Goal: Task Accomplishment & Management: Manage account settings

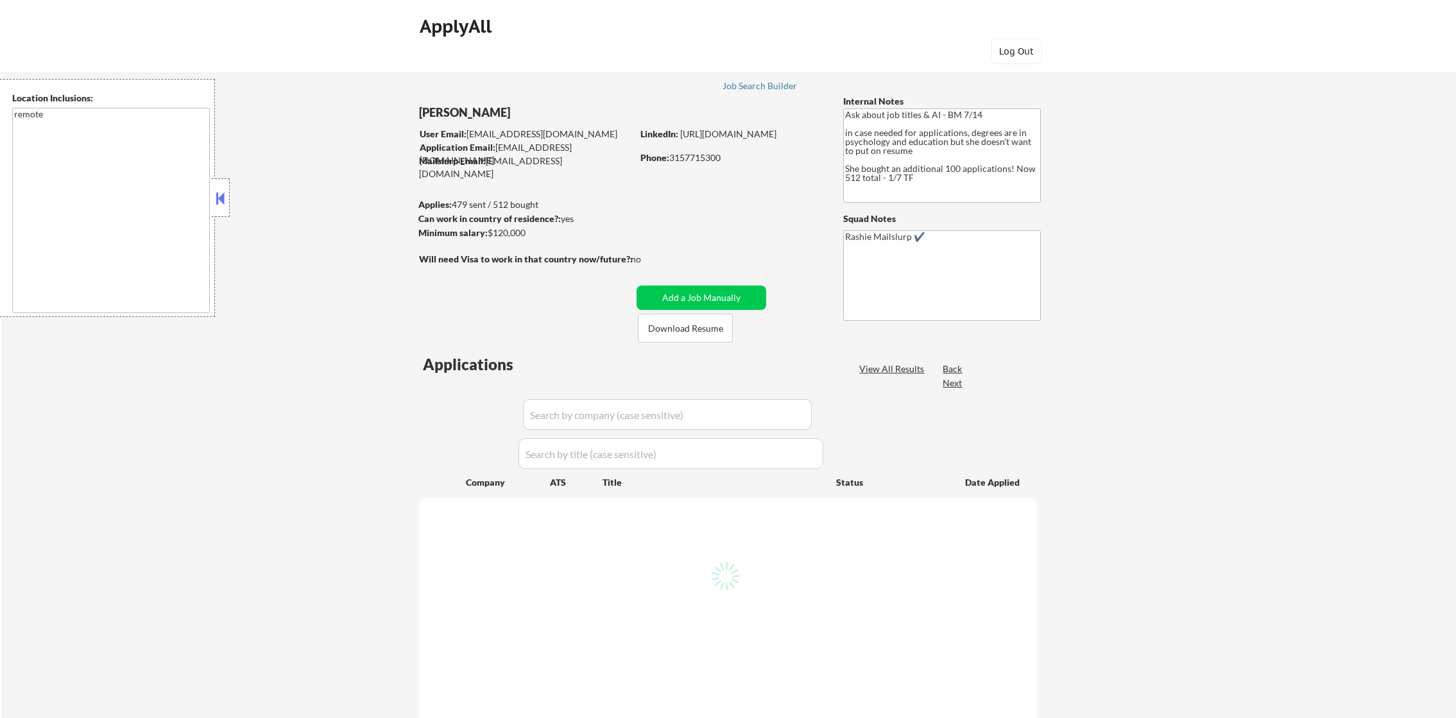
select select ""pending""
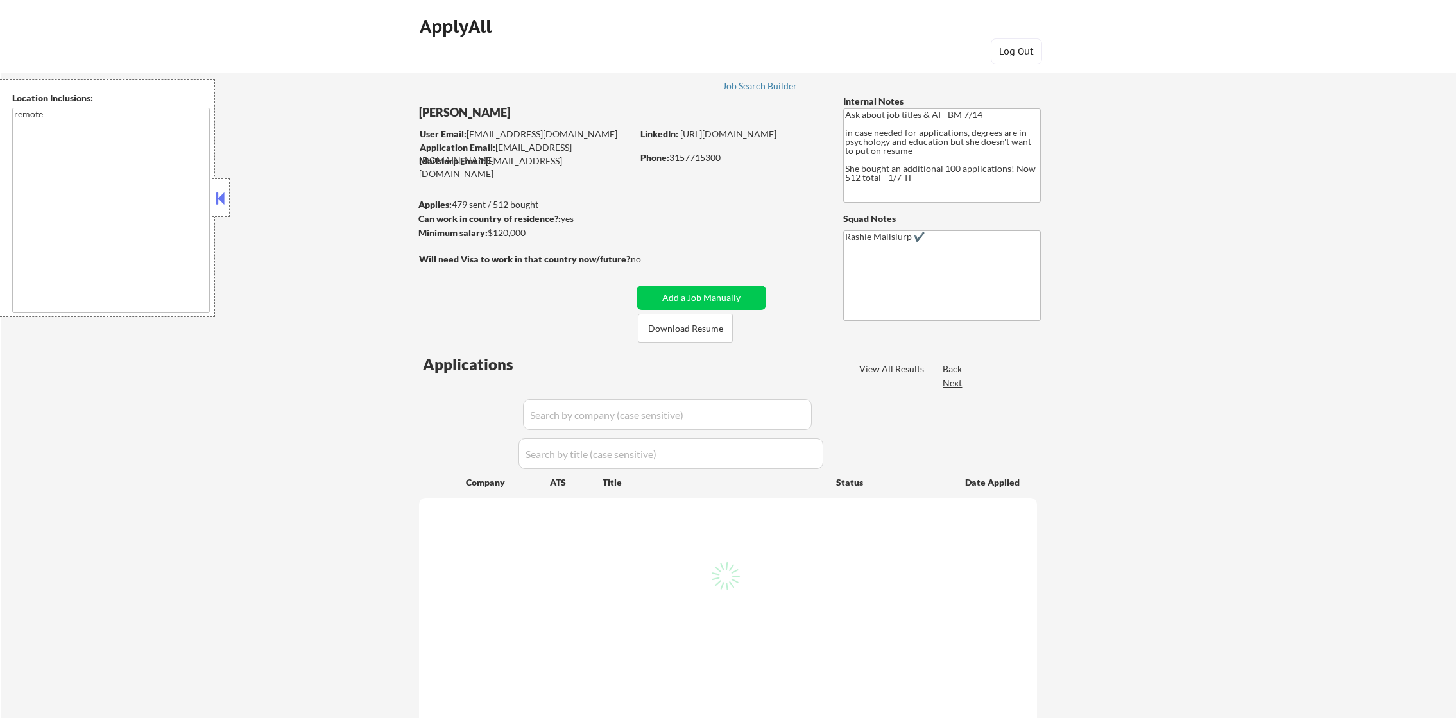
select select ""pending""
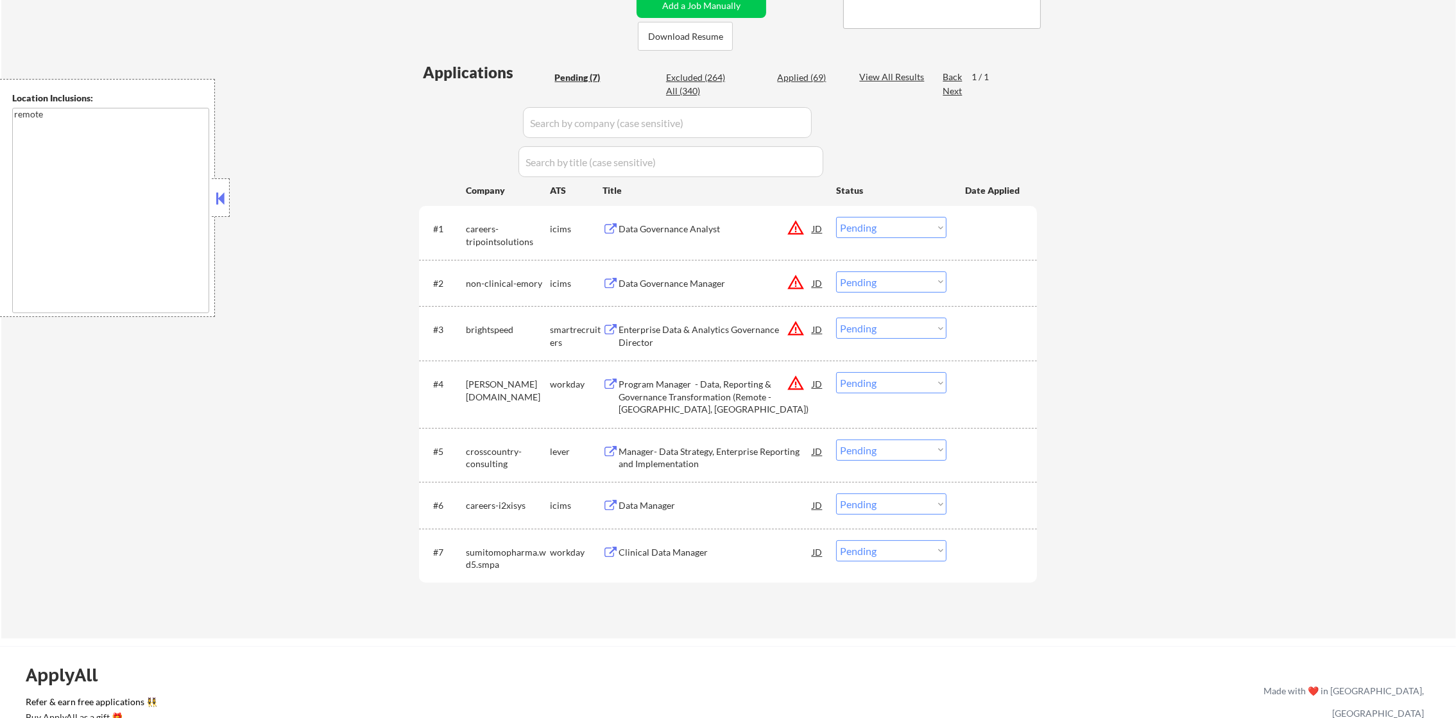
scroll to position [321, 0]
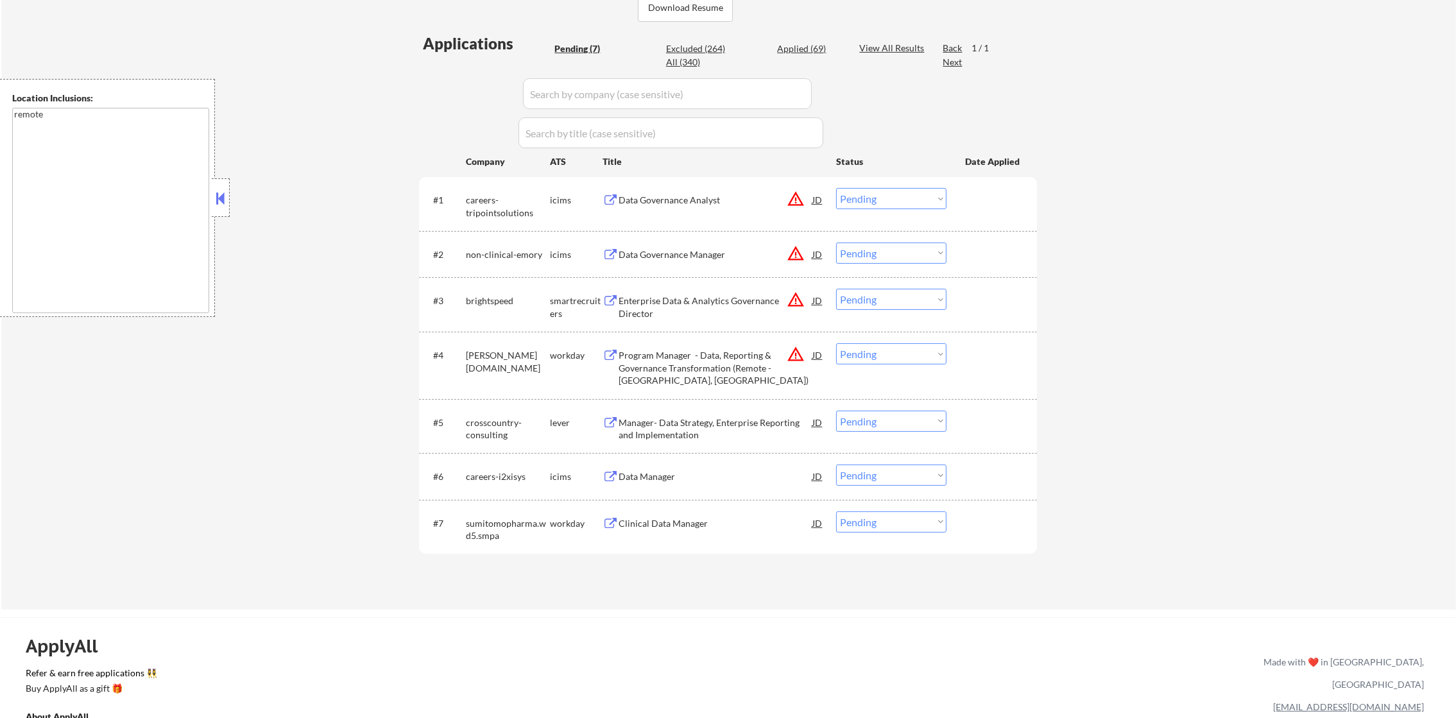
click at [690, 517] on div "Clinical Data Manager" at bounding box center [716, 523] width 194 height 13
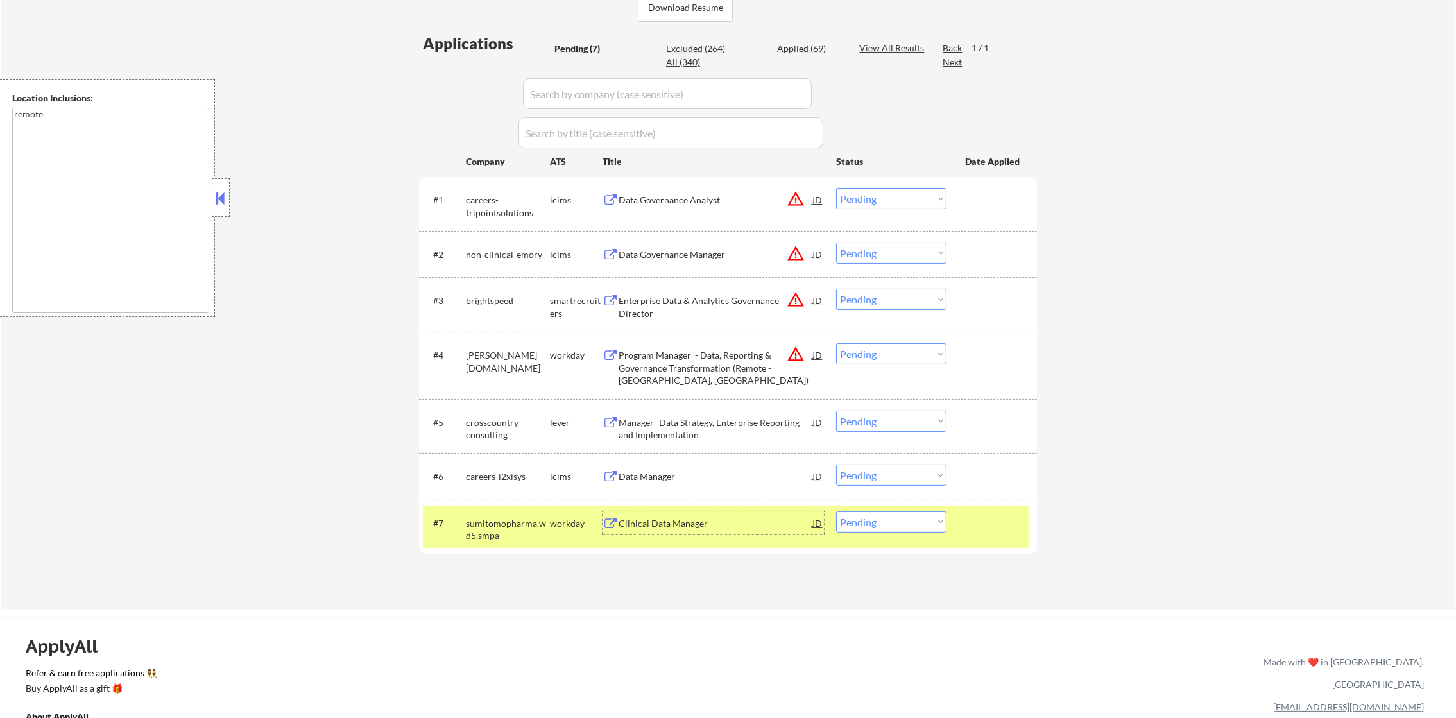
click at [846, 527] on select "Choose an option... Pending Applied Excluded (Questions) Excluded (Expired) Exc…" at bounding box center [891, 521] width 110 height 21
select select ""applied""
click at [836, 511] on select "Choose an option... Pending Applied Excluded (Questions) Excluded (Expired) Exc…" at bounding box center [891, 521] width 110 height 21
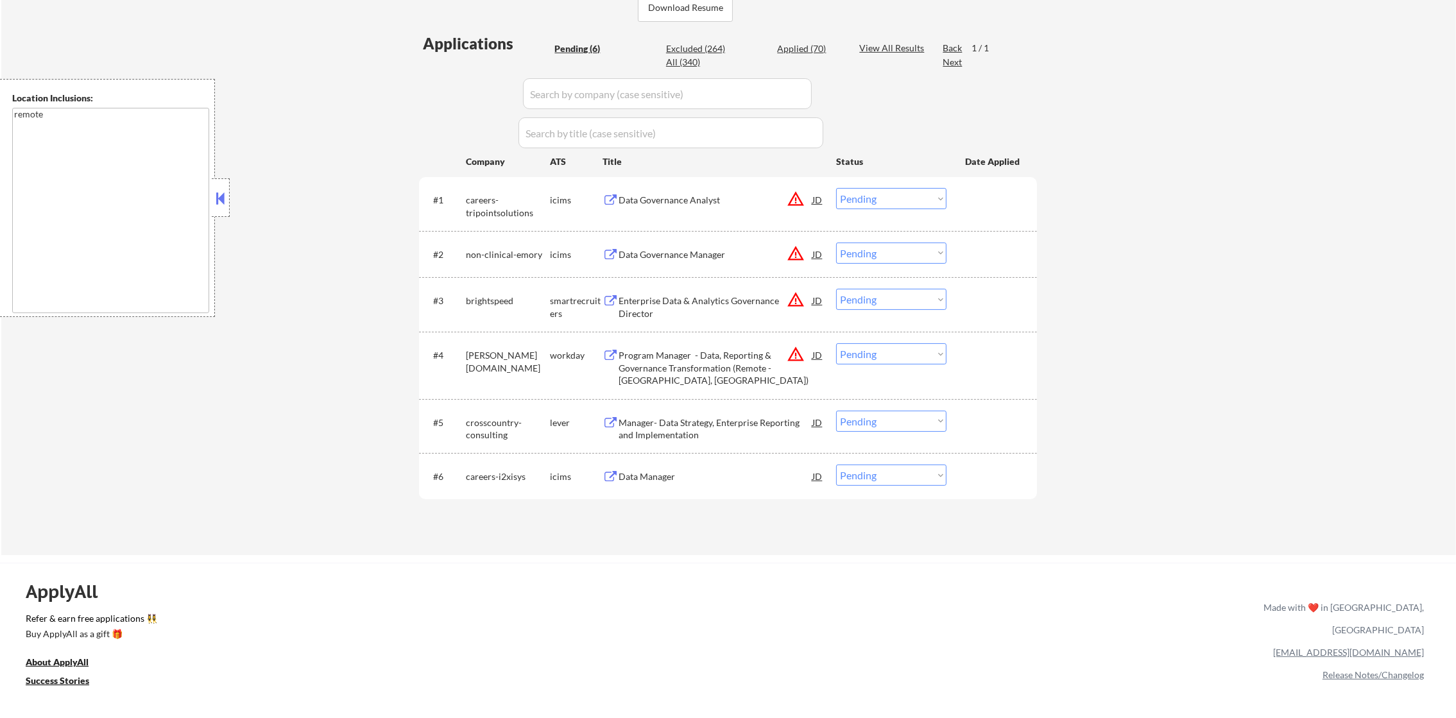
click at [675, 466] on div "Data Manager" at bounding box center [716, 476] width 194 height 23
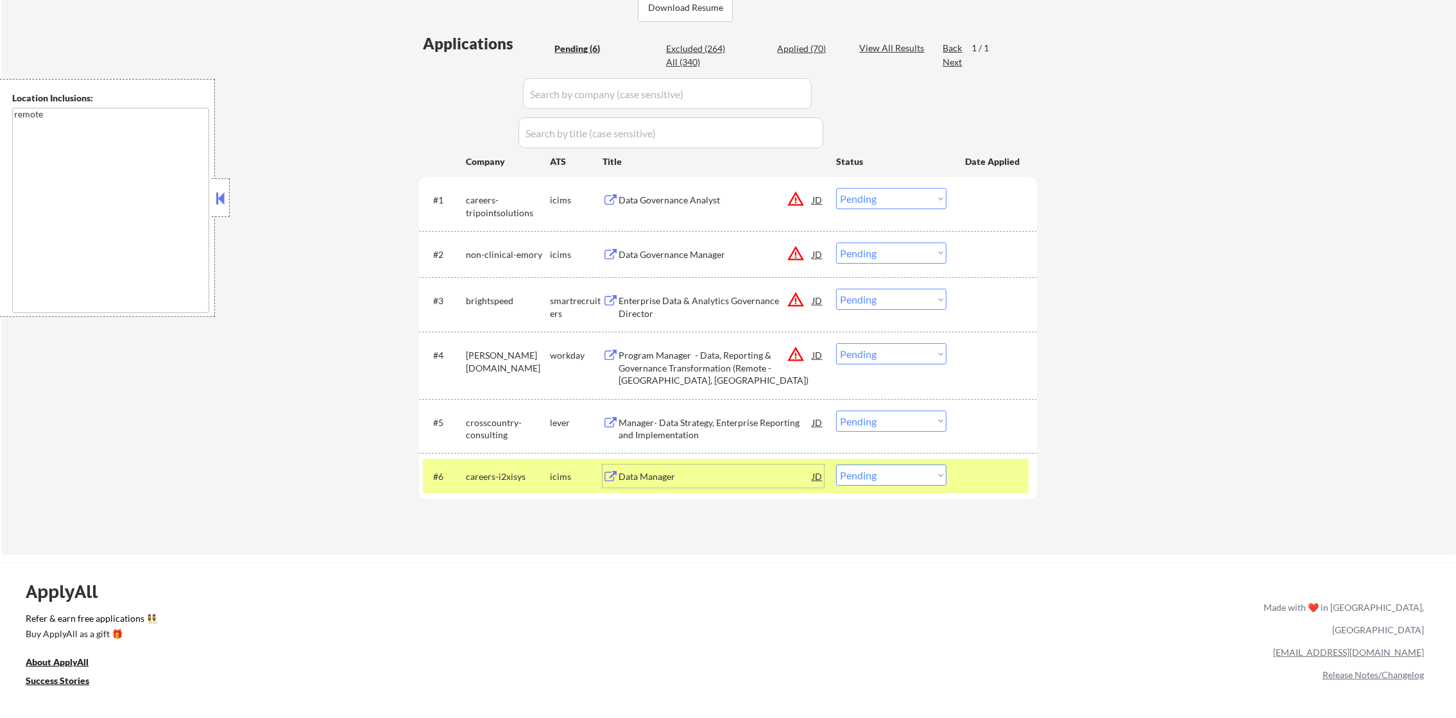
click at [851, 483] on select "Choose an option... Pending Applied Excluded (Questions) Excluded (Expired) Exc…" at bounding box center [891, 475] width 110 height 21
select select ""excluded__expired_""
click at [836, 465] on select "Choose an option... Pending Applied Excluded (Questions) Excluded (Expired) Exc…" at bounding box center [891, 475] width 110 height 21
click at [479, 473] on div "careers-i2xisys" at bounding box center [508, 476] width 84 height 13
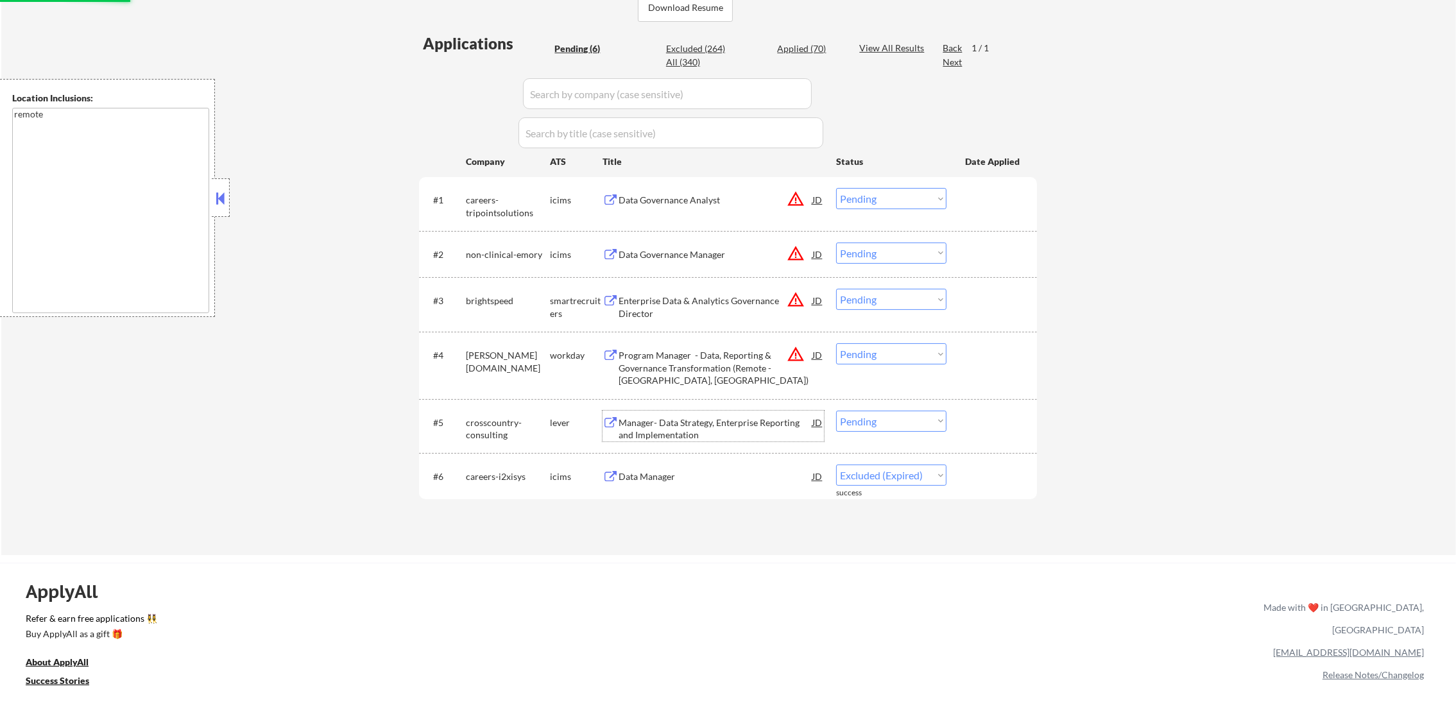
click at [721, 431] on div "Manager- Data Strategy, Enterprise Reporting and Implementation" at bounding box center [716, 428] width 194 height 25
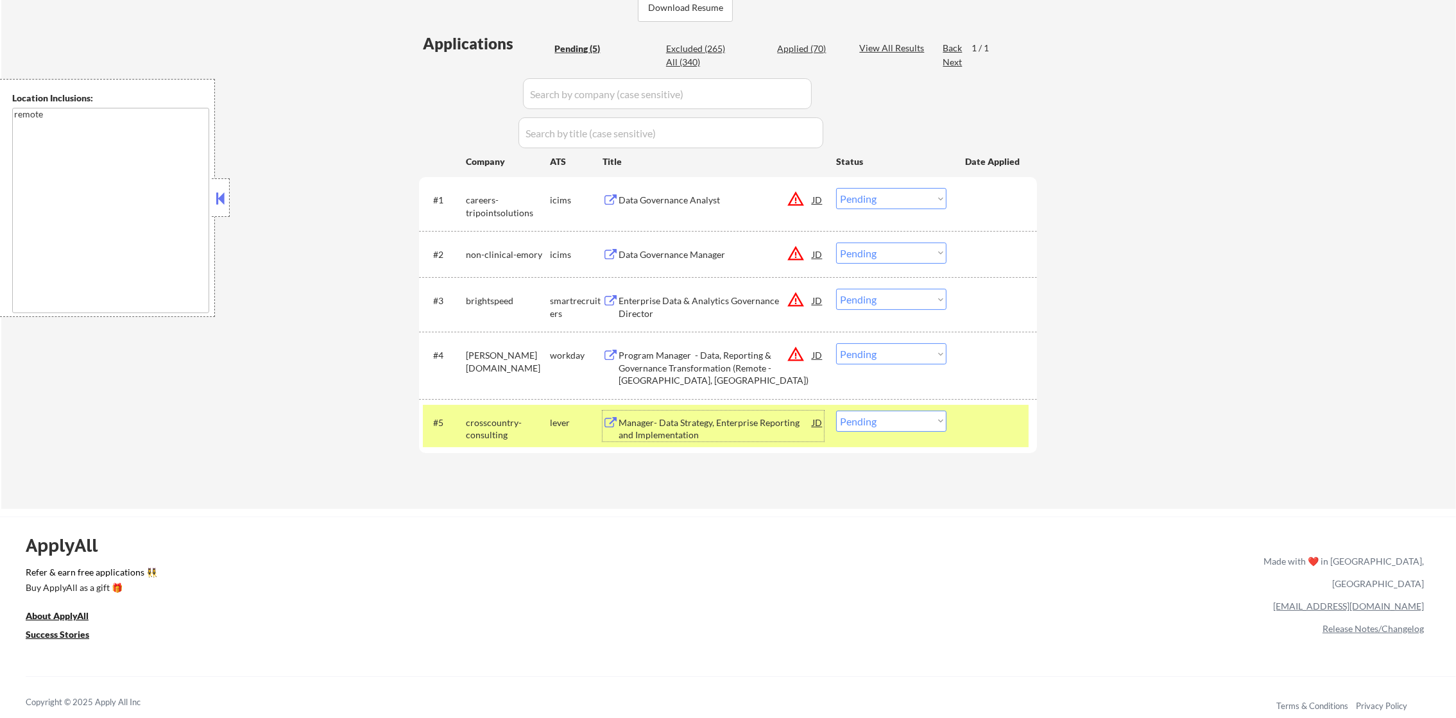
click at [857, 418] on select "Choose an option... Pending Applied Excluded (Questions) Excluded (Expired) Exc…" at bounding box center [891, 421] width 110 height 21
select select ""applied""
click at [836, 411] on select "Choose an option... Pending Applied Excluded (Questions) Excluded (Expired) Exc…" at bounding box center [891, 421] width 110 height 21
click at [511, 407] on div "#5 crosscountry-consulting lever Manager- Data Strategy, Enterprise Reporting a…" at bounding box center [726, 426] width 606 height 42
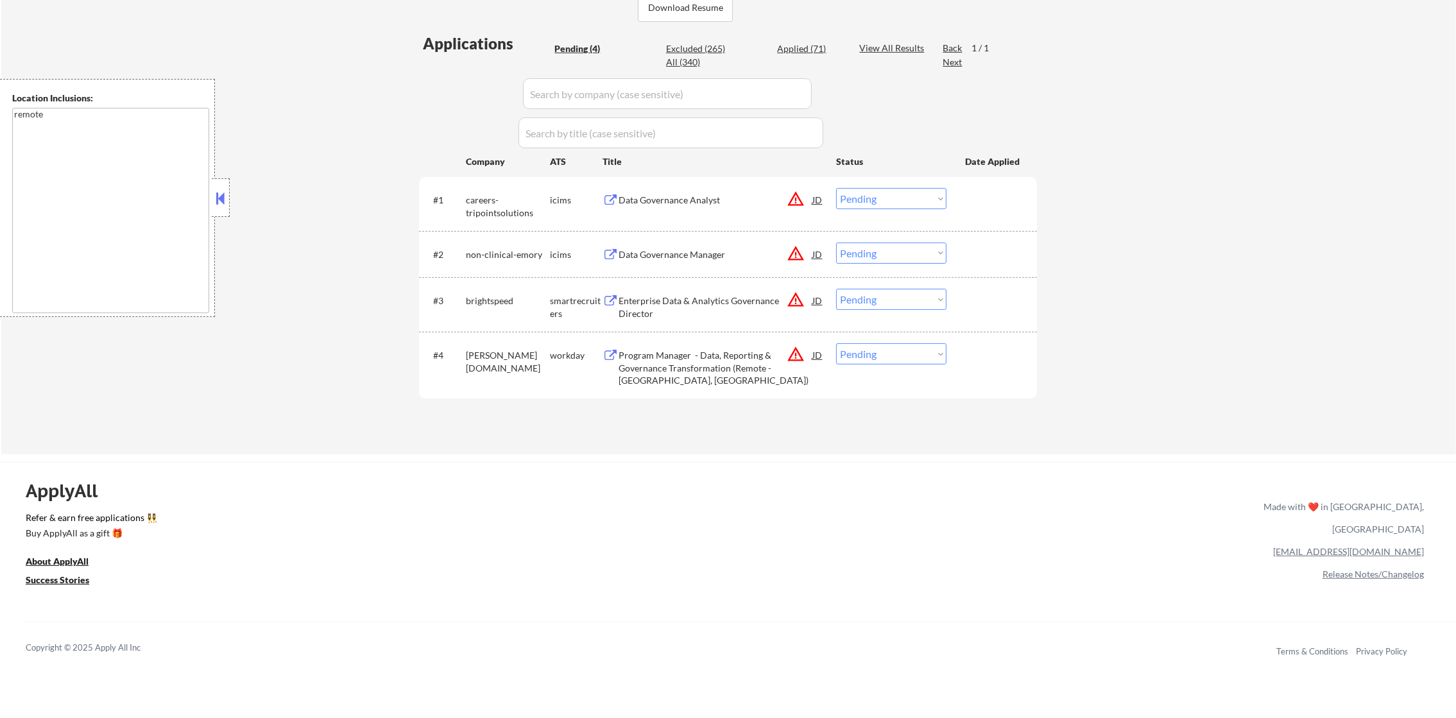
click at [837, 355] on select "Choose an option... Pending Applied Excluded (Questions) Excluded (Expired) Exc…" at bounding box center [891, 353] width 110 height 21
select select ""excluded__location_""
click at [836, 343] on select "Choose an option... Pending Applied Excluded (Questions) Excluded (Expired) Exc…" at bounding box center [891, 353] width 110 height 21
click at [786, 355] on div "Program Manager - Data, Reporting & Governance Transformation (Remote - Chicago…" at bounding box center [716, 368] width 194 height 38
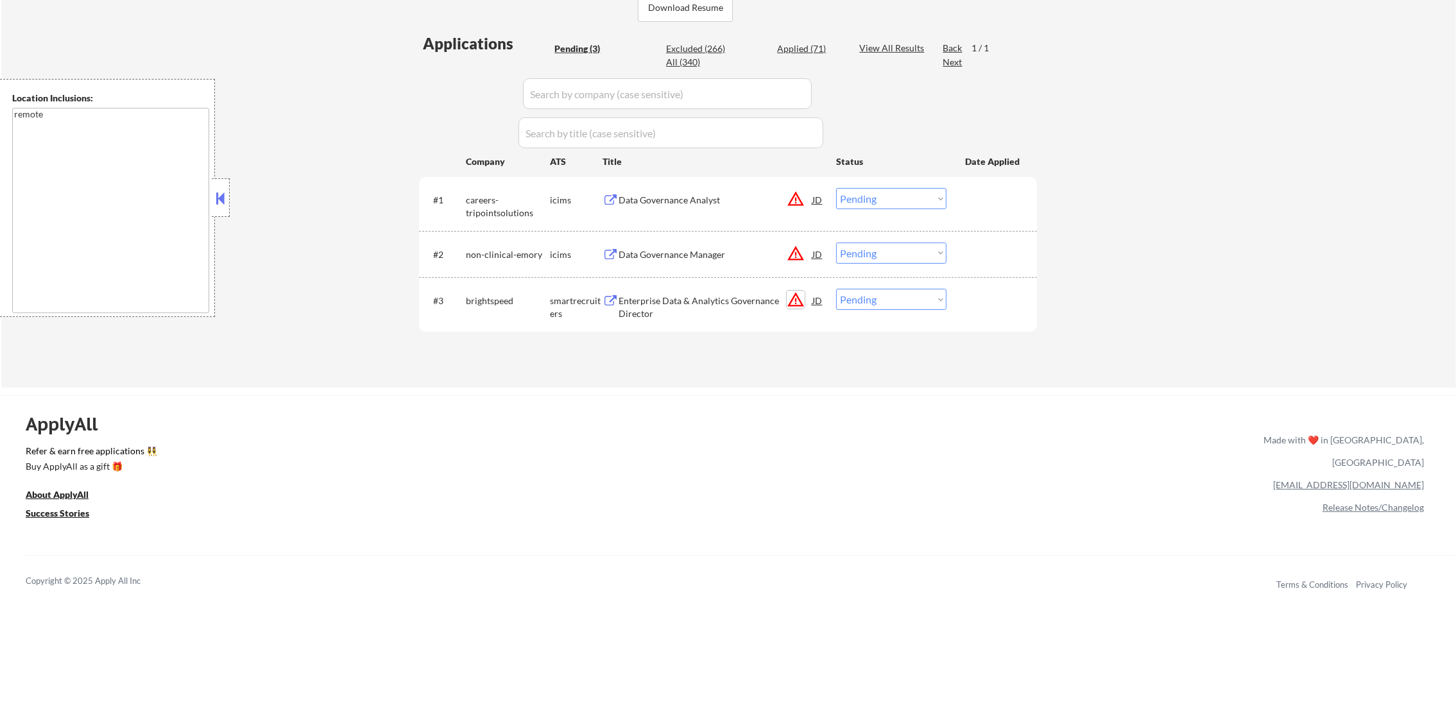
click at [796, 304] on button "warning_amber" at bounding box center [796, 300] width 18 height 18
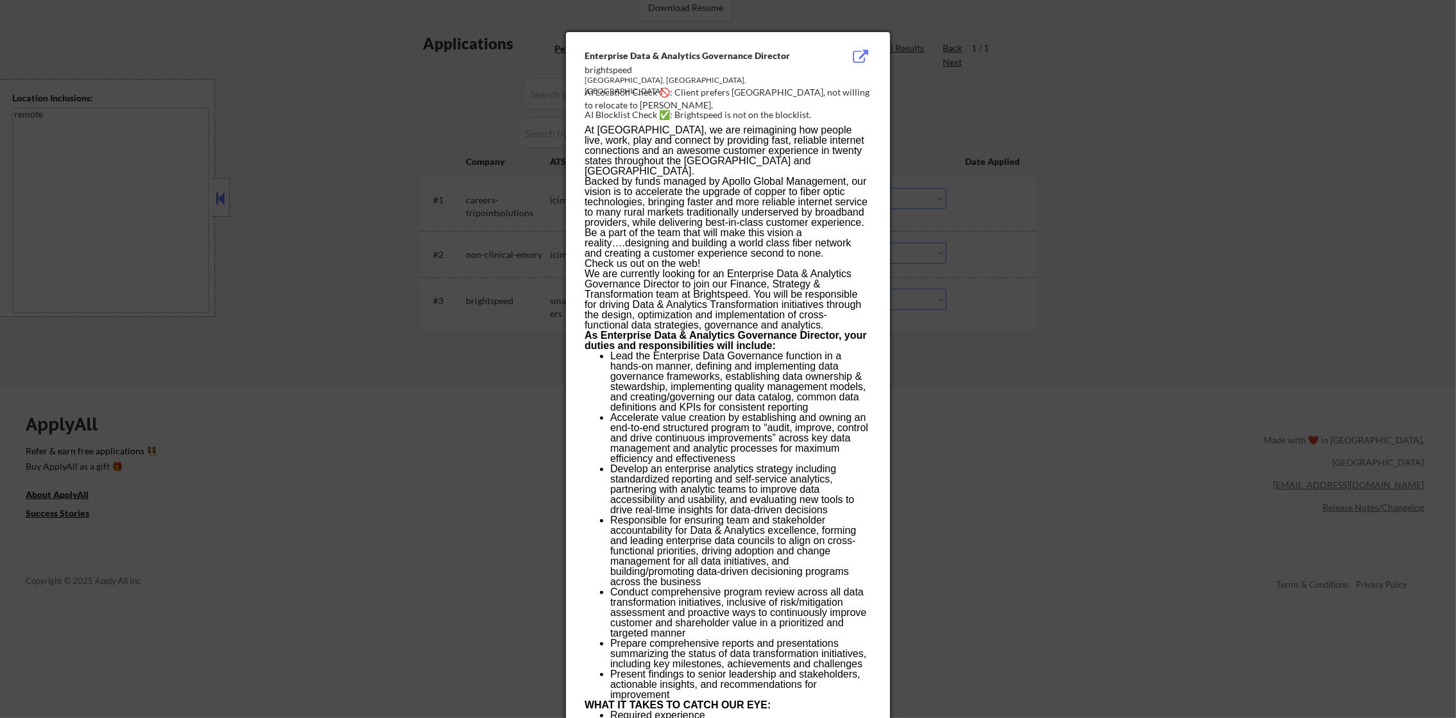
click at [1048, 228] on div at bounding box center [728, 359] width 1456 height 718
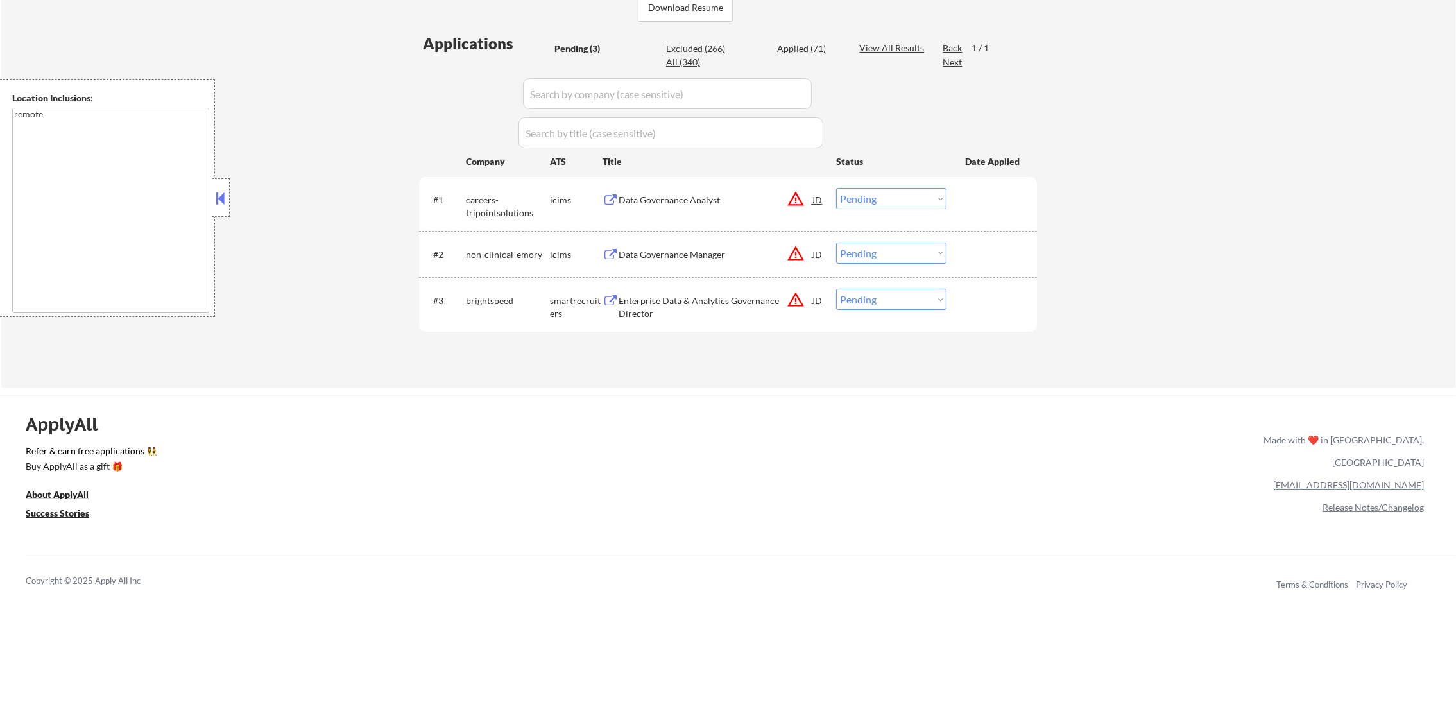
click at [890, 297] on select "Choose an option... Pending Applied Excluded (Questions) Excluded (Expired) Exc…" at bounding box center [891, 299] width 110 height 21
select select ""excluded__location_""
click at [836, 289] on select "Choose an option... Pending Applied Excluded (Questions) Excluded (Expired) Exc…" at bounding box center [891, 299] width 110 height 21
click at [788, 251] on button "warning_amber" at bounding box center [796, 253] width 18 height 18
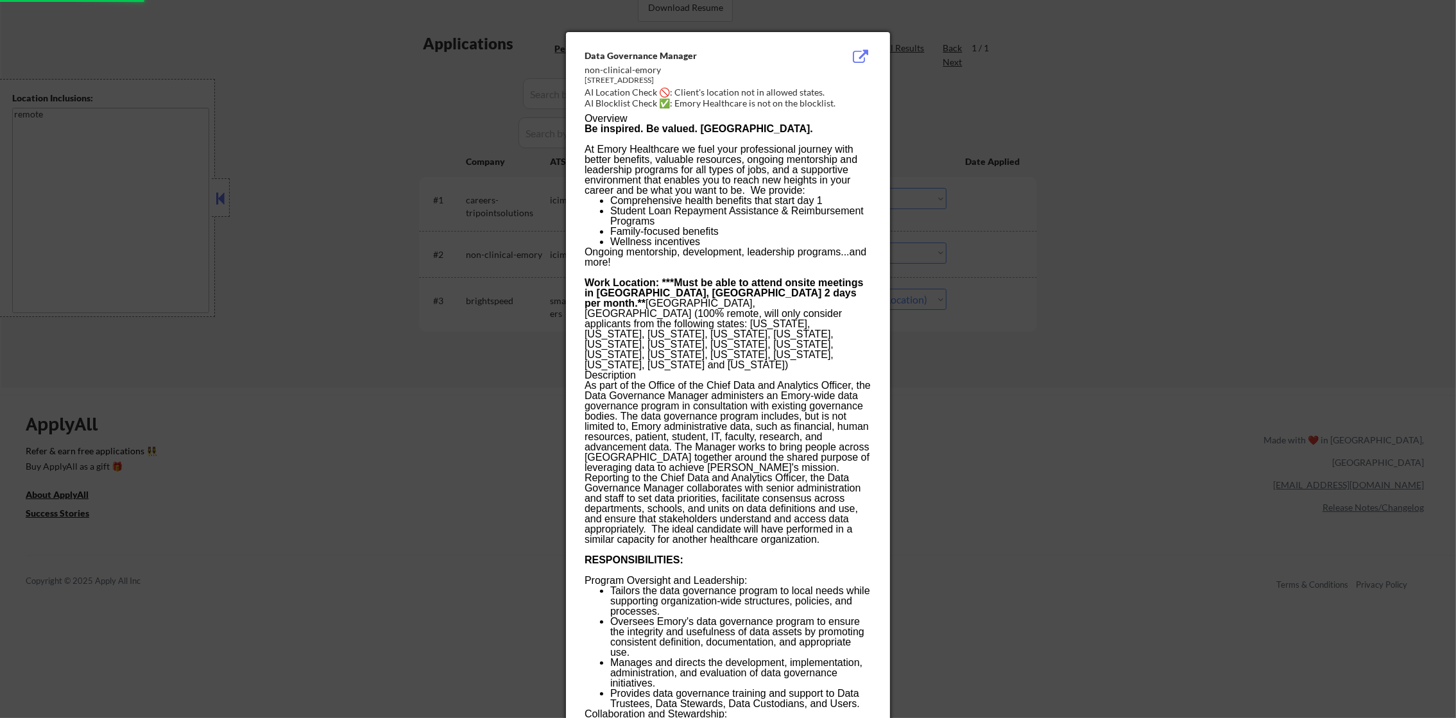
click at [984, 212] on div at bounding box center [728, 359] width 1456 height 718
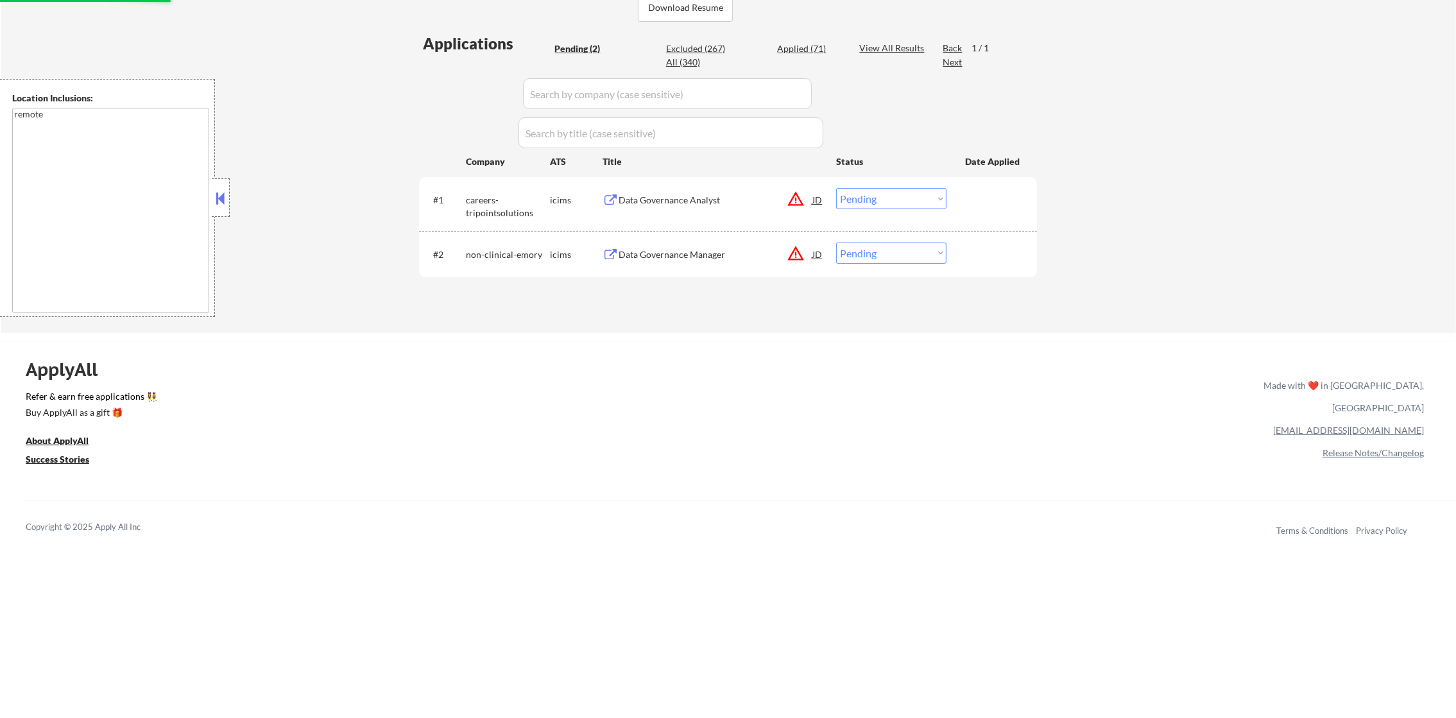
click at [717, 257] on div "Data Governance Manager" at bounding box center [716, 254] width 194 height 13
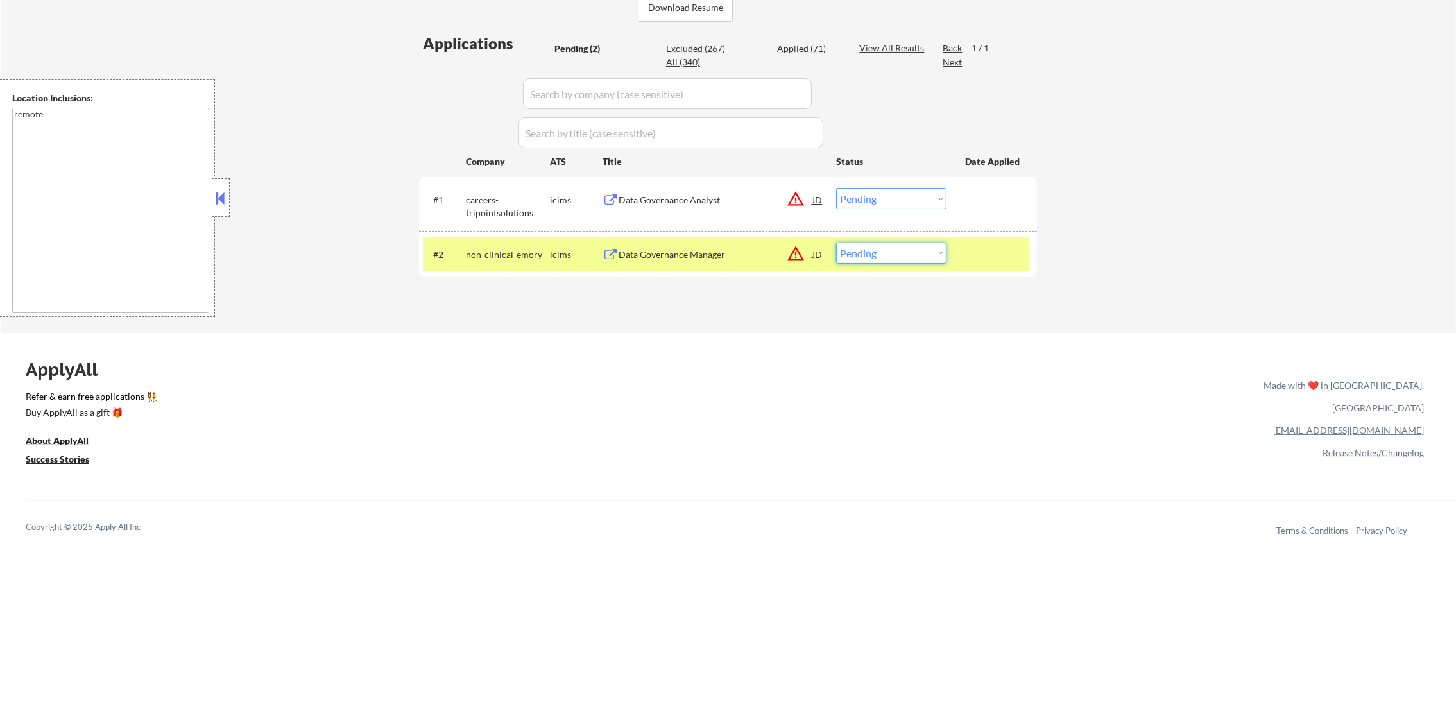
click at [846, 249] on select "Choose an option... Pending Applied Excluded (Questions) Excluded (Expired) Exc…" at bounding box center [891, 253] width 110 height 21
select select ""excluded__location_""
click at [836, 243] on select "Choose an option... Pending Applied Excluded (Questions) Excluded (Expired) Exc…" at bounding box center [891, 253] width 110 height 21
click at [499, 258] on div "non-clinical-emory" at bounding box center [508, 254] width 84 height 13
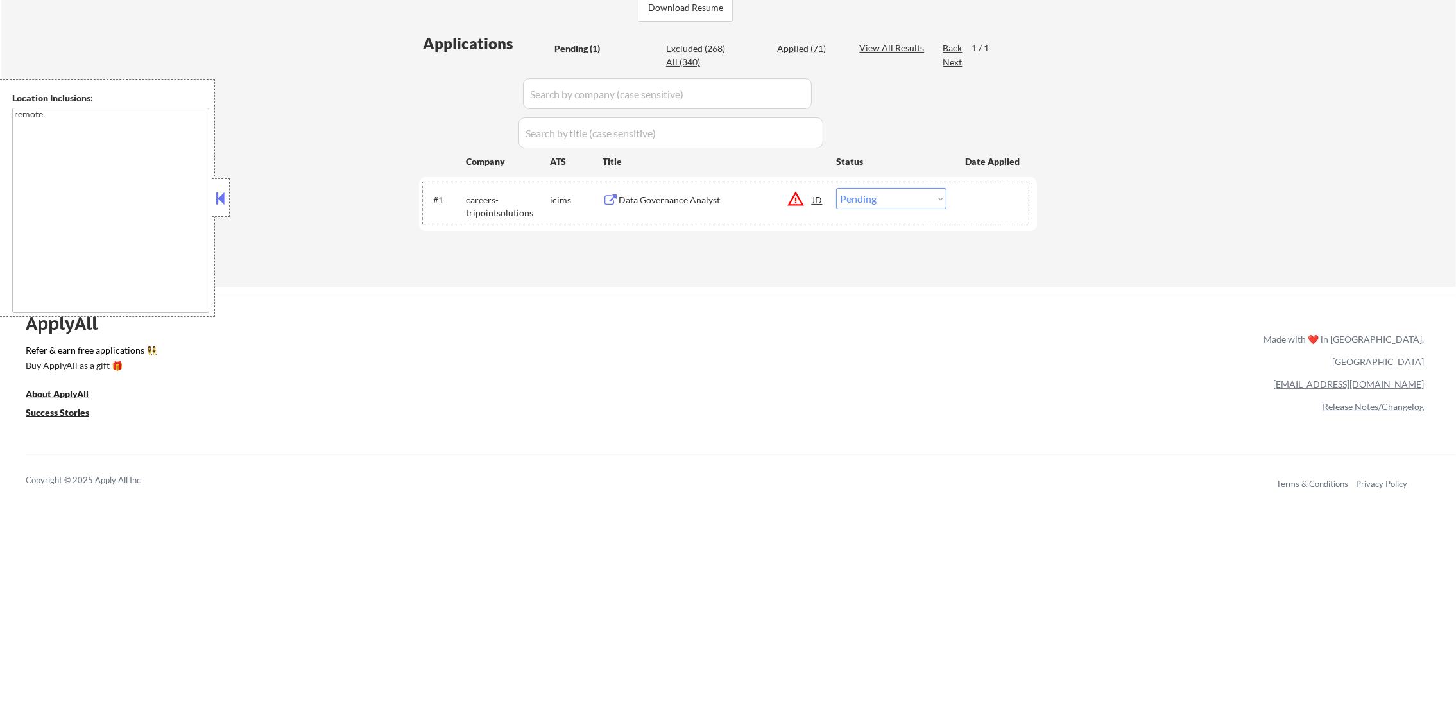
click at [694, 212] on div "#1 careers-tripointsolutions icims Data Governance Analyst JD warning_amber Cho…" at bounding box center [726, 203] width 606 height 42
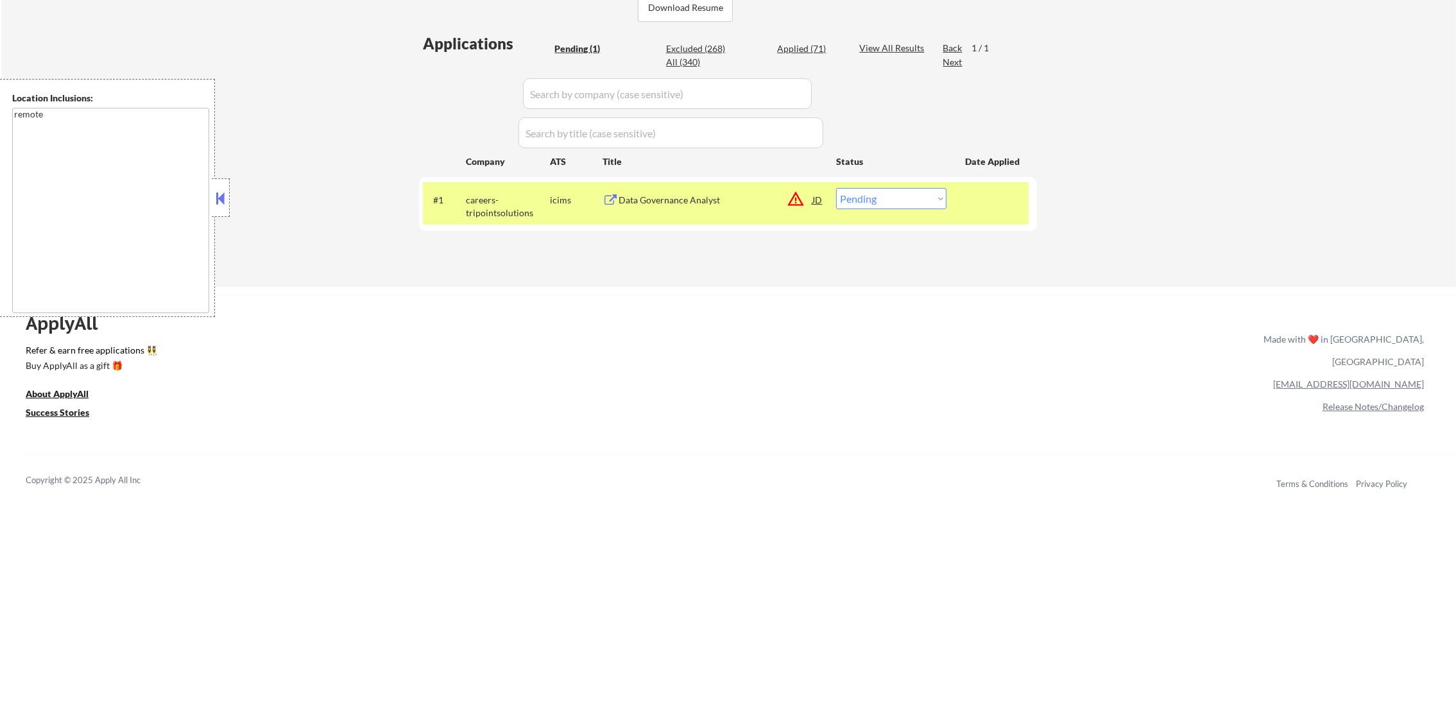
click at [703, 189] on div "Data Governance Analyst" at bounding box center [716, 199] width 194 height 23
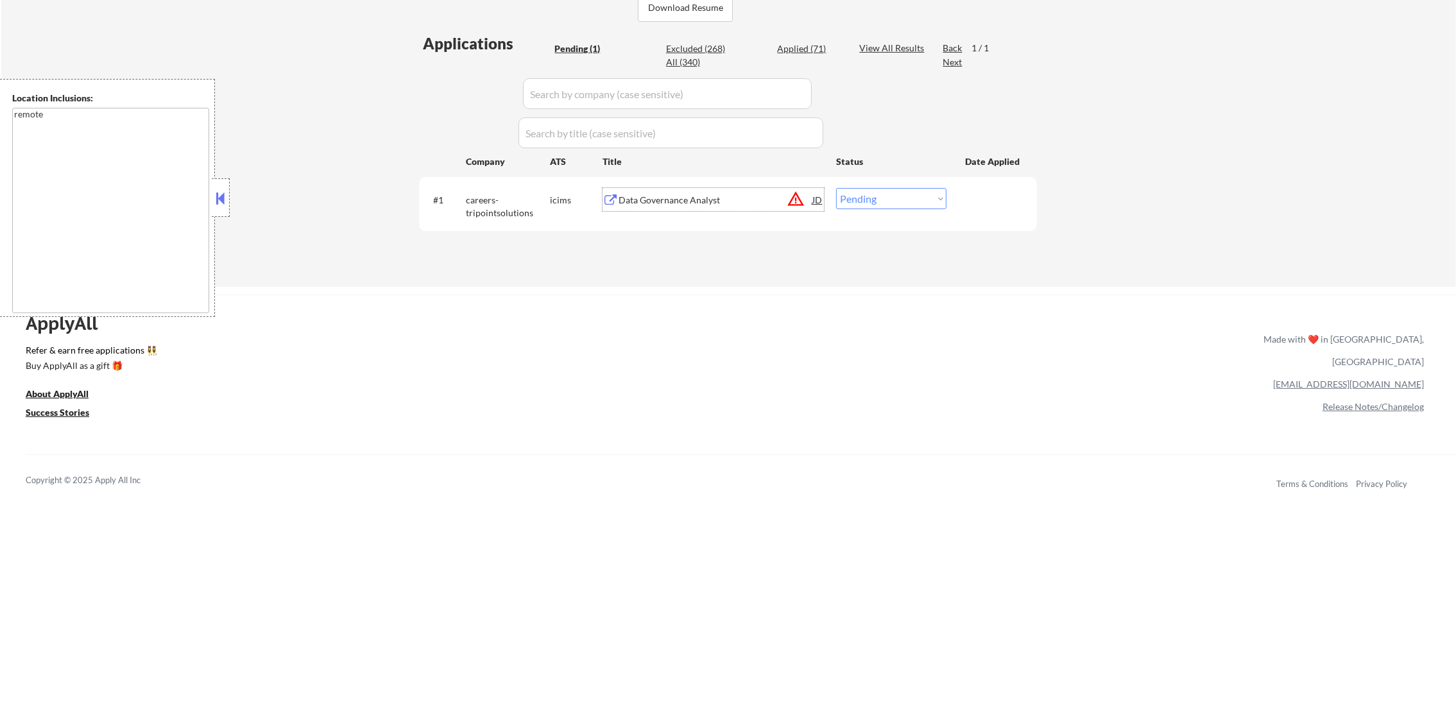
drag, startPoint x: 930, startPoint y: 203, endPoint x: 929, endPoint y: 210, distance: 7.7
click at [930, 203] on select "Choose an option... Pending Applied Excluded (Questions) Excluded (Expired) Exc…" at bounding box center [891, 198] width 110 height 21
click at [836, 188] on select "Choose an option... Pending Applied Excluded (Questions) Excluded (Expired) Exc…" at bounding box center [891, 198] width 110 height 21
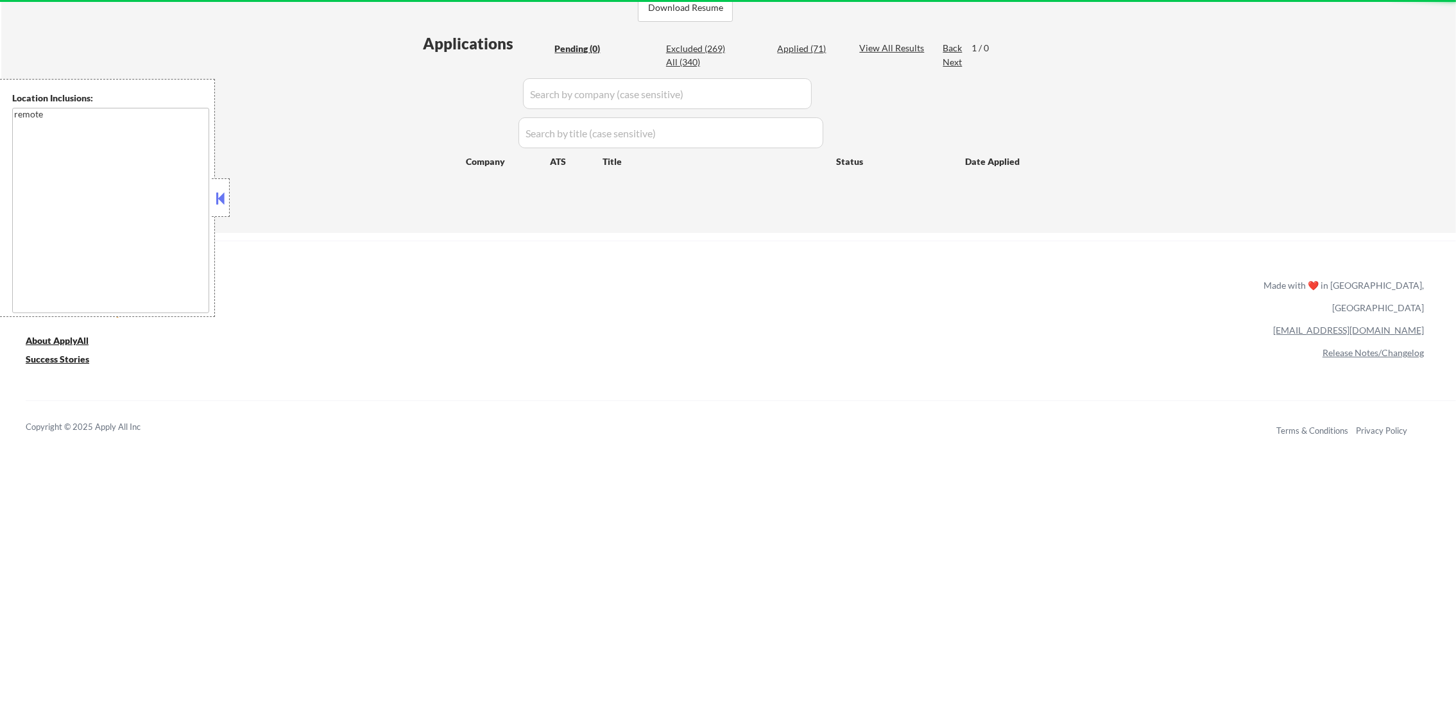
click at [791, 42] on div "Applied (71)" at bounding box center [809, 48] width 64 height 13
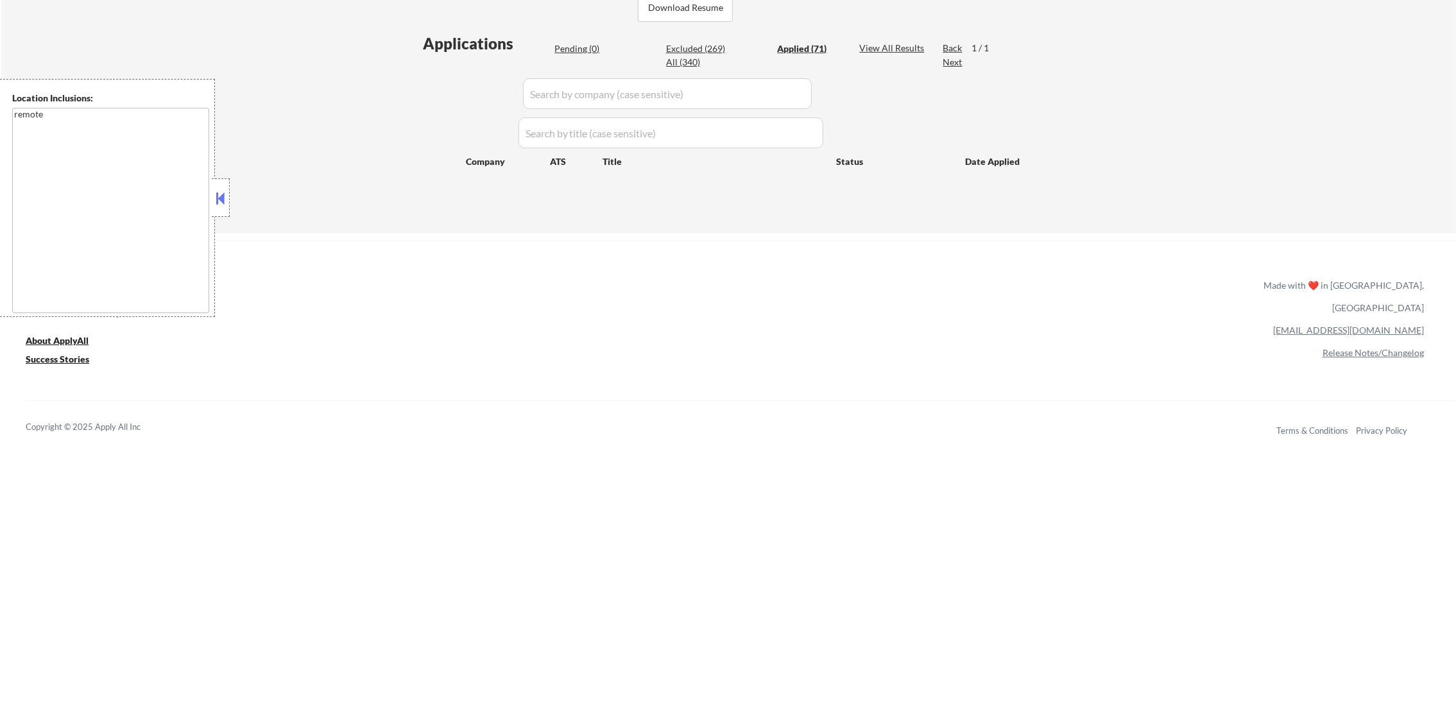
select select ""applied""
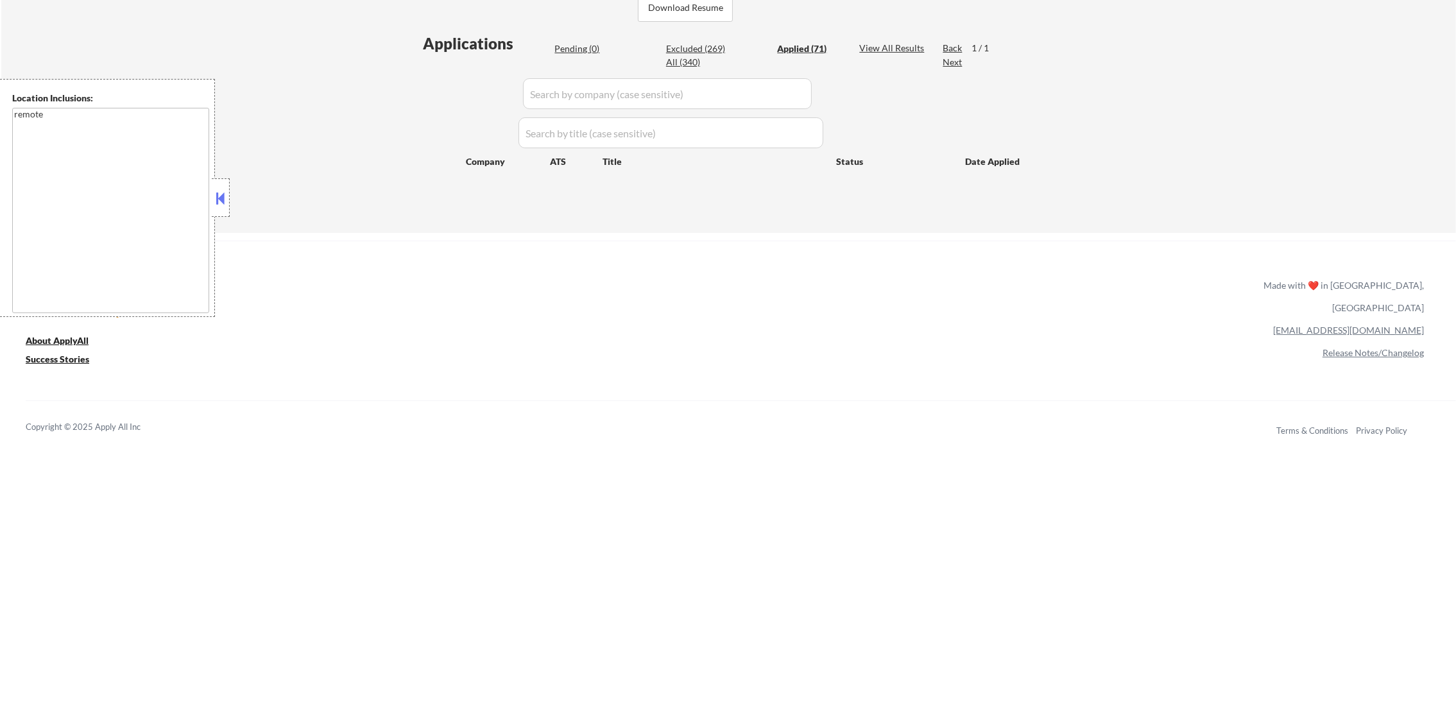
select select ""applied""
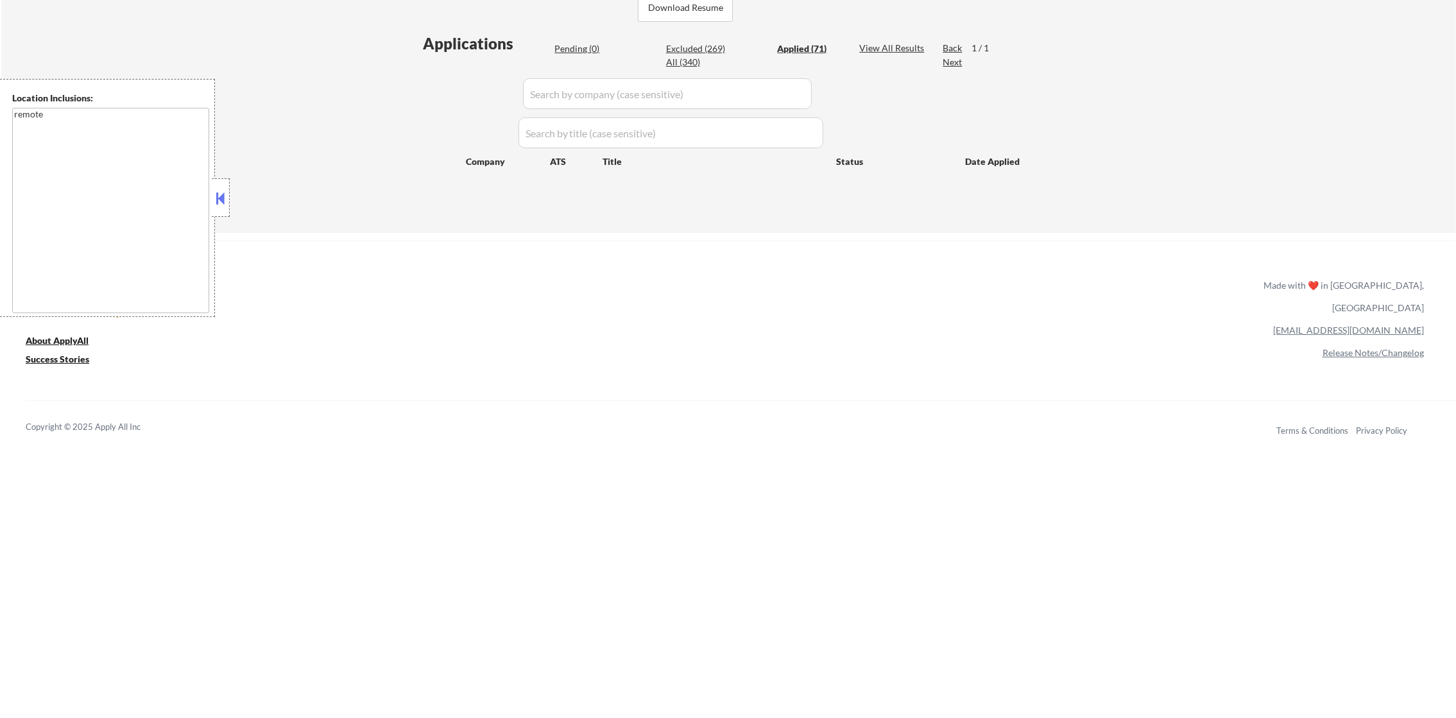
select select ""applied""
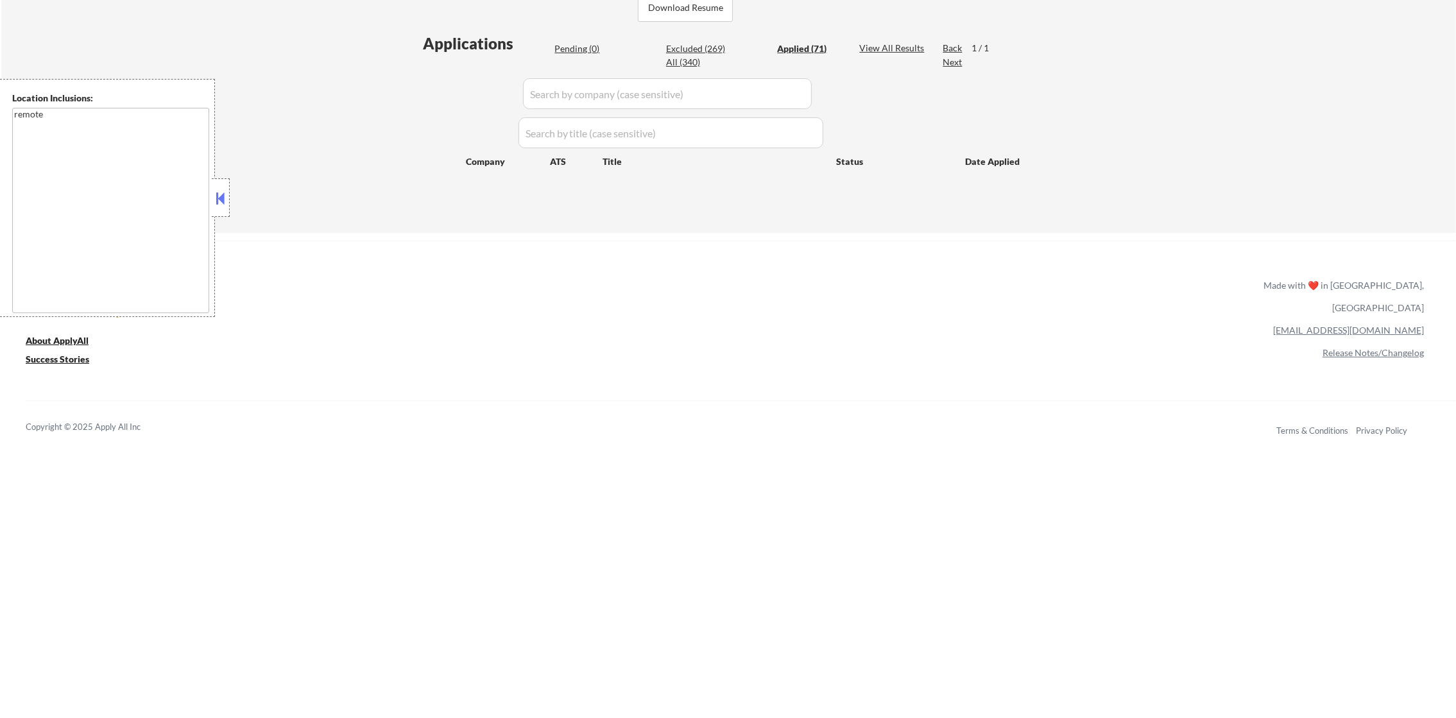
select select ""applied""
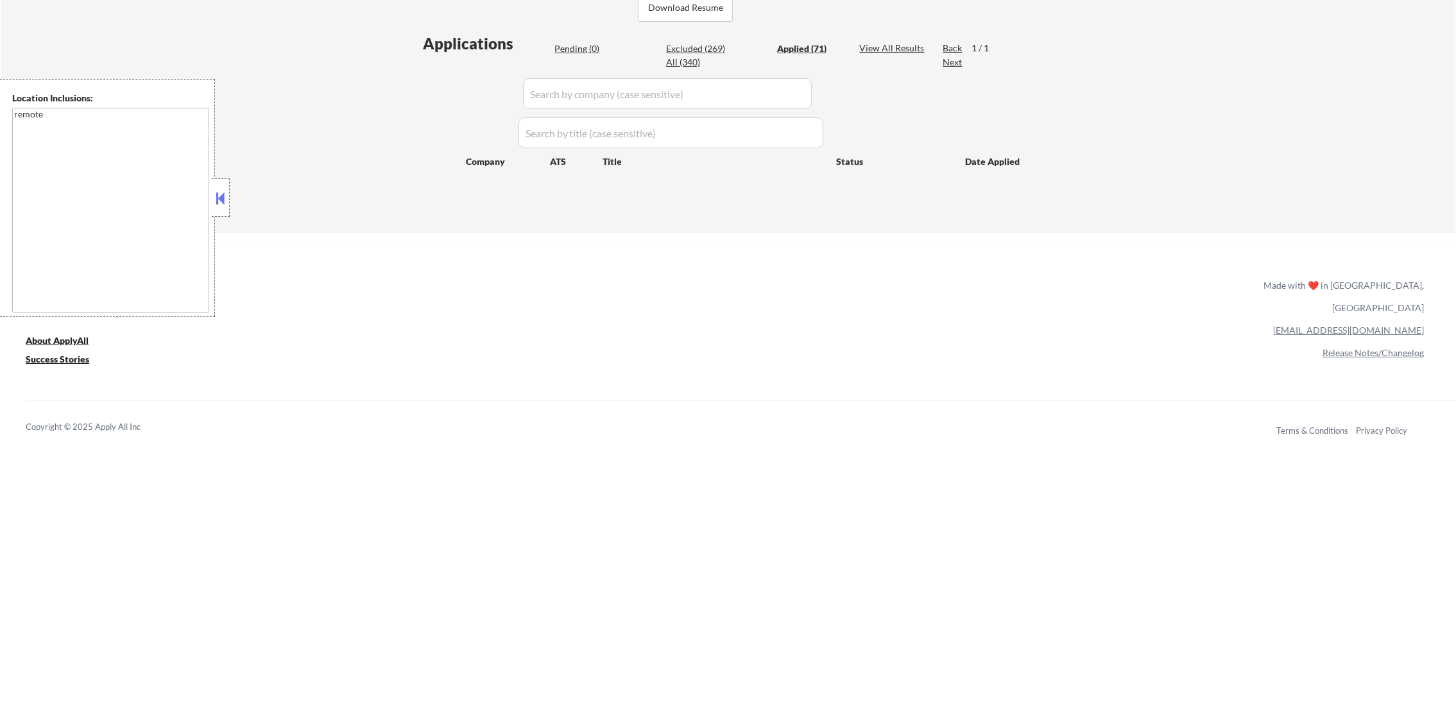
select select ""applied""
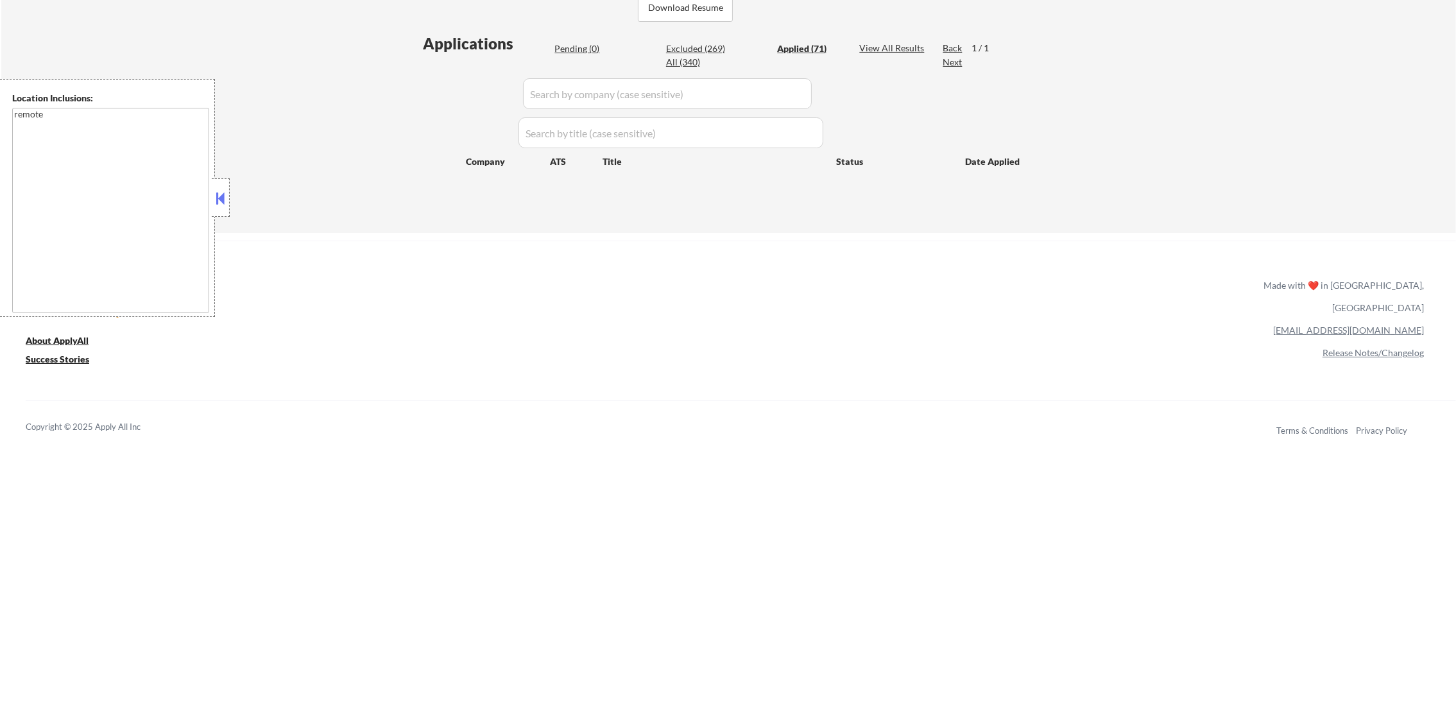
select select ""applied""
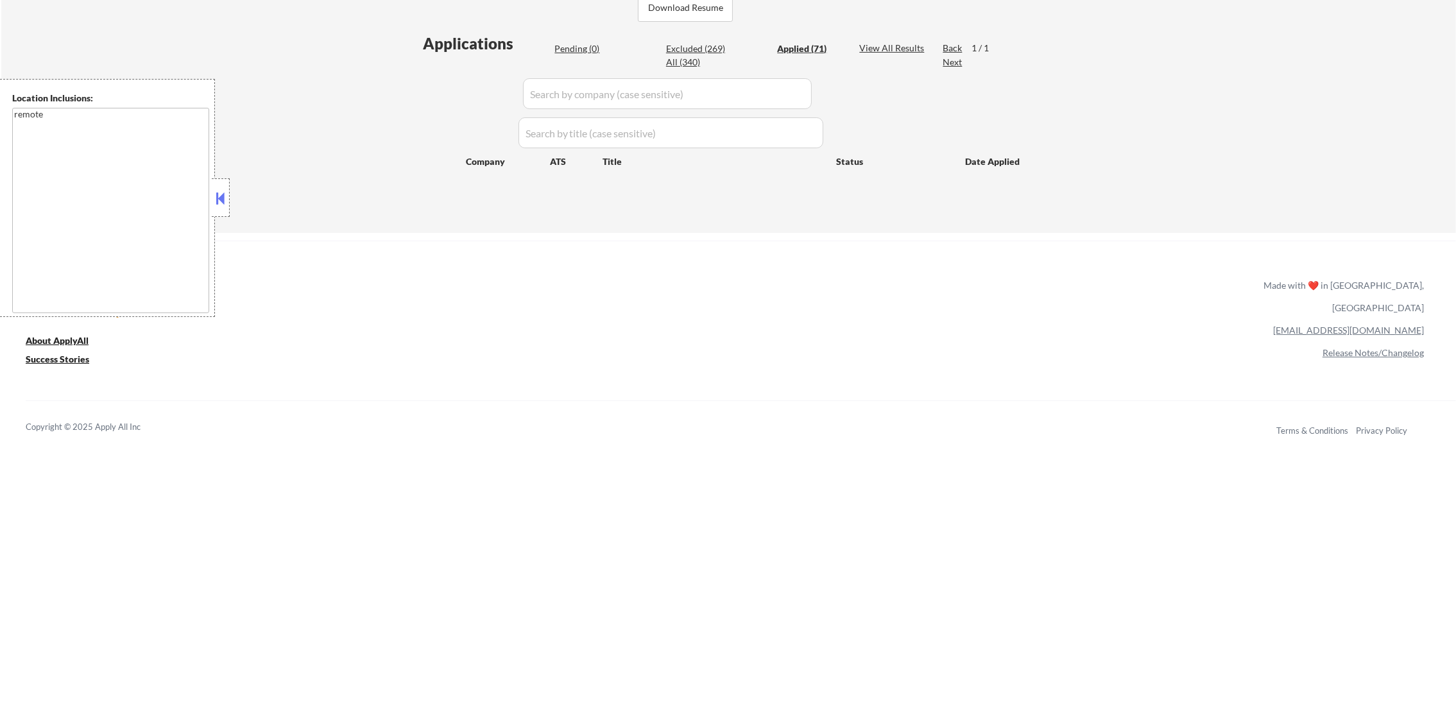
select select ""applied""
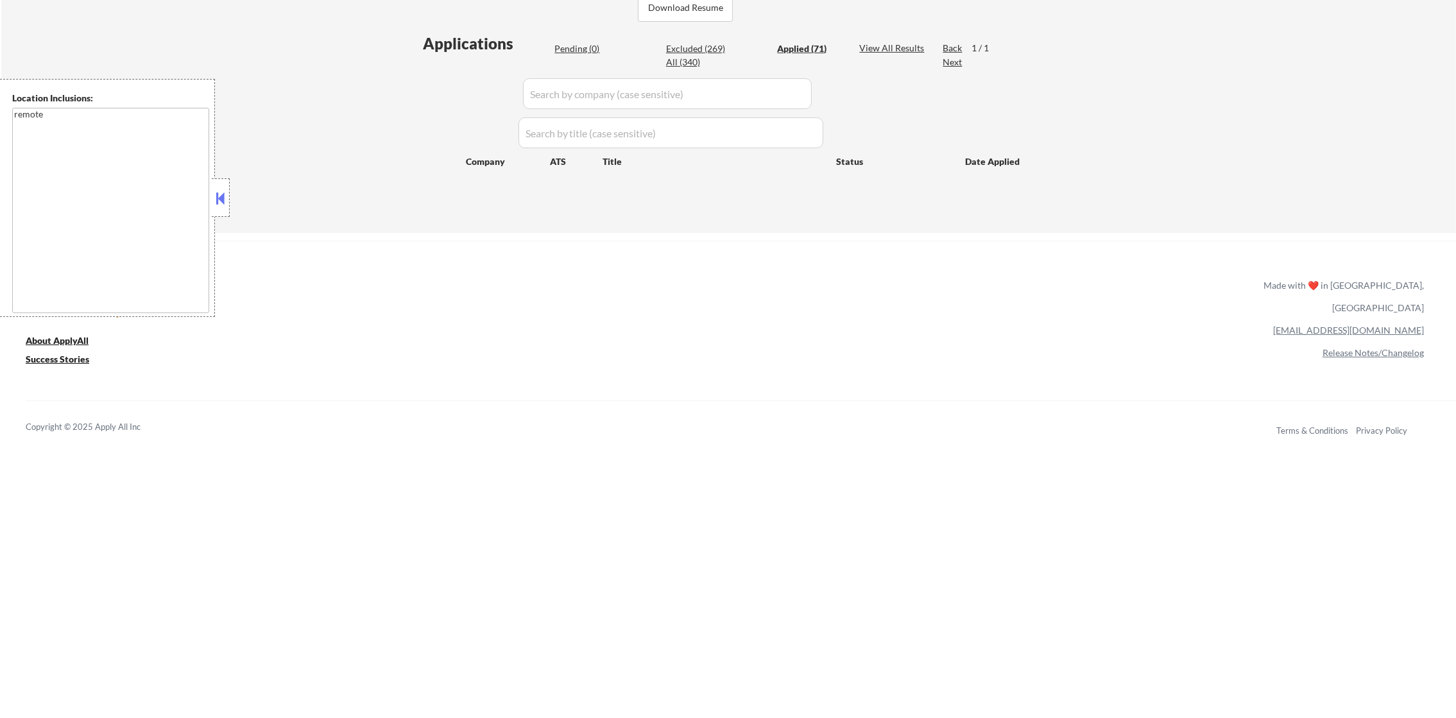
select select ""applied""
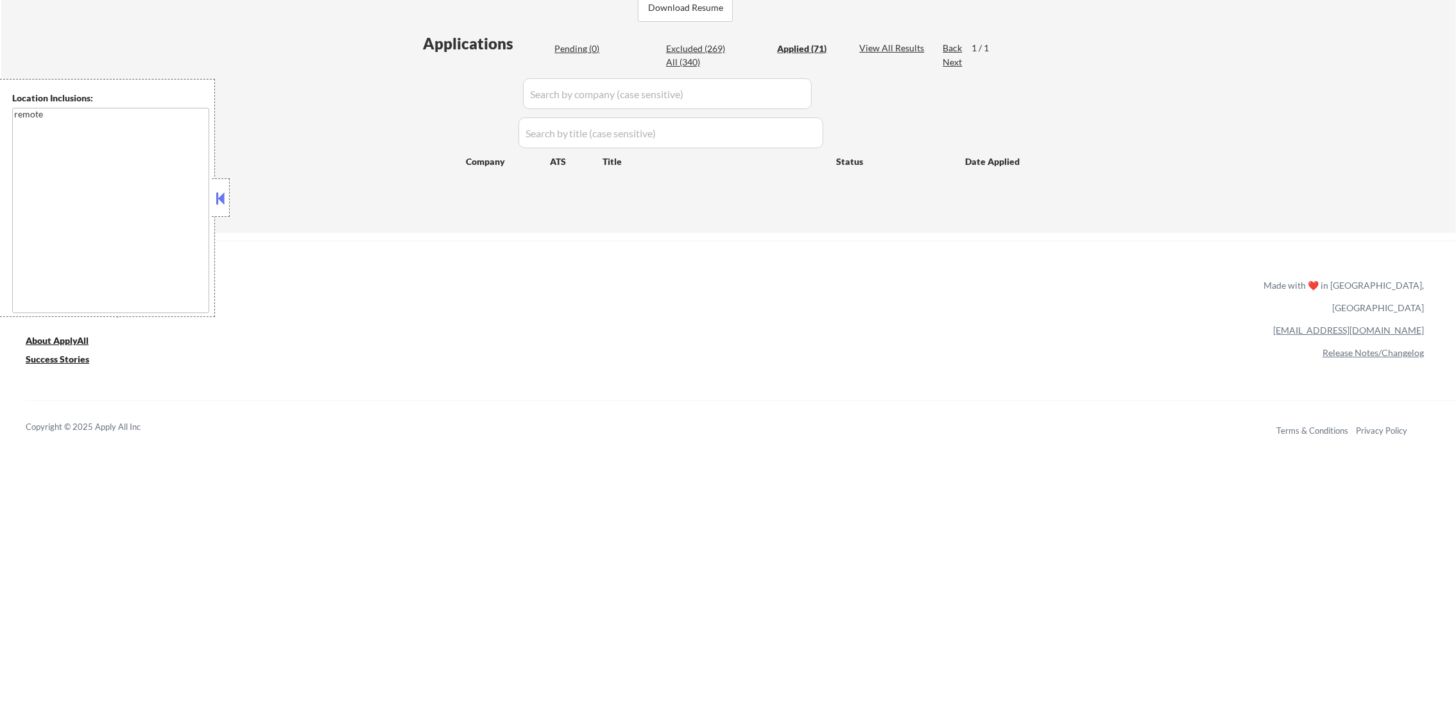
select select ""applied""
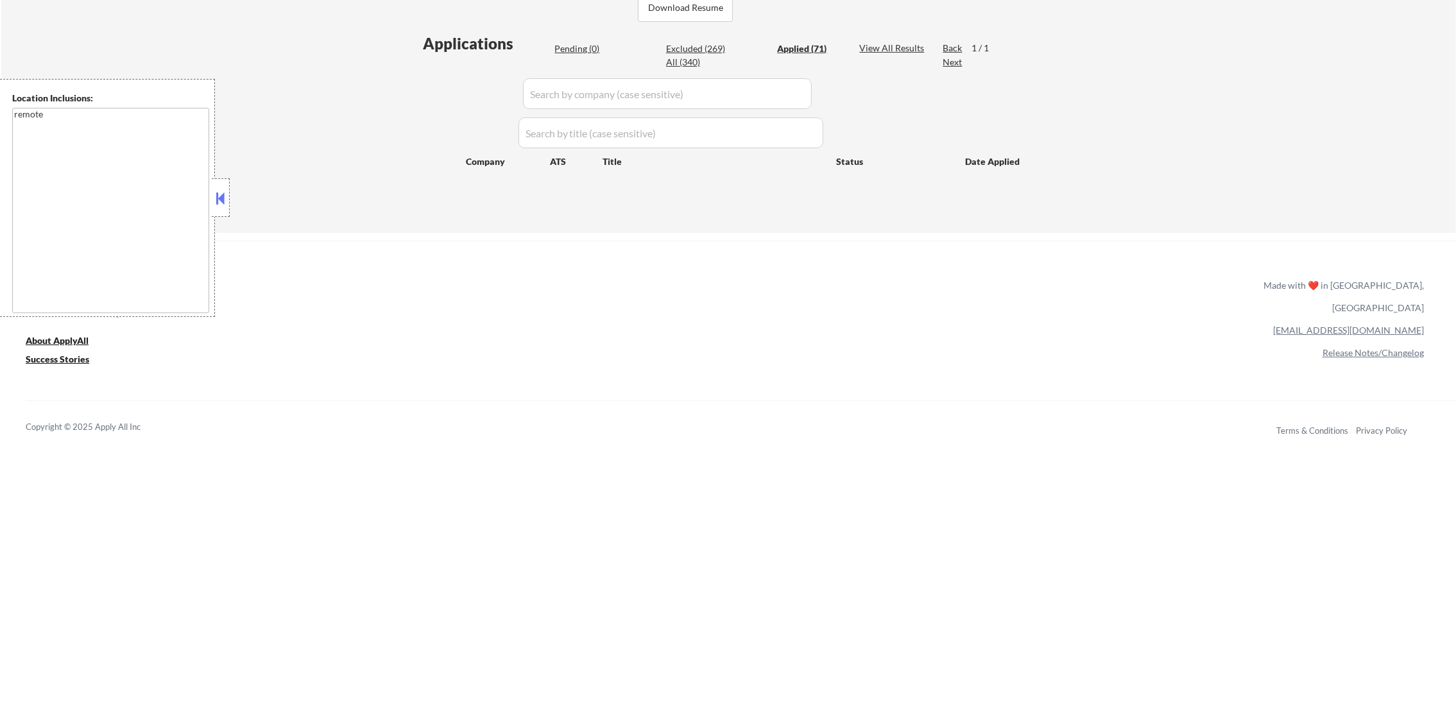
select select ""applied""
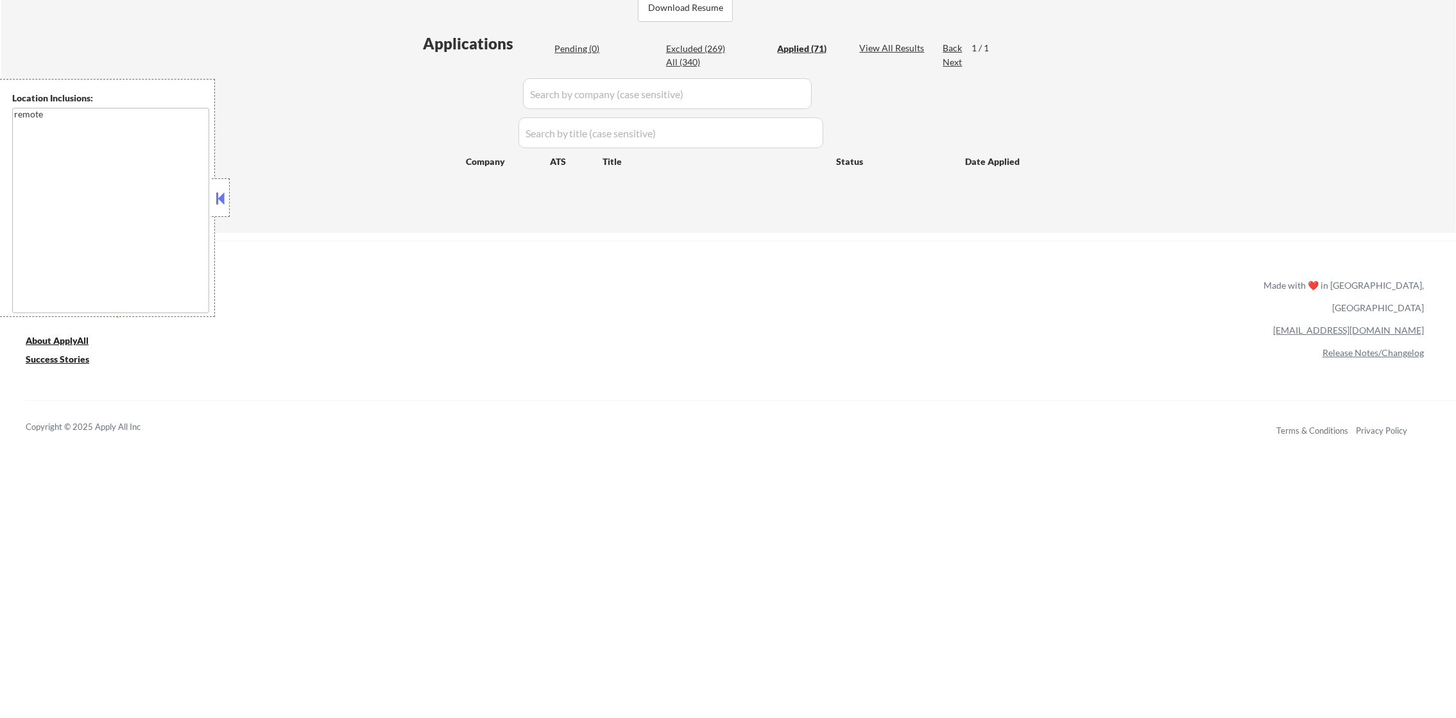
select select ""applied""
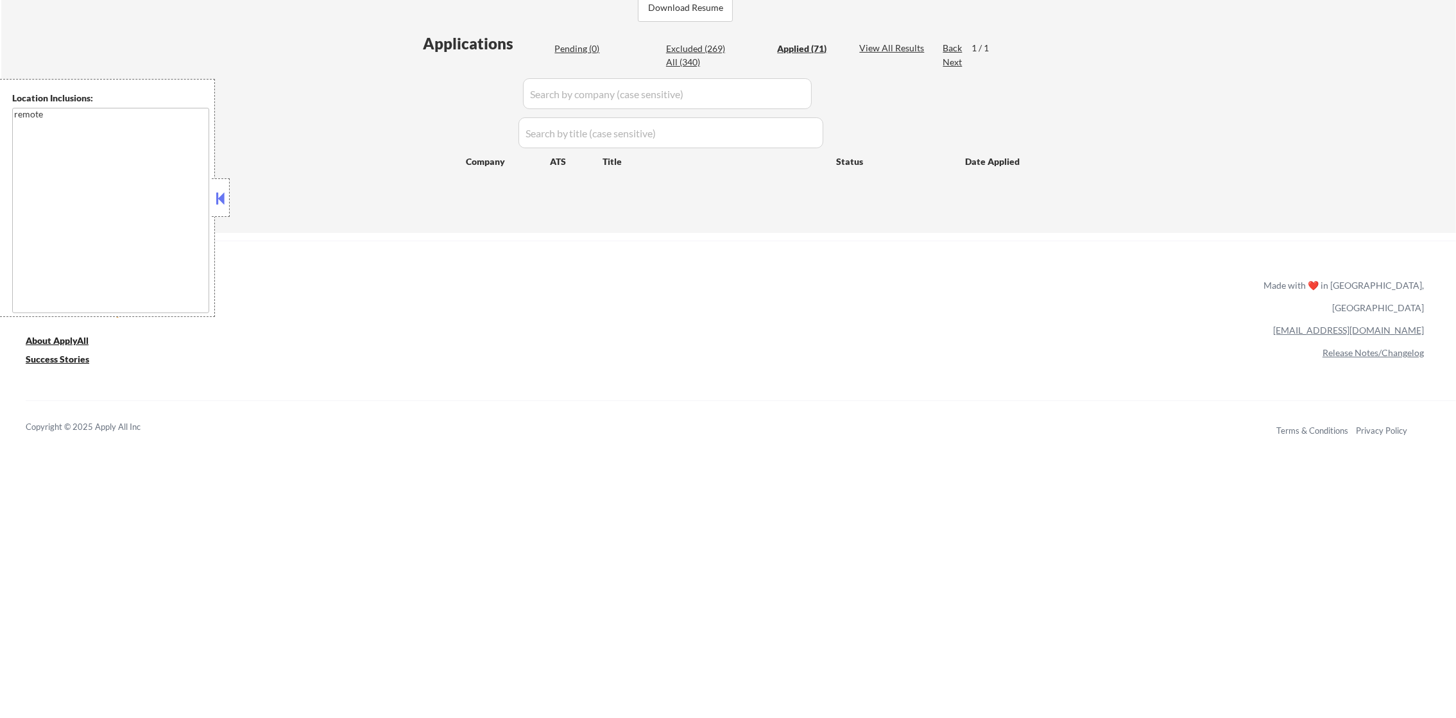
select select ""applied""
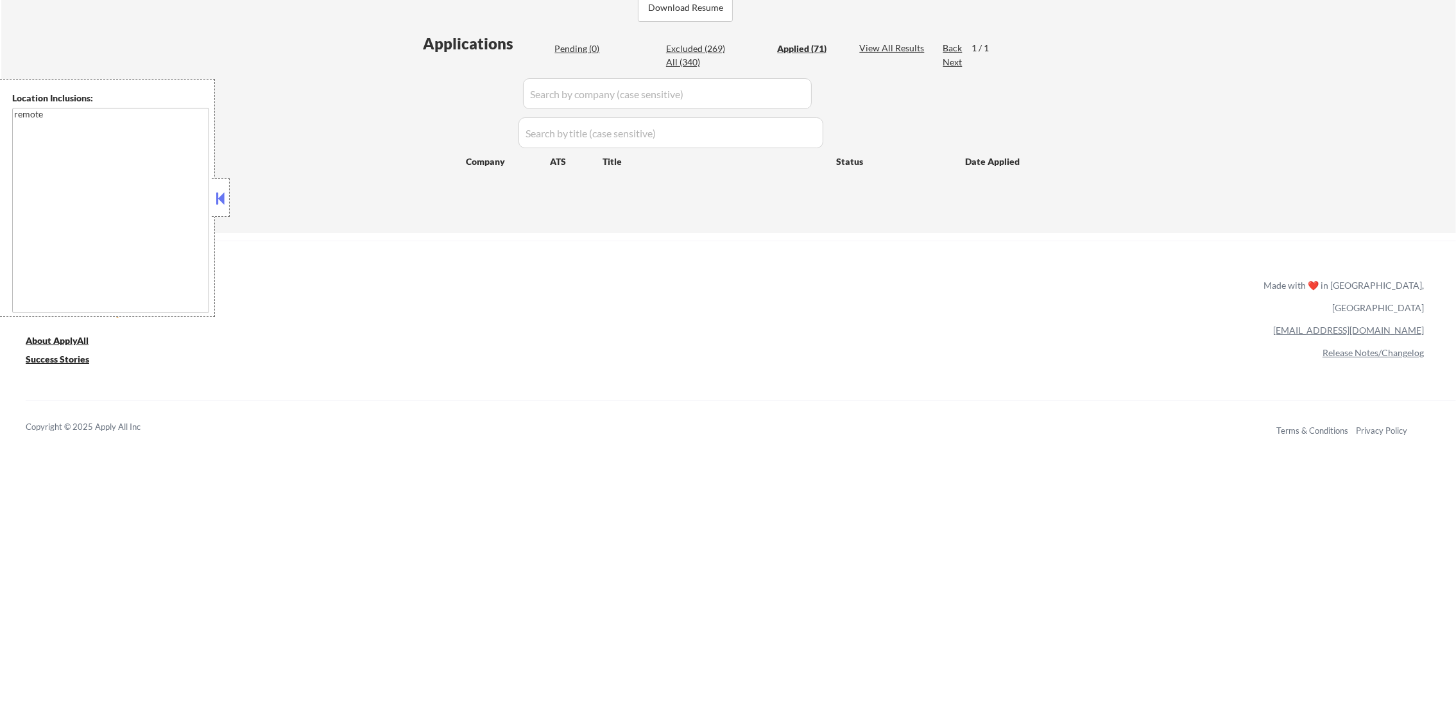
select select ""applied""
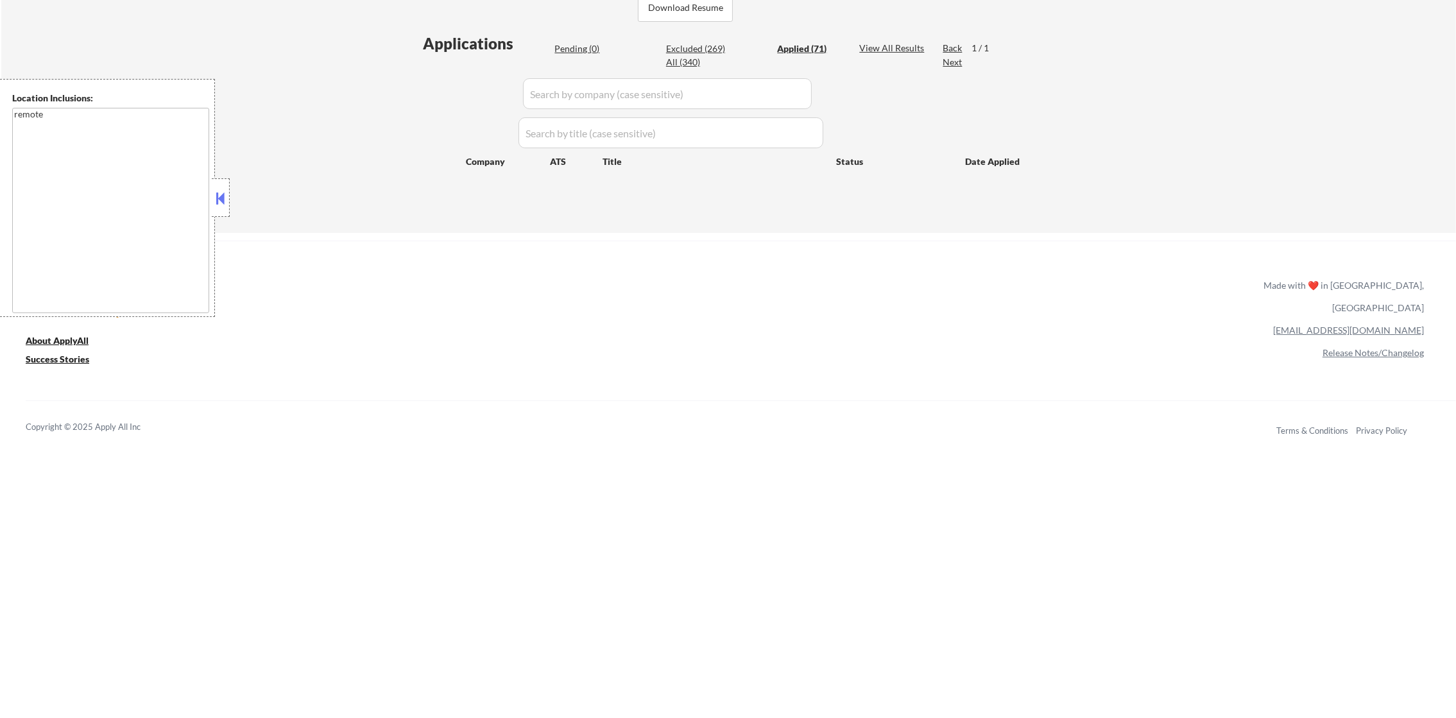
select select ""applied""
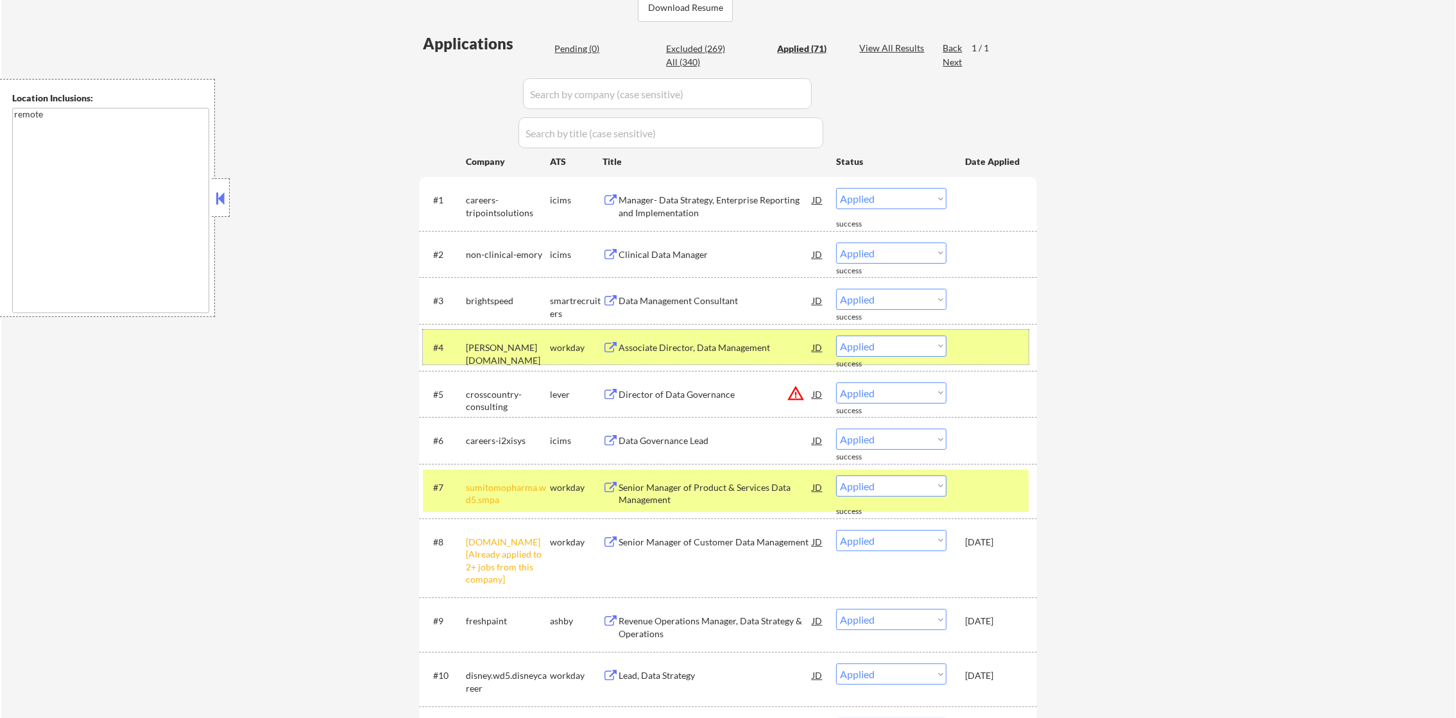
click at [499, 349] on div "parsons.wd5.search" at bounding box center [508, 353] width 84 height 25
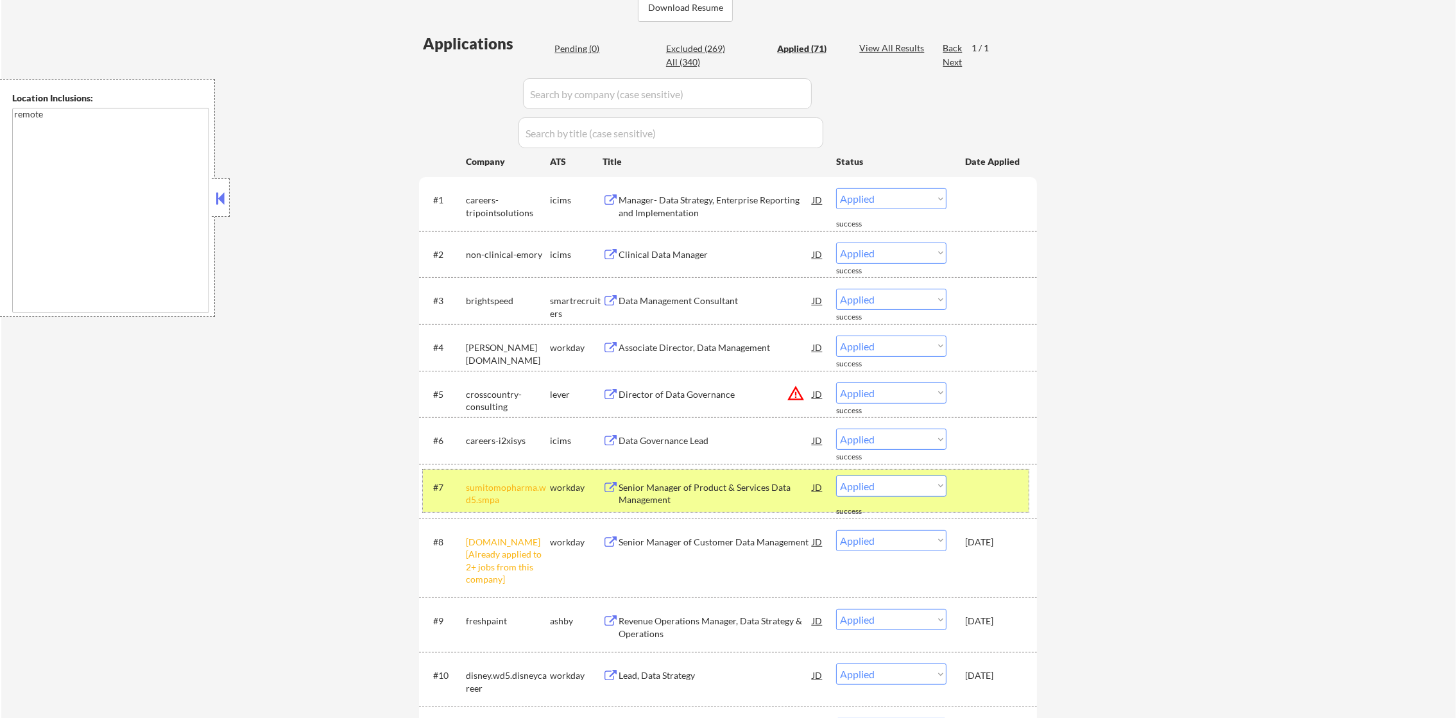
click at [499, 484] on div "sumitomopharma.wd5.smpa" at bounding box center [508, 493] width 84 height 25
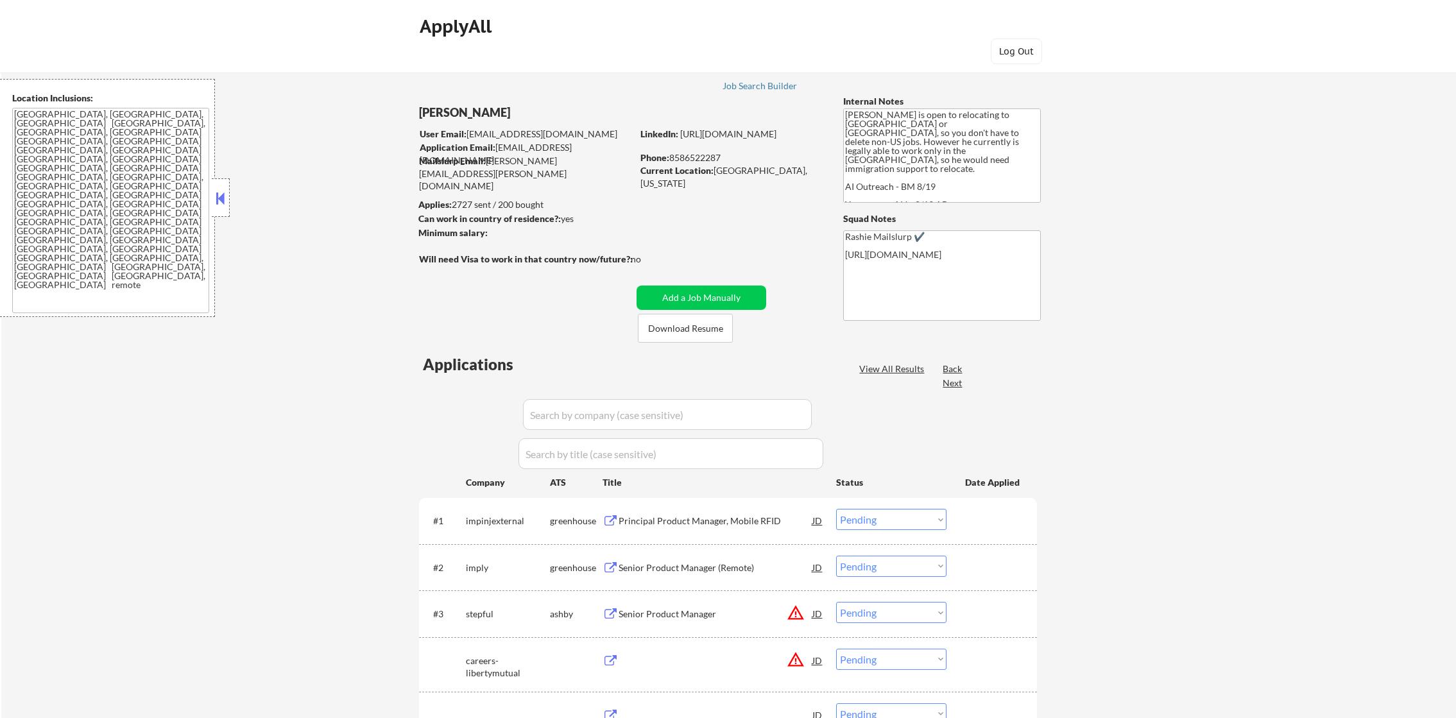
select select ""pending""
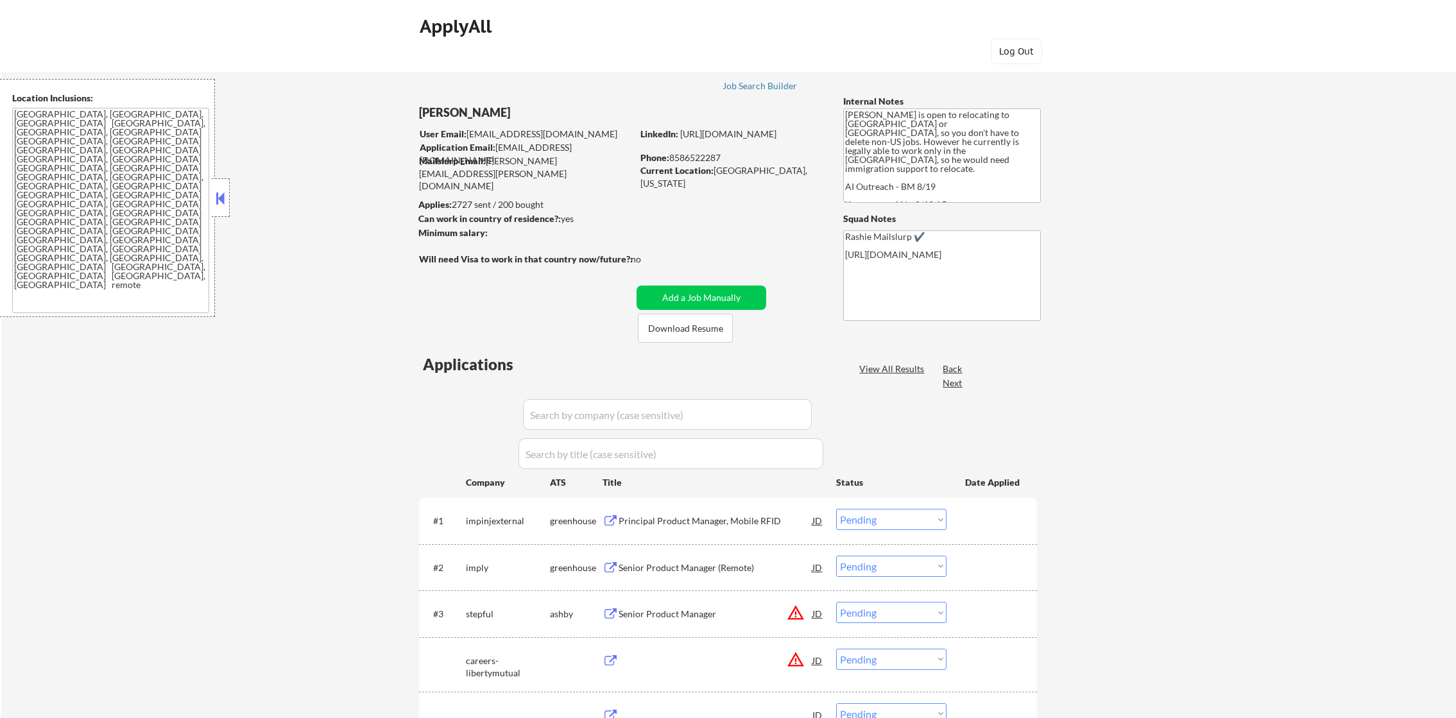
select select ""pending""
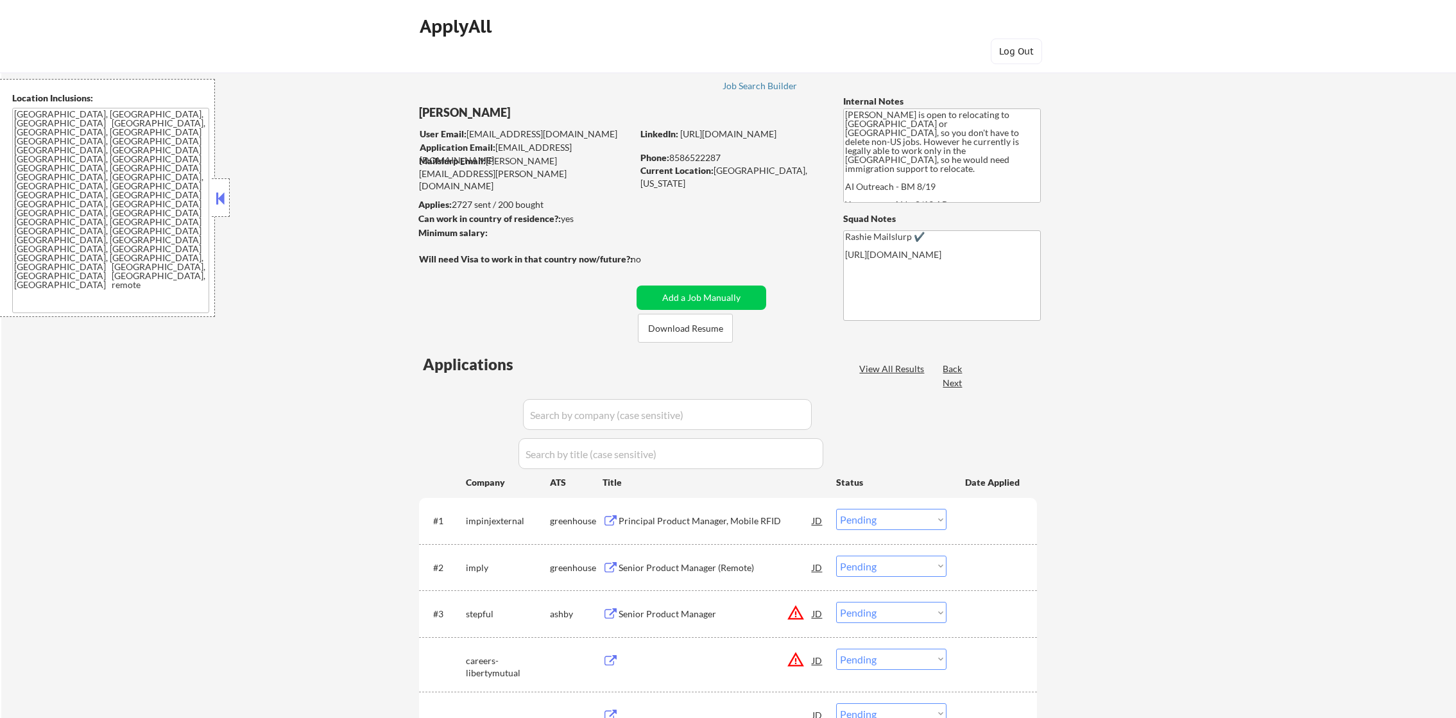
select select ""pending""
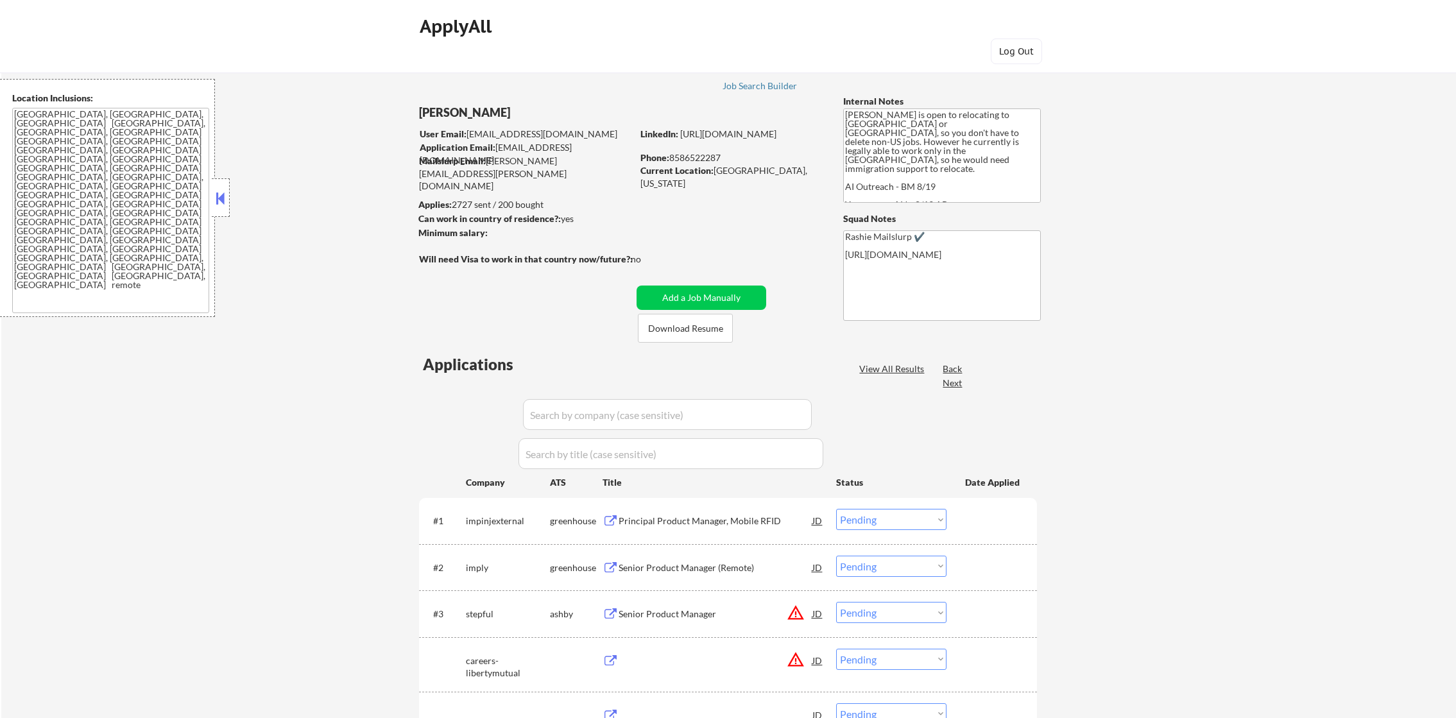
select select ""pending""
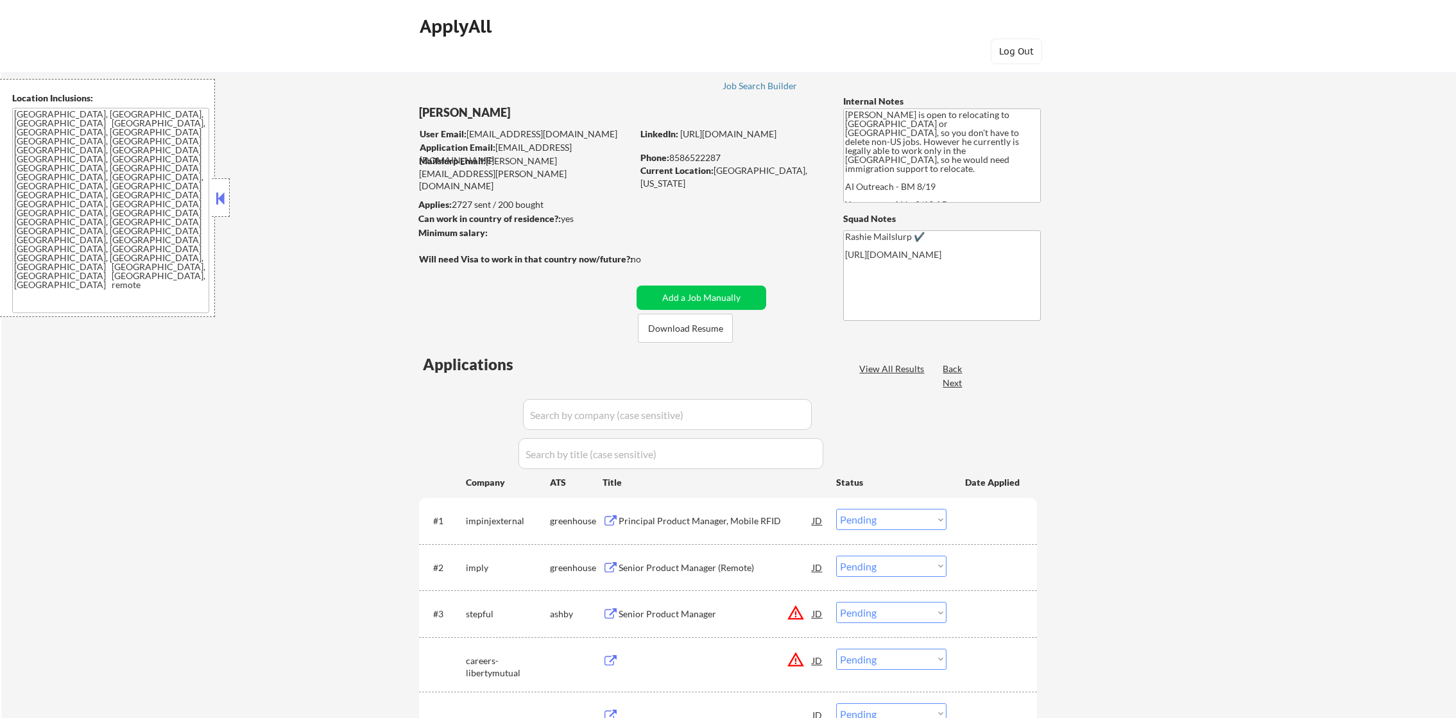
select select ""pending""
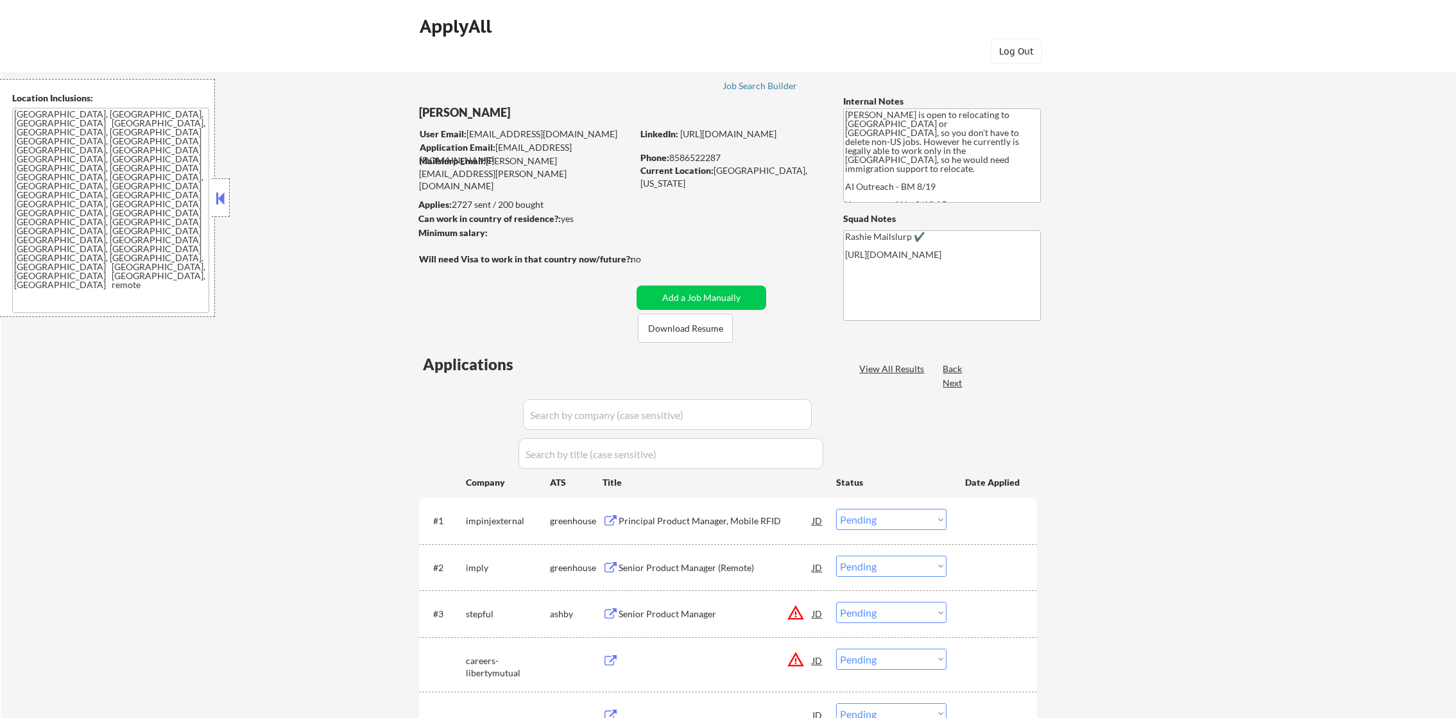
select select ""pending""
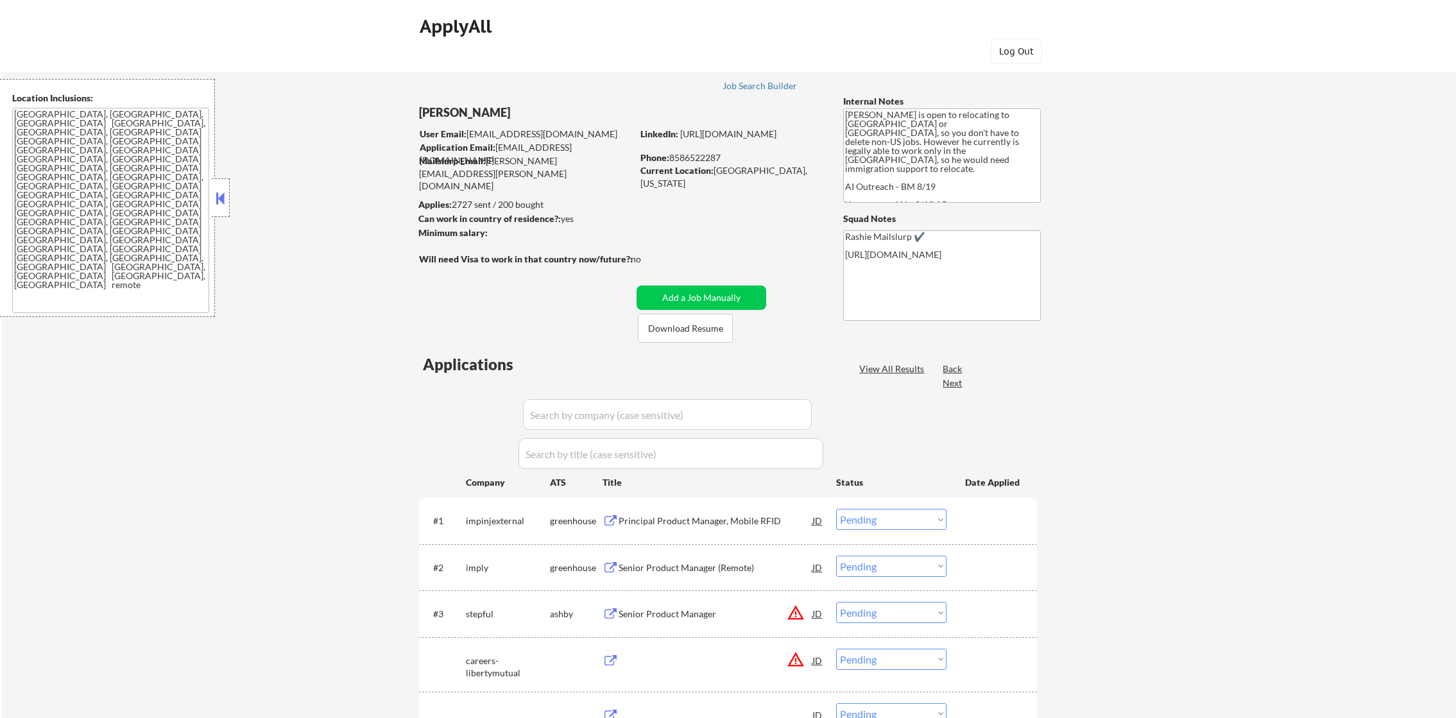
select select ""pending""
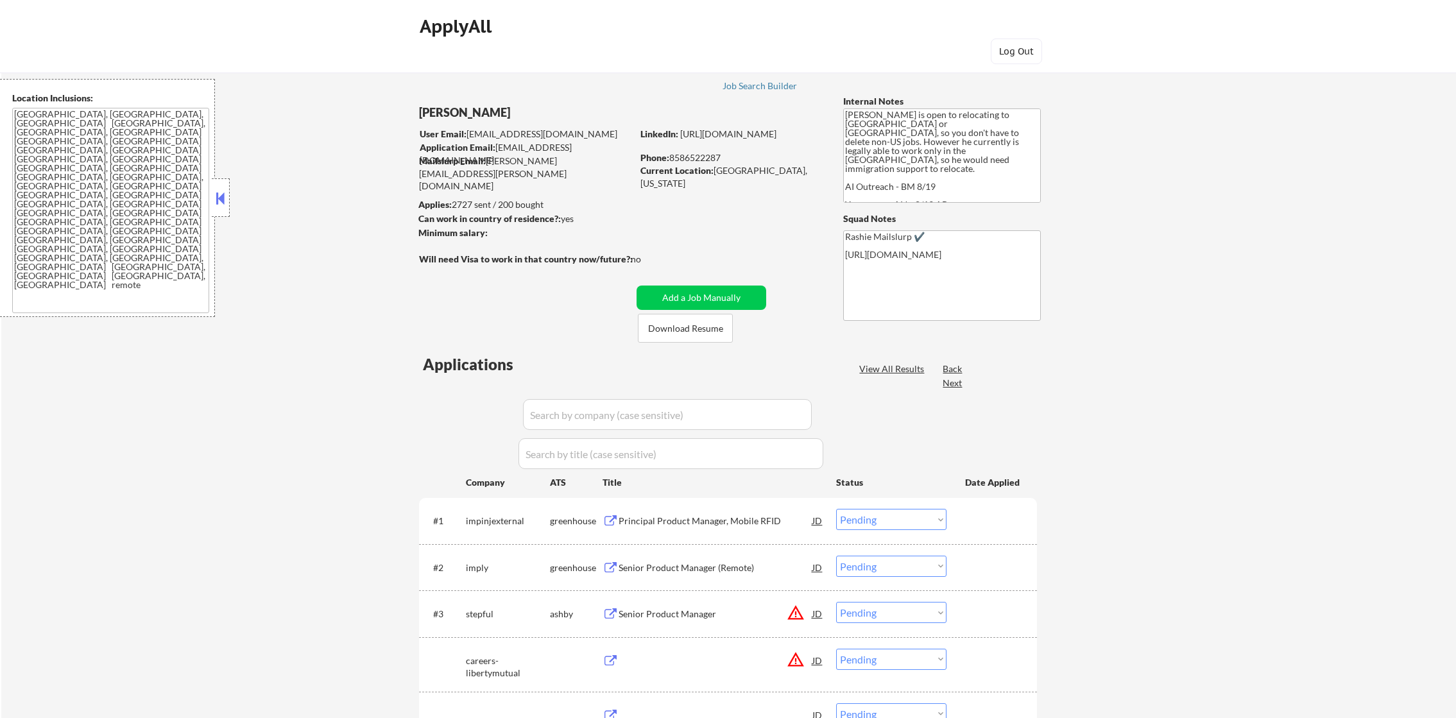
select select ""pending""
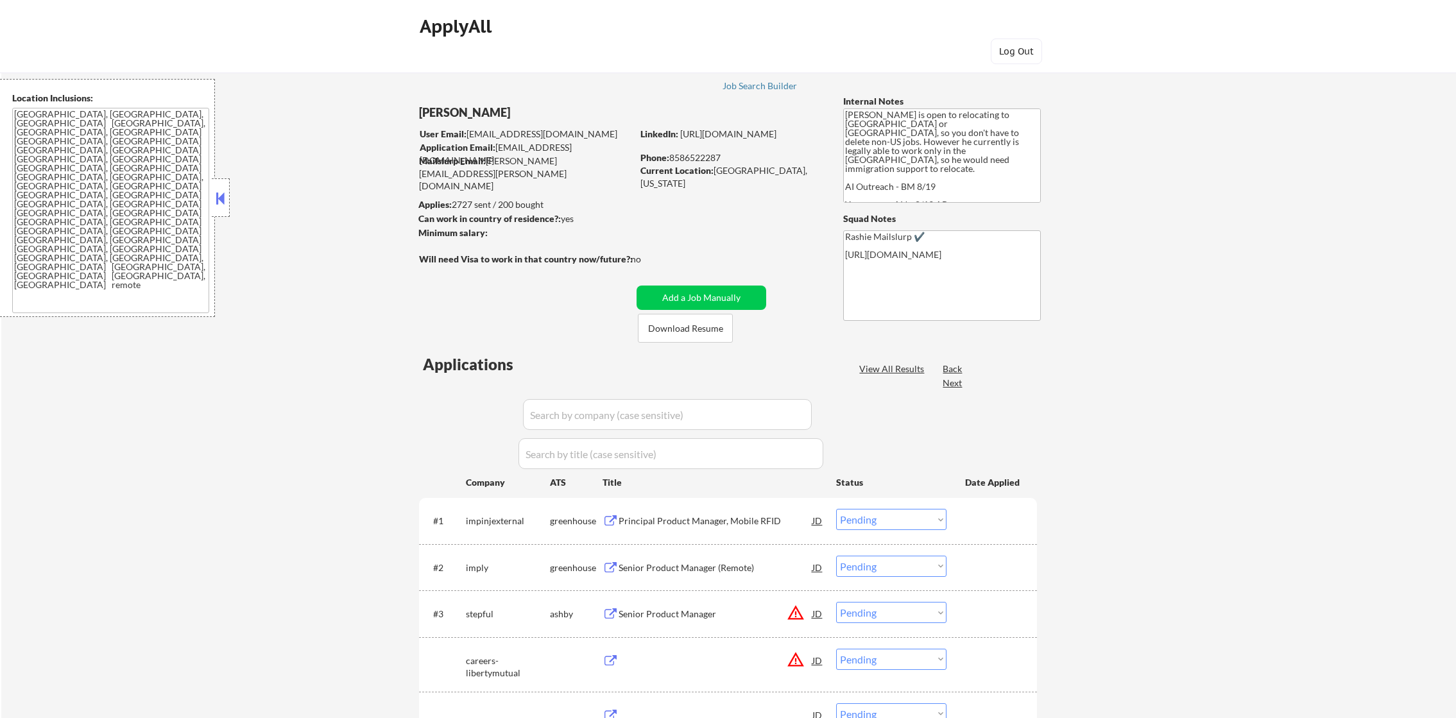
select select ""pending""
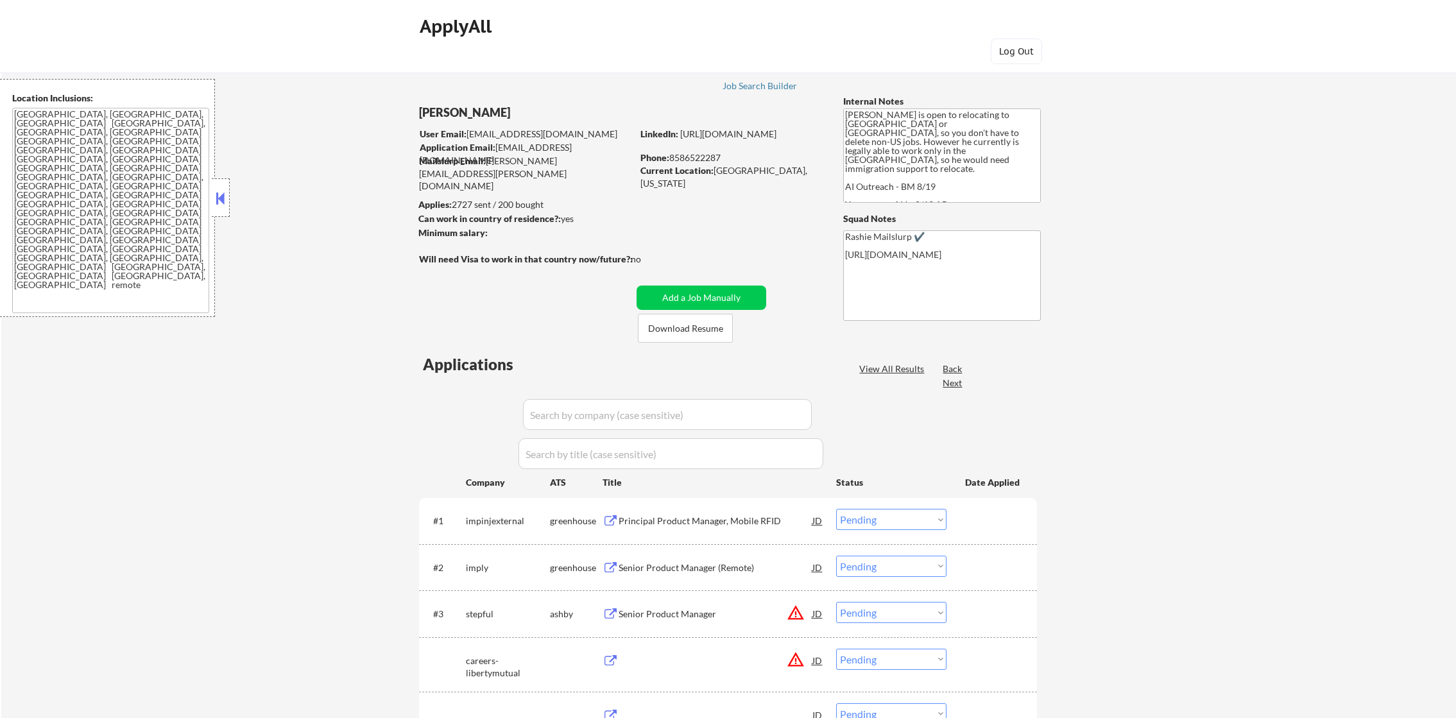
select select ""pending""
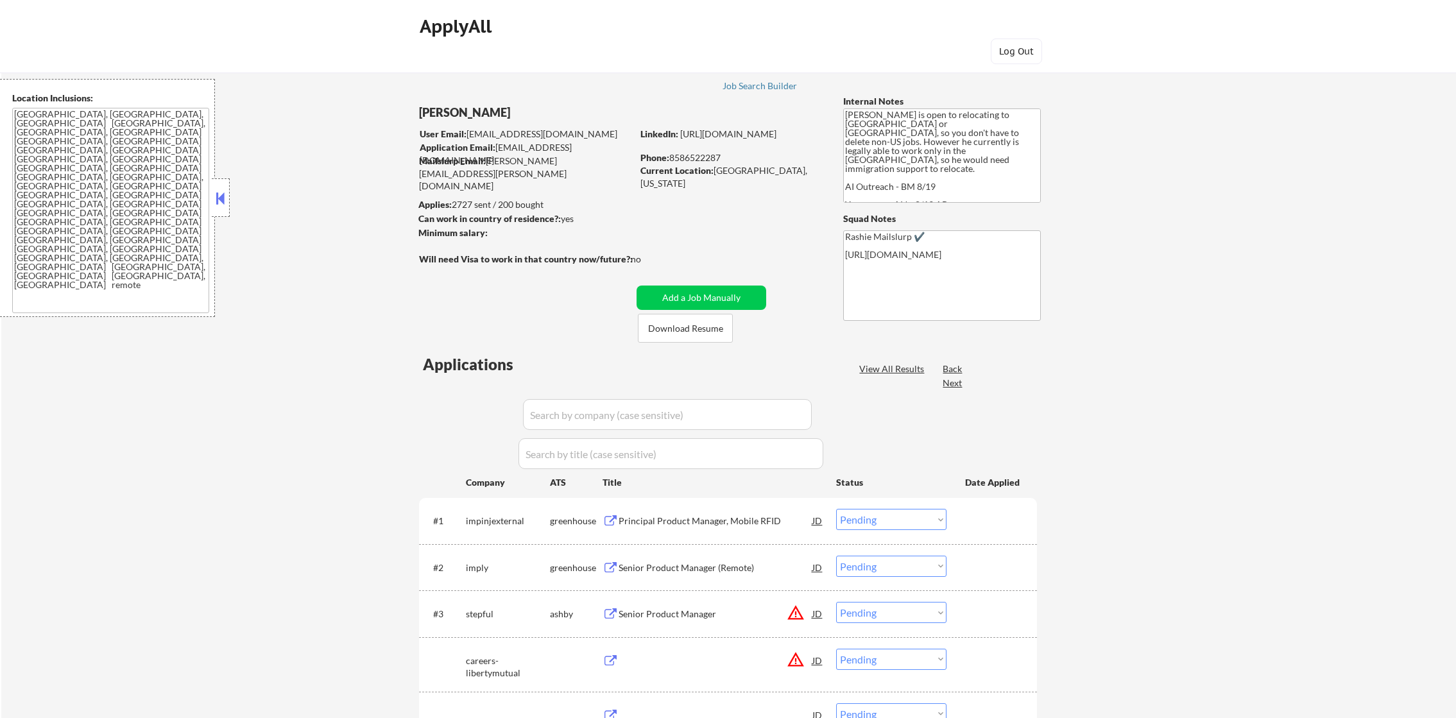
select select ""pending""
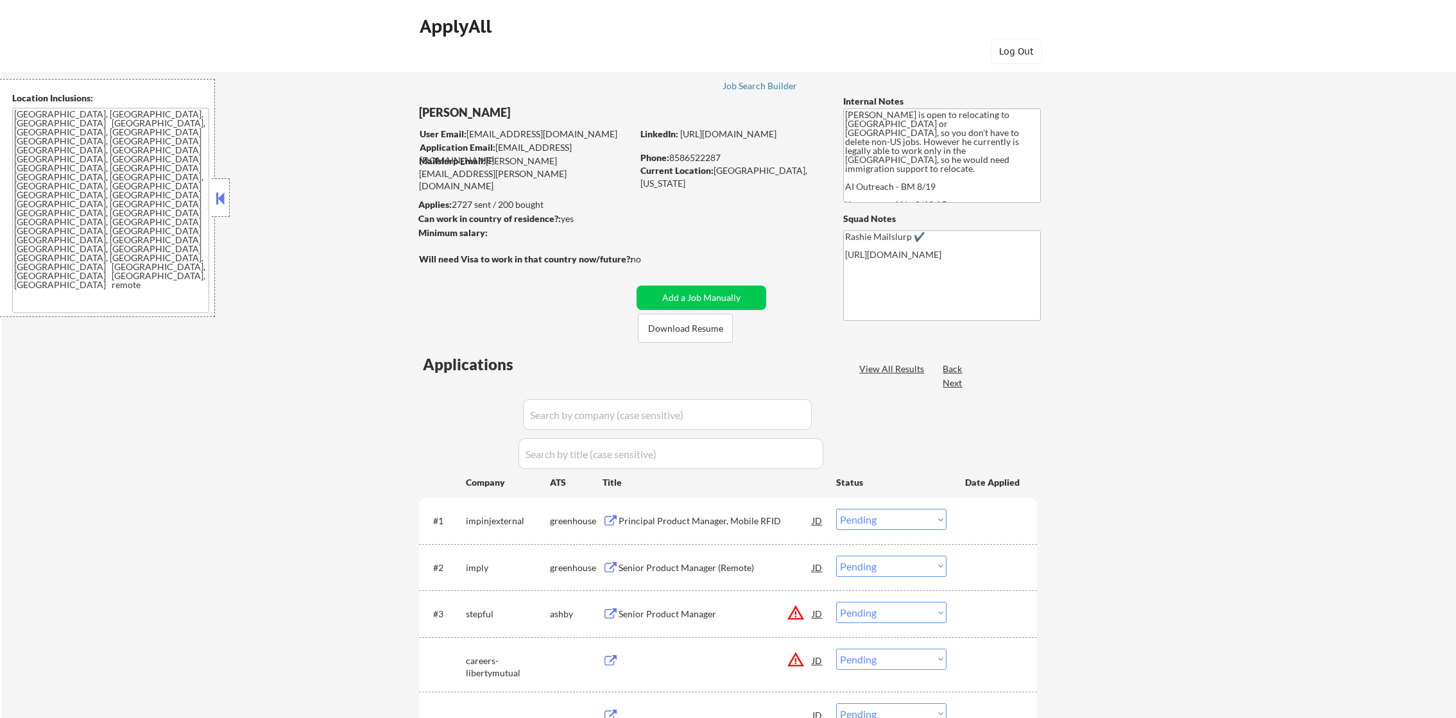
select select ""pending""
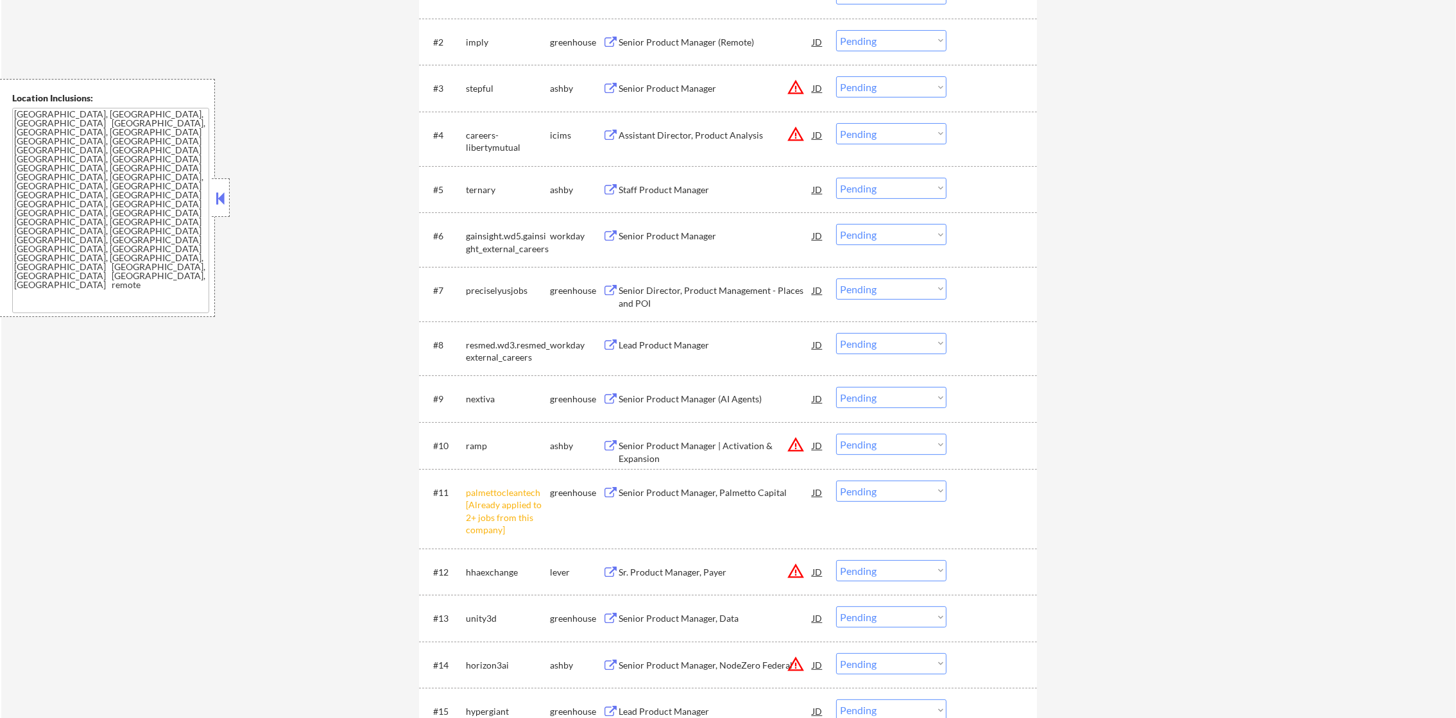
scroll to position [545, 0]
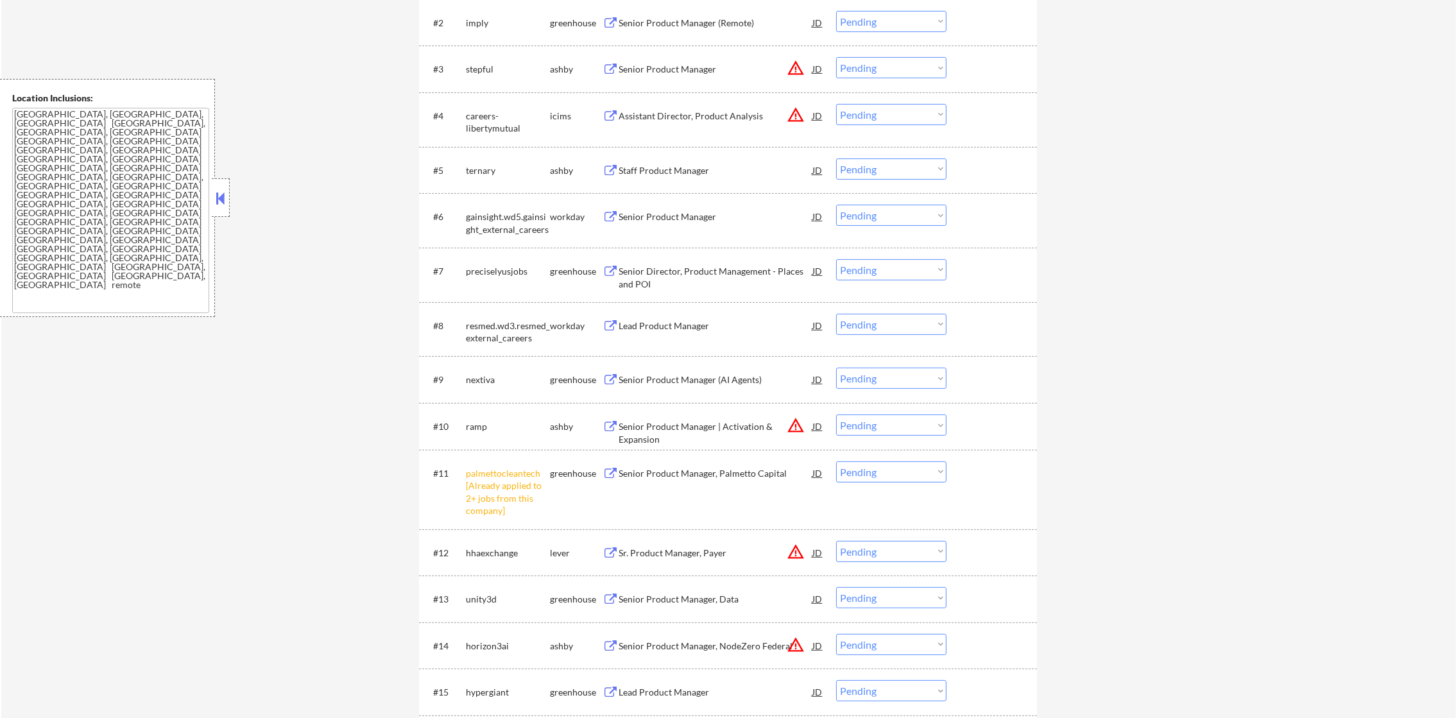
click at [894, 470] on select "Choose an option... Pending Applied Excluded (Questions) Excluded (Expired) Exc…" at bounding box center [891, 471] width 110 height 21
click at [836, 461] on select "Choose an option... Pending Applied Excluded (Questions) Excluded (Expired) Exc…" at bounding box center [891, 471] width 110 height 21
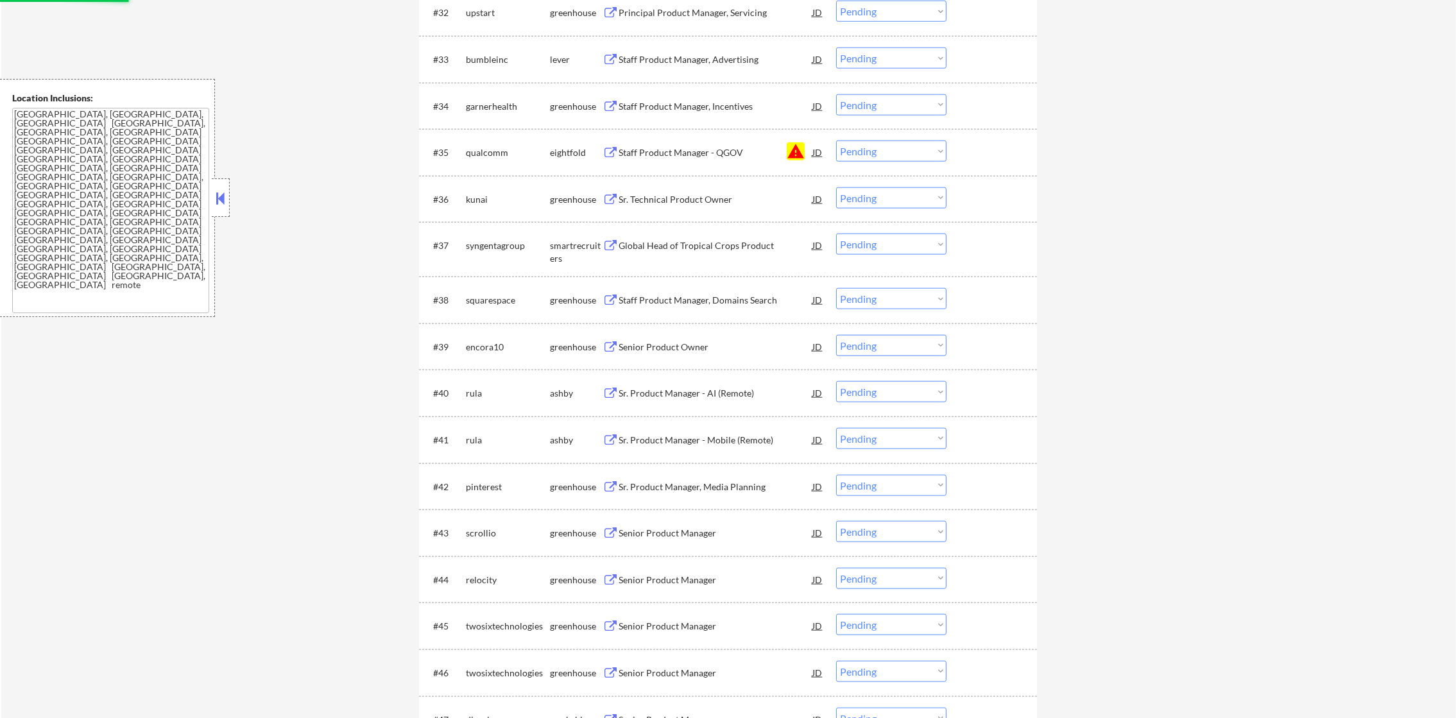
scroll to position [2043, 0]
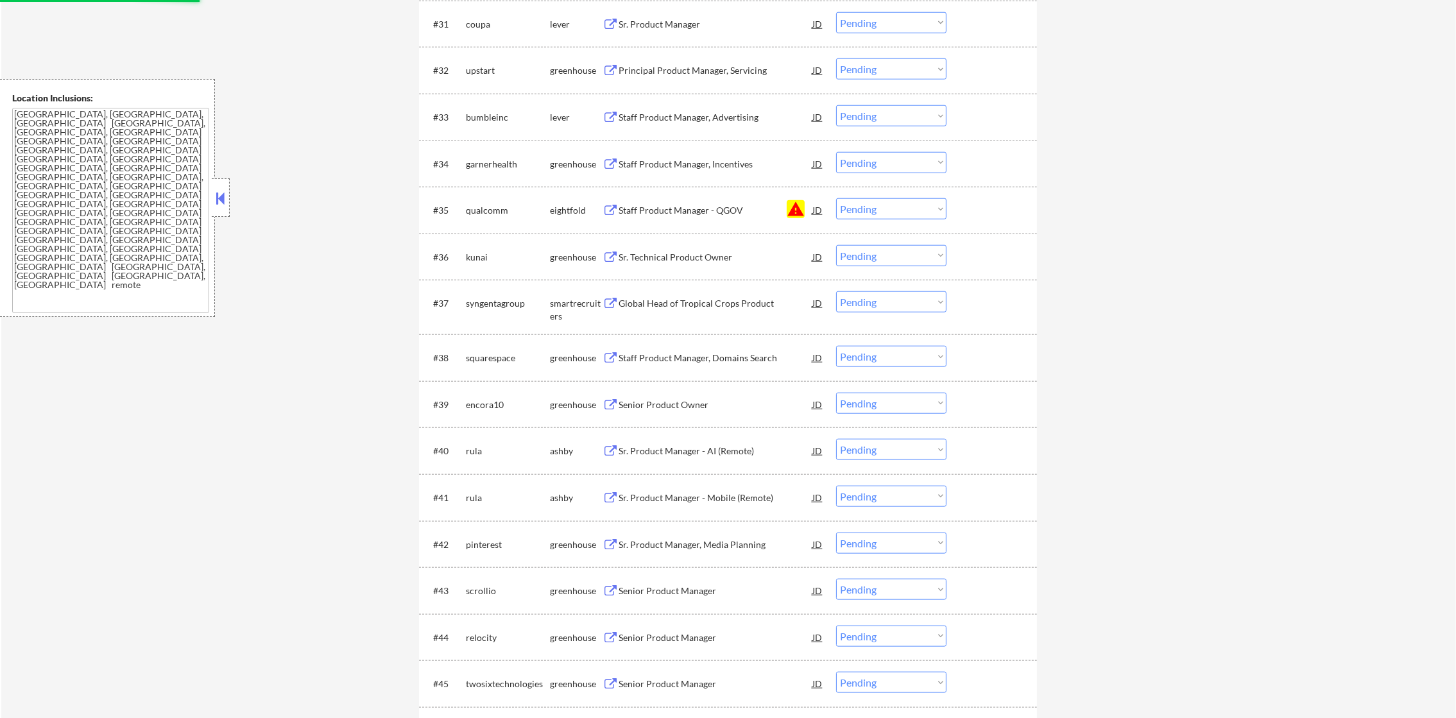
select select ""pending""
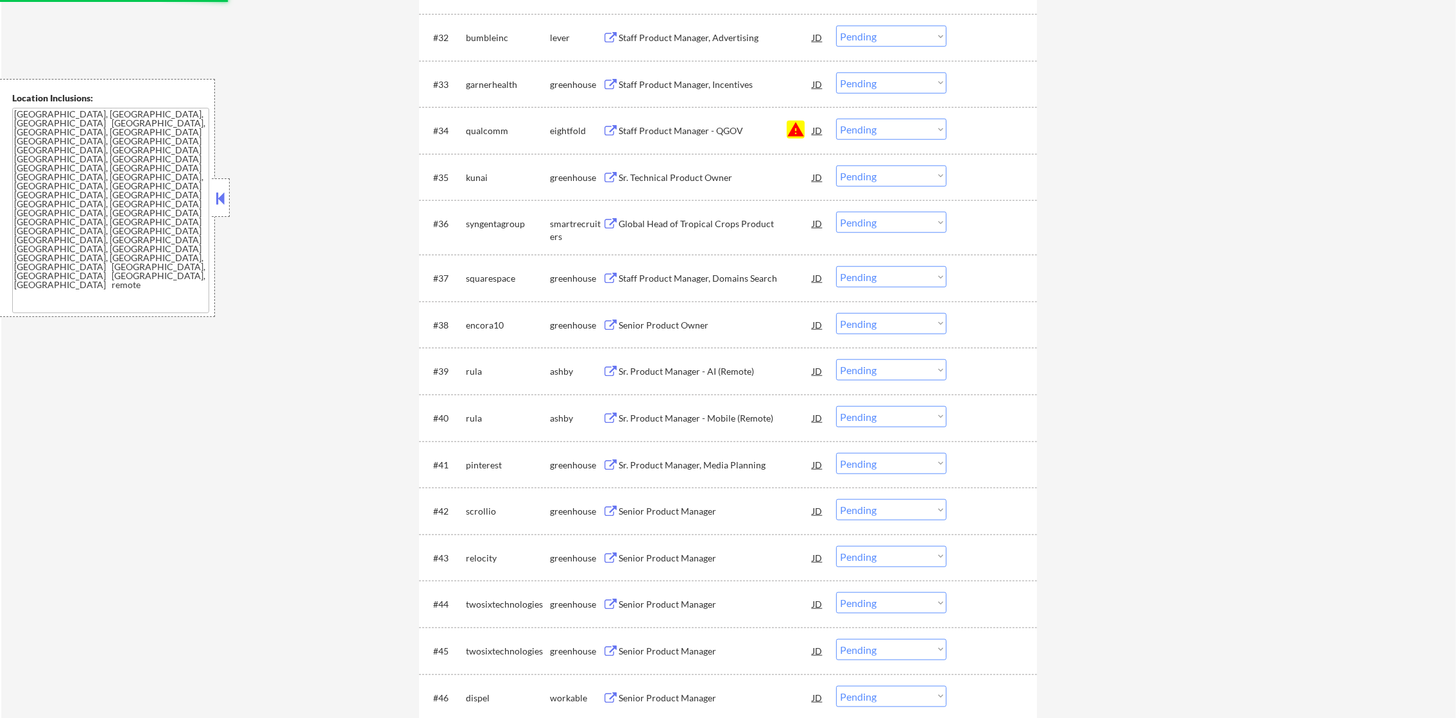
click at [887, 133] on select "Choose an option... Pending Applied Excluded (Questions) Excluded (Expired) Exc…" at bounding box center [891, 129] width 110 height 21
click at [836, 119] on select "Choose an option... Pending Applied Excluded (Questions) Excluded (Expired) Exc…" at bounding box center [891, 129] width 110 height 21
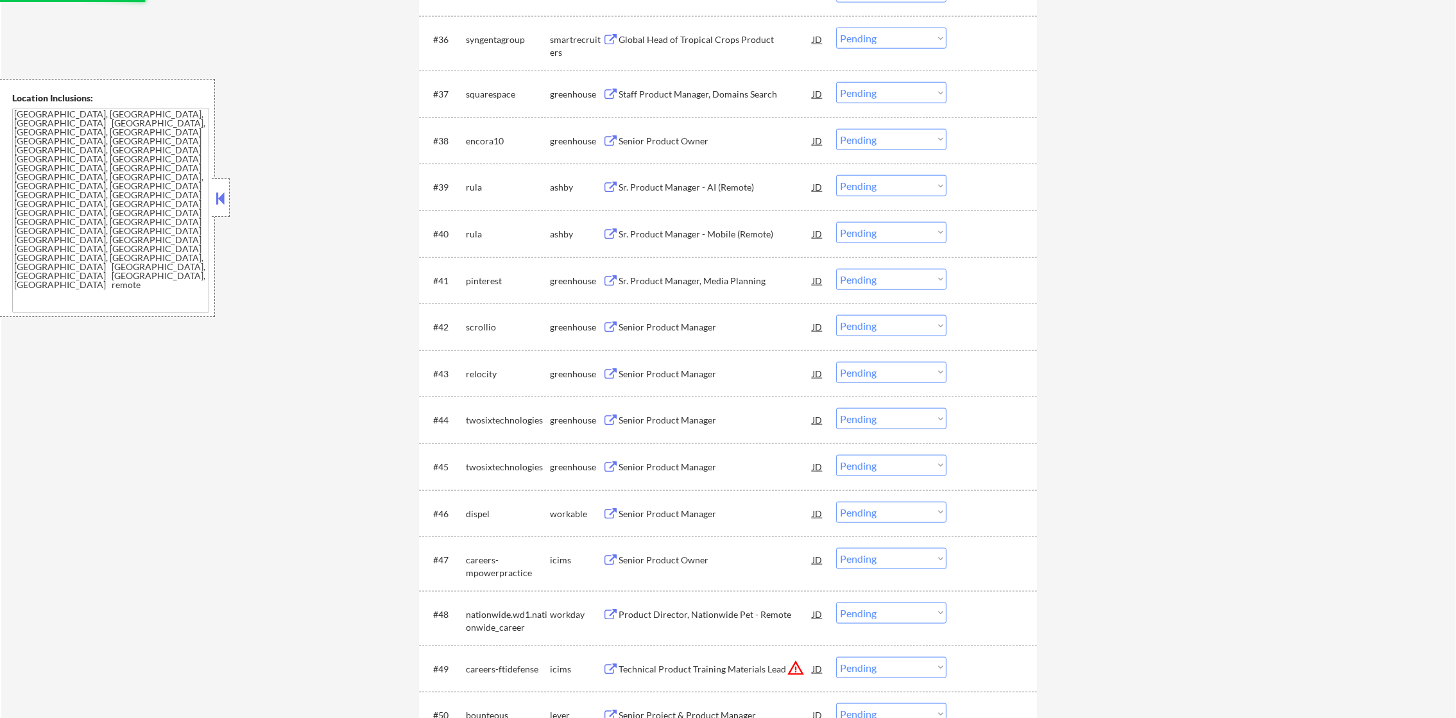
scroll to position [0, 0]
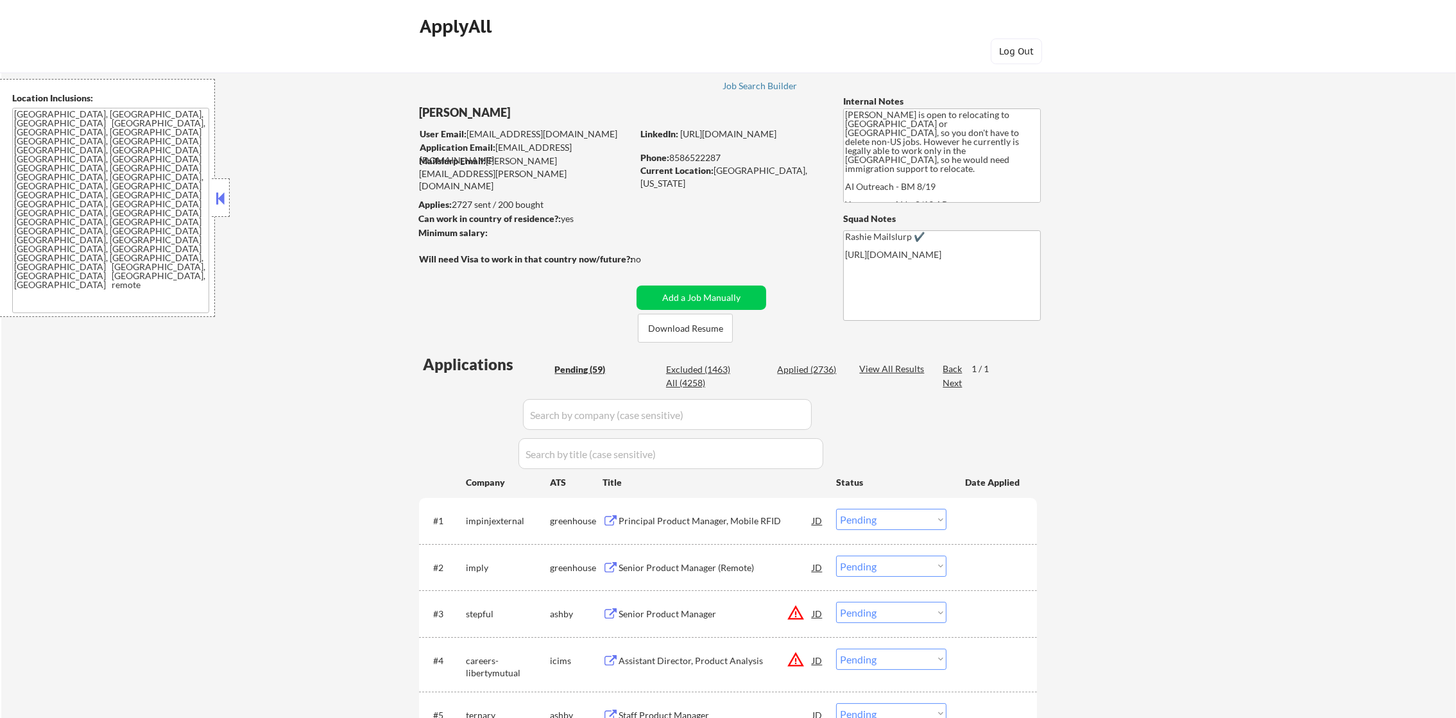
select select ""pending""
click at [498, 527] on div "impinjexternal" at bounding box center [508, 521] width 84 height 13
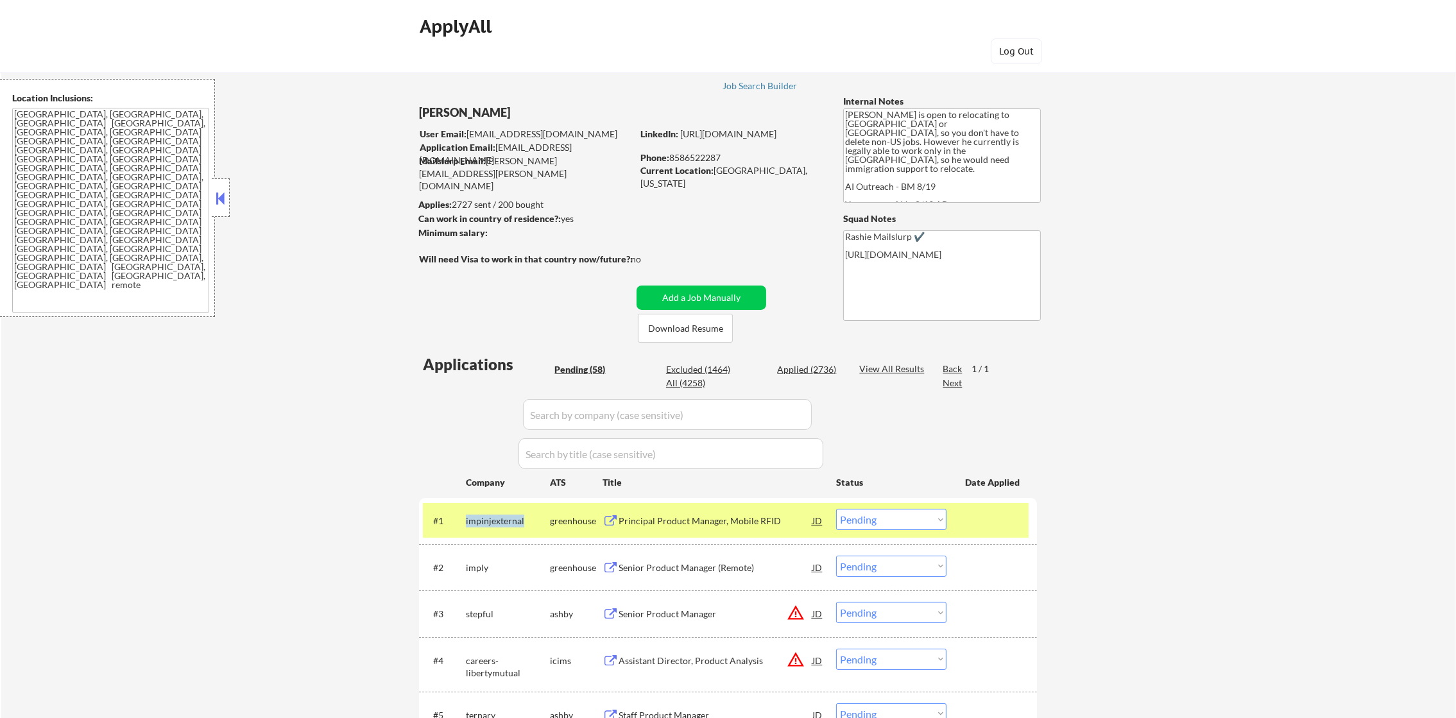
click at [498, 527] on div "impinjexternal" at bounding box center [508, 521] width 84 height 13
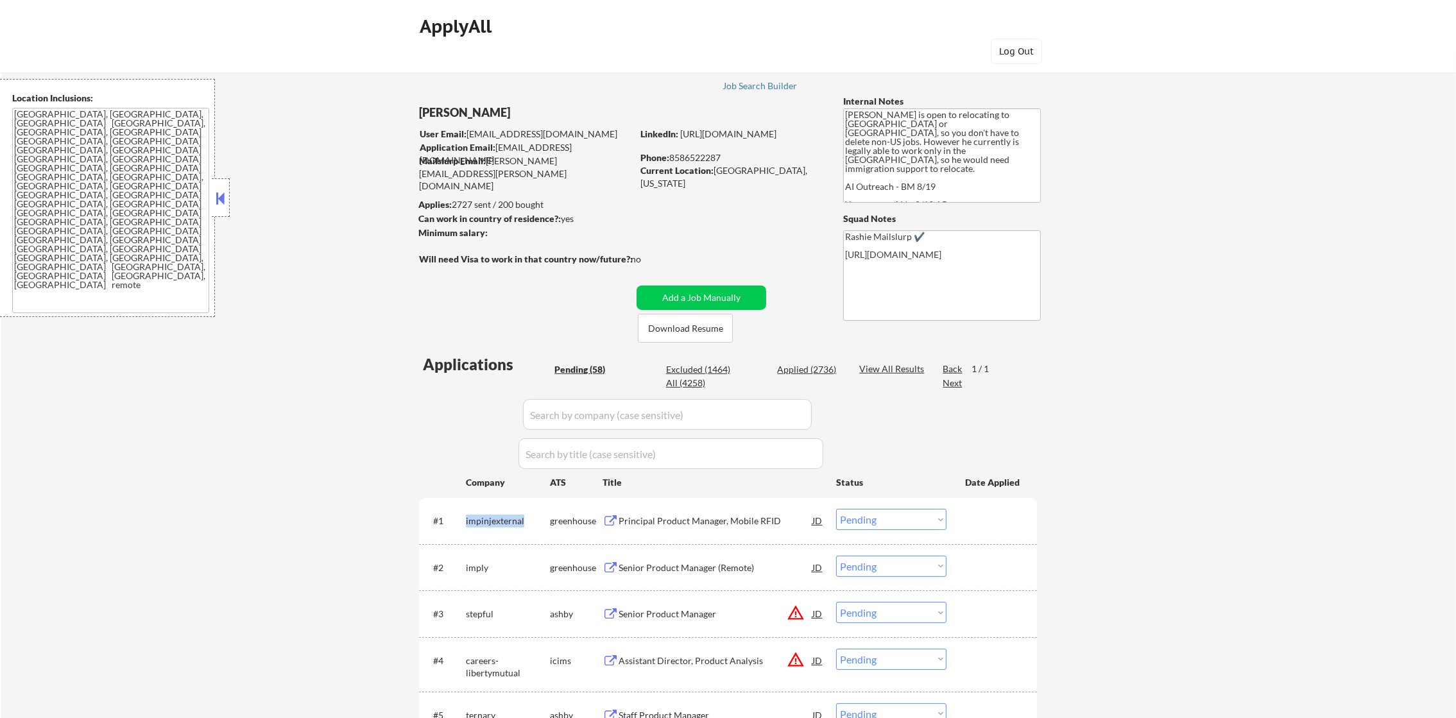
copy div "impinjexternal"
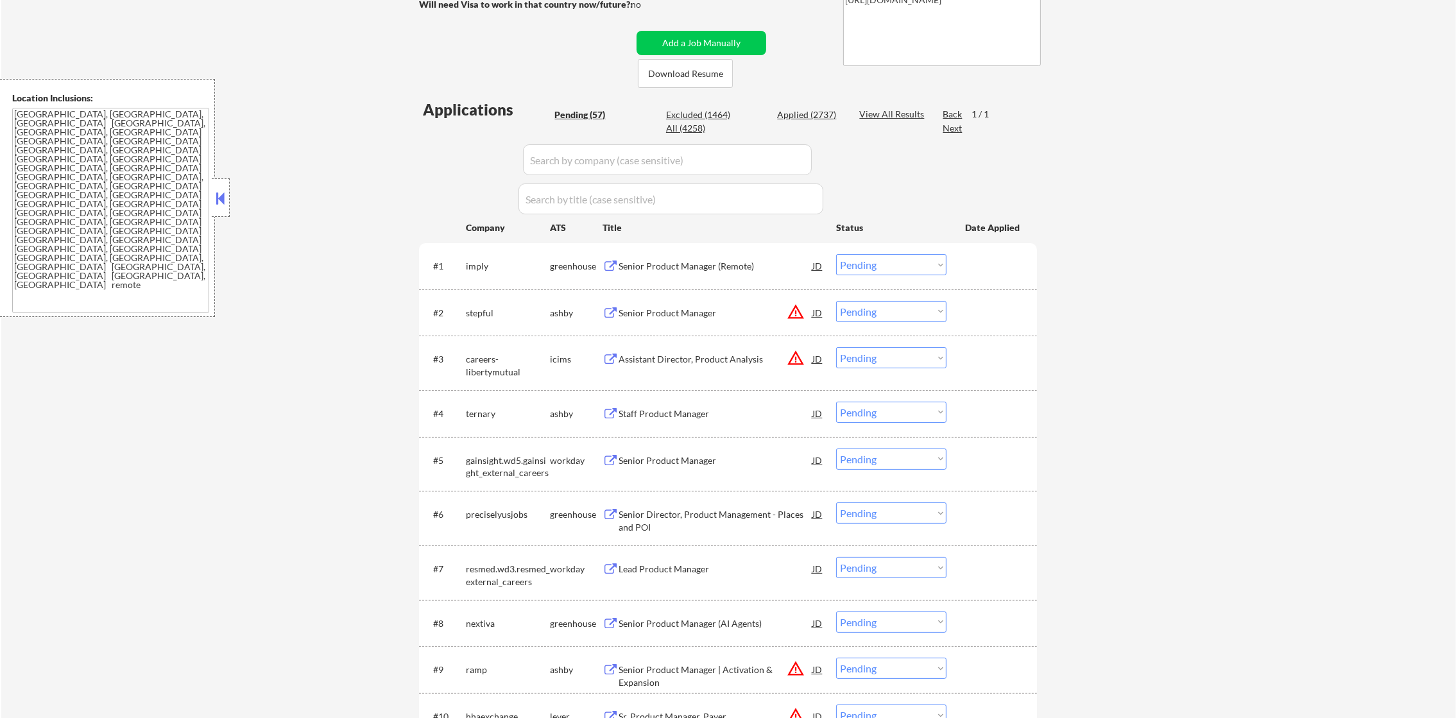
scroll to position [256, 0]
click at [477, 267] on div "imply" at bounding box center [508, 265] width 84 height 13
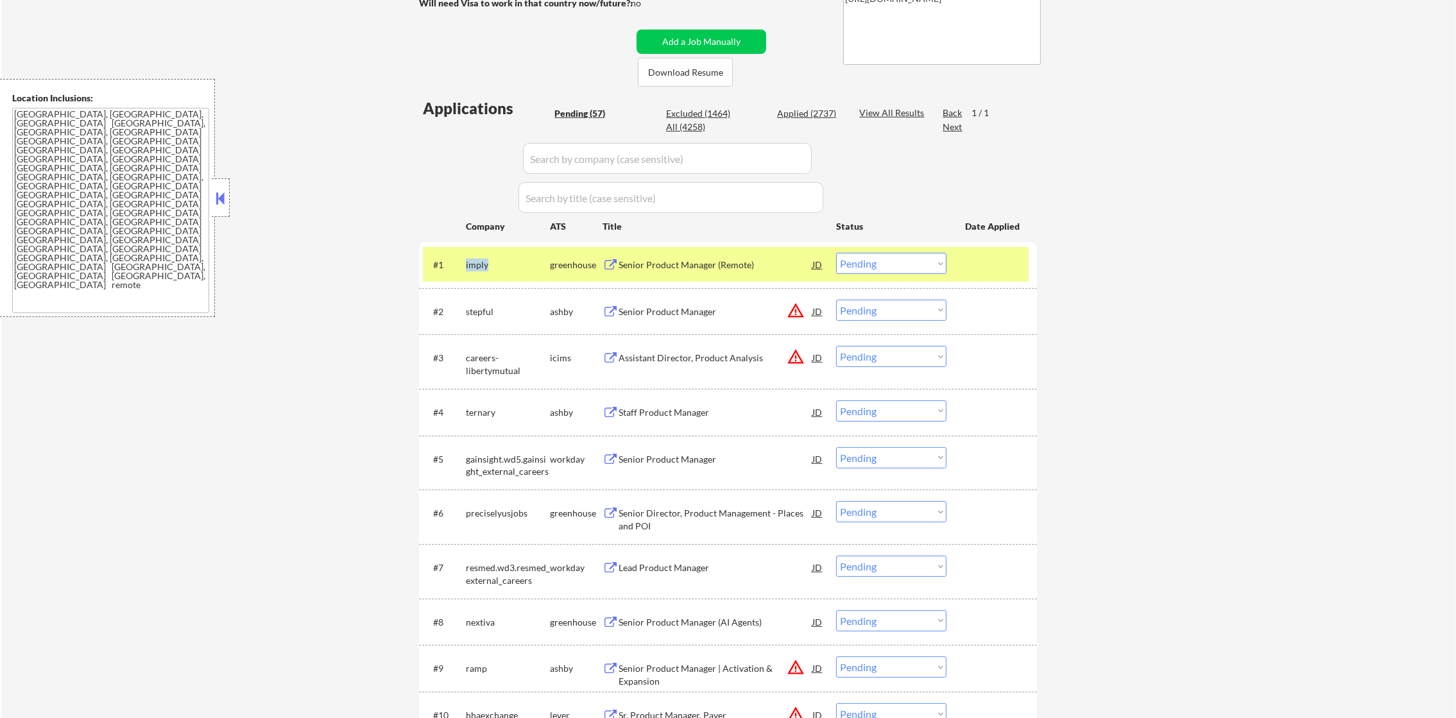
click at [477, 267] on div "imply" at bounding box center [508, 265] width 84 height 13
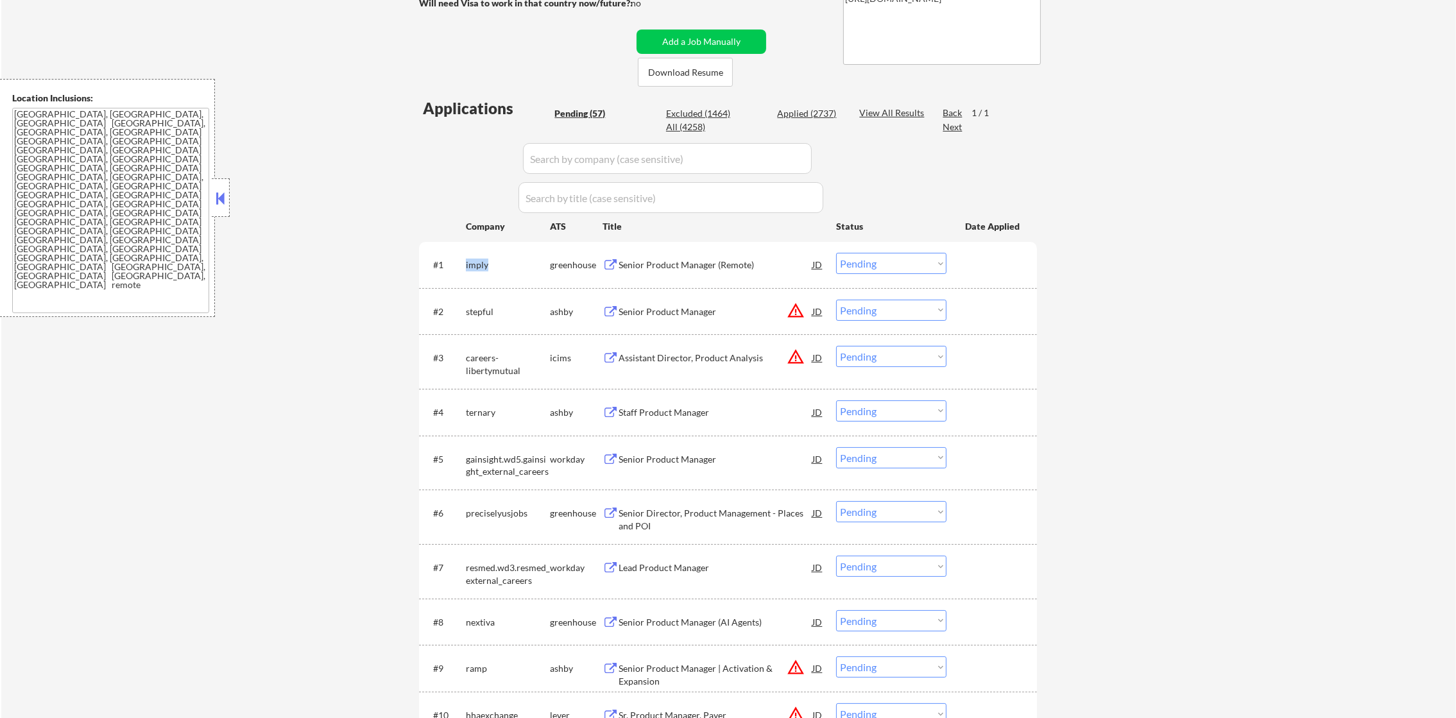
copy div "imply"
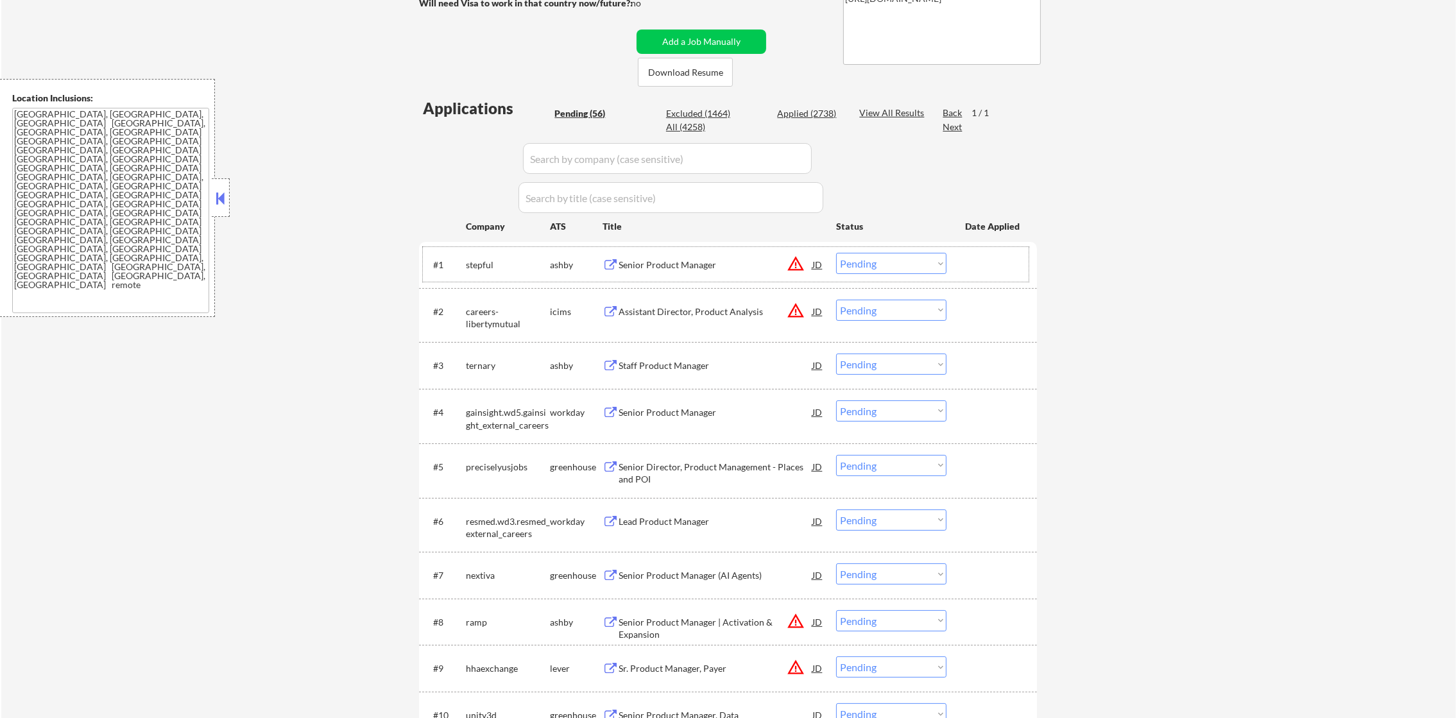
click at [484, 272] on div "stepful" at bounding box center [508, 264] width 84 height 23
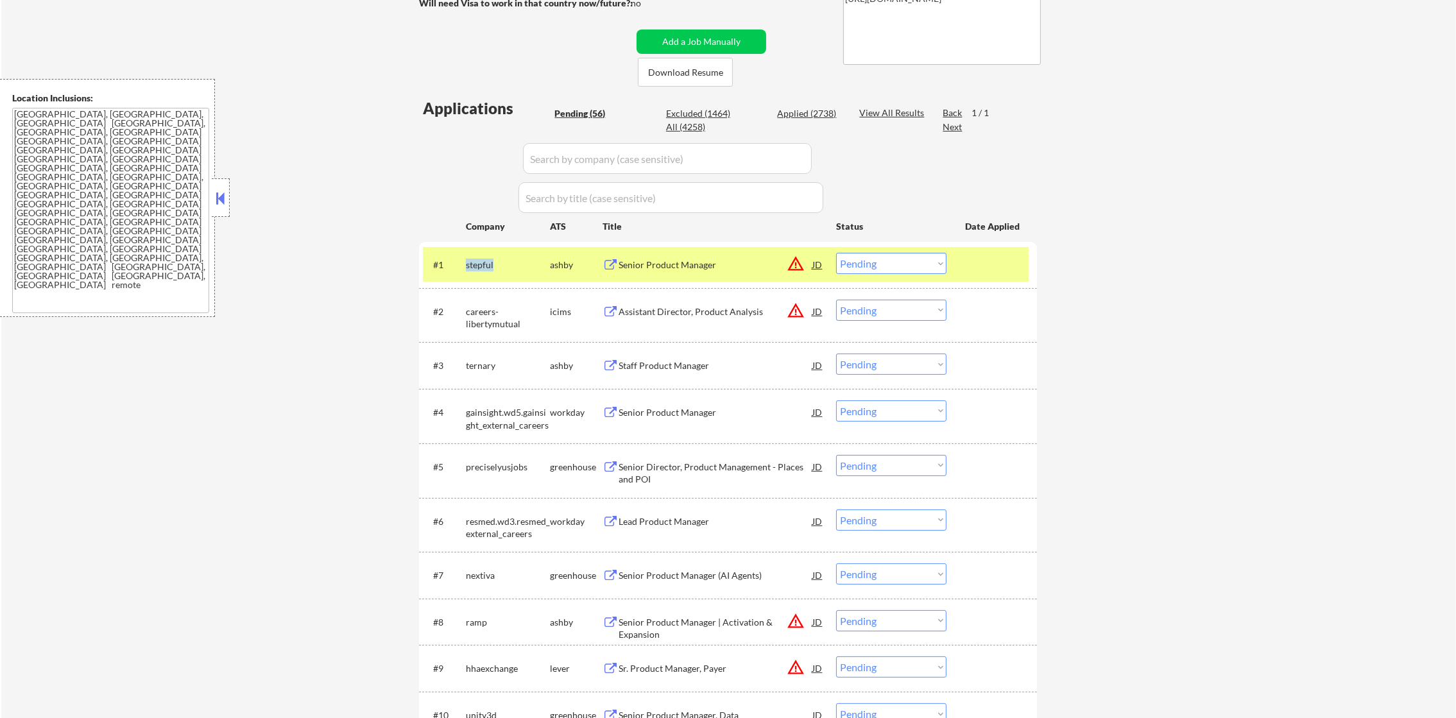
click at [484, 272] on div "stepful" at bounding box center [508, 264] width 84 height 23
copy div "stepful"
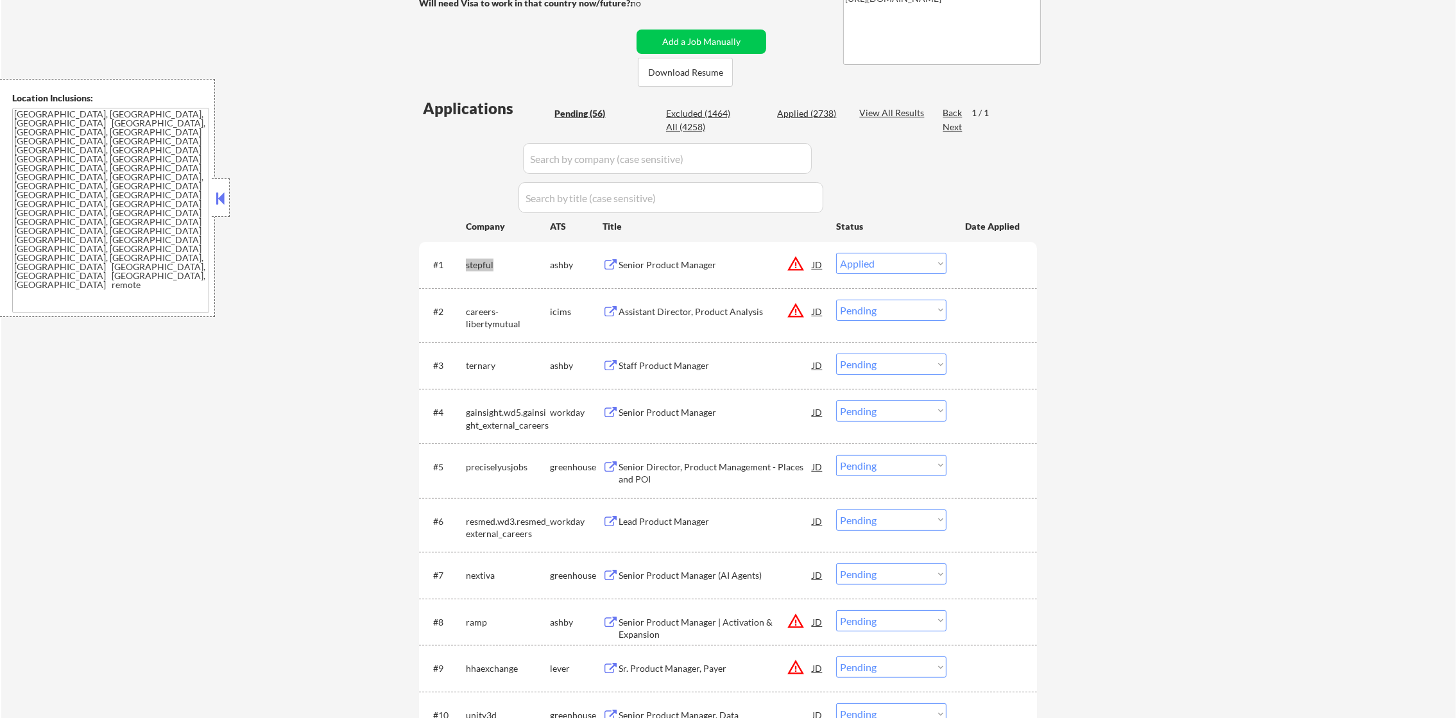
select select ""pending""
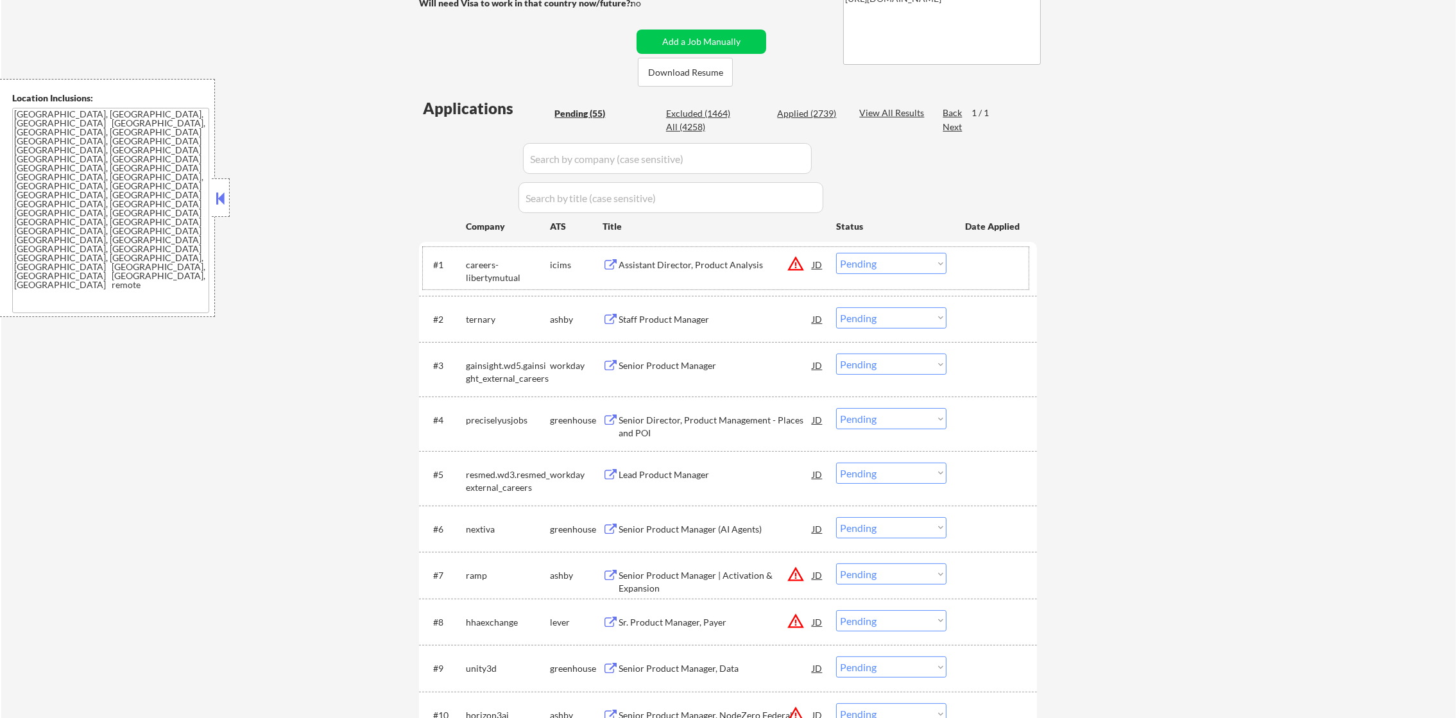
click at [479, 323] on div "ternary" at bounding box center [508, 319] width 84 height 13
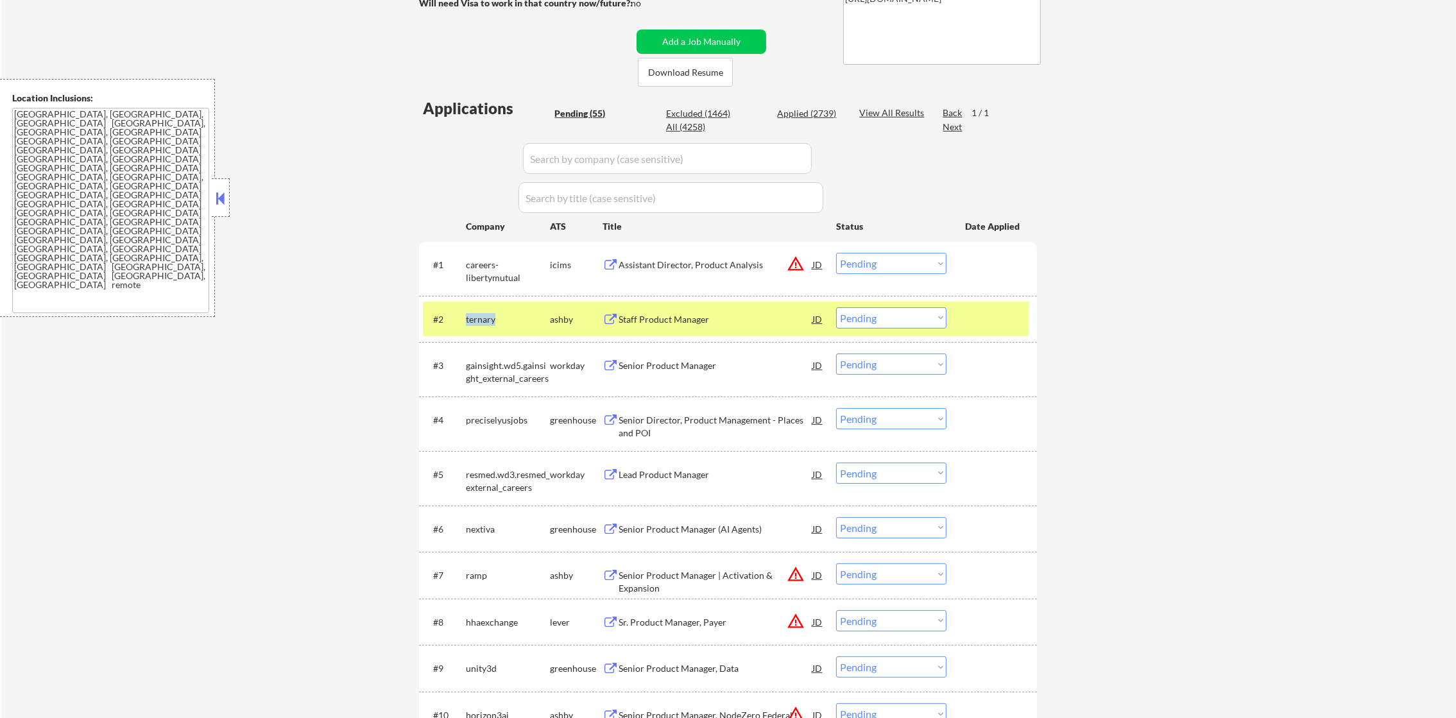
click at [479, 323] on div "ternary" at bounding box center [508, 319] width 84 height 13
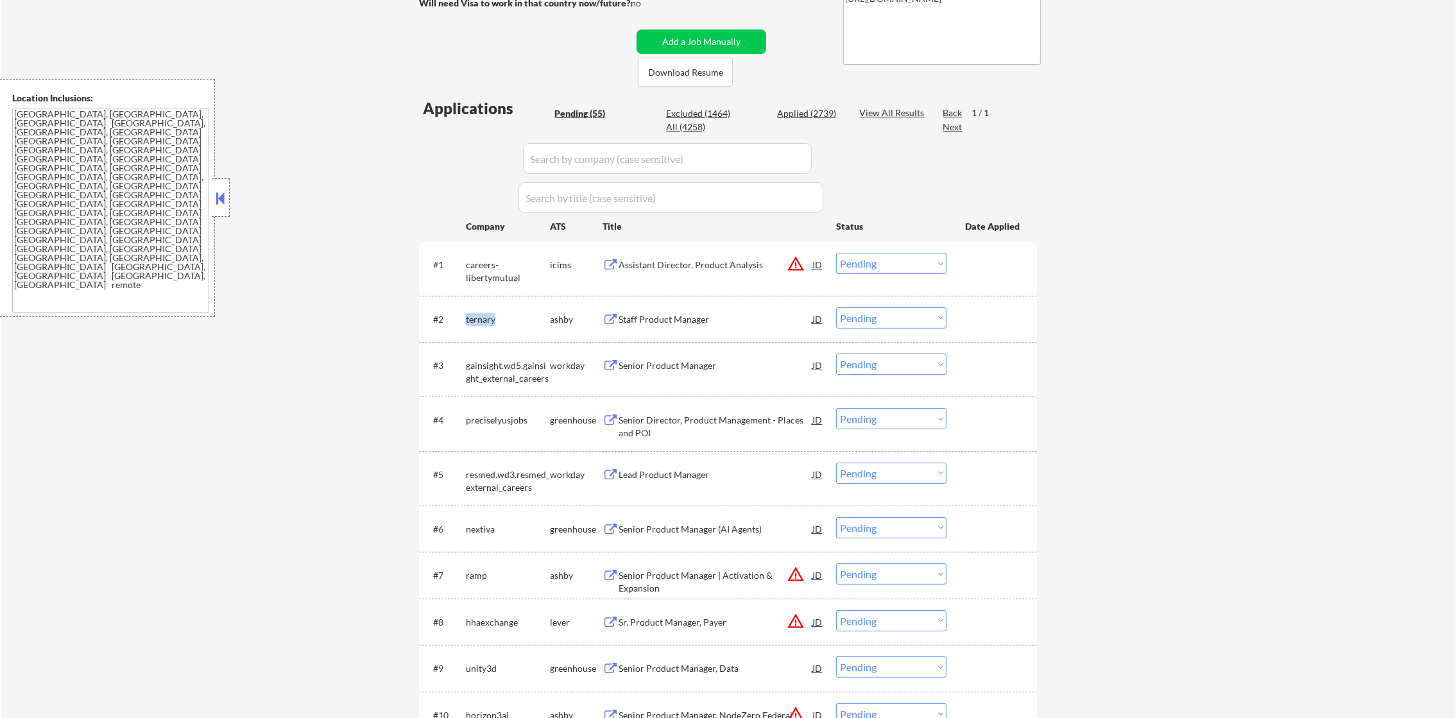
copy div "ternary"
select select ""pending""
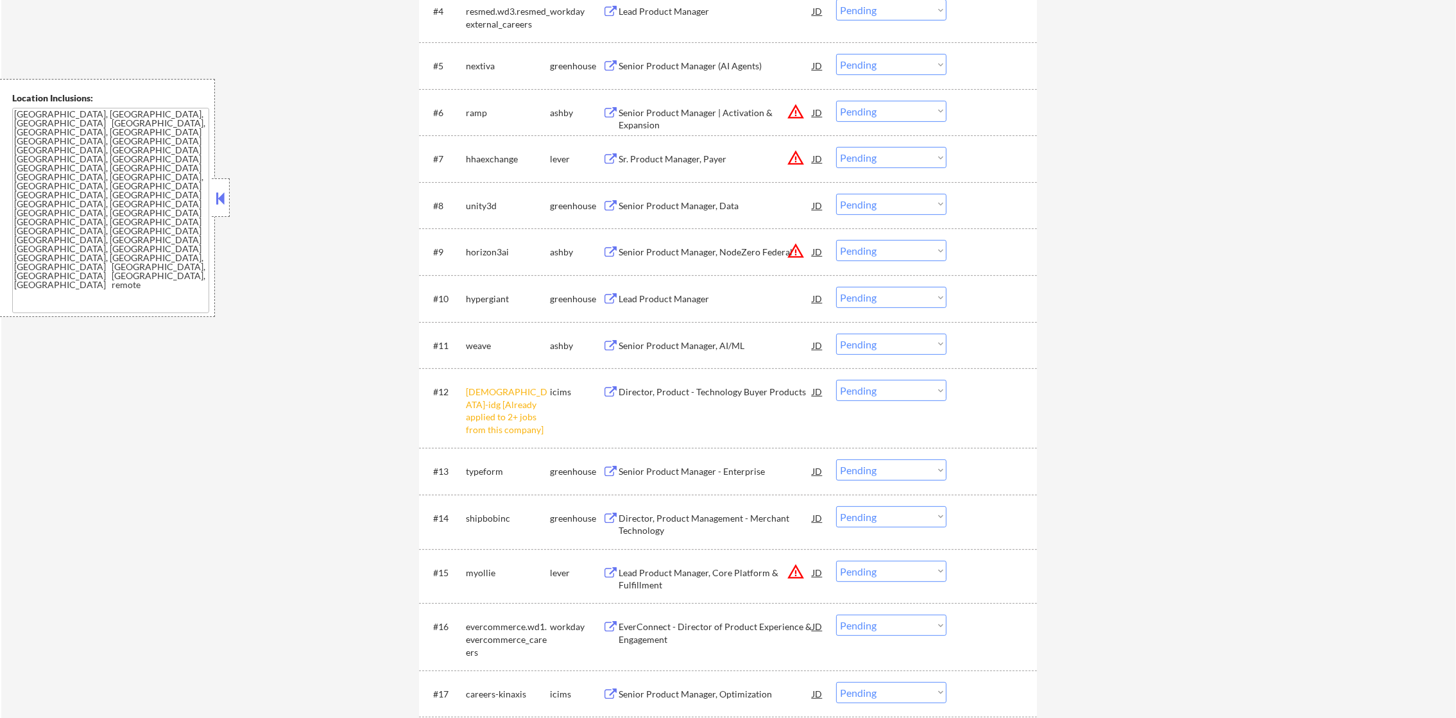
scroll to position [674, 0]
click at [871, 393] on select "Choose an option... Pending Applied Excluded (Questions) Excluded (Expired) Exc…" at bounding box center [891, 389] width 110 height 21
click at [836, 379] on select "Choose an option... Pending Applied Excluded (Questions) Excluded (Expired) Exc…" at bounding box center [891, 389] width 110 height 21
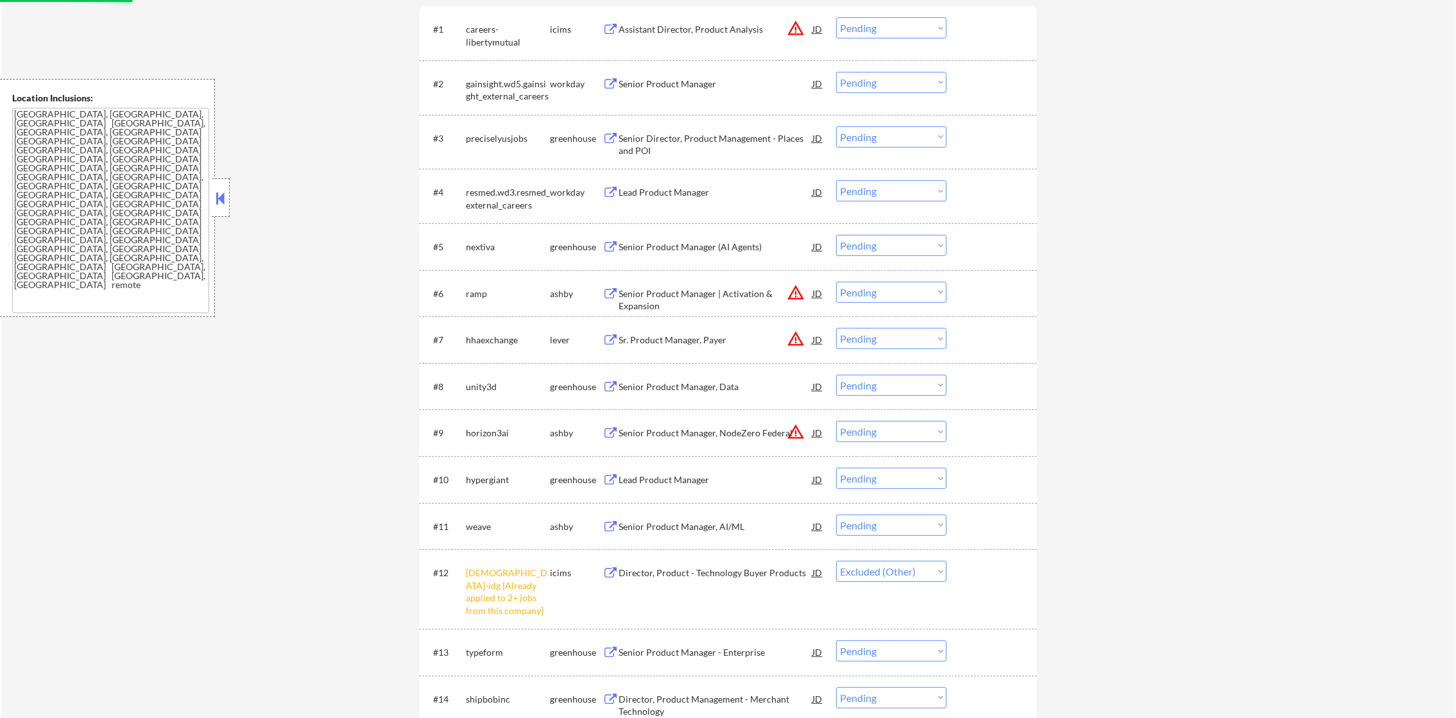
scroll to position [481, 0]
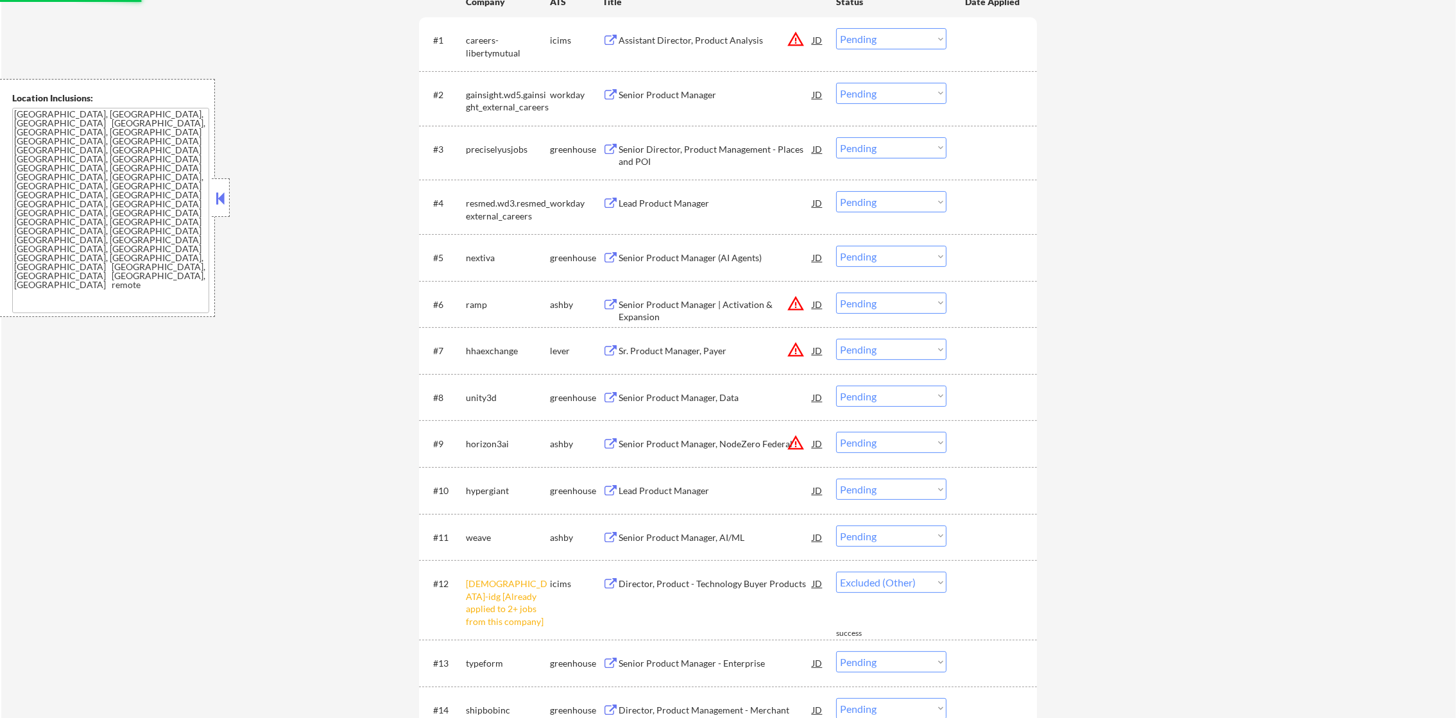
select select ""pending""
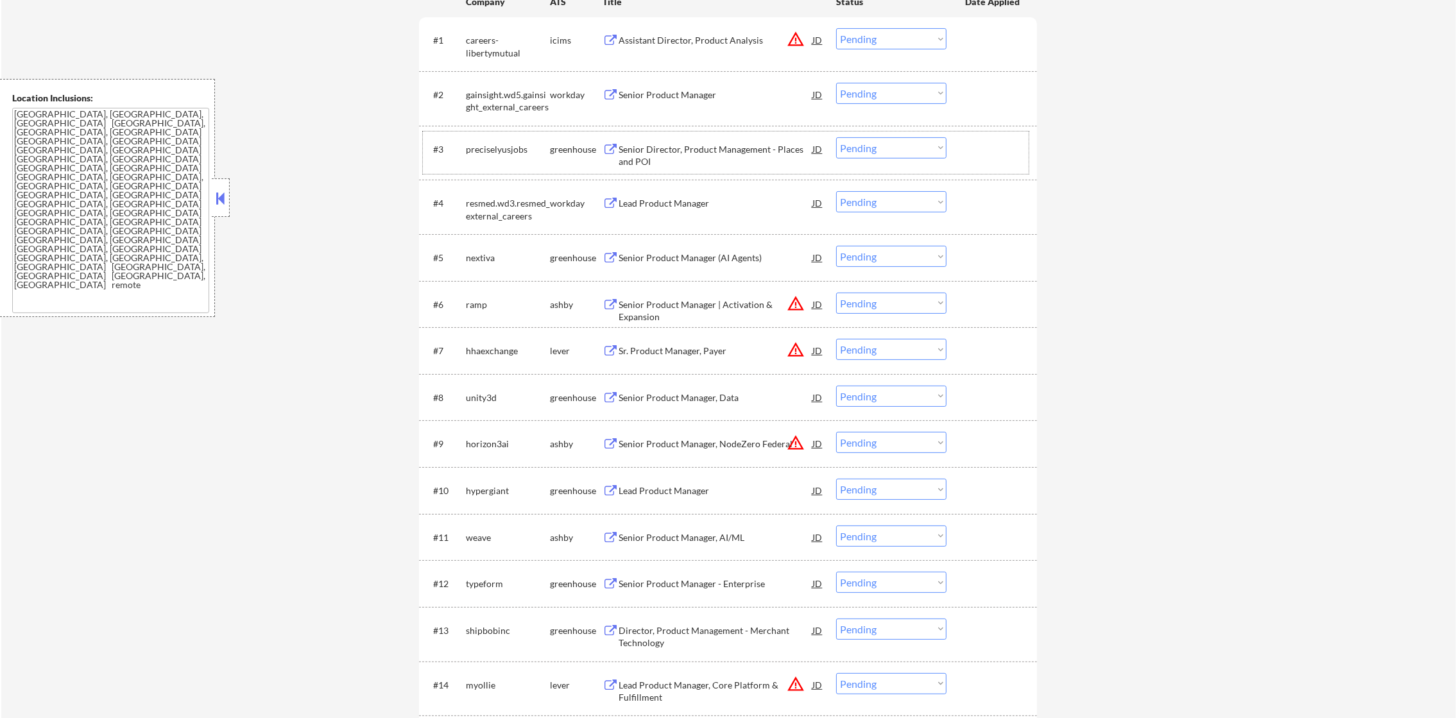
click at [490, 149] on div "preciselyusjobs" at bounding box center [508, 149] width 84 height 13
copy div "preciselyusjobs"
select select ""pending""
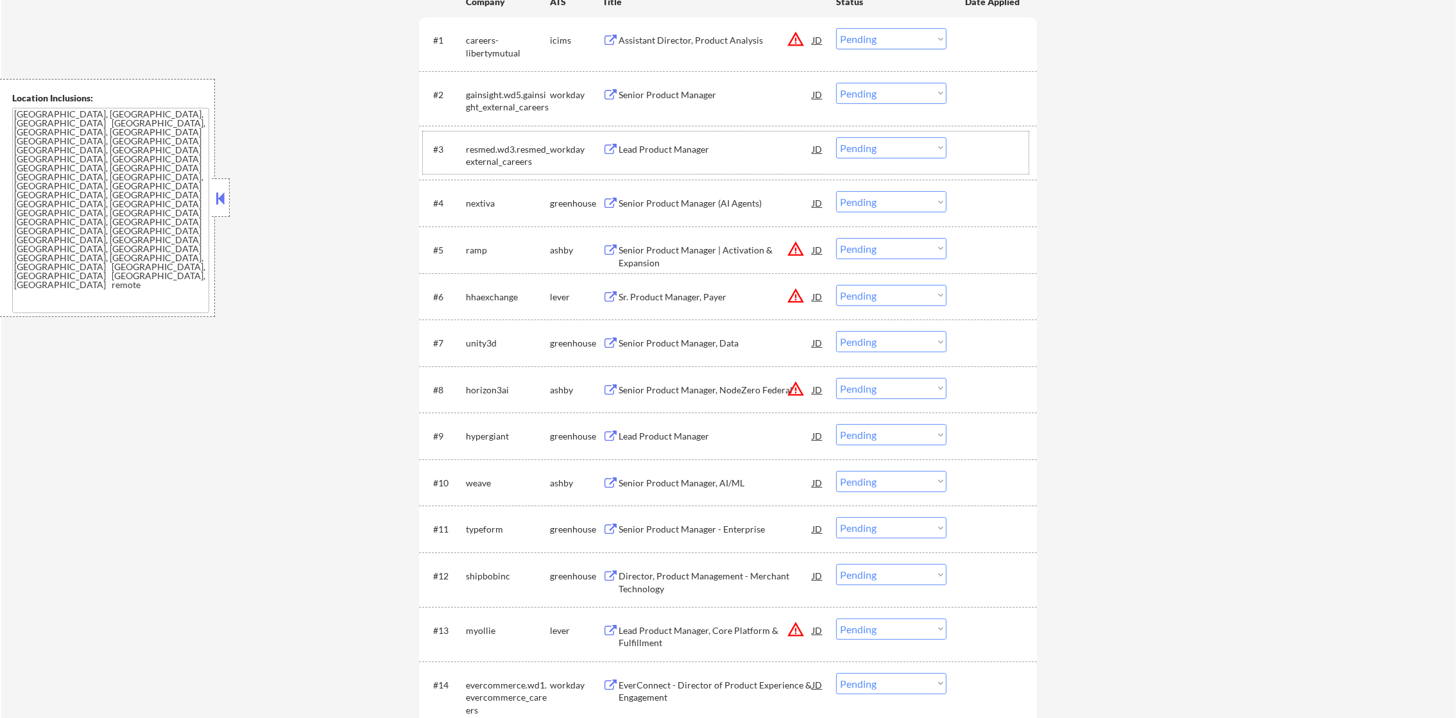
click at [474, 205] on div "nextiva" at bounding box center [508, 203] width 84 height 13
copy div "nextiva"
select select ""pending""
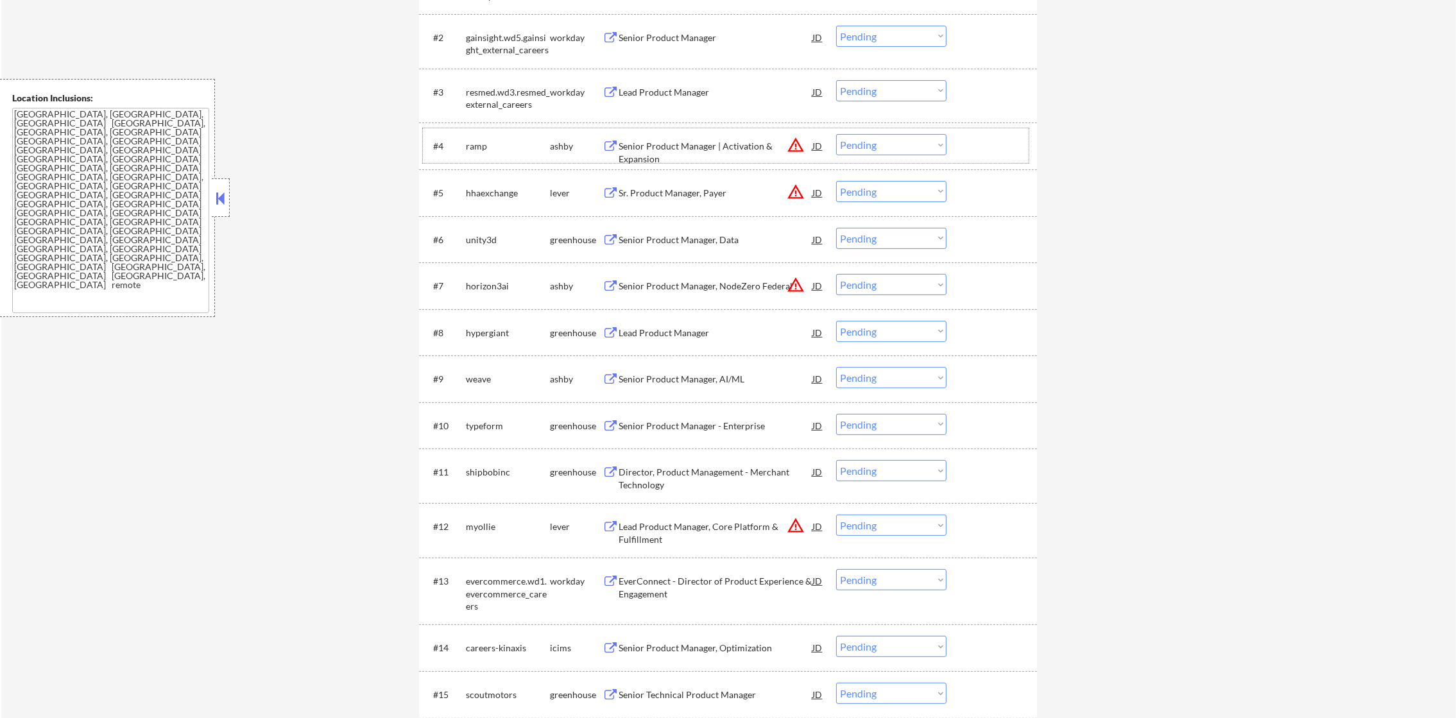
scroll to position [545, 0]
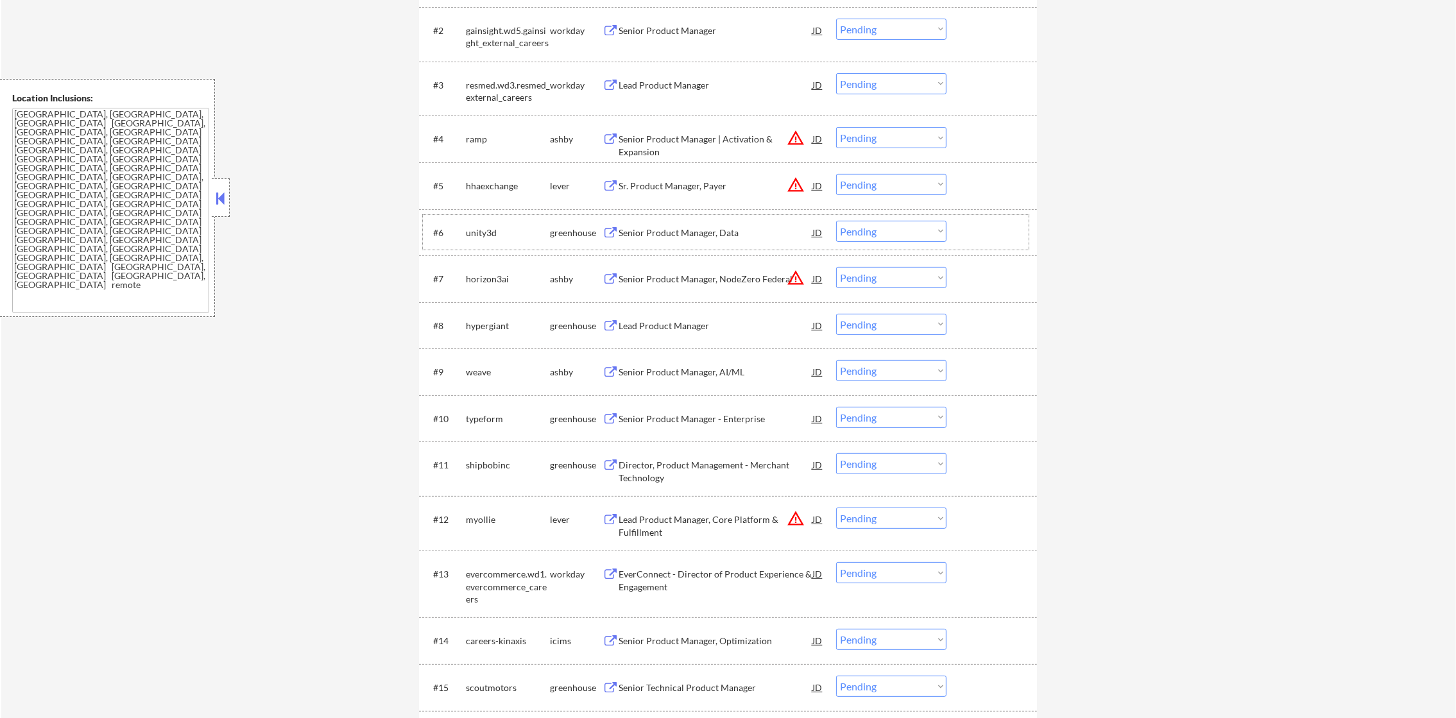
click at [477, 231] on div "unity3d" at bounding box center [508, 233] width 84 height 13
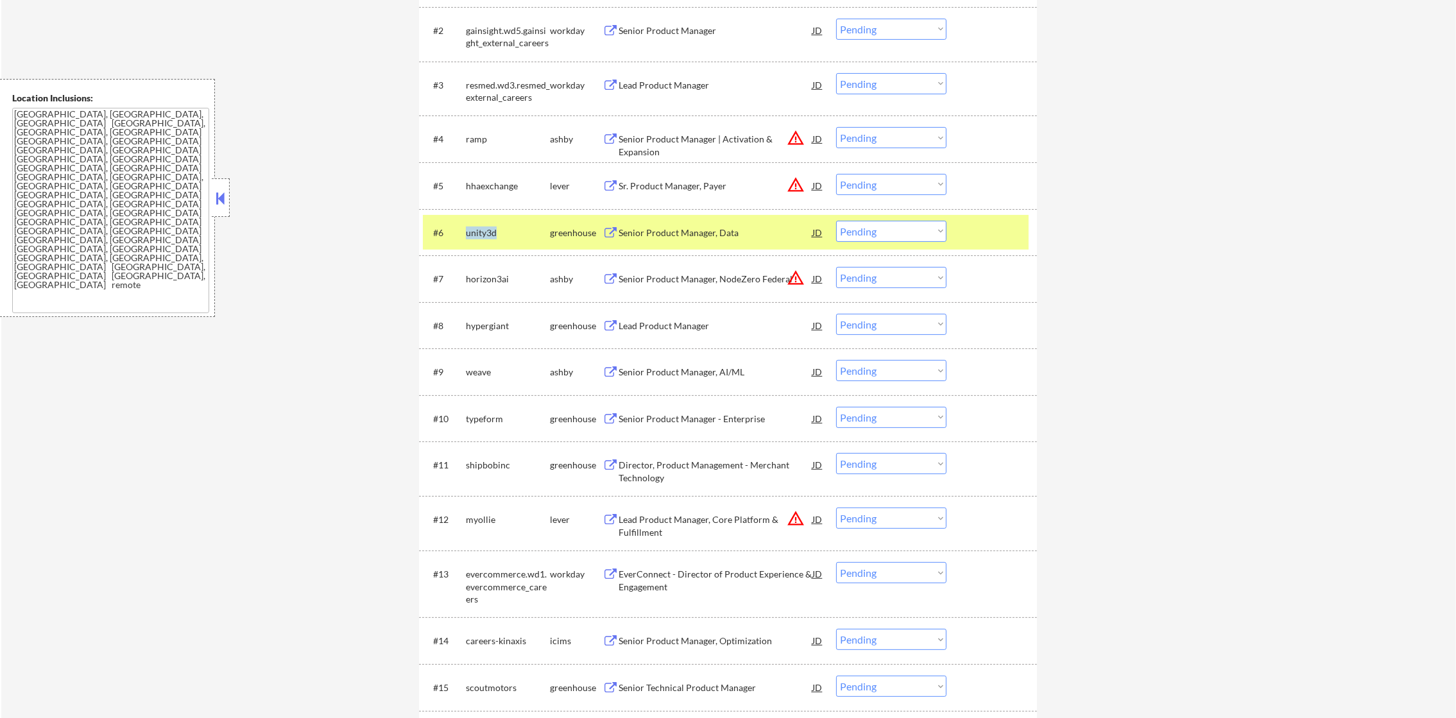
click at [477, 231] on div "unity3d" at bounding box center [508, 233] width 84 height 13
copy div "unity3d"
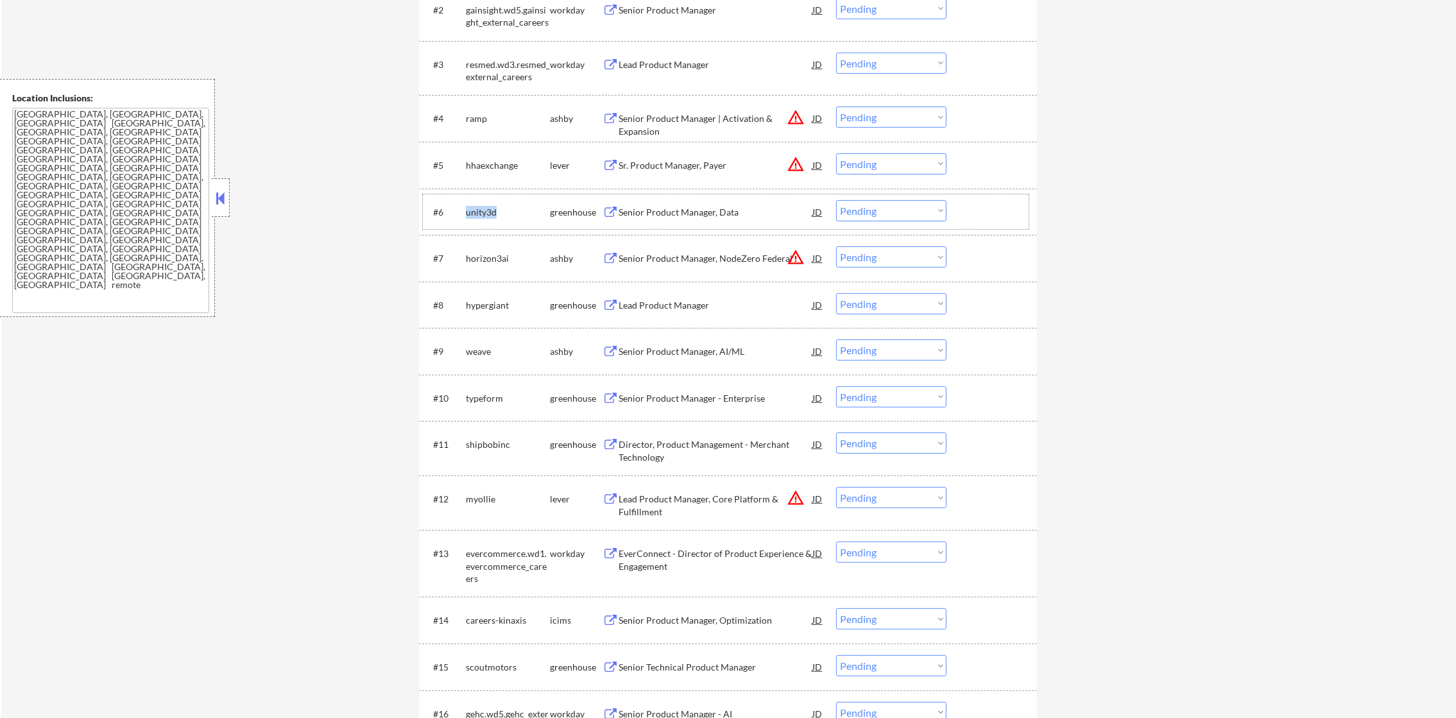
scroll to position [577, 0]
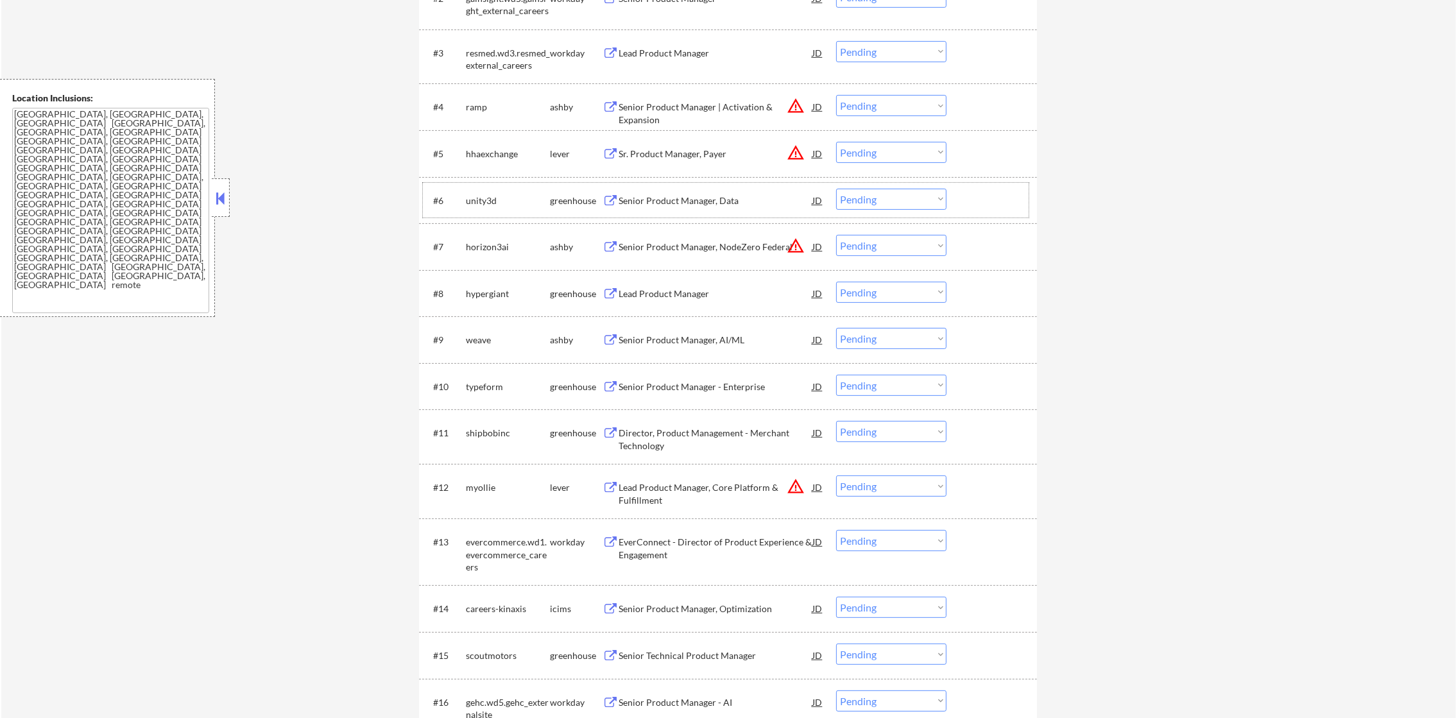
click at [479, 243] on div "horizon3ai" at bounding box center [508, 247] width 84 height 13
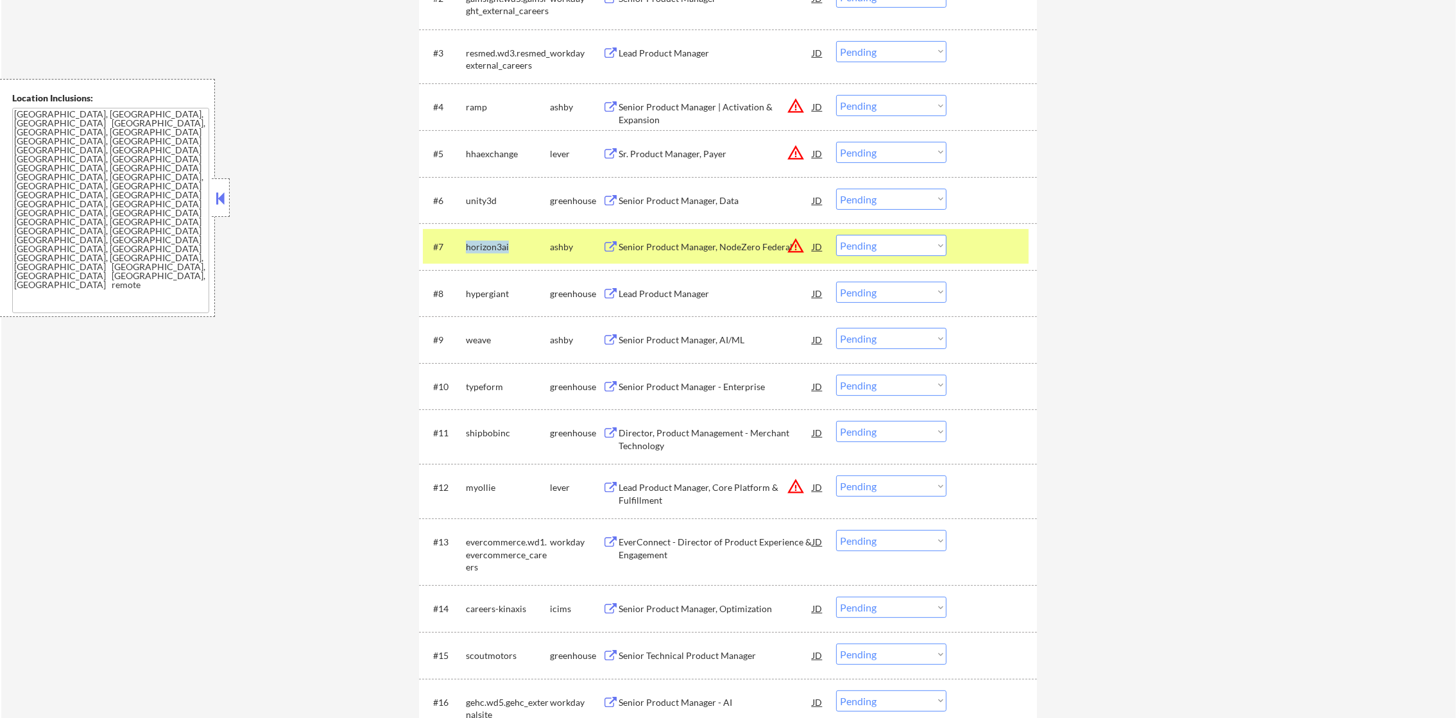
click at [479, 243] on div "horizon3ai" at bounding box center [508, 247] width 84 height 13
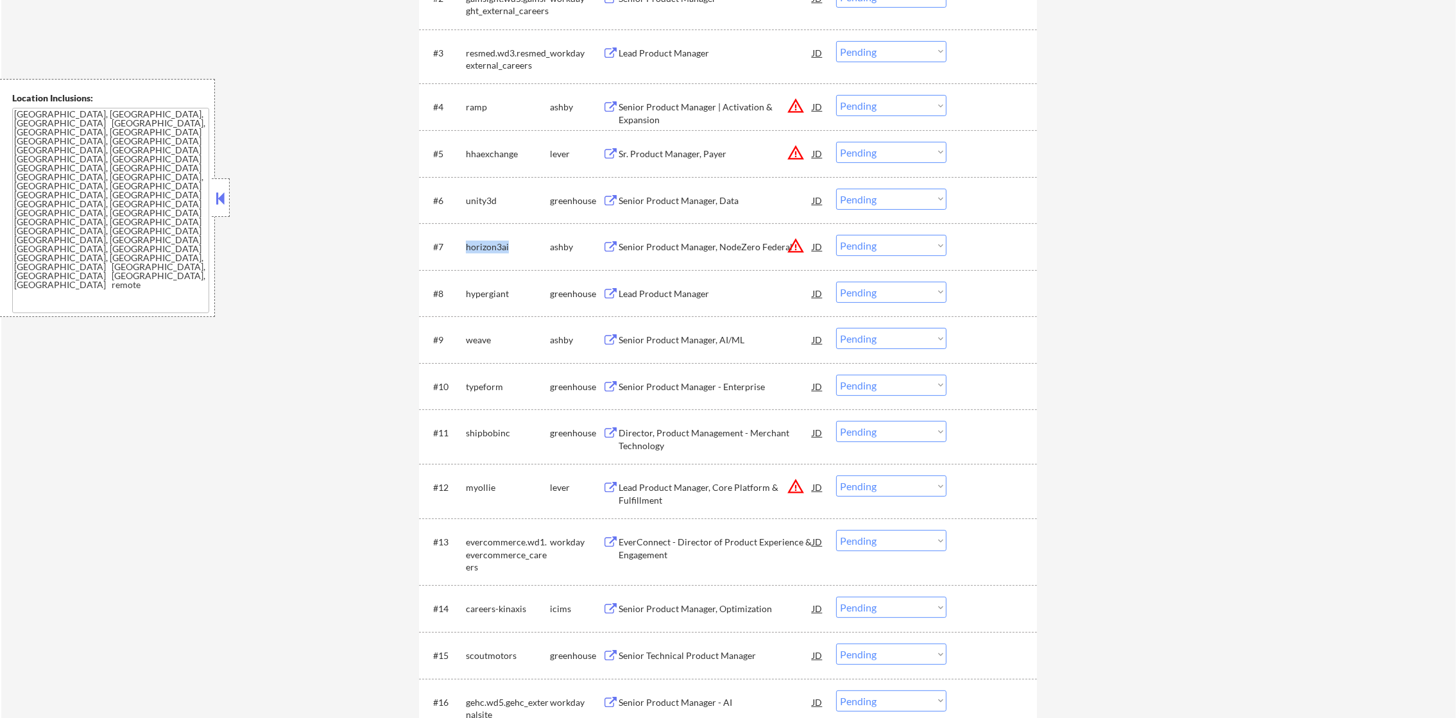
copy div "horizon3ai"
select select ""pending""
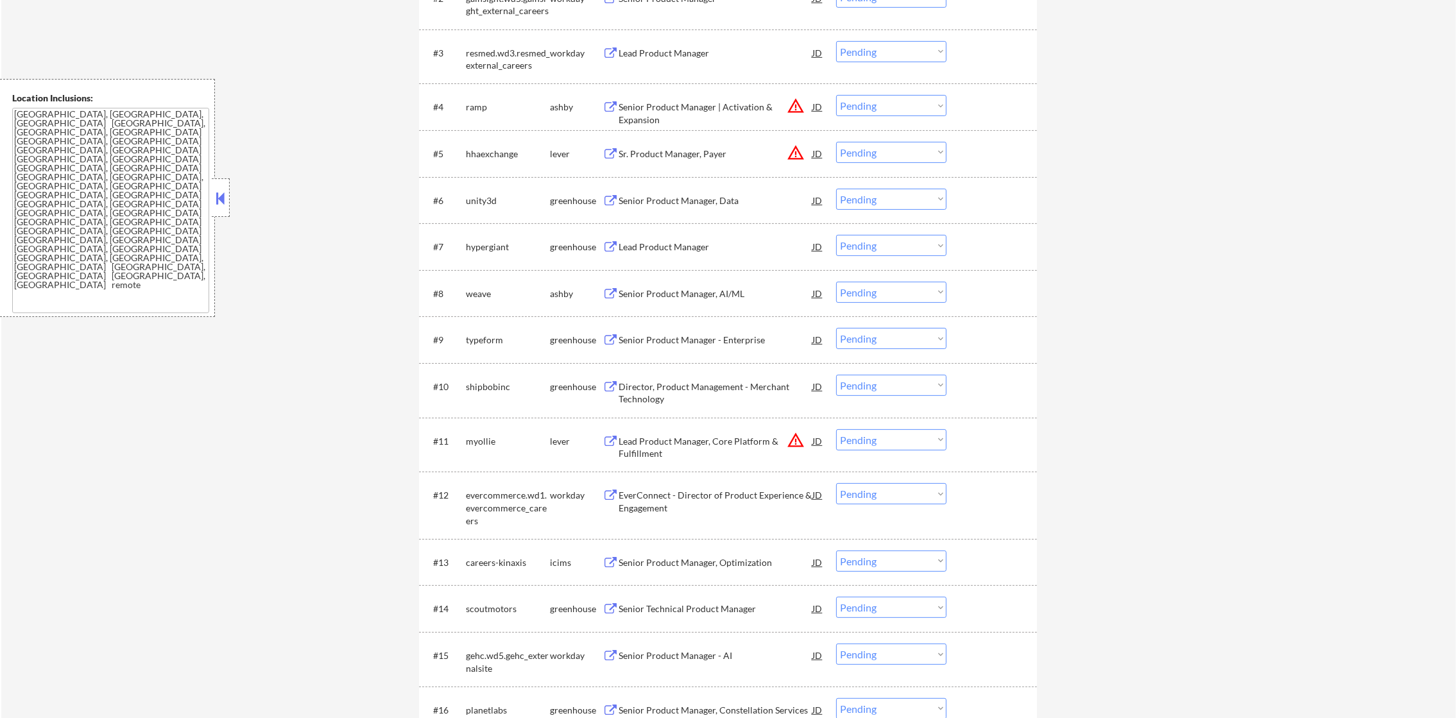
click at [486, 200] on div "unity3d" at bounding box center [508, 200] width 84 height 13
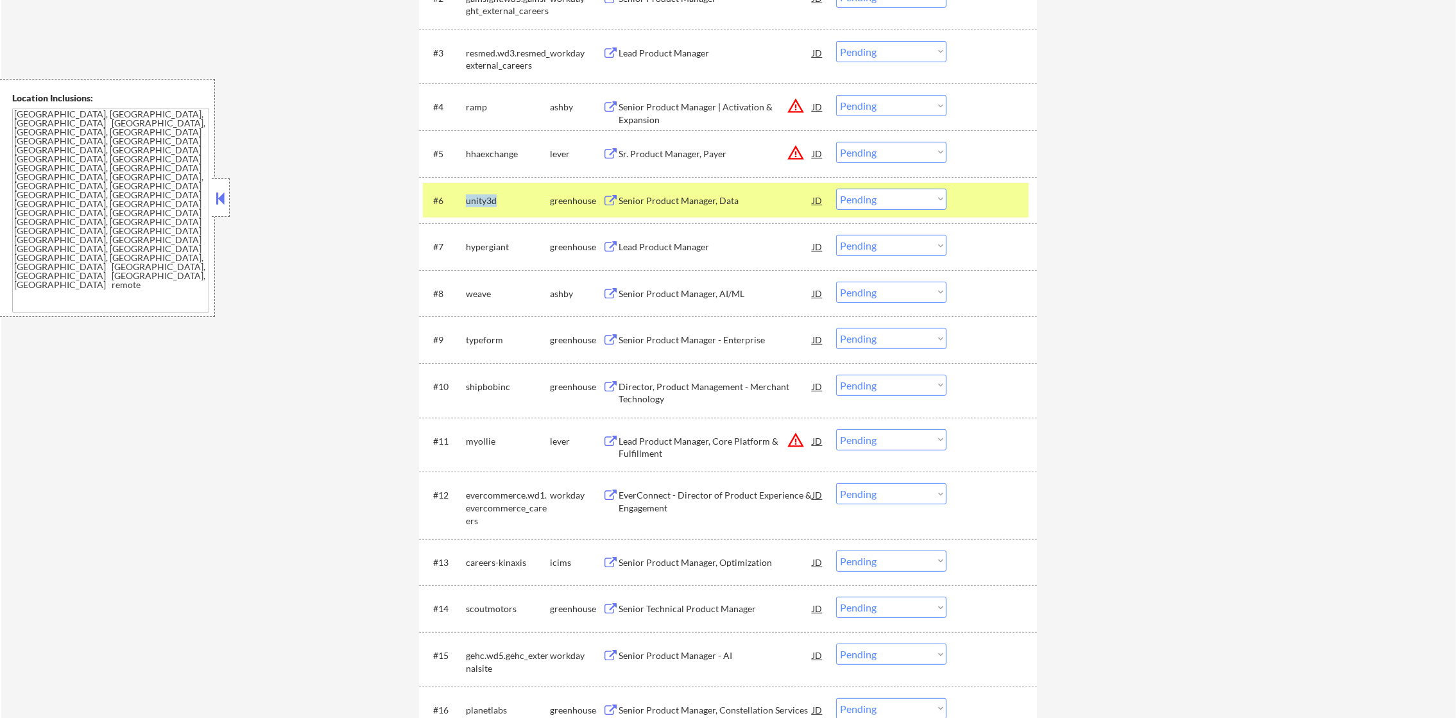
click at [486, 200] on div "unity3d" at bounding box center [508, 200] width 84 height 13
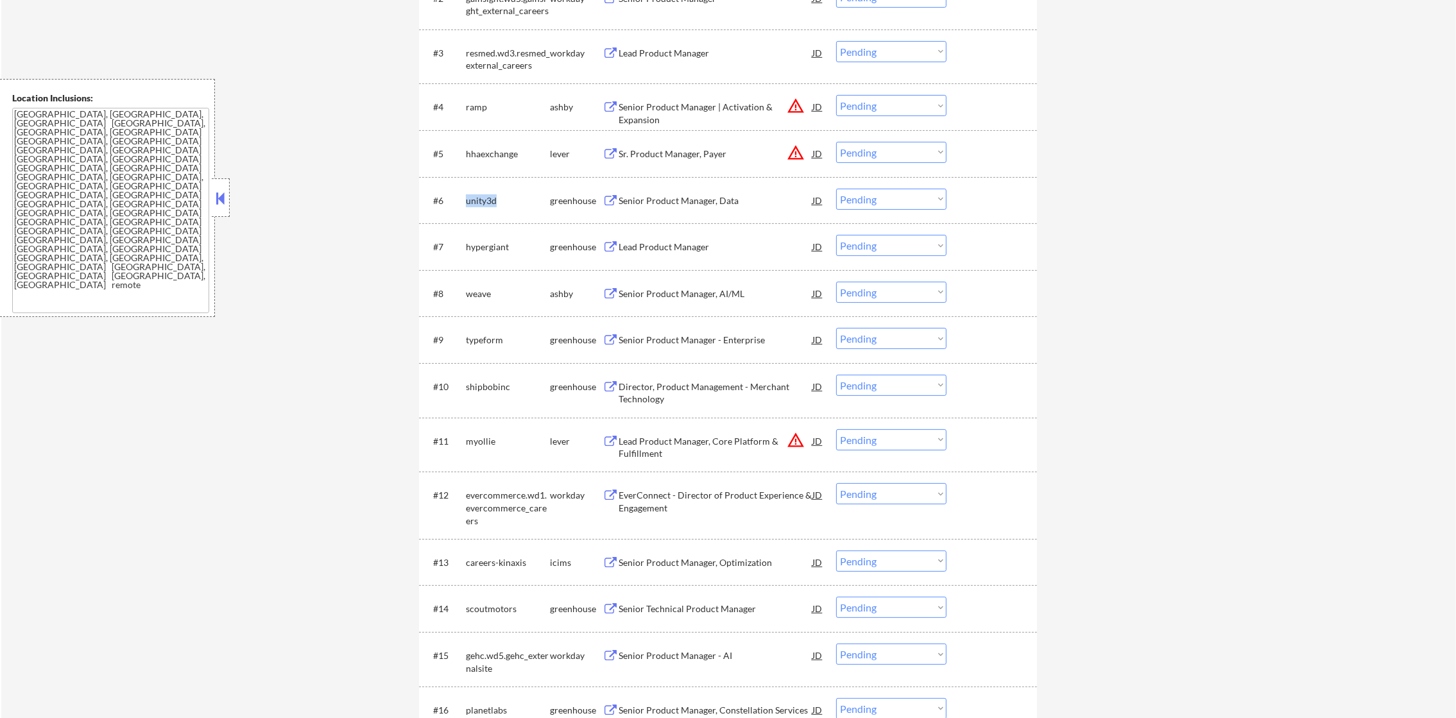
copy div "unity3d"
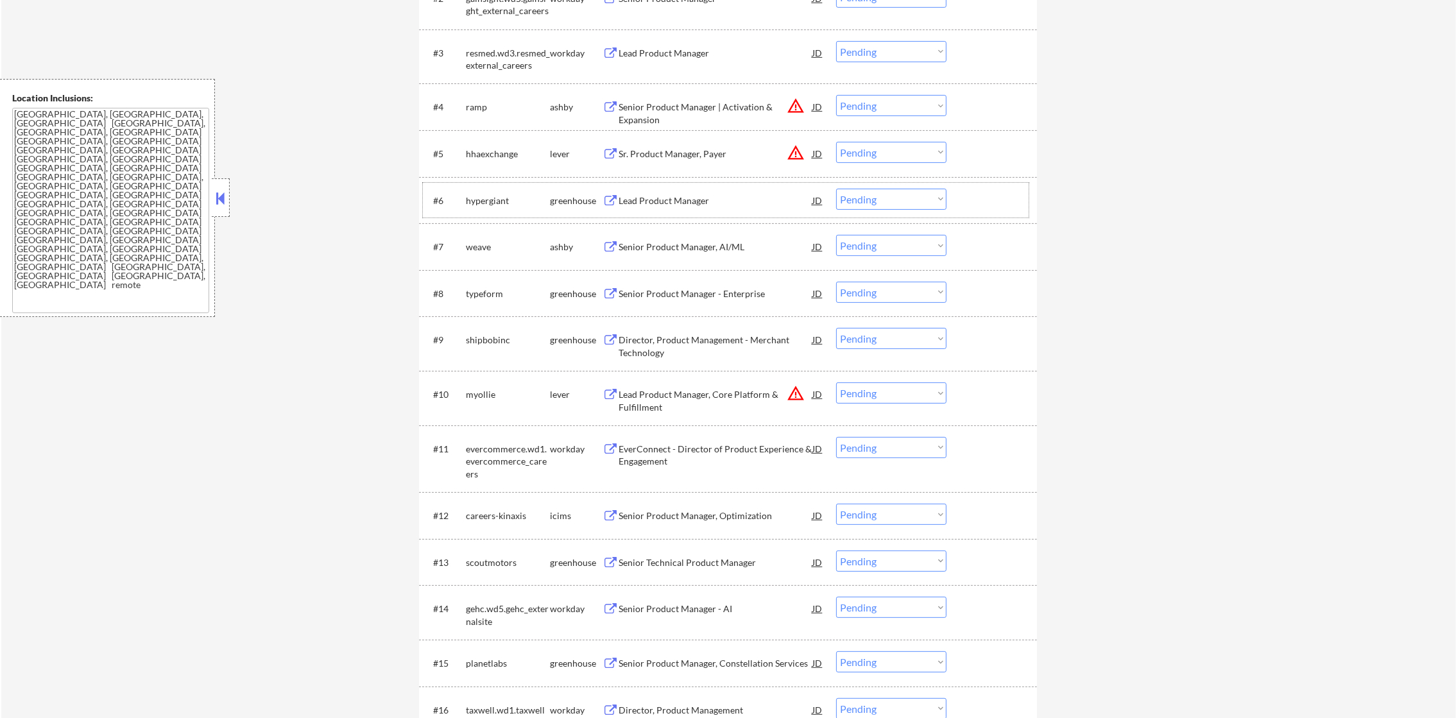
click at [479, 203] on div "hypergiant" at bounding box center [508, 200] width 84 height 13
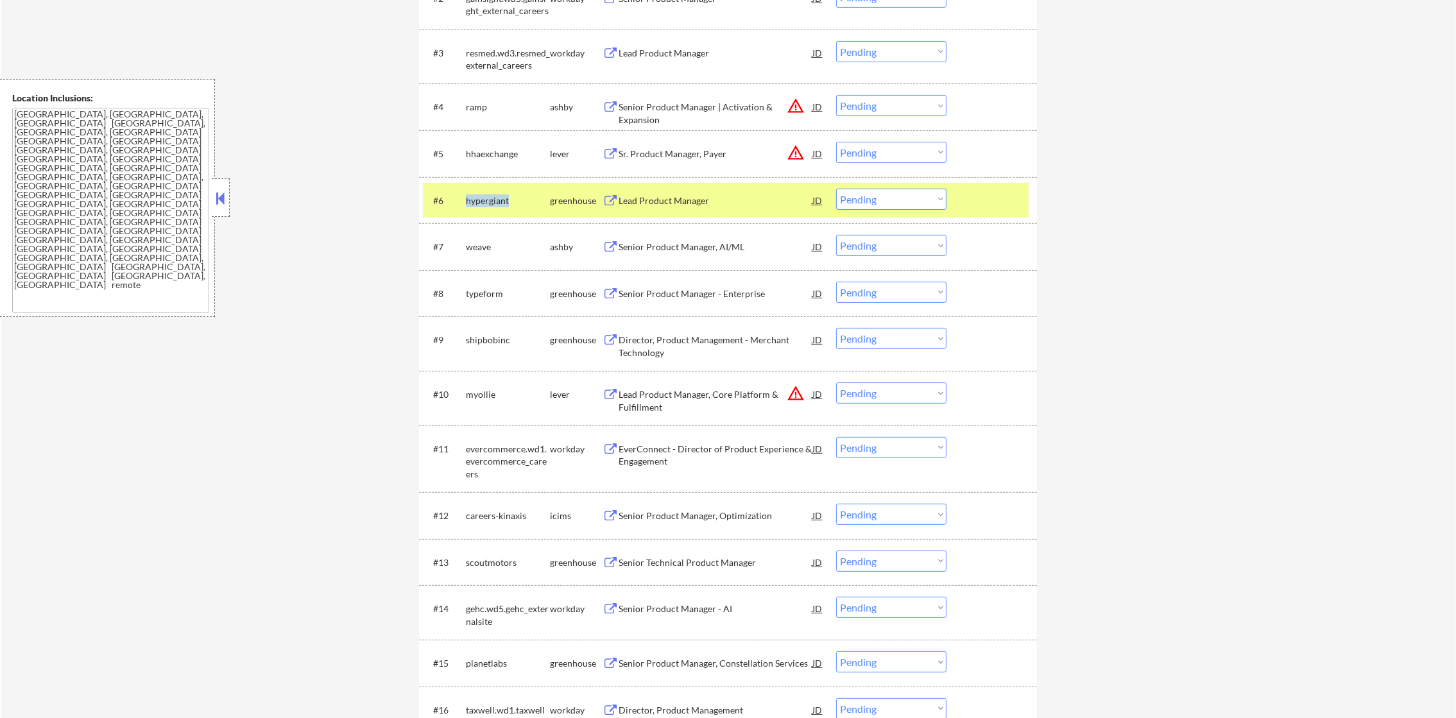
click at [479, 203] on div "hypergiant" at bounding box center [508, 200] width 84 height 13
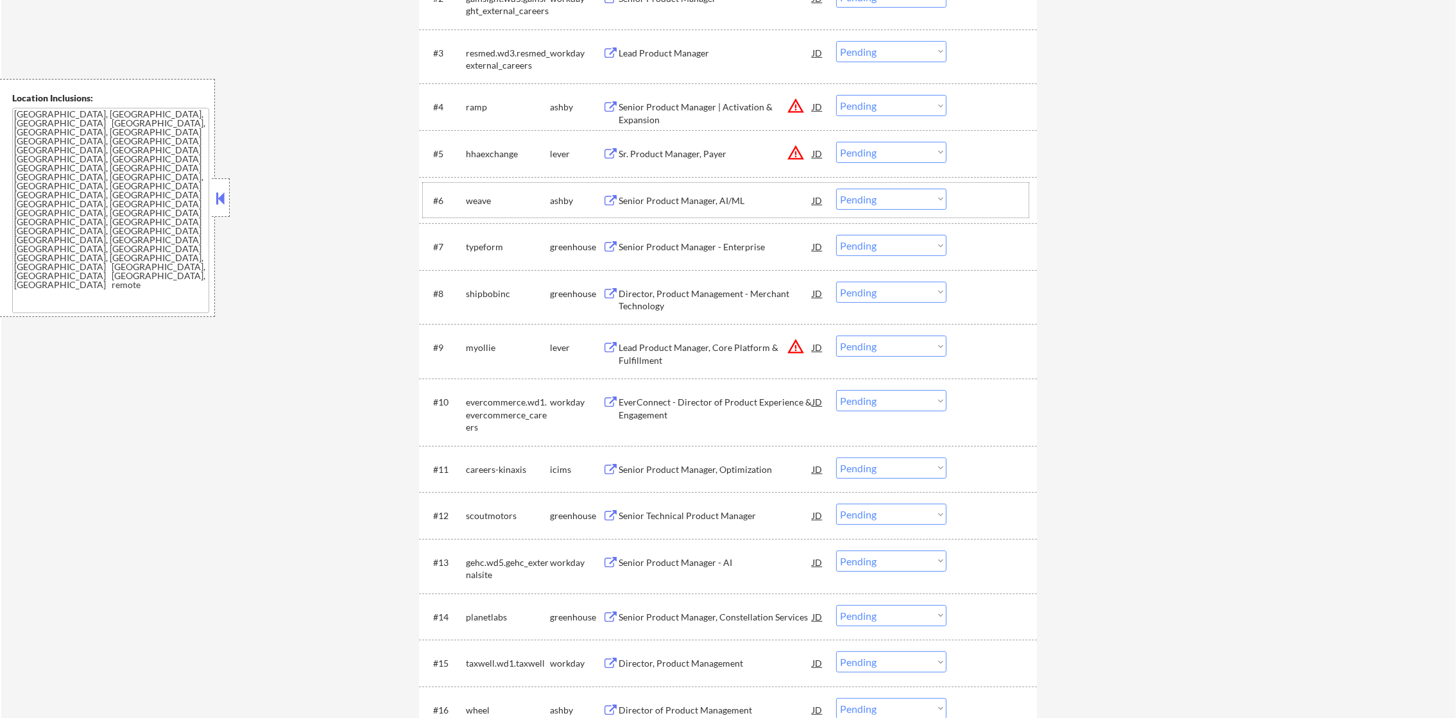
click at [475, 194] on div "weave" at bounding box center [508, 200] width 84 height 13
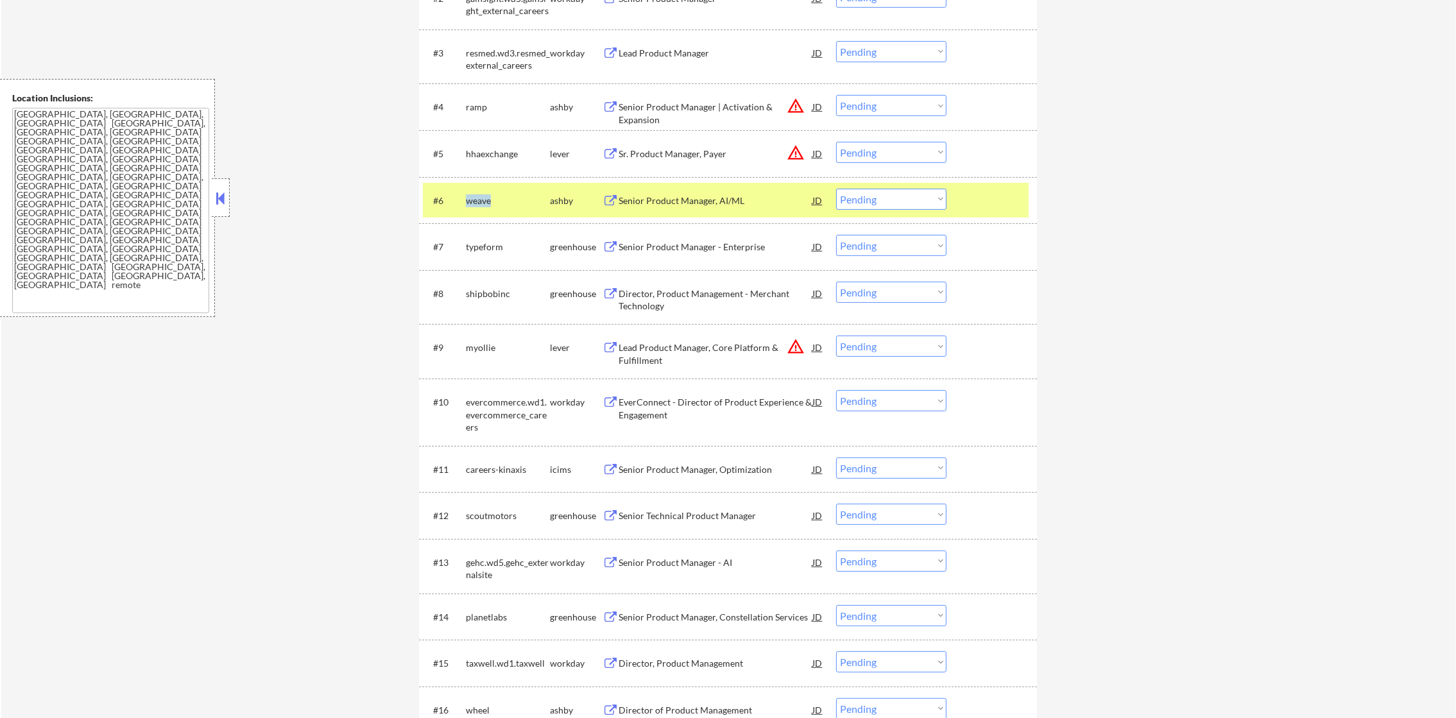
click at [475, 194] on div "weave" at bounding box center [508, 200] width 84 height 13
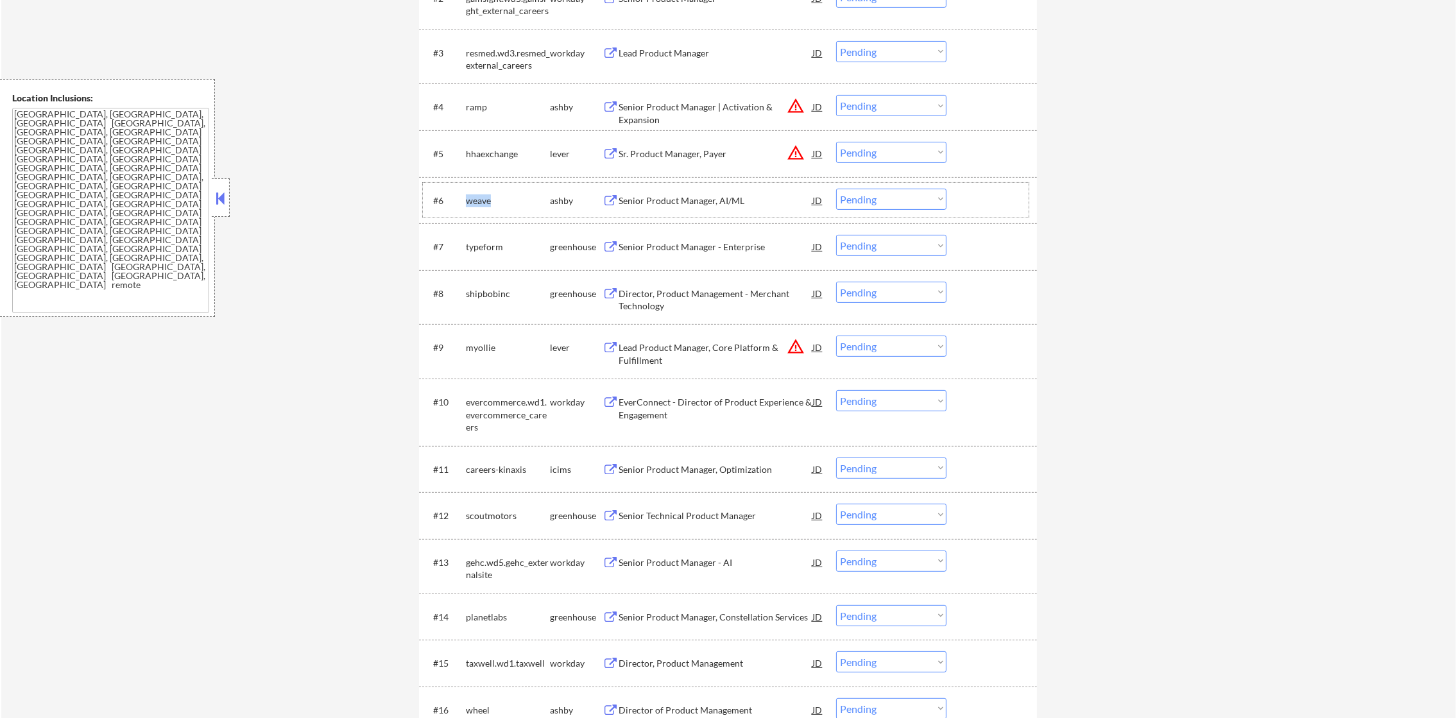
scroll to position [610, 0]
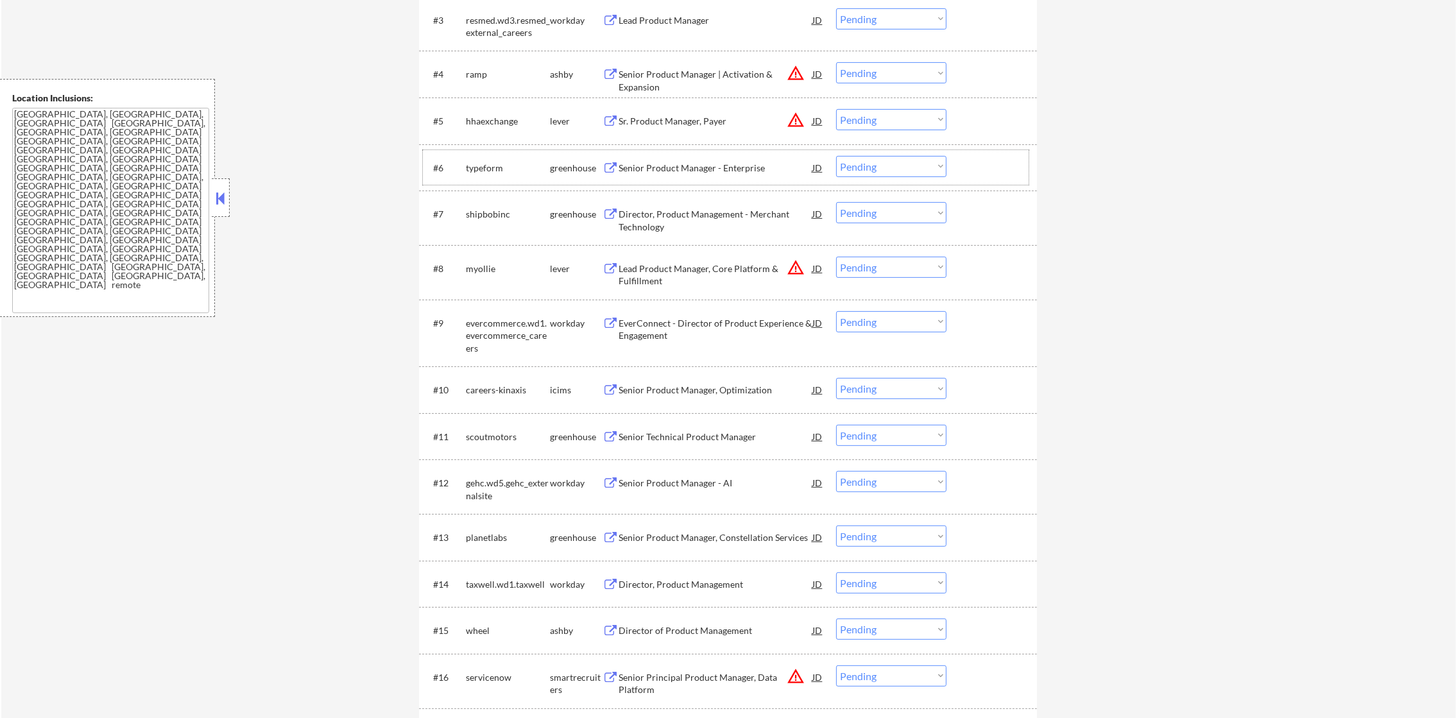
click at [488, 166] on div "typeform" at bounding box center [508, 168] width 84 height 13
select select ""pending""
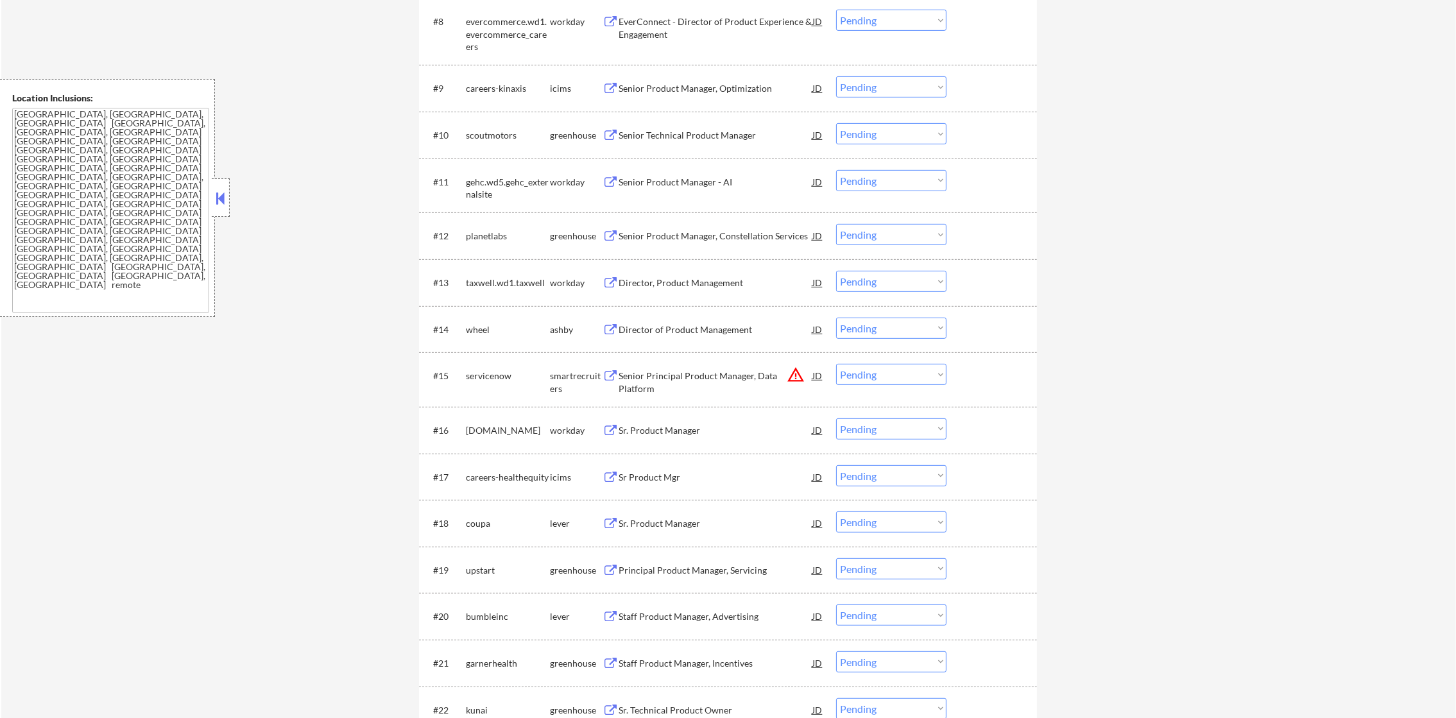
scroll to position [866, 0]
click at [496, 137] on div "scoutmotors" at bounding box center [508, 134] width 84 height 13
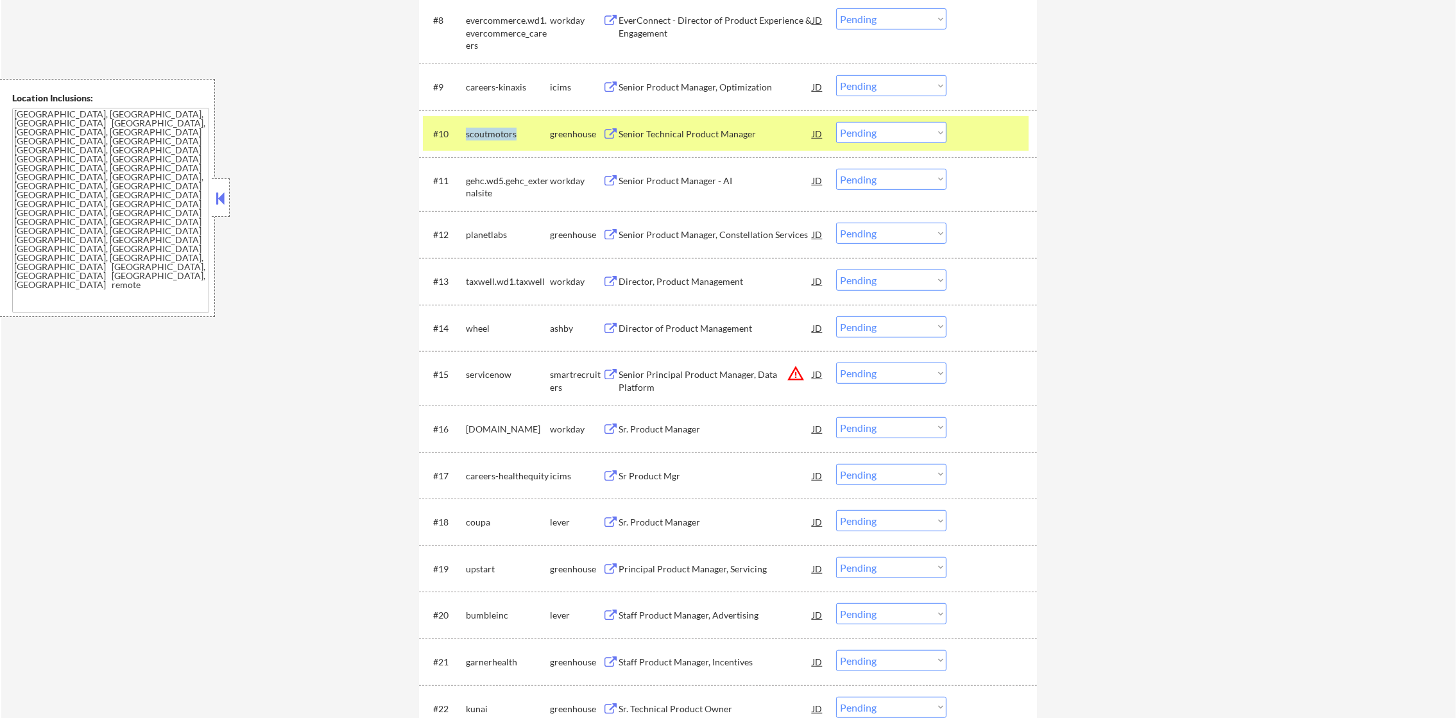
click at [496, 137] on div "scoutmotors" at bounding box center [508, 134] width 84 height 13
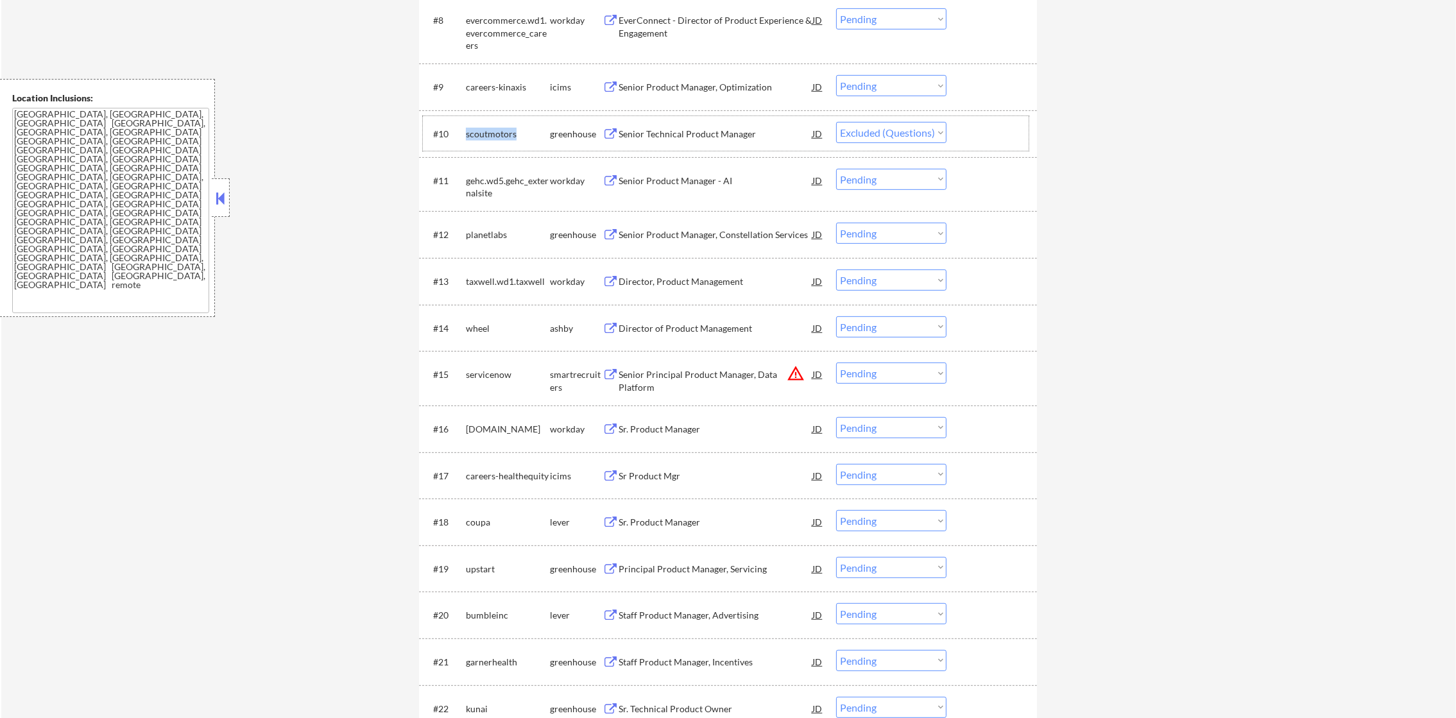
select select ""pending""
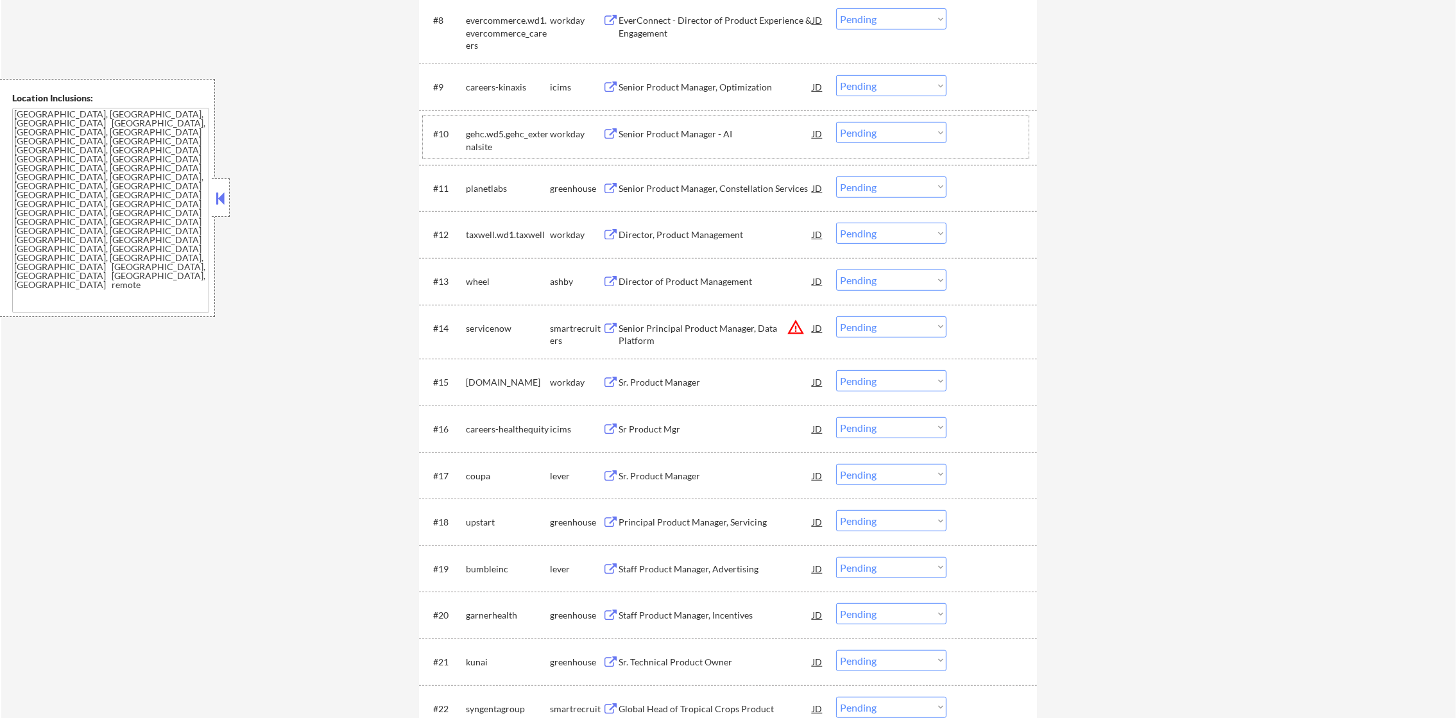
click at [499, 188] on div "planetlabs" at bounding box center [508, 188] width 84 height 13
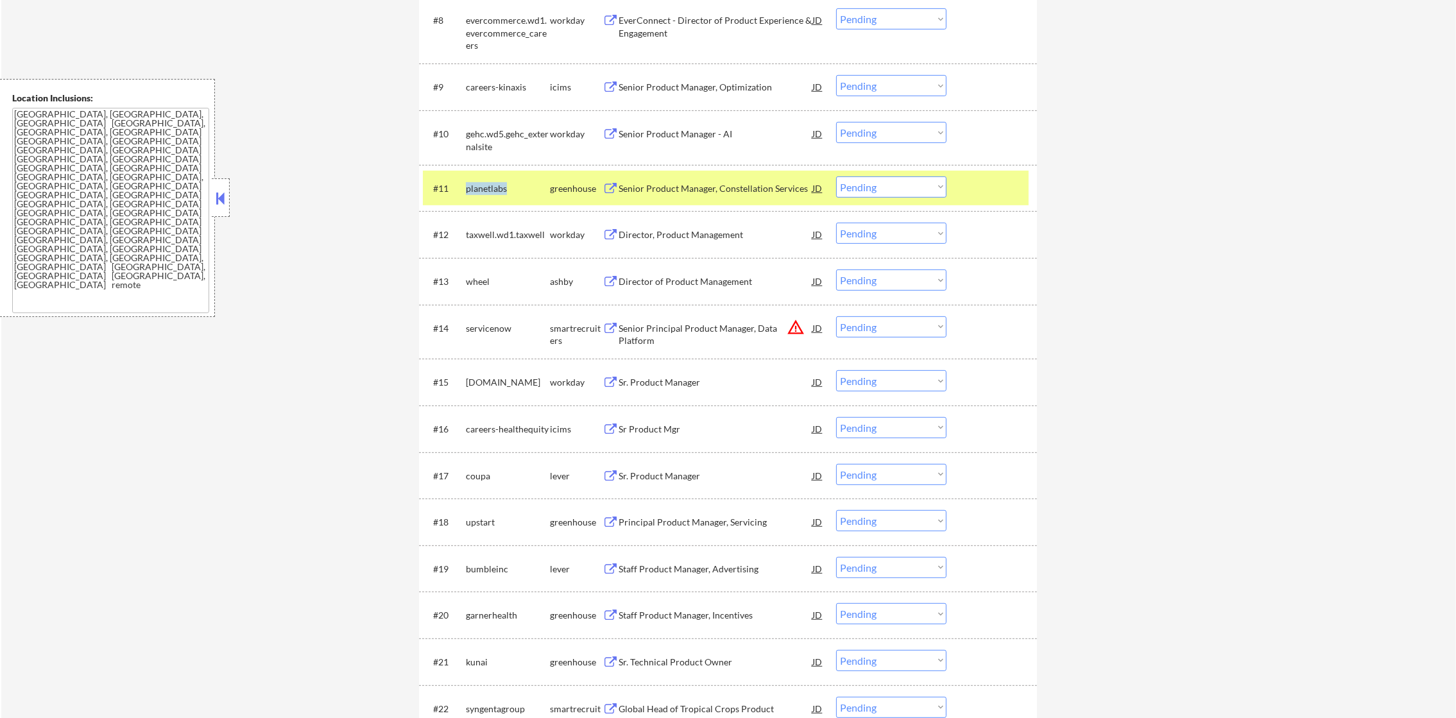
click at [499, 188] on div "planetlabs" at bounding box center [508, 188] width 84 height 13
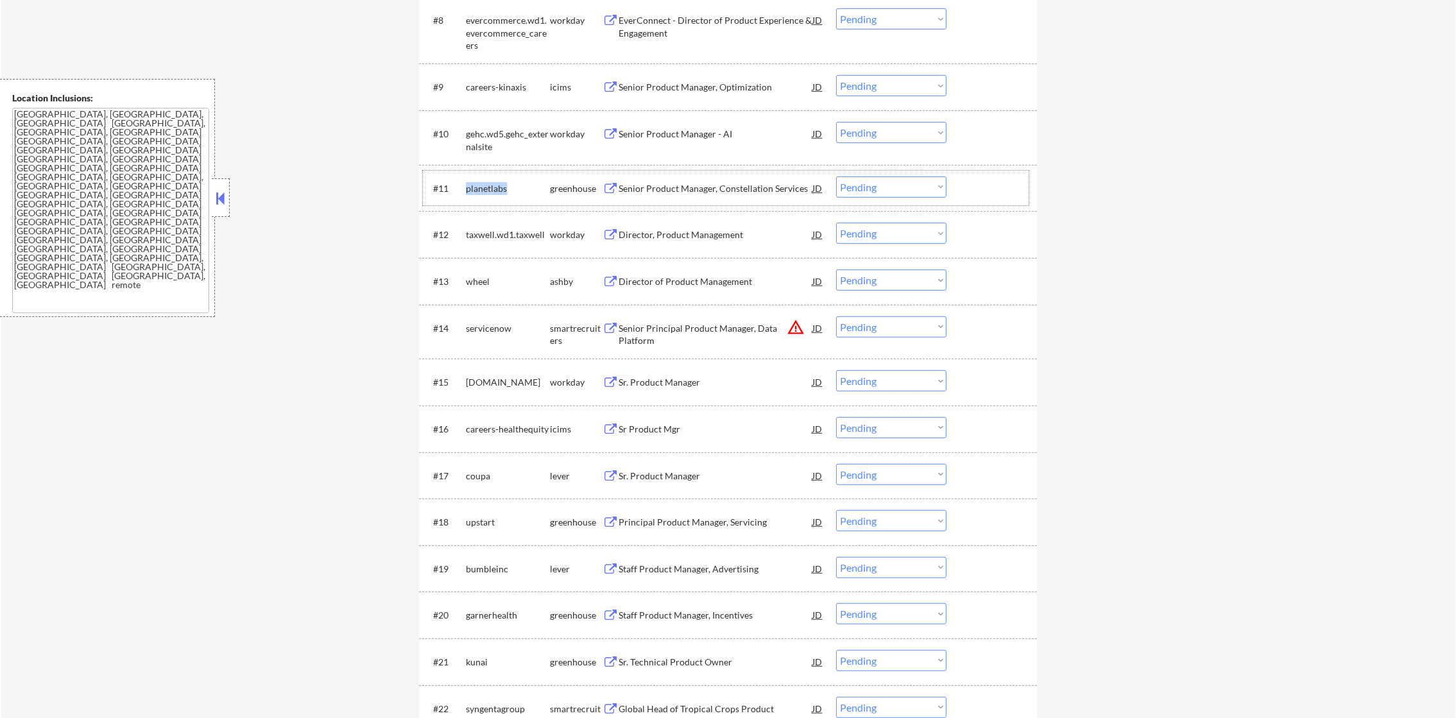
scroll to position [898, 0]
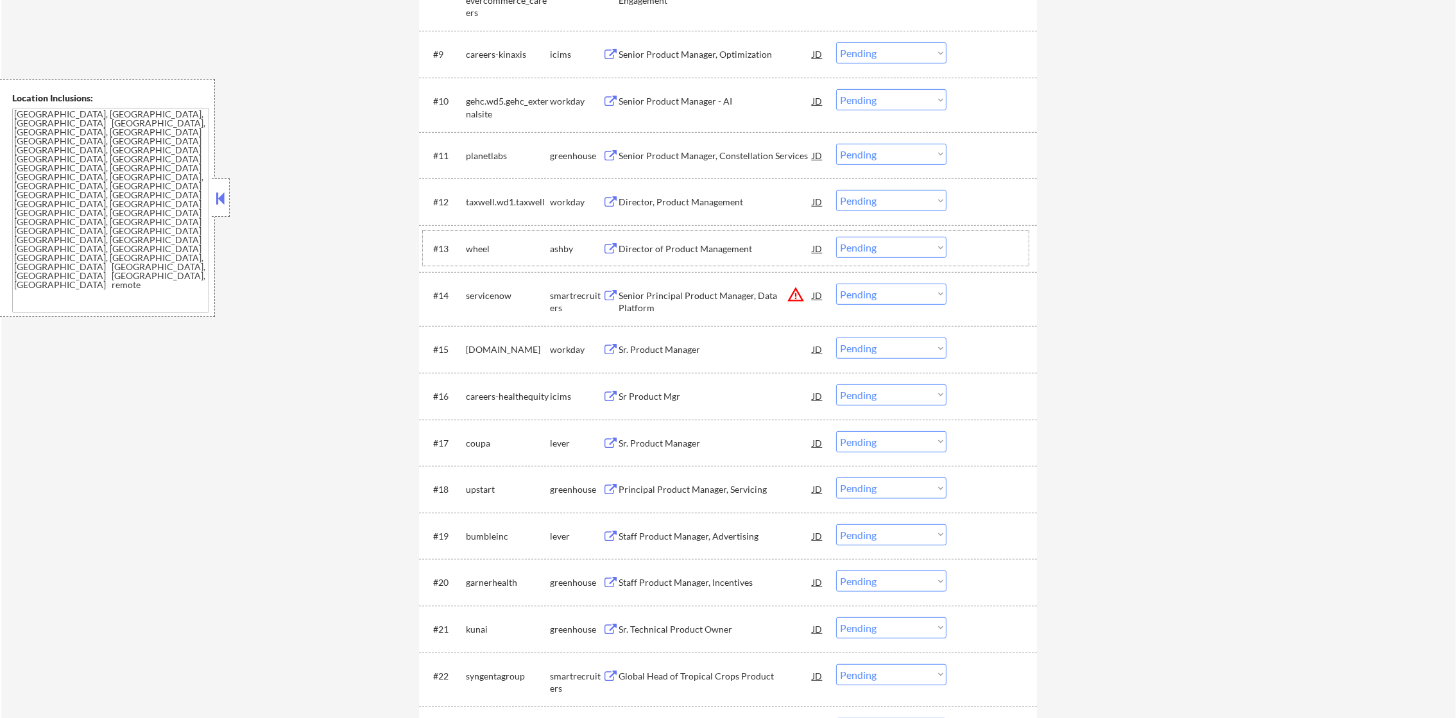
click at [475, 247] on div "wheel" at bounding box center [508, 249] width 84 height 13
click at [399, 239] on div "← Return to /applysquad Mailslurp Inbox Job Search Builder Gabriel Wilensky Use…" at bounding box center [728, 518] width 1455 height 2730
select select ""pending""
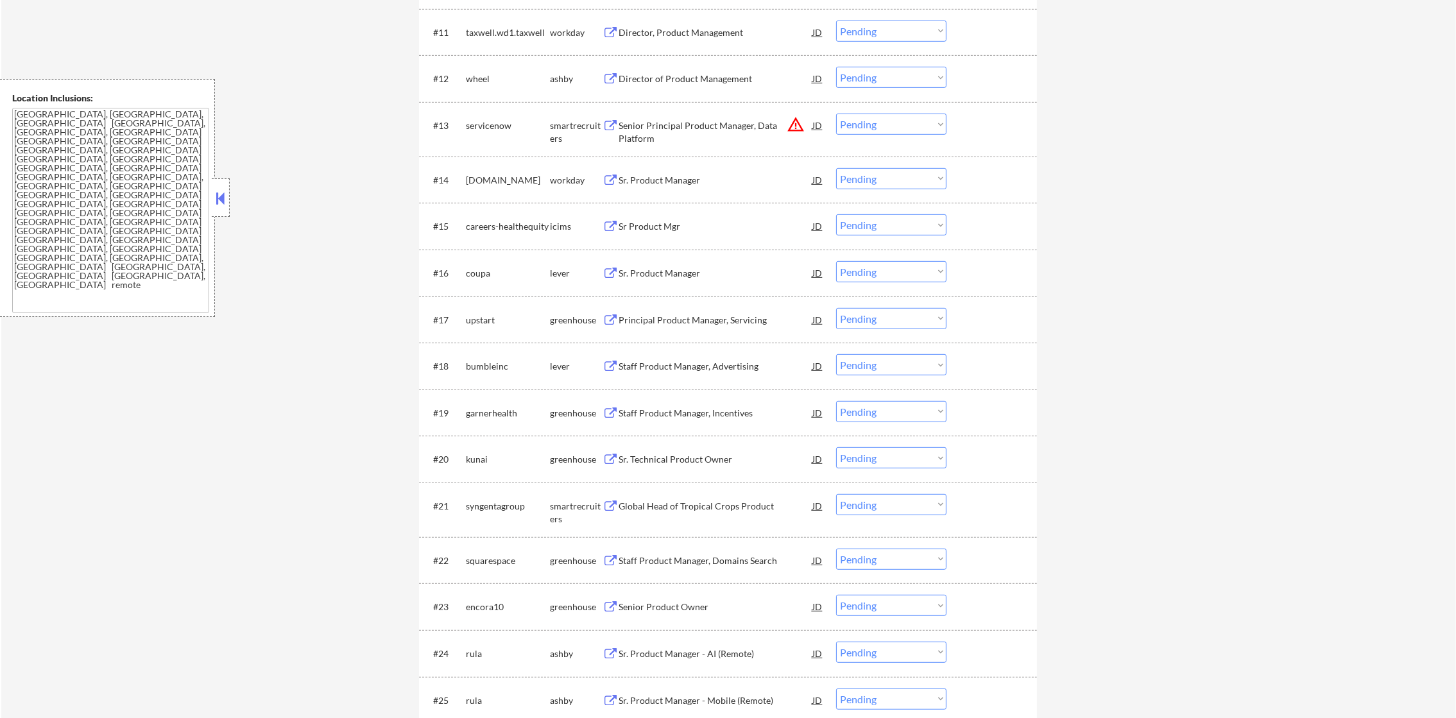
scroll to position [1026, 0]
click at [466, 74] on div "wheel" at bounding box center [508, 74] width 84 height 13
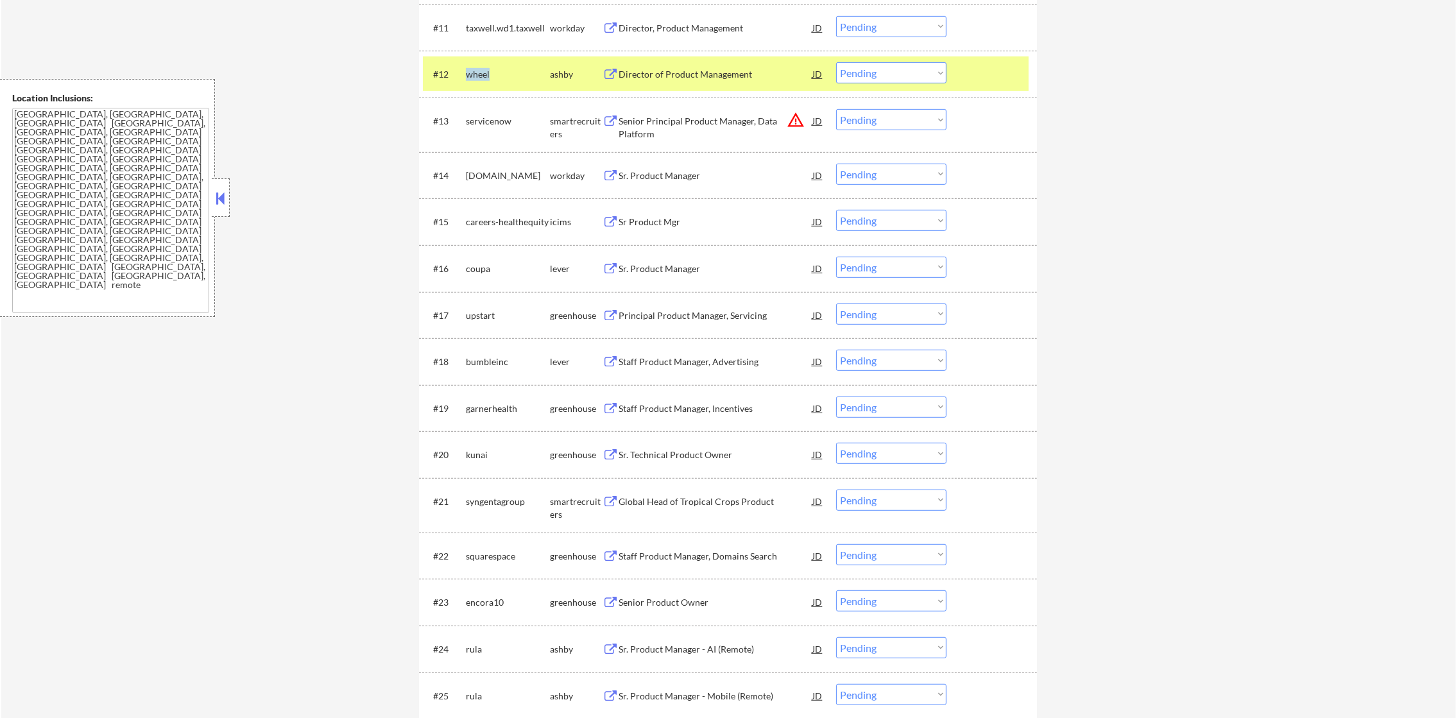
click at [466, 74] on div "wheel" at bounding box center [508, 74] width 84 height 13
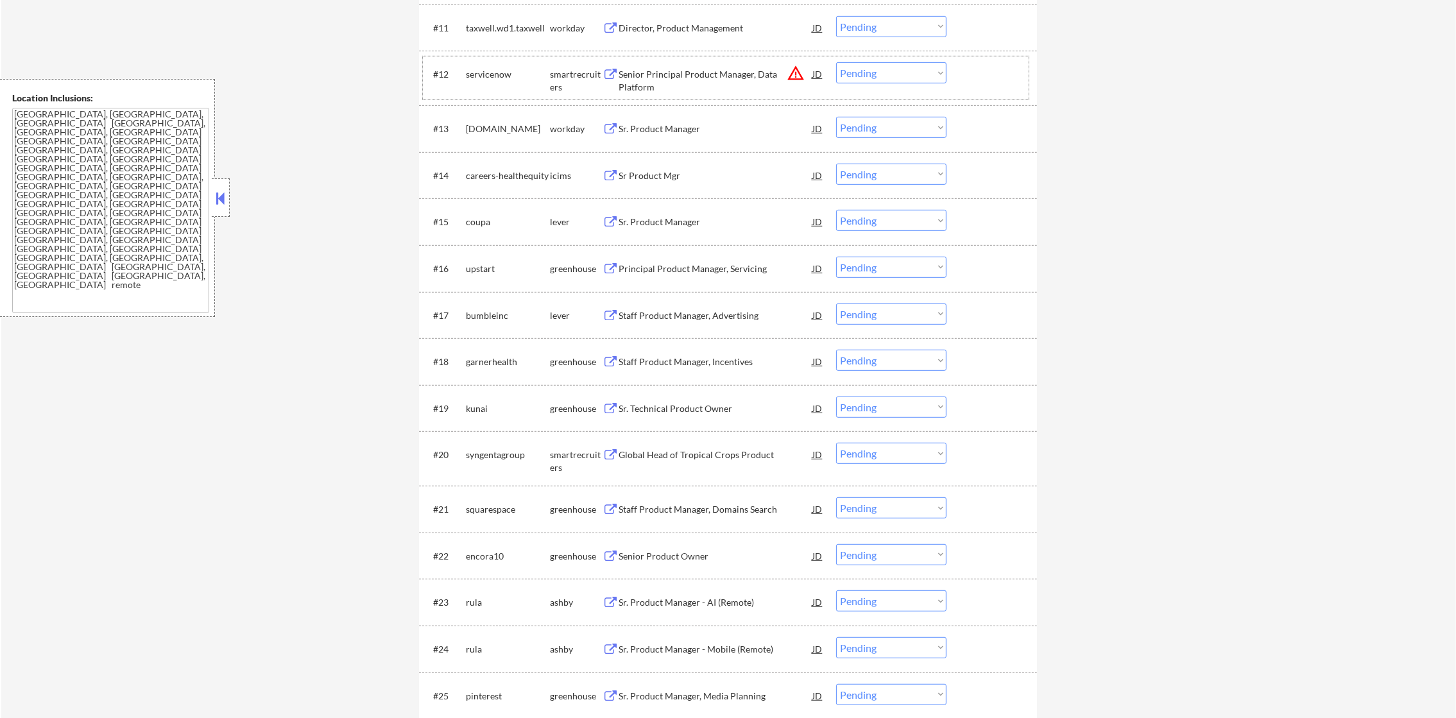
click at [892, 78] on select "Choose an option... Pending Applied Excluded (Questions) Excluded (Expired) Exc…" at bounding box center [891, 72] width 110 height 21
click at [836, 62] on select "Choose an option... Pending Applied Excluded (Questions) Excluded (Expired) Exc…" at bounding box center [891, 72] width 110 height 21
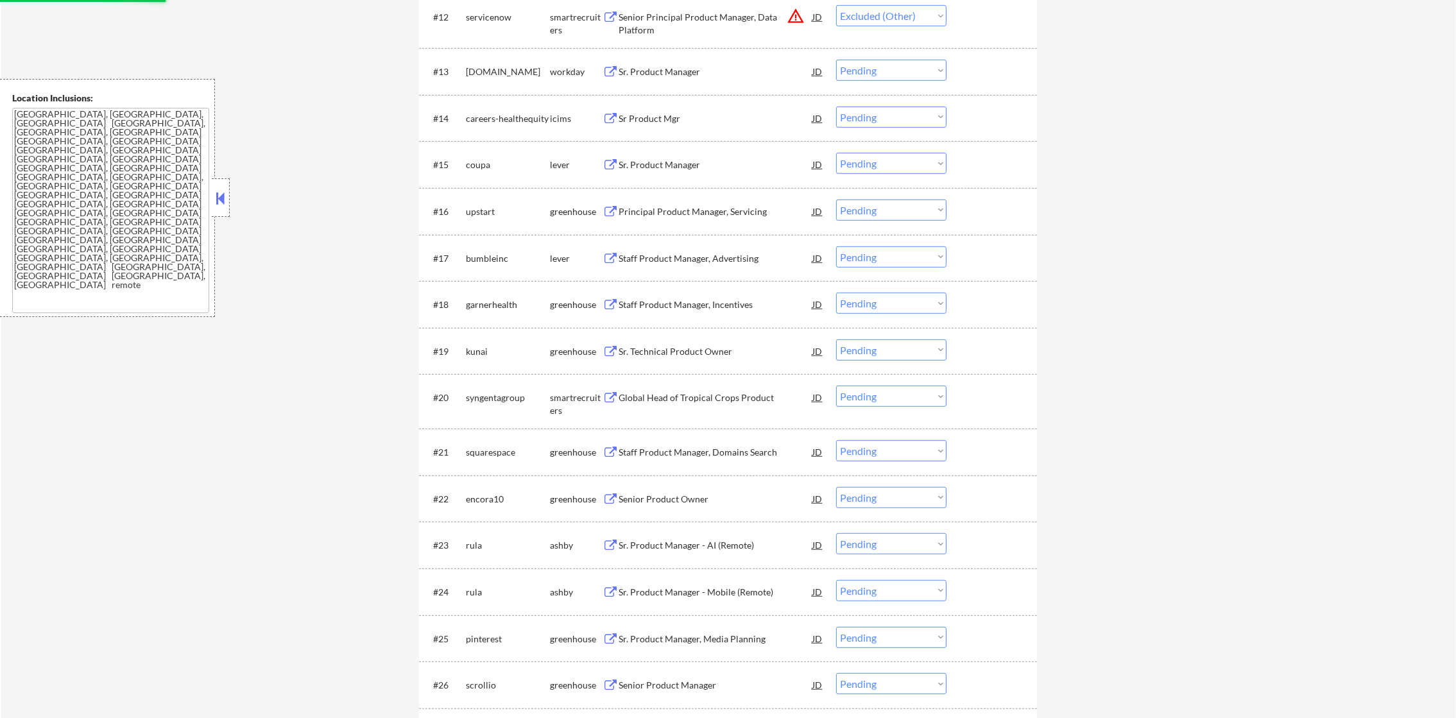
scroll to position [1091, 0]
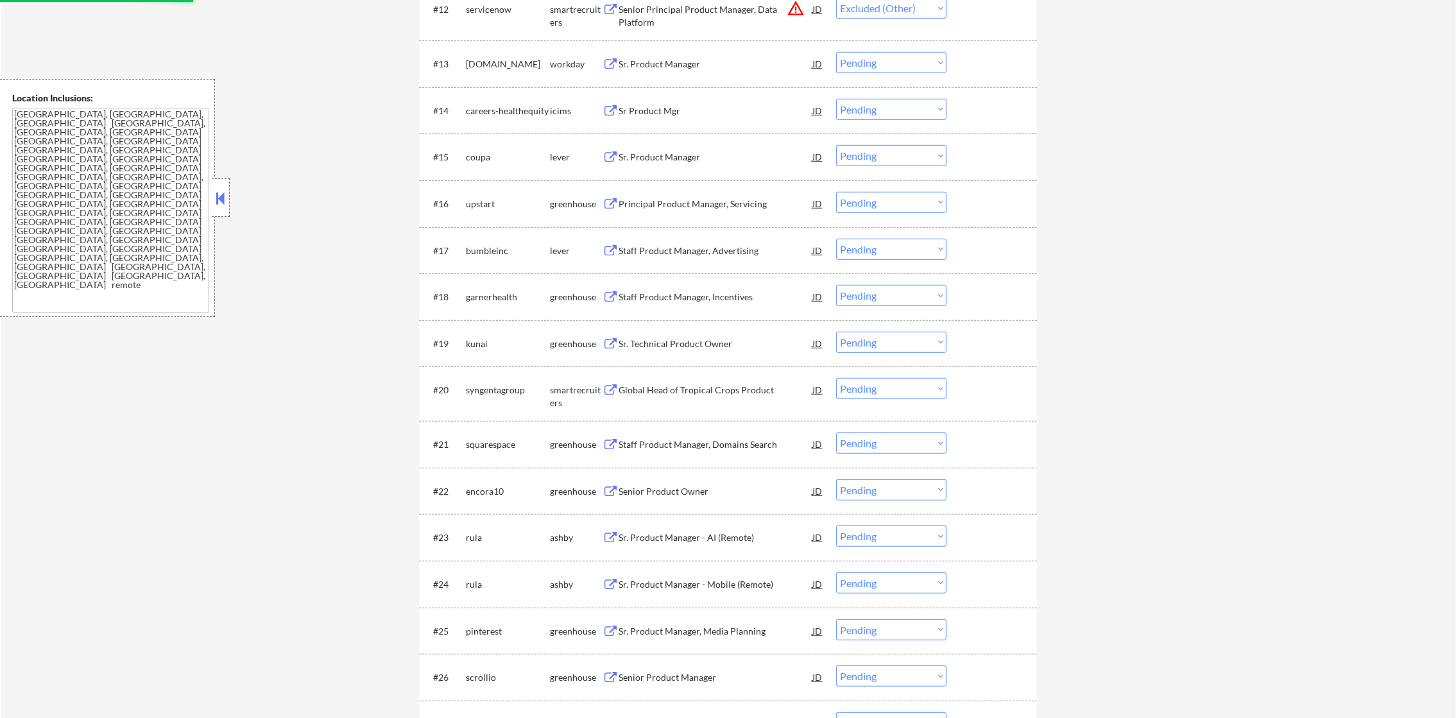
click at [482, 157] on div "coupa" at bounding box center [508, 157] width 84 height 13
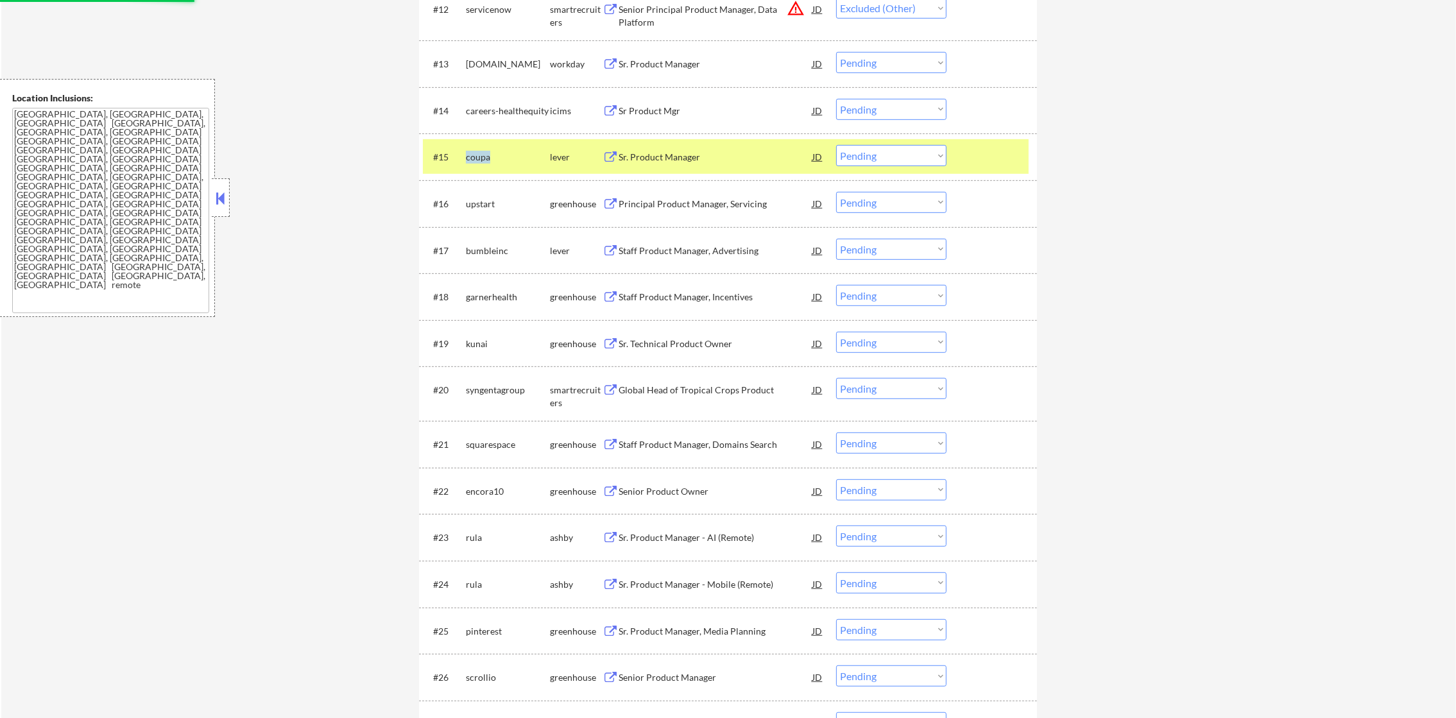
click at [482, 157] on div "coupa" at bounding box center [508, 157] width 84 height 13
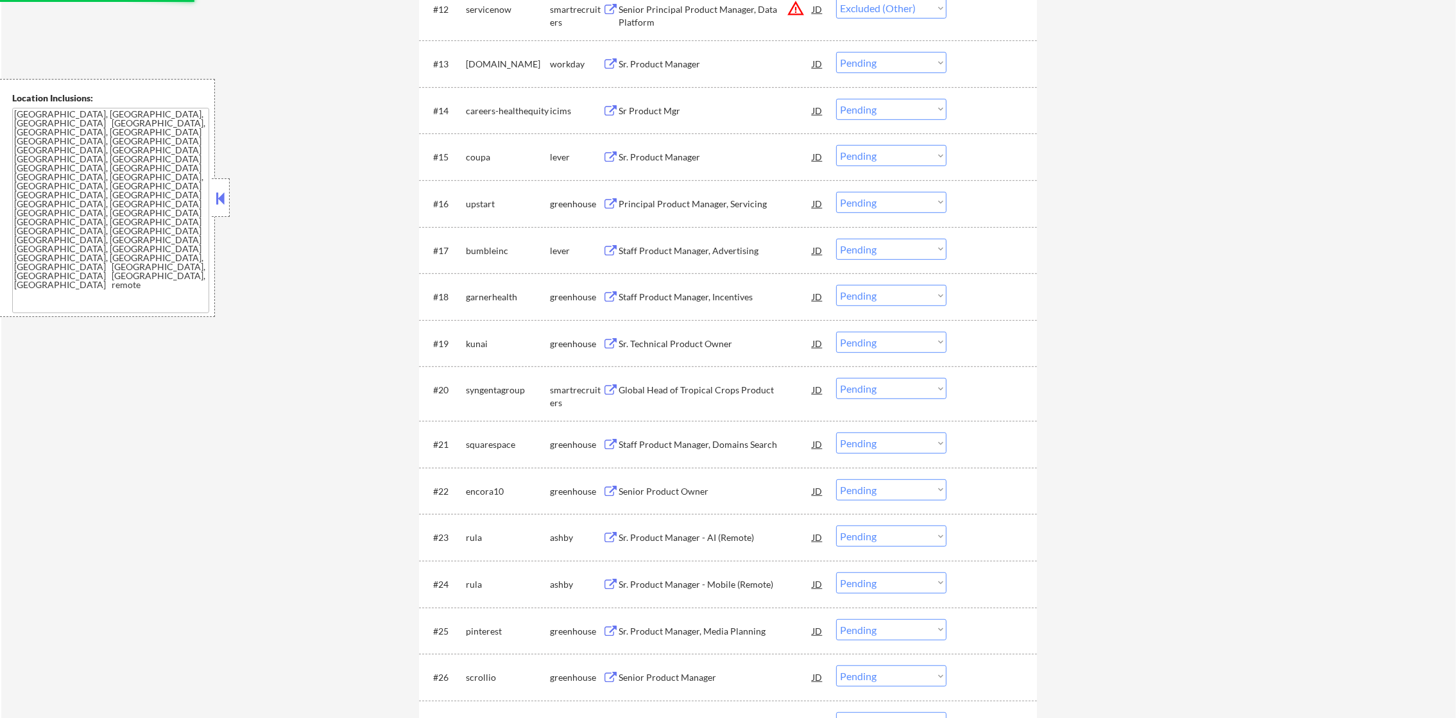
click at [330, 136] on div "← Return to /applysquad Mailslurp Inbox Job Search Builder Gabriel Wilensky Use…" at bounding box center [728, 279] width 1455 height 2637
select select ""pending""
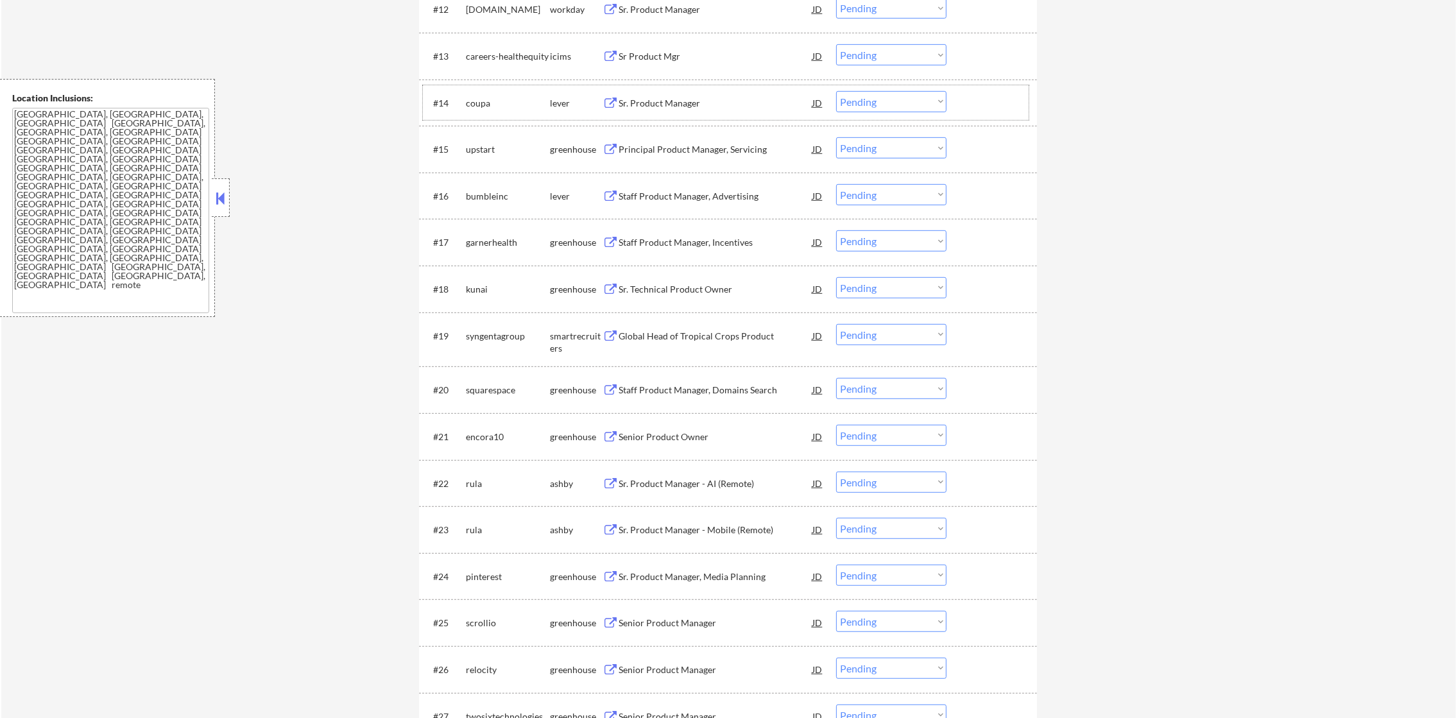
click at [486, 103] on div "coupa" at bounding box center [508, 103] width 84 height 13
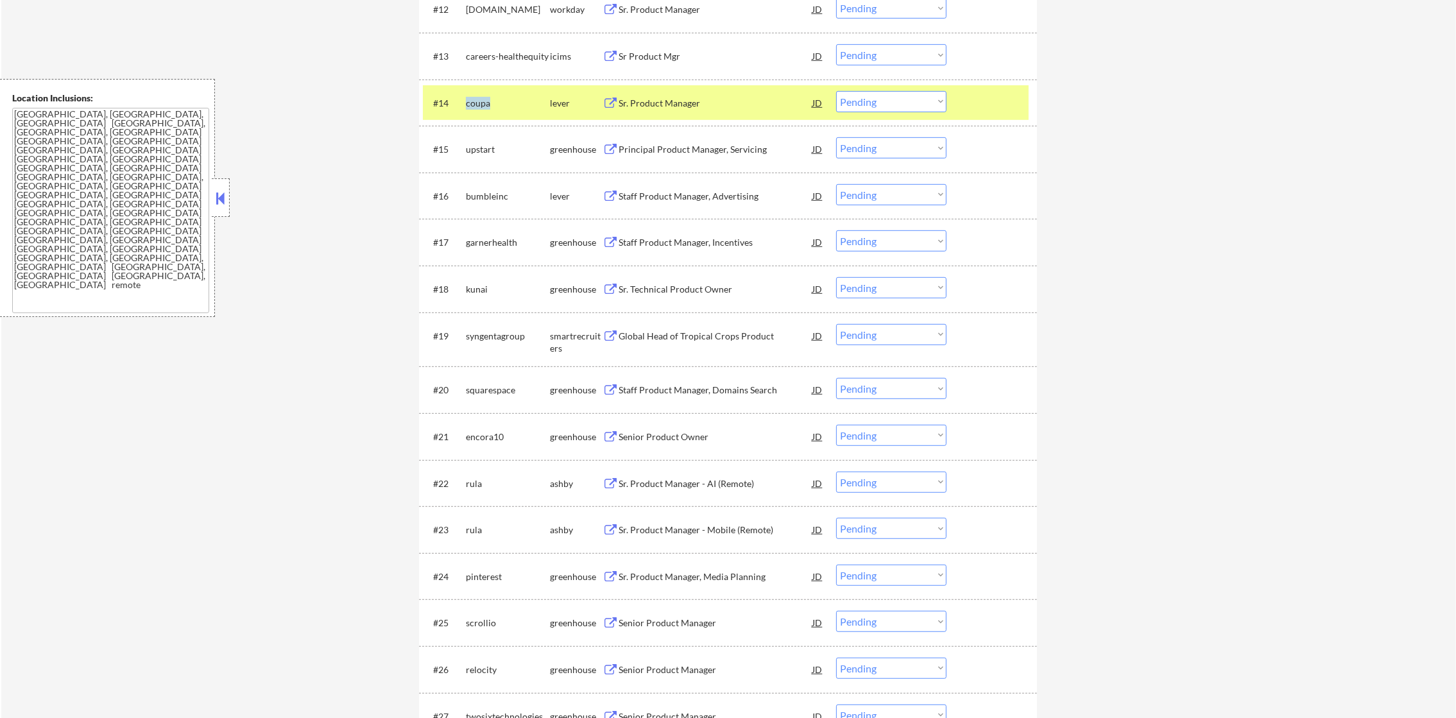
click at [486, 103] on div "coupa" at bounding box center [508, 103] width 84 height 13
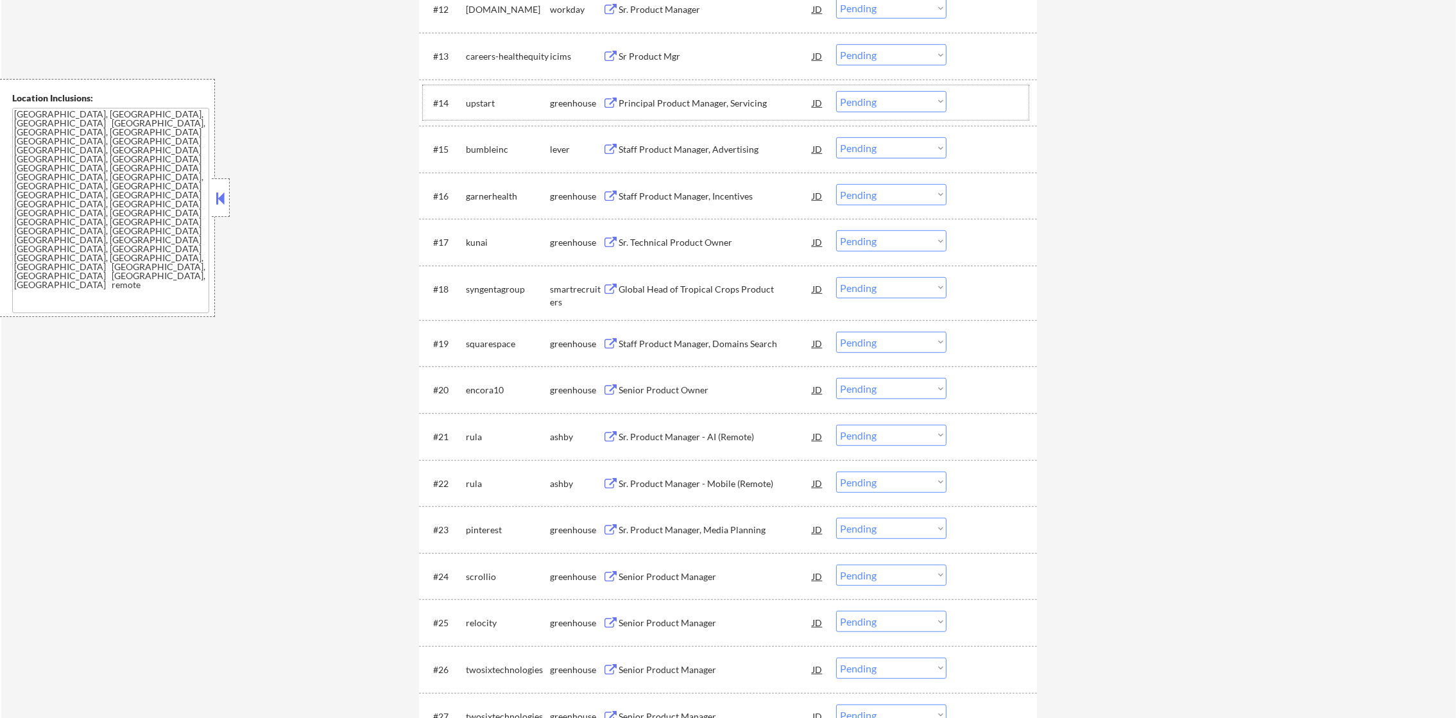
click at [878, 99] on select "Choose an option... Pending Applied Excluded (Questions) Excluded (Expired) Exc…" at bounding box center [891, 101] width 110 height 21
click at [467, 103] on div "upstart" at bounding box center [508, 103] width 84 height 13
click at [370, 110] on div "← Return to /applysquad Mailslurp Inbox Job Search Builder Gabriel Wilensky Use…" at bounding box center [728, 229] width 1455 height 2536
select select ""pending""
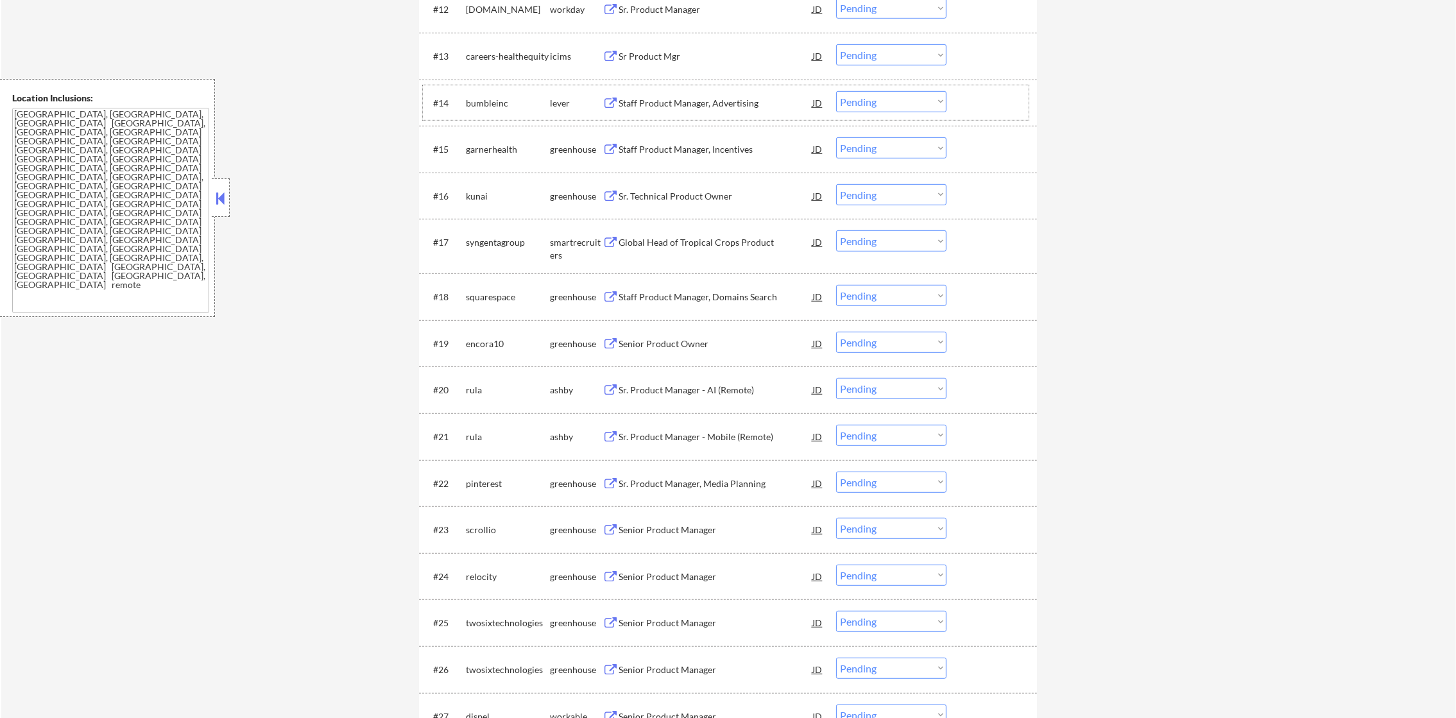
click at [490, 105] on div "bumbleinc" at bounding box center [508, 103] width 84 height 13
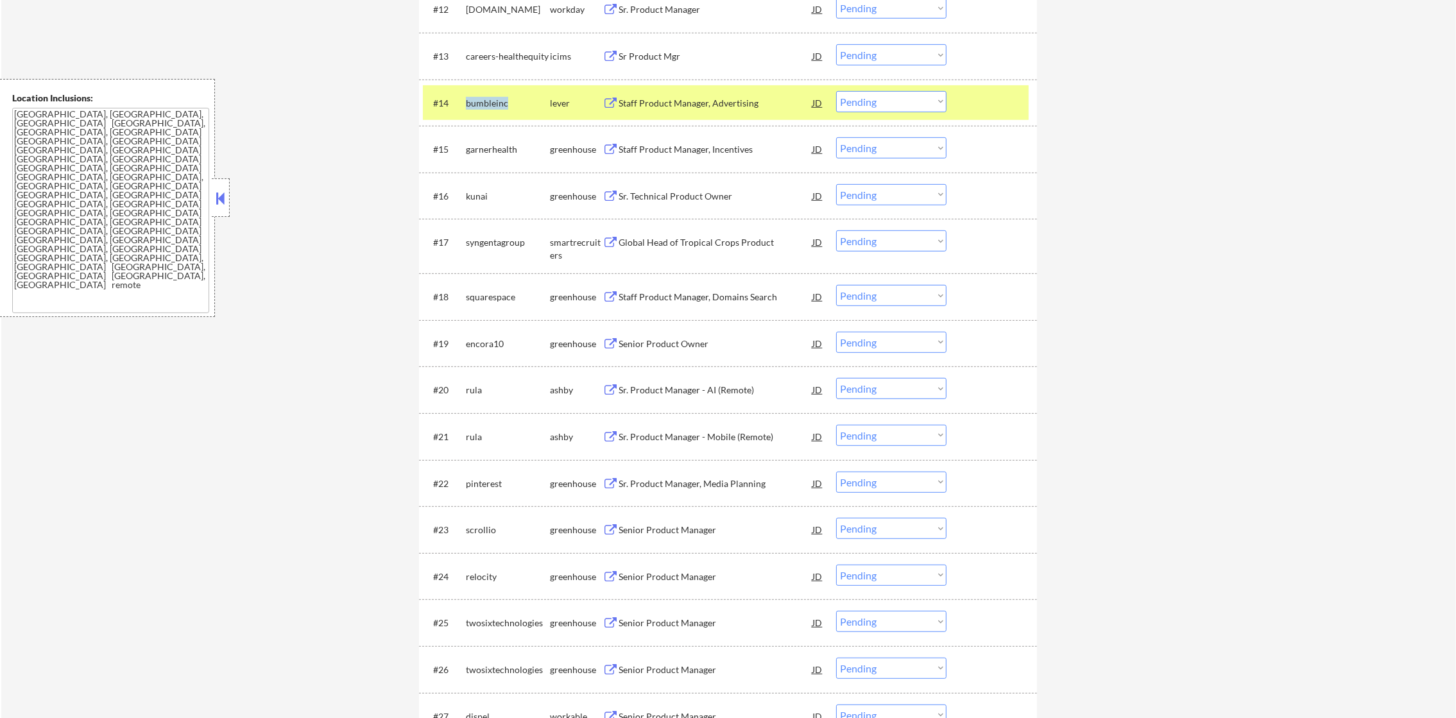
click at [490, 105] on div "bumbleinc" at bounding box center [508, 103] width 84 height 13
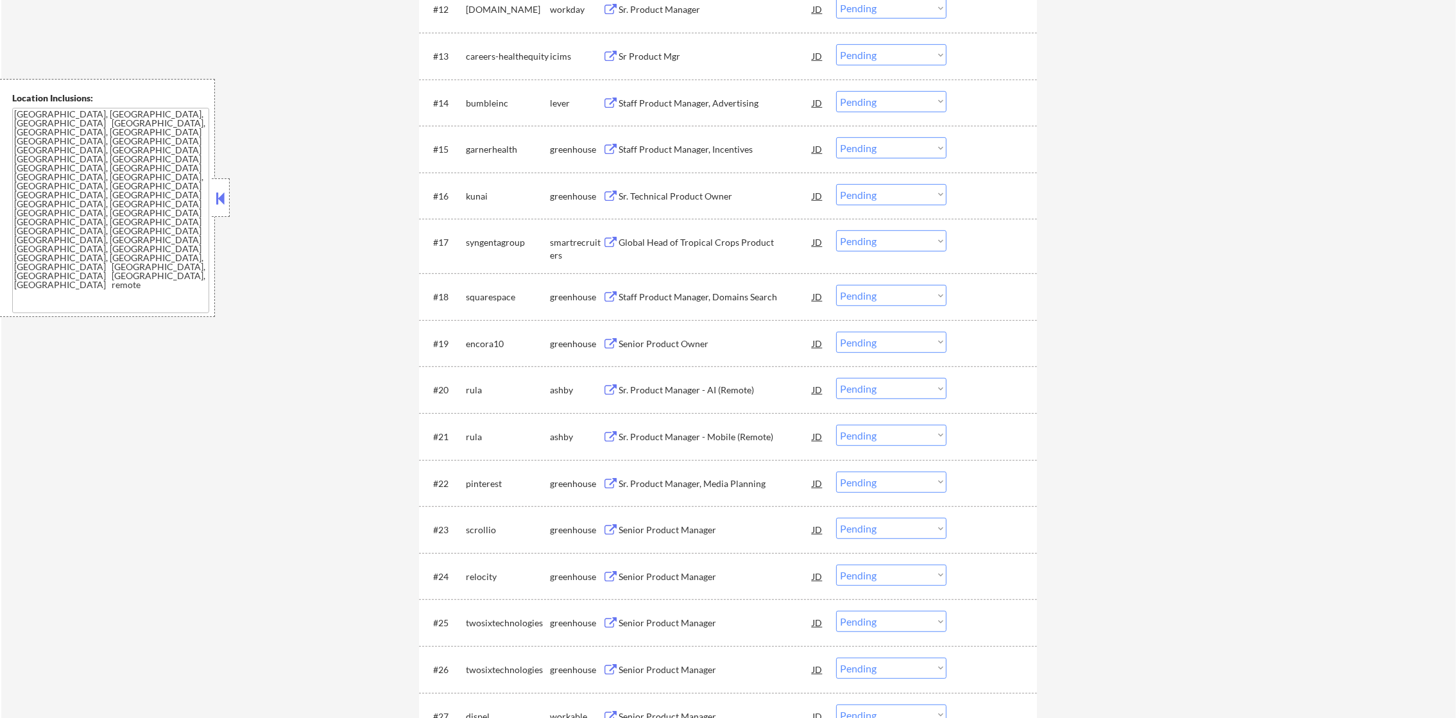
click at [384, 107] on div "← Return to /applysquad Mailslurp Inbox Job Search Builder Gabriel Wilensky Use…" at bounding box center [728, 206] width 1455 height 2490
click at [486, 153] on div "garnerhealth" at bounding box center [508, 149] width 84 height 13
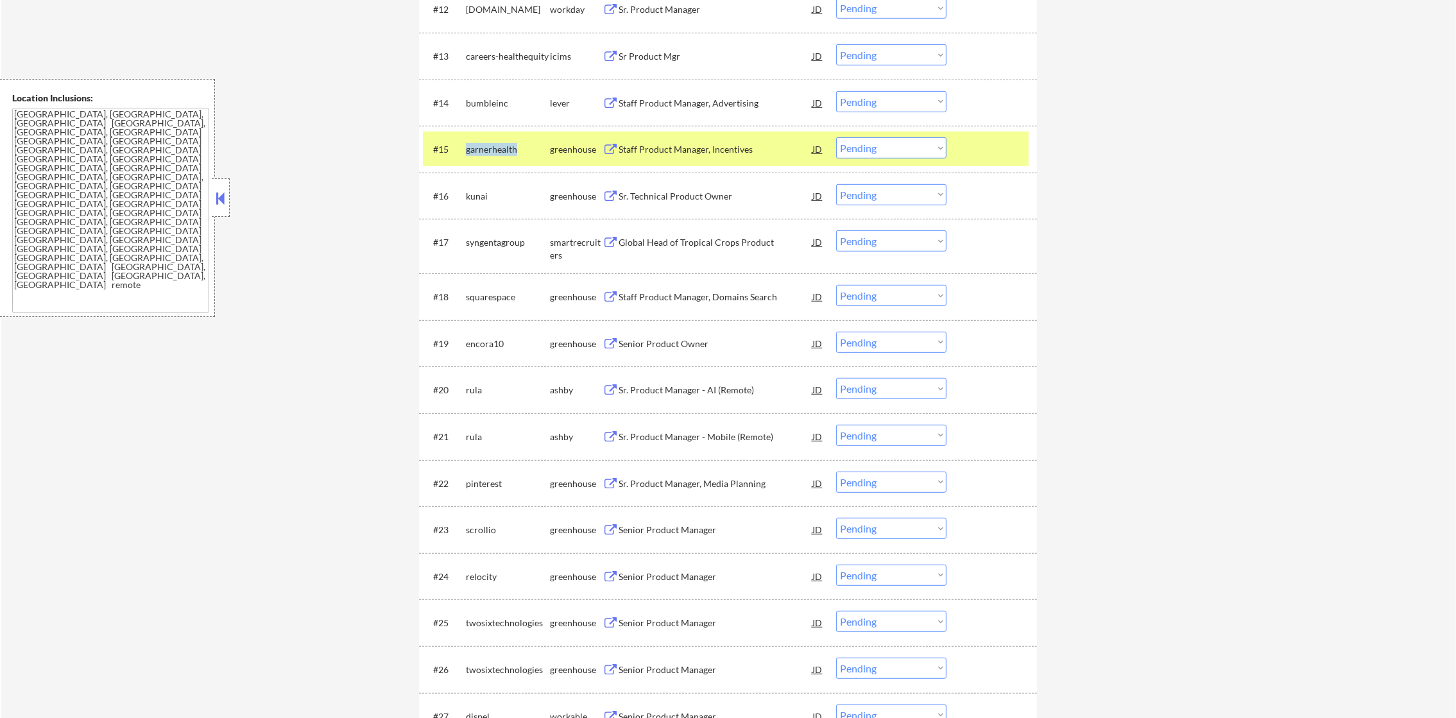
click at [486, 153] on div "garnerhealth" at bounding box center [508, 149] width 84 height 13
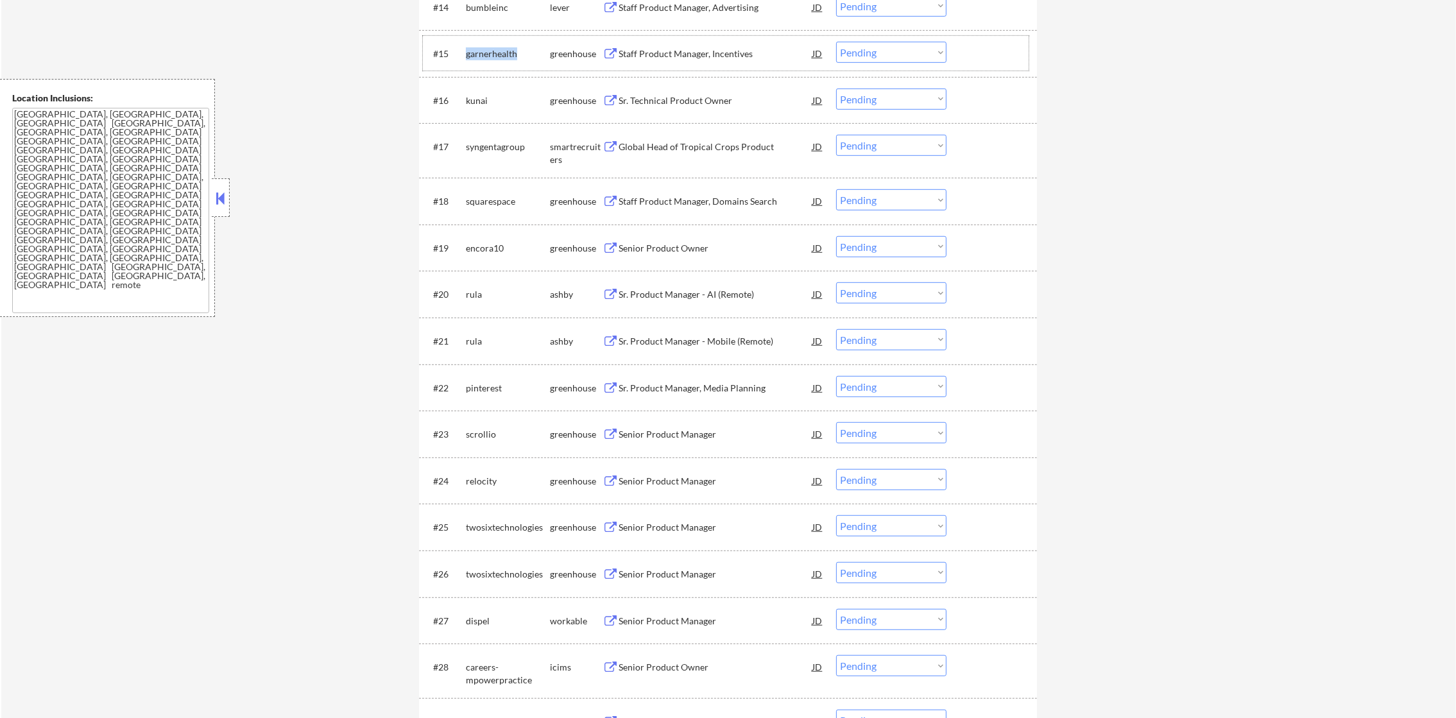
scroll to position [1187, 0]
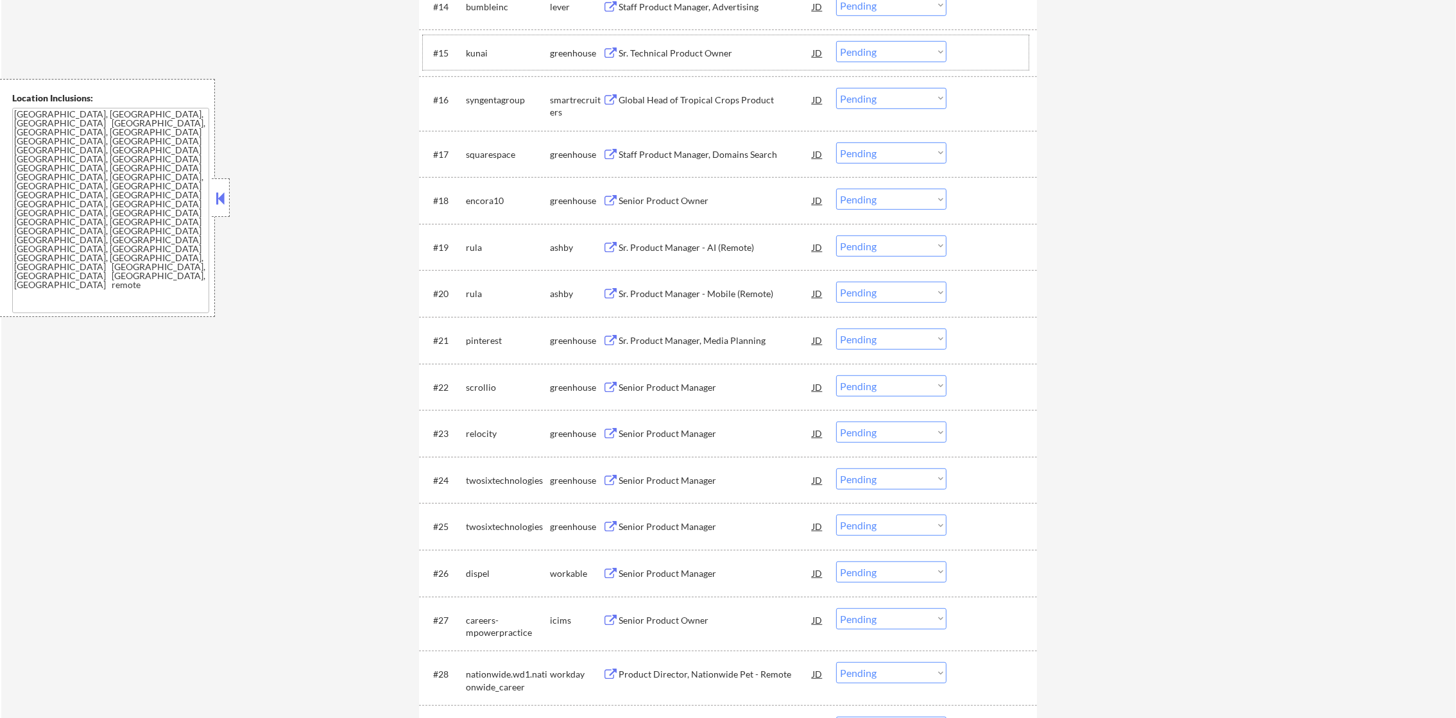
click at [480, 55] on div "kunai" at bounding box center [508, 53] width 84 height 13
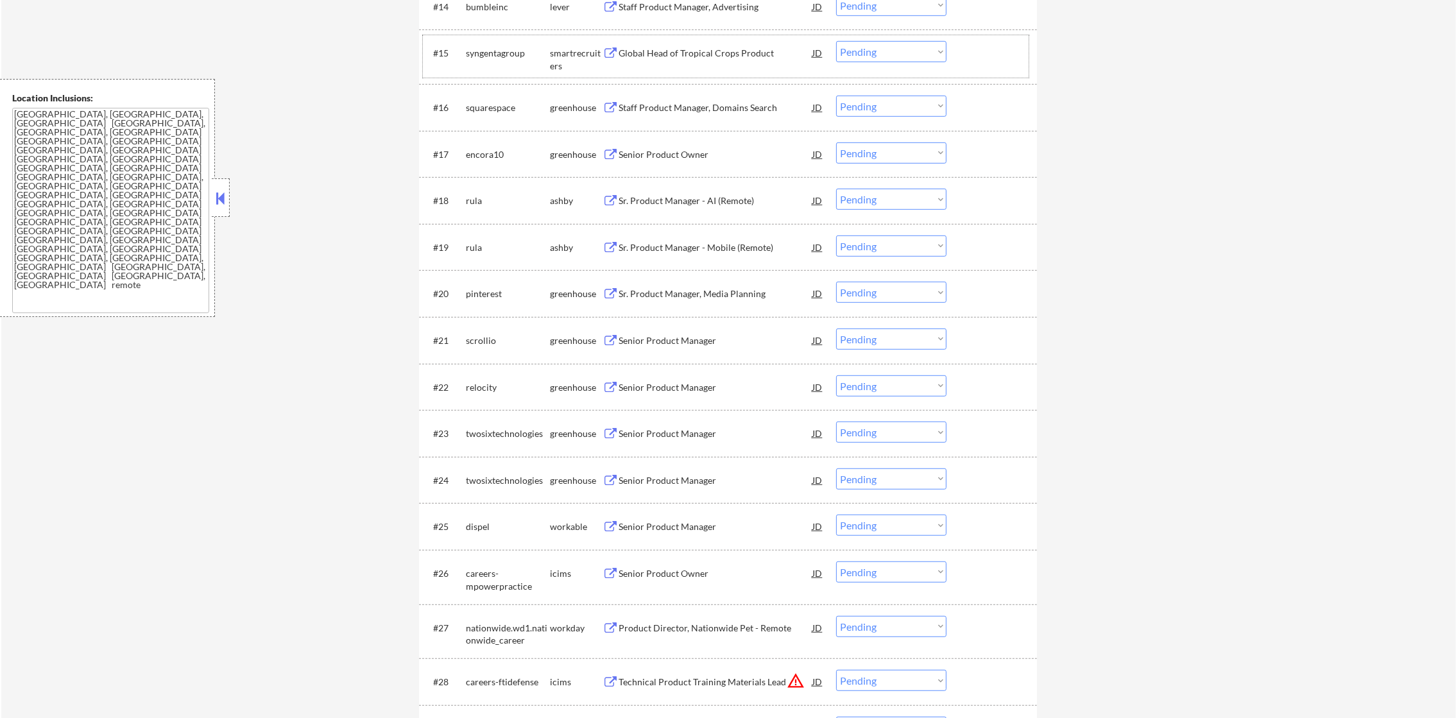
click at [488, 55] on div "syngentagroup" at bounding box center [508, 53] width 84 height 13
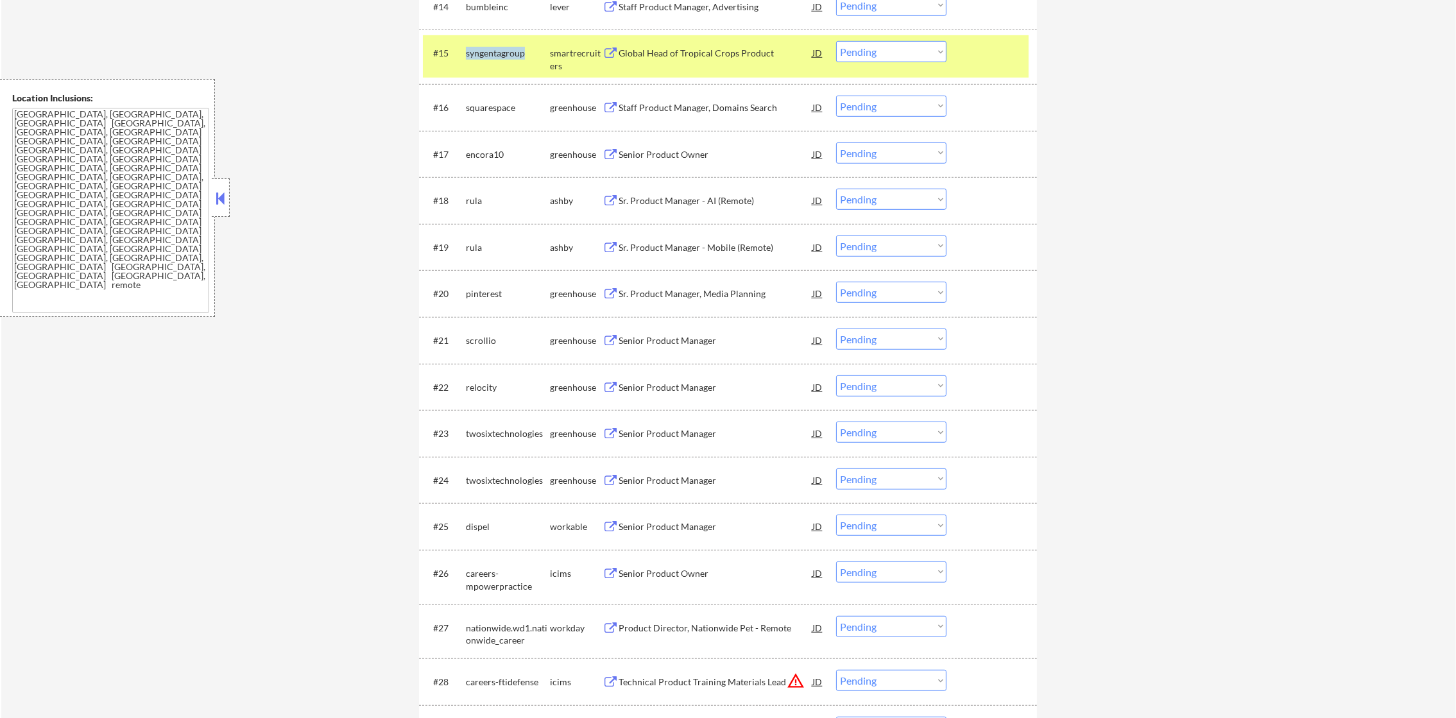
click at [488, 55] on div "syngentagroup" at bounding box center [508, 53] width 84 height 13
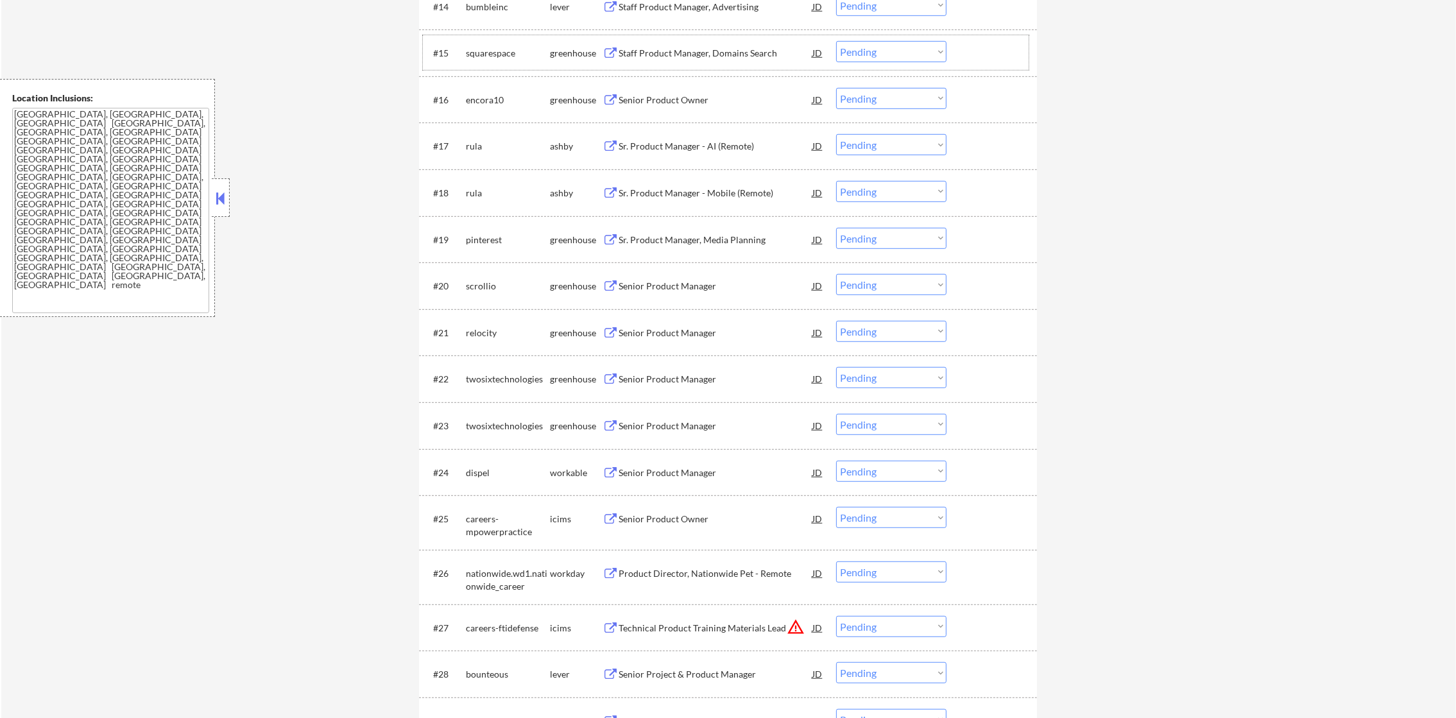
click at [493, 53] on div "squarespace" at bounding box center [508, 53] width 84 height 13
select select ""pending""
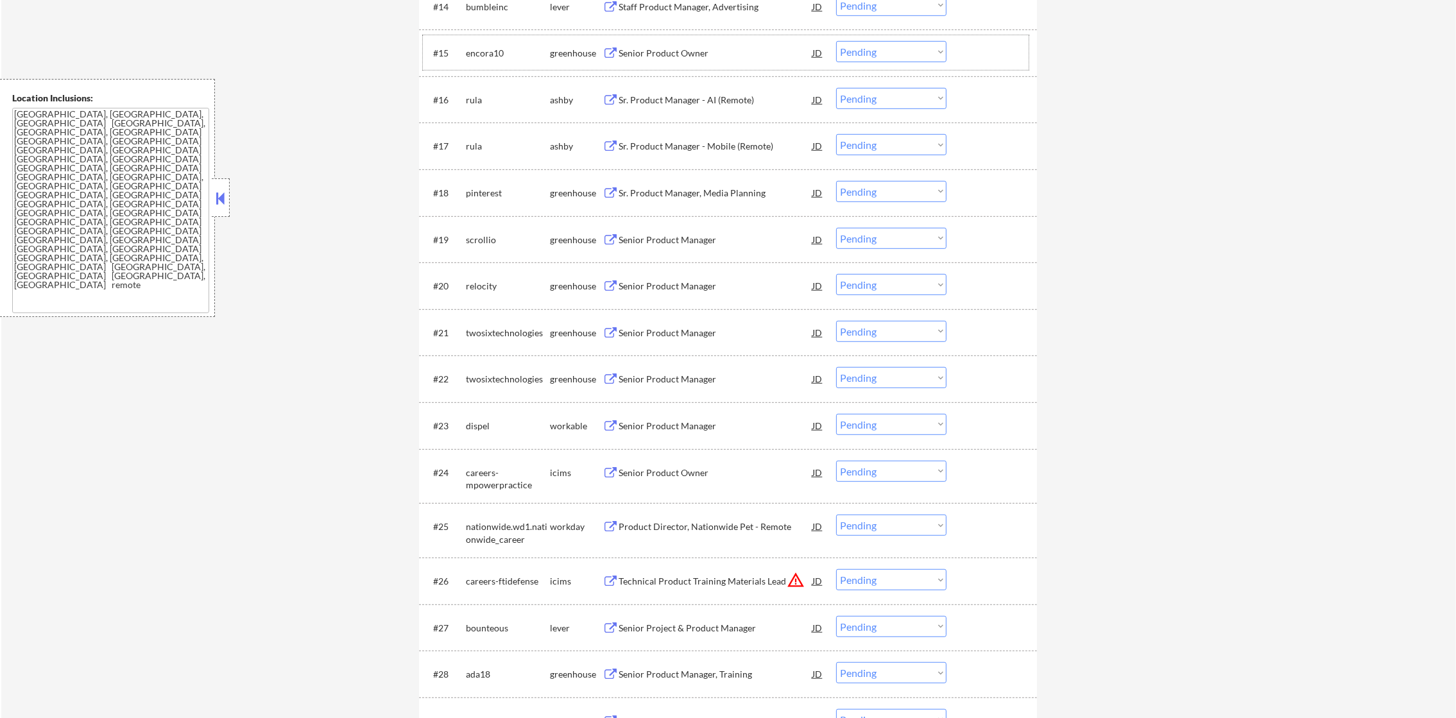
click at [472, 104] on div "rula" at bounding box center [508, 100] width 84 height 13
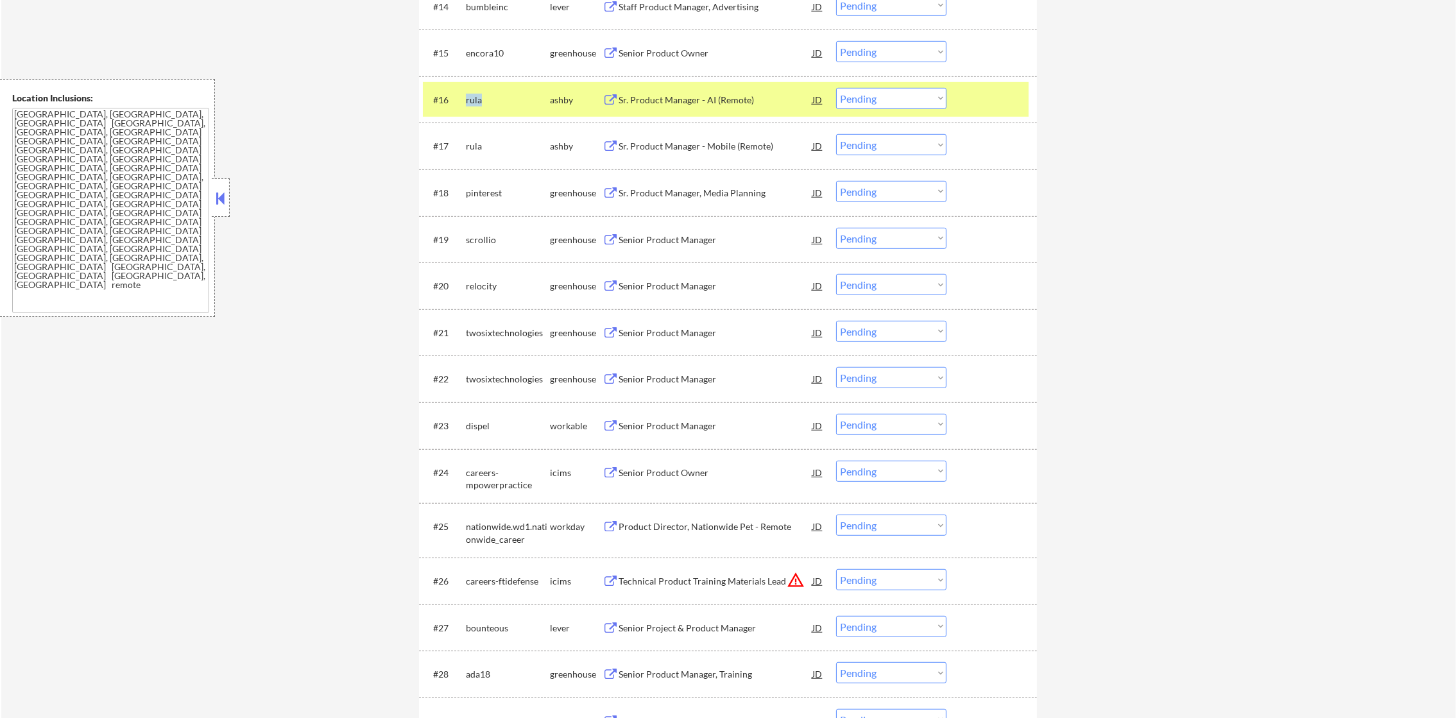
click at [472, 104] on div "rula" at bounding box center [508, 100] width 84 height 13
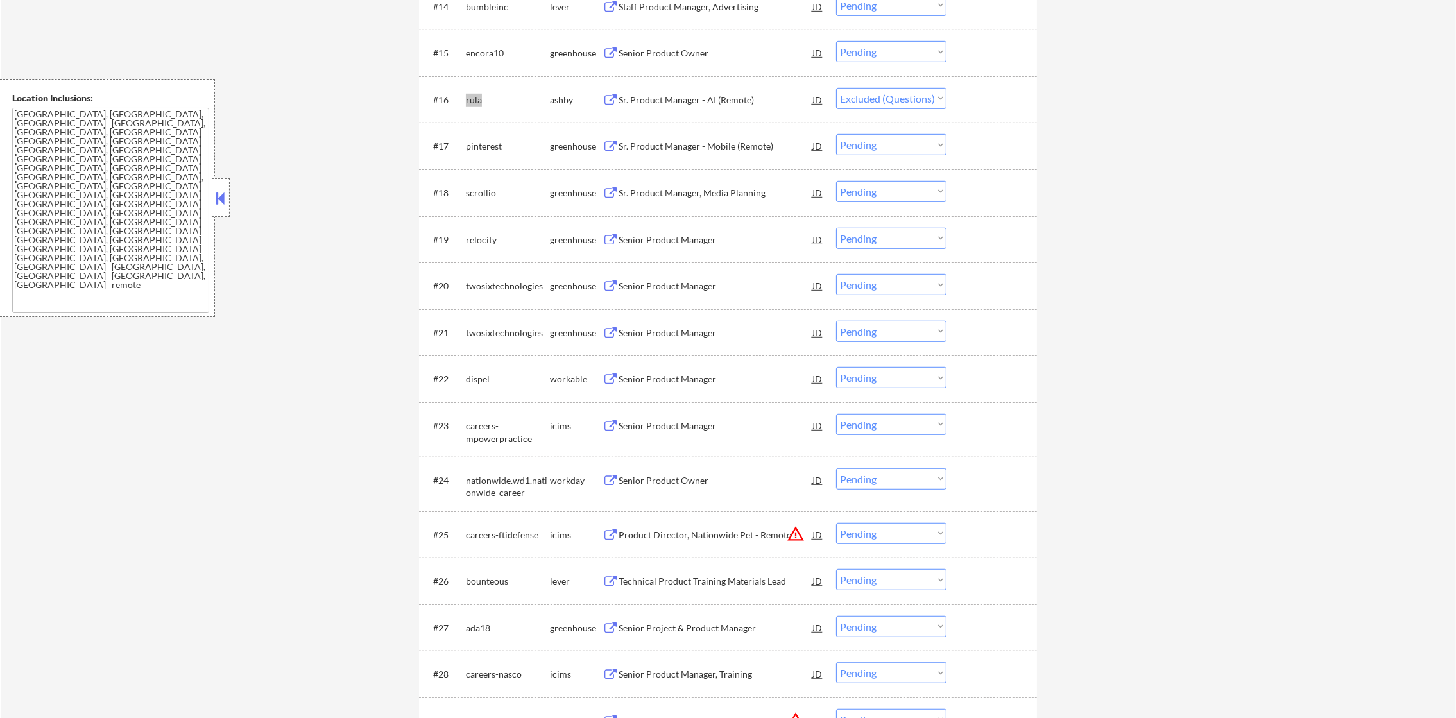
select select ""pending""
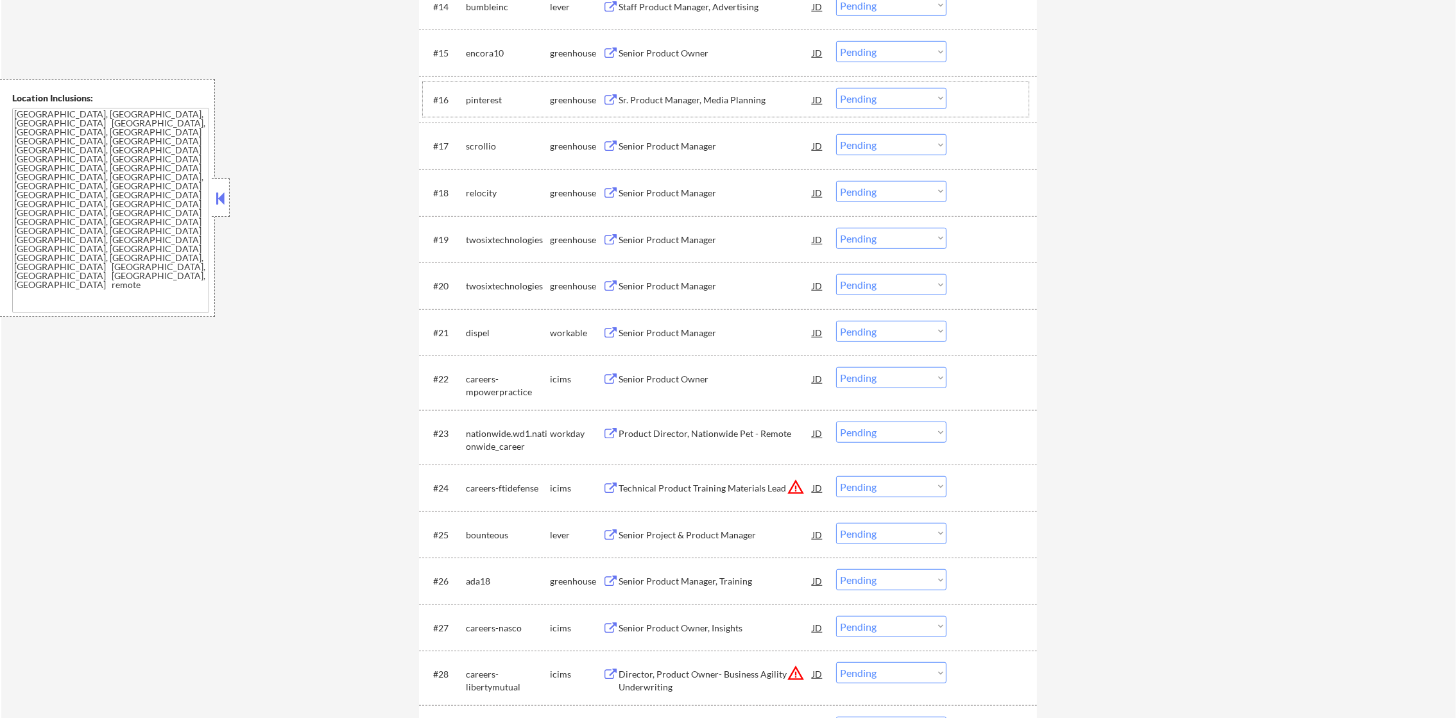
click at [491, 55] on div "encora10" at bounding box center [508, 53] width 84 height 13
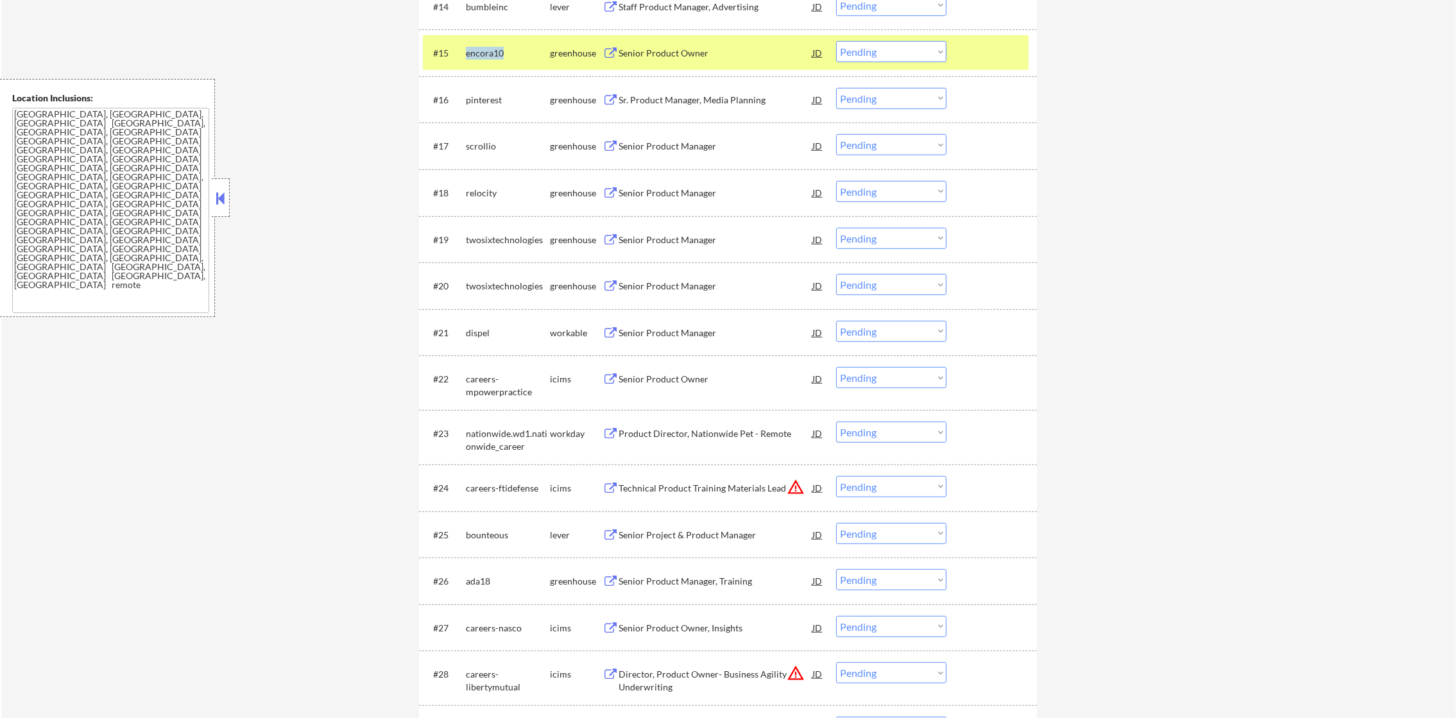
click at [491, 55] on div "encora10" at bounding box center [508, 53] width 84 height 13
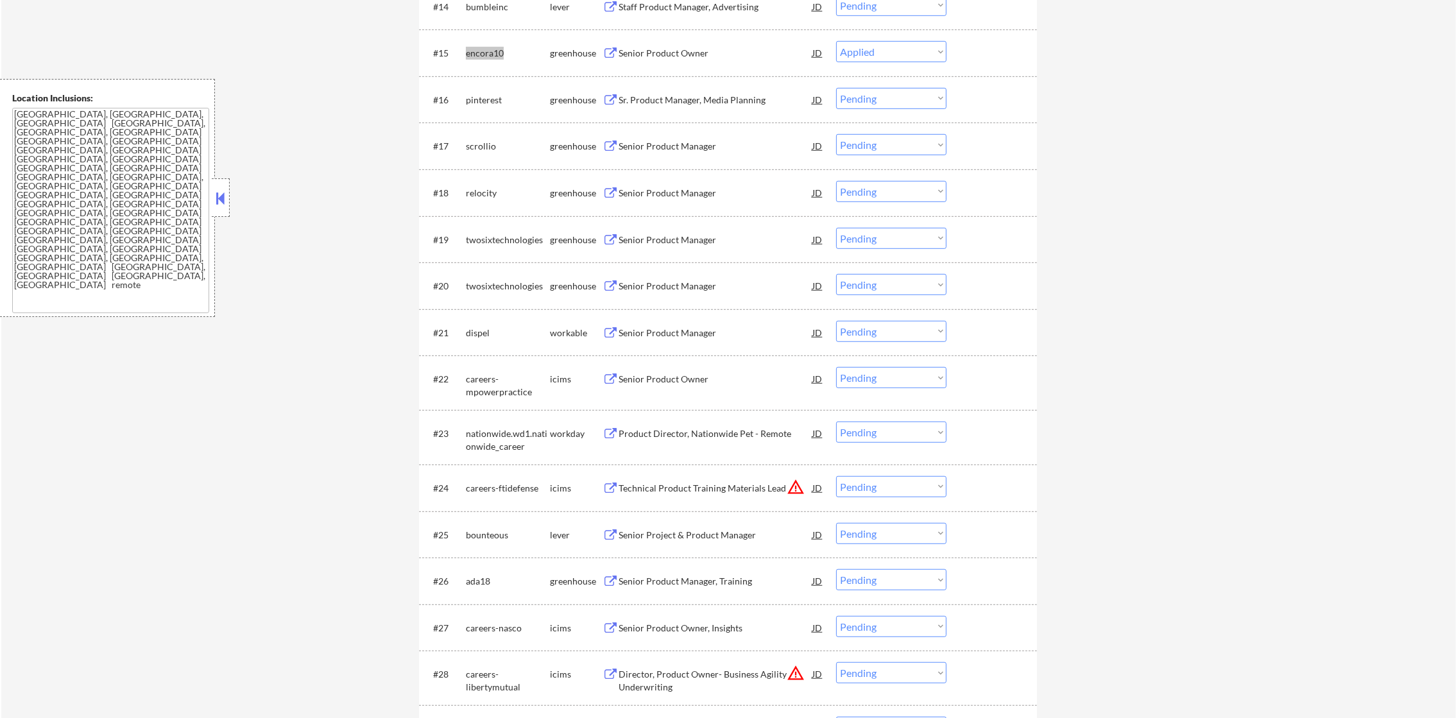
select select ""pending""
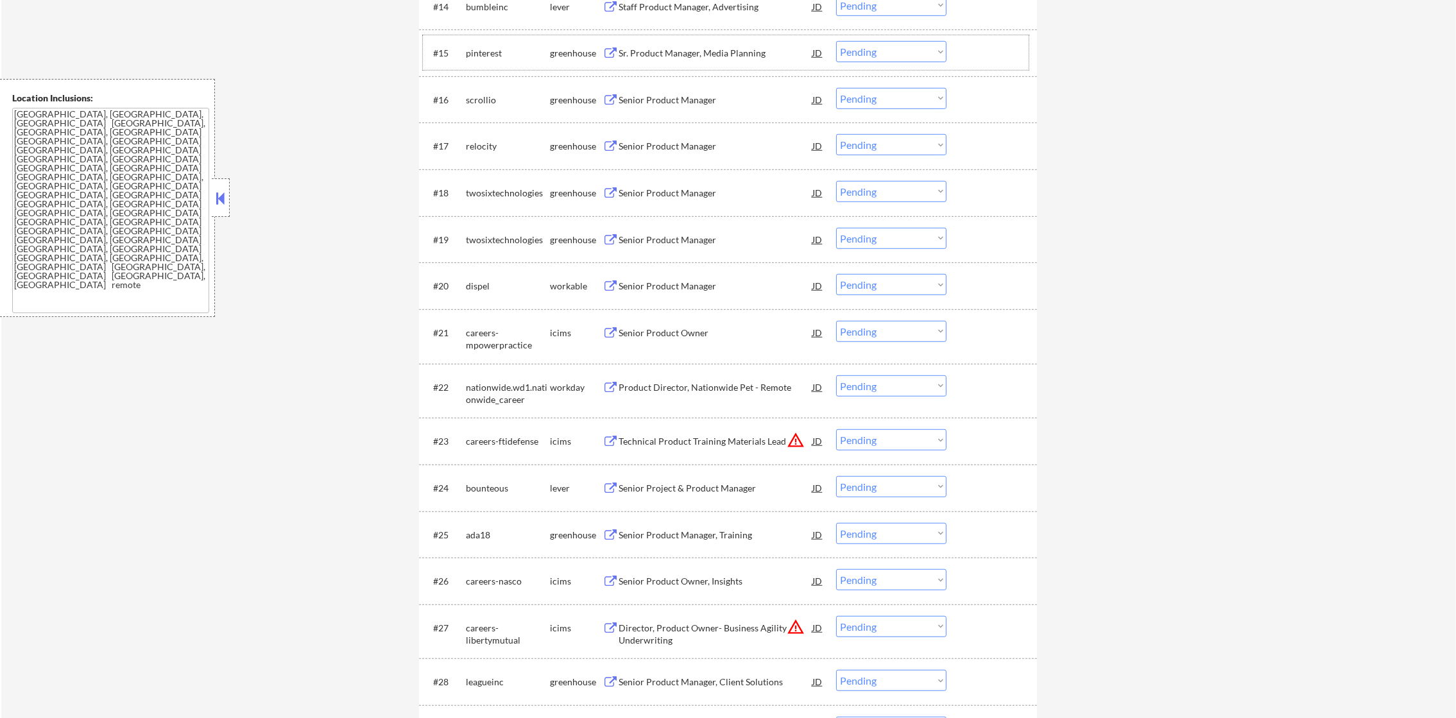
click at [477, 100] on div "scrollio" at bounding box center [508, 100] width 84 height 13
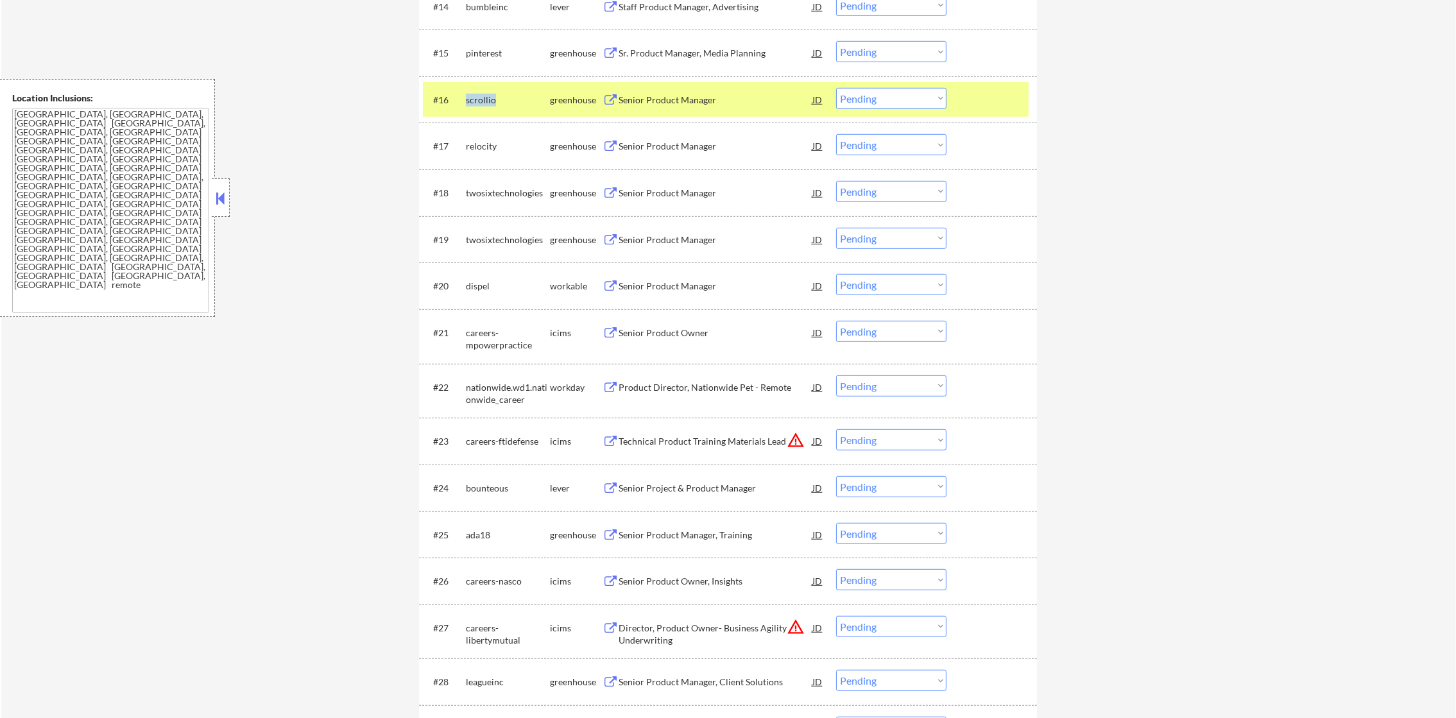
click at [477, 100] on div "scrollio" at bounding box center [508, 100] width 84 height 13
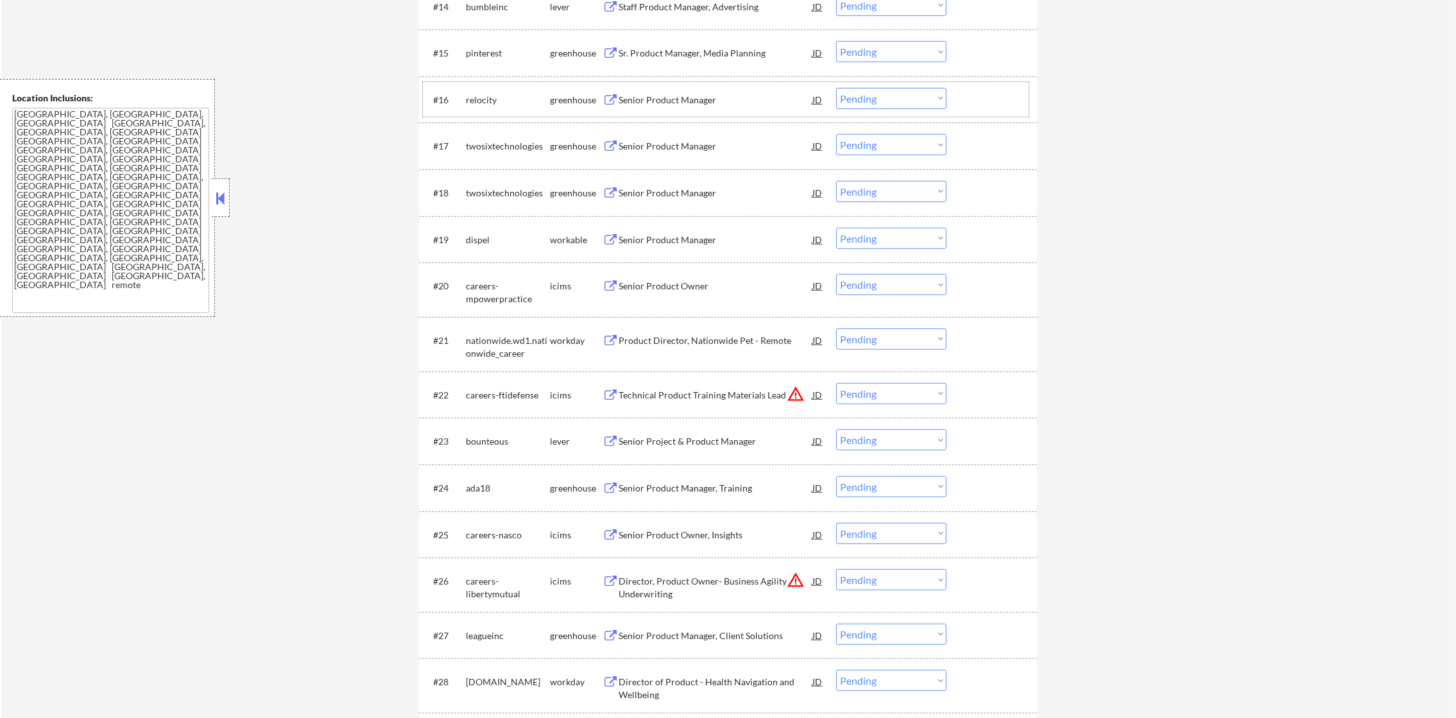
click at [479, 92] on div "relocity" at bounding box center [508, 99] width 84 height 23
select select ""pending""
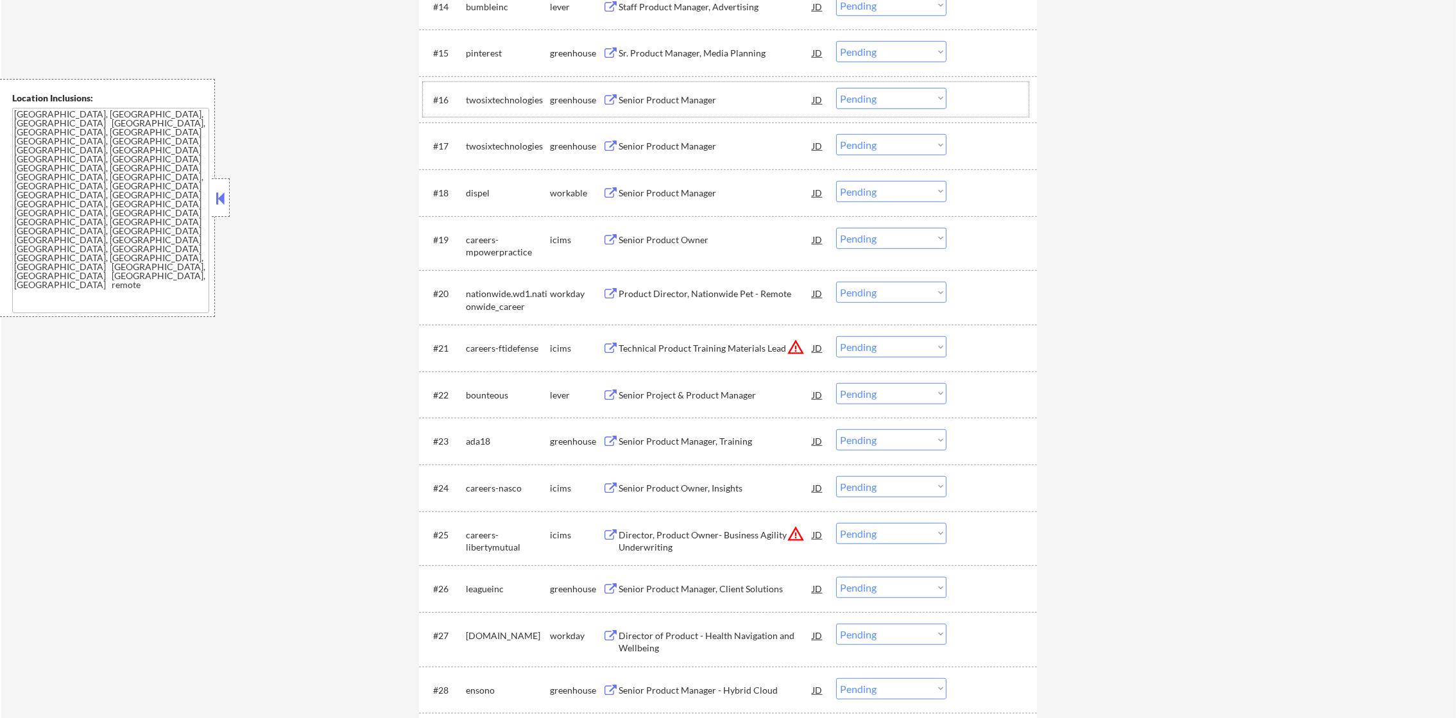
click at [475, 192] on div "dispel" at bounding box center [508, 193] width 84 height 13
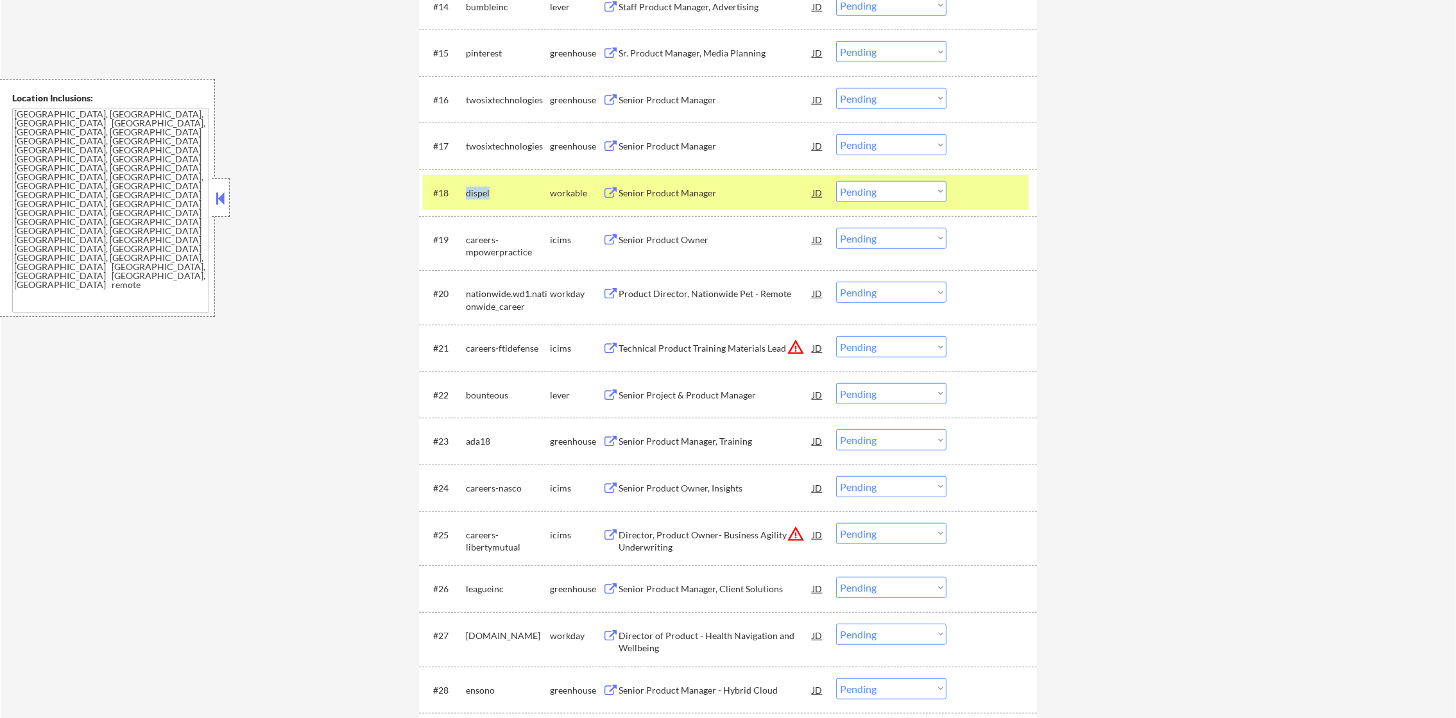
click at [475, 192] on div "dispel" at bounding box center [508, 193] width 84 height 13
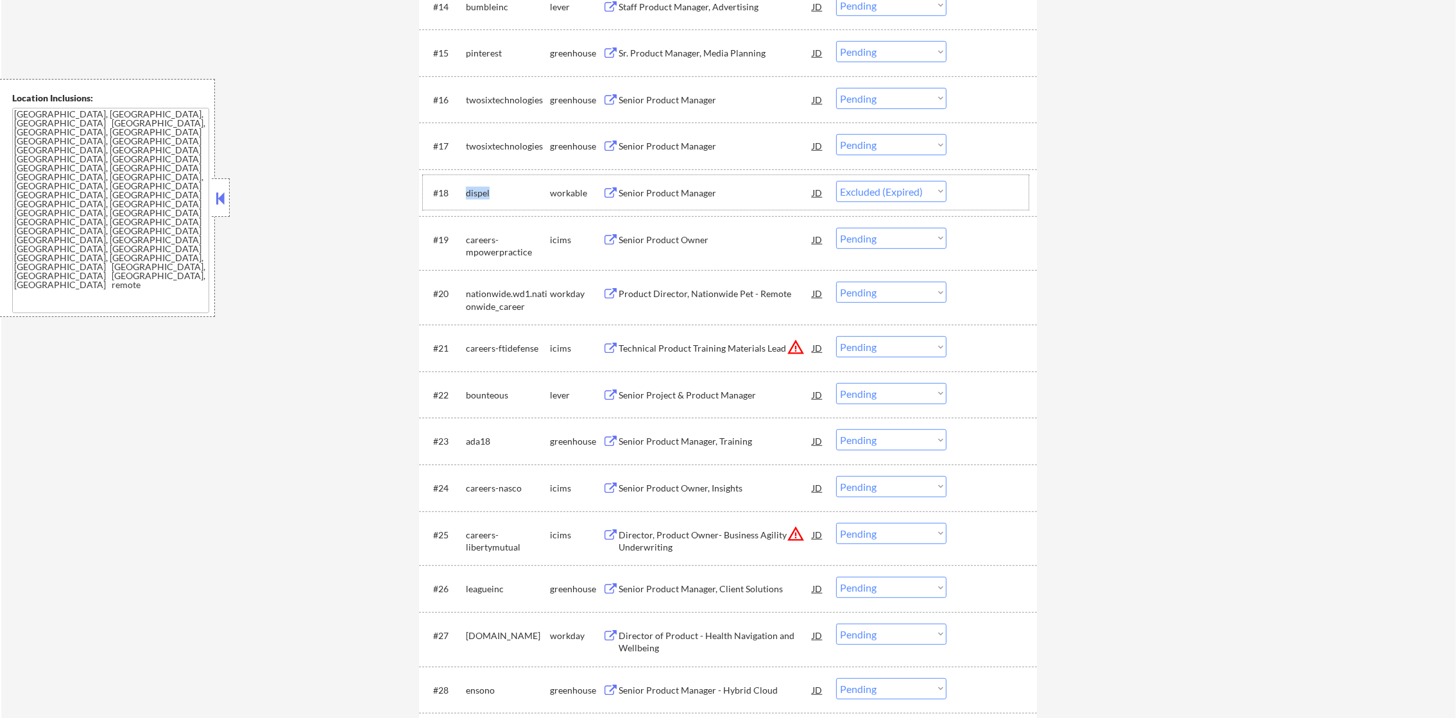
select select ""pending""
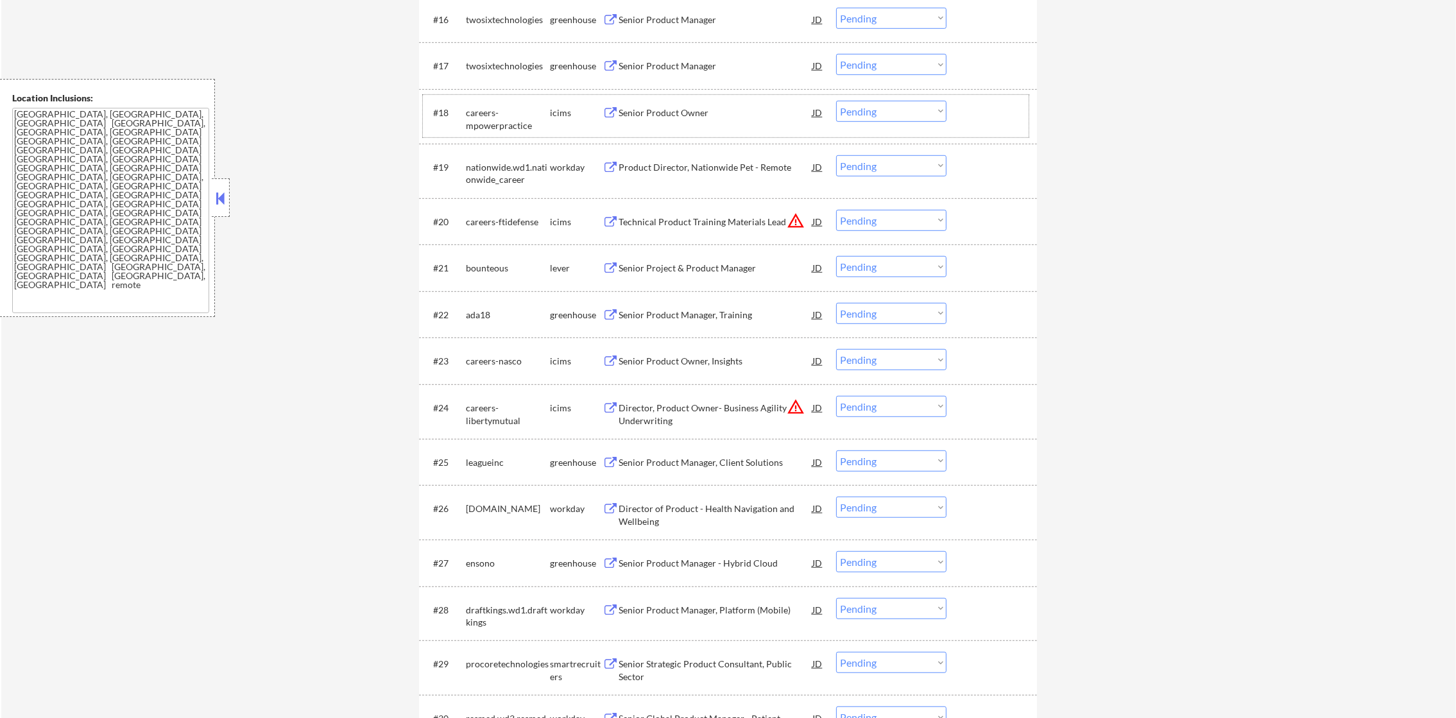
scroll to position [1380, 0]
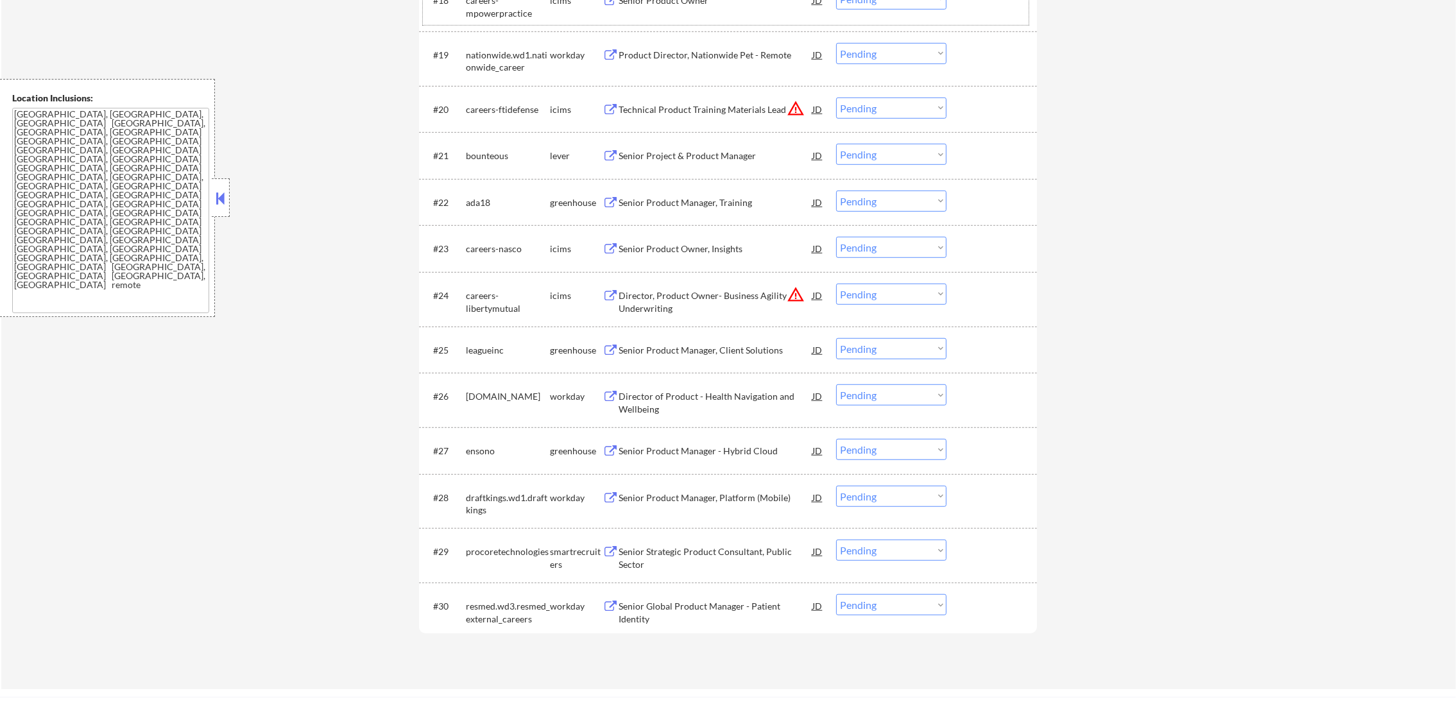
click at [490, 155] on div "bounteous" at bounding box center [508, 156] width 84 height 13
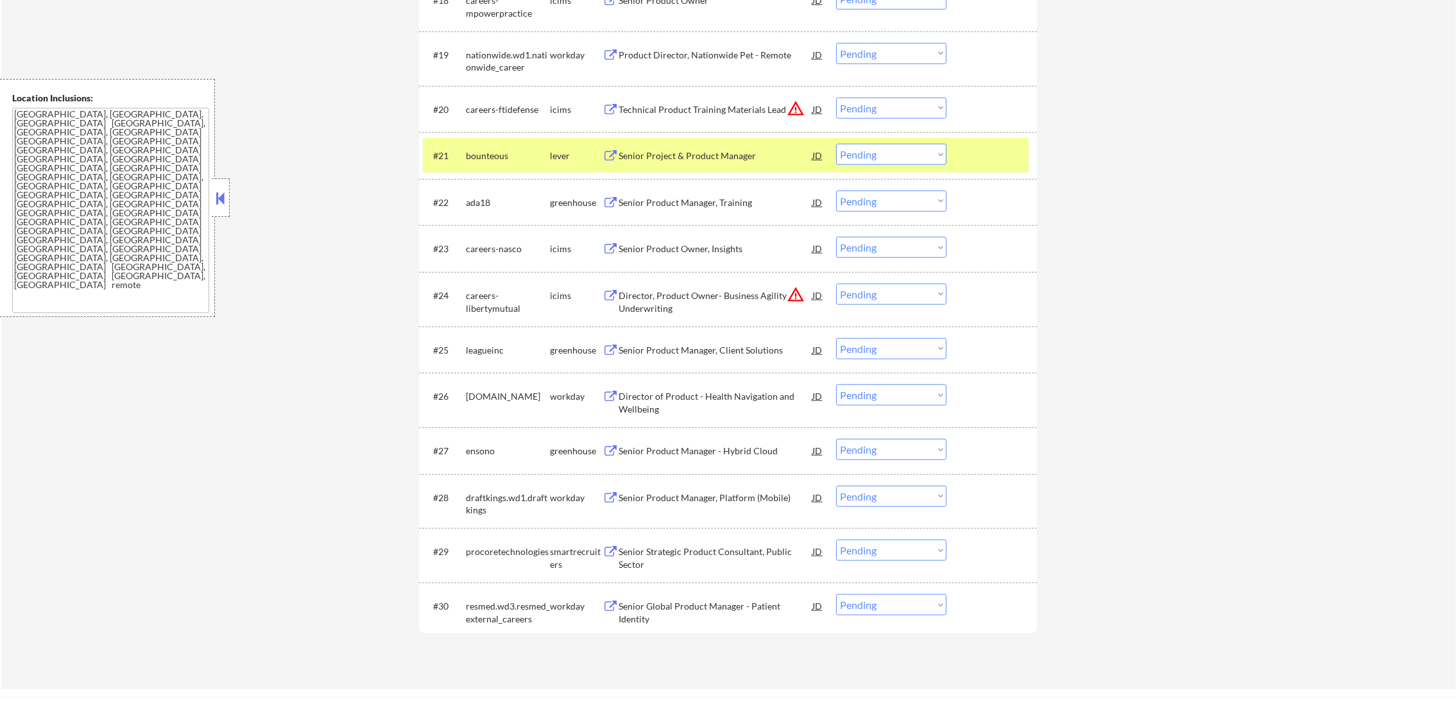
click at [479, 163] on div "bounteous" at bounding box center [508, 155] width 84 height 23
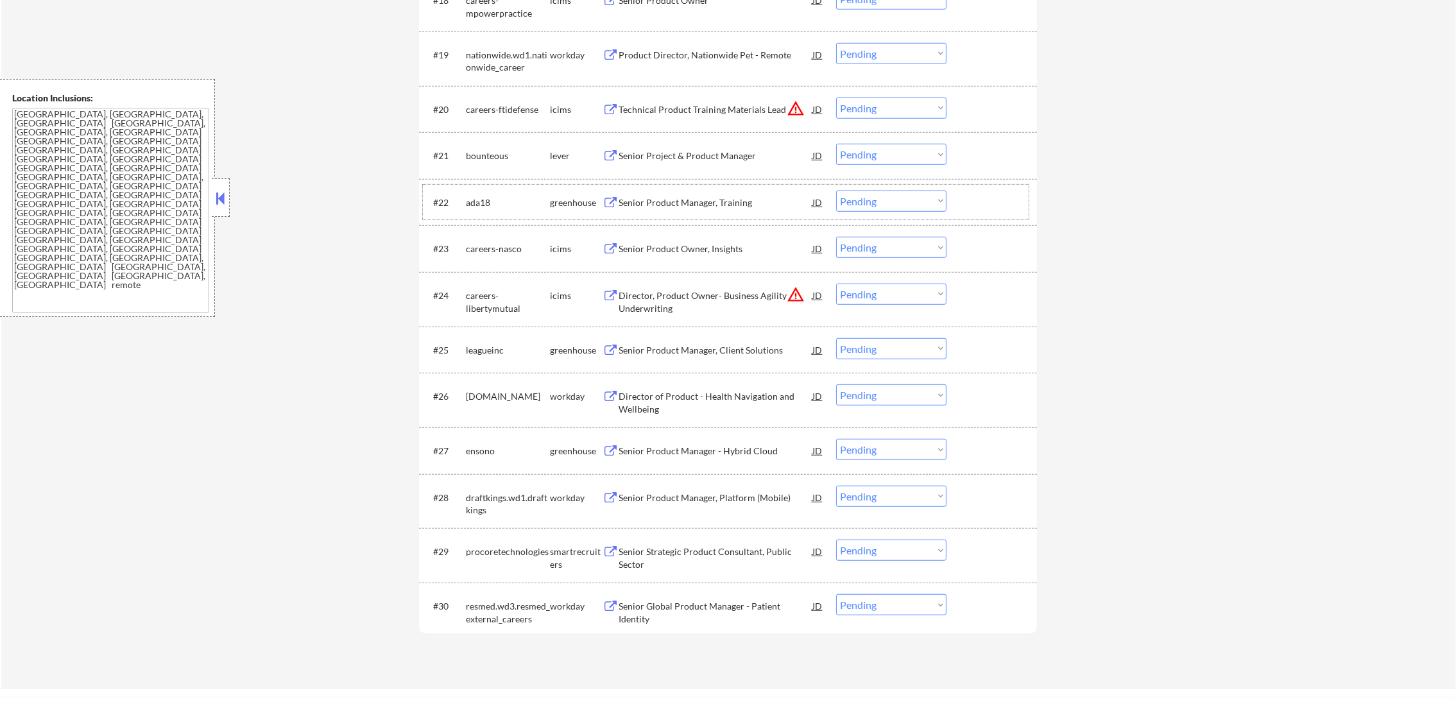
click at [475, 205] on div "ada18" at bounding box center [508, 202] width 84 height 13
select select ""pending""
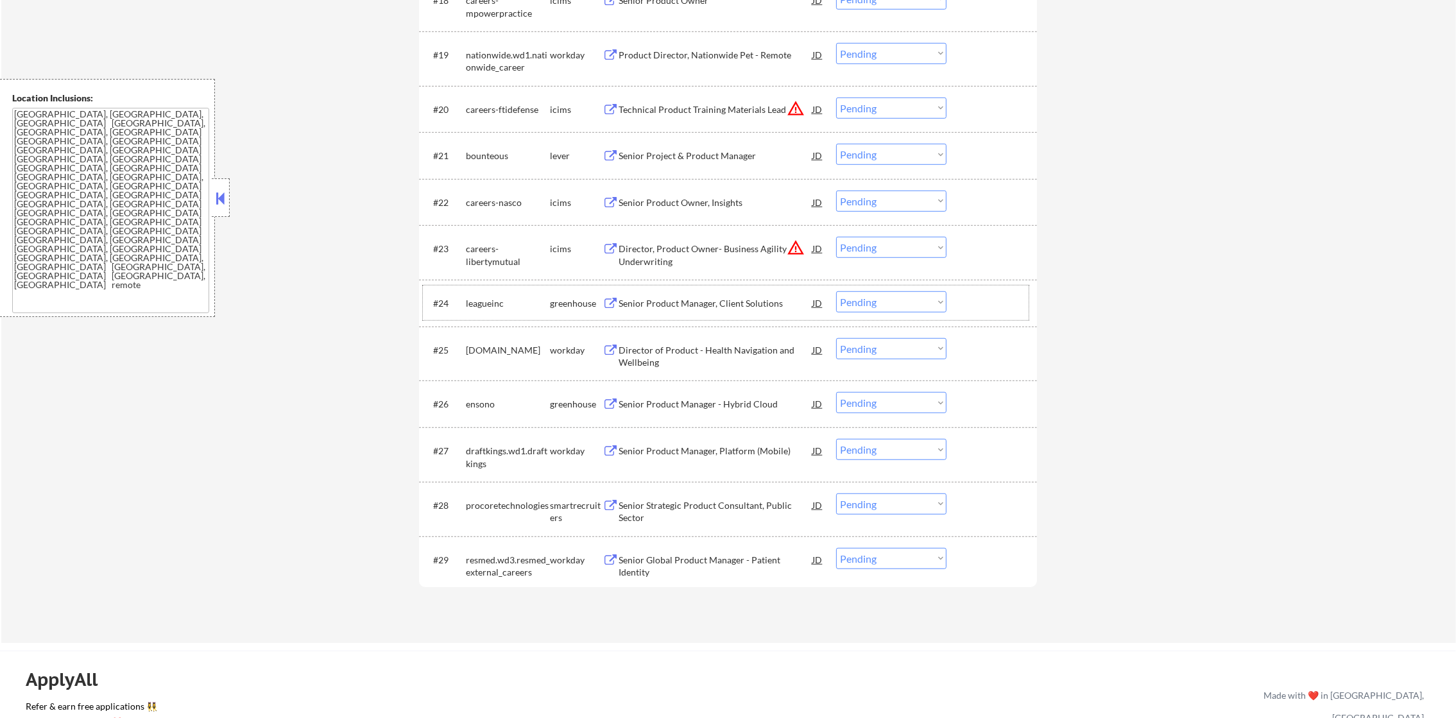
click at [486, 305] on div "leagueinc" at bounding box center [508, 303] width 84 height 13
select select ""pending""
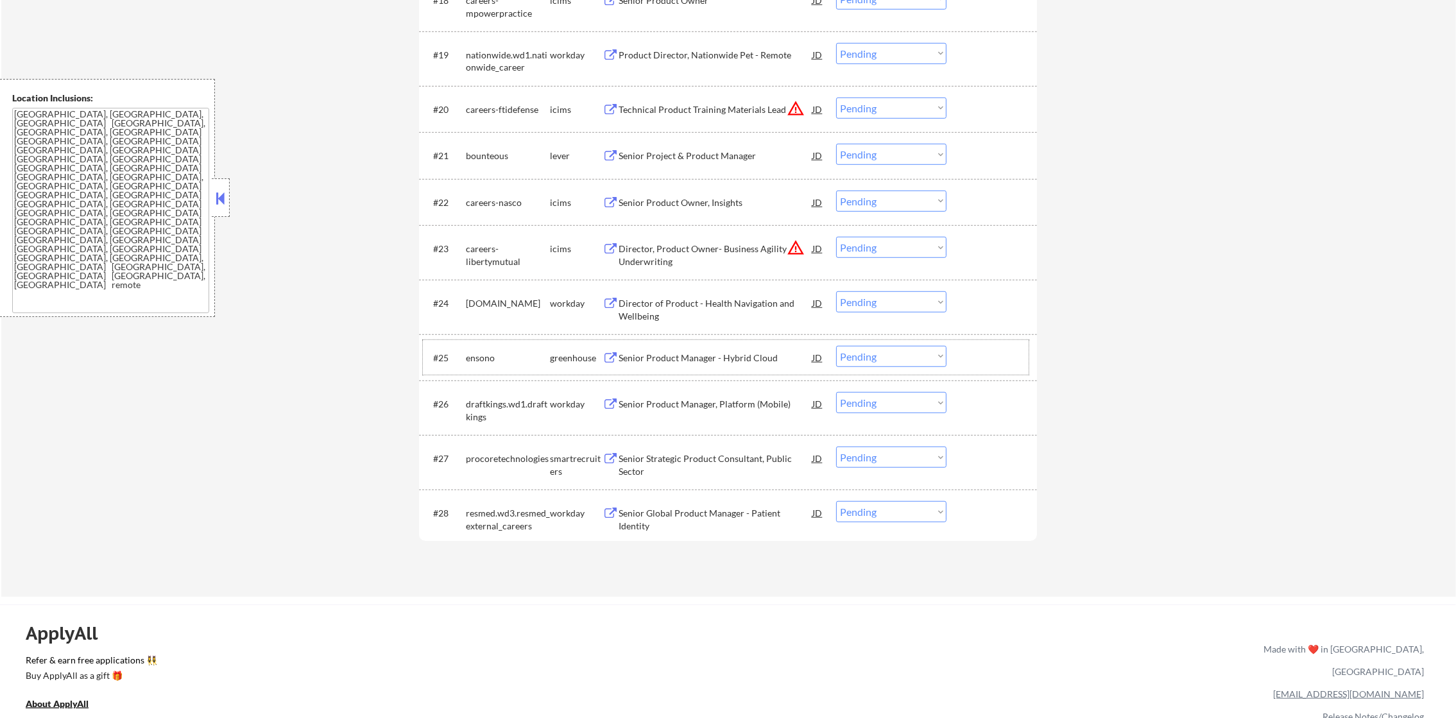
click at [478, 362] on div "ensono" at bounding box center [508, 358] width 84 height 13
select select ""pending""
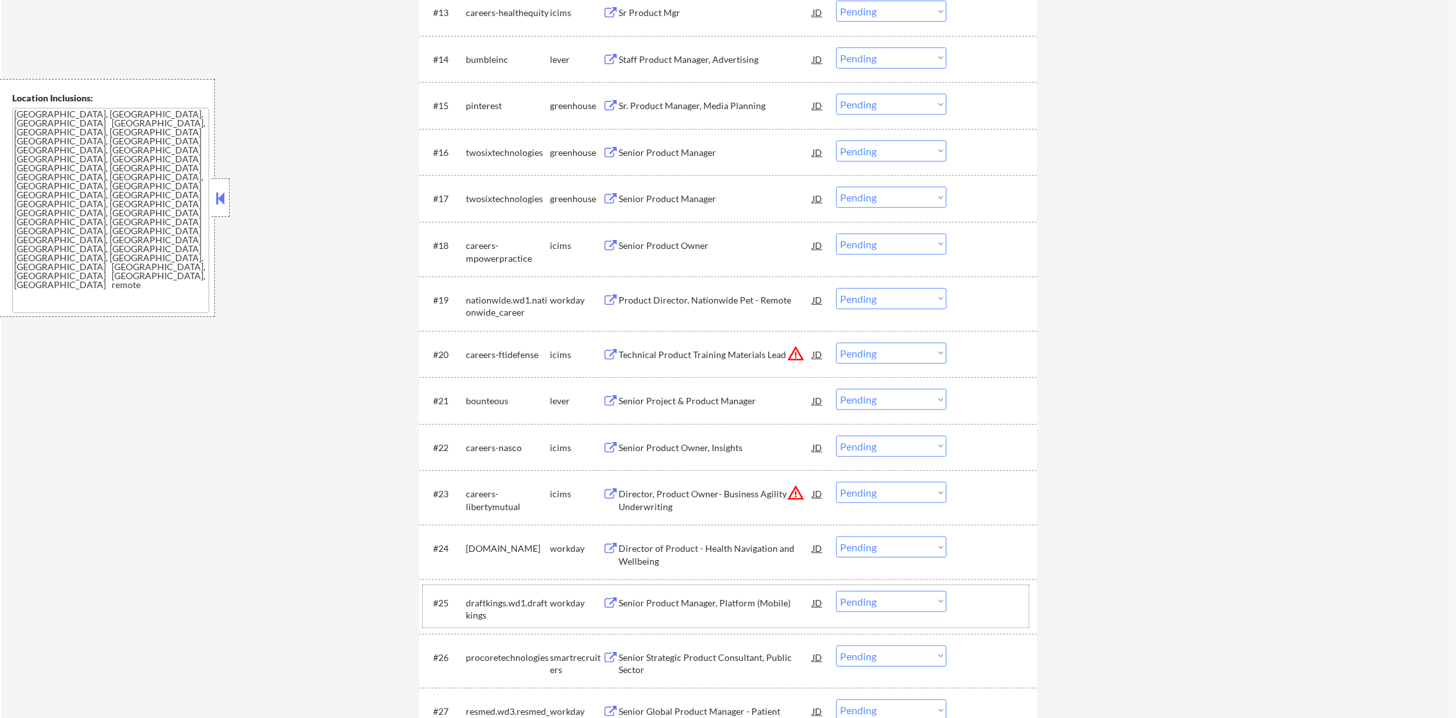
scroll to position [1091, 0]
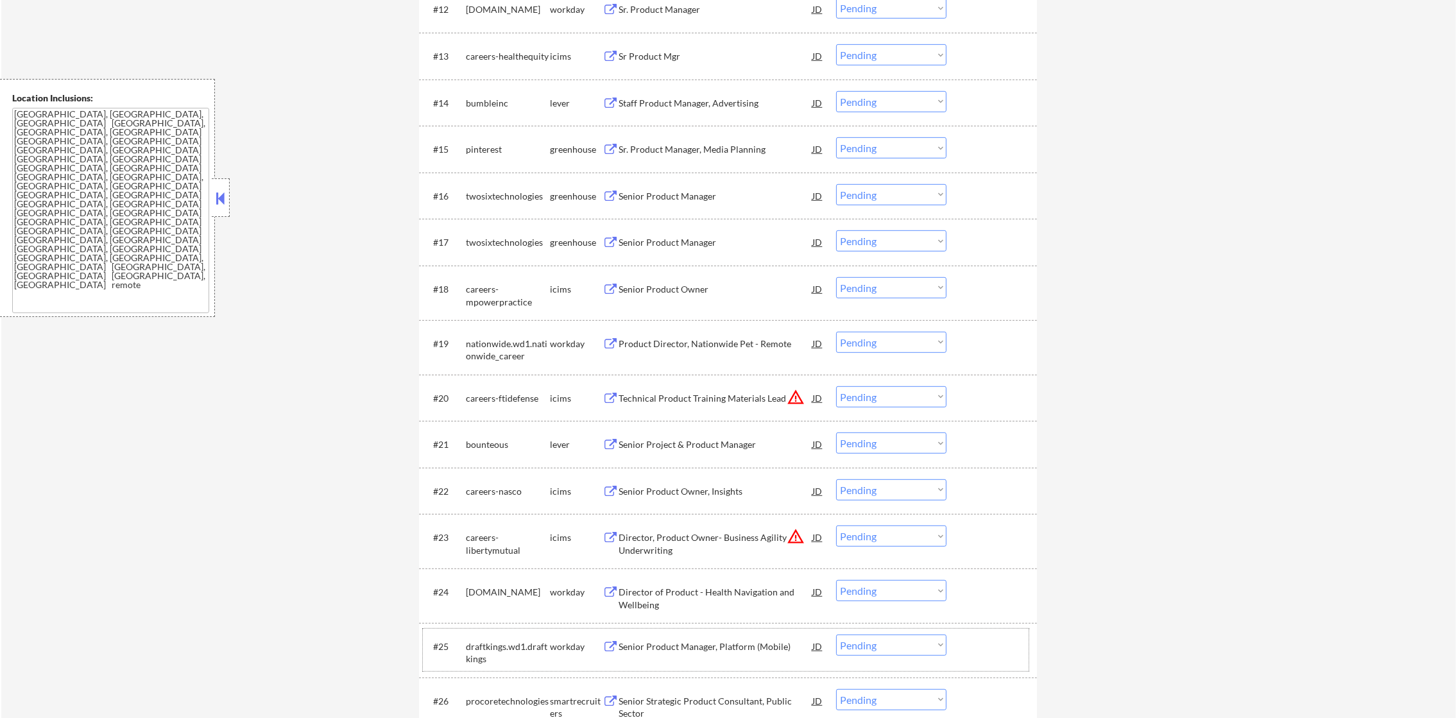
click at [513, 242] on div "twosixtechnologies" at bounding box center [508, 242] width 84 height 13
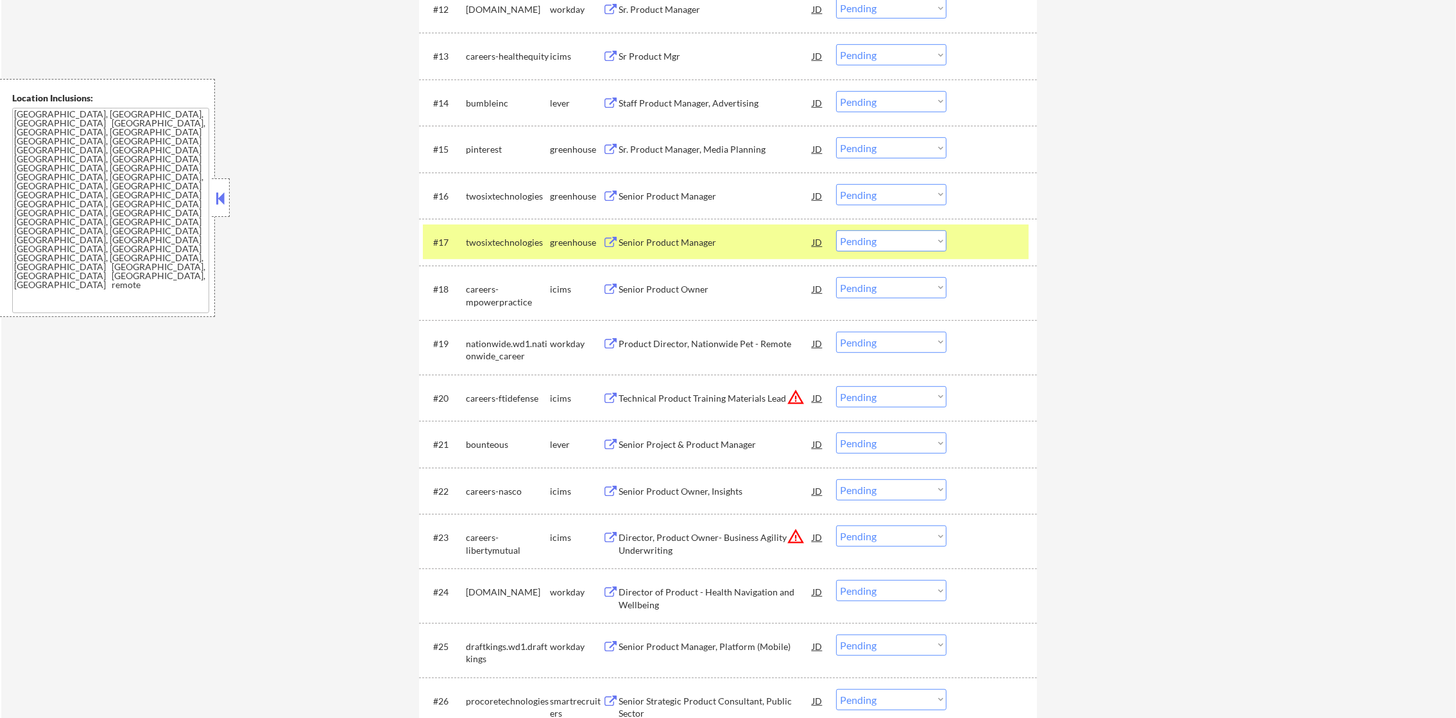
click at [513, 242] on div "twosixtechnologies" at bounding box center [508, 242] width 84 height 13
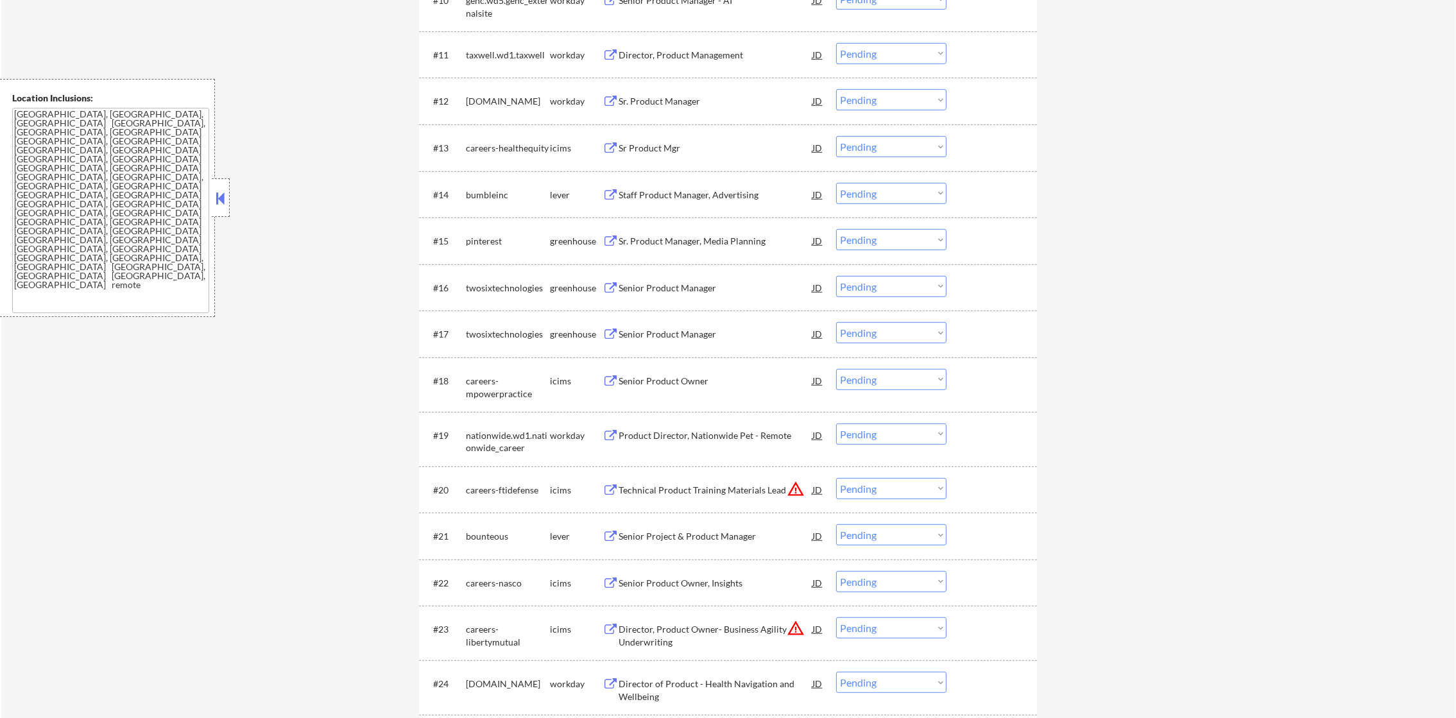
scroll to position [930, 0]
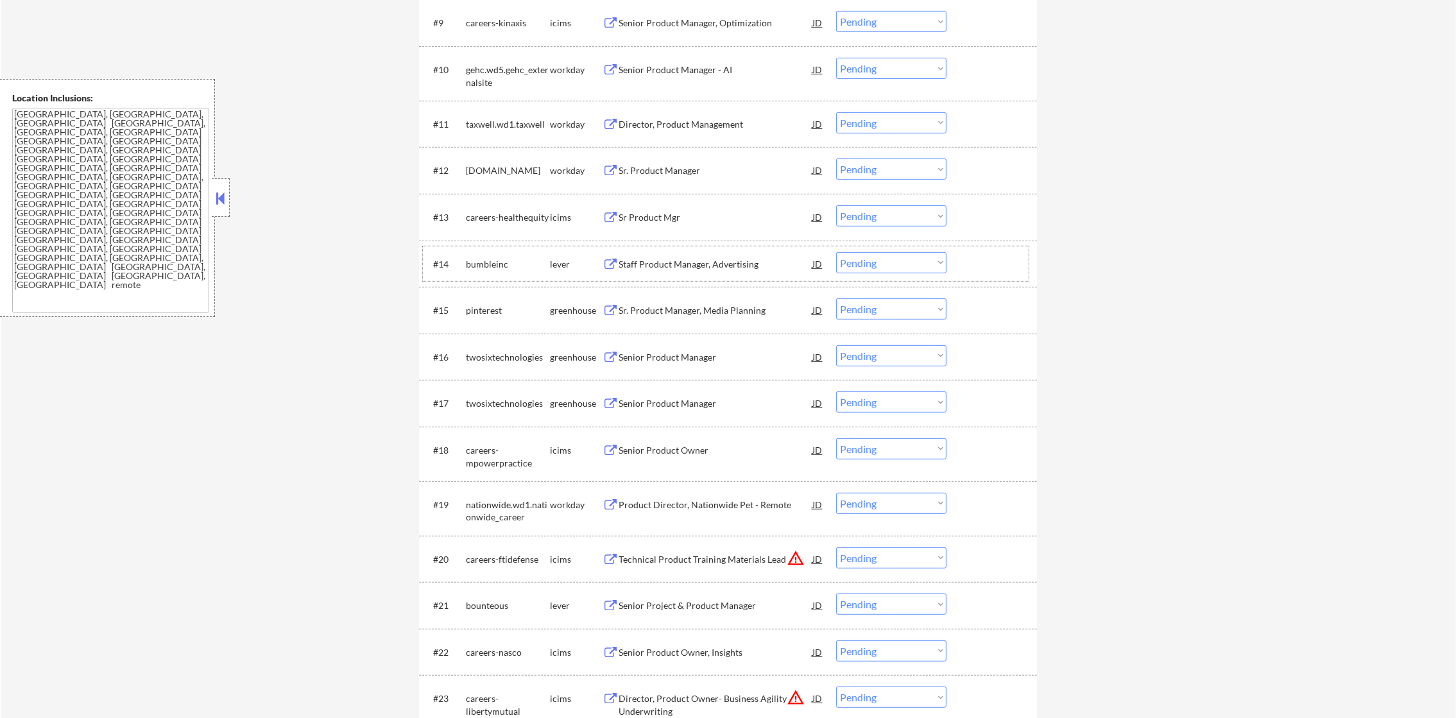
click at [475, 269] on div "bumbleinc" at bounding box center [508, 264] width 84 height 13
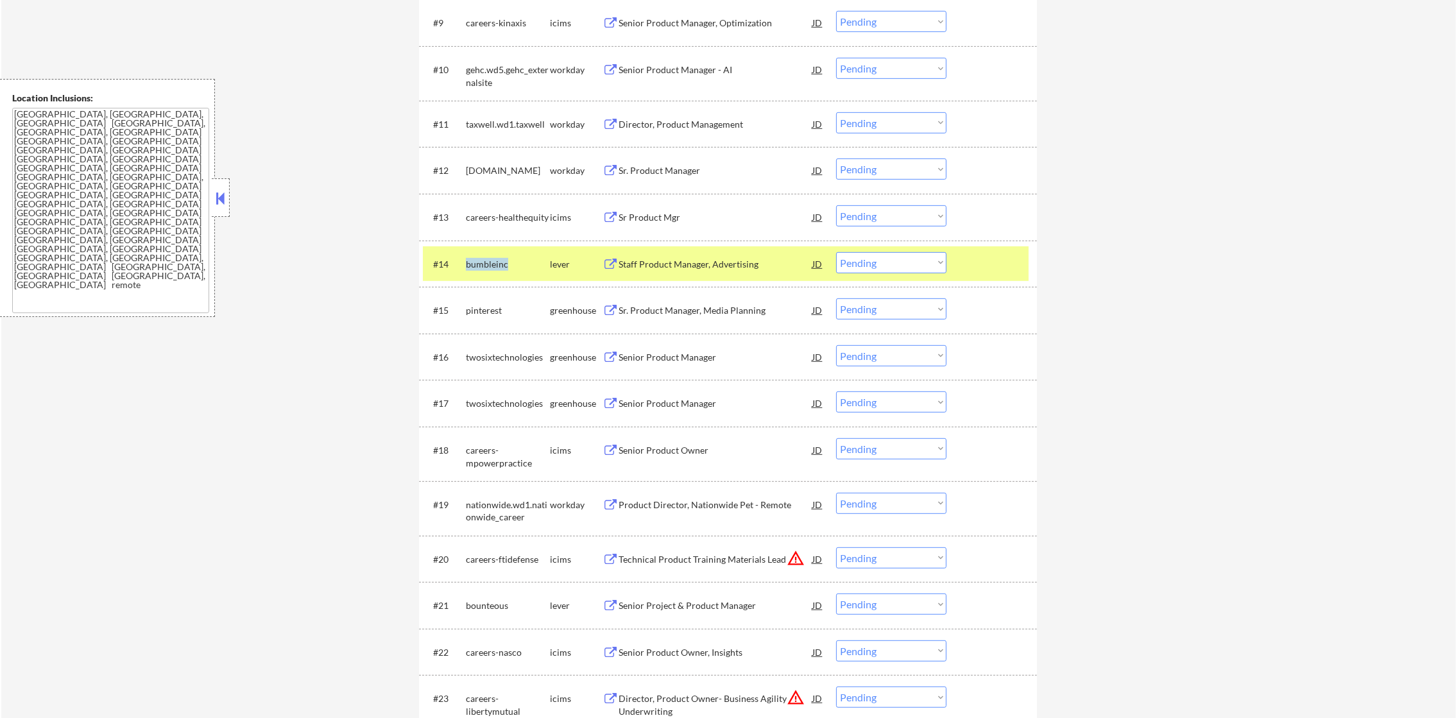
click at [475, 269] on div "bumbleinc" at bounding box center [508, 264] width 84 height 13
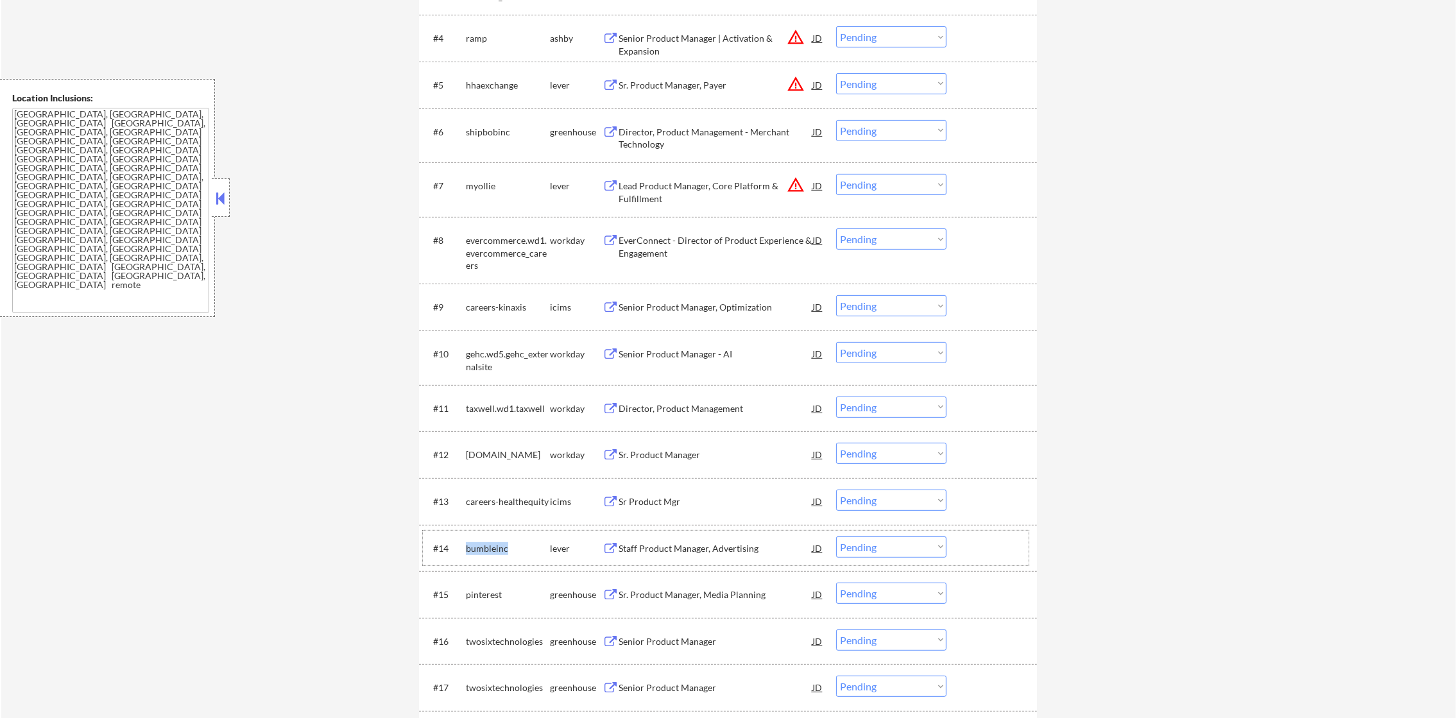
scroll to position [641, 0]
click at [483, 190] on div "myollie" at bounding box center [508, 190] width 84 height 13
select select ""pending""
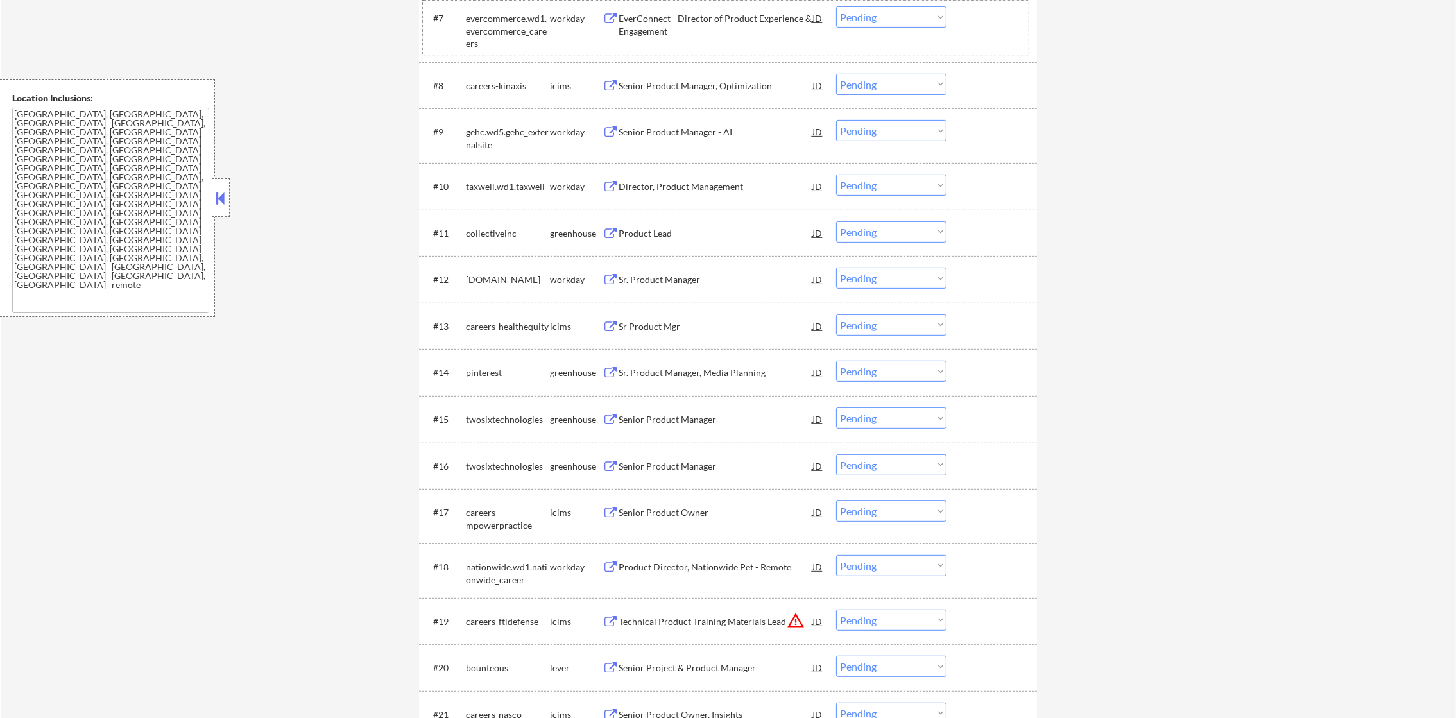
scroll to position [866, 0]
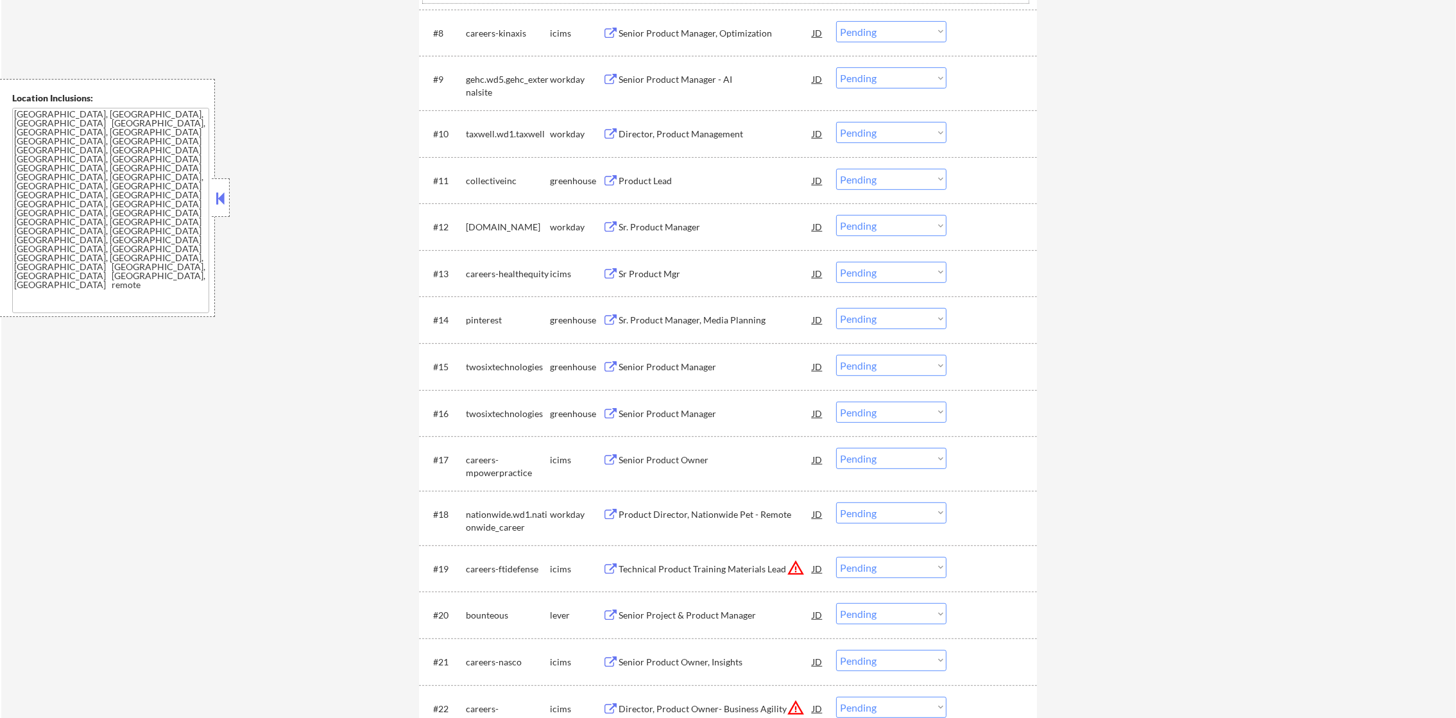
click at [502, 181] on div "collectiveinc" at bounding box center [508, 181] width 84 height 13
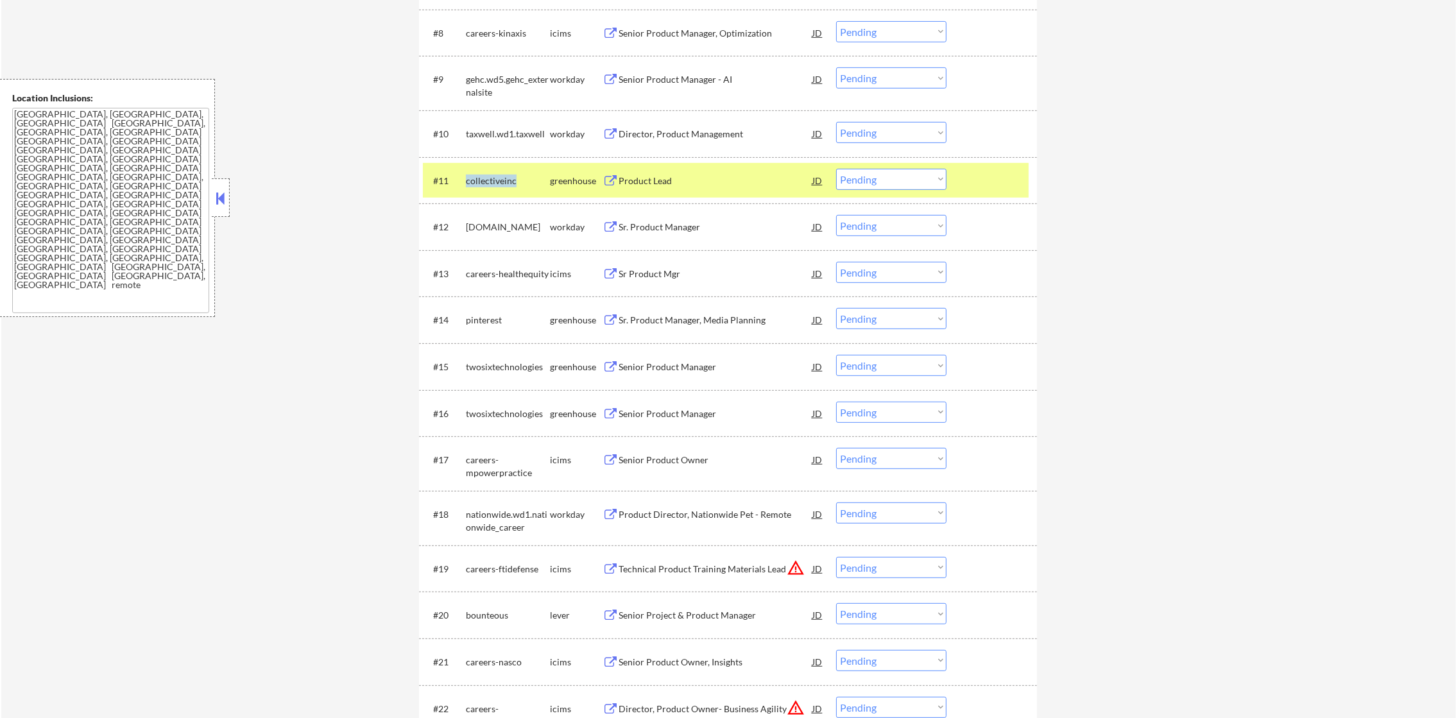
click at [502, 181] on div "collectiveinc" at bounding box center [508, 181] width 84 height 13
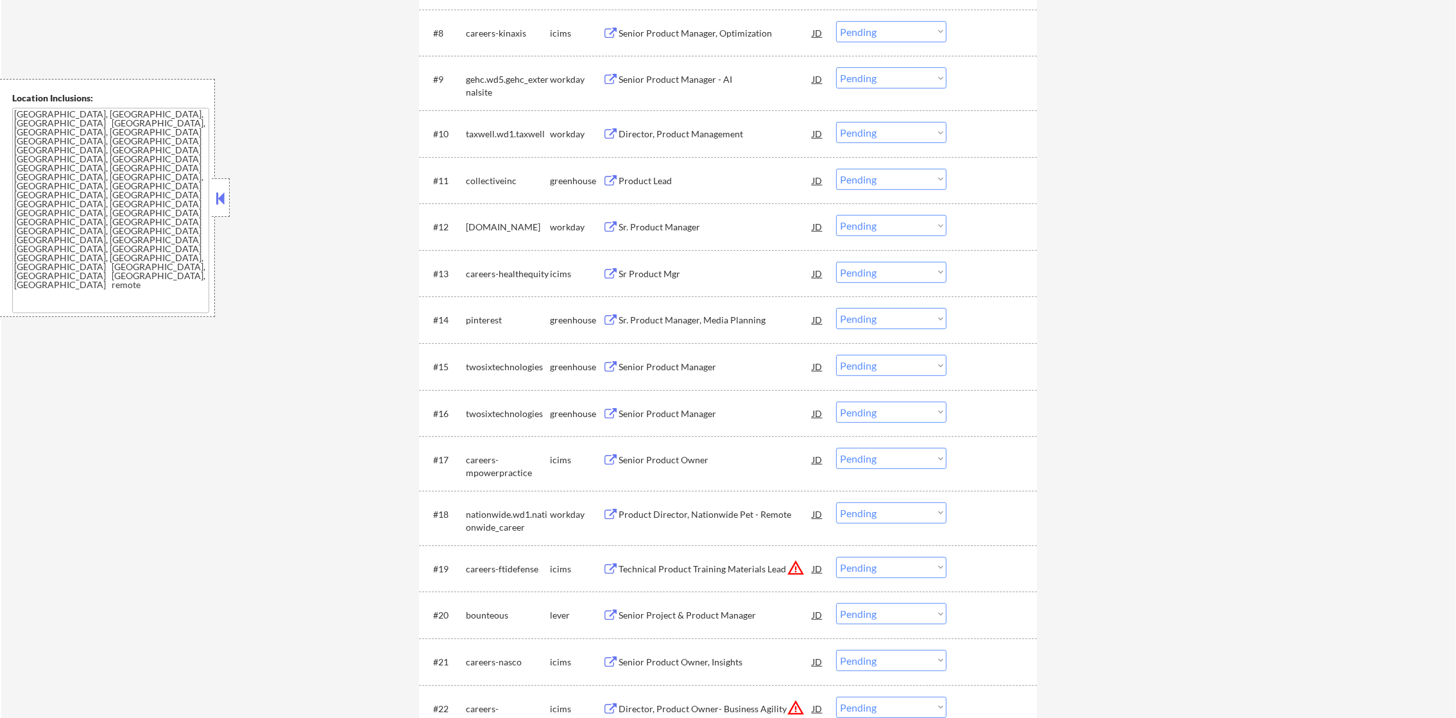
click at [329, 216] on div "← Return to /applysquad Mailslurp Inbox Job Search Builder Gabriel Wilensky Use…" at bounding box center [728, 125] width 1455 height 1878
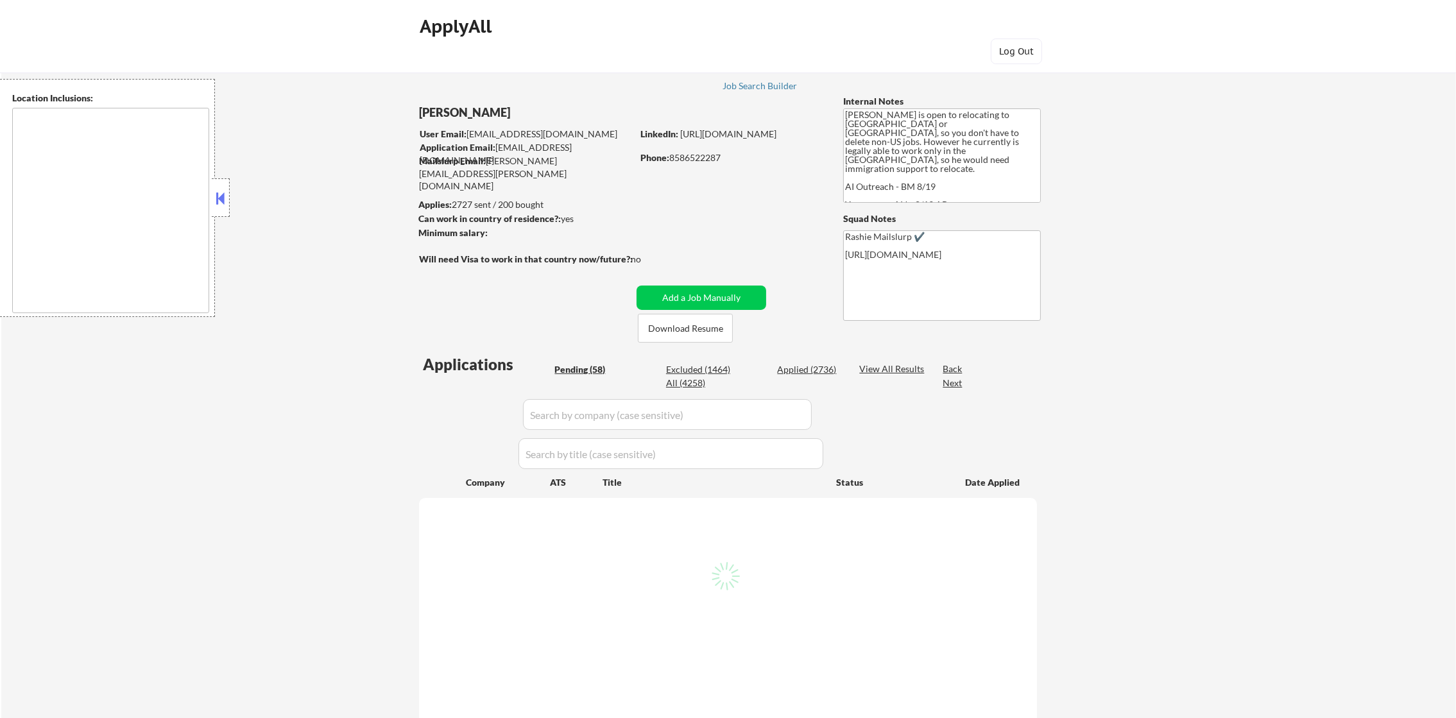
type textarea "[GEOGRAPHIC_DATA], [GEOGRAPHIC_DATA], [GEOGRAPHIC_DATA] [GEOGRAPHIC_DATA], [GEO…"
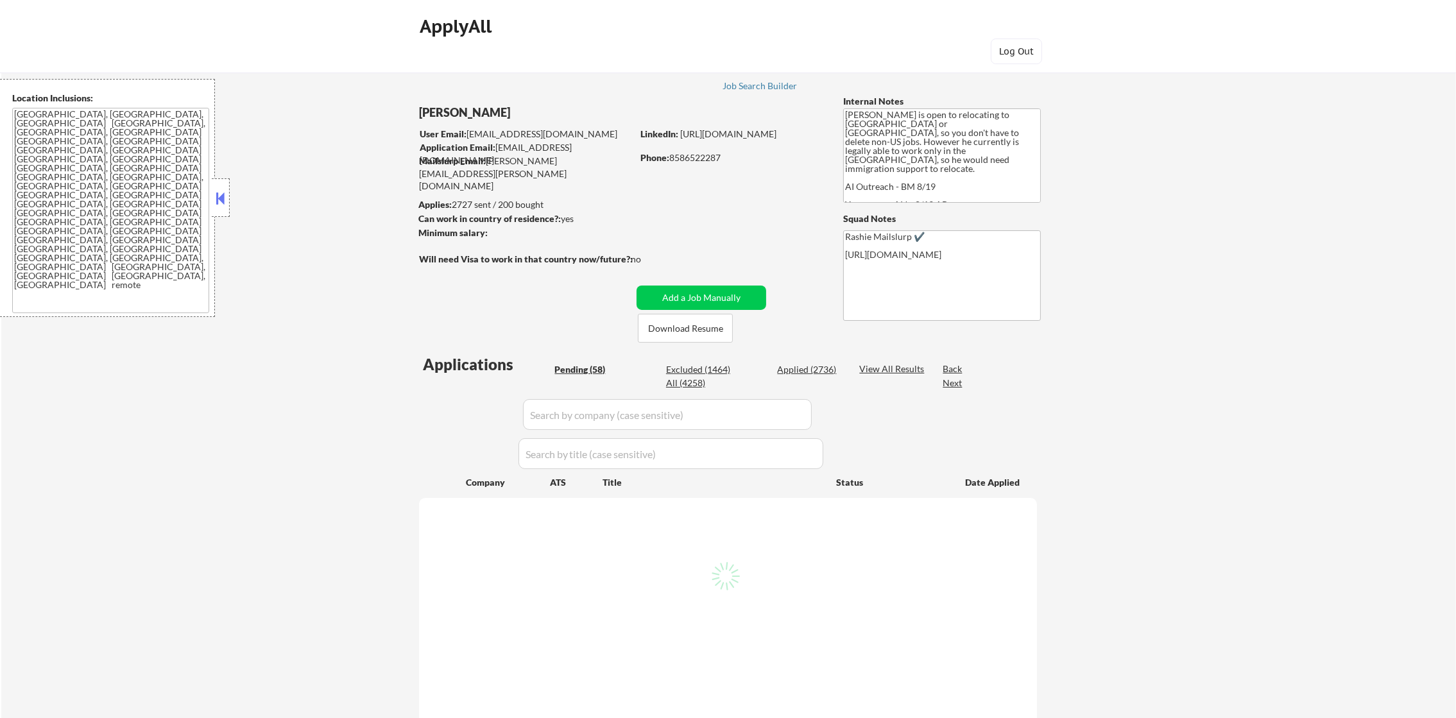
select select ""pending""
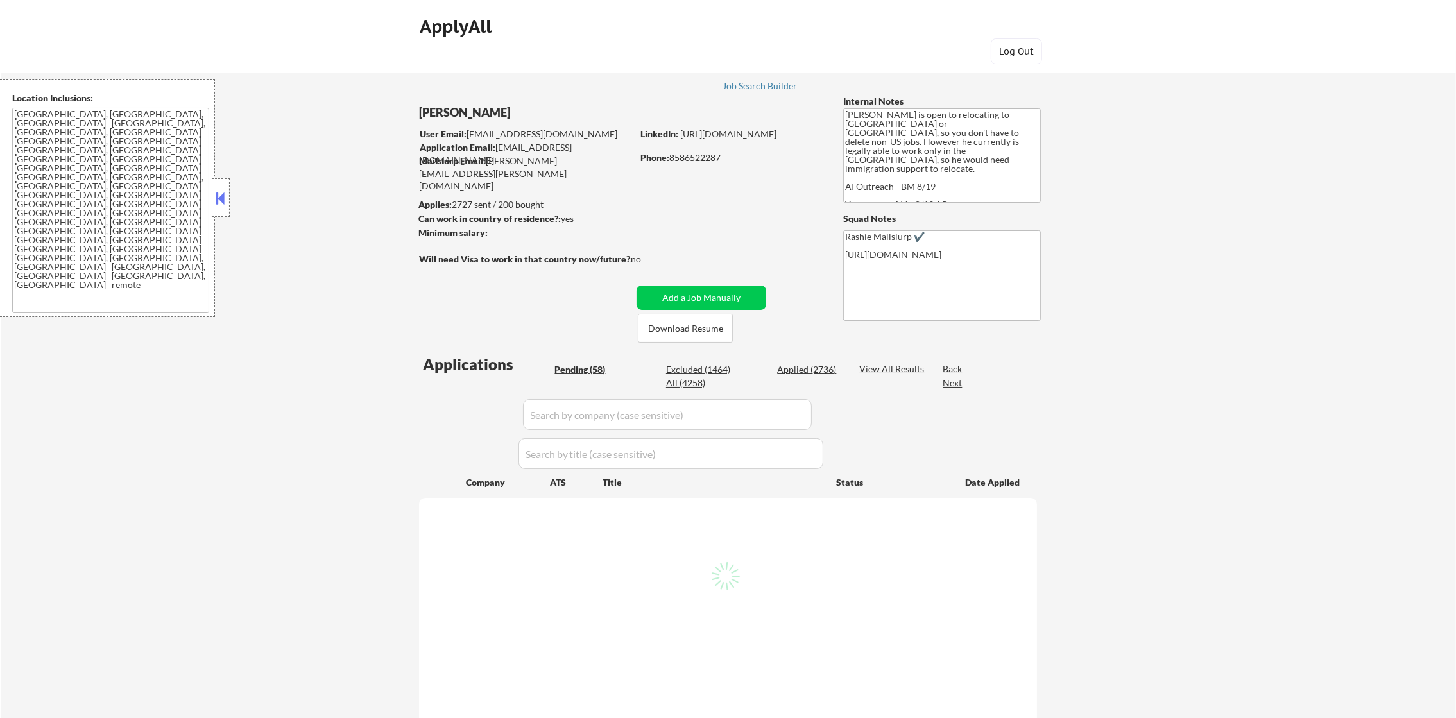
select select ""pending""
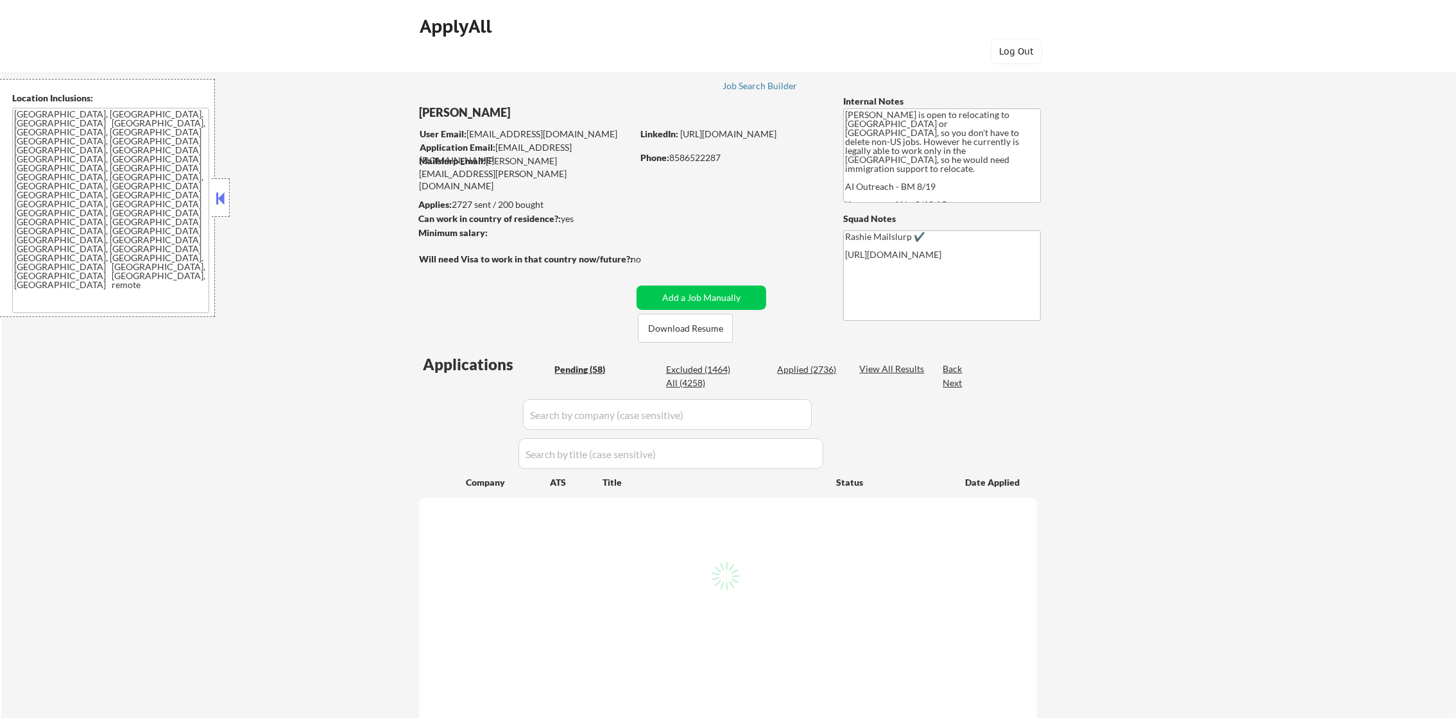
select select ""pending""
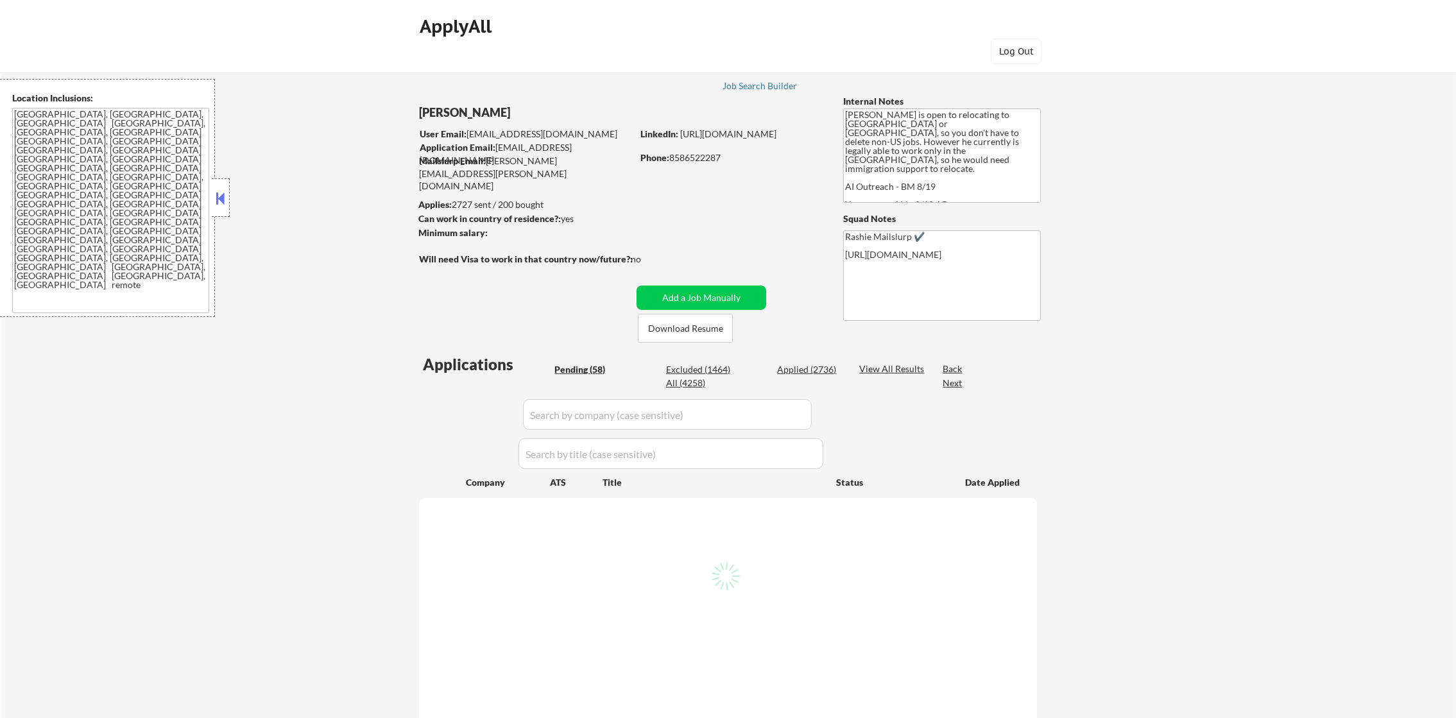
select select ""pending""
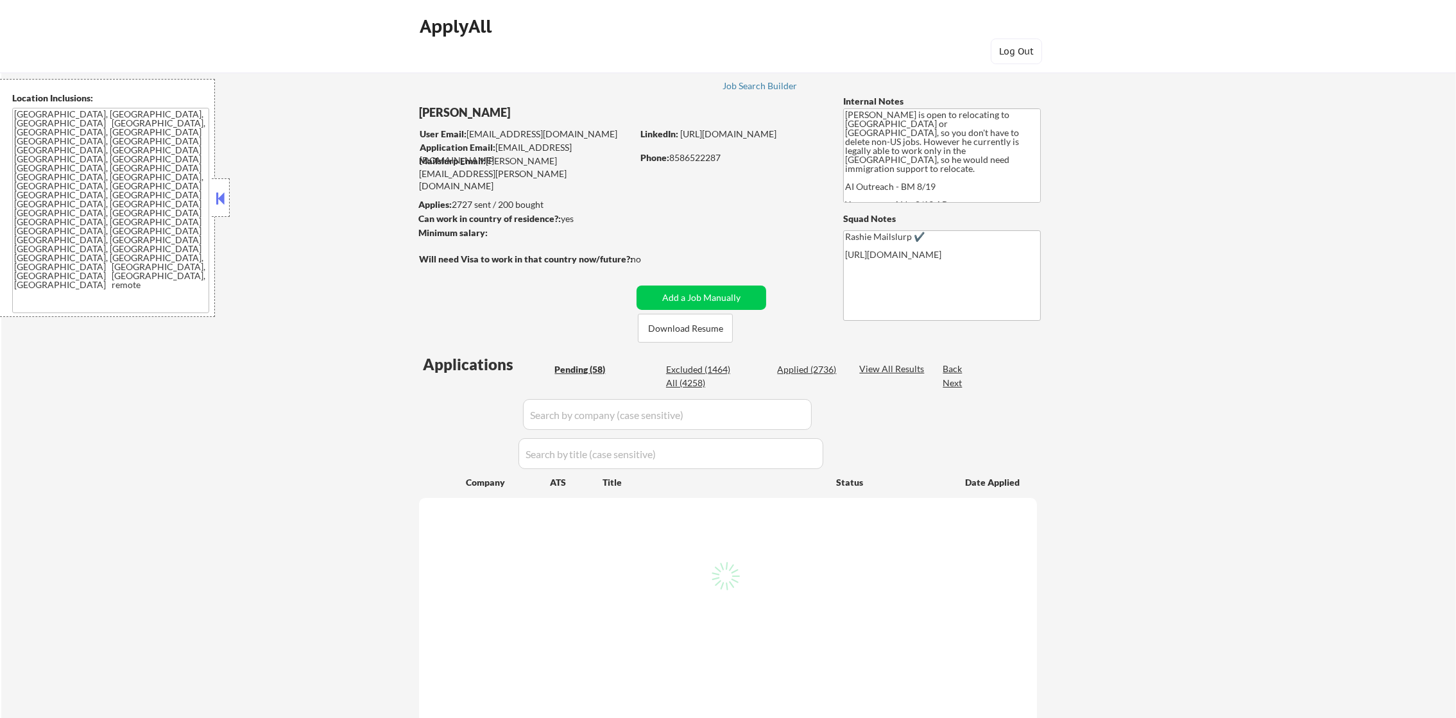
select select ""pending""
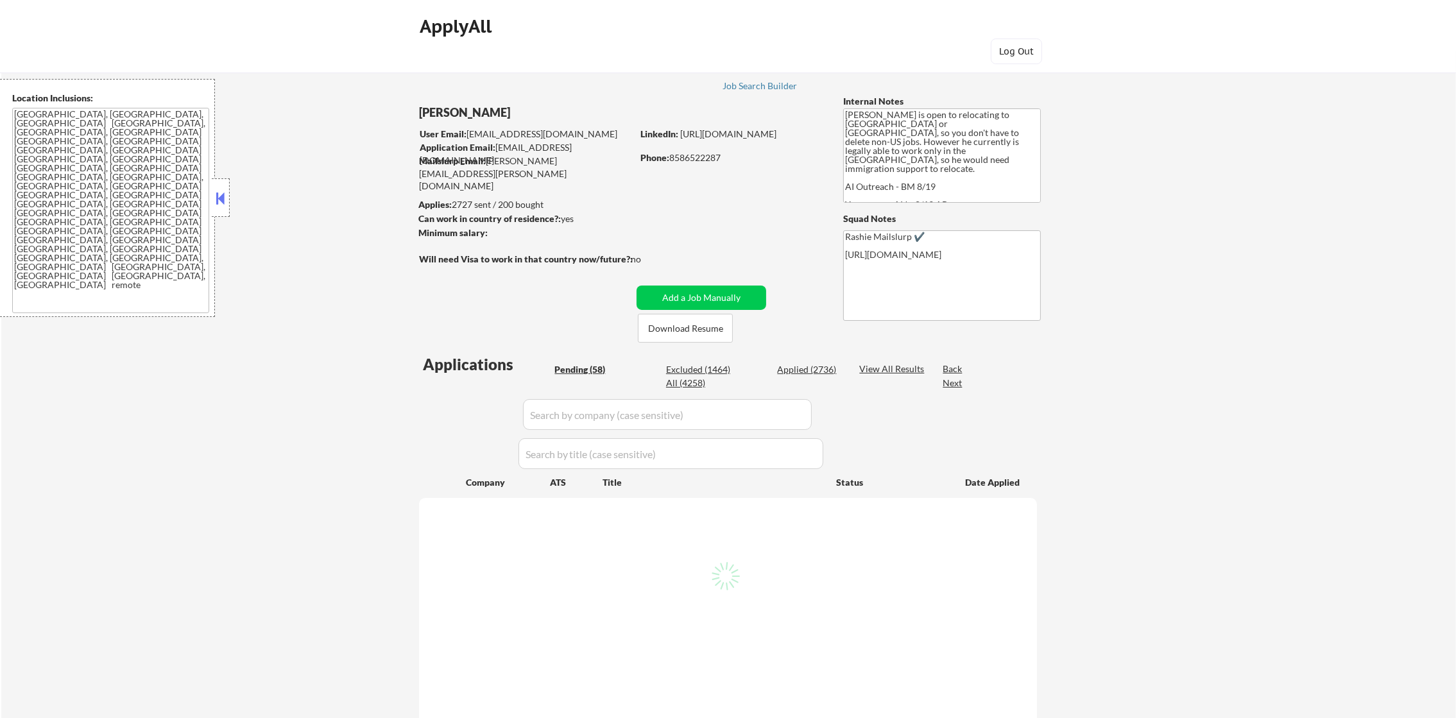
select select ""pending""
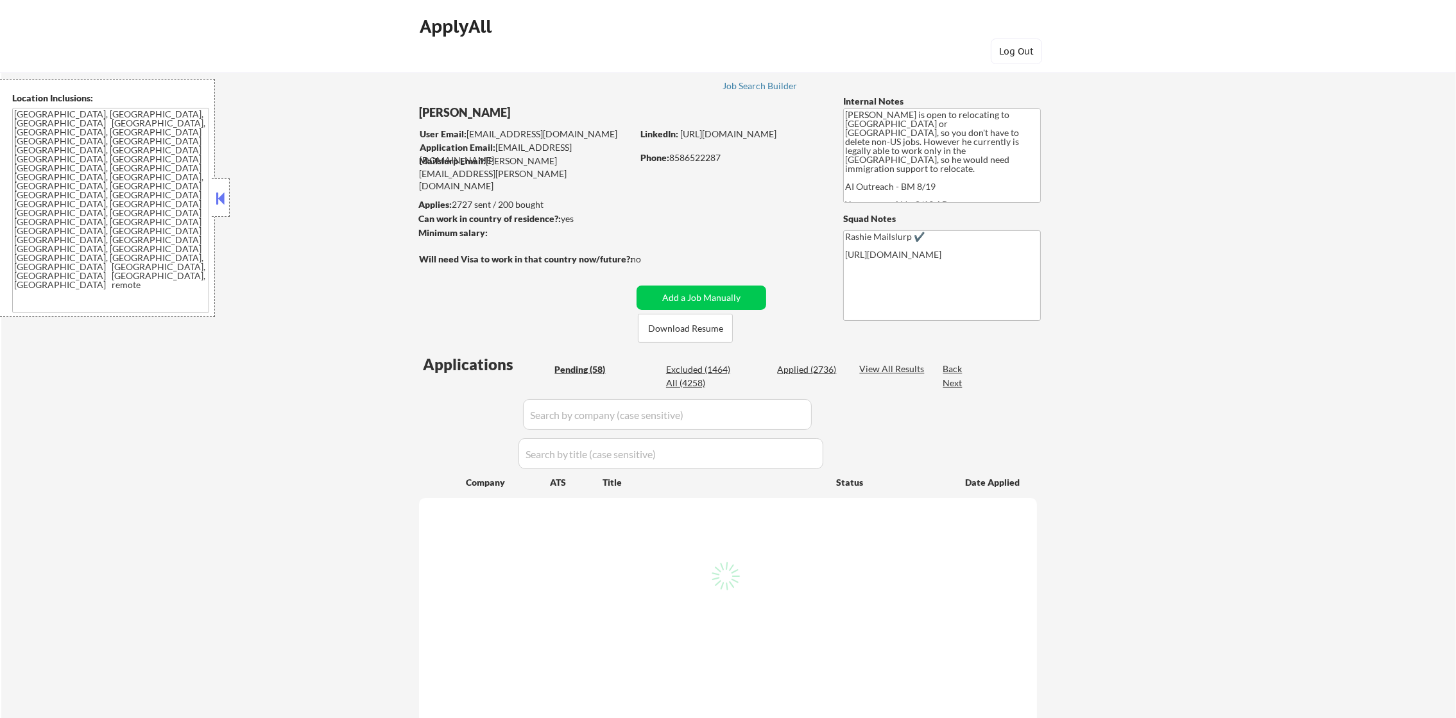
select select ""pending""
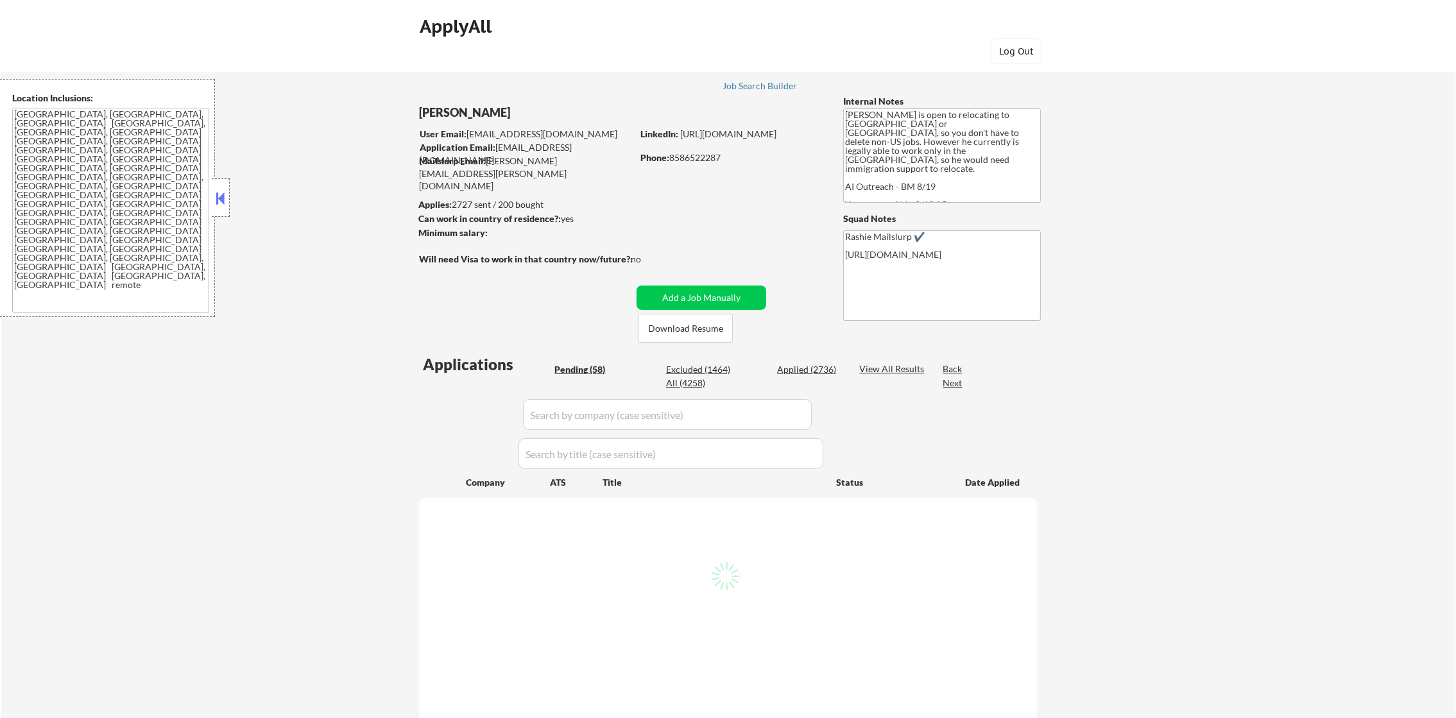
select select ""pending""
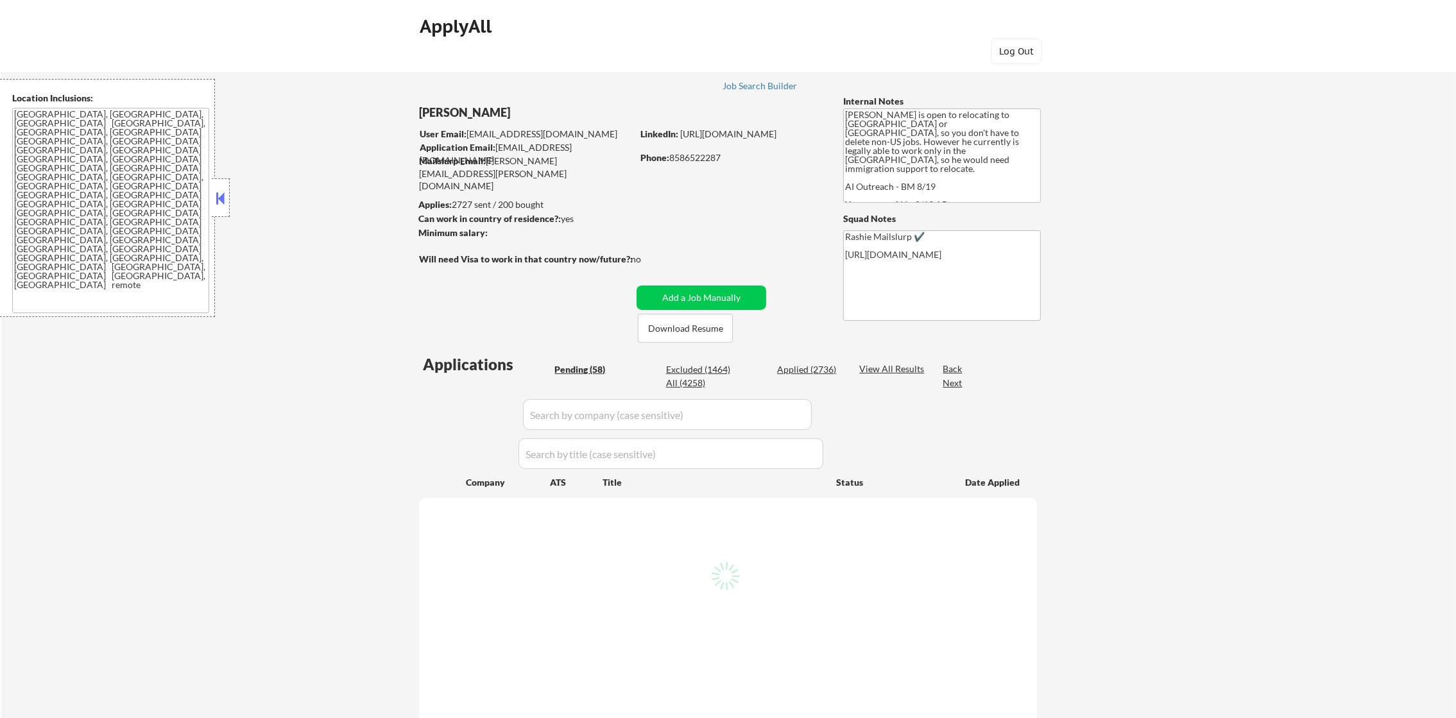
select select ""pending""
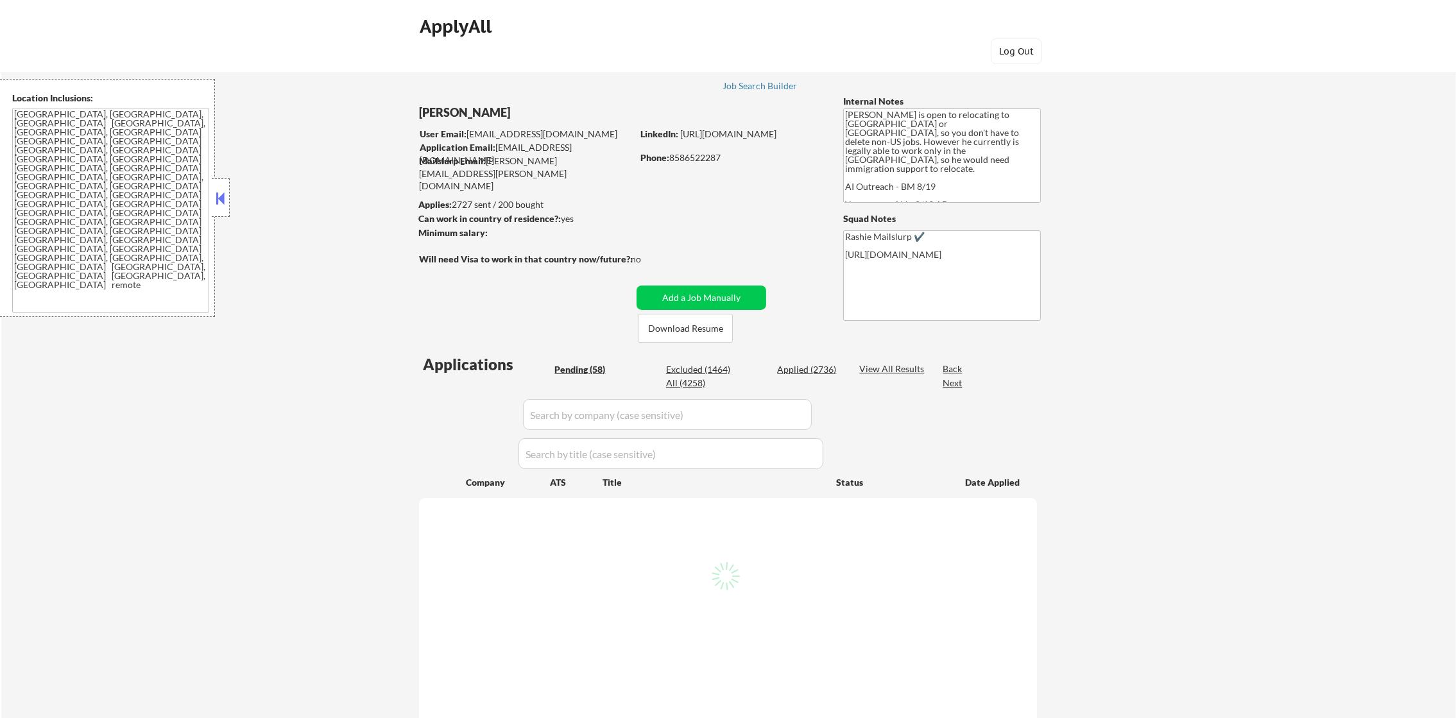
select select ""pending""
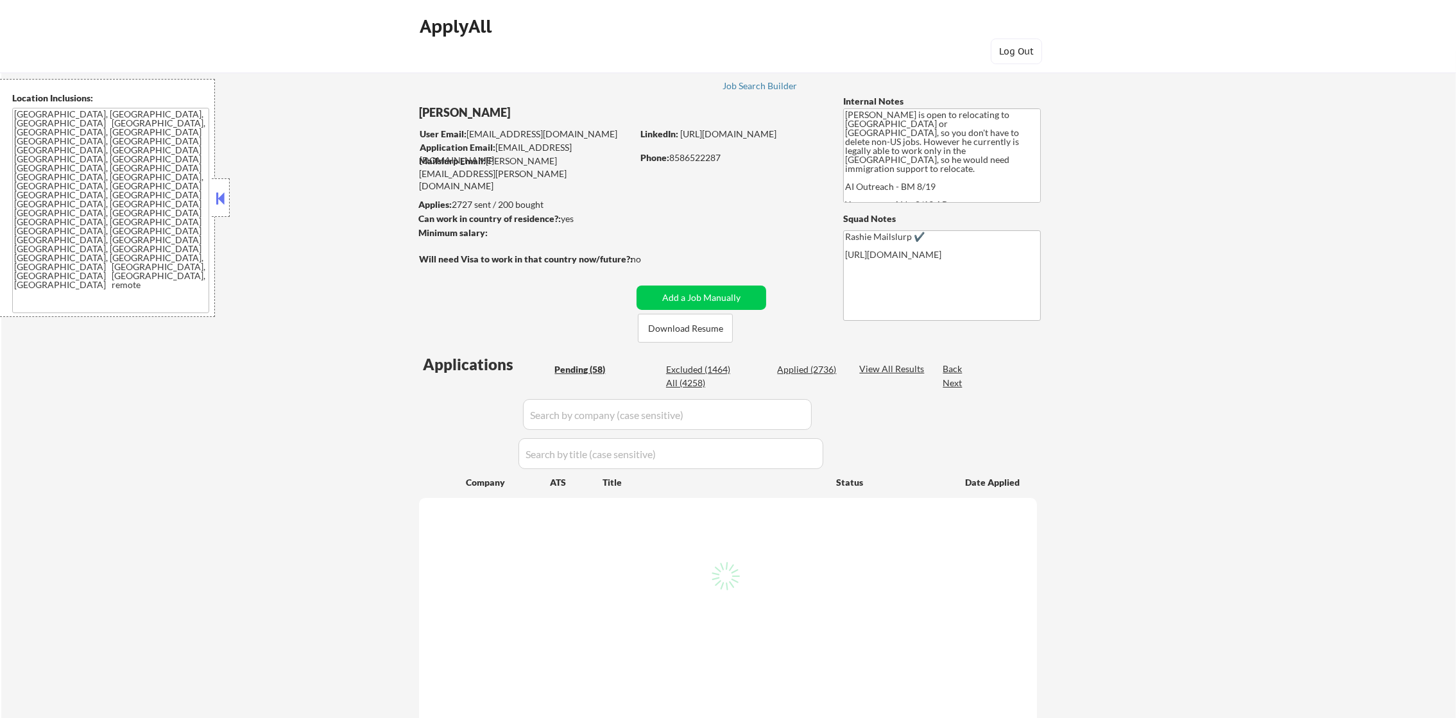
select select ""pending""
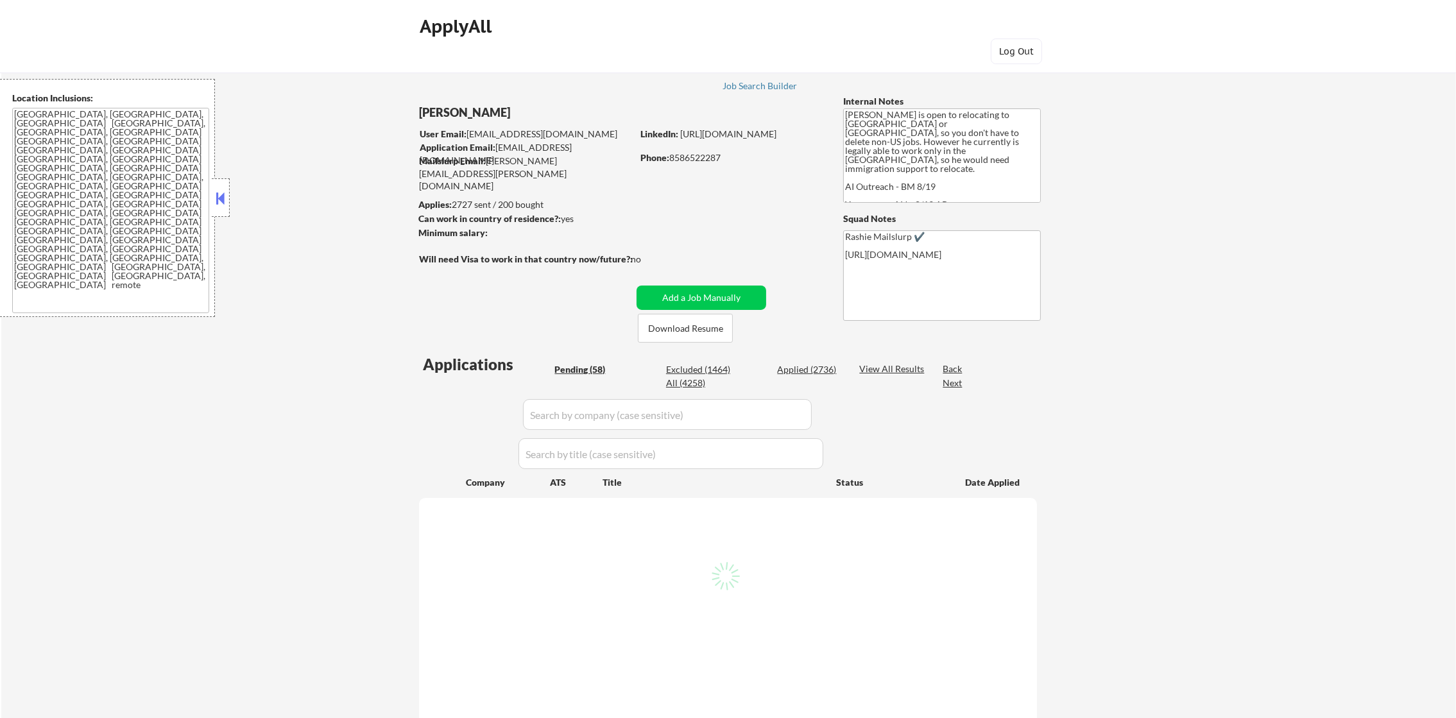
select select ""pending""
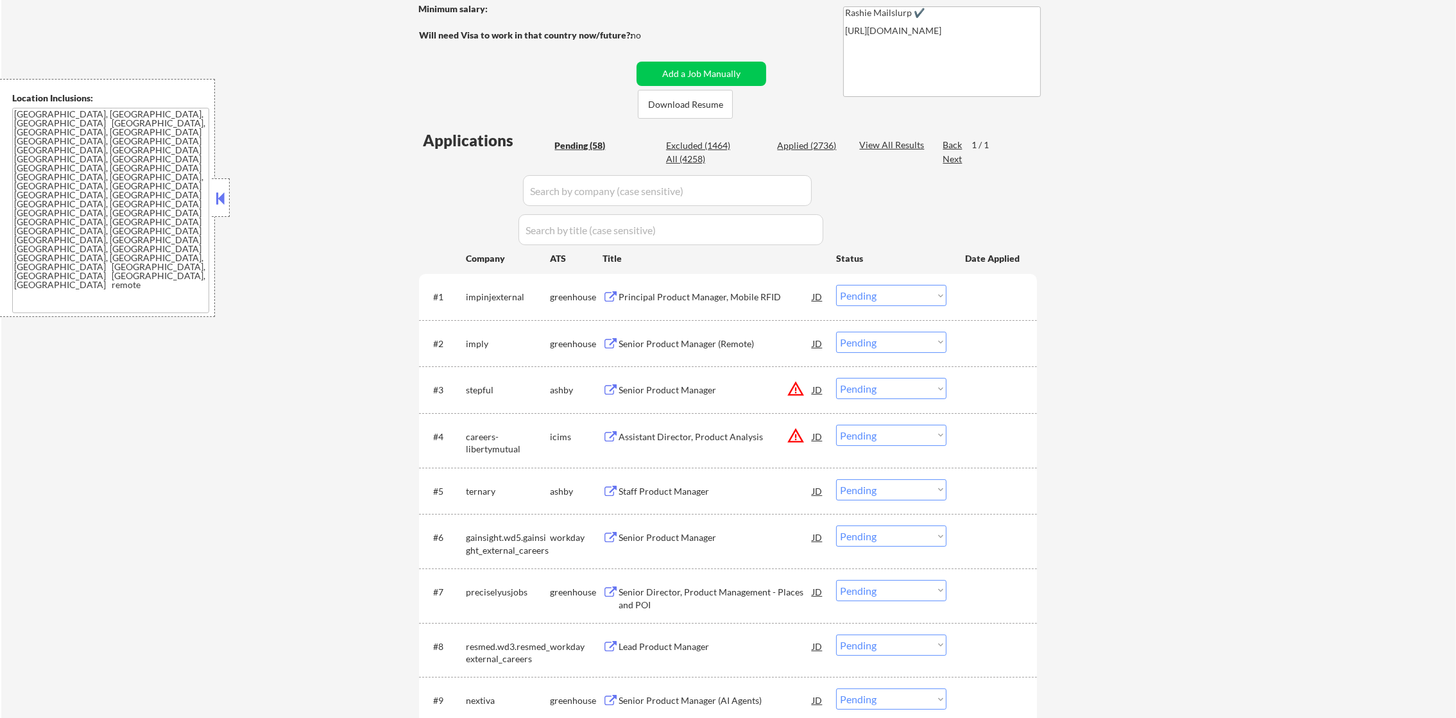
scroll to position [225, 0]
click at [698, 158] on div "All (4258)" at bounding box center [698, 158] width 64 height 13
select select ""applied""
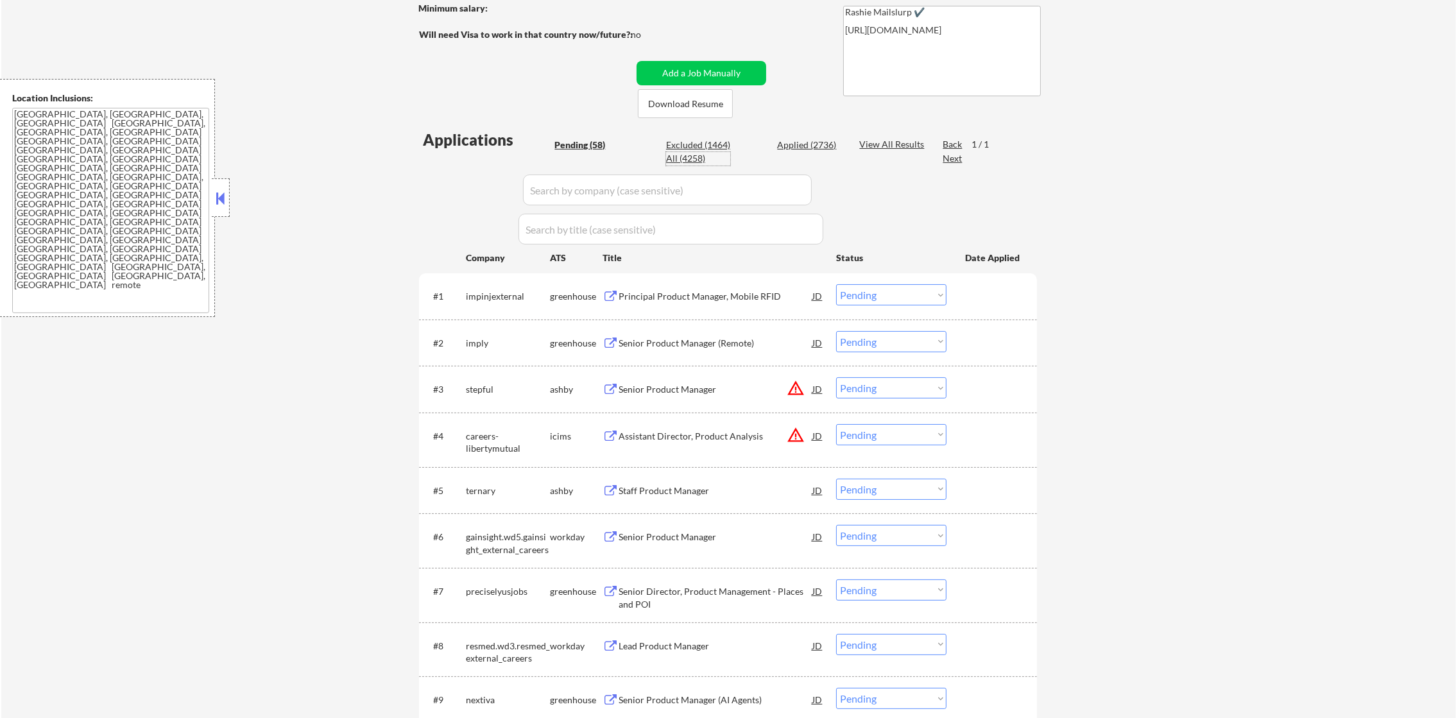
select select ""applied""
select select ""excluded__other_""
select select ""applied""
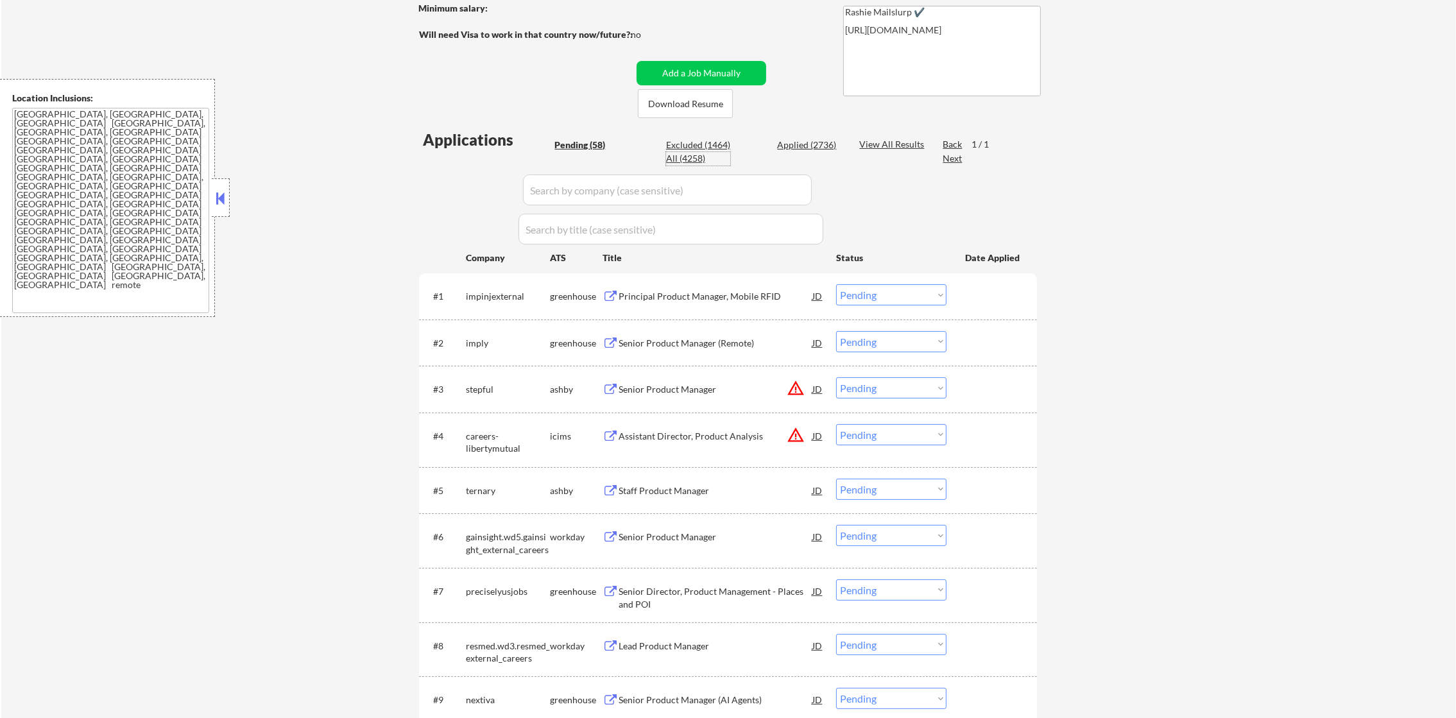
select select ""applied""
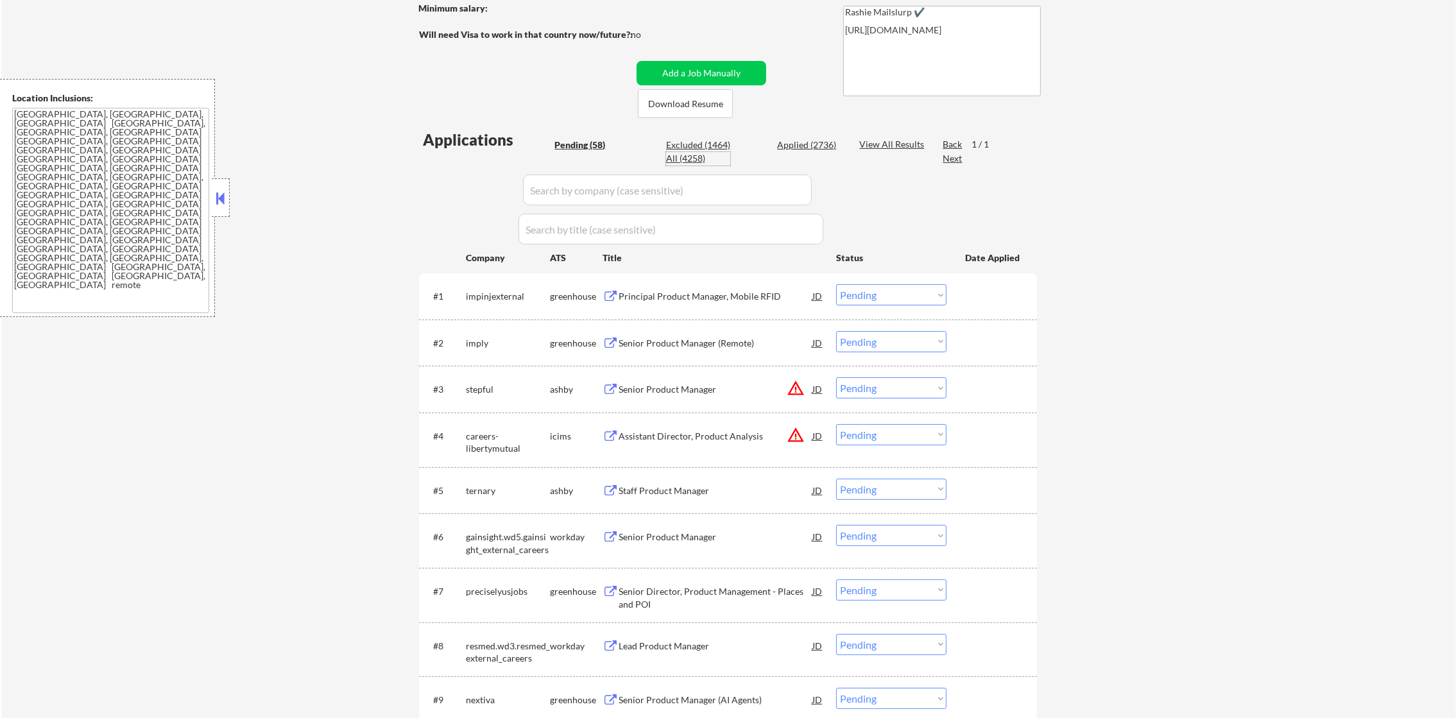
select select ""applied""
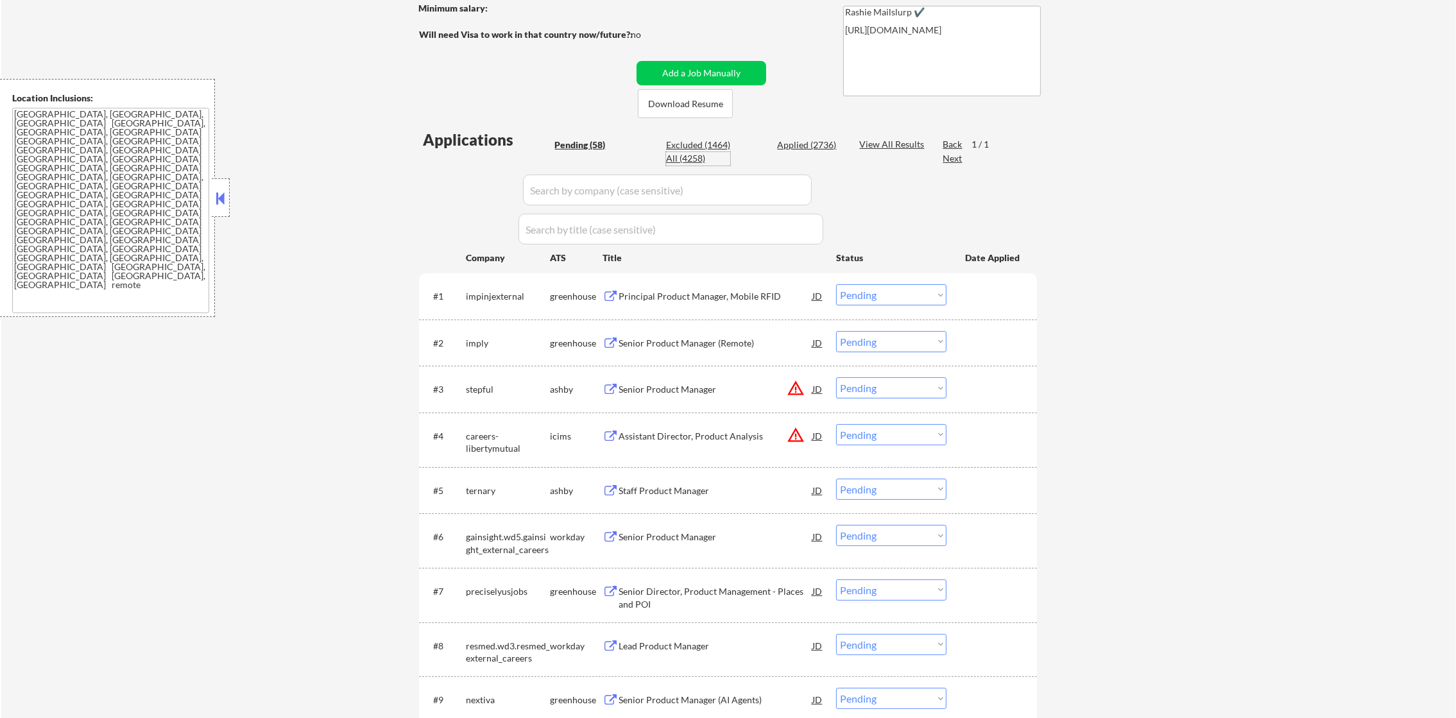
select select ""applied""
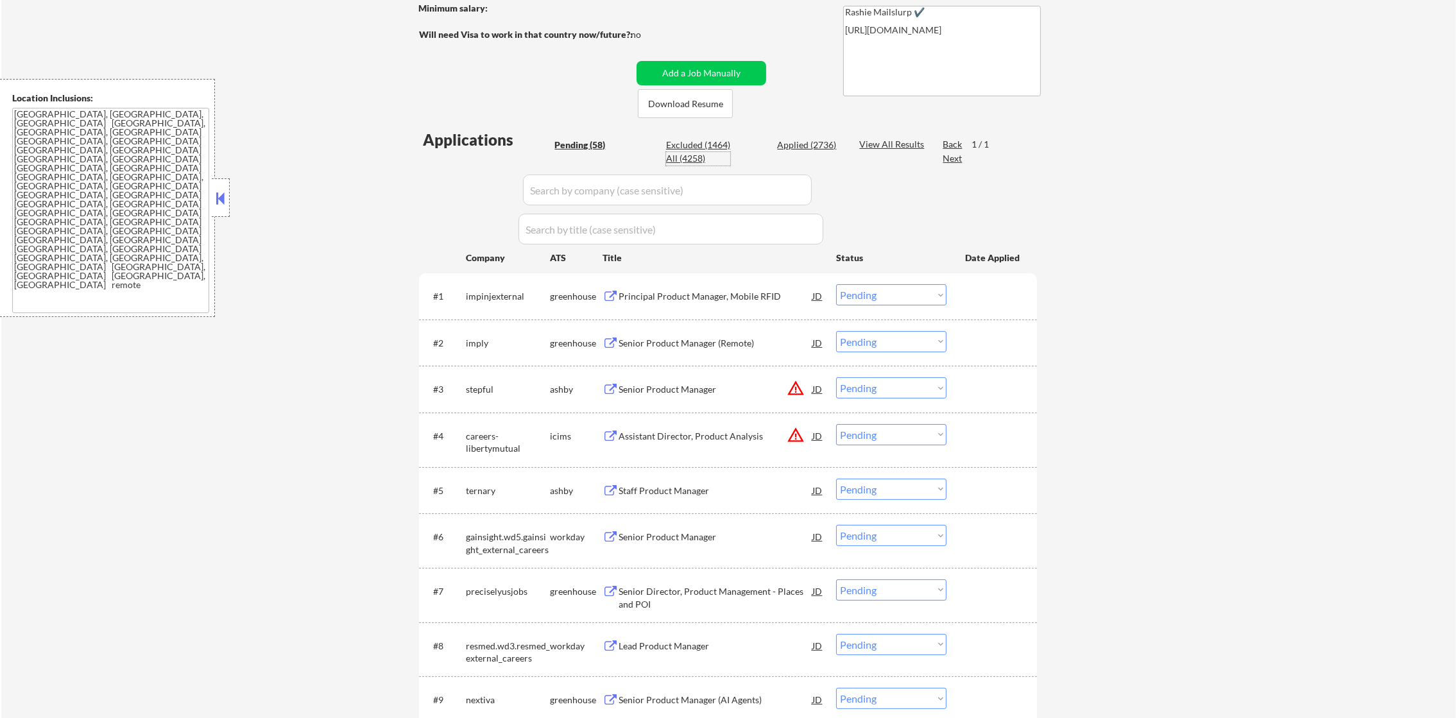
select select ""applied""
select select ""excluded""
select select ""applied""
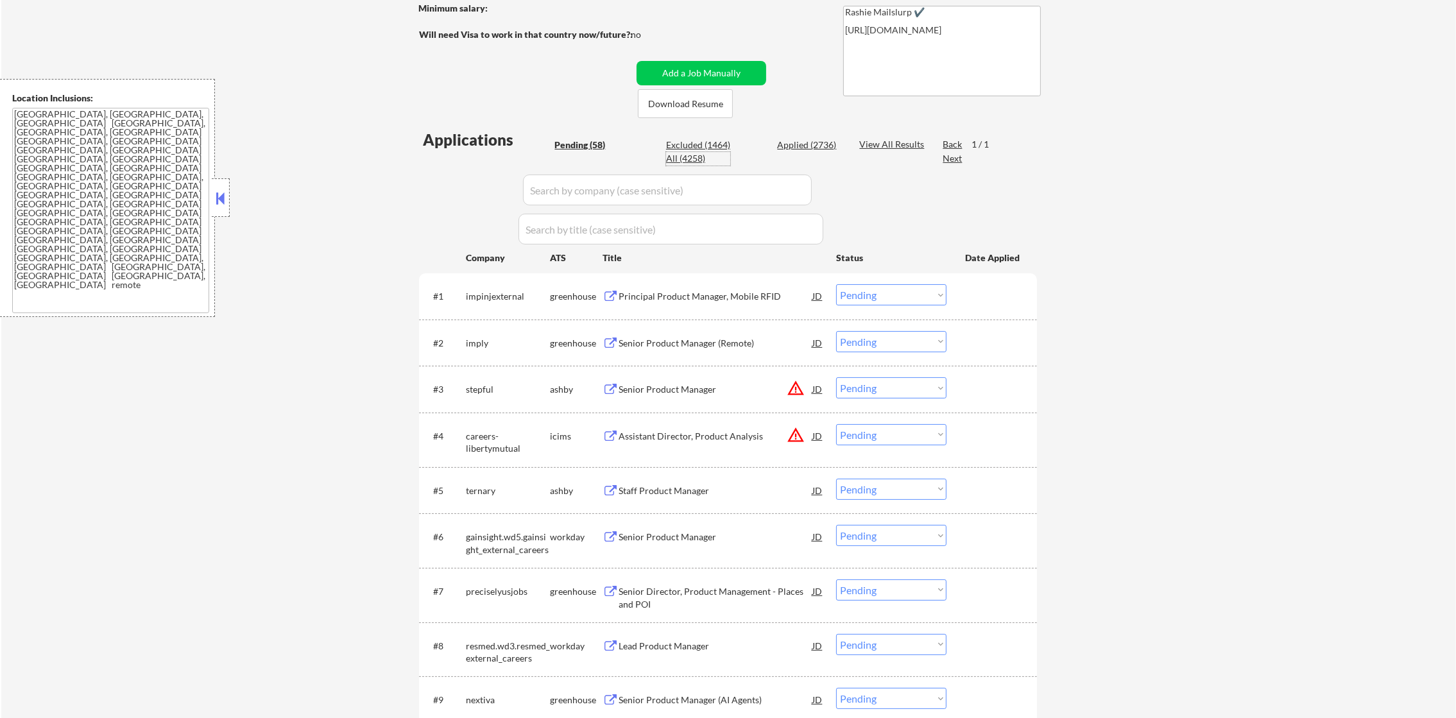
select select ""applied""
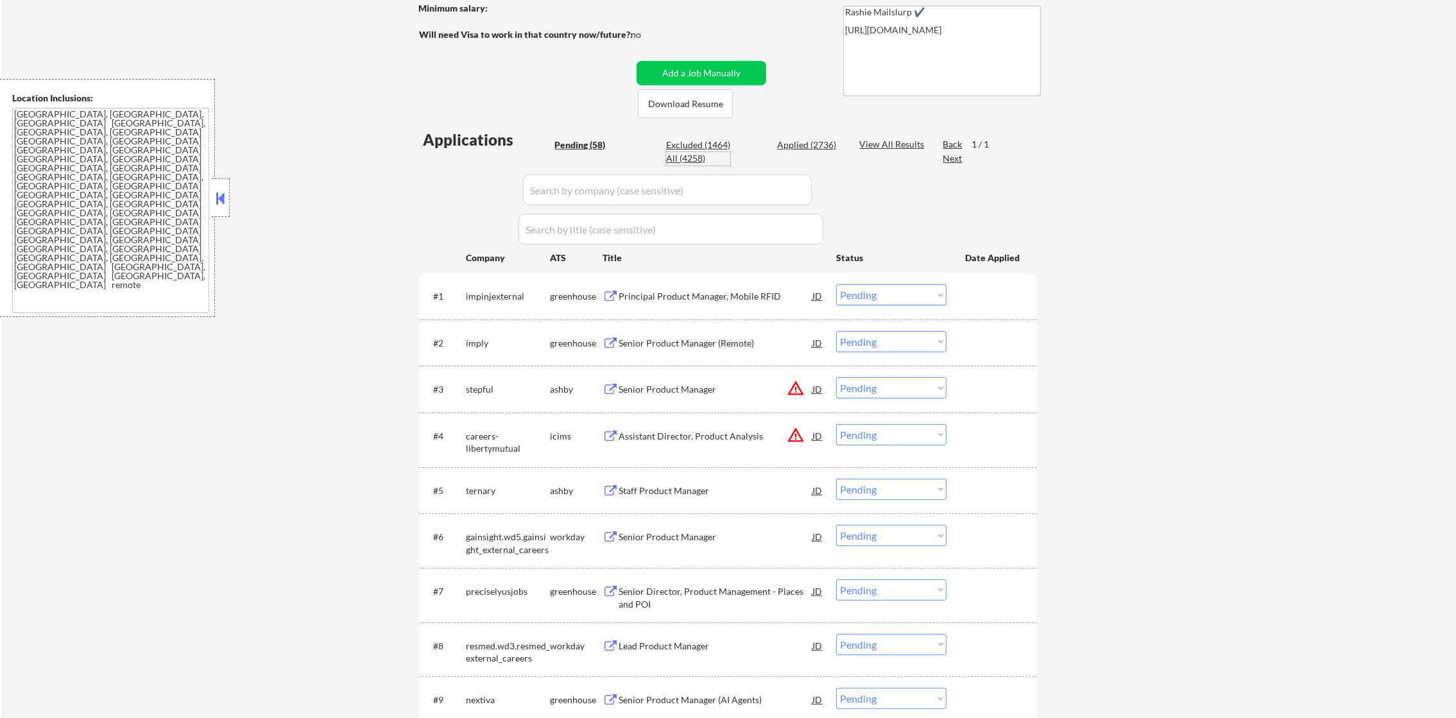
select select ""applied""
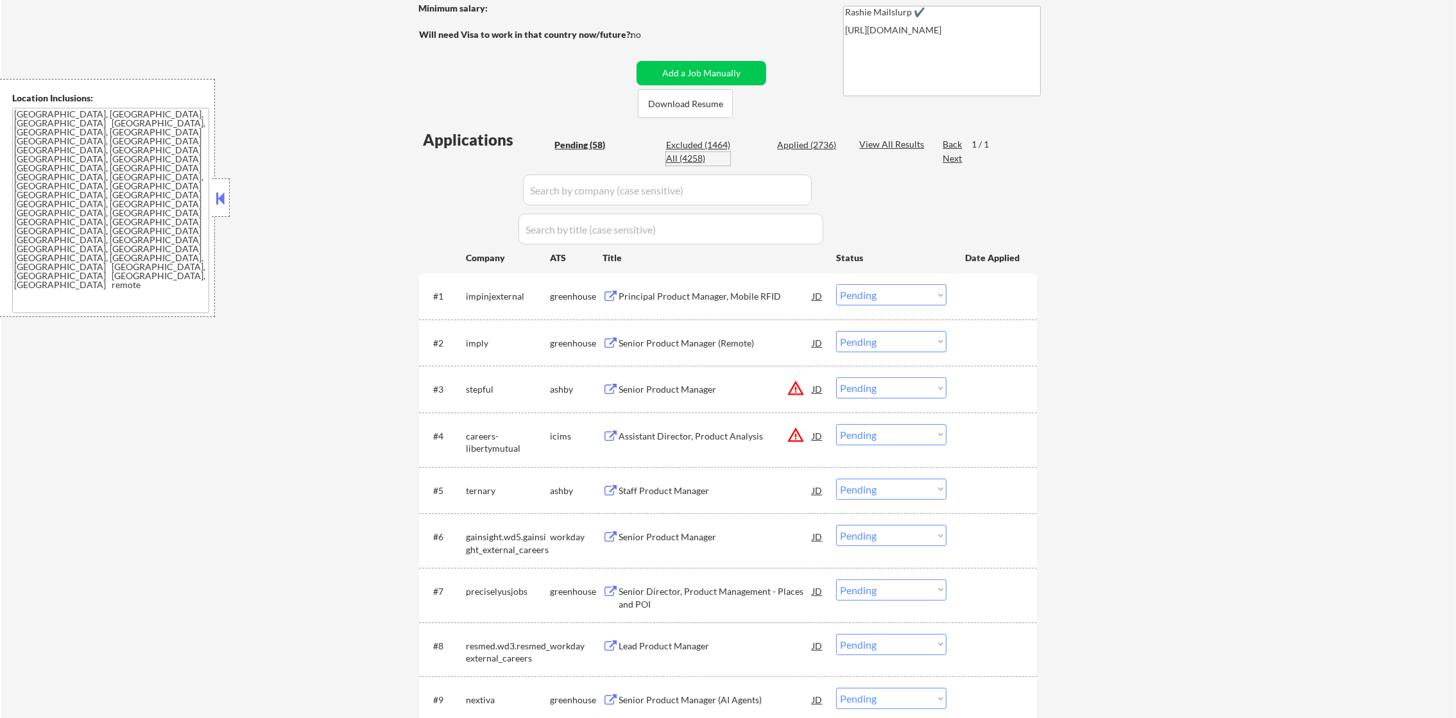
select select ""applied""
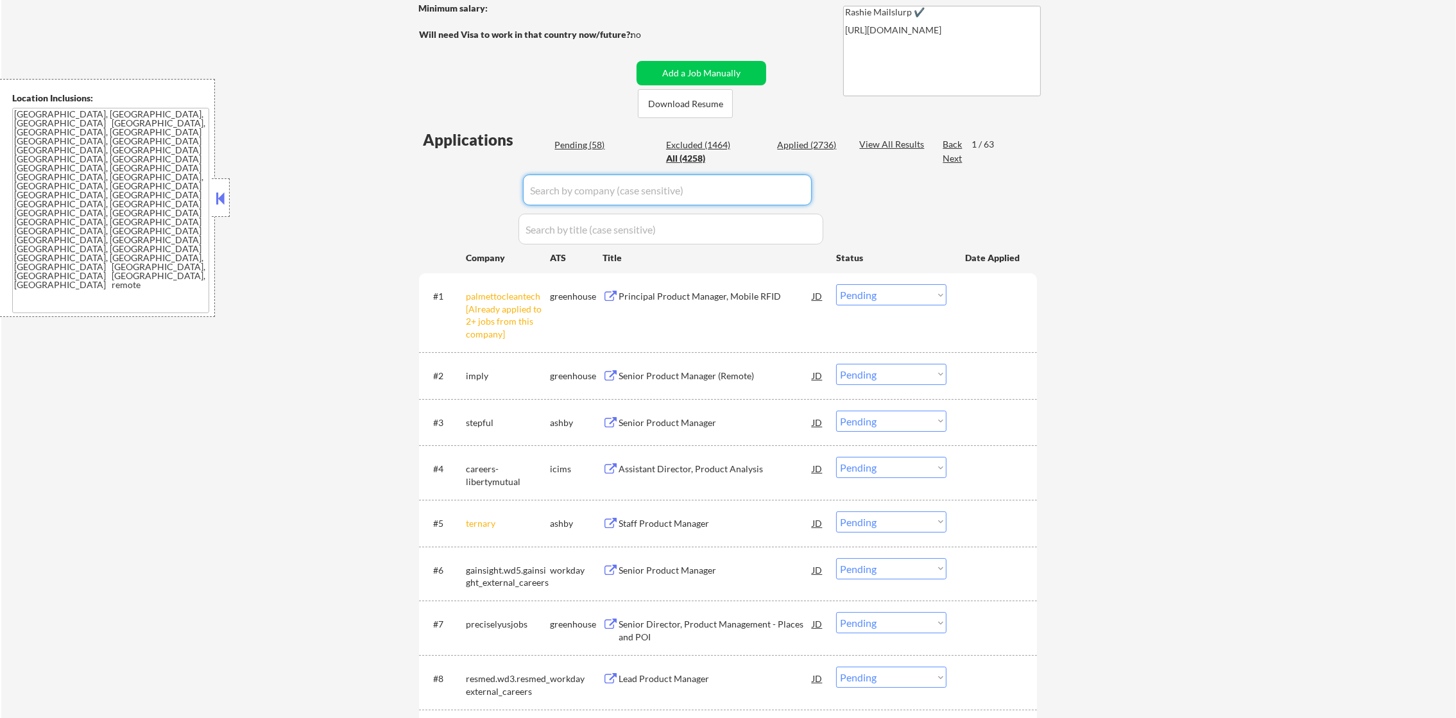
drag, startPoint x: 646, startPoint y: 189, endPoint x: 384, endPoint y: 203, distance: 262.2
click at [642, 189] on input "input" at bounding box center [667, 190] width 289 height 31
paste input "impinjexternal"
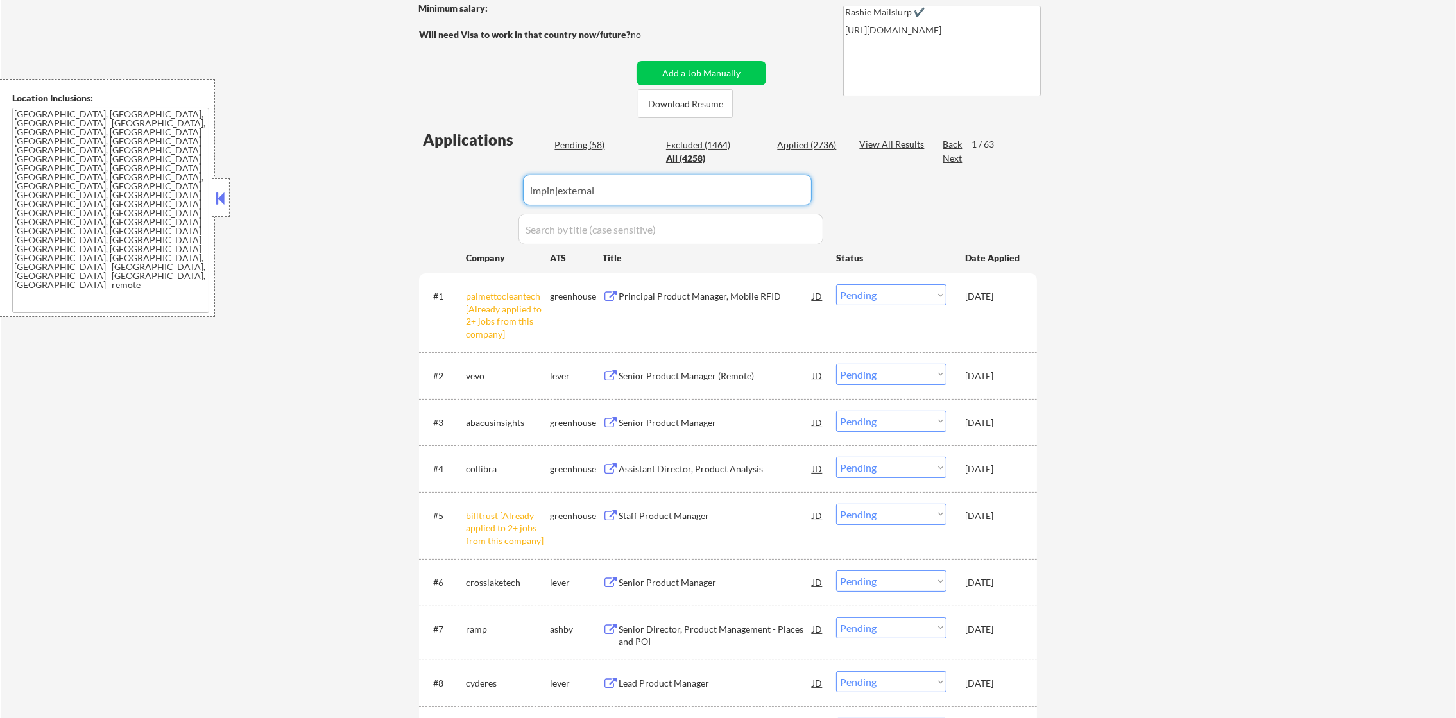
type input "impinjexternal"
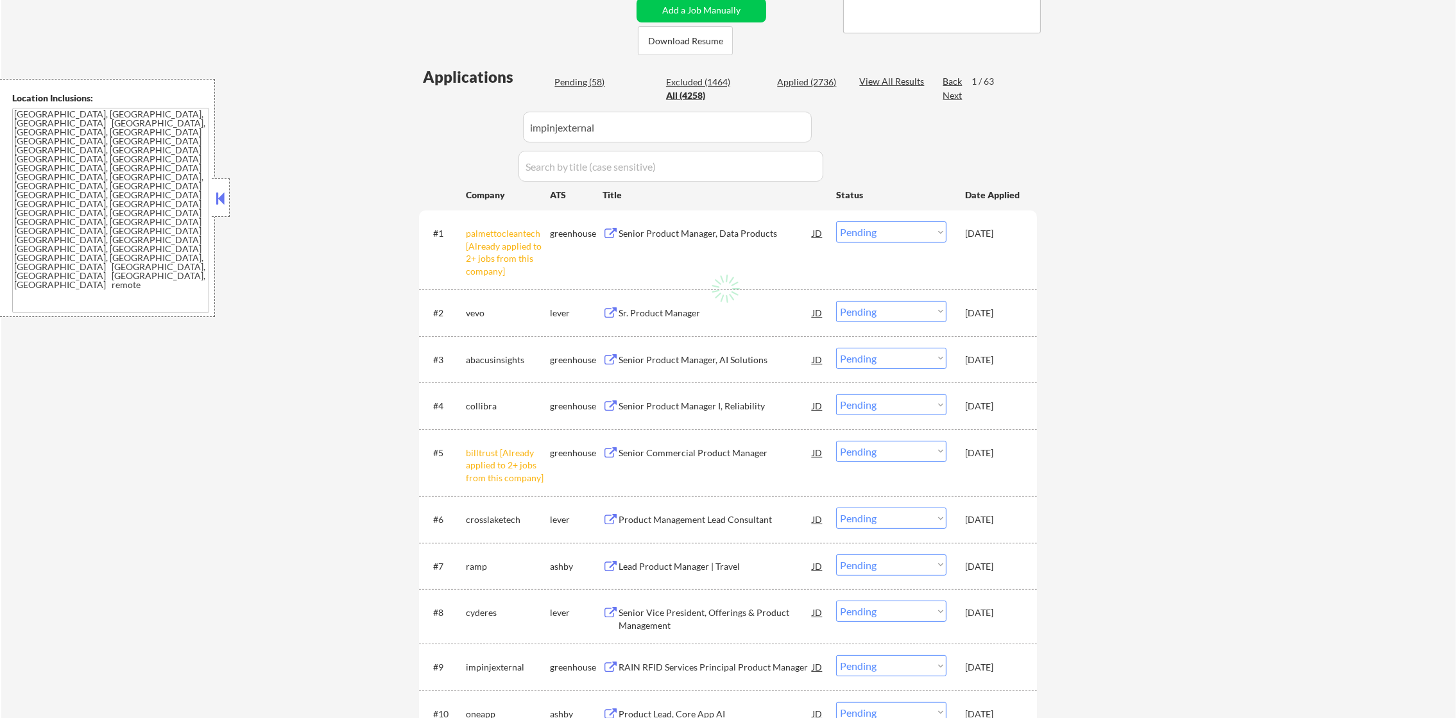
scroll to position [288, 0]
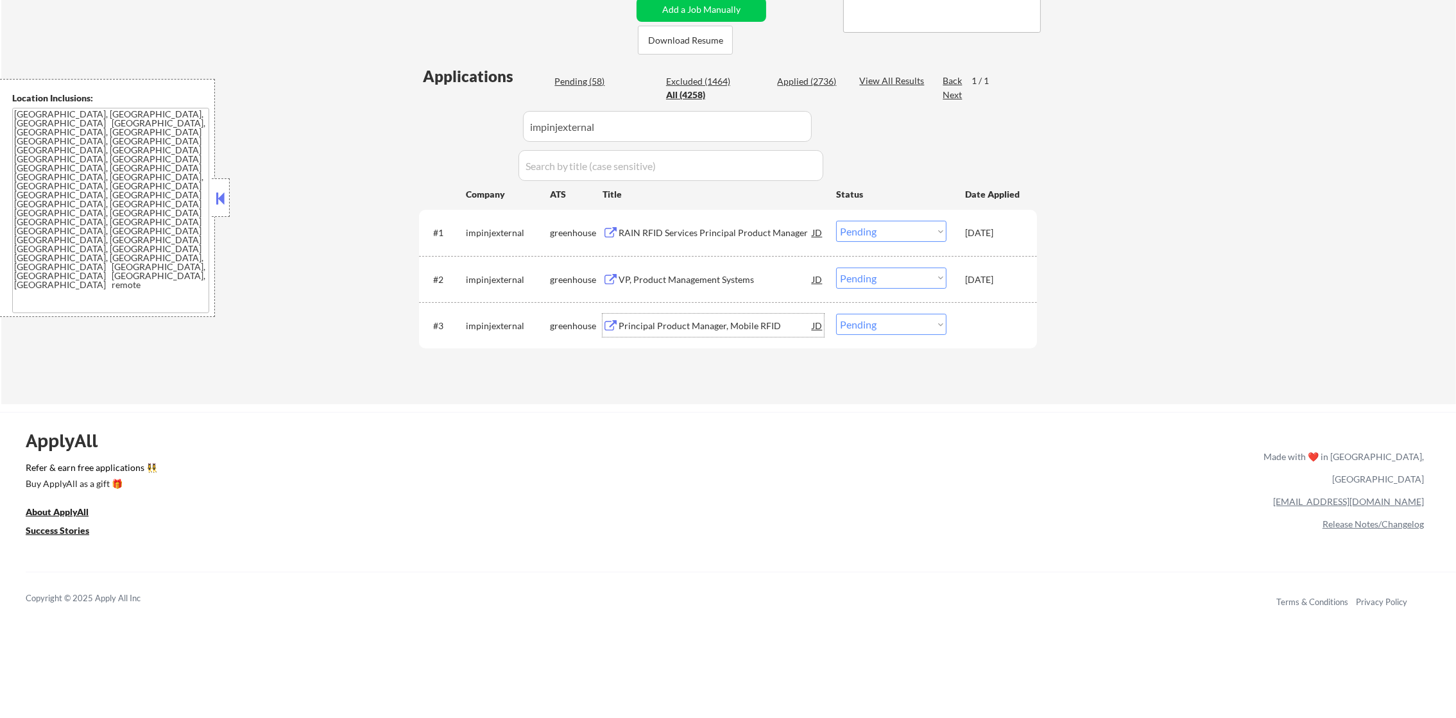
click at [697, 321] on div "Principal Product Manager, Mobile RFID" at bounding box center [716, 326] width 194 height 13
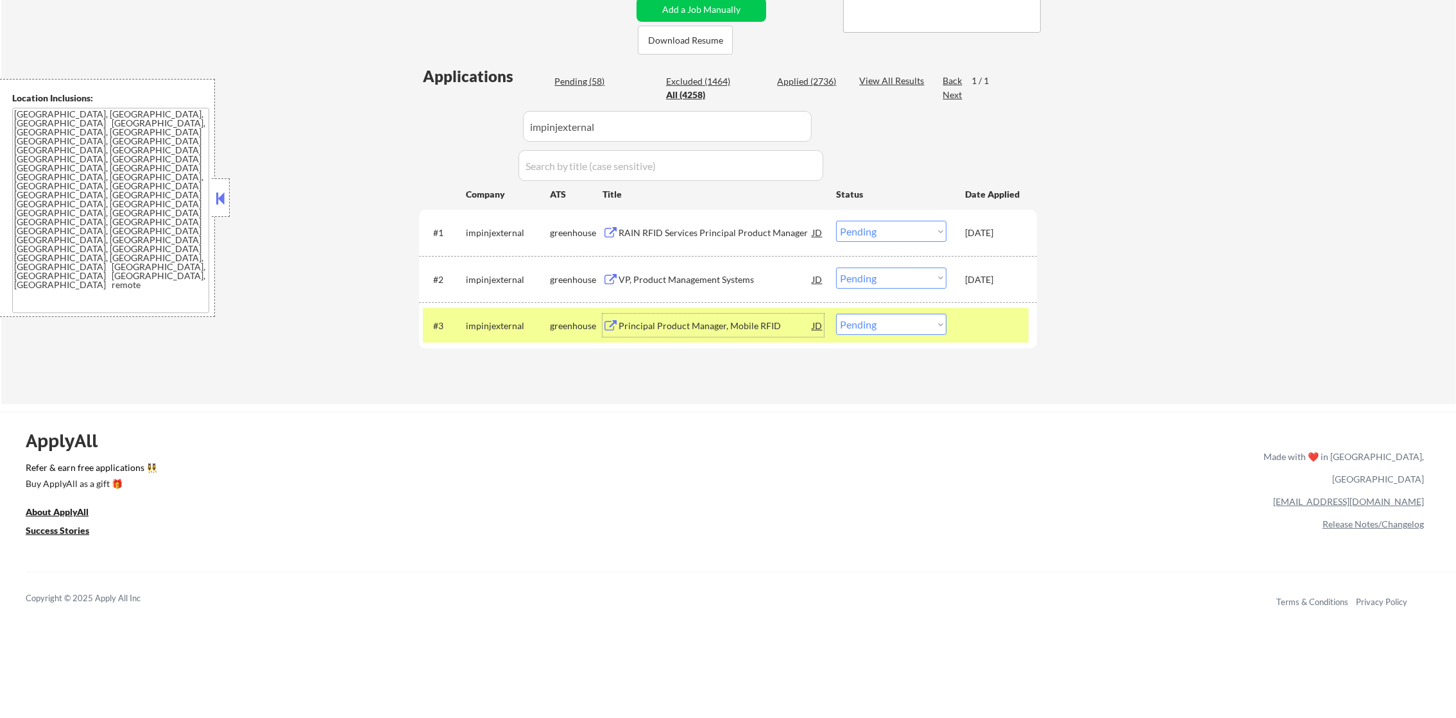
click at [868, 328] on select "Choose an option... Pending Applied Excluded (Questions) Excluded (Expired) Exc…" at bounding box center [891, 324] width 110 height 21
select select ""applied""
click at [836, 314] on select "Choose an option... Pending Applied Excluded (Questions) Excluded (Expired) Exc…" at bounding box center [891, 324] width 110 height 21
click at [506, 321] on div "impinjexternal" at bounding box center [508, 326] width 84 height 13
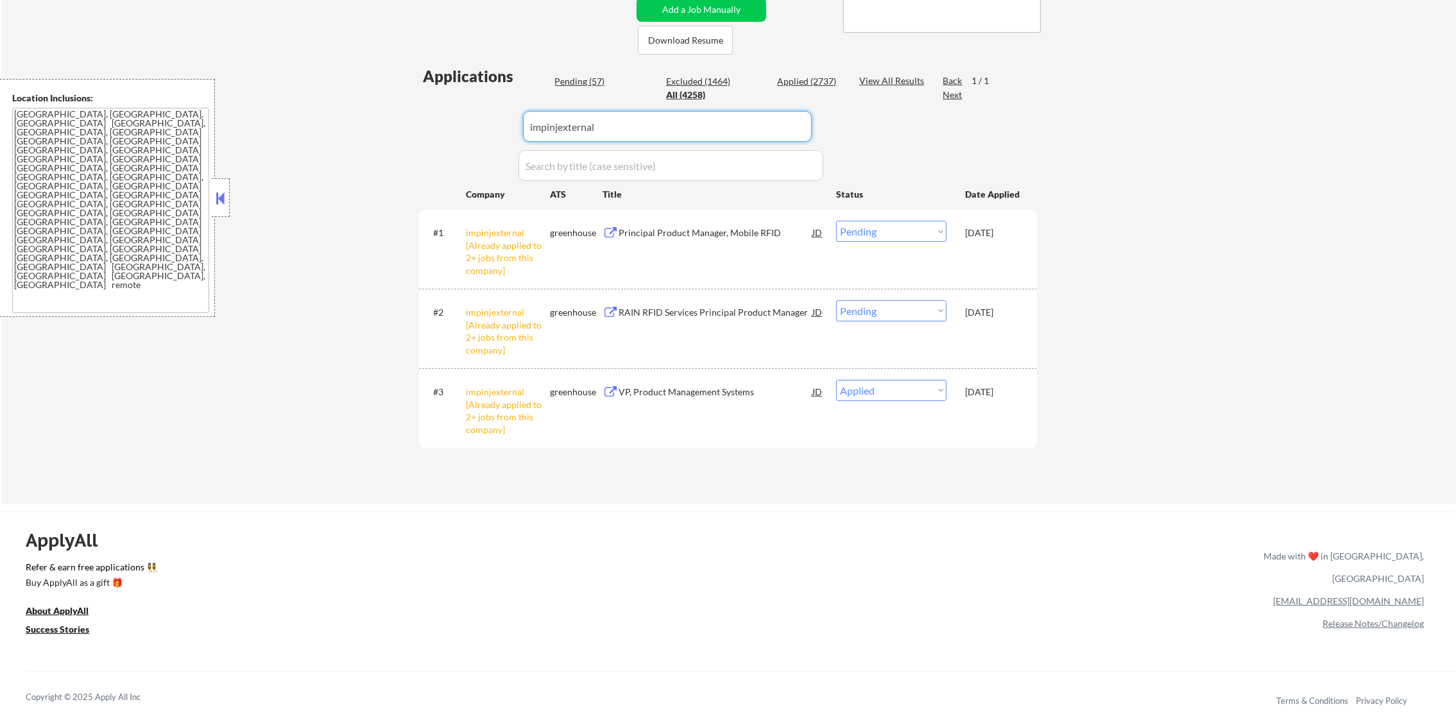
paste input "imply"
drag, startPoint x: 597, startPoint y: 110, endPoint x: 380, endPoint y: 89, distance: 218.6
click at [380, 89] on div "← Return to /applysquad Mailslurp Inbox Job Search Builder Gabriel Wilensky Use…" at bounding box center [728, 133] width 1455 height 740
type input "imply"
click at [380, 89] on div "← Return to /applysquad Mailslurp Inbox Job Search Builder Gabriel Wilensky Use…" at bounding box center [728, 133] width 1455 height 740
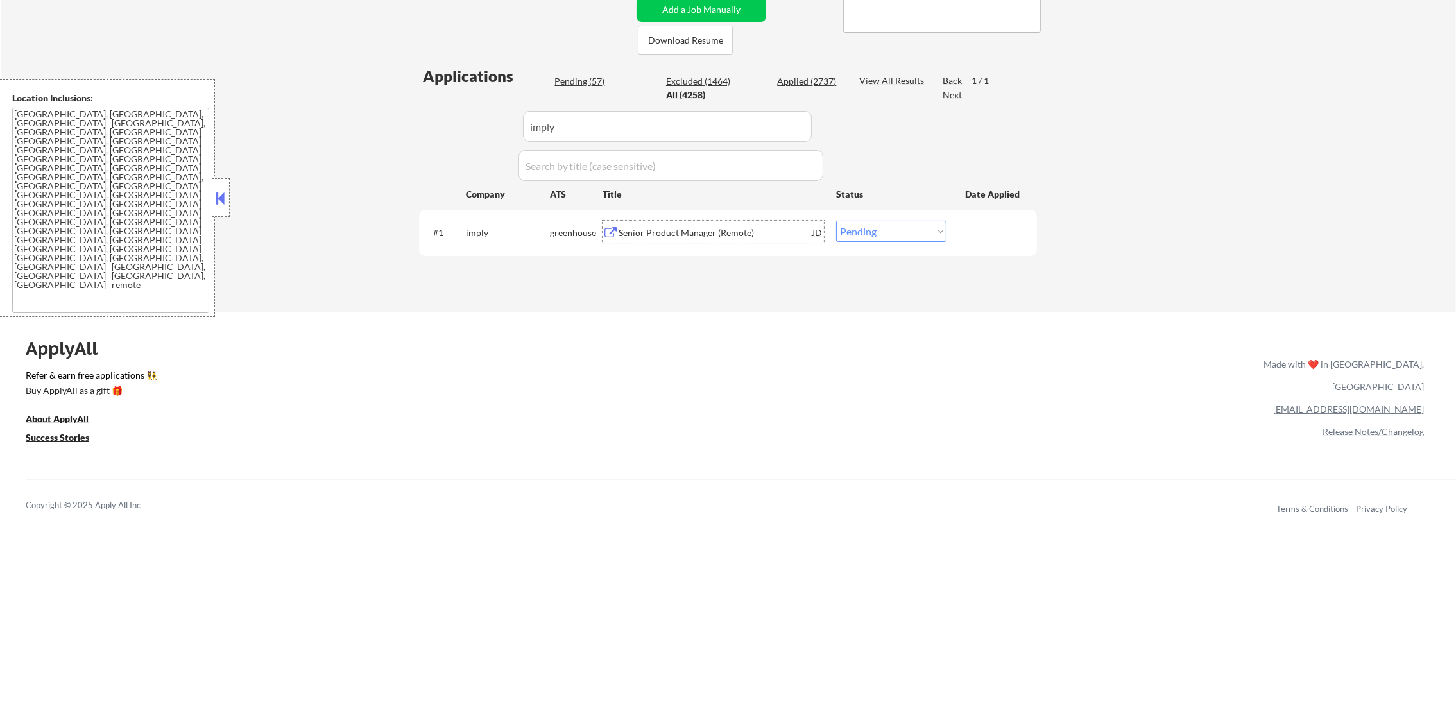
click at [691, 227] on div "Senior Product Manager (Remote)" at bounding box center [716, 233] width 194 height 13
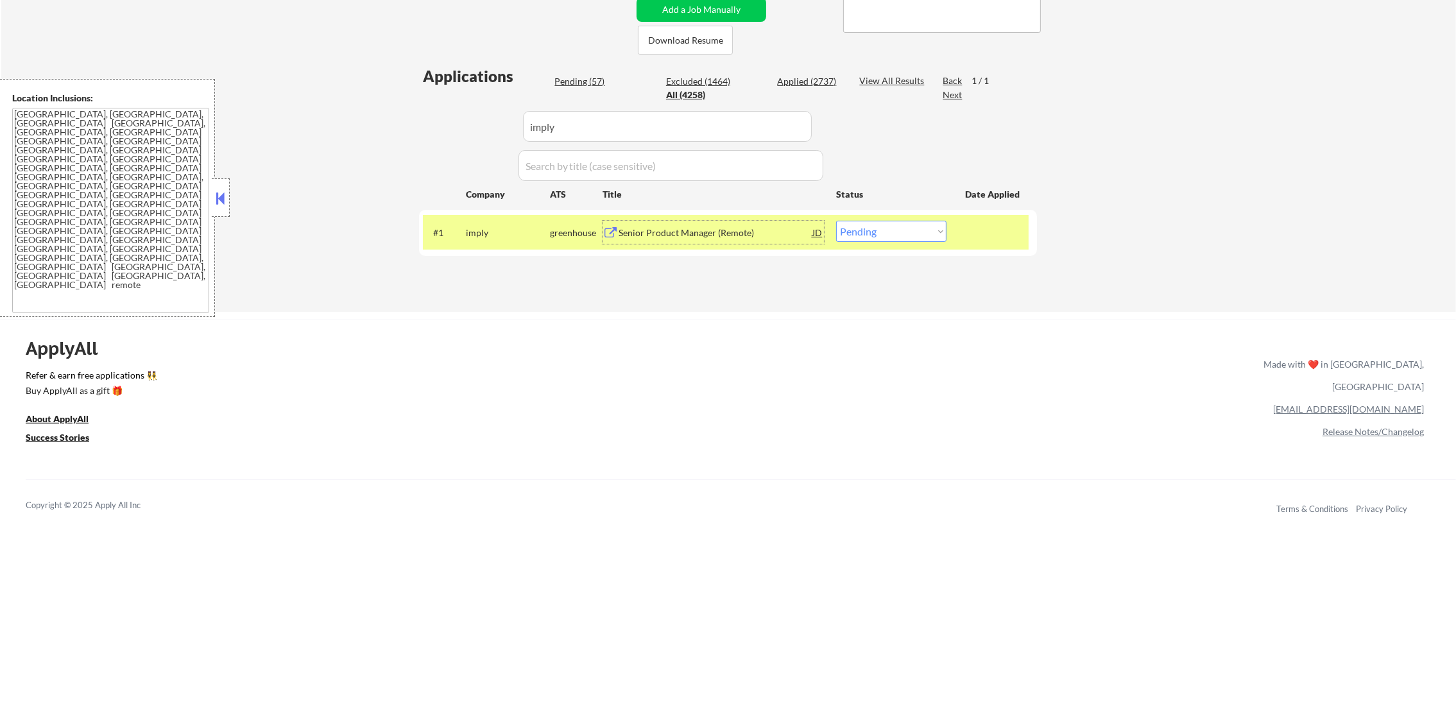
click at [854, 235] on select "Choose an option... Pending Applied Excluded (Questions) Excluded (Expired) Exc…" at bounding box center [891, 231] width 110 height 21
select select ""applied""
click at [836, 221] on select "Choose an option... Pending Applied Excluded (Questions) Excluded (Expired) Exc…" at bounding box center [891, 231] width 110 height 21
drag, startPoint x: 467, startPoint y: 120, endPoint x: 397, endPoint y: 119, distance: 69.9
click at [401, 120] on div "← Return to /applysquad Mailslurp Inbox Job Search Builder Gabriel Wilensky Use…" at bounding box center [728, 37] width 1455 height 549
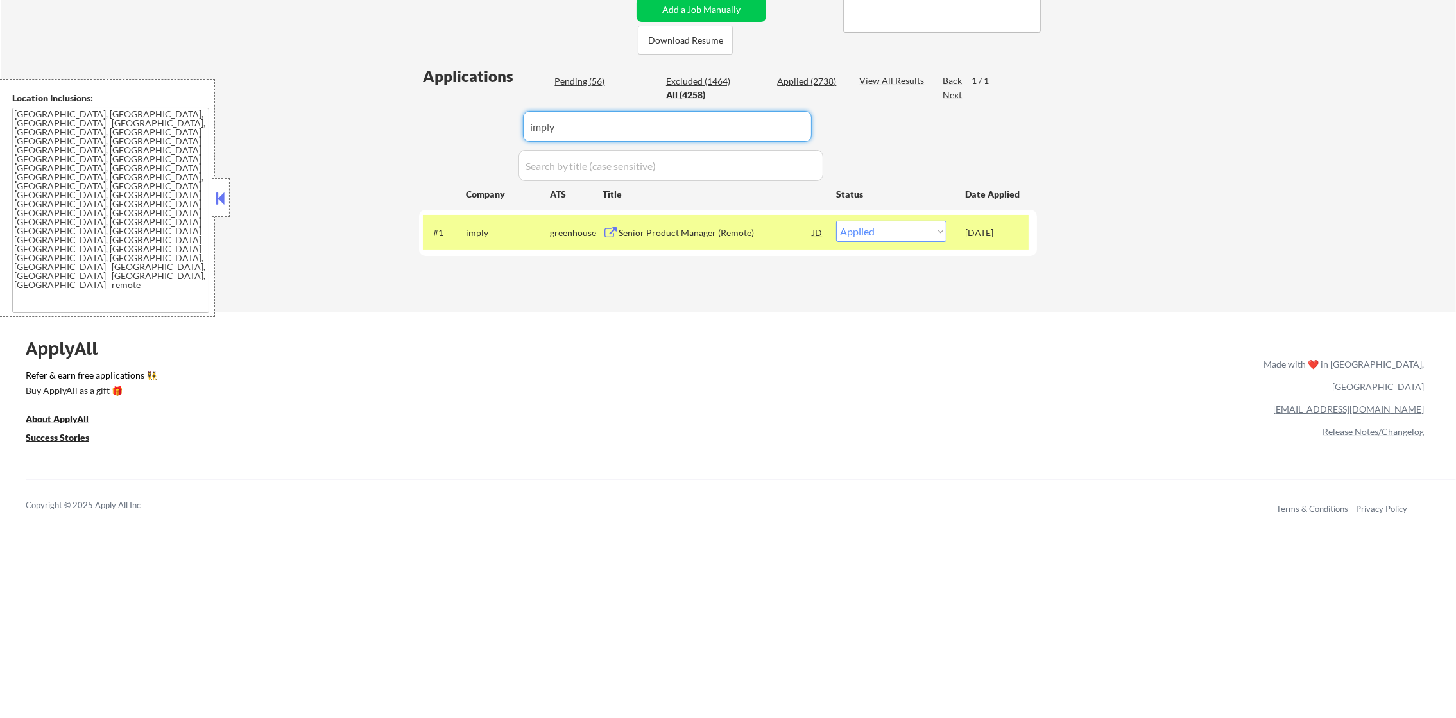
paste input "stepful"
type input "stepful"
click at [397, 119] on div "← Return to /applysquad Mailslurp Inbox Job Search Builder Gabriel Wilensky Use…" at bounding box center [728, 37] width 1455 height 549
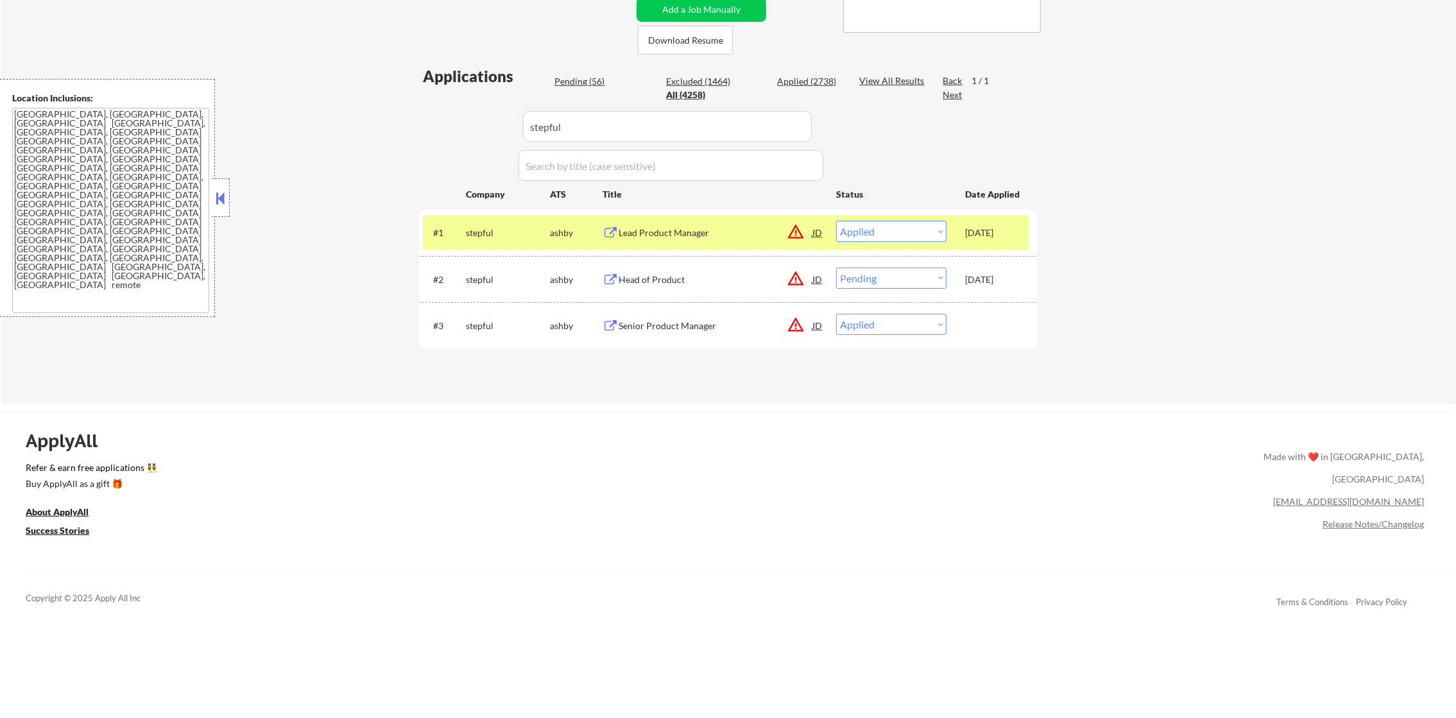
click at [728, 317] on div "Senior Product Manager" at bounding box center [716, 325] width 194 height 23
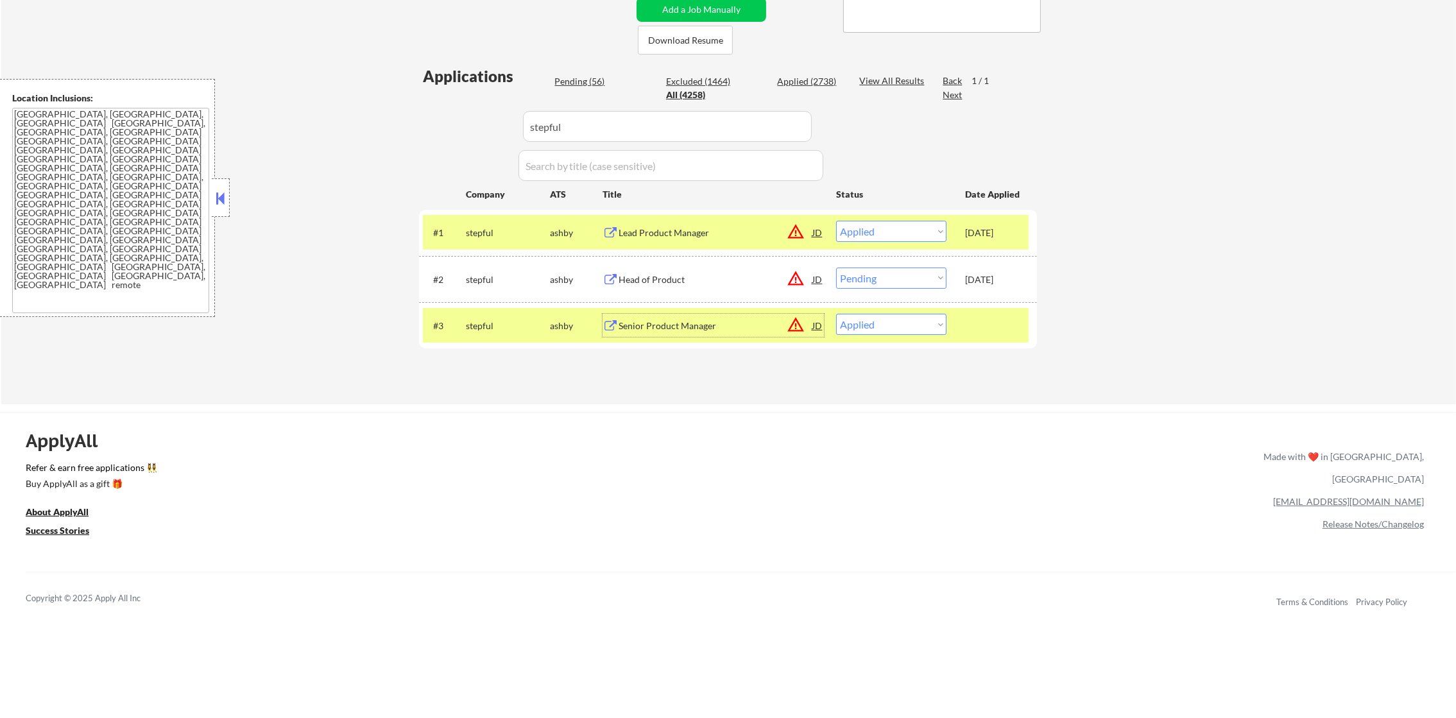
click at [469, 230] on div "stepful" at bounding box center [508, 233] width 84 height 13
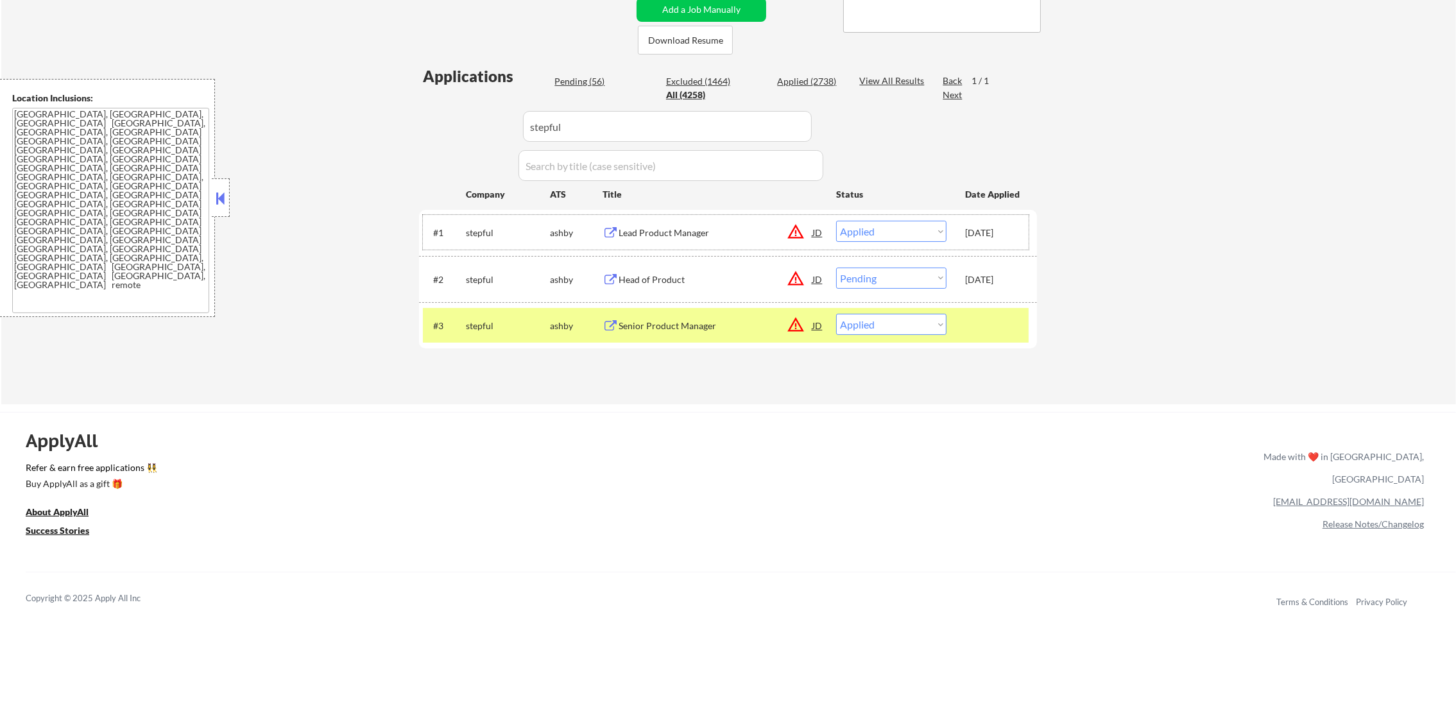
click at [866, 323] on select "Choose an option... Pending Applied Excluded (Questions) Excluded (Expired) Exc…" at bounding box center [891, 324] width 110 height 21
select select ""applied""
click at [836, 314] on select "Choose an option... Pending Applied Excluded (Questions) Excluded (Expired) Exc…" at bounding box center [891, 324] width 110 height 21
click at [484, 316] on div "stepful" at bounding box center [508, 325] width 84 height 23
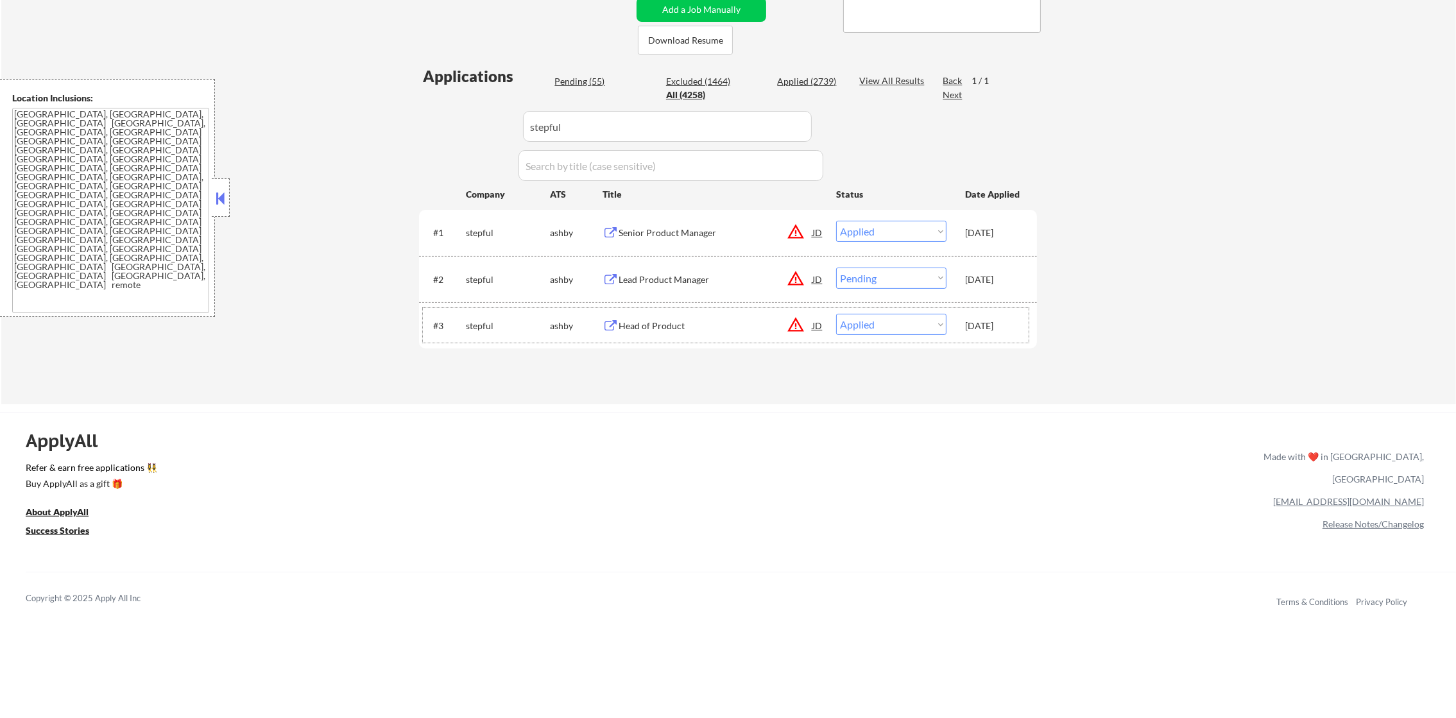
drag, startPoint x: 584, startPoint y: 128, endPoint x: 390, endPoint y: 111, distance: 194.5
click at [402, 111] on div "← Return to /applysquad Mailslurp Inbox Job Search Builder Gabriel Wilensky Use…" at bounding box center [728, 83] width 1455 height 641
paste input "ternary"
type input "ternary"
click at [382, 109] on div "← Return to /applysquad Mailslurp Inbox Job Search Builder Gabriel Wilensky Use…" at bounding box center [728, 83] width 1455 height 641
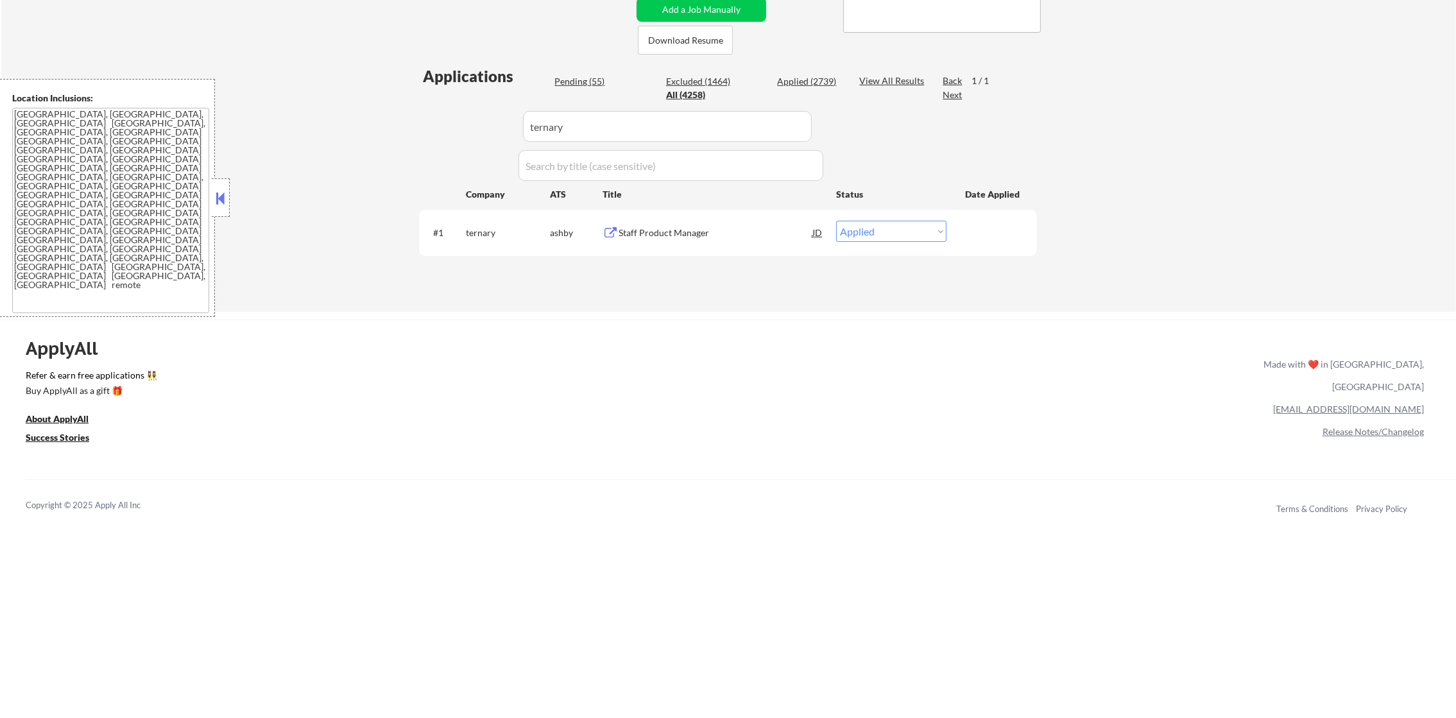
click at [655, 227] on div "Staff Product Manager" at bounding box center [716, 233] width 194 height 13
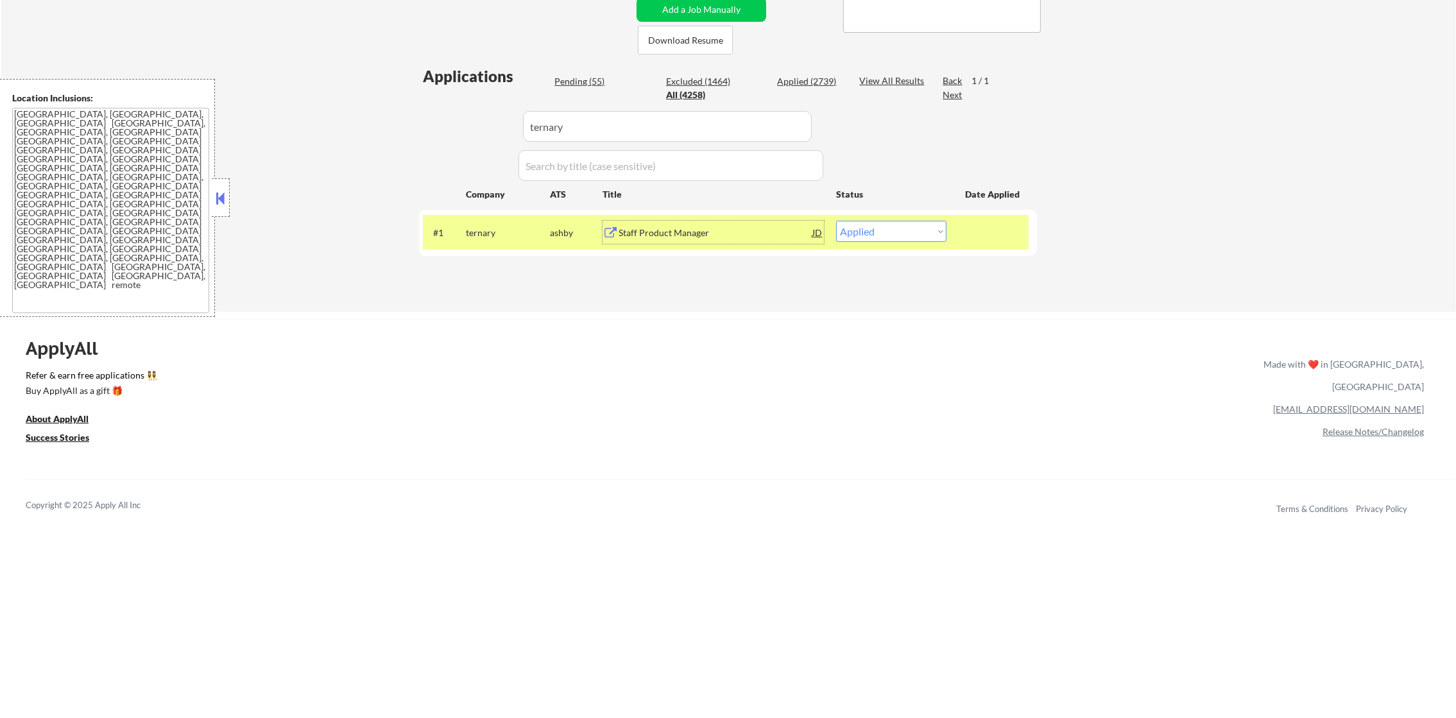
click at [898, 228] on select "Choose an option... Pending Applied Excluded (Questions) Excluded (Expired) Exc…" at bounding box center [891, 231] width 110 height 21
select select ""applied""
click at [836, 221] on select "Choose an option... Pending Applied Excluded (Questions) Excluded (Expired) Exc…" at bounding box center [891, 231] width 110 height 21
click at [488, 228] on div "ternary" at bounding box center [508, 233] width 84 height 13
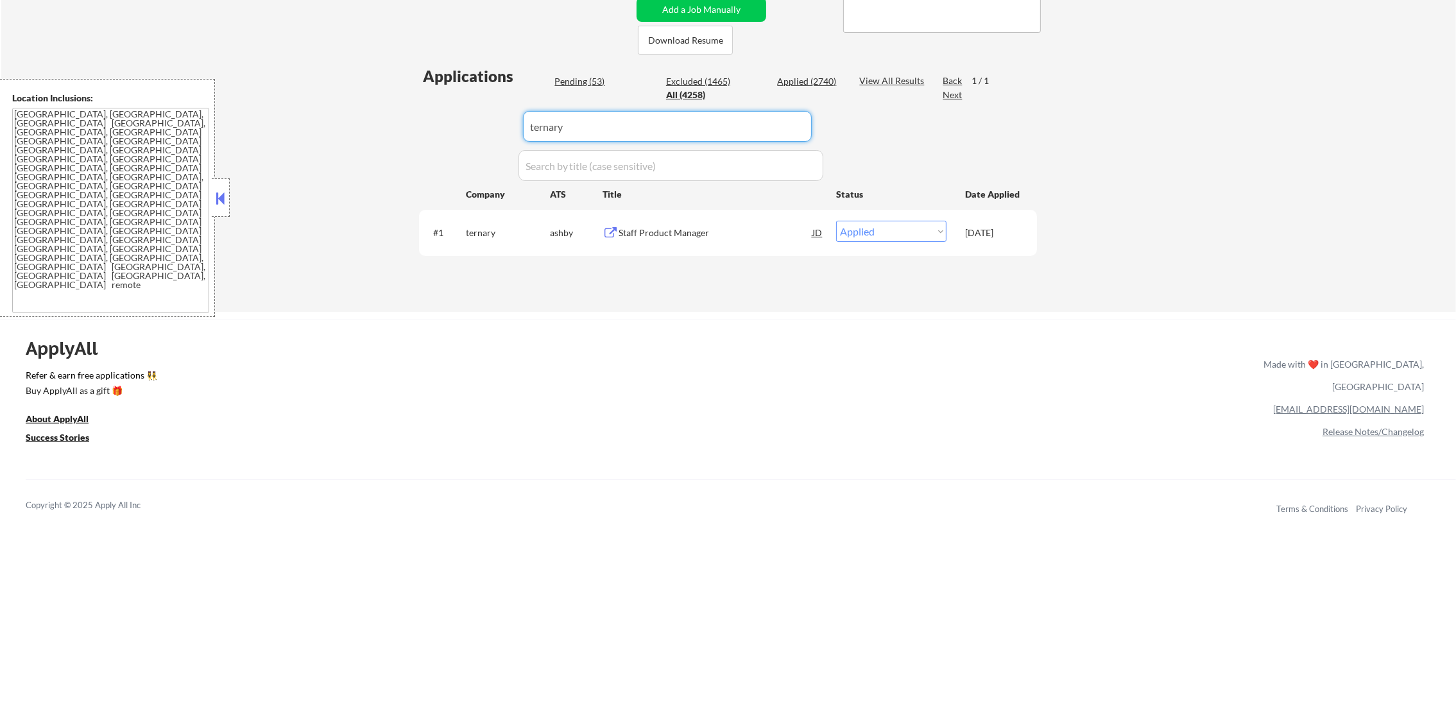
drag, startPoint x: 622, startPoint y: 119, endPoint x: 428, endPoint y: 119, distance: 193.8
click at [430, 119] on div "Applications Pending (53) Excluded (1465) Applied (2740) All (4258) View All Re…" at bounding box center [728, 175] width 618 height 221
paste input "preciselyusjobs"
type input "preciselyusjobs"
click at [427, 119] on div "Applications Pending (53) Excluded (1465) Applied (2740) All (4258) View All Re…" at bounding box center [728, 175] width 618 height 221
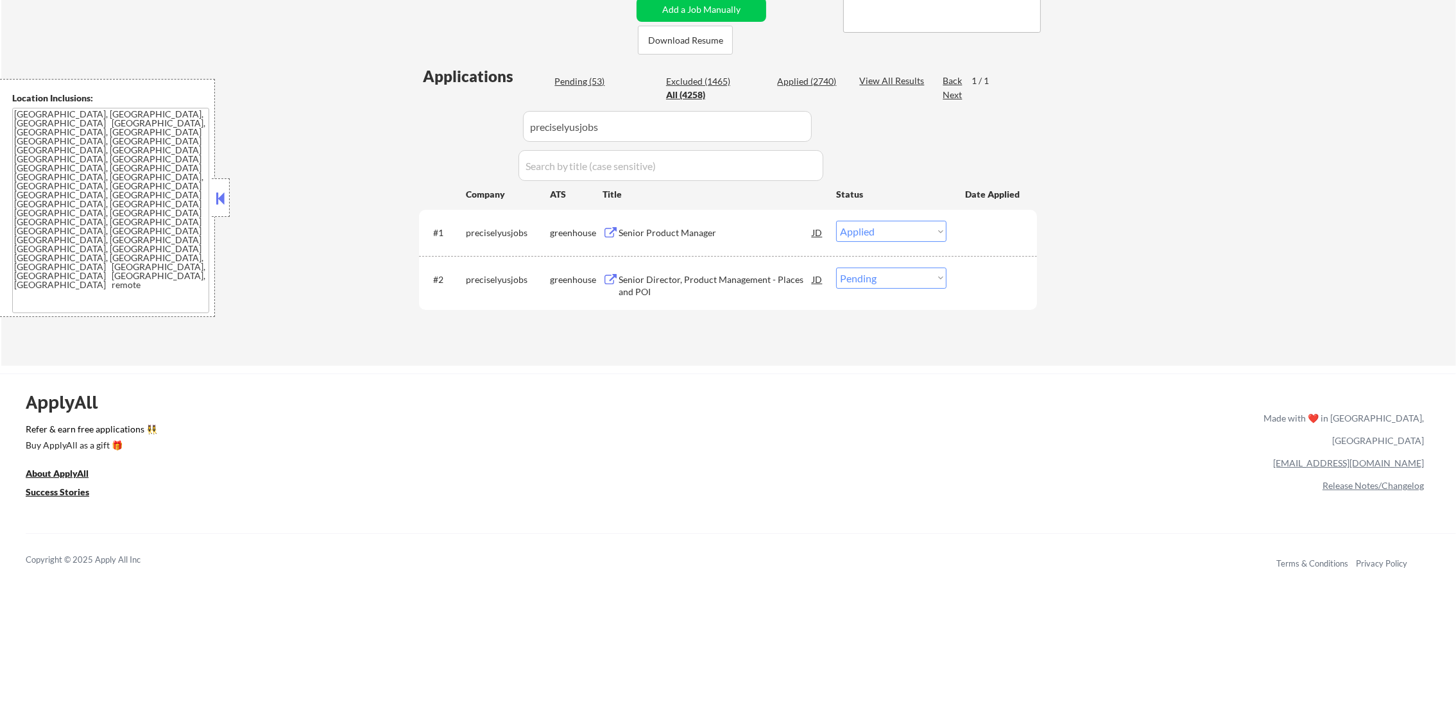
click at [692, 268] on div "Senior Director, Product Management - Places and POI" at bounding box center [716, 283] width 194 height 31
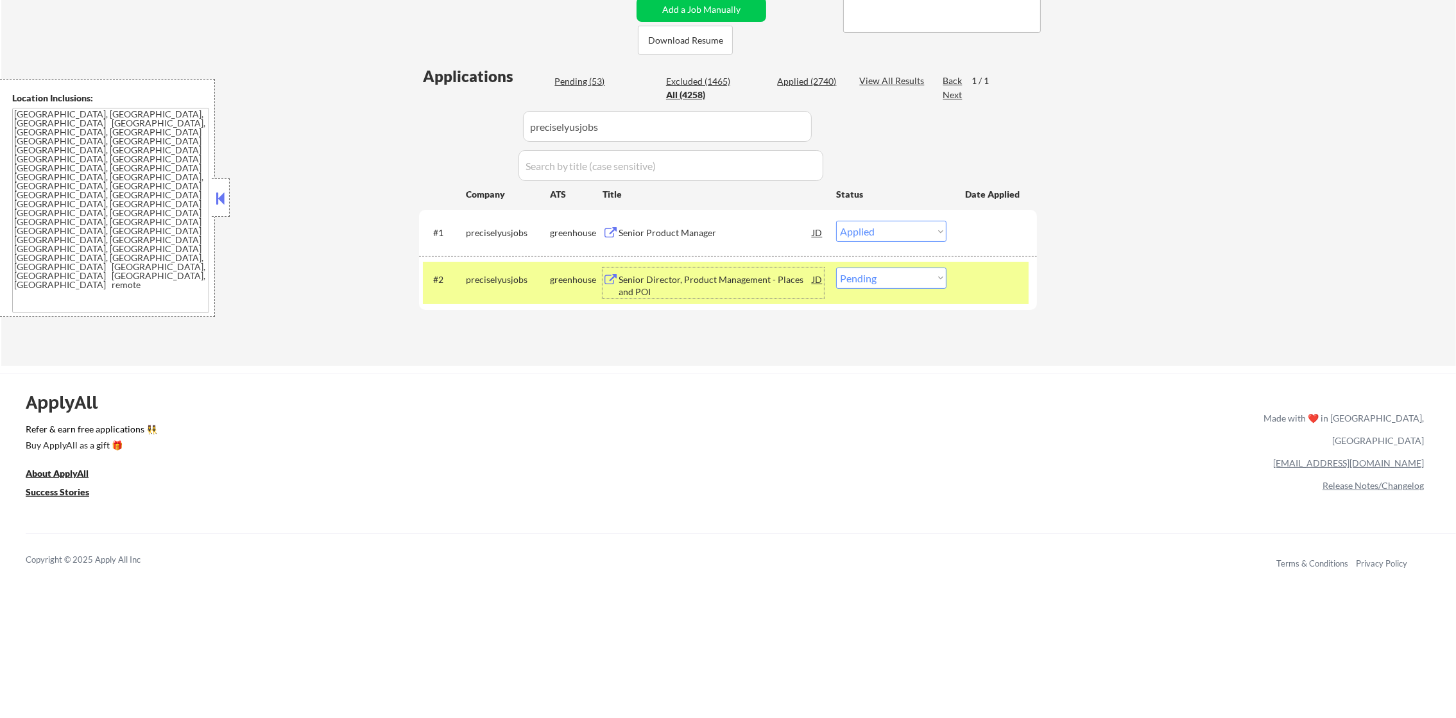
click at [928, 282] on select "Choose an option... Pending Applied Excluded (Questions) Excluded (Expired) Exc…" at bounding box center [891, 278] width 110 height 21
select select ""applied""
click at [836, 268] on select "Choose an option... Pending Applied Excluded (Questions) Excluded (Expired) Exc…" at bounding box center [891, 278] width 110 height 21
click at [495, 277] on div "preciselyusjobs" at bounding box center [508, 279] width 84 height 13
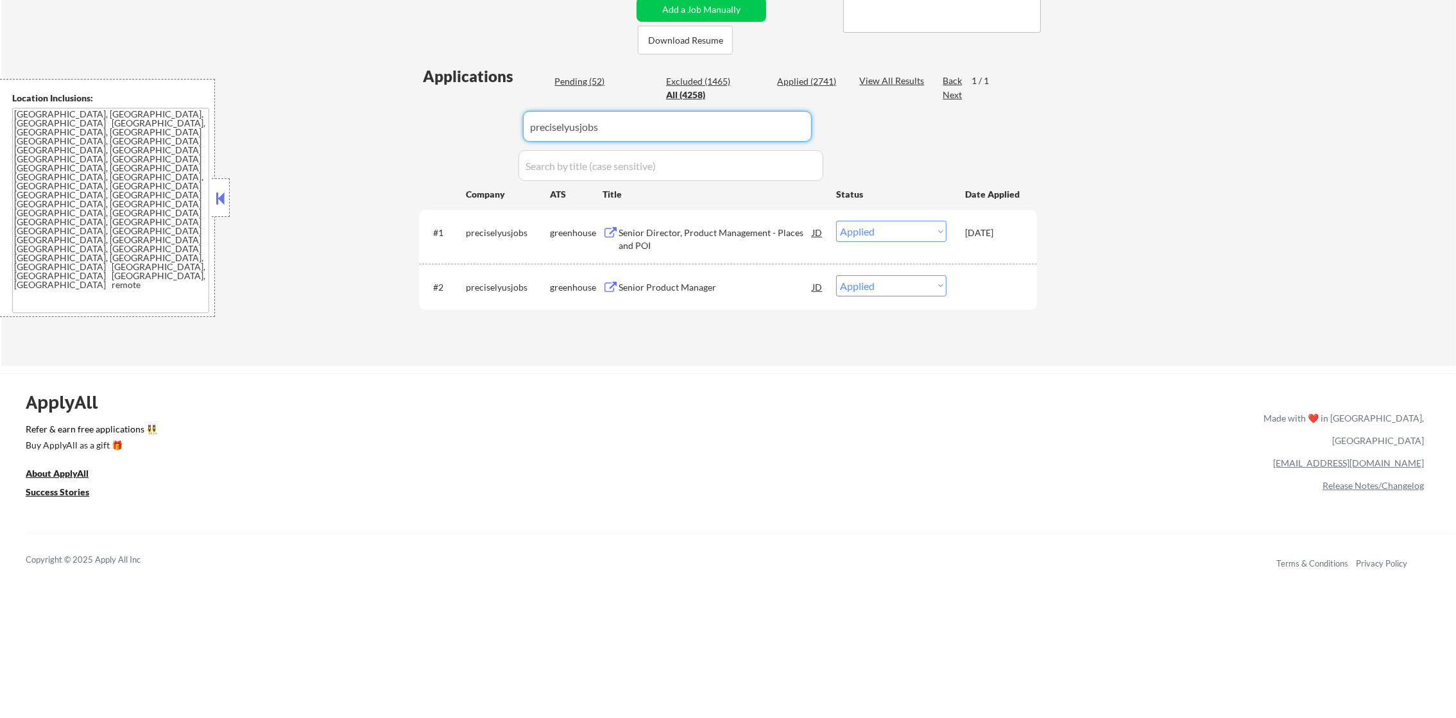
drag, startPoint x: 572, startPoint y: 123, endPoint x: 613, endPoint y: 120, distance: 41.8
click at [600, 124] on input "input" at bounding box center [667, 126] width 289 height 31
click at [586, 126] on input "input" at bounding box center [667, 126] width 289 height 31
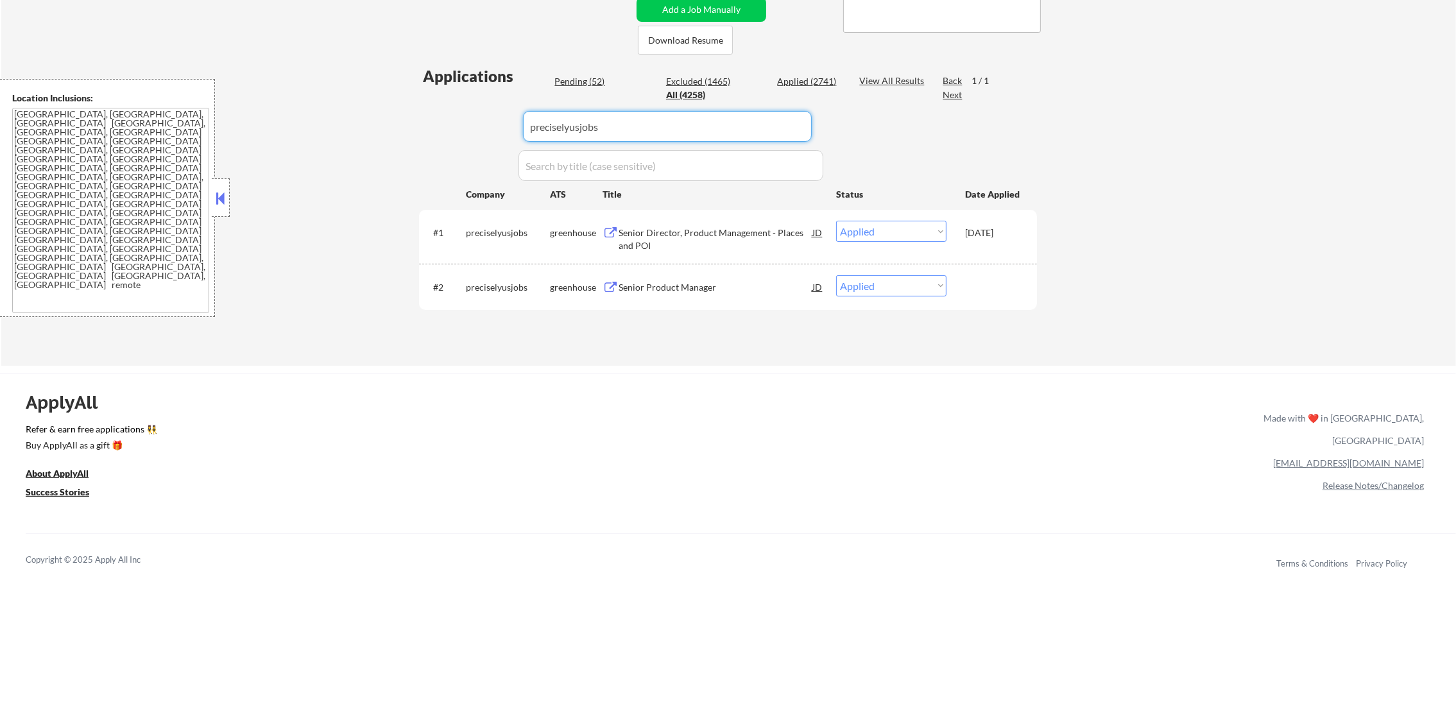
paste input "nextiva"
type input "nextiva"
click at [420, 150] on div "Applications Pending (52) Excluded (1465) Applied (2741) All (4258) View All Re…" at bounding box center [728, 203] width 618 height 276
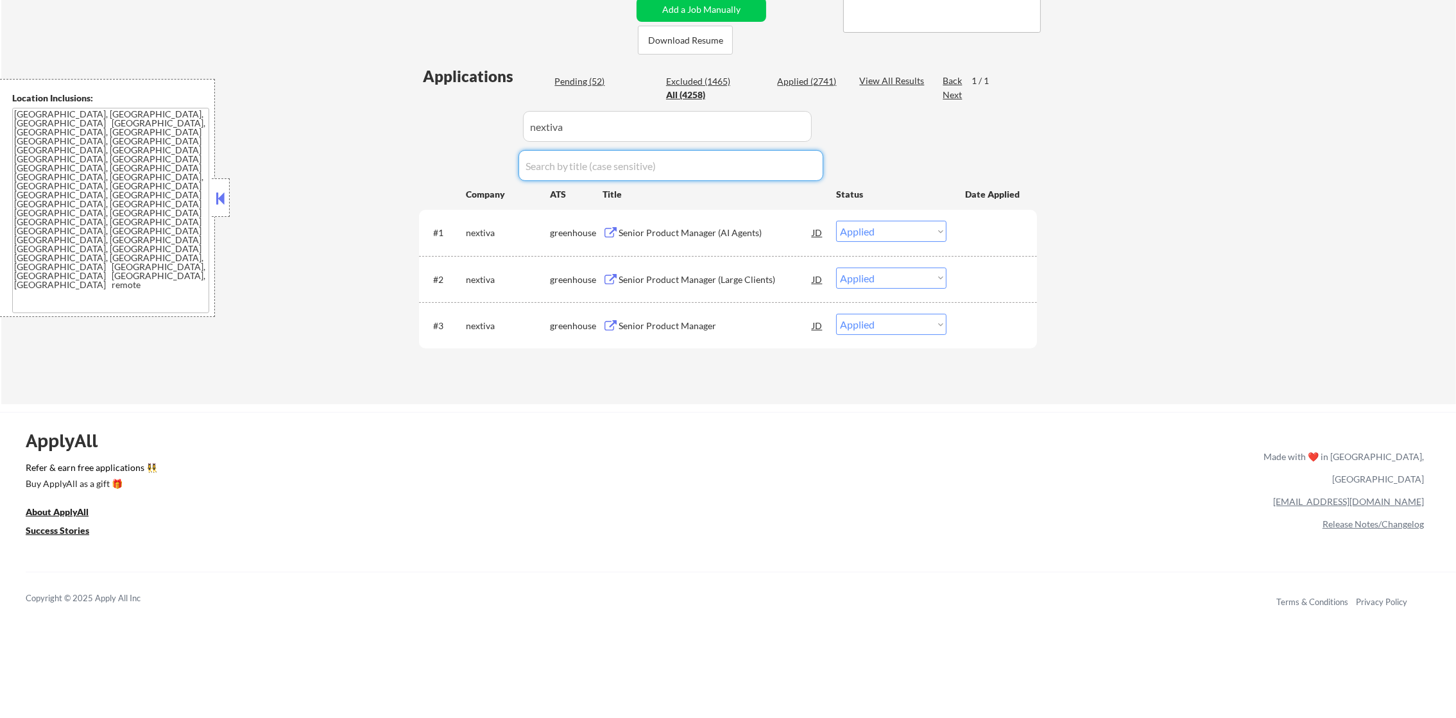
click at [465, 140] on div "Applications Pending (52) Excluded (1465) Applied (2741) All (4258) View All Re…" at bounding box center [728, 222] width 618 height 314
click at [705, 227] on div "Senior Product Manager (AI Agents)" at bounding box center [716, 233] width 194 height 13
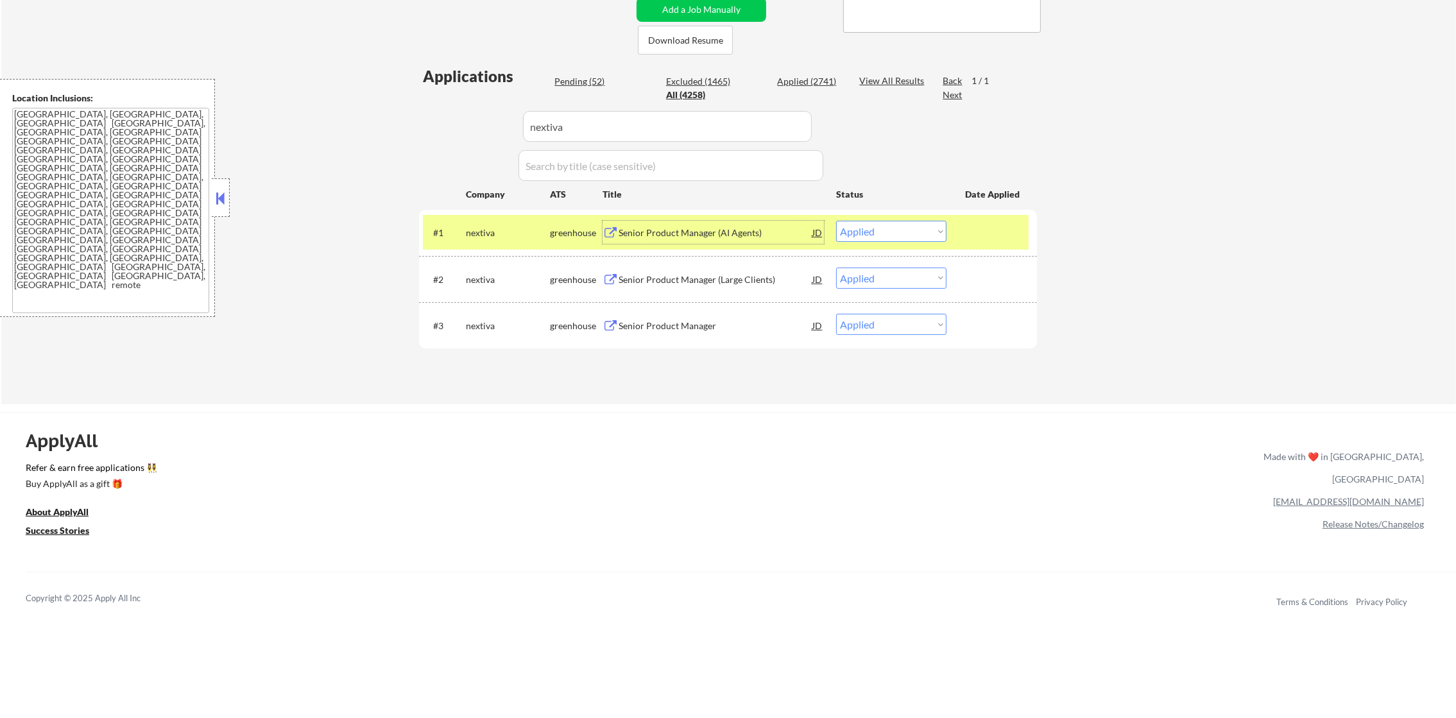
drag, startPoint x: 871, startPoint y: 234, endPoint x: 873, endPoint y: 242, distance: 7.9
click at [871, 234] on select "Choose an option... Pending Applied Excluded (Questions) Excluded (Expired) Exc…" at bounding box center [891, 231] width 110 height 21
select select ""excluded""
click at [836, 221] on select "Choose an option... Pending Applied Excluded (Questions) Excluded (Expired) Exc…" at bounding box center [891, 231] width 110 height 21
click at [469, 235] on div "nextiva" at bounding box center [508, 233] width 84 height 13
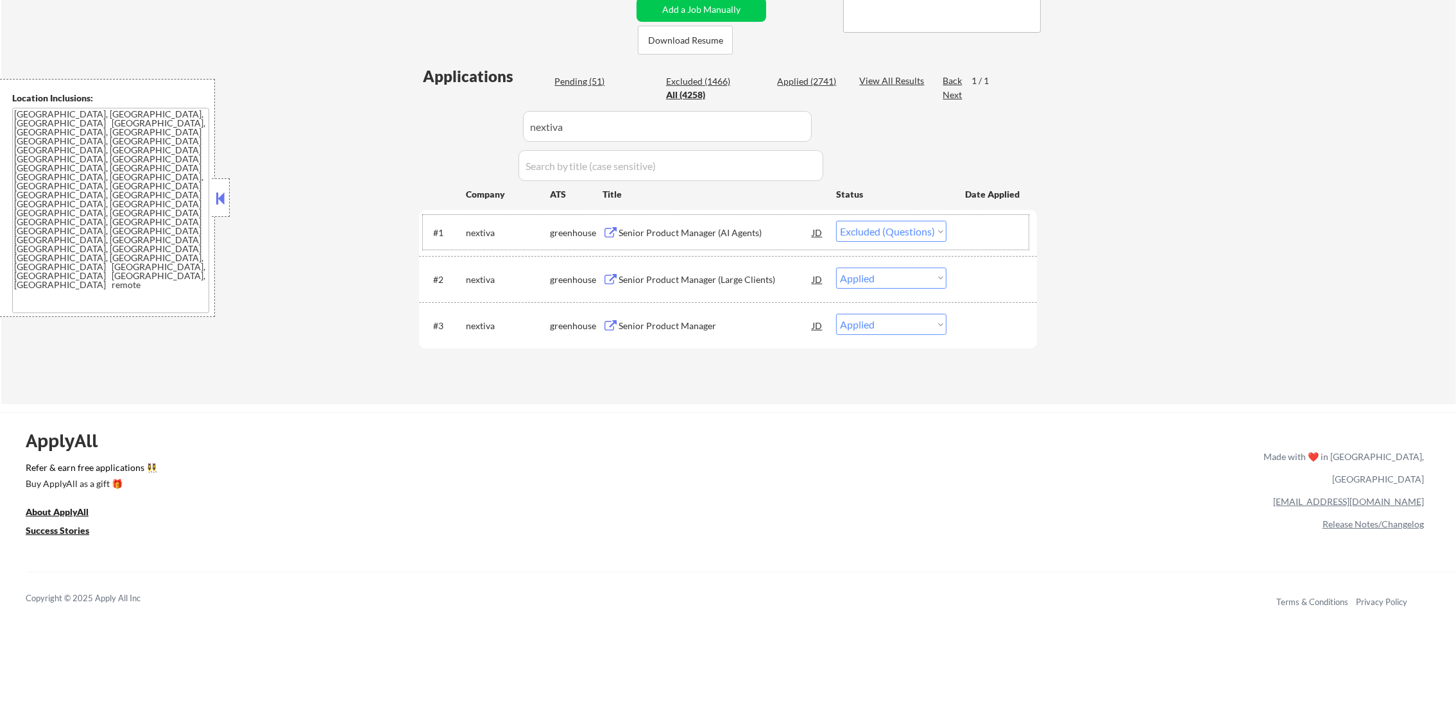
drag, startPoint x: 613, startPoint y: 132, endPoint x: 400, endPoint y: 130, distance: 213.0
click at [400, 130] on div "← Return to /applysquad Mailslurp Inbox Job Search Builder Gabriel Wilensky Use…" at bounding box center [728, 83] width 1455 height 641
paste input "unity3d"
type input "unity3d"
click at [388, 130] on div "← Return to /applysquad Mailslurp Inbox Job Search Builder Gabriel Wilensky Use…" at bounding box center [728, 83] width 1455 height 641
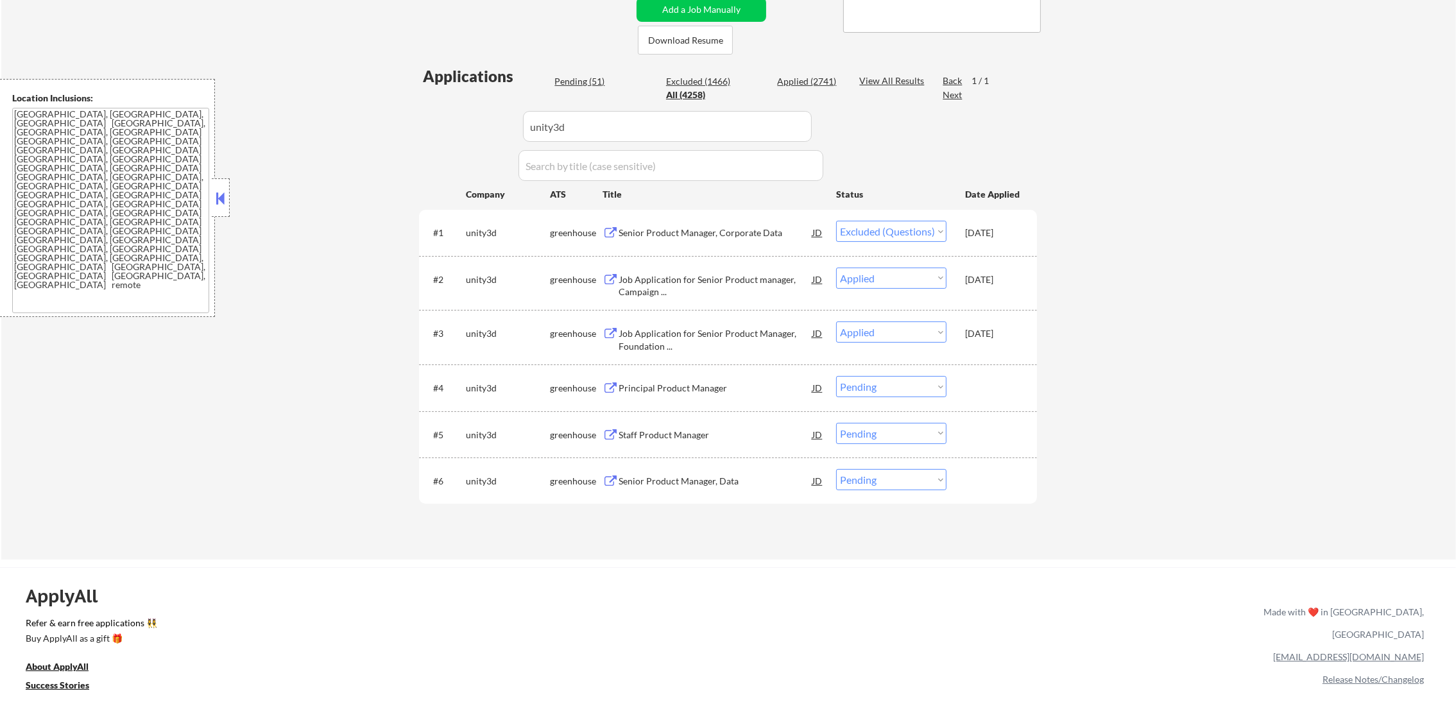
click at [876, 481] on select "Choose an option... Pending Applied Excluded (Questions) Excluded (Expired) Exc…" at bounding box center [891, 479] width 110 height 21
select select ""excluded__other_""
click at [836, 469] on select "Choose an option... Pending Applied Excluded (Questions) Excluded (Expired) Exc…" at bounding box center [891, 479] width 110 height 21
drag, startPoint x: 578, startPoint y: 126, endPoint x: 458, endPoint y: 128, distance: 120.6
click at [458, 128] on div "Applications Pending (51) Excluded (1466) Applied (2741) All (4258) View All Re…" at bounding box center [728, 300] width 618 height 470
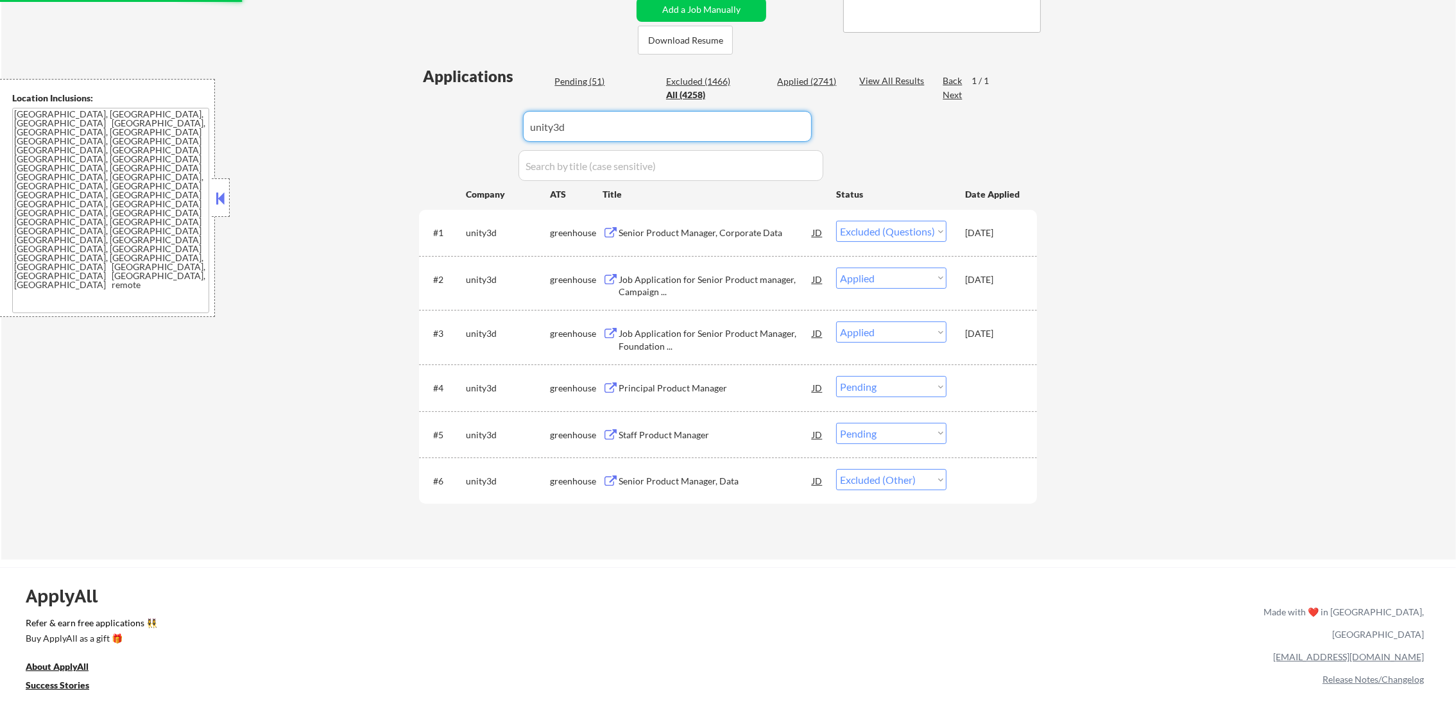
paste input "horizon3ai"
type input "horizon3ai"
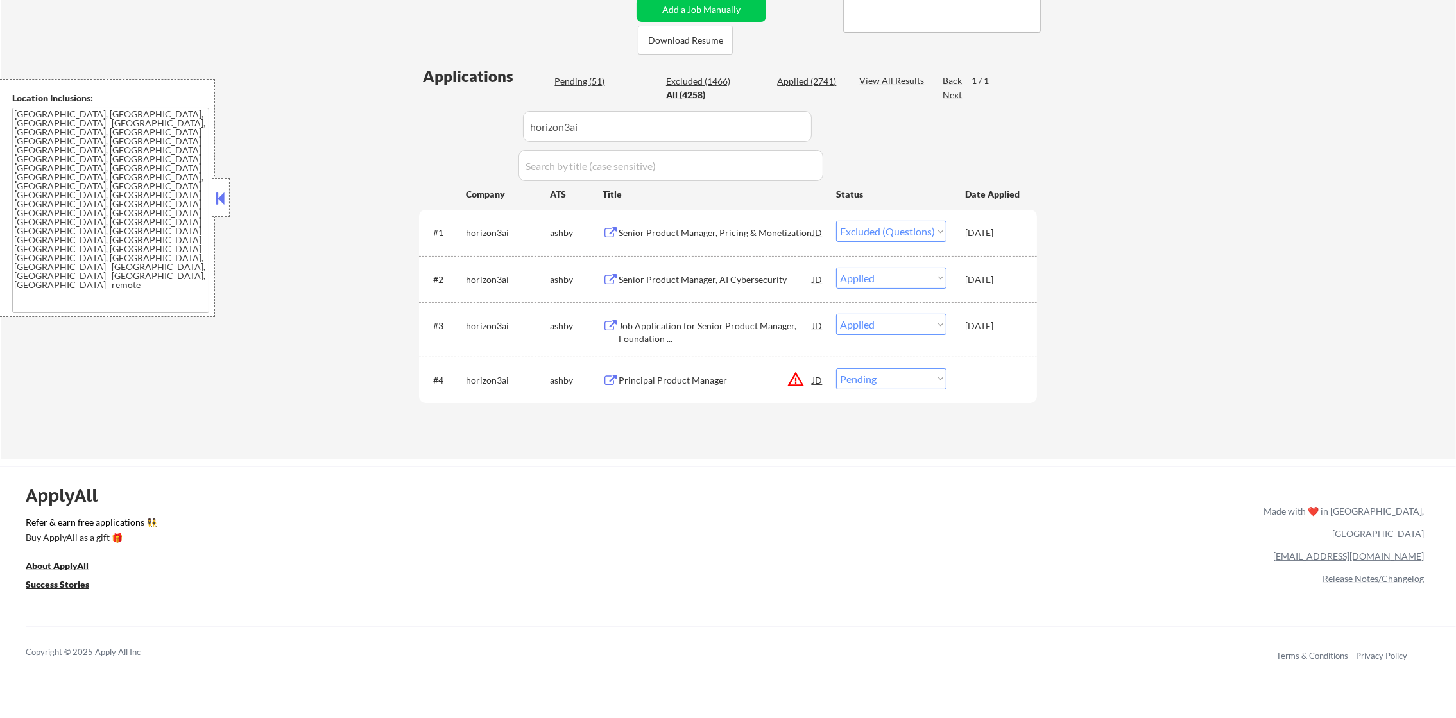
select select ""applied""
select select ""excluded__other_""
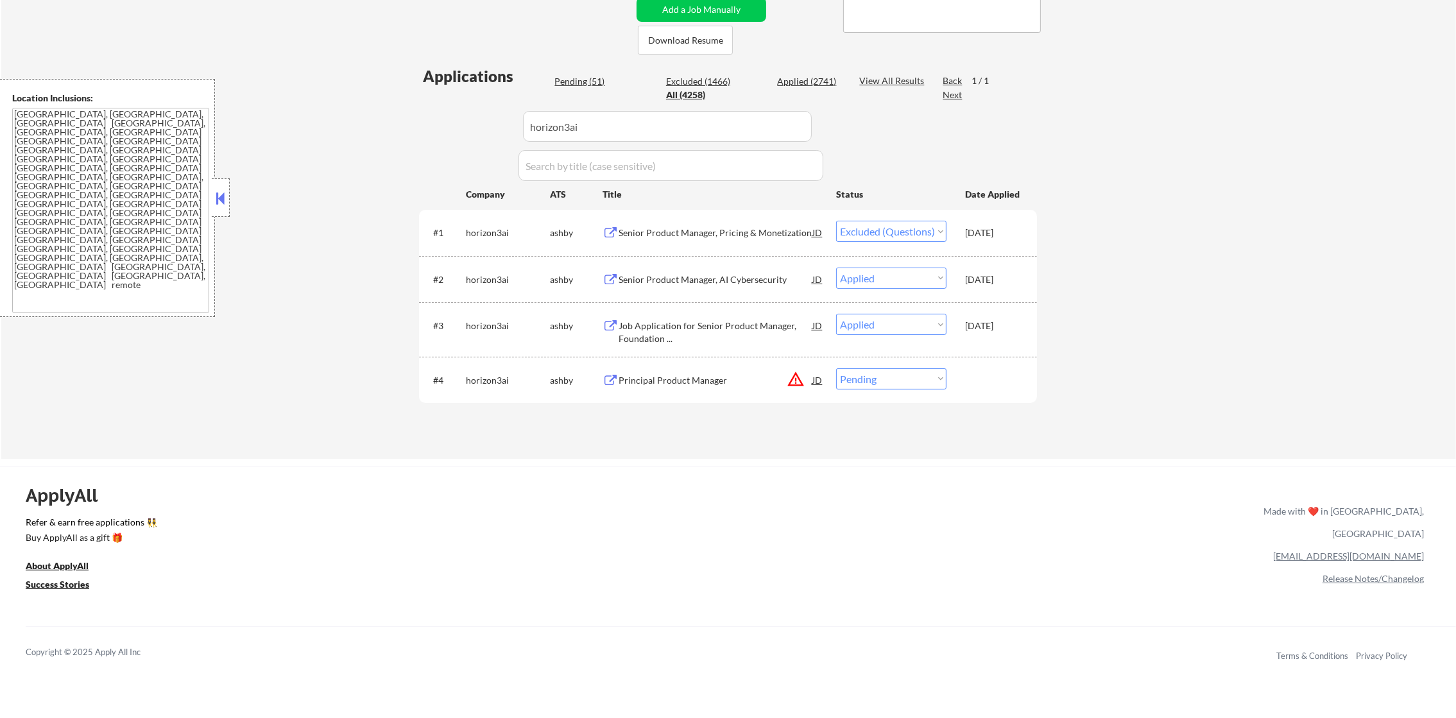
select select ""excluded__other_""
drag, startPoint x: 617, startPoint y: 126, endPoint x: 261, endPoint y: 82, distance: 358.2
click at [261, 82] on div "← Return to /applysquad Mailslurp Inbox Job Search Builder Gabriel Wilensky Use…" at bounding box center [728, 111] width 1455 height 696
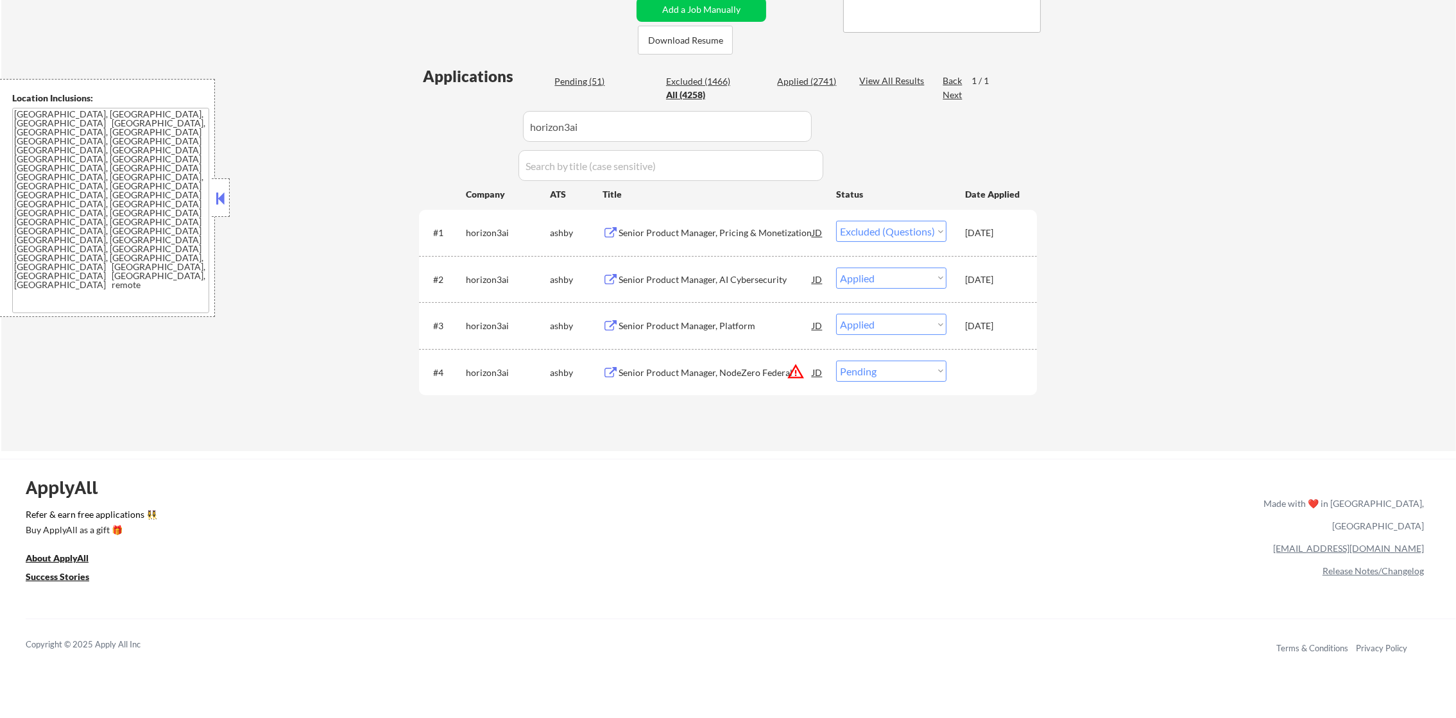
click at [409, 107] on div "← Return to /applysquad Mailslurp Inbox Job Search Builder Gabriel Wilensky Use…" at bounding box center [728, 102] width 640 height 678
click at [930, 364] on select "Choose an option... Pending Applied Excluded (Questions) Excluded (Expired) Exc…" at bounding box center [891, 371] width 110 height 21
select select ""excluded__other_""
click at [836, 361] on select "Choose an option... Pending Applied Excluded (Questions) Excluded (Expired) Exc…" at bounding box center [891, 371] width 110 height 21
drag, startPoint x: 614, startPoint y: 108, endPoint x: 379, endPoint y: 121, distance: 235.8
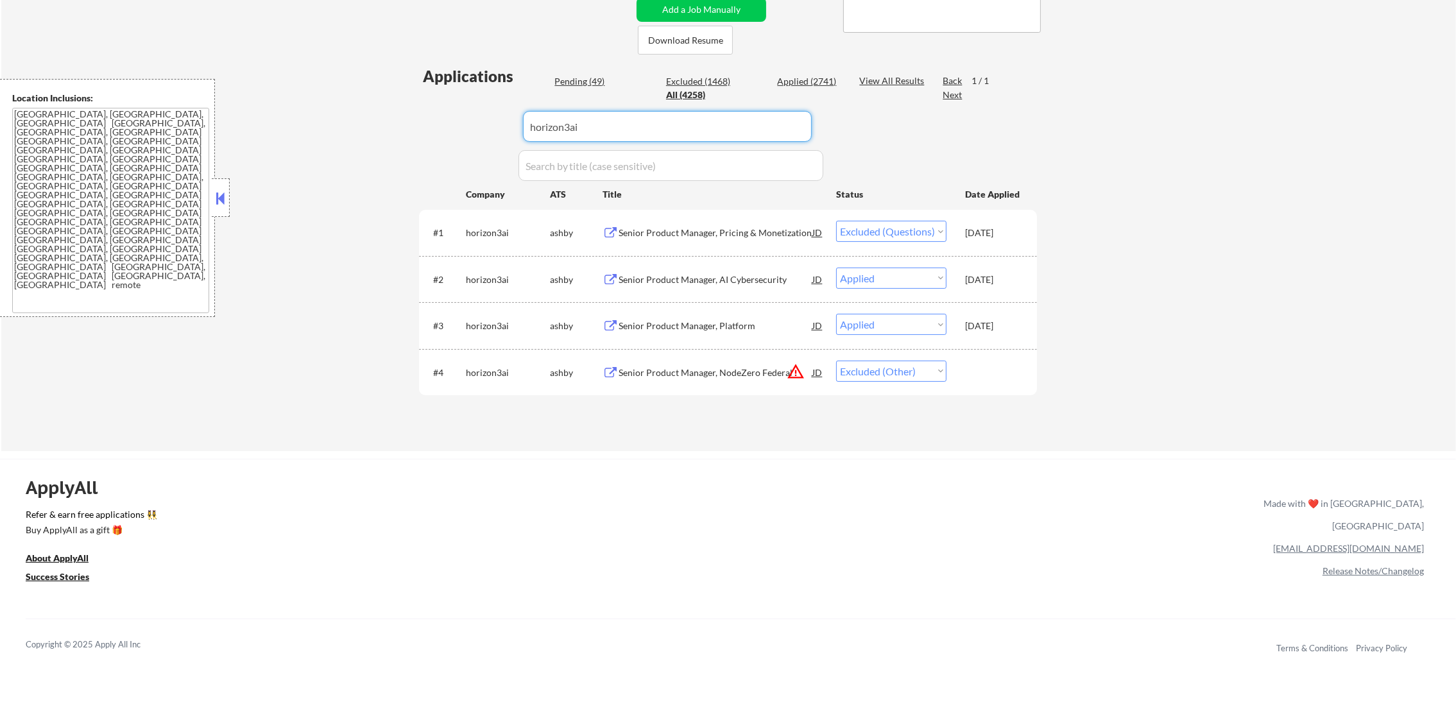
click at [408, 121] on div "← Return to /applysquad Mailslurp Inbox Job Search Builder Gabriel Wilensky Use…" at bounding box center [728, 102] width 640 height 678
paste input "unity3d"
click at [372, 121] on div "← Return to /applysquad Mailslurp Inbox Job Search Builder Gabriel Wilensky Use…" at bounding box center [728, 107] width 1455 height 688
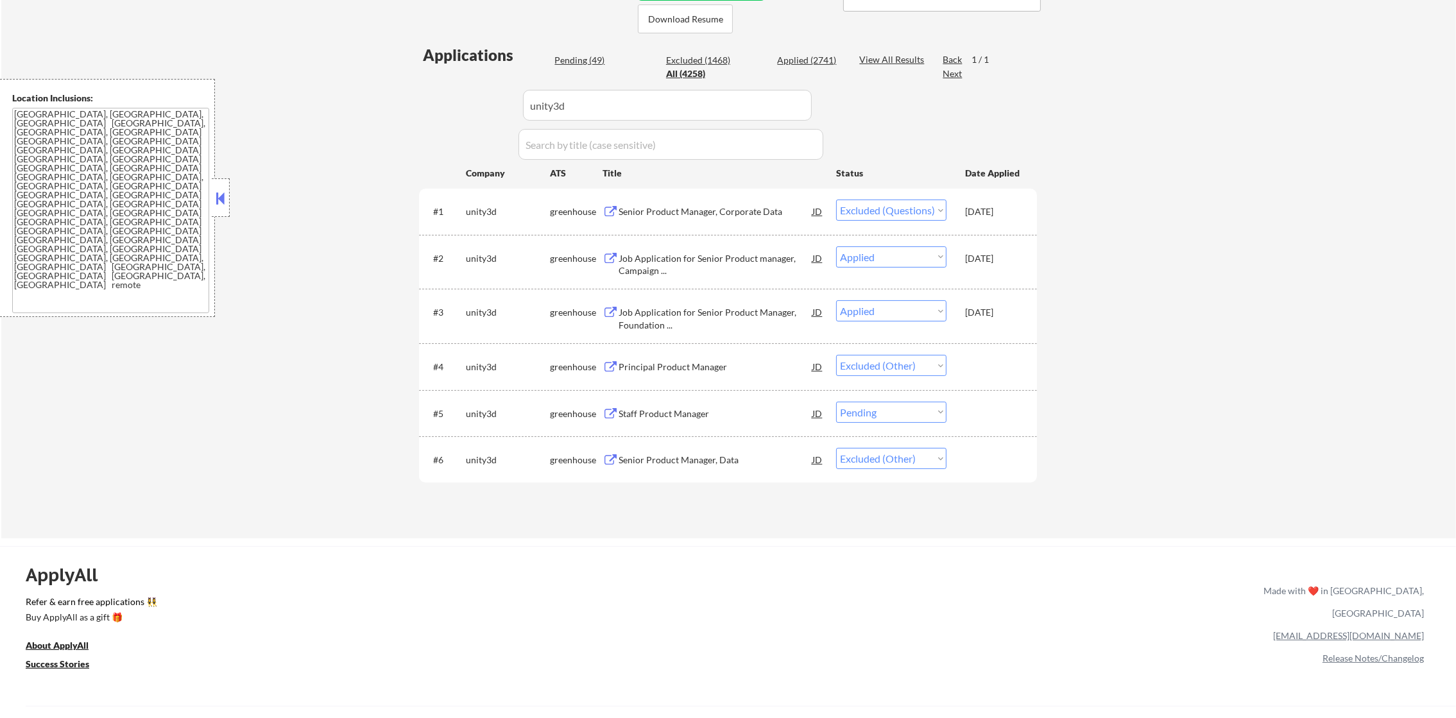
scroll to position [321, 0]
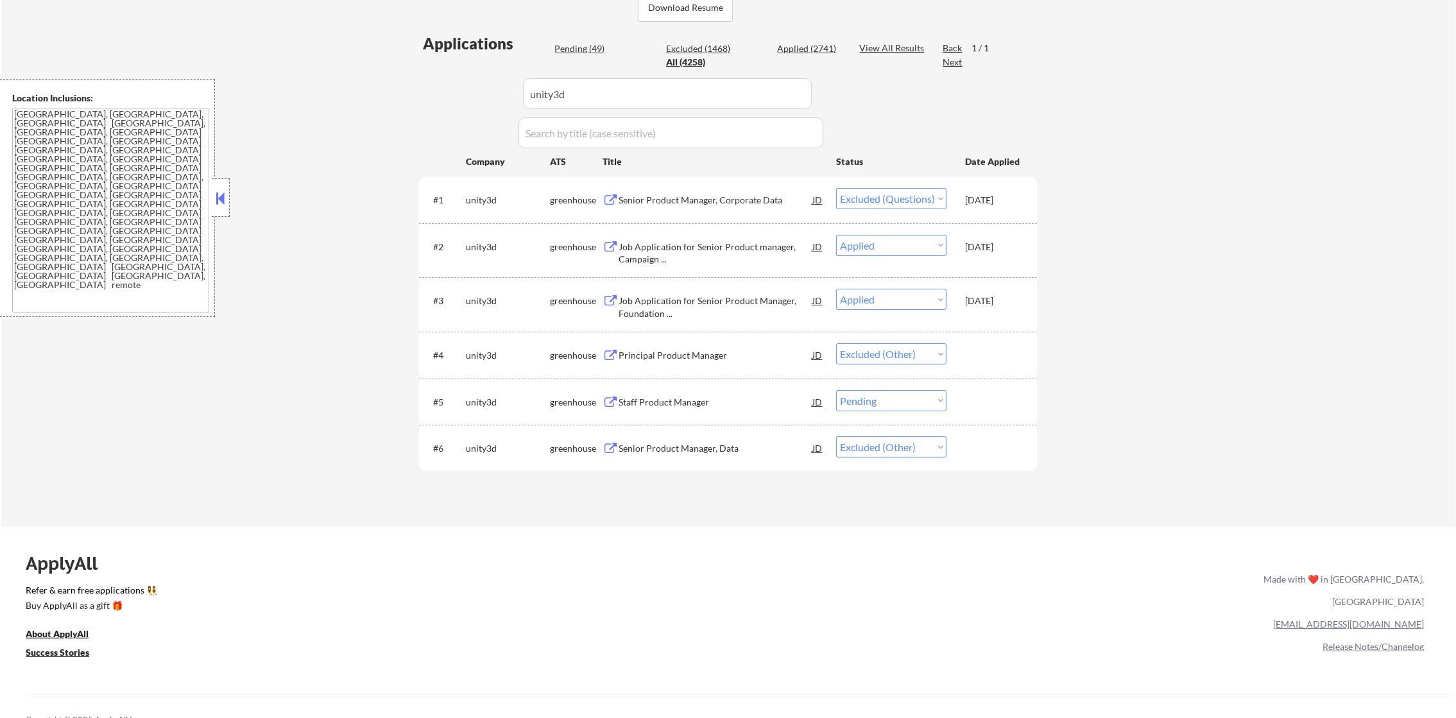
paste input "hypergiant"
drag, startPoint x: 612, startPoint y: 92, endPoint x: 332, endPoint y: 98, distance: 279.8
click at [352, 94] on div "← Return to /applysquad Mailslurp Inbox Job Search Builder Gabriel Wilensky Use…" at bounding box center [728, 129] width 1455 height 796
type input "hypergiant"
click at [332, 98] on div "← Return to /applysquad Mailslurp Inbox Job Search Builder Gabriel Wilensky Use…" at bounding box center [728, 129] width 1455 height 796
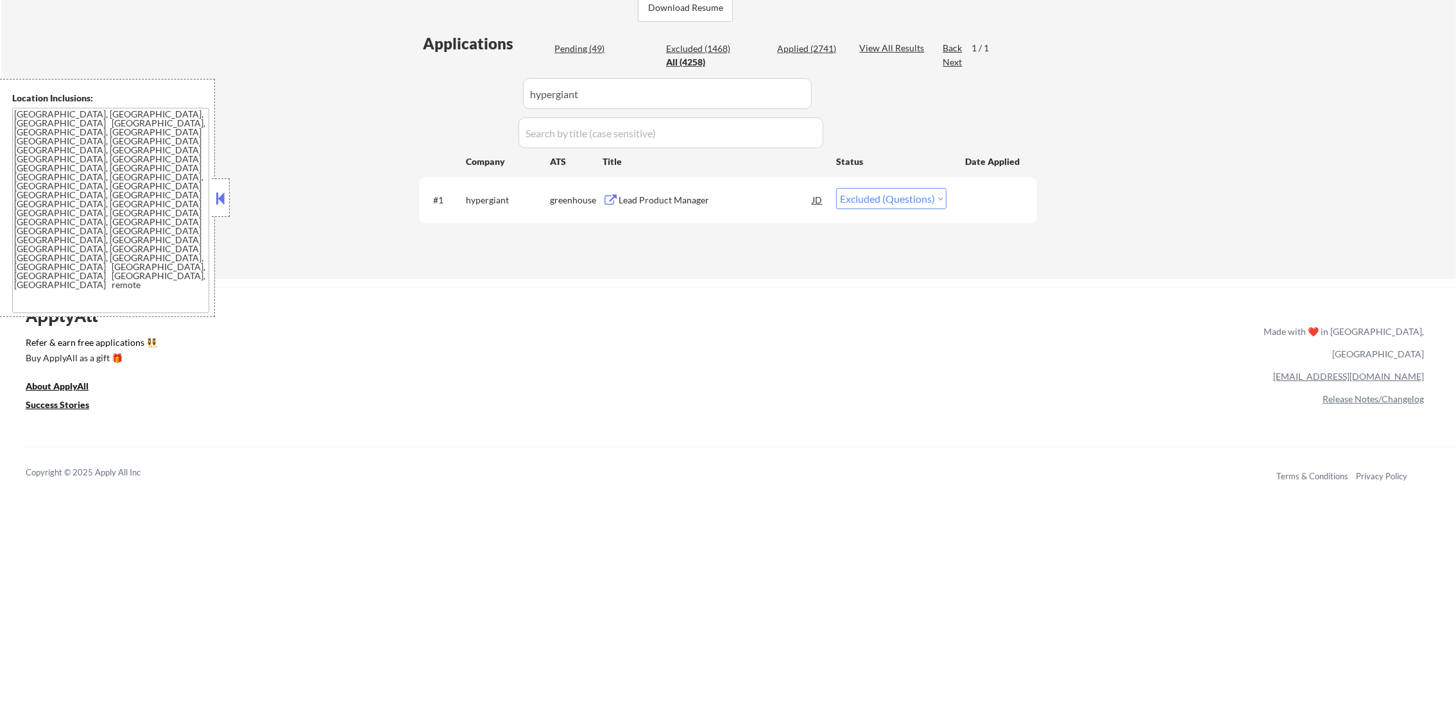
click at [696, 194] on div "Lead Product Manager" at bounding box center [716, 200] width 194 height 13
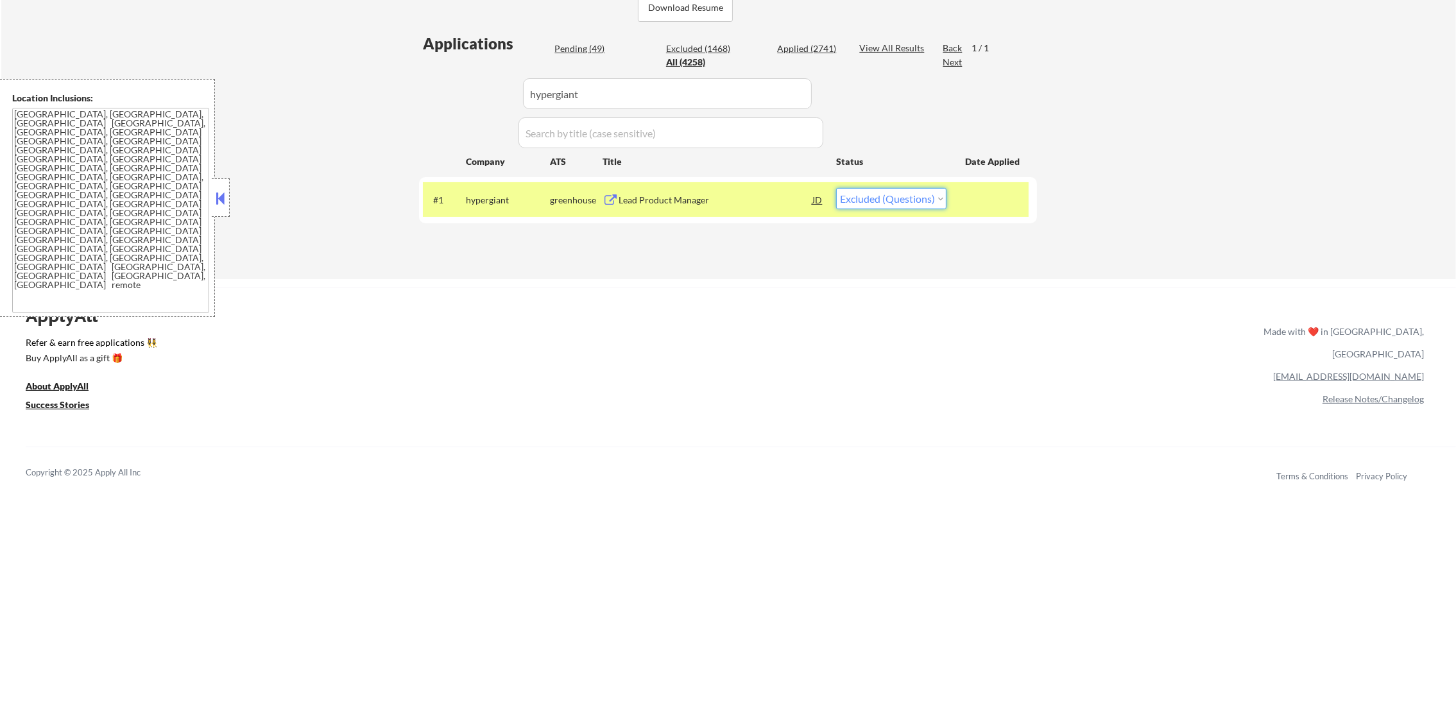
click at [902, 205] on select "Choose an option... Pending Applied Excluded (Questions) Excluded (Expired) Exc…" at bounding box center [891, 198] width 110 height 21
select select ""excluded""
click at [836, 188] on select "Choose an option... Pending Applied Excluded (Questions) Excluded (Expired) Exc…" at bounding box center [891, 198] width 110 height 21
click at [491, 196] on div "hypergiant" at bounding box center [508, 200] width 84 height 13
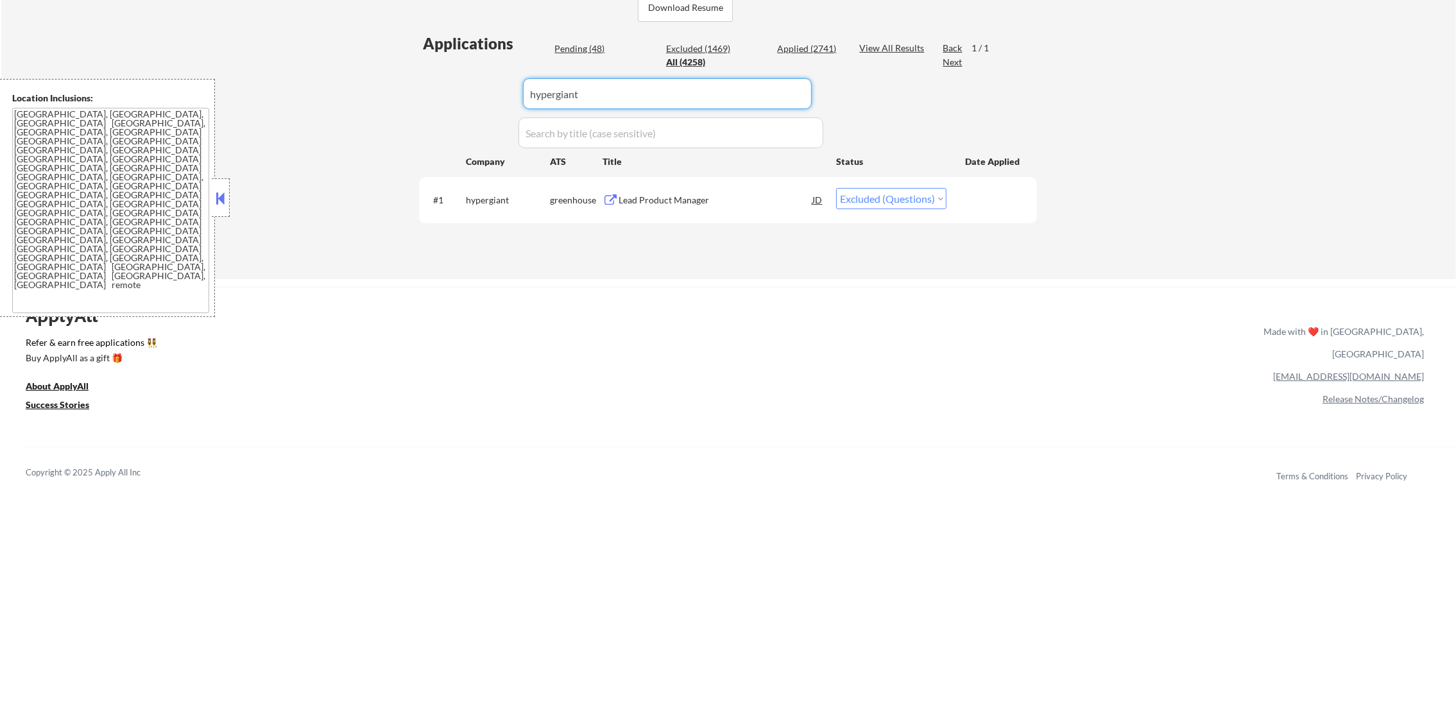
paste input "weave"
drag, startPoint x: 609, startPoint y: 90, endPoint x: 332, endPoint y: 88, distance: 276.6
click at [345, 90] on div "← Return to /applysquad Mailslurp Inbox Job Search Builder Gabriel Wilensky Use…" at bounding box center [728, 5] width 1455 height 549
type input "weave"
click at [332, 88] on div "← Return to /applysquad Mailslurp Inbox Job Search Builder Gabriel Wilensky Use…" at bounding box center [728, 5] width 1455 height 549
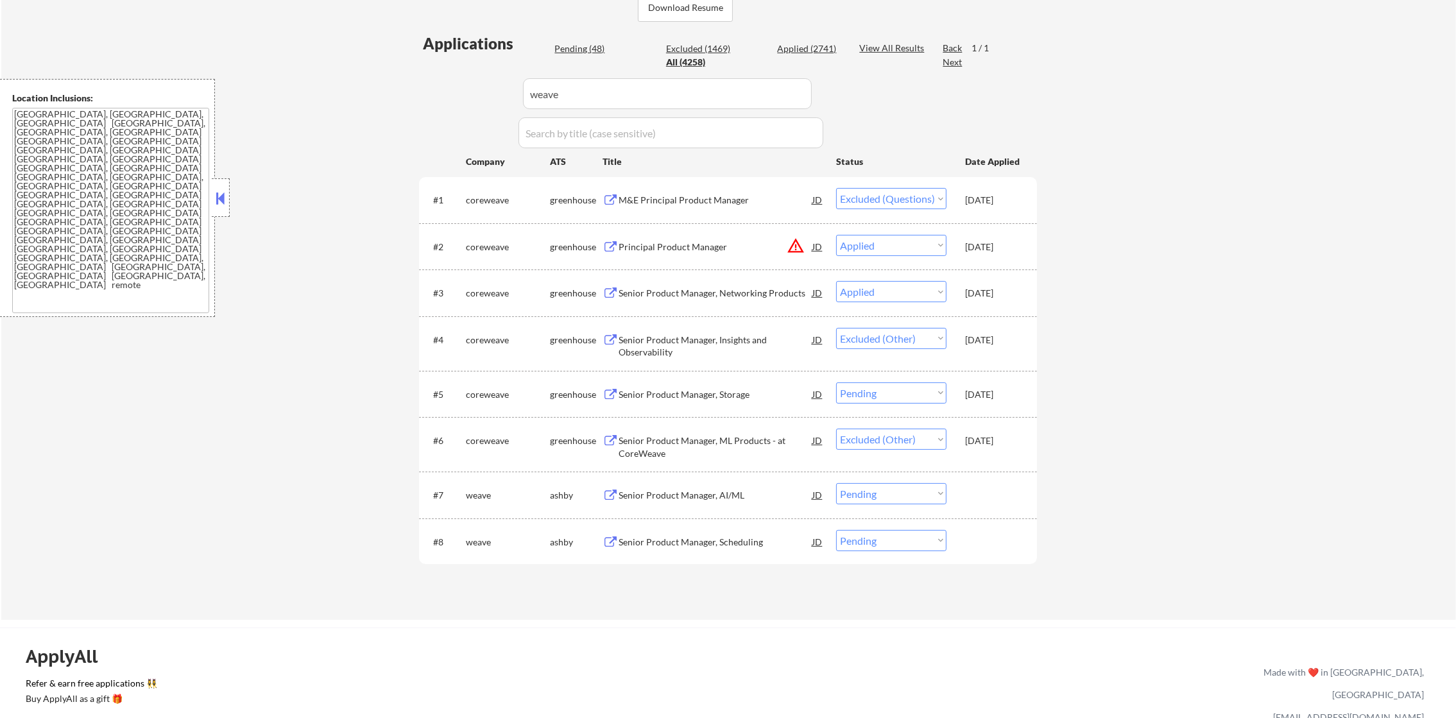
click at [887, 498] on select "Choose an option... Pending Applied Excluded (Questions) Excluded (Expired) Exc…" at bounding box center [891, 493] width 110 height 21
select select ""excluded__other_""
click at [836, 483] on select "Choose an option... Pending Applied Excluded (Questions) Excluded (Expired) Exc…" at bounding box center [891, 493] width 110 height 21
paste input "typeform"
drag, startPoint x: 606, startPoint y: 93, endPoint x: 421, endPoint y: 78, distance: 186.0
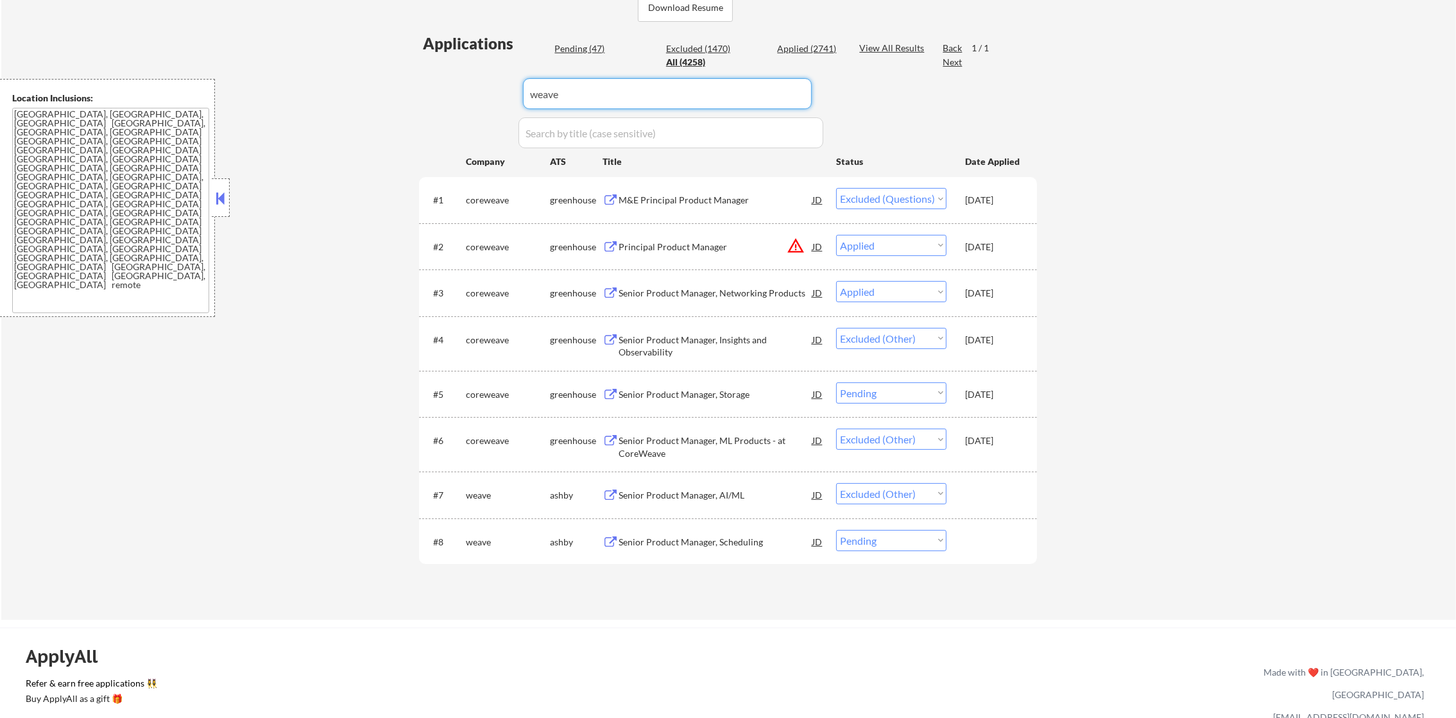
click at [423, 78] on div "Applications Pending (47) Excluded (1470) Applied (2741) All (4258) View All Re…" at bounding box center [728, 314] width 618 height 563
type input "typeform"
click at [420, 78] on div "Applications Pending (47) Excluded (1470) Applied (2741) All (4258) View All Re…" at bounding box center [728, 314] width 618 height 563
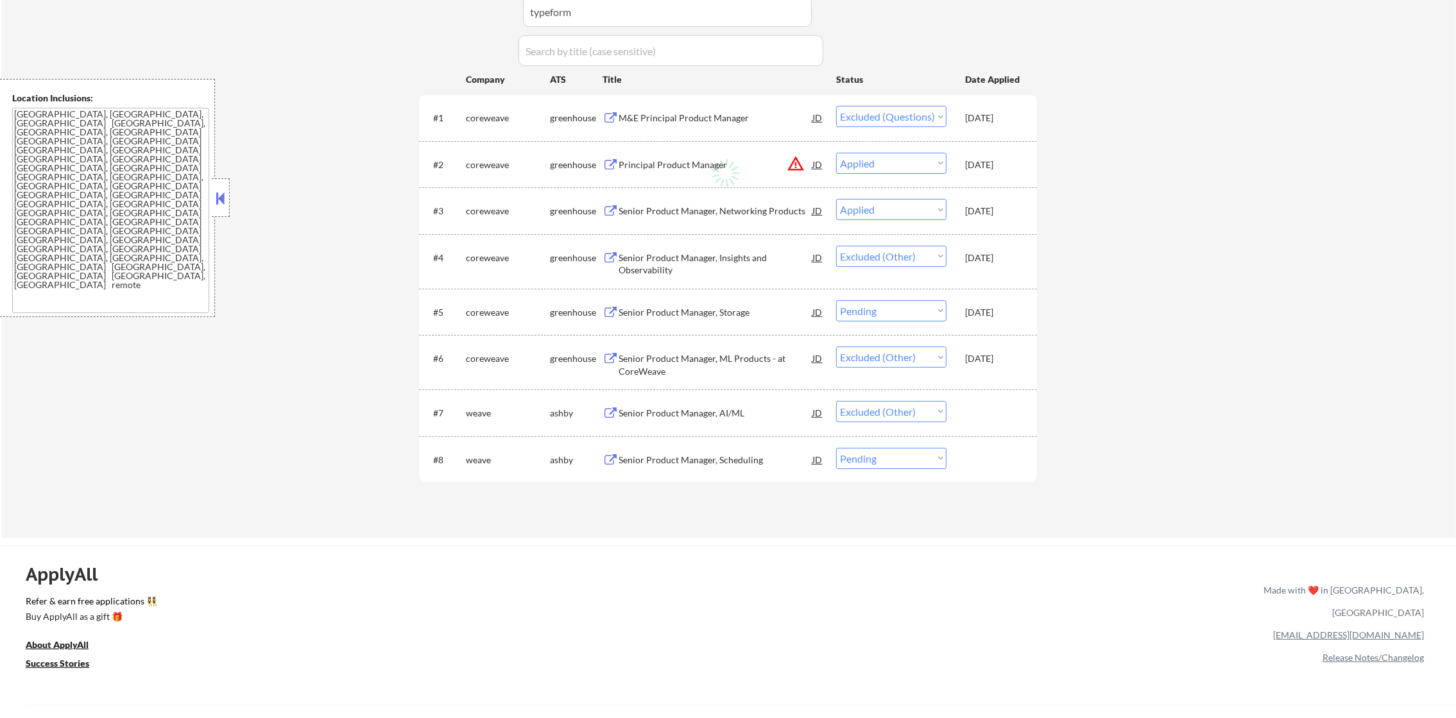
scroll to position [417, 0]
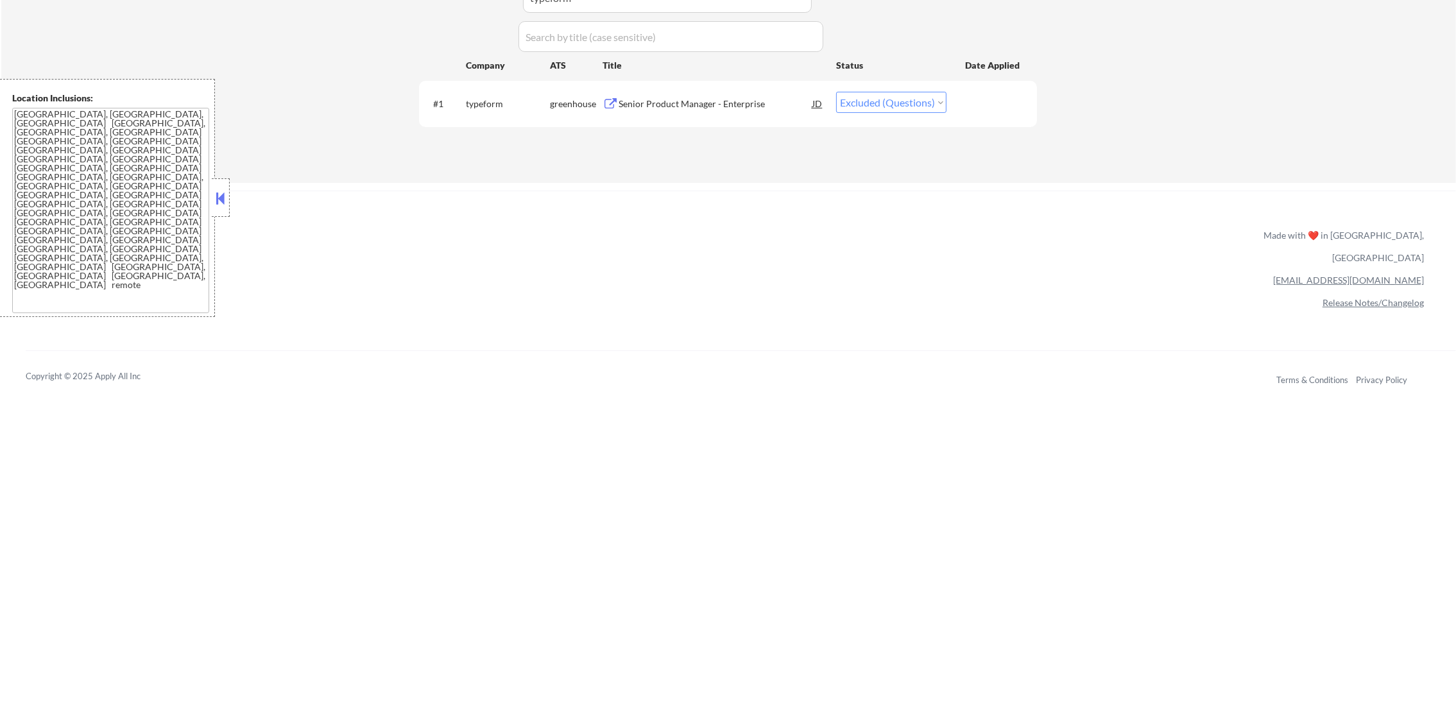
click at [722, 103] on div "Senior Product Manager - Enterprise" at bounding box center [716, 104] width 194 height 13
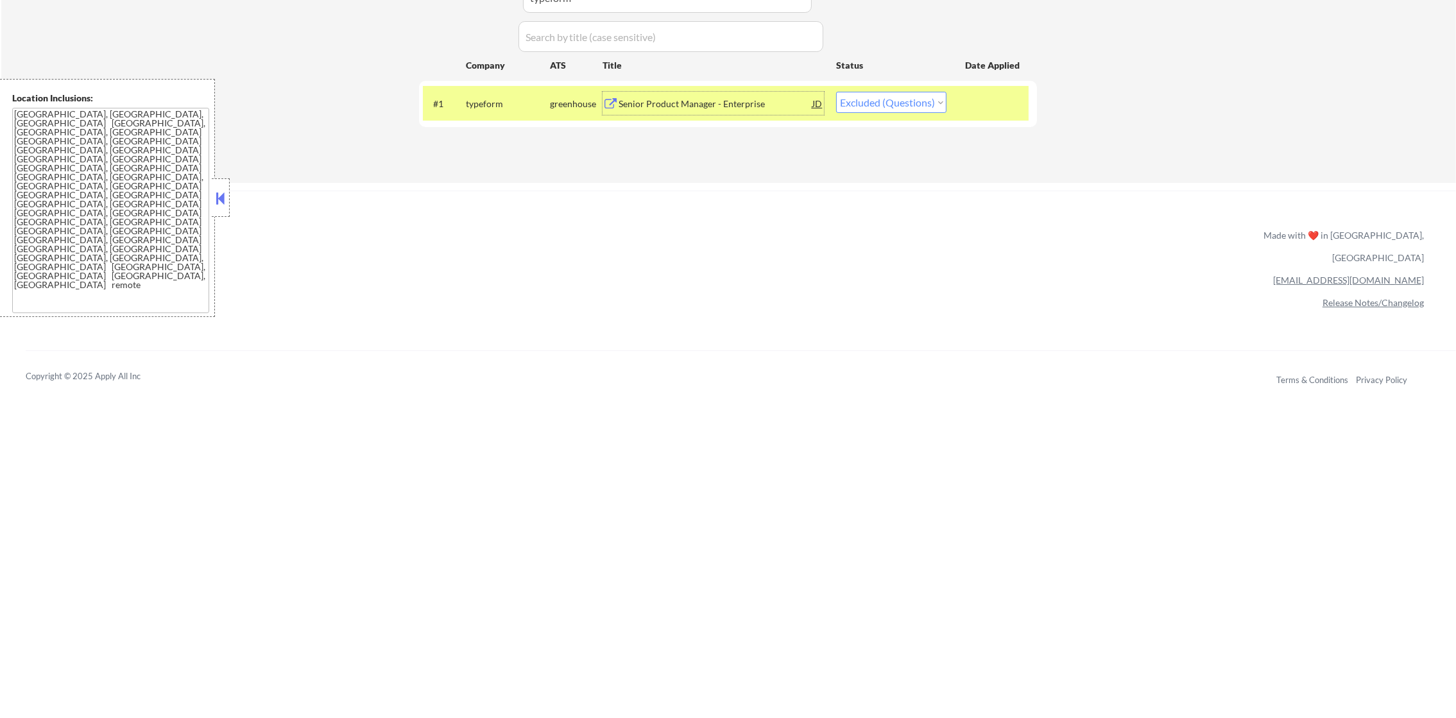
drag, startPoint x: 853, startPoint y: 95, endPoint x: 853, endPoint y: 108, distance: 13.5
click at [853, 100] on select "Choose an option... Pending Applied Excluded (Questions) Excluded (Expired) Exc…" at bounding box center [891, 102] width 110 height 21
select select ""applied""
click at [836, 92] on select "Choose an option... Pending Applied Excluded (Questions) Excluded (Expired) Exc…" at bounding box center [891, 102] width 110 height 21
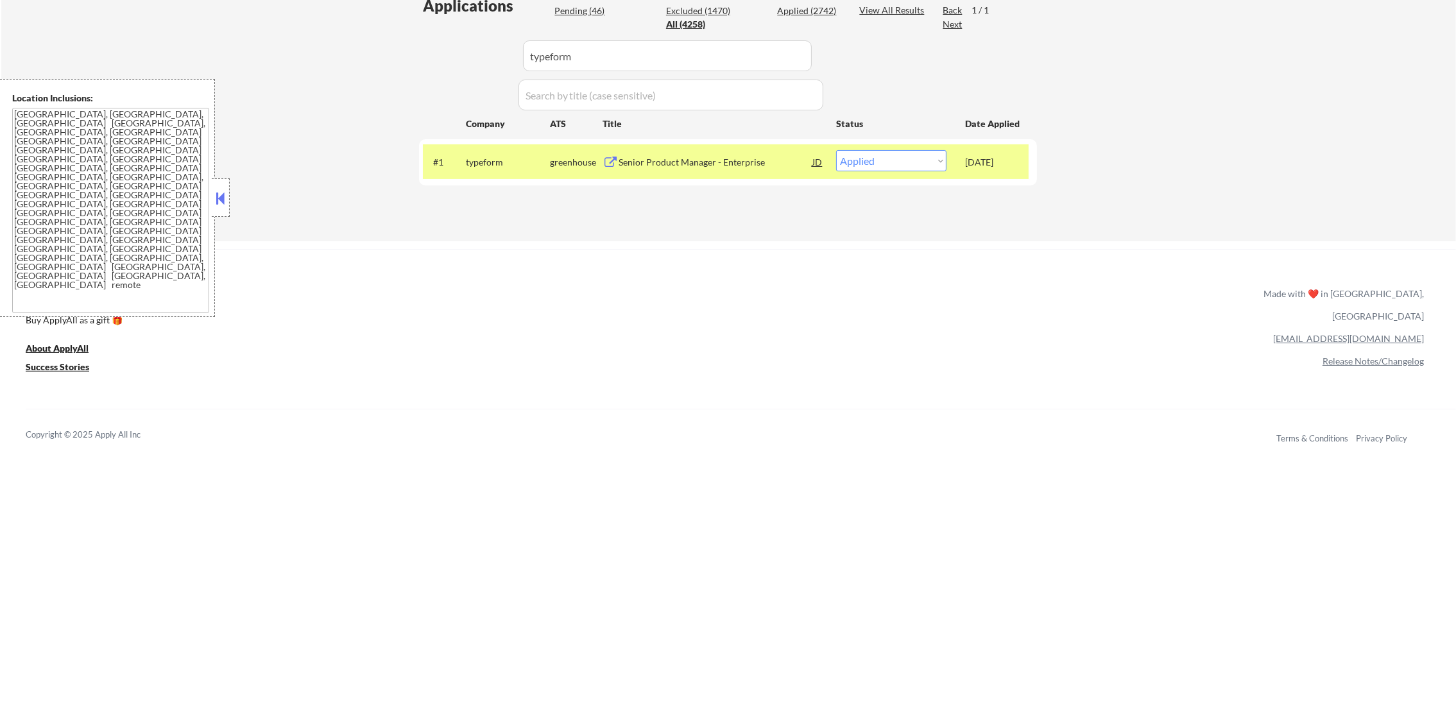
scroll to position [352, 0]
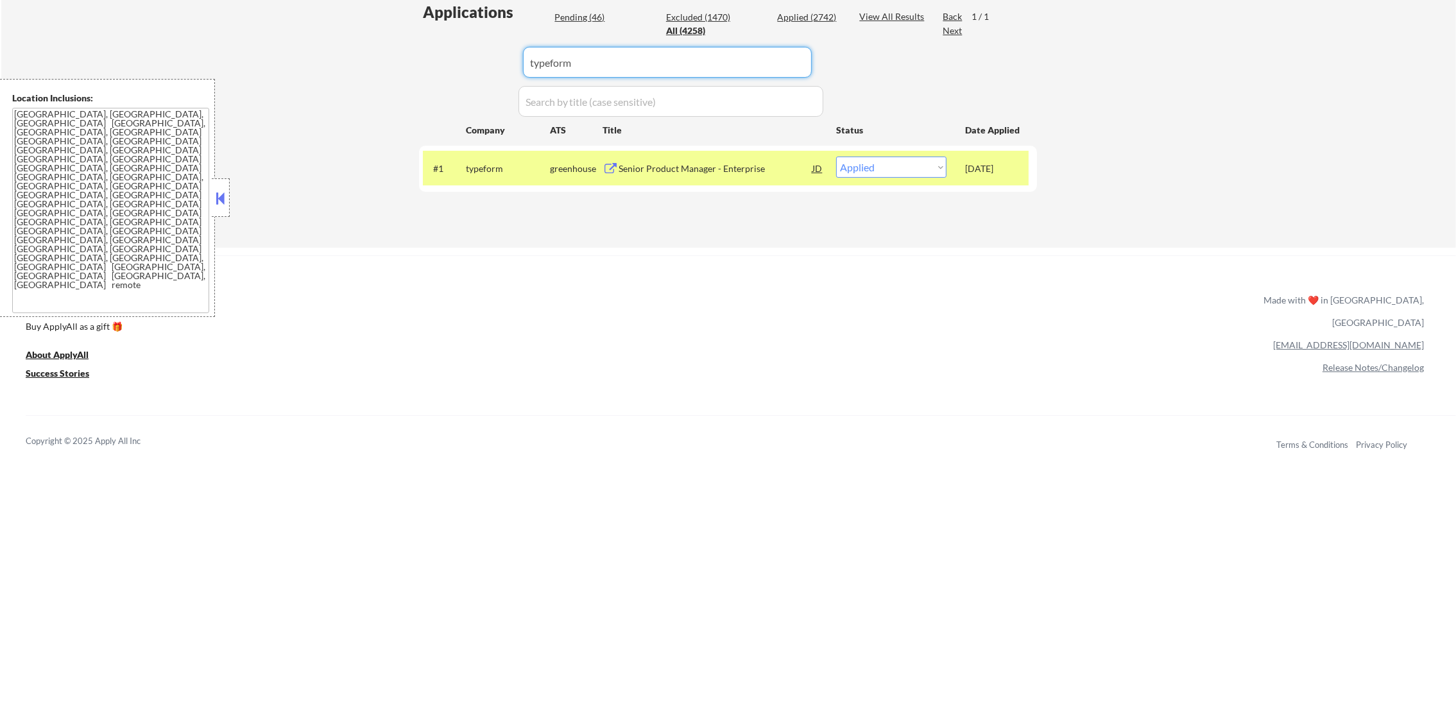
click at [567, 74] on input "input" at bounding box center [667, 62] width 289 height 31
drag, startPoint x: 580, startPoint y: 71, endPoint x: 456, endPoint y: 71, distance: 124.5
click at [456, 71] on div "Applications Pending (46) Excluded (1470) Applied (2742) All (4258) View All Re…" at bounding box center [728, 111] width 618 height 221
paste input "scoutmotors"
type input "scoutmotors"
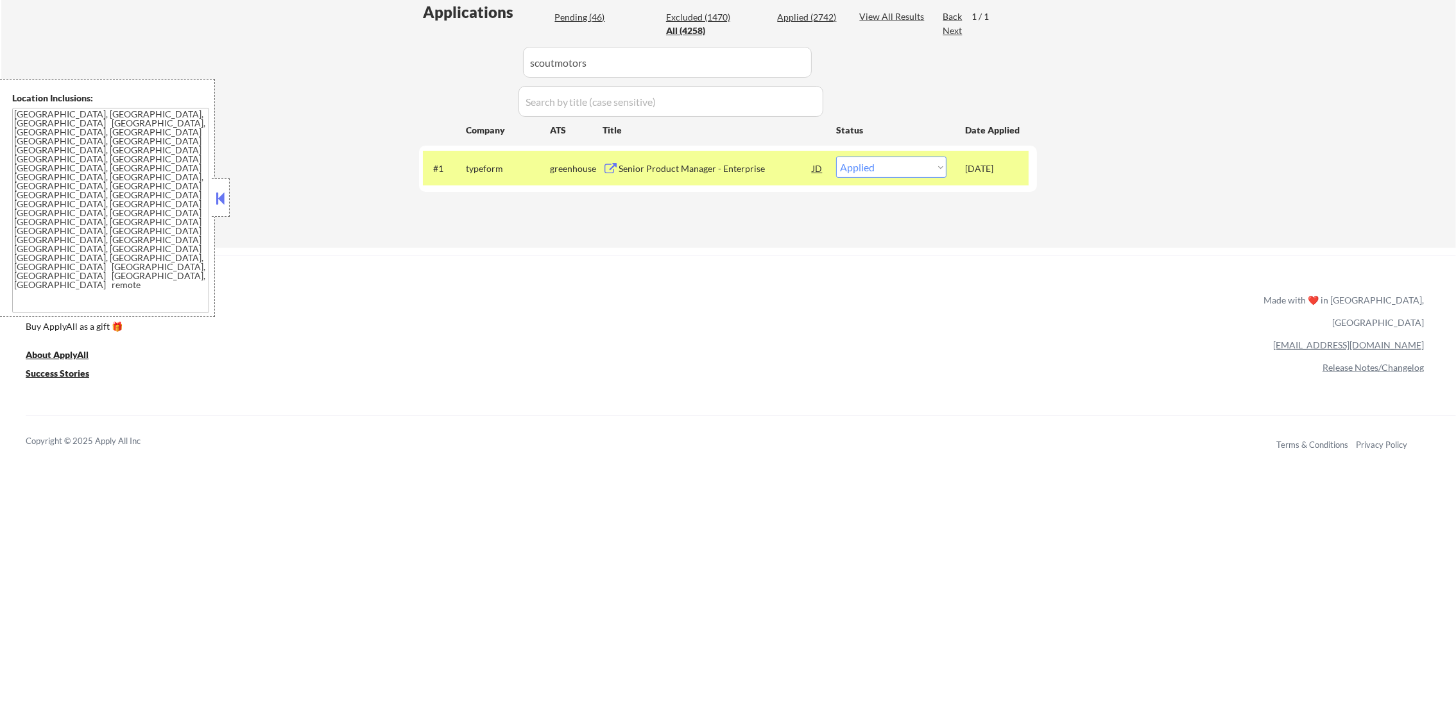
click at [456, 71] on div "Applications Pending (46) Excluded (1470) Applied (2742) All (4258) View All Re…" at bounding box center [728, 111] width 618 height 221
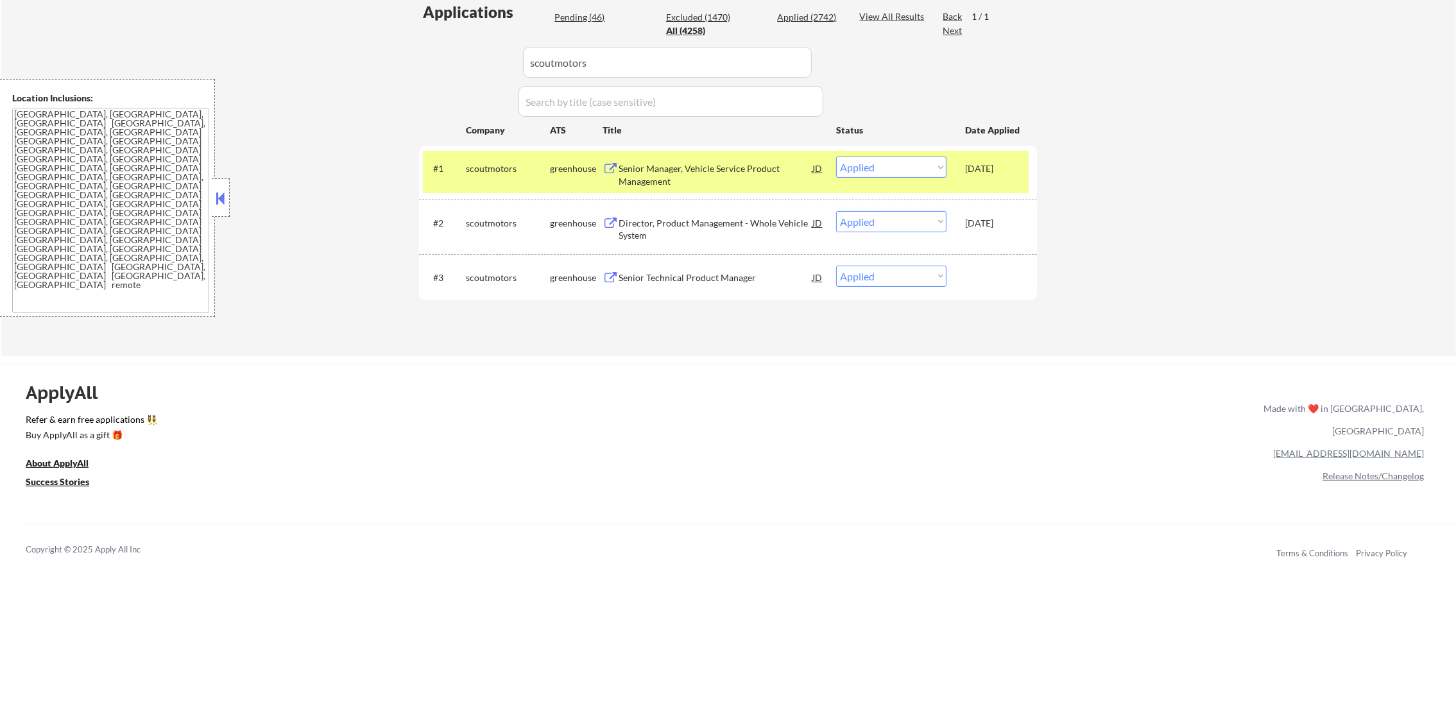
click at [739, 262] on div "#3 scoutmotors greenhouse Senior Technical Product Manager JD warning_amber Cho…" at bounding box center [726, 277] width 606 height 35
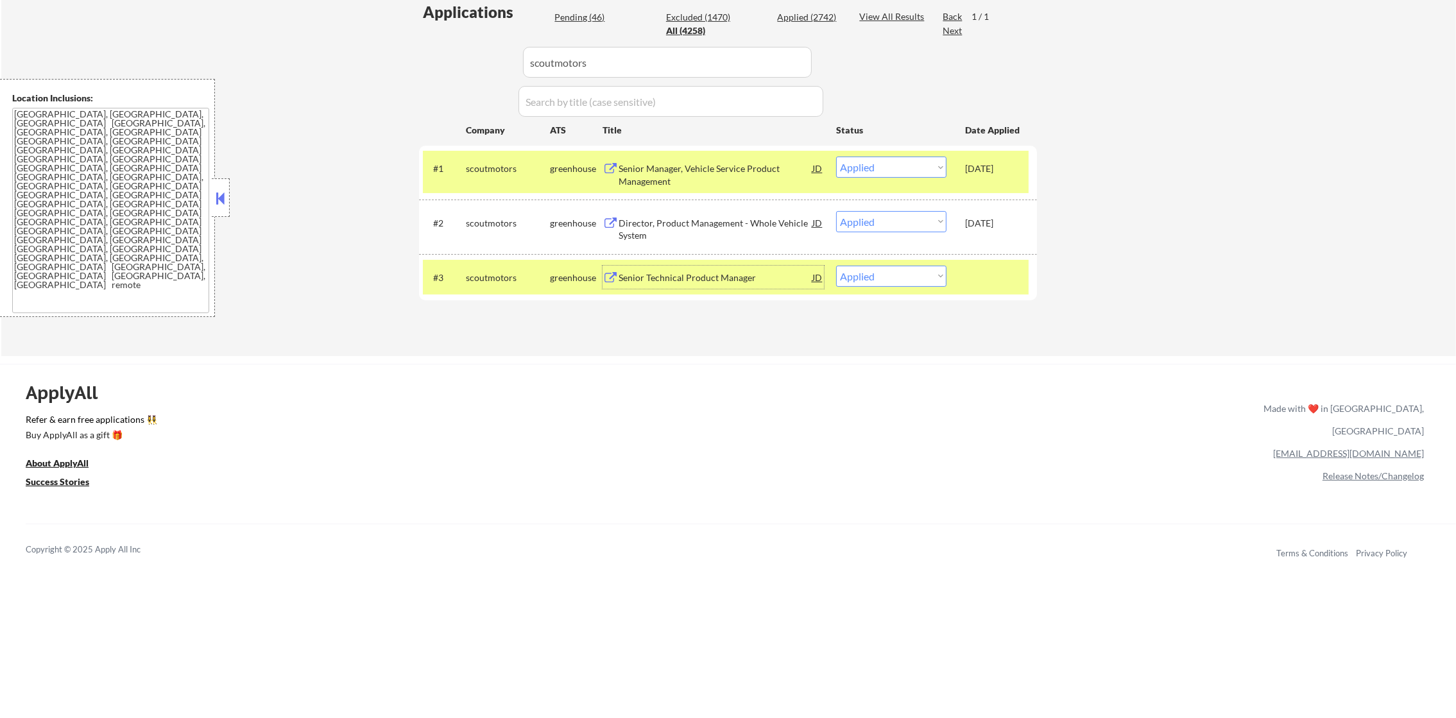
click at [719, 284] on div "Senior Technical Product Manager" at bounding box center [716, 277] width 194 height 23
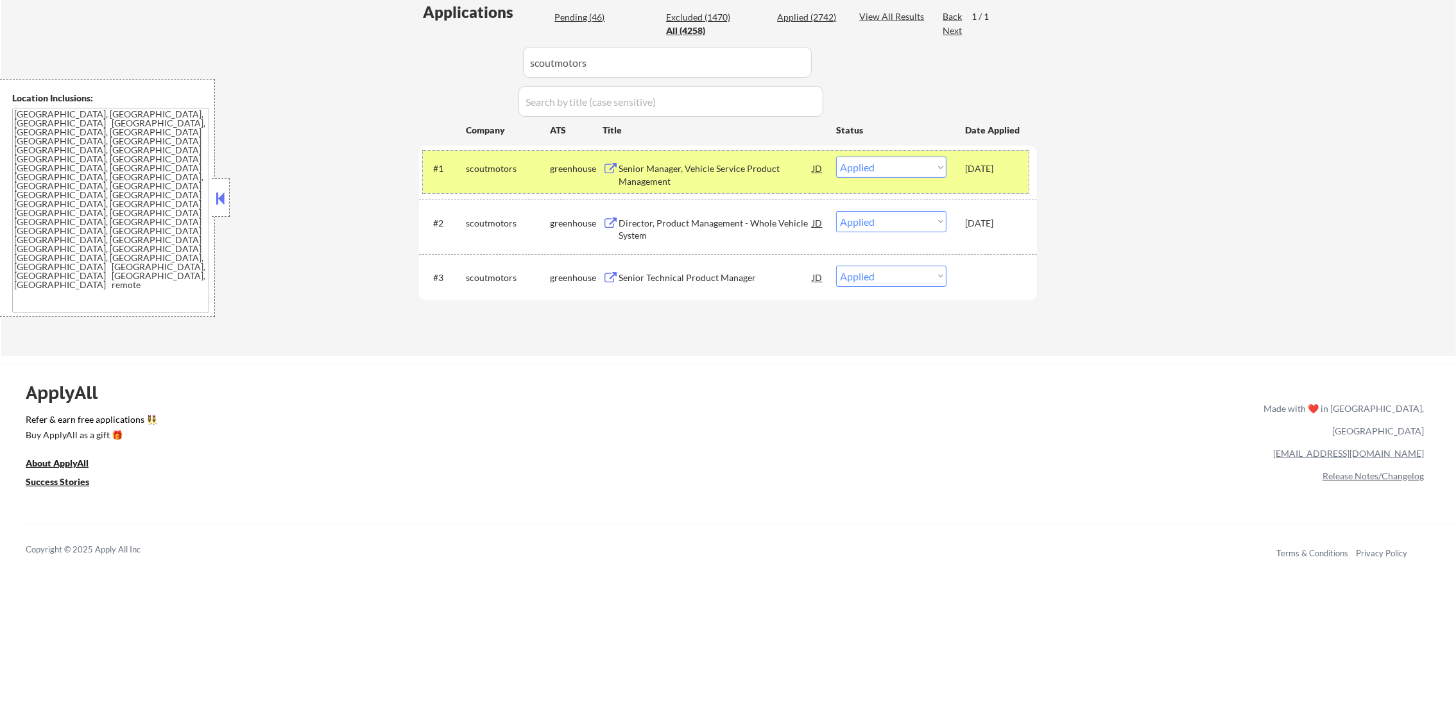
click at [486, 176] on div "scoutmotors" at bounding box center [508, 168] width 84 height 23
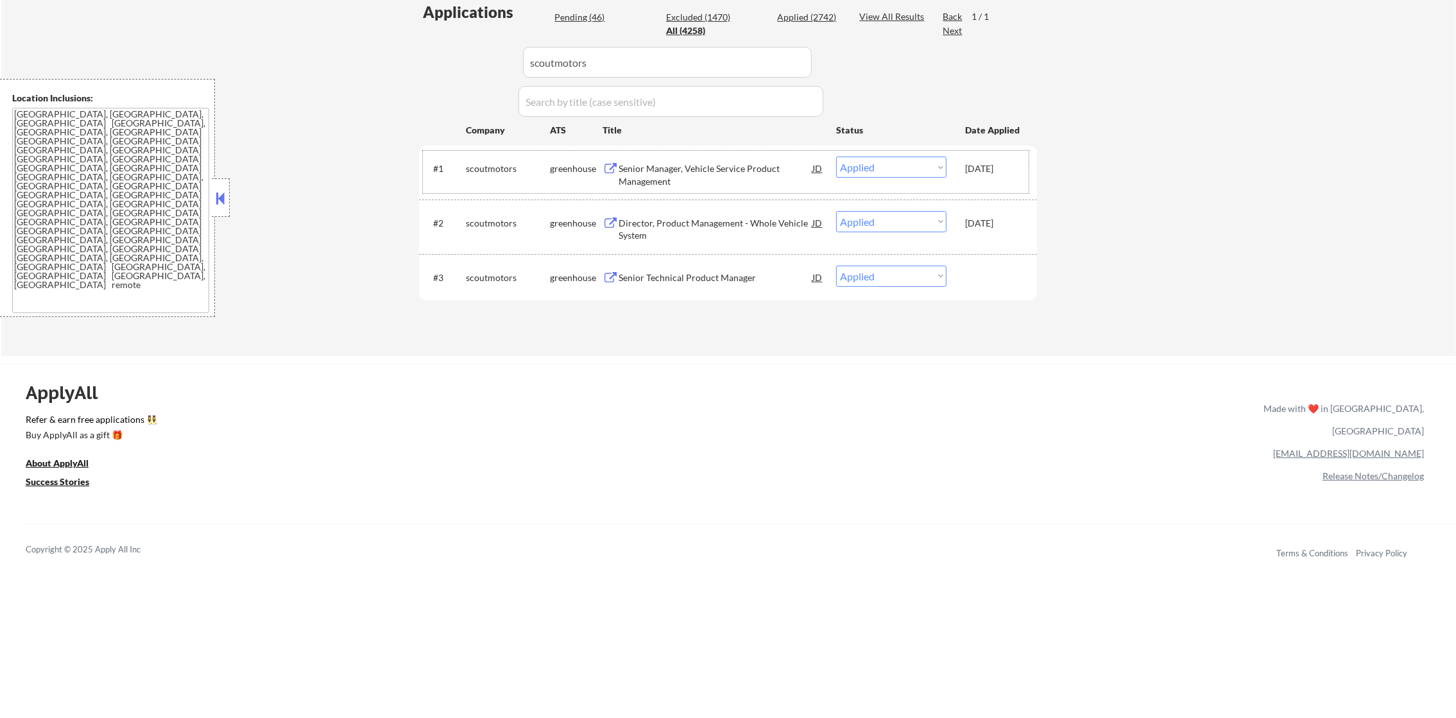
click at [877, 262] on div "#3 scoutmotors greenhouse Senior Technical Product Manager JD warning_amber Cho…" at bounding box center [726, 277] width 606 height 35
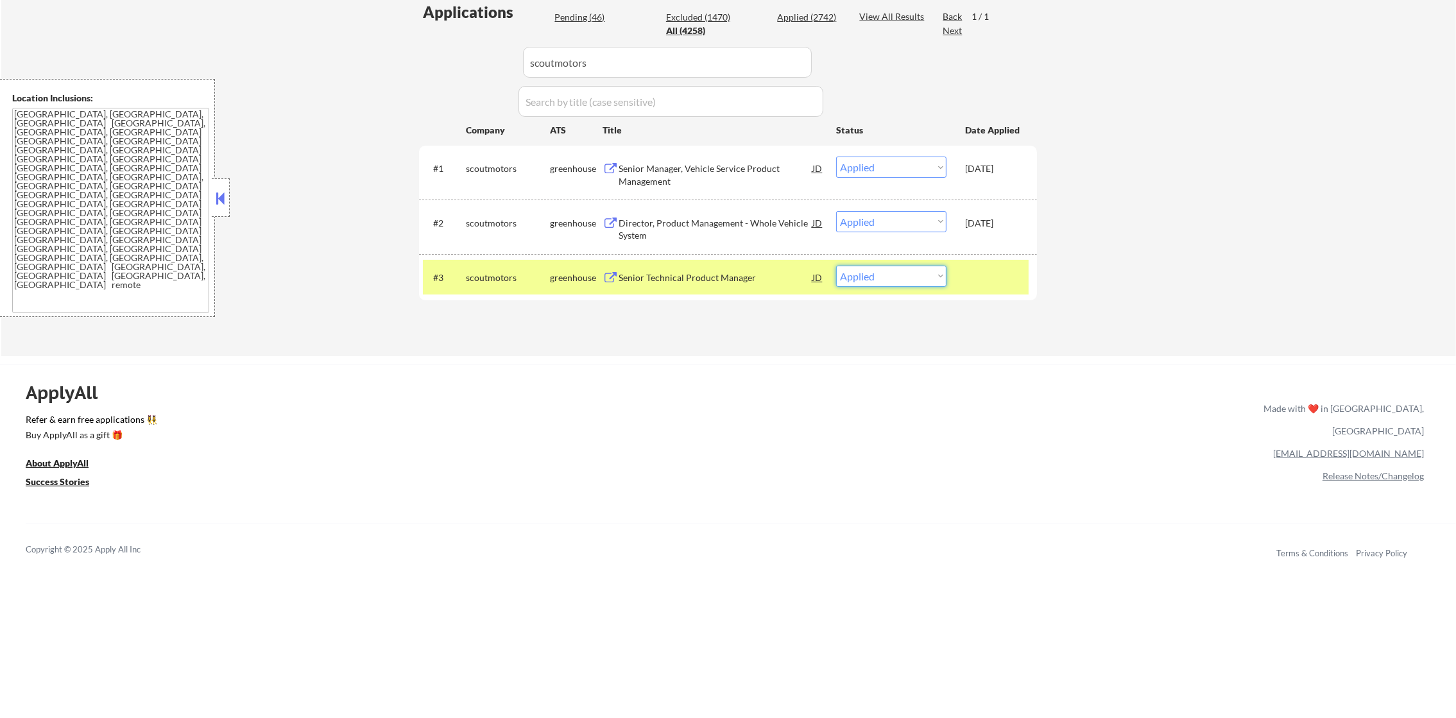
click at [873, 277] on select "Choose an option... Pending Applied Excluded (Questions) Excluded (Expired) Exc…" at bounding box center [891, 276] width 110 height 21
select select ""excluded""
click at [836, 266] on select "Choose an option... Pending Applied Excluded (Questions) Excluded (Expired) Exc…" at bounding box center [891, 276] width 110 height 21
click at [446, 277] on div "#3" at bounding box center [444, 277] width 22 height 13
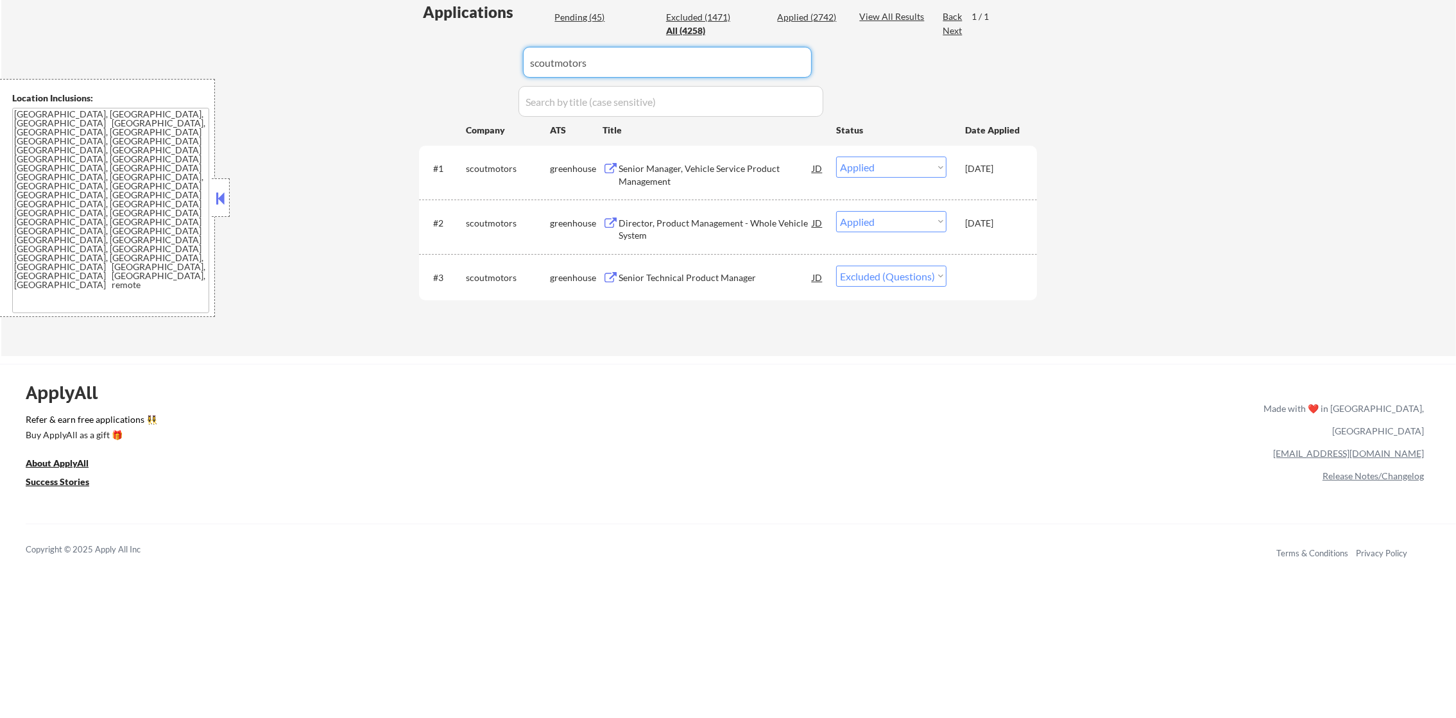
paste input "planetlabs"
drag, startPoint x: 606, startPoint y: 50, endPoint x: 391, endPoint y: 51, distance: 215.0
click at [395, 51] on div "← Return to /applysquad Mailslurp Inbox Job Search Builder Gabriel Wilensky Use…" at bounding box center [728, 27] width 1455 height 657
type input "planetlabs"
click at [384, 51] on div "← Return to /applysquad Mailslurp Inbox Job Search Builder Gabriel Wilensky Use…" at bounding box center [728, 27] width 1455 height 657
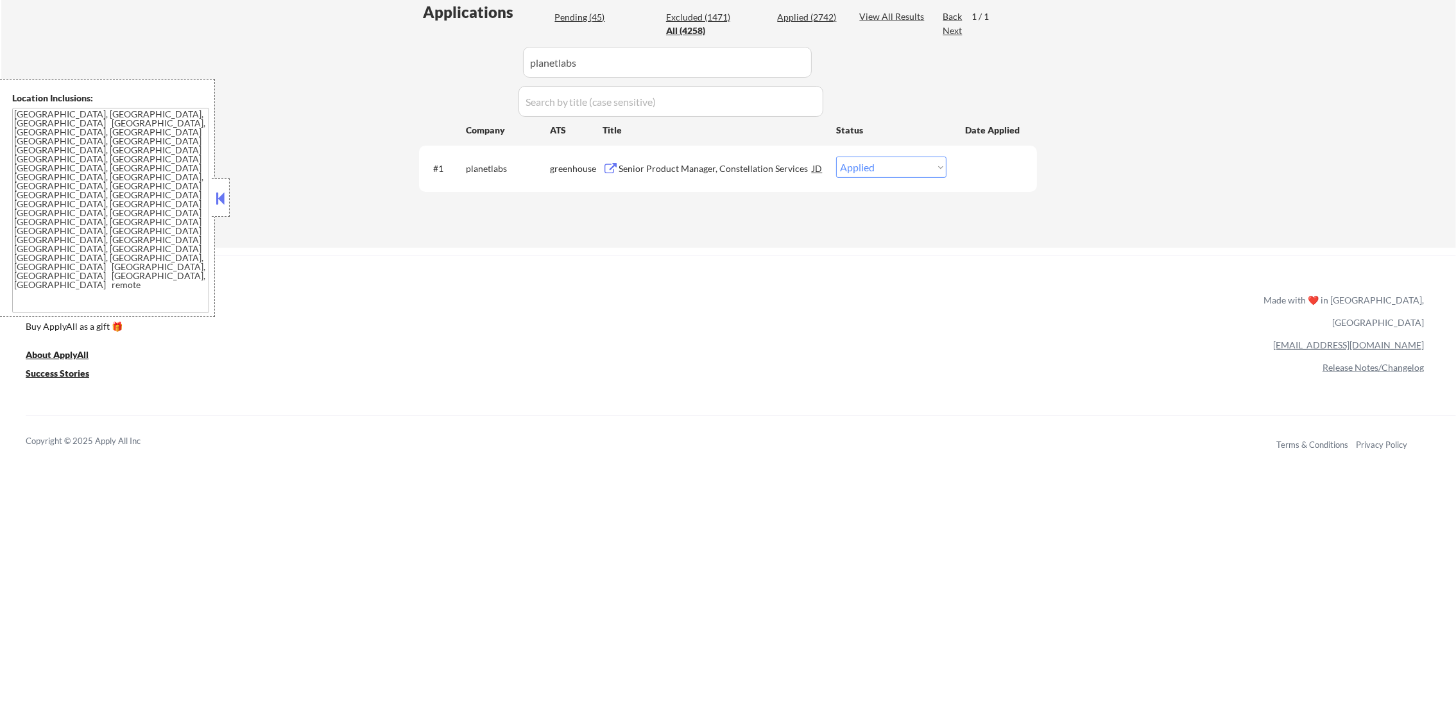
click at [744, 178] on div "Senior Product Manager, Constellation Services" at bounding box center [716, 168] width 194 height 23
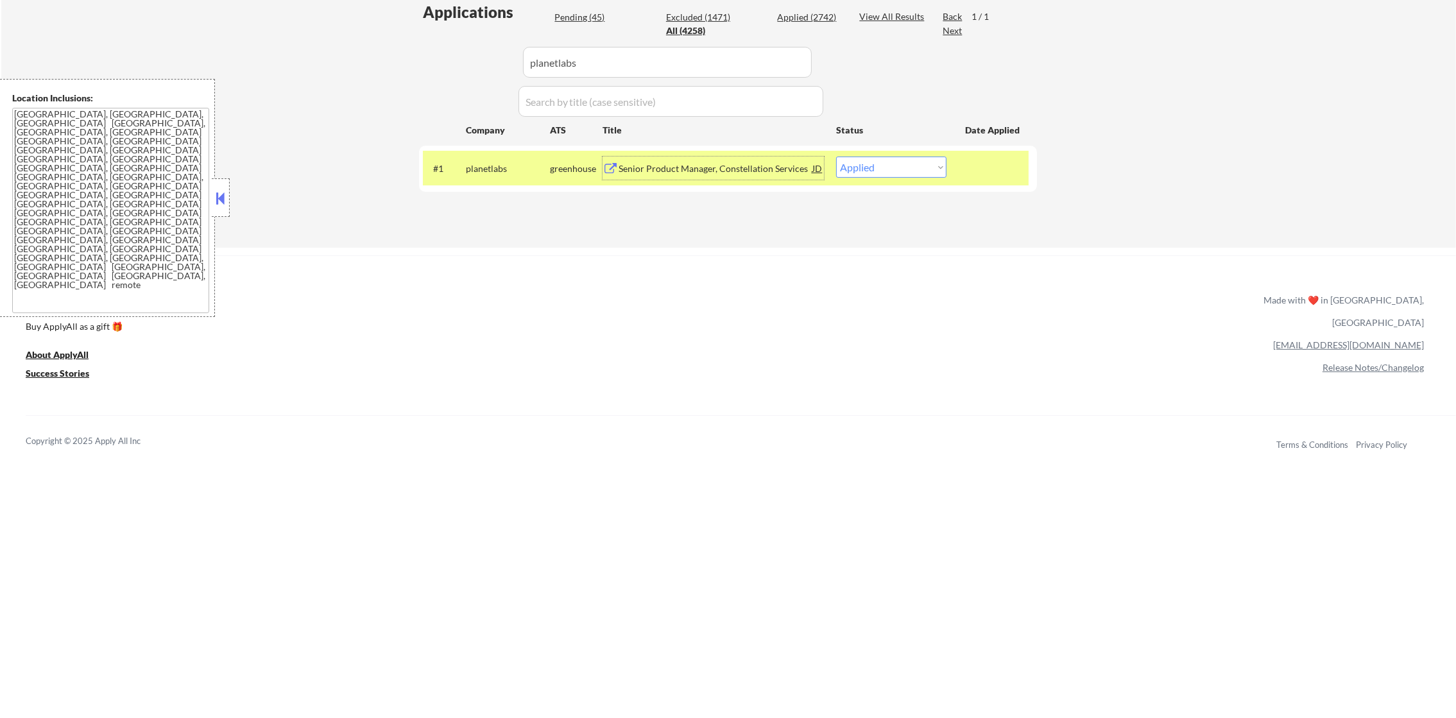
click at [884, 185] on div "#1 planetlabs greenhouse Senior Product Manager, Constellation Services JD warn…" at bounding box center [728, 169] width 618 height 46
click at [890, 171] on select "Choose an option... Pending Applied Excluded (Questions) Excluded (Expired) Exc…" at bounding box center [891, 167] width 110 height 21
select select ""excluded""
click at [836, 157] on select "Choose an option... Pending Applied Excluded (Questions) Excluded (Expired) Exc…" at bounding box center [891, 167] width 110 height 21
click at [491, 185] on div "#1 planetlabs greenhouse Senior Product Manager, Constellation Services JD warn…" at bounding box center [728, 169] width 618 height 46
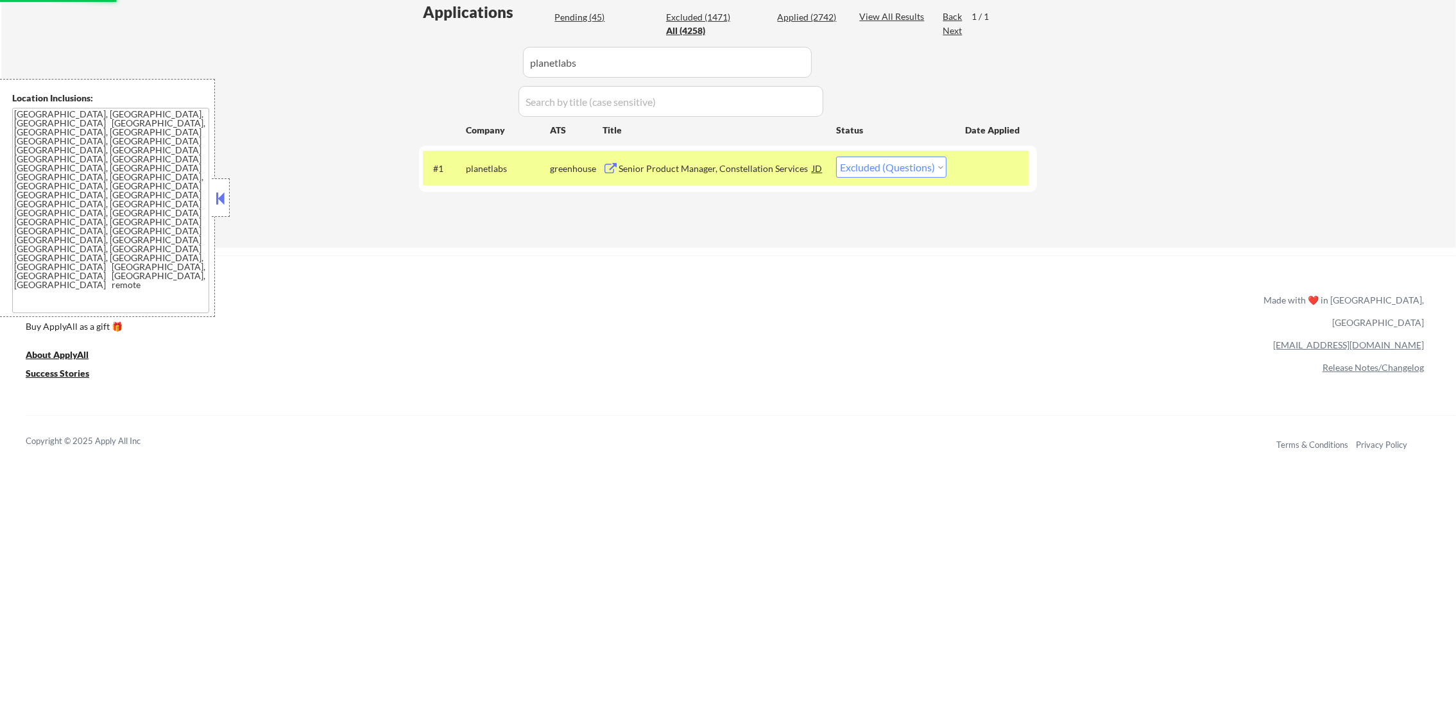
click at [490, 176] on div "planetlabs" at bounding box center [508, 168] width 84 height 23
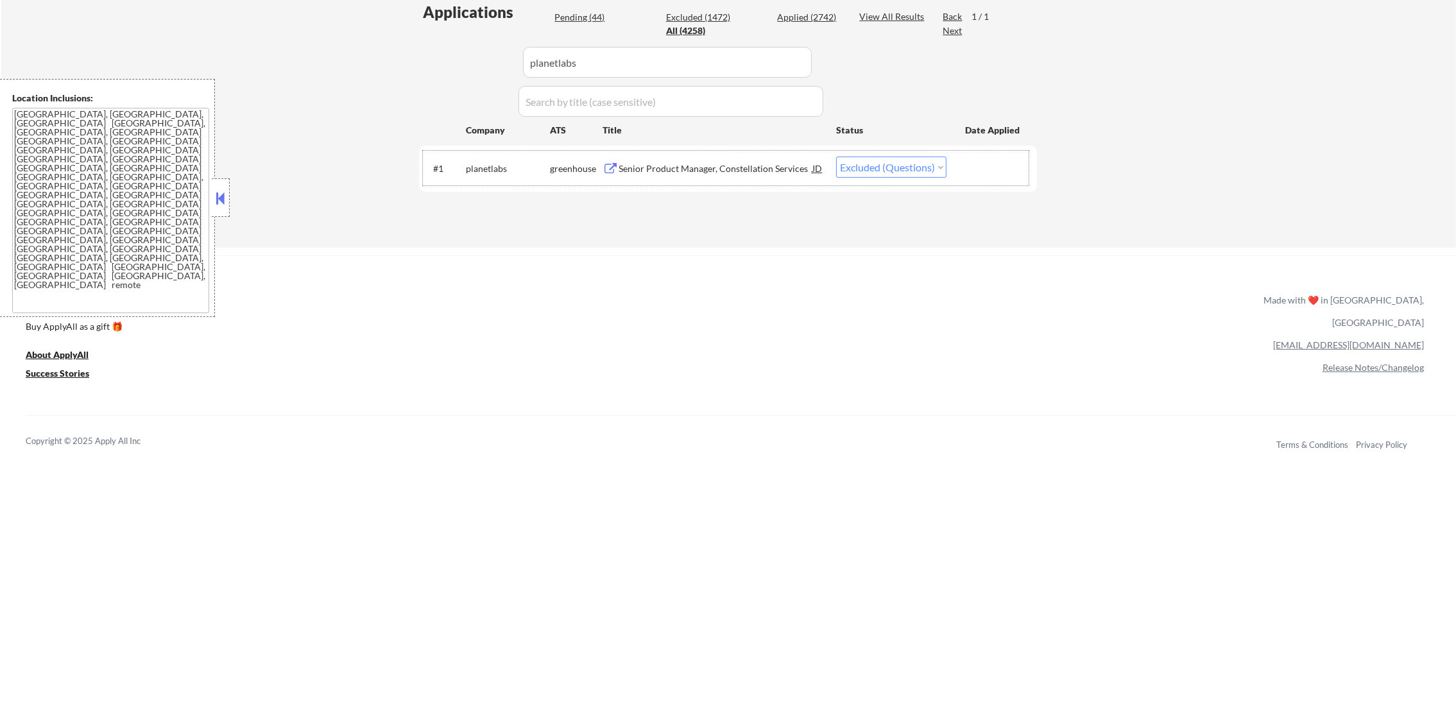
click at [721, 167] on div "Senior Product Manager, Constellation Services" at bounding box center [716, 168] width 194 height 13
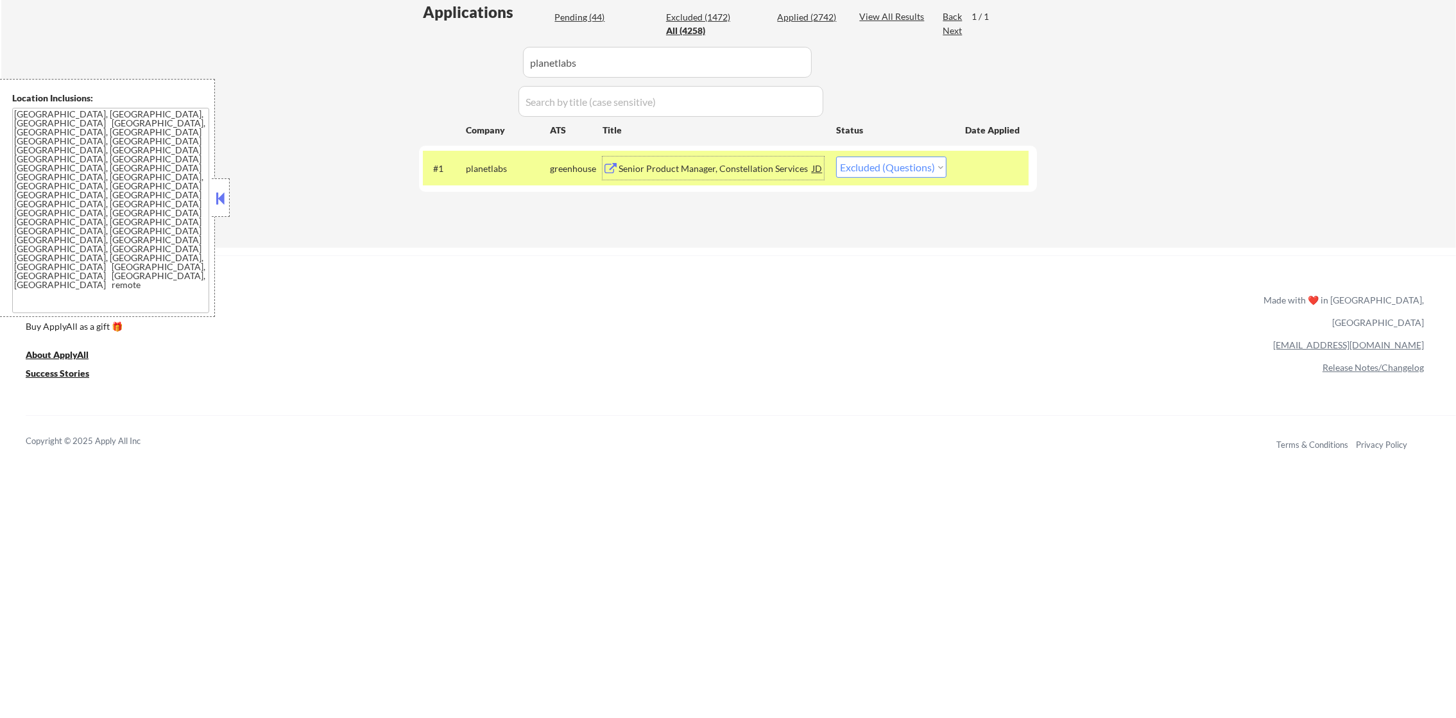
paste input "wheel"
drag, startPoint x: 600, startPoint y: 65, endPoint x: 441, endPoint y: 59, distance: 159.3
click at [441, 59] on div "Applications Pending (44) Excluded (1472) Applied (2742) All (4258) View All Re…" at bounding box center [728, 111] width 618 height 221
type input "wheel"
click at [438, 59] on div "Applications Pending (44) Excluded (1472) Applied (2742) All (4258) View All Re…" at bounding box center [728, 111] width 618 height 221
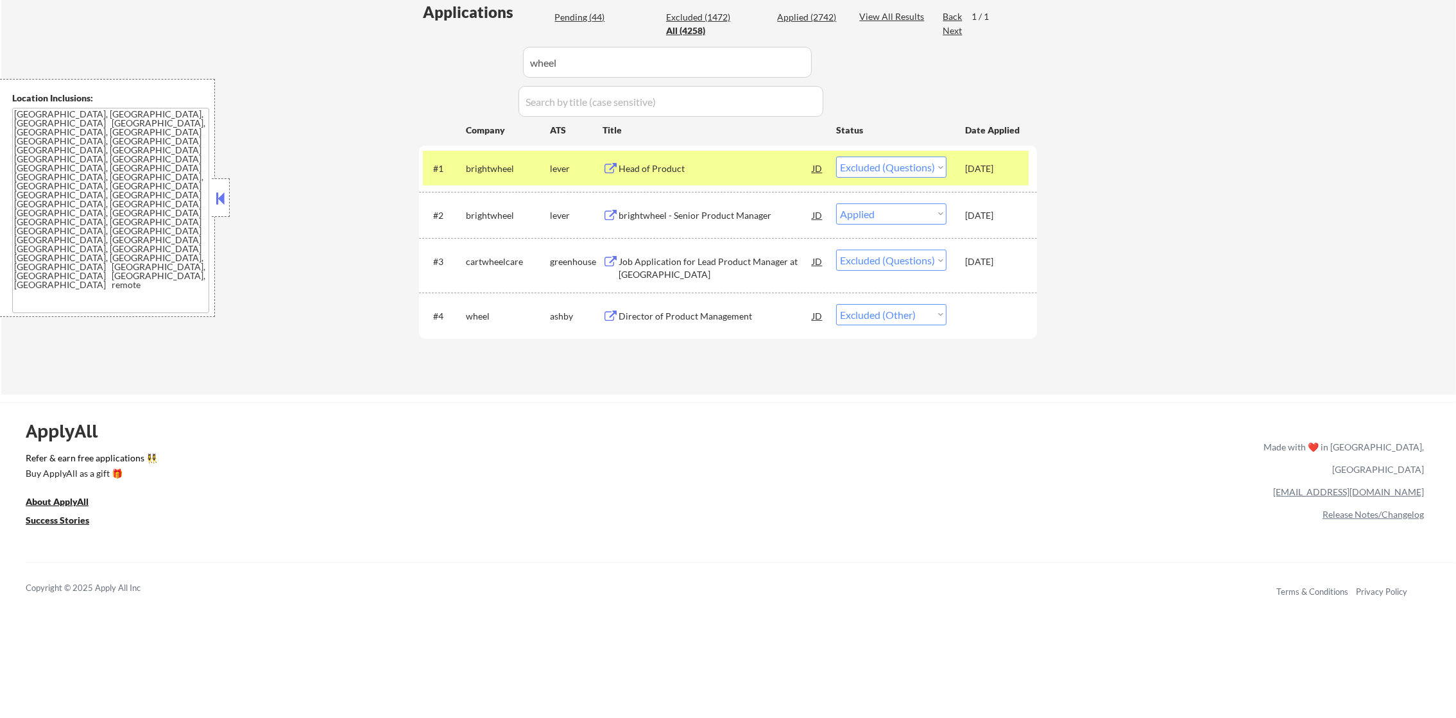
click at [474, 178] on div "brightwheel" at bounding box center [508, 168] width 84 height 23
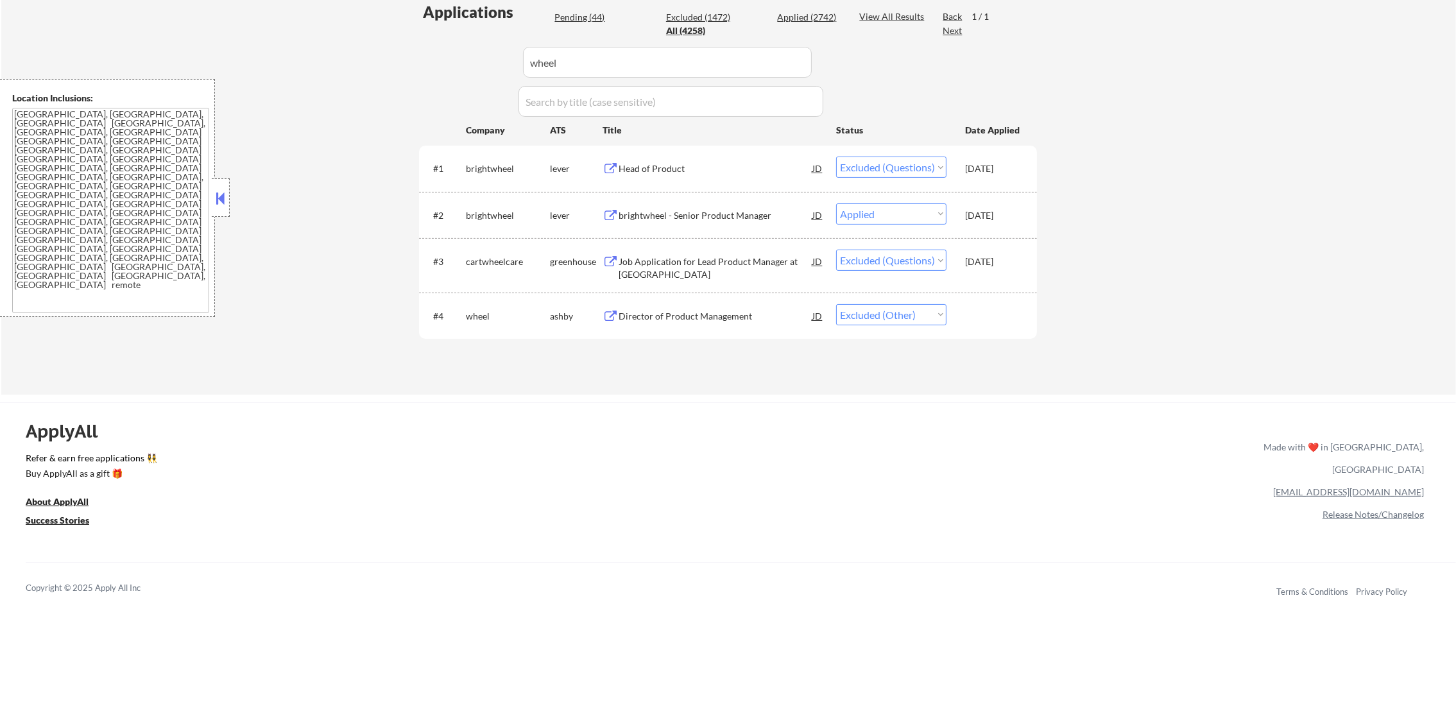
click at [875, 312] on select "Choose an option... Pending Applied Excluded (Questions) Excluded (Expired) Exc…" at bounding box center [891, 314] width 110 height 21
select select ""excluded__other_""
click at [836, 304] on select "Choose an option... Pending Applied Excluded (Questions) Excluded (Expired) Exc…" at bounding box center [891, 314] width 110 height 21
drag, startPoint x: 492, startPoint y: 58, endPoint x: 388, endPoint y: 57, distance: 104.0
click at [409, 57] on div "← Return to /applysquad Mailslurp Inbox Job Search Builder Gabriel Wilensky Use…" at bounding box center [728, 41] width 640 height 685
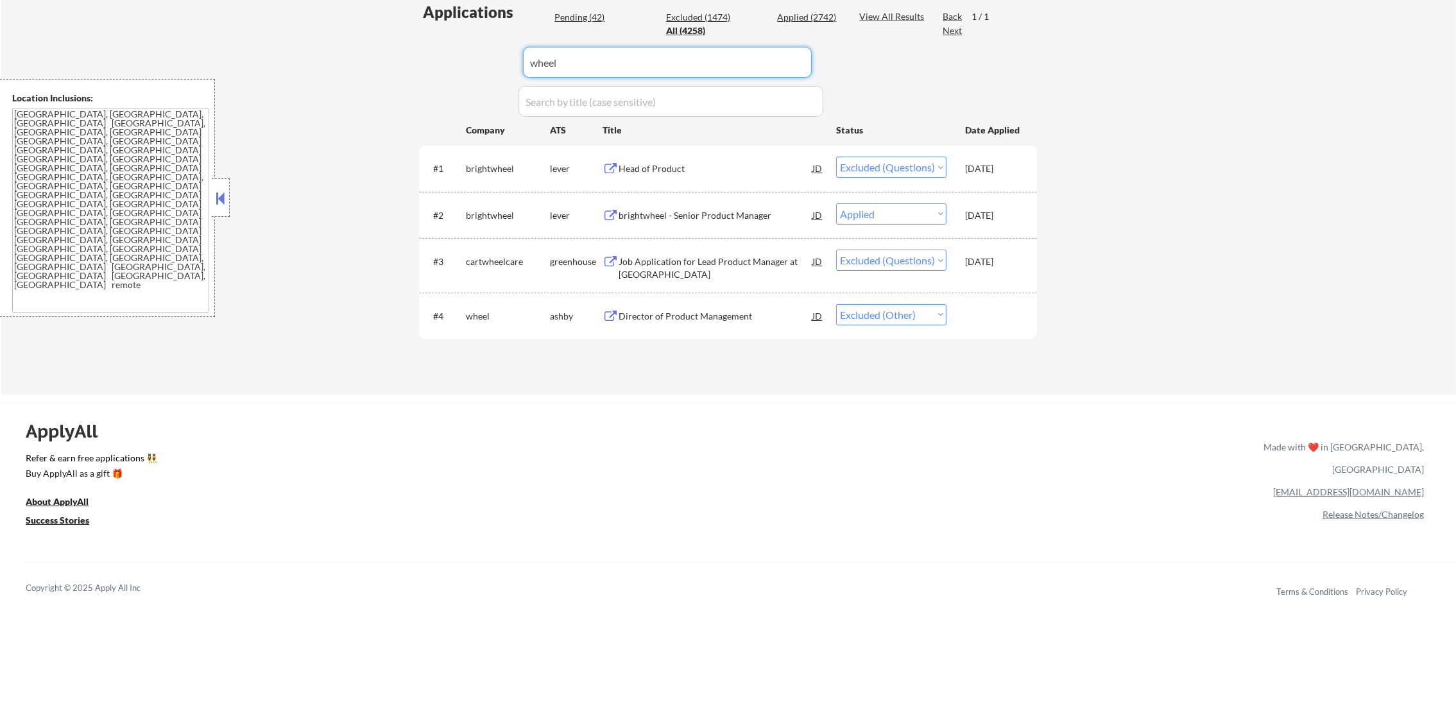
paste input "coupa"
type input "coupa"
click at [363, 53] on div "← Return to /applysquad Mailslurp Inbox Job Search Builder Gabriel Wilensky Use…" at bounding box center [728, 47] width 1455 height 696
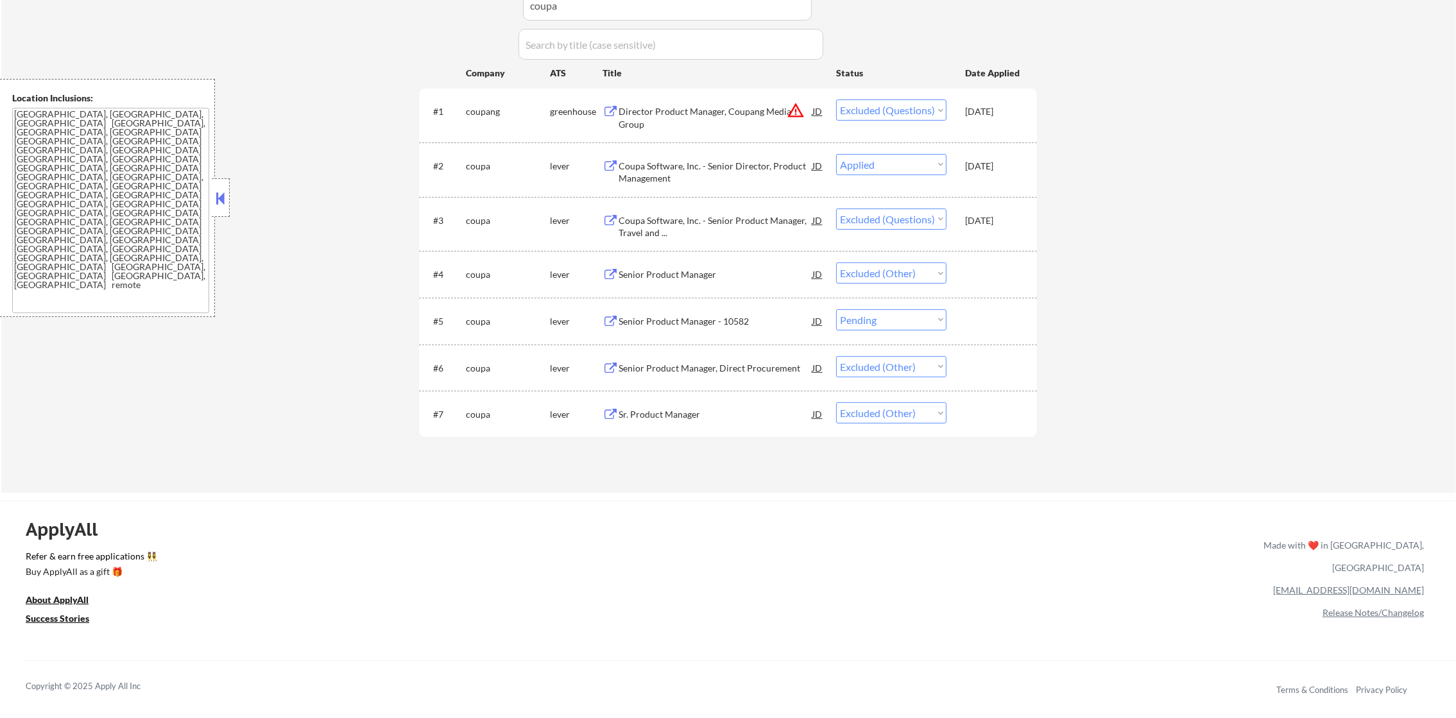
scroll to position [513, 0]
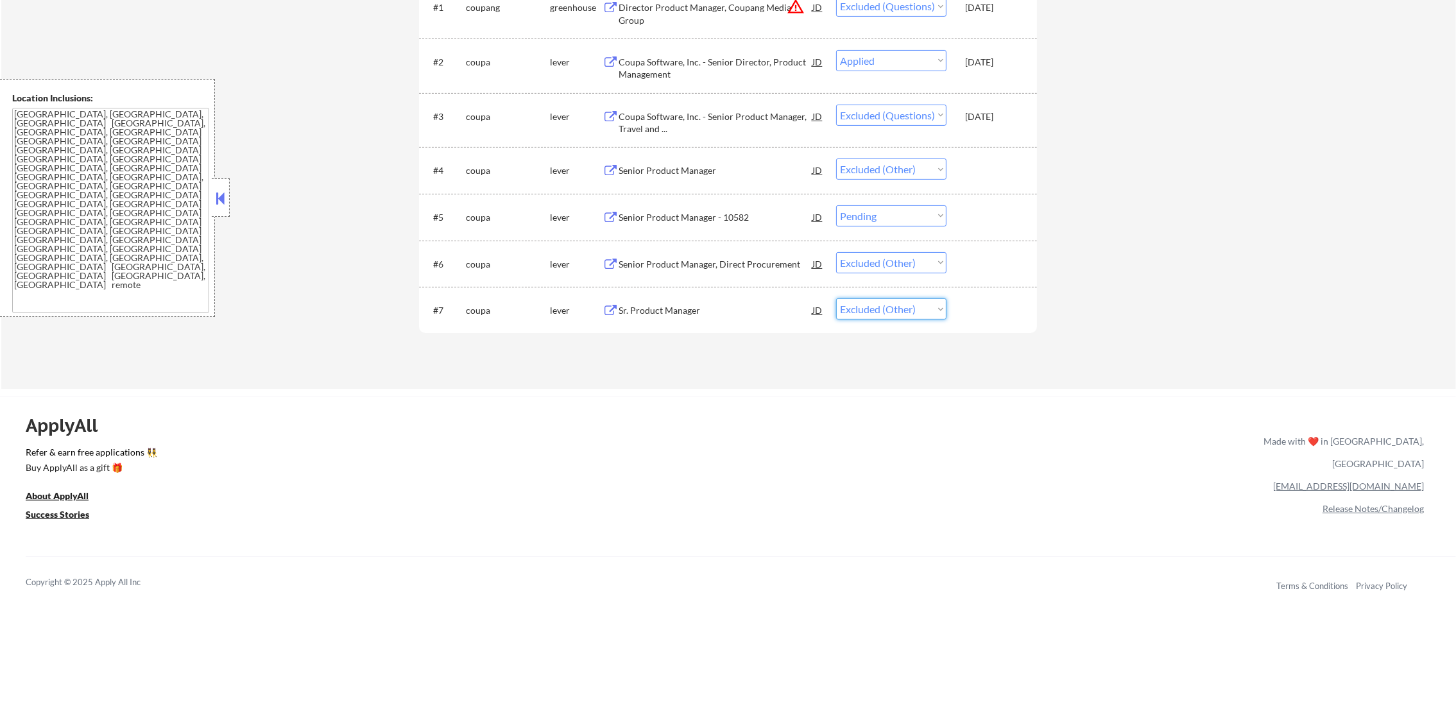
click at [899, 308] on select "Choose an option... Pending Applied Excluded (Questions) Excluded (Expired) Exc…" at bounding box center [891, 308] width 110 height 21
select select ""excluded__other_""
click at [836, 298] on select "Choose an option... Pending Applied Excluded (Questions) Excluded (Expired) Exc…" at bounding box center [891, 308] width 110 height 21
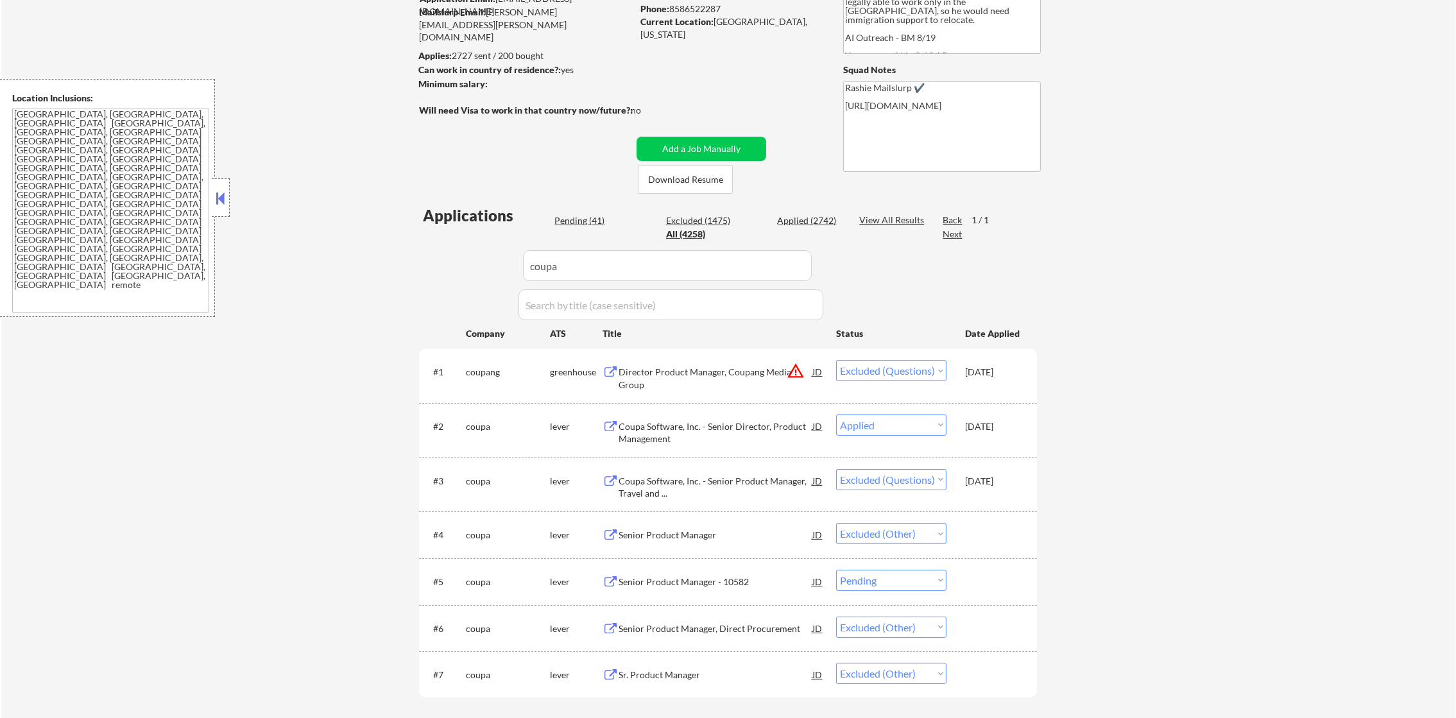
scroll to position [28, 0]
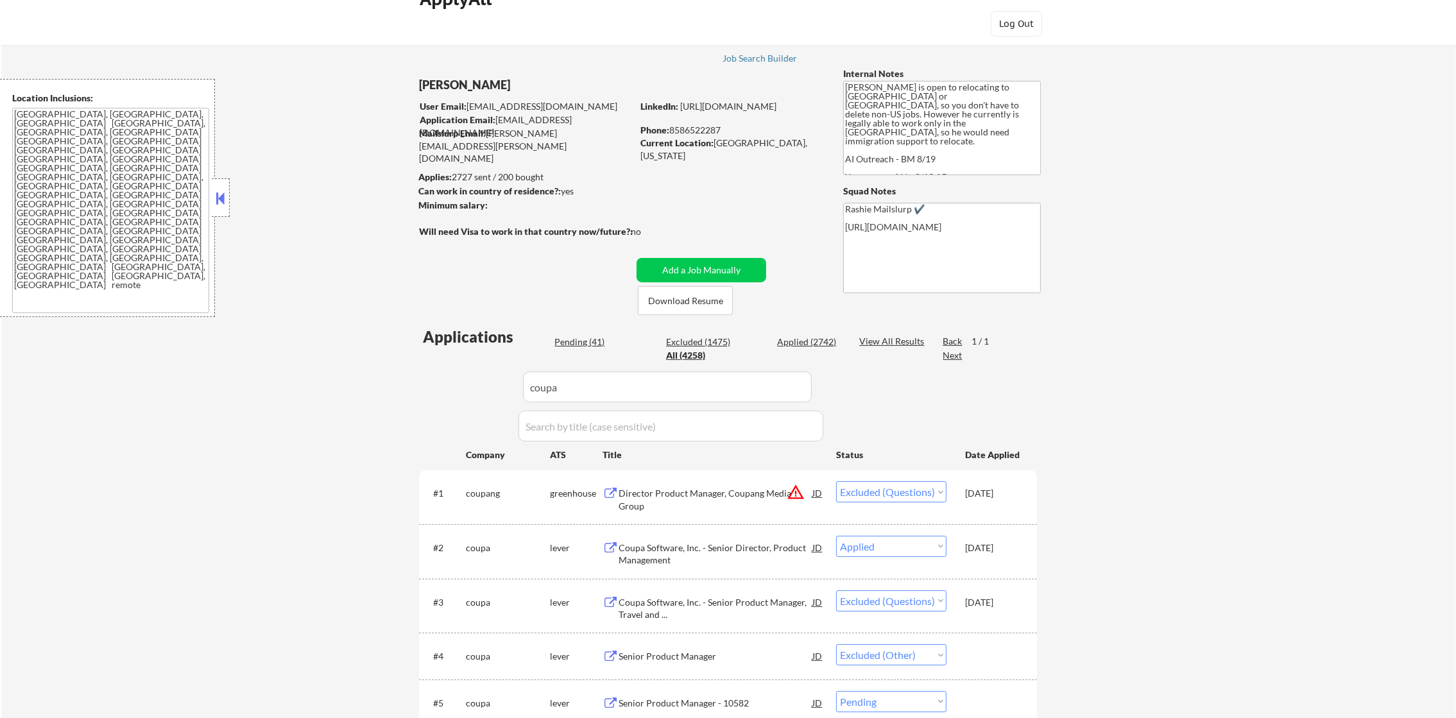
drag, startPoint x: 529, startPoint y: 369, endPoint x: 406, endPoint y: 354, distance: 124.1
click at [418, 355] on div "← Return to /applysquad Mailslurp Inbox Job Search Builder Gabriel Wilensky Use…" at bounding box center [728, 444] width 640 height 841
paste input "upstart"
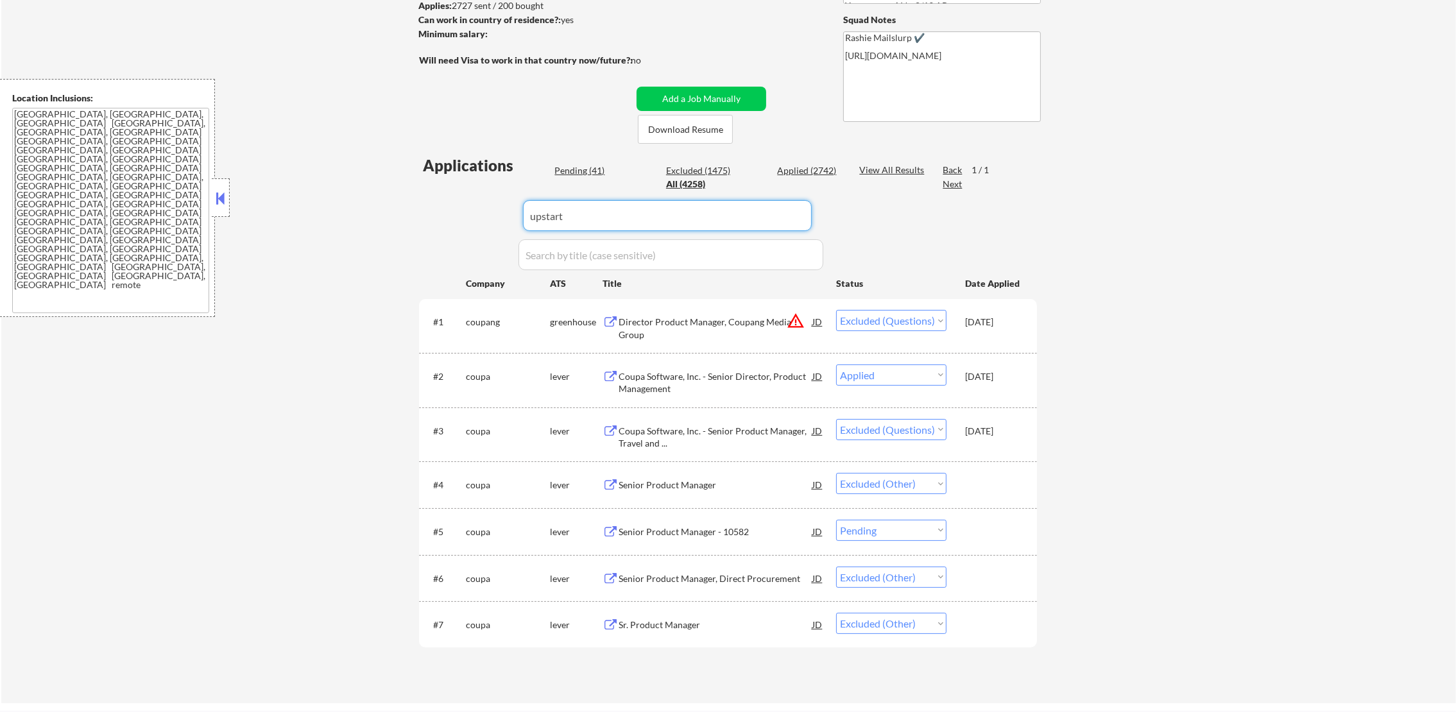
scroll to position [220, 0]
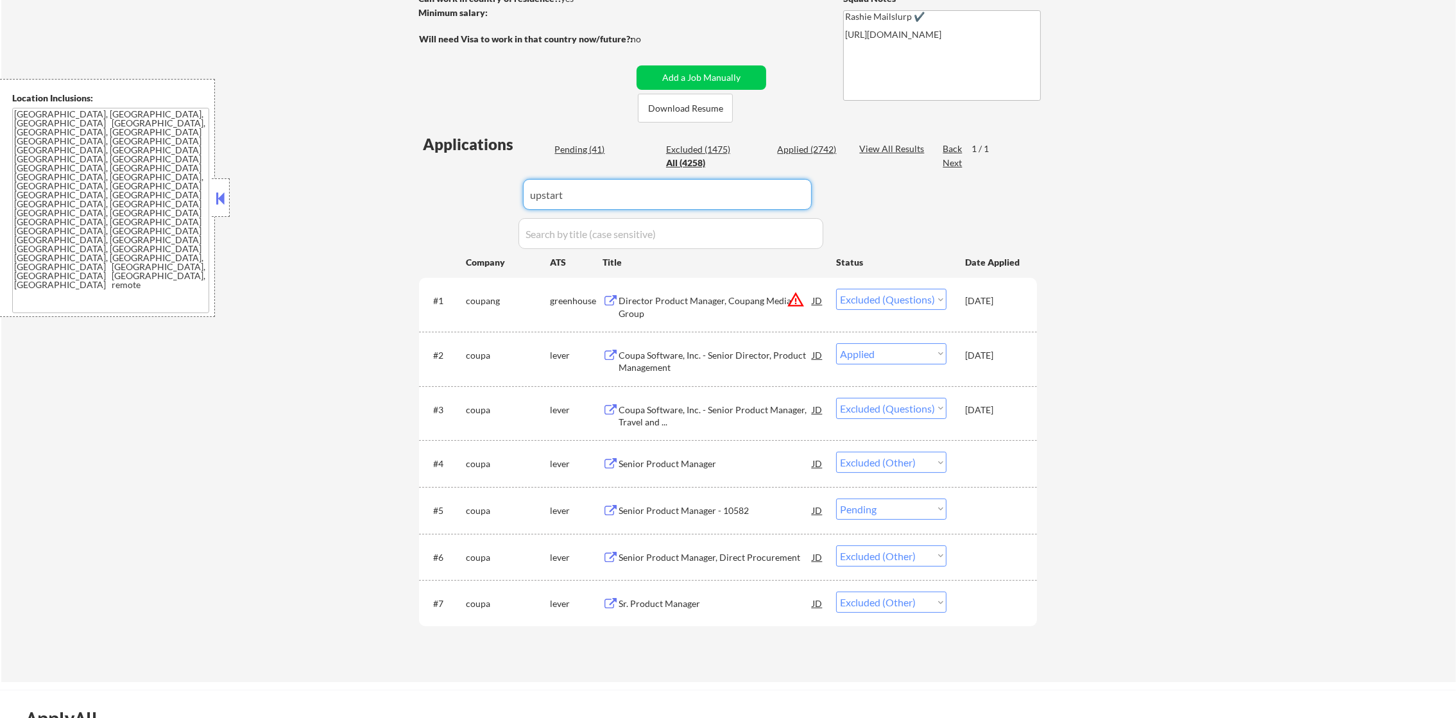
type input "upstart"
click at [377, 277] on div "← Return to /applysquad Mailslurp Inbox Job Search Builder Gabriel Wilensky Use…" at bounding box center [728, 256] width 1455 height 851
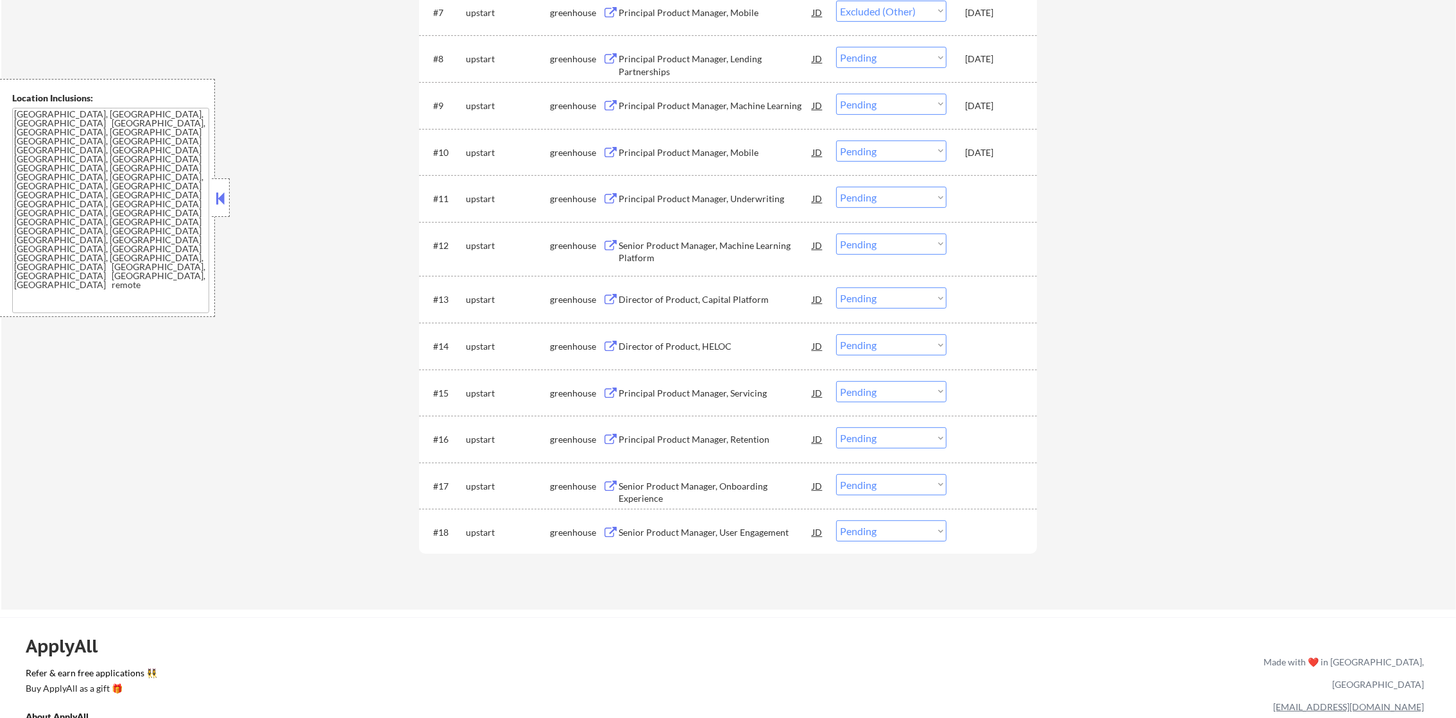
scroll to position [798, 0]
click at [904, 386] on select "Choose an option... Pending Applied Excluded (Questions) Excluded (Expired) Exc…" at bounding box center [891, 389] width 110 height 21
select select ""excluded__other_""
click at [836, 379] on select "Choose an option... Pending Applied Excluded (Questions) Excluded (Expired) Exc…" at bounding box center [891, 389] width 110 height 21
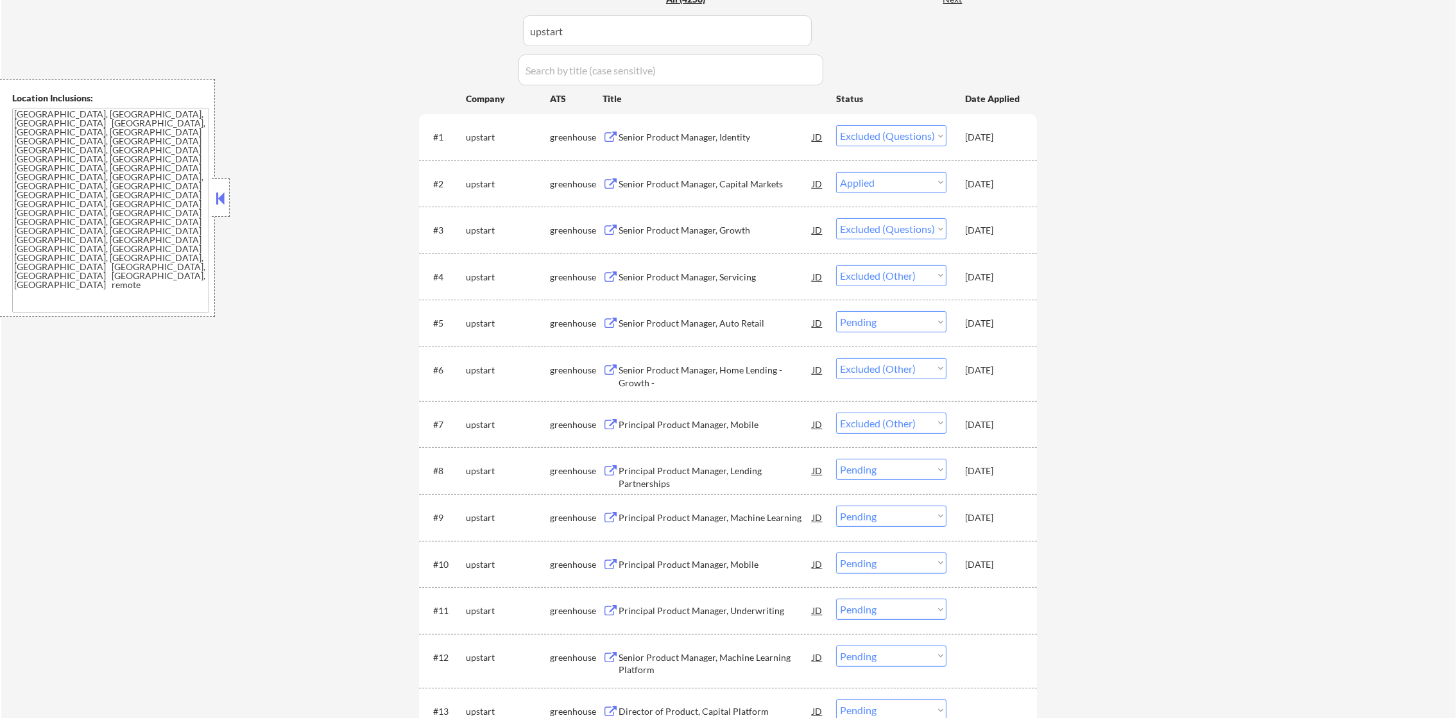
scroll to position [171, 0]
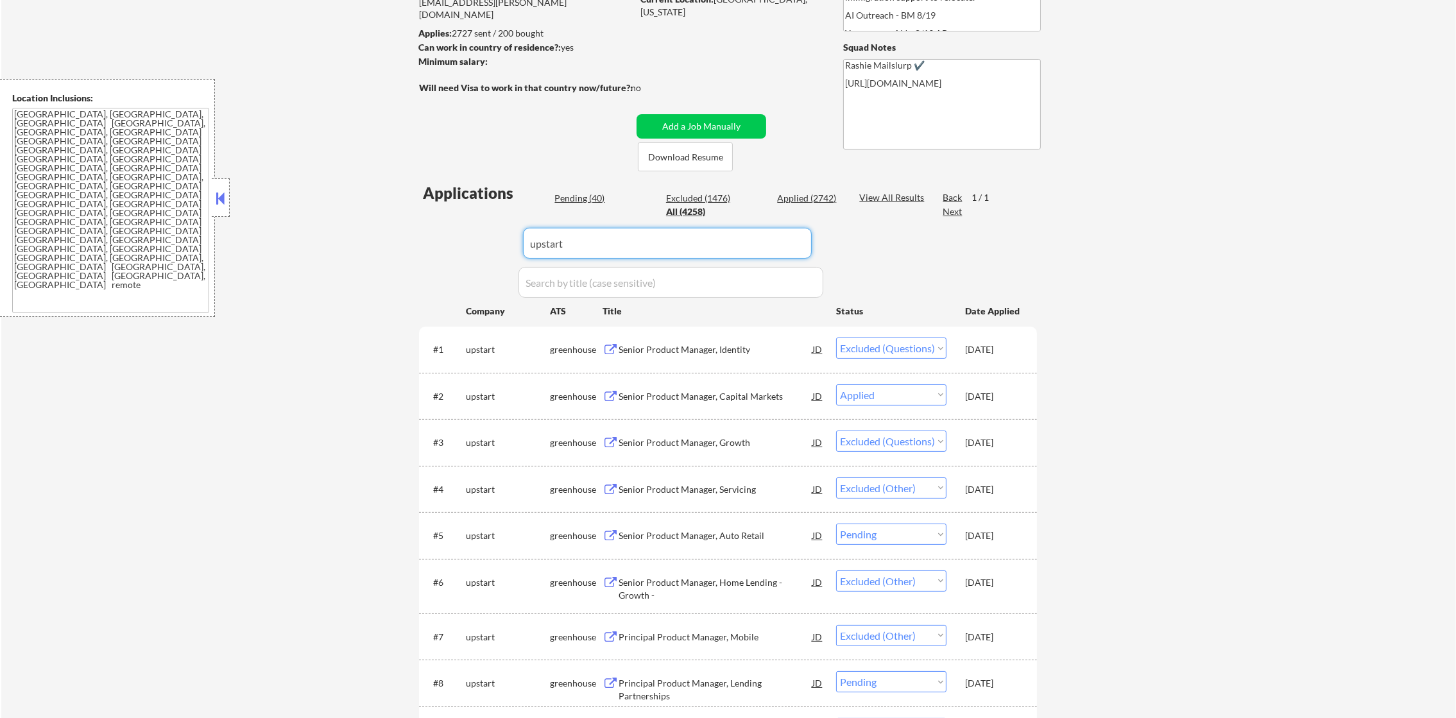
paste input "garnerhealth"
drag, startPoint x: 603, startPoint y: 238, endPoint x: 377, endPoint y: 228, distance: 226.7
click at [383, 228] on div "← Return to /applysquad Mailslurp Inbox Job Search Builder Gabriel Wilensky Use…" at bounding box center [728, 557] width 1455 height 1354
type input "garnerhealth"
click at [341, 227] on div "← Return to /applysquad Mailslurp Inbox Job Search Builder Gabriel Wilensky Use…" at bounding box center [728, 557] width 1455 height 1354
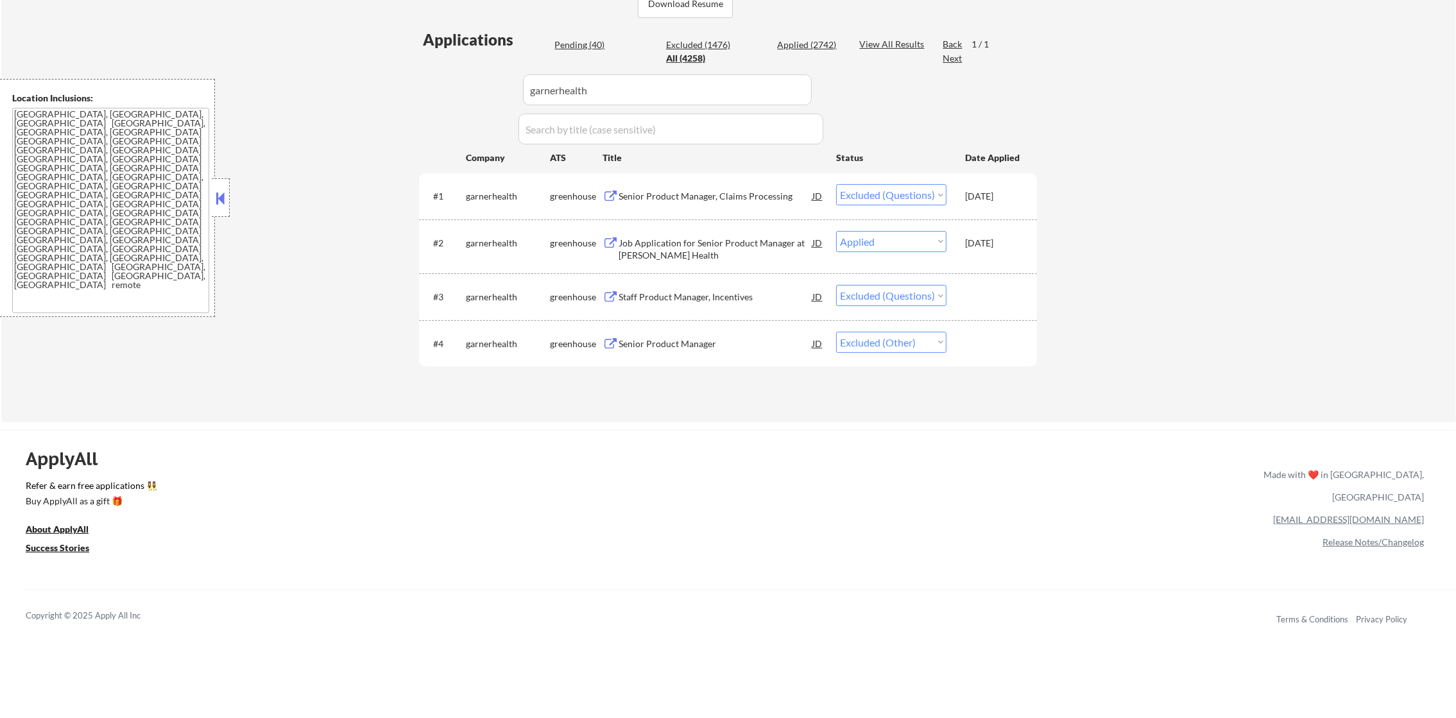
scroll to position [332, 0]
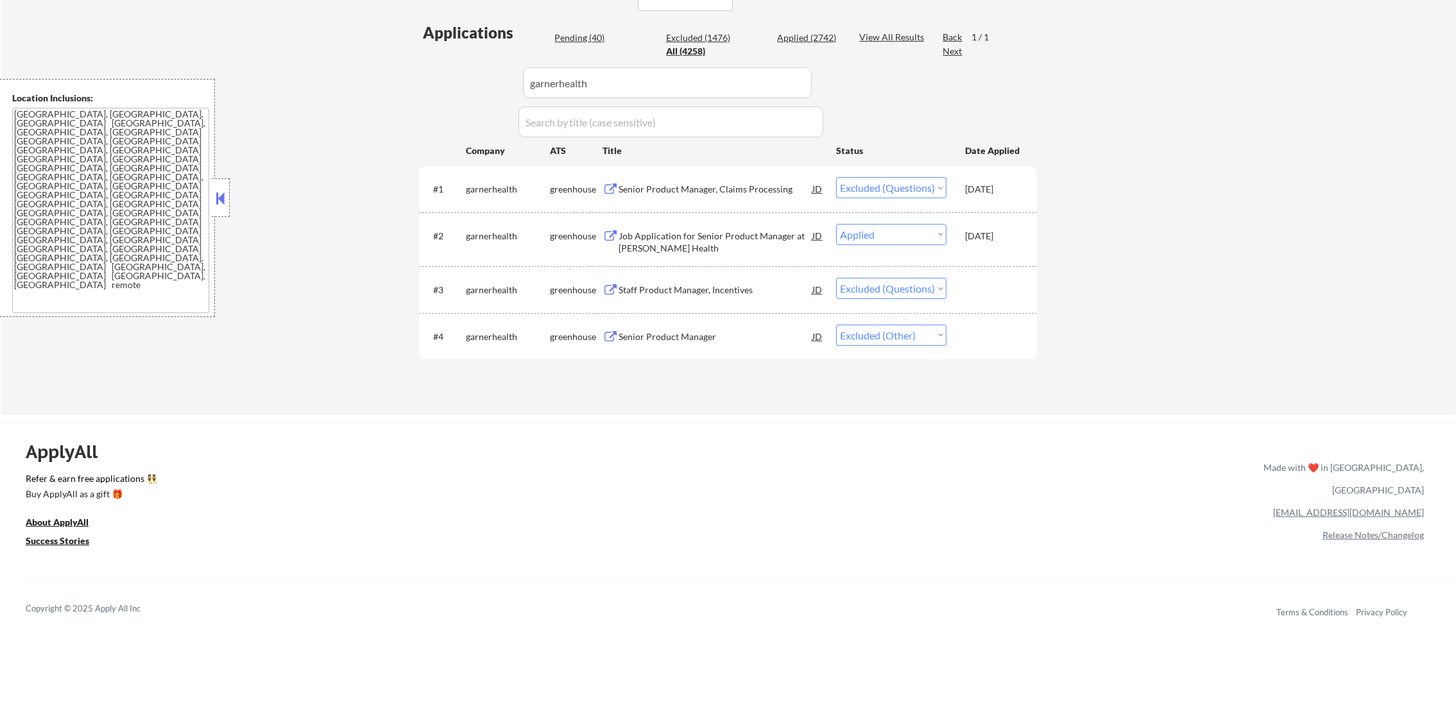
click at [718, 285] on div "Staff Product Manager, Incentives" at bounding box center [716, 290] width 194 height 13
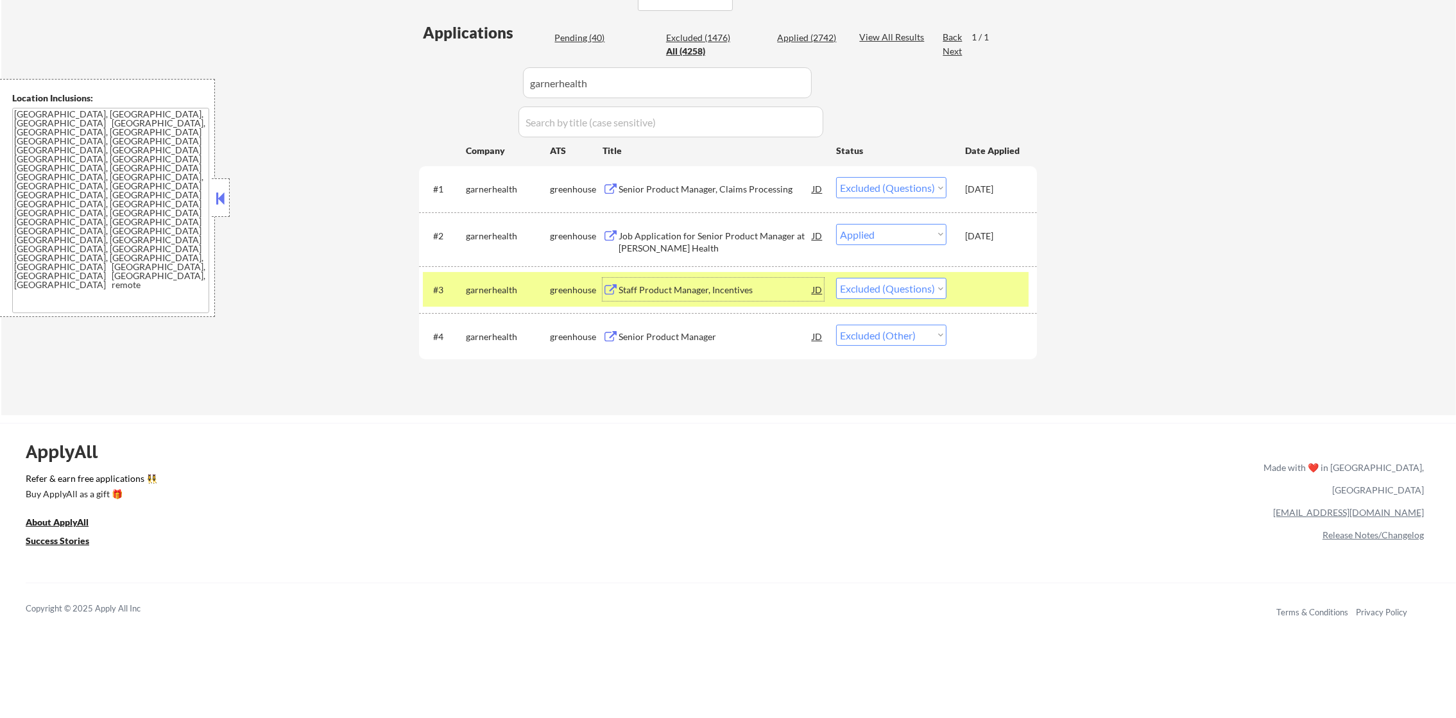
click at [850, 282] on select "Choose an option... Pending Applied Excluded (Questions) Excluded (Expired) Exc…" at bounding box center [891, 288] width 110 height 21
select select ""applied""
click at [836, 278] on select "Choose an option... Pending Applied Excluded (Questions) Excluded (Expired) Exc…" at bounding box center [891, 288] width 110 height 21
click at [499, 286] on div "garnerhealth" at bounding box center [508, 290] width 84 height 13
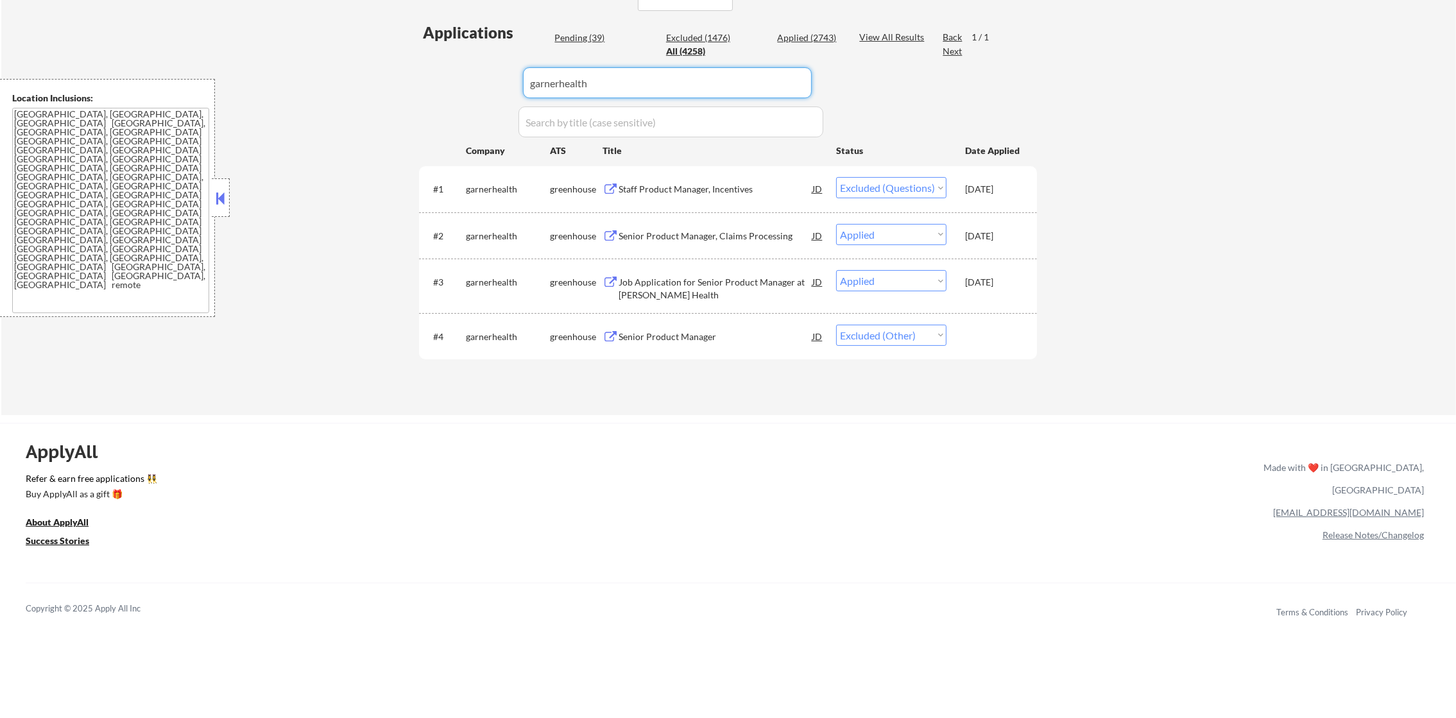
drag, startPoint x: 535, startPoint y: 83, endPoint x: 382, endPoint y: 83, distance: 152.1
click at [392, 83] on div "← Return to /applysquad Mailslurp Inbox Job Search Builder Gabriel Wilensky Use…" at bounding box center [728, 68] width 1455 height 696
paste input "kunai"
type input "kunai"
click at [382, 83] on div "← Return to /applysquad Mailslurp Inbox Job Search Builder Gabriel Wilensky Use…" at bounding box center [728, 68] width 1455 height 696
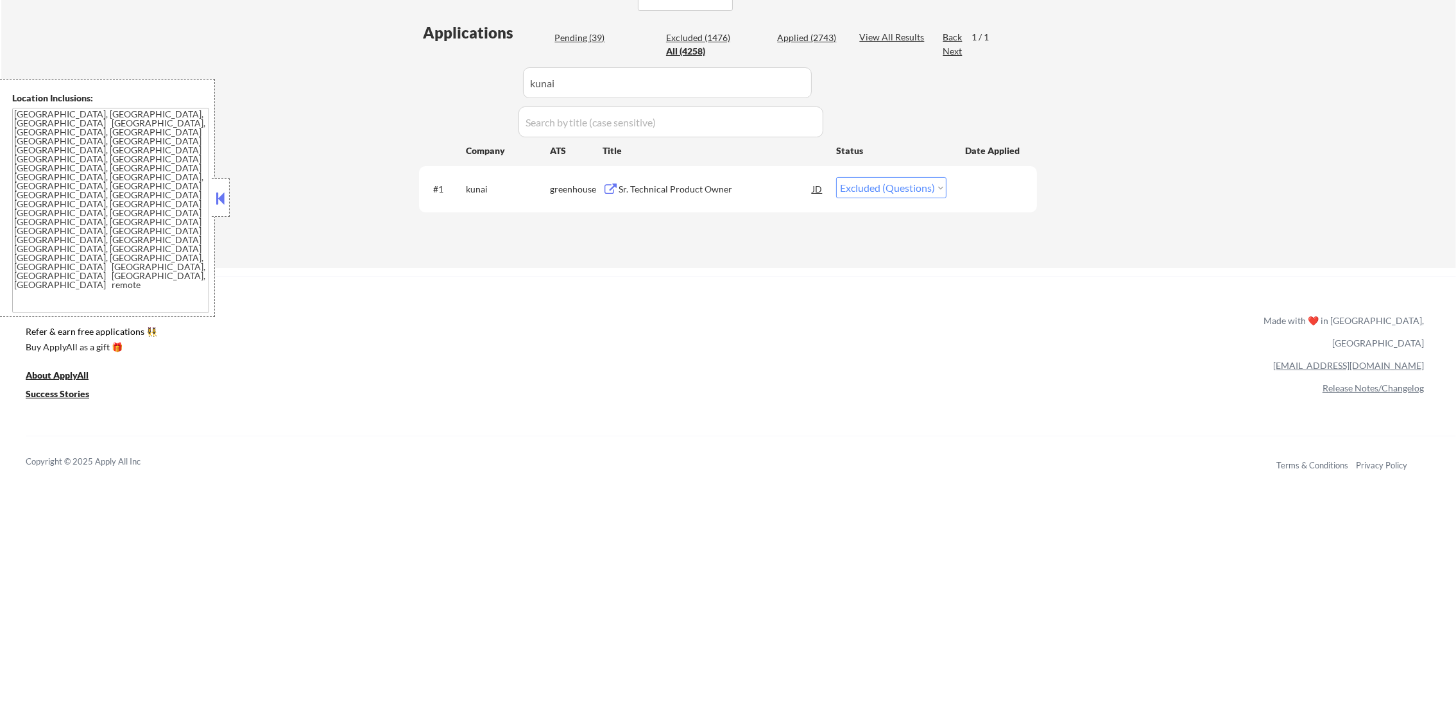
click at [742, 200] on div "Sr. Technical Product Owner" at bounding box center [716, 188] width 194 height 23
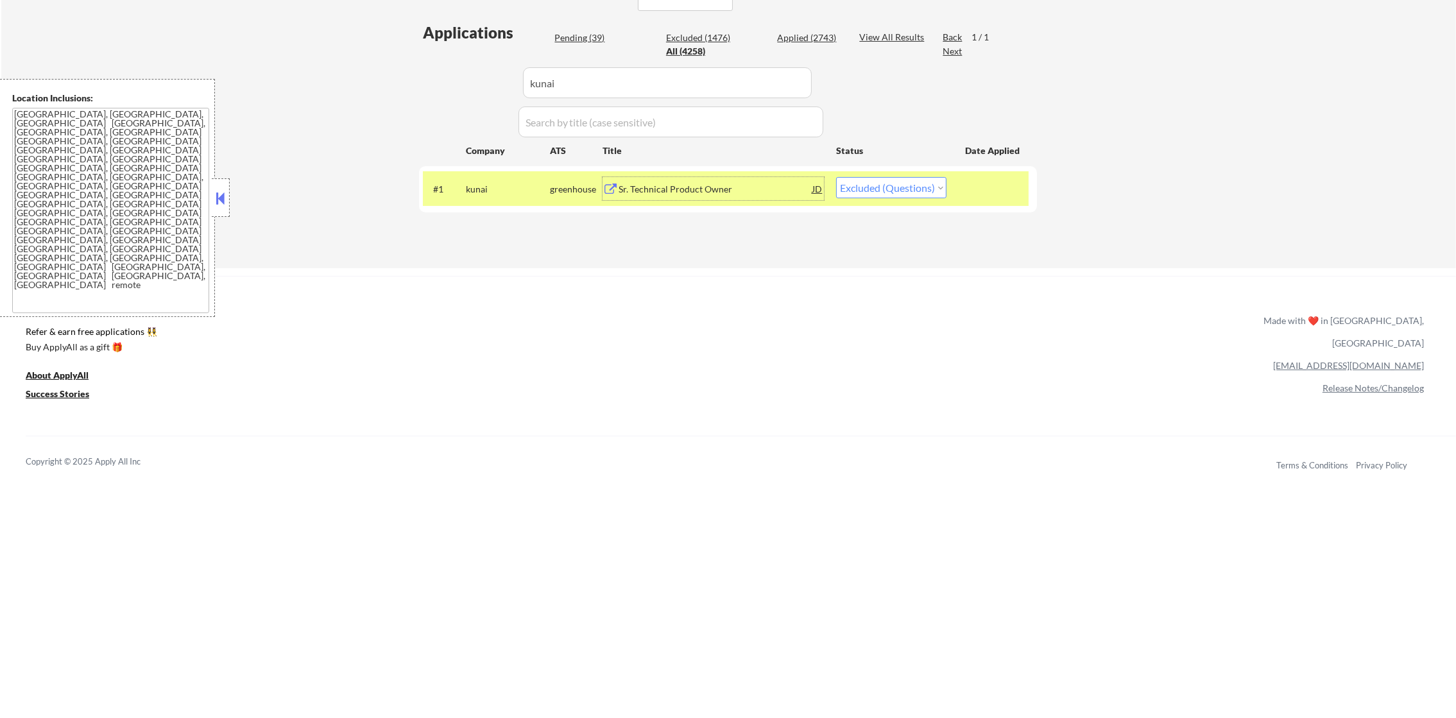
click at [937, 189] on select "Choose an option... Pending Applied Excluded (Questions) Excluded (Expired) Exc…" at bounding box center [891, 187] width 110 height 21
select select ""applied""
click at [836, 177] on select "Choose an option... Pending Applied Excluded (Questions) Excluded (Expired) Exc…" at bounding box center [891, 187] width 110 height 21
click at [470, 183] on div "kunai" at bounding box center [508, 189] width 84 height 13
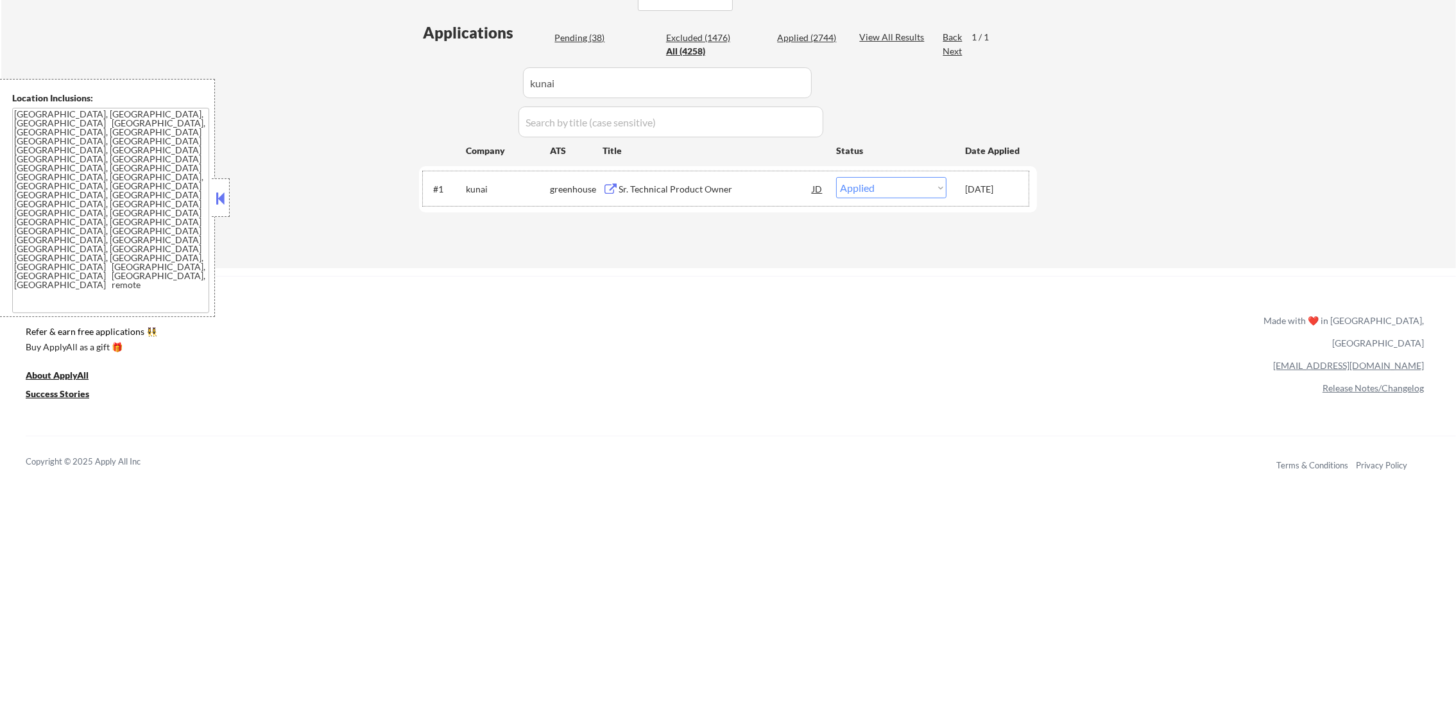
paste input "syngentagroup"
click at [422, 73] on div "Applications Pending (38) Excluded (1476) Applied (2744) All (4258) View All Re…" at bounding box center [728, 132] width 618 height 221
type input "syngentagroup"
click at [421, 73] on div "Applications Pending (38) Excluded (1476) Applied (2744) All (4258) View All Re…" at bounding box center [728, 132] width 618 height 221
click at [675, 201] on div "#1 syngentagroup smartrecruiters Global Head of Tropical Crops Product JD warni…" at bounding box center [726, 192] width 606 height 42
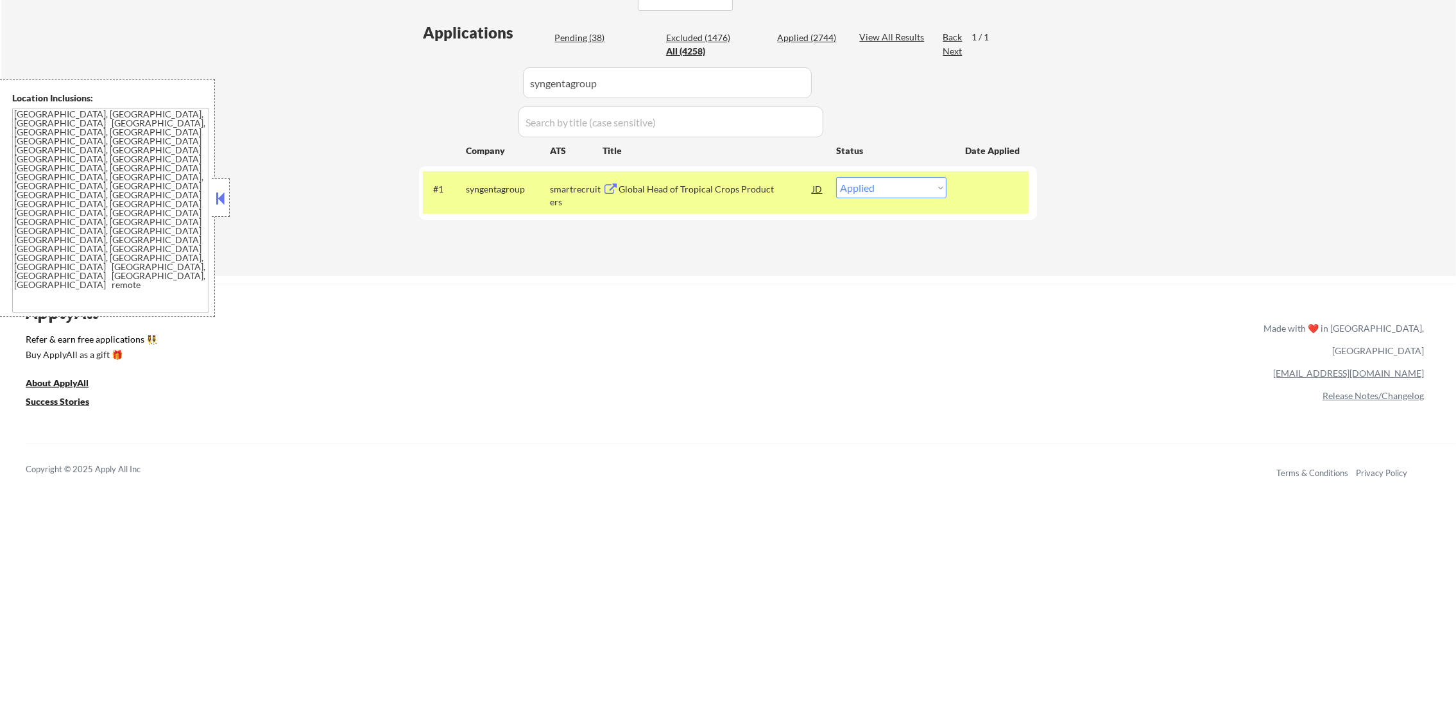
click at [680, 184] on div "Global Head of Tropical Crops Product" at bounding box center [716, 189] width 194 height 13
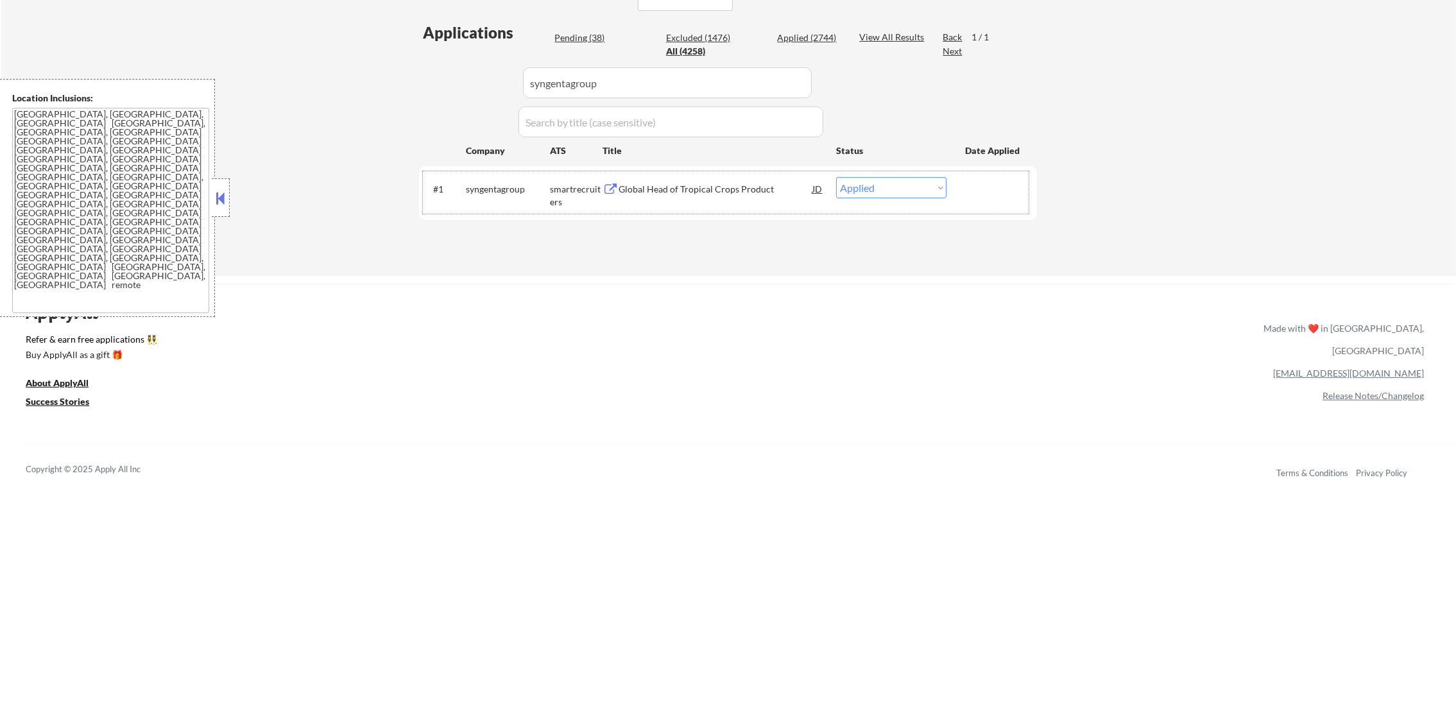
click at [493, 184] on div "syngentagroup" at bounding box center [508, 189] width 84 height 13
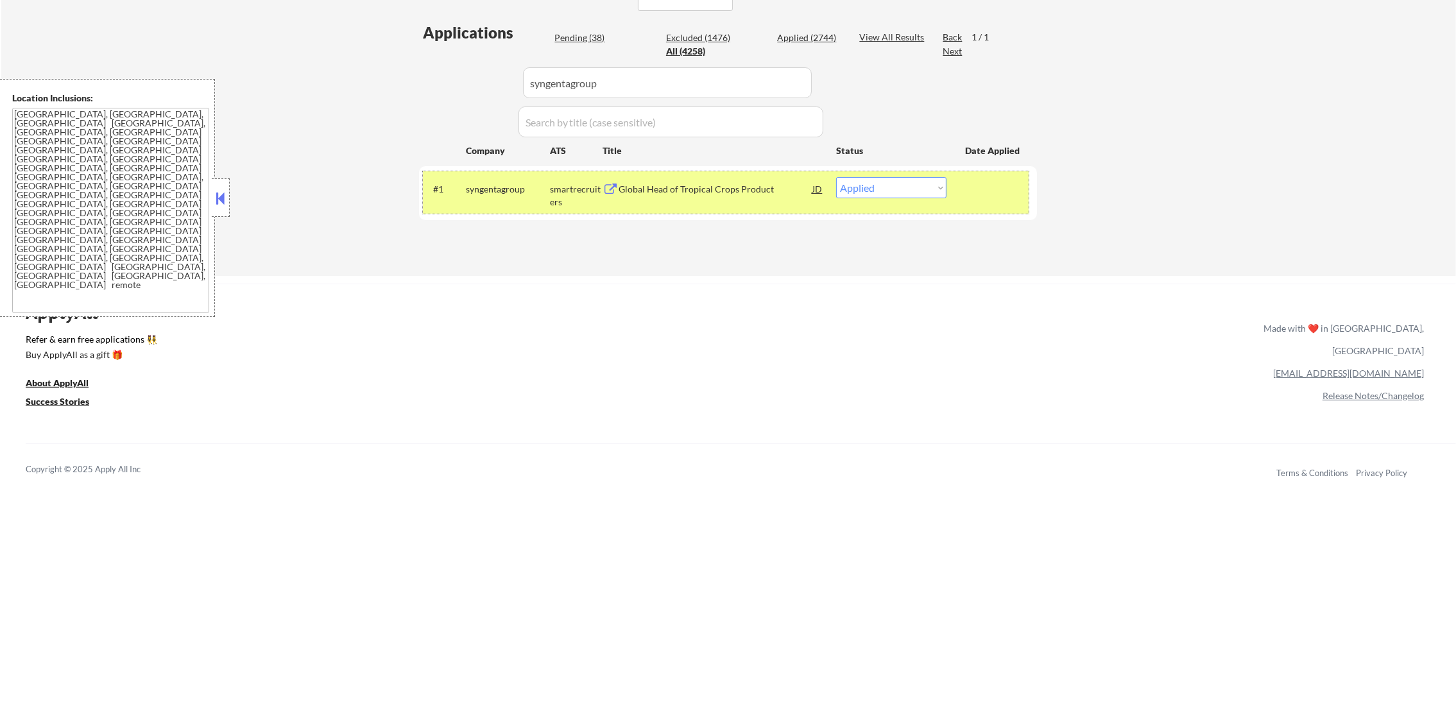
click at [890, 191] on select "Choose an option... Pending Applied Excluded (Questions) Excluded (Expired) Exc…" at bounding box center [891, 187] width 110 height 21
select select ""applied""
click at [836, 177] on select "Choose an option... Pending Applied Excluded (Questions) Excluded (Expired) Exc…" at bounding box center [891, 187] width 110 height 21
drag, startPoint x: 624, startPoint y: 94, endPoint x: 464, endPoint y: 81, distance: 160.9
click at [464, 81] on div "Applications Pending (37) Excluded (1476) Applied (2745) All (4258) View All Re…" at bounding box center [728, 137] width 618 height 230
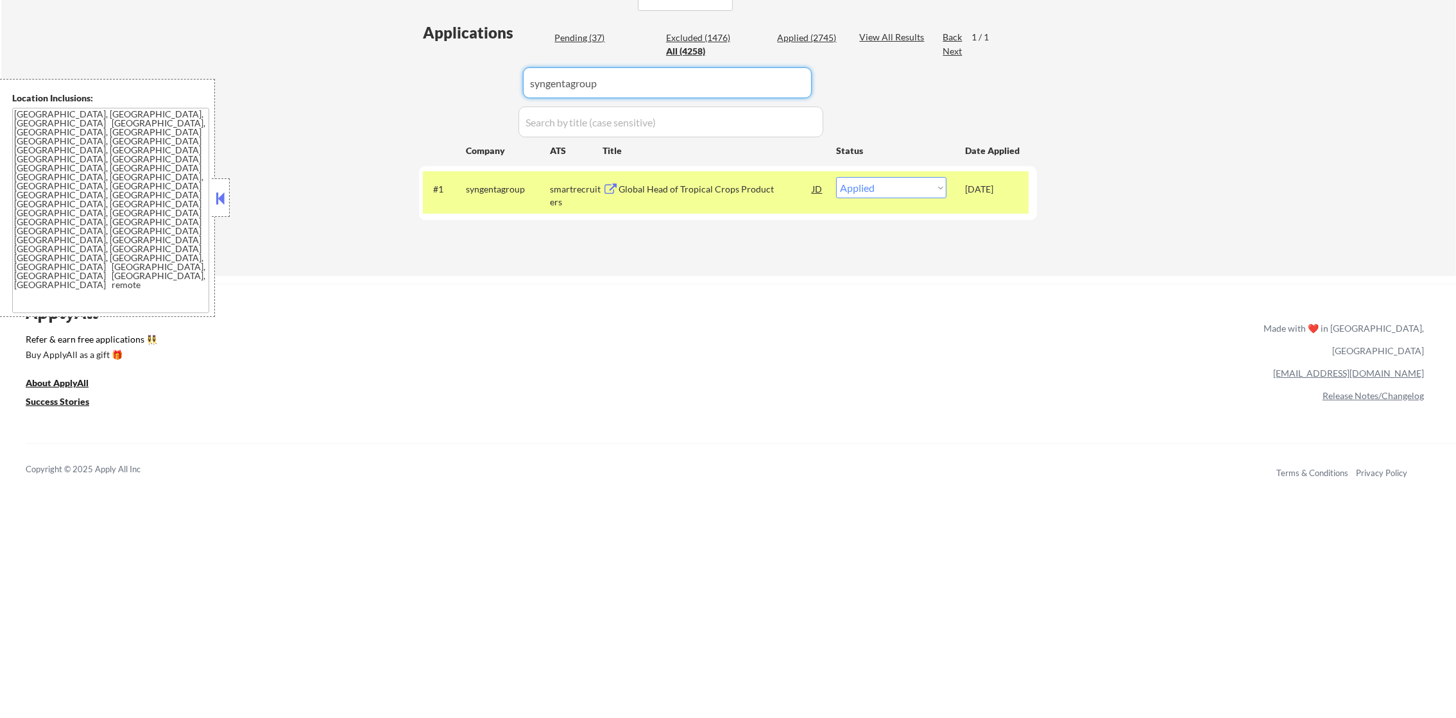
paste input "squarespace"
type input "squarespace"
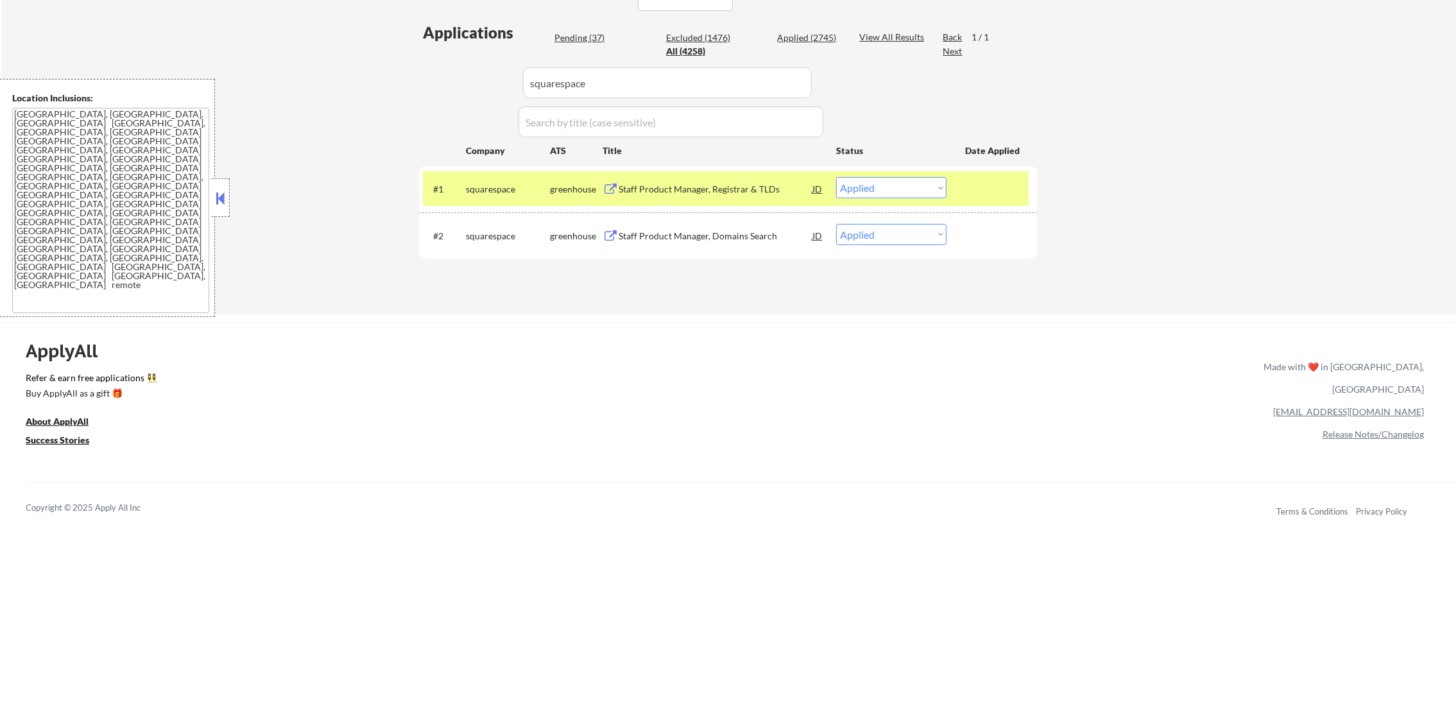
click at [688, 240] on div "Staff Product Manager, Domains Search" at bounding box center [716, 236] width 194 height 13
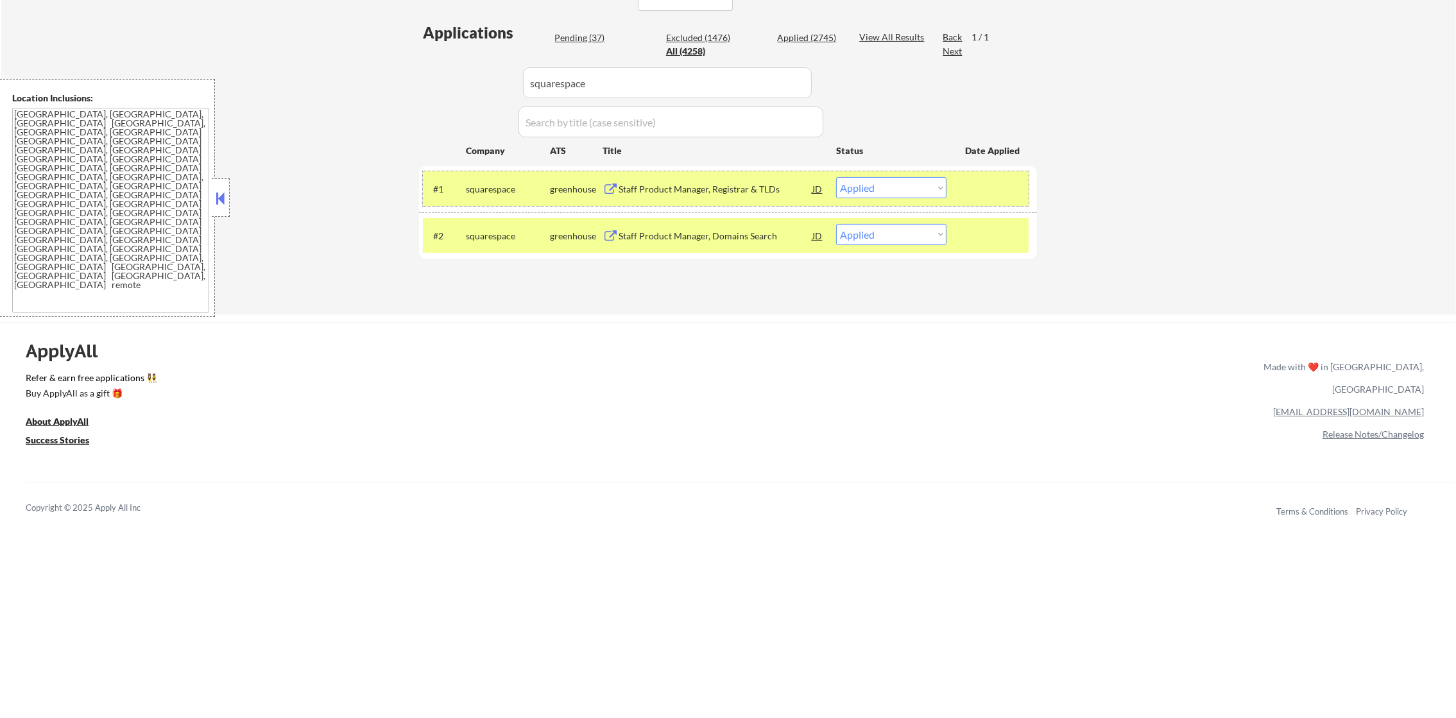
click at [504, 181] on div "squarespace" at bounding box center [508, 188] width 84 height 23
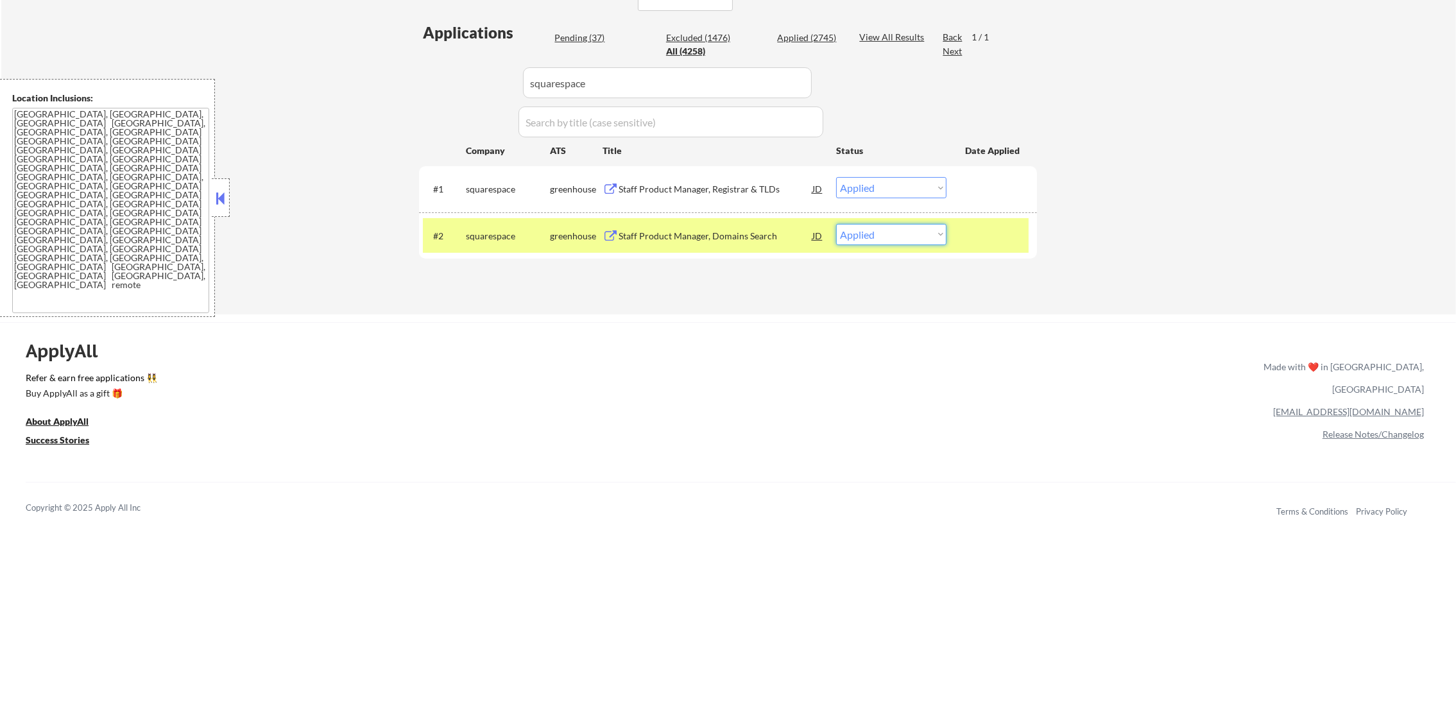
click at [927, 243] on select "Choose an option... Pending Applied Excluded (Questions) Excluded (Expired) Exc…" at bounding box center [891, 234] width 110 height 21
select select ""excluded__other_""
click at [836, 224] on select "Choose an option... Pending Applied Excluded (Questions) Excluded (Expired) Exc…" at bounding box center [891, 234] width 110 height 21
drag, startPoint x: 630, startPoint y: 92, endPoint x: 416, endPoint y: 96, distance: 213.7
click at [416, 96] on div "← Return to /applysquad Mailslurp Inbox Job Search Builder Gabriel Wilensky Use…" at bounding box center [728, 12] width 640 height 585
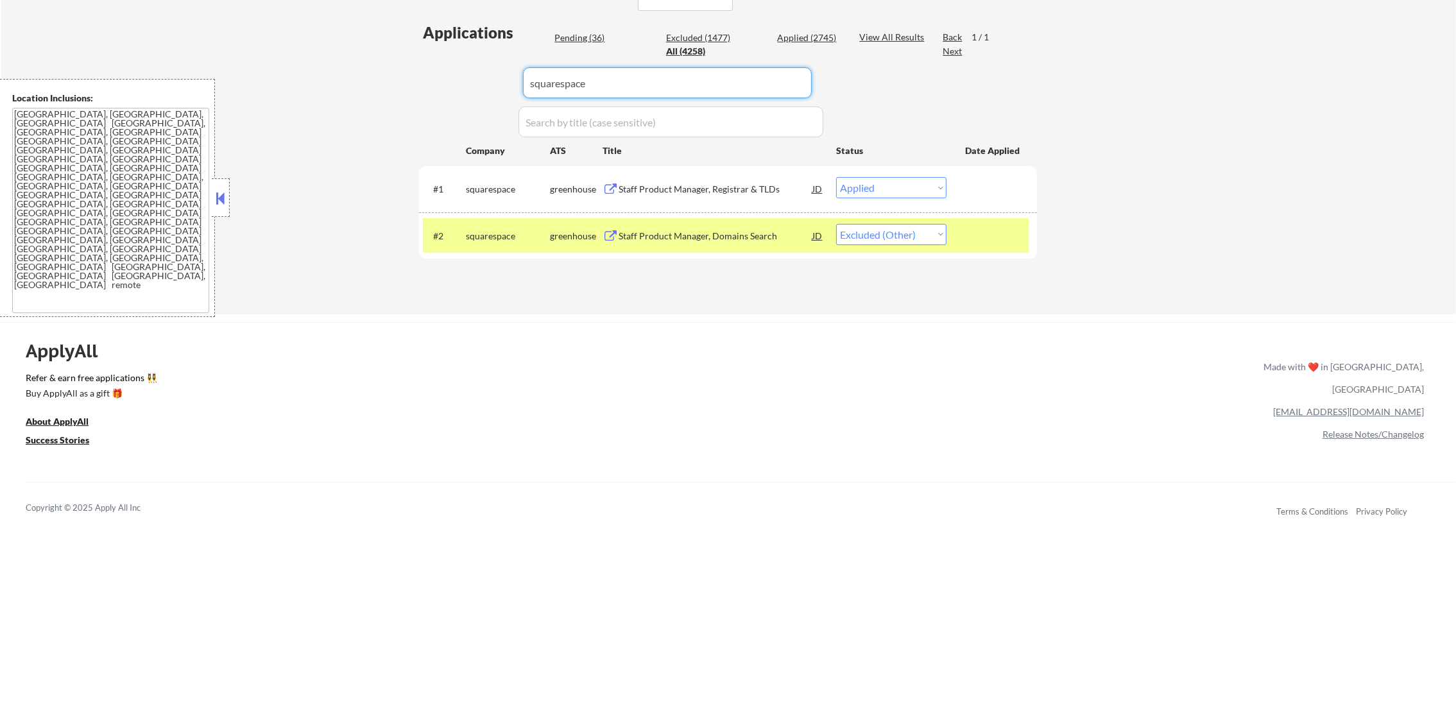
paste input "rula"
type input "rula"
click at [402, 96] on div "← Return to /applysquad Mailslurp Inbox Job Search Builder Gabriel Wilensky Use…" at bounding box center [728, 17] width 1455 height 595
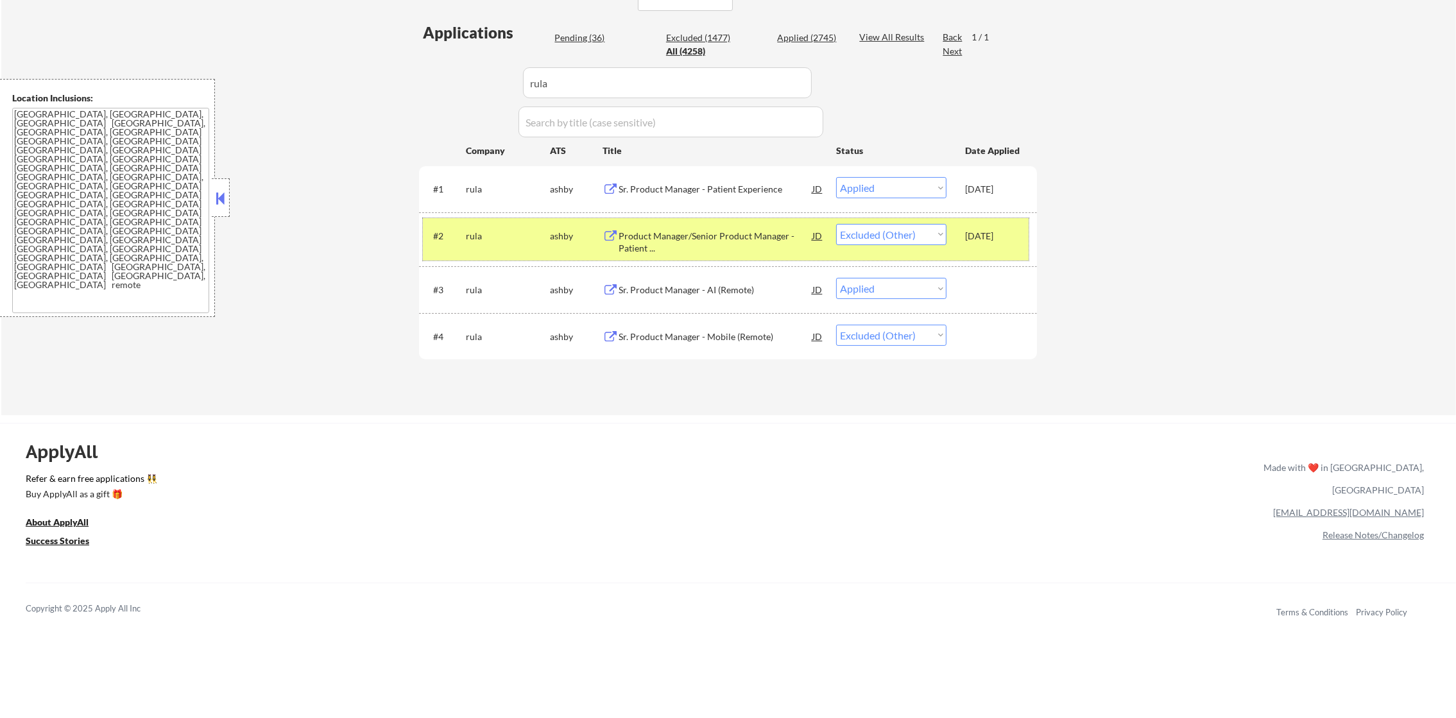
click at [458, 221] on div "#2 rula ashby Product Manager/Senior Product Manager - Patient ... JD warning_a…" at bounding box center [726, 239] width 606 height 42
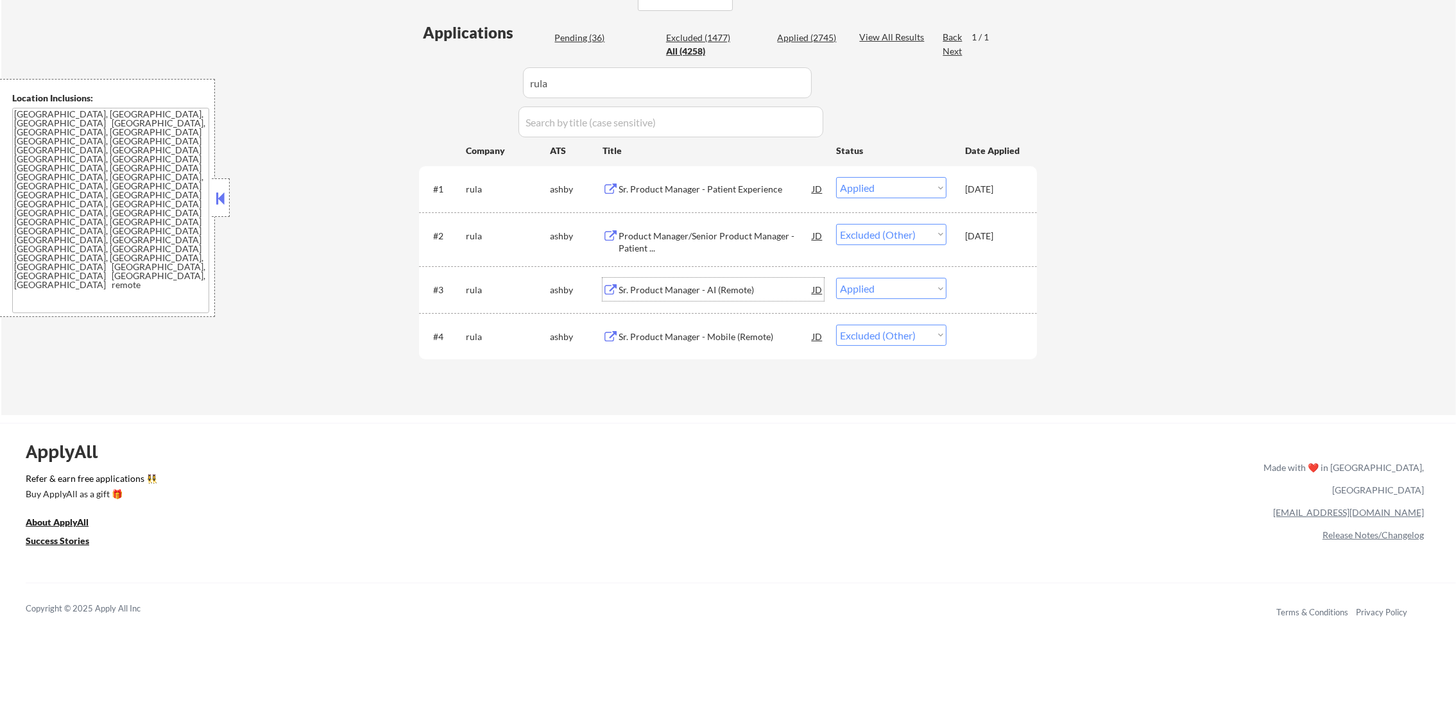
click at [711, 290] on div "Sr. Product Manager - AI (Remote)" at bounding box center [716, 290] width 194 height 13
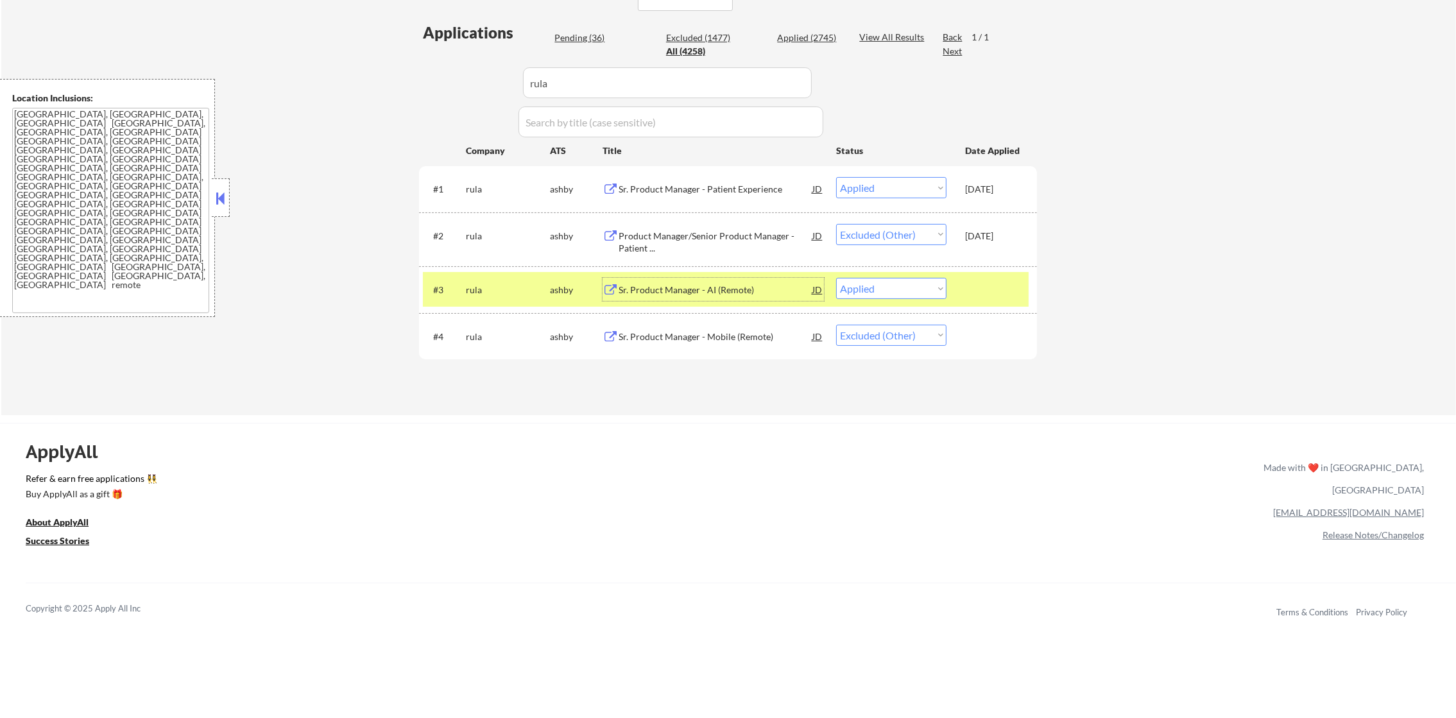
click at [853, 288] on select "Choose an option... Pending Applied Excluded (Questions) Excluded (Expired) Exc…" at bounding box center [891, 288] width 110 height 21
select select ""excluded""
click at [836, 278] on select "Choose an option... Pending Applied Excluded (Questions) Excluded (Expired) Exc…" at bounding box center [891, 288] width 110 height 21
click at [859, 341] on select "Choose an option... Pending Applied Excluded (Questions) Excluded (Expired) Exc…" at bounding box center [891, 335] width 110 height 21
select select ""excluded""
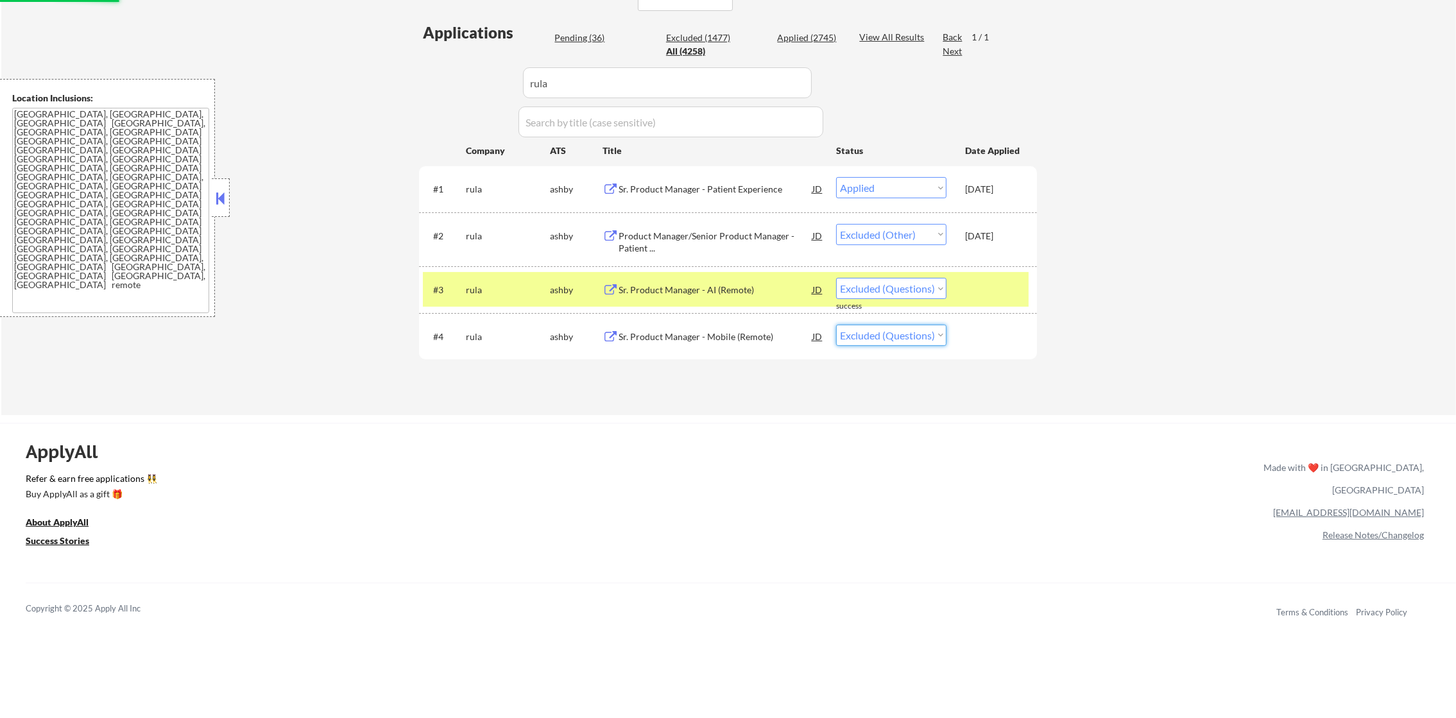
click at [836, 325] on select "Choose an option... Pending Applied Excluded (Questions) Excluded (Expired) Exc…" at bounding box center [891, 335] width 110 height 21
click at [749, 347] on div "Sr. Product Manager - Mobile (Remote)" at bounding box center [716, 336] width 194 height 23
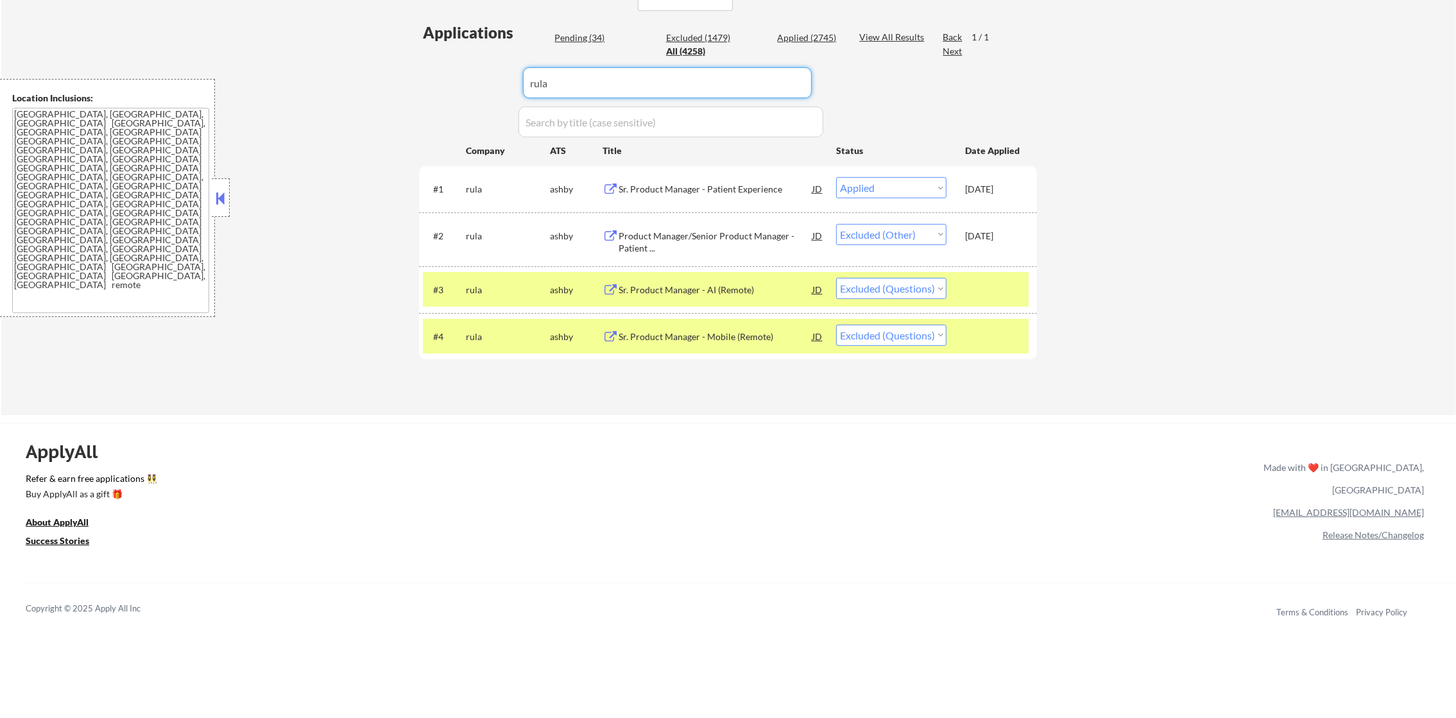
drag, startPoint x: 563, startPoint y: 81, endPoint x: 391, endPoint y: 74, distance: 172.1
click at [425, 74] on div "Applications Pending (34) Excluded (1479) Applied (2745) All (4258) View All Re…" at bounding box center [728, 206] width 618 height 369
paste input "encora10"
type input "encora10"
click at [391, 74] on div "← Return to /applysquad Mailslurp Inbox Job Search Builder Gabriel Wilensky Use…" at bounding box center [728, 68] width 1455 height 696
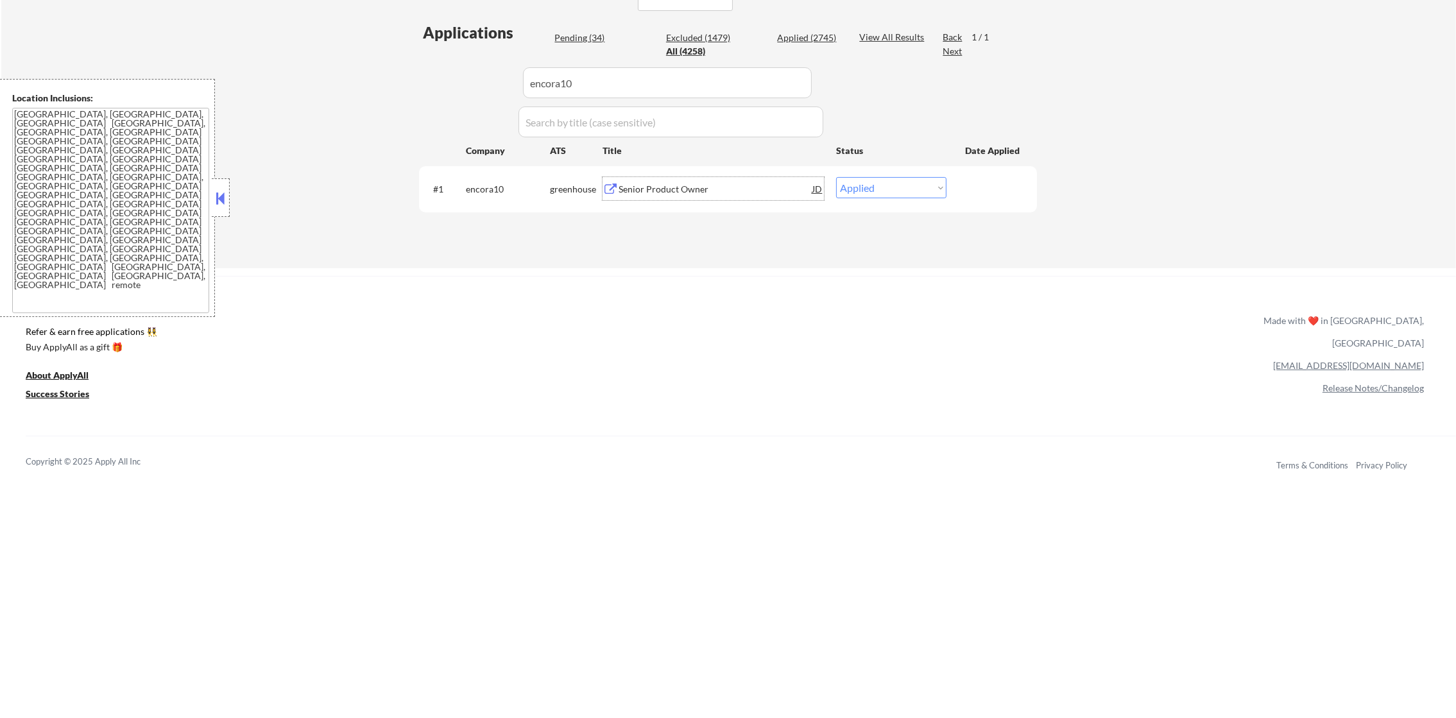
click at [719, 200] on div "Senior Product Owner" at bounding box center [716, 188] width 194 height 23
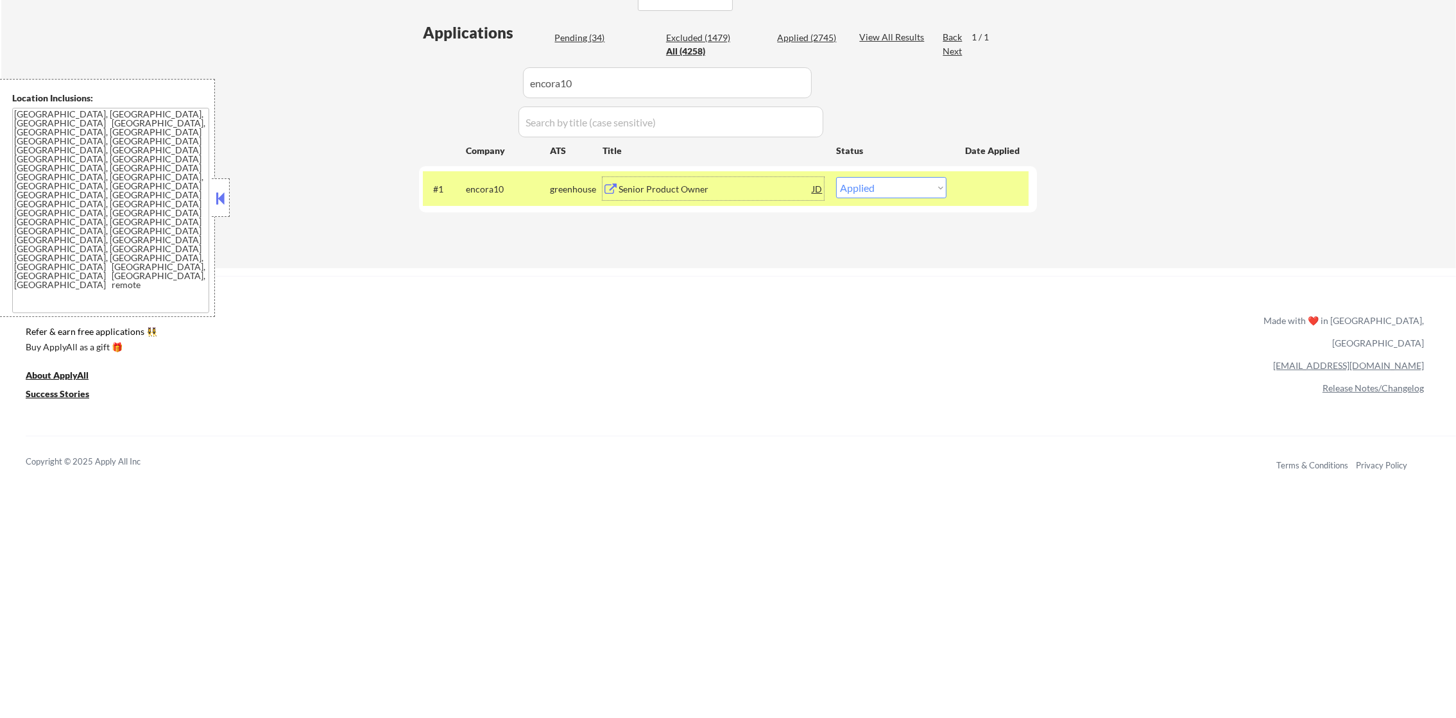
click at [900, 195] on select "Choose an option... Pending Applied Excluded (Questions) Excluded (Expired) Exc…" at bounding box center [891, 187] width 110 height 21
click at [836, 177] on select "Choose an option... Pending Applied Excluded (Questions) Excluded (Expired) Exc…" at bounding box center [891, 187] width 110 height 21
click at [893, 182] on select "Choose an option... Pending Applied Excluded (Questions) Excluded (Expired) Exc…" at bounding box center [891, 187] width 110 height 21
select select ""applied""
click at [836, 177] on select "Choose an option... Pending Applied Excluded (Questions) Excluded (Expired) Exc…" at bounding box center [891, 187] width 110 height 21
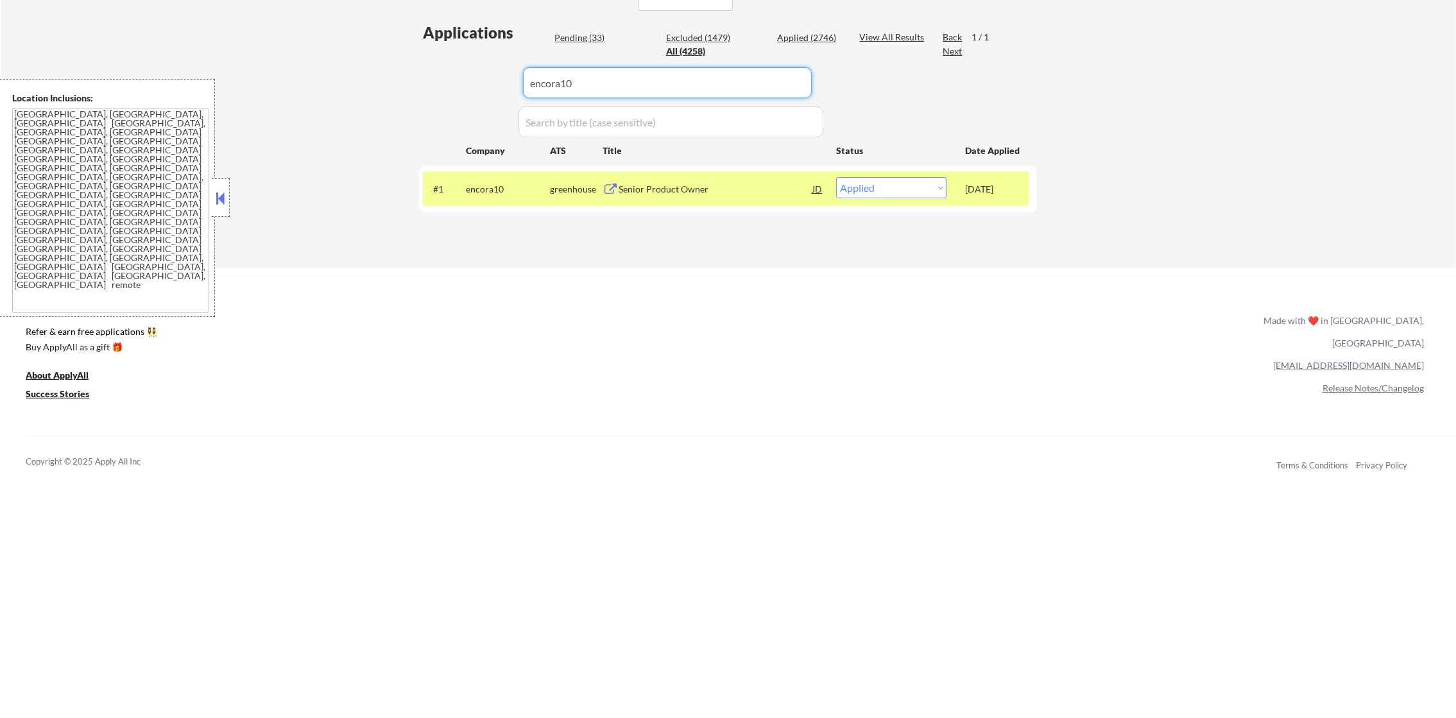
paste input "scrollio"
drag, startPoint x: 605, startPoint y: 81, endPoint x: 436, endPoint y: 76, distance: 169.5
click at [436, 76] on div "Applications Pending (33) Excluded (1479) Applied (2746) All (4258) View All Re…" at bounding box center [728, 132] width 618 height 221
type input "scrollio"
click at [432, 74] on div "Applications Pending (33) Excluded (1479) Applied (2746) All (4258) View All Re…" at bounding box center [728, 132] width 618 height 221
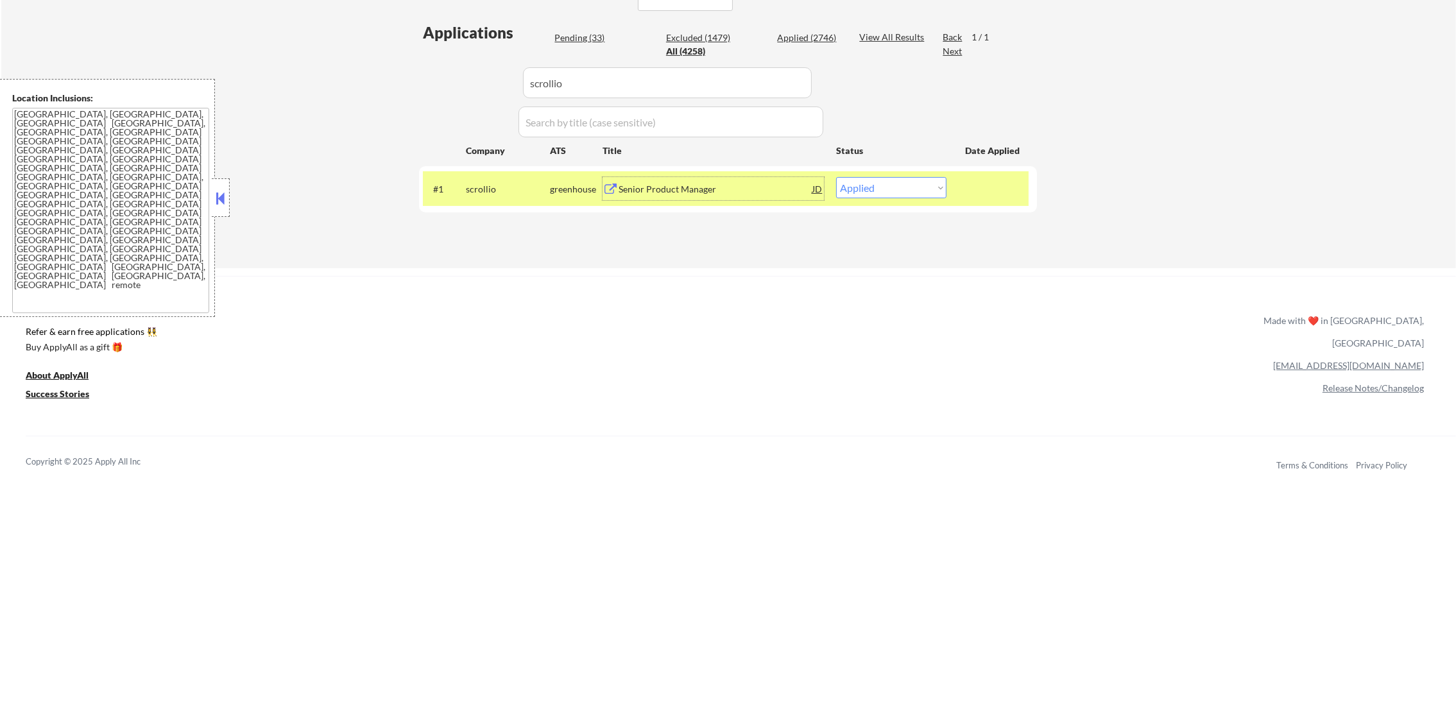
click at [718, 178] on div "Senior Product Manager" at bounding box center [716, 188] width 194 height 23
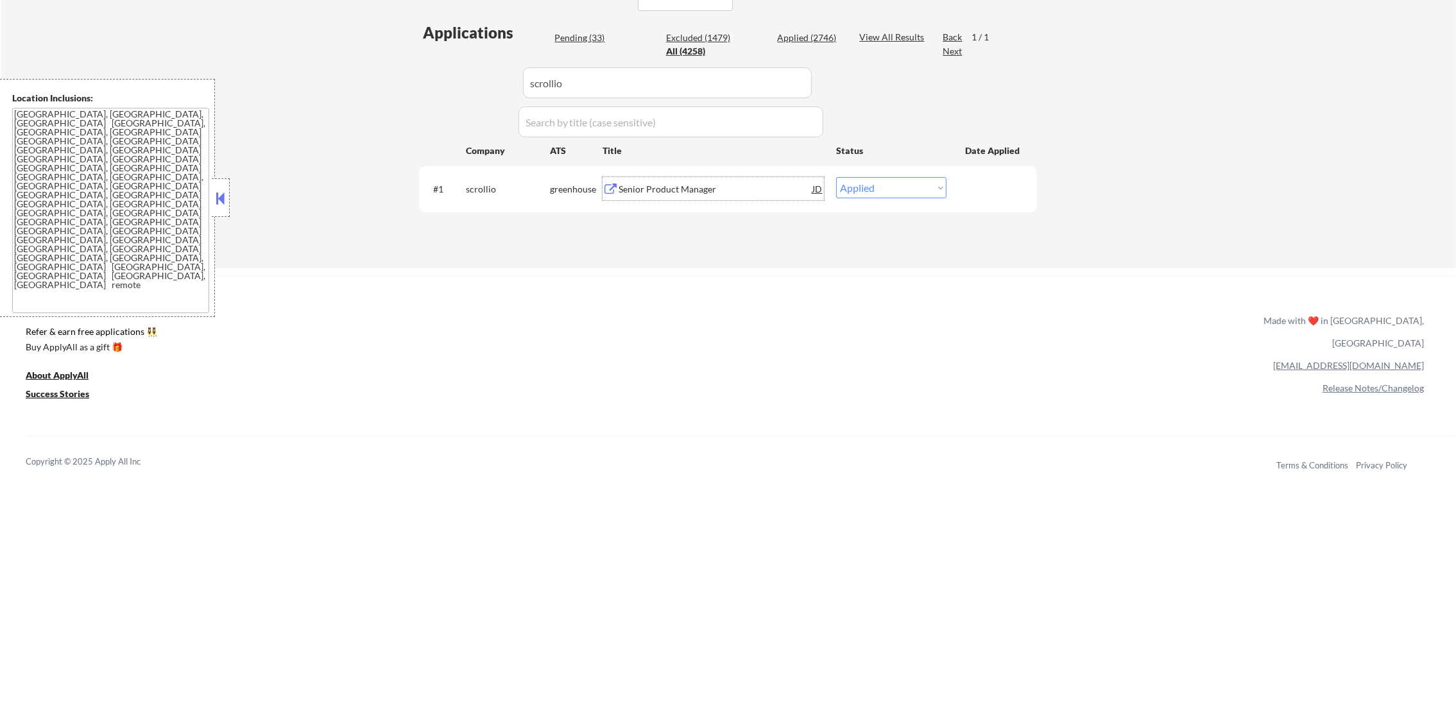
click at [849, 189] on select "Choose an option... Pending Applied Excluded (Questions) Excluded (Expired) Exc…" at bounding box center [891, 187] width 110 height 21
select select ""applied""
click at [836, 177] on select "Choose an option... Pending Applied Excluded (Questions) Excluded (Expired) Exc…" at bounding box center [891, 187] width 110 height 21
drag, startPoint x: 601, startPoint y: 90, endPoint x: 402, endPoint y: 89, distance: 199.6
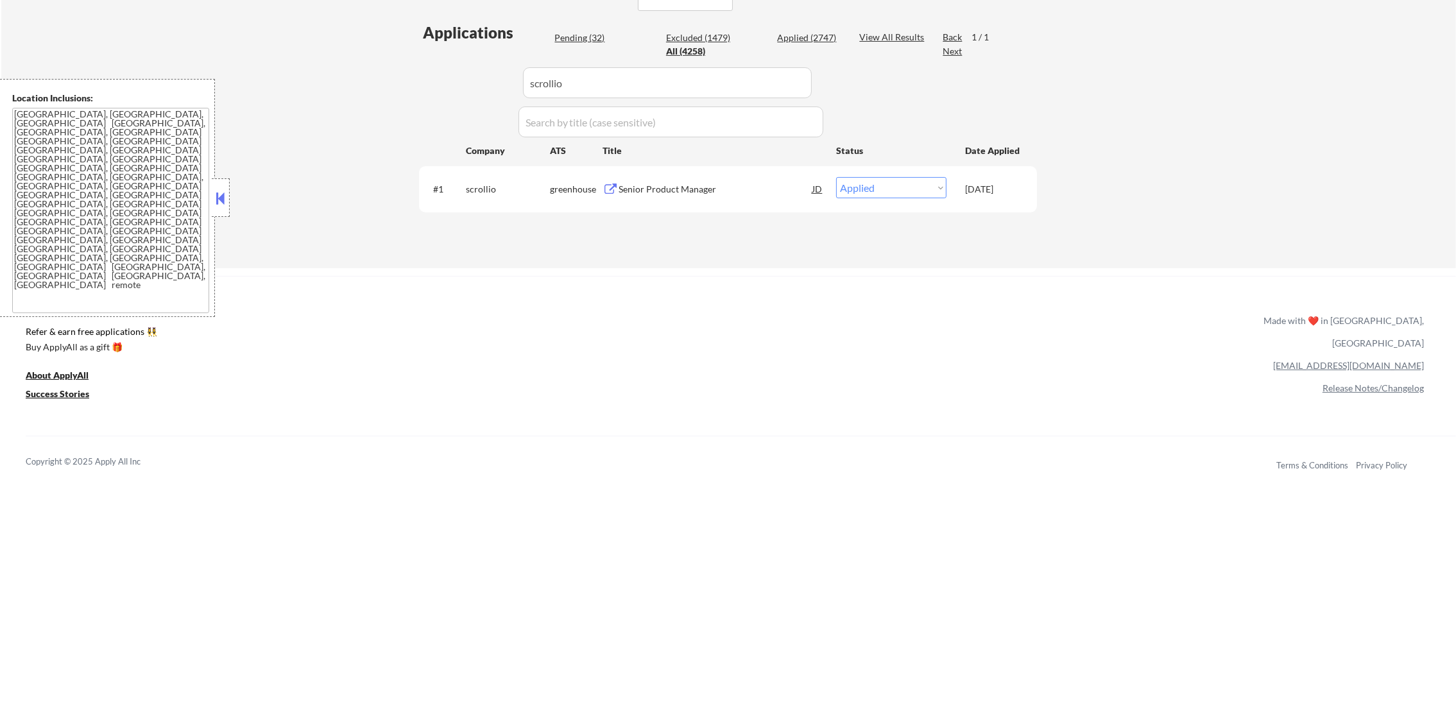
paste input "relocity"
type input "relocity"
click at [744, 181] on div "Senior Product Manager" at bounding box center [716, 188] width 194 height 23
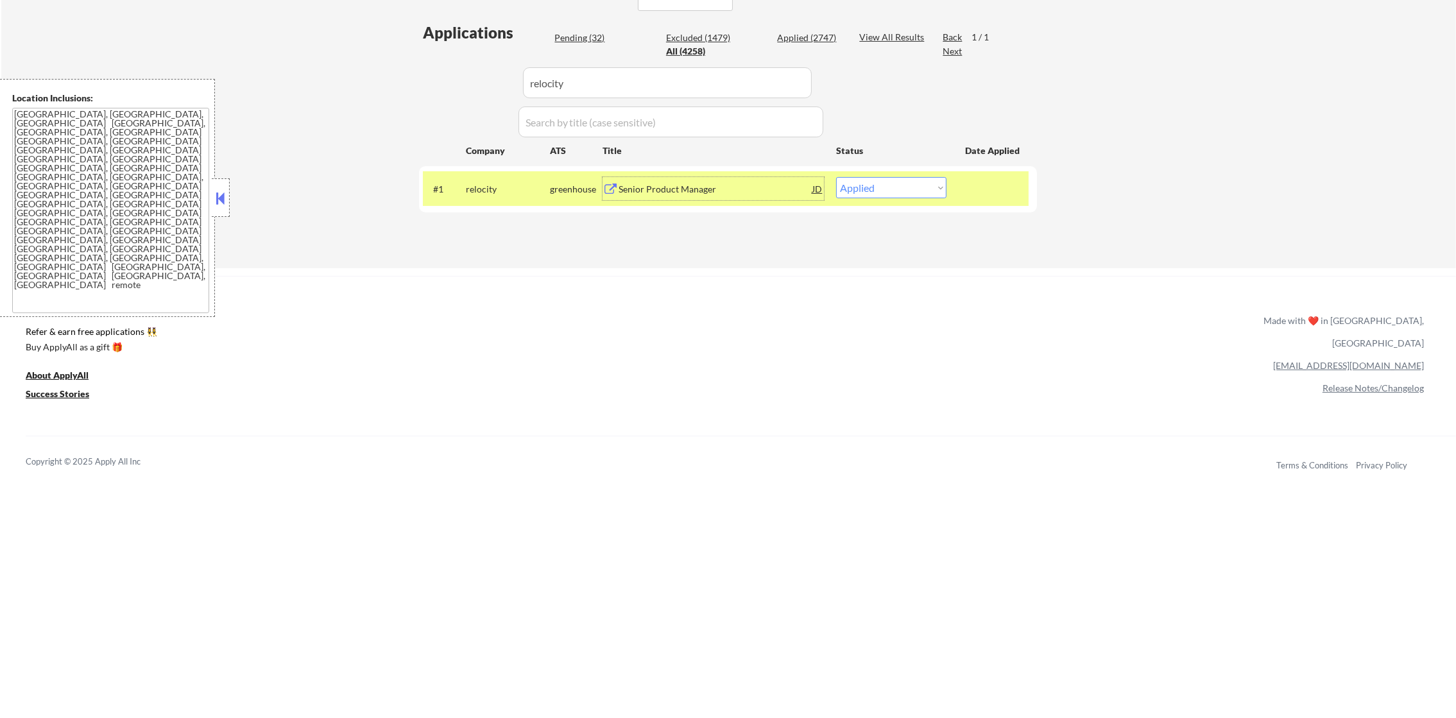
click at [894, 196] on select "Choose an option... Pending Applied Excluded (Questions) Excluded (Expired) Exc…" at bounding box center [891, 187] width 110 height 21
select select ""applied""
click at [836, 177] on select "Choose an option... Pending Applied Excluded (Questions) Excluded (Expired) Exc…" at bounding box center [891, 187] width 110 height 21
click at [476, 189] on div "relocity" at bounding box center [508, 189] width 84 height 13
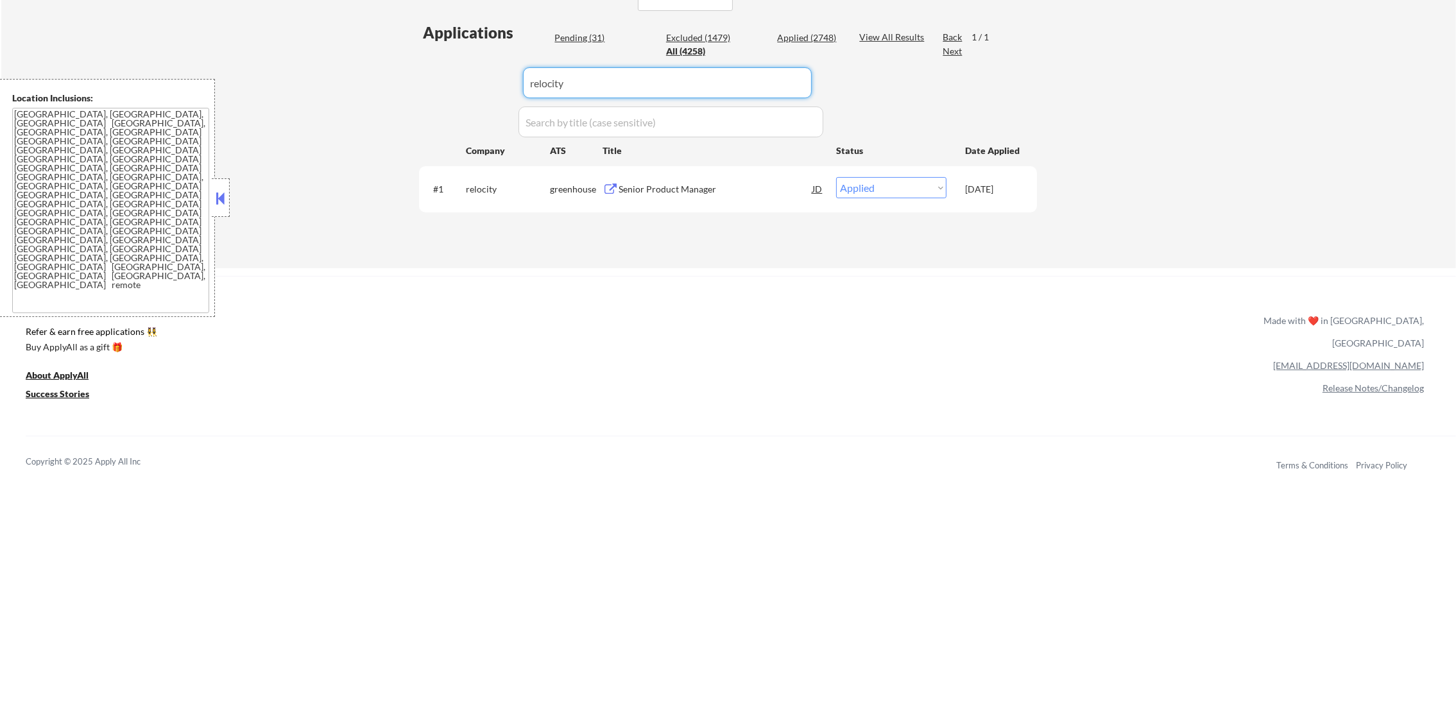
drag, startPoint x: 565, startPoint y: 90, endPoint x: 399, endPoint y: 82, distance: 165.7
click at [438, 87] on div "Applications Pending (31) Excluded (1479) Applied (2748) All (4258) View All Re…" at bounding box center [728, 132] width 618 height 221
paste input "dispel"
type input "dispel"
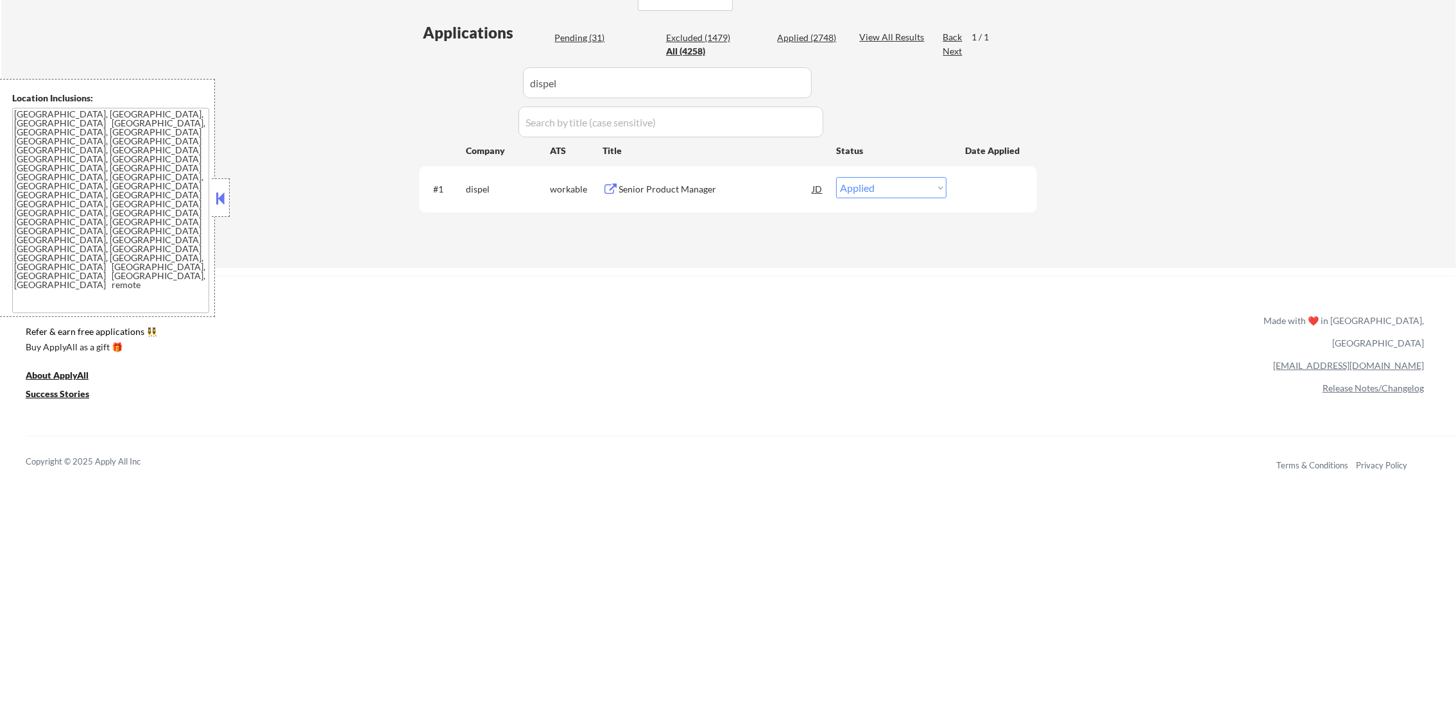
click at [656, 185] on div "Senior Product Manager" at bounding box center [716, 189] width 194 height 13
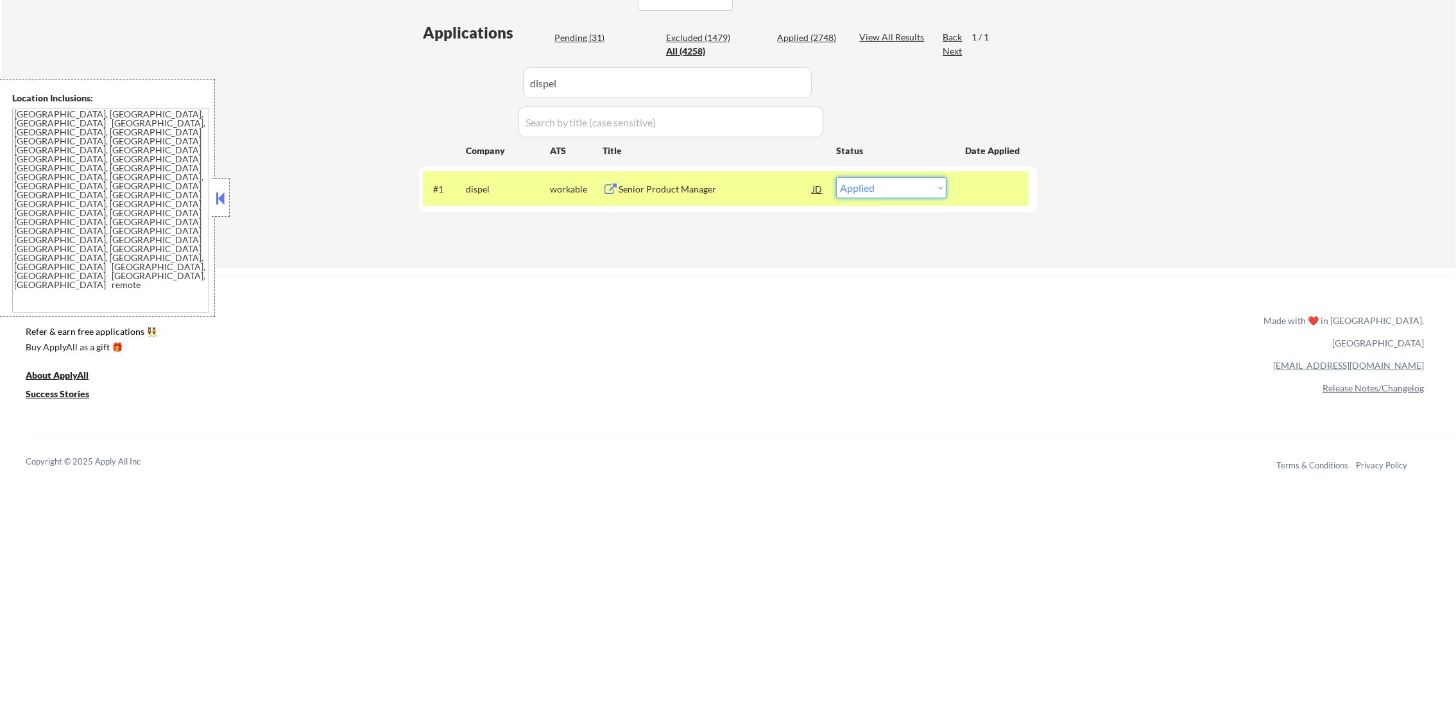
click at [866, 189] on select "Choose an option... Pending Applied Excluded (Questions) Excluded (Expired) Exc…" at bounding box center [891, 187] width 110 height 21
select select ""excluded__expired_""
click at [836, 177] on select "Choose an option... Pending Applied Excluded (Questions) Excluded (Expired) Exc…" at bounding box center [891, 187] width 110 height 21
drag, startPoint x: 592, startPoint y: 77, endPoint x: 422, endPoint y: 76, distance: 170.0
click at [437, 78] on div "Applications Pending (30) Excluded (1480) Applied (2748) All (4258) View All Re…" at bounding box center [728, 132] width 618 height 221
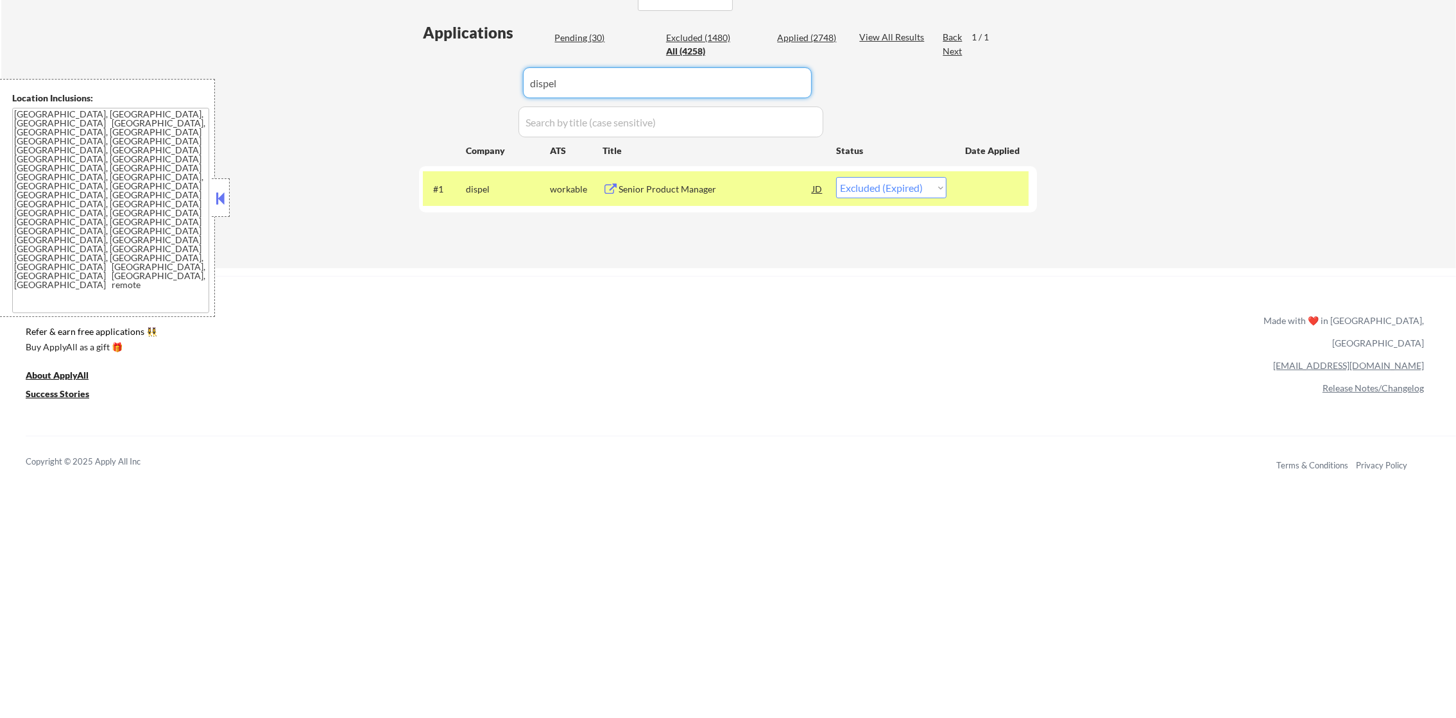
paste input "ada18"
drag, startPoint x: 559, startPoint y: 85, endPoint x: 345, endPoint y: 78, distance: 213.8
type input "ada18"
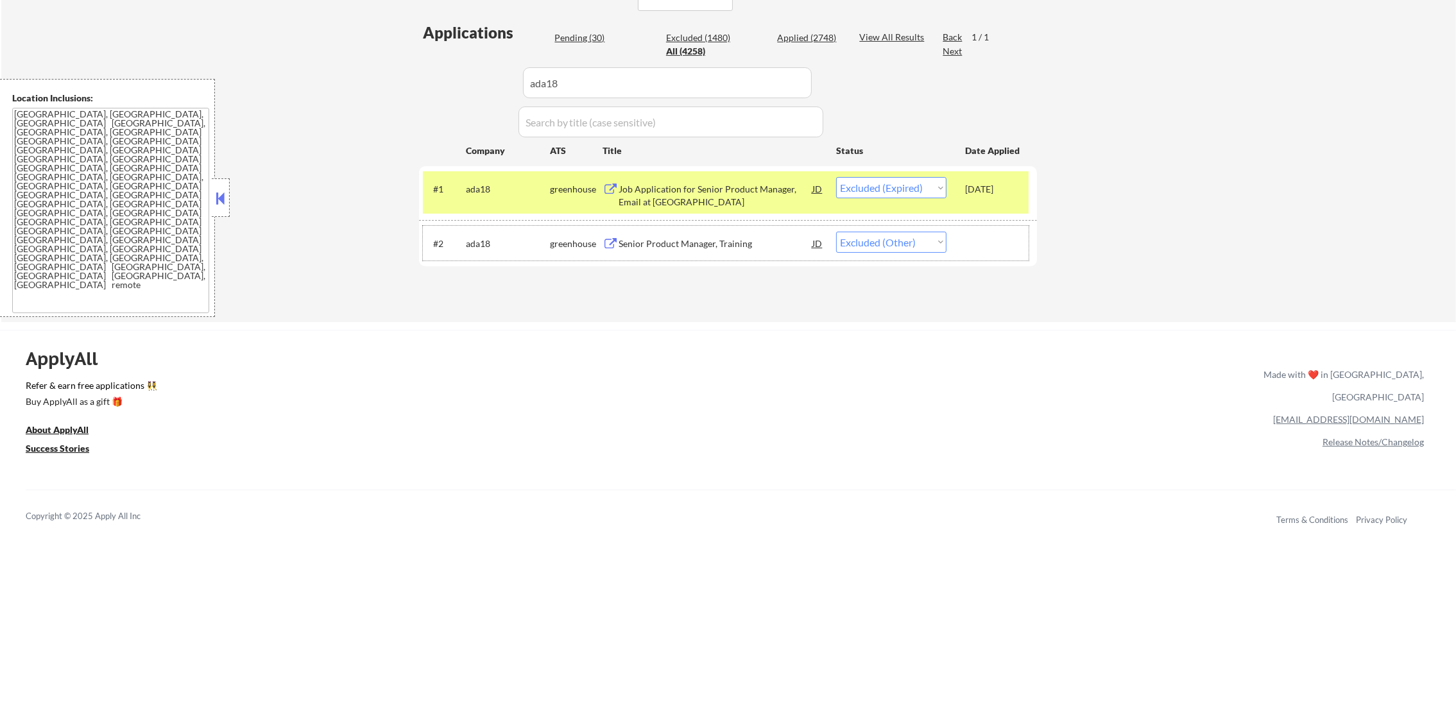
click at [671, 228] on div "#2 ada18 greenhouse Senior Product Manager, Training JD warning_amber Choose an…" at bounding box center [726, 243] width 606 height 35
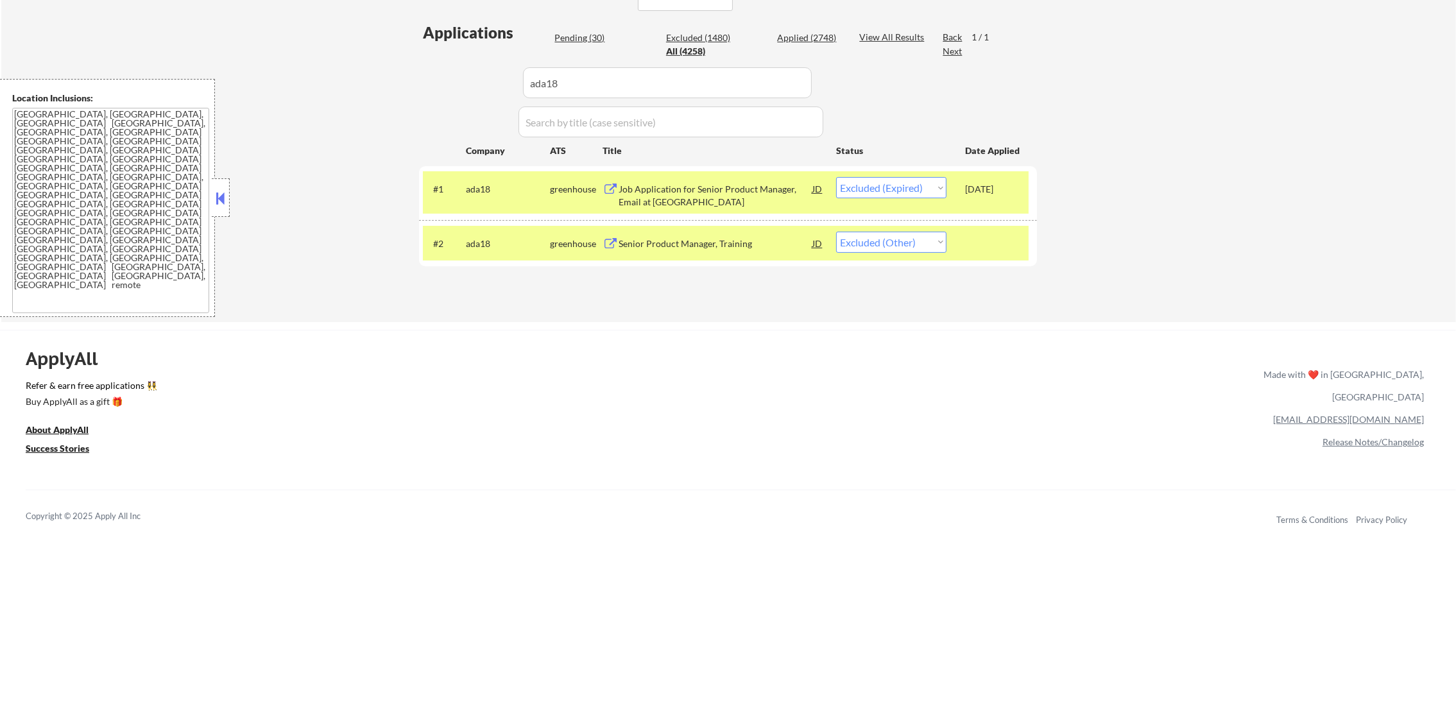
click at [668, 239] on div "Senior Product Manager, Training" at bounding box center [716, 243] width 194 height 13
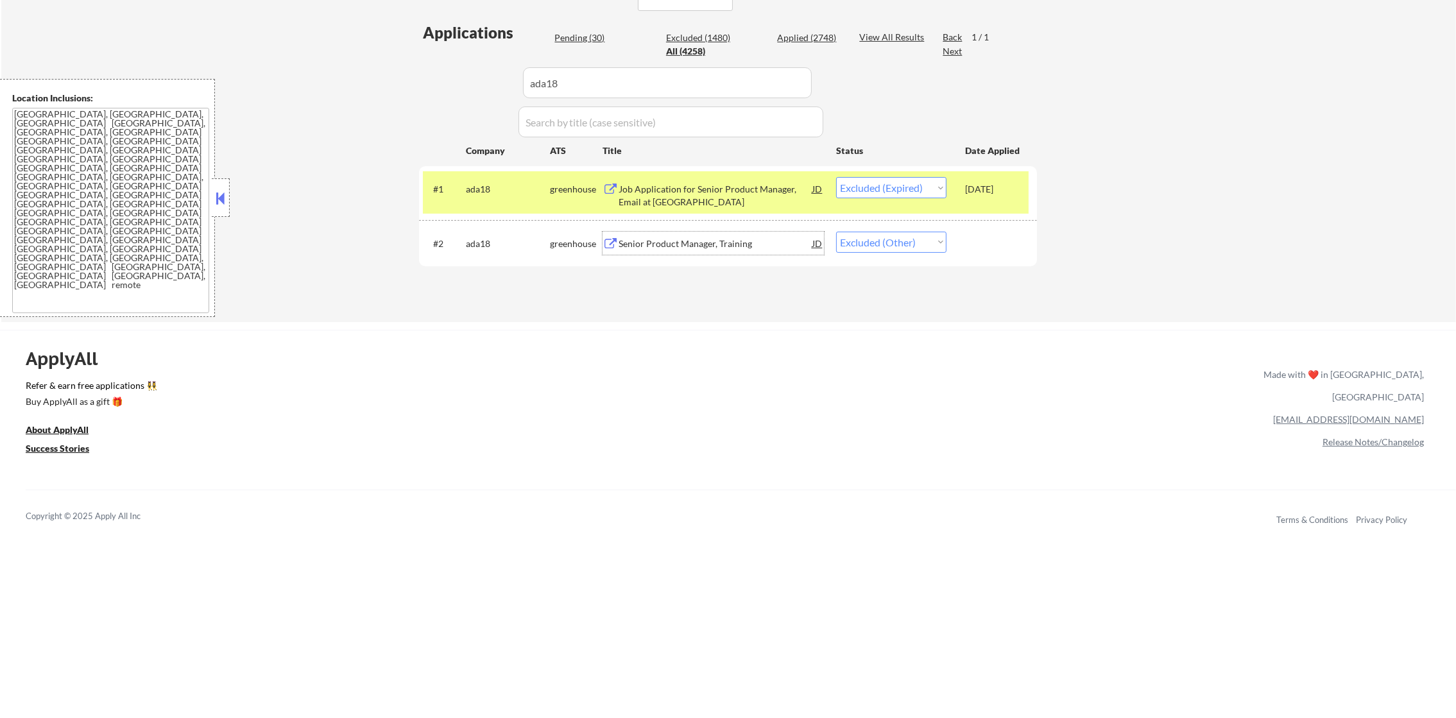
click at [559, 196] on div "greenhouse" at bounding box center [576, 188] width 53 height 23
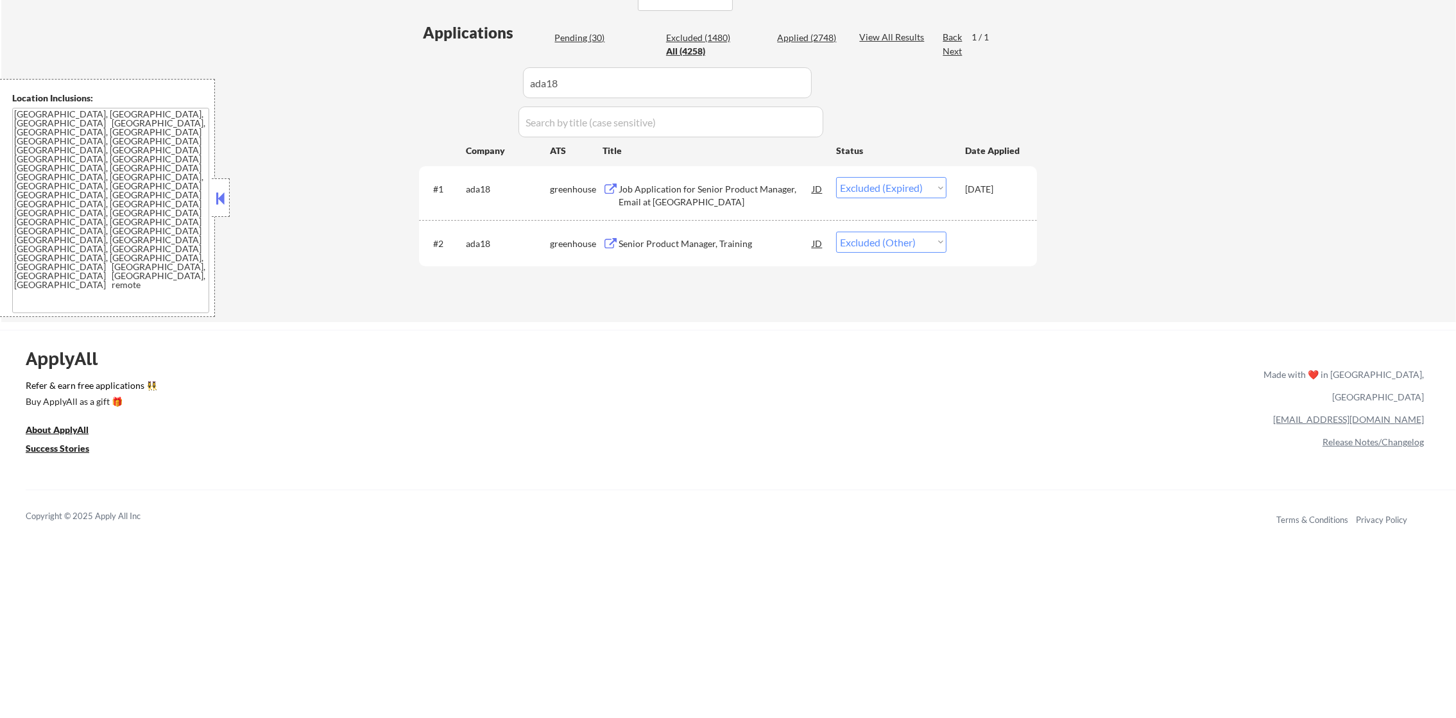
click at [499, 239] on div "ada18" at bounding box center [508, 243] width 84 height 13
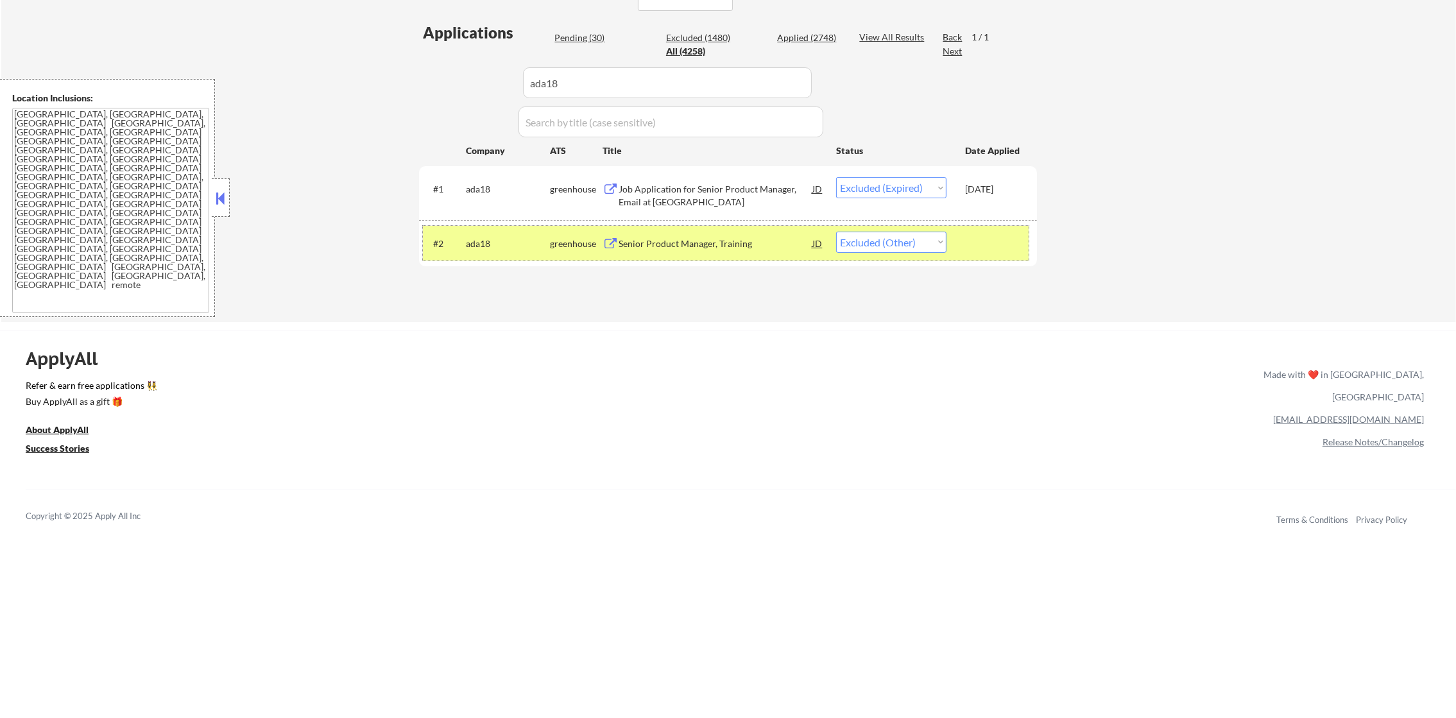
click at [860, 243] on select "Choose an option... Pending Applied Excluded (Questions) Excluded (Expired) Exc…" at bounding box center [891, 242] width 110 height 21
select select ""applied""
click at [836, 232] on select "Choose an option... Pending Applied Excluded (Questions) Excluded (Expired) Exc…" at bounding box center [891, 242] width 110 height 21
click at [486, 243] on div "ada18" at bounding box center [508, 243] width 84 height 13
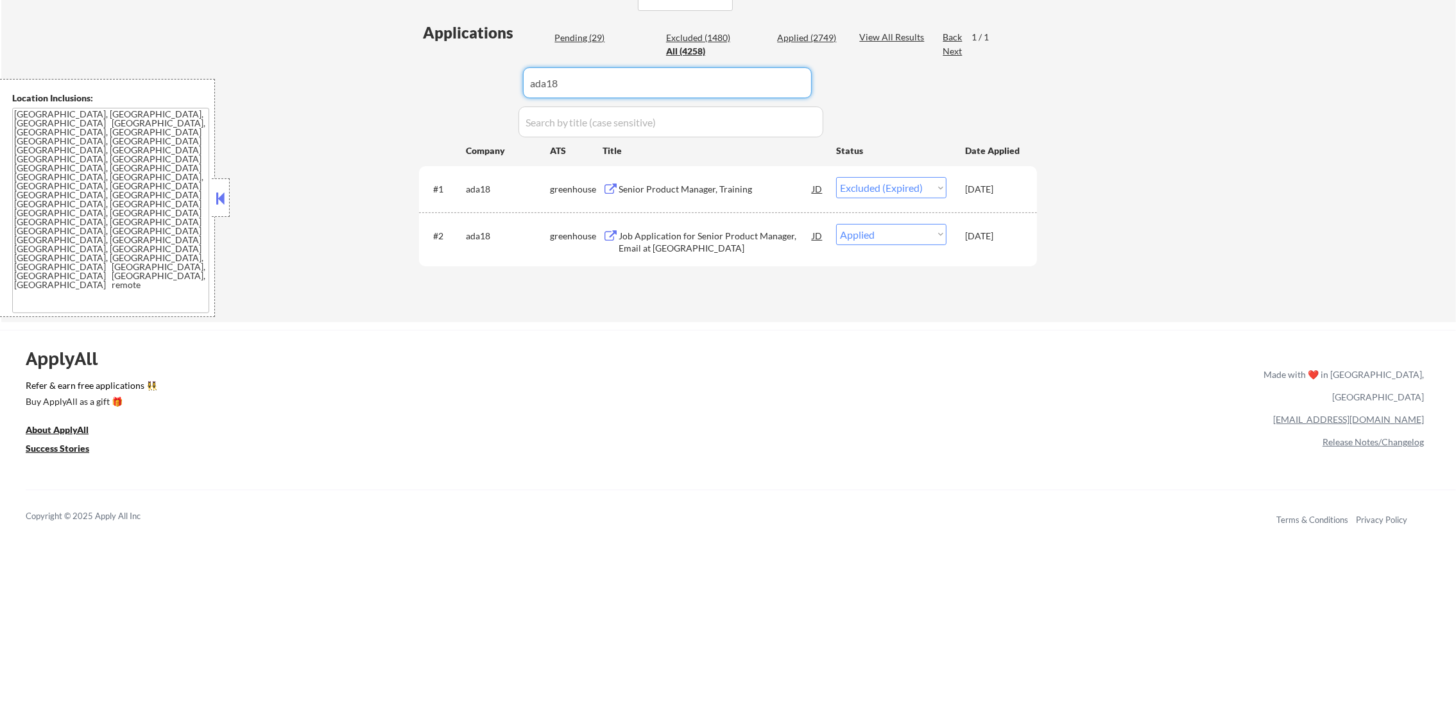
drag, startPoint x: 565, startPoint y: 85, endPoint x: 321, endPoint y: 92, distance: 243.3
click at [330, 89] on div "← Return to /applysquad Mailslurp Inbox Job Search Builder Gabriel Wilensky Use…" at bounding box center [728, 21] width 1455 height 603
paste input "leagueinc"
type input "leagueinc"
click at [321, 92] on div "← Return to /applysquad Mailslurp Inbox Job Search Builder Gabriel Wilensky Use…" at bounding box center [728, 21] width 1455 height 603
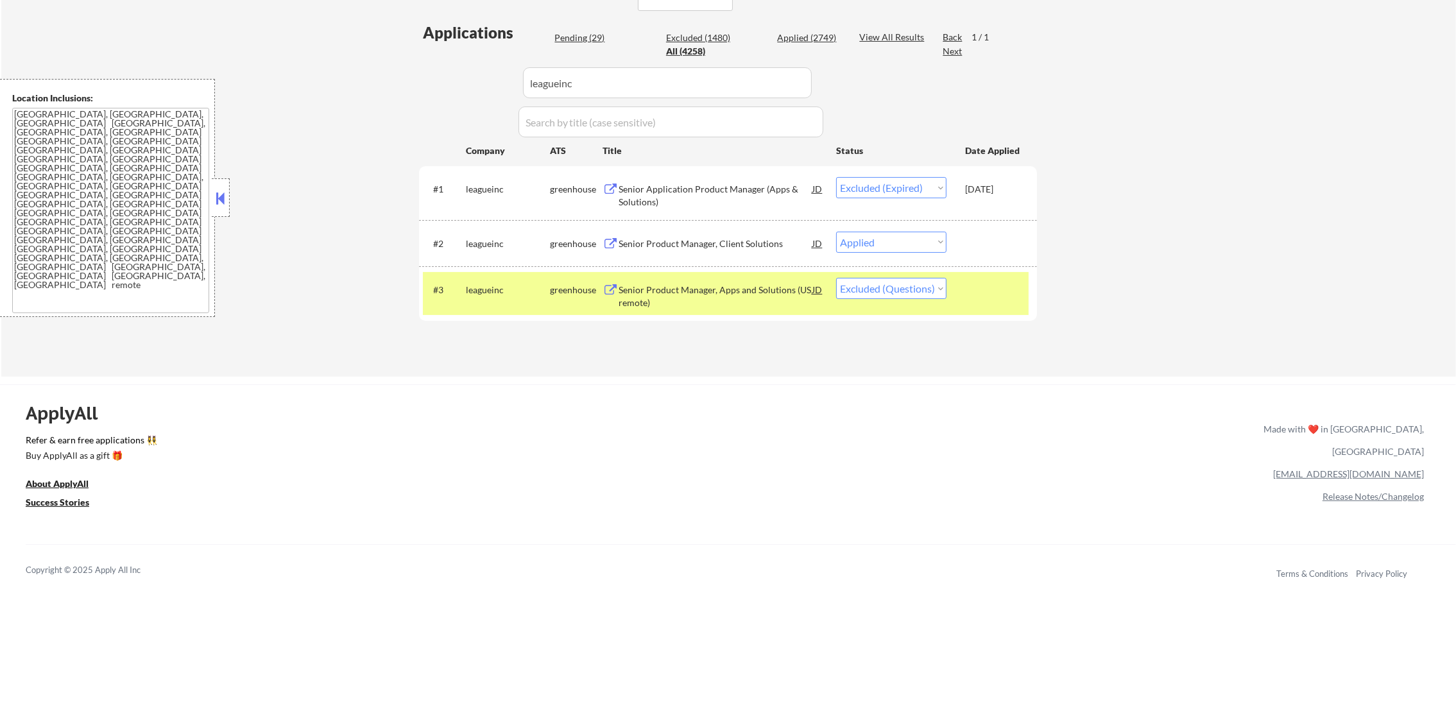
click at [490, 282] on div "leagueinc" at bounding box center [508, 289] width 84 height 23
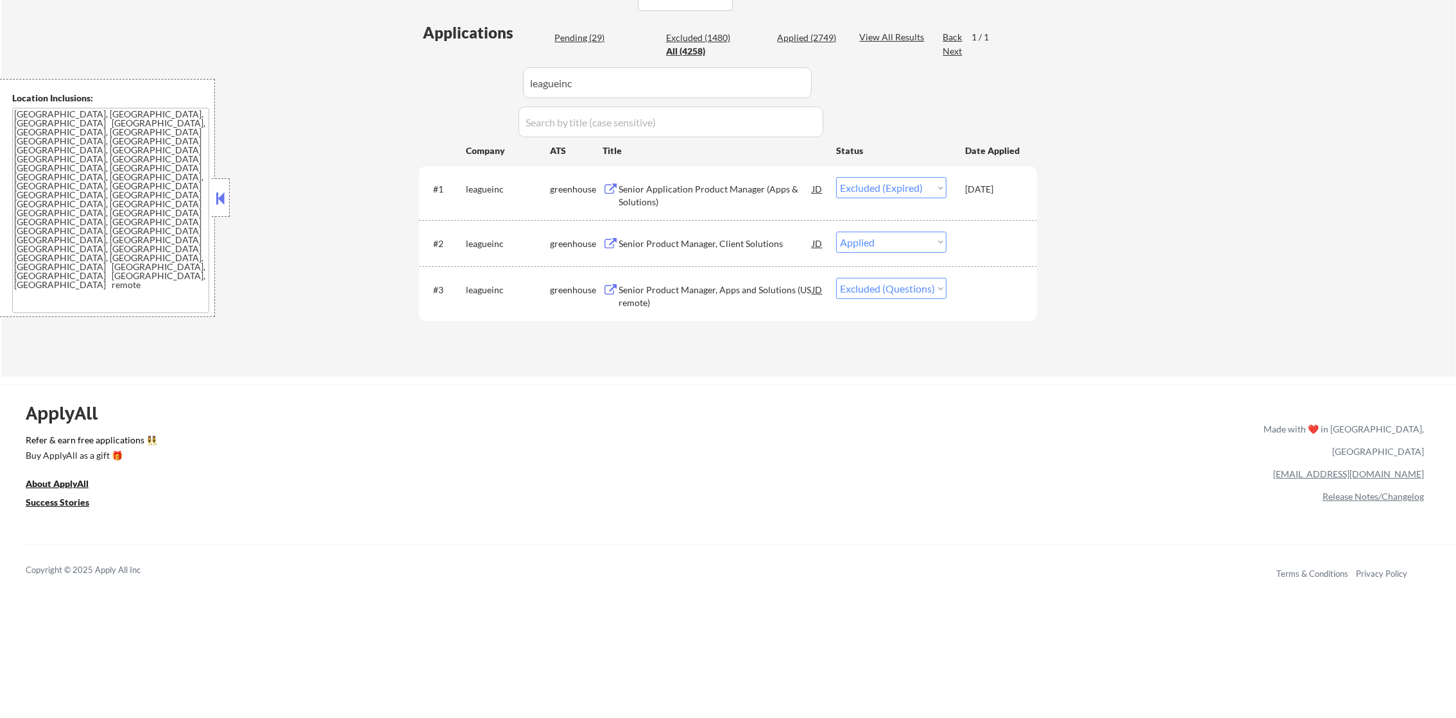
click at [710, 239] on div "Senior Product Manager, Client Solutions" at bounding box center [716, 243] width 194 height 13
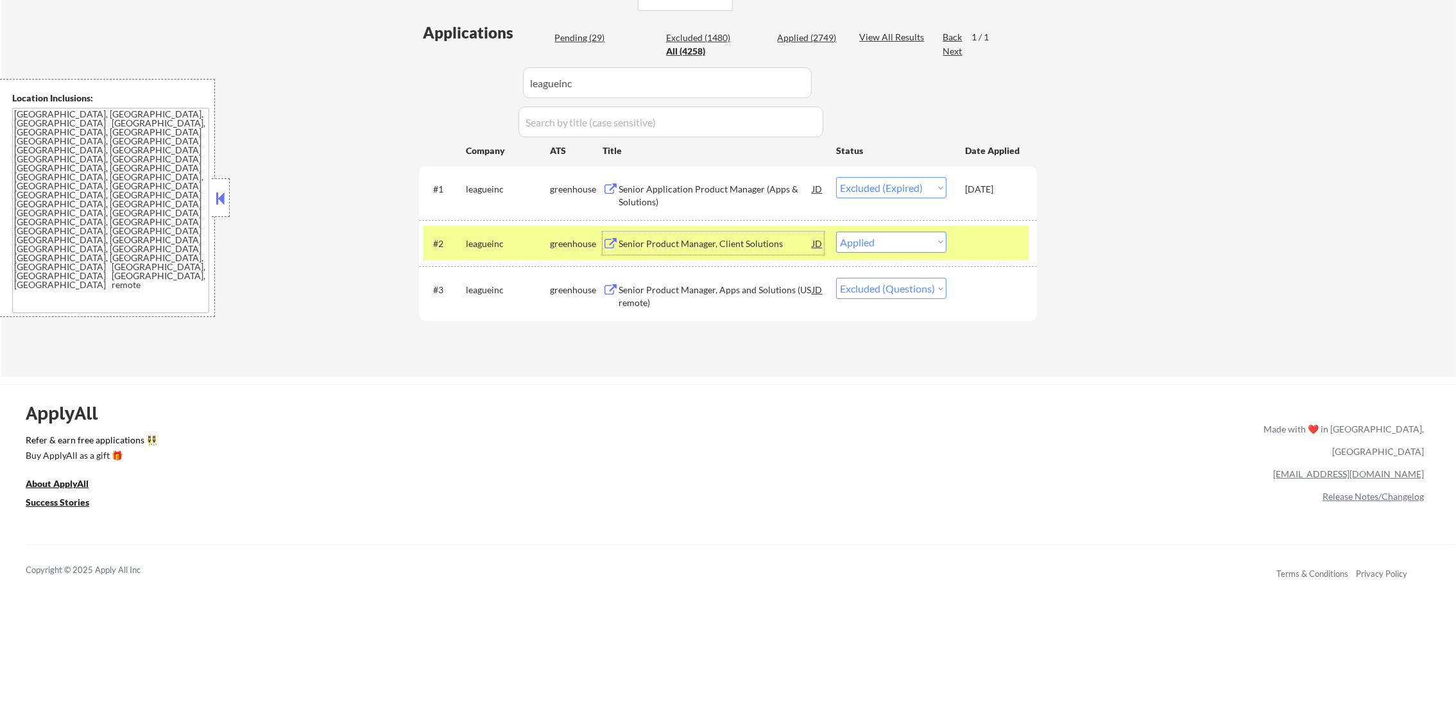
drag, startPoint x: 884, startPoint y: 247, endPoint x: 881, endPoint y: 255, distance: 8.9
click at [884, 247] on select "Choose an option... Pending Applied Excluded (Questions) Excluded (Expired) Exc…" at bounding box center [891, 242] width 110 height 21
select select ""applied""
click at [836, 232] on select "Choose an option... Pending Applied Excluded (Questions) Excluded (Expired) Exc…" at bounding box center [891, 242] width 110 height 21
click at [526, 246] on div "leagueinc" at bounding box center [508, 243] width 84 height 13
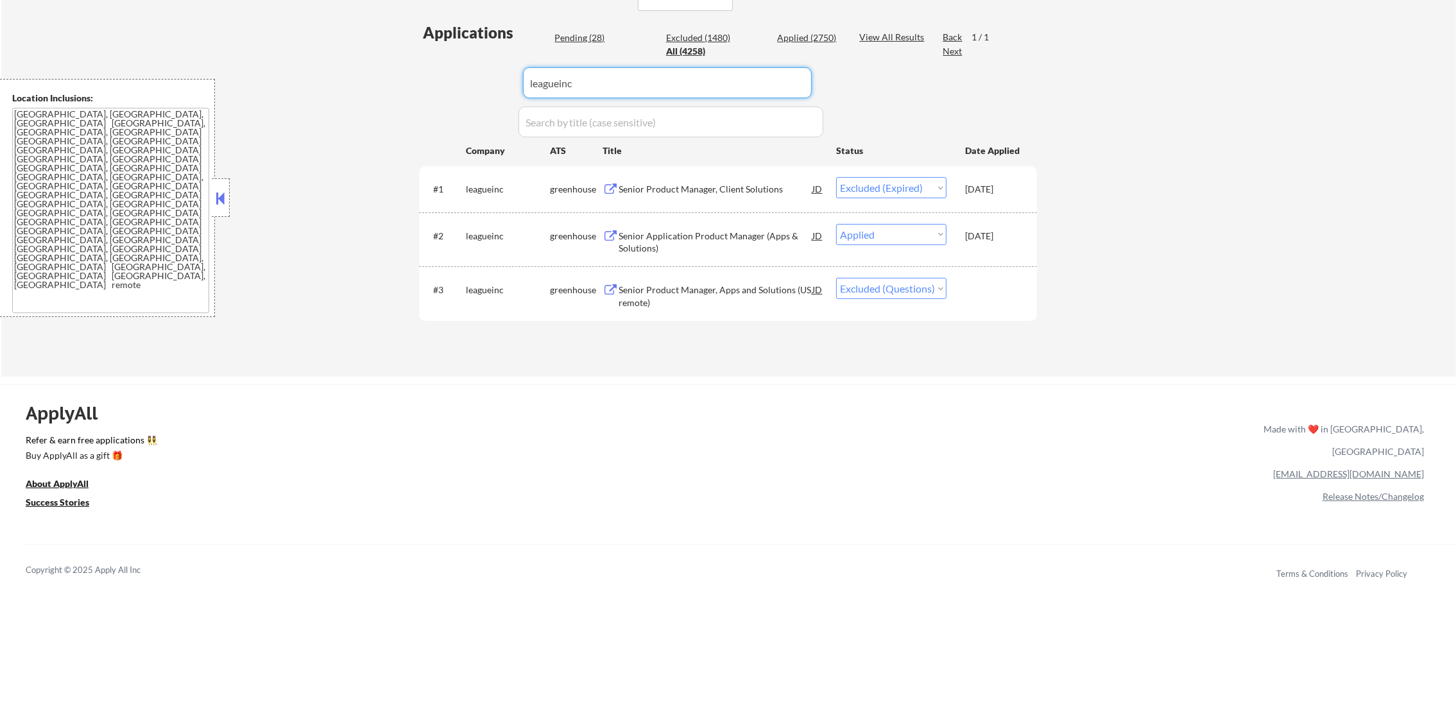
paste input "ensono"
drag, startPoint x: 587, startPoint y: 86, endPoint x: 397, endPoint y: 83, distance: 189.9
click at [397, 83] on div "← Return to /applysquad Mailslurp Inbox Job Search Builder Gabriel Wilensky Use…" at bounding box center [728, 48] width 1455 height 657
type input "ensono"
click at [397, 83] on div "← Return to /applysquad Mailslurp Inbox Job Search Builder Gabriel Wilensky Use…" at bounding box center [728, 48] width 1455 height 657
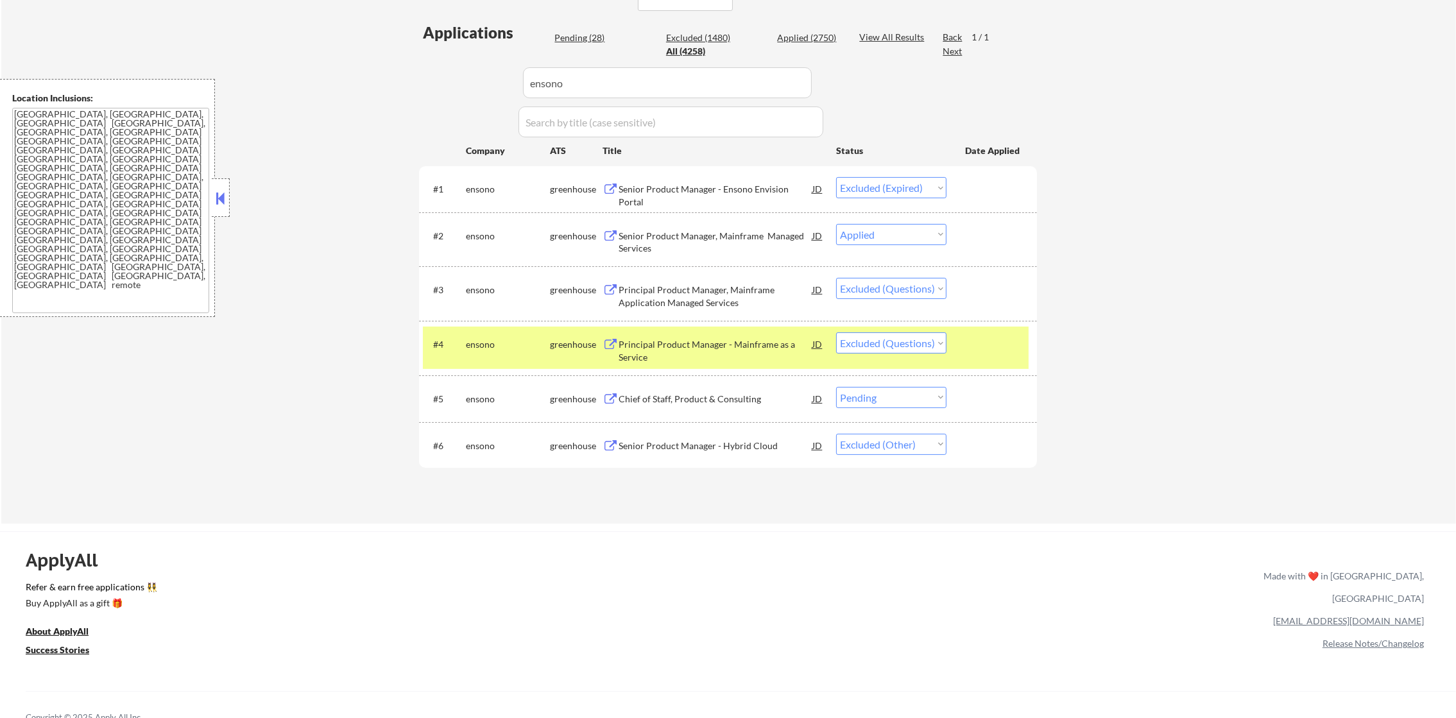
click at [480, 342] on div "ensono" at bounding box center [508, 344] width 84 height 13
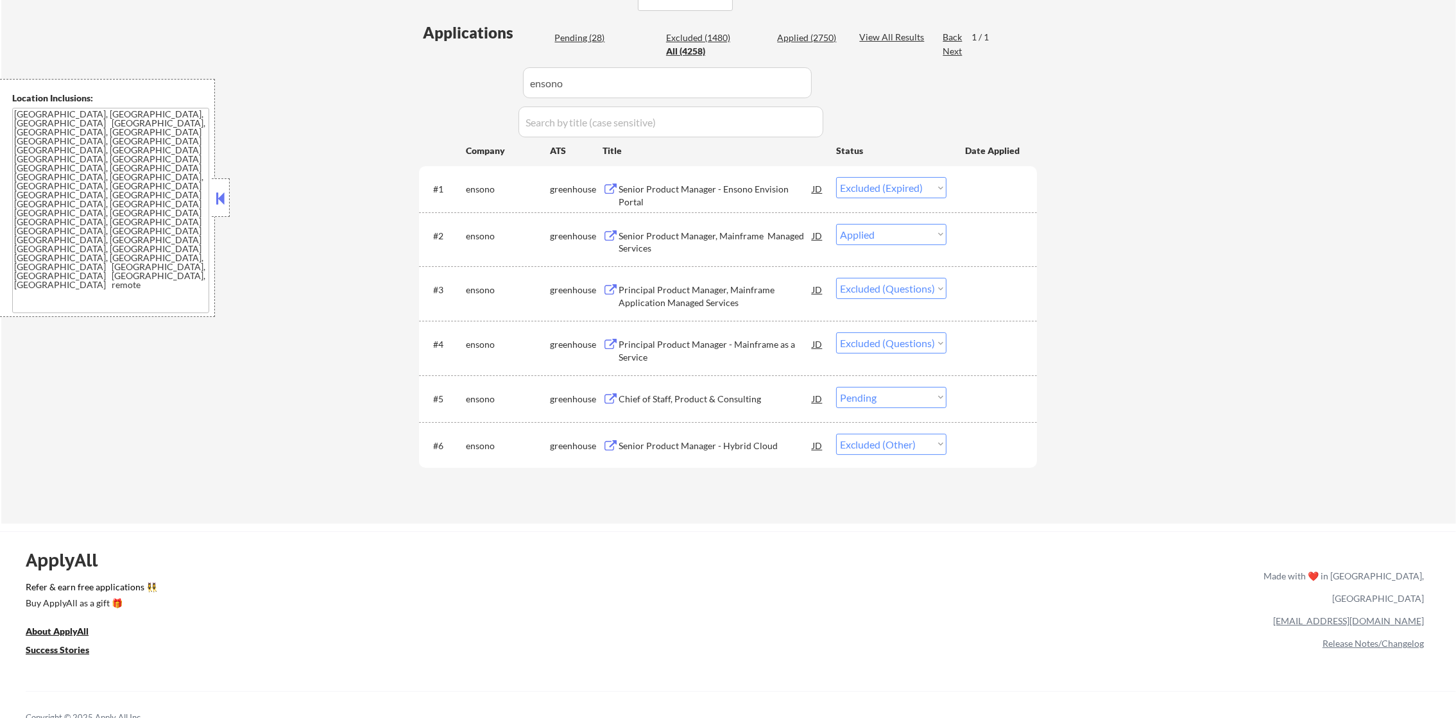
click at [864, 438] on select "Choose an option... Pending Applied Excluded (Questions) Excluded (Expired) Exc…" at bounding box center [891, 444] width 110 height 21
drag, startPoint x: 1162, startPoint y: 419, endPoint x: 1117, endPoint y: 419, distance: 44.9
click at [1153, 419] on div "← Return to /applysquad Mailslurp Inbox Job Search Builder Gabriel Wilensky Use…" at bounding box center [728, 122] width 1455 height 804
click at [761, 455] on div "Senior Product Manager - Hybrid Cloud" at bounding box center [716, 445] width 194 height 23
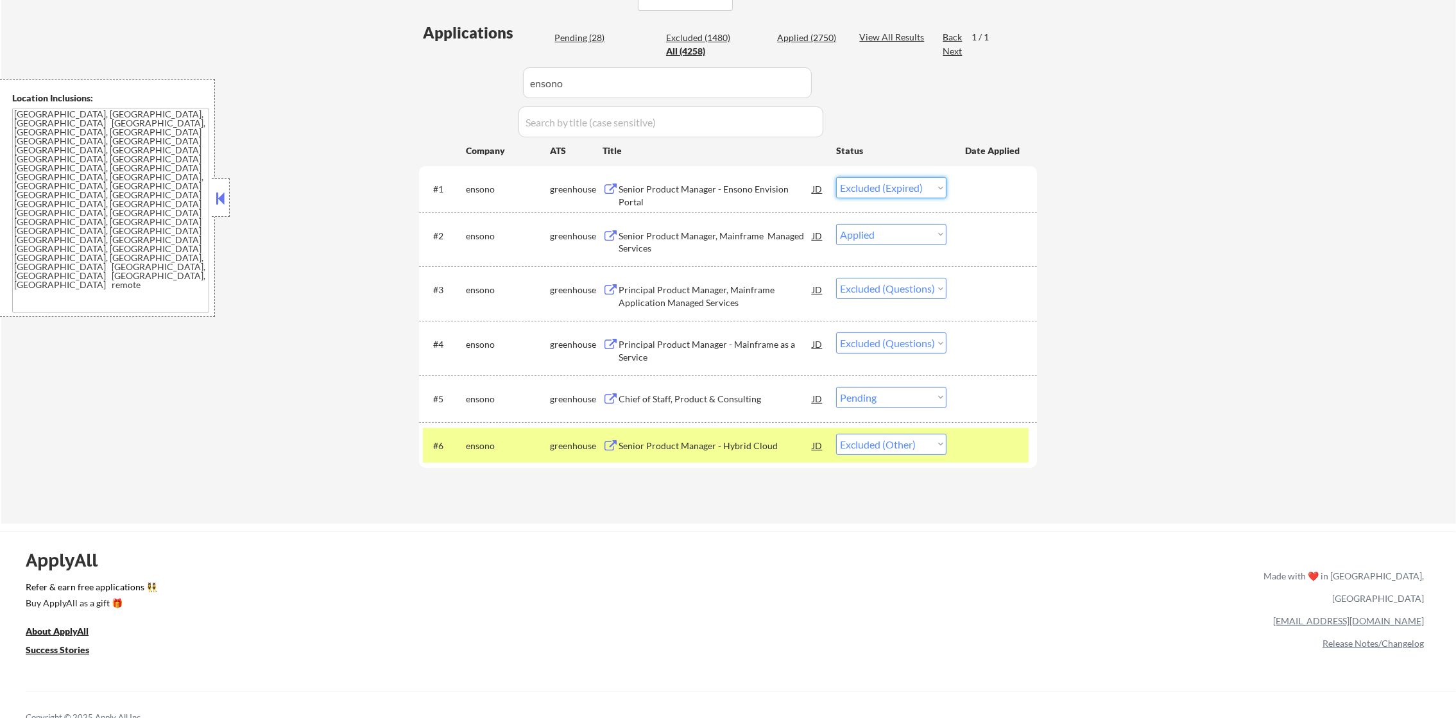
click at [928, 197] on select "Choose an option... Pending Applied Excluded (Questions) Excluded (Expired) Exc…" at bounding box center [891, 187] width 110 height 21
drag, startPoint x: 916, startPoint y: 443, endPoint x: 911, endPoint y: 454, distance: 12.4
click at [914, 447] on select "Choose an option... Pending Applied Excluded (Questions) Excluded (Expired) Exc…" at bounding box center [891, 444] width 110 height 21
select select ""applied""
click at [836, 434] on select "Choose an option... Pending Applied Excluded (Questions) Excluded (Expired) Exc…" at bounding box center [891, 444] width 110 height 21
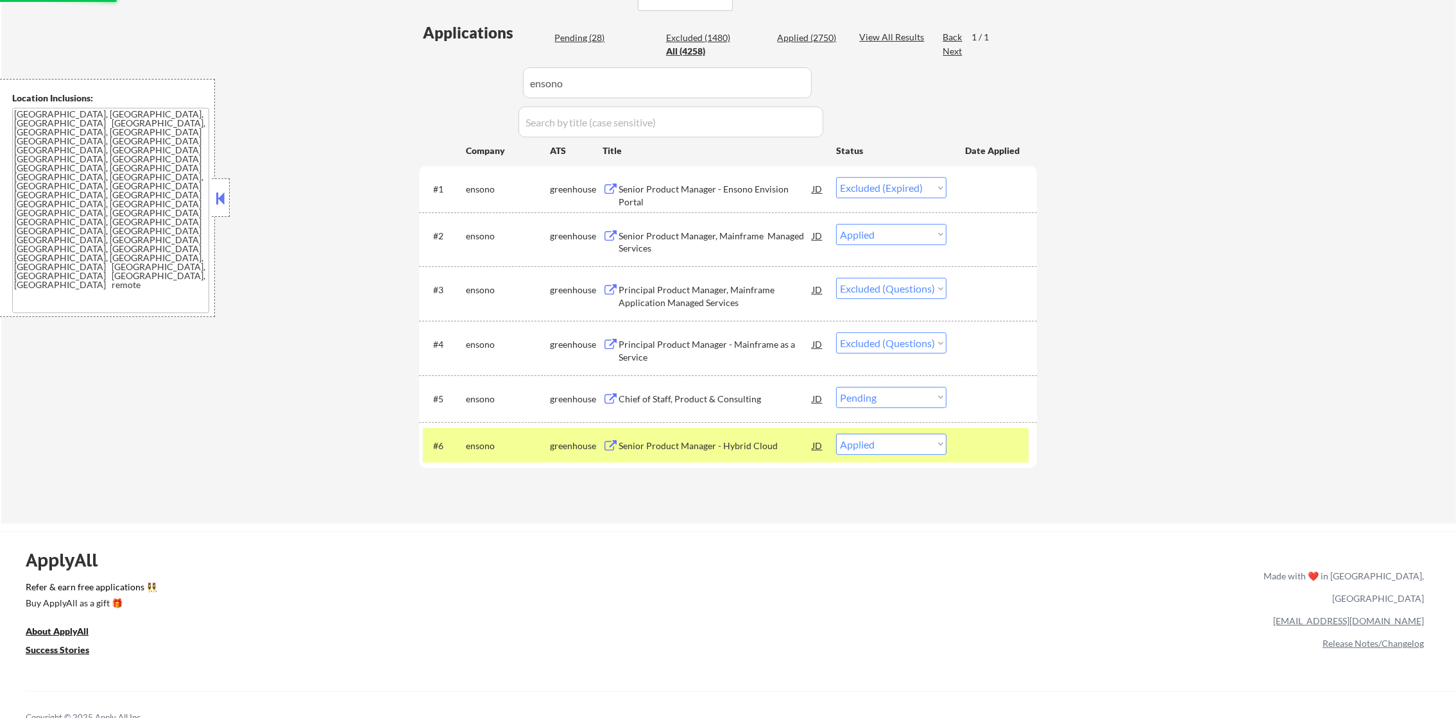
click at [499, 443] on div "ensono" at bounding box center [508, 446] width 84 height 13
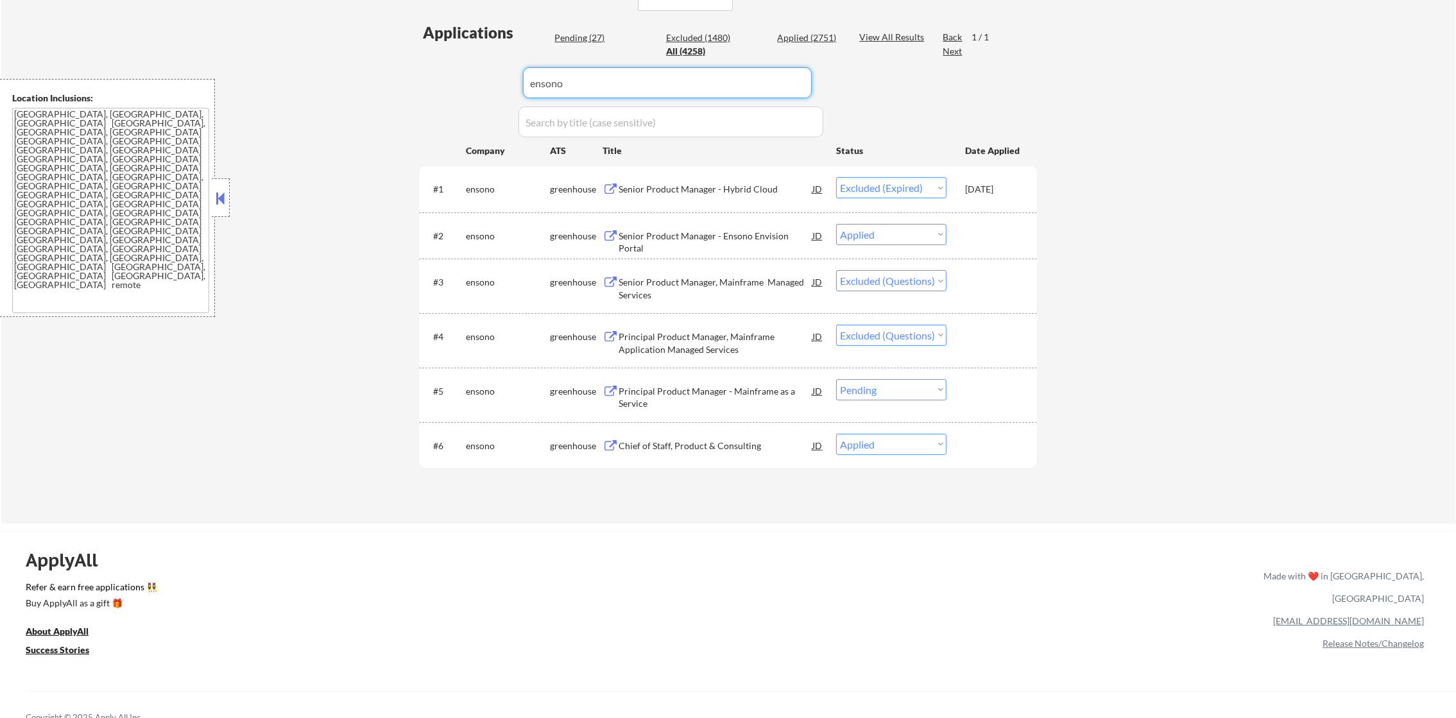
paste input "bumbleinc"
drag, startPoint x: 590, startPoint y: 90, endPoint x: 360, endPoint y: 72, distance: 230.4
click at [372, 72] on div "← Return to /applysquad Mailslurp Inbox Job Search Builder Gabriel Wilensky Use…" at bounding box center [728, 122] width 1455 height 804
type input "bumbleinc"
click at [360, 72] on div "← Return to /applysquad Mailslurp Inbox Job Search Builder Gabriel Wilensky Use…" at bounding box center [728, 122] width 1455 height 804
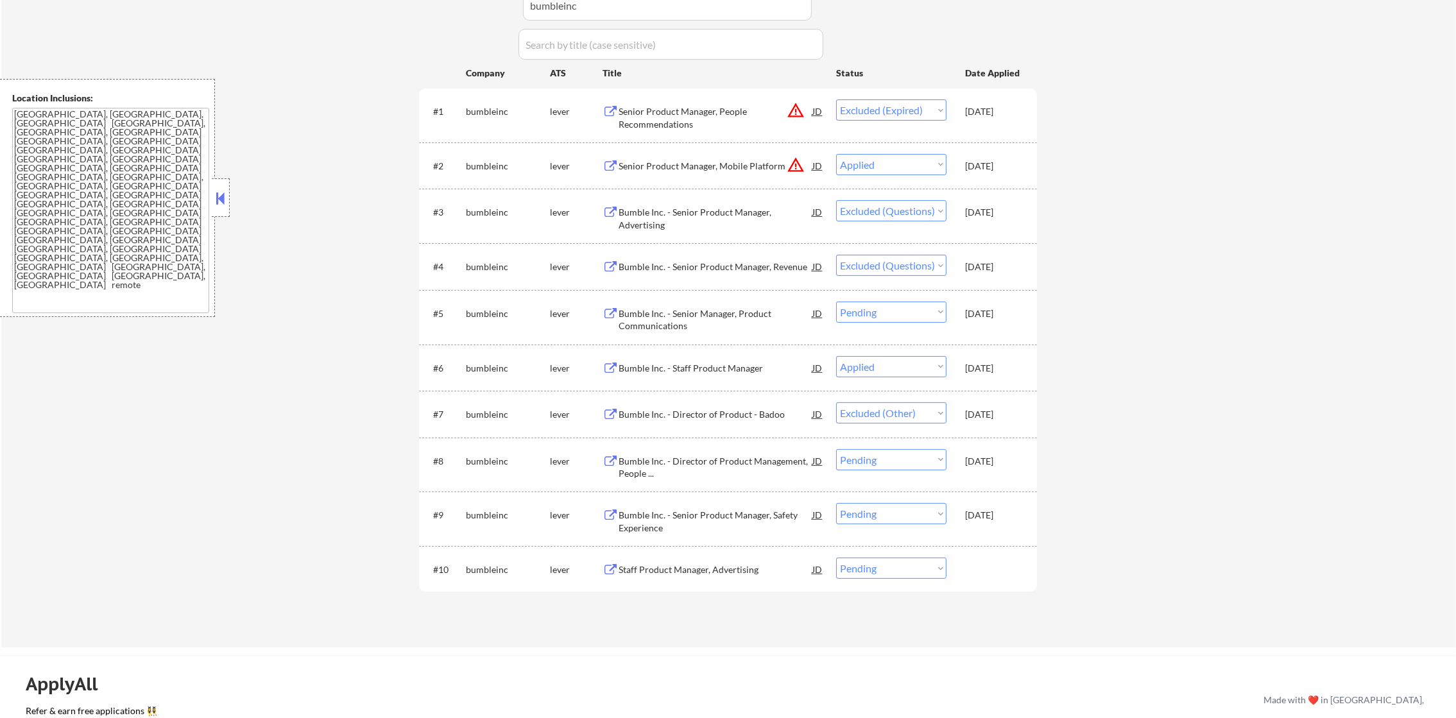
scroll to position [524, 0]
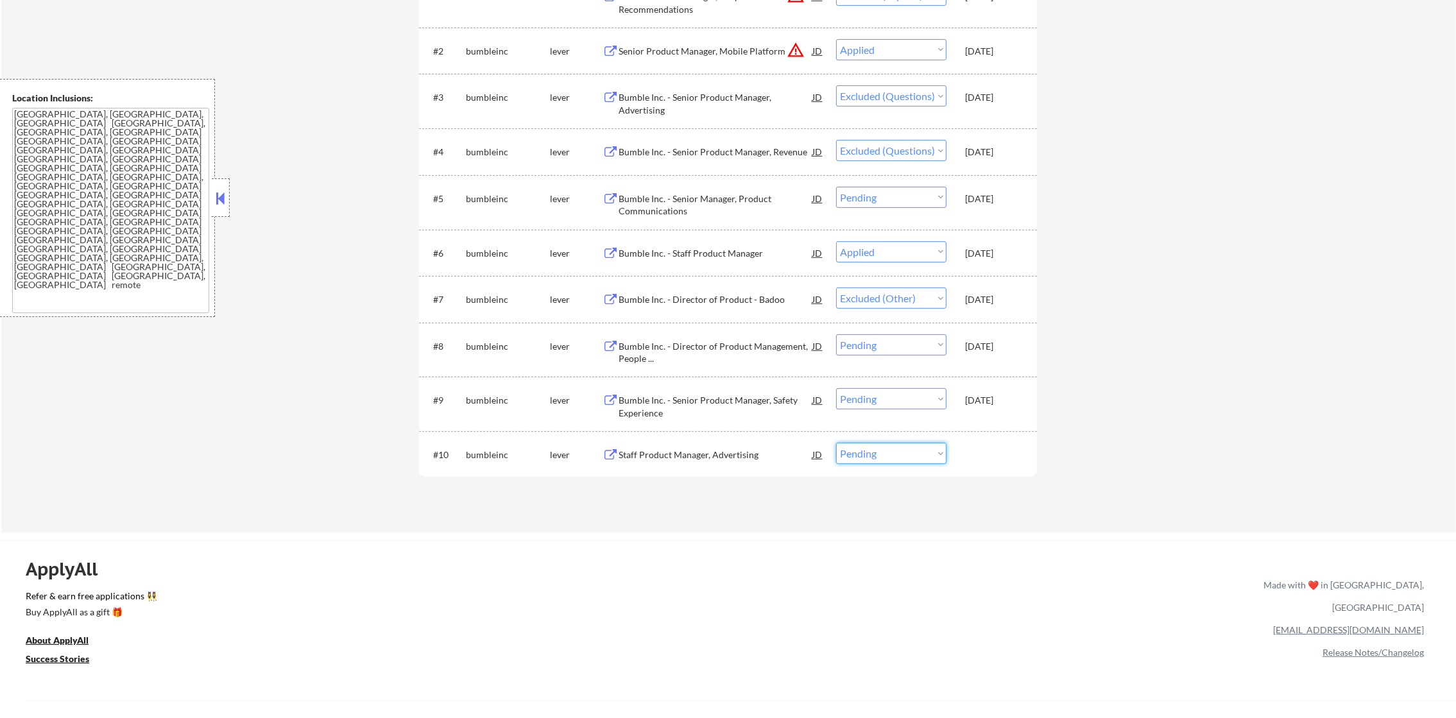
drag, startPoint x: 899, startPoint y: 455, endPoint x: 894, endPoint y: 465, distance: 10.6
click at [899, 455] on select "Choose an option... Pending Applied Excluded (Questions) Excluded (Expired) Exc…" at bounding box center [891, 453] width 110 height 21
select select ""excluded__other_""
click at [836, 443] on select "Choose an option... Pending Applied Excluded (Questions) Excluded (Expired) Exc…" at bounding box center [891, 453] width 110 height 21
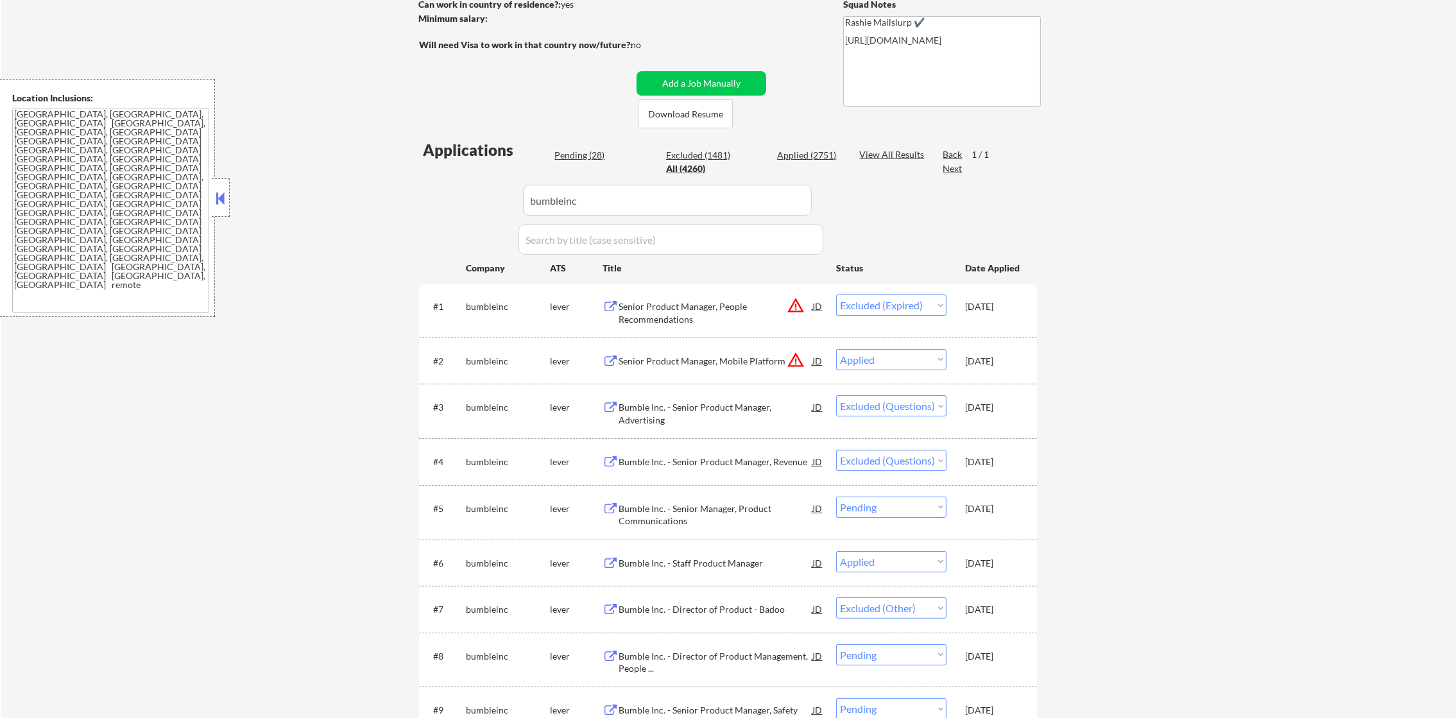
scroll to position [107, 0]
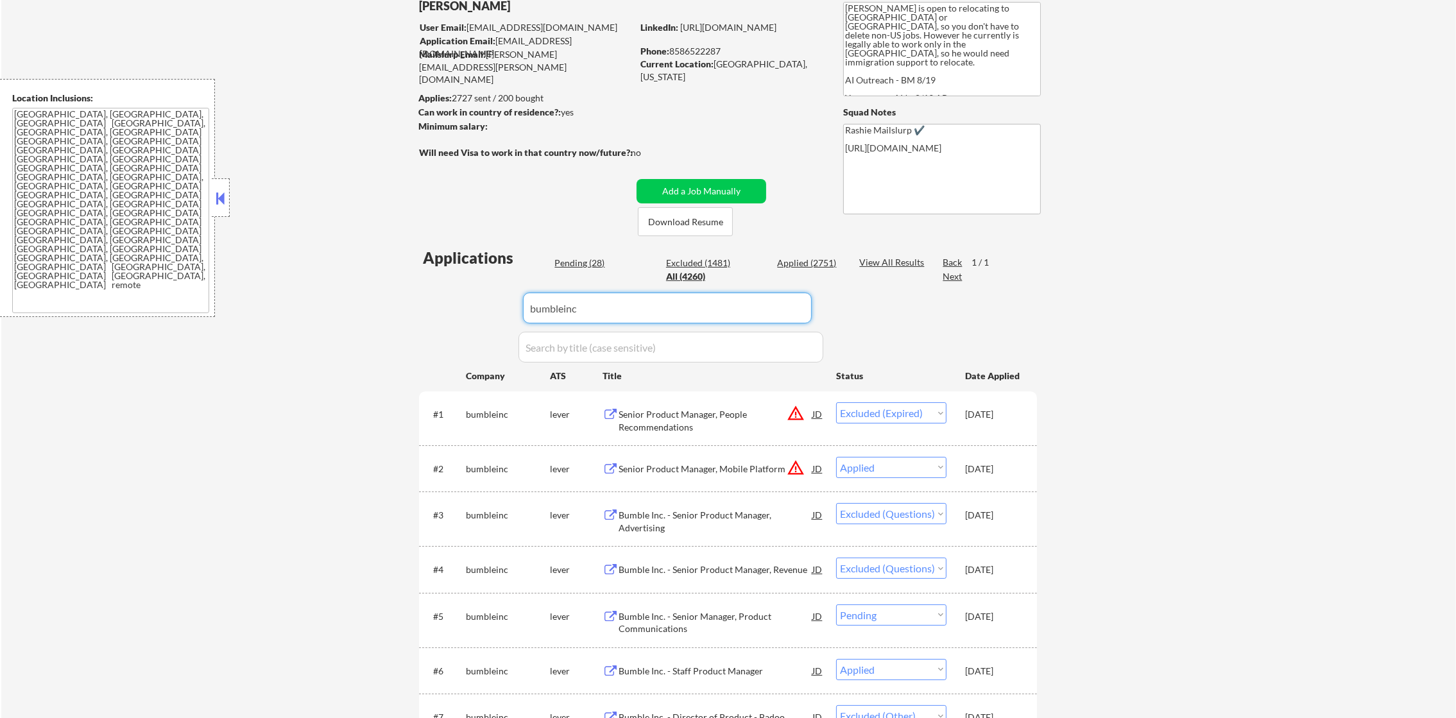
drag, startPoint x: 619, startPoint y: 305, endPoint x: 399, endPoint y: 305, distance: 219.4
click at [411, 305] on div "← Return to /applysquad Mailslurp Inbox Job Search Builder Gabriel Wilensky Use…" at bounding box center [728, 442] width 640 height 995
paste input "myollie"
type input "myollie"
click at [391, 305] on div "← Return to /applysquad Mailslurp Inbox Job Search Builder Gabriel Wilensky Use…" at bounding box center [728, 447] width 1455 height 1005
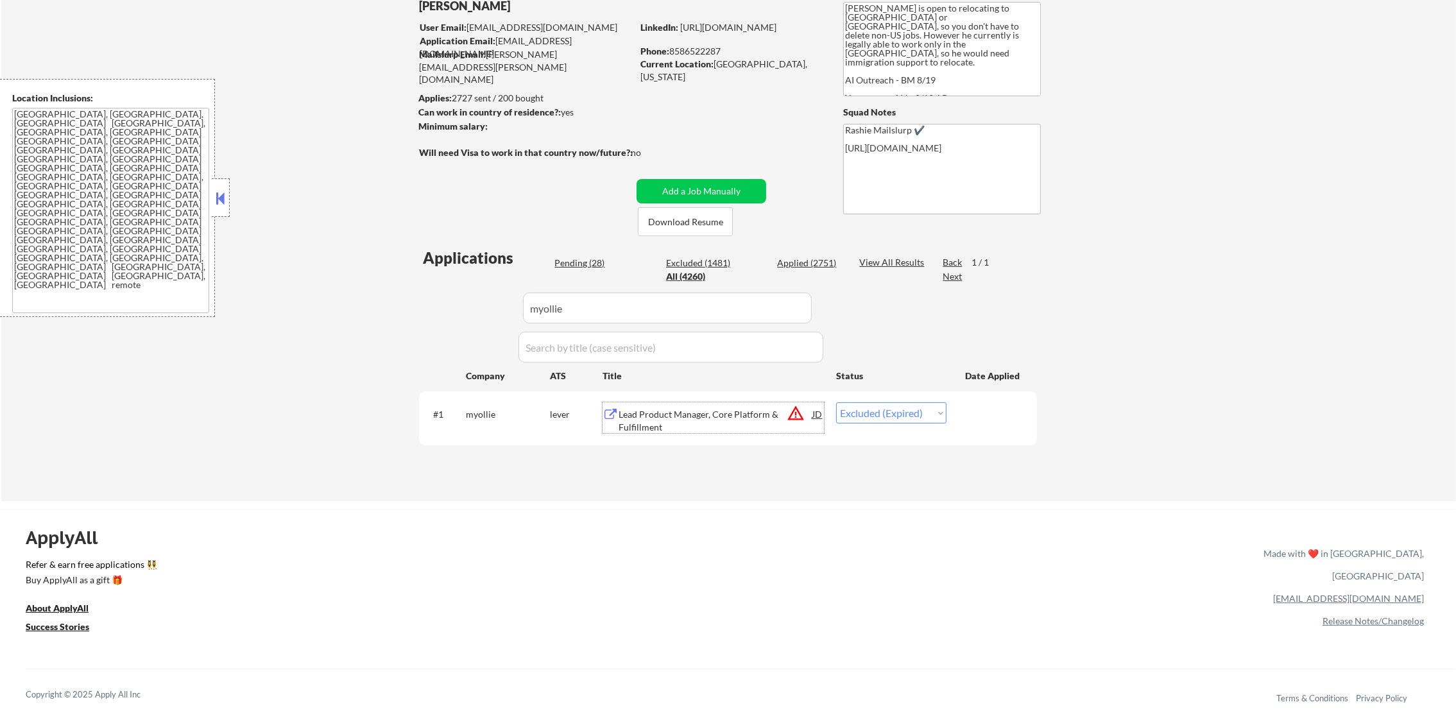
click at [712, 415] on div "Lead Product Manager, Core Platform & Fulfillment" at bounding box center [716, 420] width 194 height 25
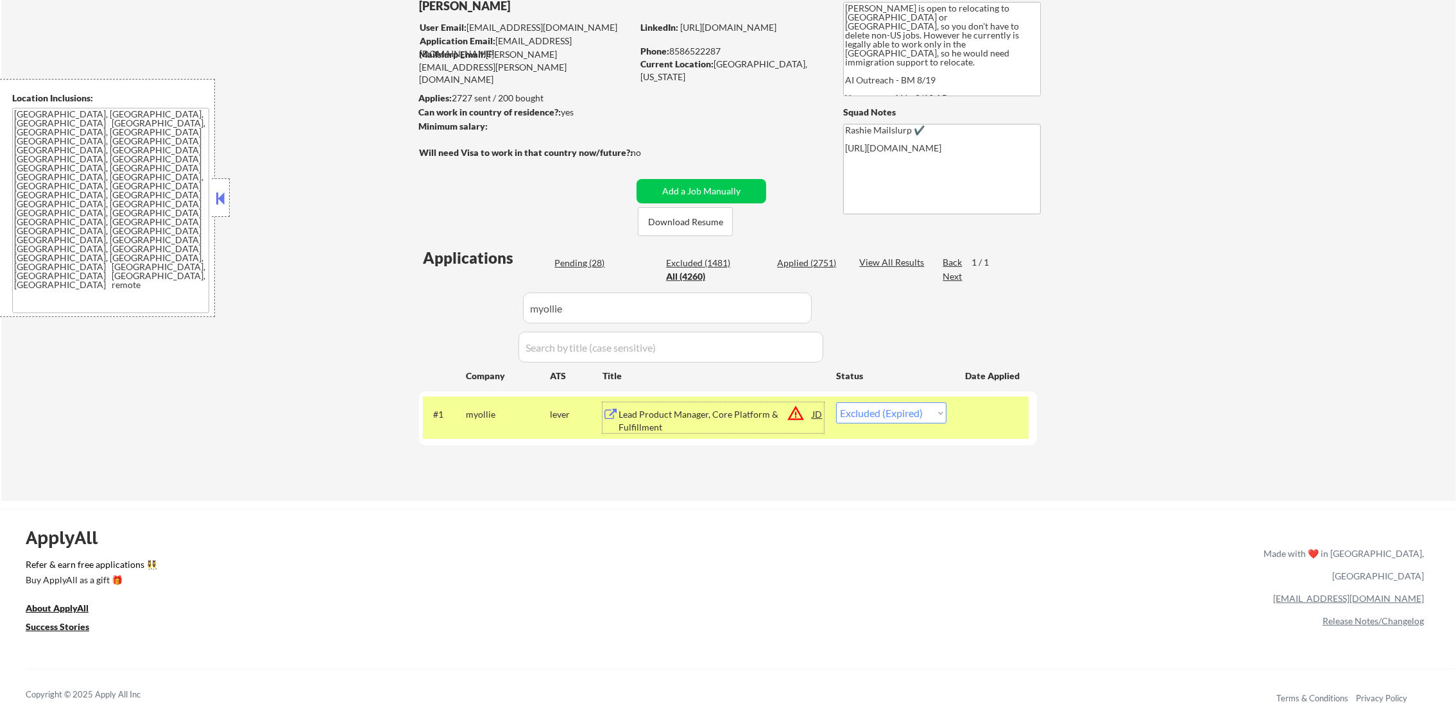
click at [877, 409] on select "Choose an option... Pending Applied Excluded (Questions) Excluded (Expired) Exc…" at bounding box center [891, 412] width 110 height 21
click at [836, 402] on select "Choose an option... Pending Applied Excluded (Questions) Excluded (Expired) Exc…" at bounding box center [891, 412] width 110 height 21
drag, startPoint x: 872, startPoint y: 415, endPoint x: 871, endPoint y: 423, distance: 9.0
click at [872, 415] on select "Choose an option... Pending Applied Excluded (Questions) Excluded (Expired) Exc…" at bounding box center [891, 412] width 110 height 21
select select ""applied""
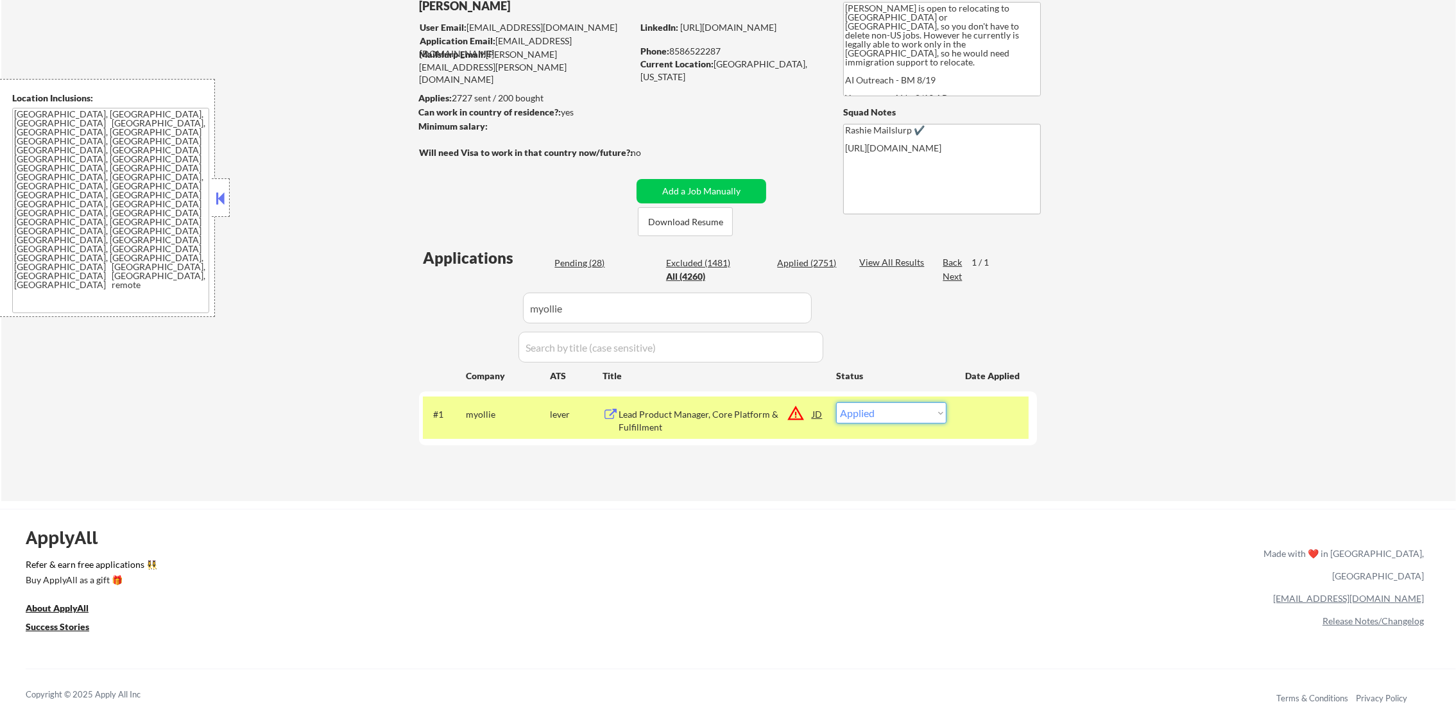
click at [836, 402] on select "Choose an option... Pending Applied Excluded (Questions) Excluded (Expired) Exc…" at bounding box center [891, 412] width 110 height 21
click at [466, 408] on div "myollie" at bounding box center [508, 414] width 84 height 13
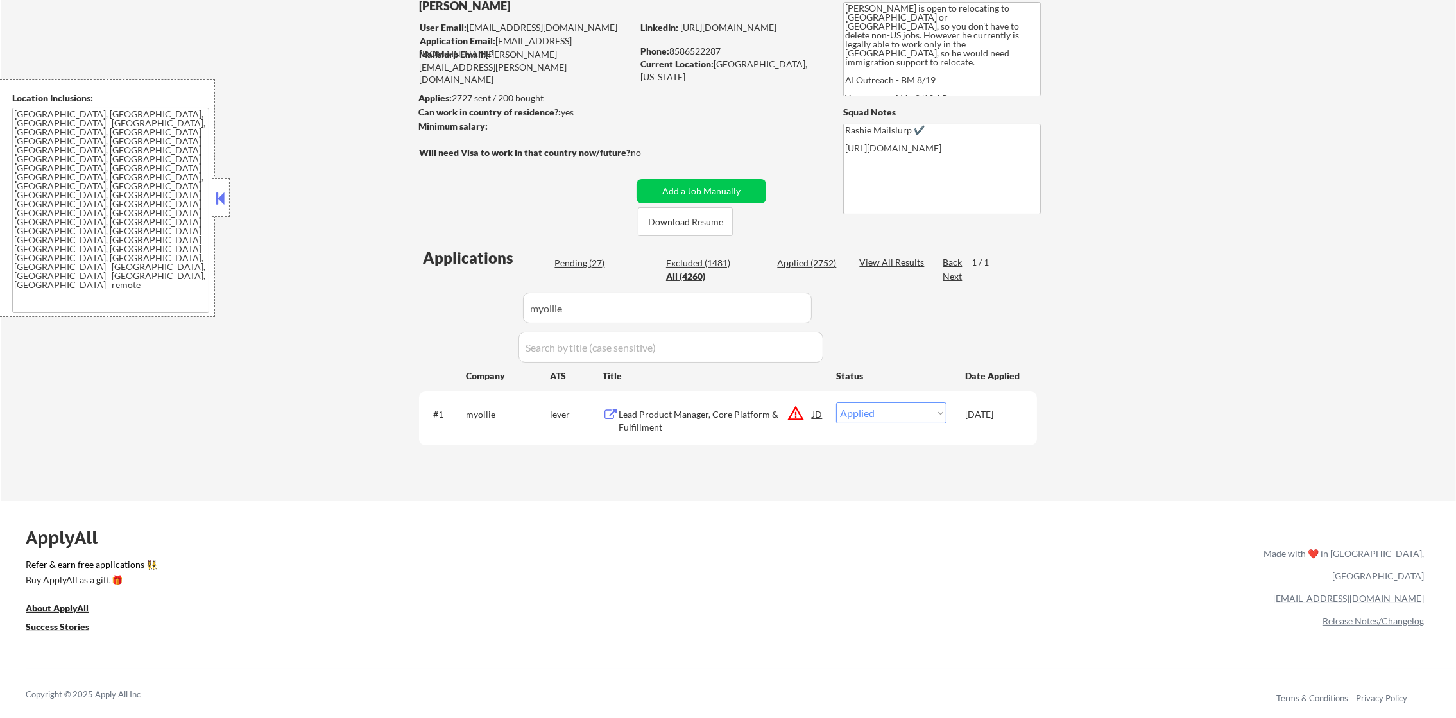
click at [1088, 235] on div "← Return to /applysquad Mailslurp Inbox Job Search Builder Gabriel Wilensky Use…" at bounding box center [728, 223] width 1455 height 556
paste input "collectiveinc"
drag, startPoint x: 582, startPoint y: 311, endPoint x: 370, endPoint y: 297, distance: 212.2
click at [376, 300] on div "← Return to /applysquad Mailslurp Inbox Job Search Builder Gabriel Wilensky Use…" at bounding box center [728, 223] width 1455 height 556
type input "collectiveinc"
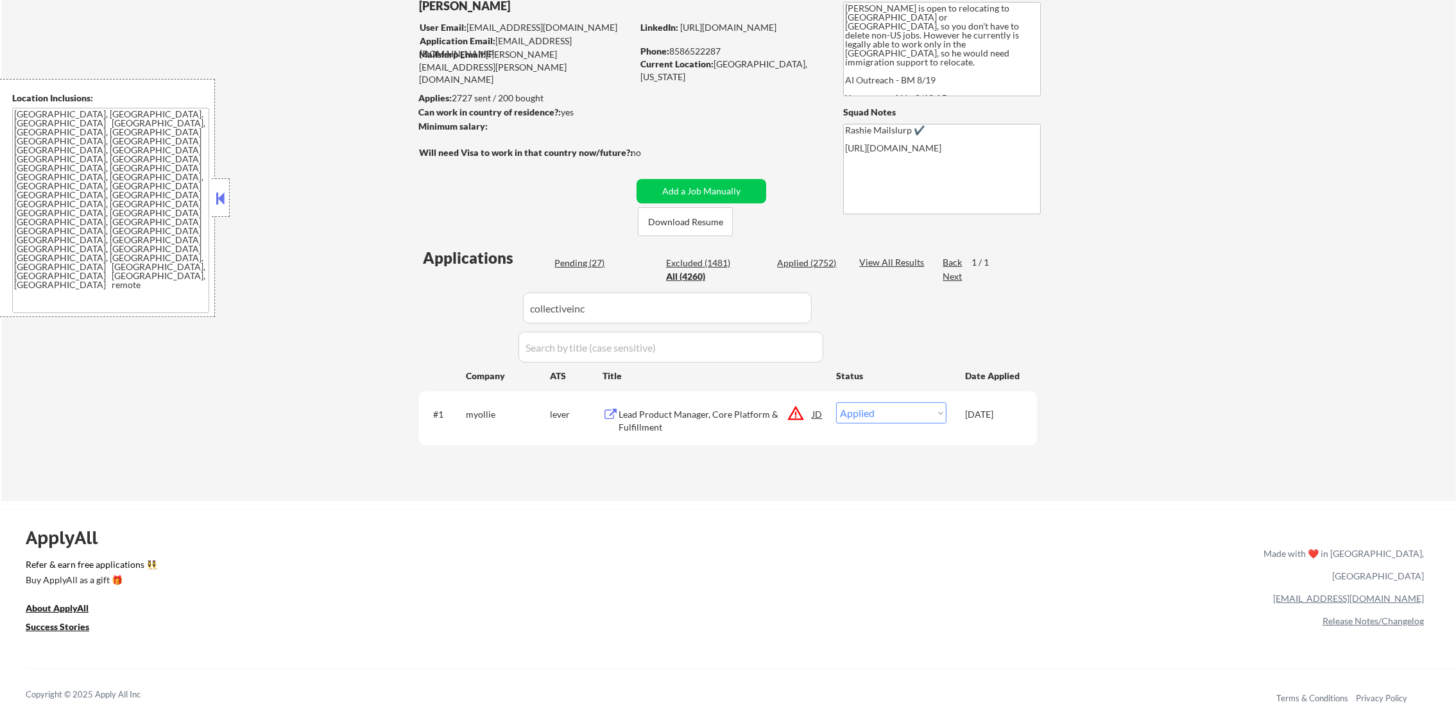
click at [369, 297] on div "← Return to /applysquad Mailslurp Inbox Job Search Builder Gabriel Wilensky Use…" at bounding box center [728, 223] width 1455 height 556
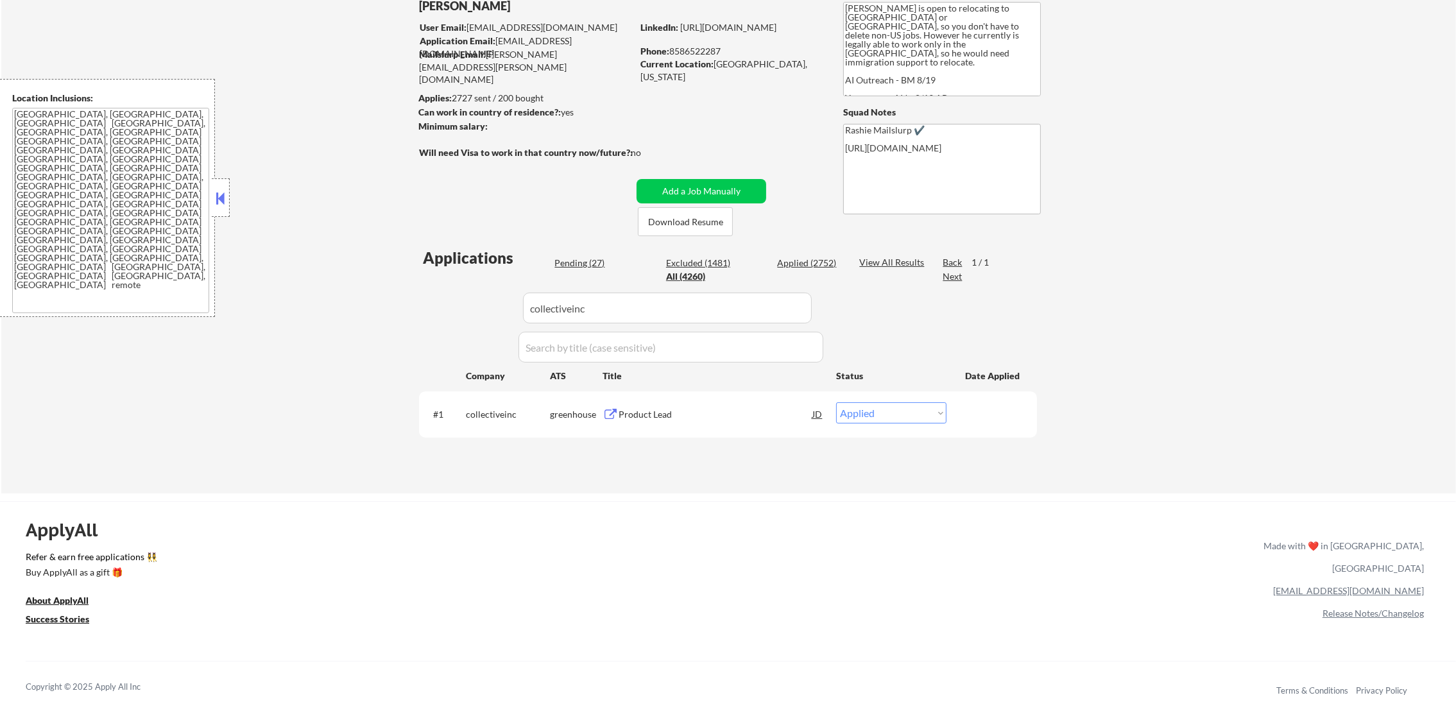
click at [661, 415] on div "Product Lead" at bounding box center [716, 414] width 194 height 13
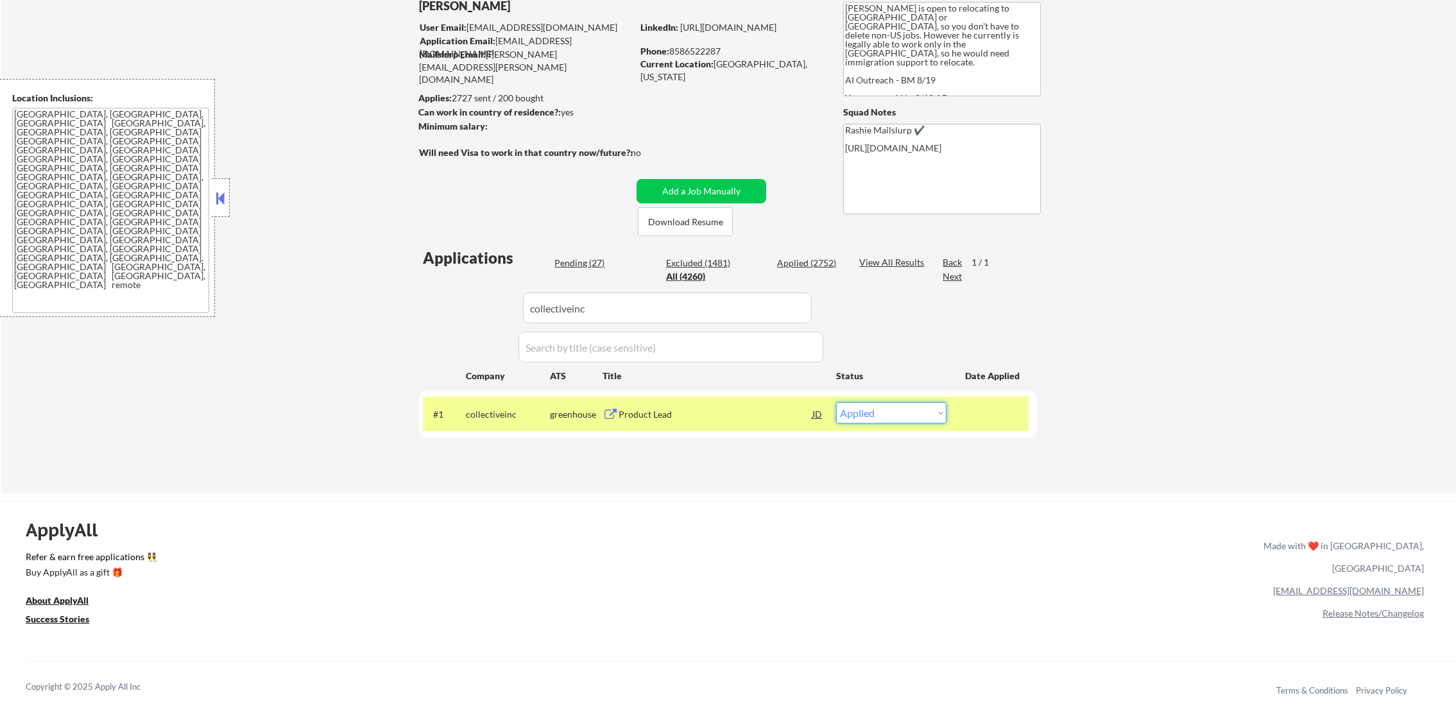
click at [935, 416] on select "Choose an option... Pending Applied Excluded (Questions) Excluded (Expired) Exc…" at bounding box center [891, 412] width 110 height 21
select select ""applied""
click at [836, 402] on select "Choose an option... Pending Applied Excluded (Questions) Excluded (Expired) Exc…" at bounding box center [891, 412] width 110 height 21
click at [510, 413] on div "collectiveinc" at bounding box center [508, 414] width 84 height 13
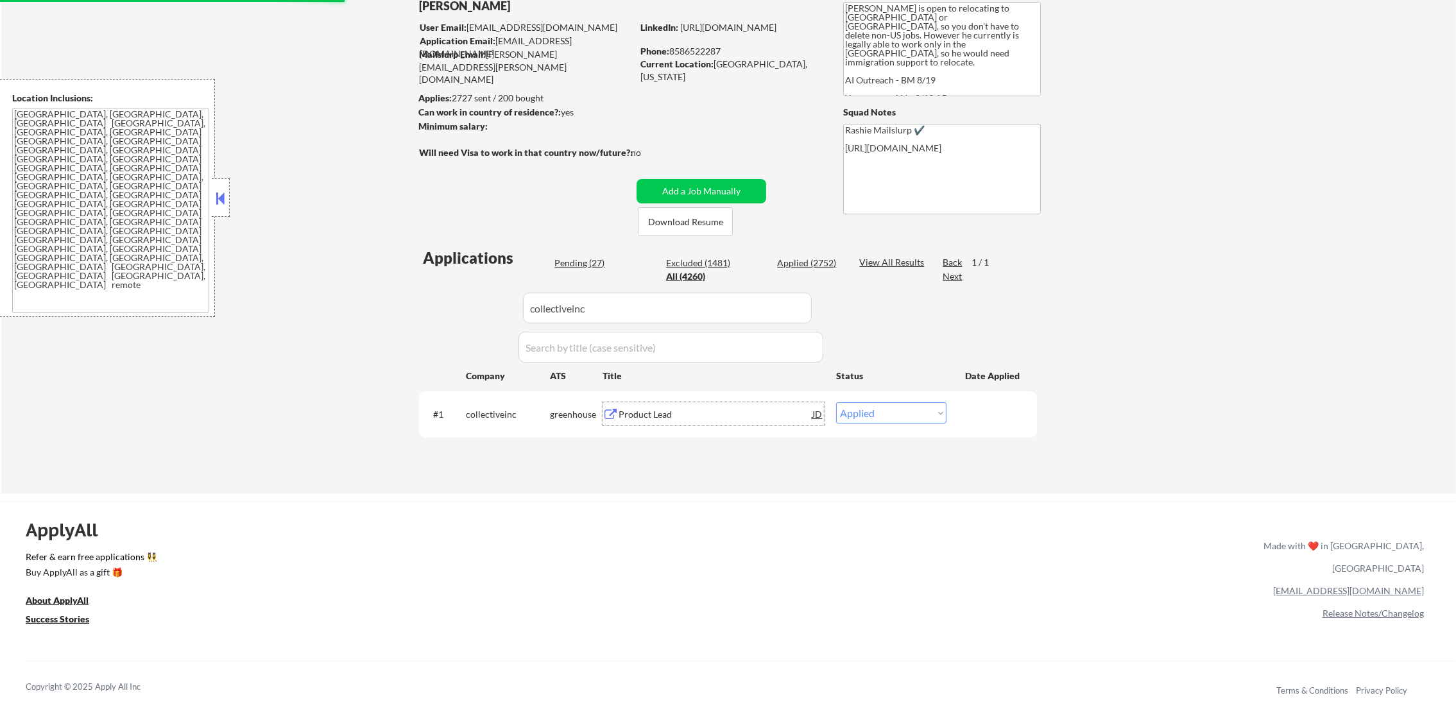
click at [740, 416] on div "Product Lead" at bounding box center [716, 414] width 194 height 13
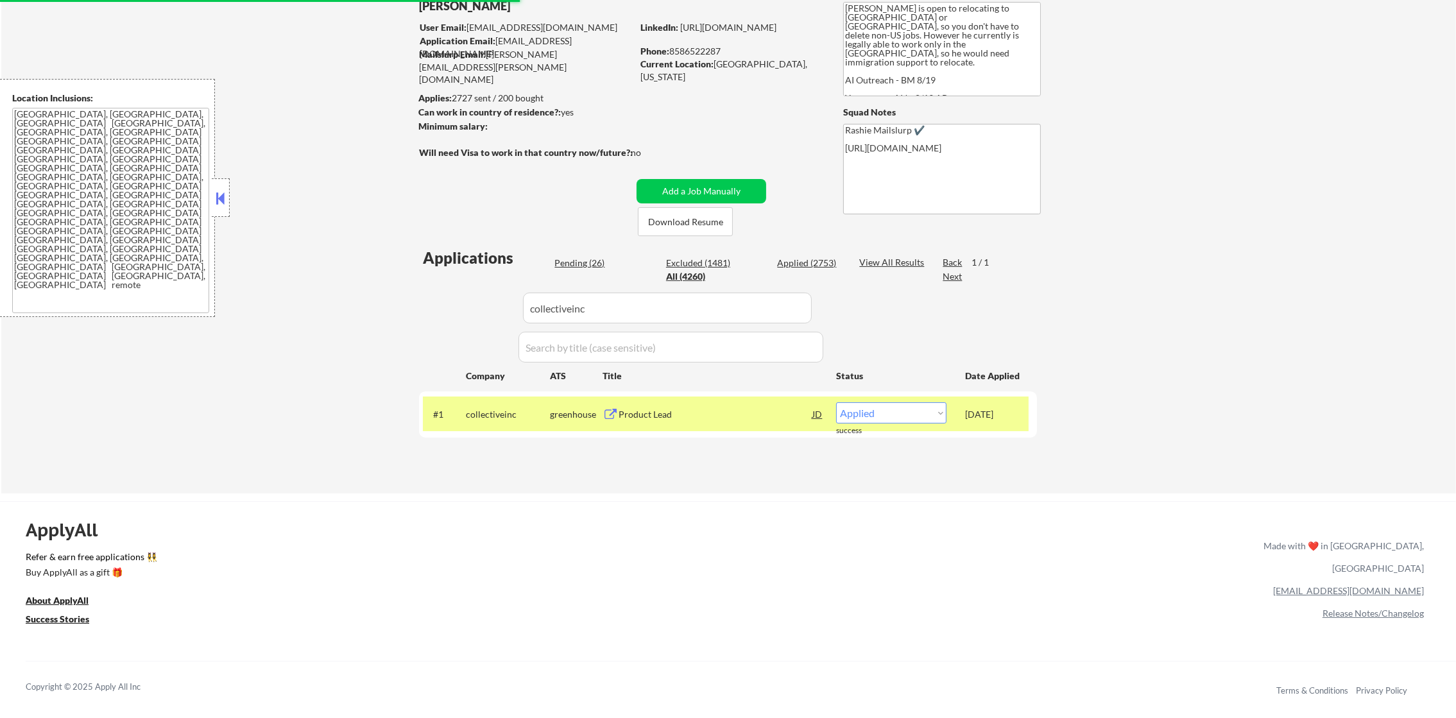
click at [475, 440] on div "Applications Pending (26) Excluded (1481) Applied (2753) All (4260) View All Re…" at bounding box center [728, 357] width 618 height 221
click at [476, 424] on div "collectiveinc" at bounding box center [508, 413] width 84 height 23
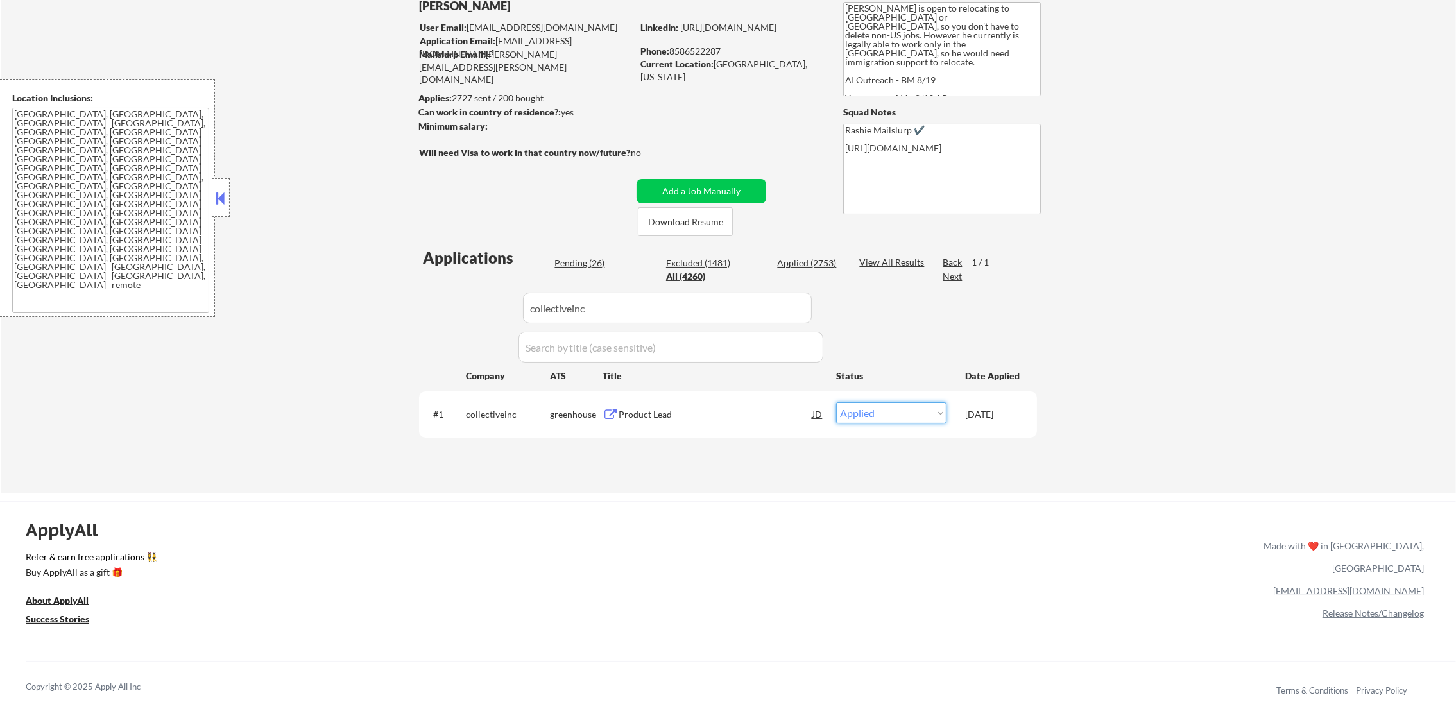
click at [866, 417] on select "Choose an option... Pending Applied Excluded (Questions) Excluded (Expired) Exc…" at bounding box center [891, 412] width 110 height 21
click at [836, 402] on select "Choose an option... Pending Applied Excluded (Questions) Excluded (Expired) Exc…" at bounding box center [891, 412] width 110 height 21
click at [1079, 407] on div "← Return to /applysquad Mailslurp Inbox Job Search Builder Gabriel Wilensky Use…" at bounding box center [728, 219] width 1455 height 549
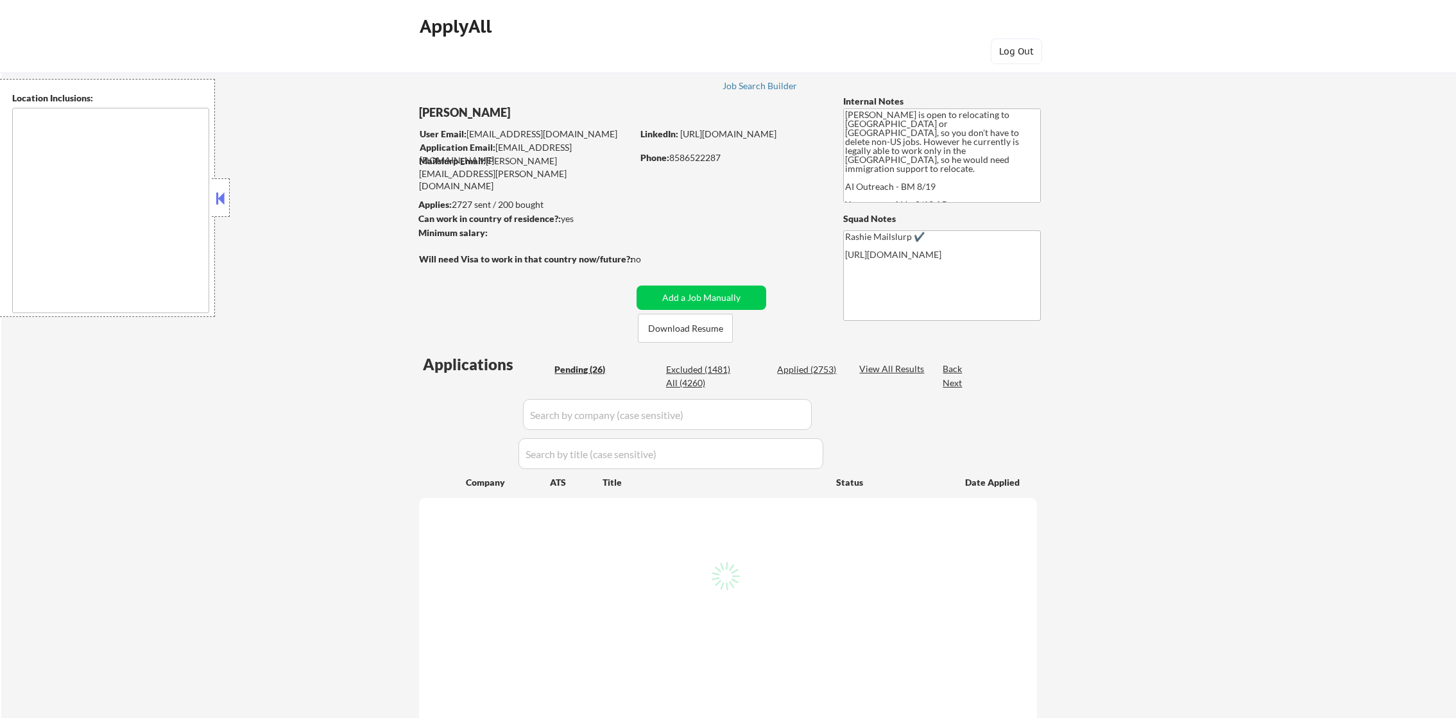
type textarea "[GEOGRAPHIC_DATA], [GEOGRAPHIC_DATA], [GEOGRAPHIC_DATA] [GEOGRAPHIC_DATA], [GEO…"
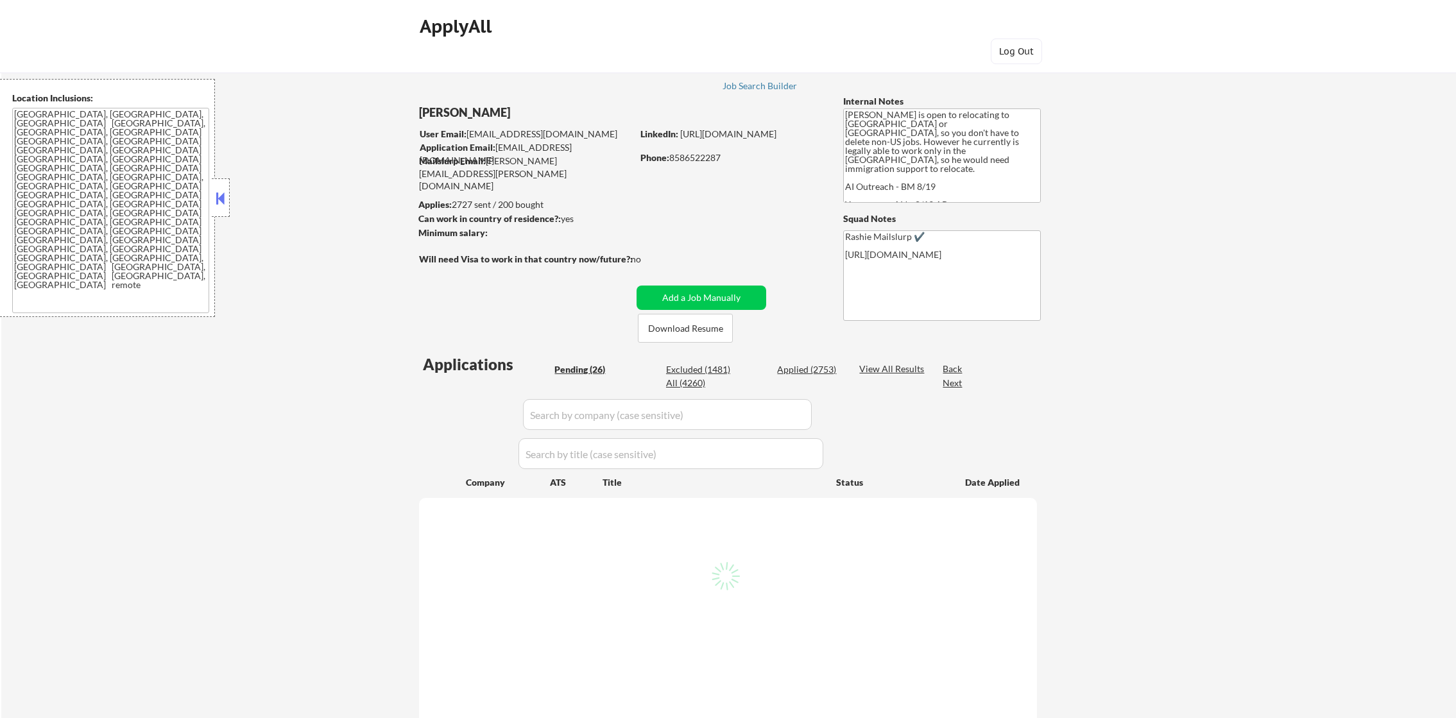
select select ""pending""
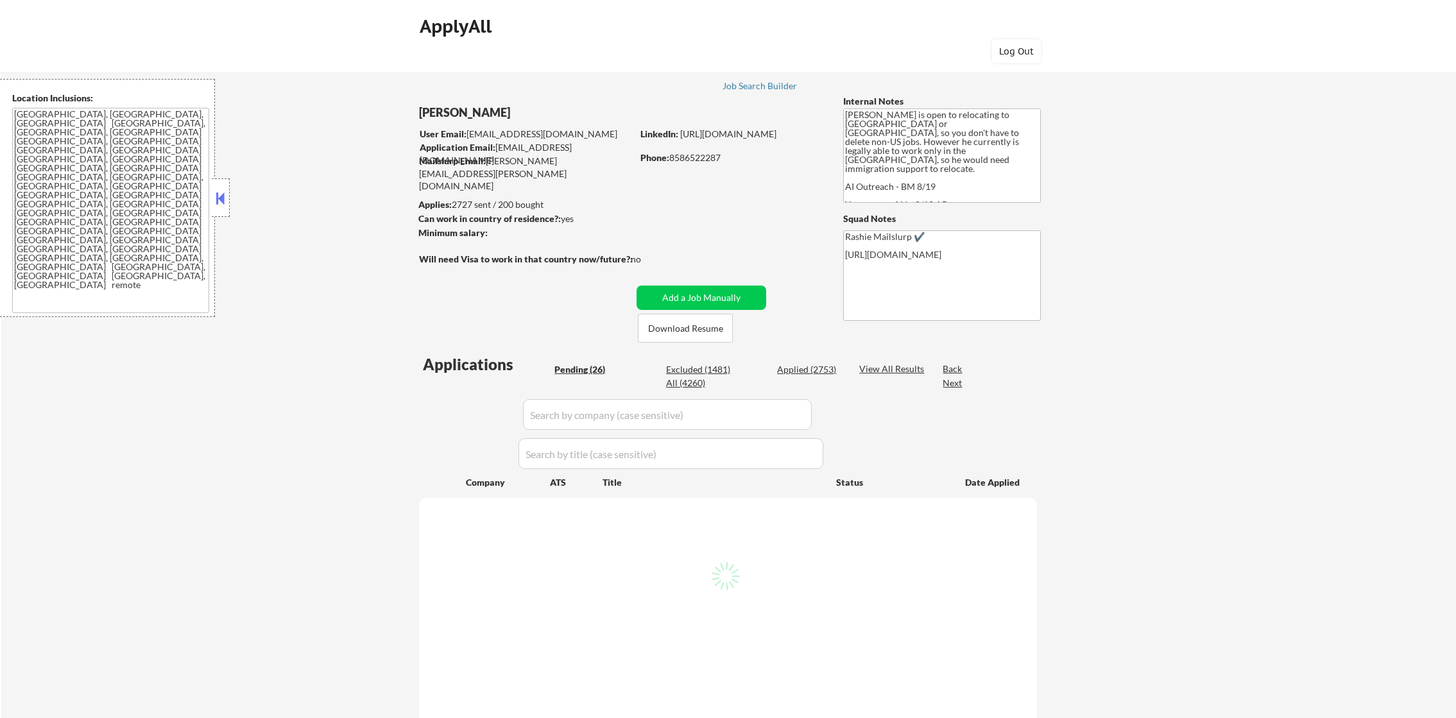
select select ""pending""
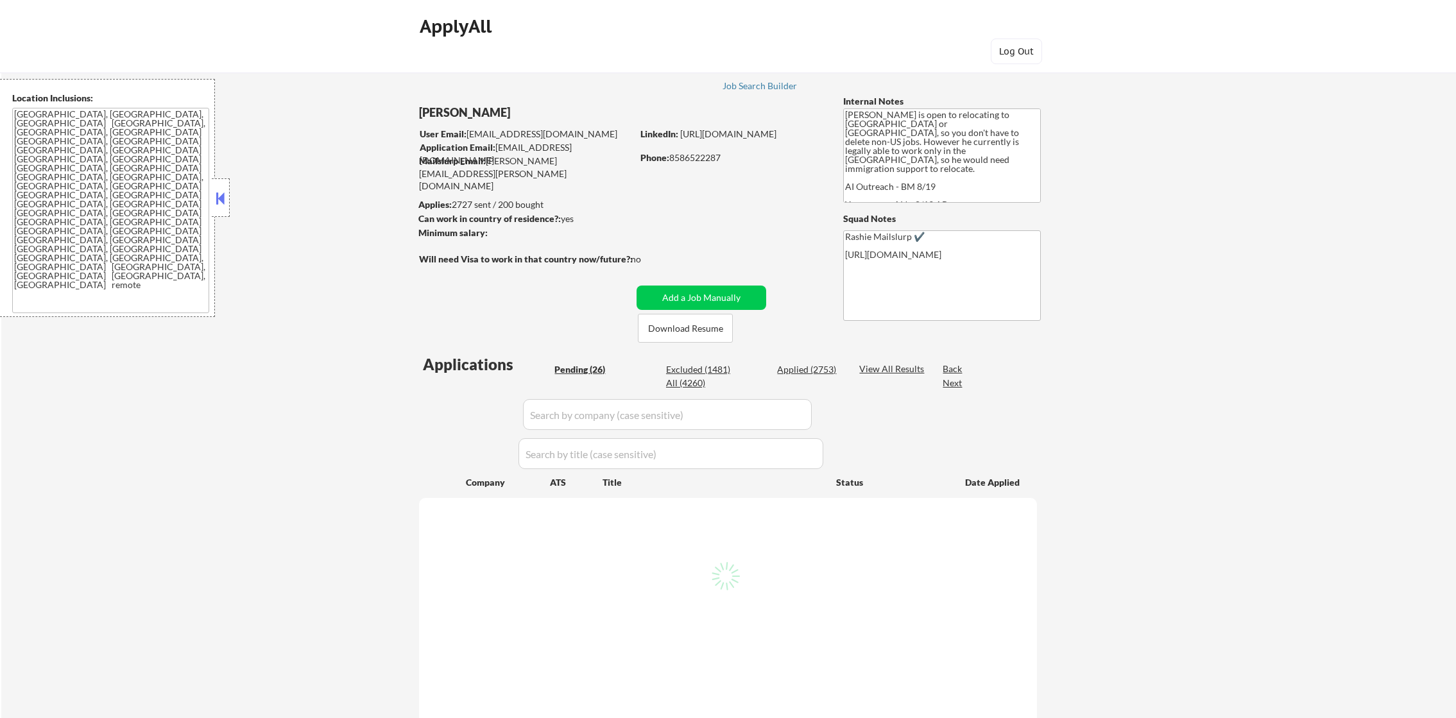
select select ""pending""
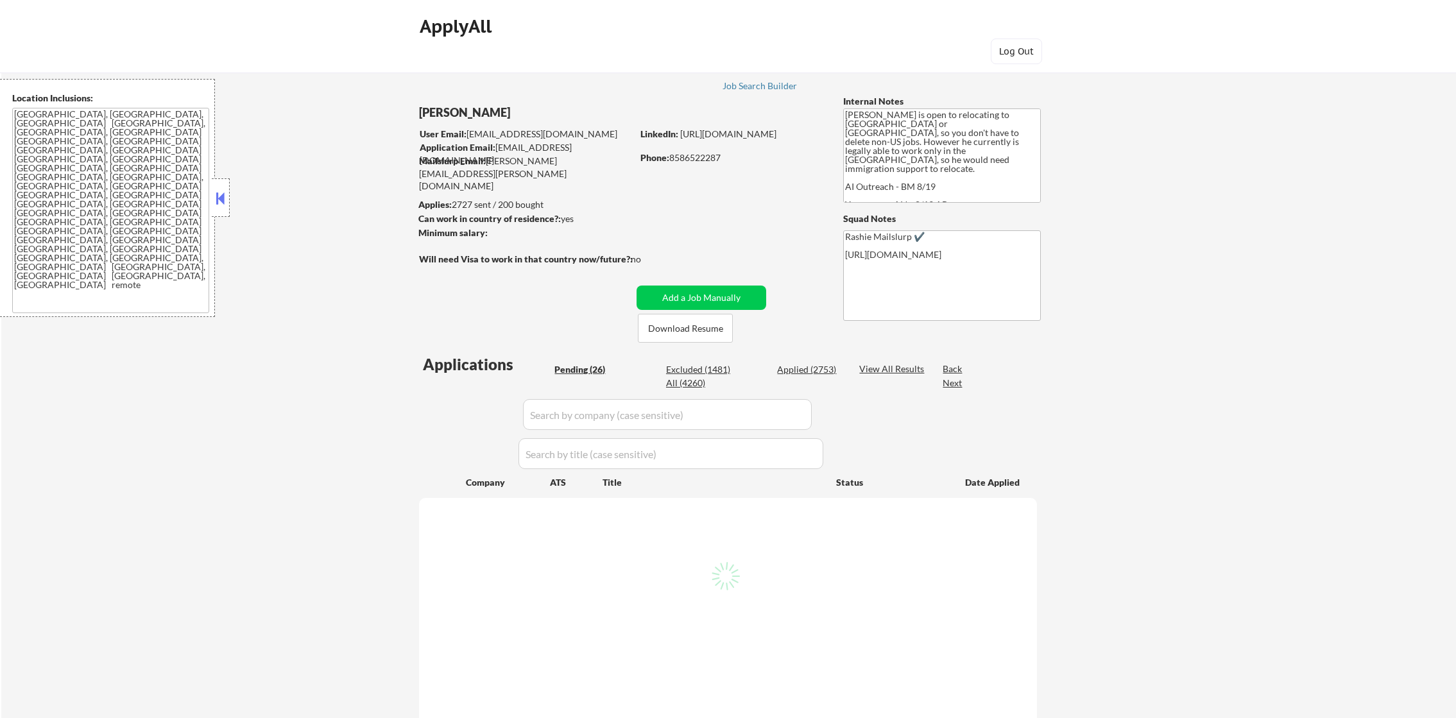
select select ""pending""
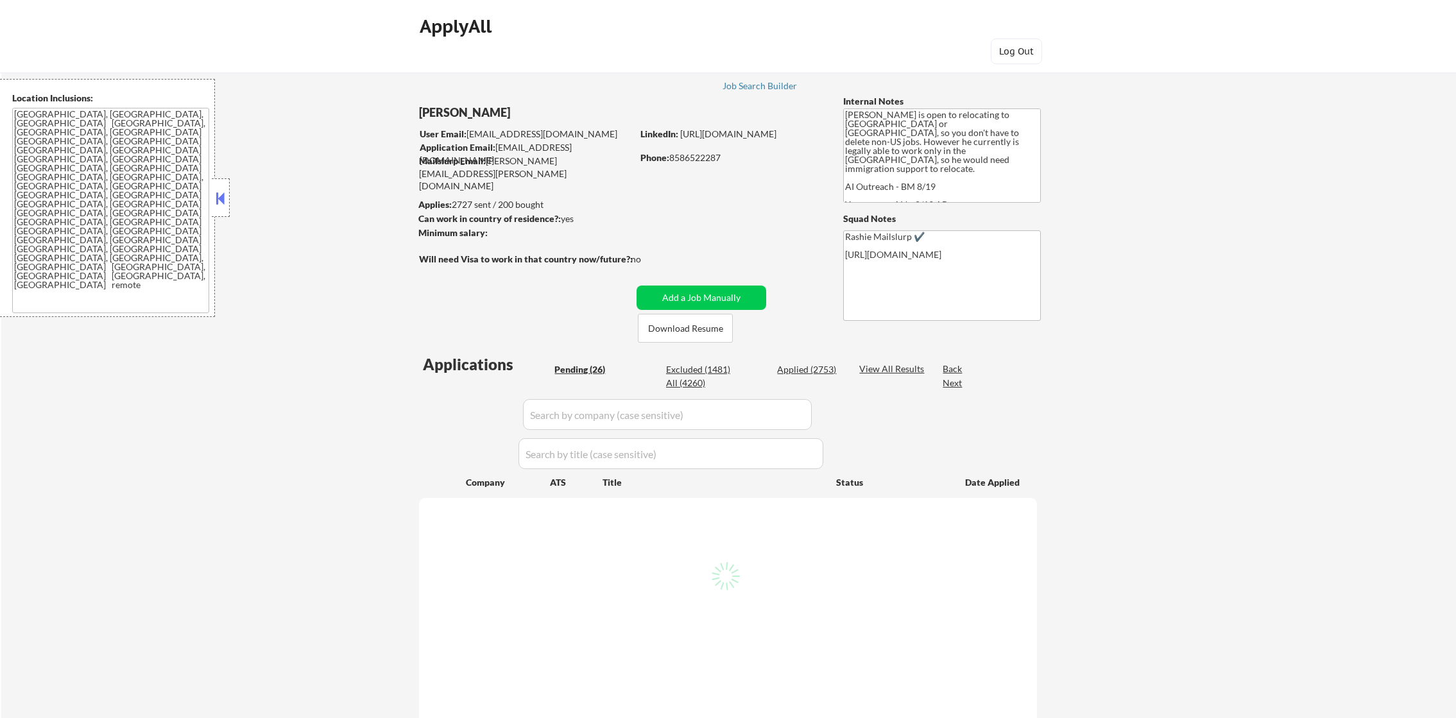
select select ""pending""
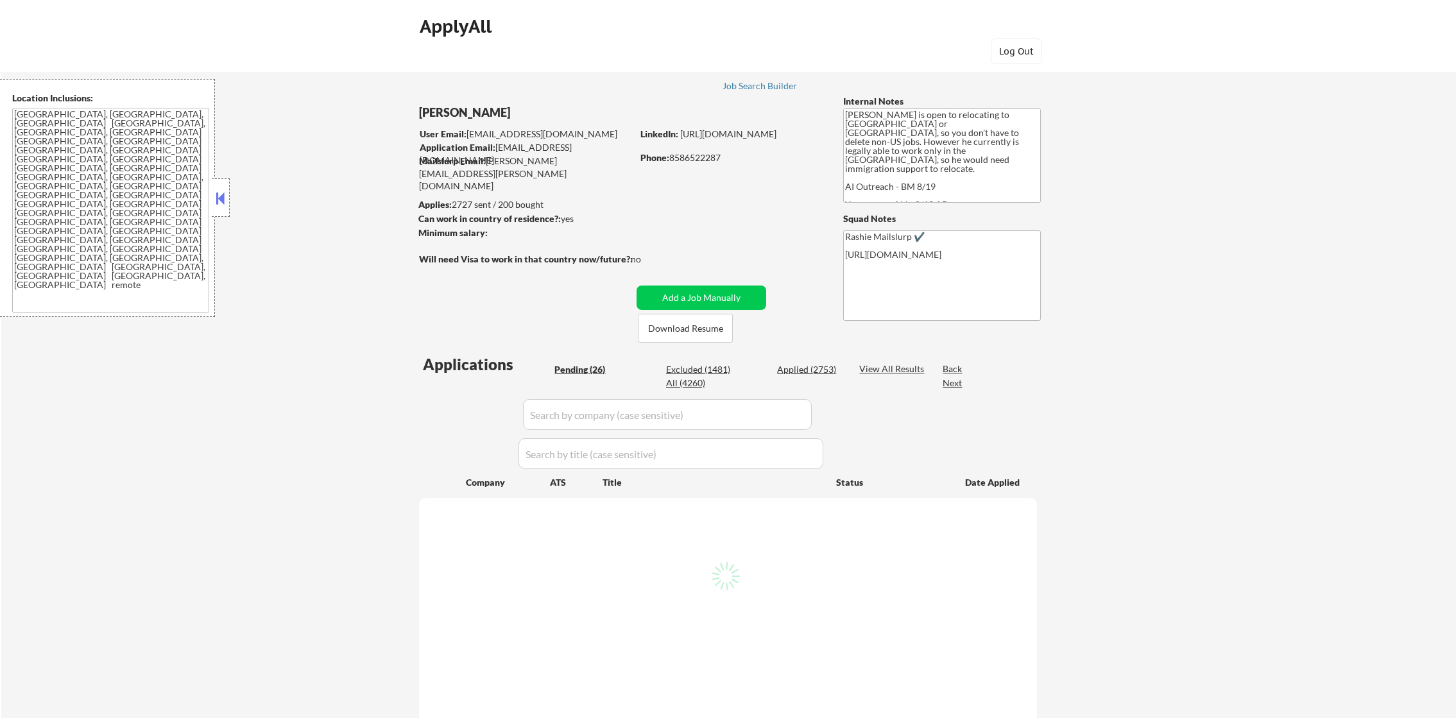
select select ""pending""
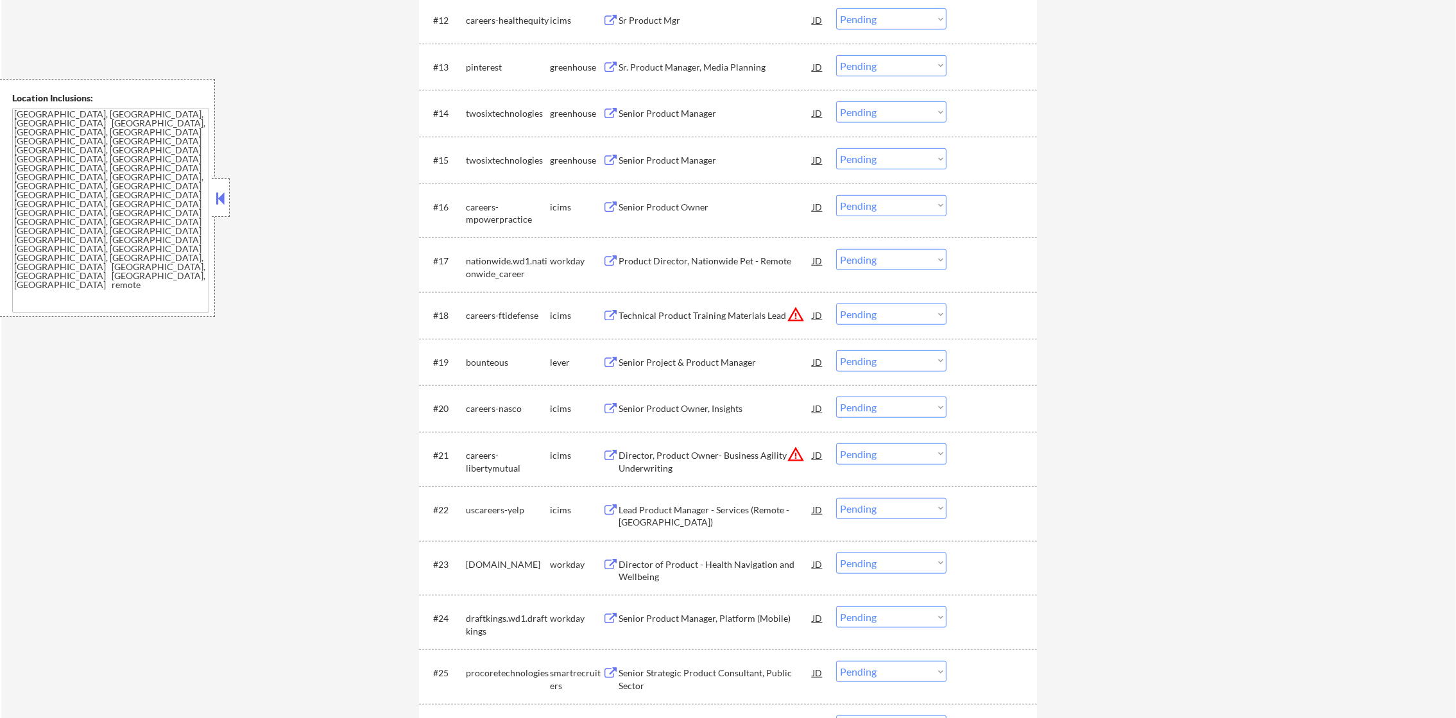
scroll to position [1058, 0]
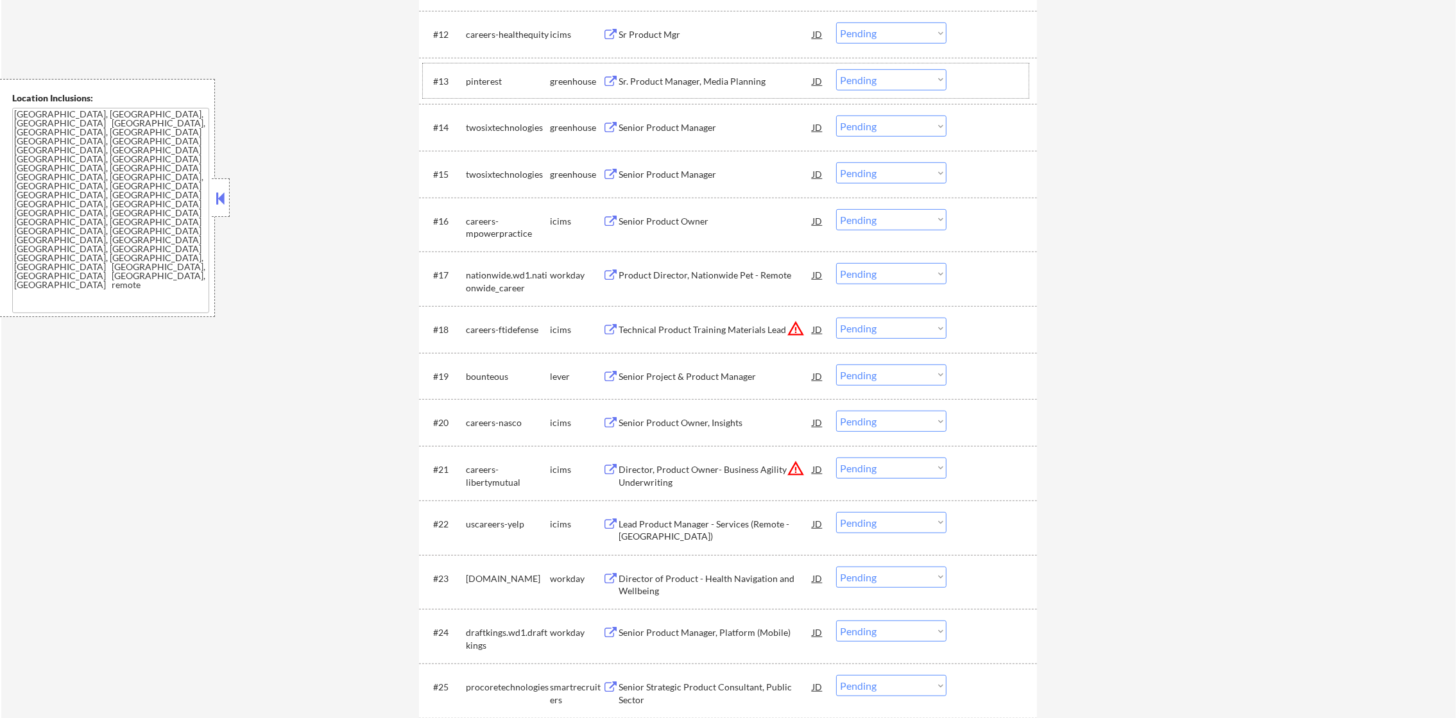
click at [487, 73] on div "pinterest" at bounding box center [508, 80] width 84 height 23
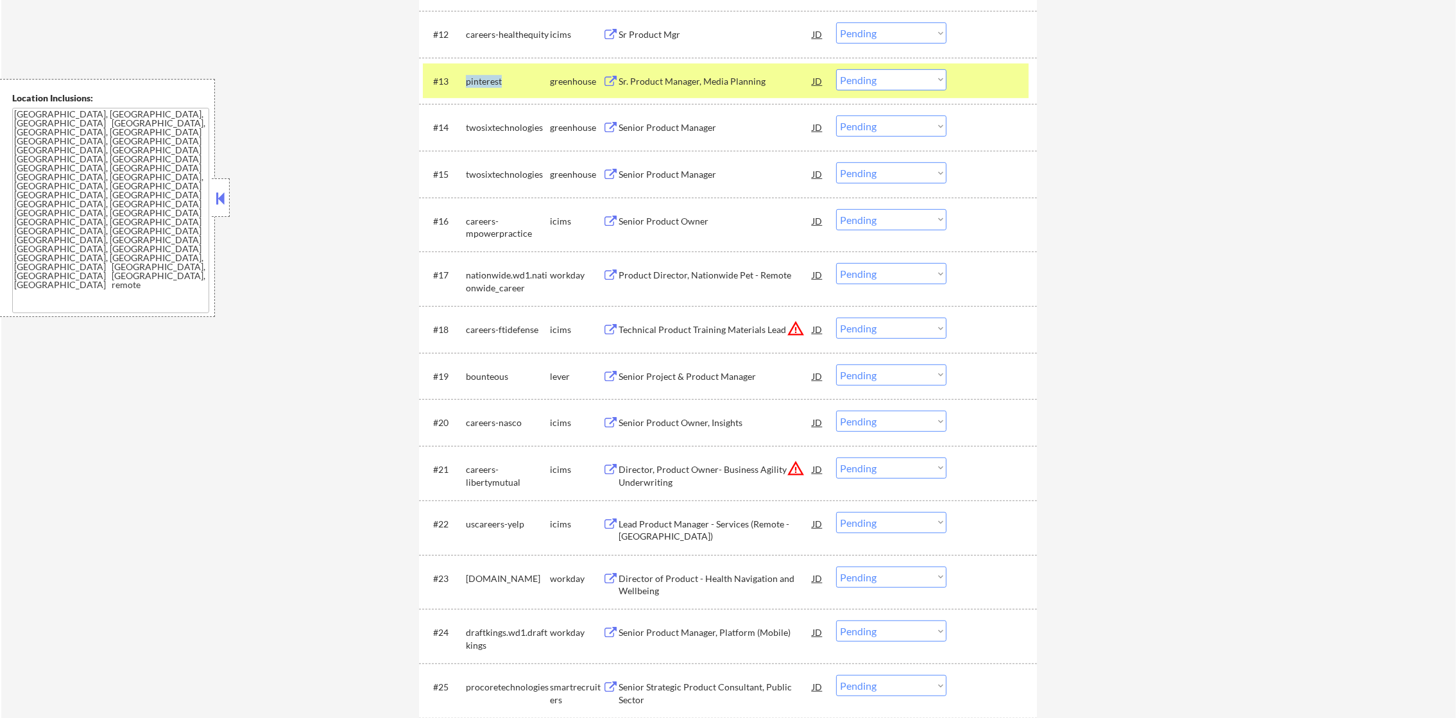
click at [486, 75] on div "pinterest" at bounding box center [508, 81] width 84 height 13
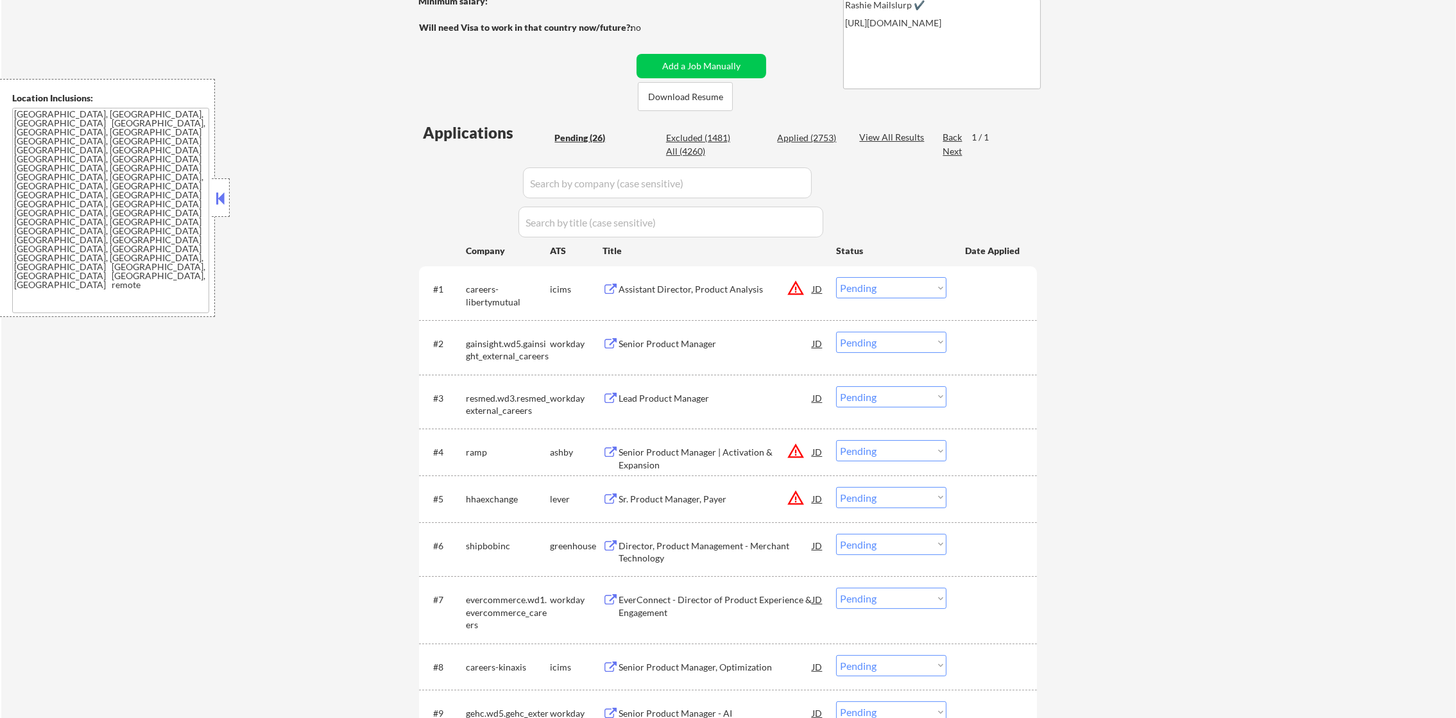
scroll to position [225, 0]
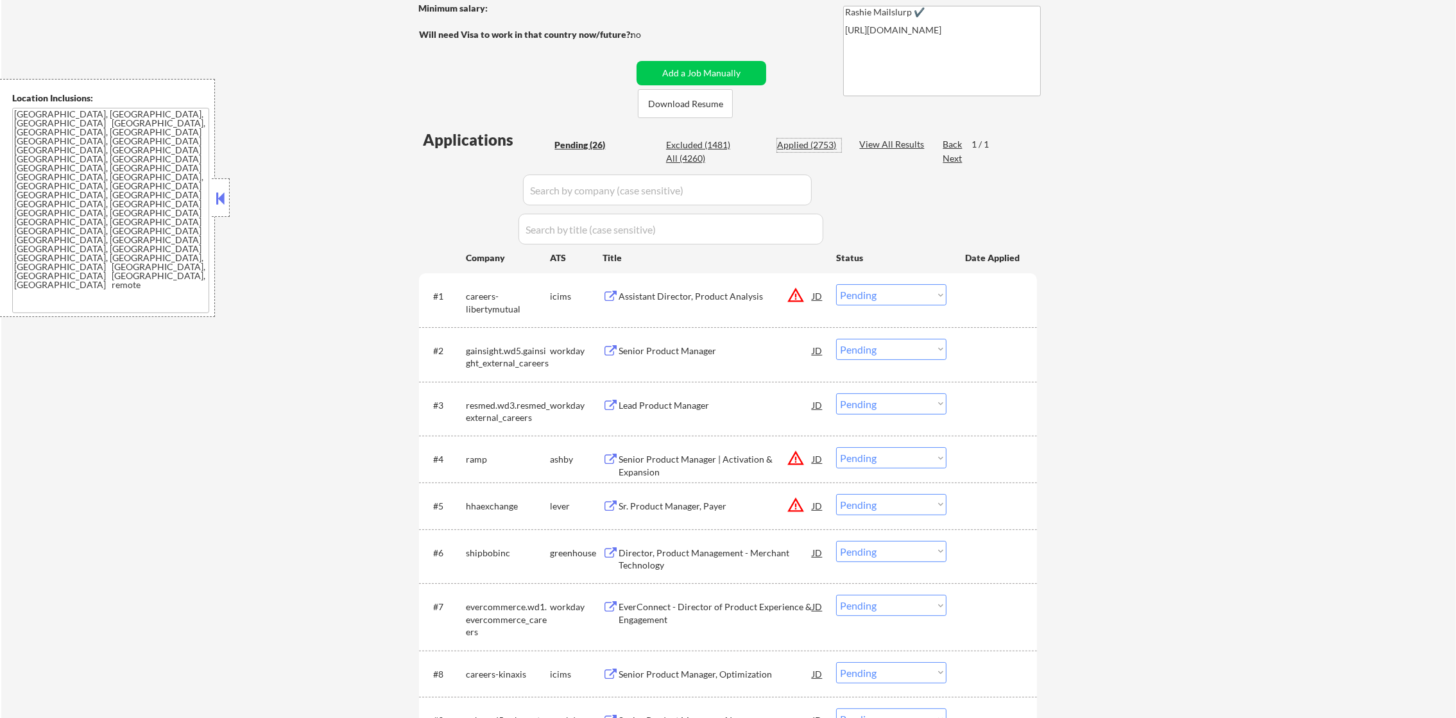
click at [806, 149] on div "Applied (2753)" at bounding box center [809, 145] width 64 height 13
select select ""applied""
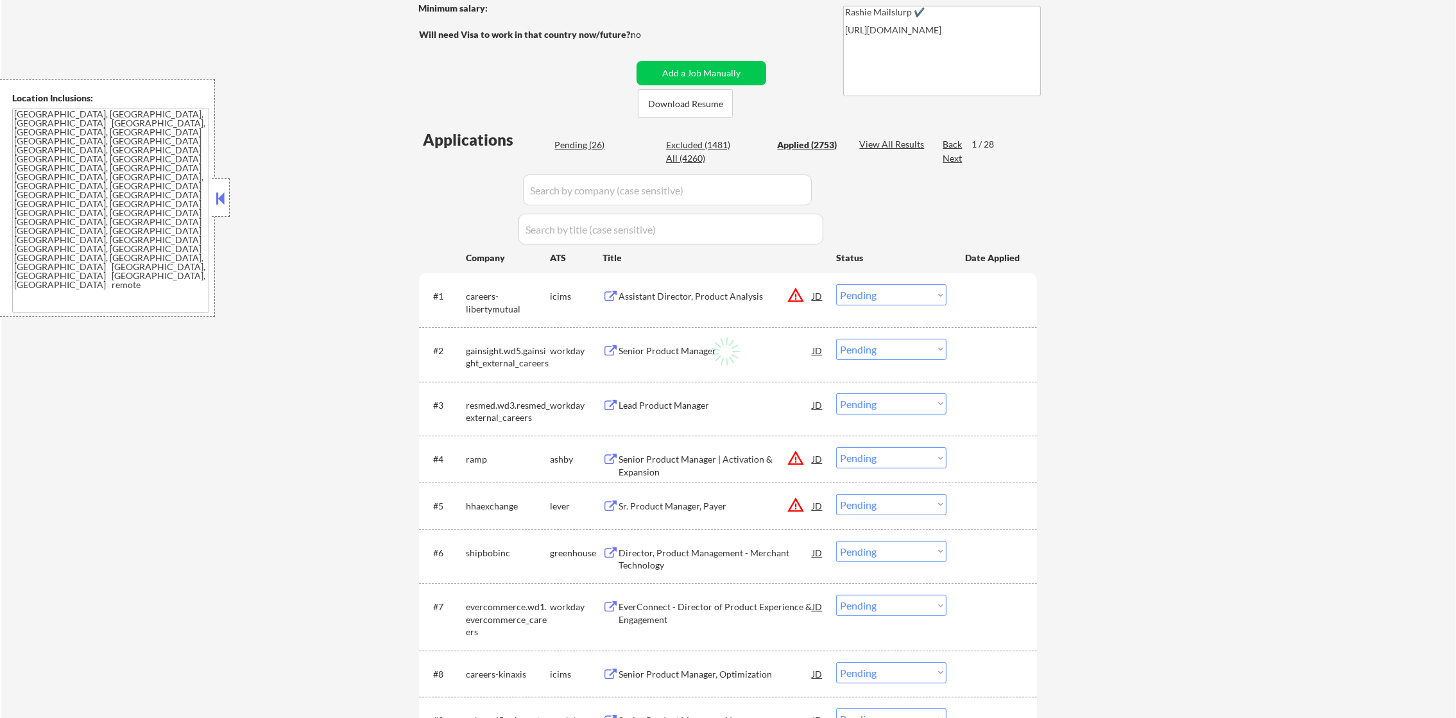
select select ""applied""
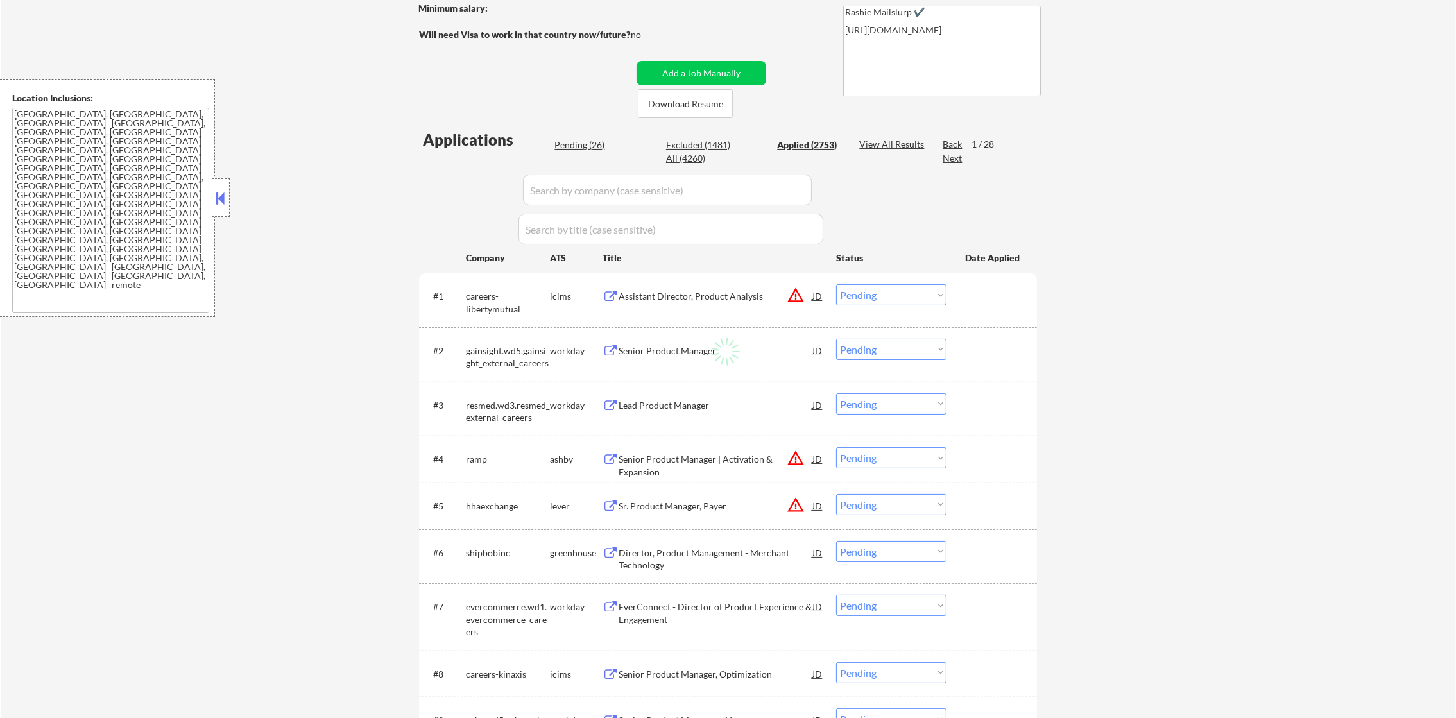
select select ""applied""
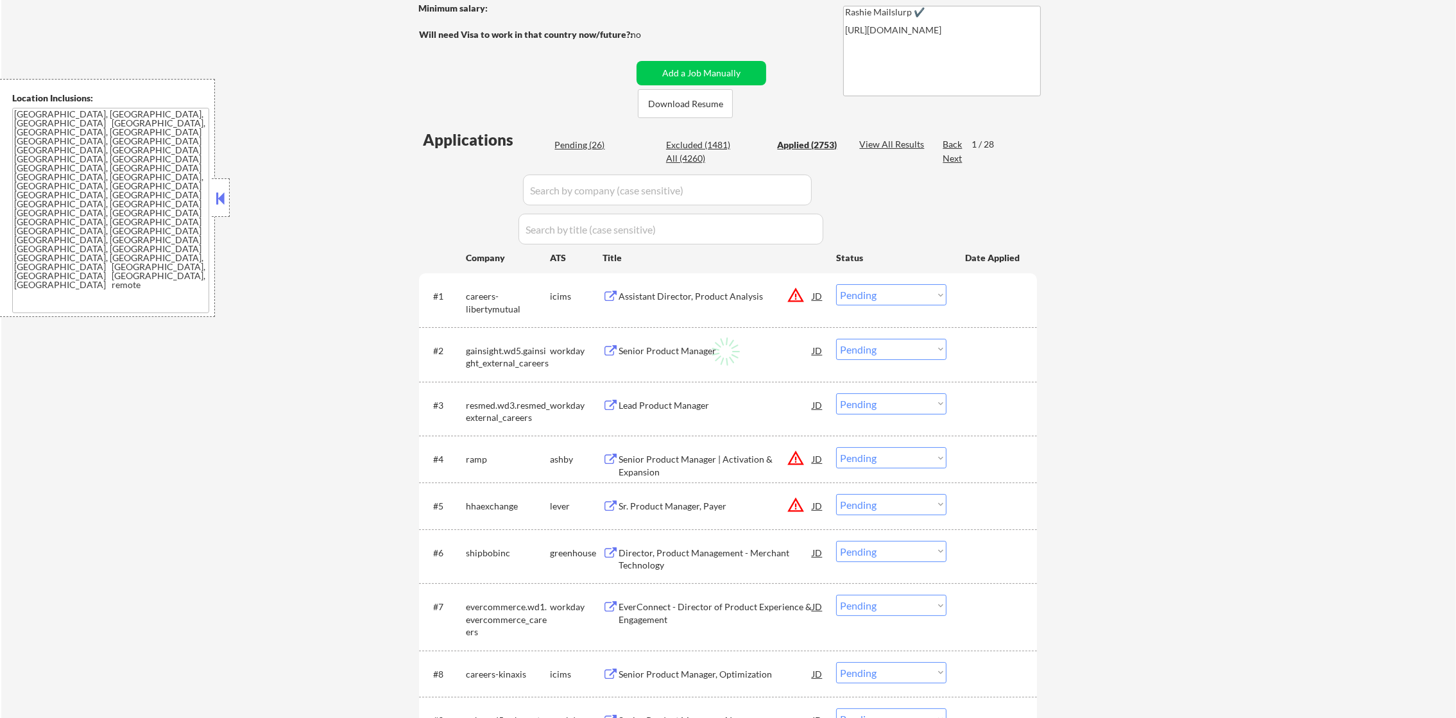
select select ""applied""
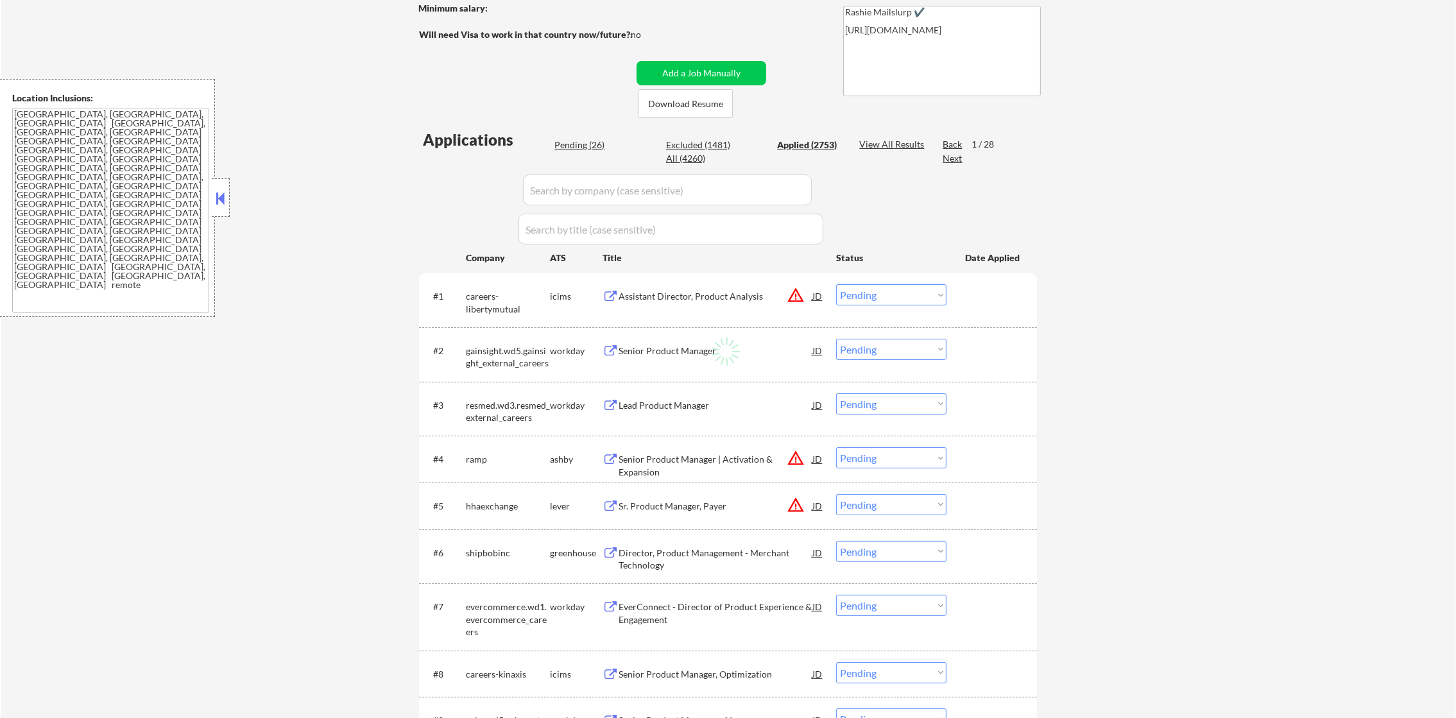
select select ""applied""
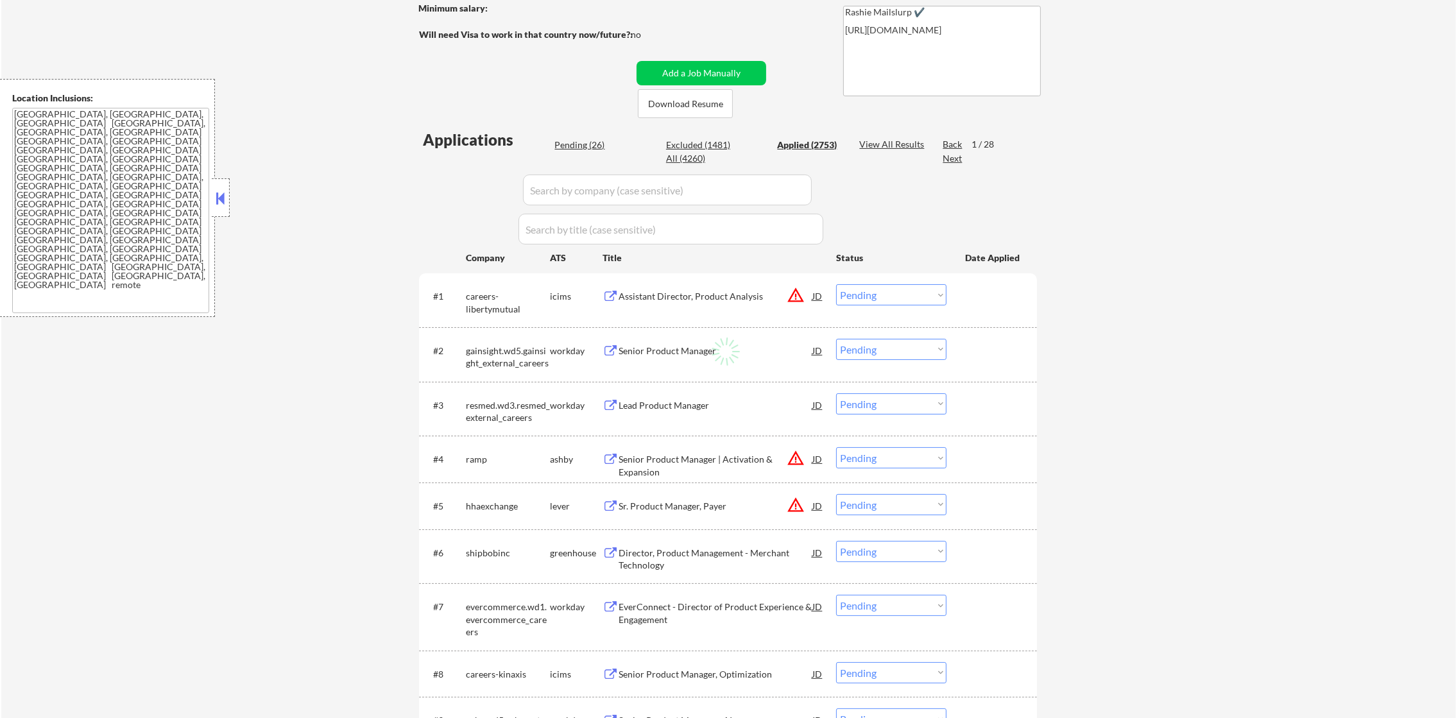
select select ""applied""
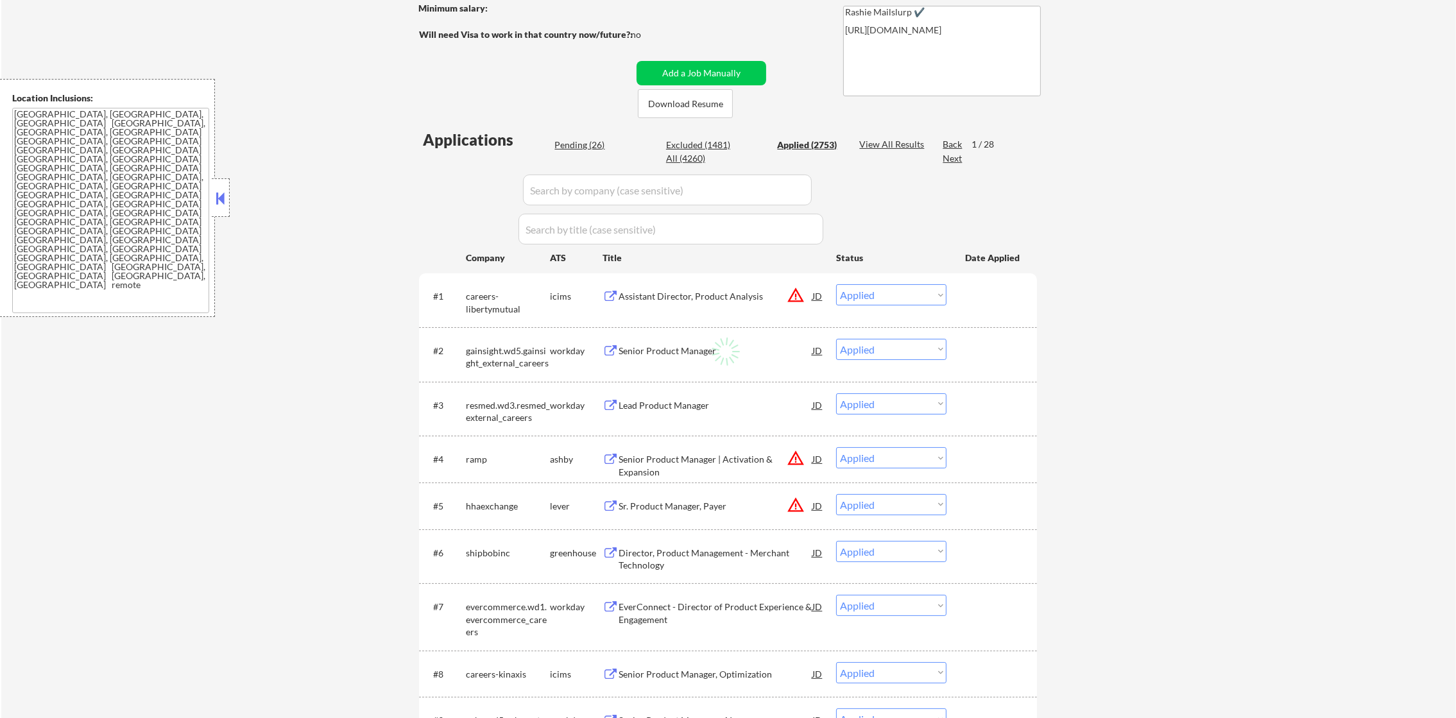
select select ""applied""
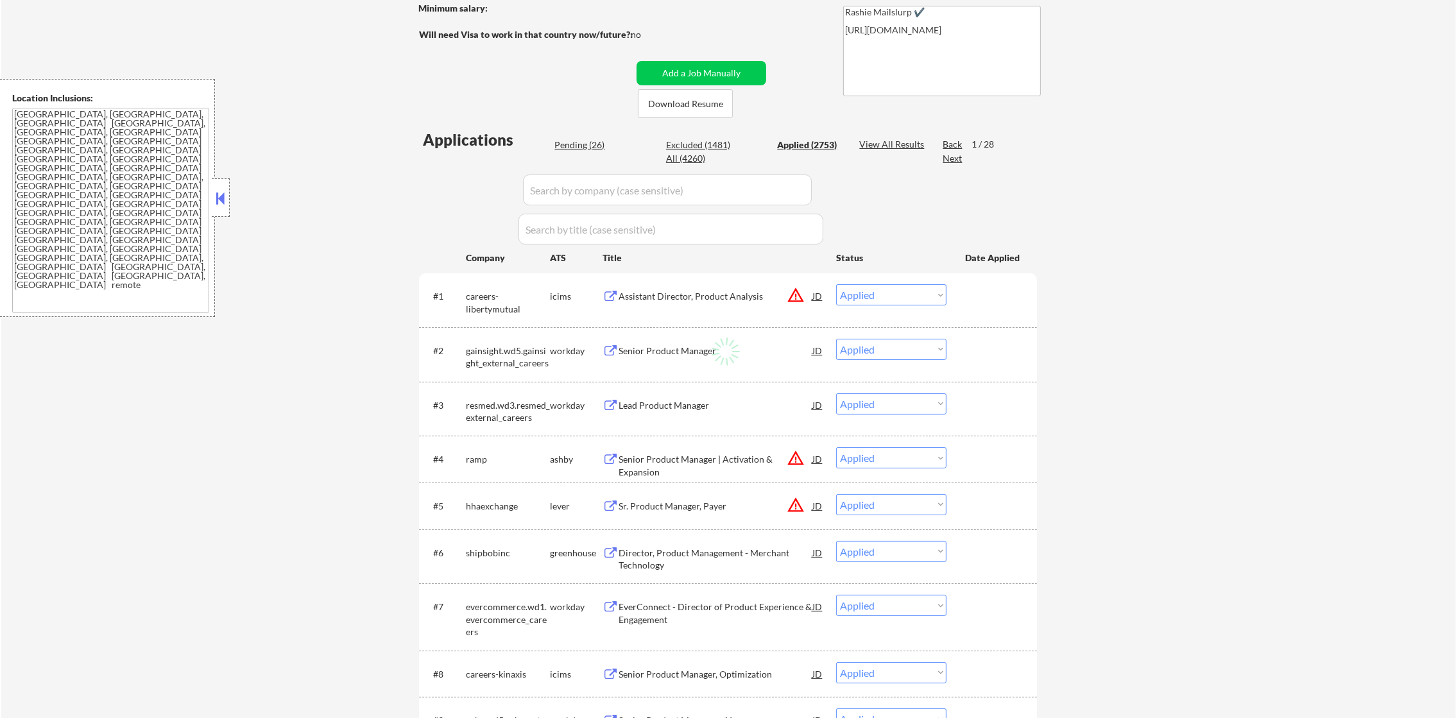
select select ""applied""
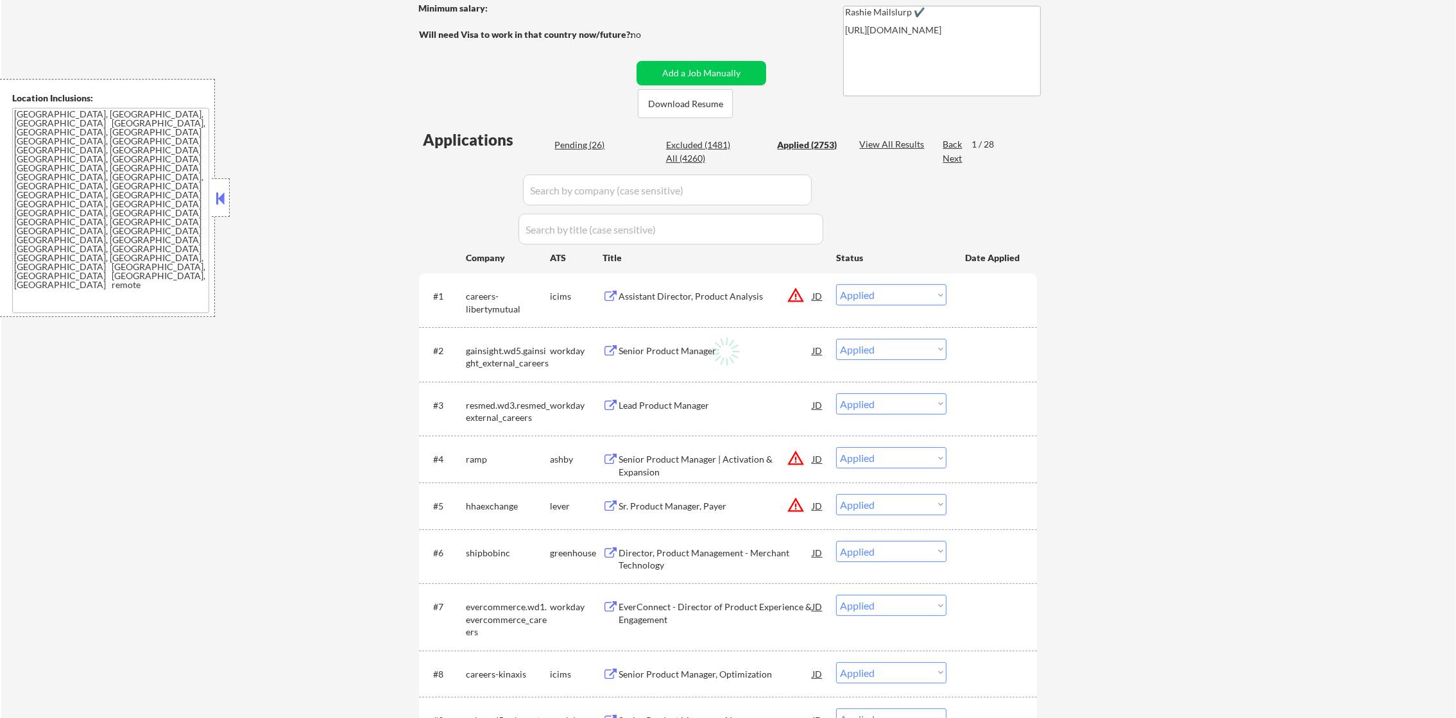
select select ""applied""
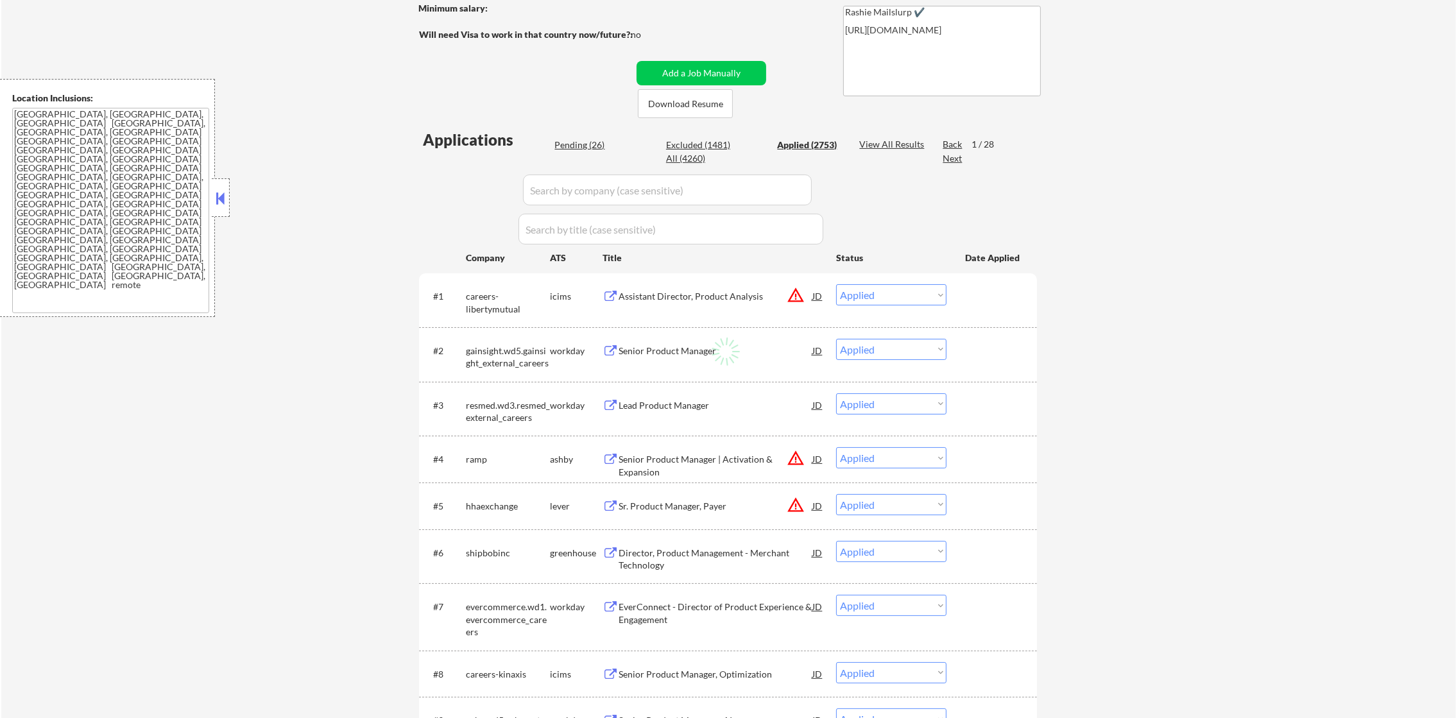
select select ""applied""
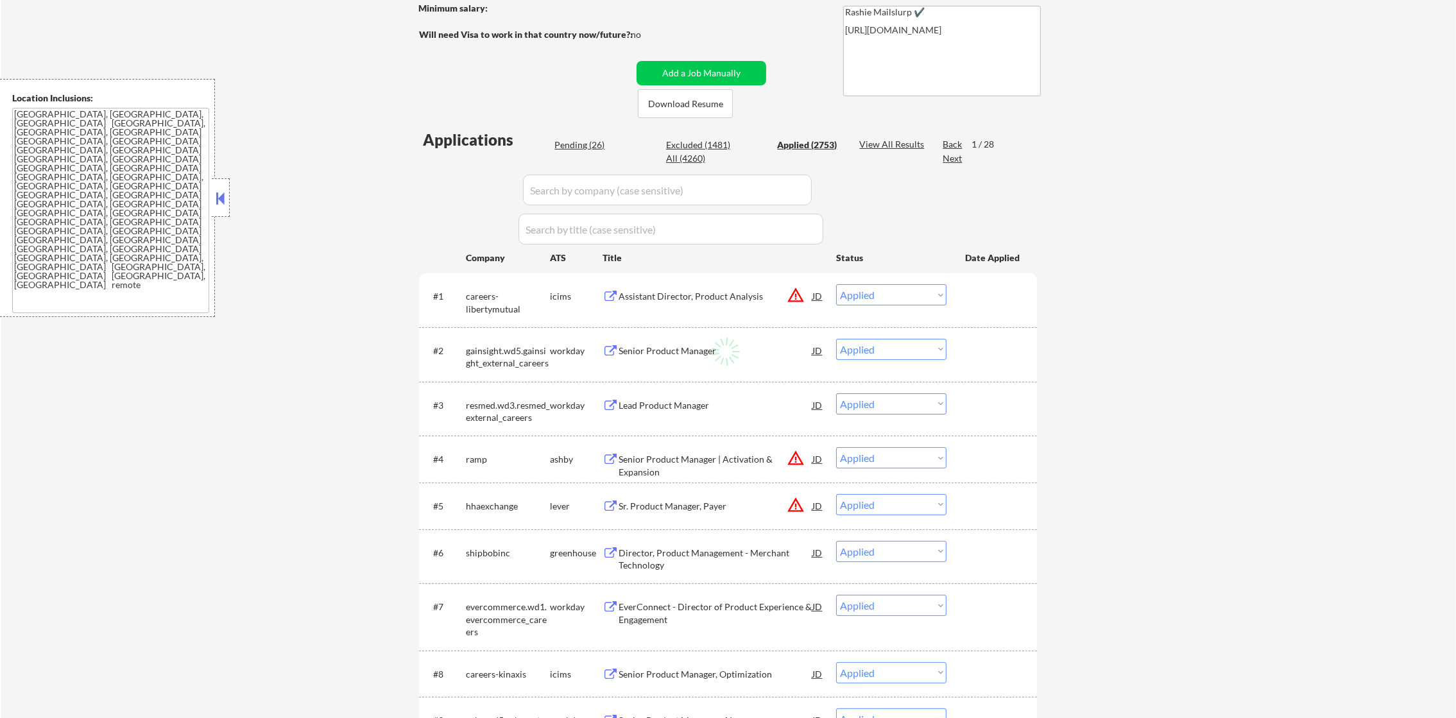
select select ""applied""
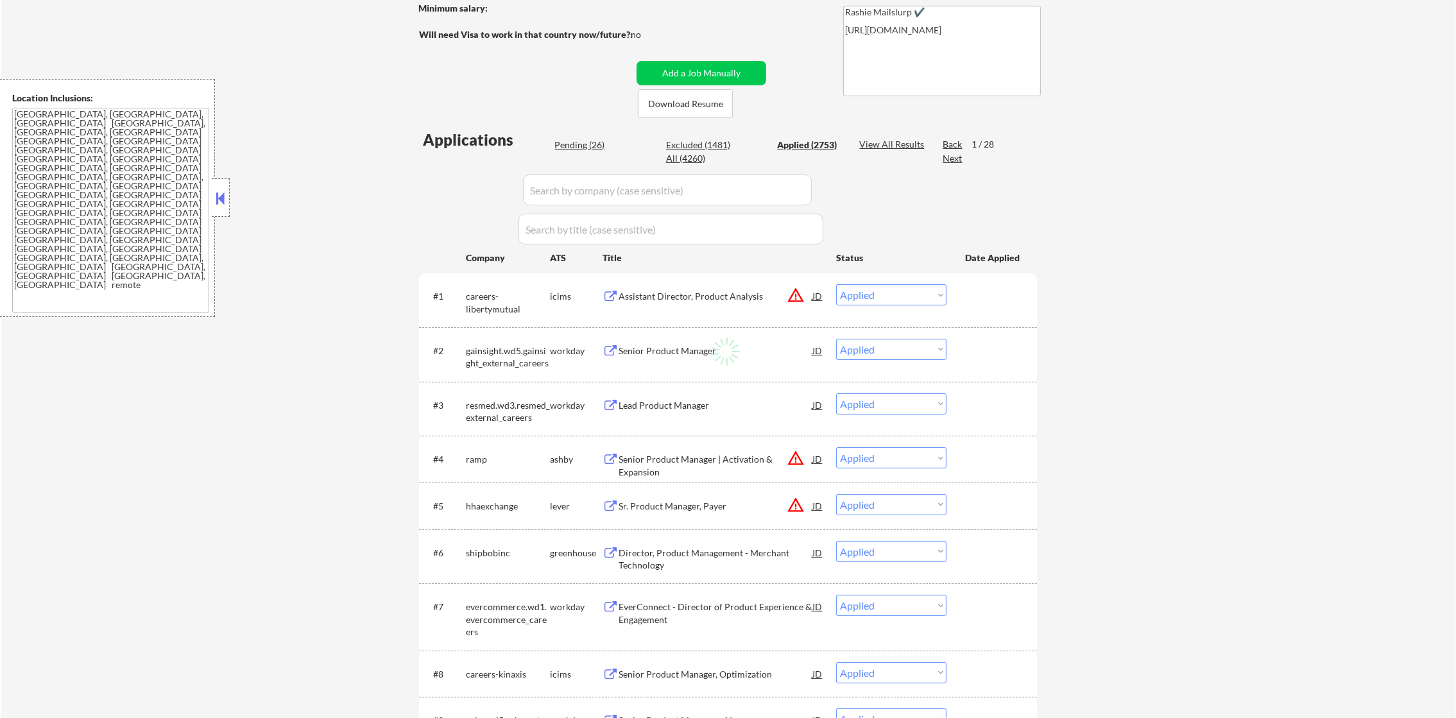
select select ""applied""
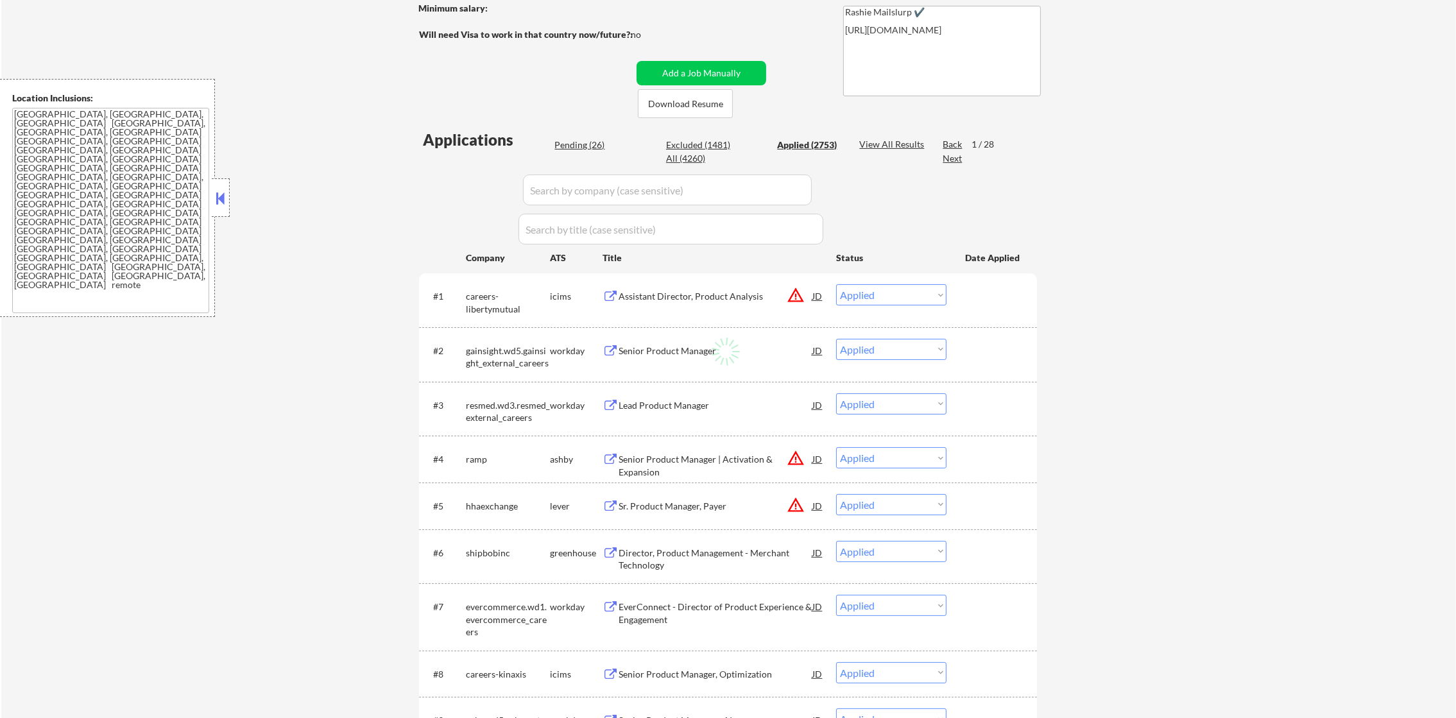
select select ""applied""
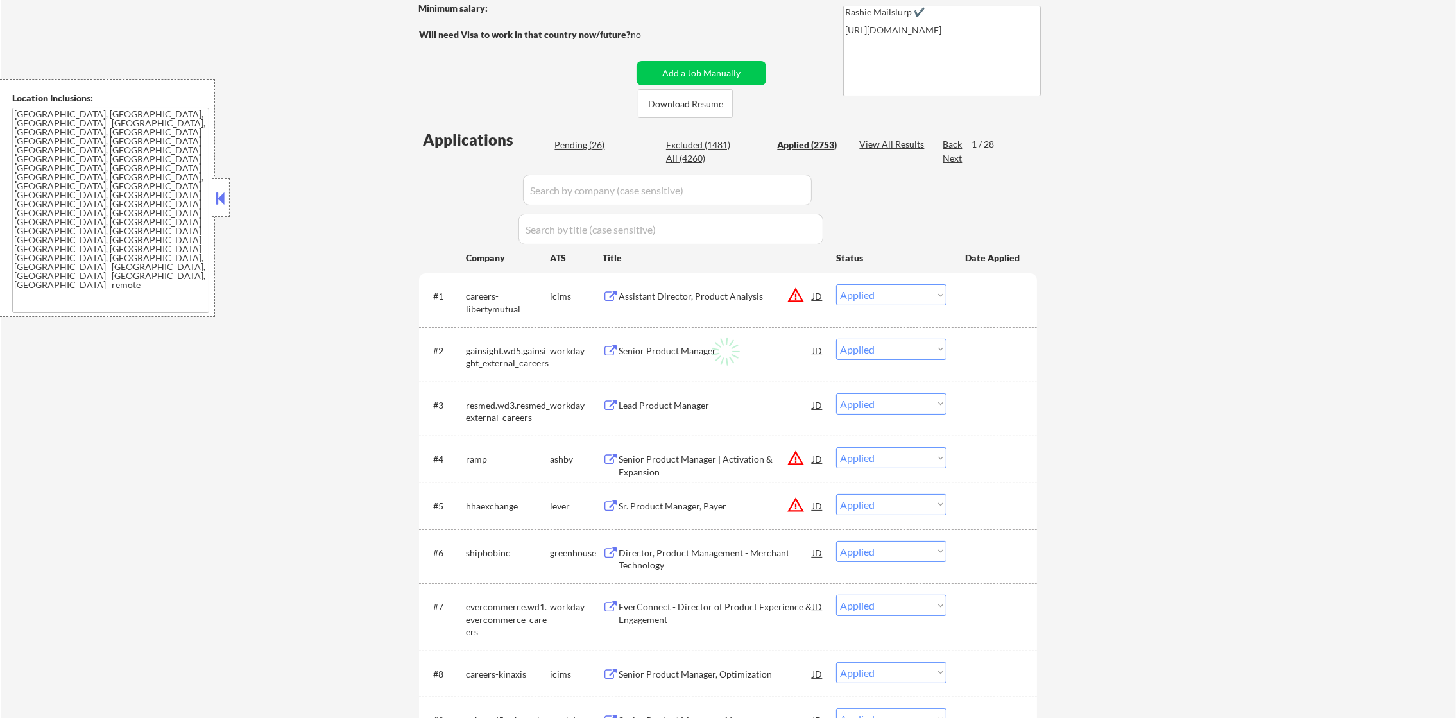
select select ""applied""
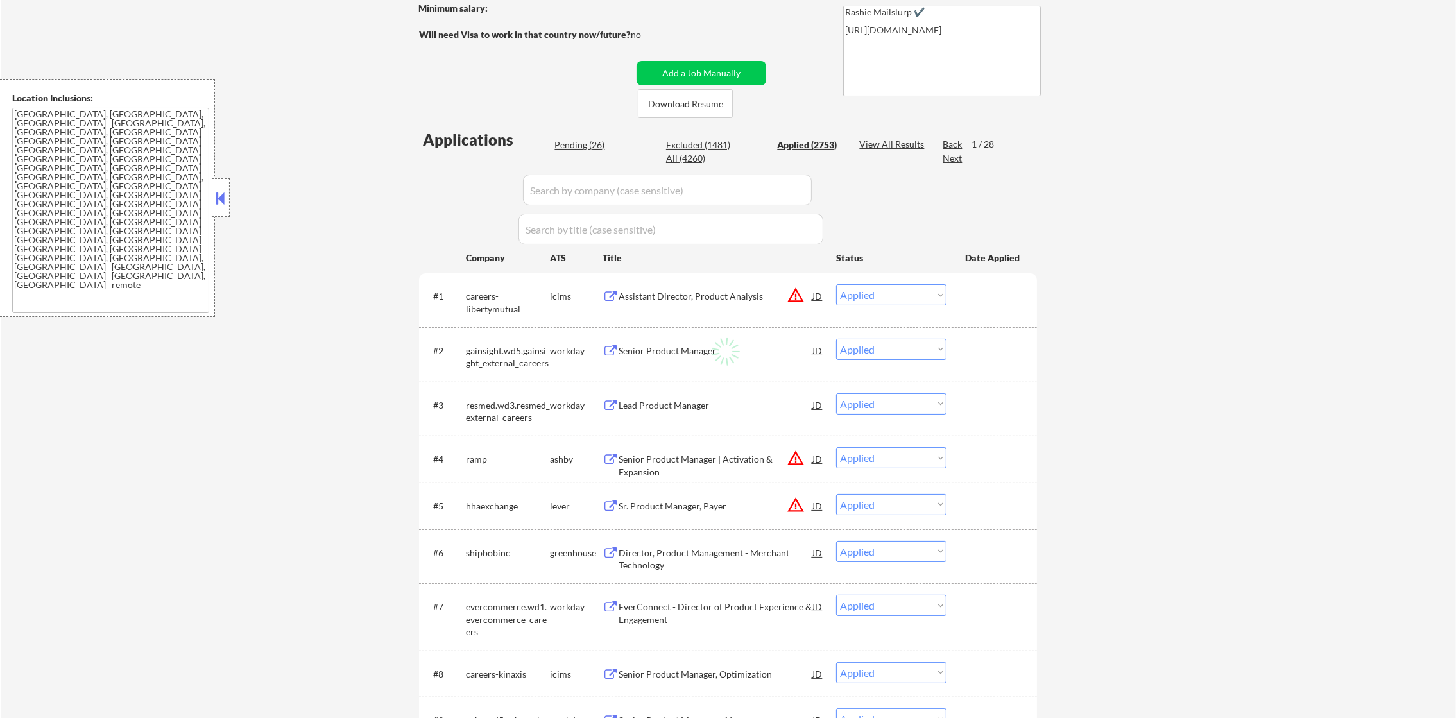
select select ""applied""
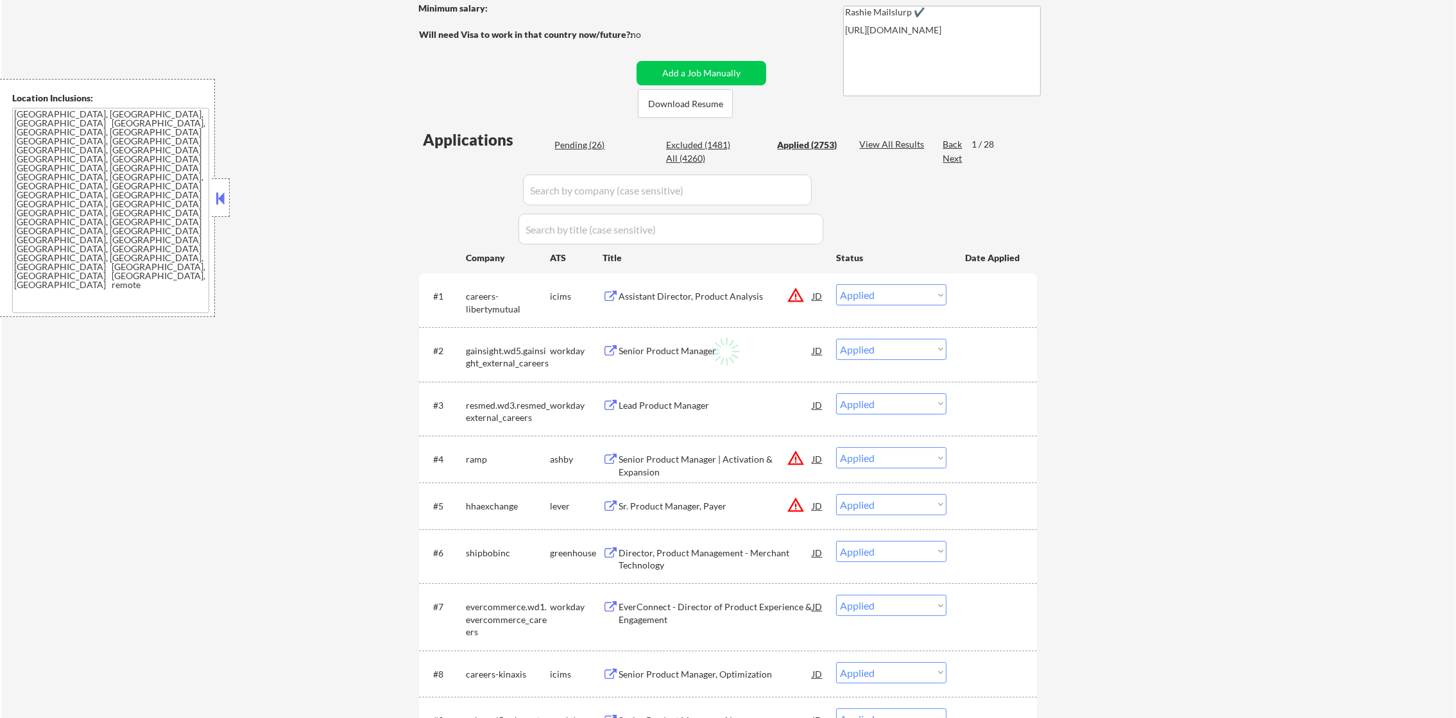
select select ""applied""
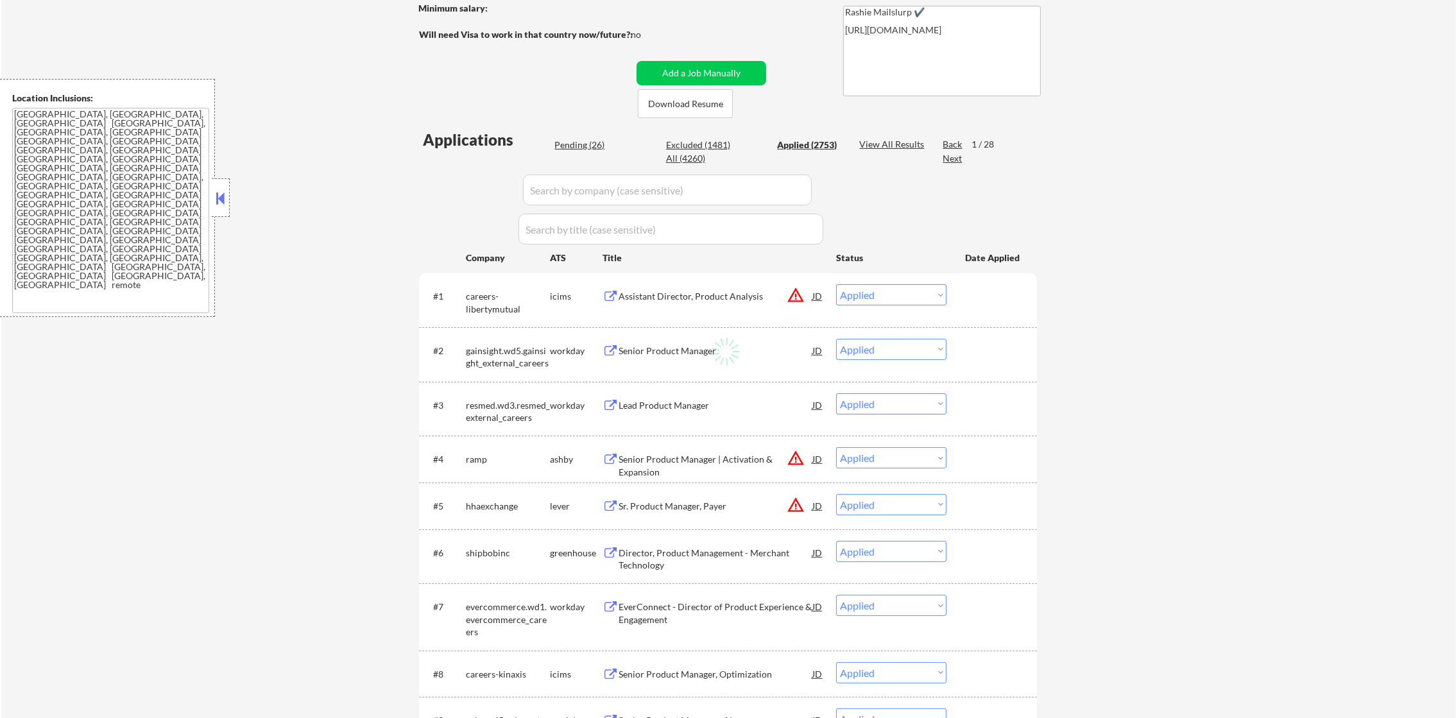
select select ""applied""
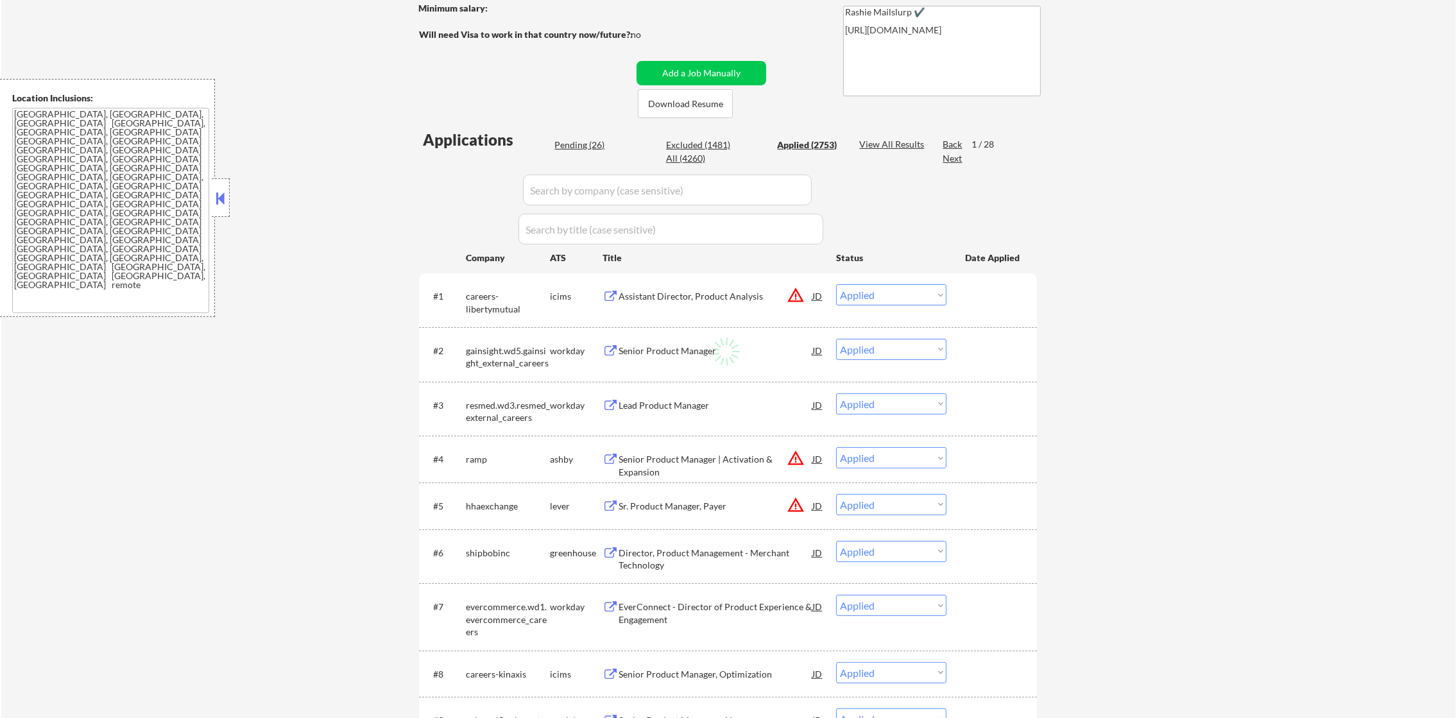
select select ""applied""
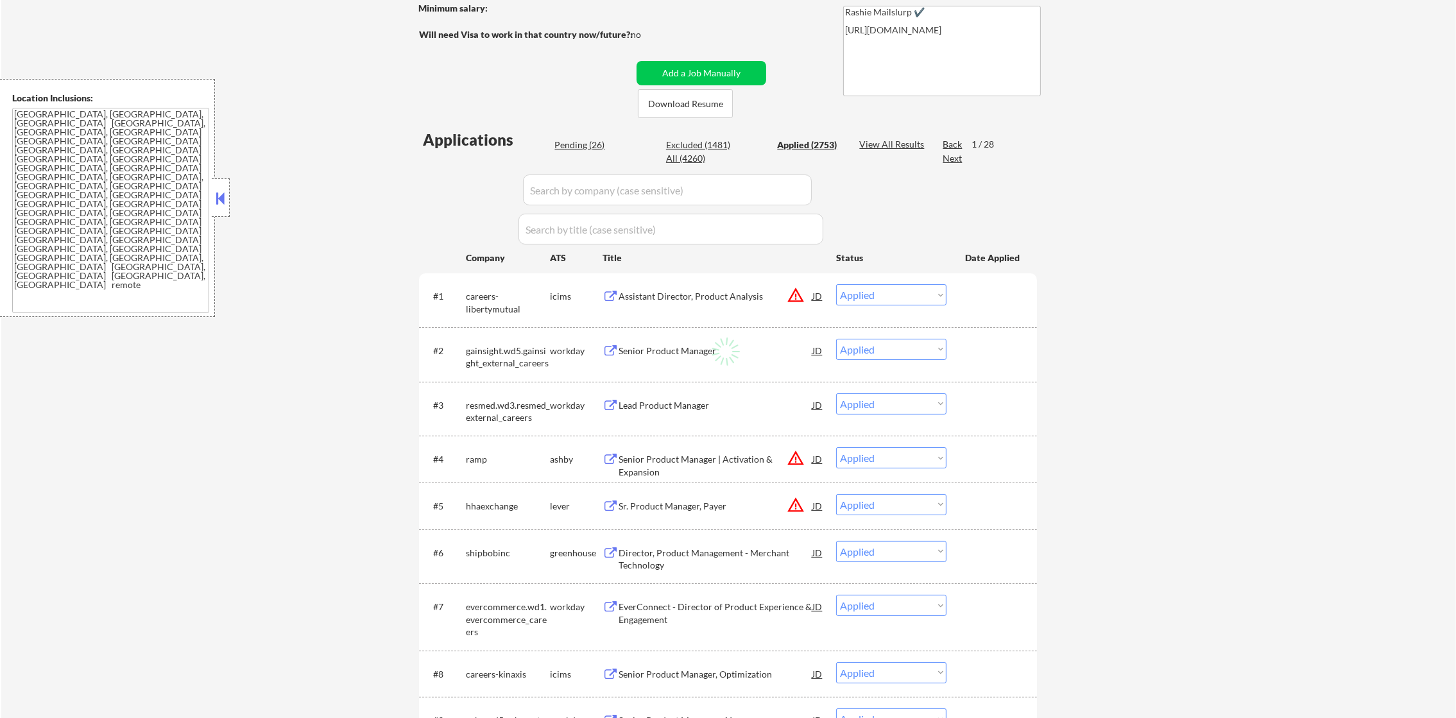
select select ""applied""
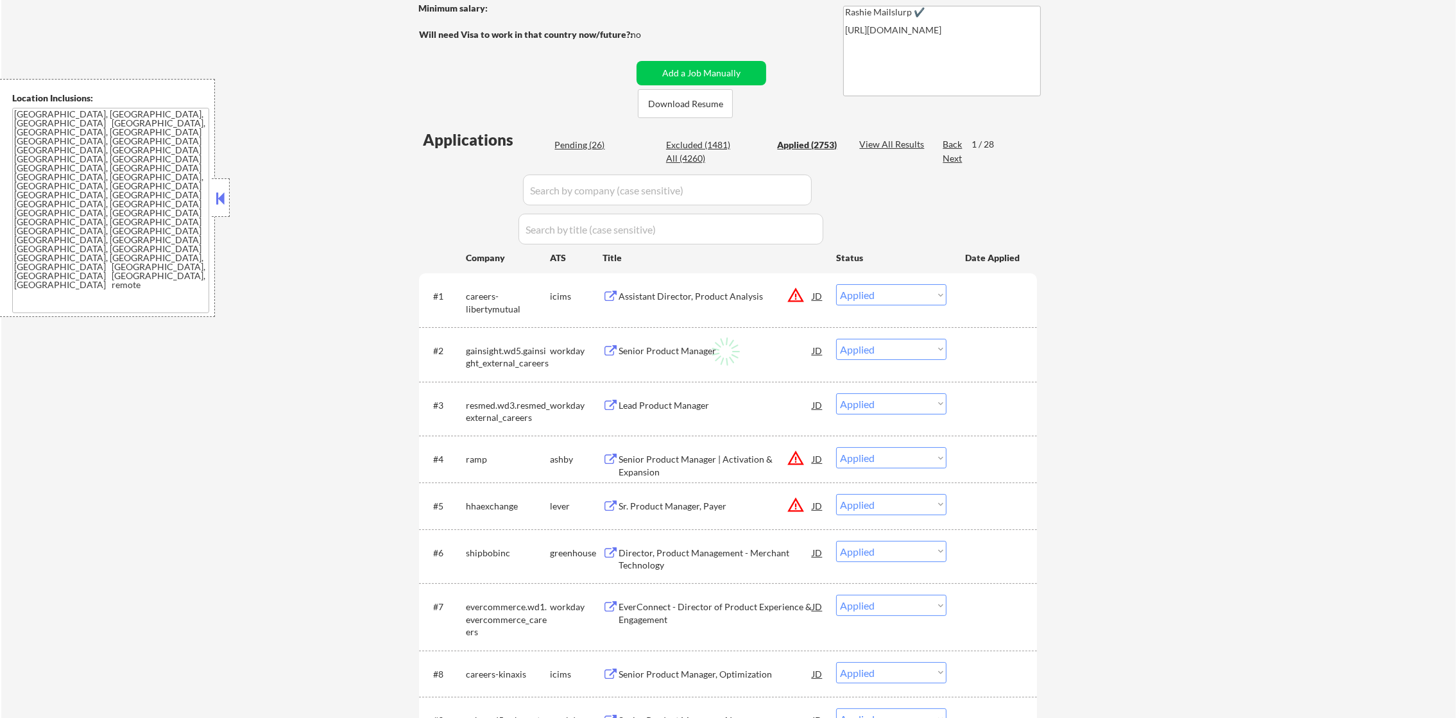
select select ""applied""
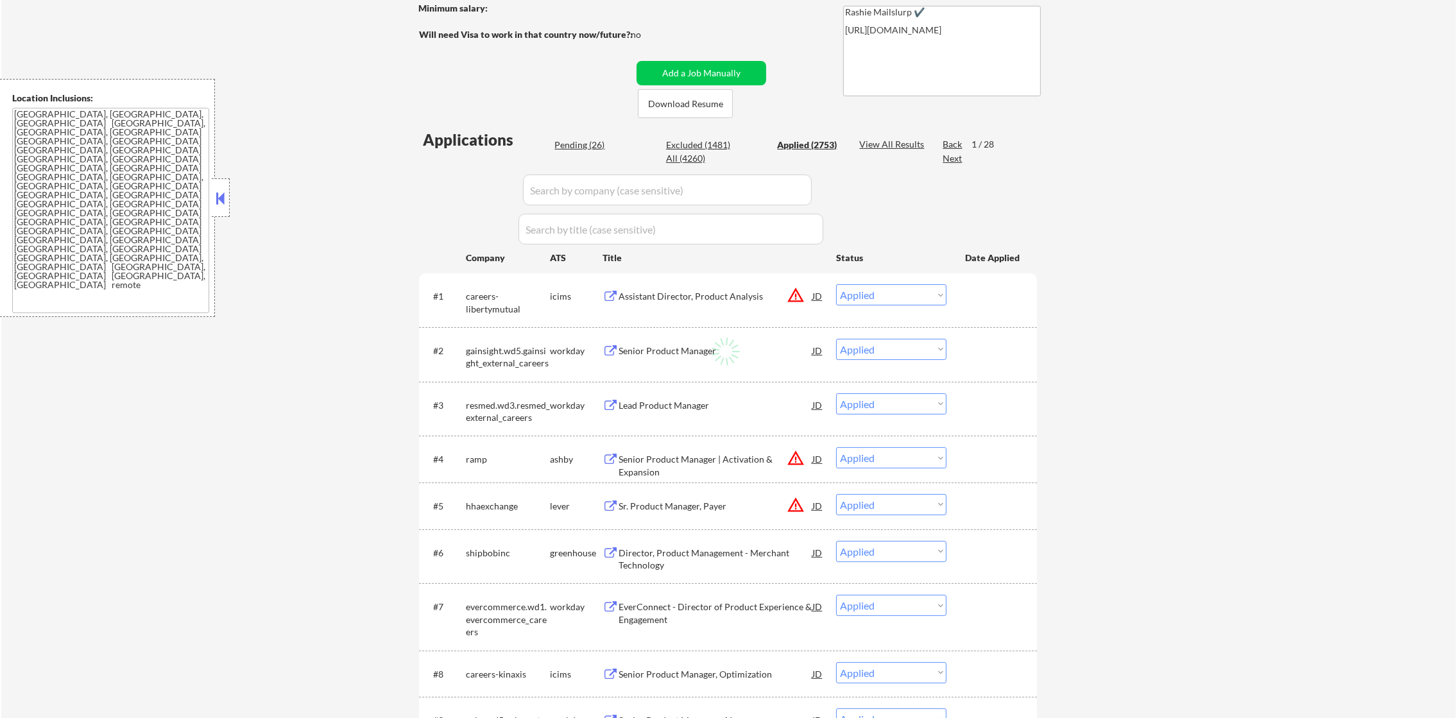
select select ""applied""
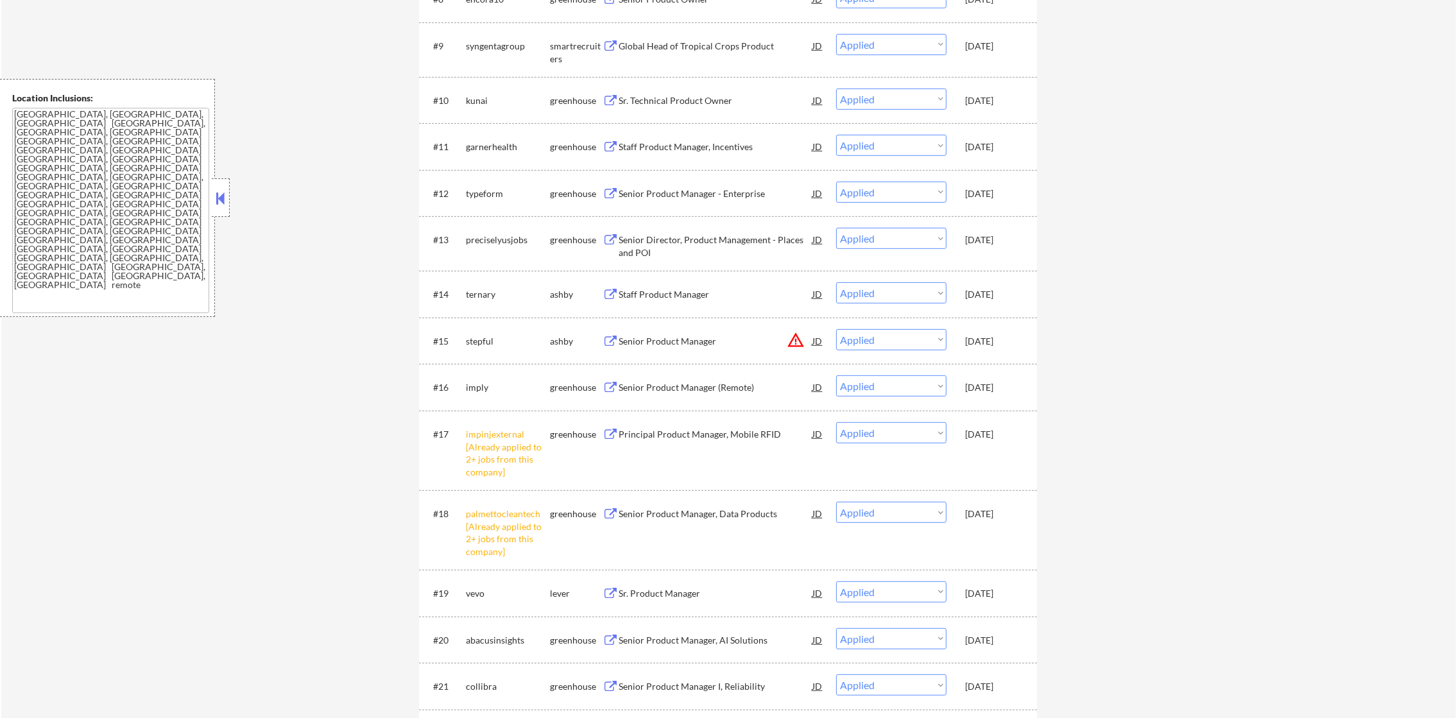
scroll to position [866, 0]
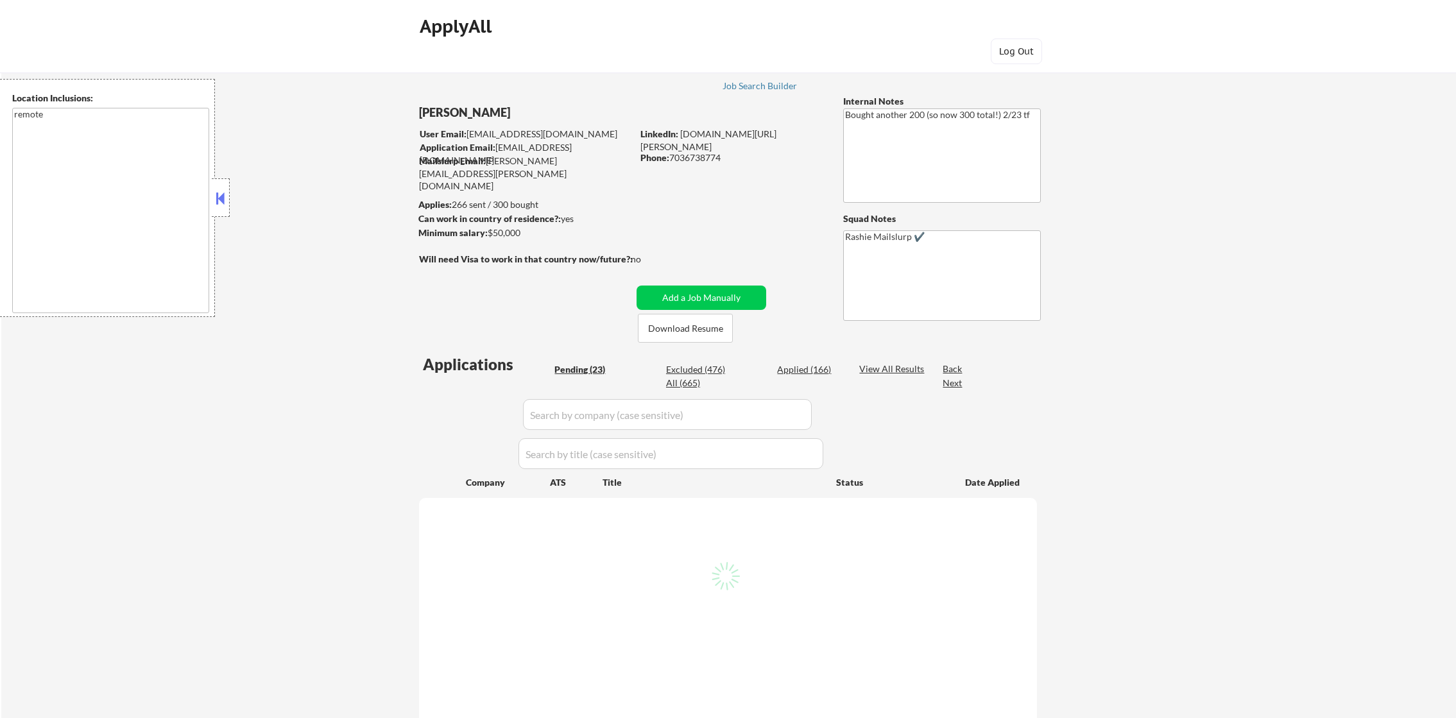
select select ""pending""
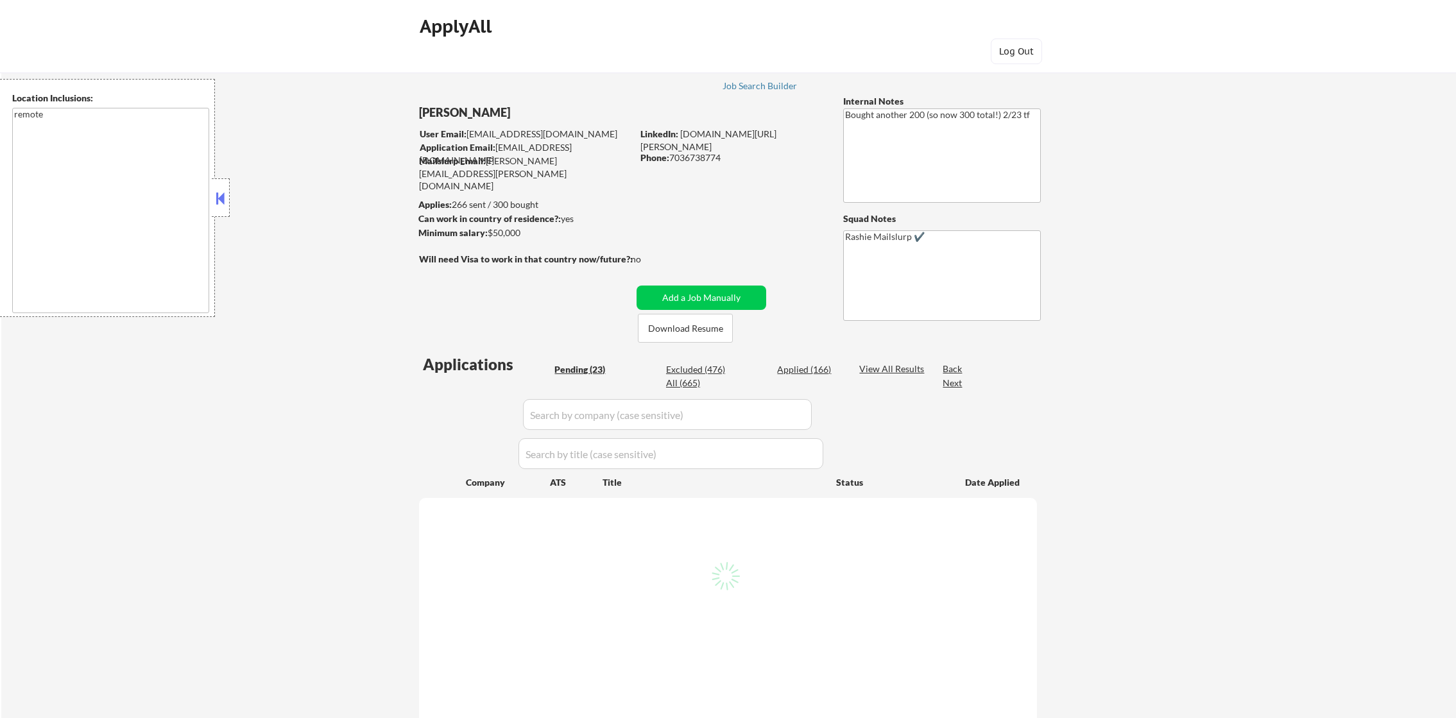
select select ""pending""
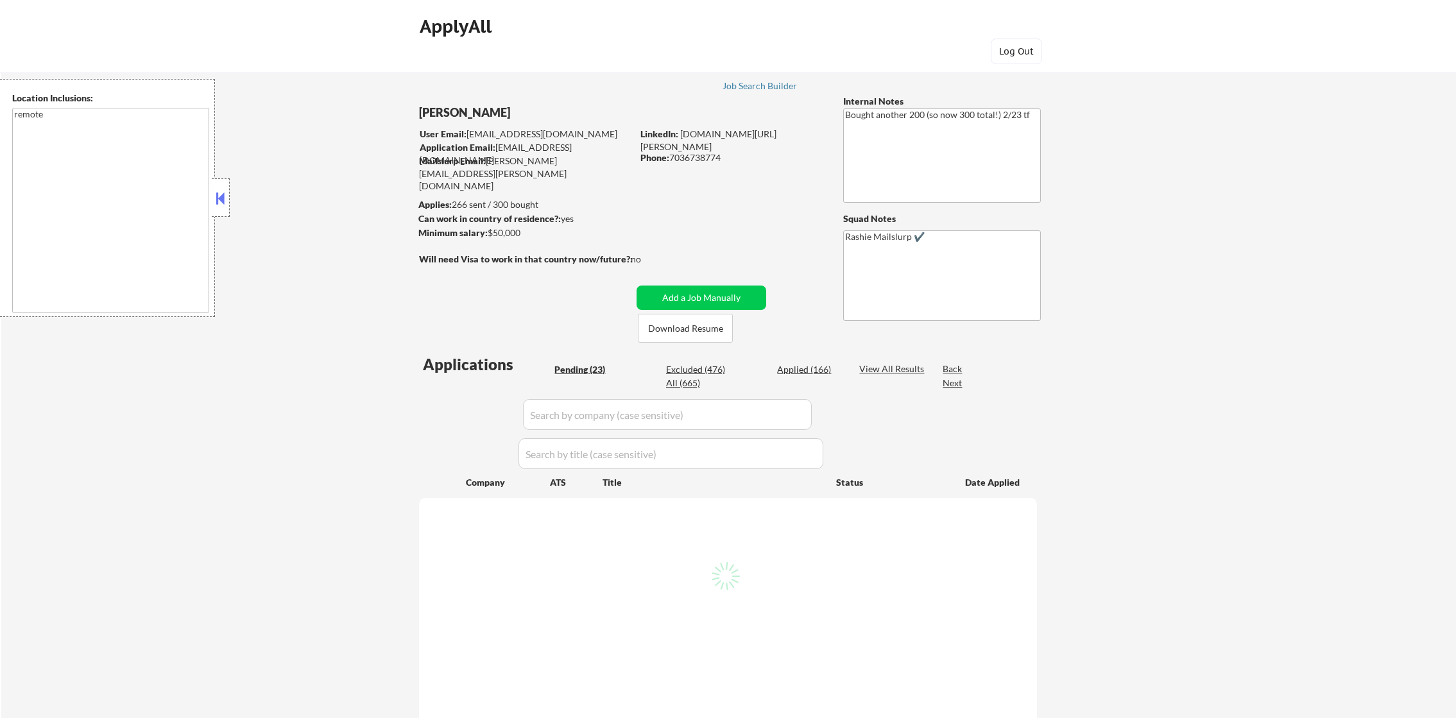
select select ""pending""
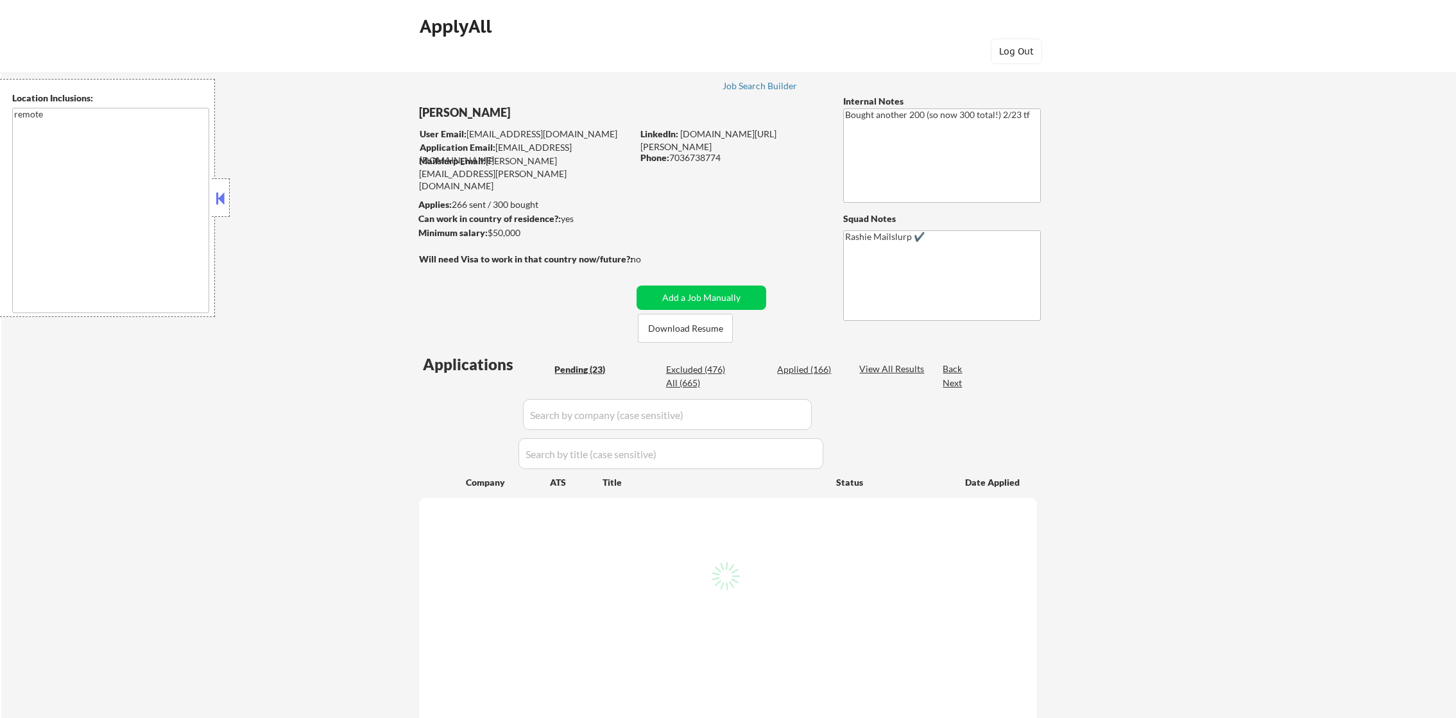
select select ""pending""
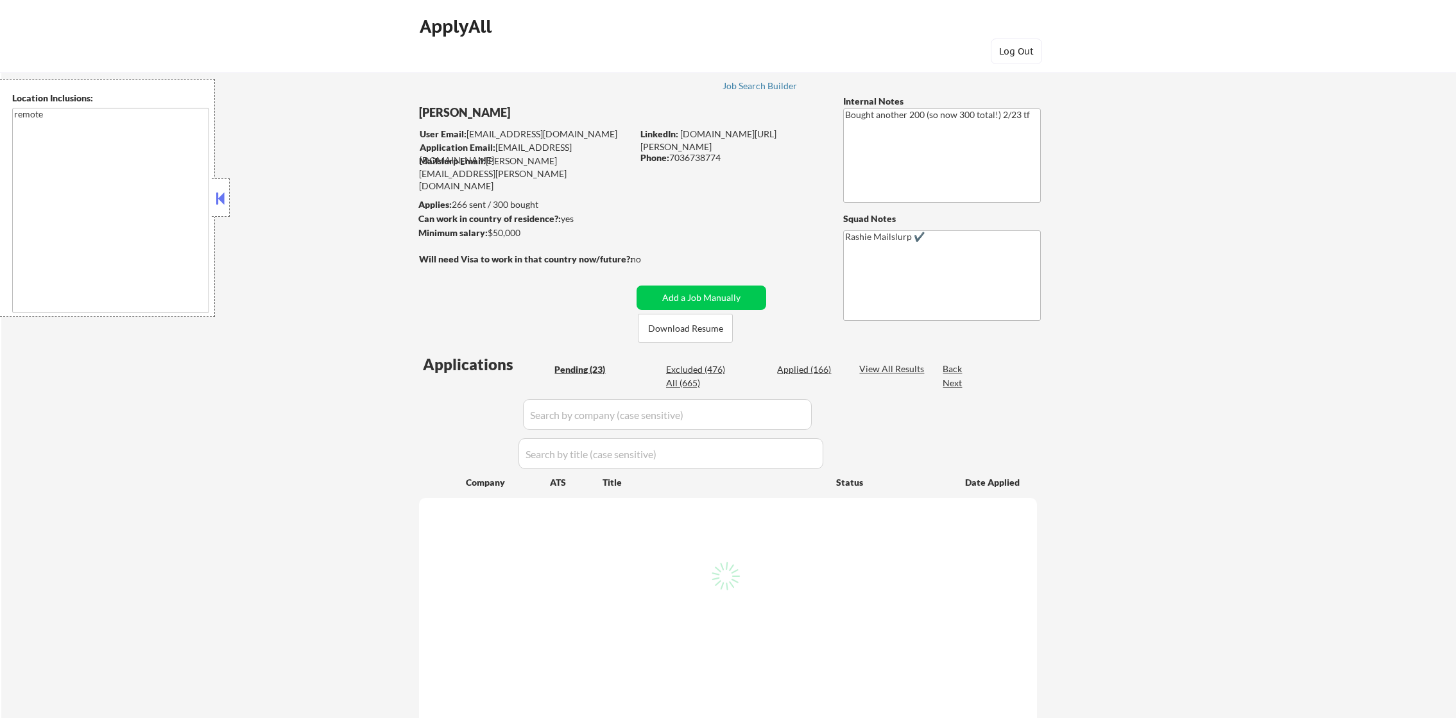
select select ""pending""
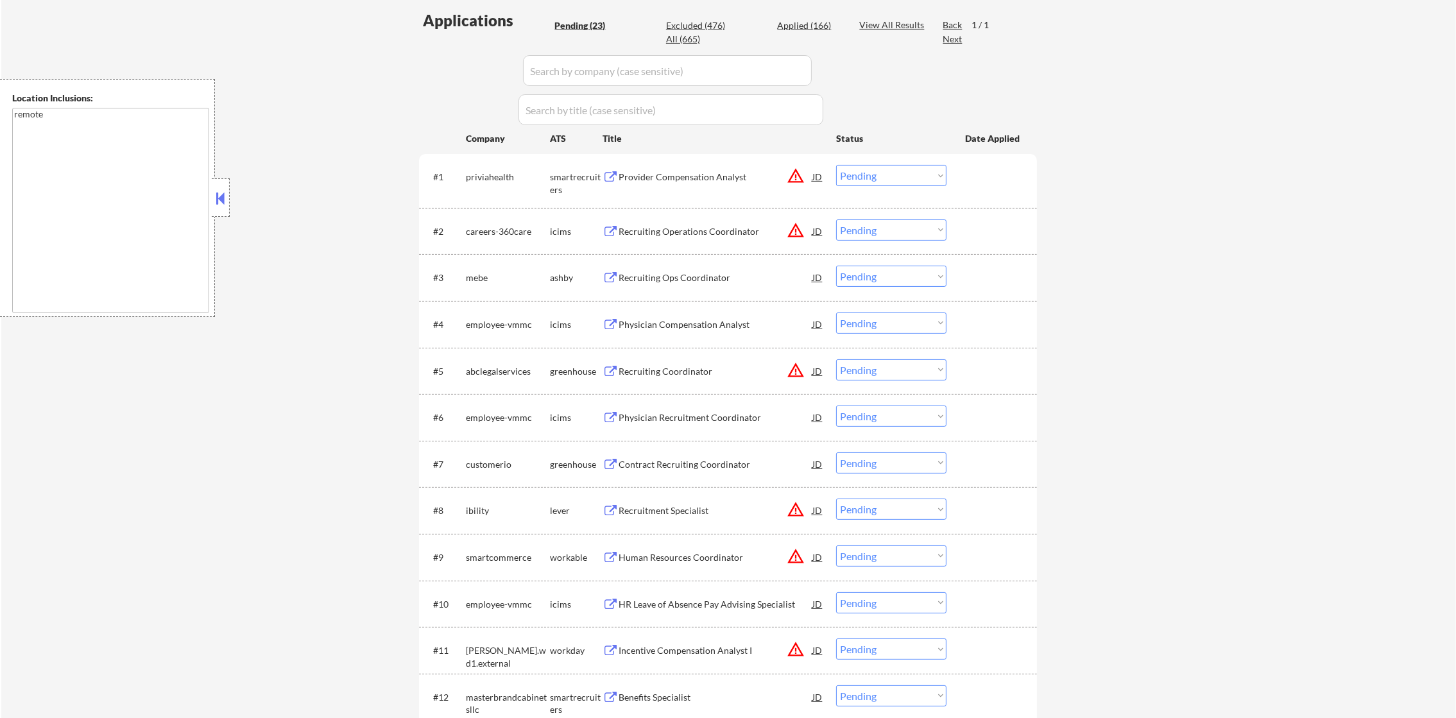
scroll to position [385, 0]
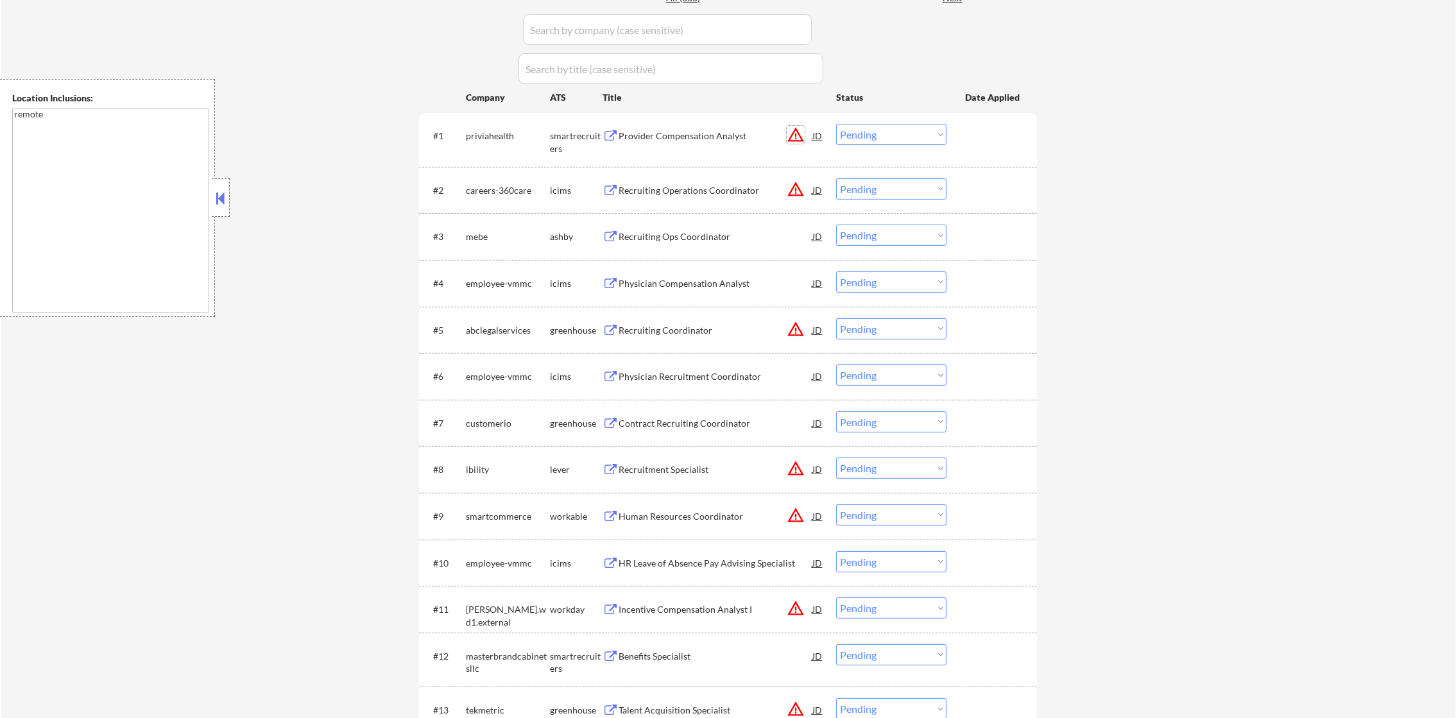
click at [794, 137] on button "warning_amber" at bounding box center [796, 135] width 18 height 18
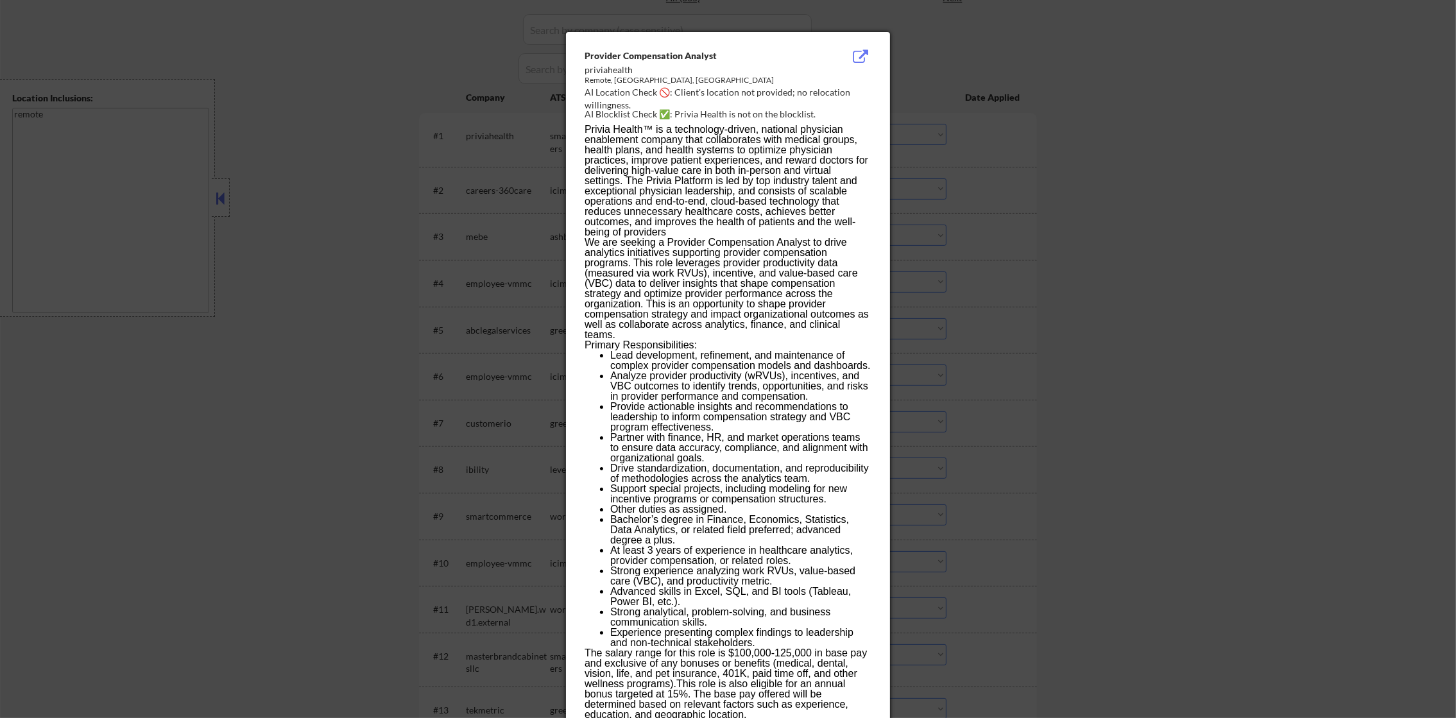
click at [1006, 121] on div at bounding box center [728, 359] width 1456 height 718
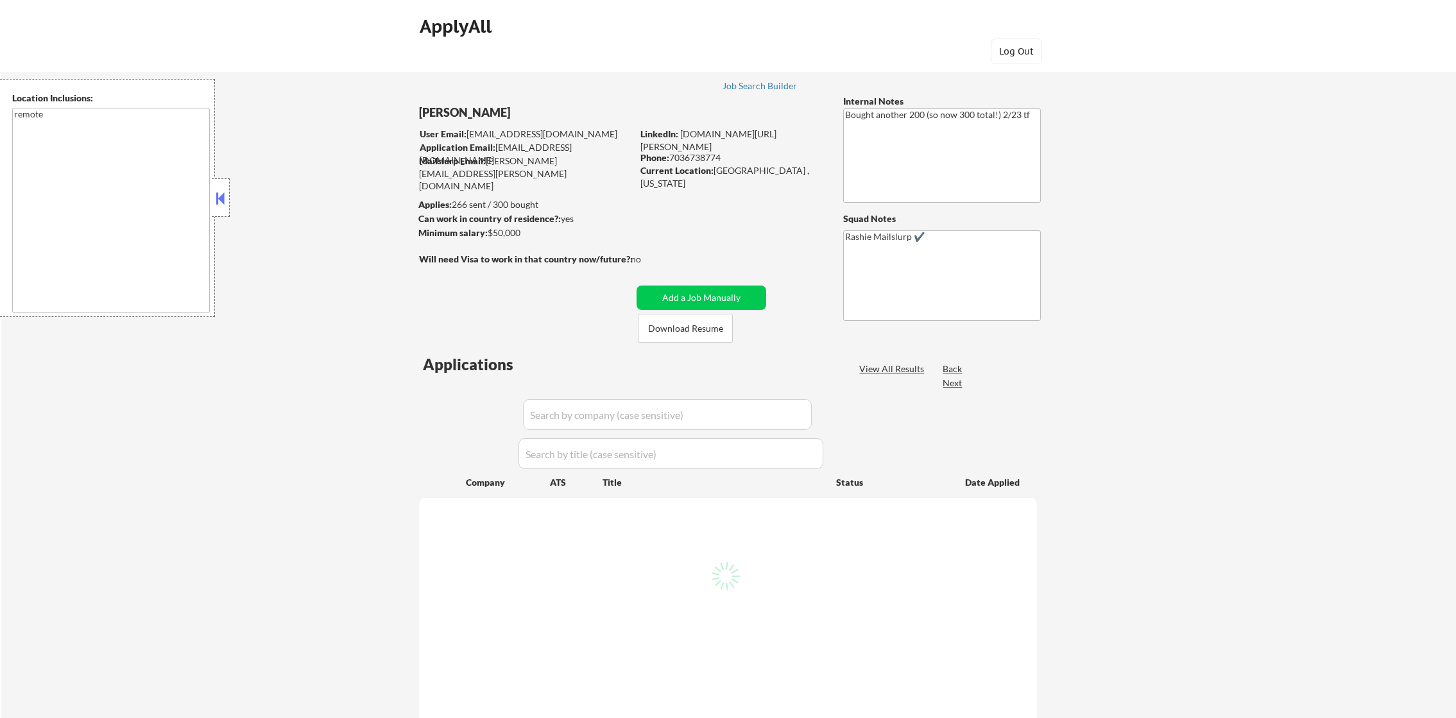
select select ""pending""
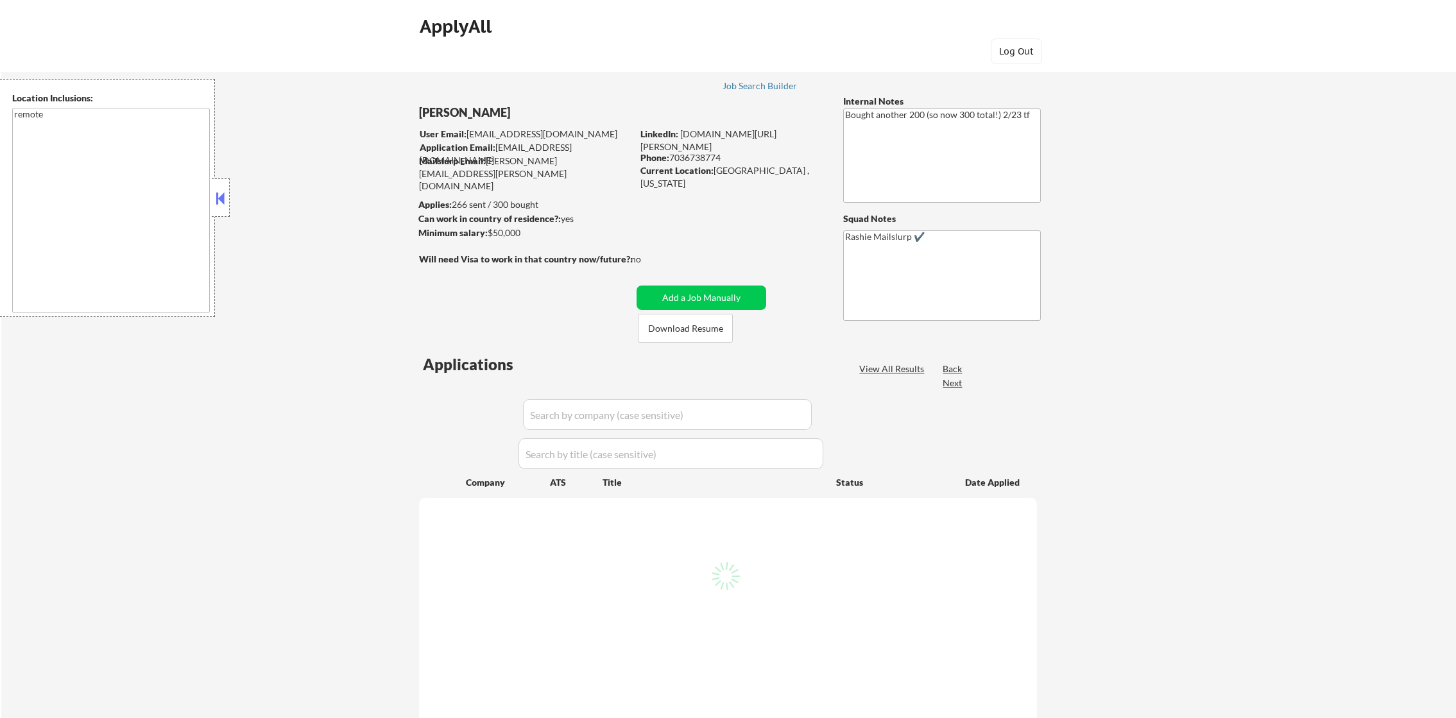
select select ""pending""
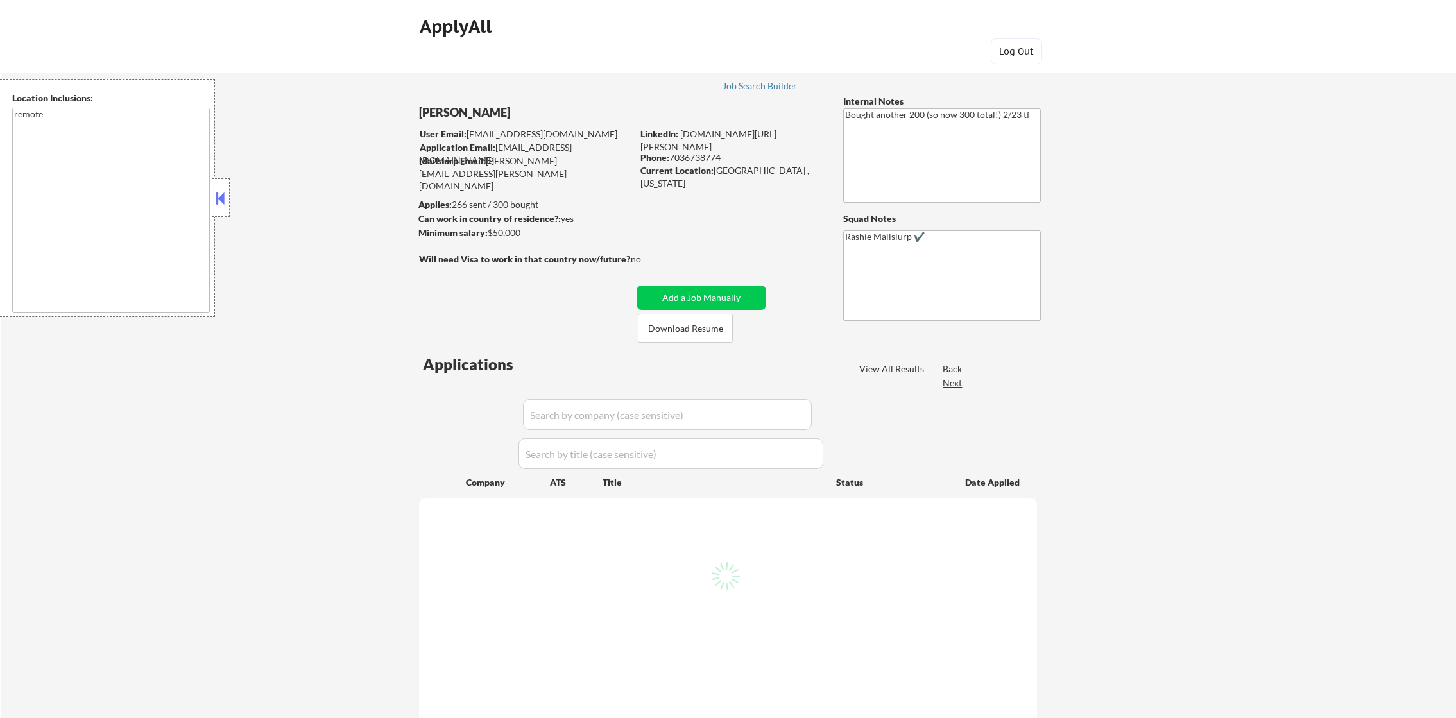
select select ""pending""
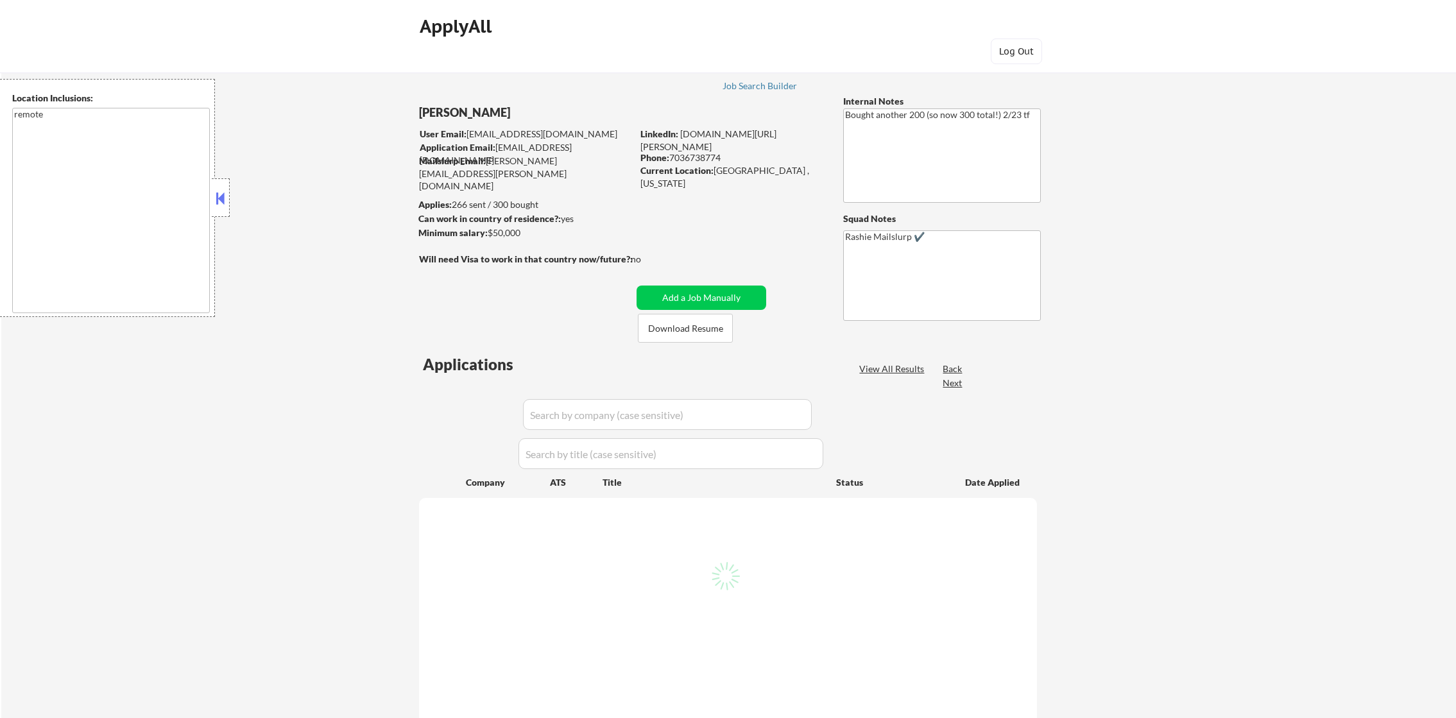
select select ""pending""
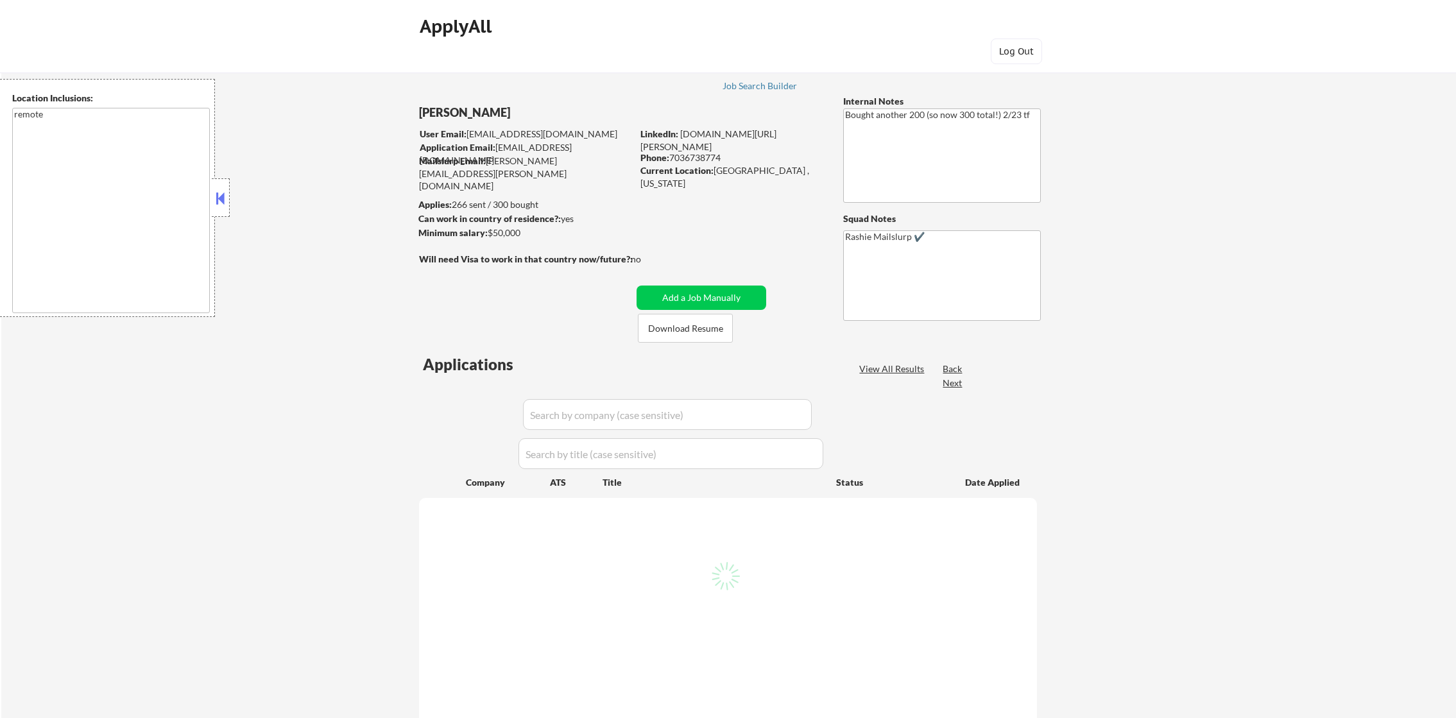
select select ""pending""
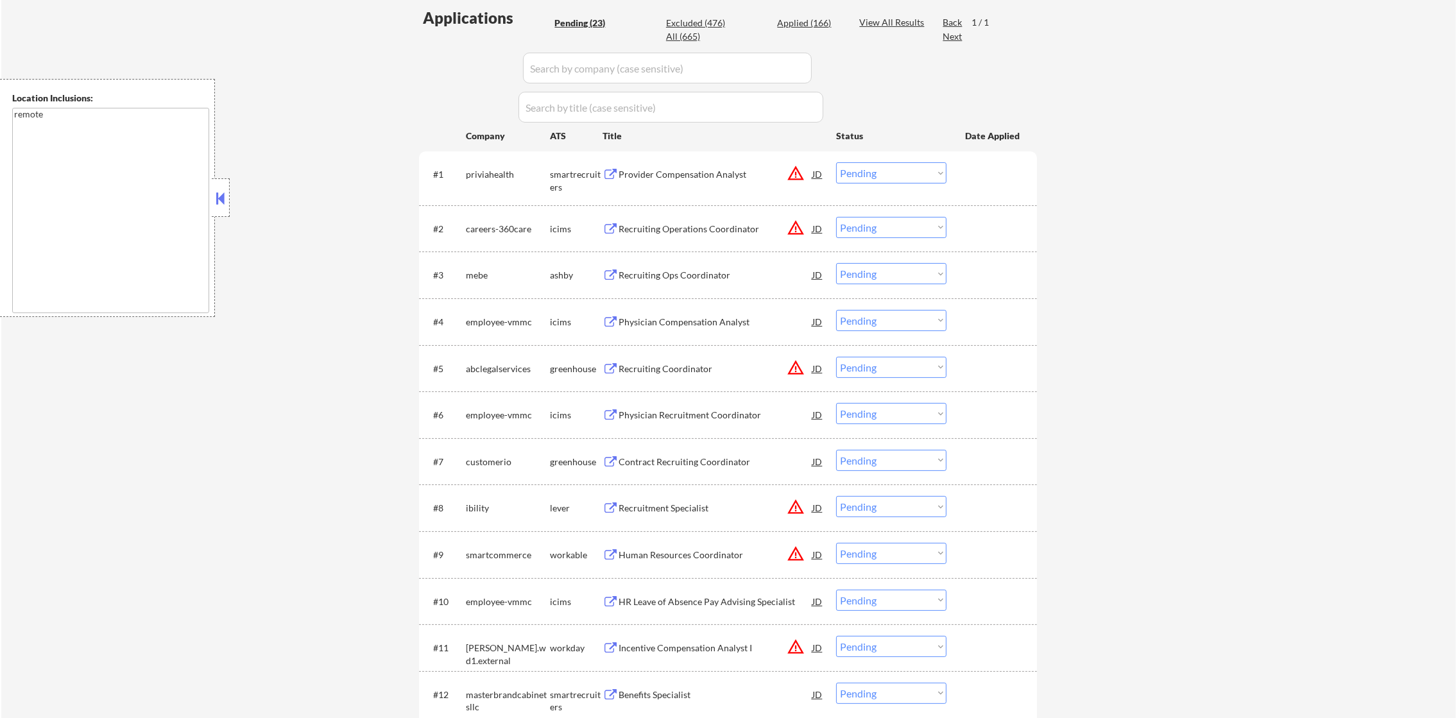
scroll to position [352, 0]
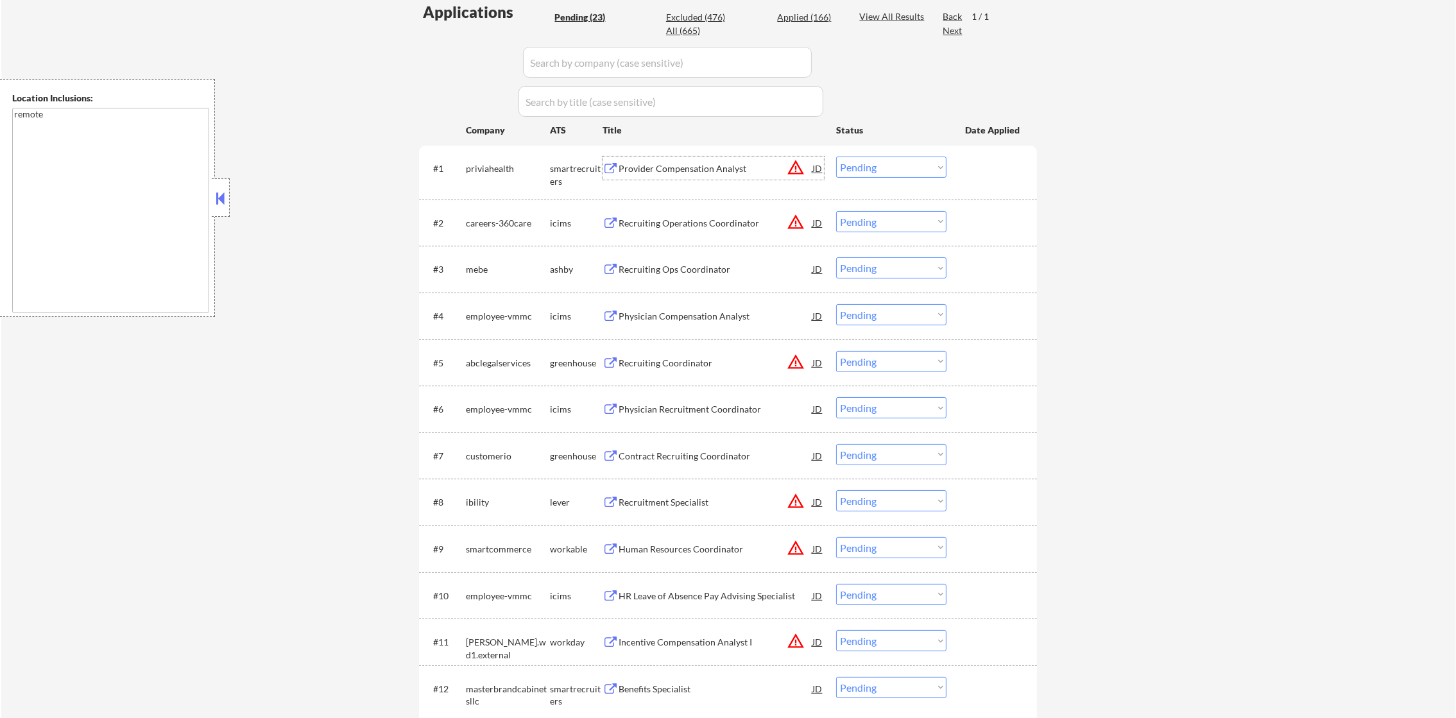
click at [703, 166] on div "Provider Compensation Analyst" at bounding box center [716, 168] width 194 height 13
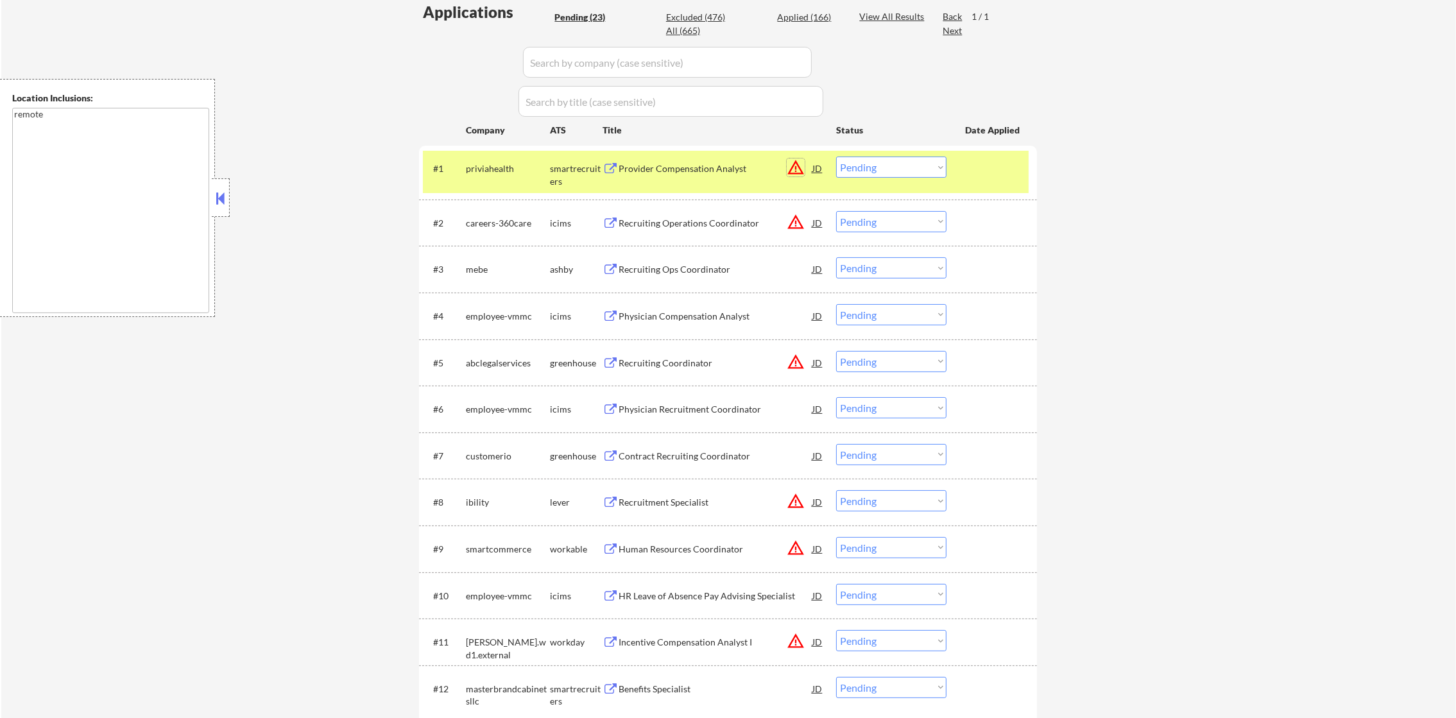
click at [787, 171] on button "warning_amber" at bounding box center [796, 167] width 18 height 18
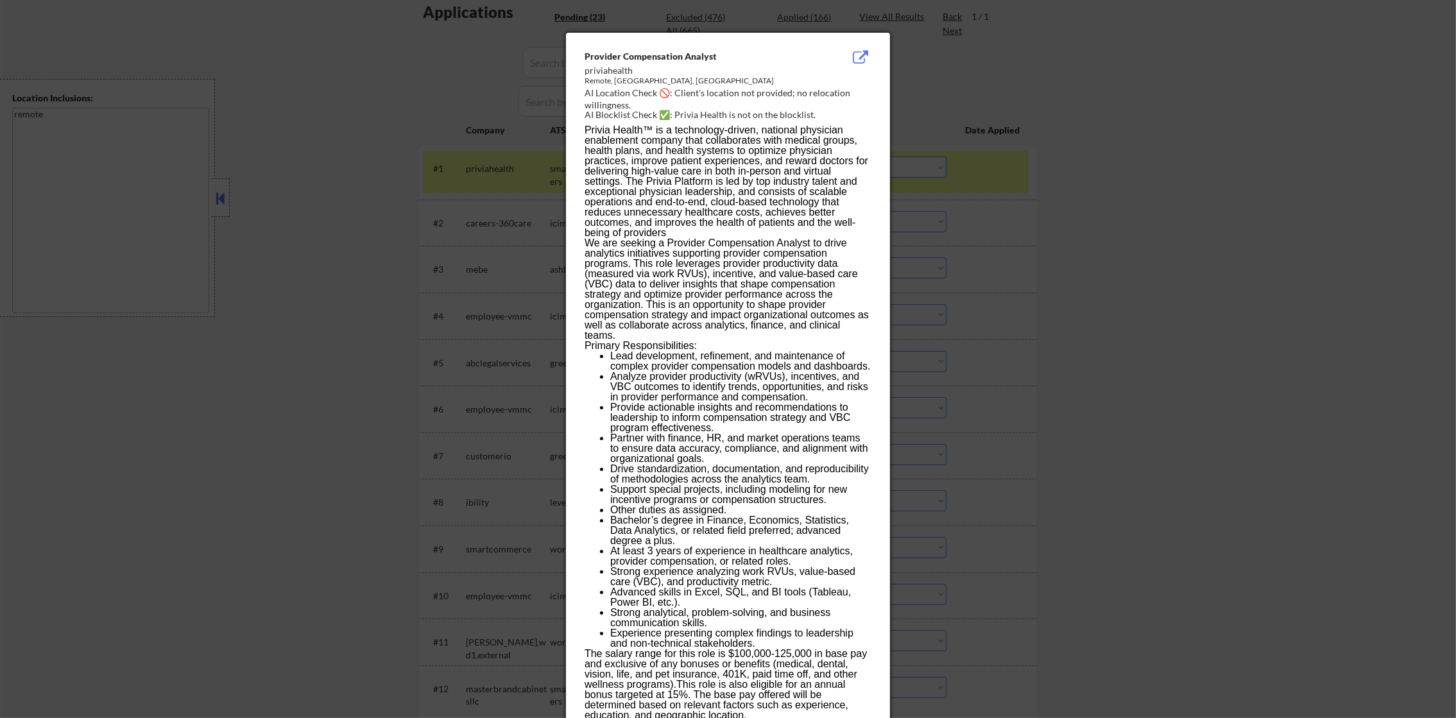
click at [998, 154] on div at bounding box center [728, 359] width 1456 height 718
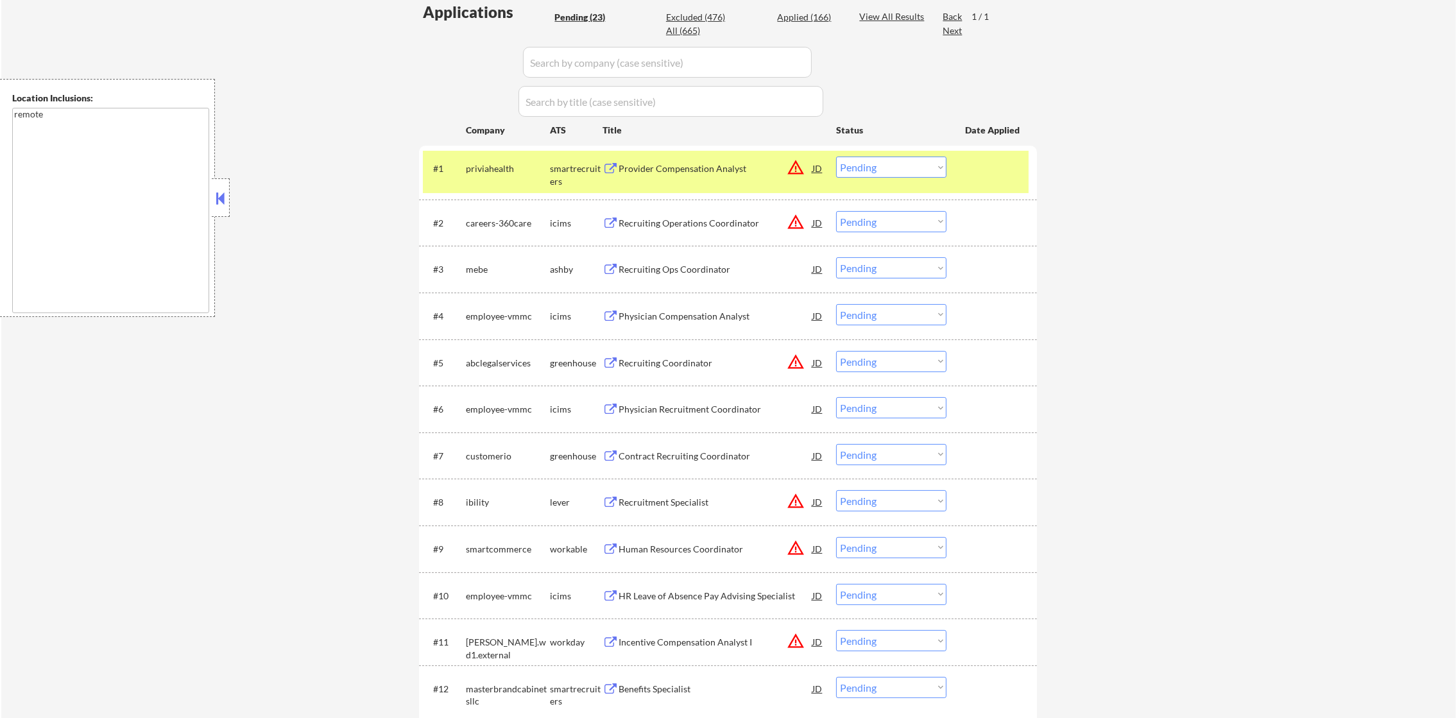
click at [848, 155] on div "#1 priviahealth smartrecruiters Provider Compensation Analyst JD warning_amber …" at bounding box center [726, 172] width 606 height 42
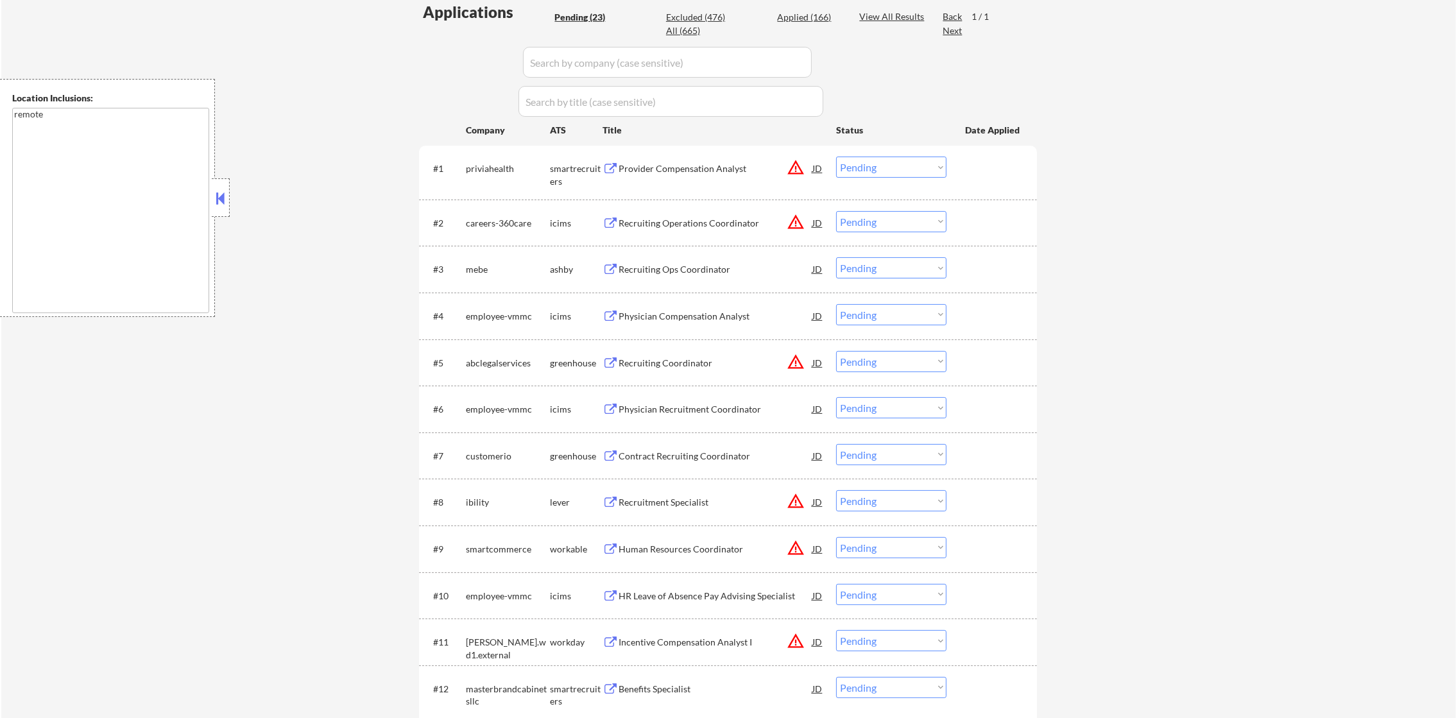
click at [849, 167] on select "Choose an option... Pending Applied Excluded (Questions) Excluded (Expired) Exc…" at bounding box center [891, 167] width 110 height 21
click at [836, 157] on select "Choose an option... Pending Applied Excluded (Questions) Excluded (Expired) Exc…" at bounding box center [891, 167] width 110 height 21
select select ""pending""
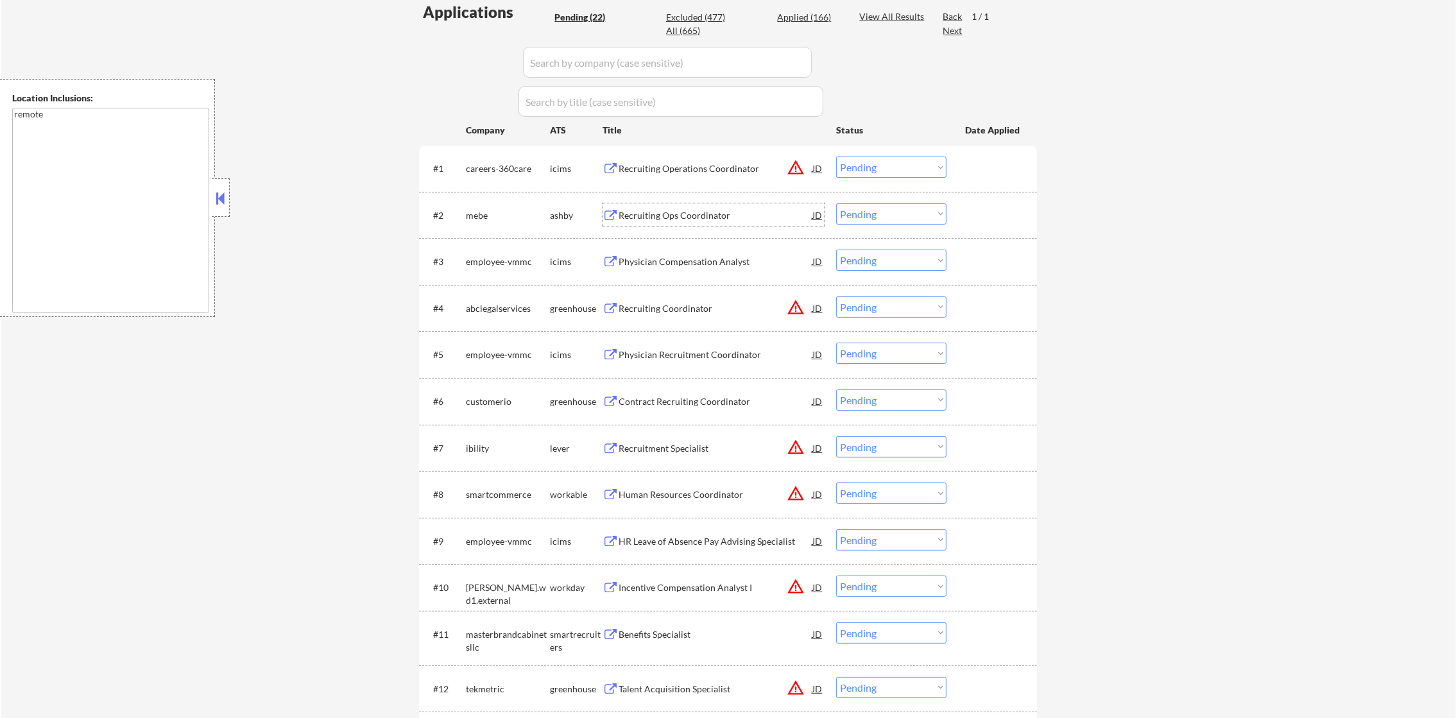
click at [714, 210] on div "Recruiting Ops Coordinator" at bounding box center [716, 215] width 194 height 13
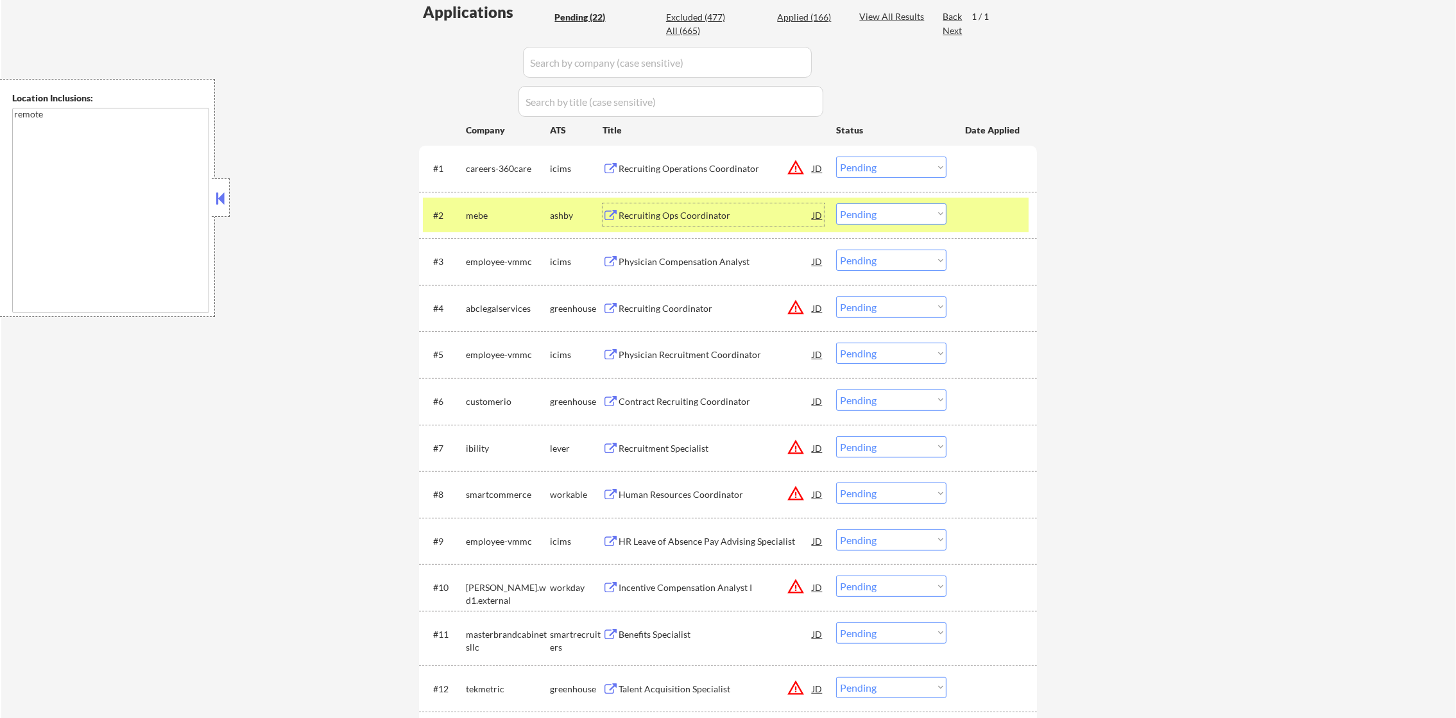
click at [863, 224] on div "#2 mebe [PERSON_NAME] Recruiting Ops Coordinator JD warning_amber Choose an opt…" at bounding box center [726, 215] width 606 height 35
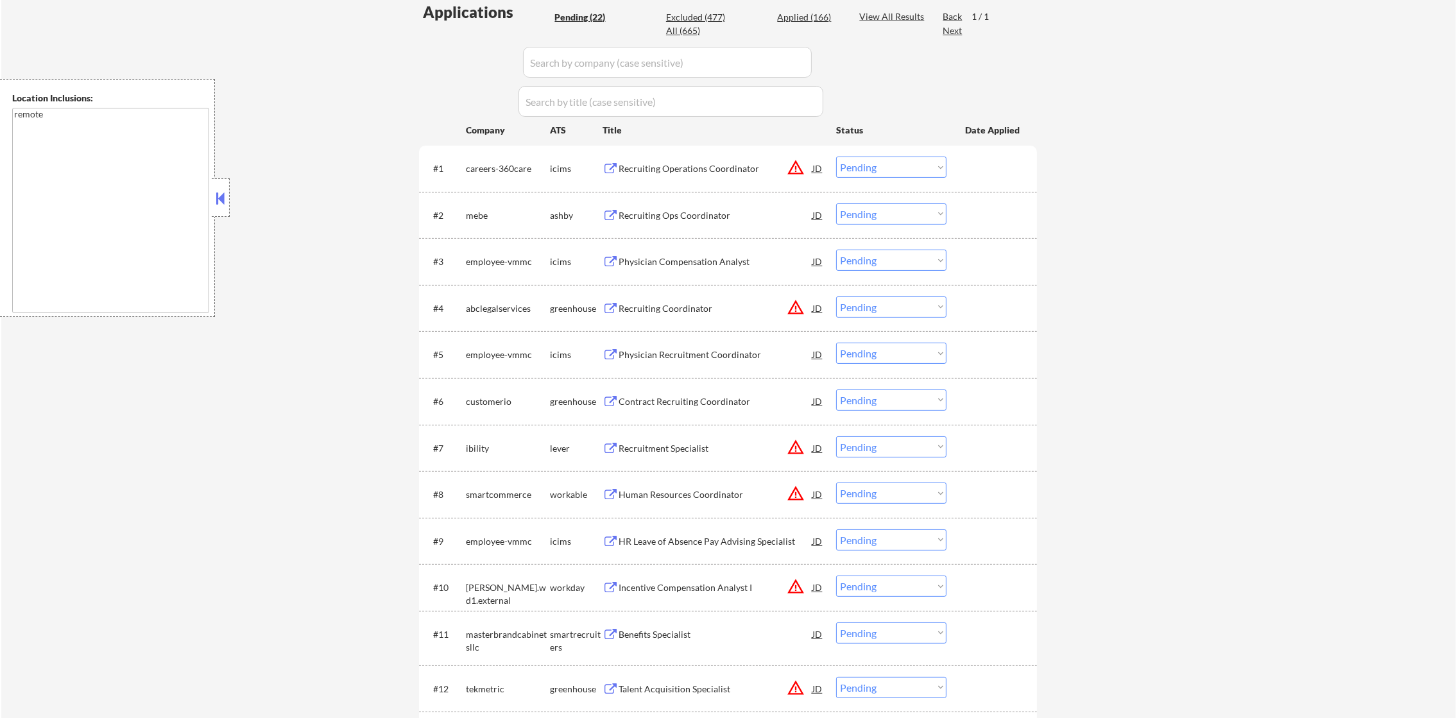
drag, startPoint x: 880, startPoint y: 218, endPoint x: 883, endPoint y: 227, distance: 8.7
click at [880, 218] on select "Choose an option... Pending Applied Excluded (Questions) Excluded (Expired) Exc…" at bounding box center [891, 213] width 110 height 21
click at [836, 203] on select "Choose an option... Pending Applied Excluded (Questions) Excluded (Expired) Exc…" at bounding box center [891, 213] width 110 height 21
select select ""pending""
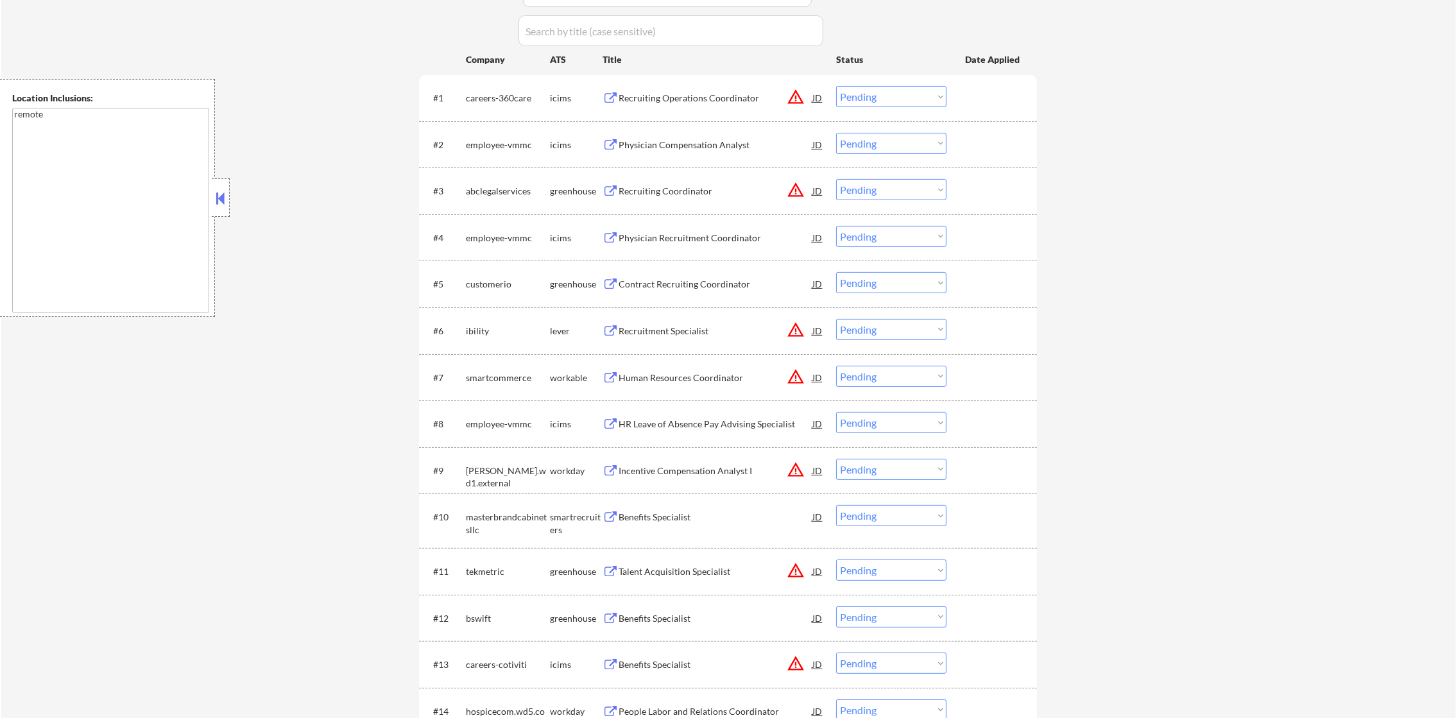
scroll to position [545, 0]
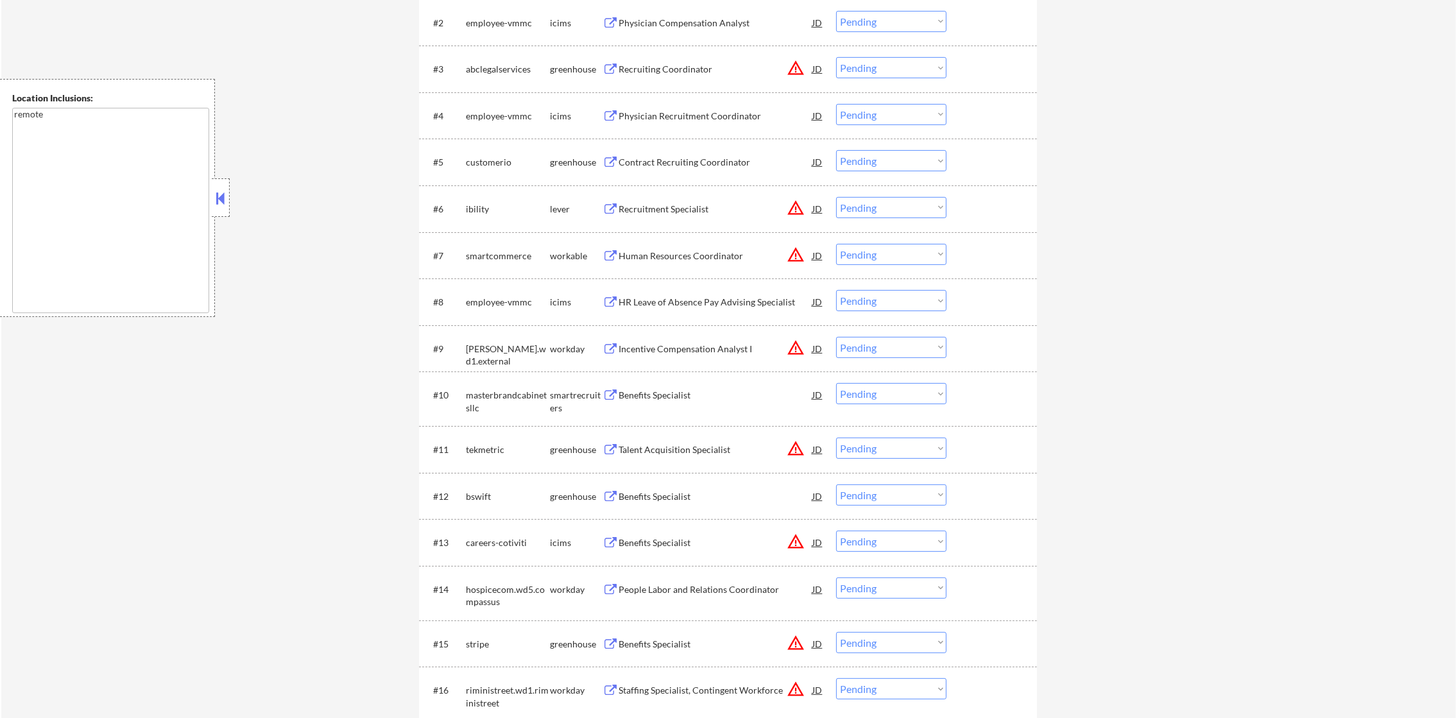
click at [791, 71] on button "warning_amber" at bounding box center [796, 68] width 18 height 18
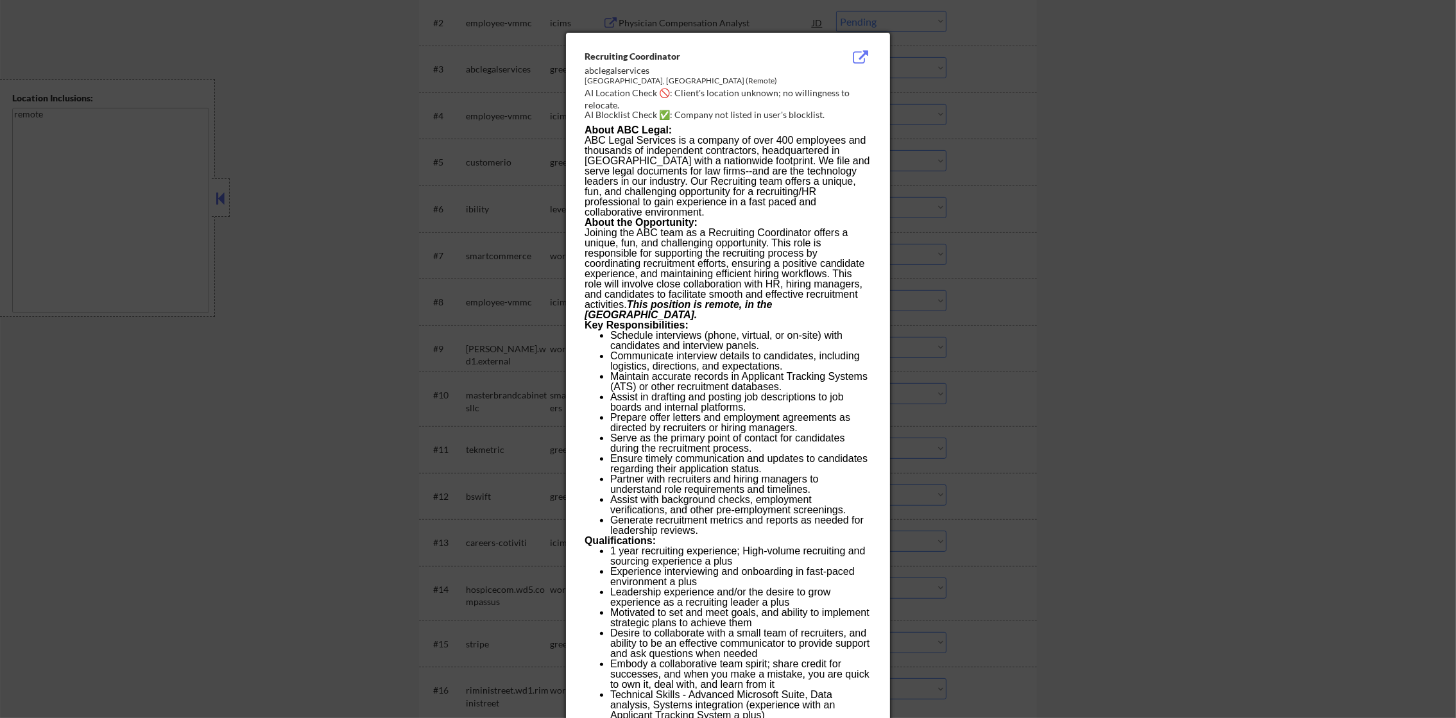
click at [923, 73] on div at bounding box center [728, 359] width 1456 height 718
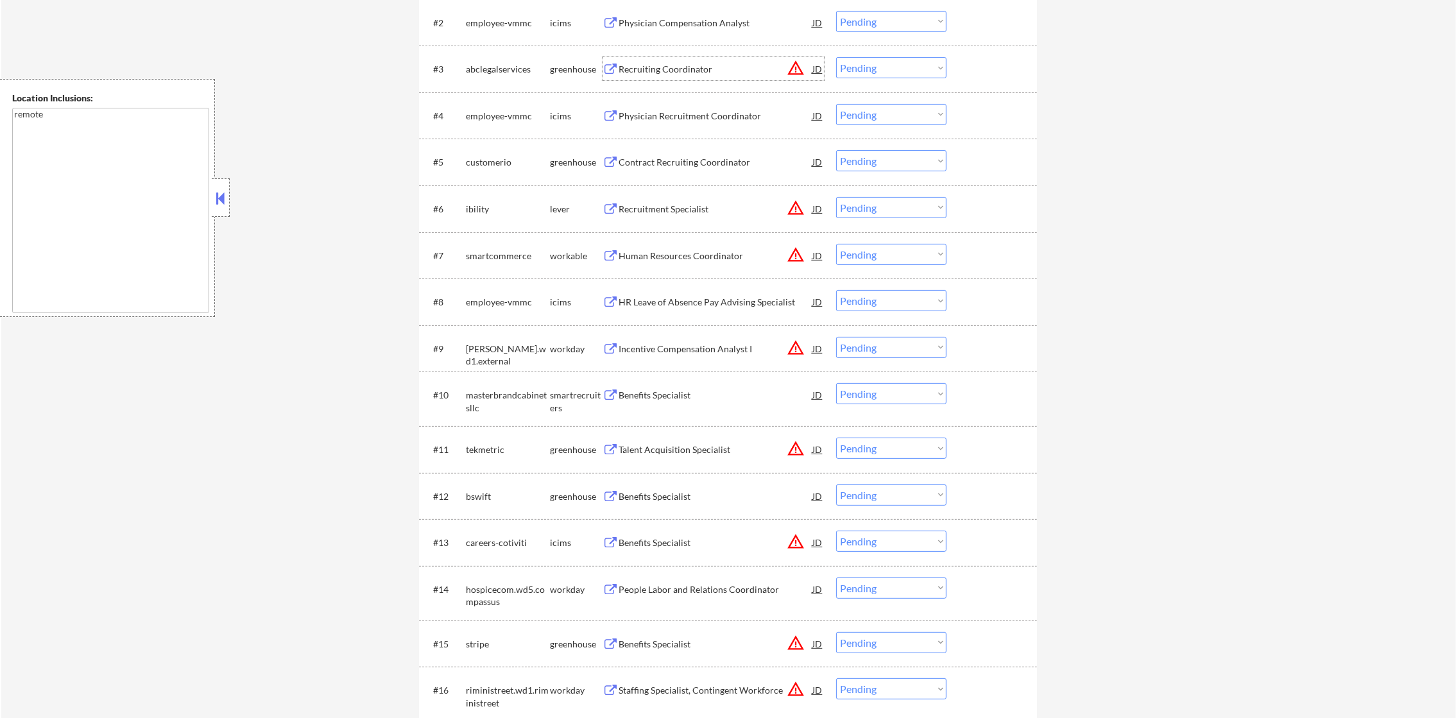
click at [748, 70] on div "Recruiting Coordinator" at bounding box center [716, 69] width 194 height 13
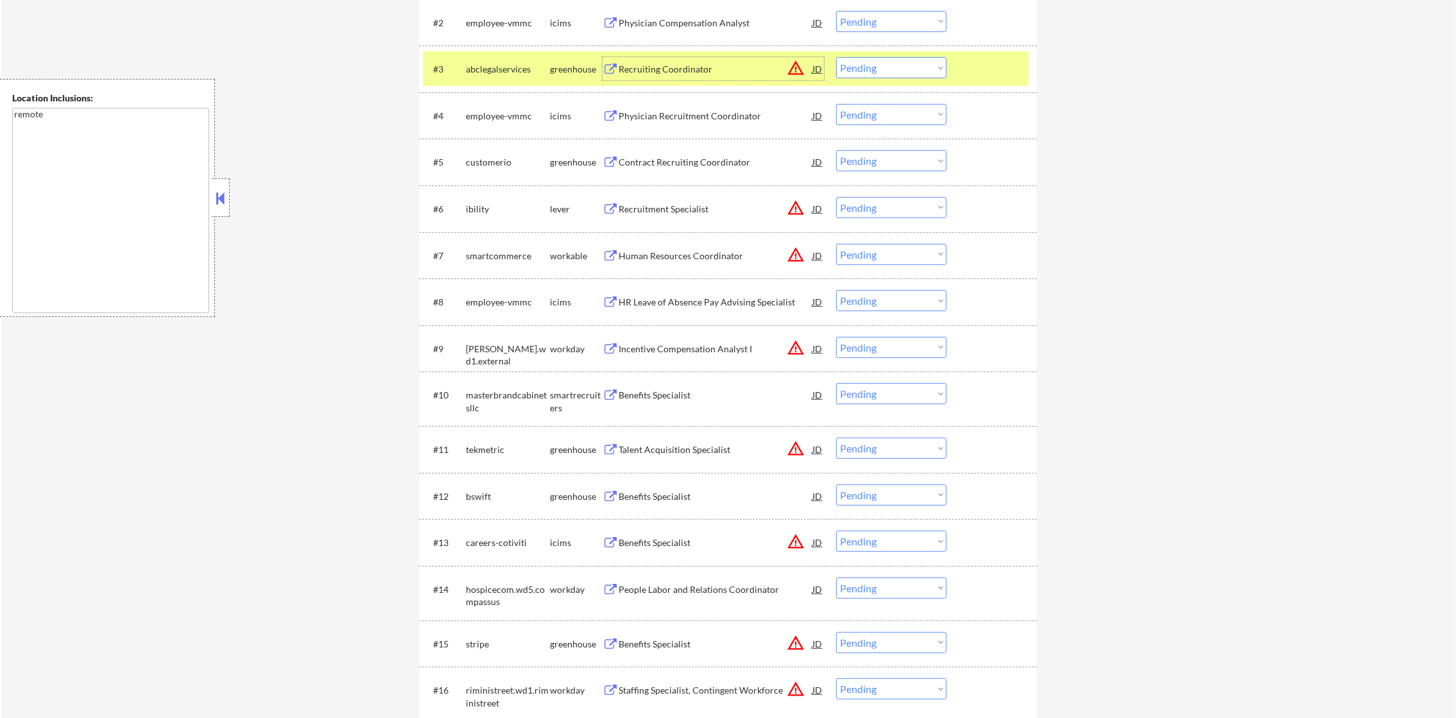
click at [875, 64] on select "Choose an option... Pending Applied Excluded (Questions) Excluded (Expired) Exc…" at bounding box center [891, 67] width 110 height 21
click at [836, 57] on select "Choose an option... Pending Applied Excluded (Questions) Excluded (Expired) Exc…" at bounding box center [891, 67] width 110 height 21
click at [532, 73] on div "abclegalservices" at bounding box center [508, 69] width 84 height 13
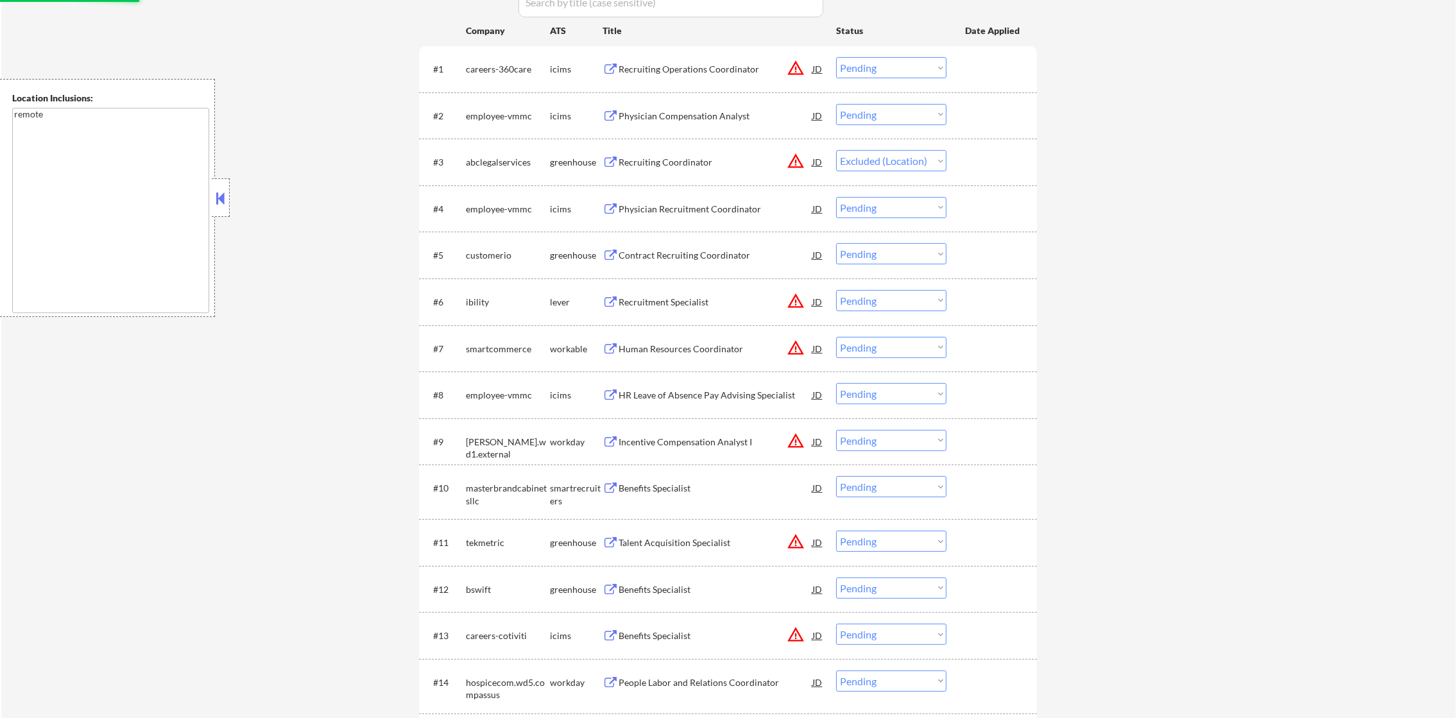
scroll to position [449, 0]
select select ""pending""
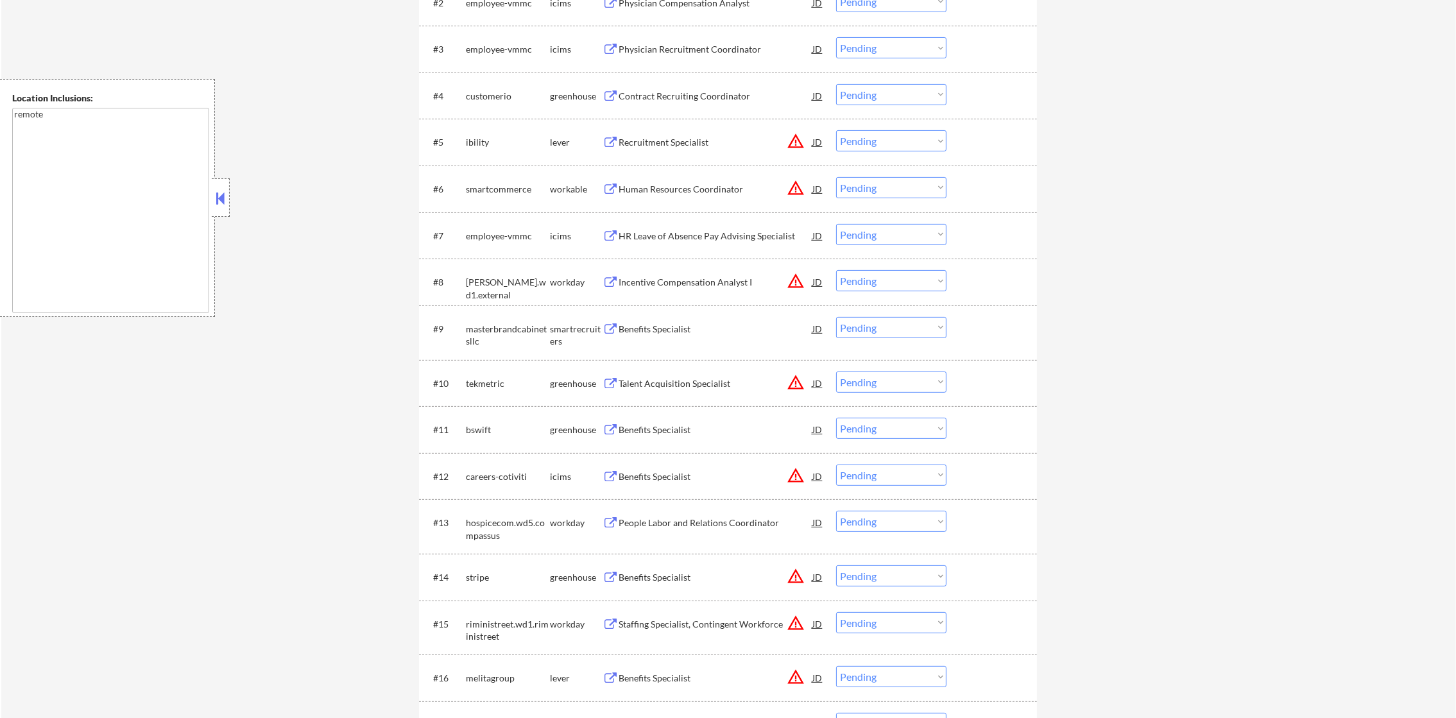
scroll to position [577, 0]
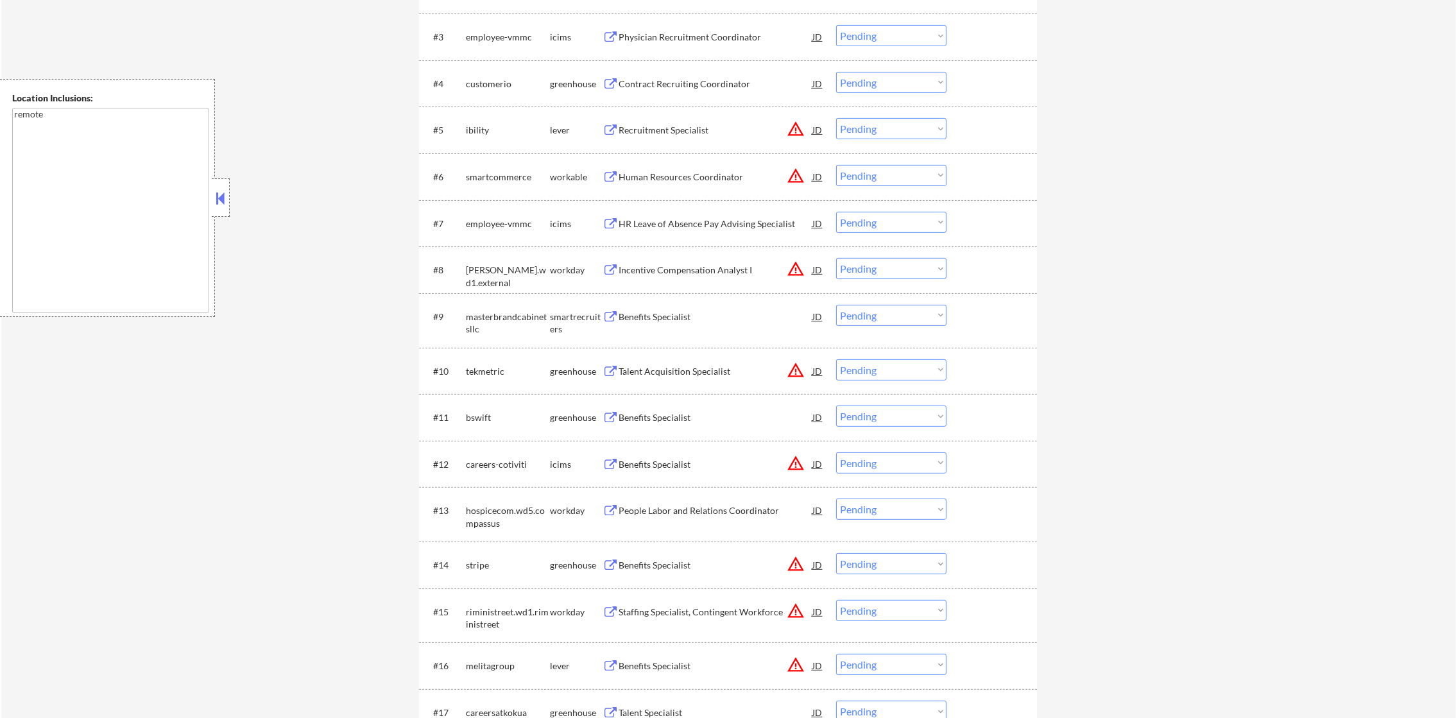
click at [707, 84] on div "Contract Recruiting Coordinator" at bounding box center [716, 84] width 194 height 13
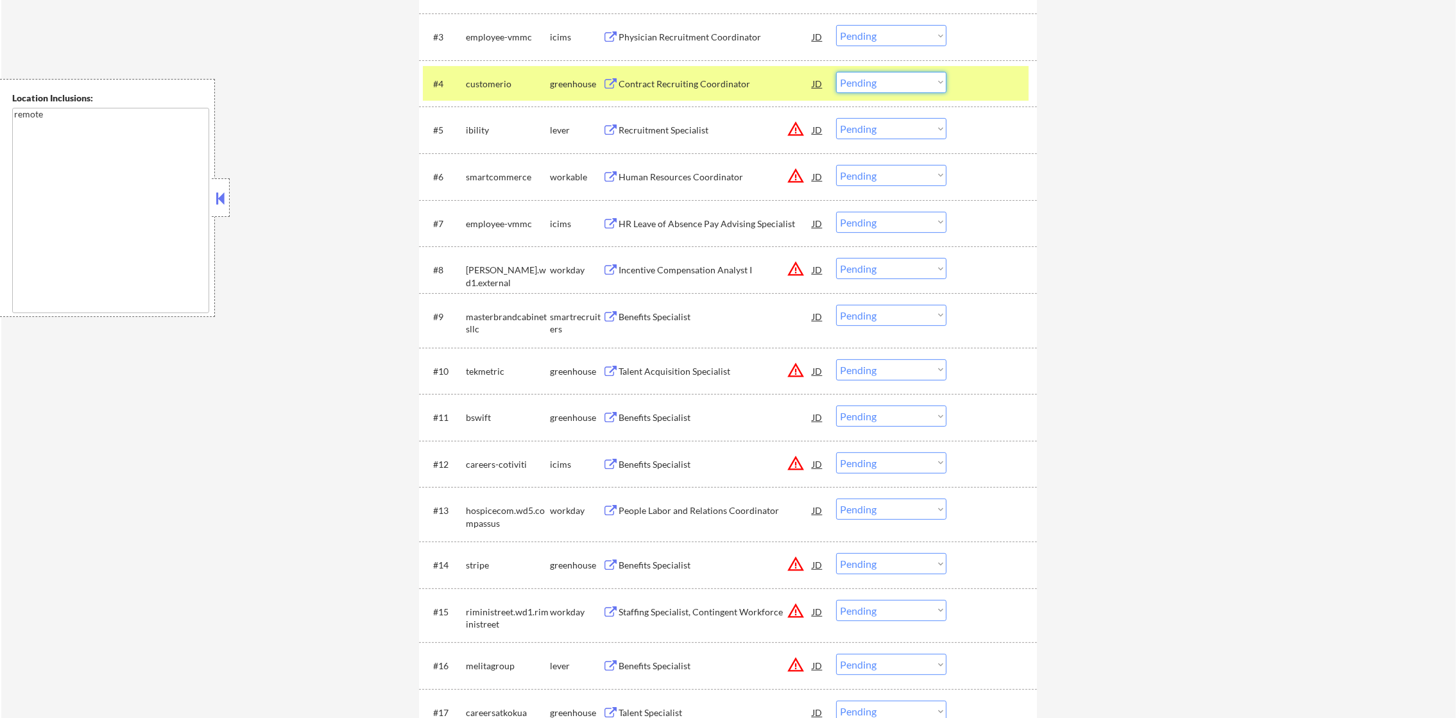
click at [883, 85] on select "Choose an option... Pending Applied Excluded (Questions) Excluded (Expired) Exc…" at bounding box center [891, 82] width 110 height 21
click at [836, 72] on select "Choose an option... Pending Applied Excluded (Questions) Excluded (Expired) Exc…" at bounding box center [891, 82] width 110 height 21
drag, startPoint x: 492, startPoint y: 95, endPoint x: 526, endPoint y: 74, distance: 40.1
click at [490, 95] on div "#4 customerio greenhouse Contract Recruiting Coordinator JD warning_amber Choos…" at bounding box center [726, 83] width 606 height 35
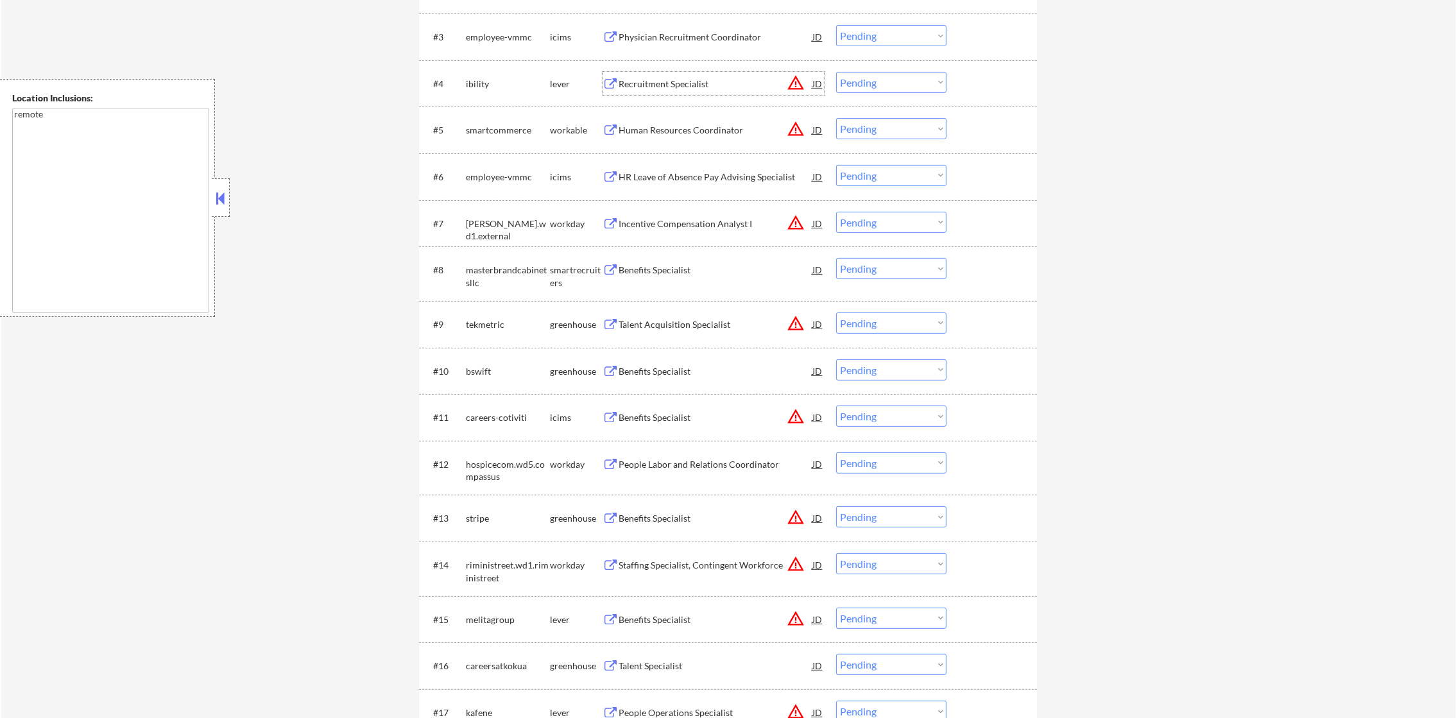
click at [700, 72] on div "Recruitment Specialist" at bounding box center [716, 83] width 194 height 23
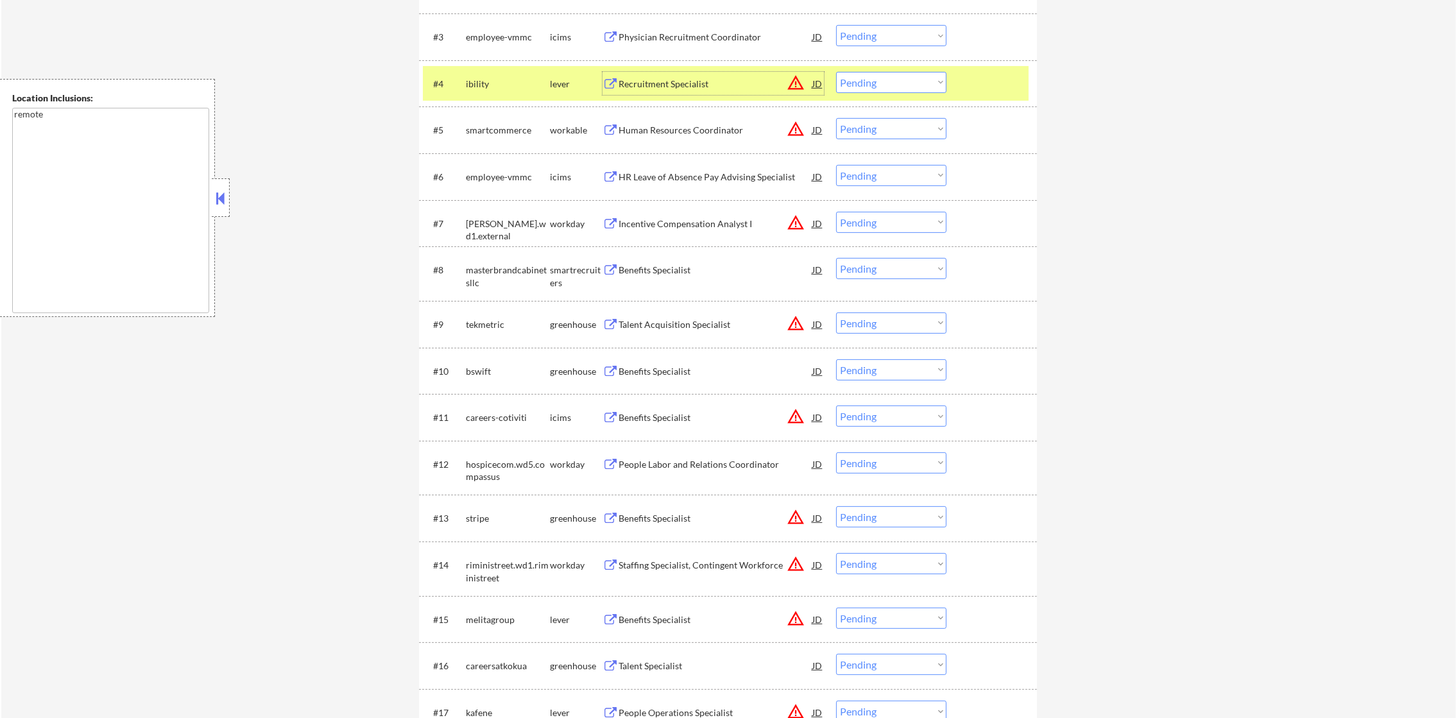
click at [885, 78] on select "Choose an option... Pending Applied Excluded (Questions) Excluded (Expired) Exc…" at bounding box center [891, 82] width 110 height 21
click at [836, 72] on select "Choose an option... Pending Applied Excluded (Questions) Excluded (Expired) Exc…" at bounding box center [891, 82] width 110 height 21
click at [480, 99] on div "#4 ibility lever Recruitment Specialist JD warning_amber Choose an option... Pe…" at bounding box center [726, 83] width 606 height 35
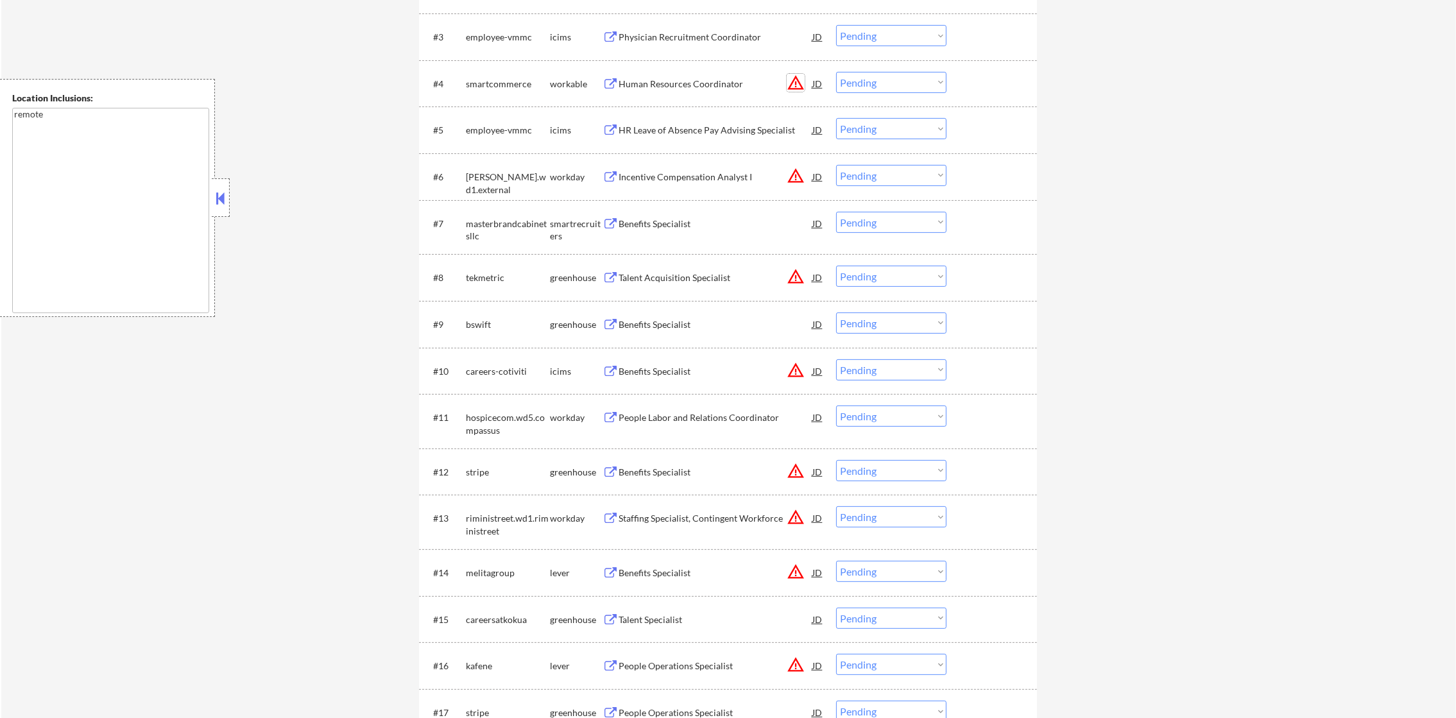
click at [792, 83] on button "warning_amber" at bounding box center [796, 83] width 18 height 18
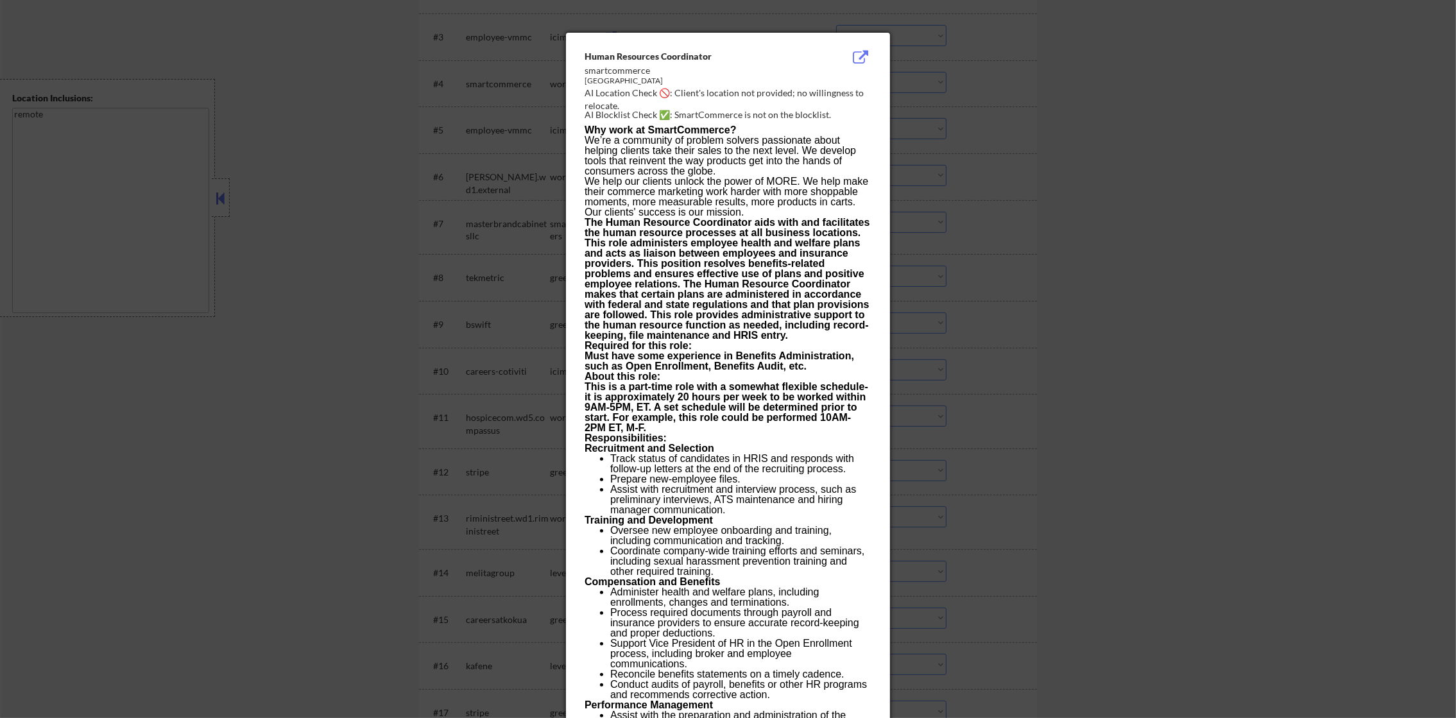
click at [1069, 82] on div at bounding box center [728, 359] width 1456 height 718
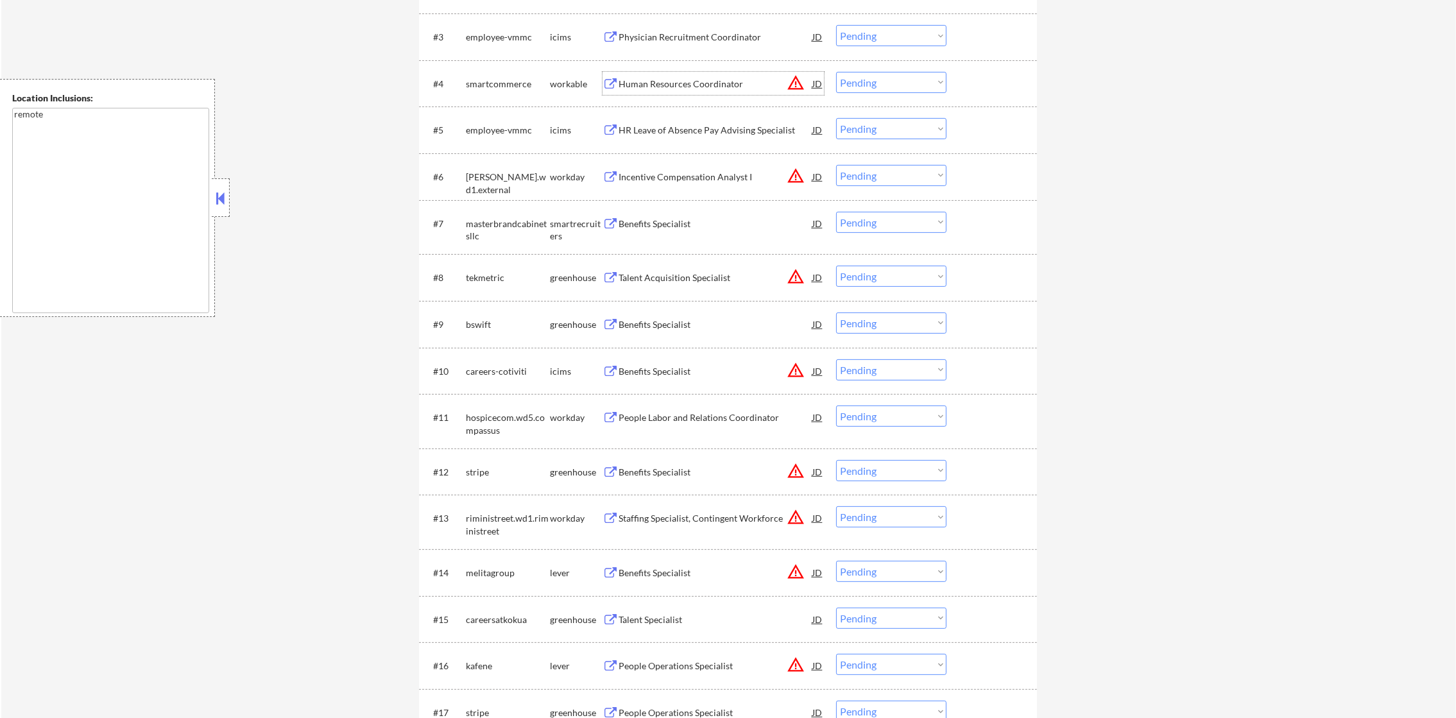
click at [742, 78] on div "Human Resources Coordinator" at bounding box center [716, 84] width 194 height 13
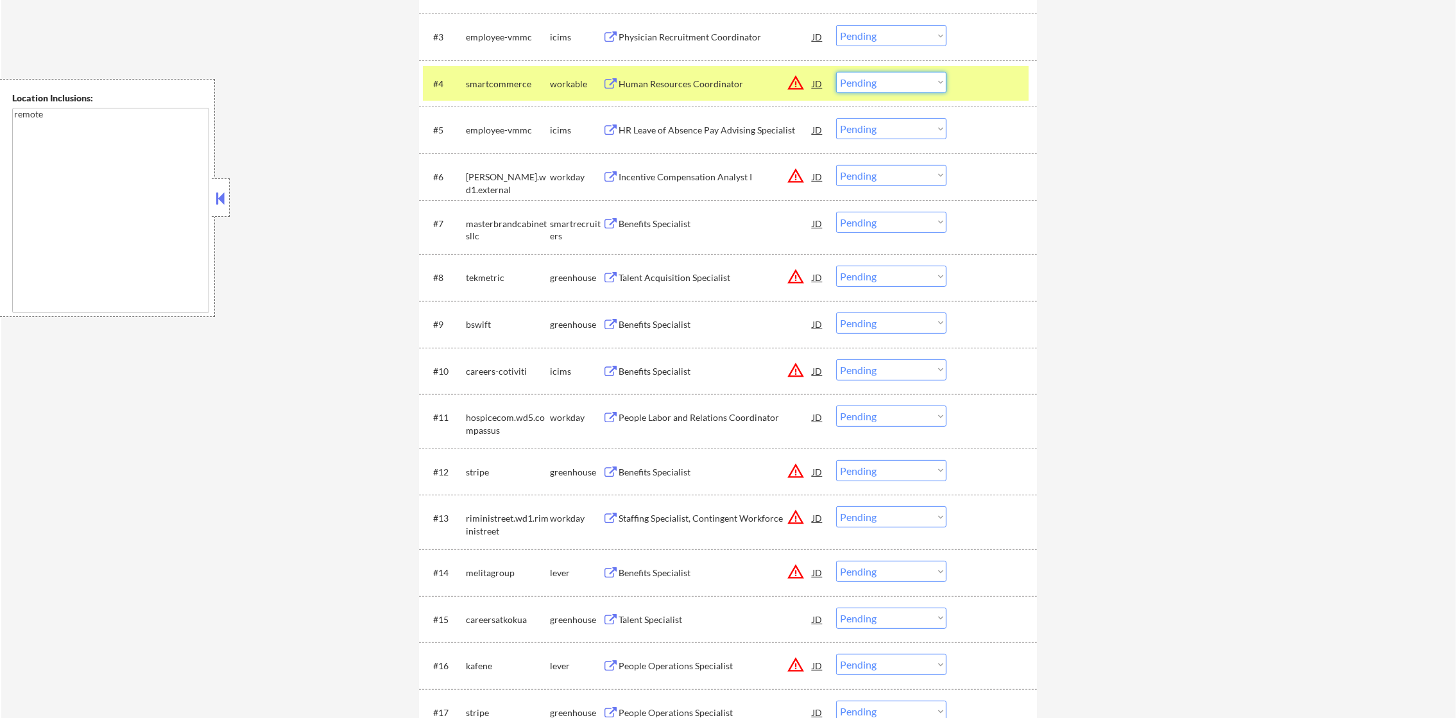
click at [860, 81] on select "Choose an option... Pending Applied Excluded (Questions) Excluded (Expired) Exc…" at bounding box center [891, 82] width 110 height 21
click at [836, 72] on select "Choose an option... Pending Applied Excluded (Questions) Excluded (Expired) Exc…" at bounding box center [891, 82] width 110 height 21
click at [518, 82] on div "smartcommerce" at bounding box center [508, 84] width 84 height 13
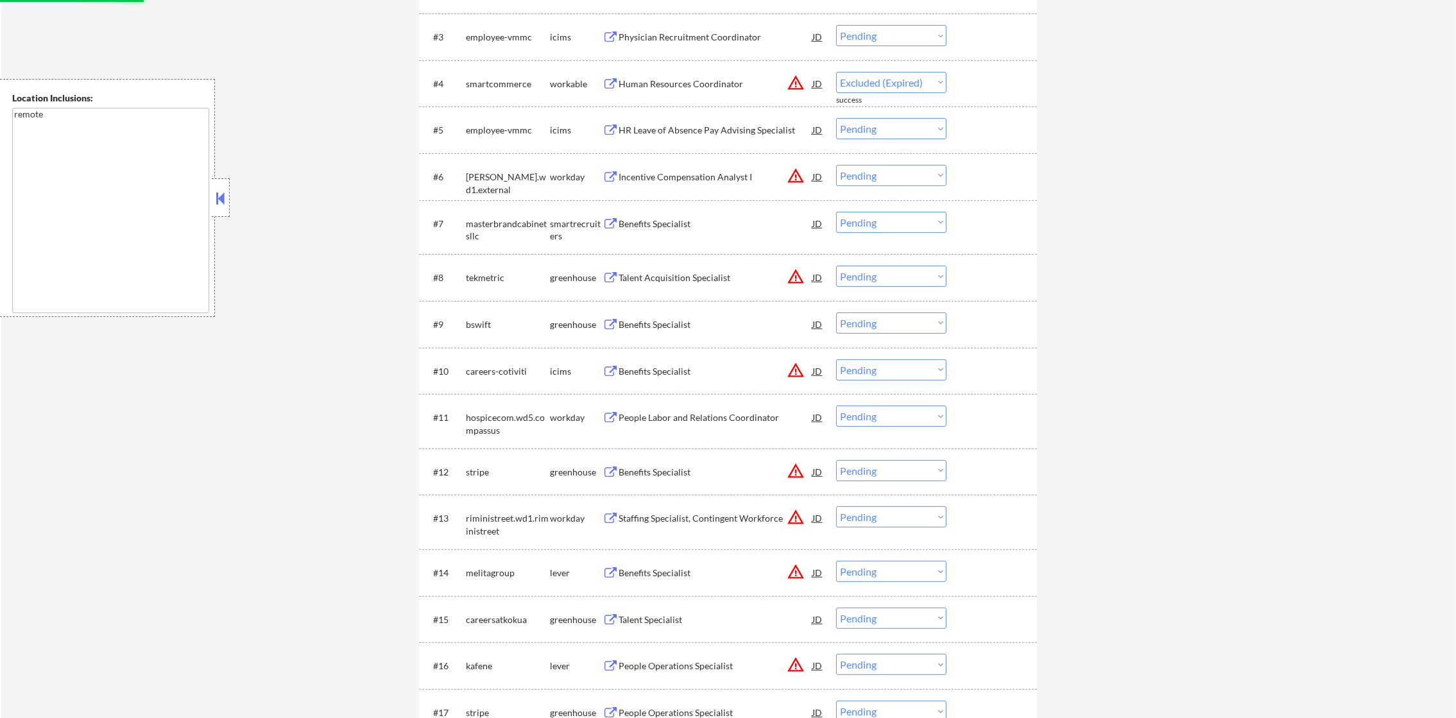
select select ""pending""
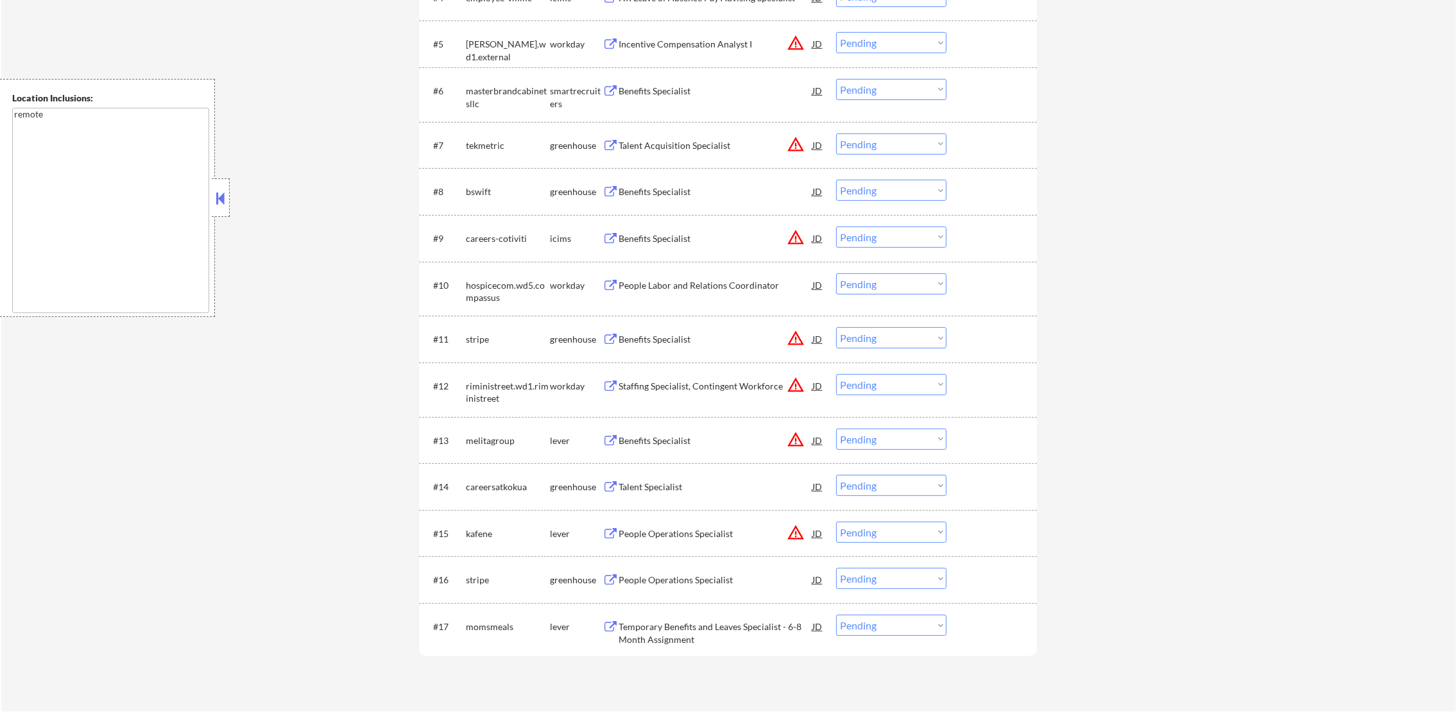
scroll to position [674, 0]
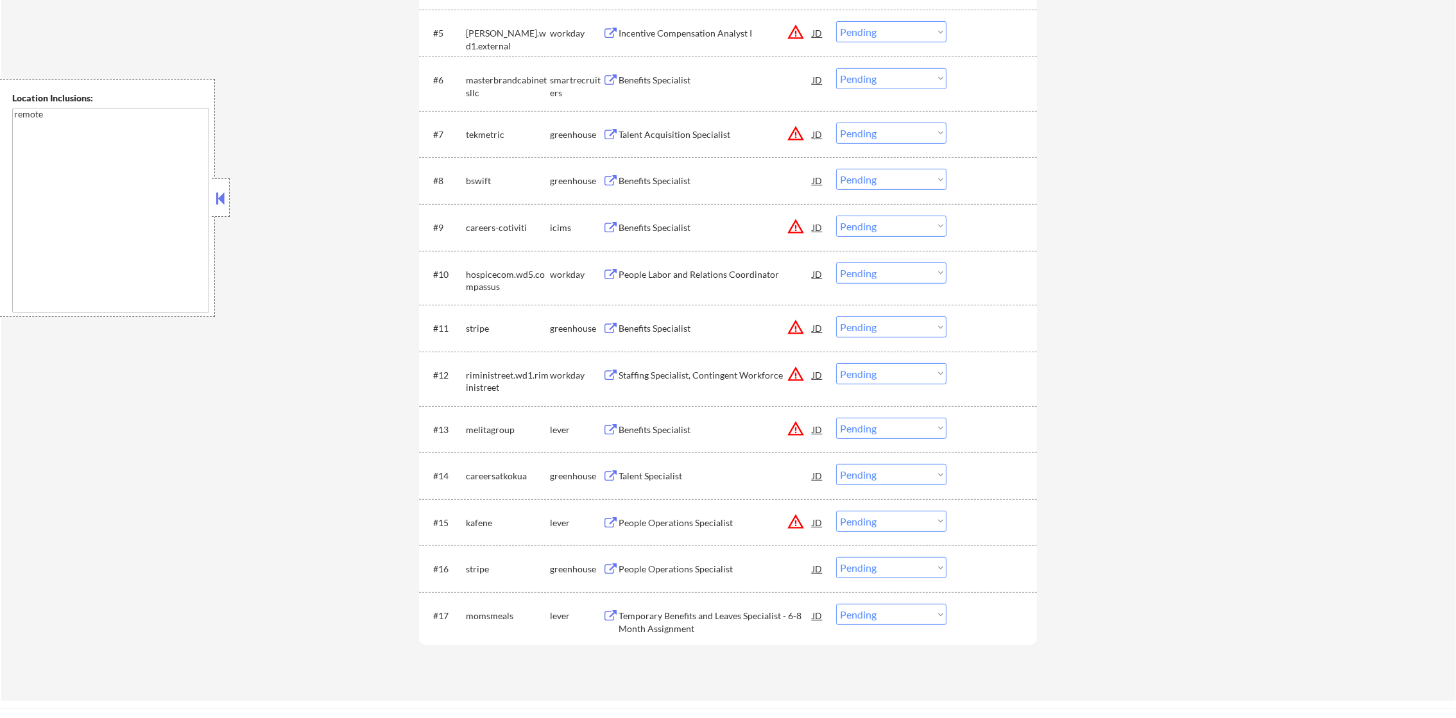
click at [690, 78] on div "Benefits Specialist" at bounding box center [716, 80] width 194 height 13
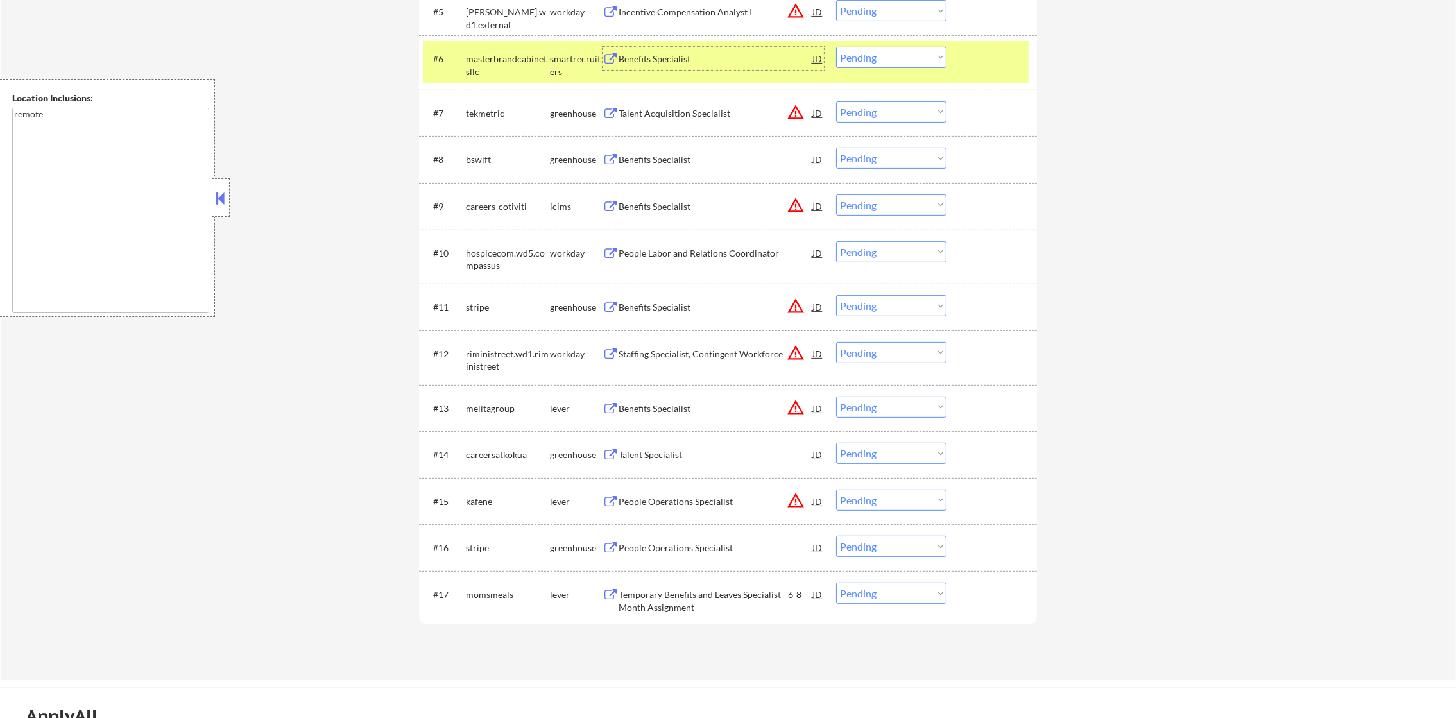
scroll to position [706, 0]
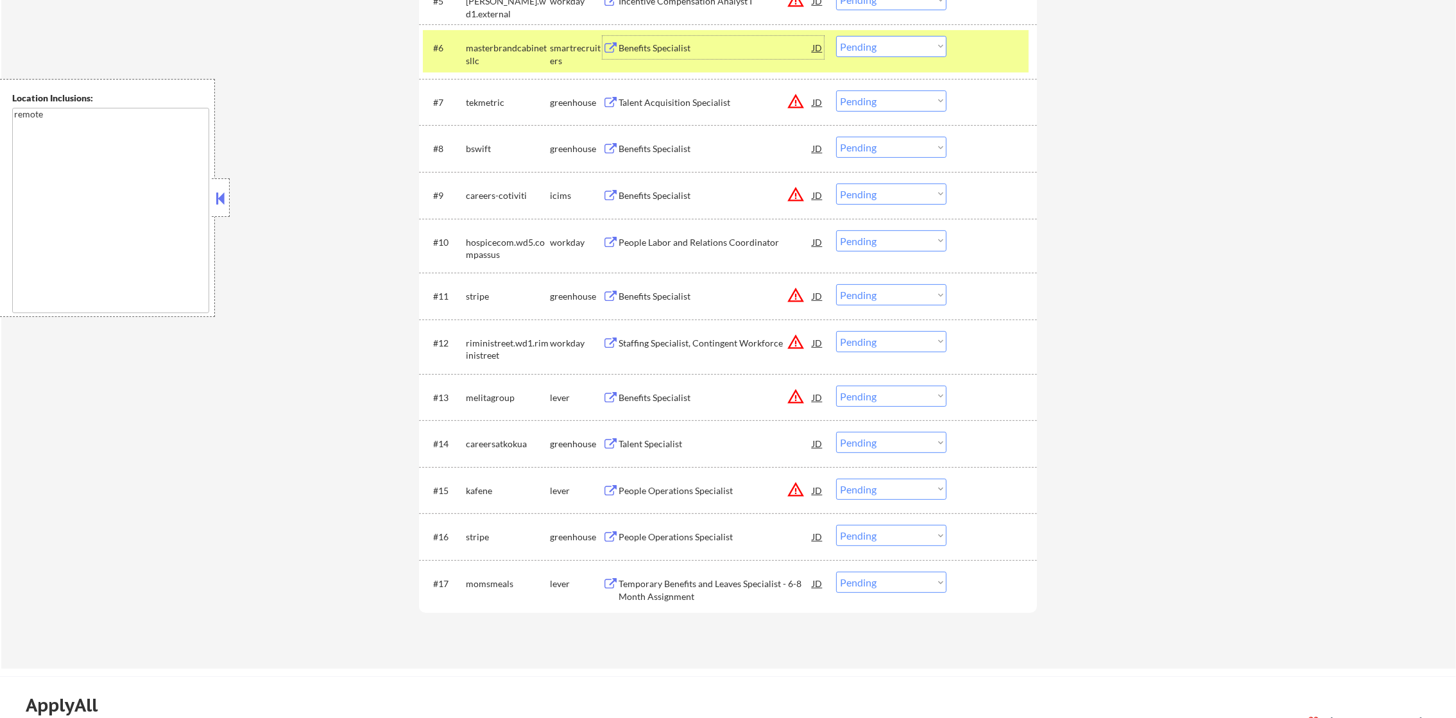
click at [861, 53] on div "#6 masterbrandcabinetsllc smartrecruiters Benefits Specialist JD warning_amber …" at bounding box center [726, 51] width 606 height 42
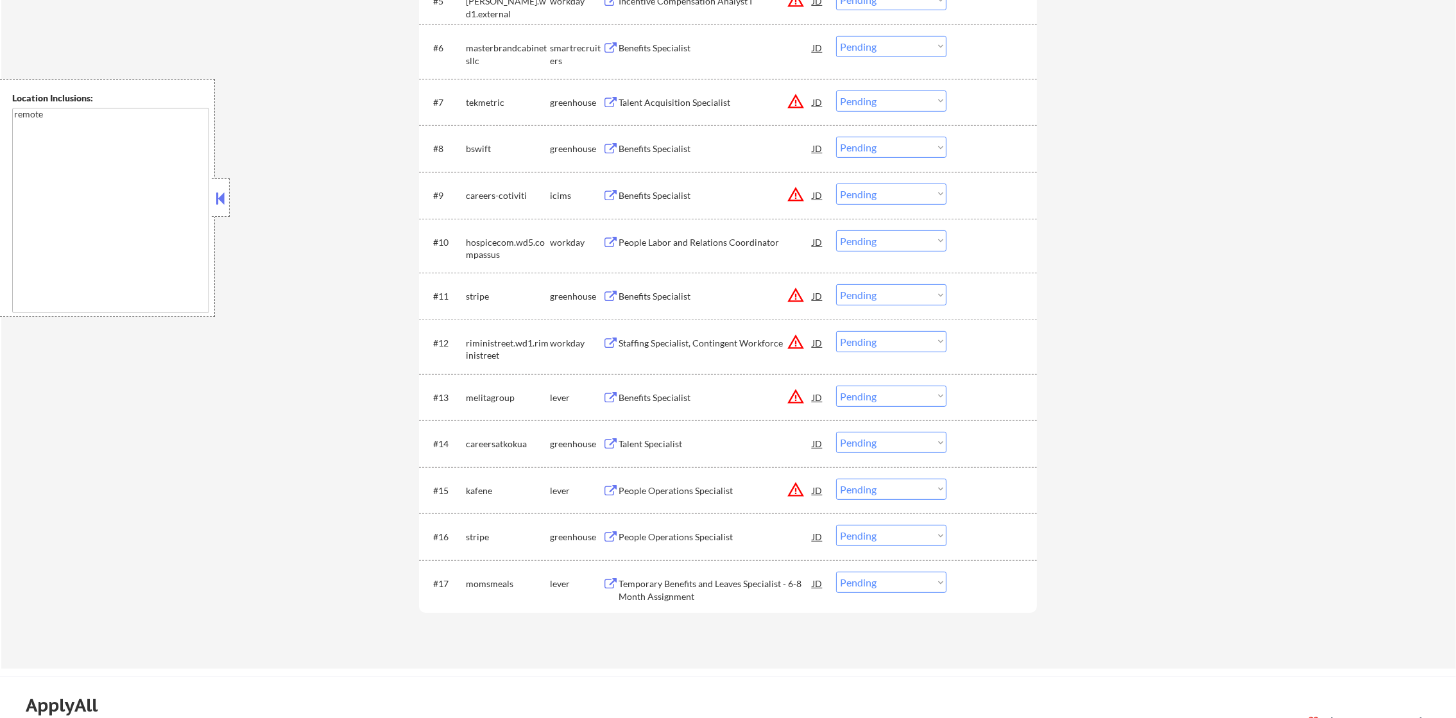
drag, startPoint x: 865, startPoint y: 46, endPoint x: 866, endPoint y: 56, distance: 10.3
click at [865, 46] on select "Choose an option... Pending Applied Excluded (Questions) Excluded (Expired) Exc…" at bounding box center [891, 46] width 110 height 21
click at [836, 36] on select "Choose an option... Pending Applied Excluded (Questions) Excluded (Expired) Exc…" at bounding box center [891, 46] width 110 height 21
select select ""pending""
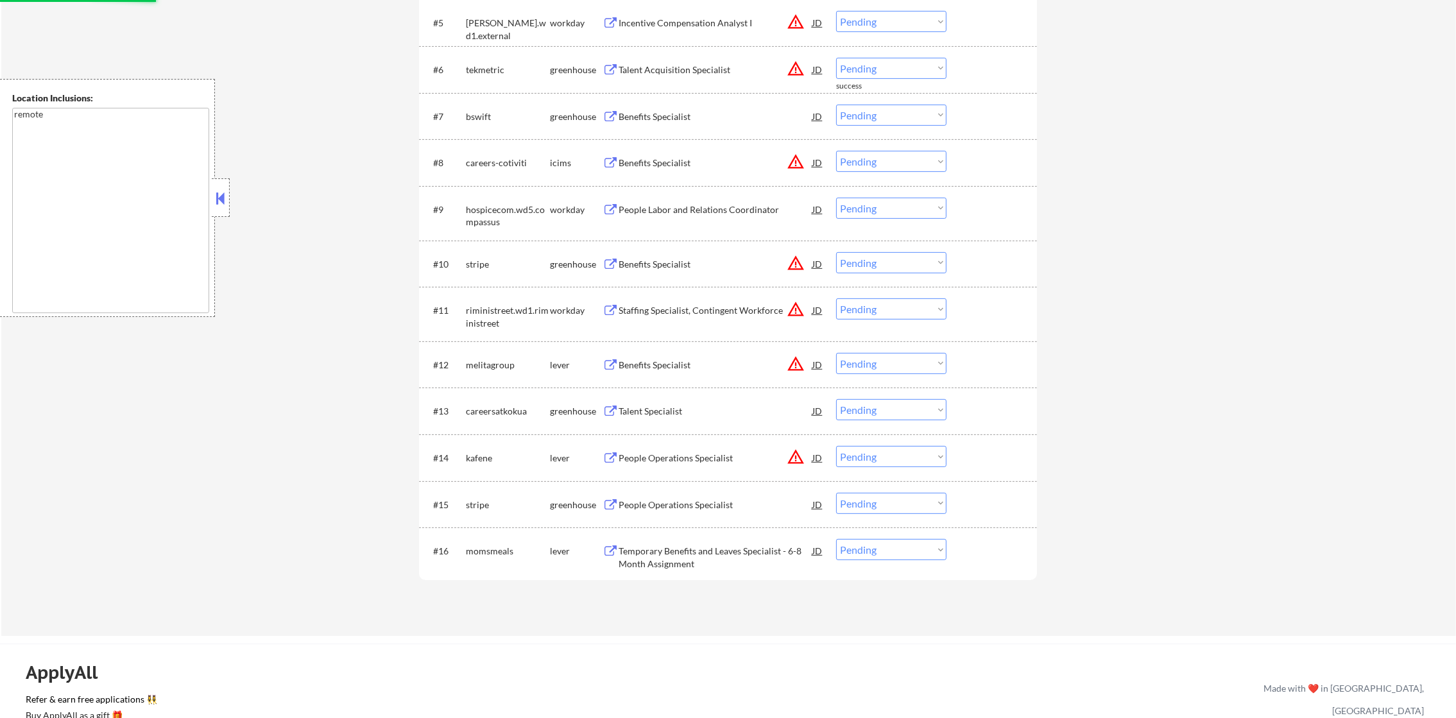
scroll to position [674, 0]
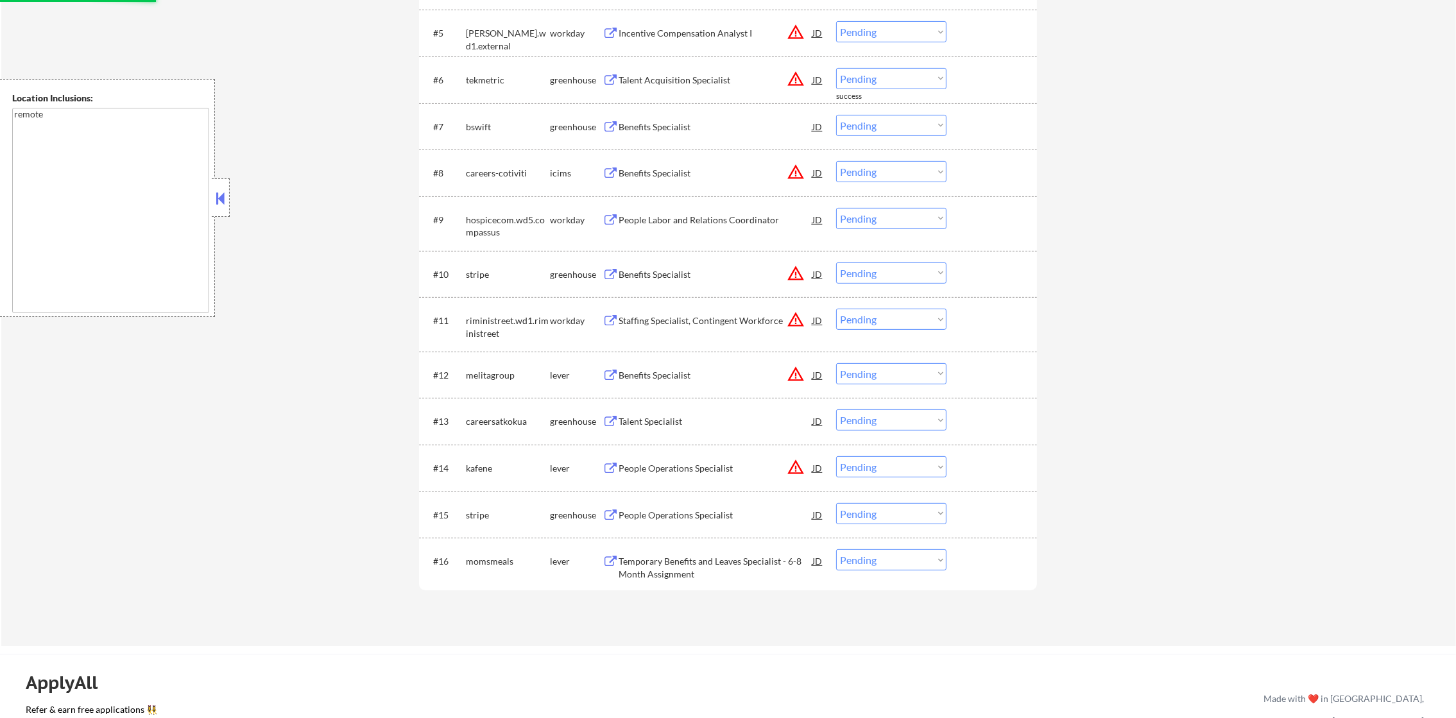
click at [676, 124] on div "Benefits Specialist" at bounding box center [716, 127] width 194 height 13
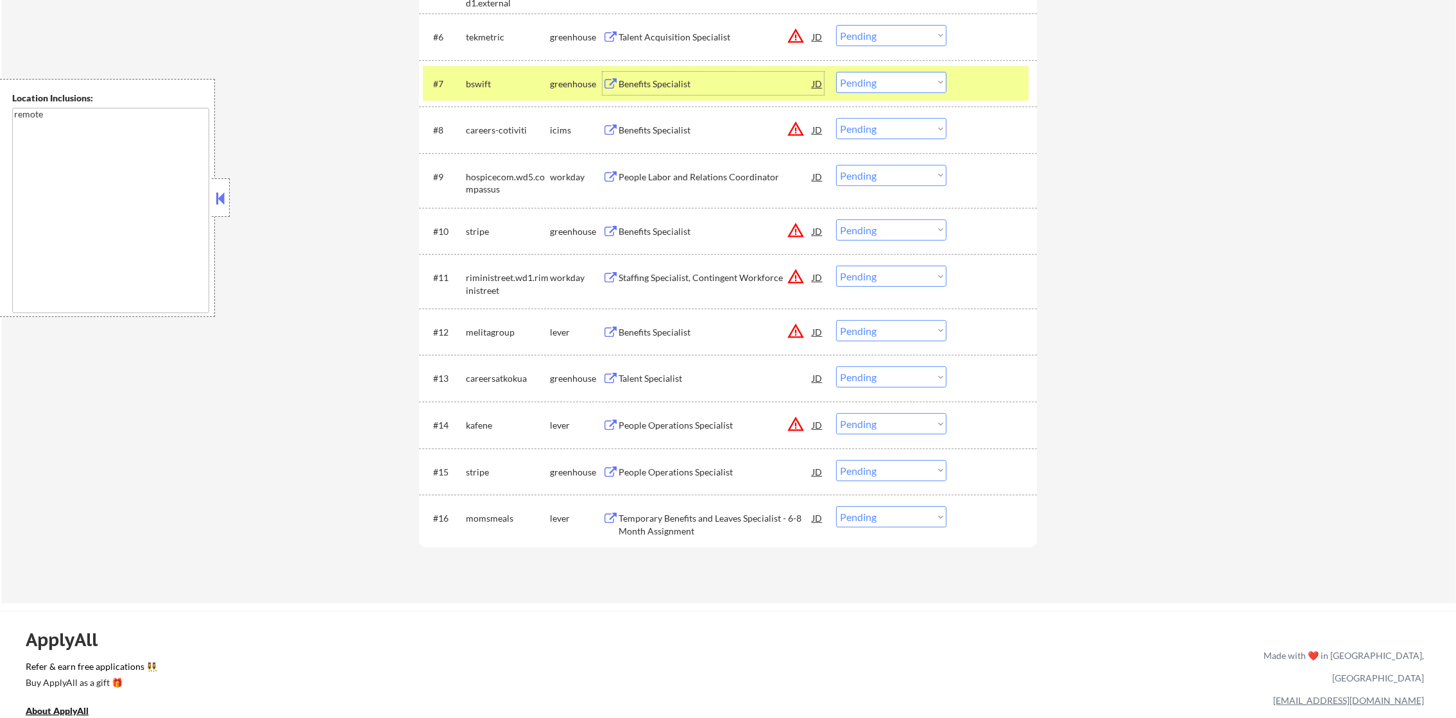
scroll to position [770, 0]
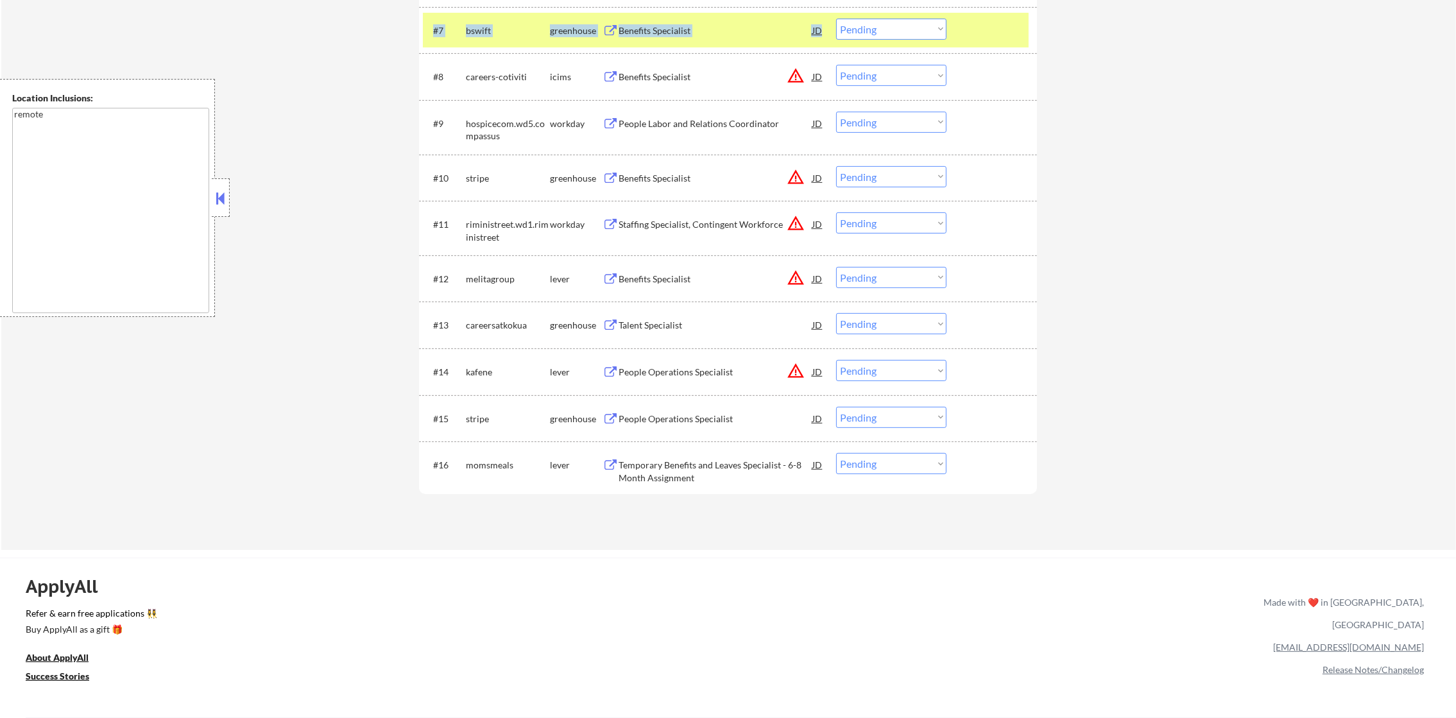
drag, startPoint x: 882, startPoint y: 49, endPoint x: 887, endPoint y: 35, distance: 15.0
click at [887, 38] on div "#7 bswift greenhouse Benefits Specialist JD warning_amber Choose an option... P…" at bounding box center [728, 30] width 618 height 47
click at [890, 32] on select "Choose an option... Pending Applied Excluded (Questions) Excluded (Expired) Exc…" at bounding box center [891, 29] width 110 height 21
click at [836, 19] on select "Choose an option... Pending Applied Excluded (Questions) Excluded (Expired) Exc…" at bounding box center [891, 29] width 110 height 21
click at [463, 26] on div "#7 bswift greenhouse Benefits Specialist JD warning_amber Choose an option... P…" at bounding box center [726, 30] width 606 height 35
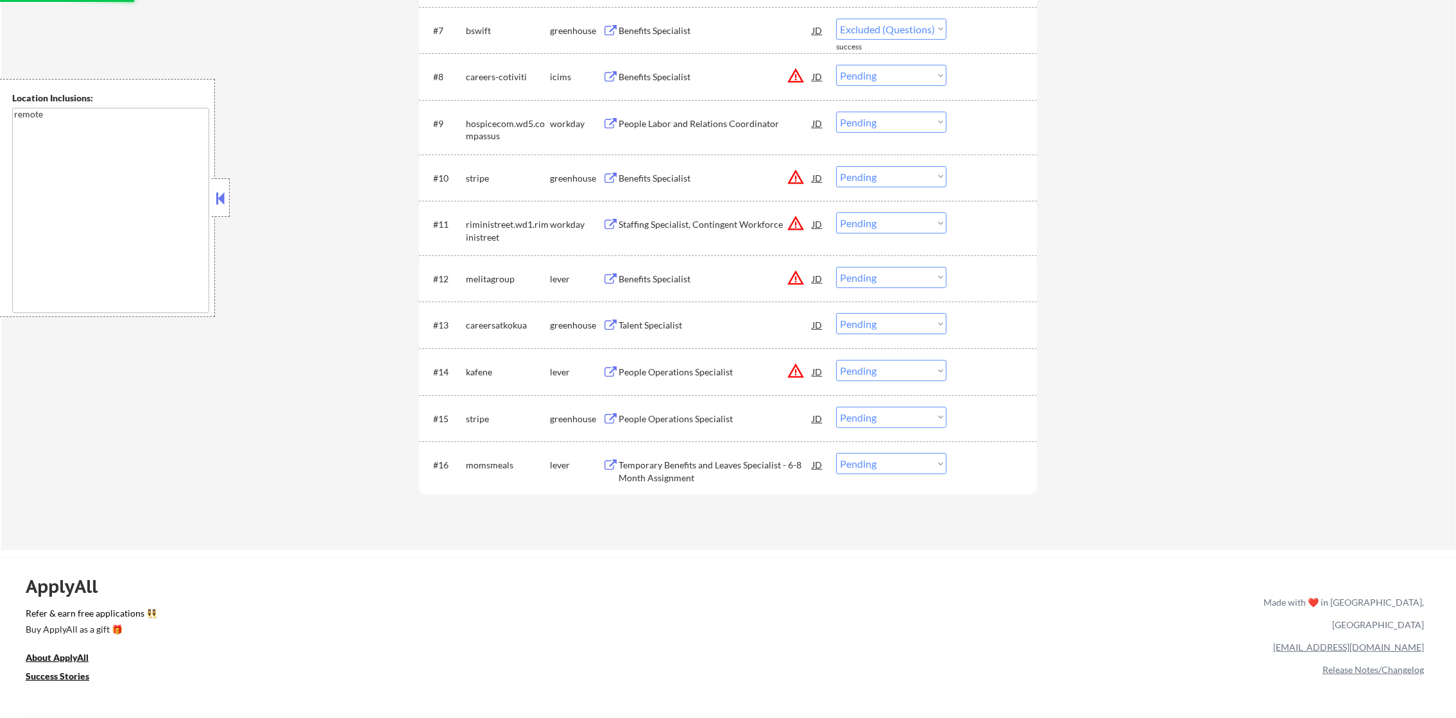
select select ""pending""
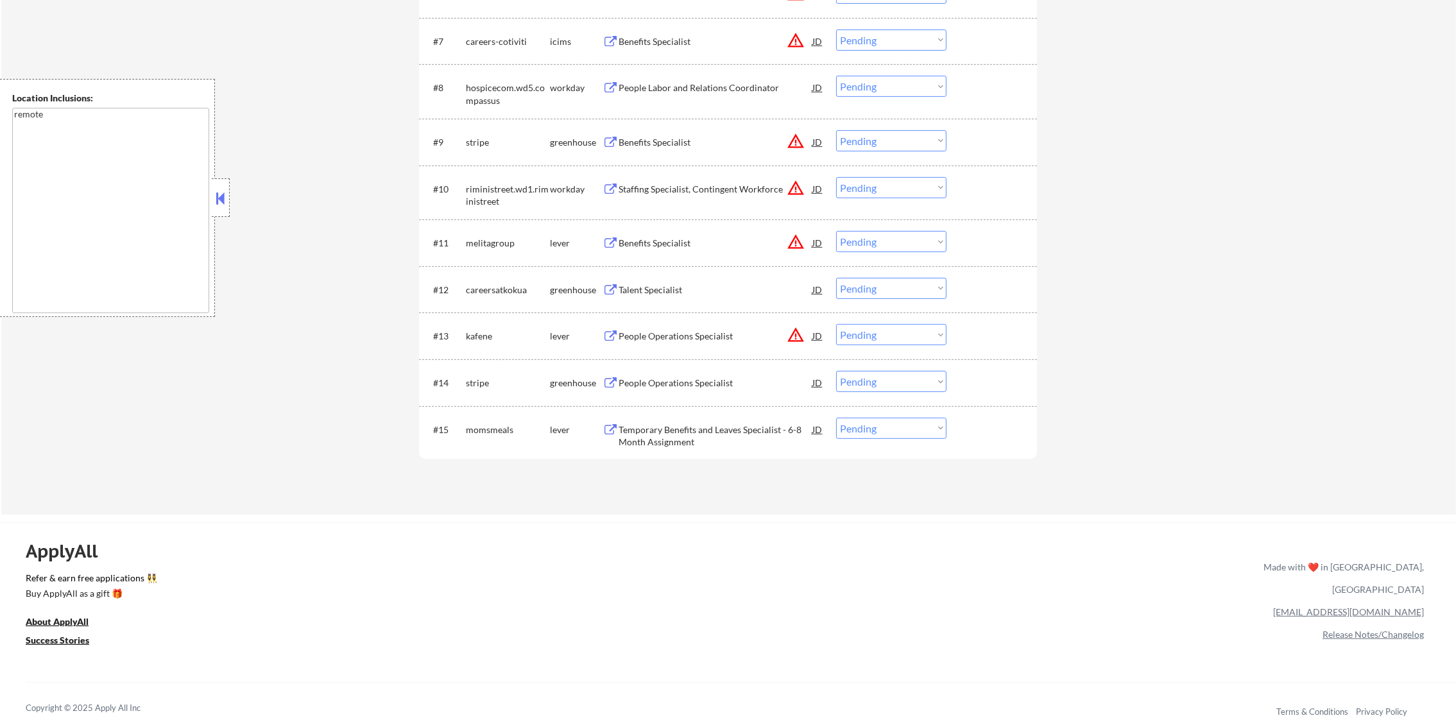
scroll to position [834, 0]
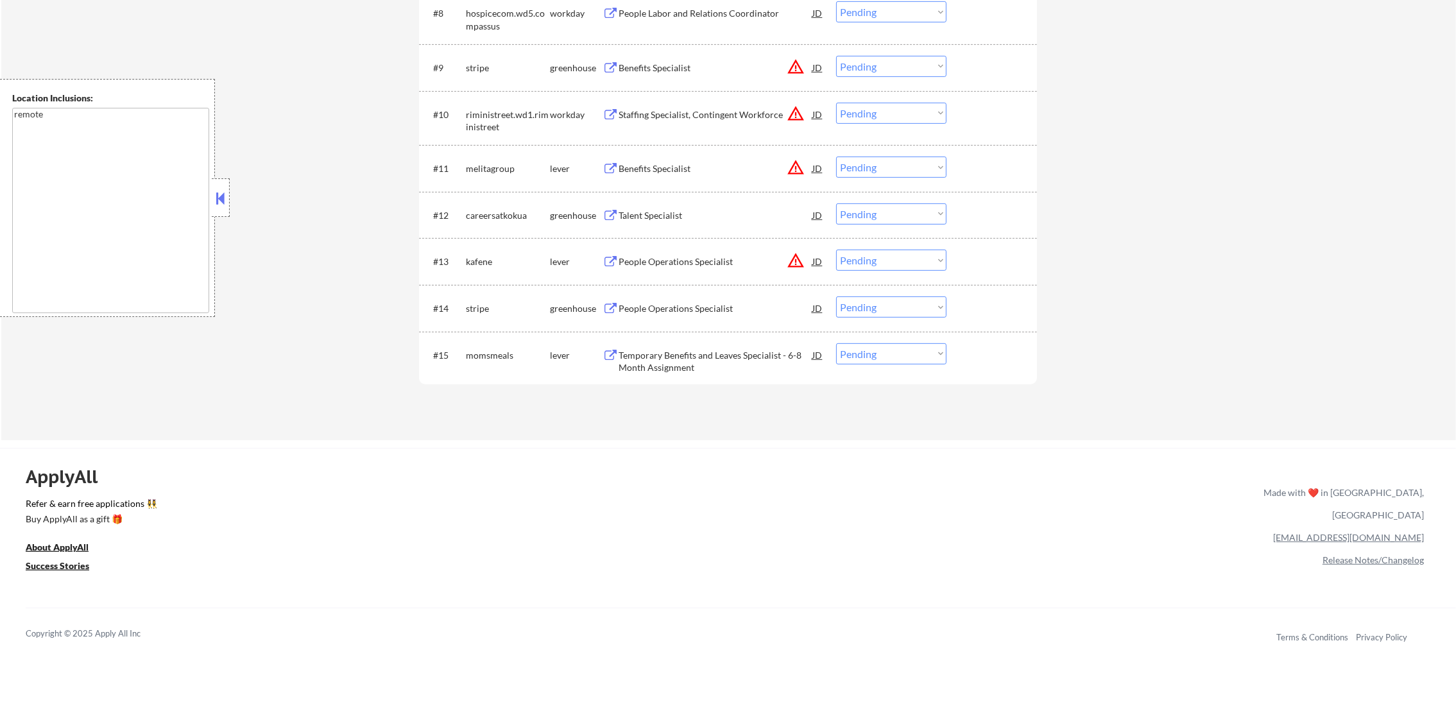
click at [703, 312] on div "People Operations Specialist" at bounding box center [716, 308] width 194 height 13
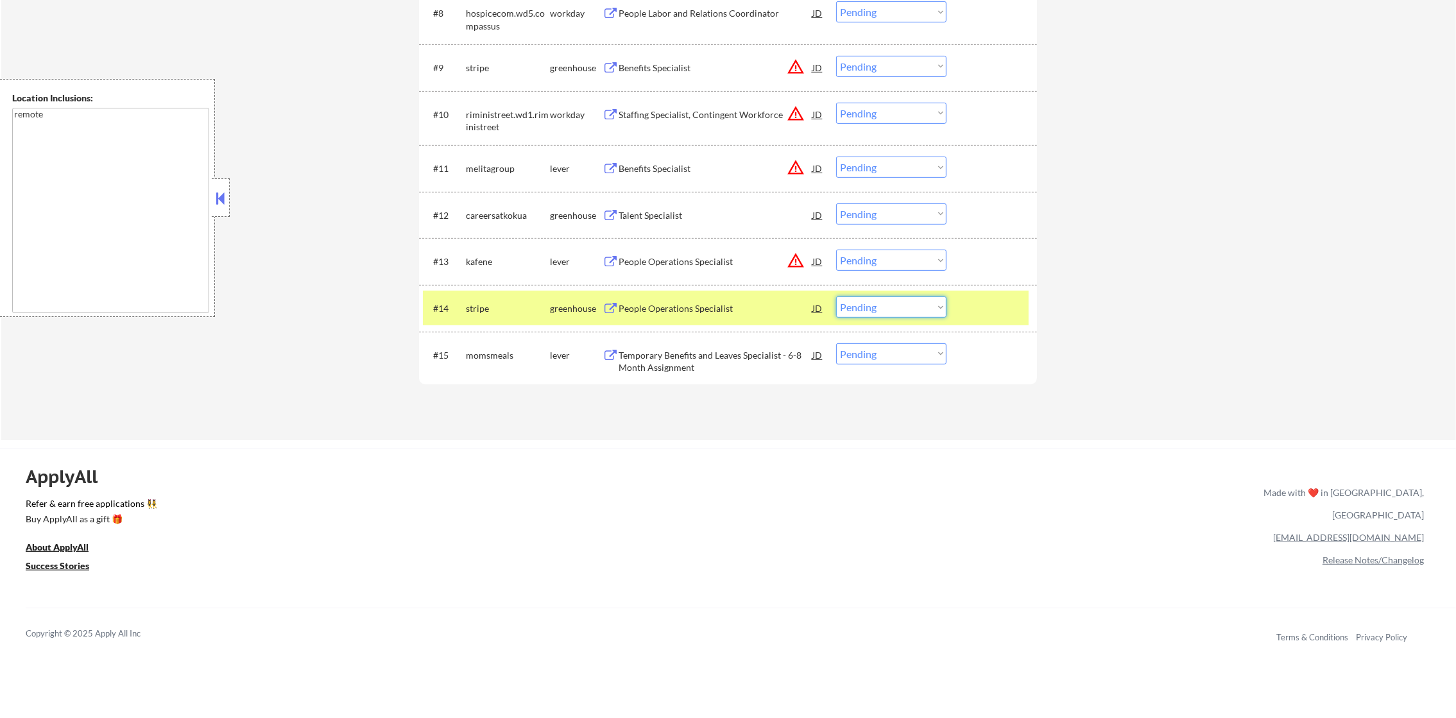
click at [858, 304] on select "Choose an option... Pending Applied Excluded (Questions) Excluded (Expired) Exc…" at bounding box center [891, 306] width 110 height 21
click at [522, 312] on div "stripe" at bounding box center [508, 308] width 84 height 13
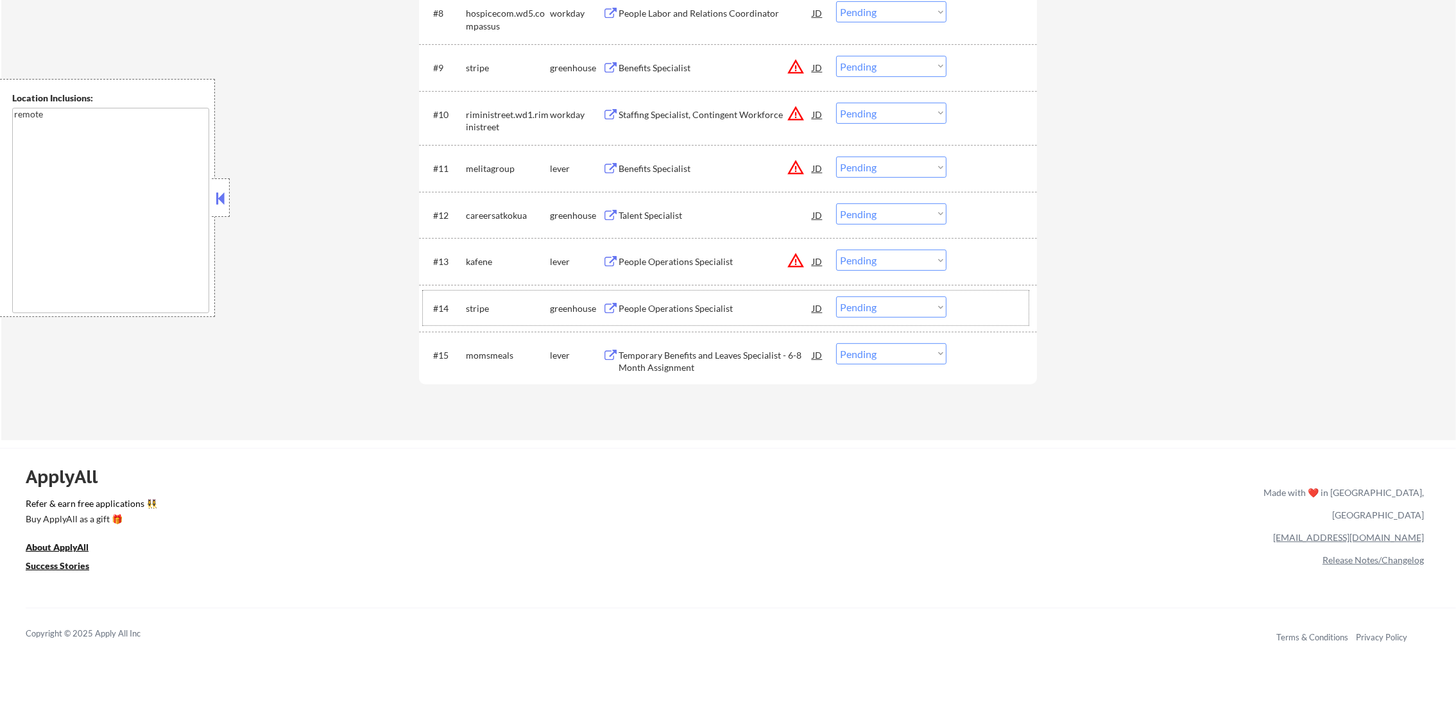
click at [777, 257] on div "People Operations Specialist" at bounding box center [716, 261] width 194 height 13
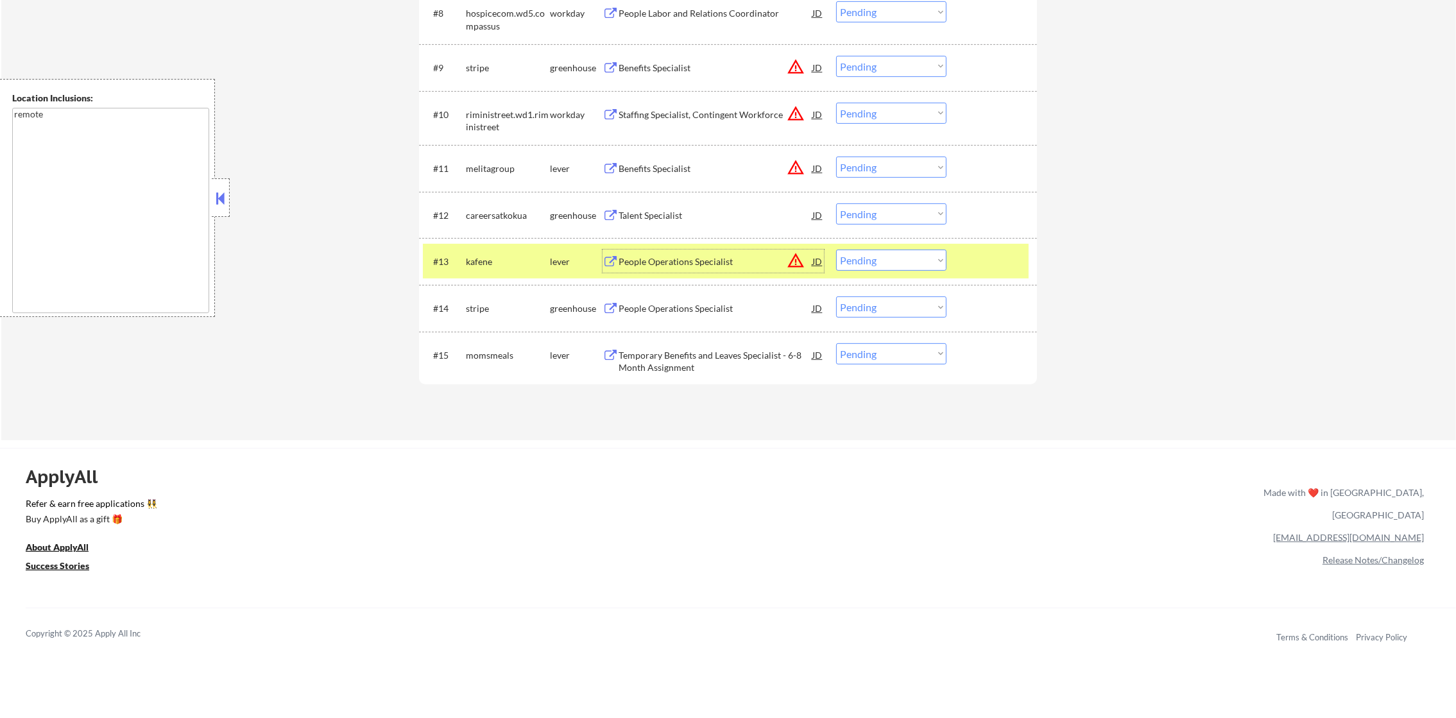
click at [890, 262] on select "Choose an option... Pending Applied Excluded (Questions) Excluded (Expired) Exc…" at bounding box center [891, 260] width 110 height 21
click at [836, 250] on select "Choose an option... Pending Applied Excluded (Questions) Excluded (Expired) Exc…" at bounding box center [891, 260] width 110 height 21
click at [461, 255] on div "#13 kafene lever People Operations Specialist JD warning_amber Choose an option…" at bounding box center [726, 261] width 606 height 35
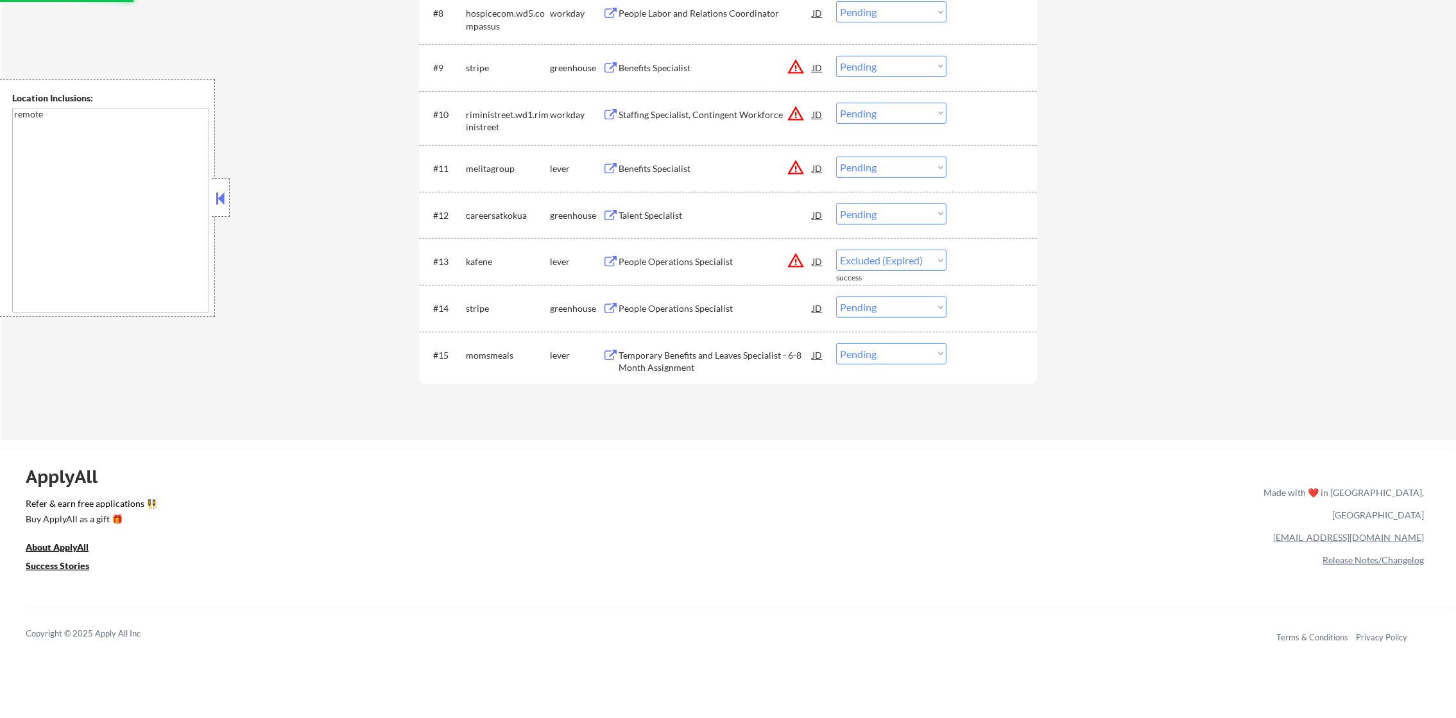
select select ""pending""
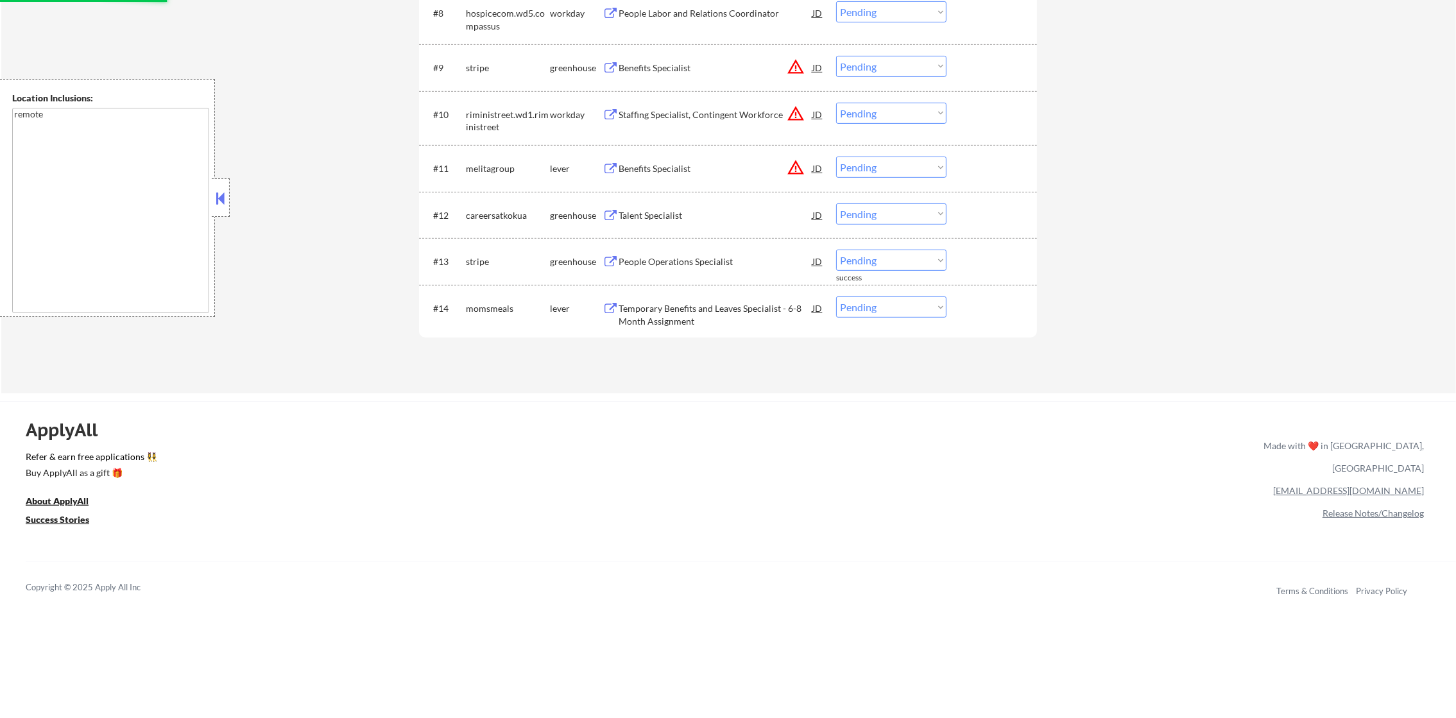
click at [698, 198] on div "#12 careersatkokua greenhouse Talent Specialist JD warning_amber Choose an opti…" at bounding box center [726, 215] width 606 height 35
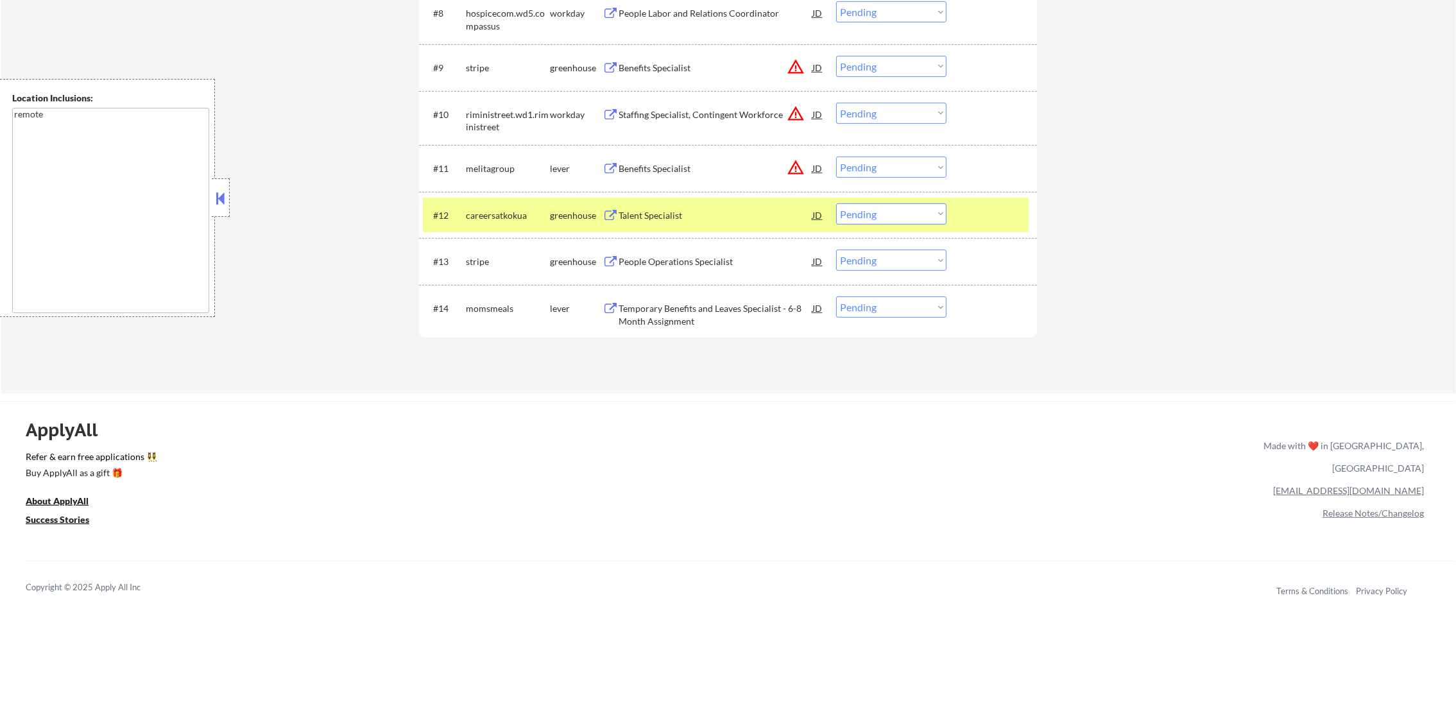
click at [719, 209] on div "Talent Specialist" at bounding box center [716, 215] width 194 height 13
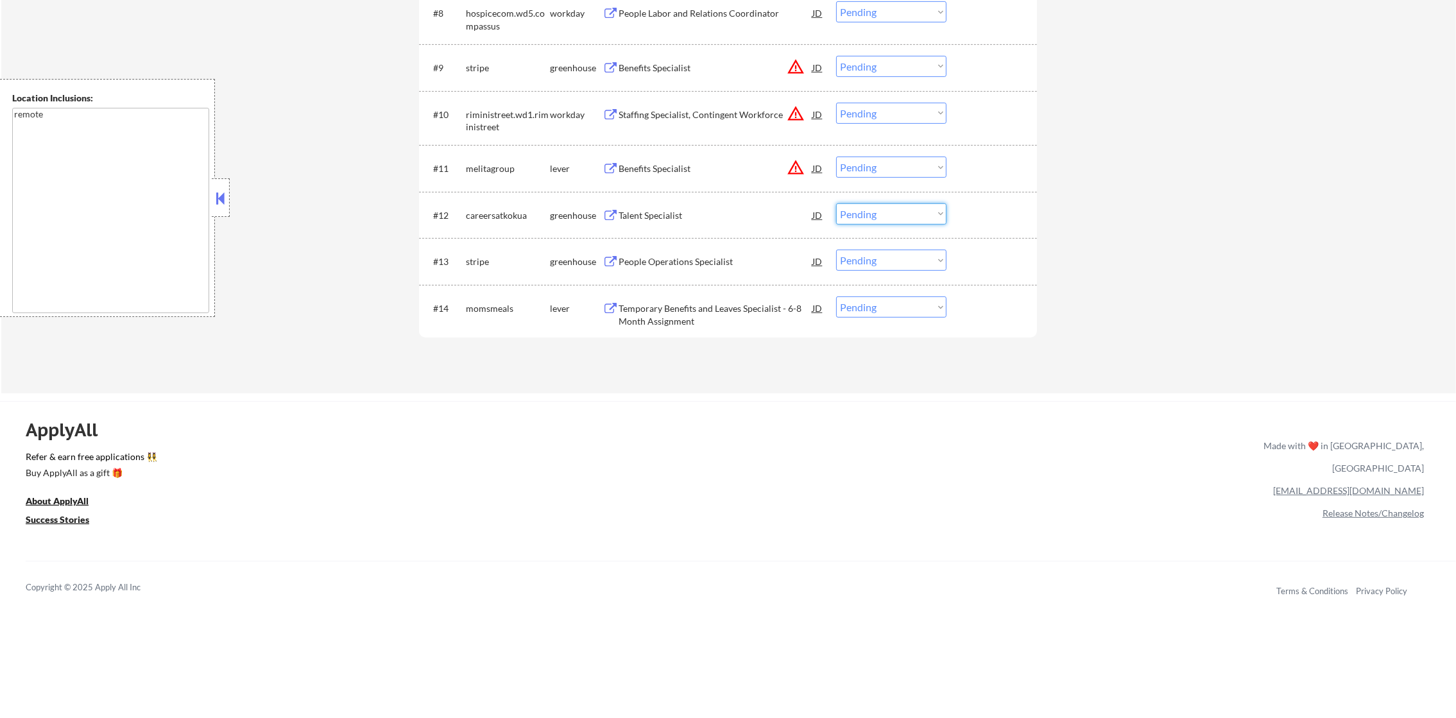
click at [895, 216] on select "Choose an option... Pending Applied Excluded (Questions) Excluded (Expired) Exc…" at bounding box center [891, 213] width 110 height 21
click at [836, 203] on select "Choose an option... Pending Applied Excluded (Questions) Excluded (Expired) Exc…" at bounding box center [891, 213] width 110 height 21
select select ""pending""
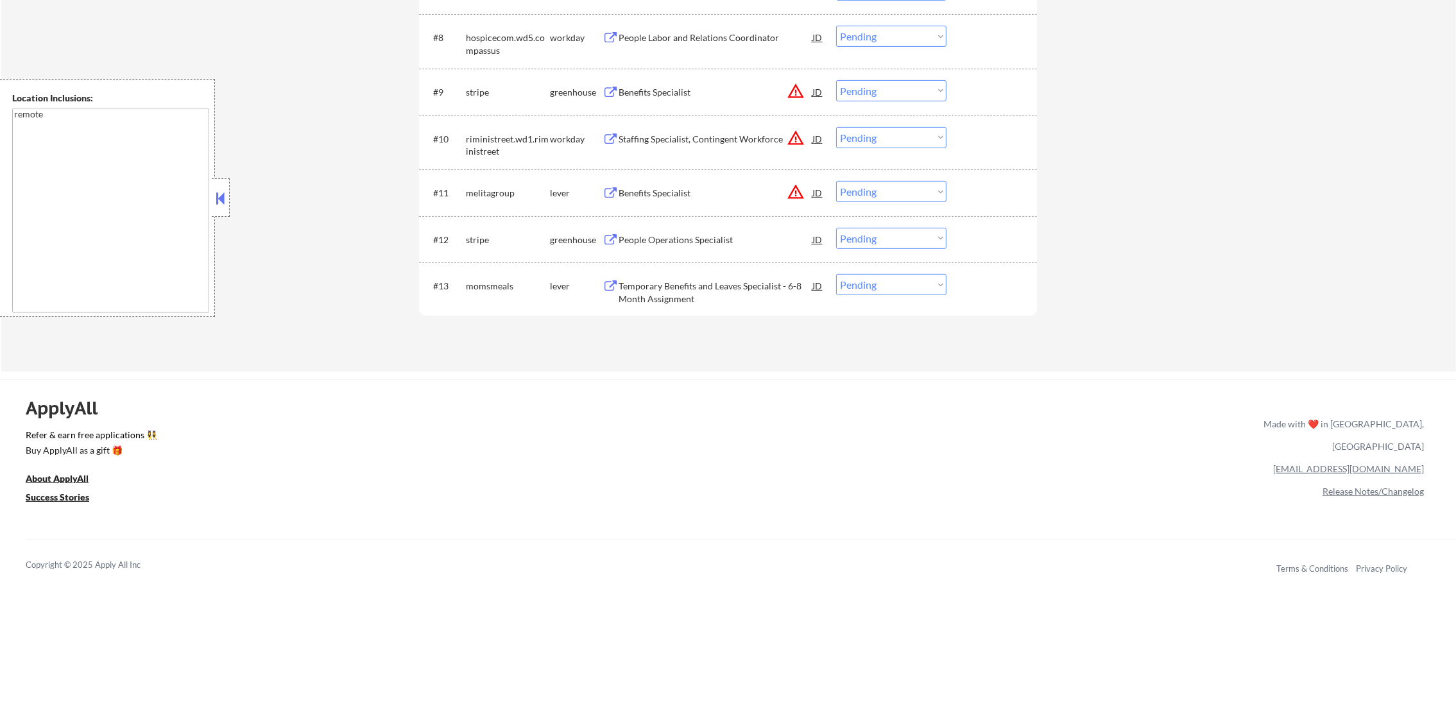
scroll to position [802, 0]
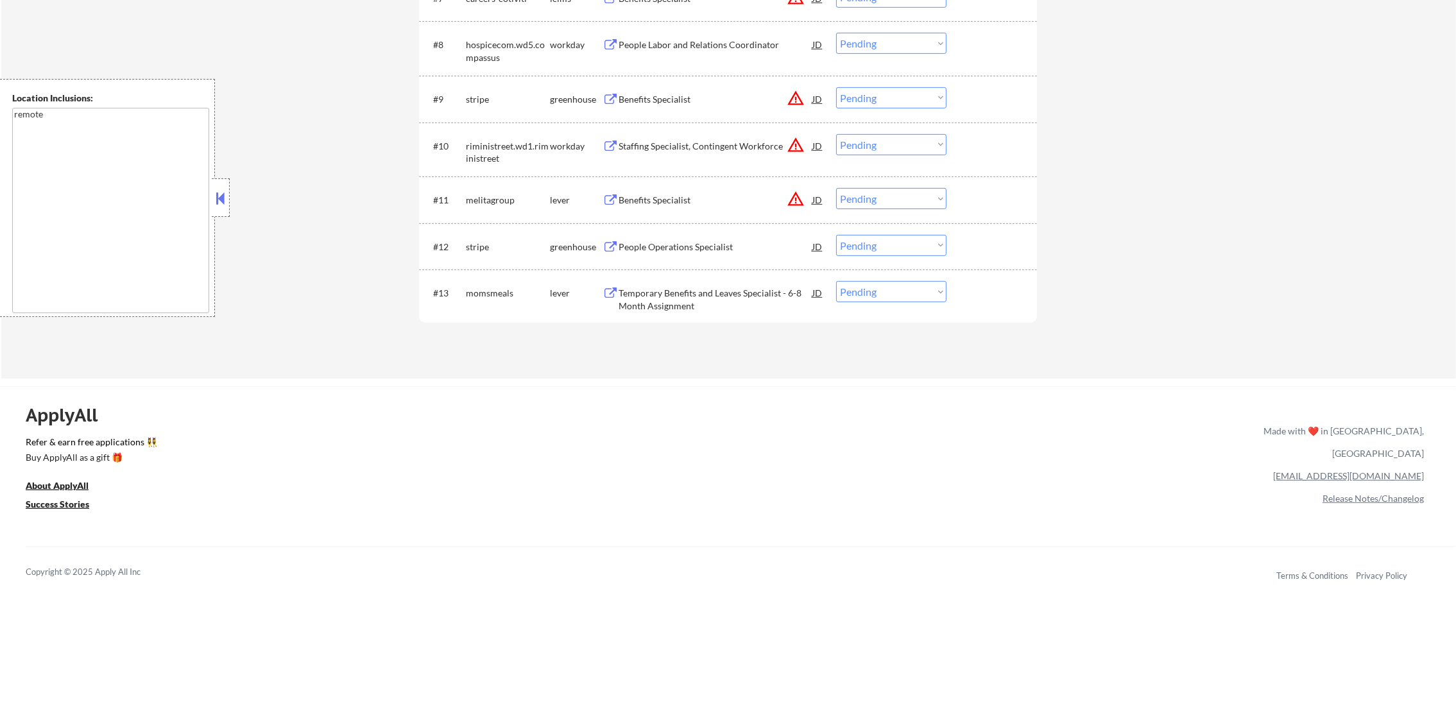
click at [680, 297] on div "Temporary Benefits and Leaves Specialist - 6-8 Month Assignment" at bounding box center [716, 299] width 194 height 25
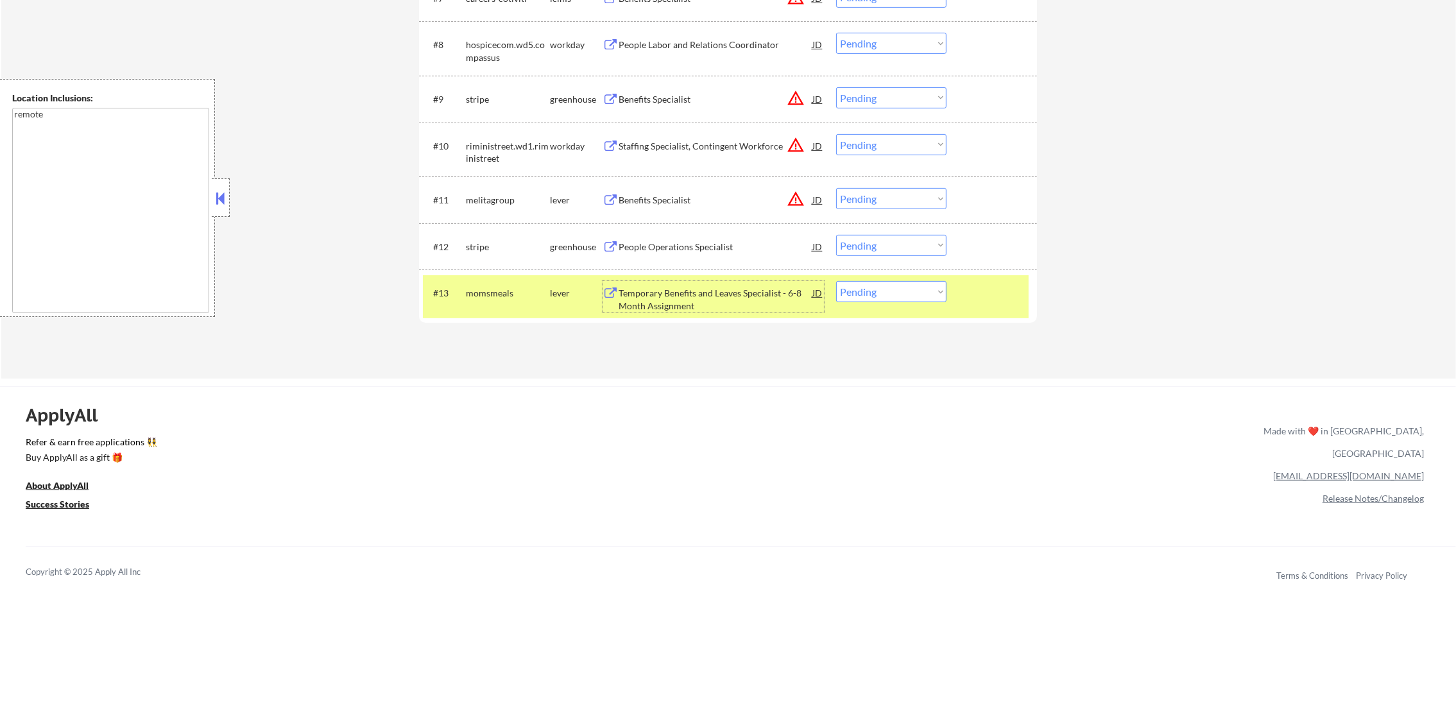
click at [844, 303] on div "#13 momsmeals lever Temporary Benefits and Leaves Specialist - 6-8 Month Assign…" at bounding box center [726, 296] width 606 height 42
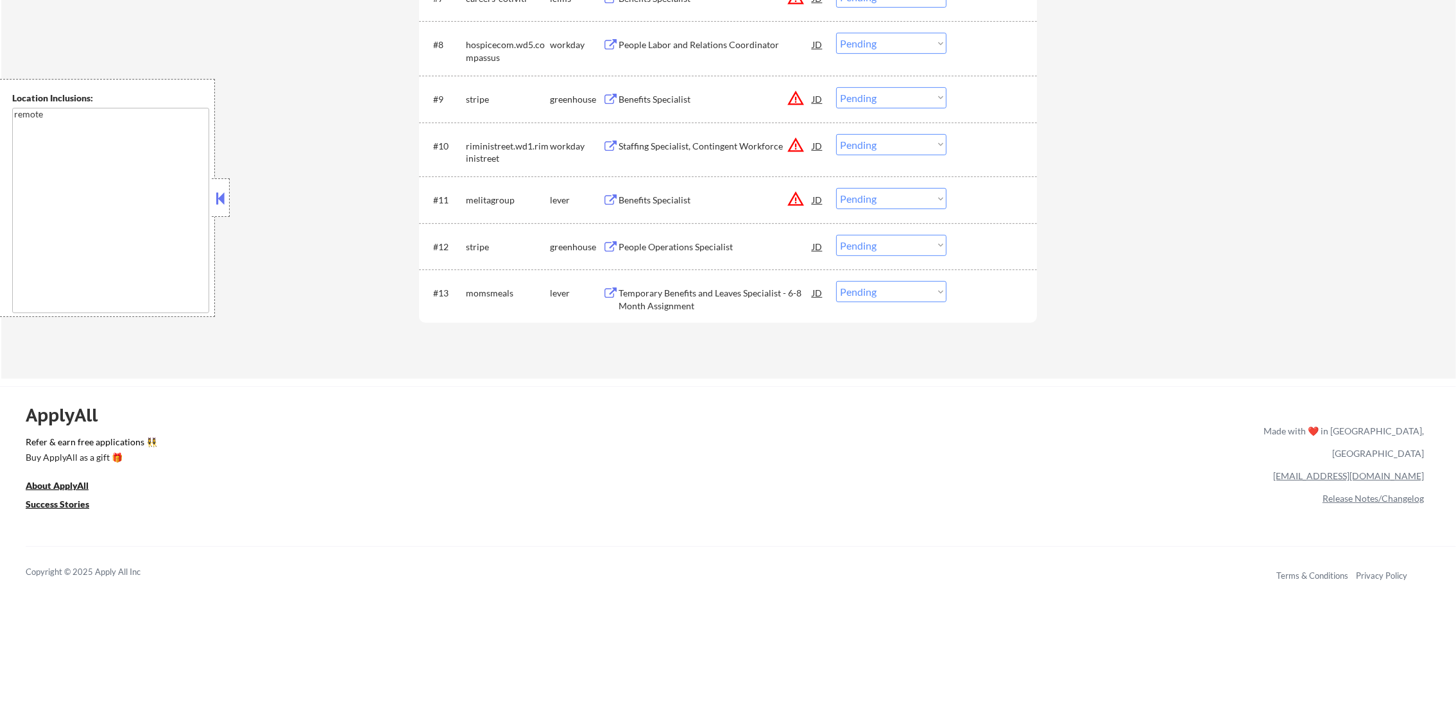
click at [848, 296] on select "Choose an option... Pending Applied Excluded (Questions) Excluded (Expired) Exc…" at bounding box center [891, 291] width 110 height 21
select select ""applied""
click at [836, 281] on select "Choose an option... Pending Applied Excluded (Questions) Excluded (Expired) Exc…" at bounding box center [891, 291] width 110 height 21
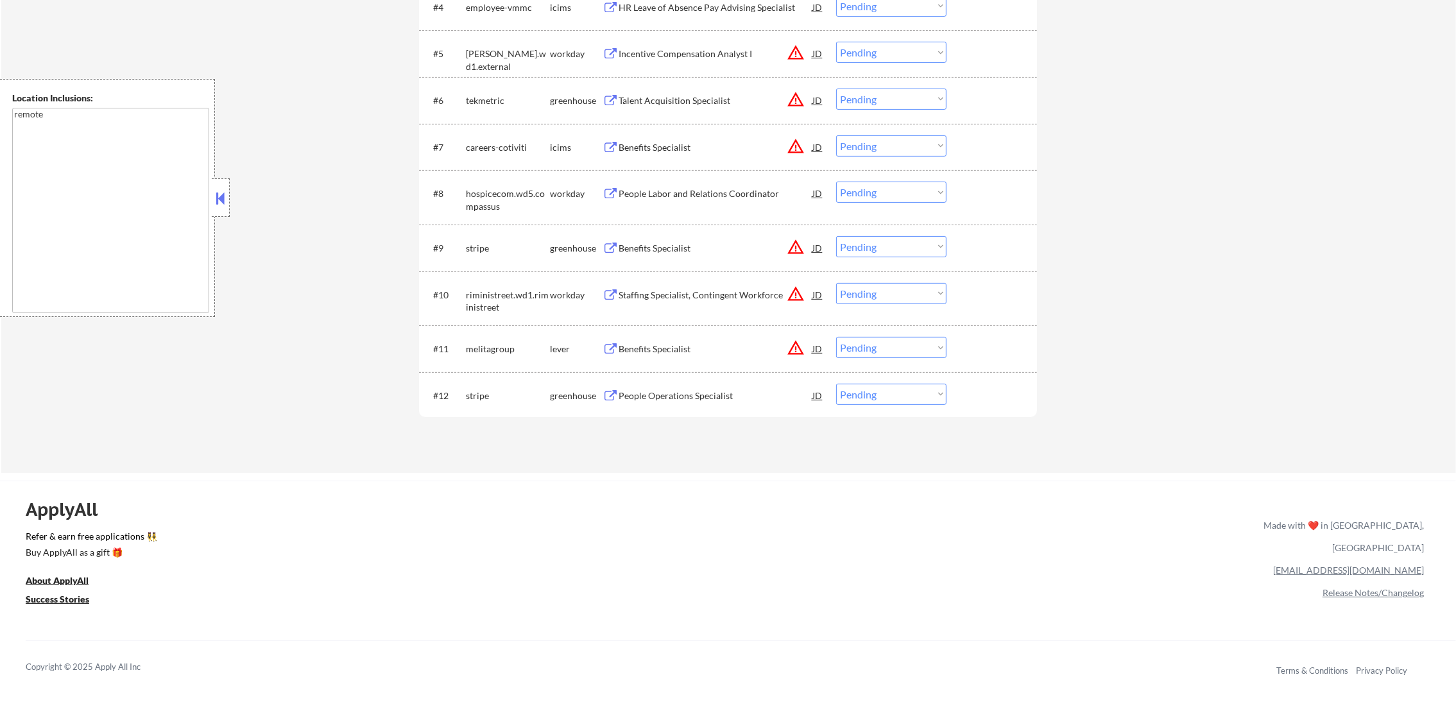
scroll to position [641, 0]
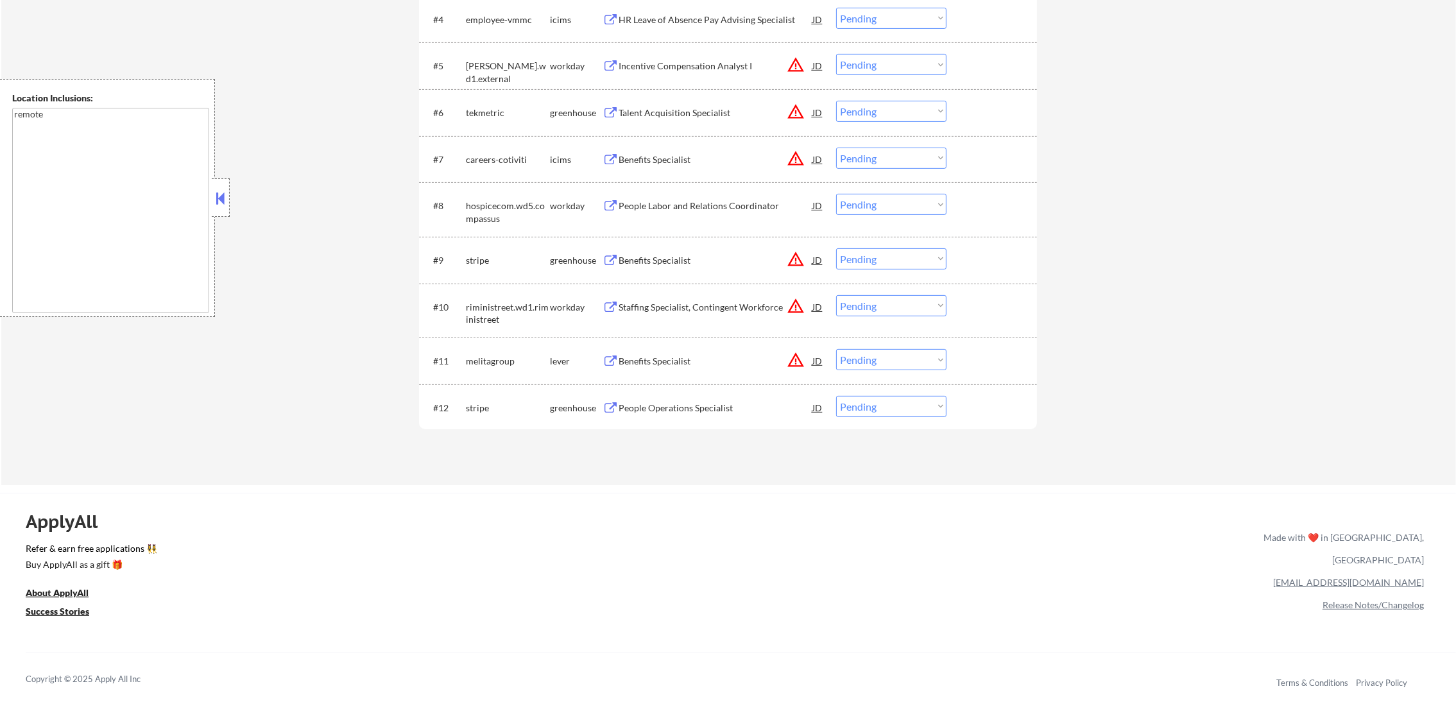
click at [792, 355] on button "warning_amber" at bounding box center [796, 360] width 18 height 18
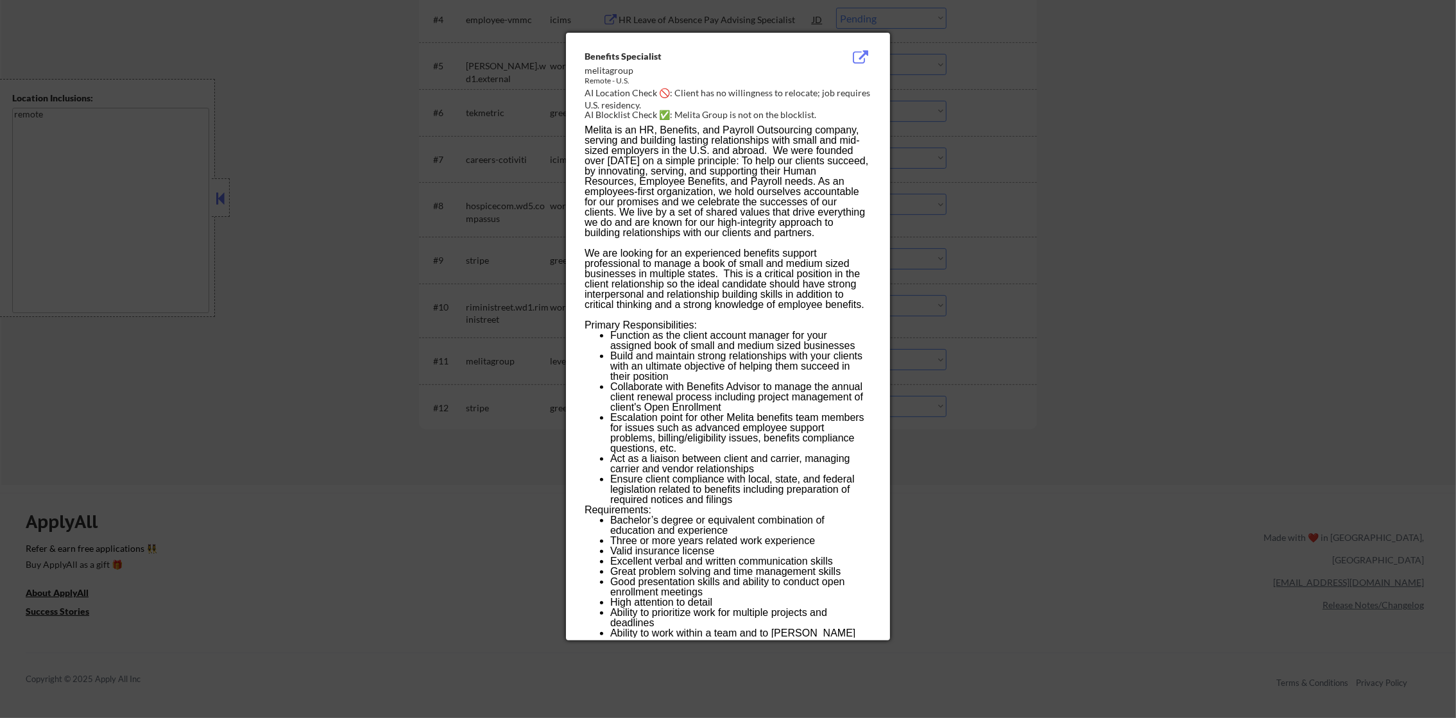
click at [1048, 312] on div at bounding box center [728, 359] width 1456 height 718
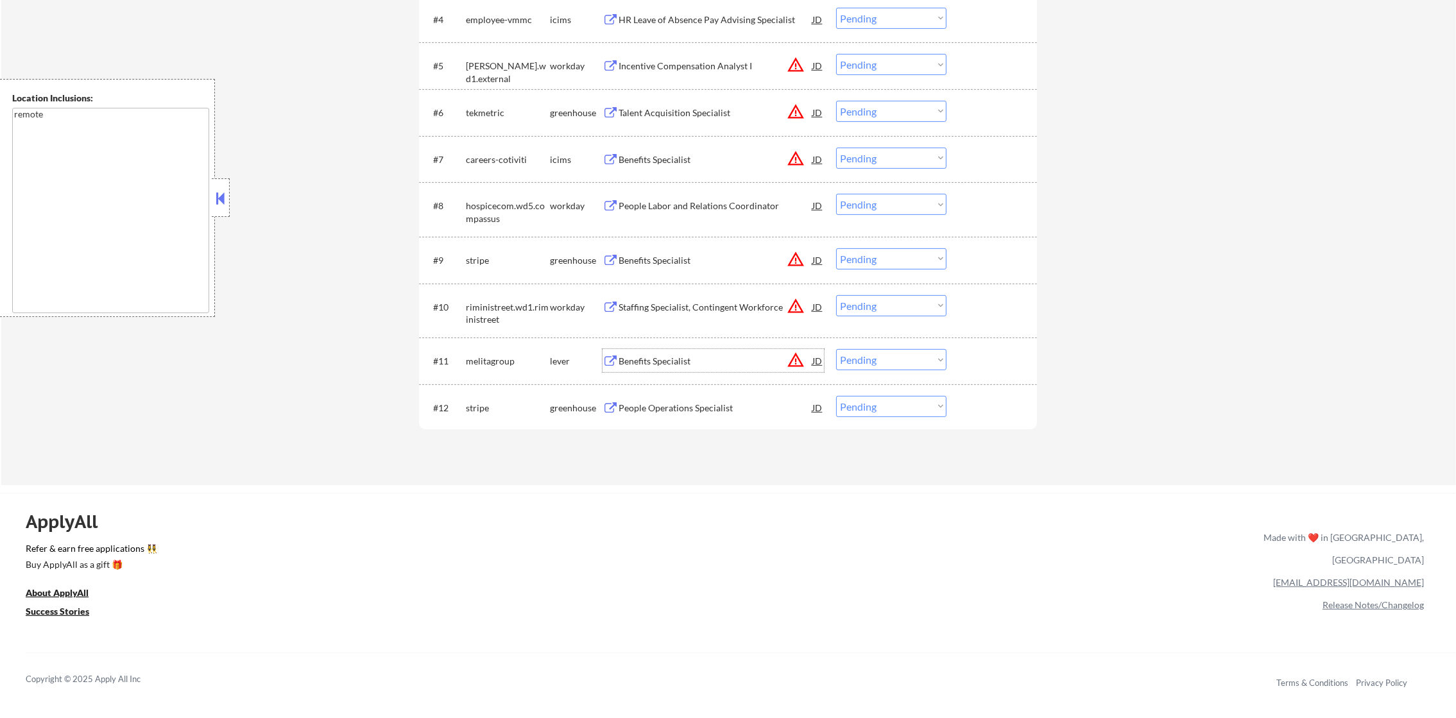
click at [730, 362] on div "Benefits Specialist" at bounding box center [716, 361] width 194 height 13
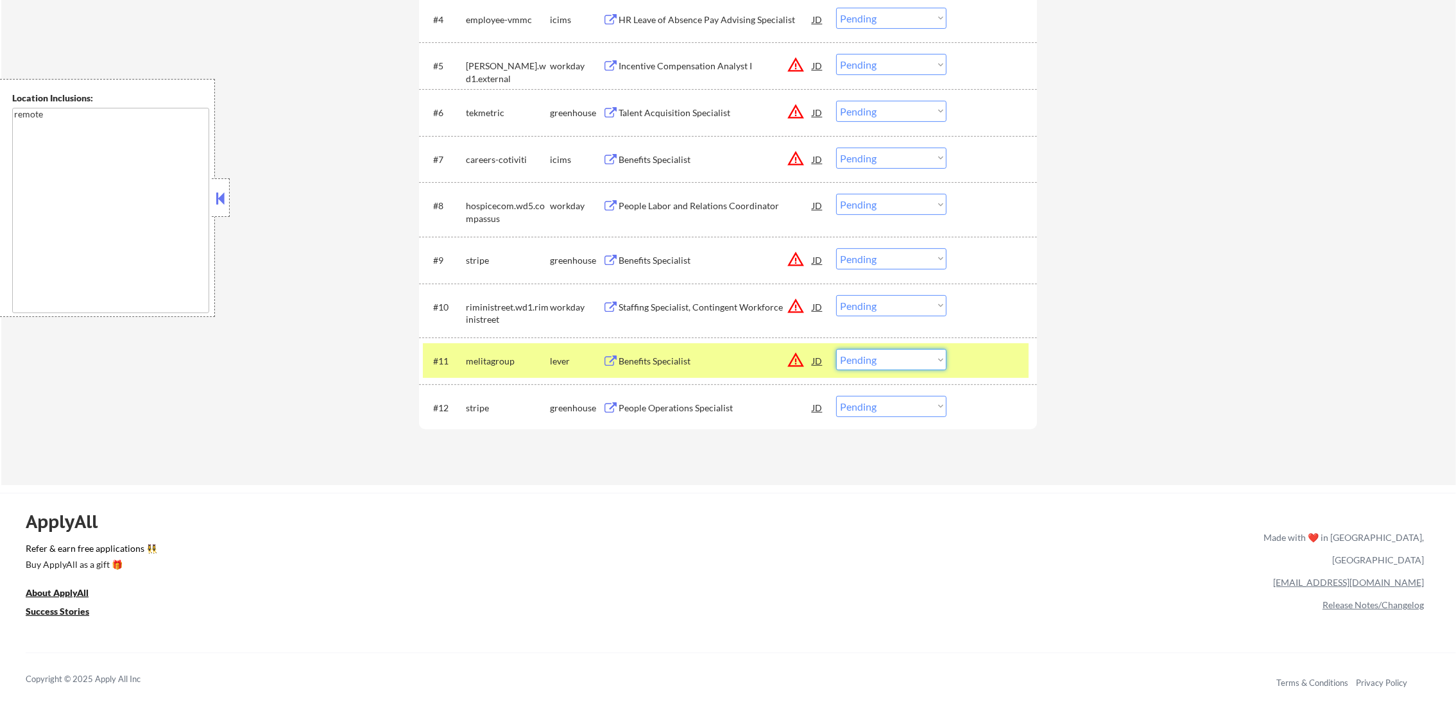
click at [863, 361] on select "Choose an option... Pending Applied Excluded (Questions) Excluded (Expired) Exc…" at bounding box center [891, 359] width 110 height 21
click at [836, 349] on select "Choose an option... Pending Applied Excluded (Questions) Excluded (Expired) Exc…" at bounding box center [891, 359] width 110 height 21
click at [484, 373] on div "#11 melitagroup lever Benefits Specialist JD warning_amber Choose an option... …" at bounding box center [726, 360] width 606 height 35
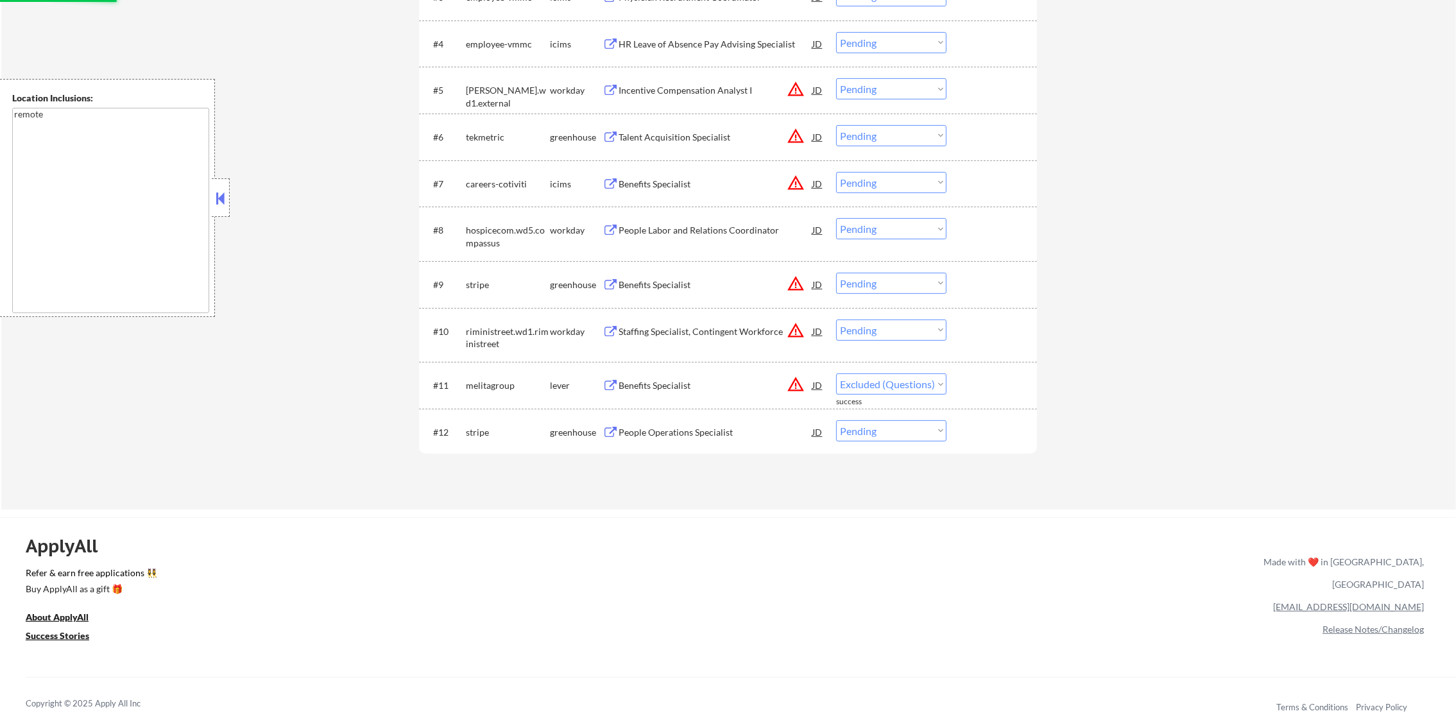
scroll to position [610, 0]
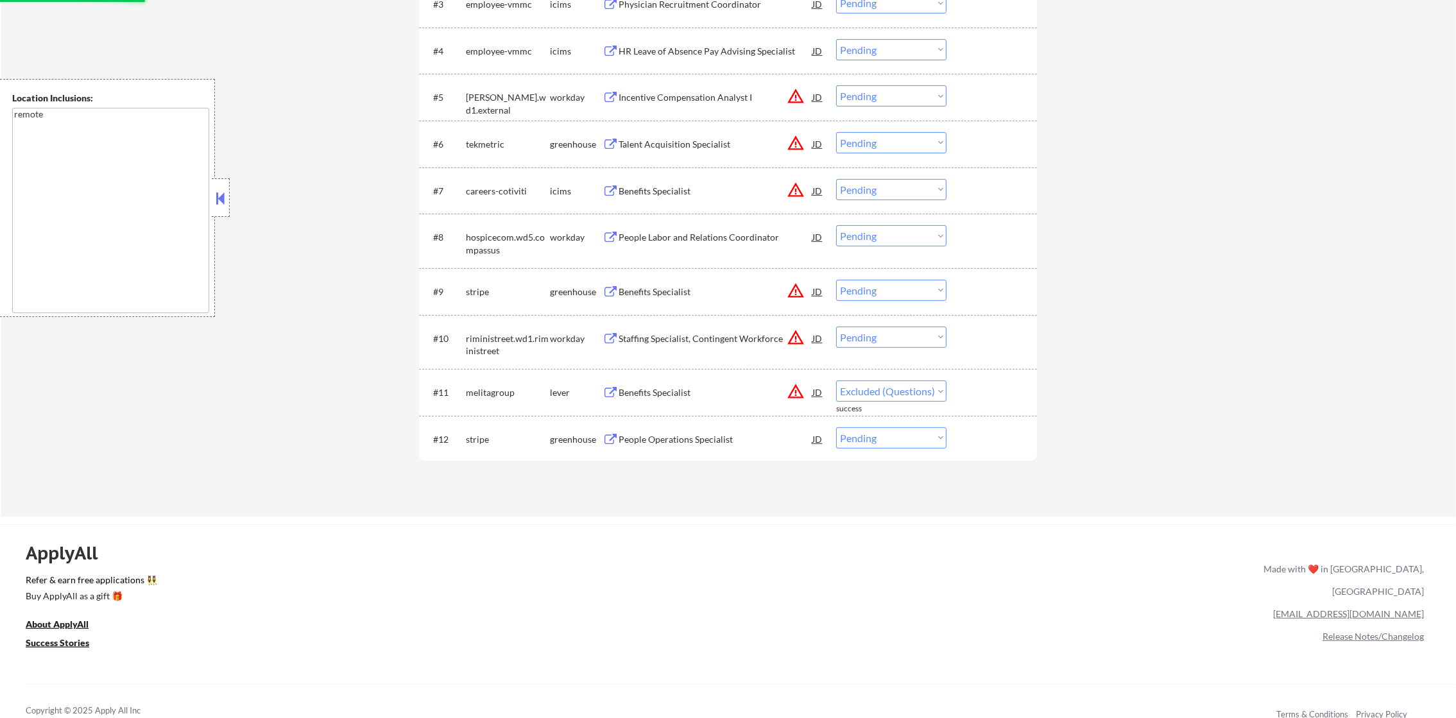
select select ""pending""
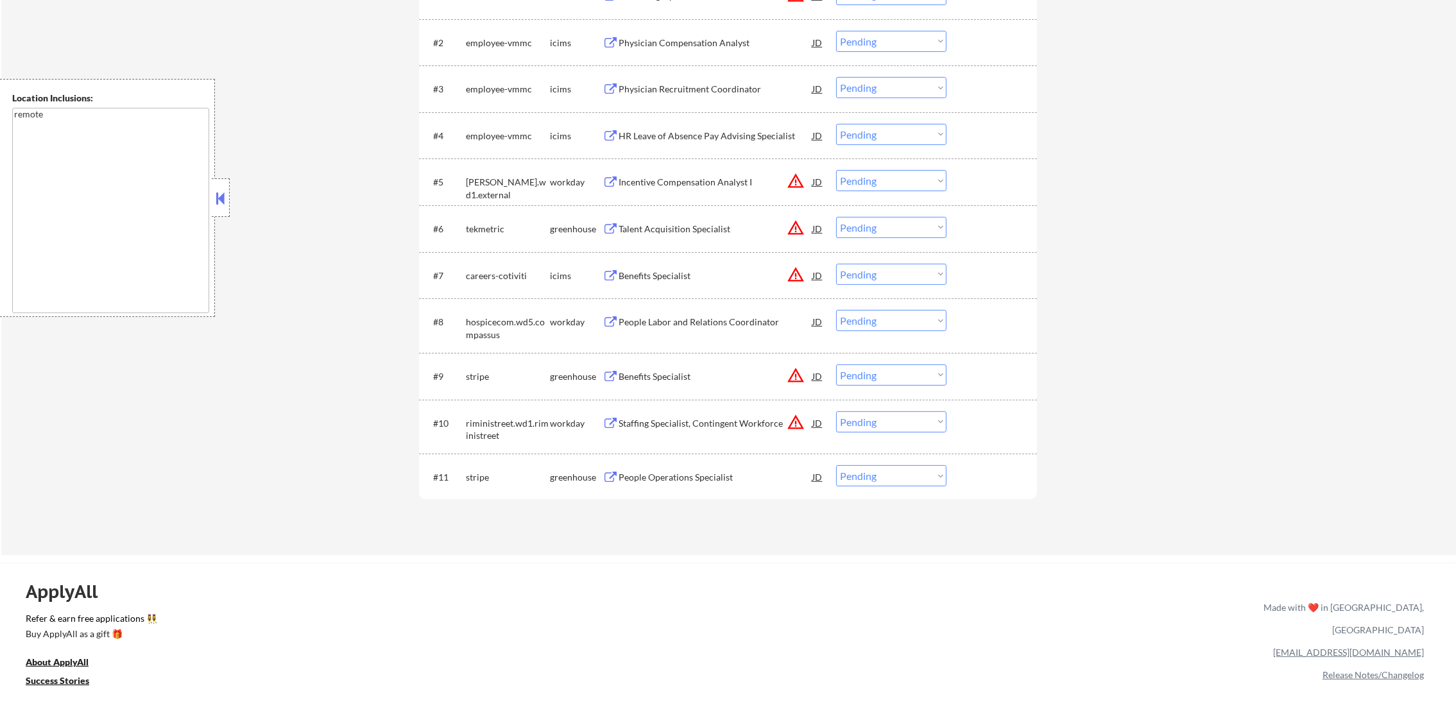
scroll to position [513, 0]
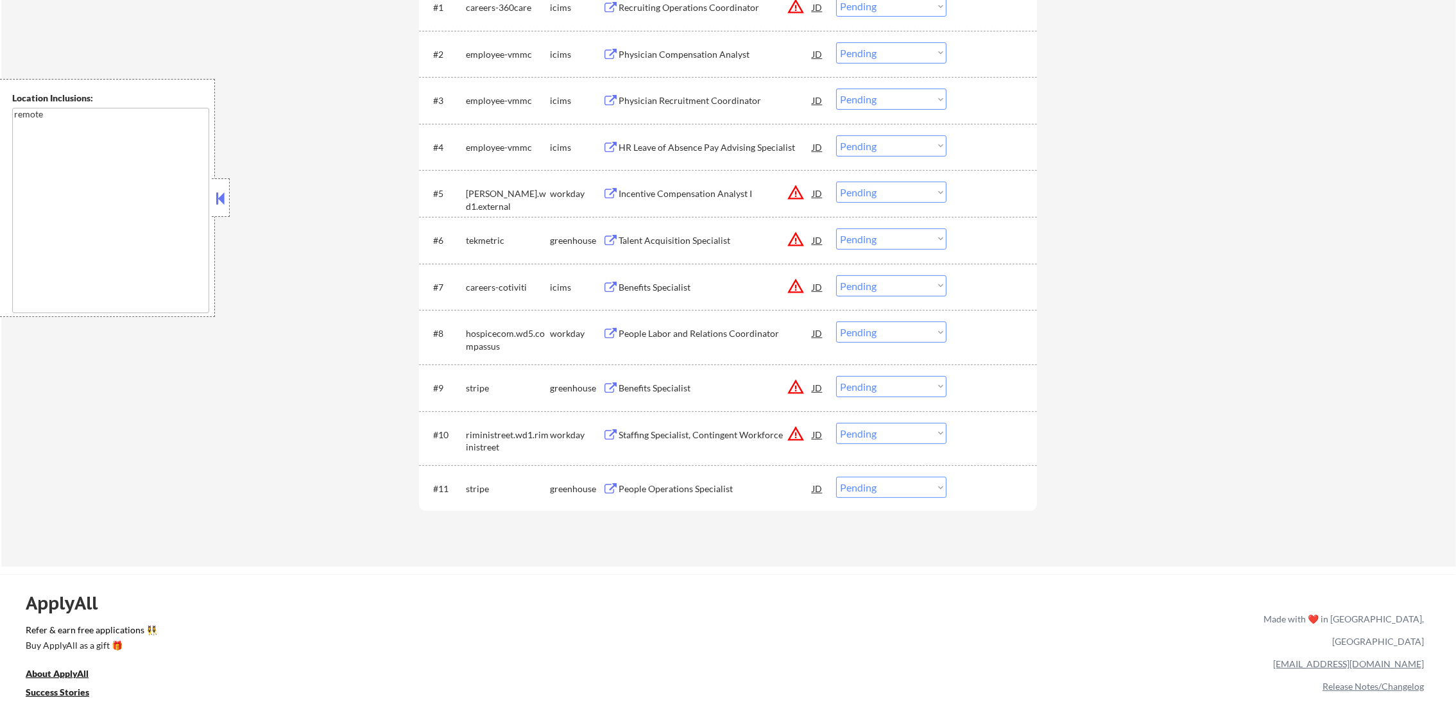
click at [714, 235] on div "Talent Acquisition Specialist" at bounding box center [716, 240] width 194 height 13
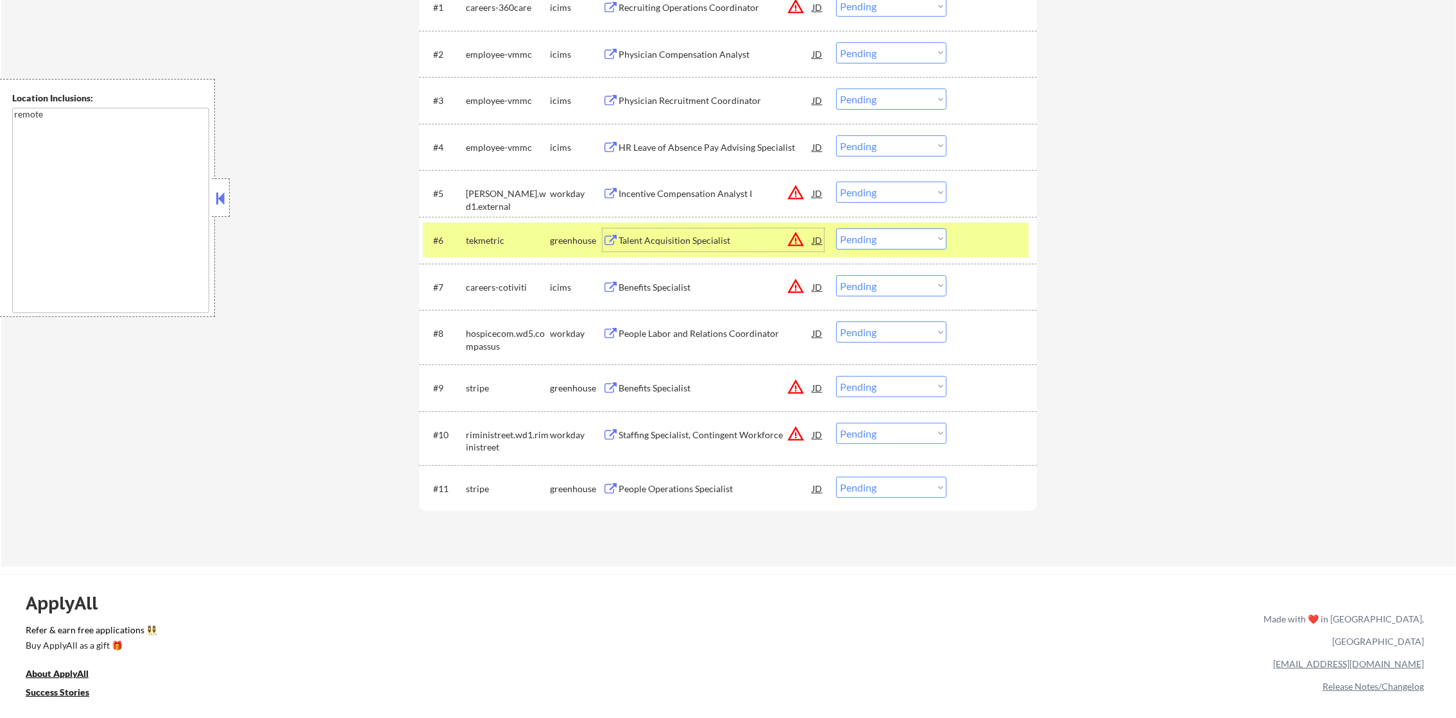
click at [877, 237] on select "Choose an option... Pending Applied Excluded (Questions) Excluded (Expired) Exc…" at bounding box center [891, 238] width 110 height 21
click at [836, 228] on select "Choose an option... Pending Applied Excluded (Questions) Excluded (Expired) Exc…" at bounding box center [891, 238] width 110 height 21
click at [486, 242] on div "tekmetric" at bounding box center [508, 240] width 84 height 13
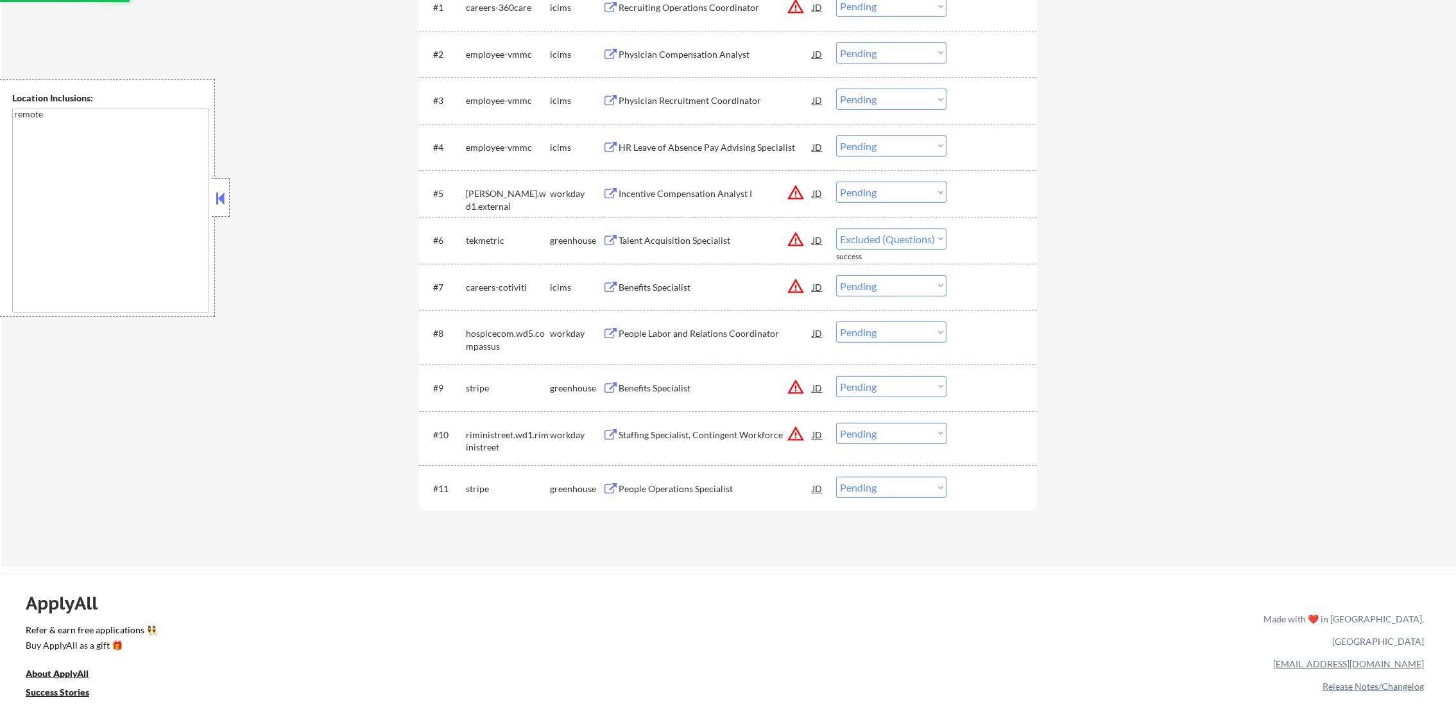
select select ""pending""
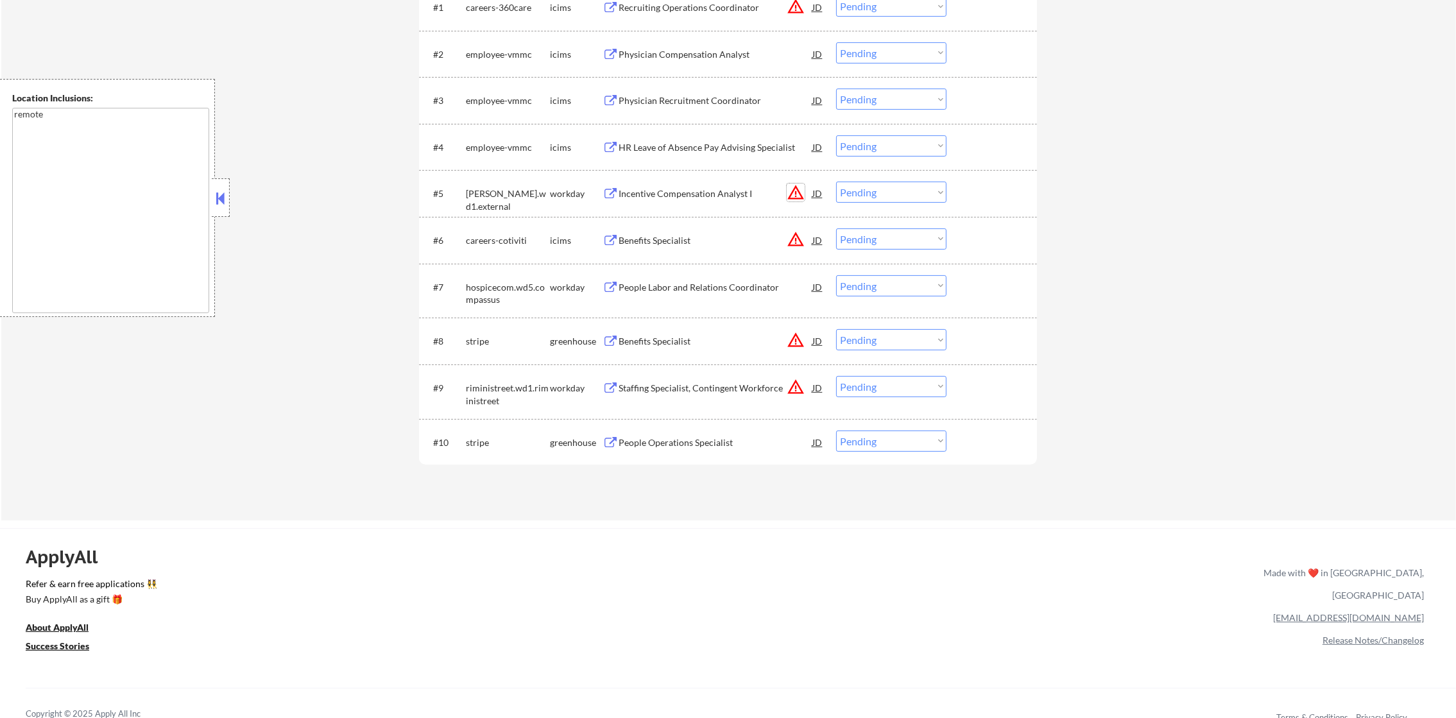
click at [801, 189] on button "warning_amber" at bounding box center [796, 193] width 18 height 18
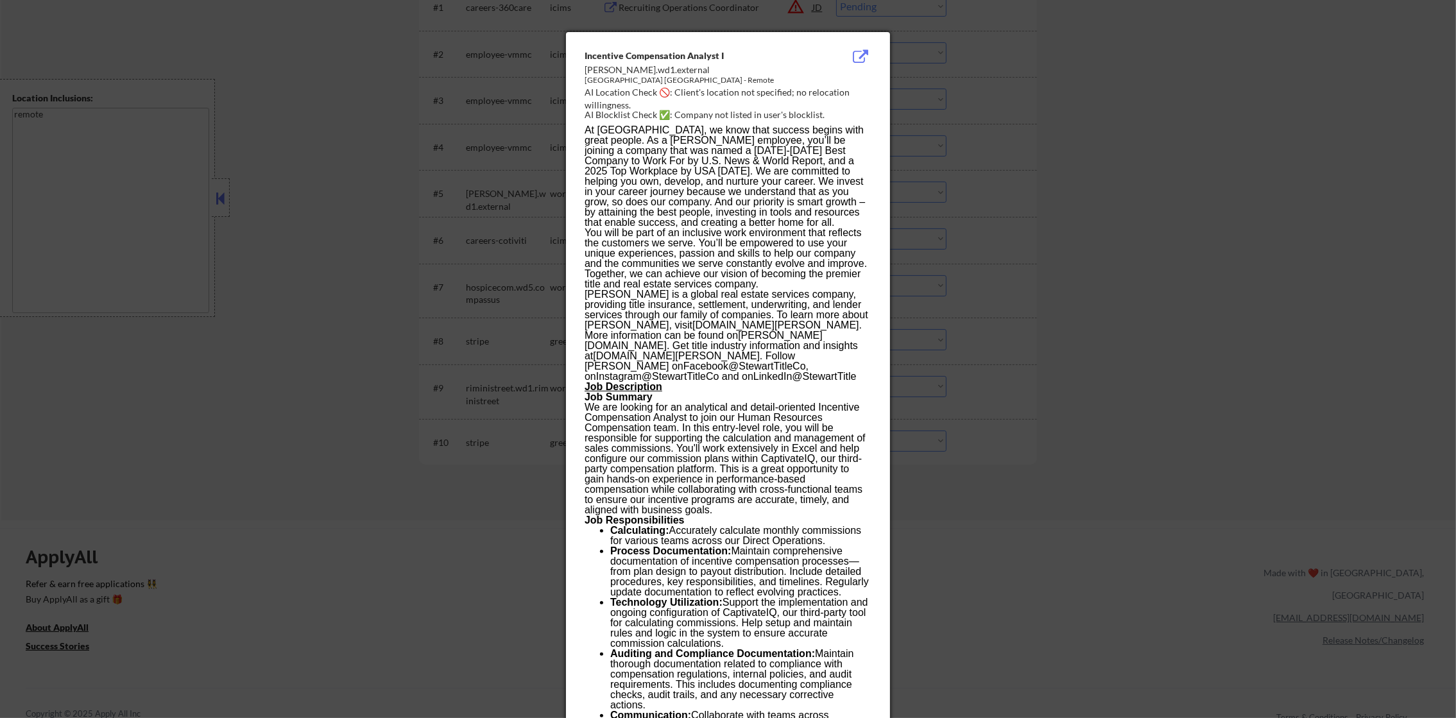
click at [945, 182] on div at bounding box center [728, 359] width 1456 height 718
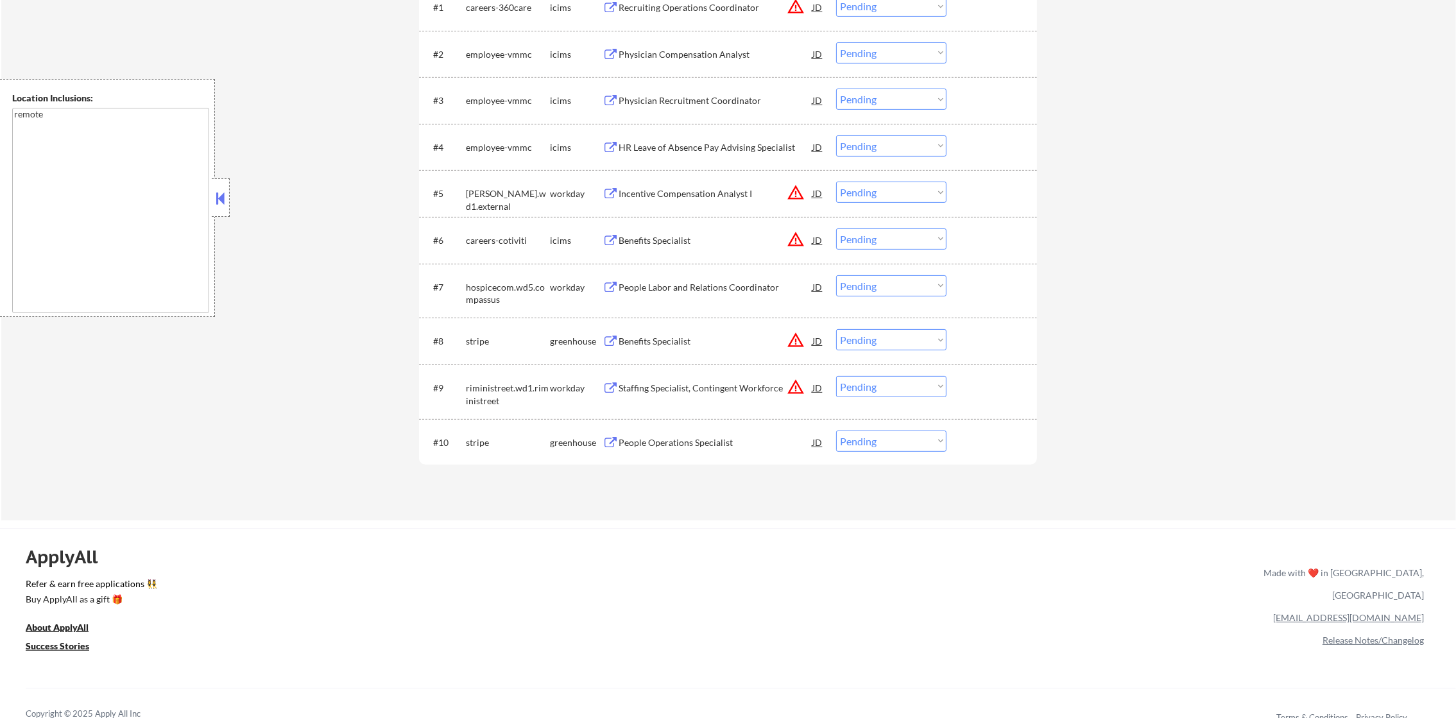
click at [801, 236] on button "warning_amber" at bounding box center [796, 239] width 18 height 18
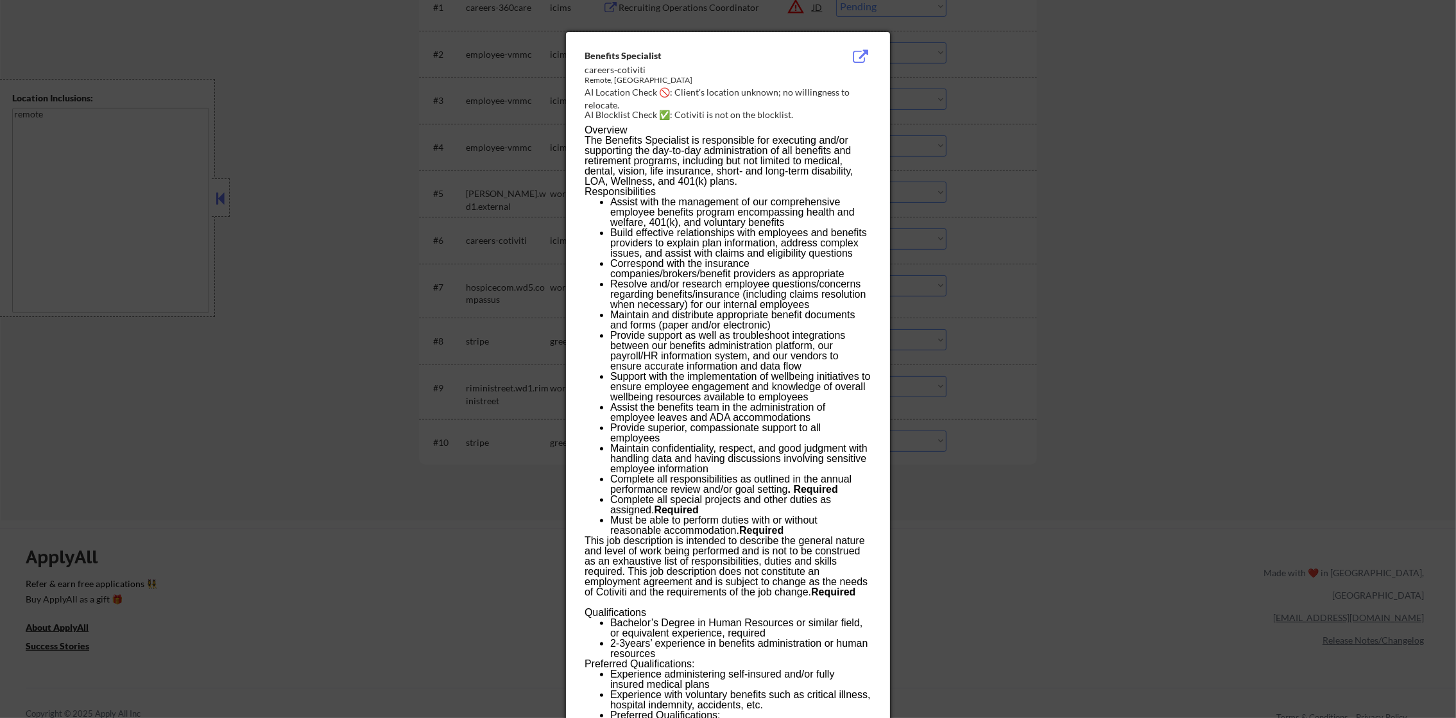
click at [970, 209] on div at bounding box center [728, 359] width 1456 height 718
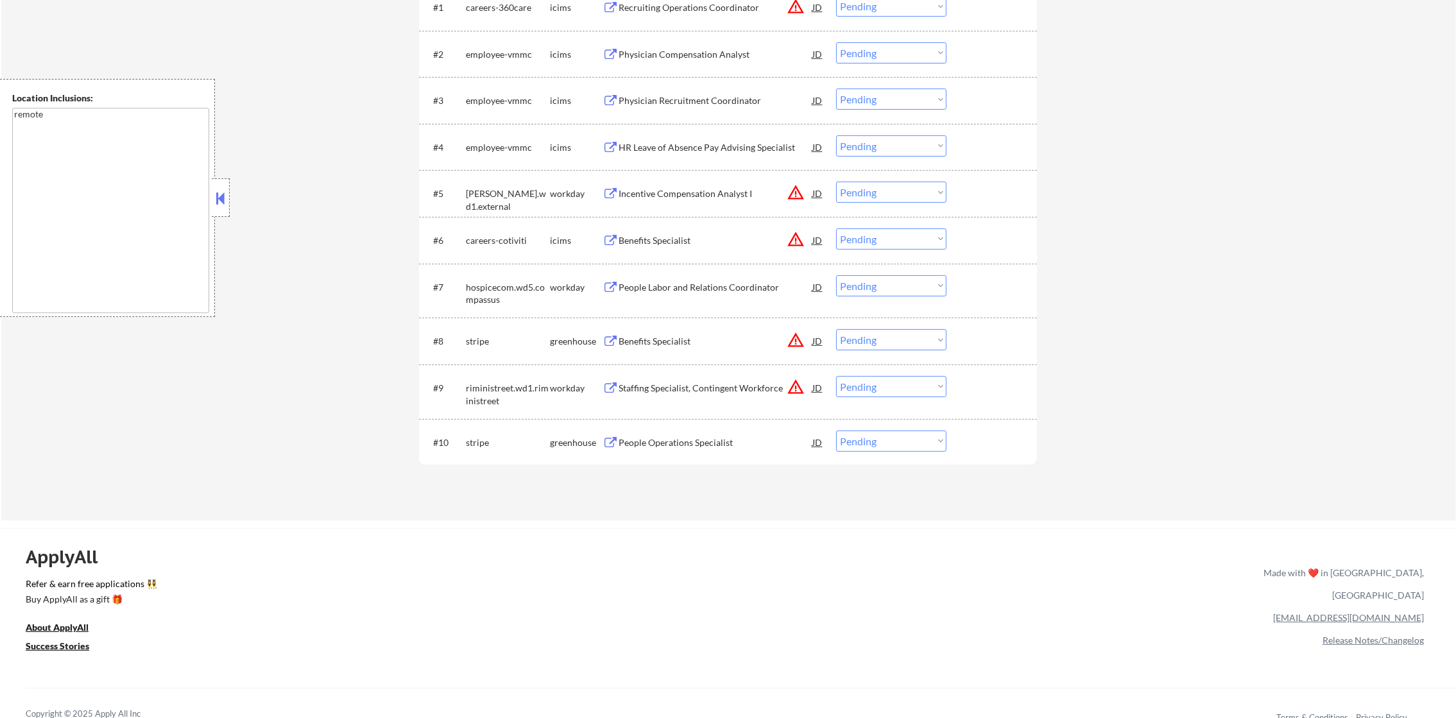
click at [787, 342] on button "warning_amber" at bounding box center [796, 340] width 18 height 18
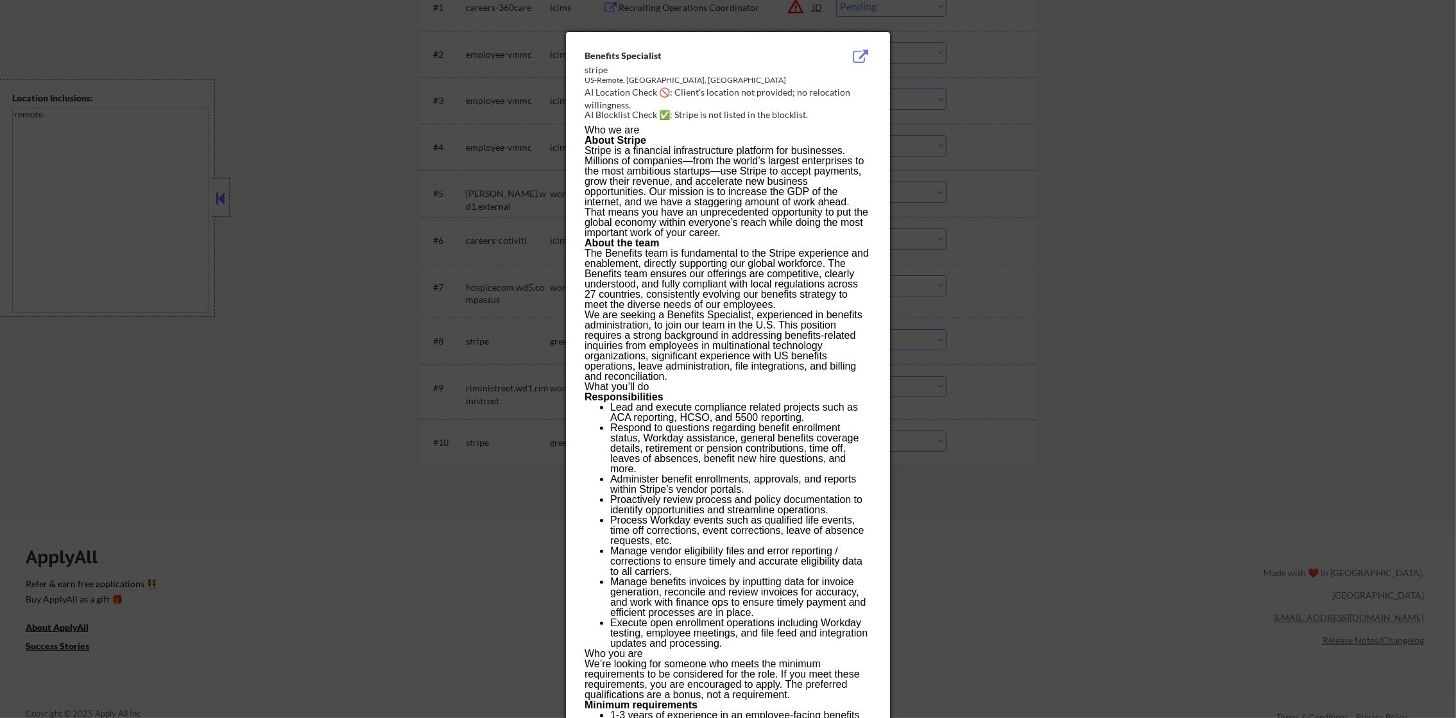
click at [1008, 273] on div at bounding box center [728, 359] width 1456 height 718
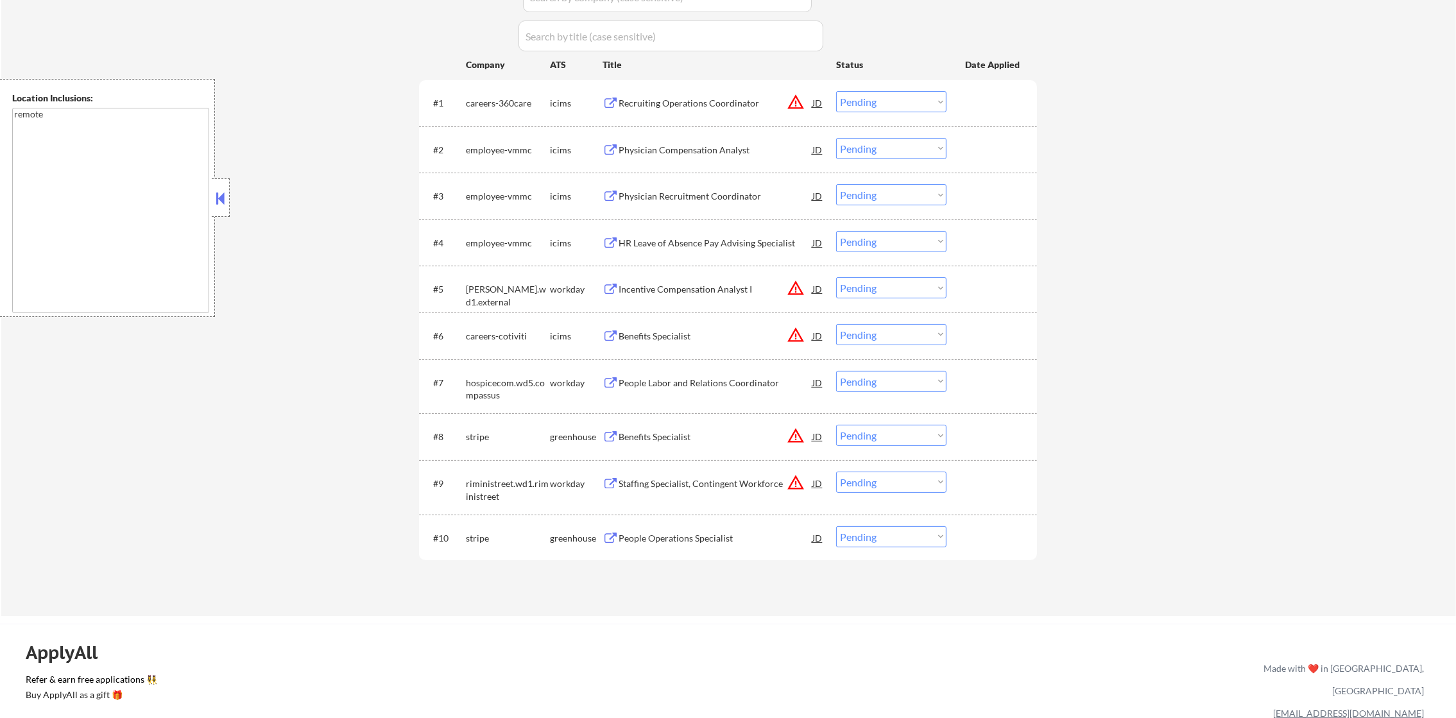
scroll to position [417, 0]
click at [794, 94] on button "warning_amber" at bounding box center [796, 103] width 18 height 18
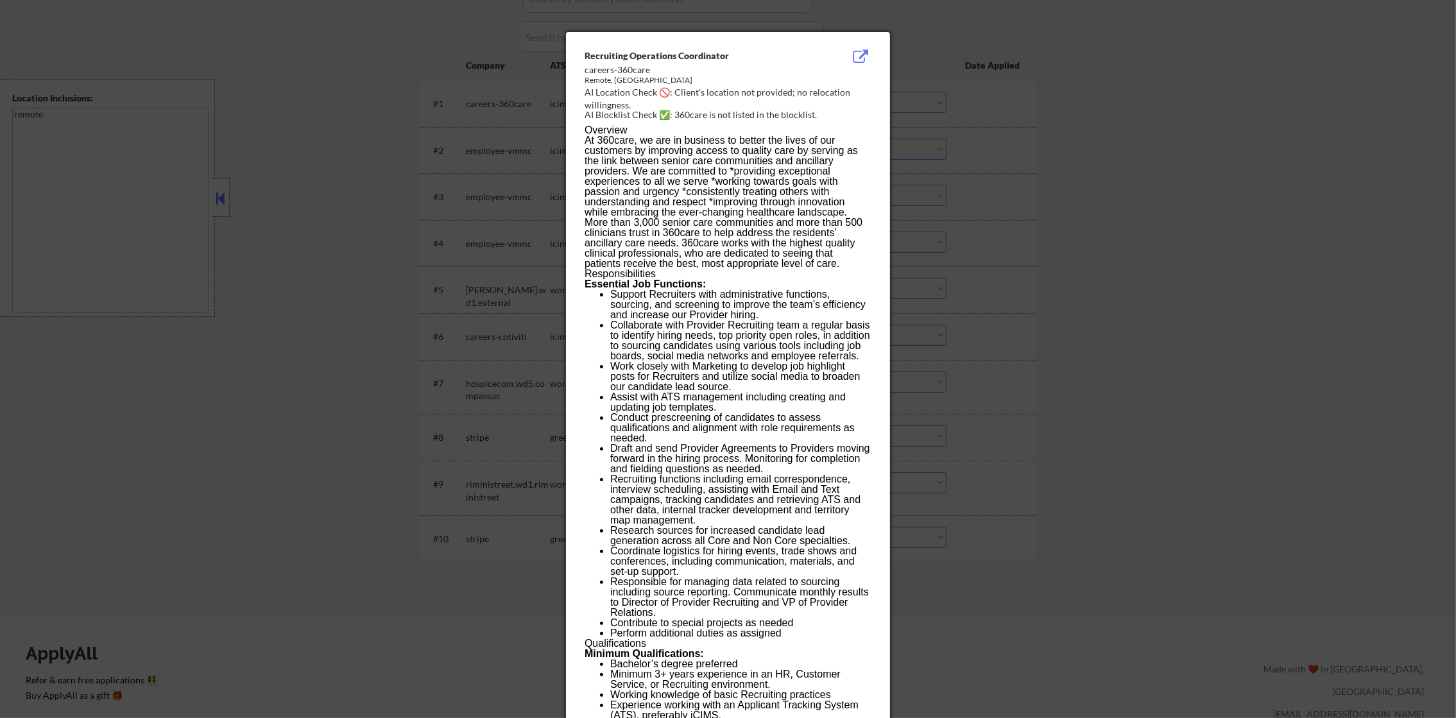
click at [919, 105] on div at bounding box center [728, 359] width 1456 height 718
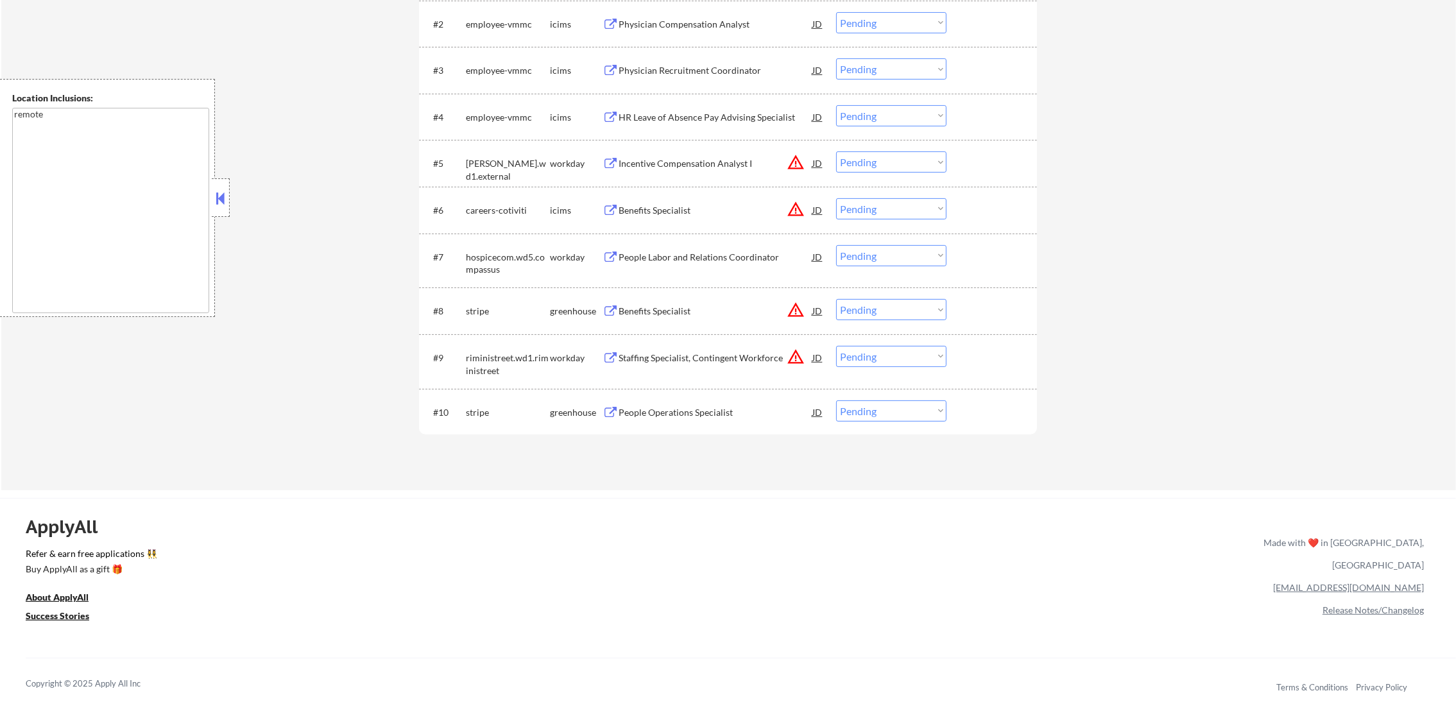
scroll to position [545, 0]
click at [796, 350] on button "warning_amber" at bounding box center [796, 355] width 18 height 18
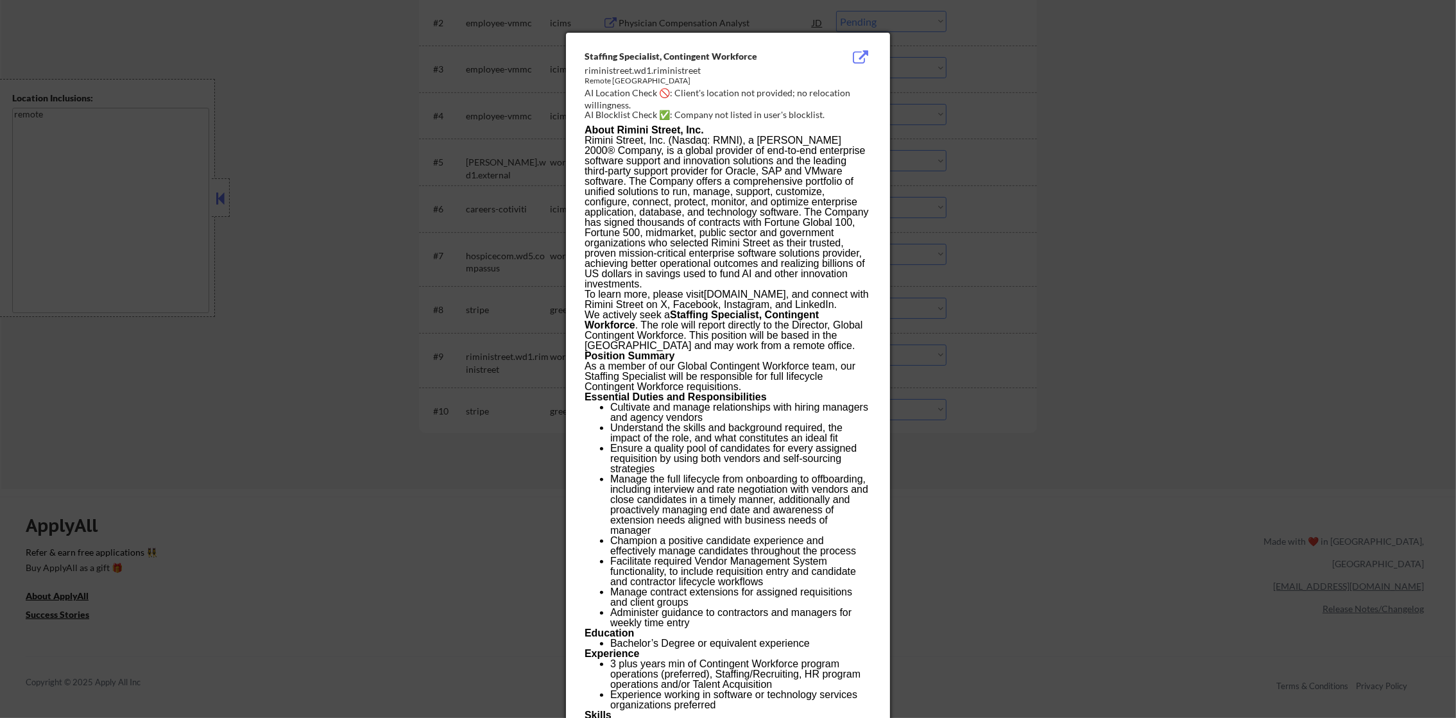
click at [983, 314] on div at bounding box center [728, 359] width 1456 height 718
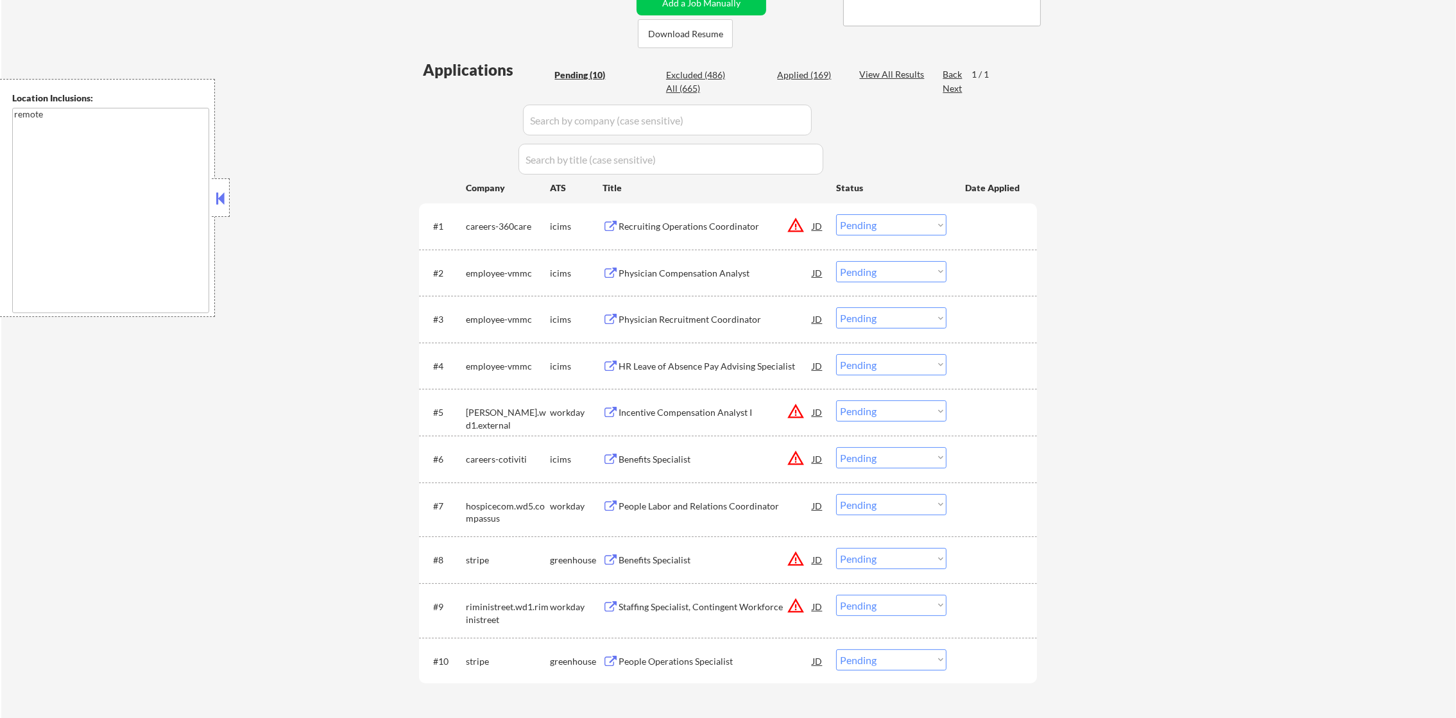
scroll to position [449, 0]
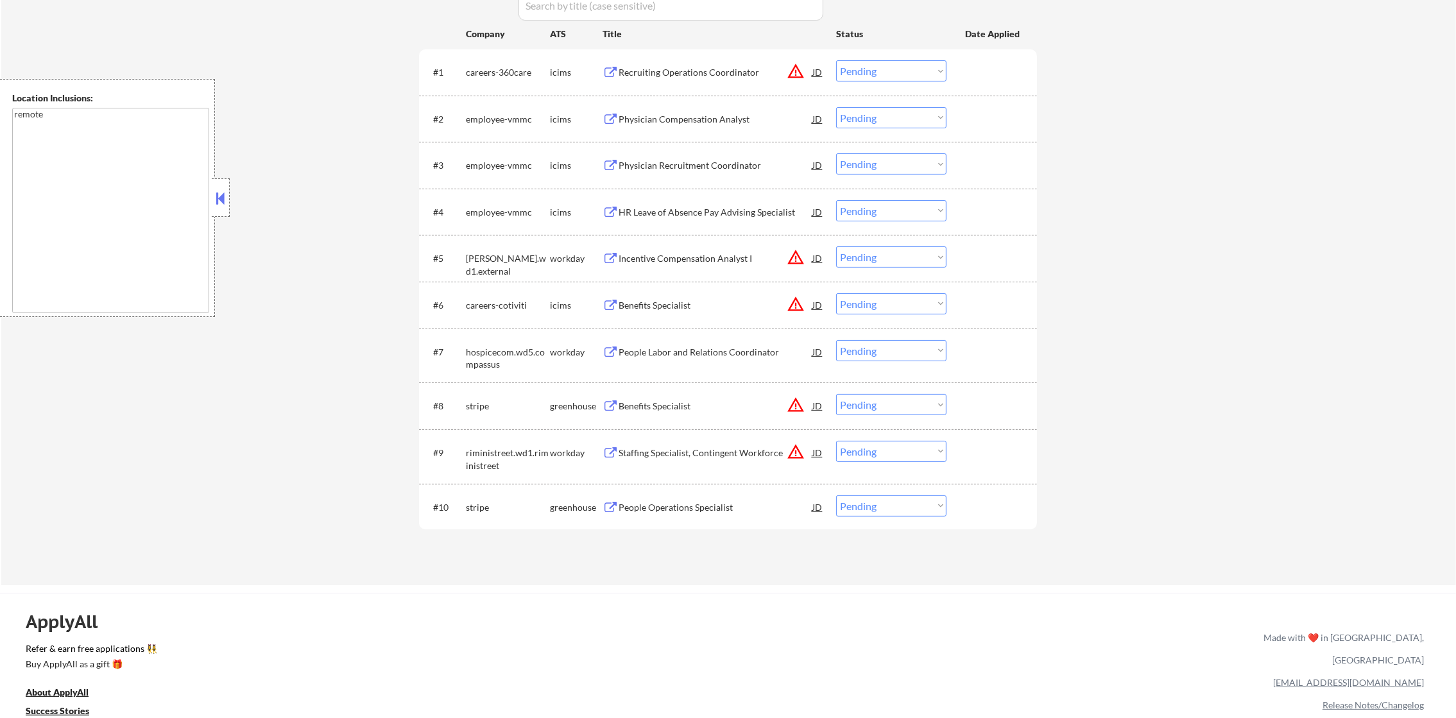
click at [723, 253] on div "Incentive Compensation Analyst I" at bounding box center [716, 258] width 194 height 13
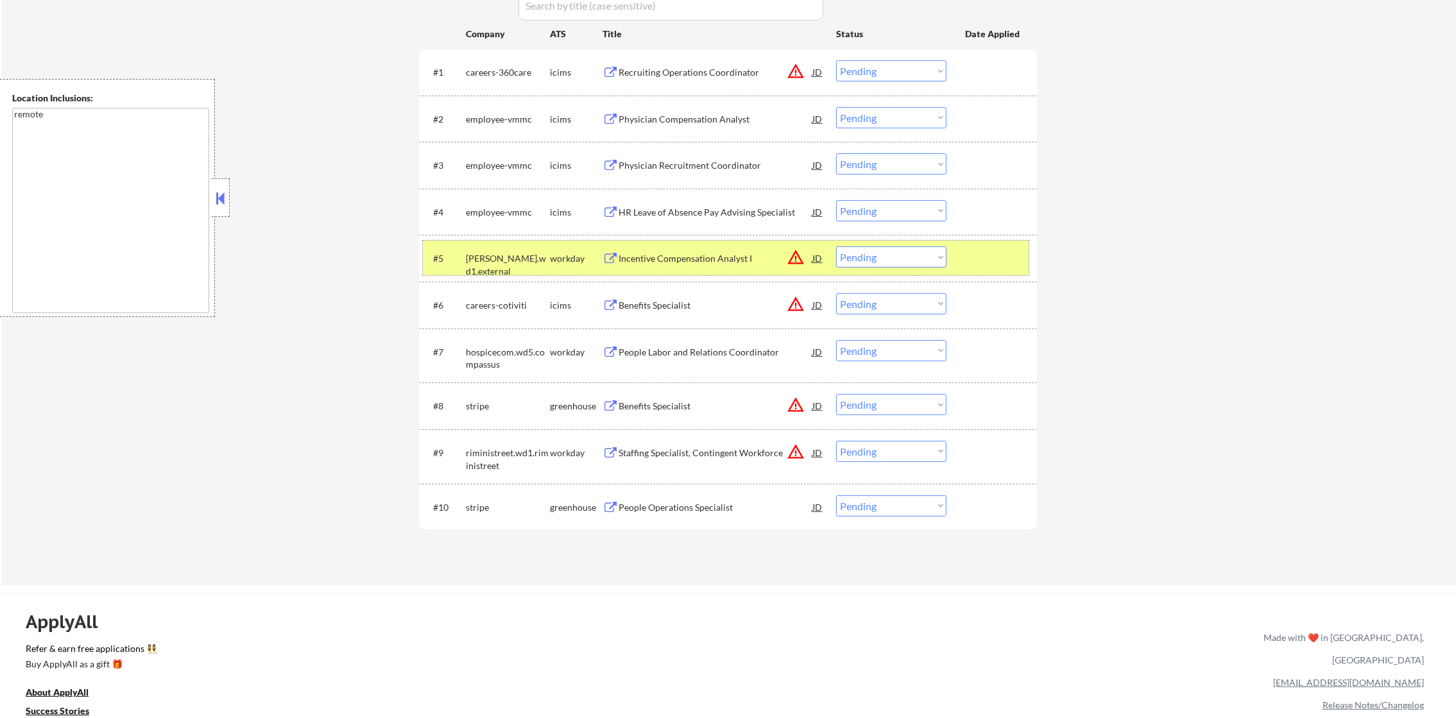
click at [524, 257] on div "[PERSON_NAME].wd1.external" at bounding box center [508, 264] width 84 height 25
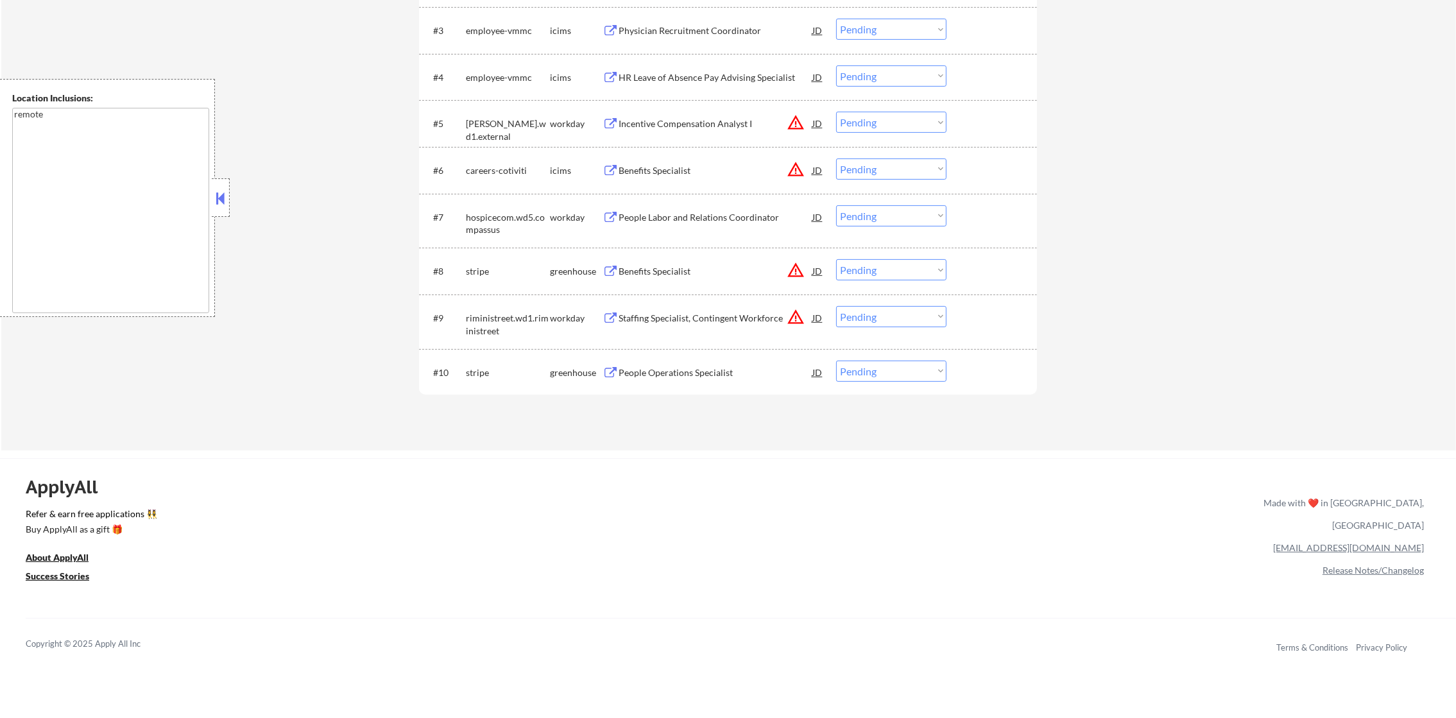
scroll to position [610, 0]
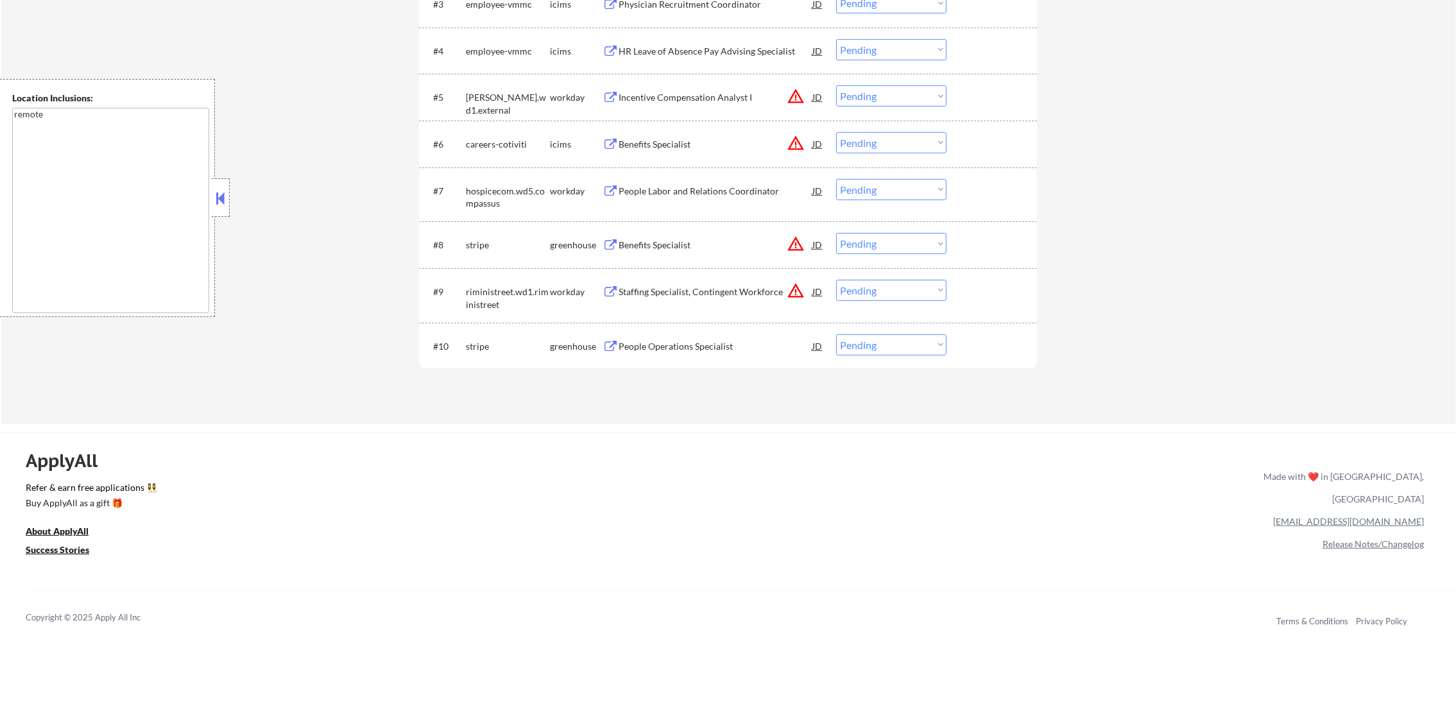
click at [721, 189] on div "People Labor and Relations Coordinator" at bounding box center [716, 191] width 194 height 13
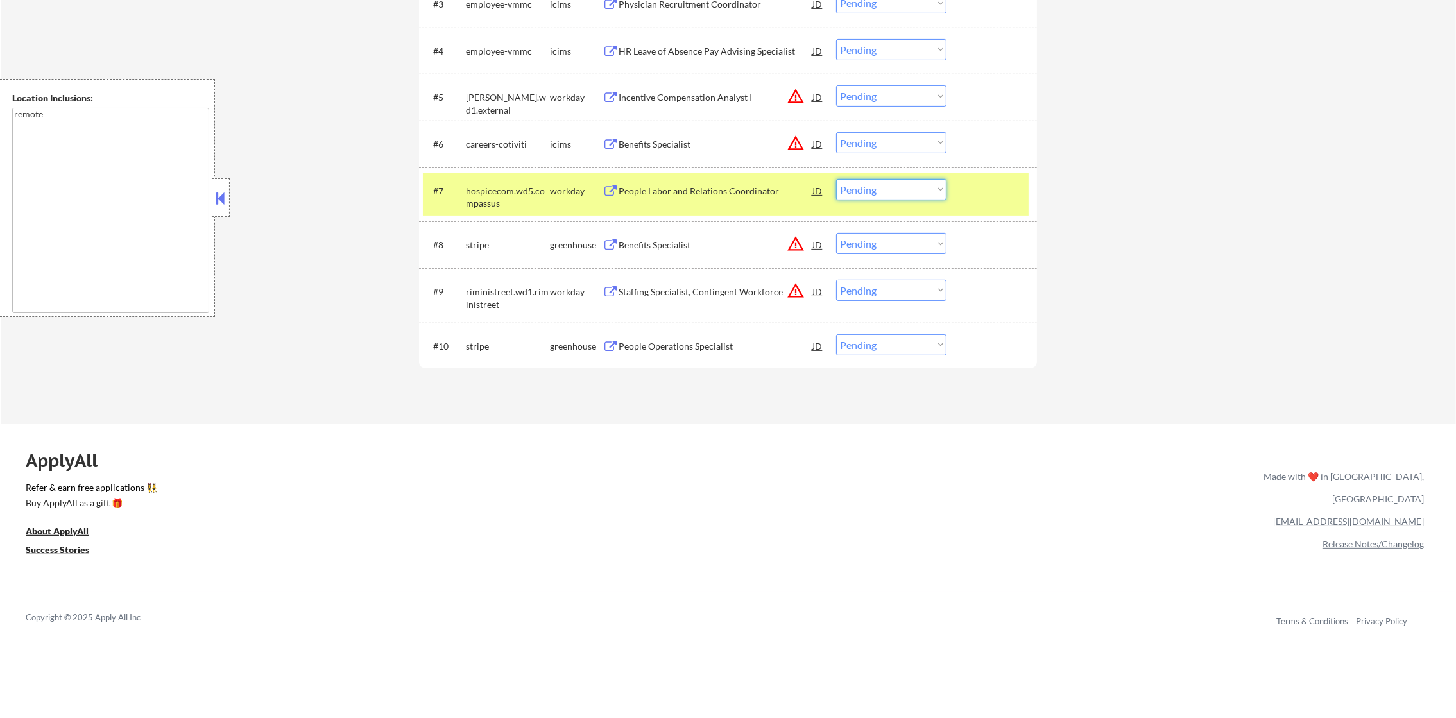
click at [859, 182] on select "Choose an option... Pending Applied Excluded (Questions) Excluded (Expired) Exc…" at bounding box center [891, 189] width 110 height 21
click at [836, 179] on select "Choose an option... Pending Applied Excluded (Questions) Excluded (Expired) Exc…" at bounding box center [891, 189] width 110 height 21
click at [530, 186] on div "hospicecom.wd5.compassus" at bounding box center [508, 197] width 84 height 25
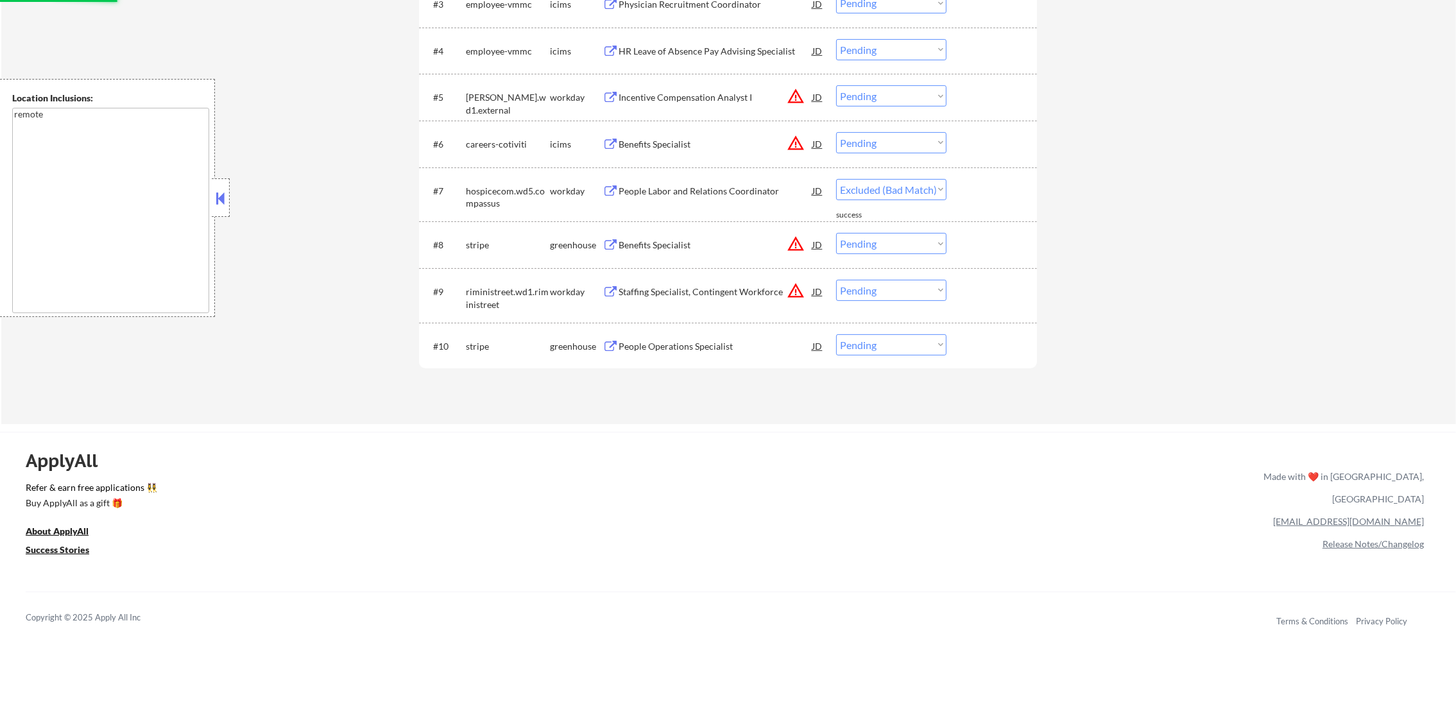
select select ""pending""
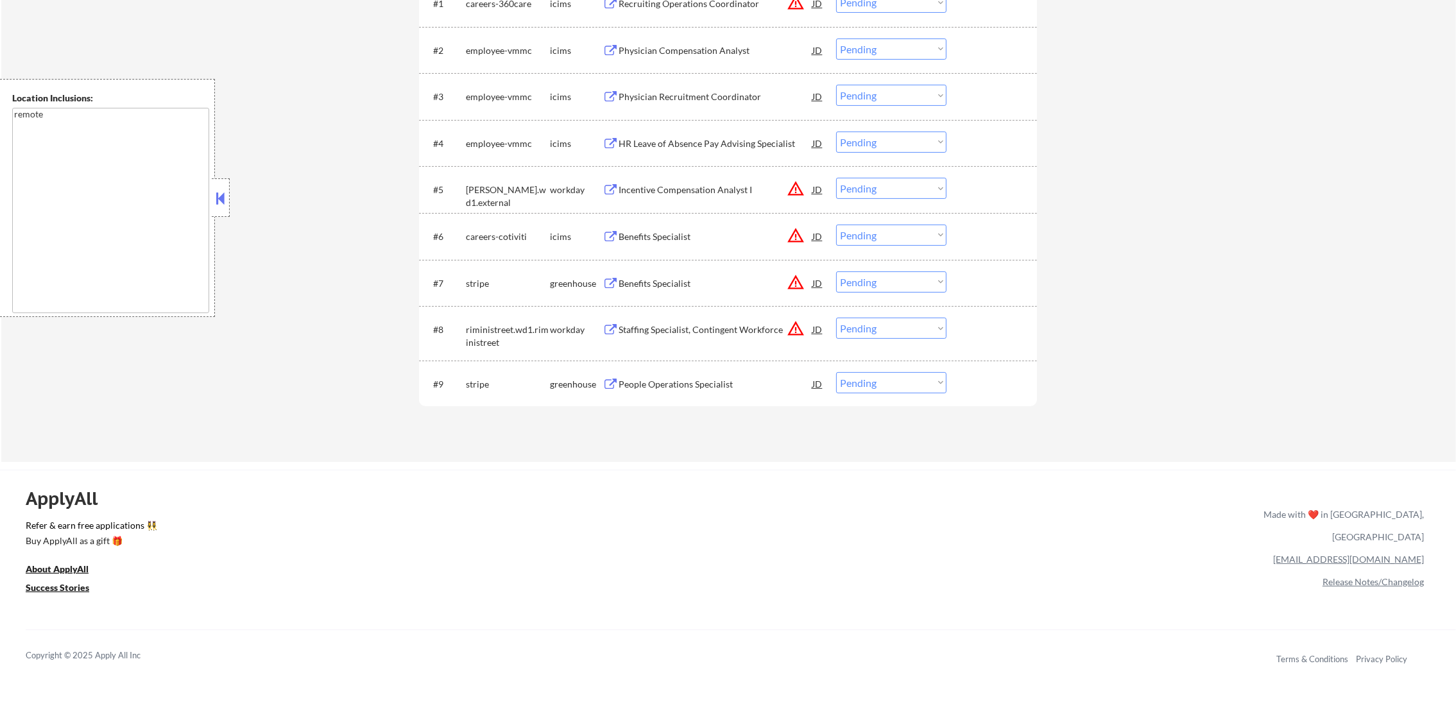
scroll to position [513, 0]
click at [704, 204] on div "#5 [PERSON_NAME].wd1.external workday Incentive Compensation Analyst I JD warni…" at bounding box center [726, 193] width 606 height 35
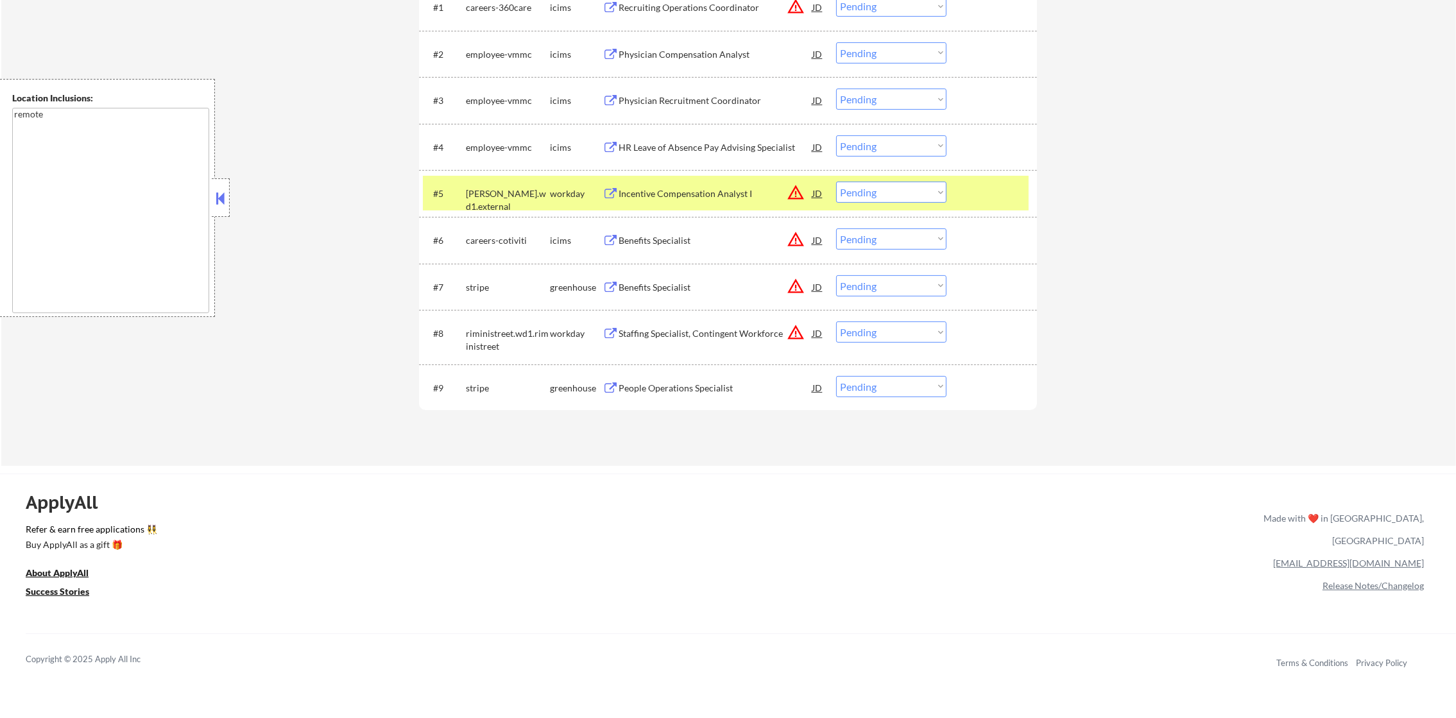
click at [536, 185] on div "stewart.wd1.external" at bounding box center [508, 193] width 84 height 23
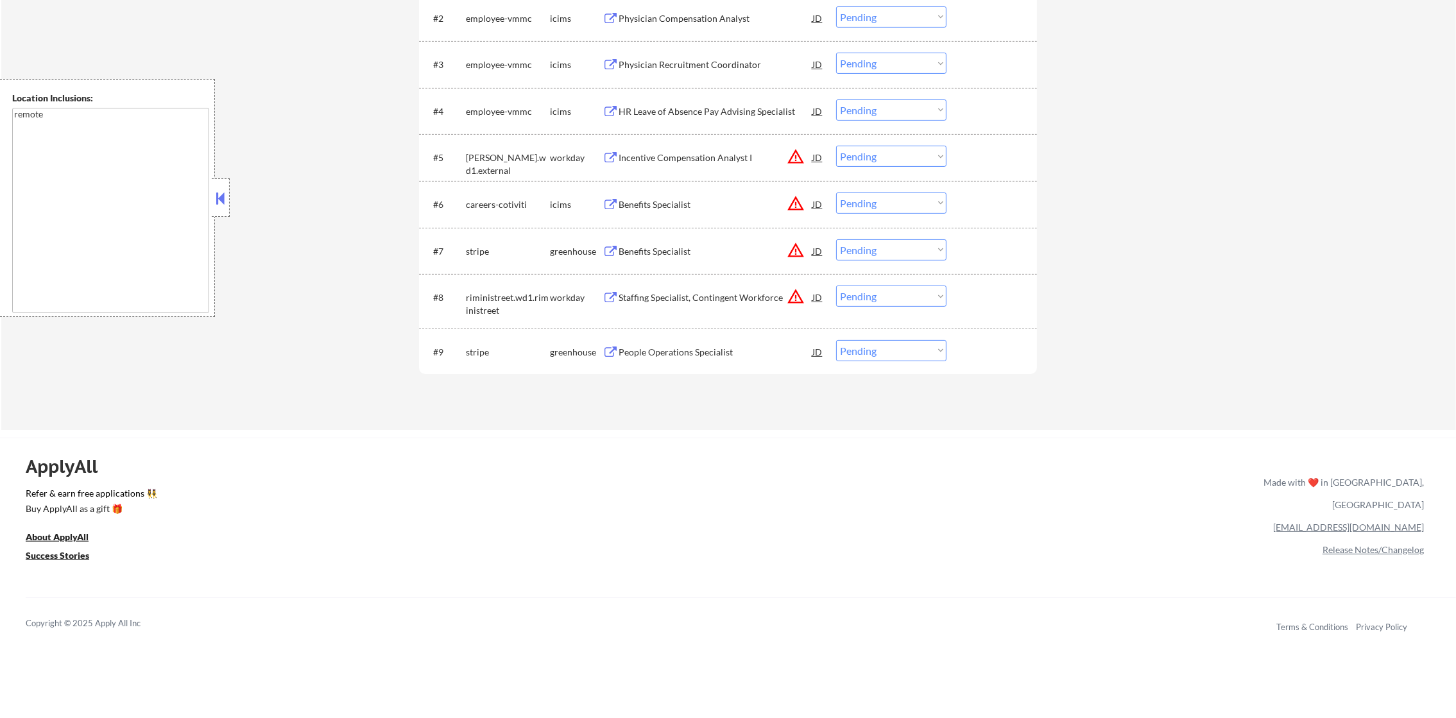
scroll to position [641, 0]
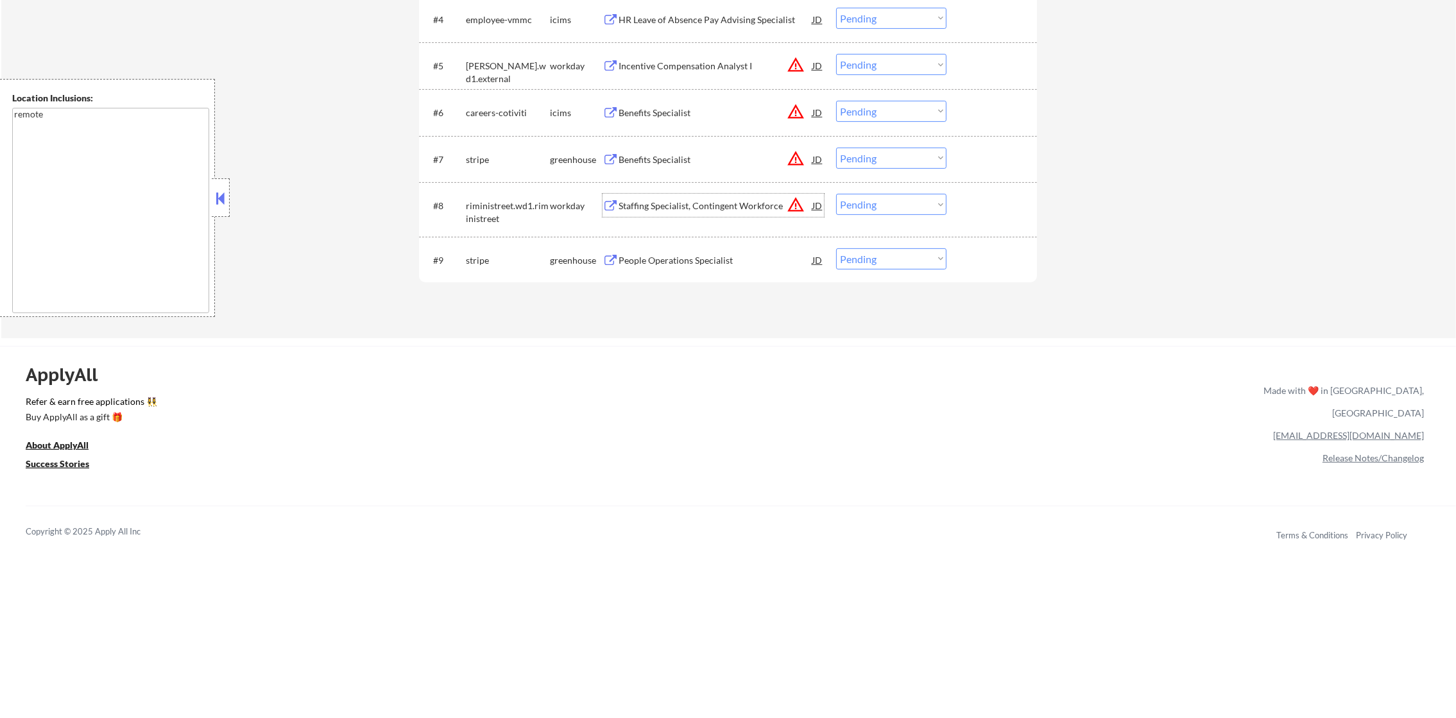
click at [696, 203] on div "Staffing Specialist, Contingent Workforce" at bounding box center [716, 206] width 194 height 13
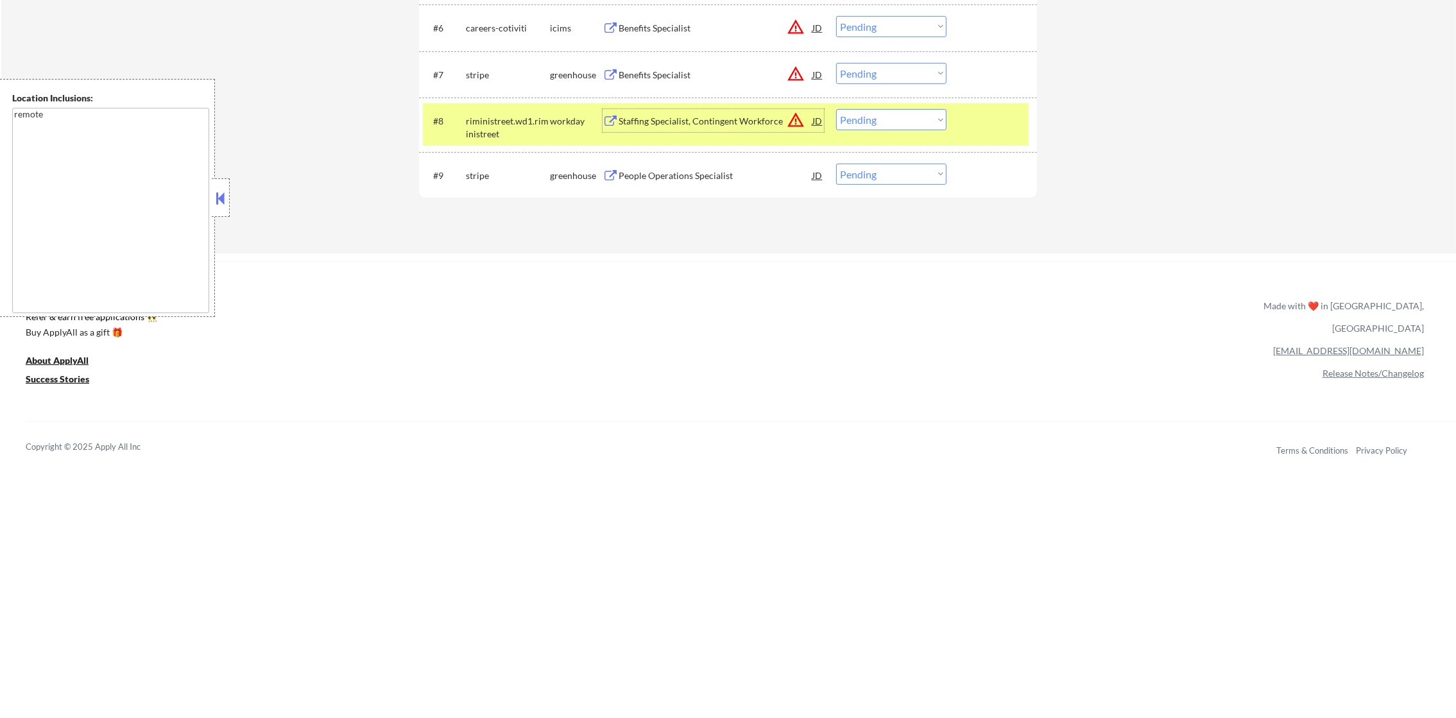
scroll to position [737, 0]
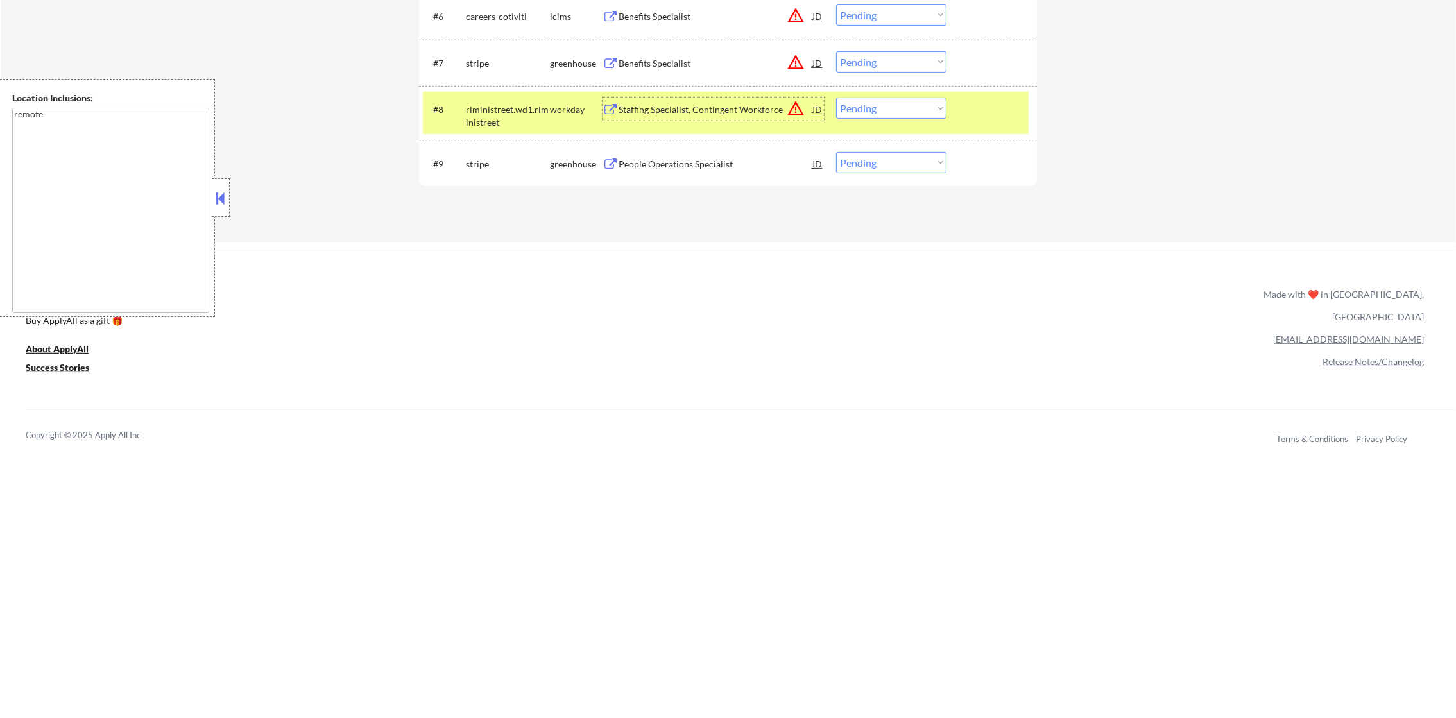
drag, startPoint x: 866, startPoint y: 111, endPoint x: 866, endPoint y: 120, distance: 9.0
click at [866, 111] on select "Choose an option... Pending Applied Excluded (Questions) Excluded (Expired) Exc…" at bounding box center [891, 108] width 110 height 21
click at [836, 98] on select "Choose an option... Pending Applied Excluded (Questions) Excluded (Expired) Exc…" at bounding box center [891, 108] width 110 height 21
click at [509, 123] on div "riministreet.wd1.riministreet" at bounding box center [508, 115] width 84 height 25
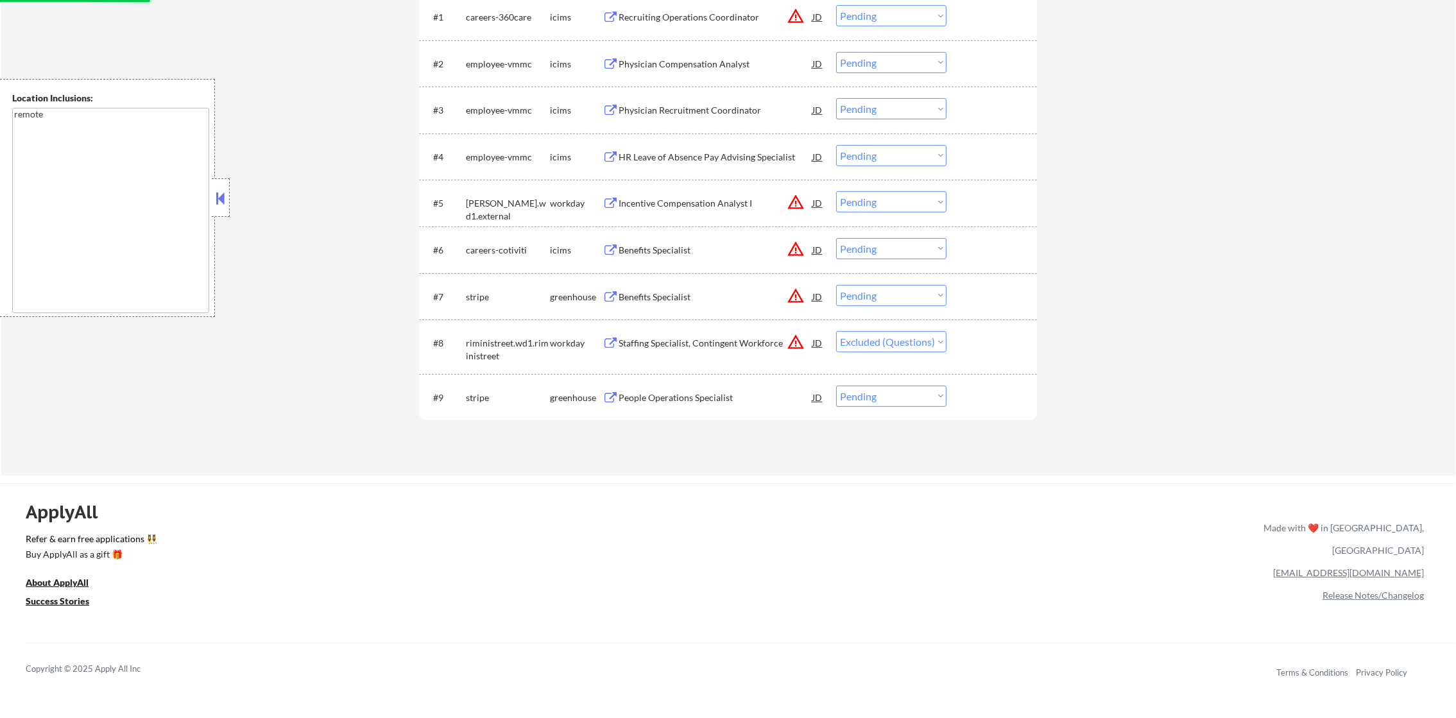
scroll to position [481, 0]
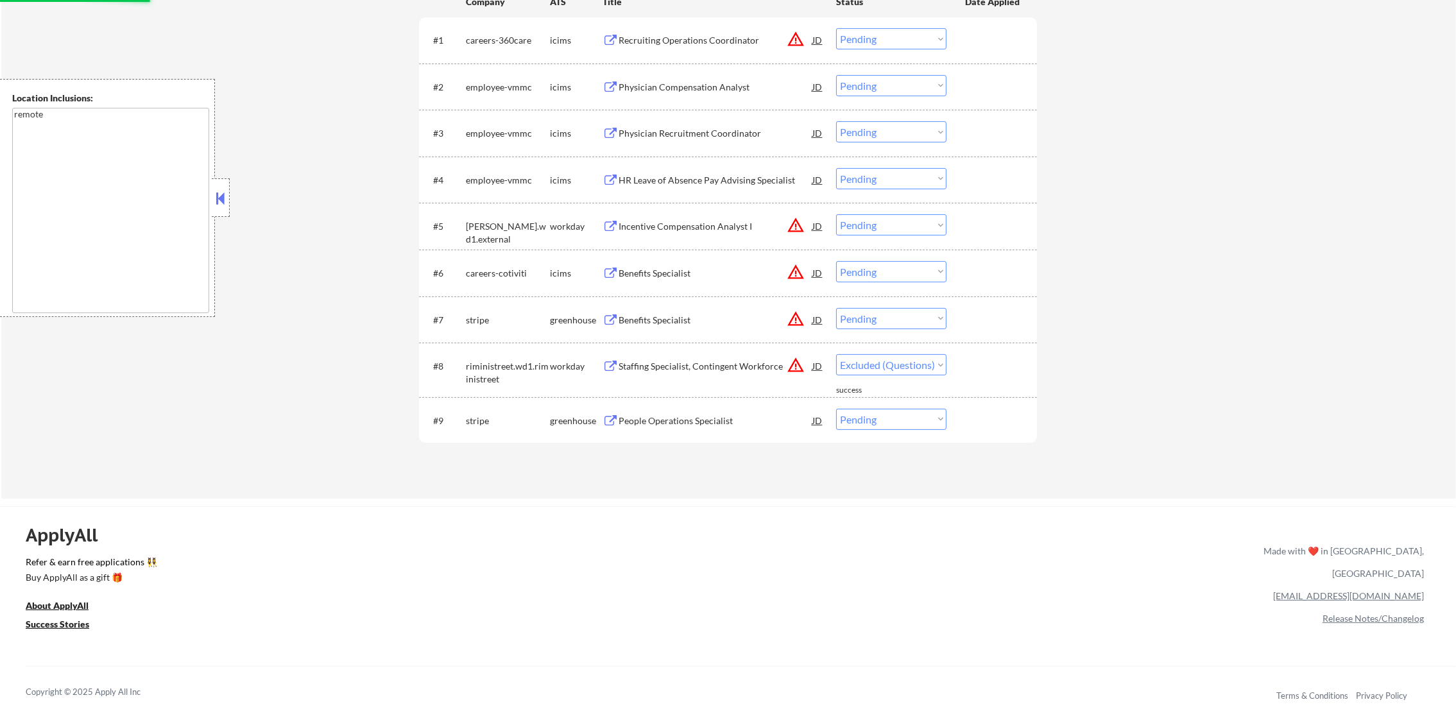
select select ""pending""
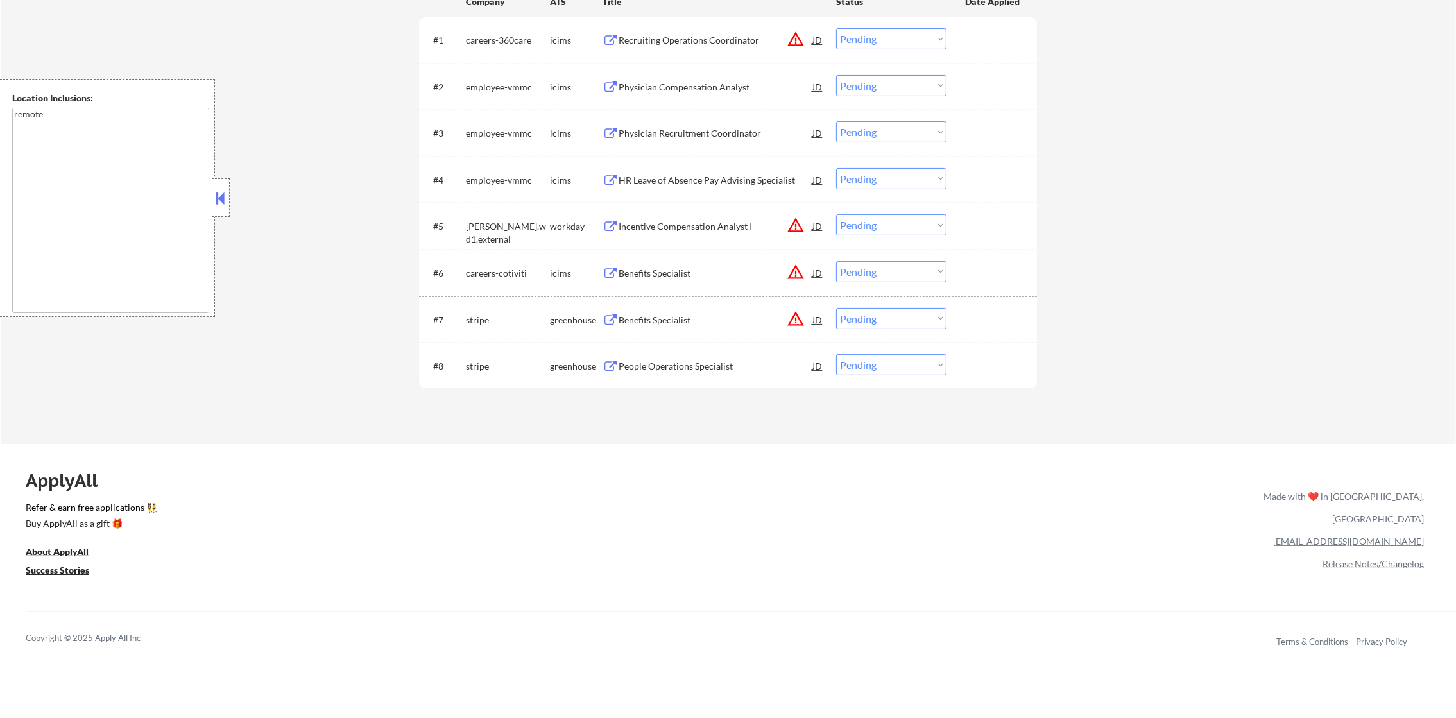
click at [704, 228] on div "Incentive Compensation Analyst I" at bounding box center [716, 226] width 194 height 13
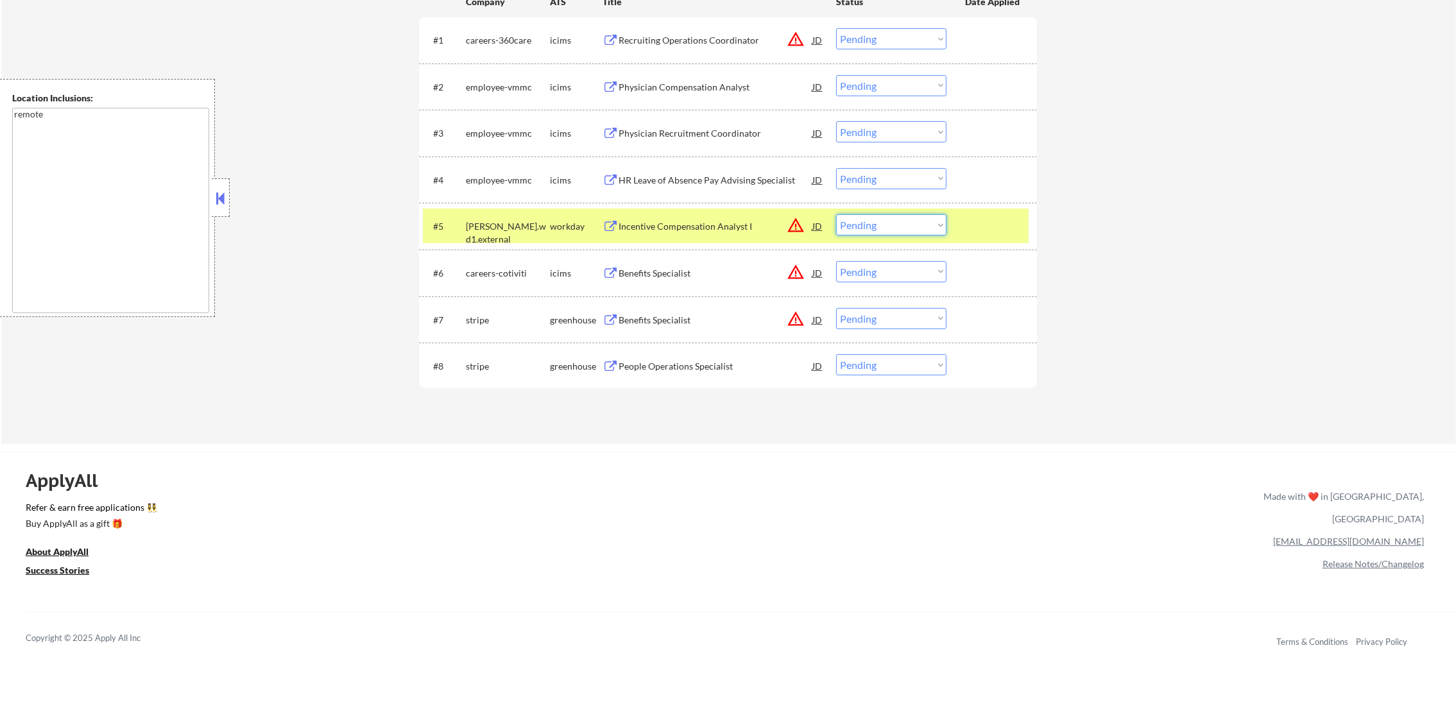
click at [856, 225] on select "Choose an option... Pending Applied Excluded (Questions) Excluded (Expired) Exc…" at bounding box center [891, 224] width 110 height 21
click at [836, 214] on select "Choose an option... Pending Applied Excluded (Questions) Excluded (Expired) Exc…" at bounding box center [891, 224] width 110 height 21
click at [518, 246] on div "#5 stewart.wd1.external workday Incentive Compensation Analyst I JD warning_amb…" at bounding box center [728, 226] width 618 height 47
drag, startPoint x: 517, startPoint y: 238, endPoint x: 517, endPoint y: 228, distance: 9.6
click at [515, 237] on div "#5 stewart.wd1.external workday Incentive Compensation Analyst I JD warning_amb…" at bounding box center [726, 226] width 606 height 35
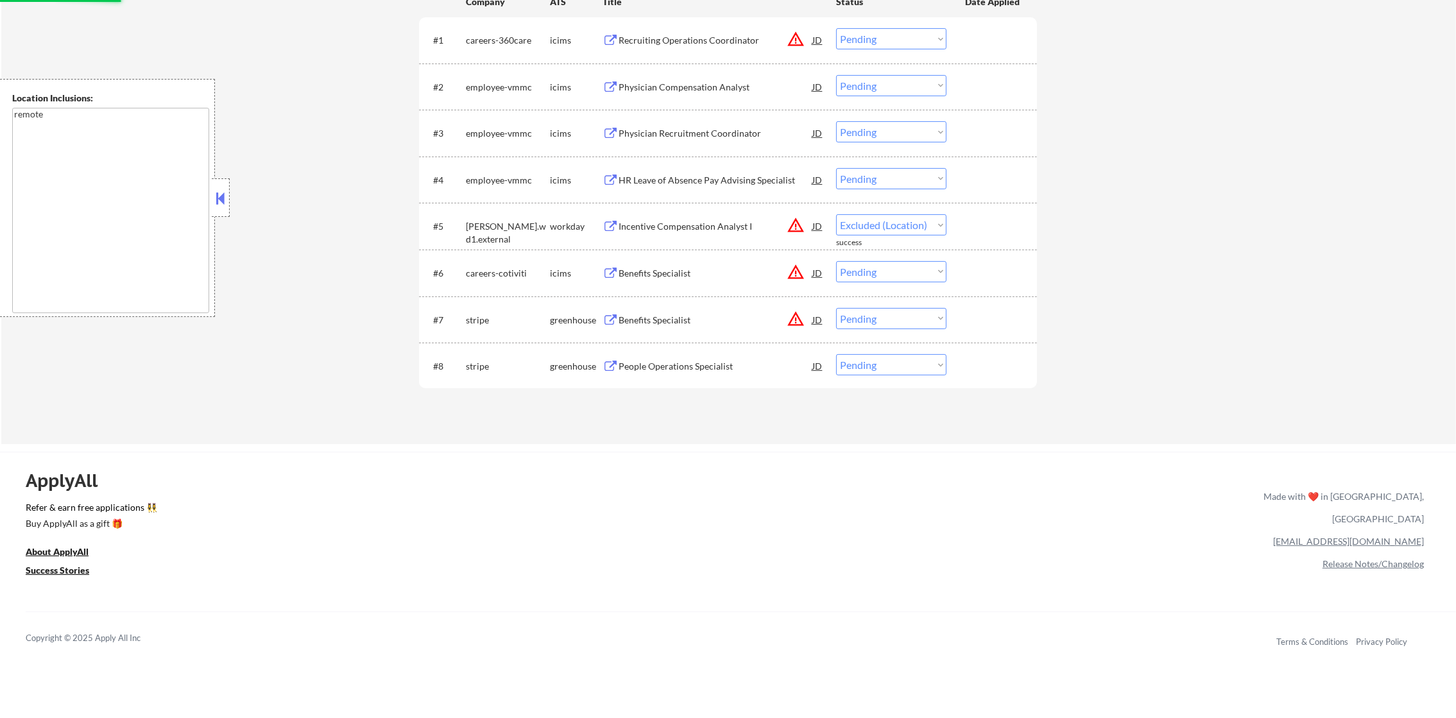
select select ""pending""
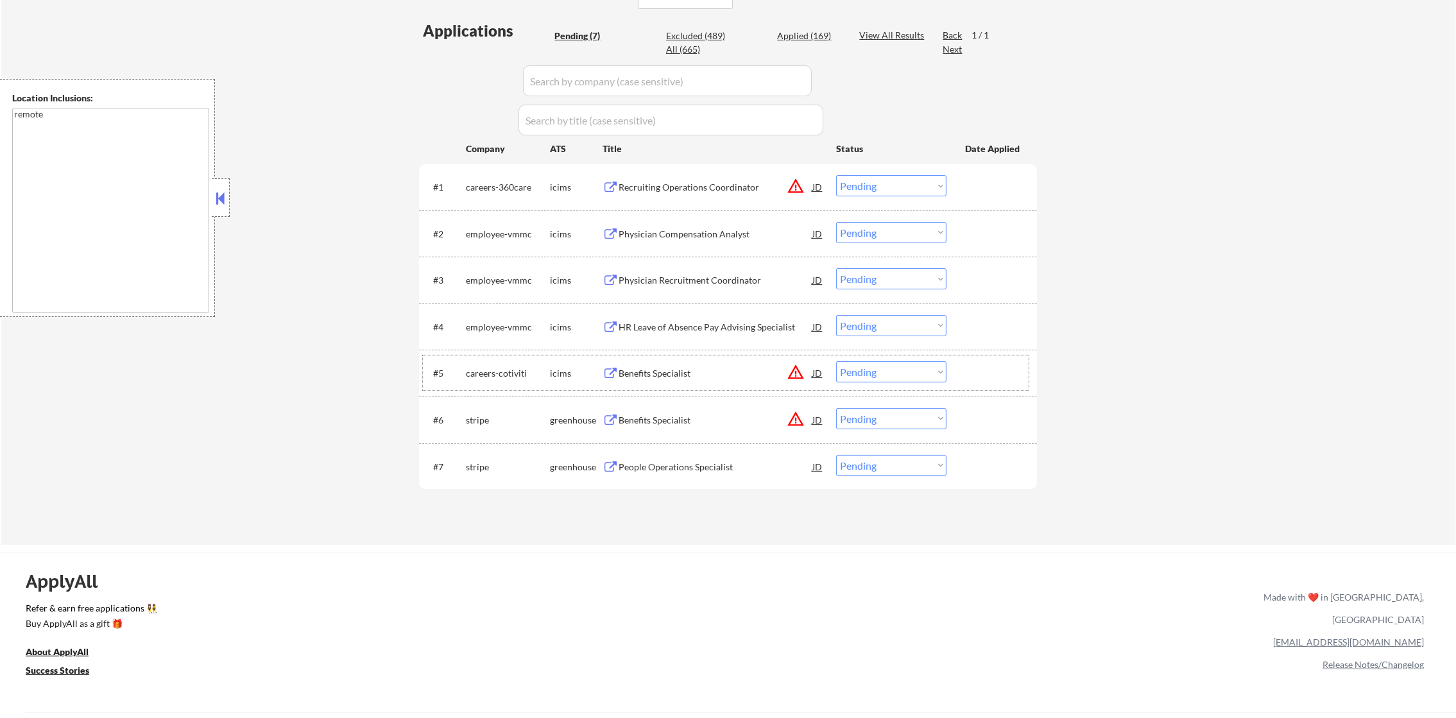
scroll to position [321, 0]
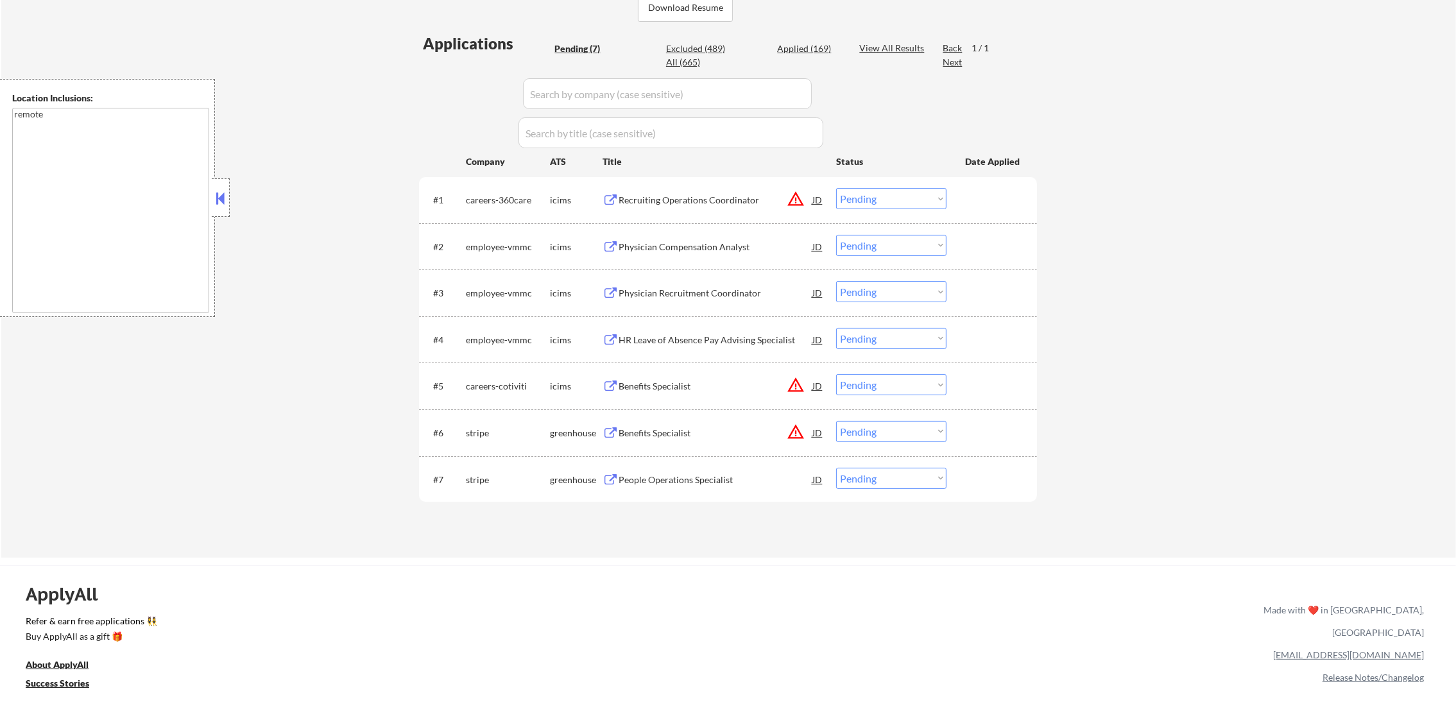
click at [337, 290] on div "← Return to /applysquad Mailslurp Inbox Job Search Builder Samantha Healy User …" at bounding box center [728, 144] width 1455 height 827
copy div "Physician Recruitment Coordinator"
drag, startPoint x: 773, startPoint y: 299, endPoint x: 513, endPoint y: 311, distance: 259.5
click at [513, 311] on div "#3 employee-vmmc icims Physician Recruitment Coordinator JD warning_amber Choos…" at bounding box center [728, 292] width 618 height 47
click at [261, 318] on div "← Return to /applysquad Mailslurp Inbox Job Search Builder Samantha Healy User …" at bounding box center [728, 144] width 1455 height 827
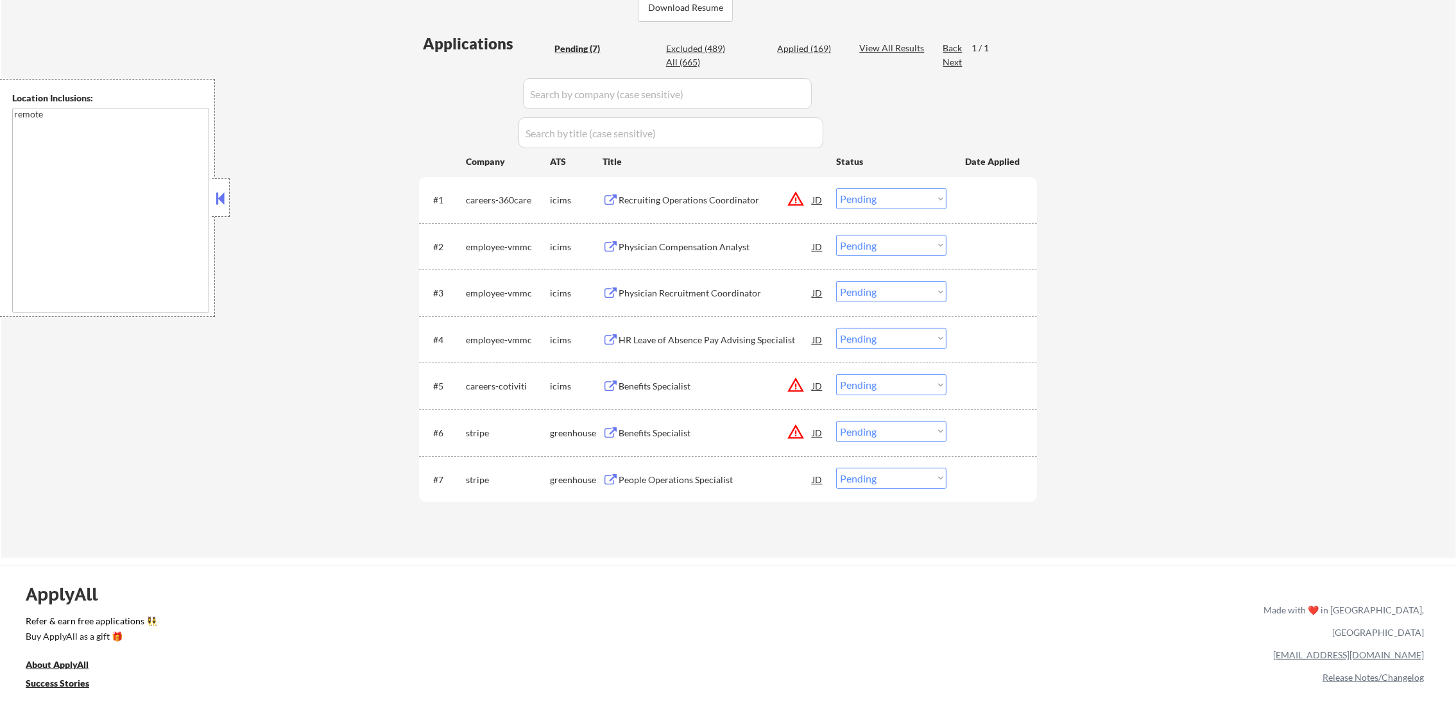
click at [794, 436] on button "warning_amber" at bounding box center [796, 432] width 18 height 18
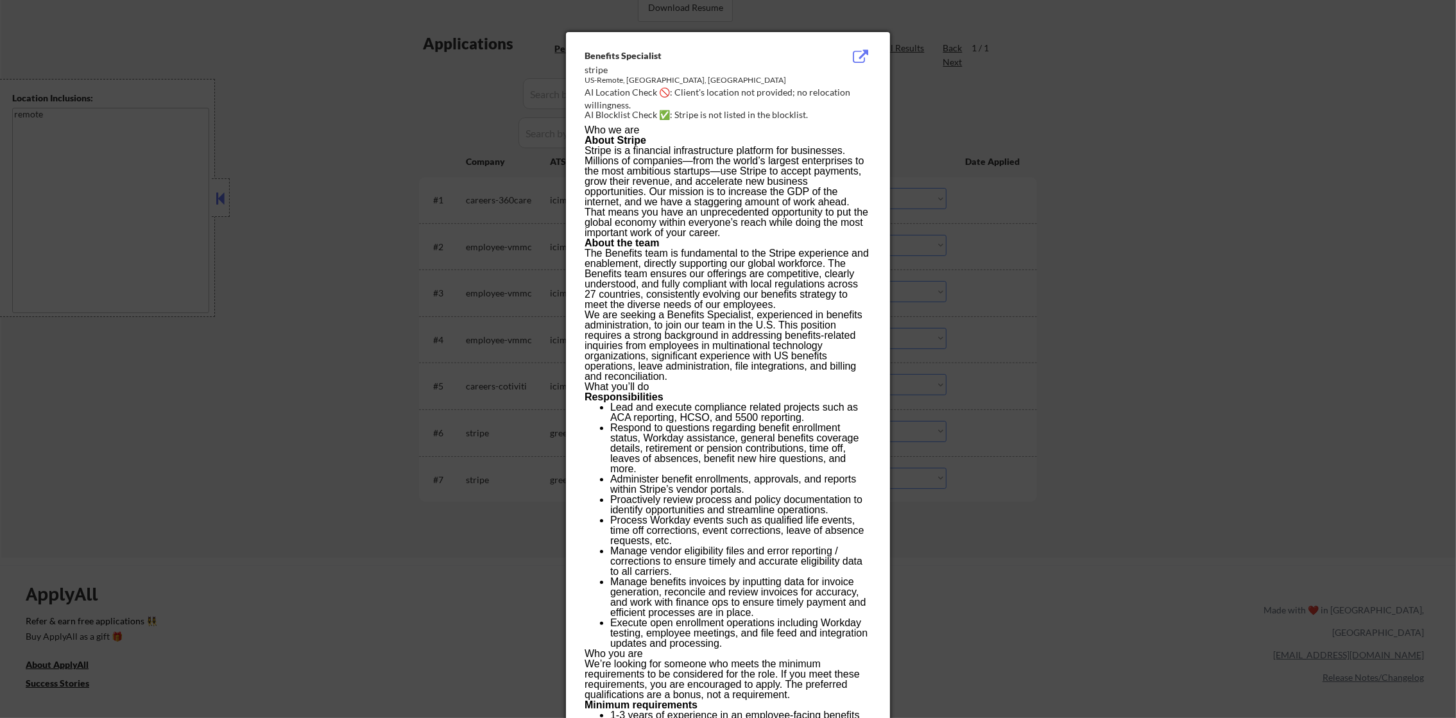
click at [1016, 411] on div at bounding box center [728, 359] width 1456 height 718
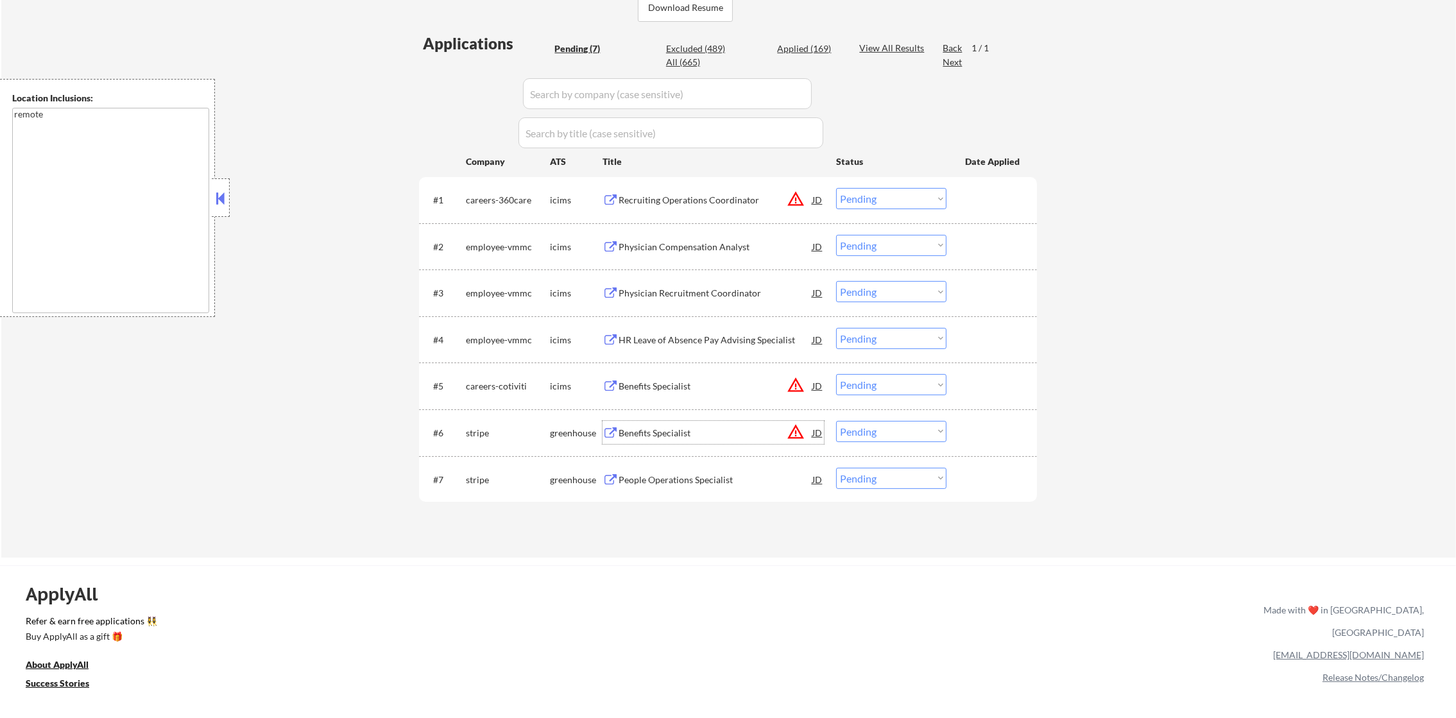
click at [721, 430] on div "Benefits Specialist" at bounding box center [716, 433] width 194 height 13
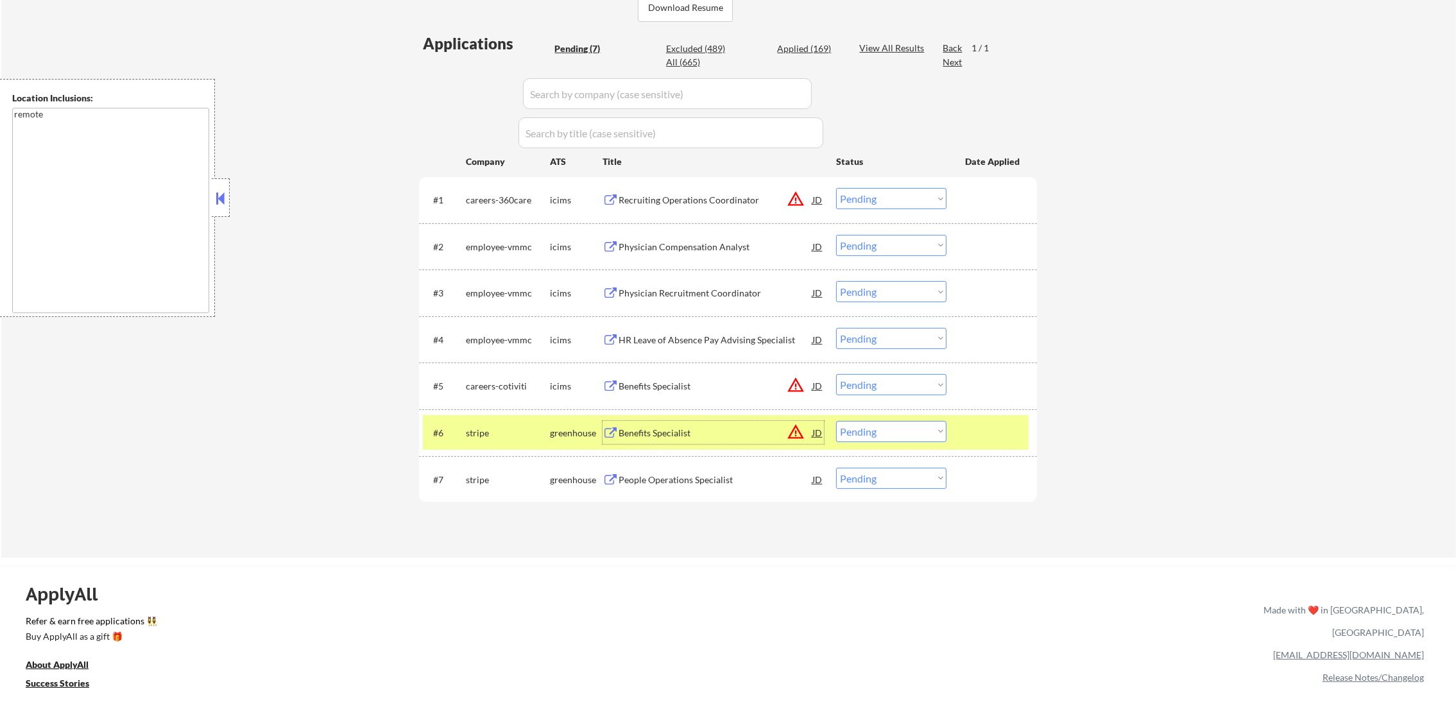
click at [859, 429] on select "Choose an option... Pending Applied Excluded (Questions) Excluded (Expired) Exc…" at bounding box center [891, 431] width 110 height 21
click at [836, 421] on select "Choose an option... Pending Applied Excluded (Questions) Excluded (Expired) Exc…" at bounding box center [891, 431] width 110 height 21
click at [495, 429] on div "stripe" at bounding box center [508, 433] width 84 height 13
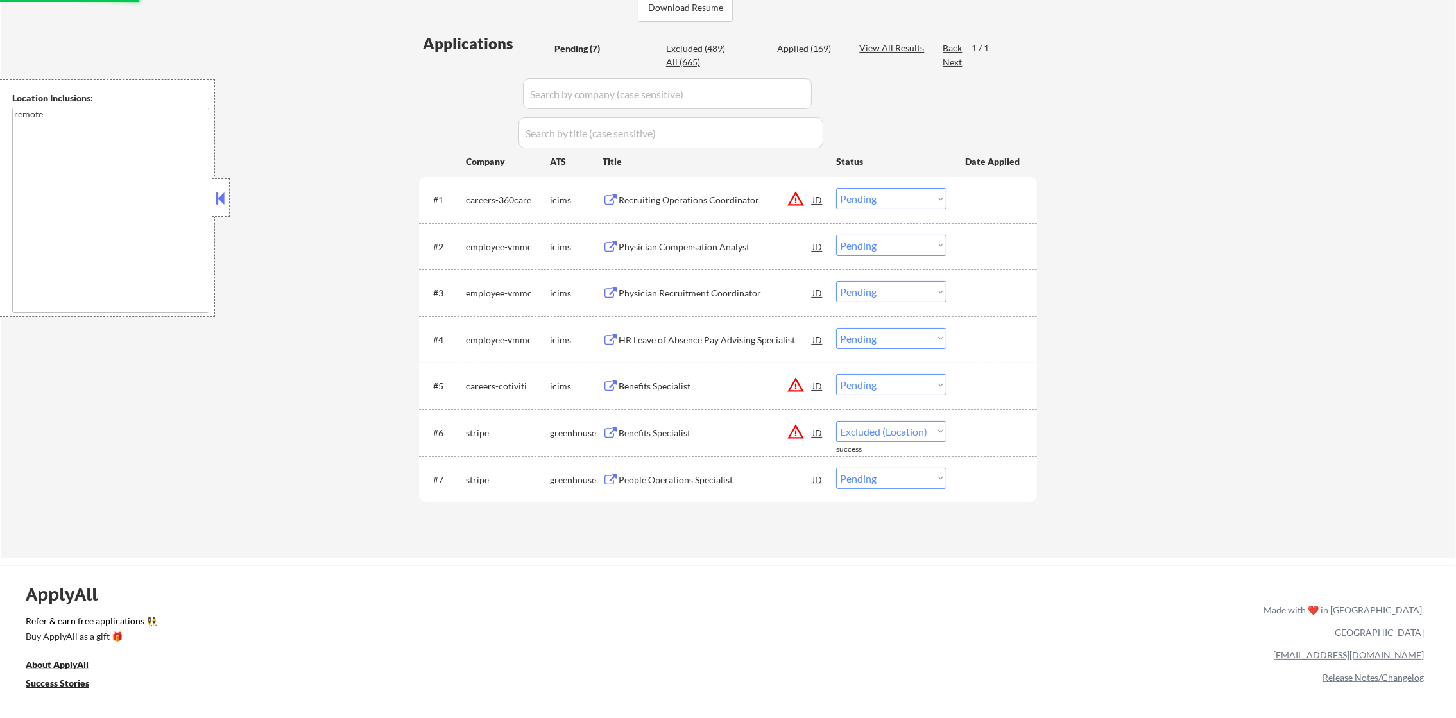
select select ""pending""
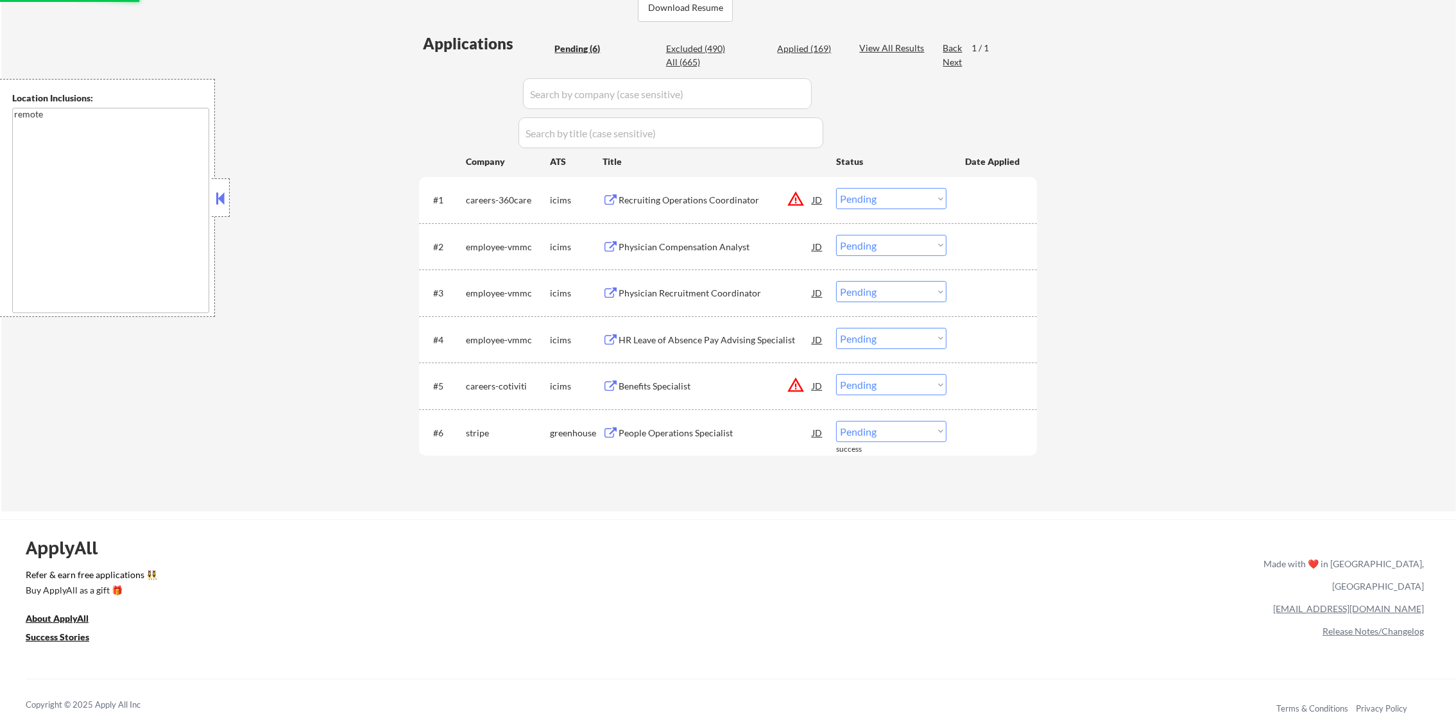
click at [875, 391] on select "Choose an option... Pending Applied Excluded (Questions) Excluded (Expired) Exc…" at bounding box center [891, 384] width 110 height 21
click at [836, 374] on select "Choose an option... Pending Applied Excluded (Questions) Excluded (Expired) Exc…" at bounding box center [891, 384] width 110 height 21
select select ""pending""
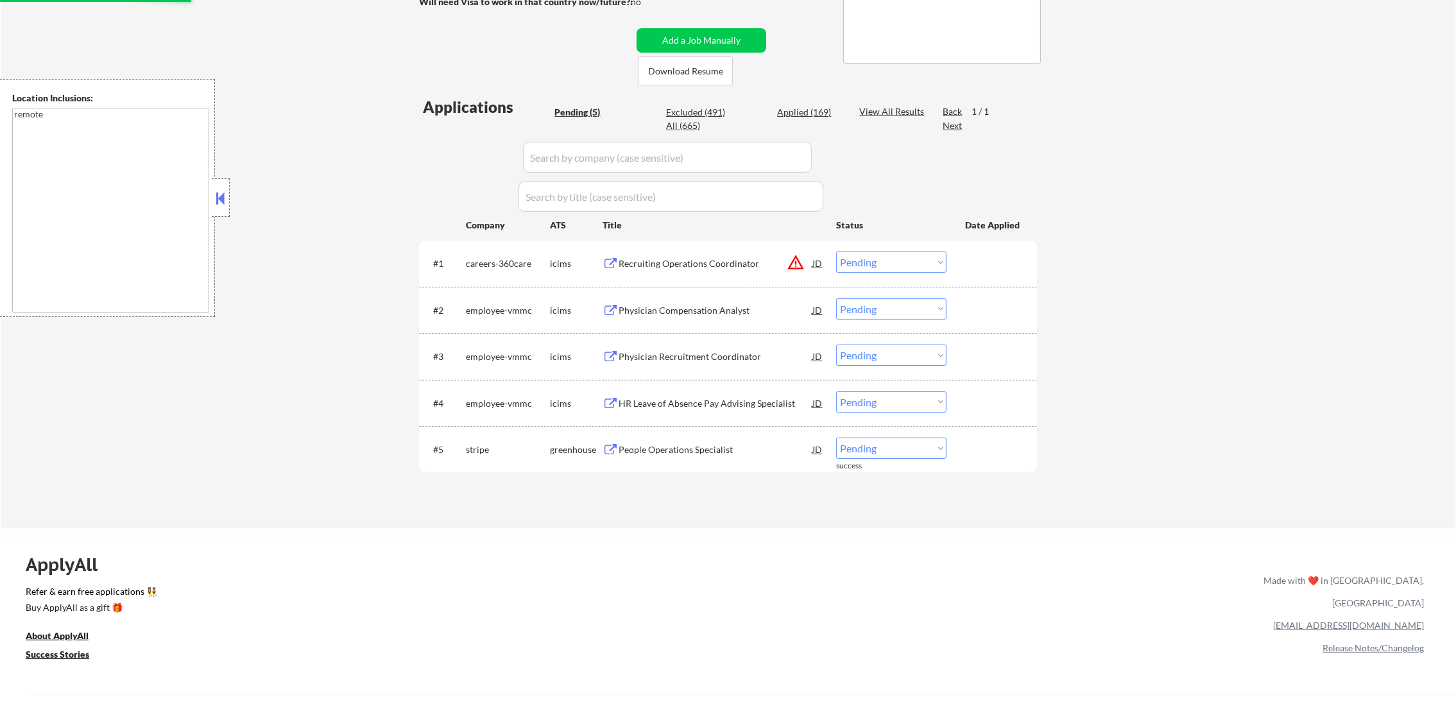
scroll to position [256, 0]
click at [748, 303] on div "Physician Compensation Analyst" at bounding box center [716, 311] width 194 height 23
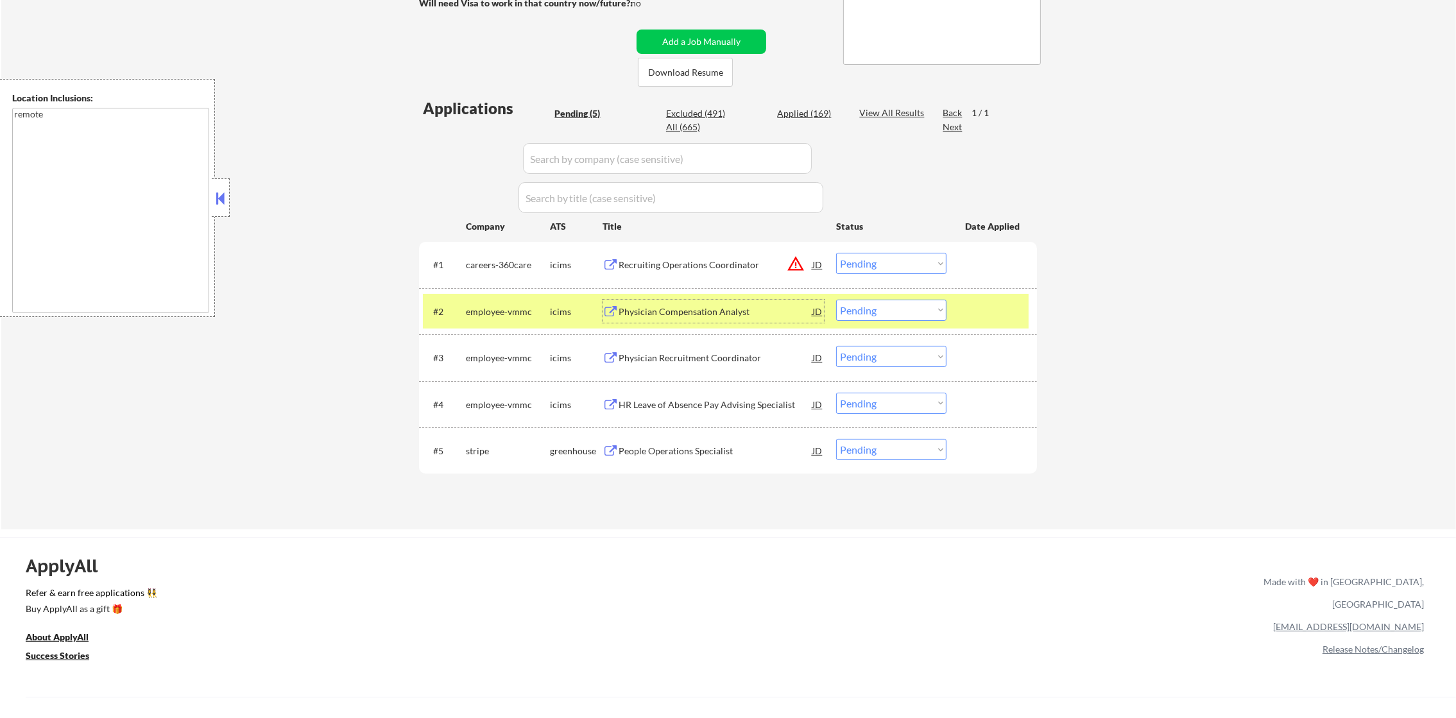
click at [908, 320] on div "#2 employee-vmmc icims Physician Compensation Analyst JD warning_amber Choose a…" at bounding box center [726, 311] width 606 height 35
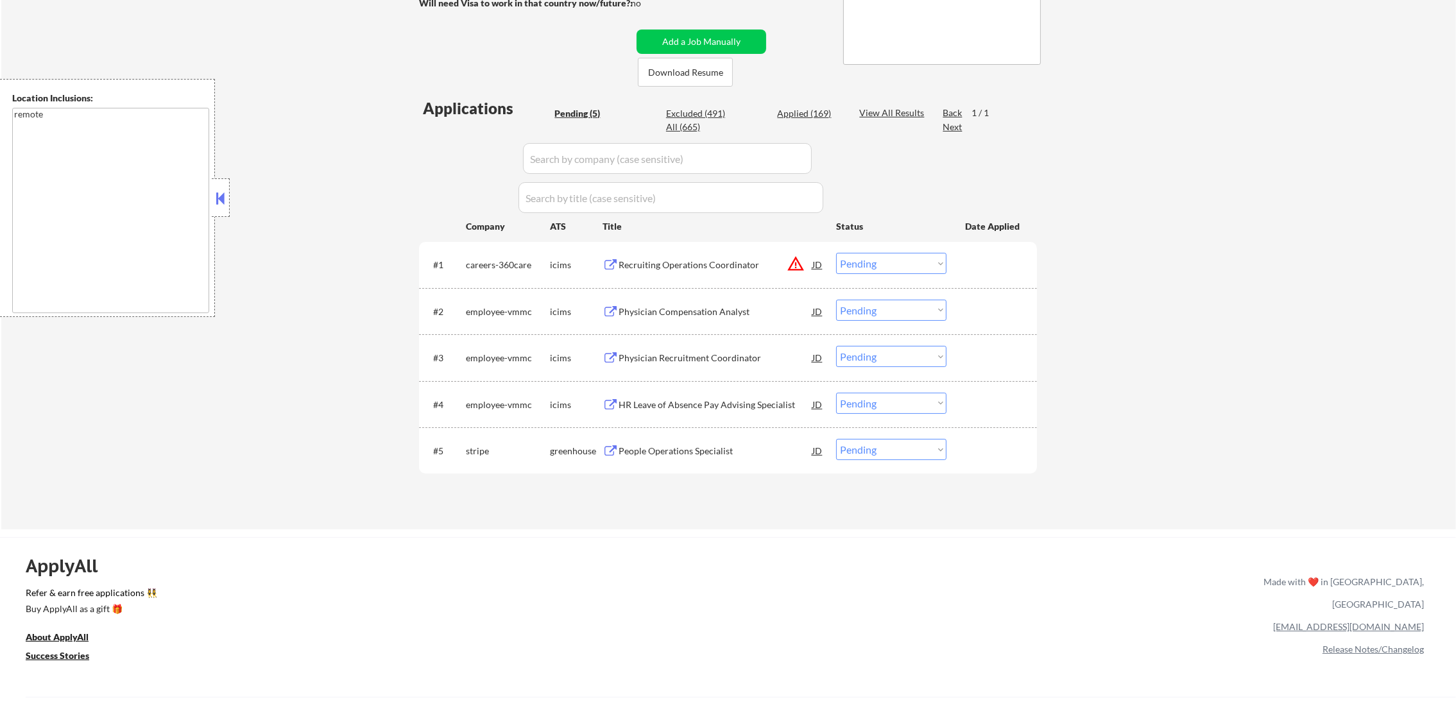
click at [927, 309] on select "Choose an option... Pending Applied Excluded (Questions) Excluded (Expired) Exc…" at bounding box center [891, 310] width 110 height 21
click at [836, 300] on select "Choose an option... Pending Applied Excluded (Questions) Excluded (Expired) Exc…" at bounding box center [891, 310] width 110 height 21
select select ""pending""
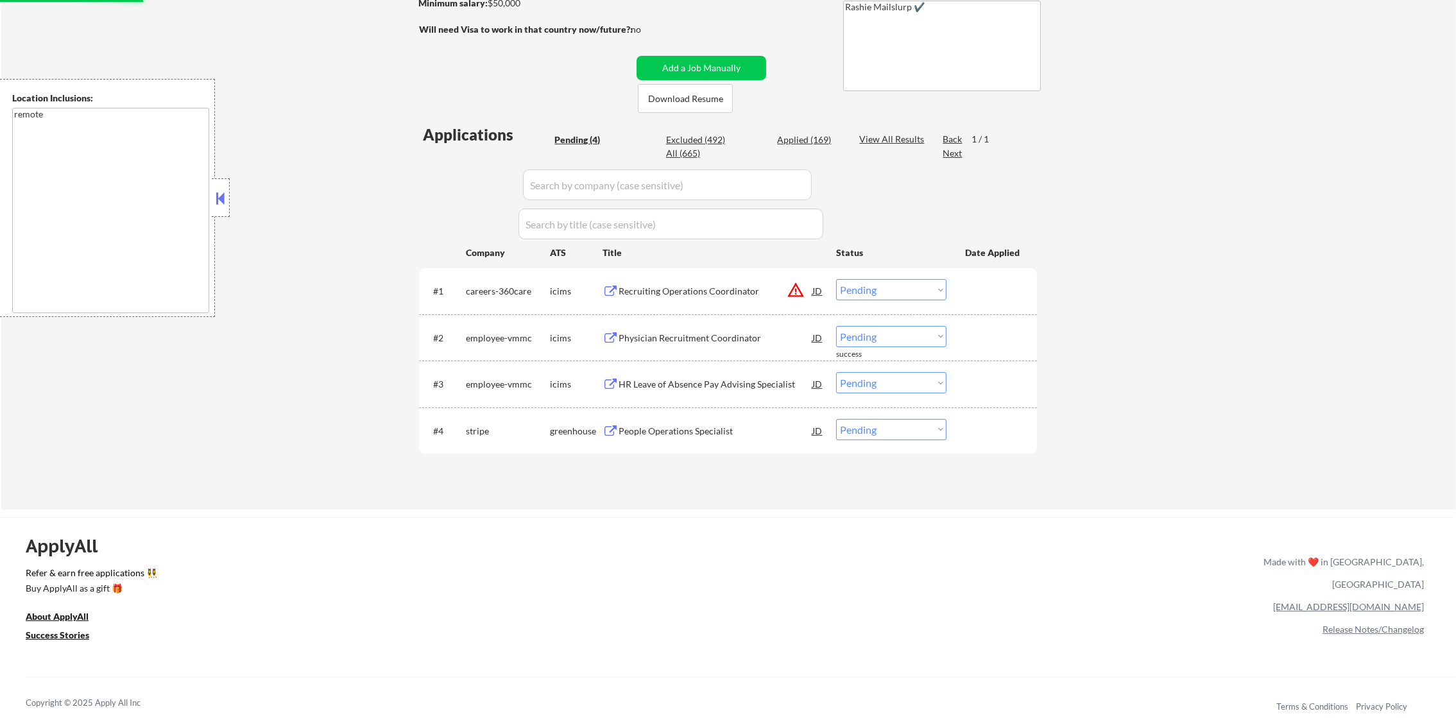
scroll to position [225, 0]
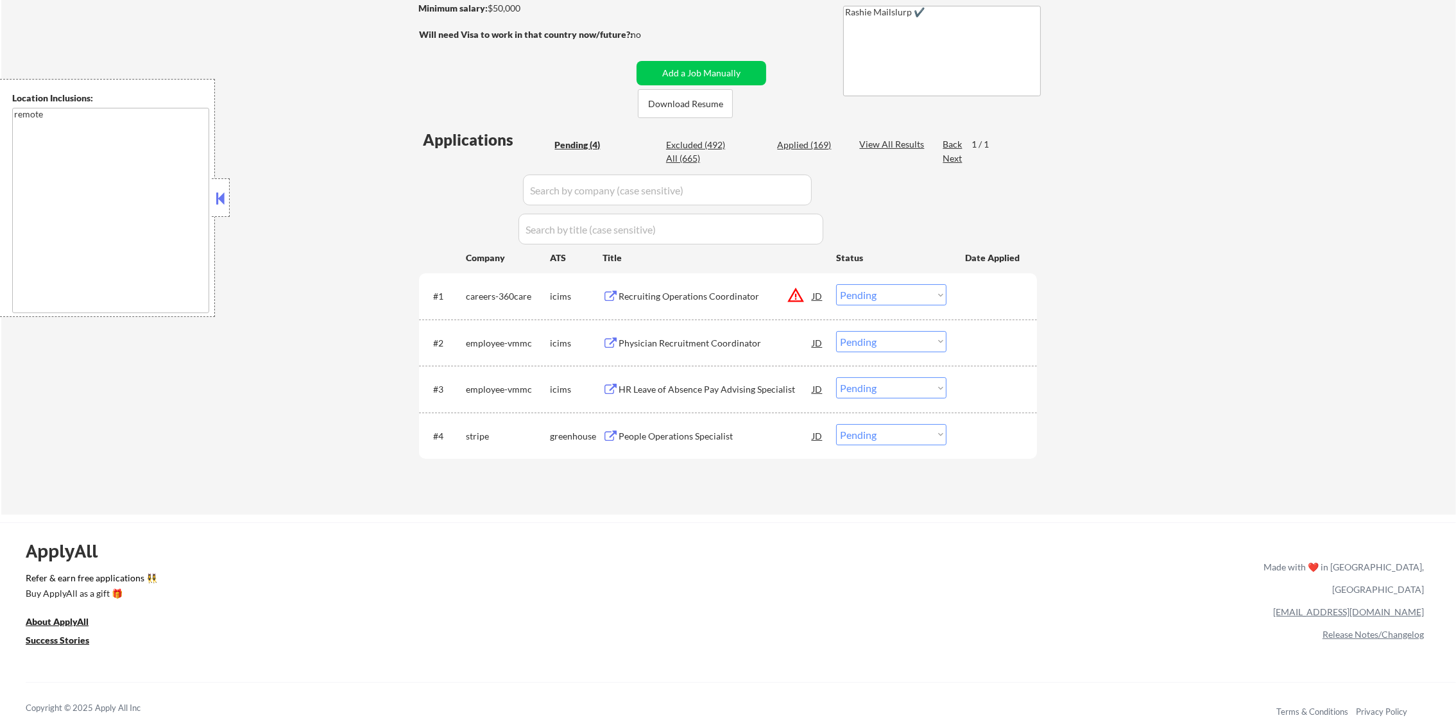
click at [827, 148] on div "Applied (169)" at bounding box center [809, 145] width 64 height 13
select select ""applied""
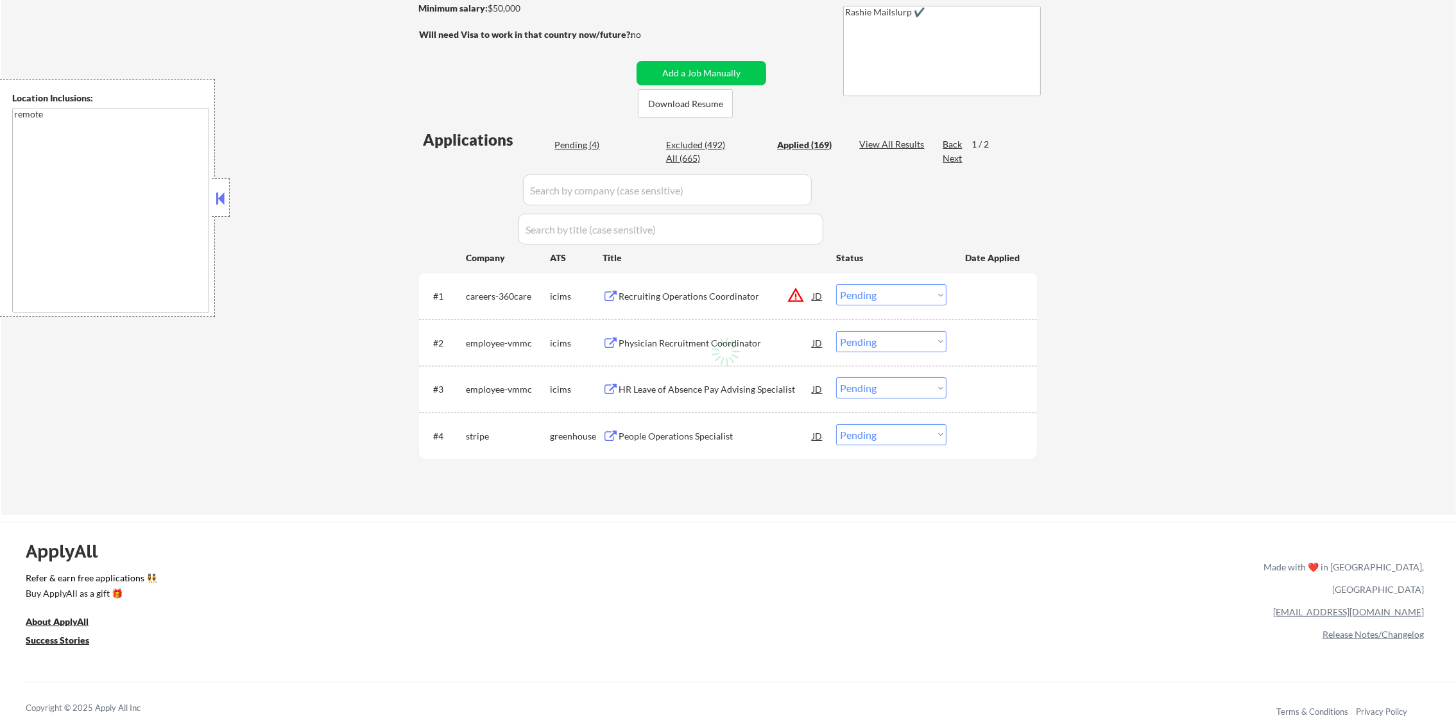
select select ""applied""
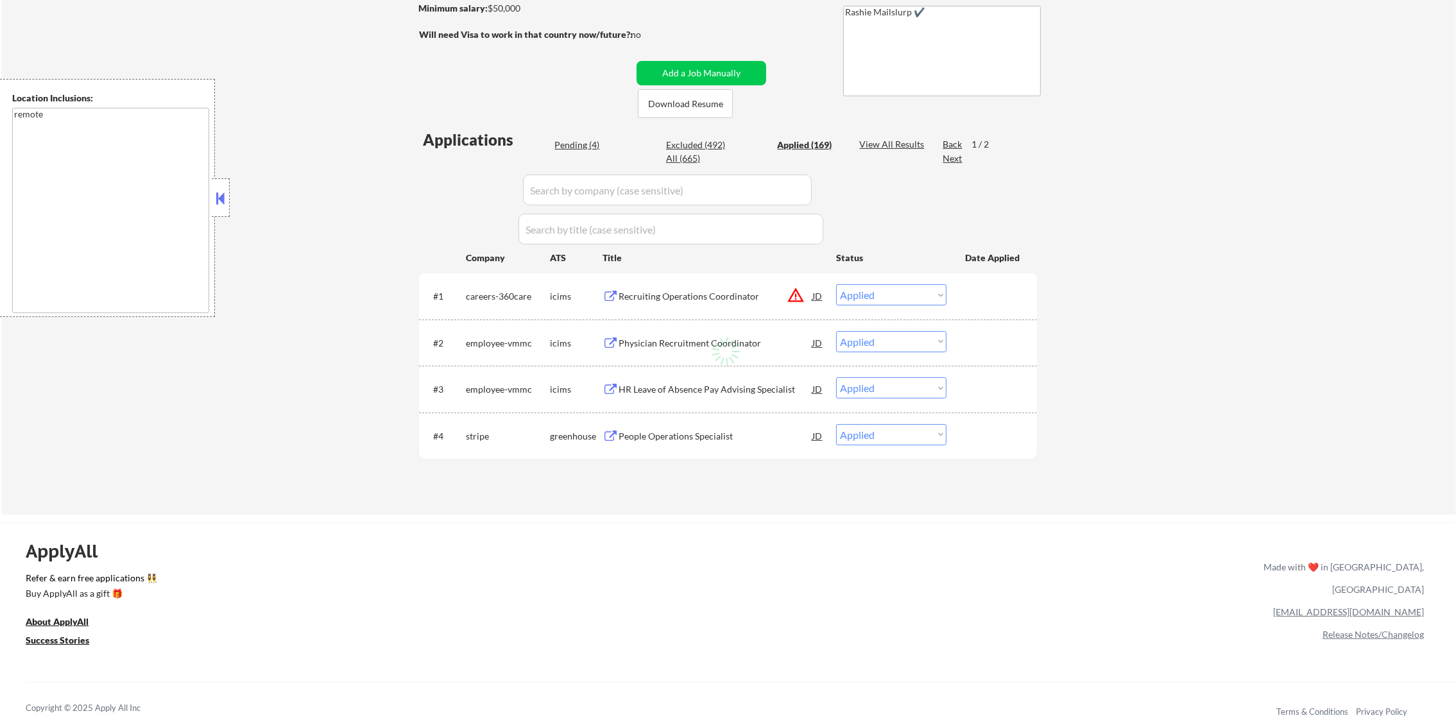
select select ""applied""
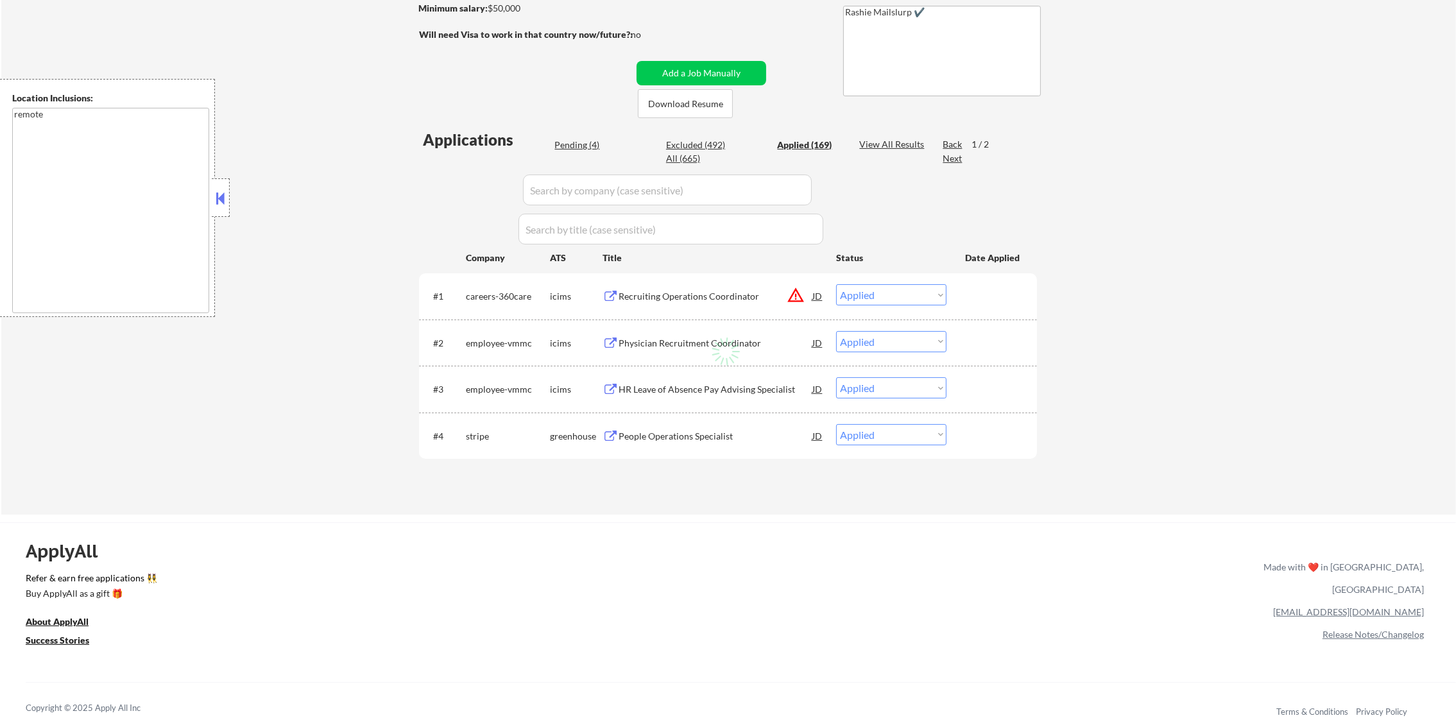
select select ""applied""
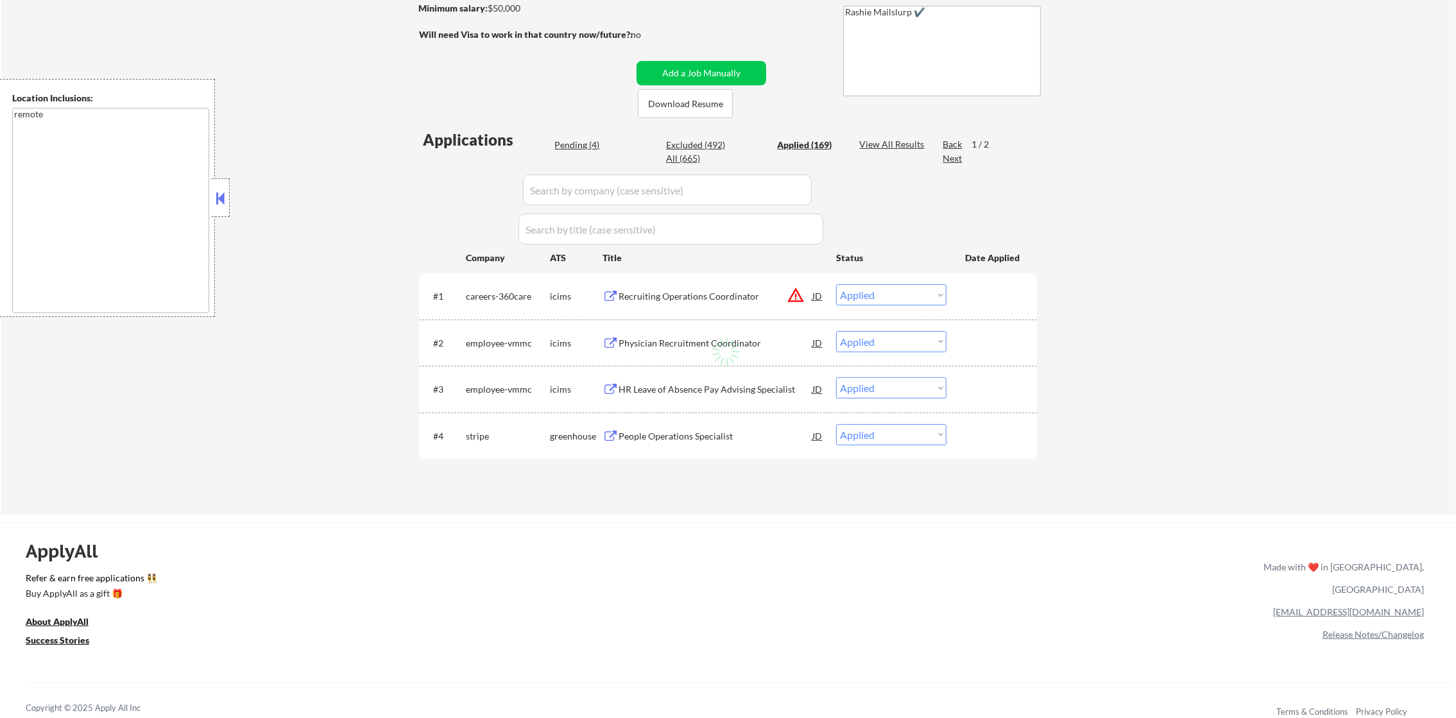
select select ""applied""
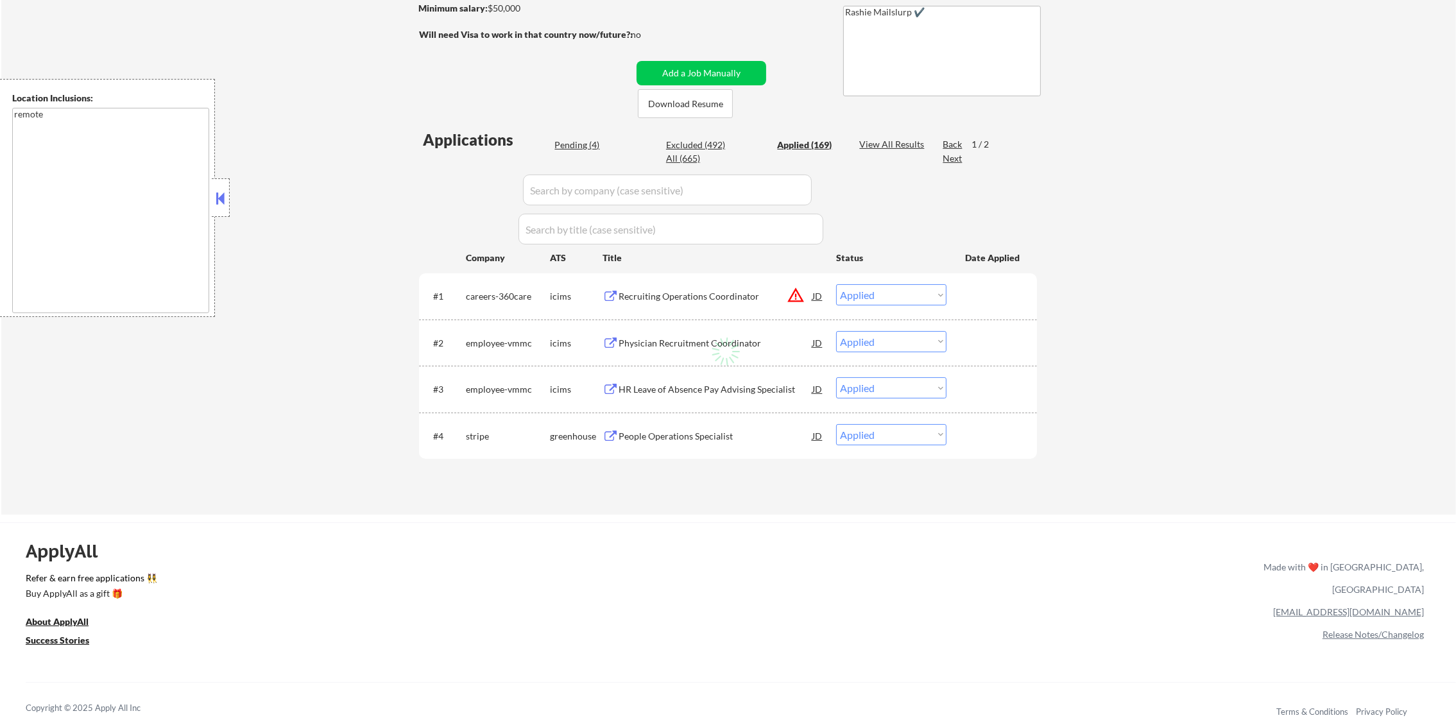
select select ""applied""
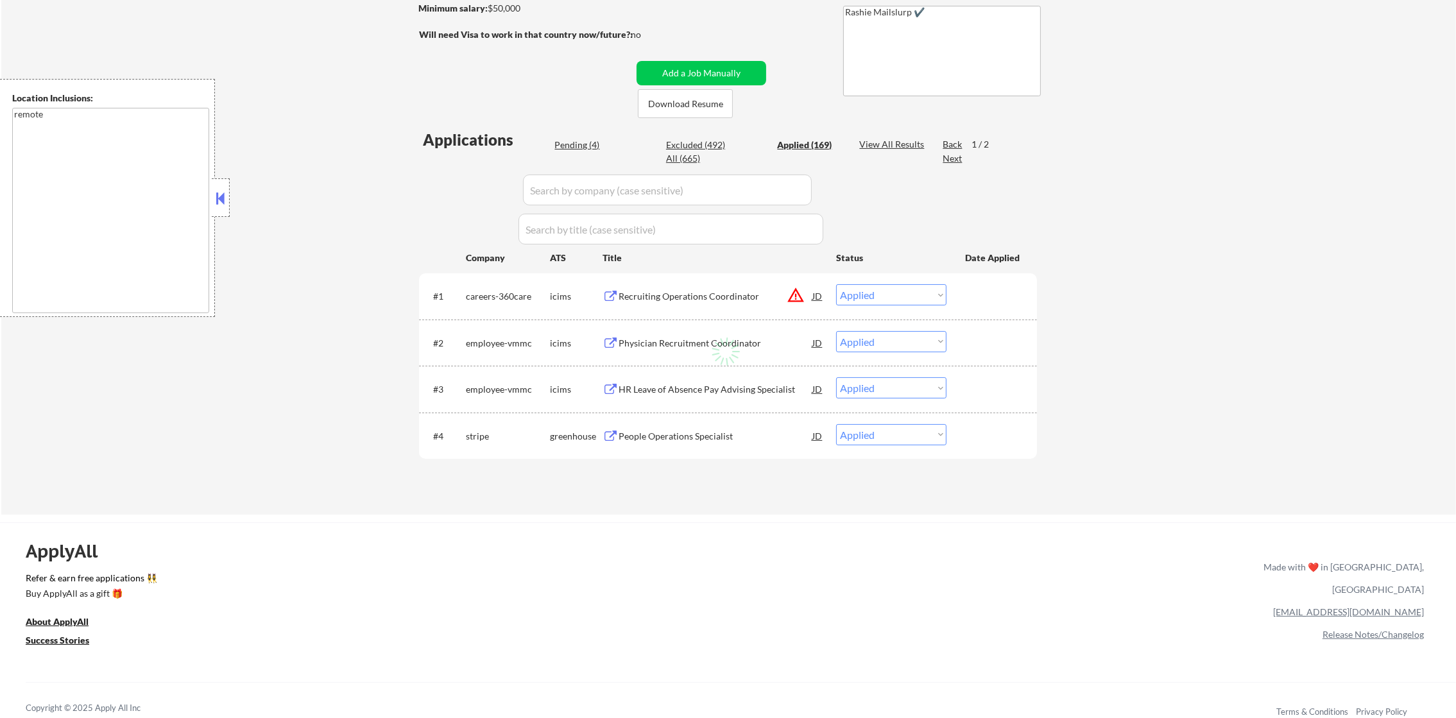
select select ""applied""
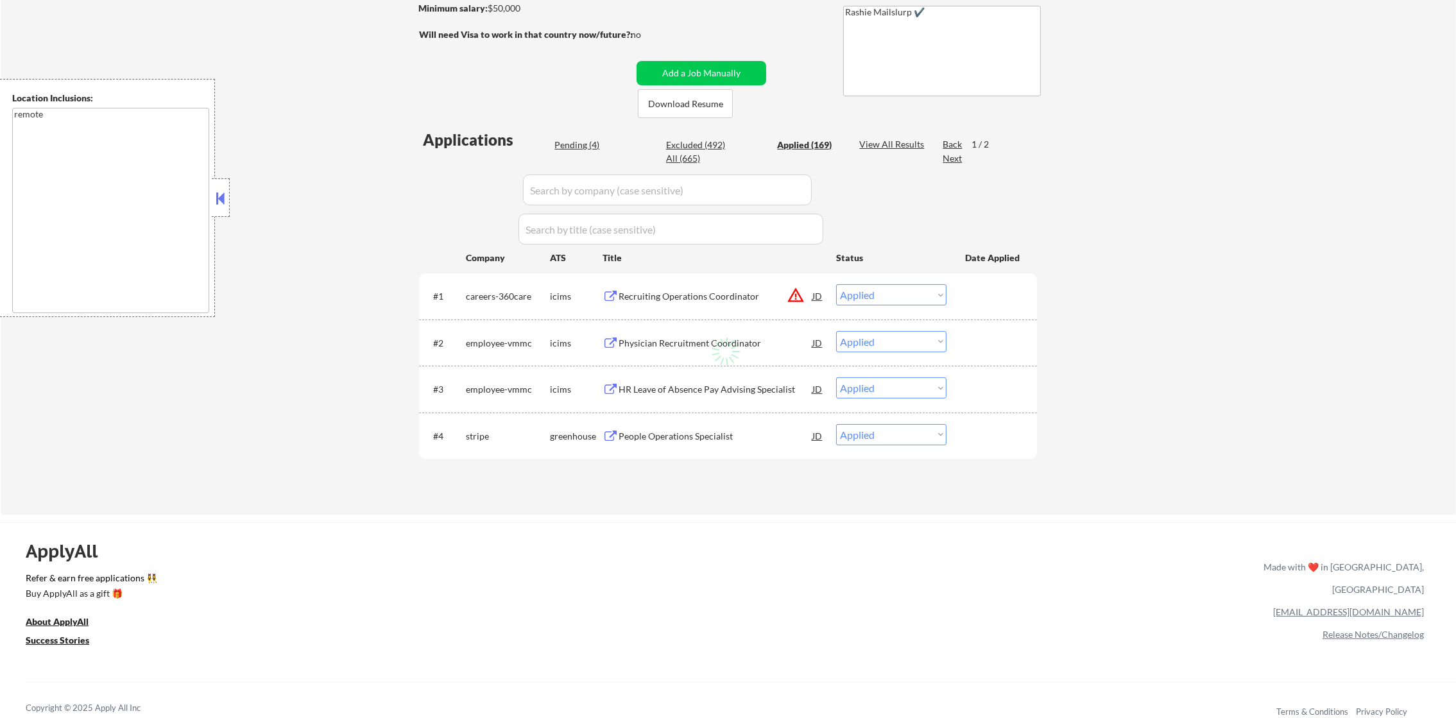
select select ""applied""
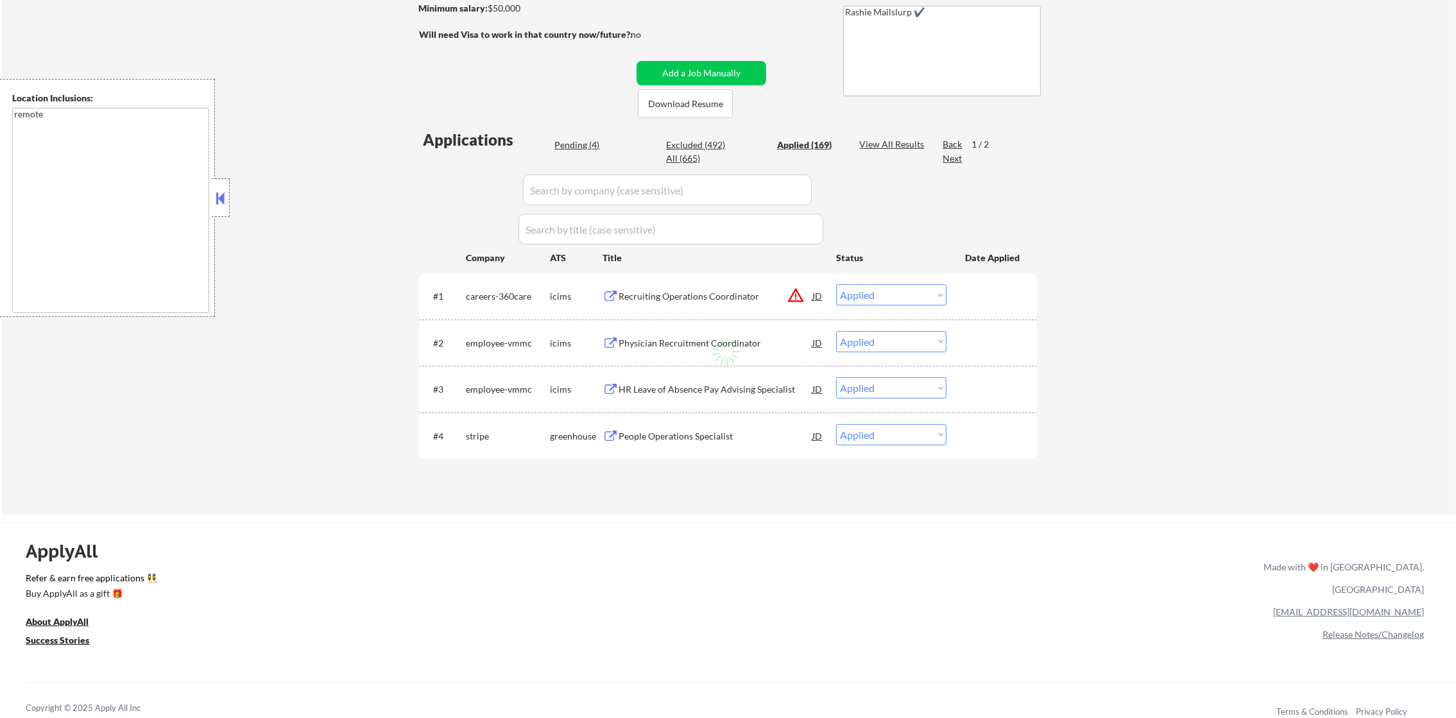
select select ""applied""
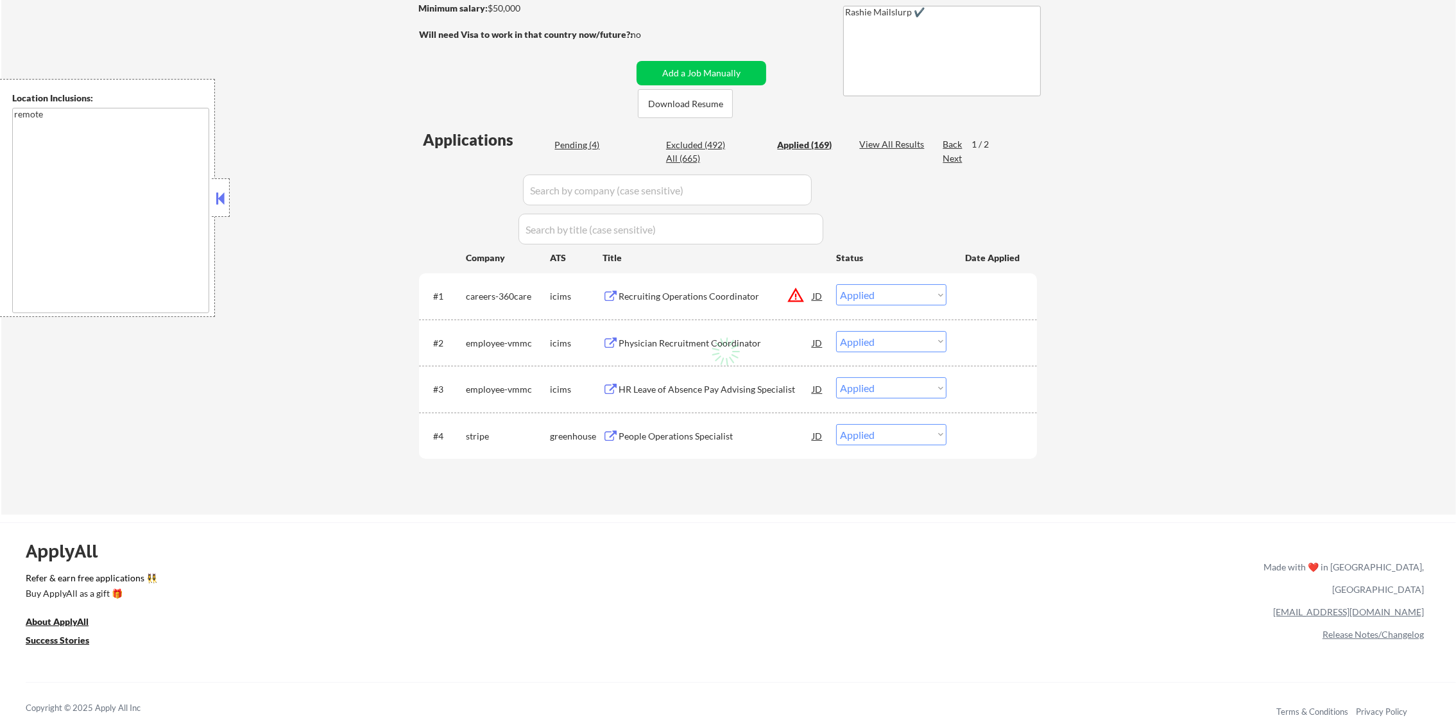
select select ""applied""
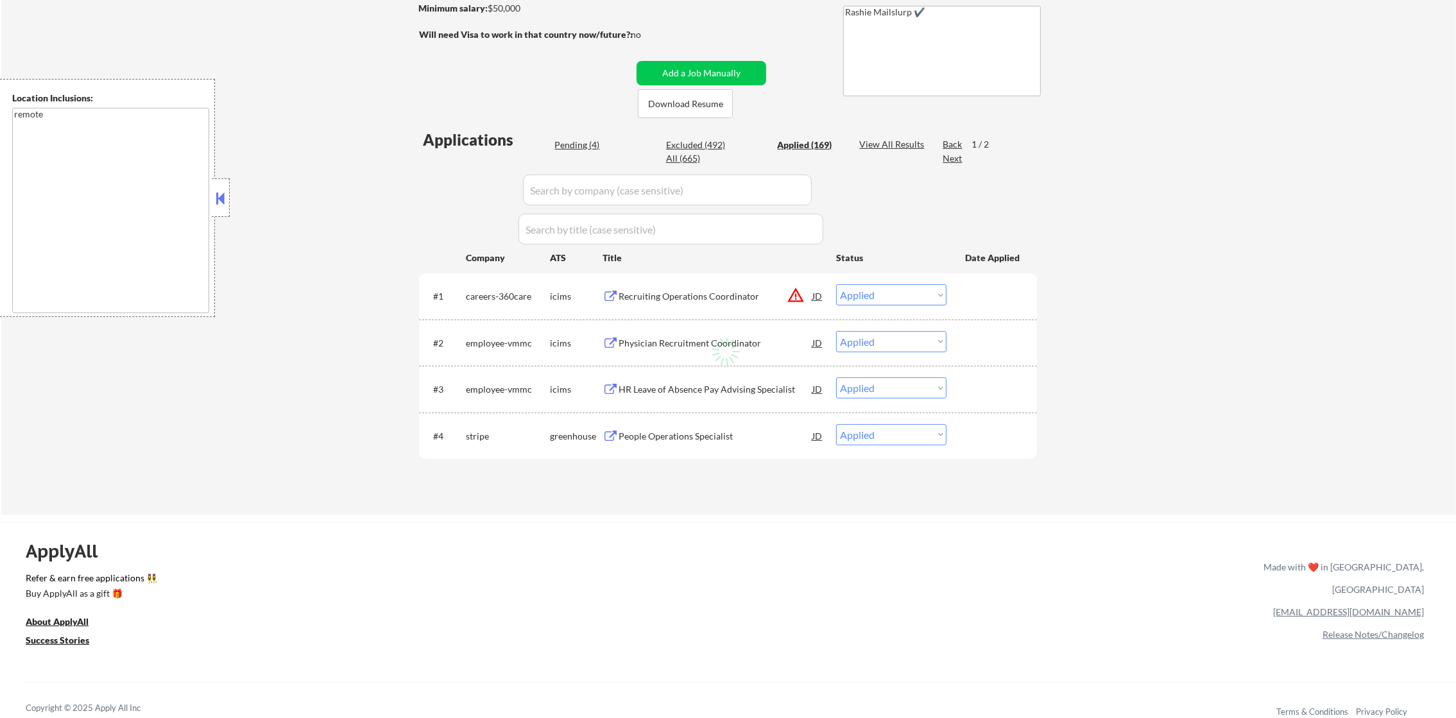
select select ""applied""
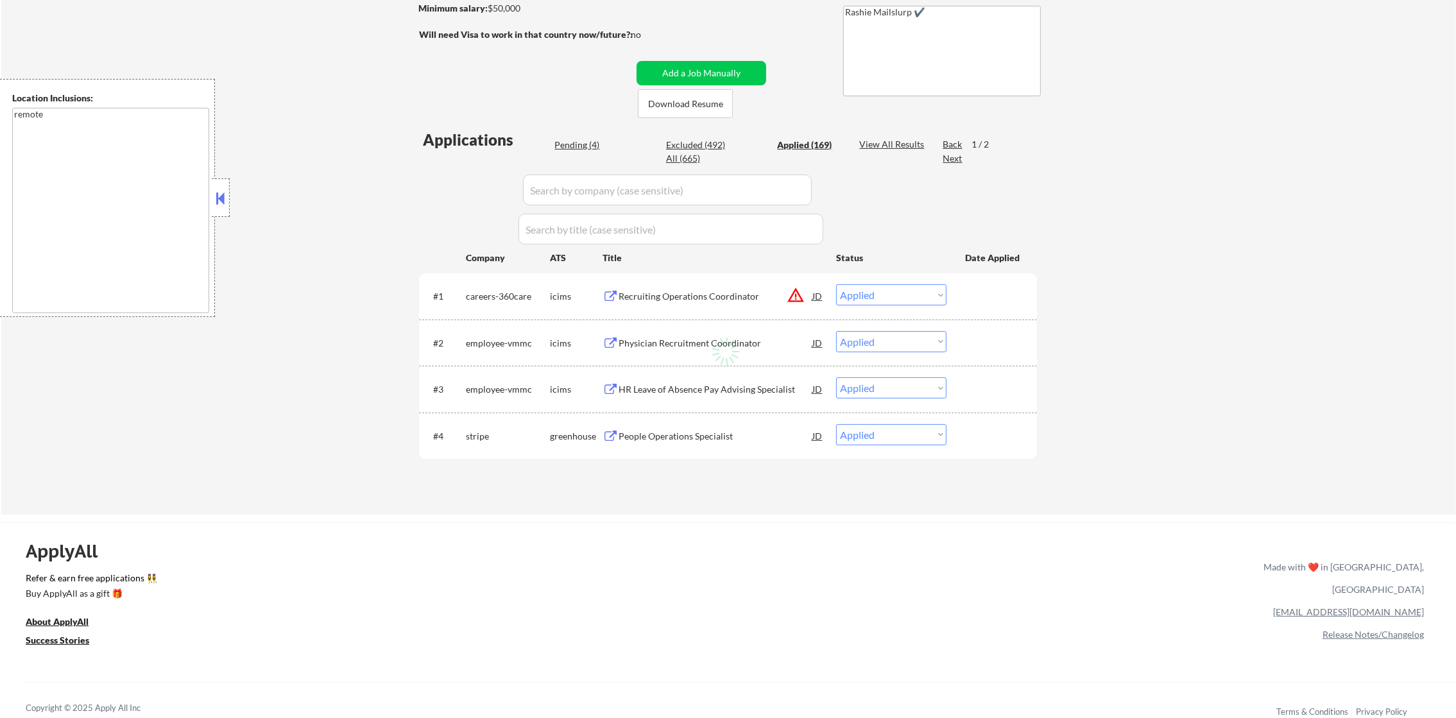
select select ""applied""
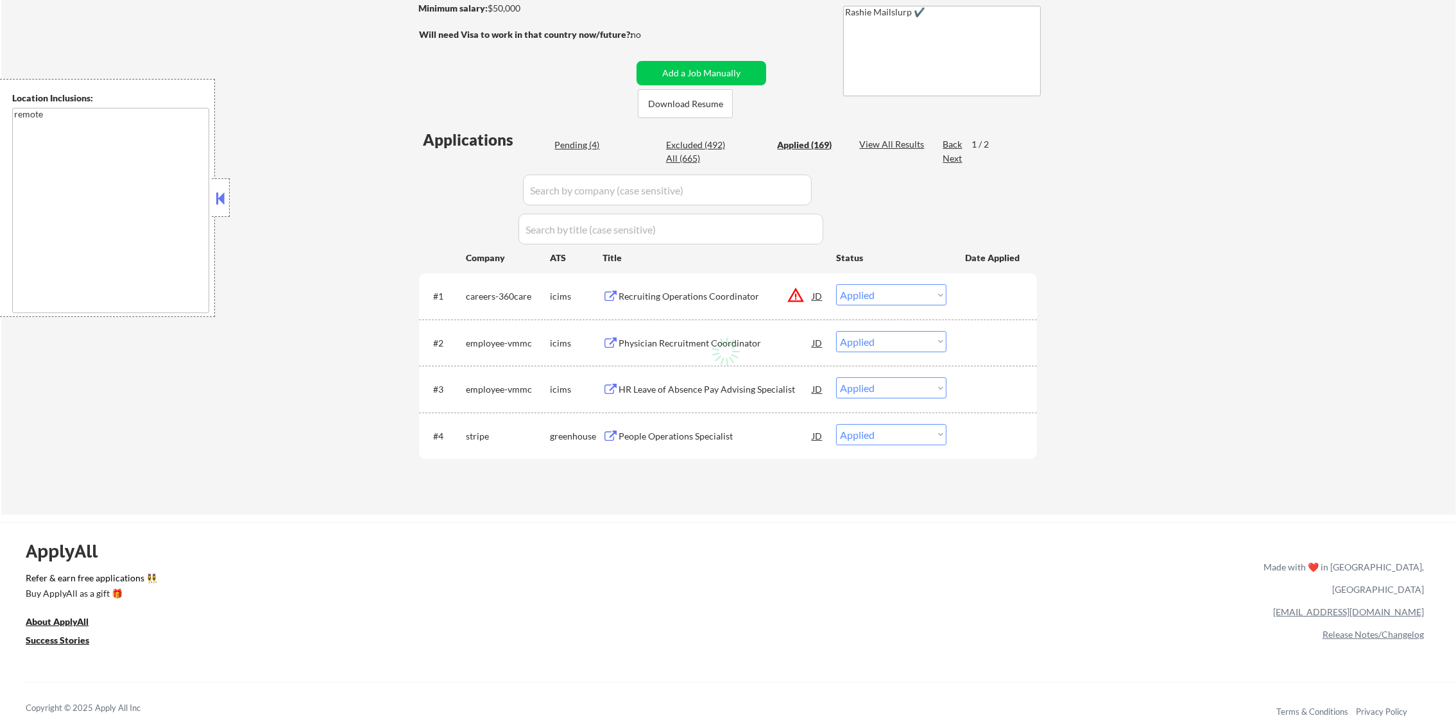
select select ""applied""
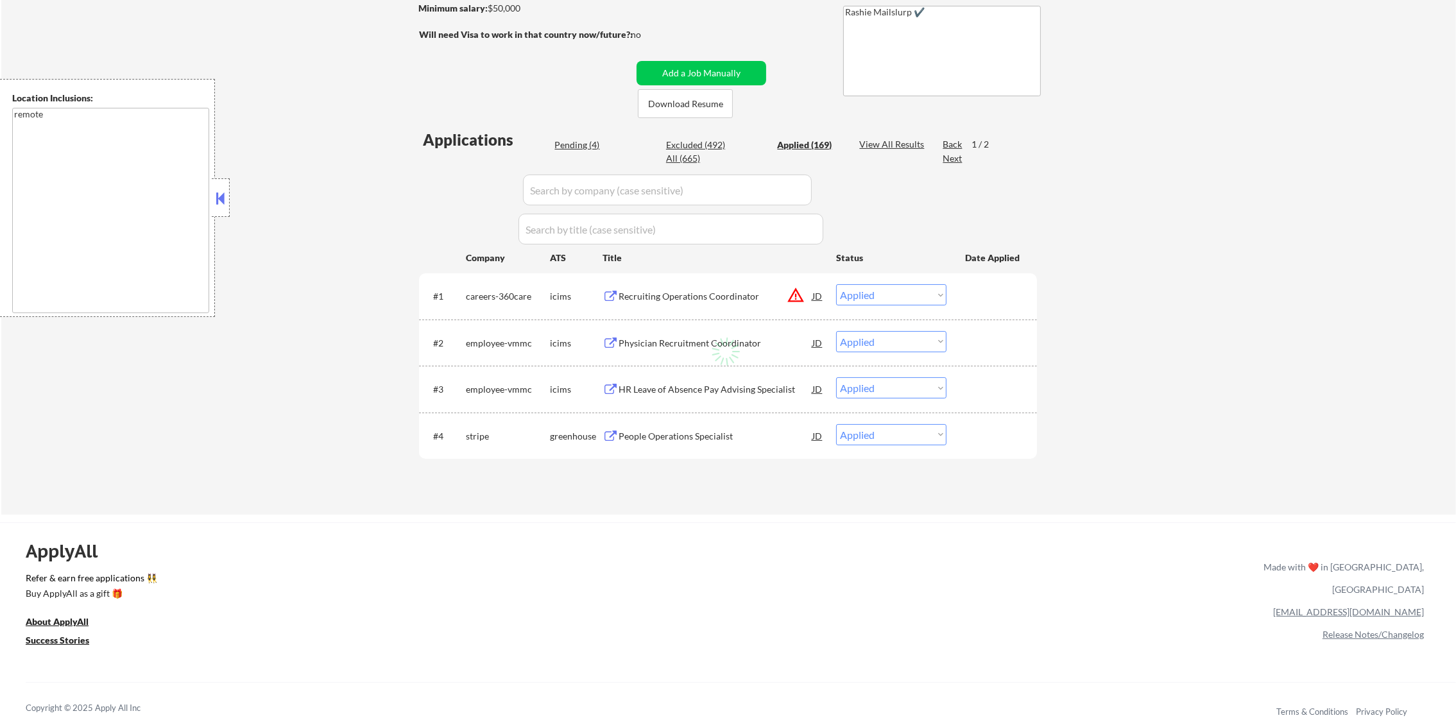
select select ""applied""
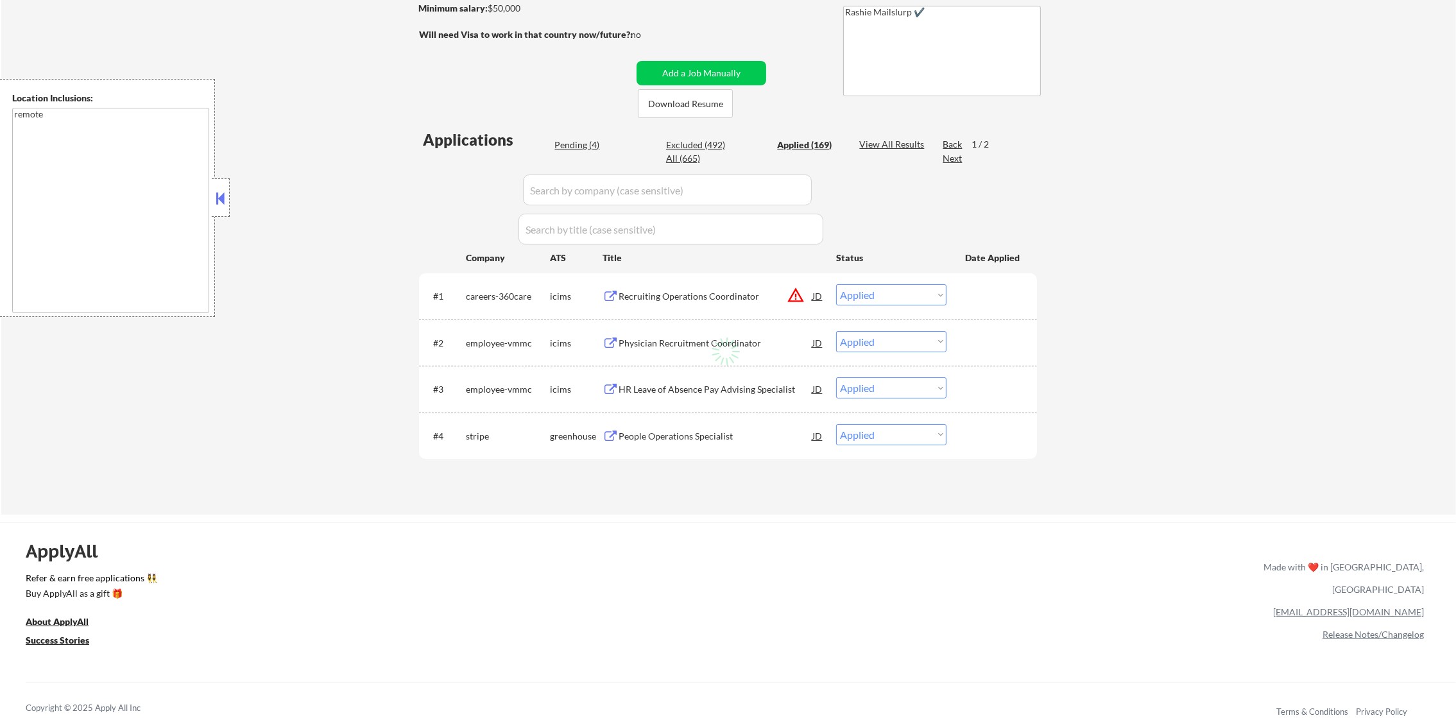
select select ""applied""
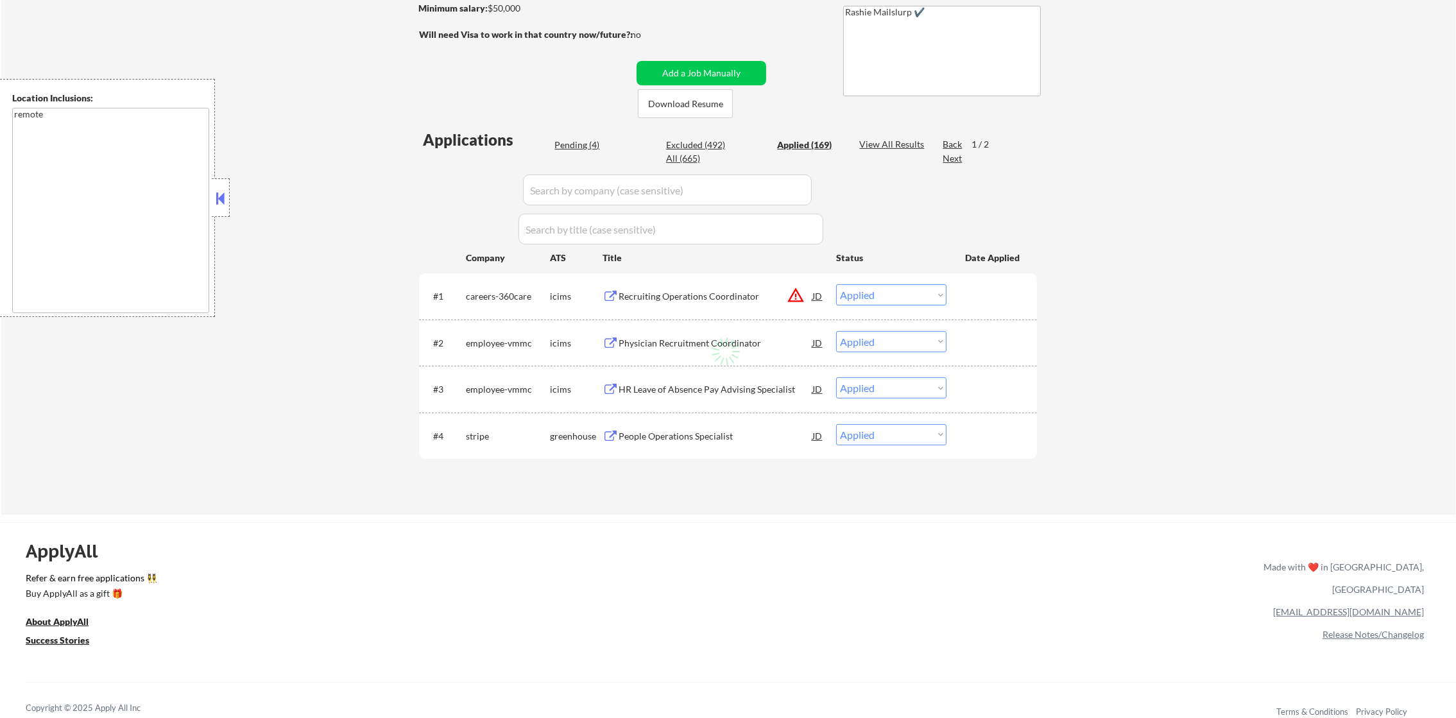
select select ""applied""
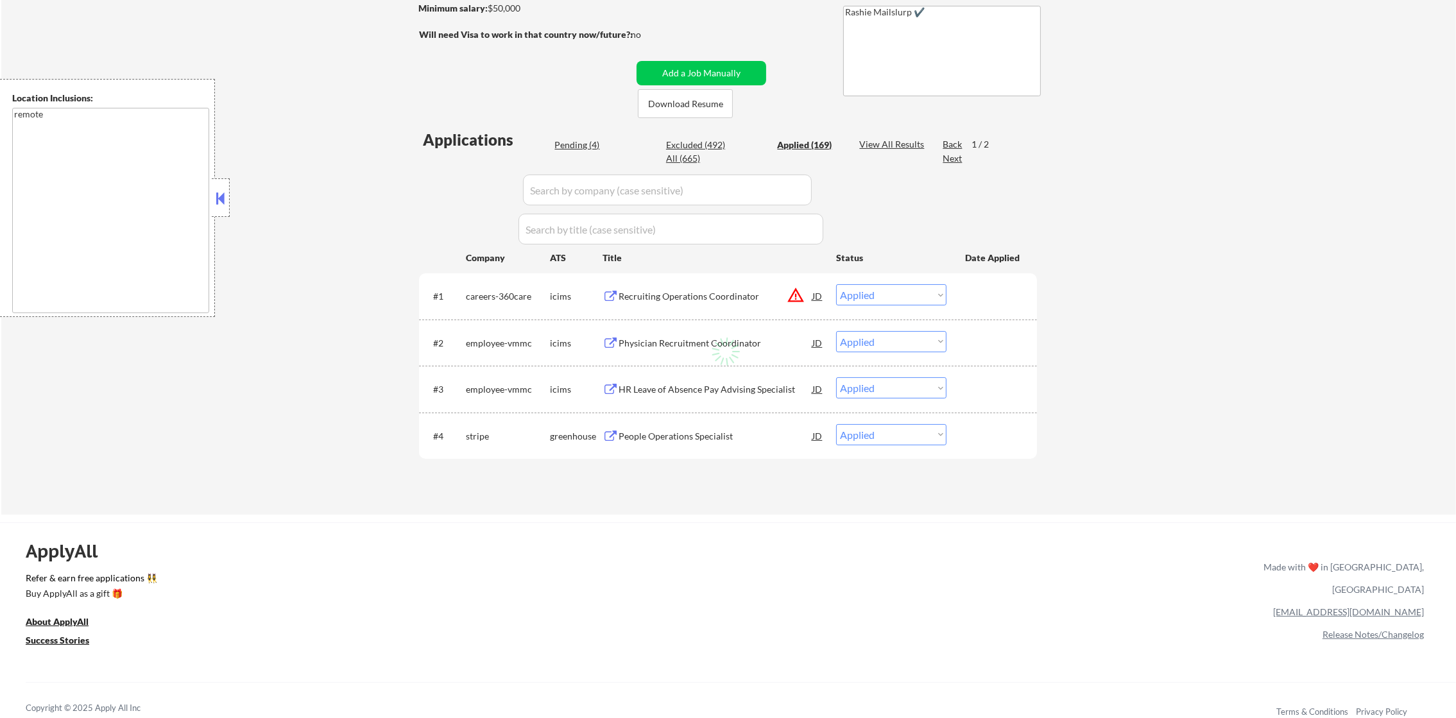
select select ""applied""
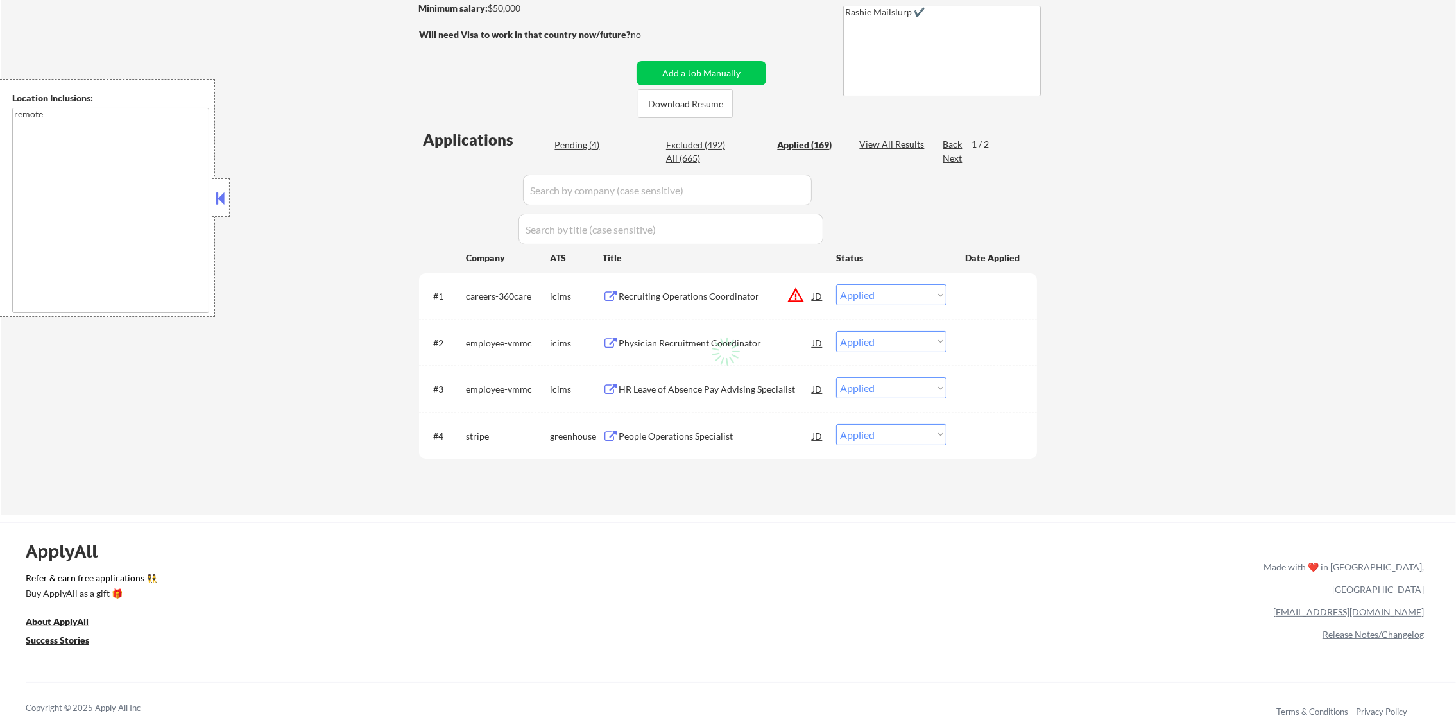
select select ""applied""
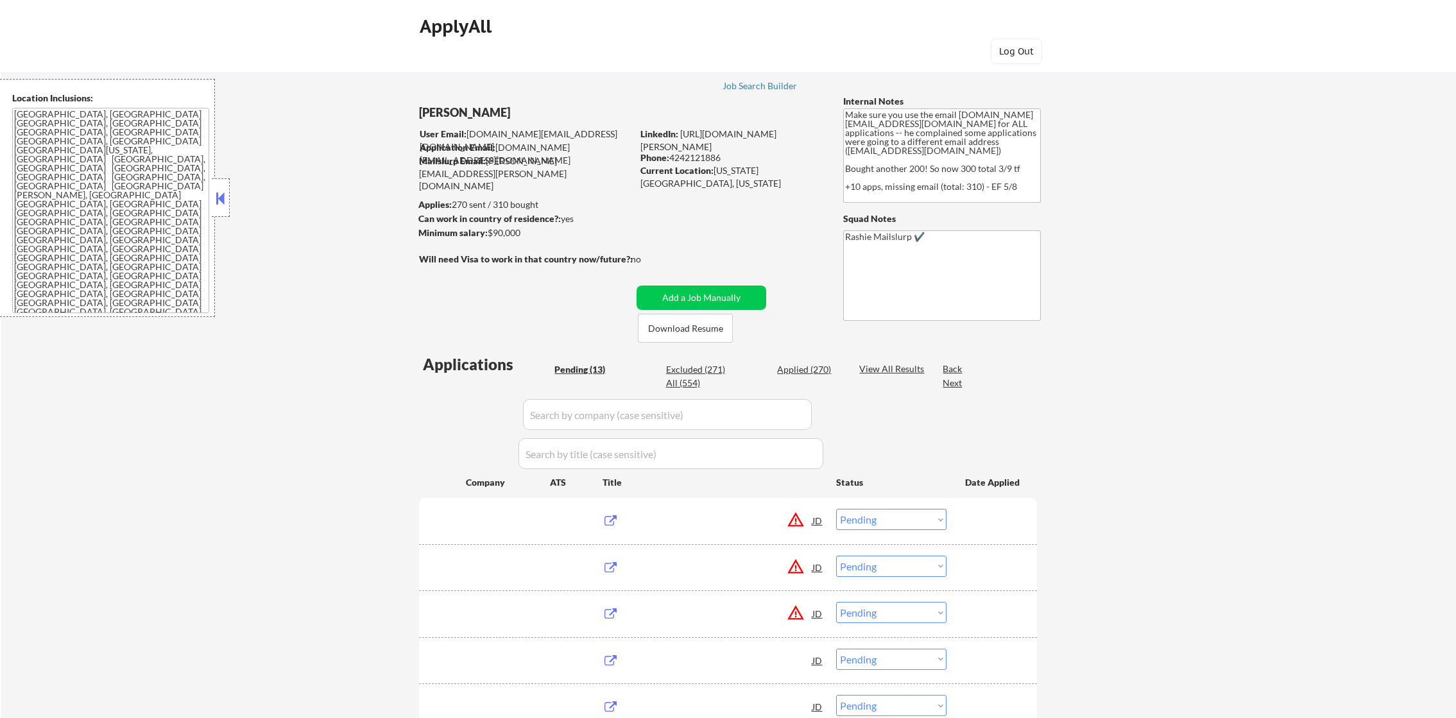
select select ""pending""
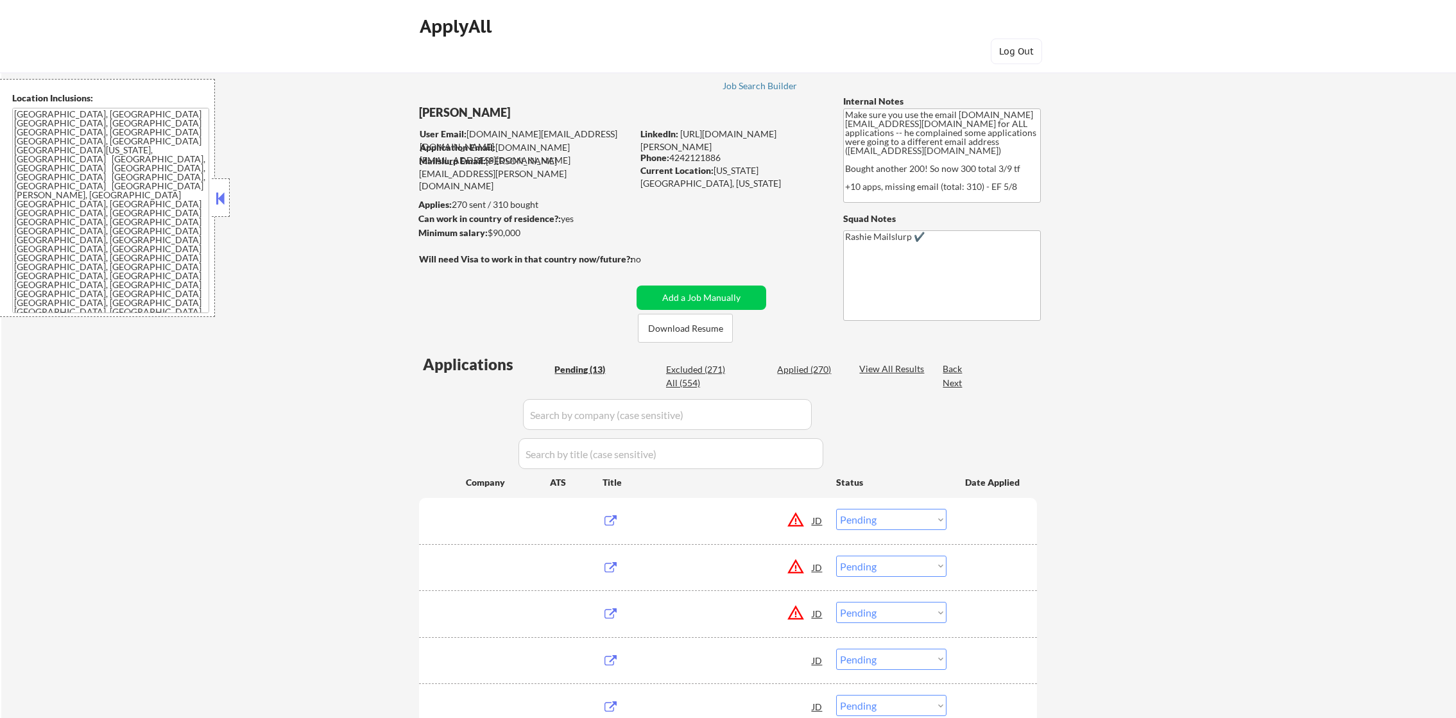
select select ""pending""
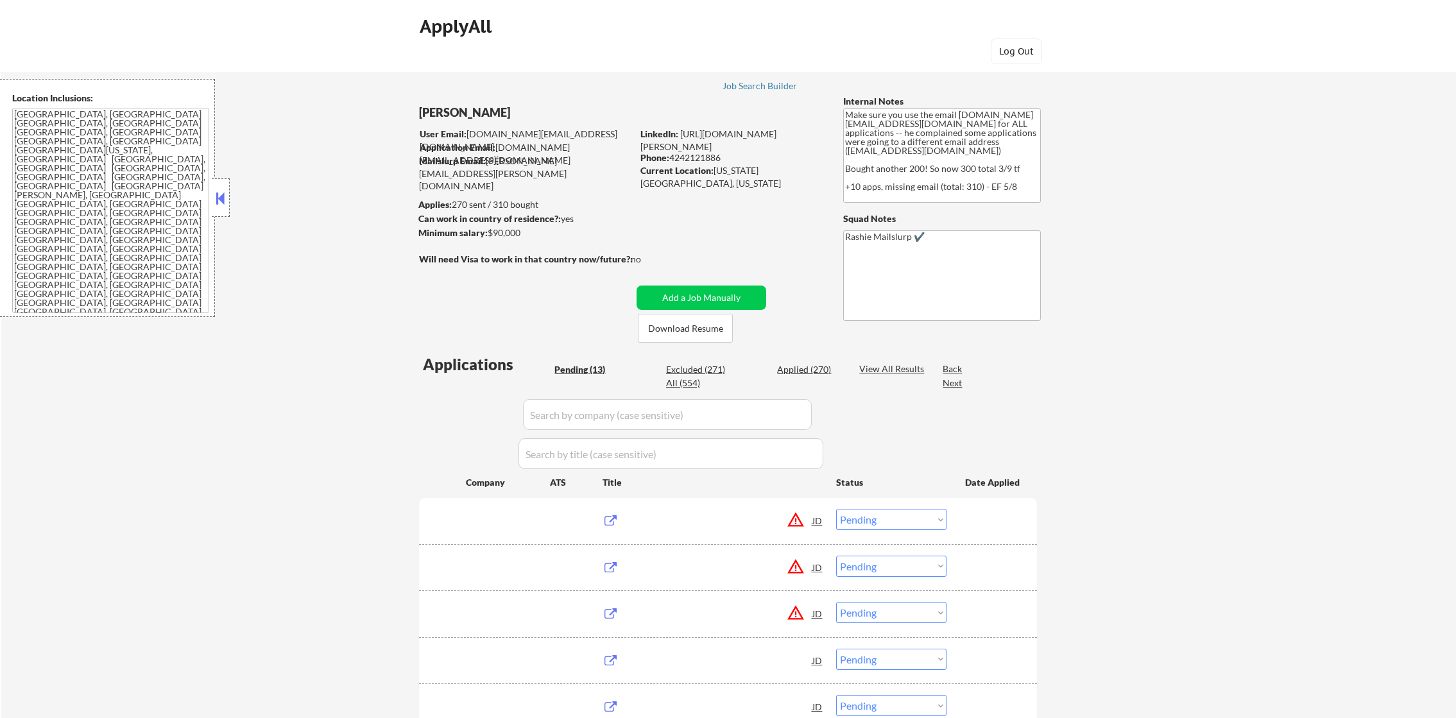
select select ""pending""
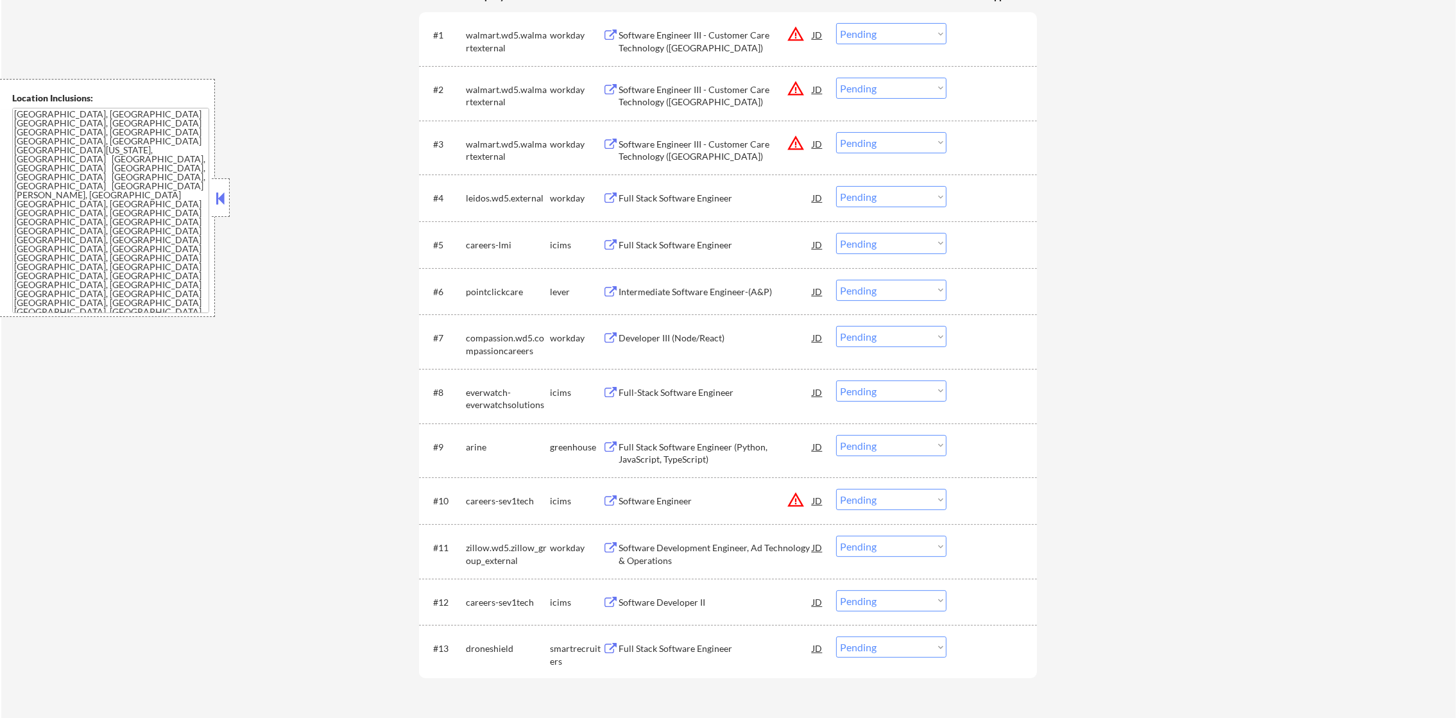
scroll to position [610, 0]
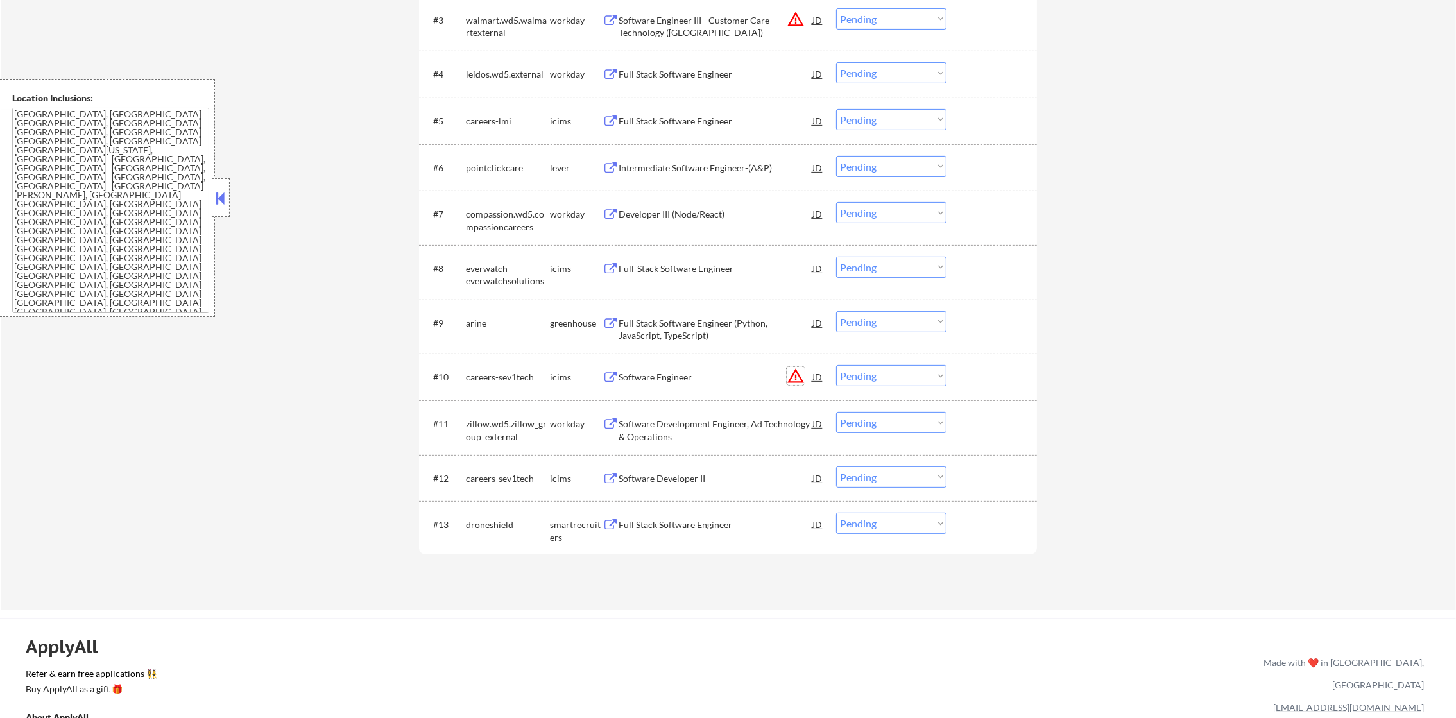
click at [796, 370] on button "warning_amber" at bounding box center [796, 376] width 18 height 18
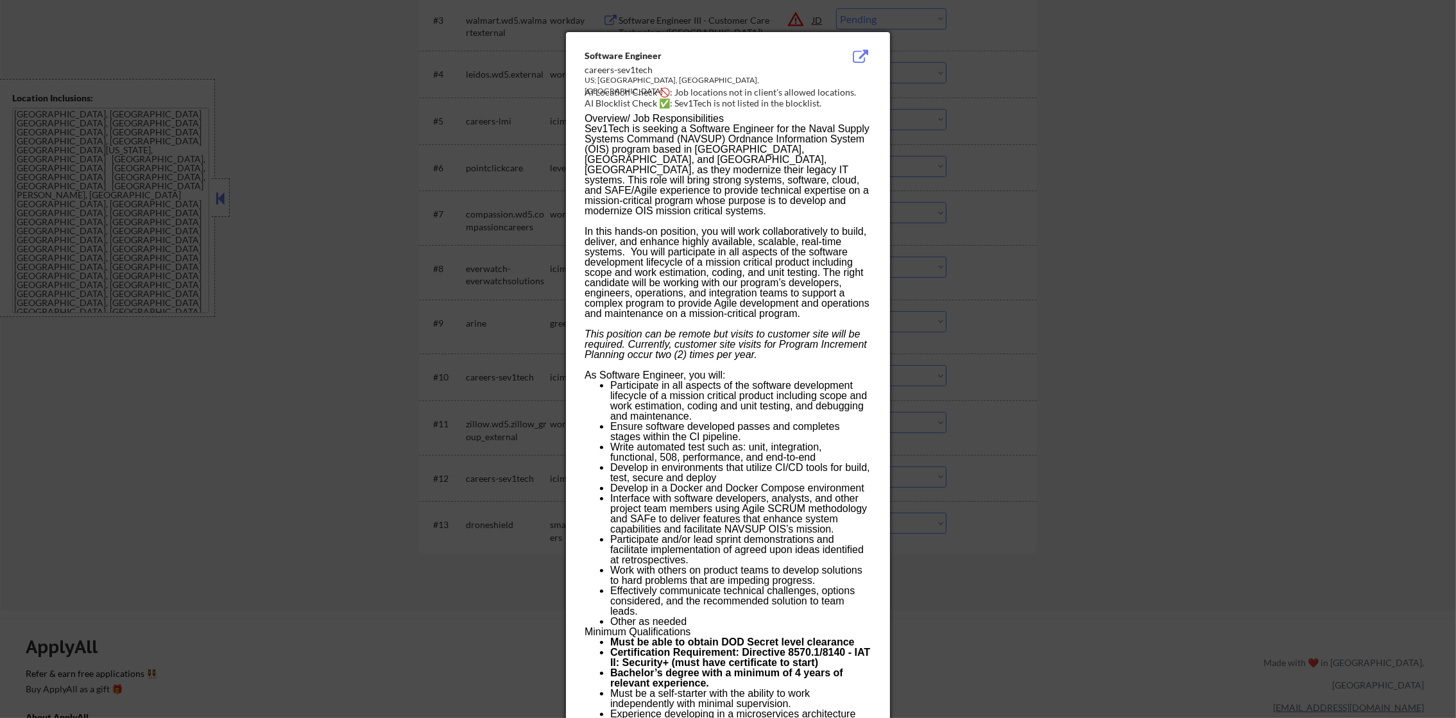
click at [919, 368] on div at bounding box center [728, 359] width 1456 height 718
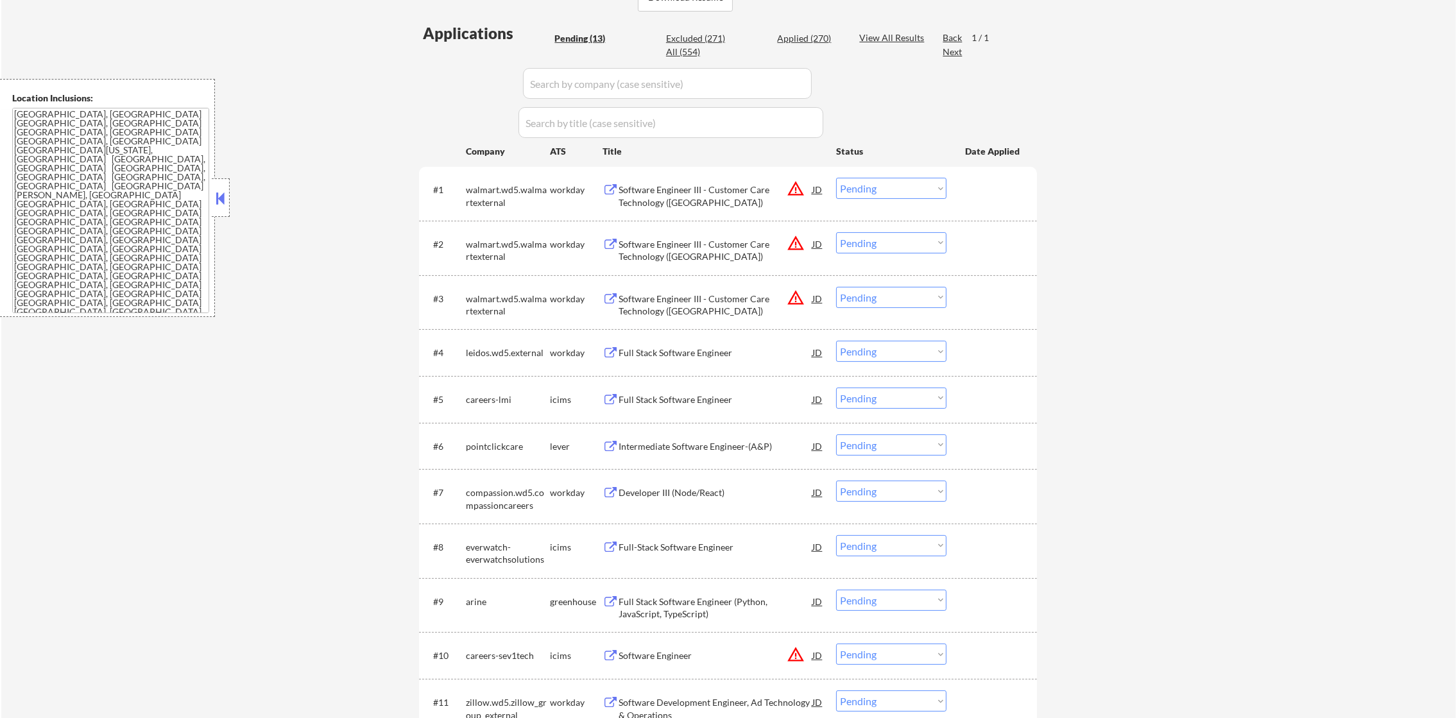
scroll to position [321, 0]
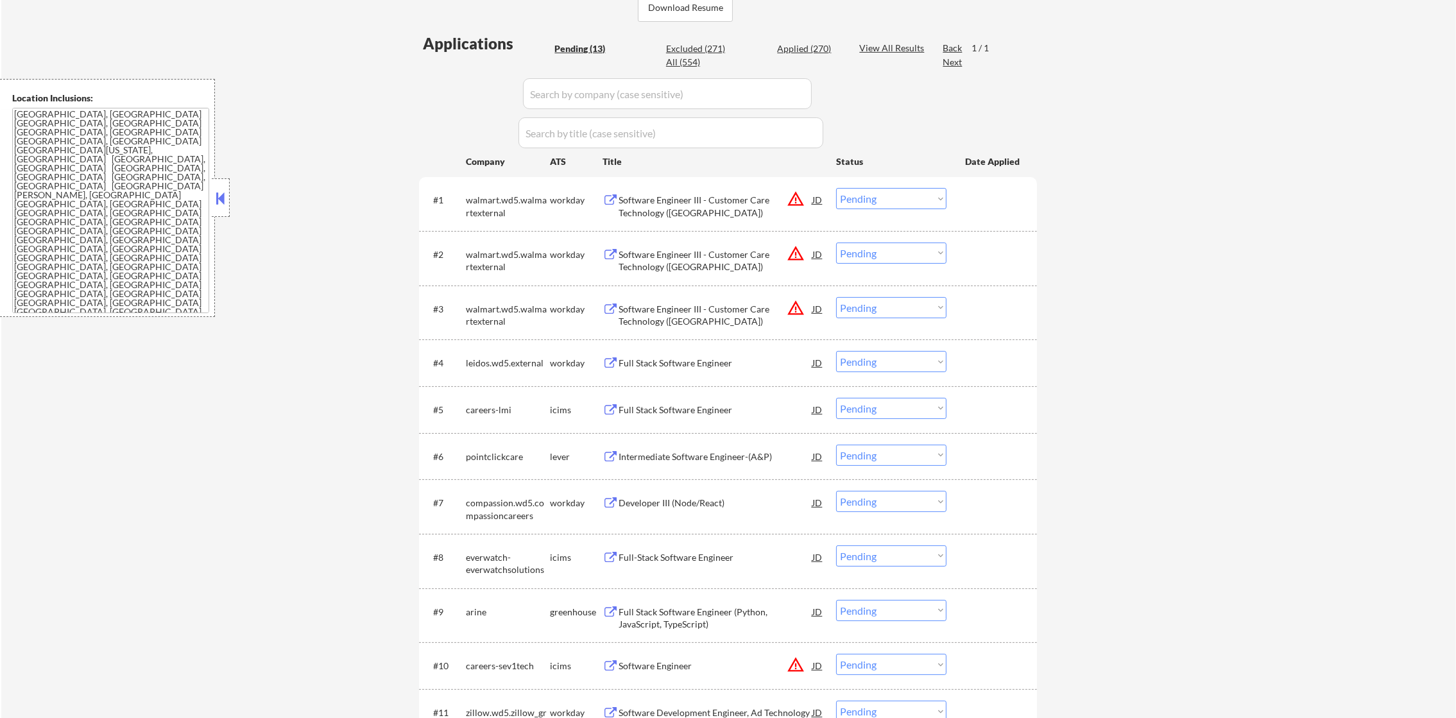
click at [798, 200] on button "warning_amber" at bounding box center [796, 199] width 18 height 18
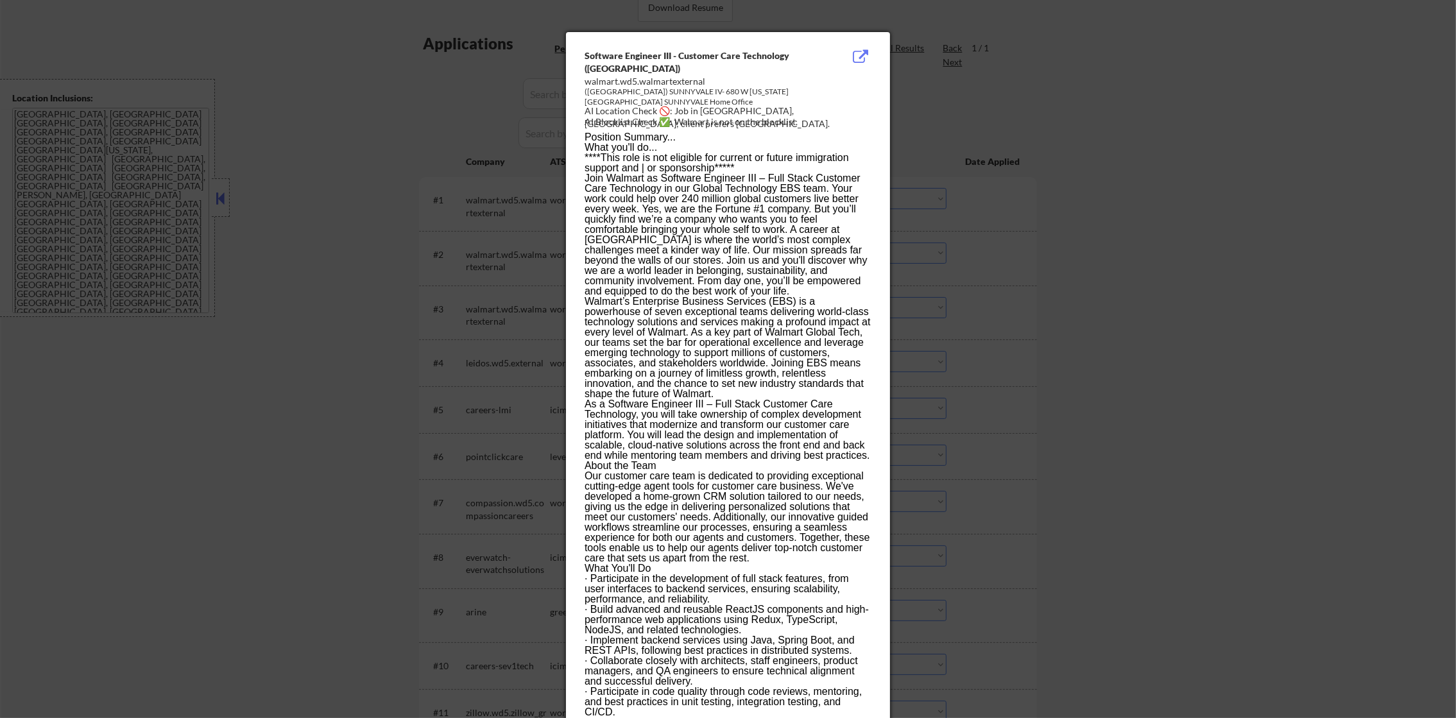
click at [967, 200] on div at bounding box center [728, 359] width 1456 height 718
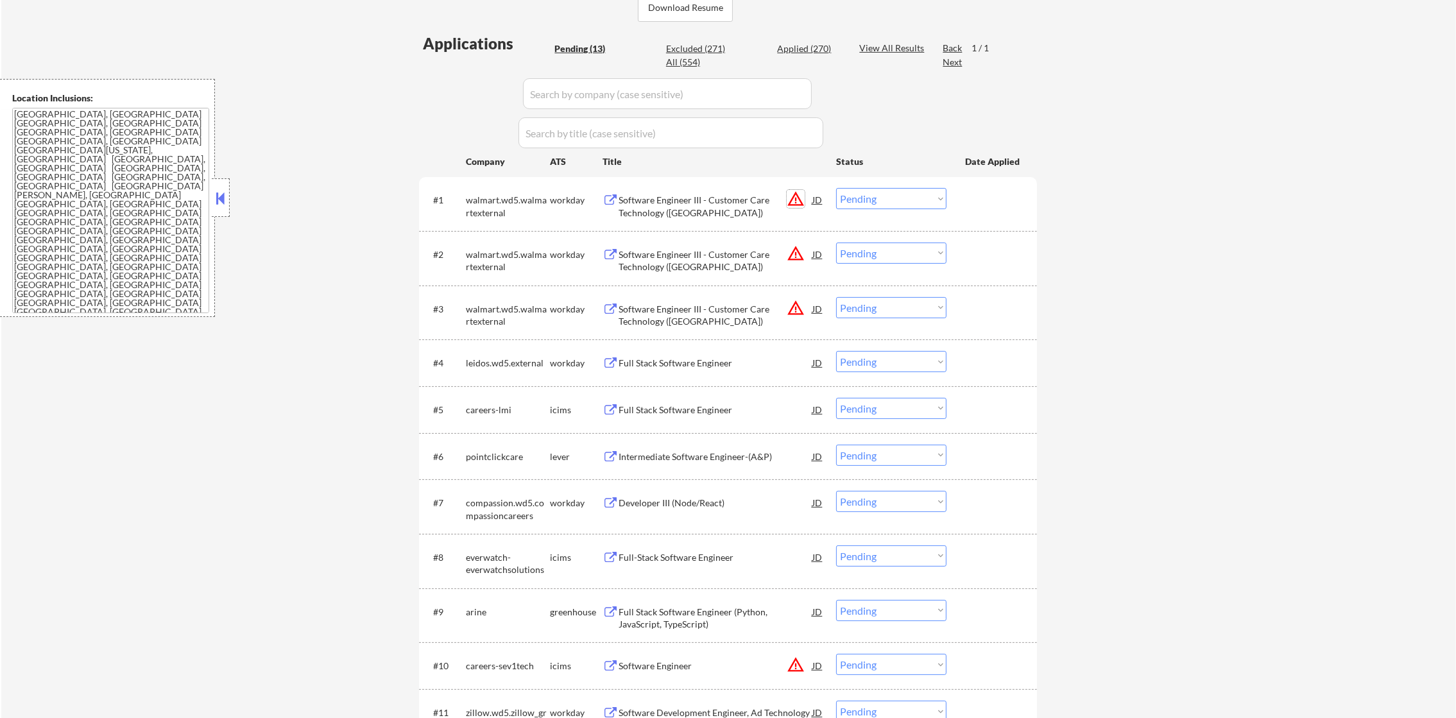
click at [798, 197] on button "warning_amber" at bounding box center [796, 199] width 18 height 18
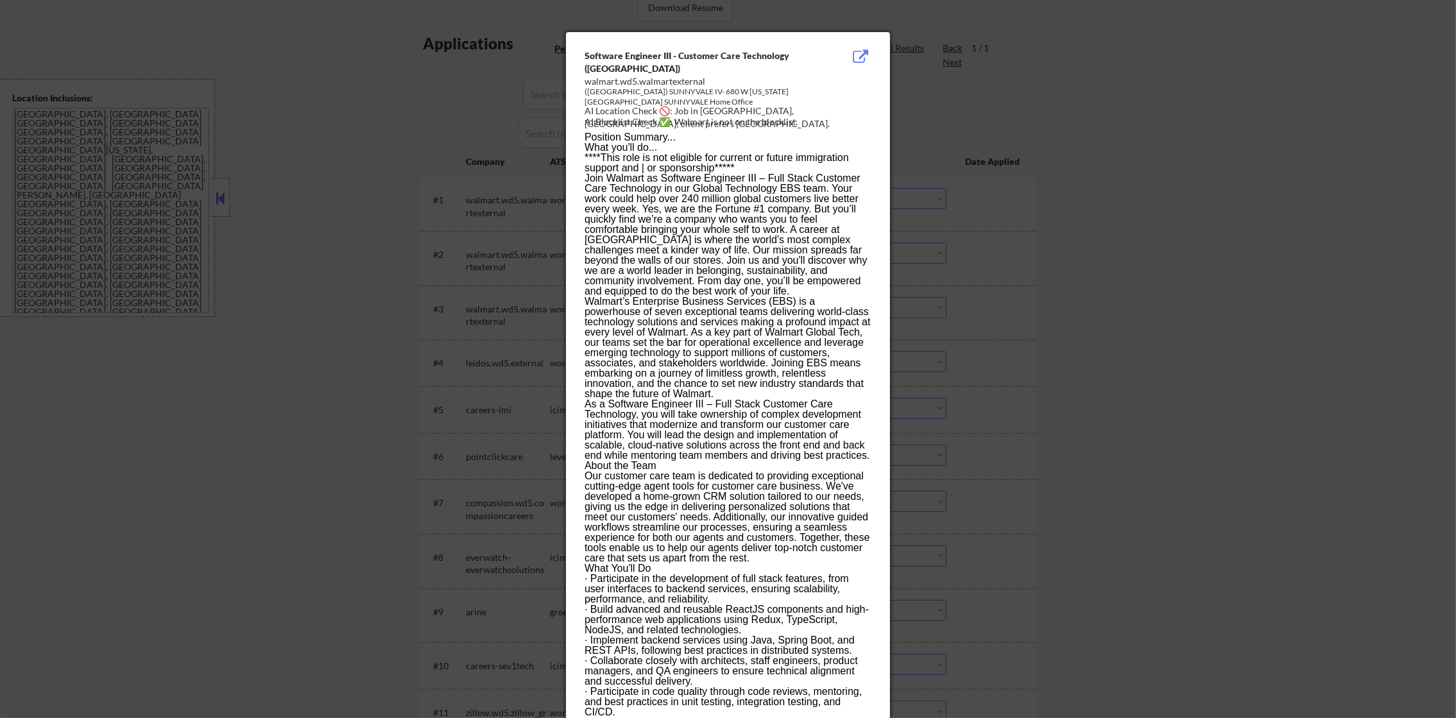
click at [932, 230] on div at bounding box center [728, 359] width 1456 height 718
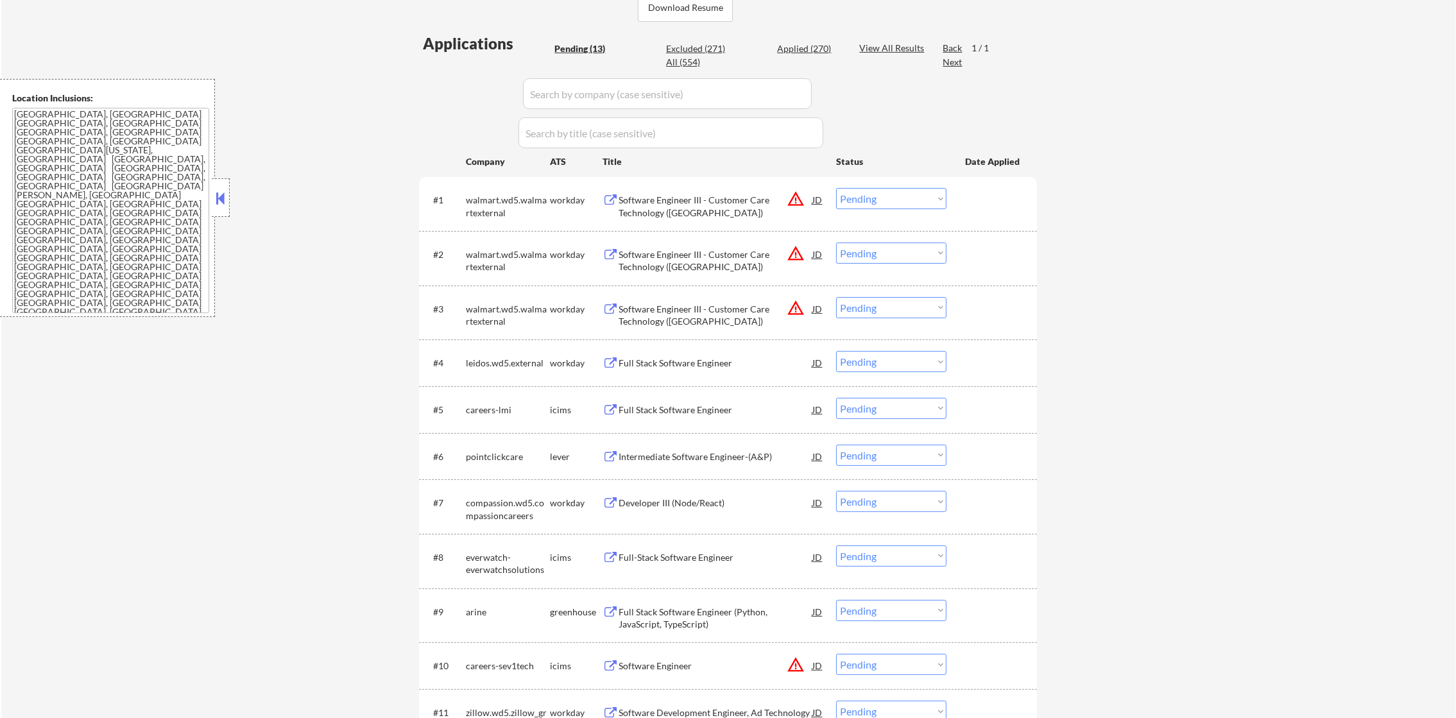
click at [796, 201] on button "warning_amber" at bounding box center [796, 199] width 18 height 18
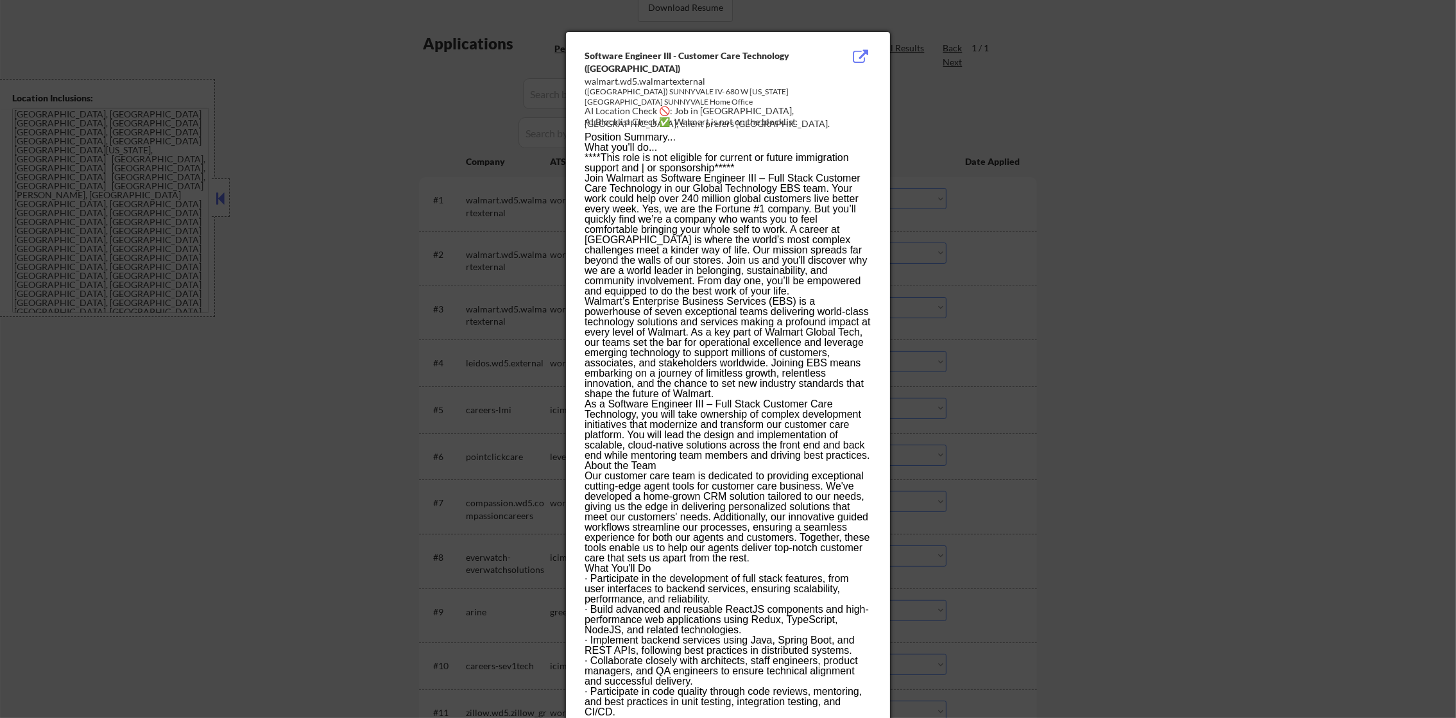
click at [954, 215] on div at bounding box center [728, 359] width 1456 height 718
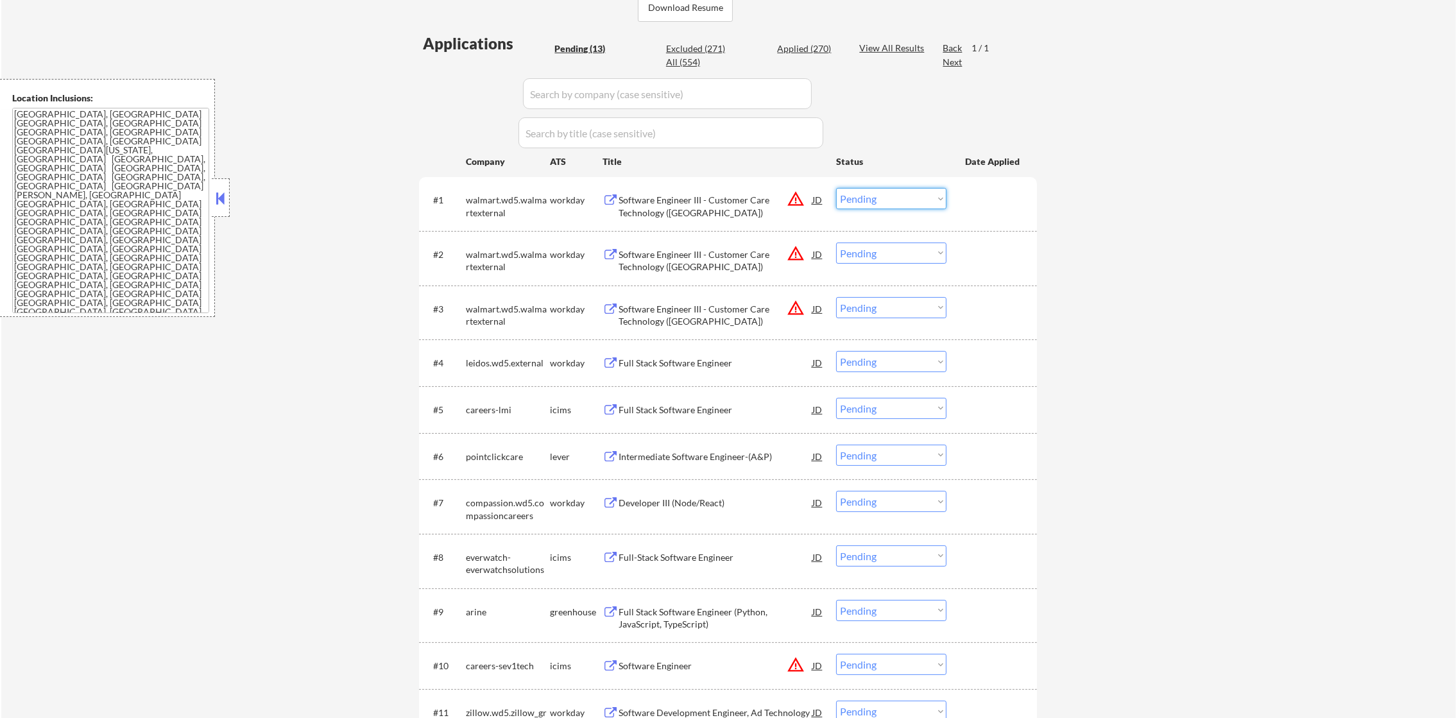
click at [879, 196] on select "Choose an option... Pending Applied Excluded (Questions) Excluded (Expired) Exc…" at bounding box center [891, 198] width 110 height 21
click at [836, 188] on select "Choose an option... Pending Applied Excluded (Questions) Excluded (Expired) Exc…" at bounding box center [891, 198] width 110 height 21
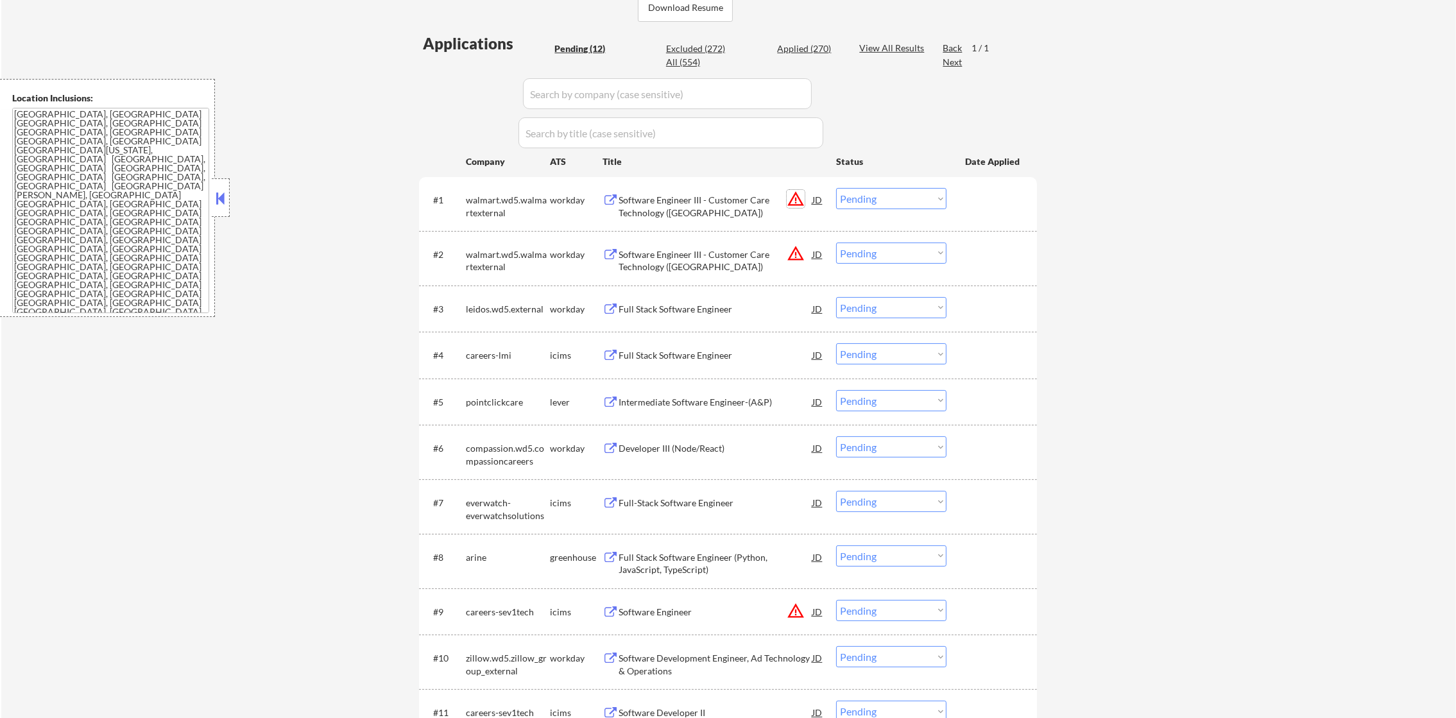
click at [787, 200] on button "warning_amber" at bounding box center [796, 199] width 18 height 18
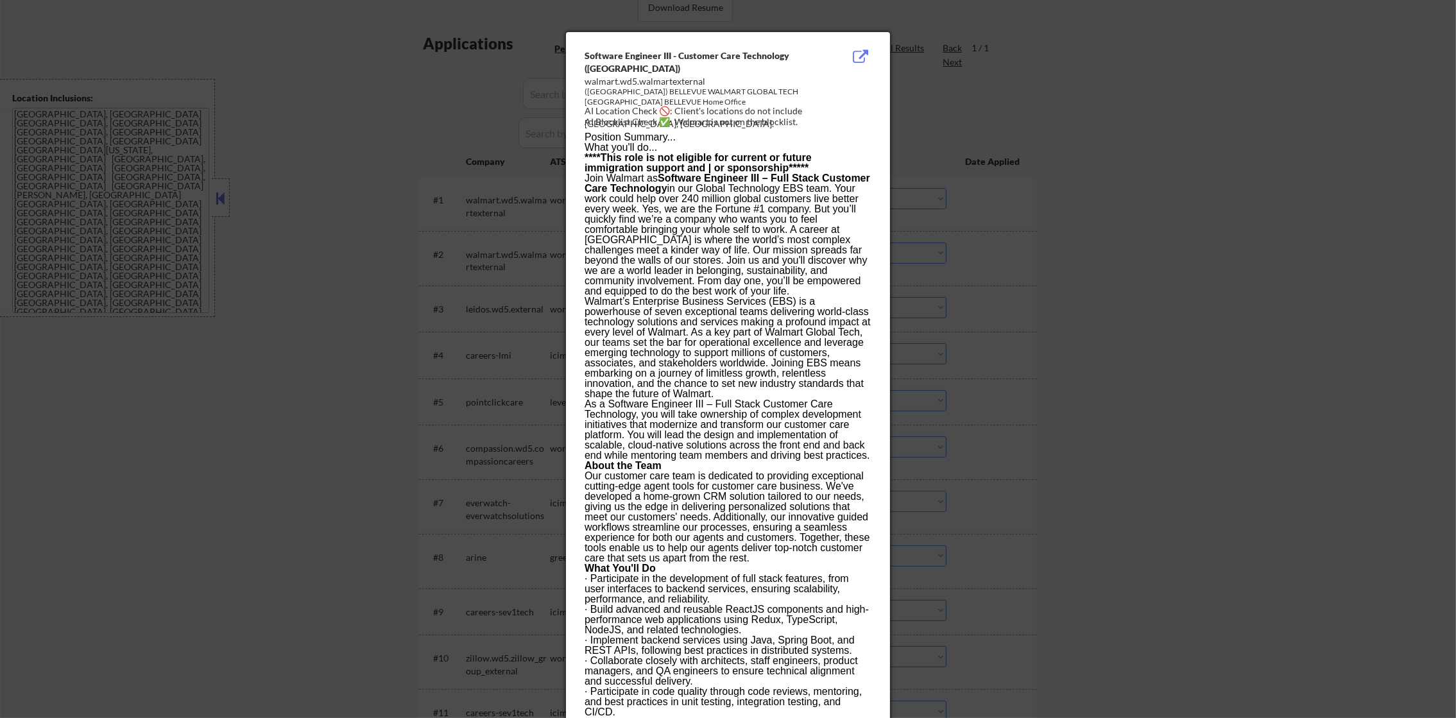
click at [996, 200] on div at bounding box center [728, 359] width 1456 height 718
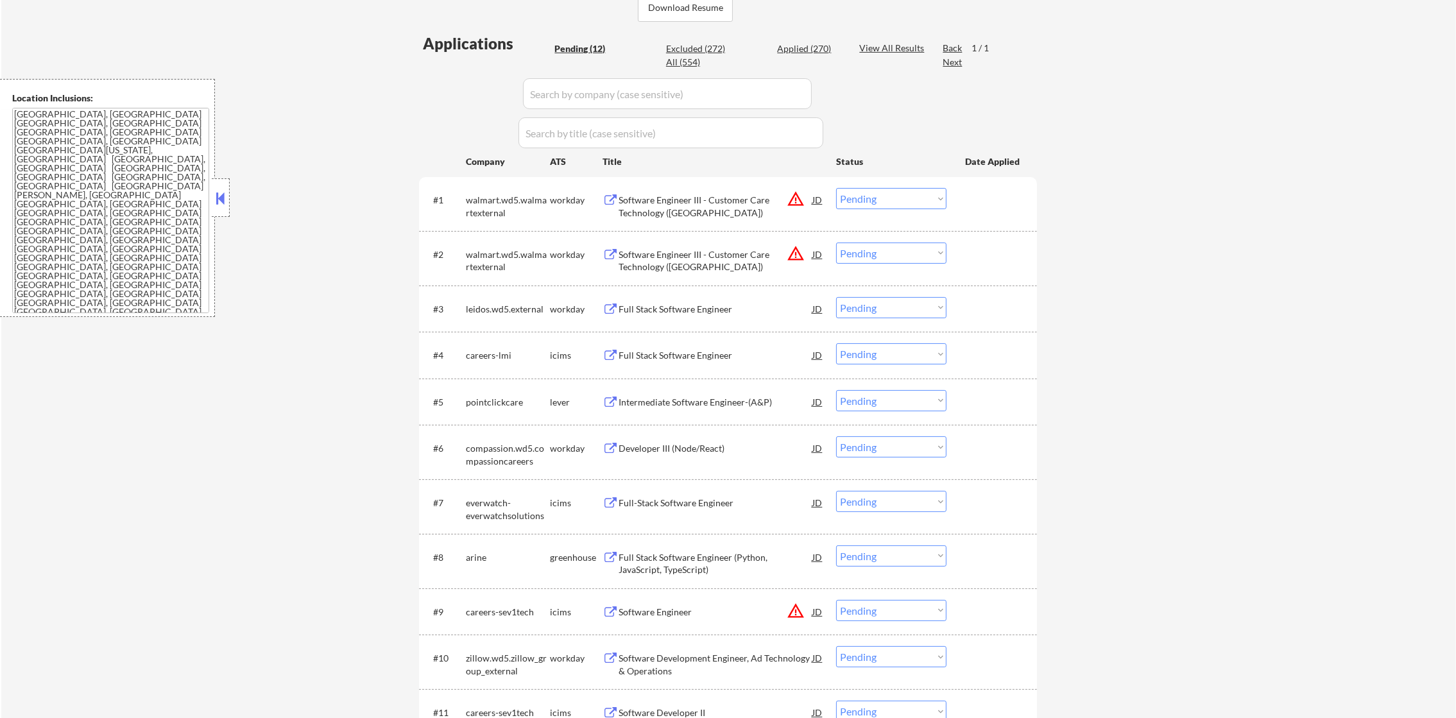
click at [872, 203] on select "Choose an option... Pending Applied Excluded (Questions) Excluded (Expired) Exc…" at bounding box center [891, 198] width 110 height 21
click at [836, 188] on select "Choose an option... Pending Applied Excluded (Questions) Excluded (Expired) Exc…" at bounding box center [891, 198] width 110 height 21
click at [792, 249] on button "warning_amber" at bounding box center [796, 253] width 18 height 18
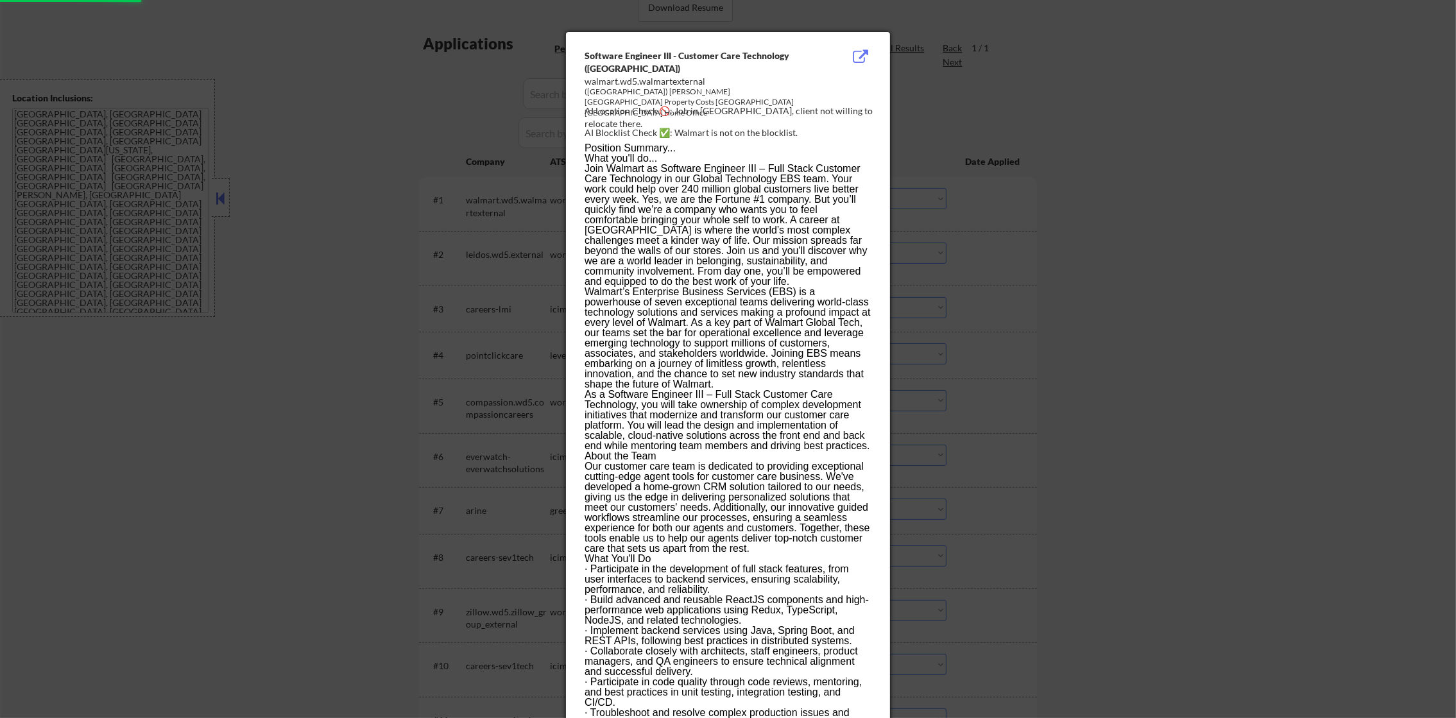
click at [1095, 185] on div at bounding box center [728, 359] width 1456 height 718
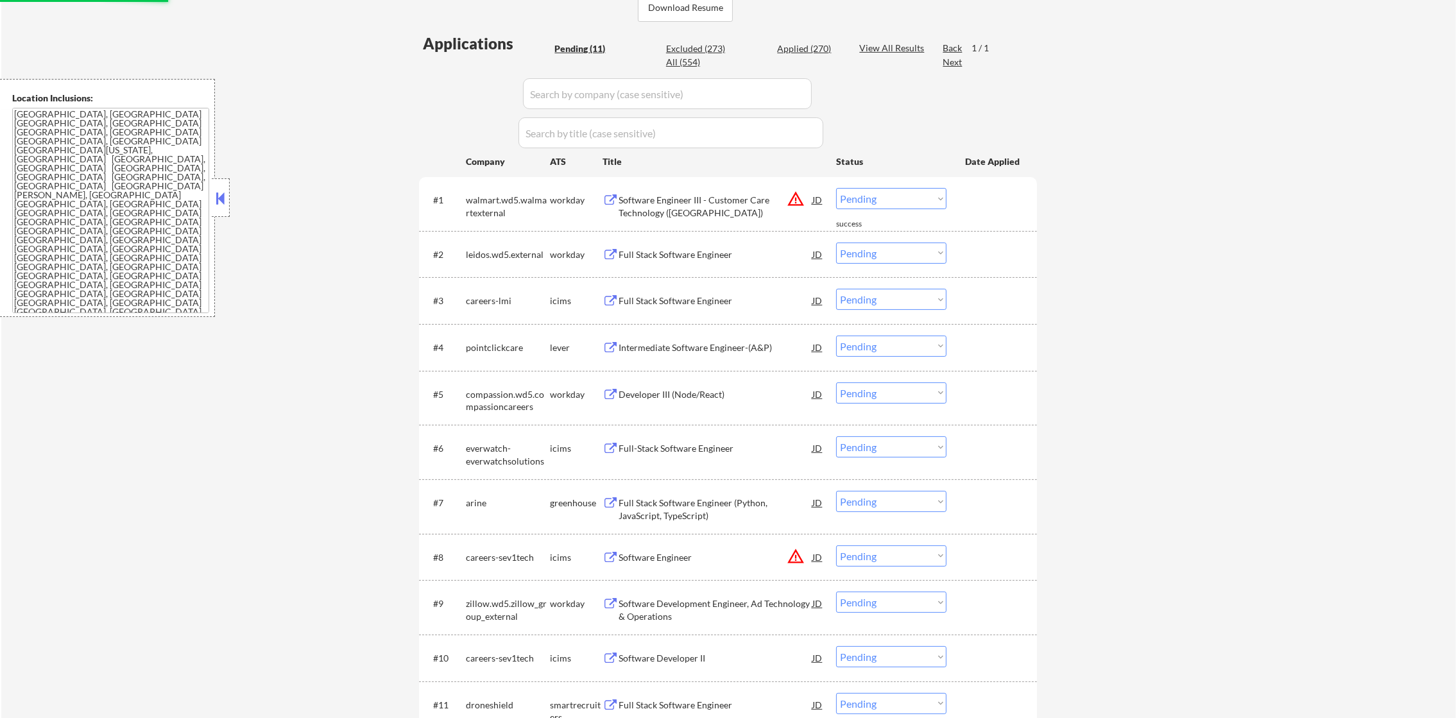
click at [903, 204] on select "Choose an option... Pending Applied Excluded (Questions) Excluded (Expired) Exc…" at bounding box center [891, 198] width 110 height 21
click at [836, 188] on select "Choose an option... Pending Applied Excluded (Questions) Excluded (Expired) Exc…" at bounding box center [891, 198] width 110 height 21
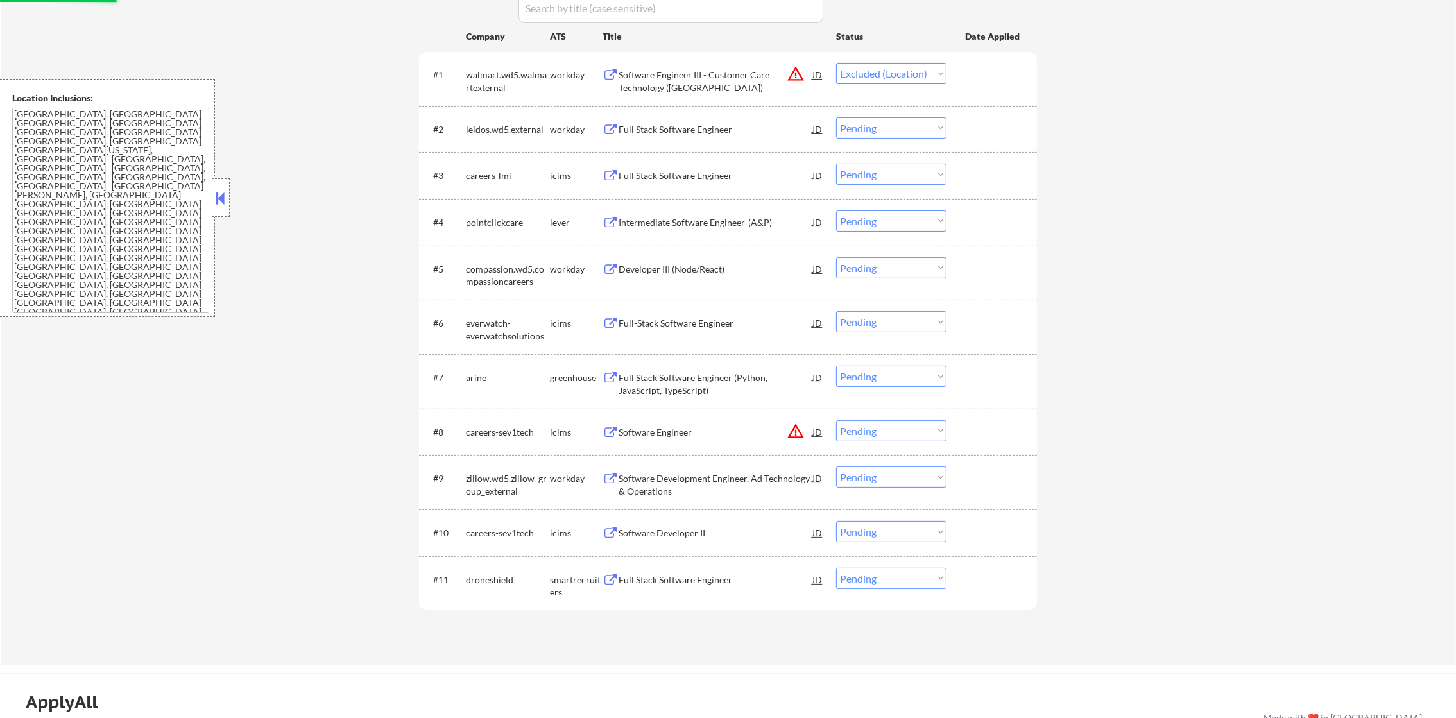
scroll to position [449, 0]
select select ""pending""
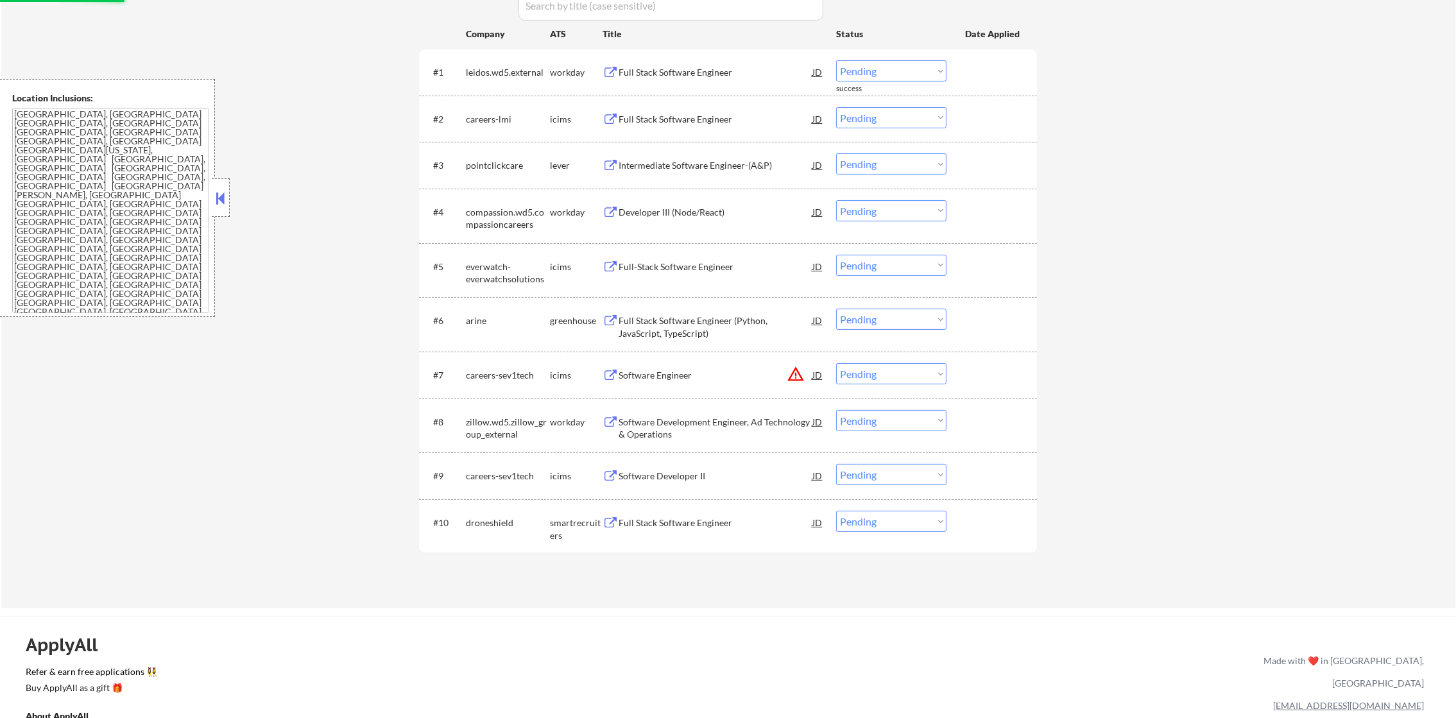
click at [787, 371] on button "warning_amber" at bounding box center [796, 374] width 18 height 18
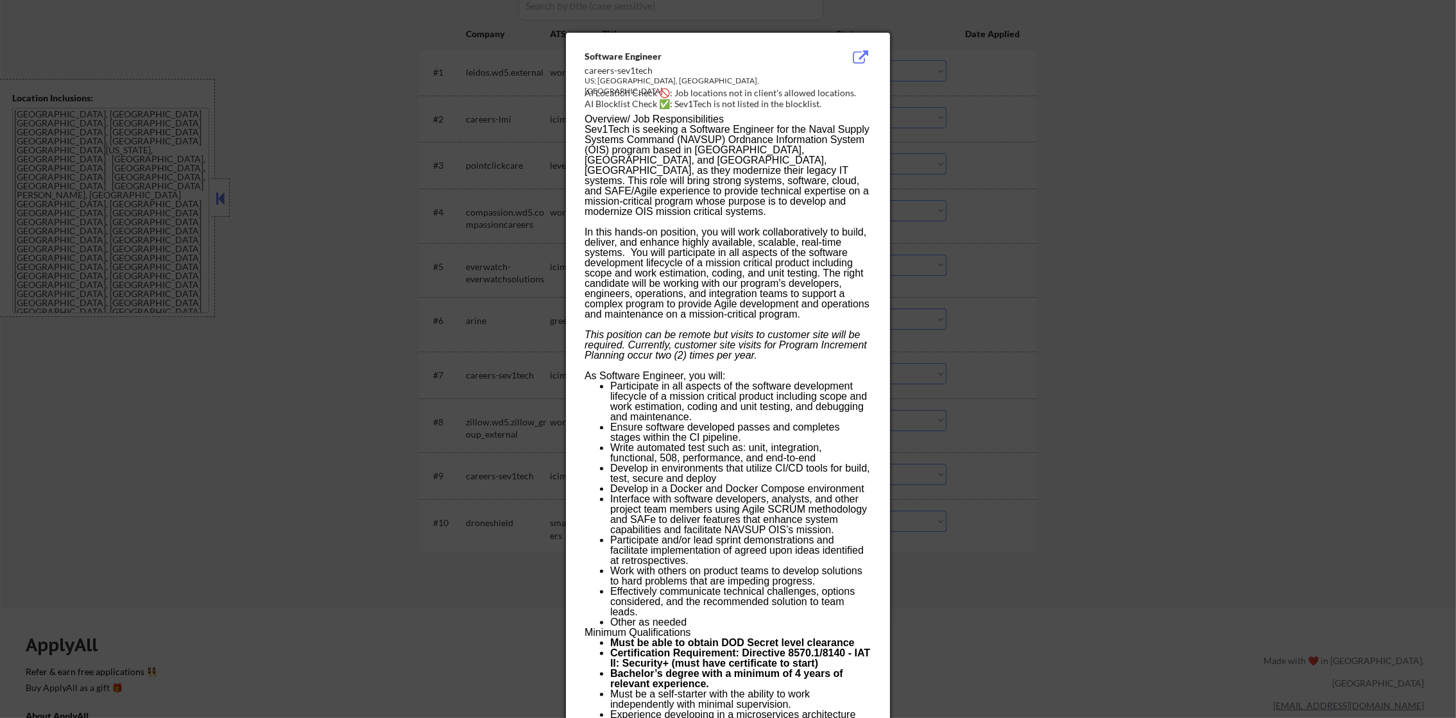
click at [1061, 192] on div at bounding box center [728, 359] width 1456 height 718
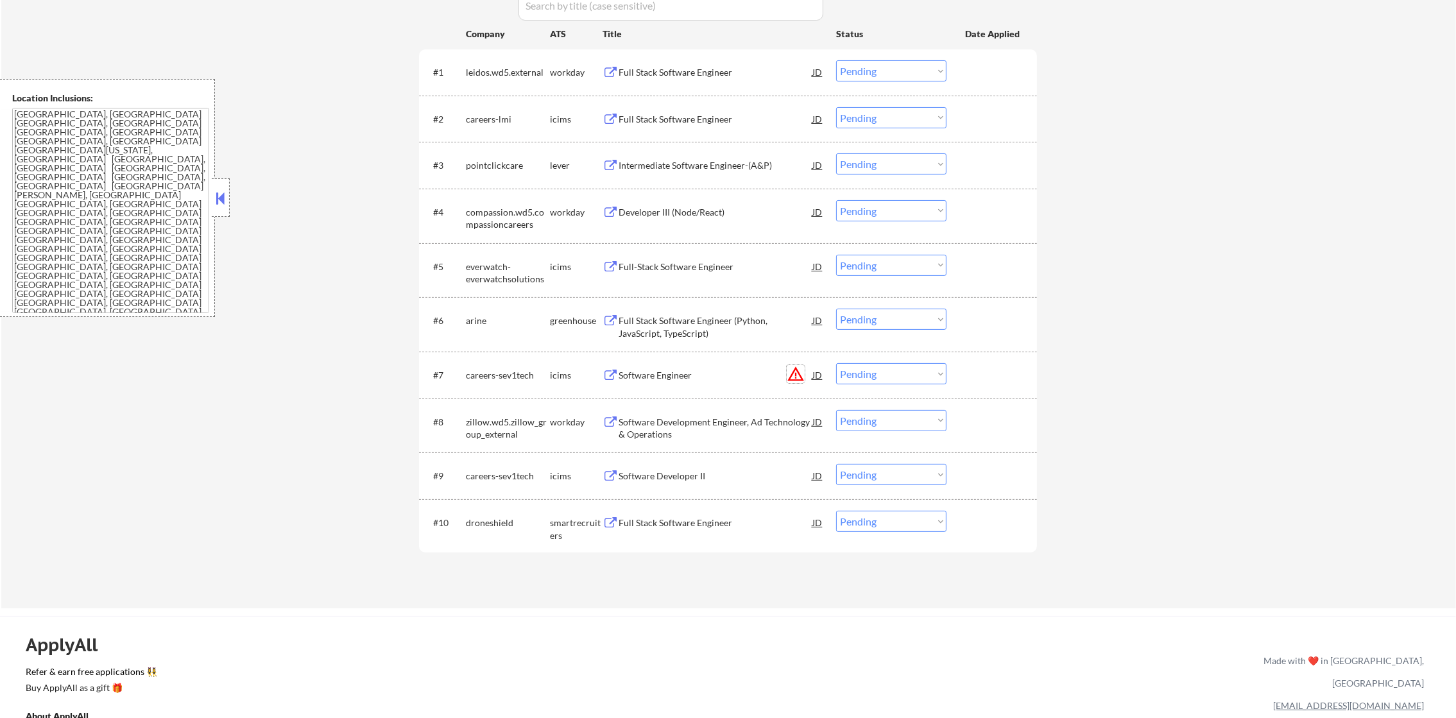
click at [788, 373] on button "warning_amber" at bounding box center [796, 374] width 18 height 18
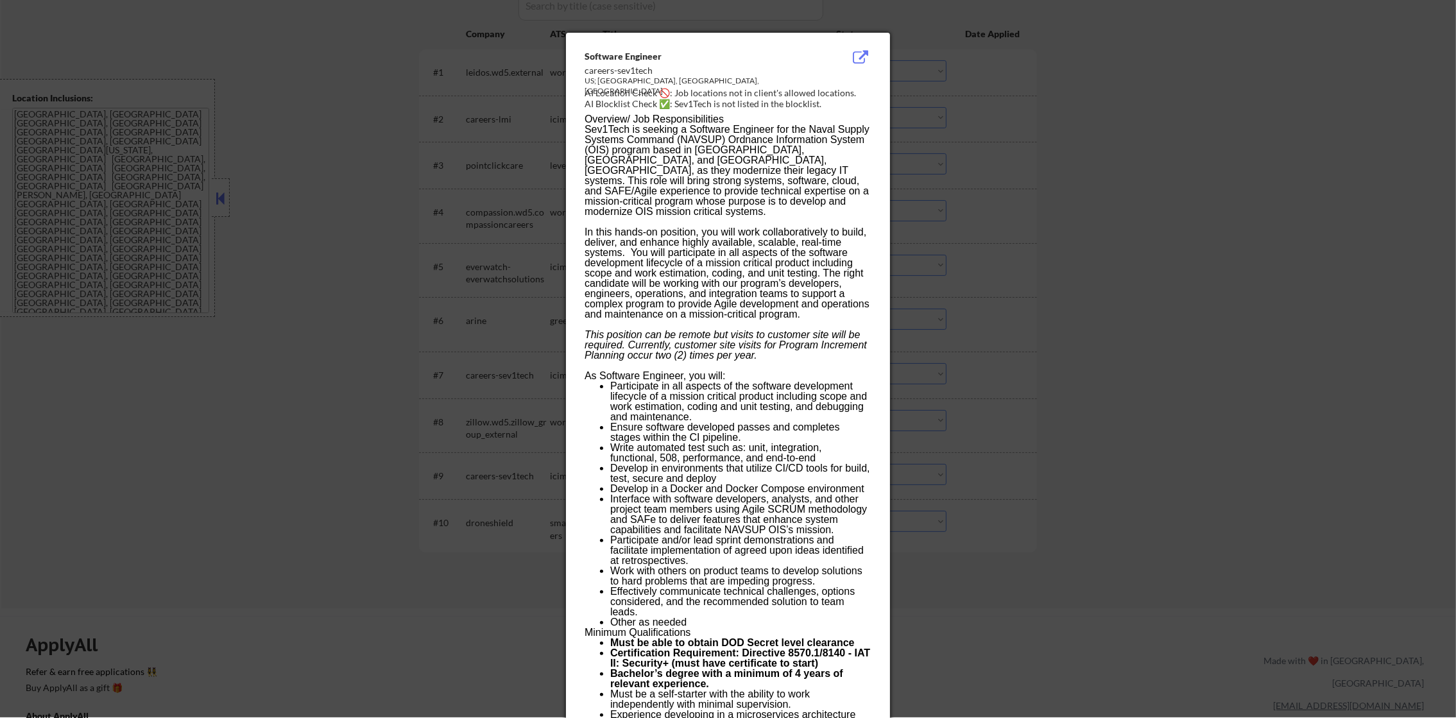
click at [1029, 363] on div at bounding box center [728, 358] width 1456 height 718
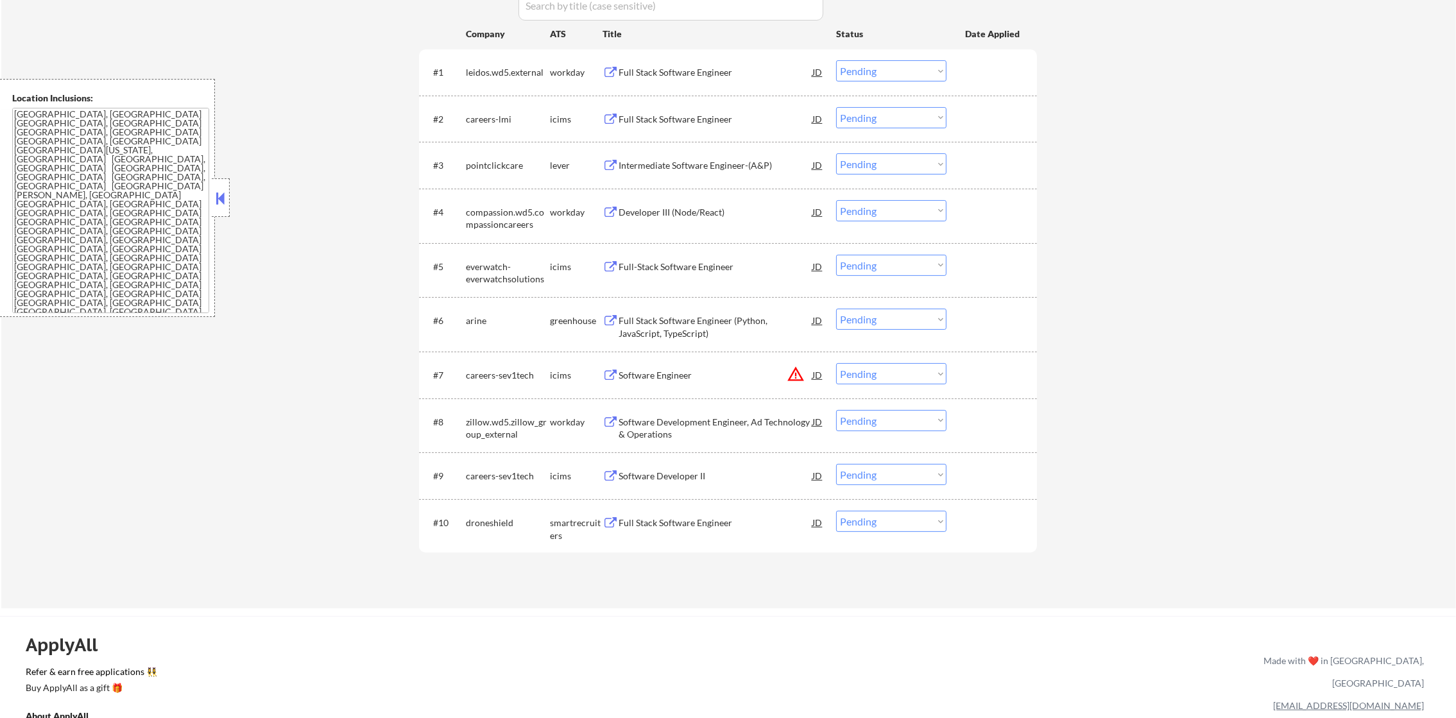
click at [893, 376] on select "Choose an option... Pending Applied Excluded (Questions) Excluded (Expired) Exc…" at bounding box center [891, 373] width 110 height 21
click at [836, 363] on select "Choose an option... Pending Applied Excluded (Questions) Excluded (Expired) Exc…" at bounding box center [891, 373] width 110 height 21
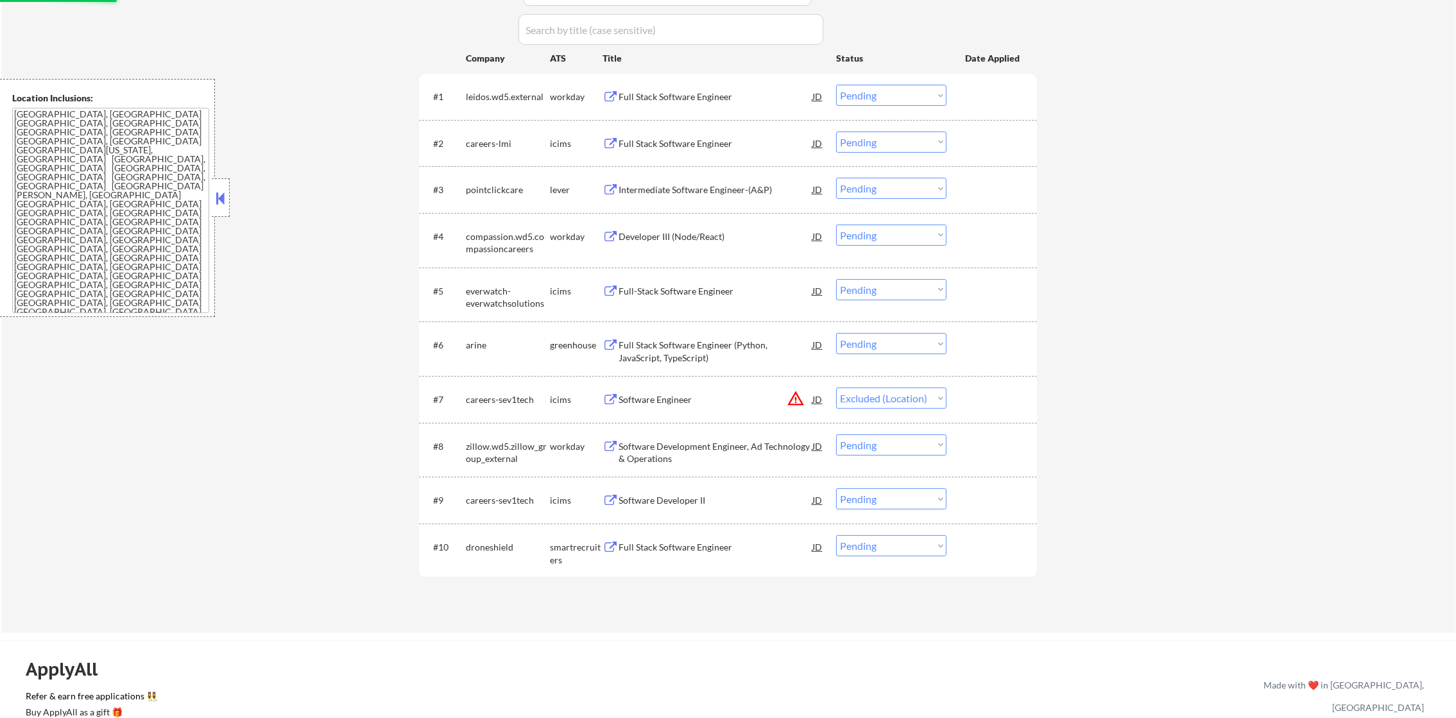
scroll to position [417, 0]
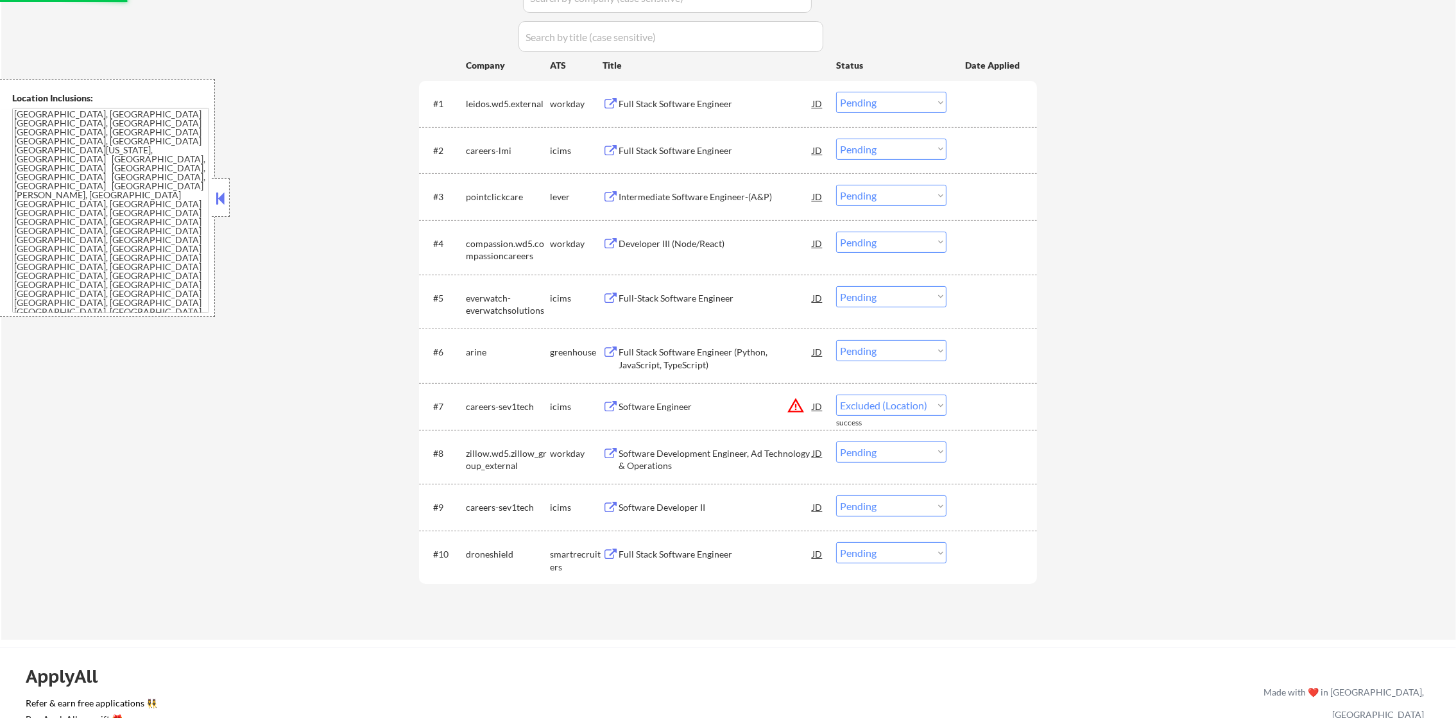
select select ""pending""
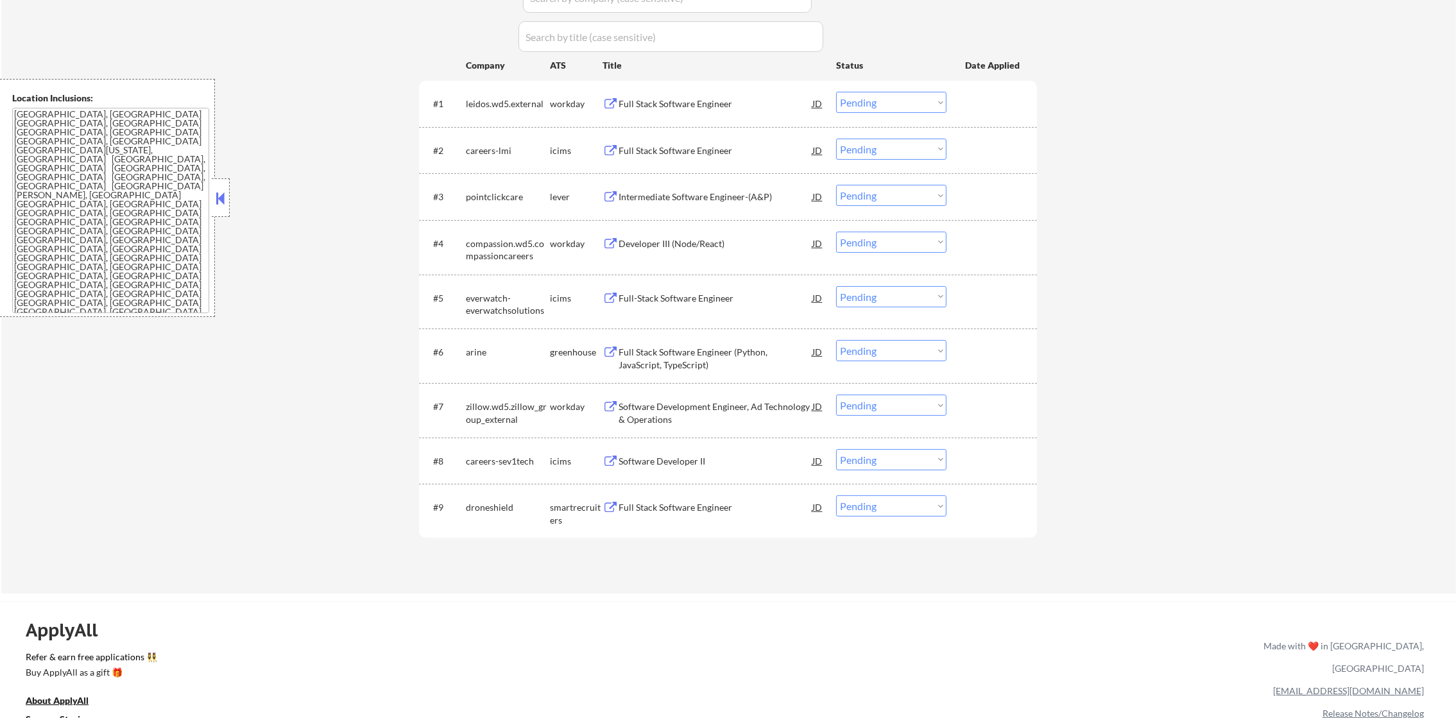
click at [695, 94] on div "Full Stack Software Engineer" at bounding box center [716, 103] width 194 height 23
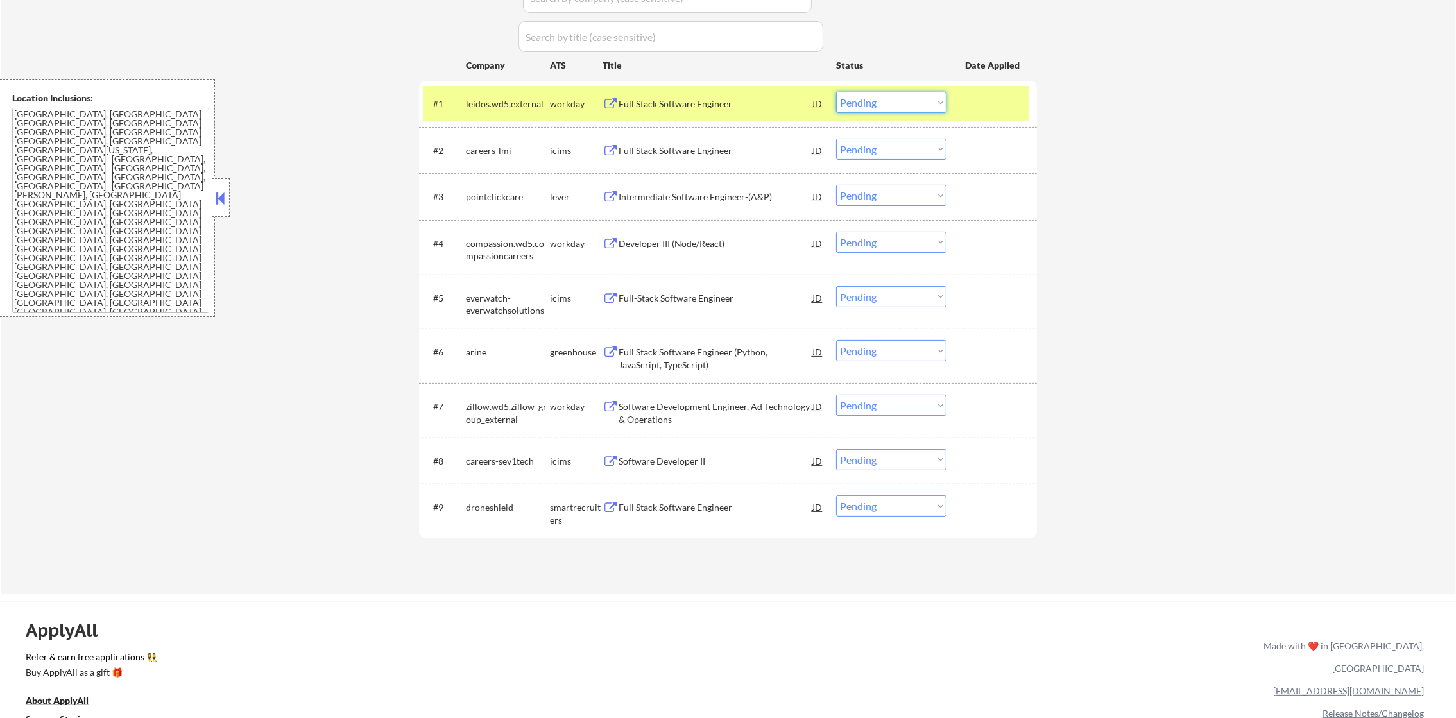
click at [864, 107] on select "Choose an option... Pending Applied Excluded (Questions) Excluded (Expired) Exc…" at bounding box center [891, 102] width 110 height 21
click at [836, 92] on select "Choose an option... Pending Applied Excluded (Questions) Excluded (Expired) Exc…" at bounding box center [891, 102] width 110 height 21
click at [519, 105] on div "leidos.wd5.external" at bounding box center [508, 104] width 84 height 13
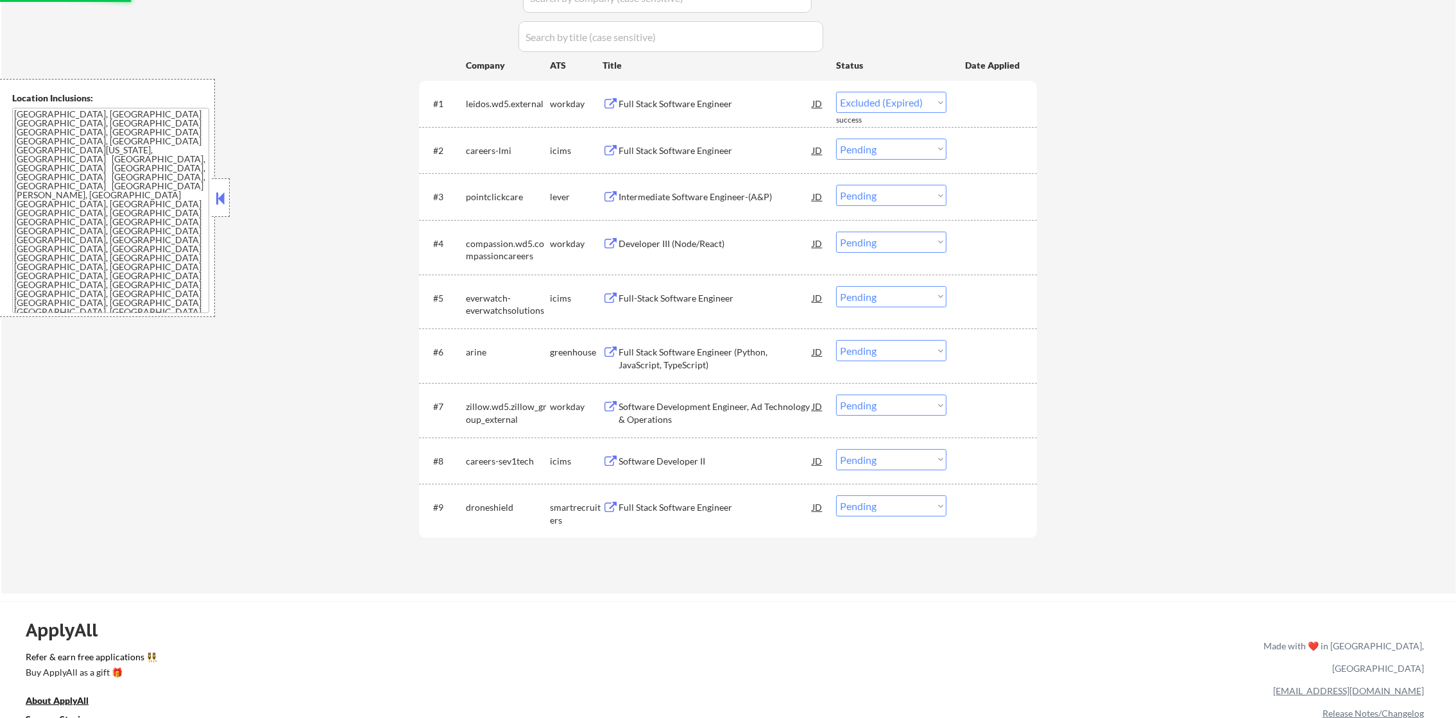
select select ""pending""
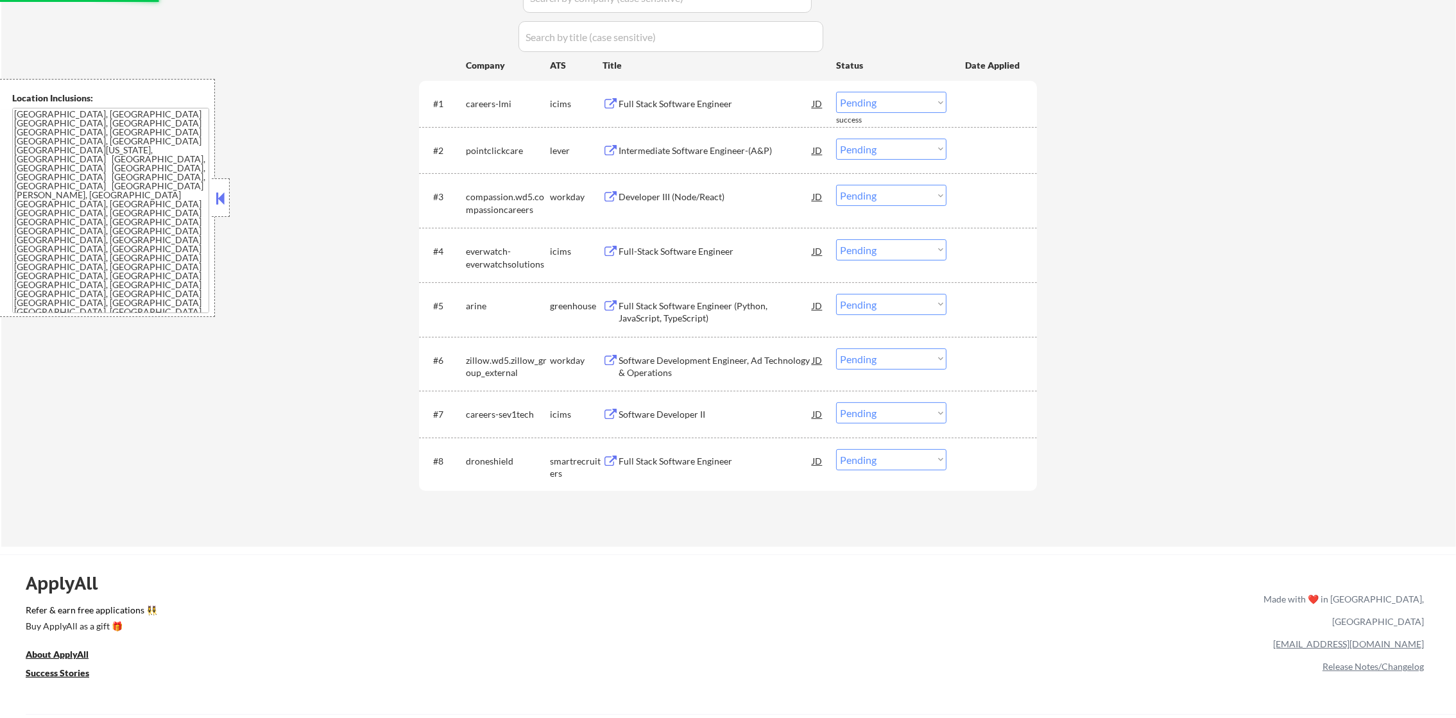
click at [739, 104] on div "Full Stack Software Engineer" at bounding box center [716, 104] width 194 height 13
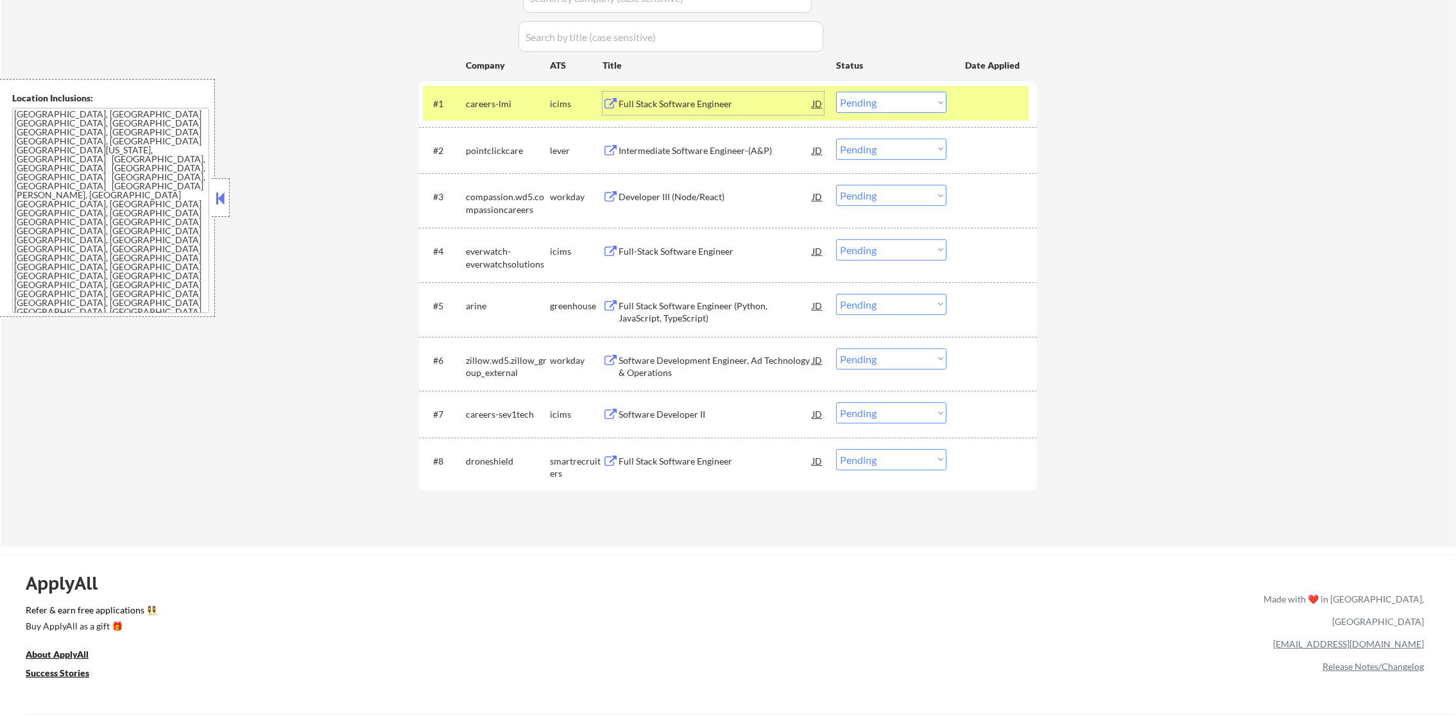
click at [519, 99] on div "careers-lmi" at bounding box center [508, 104] width 84 height 13
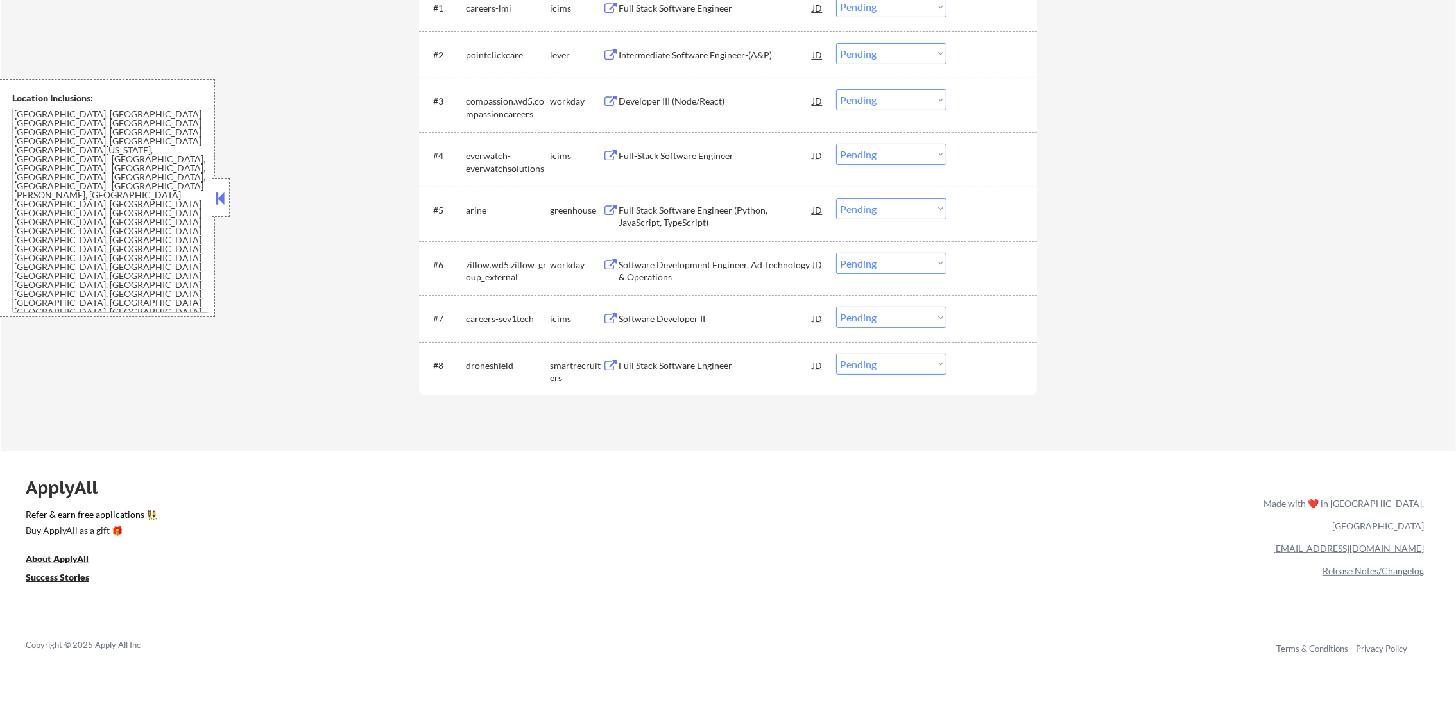
scroll to position [513, 0]
click at [727, 49] on div "Intermediate Software Engineer-(A&P)" at bounding box center [716, 54] width 194 height 13
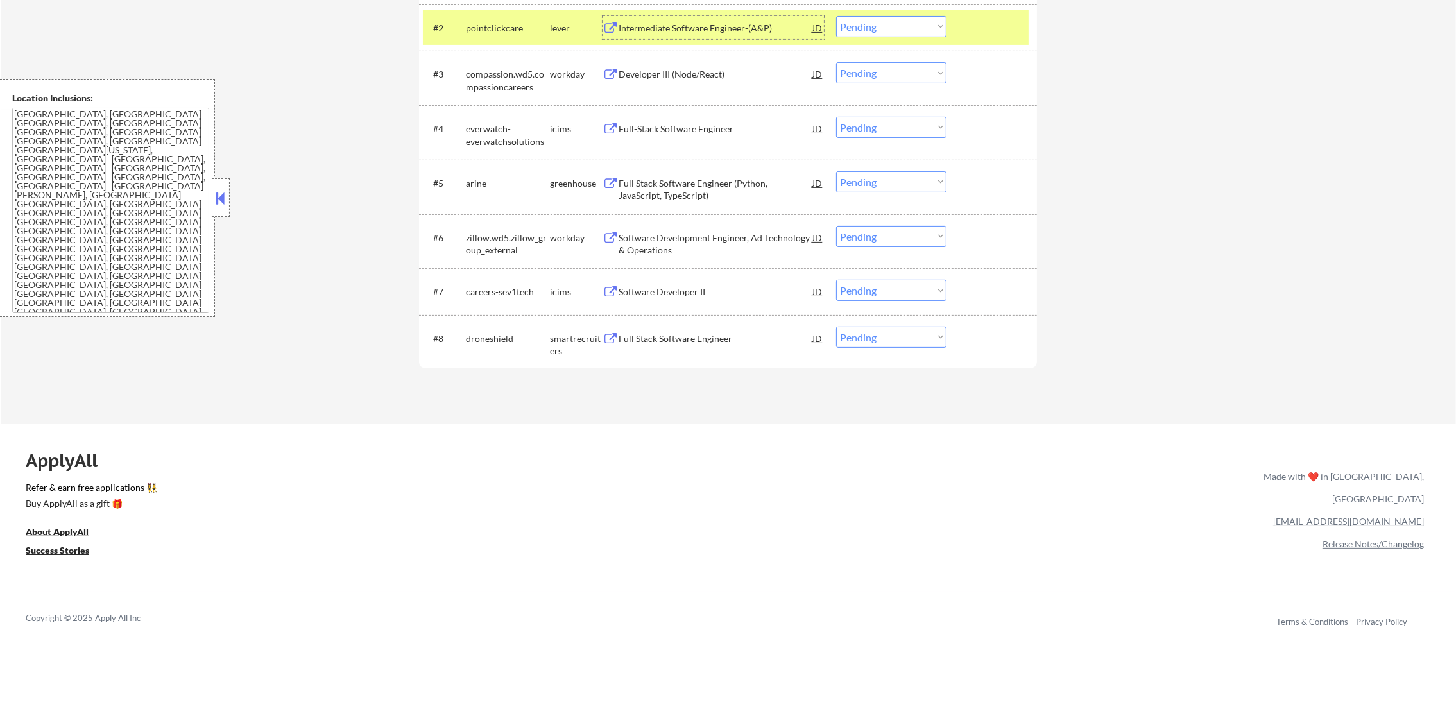
scroll to position [545, 0]
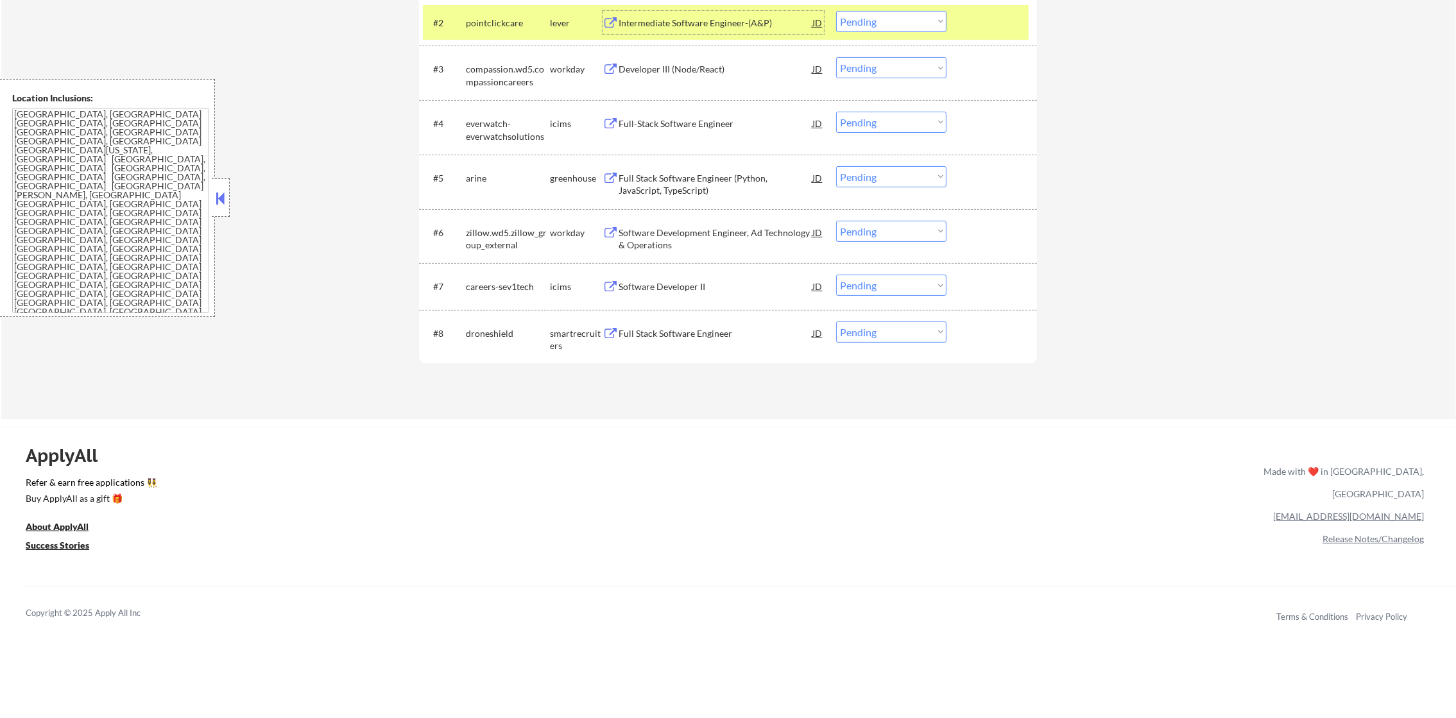
click at [894, 19] on select "Choose an option... Pending Applied Excluded (Questions) Excluded (Expired) Exc…" at bounding box center [891, 21] width 110 height 21
click at [836, 11] on select "Choose an option... Pending Applied Excluded (Questions) Excluded (Expired) Exc…" at bounding box center [891, 21] width 110 height 21
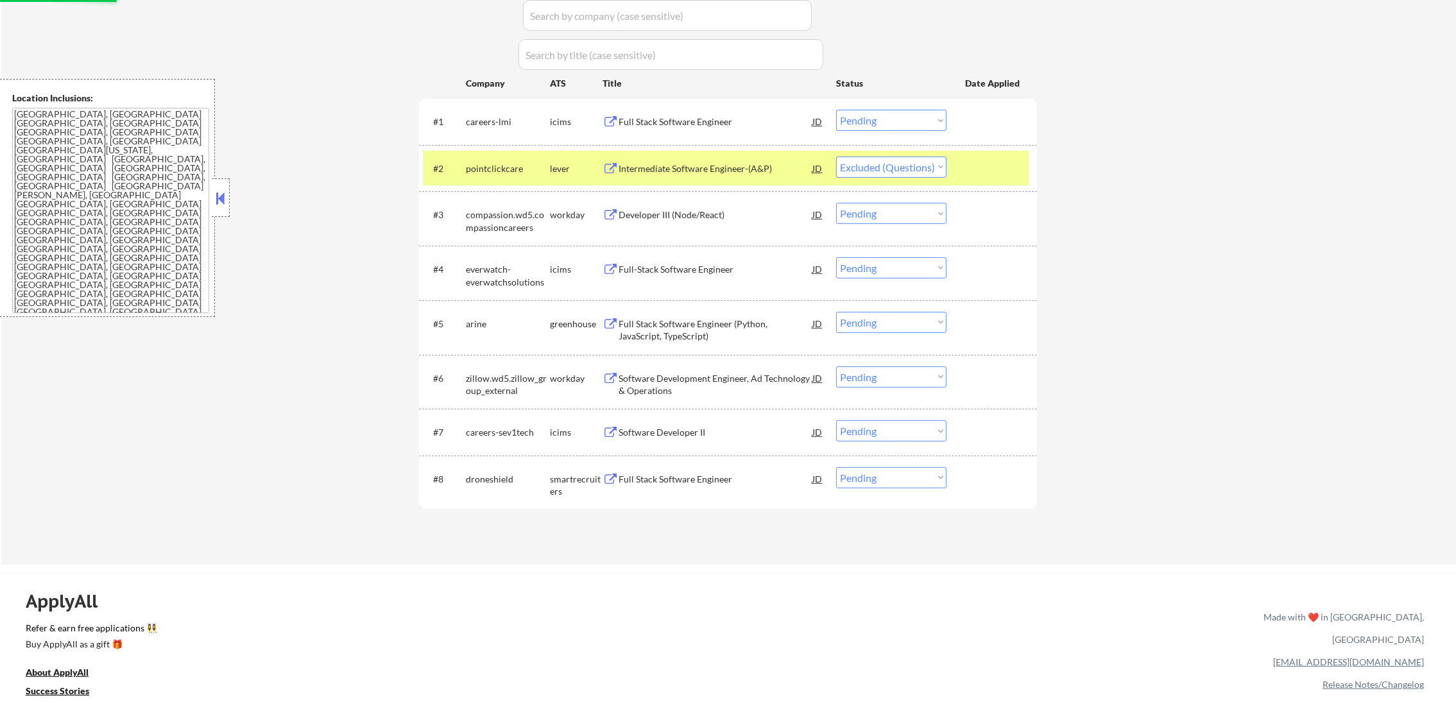
scroll to position [385, 0]
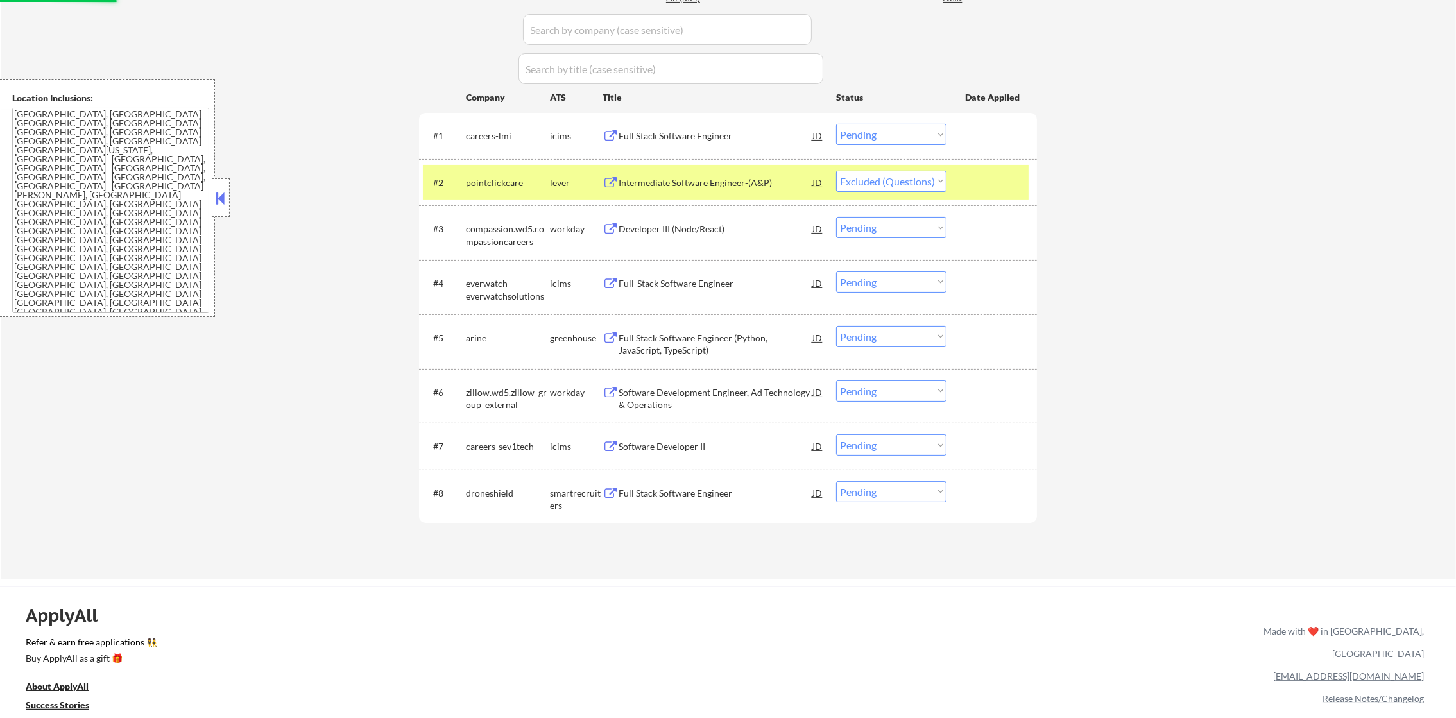
click at [495, 187] on div "pointclickcare" at bounding box center [508, 182] width 84 height 13
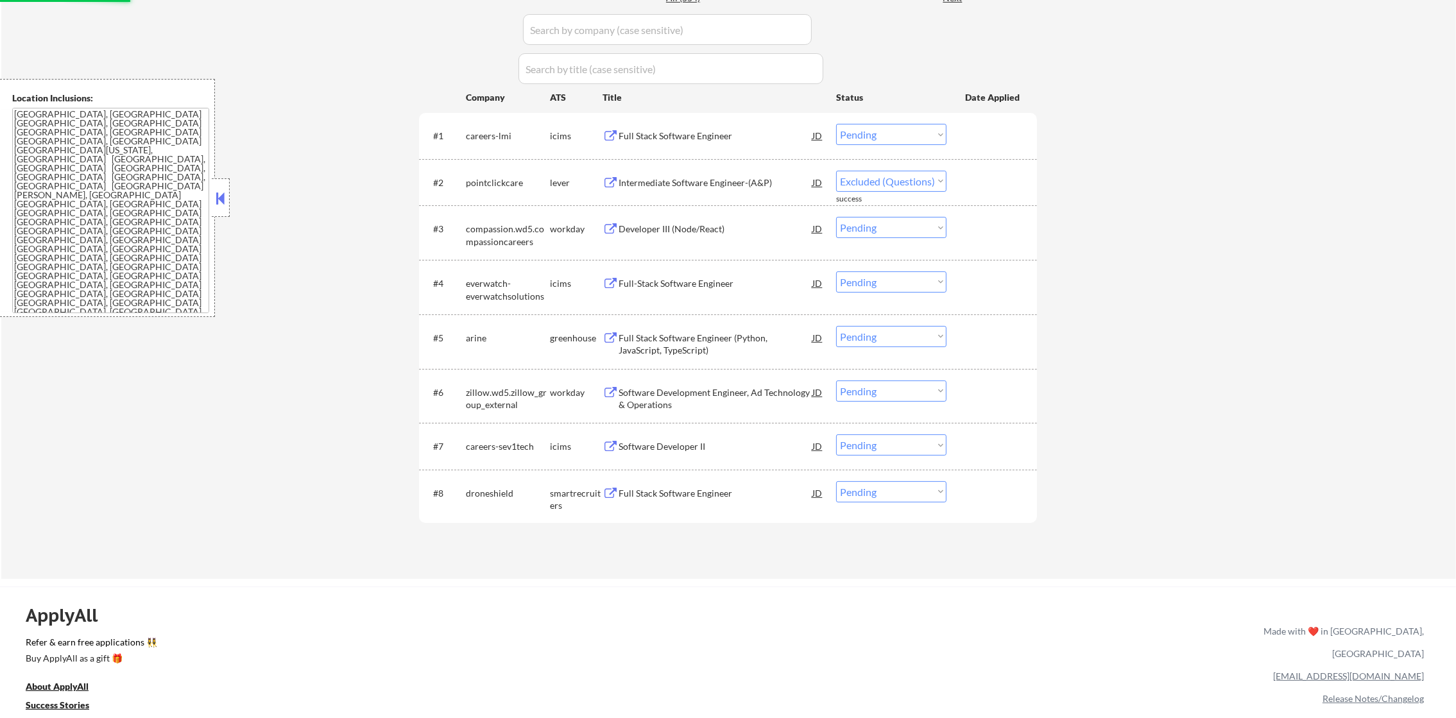
select select ""pending""
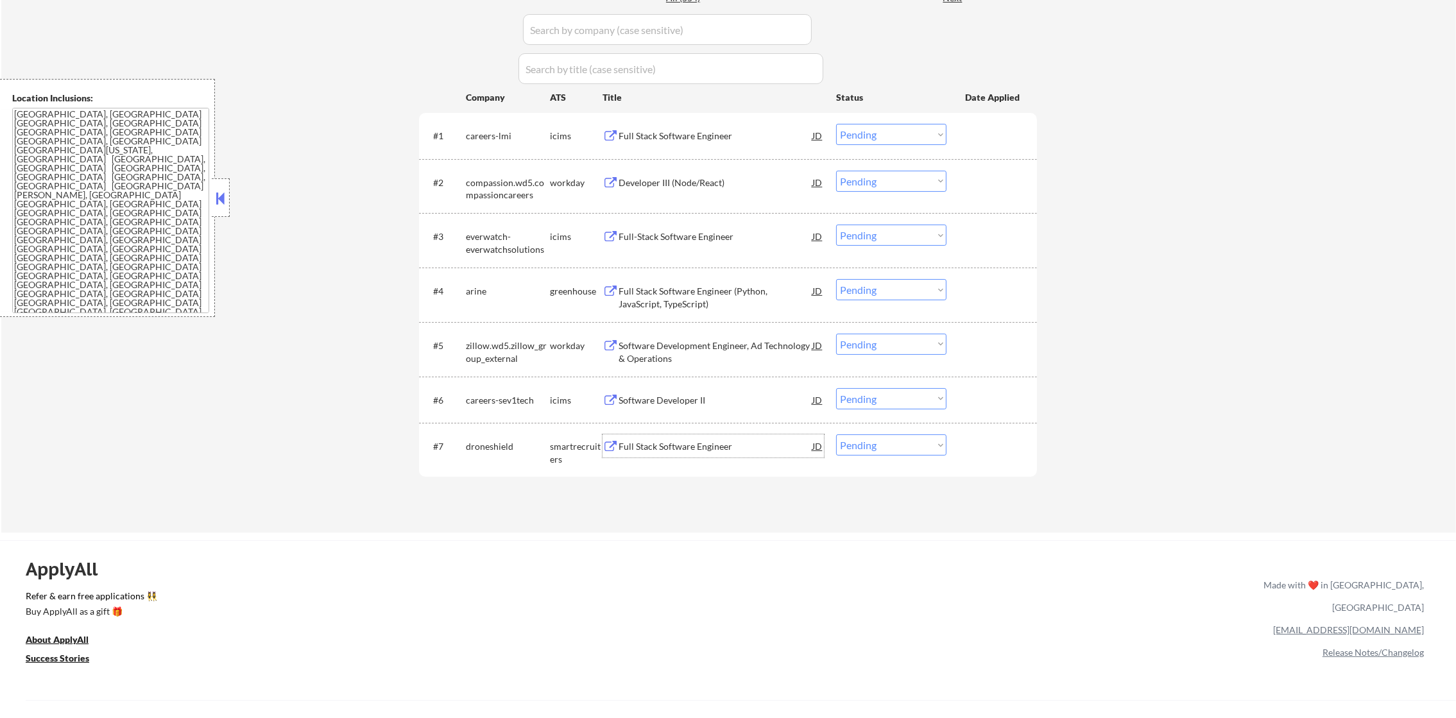
click at [675, 441] on div "Full Stack Software Engineer" at bounding box center [716, 446] width 194 height 13
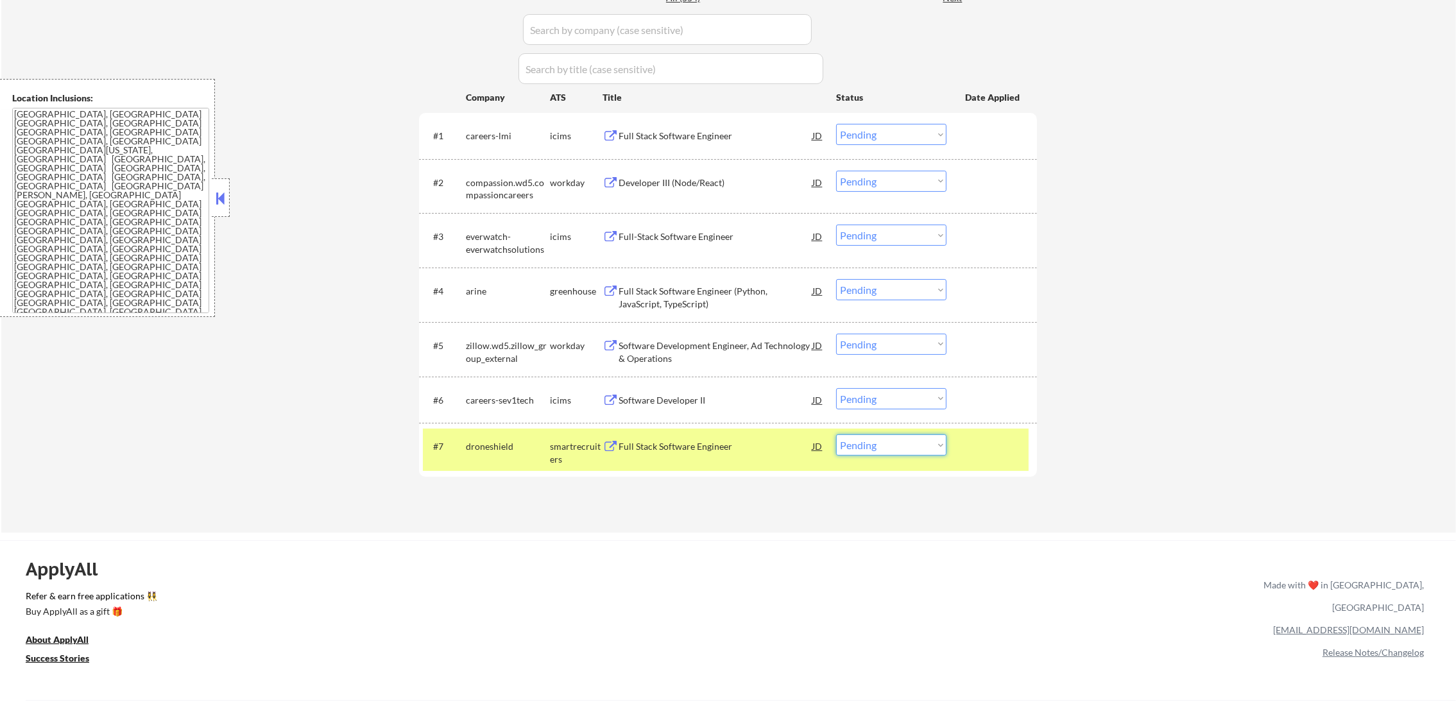
click at [895, 446] on select "Choose an option... Pending Applied Excluded (Questions) Excluded (Expired) Exc…" at bounding box center [891, 444] width 110 height 21
select select ""applied""
click at [836, 434] on select "Choose an option... Pending Applied Excluded (Questions) Excluded (Expired) Exc…" at bounding box center [891, 444] width 110 height 21
click at [494, 429] on div "#7 droneshield smartrecruiters Full Stack Software Engineer JD warning_amber Ch…" at bounding box center [726, 450] width 606 height 42
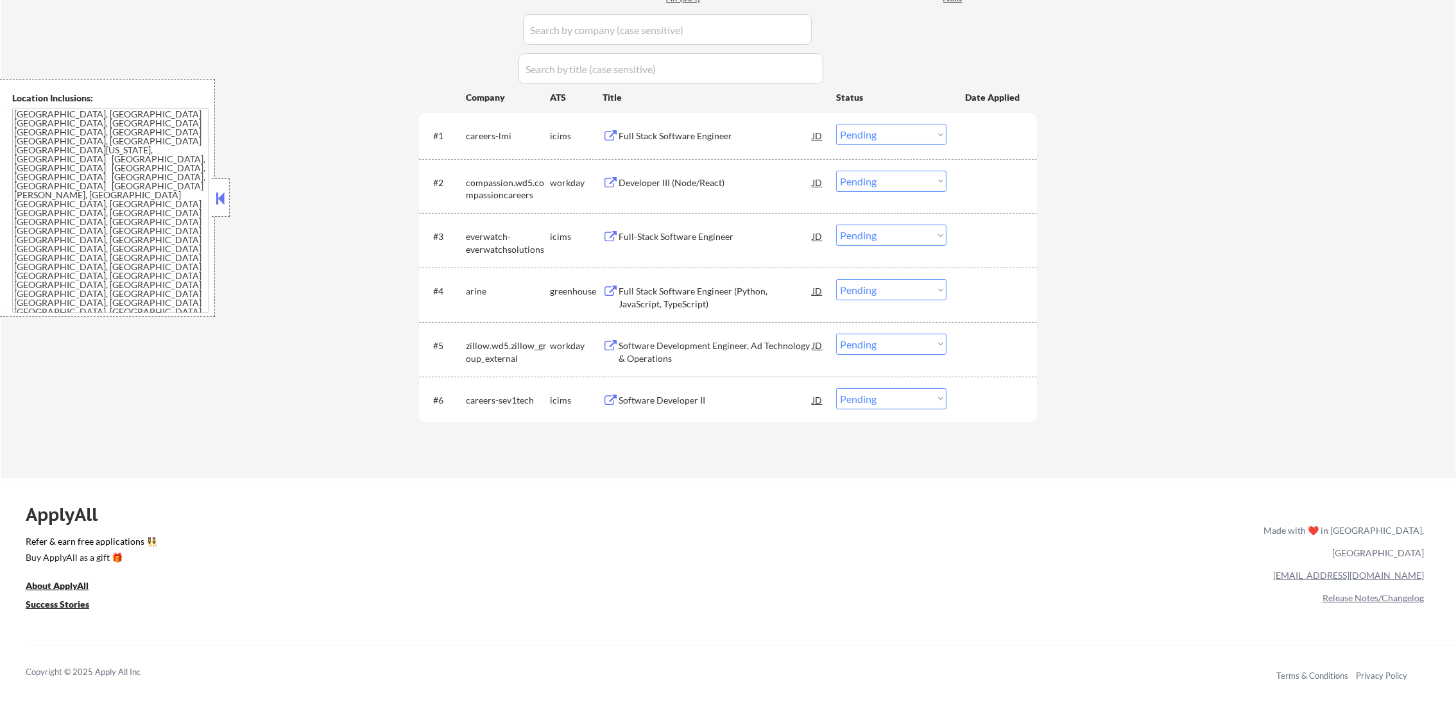
click at [688, 296] on div "Full Stack Software Engineer (Python, JavaScript, TypeScript)" at bounding box center [716, 297] width 194 height 25
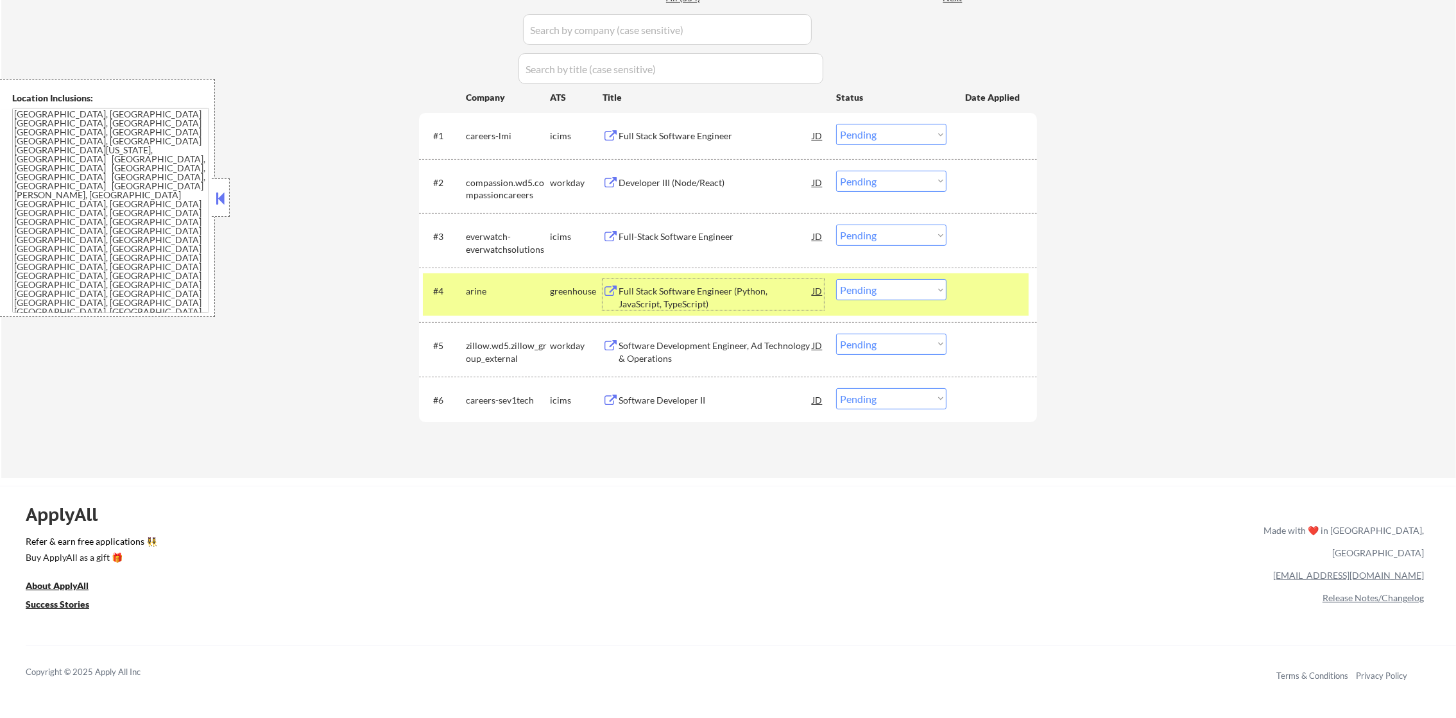
click at [875, 289] on select "Choose an option... Pending Applied Excluded (Questions) Excluded (Expired) Exc…" at bounding box center [891, 289] width 110 height 21
click at [836, 279] on select "Choose an option... Pending Applied Excluded (Questions) Excluded (Expired) Exc…" at bounding box center [891, 289] width 110 height 21
drag, startPoint x: 533, startPoint y: 295, endPoint x: 515, endPoint y: 293, distance: 17.4
click at [517, 294] on div "arine" at bounding box center [508, 291] width 84 height 13
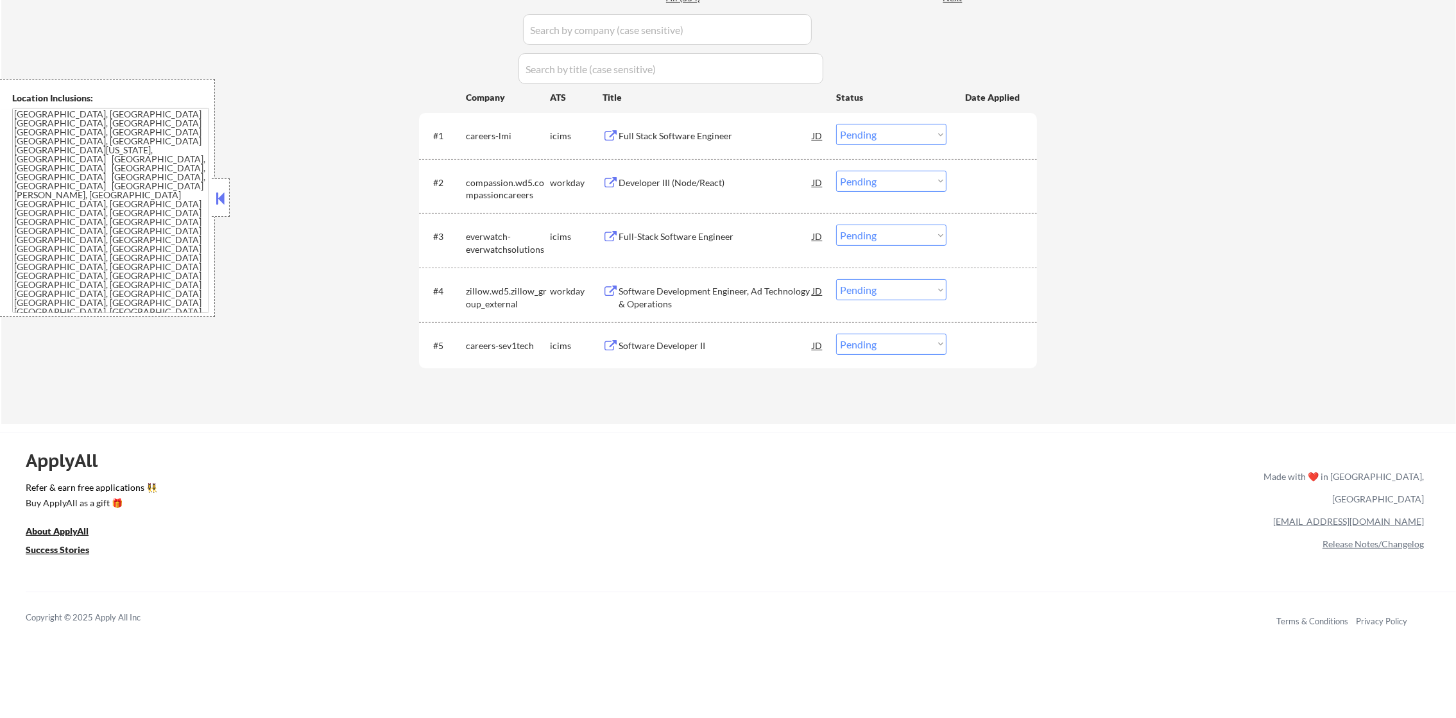
click at [663, 288] on div "Software Development Engineer, Ad Technology & Operations" at bounding box center [716, 297] width 194 height 25
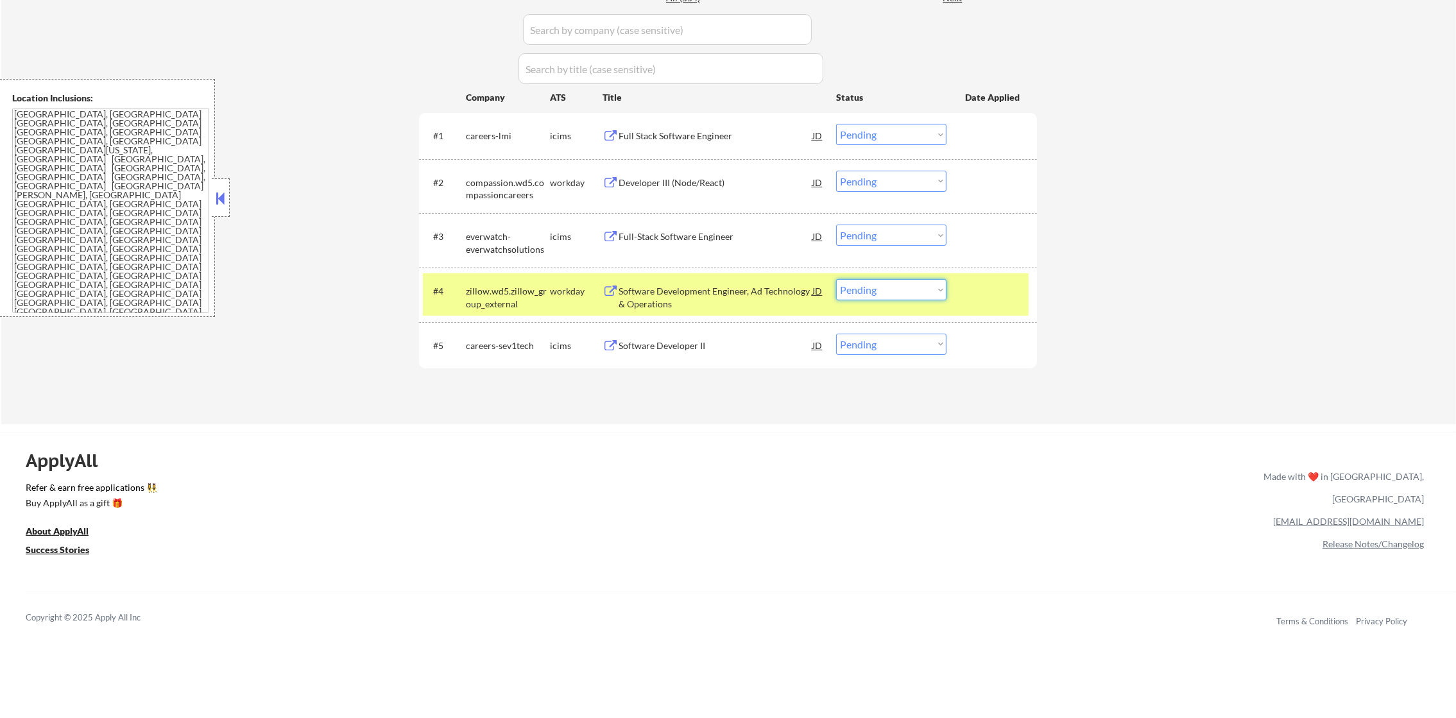
click at [881, 285] on select "Choose an option... Pending Applied Excluded (Questions) Excluded (Expired) Exc…" at bounding box center [891, 289] width 110 height 21
click at [836, 279] on select "Choose an option... Pending Applied Excluded (Questions) Excluded (Expired) Exc…" at bounding box center [891, 289] width 110 height 21
click at [540, 297] on div "zillow.wd5.zillow_group_external" at bounding box center [508, 297] width 84 height 25
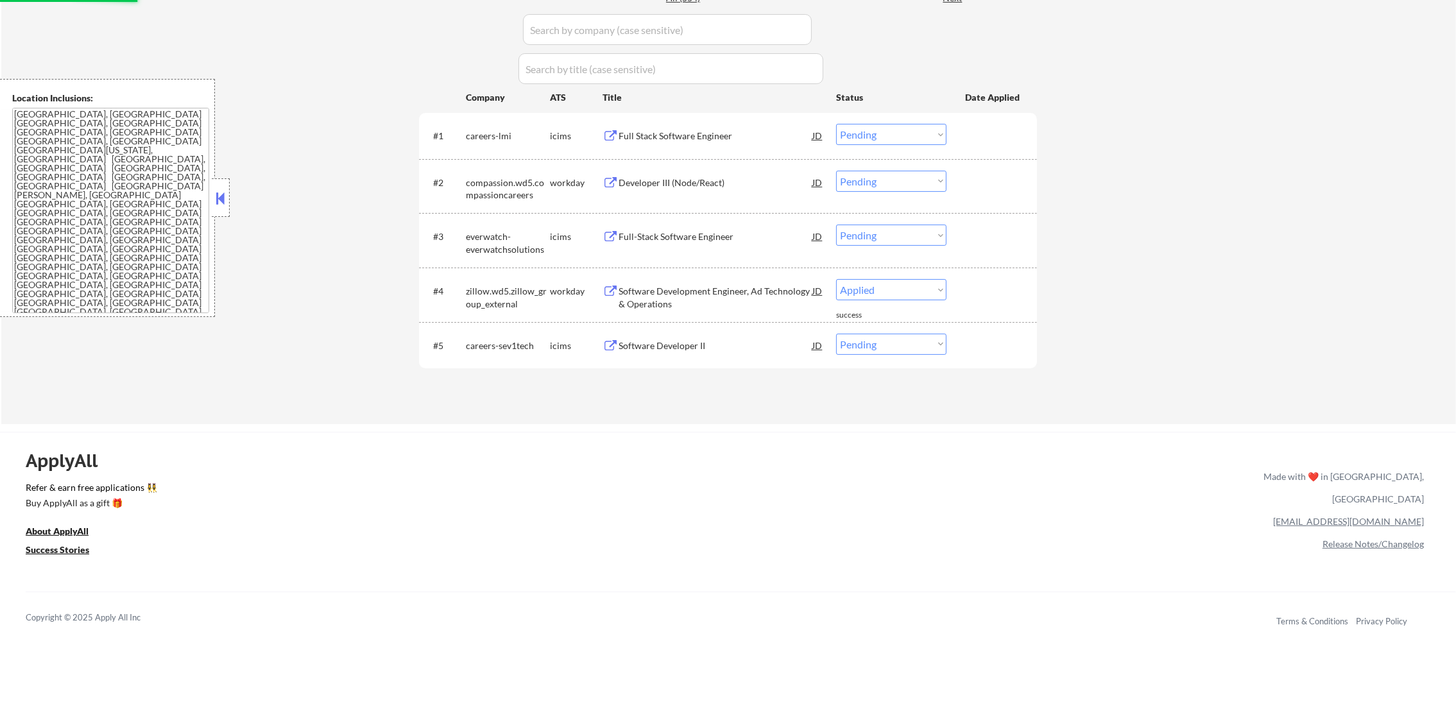
select select ""pending""
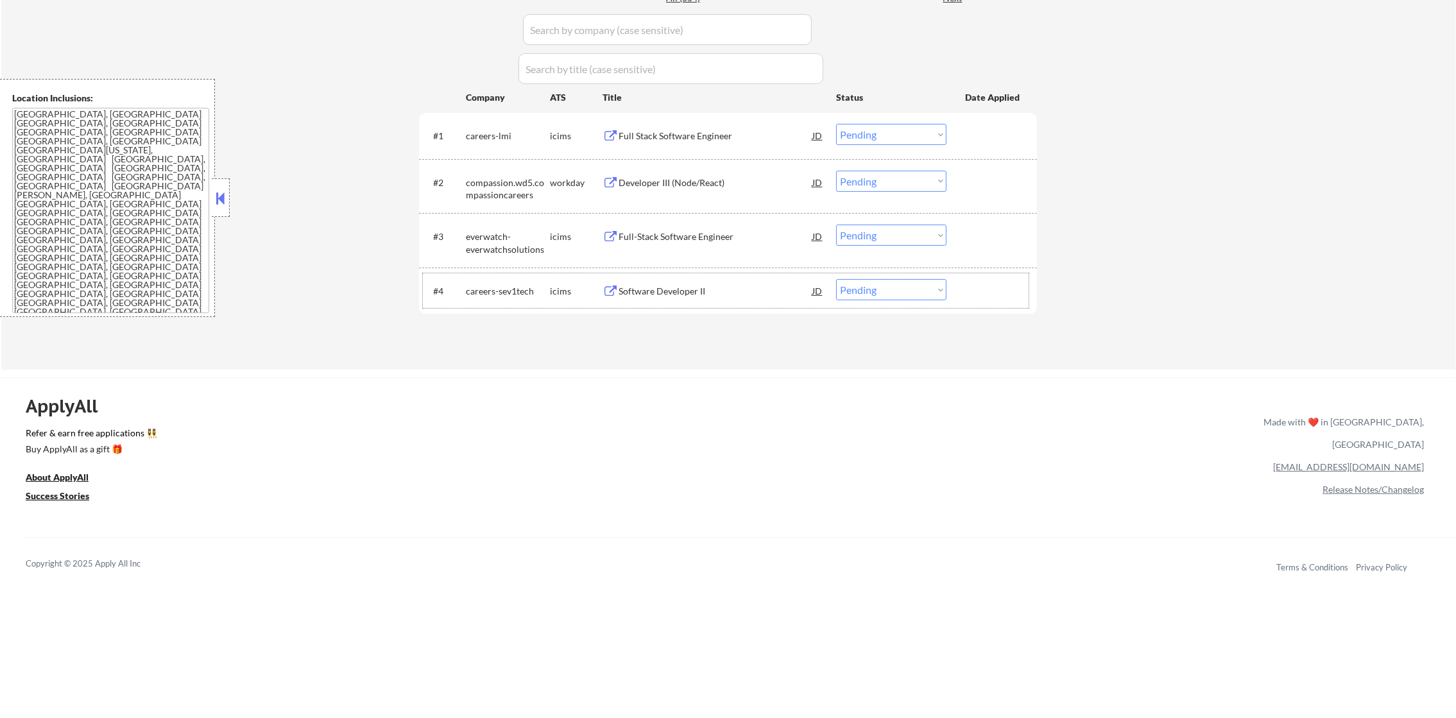
click at [686, 174] on div "Developer III (Node/React)" at bounding box center [716, 182] width 194 height 23
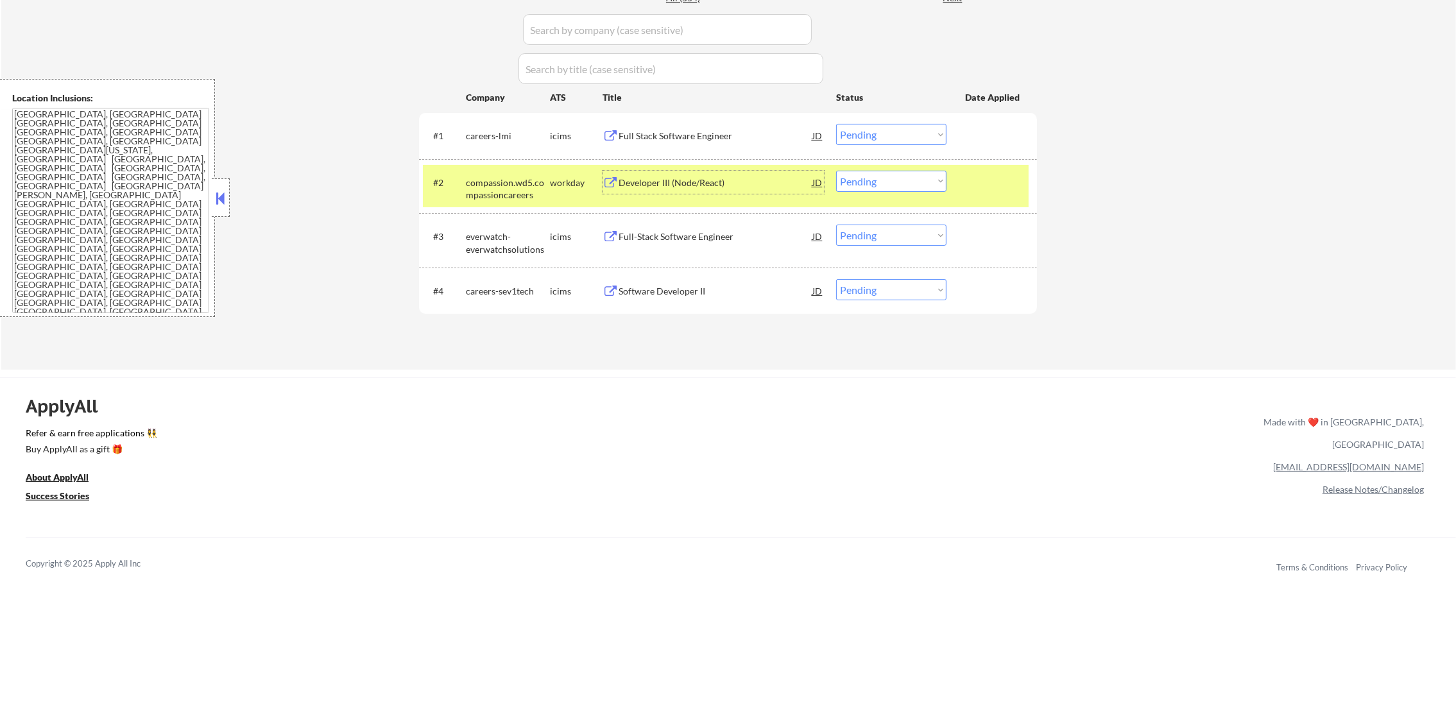
click at [862, 176] on select "Choose an option... Pending Applied Excluded (Questions) Excluded (Expired) Exc…" at bounding box center [891, 181] width 110 height 21
click at [836, 171] on select "Choose an option... Pending Applied Excluded (Questions) Excluded (Expired) Exc…" at bounding box center [891, 181] width 110 height 21
select select ""pending""
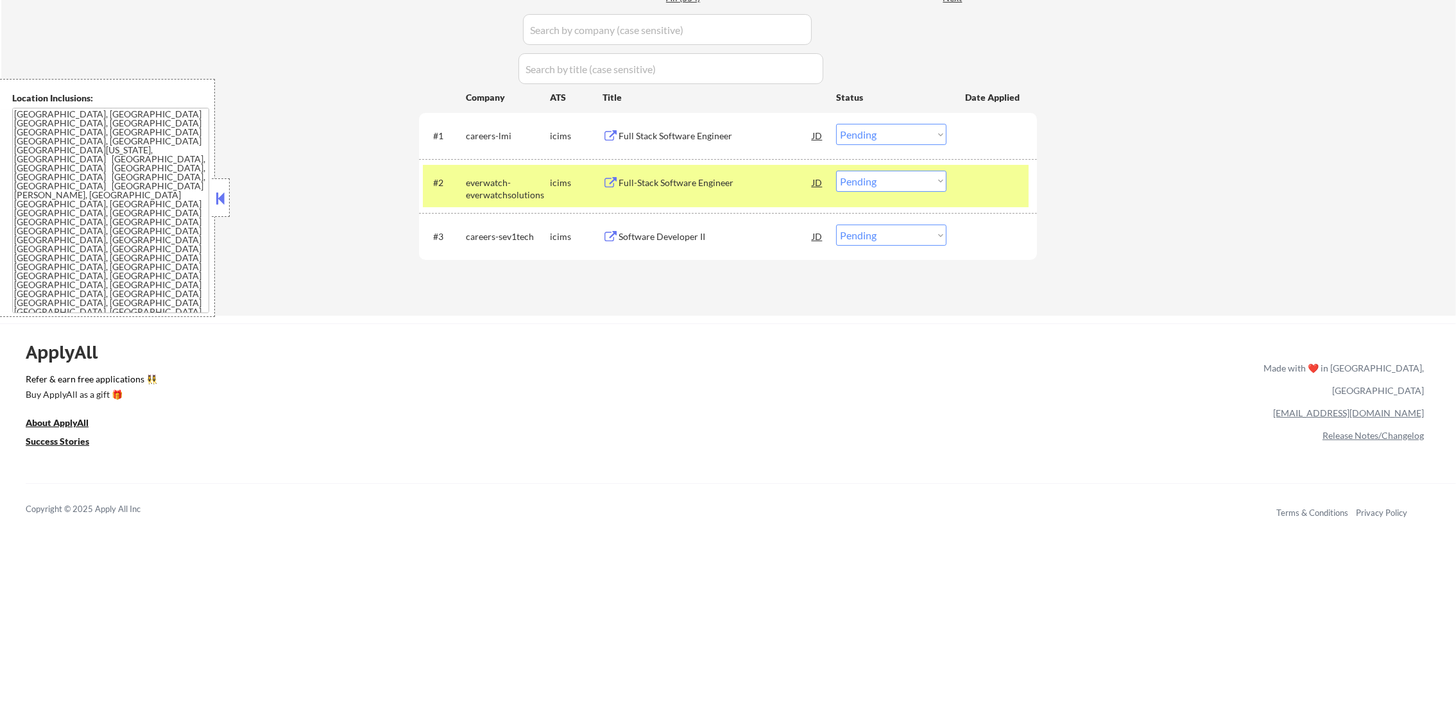
click at [493, 200] on div "everwatch-everwatchsolutions" at bounding box center [508, 188] width 84 height 25
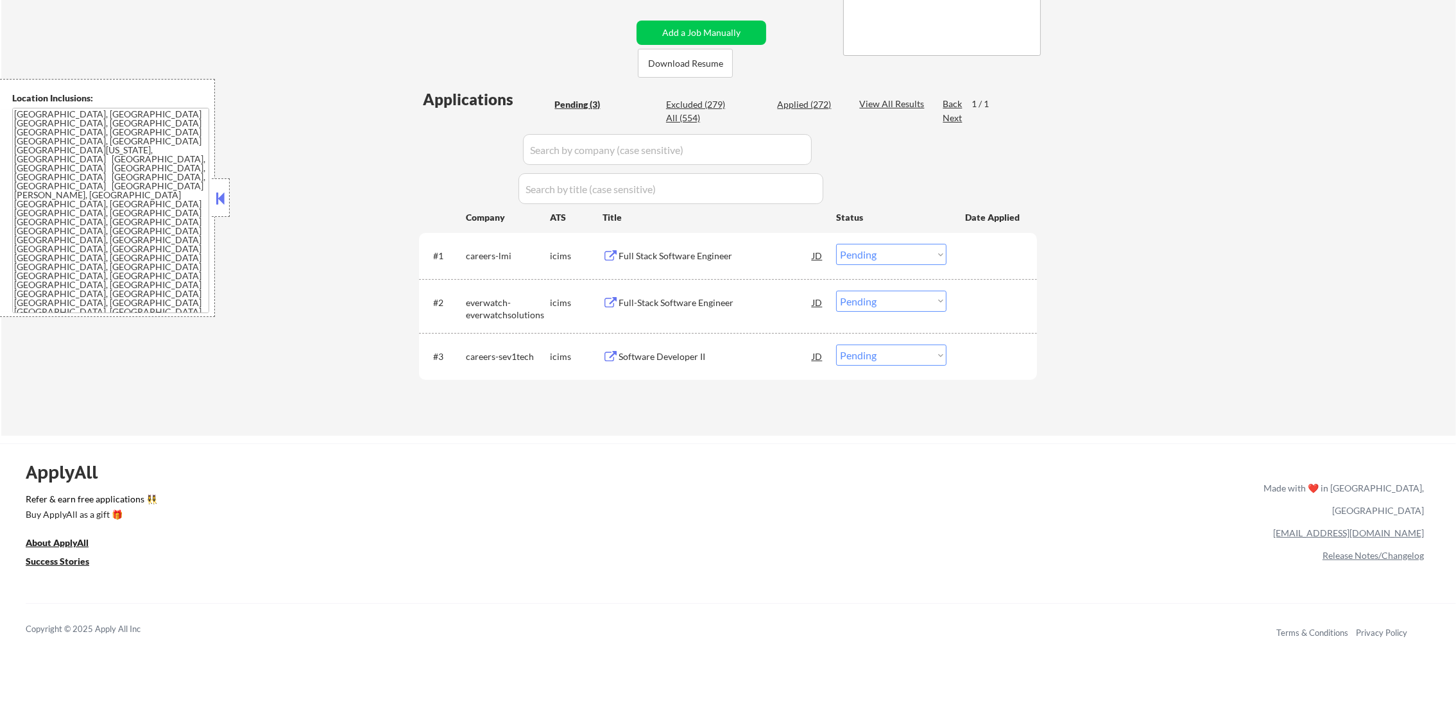
scroll to position [225, 0]
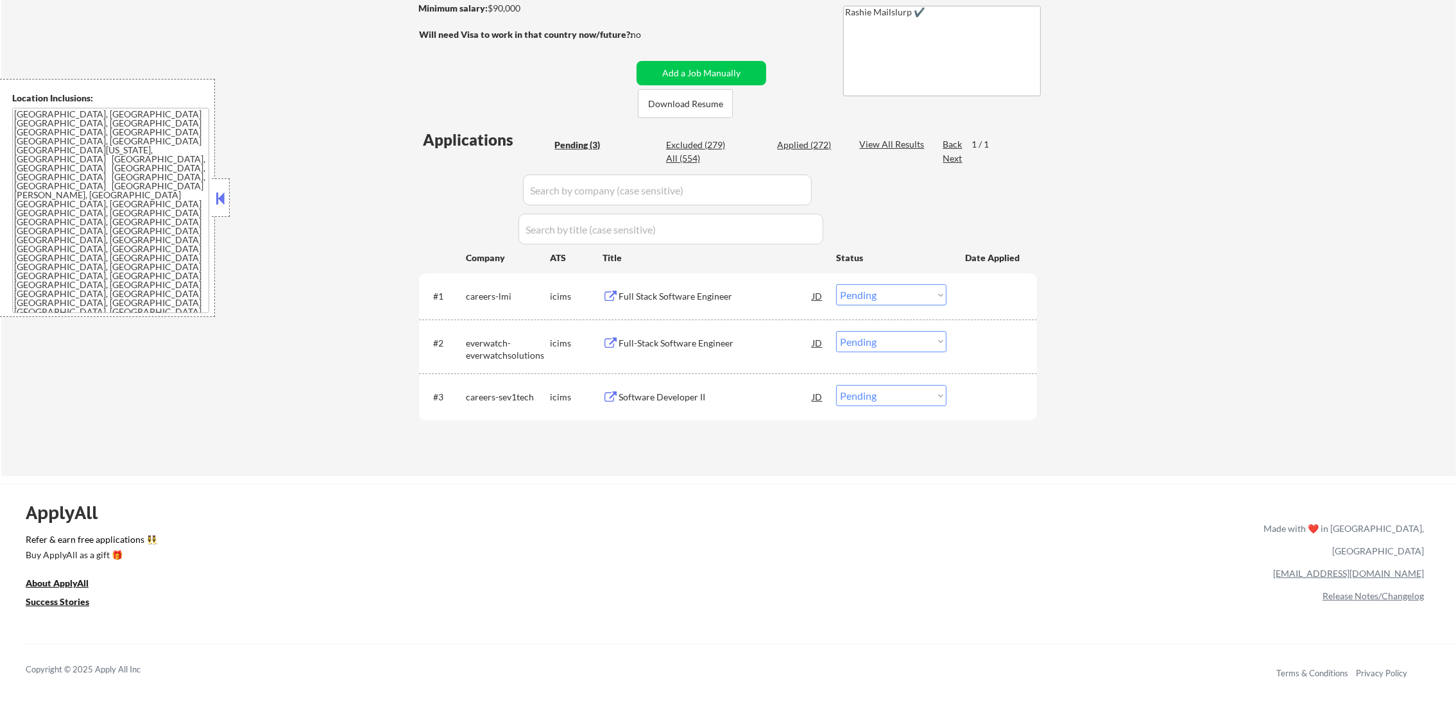
click at [706, 294] on div "Full Stack Software Engineer" at bounding box center [716, 296] width 194 height 13
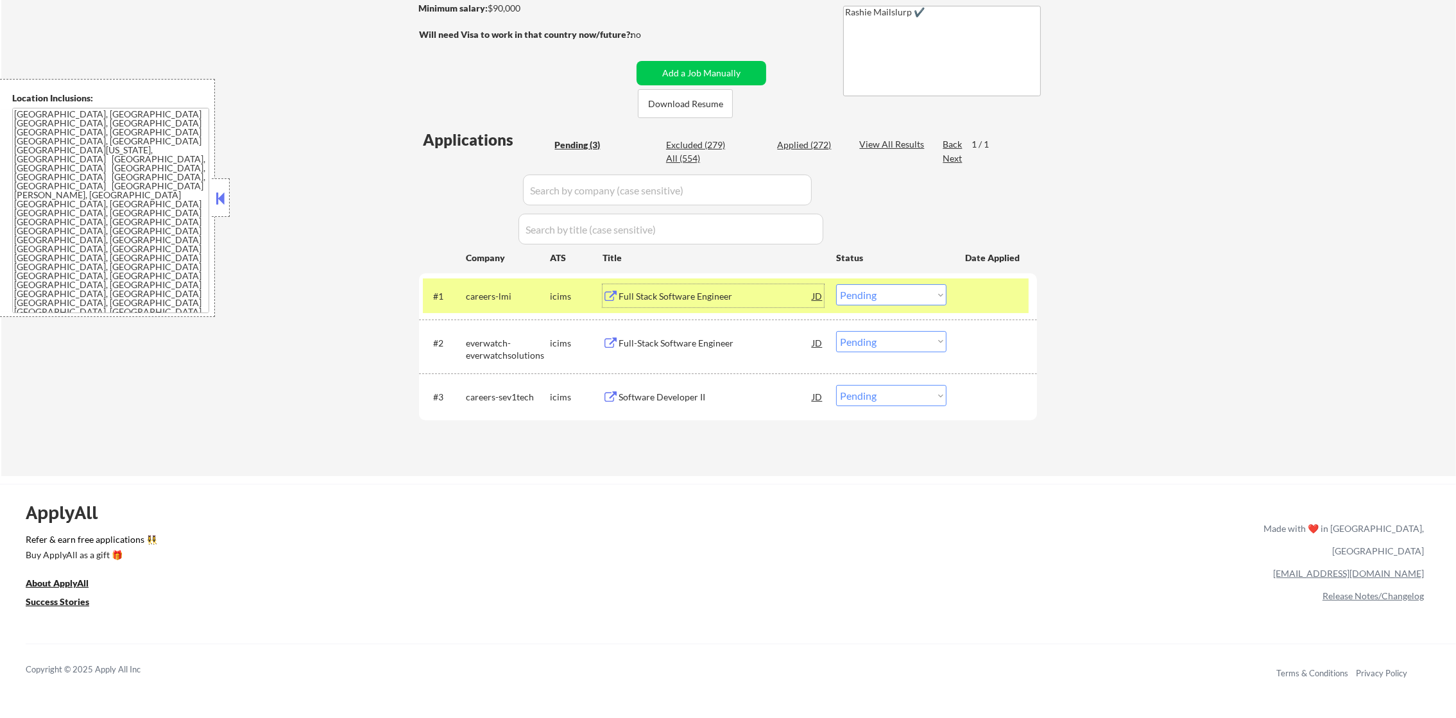
click at [864, 295] on select "Choose an option... Pending Applied Excluded (Questions) Excluded (Expired) Exc…" at bounding box center [891, 294] width 110 height 21
click at [836, 284] on select "Choose an option... Pending Applied Excluded (Questions) Excluded (Expired) Exc…" at bounding box center [891, 294] width 110 height 21
click at [767, 299] on div "Full Stack Software Engineer" at bounding box center [716, 296] width 194 height 13
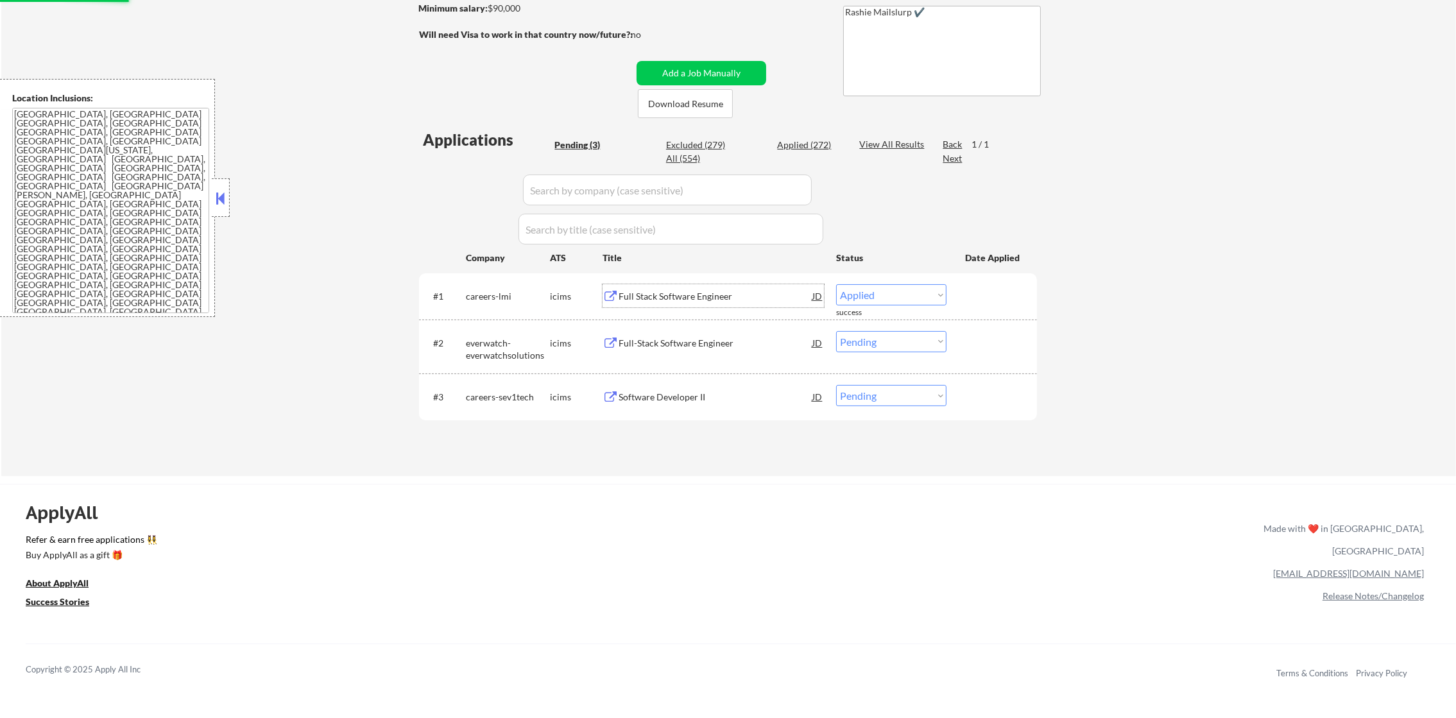
select select ""pending""
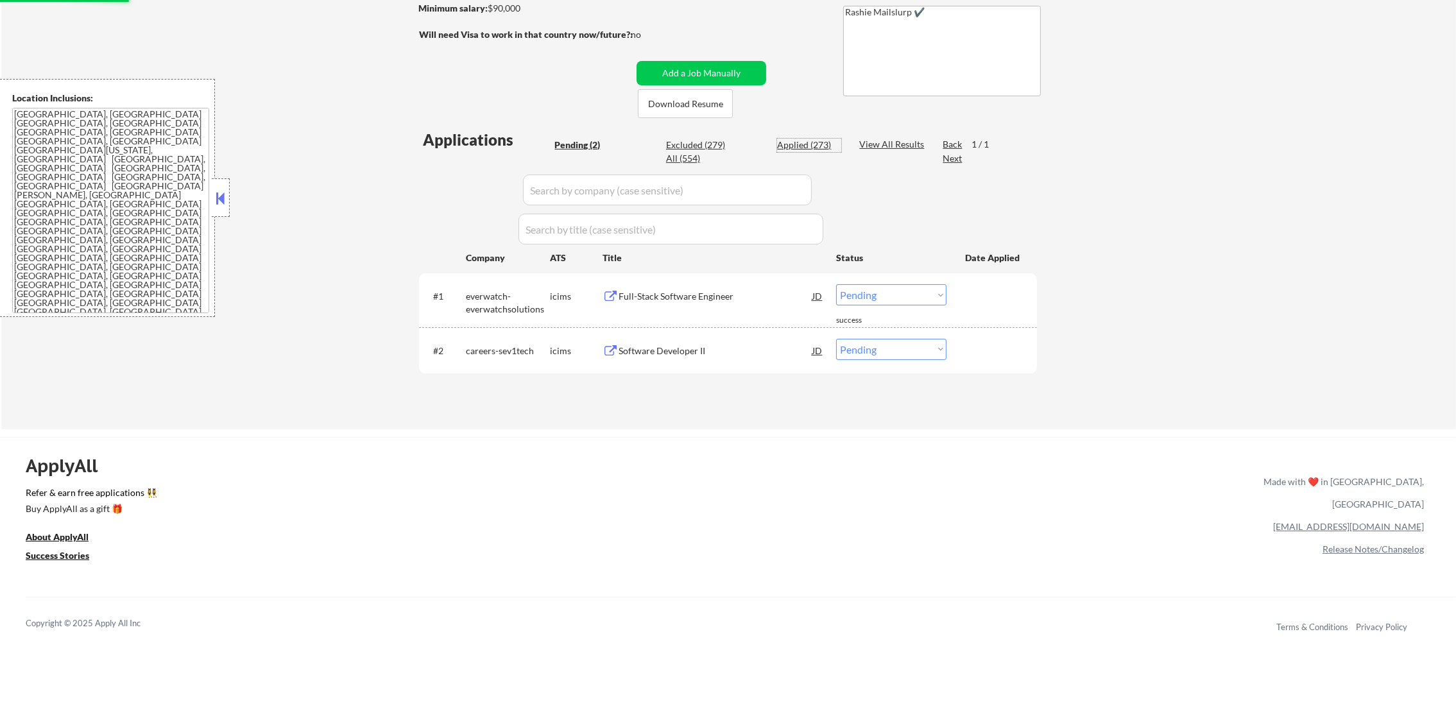
click at [794, 149] on div "Applied (273)" at bounding box center [809, 145] width 64 height 13
select select ""applied""
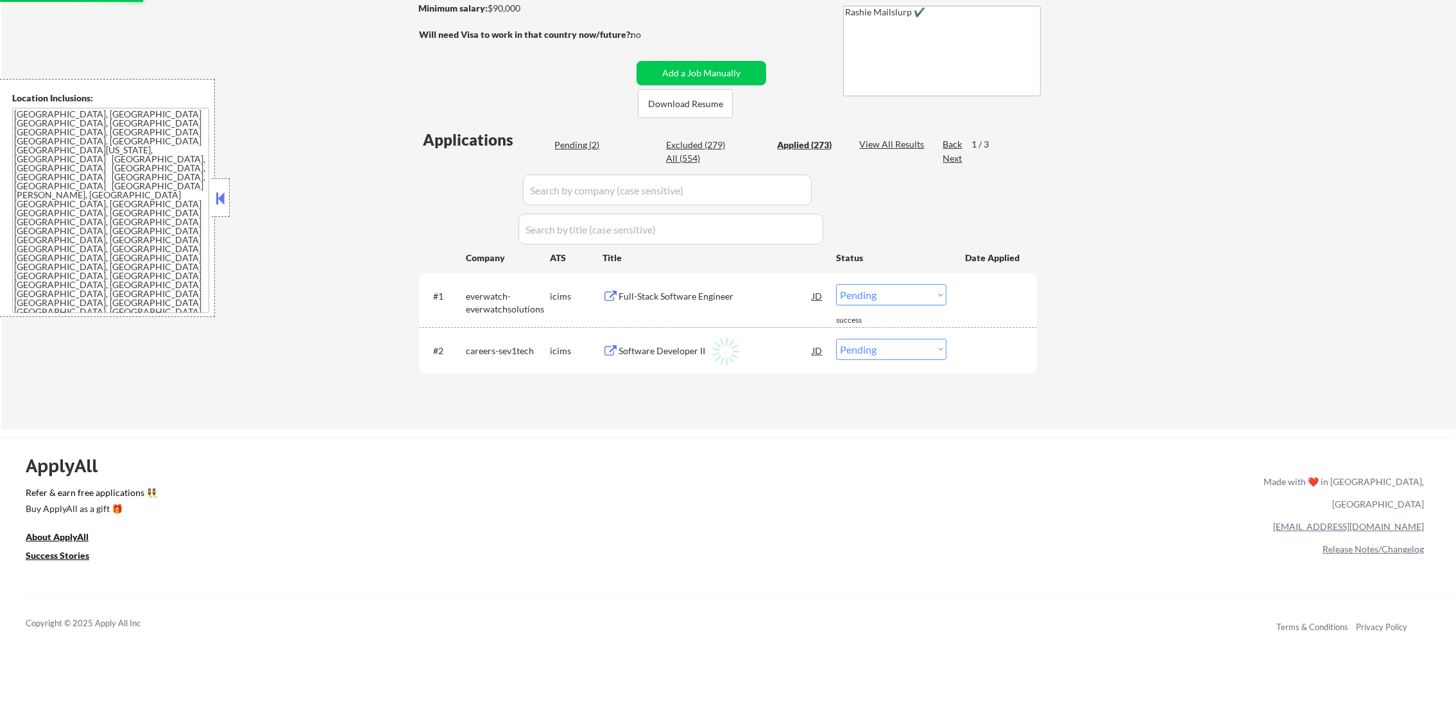
select select ""applied""
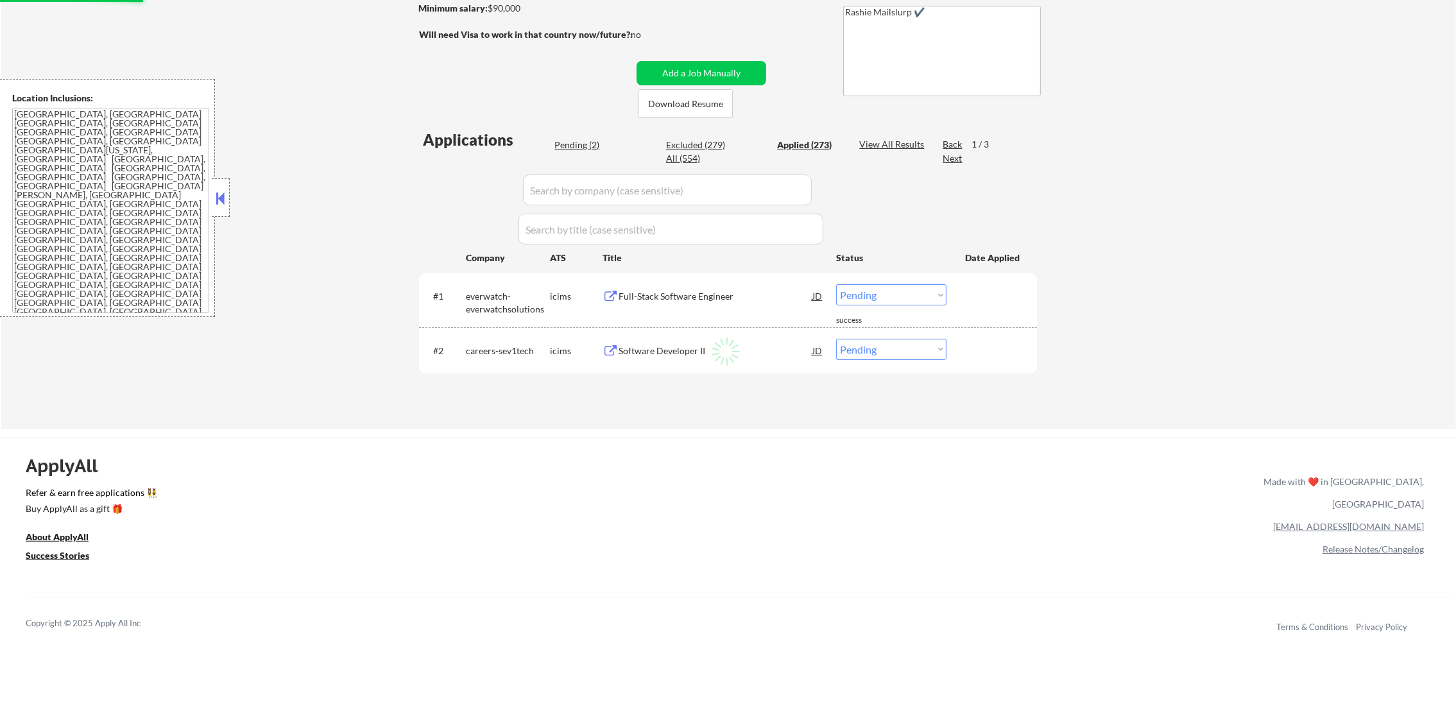
select select ""applied""
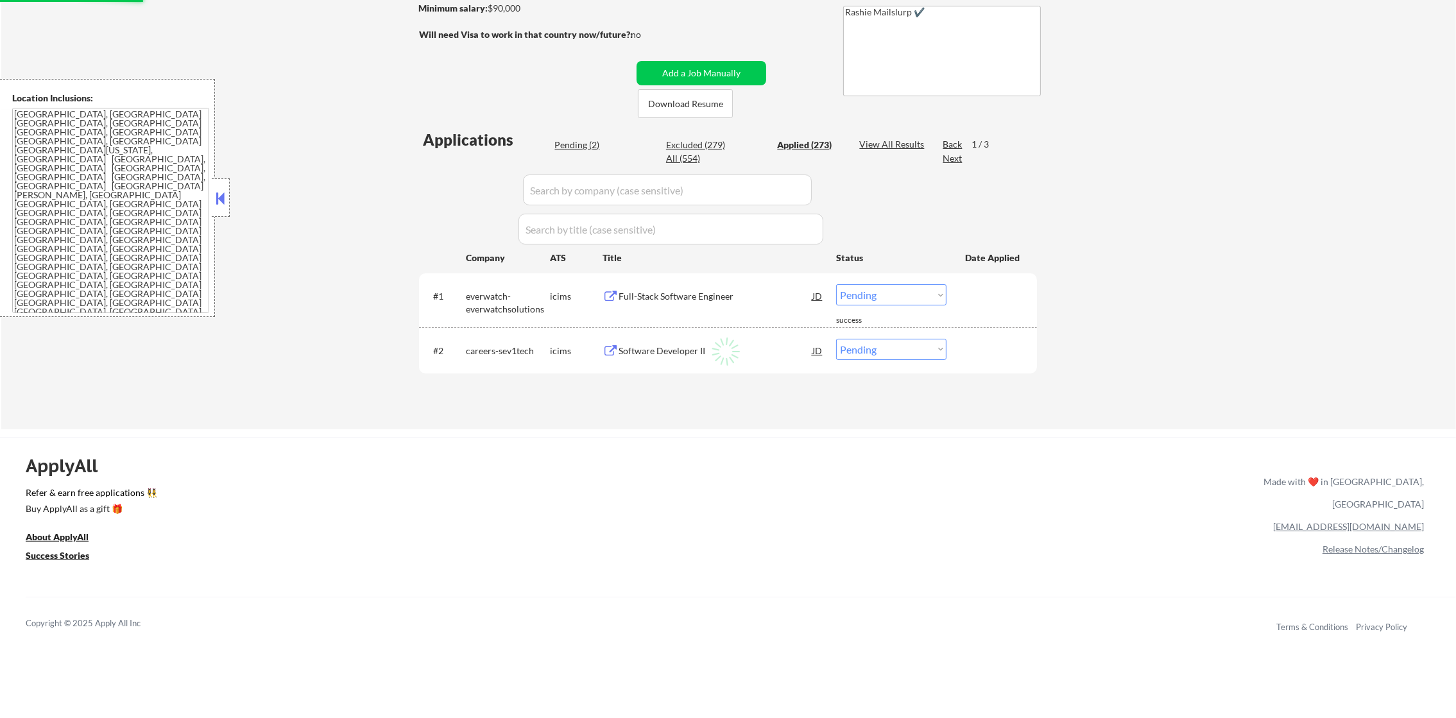
select select ""applied""
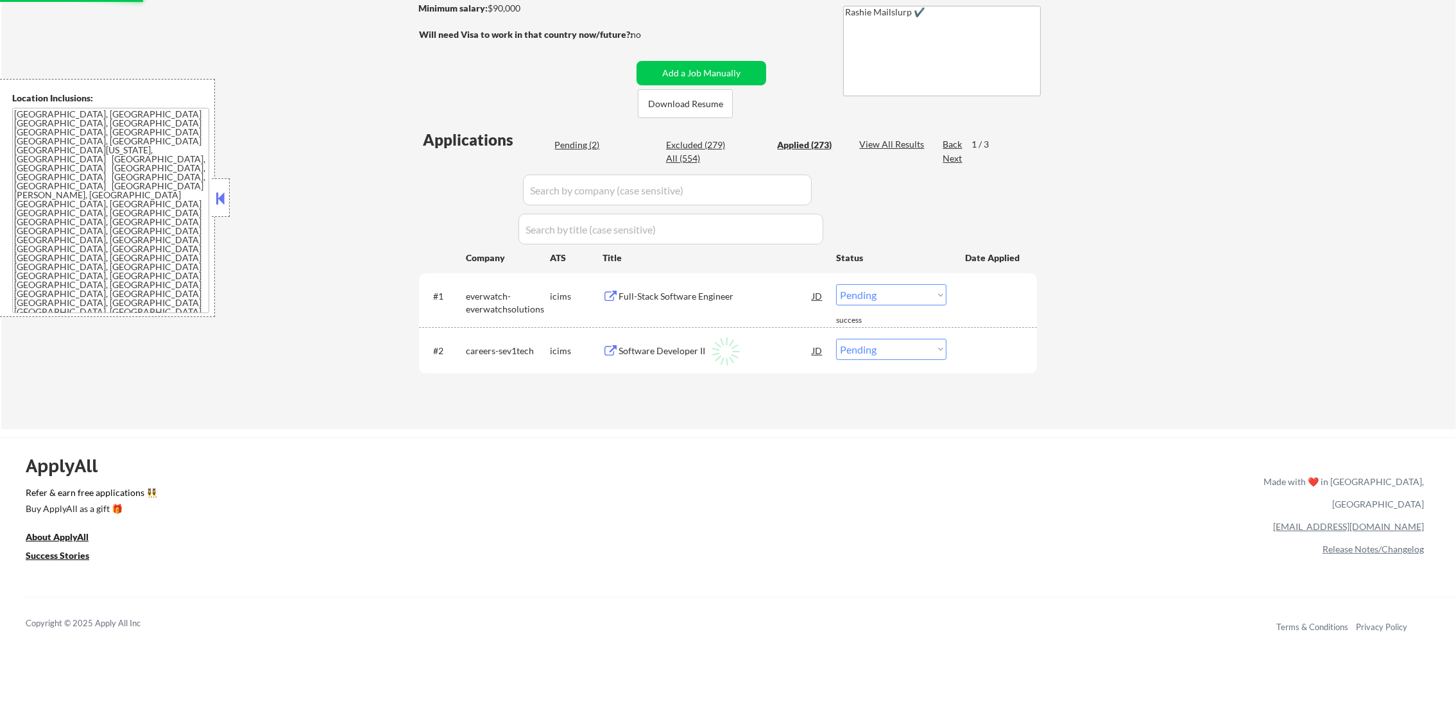
select select ""applied""
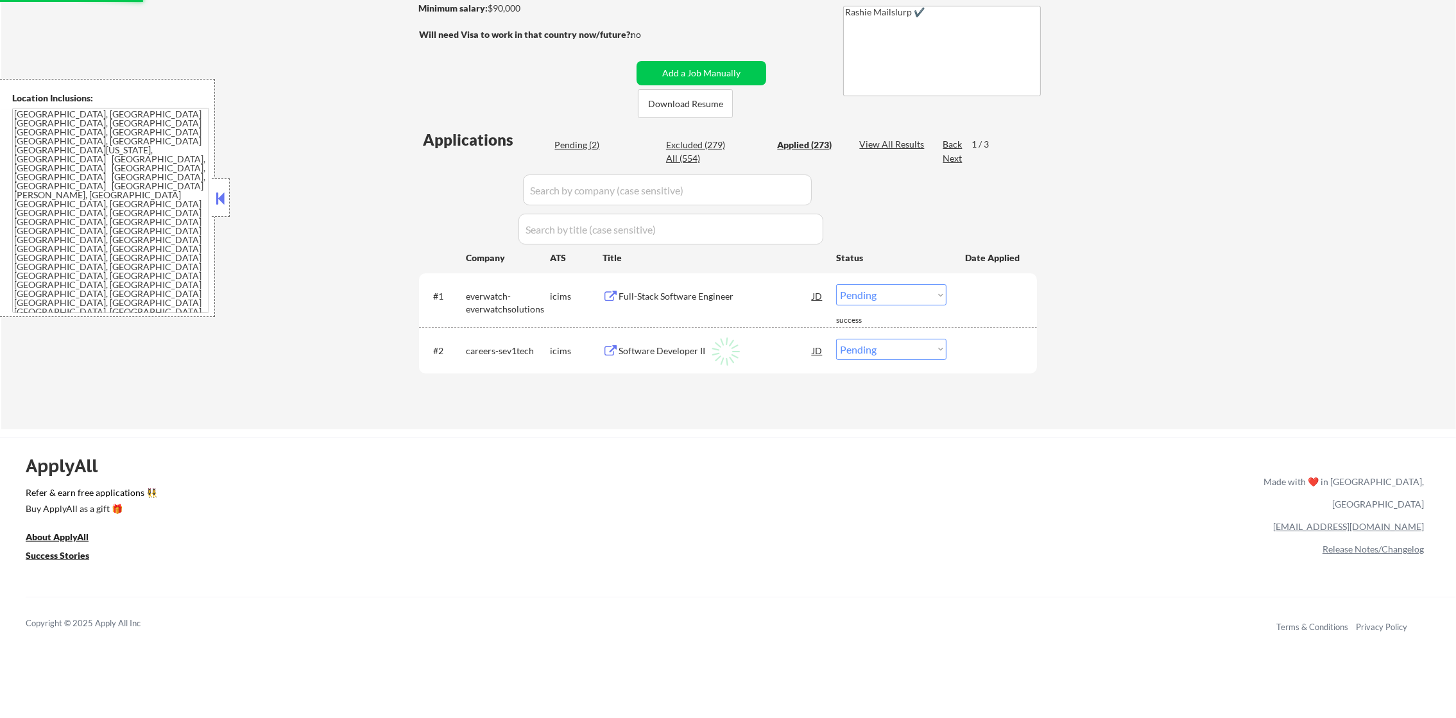
select select ""applied""
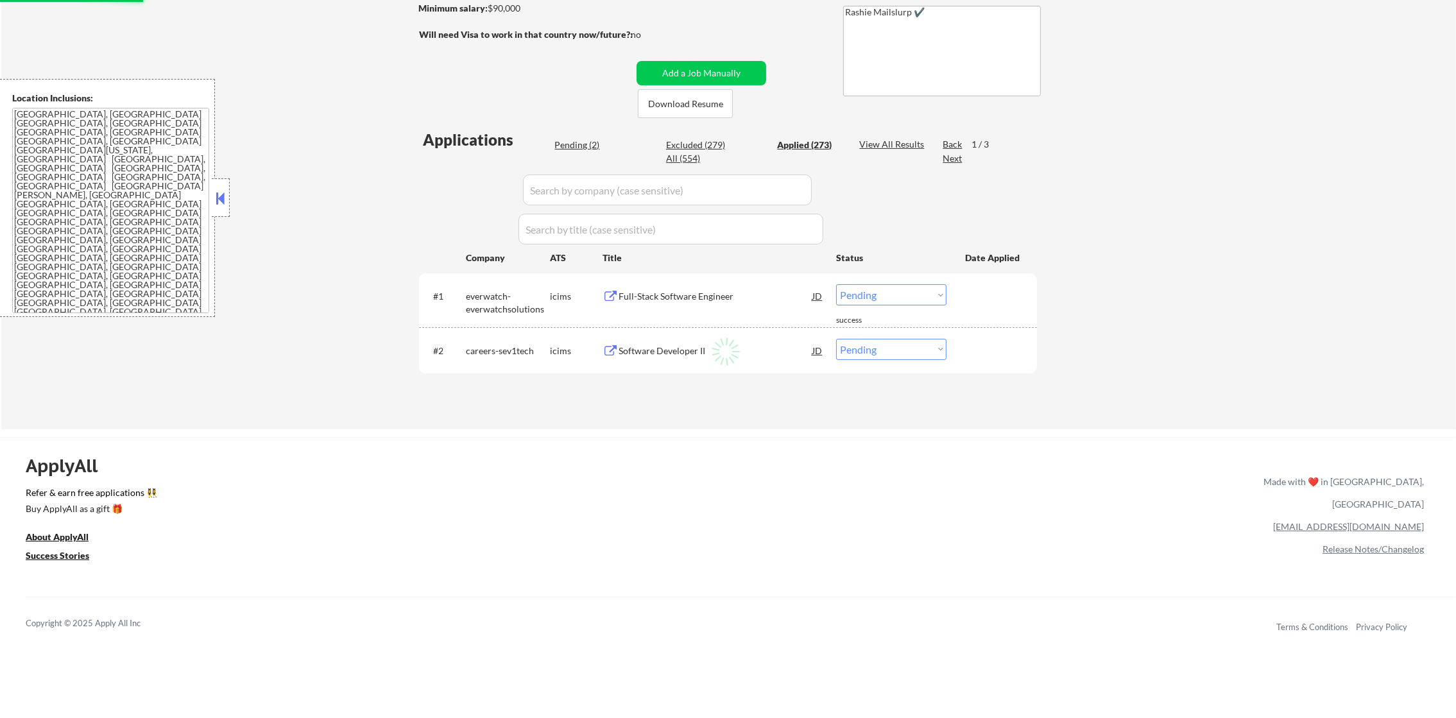
select select ""applied""
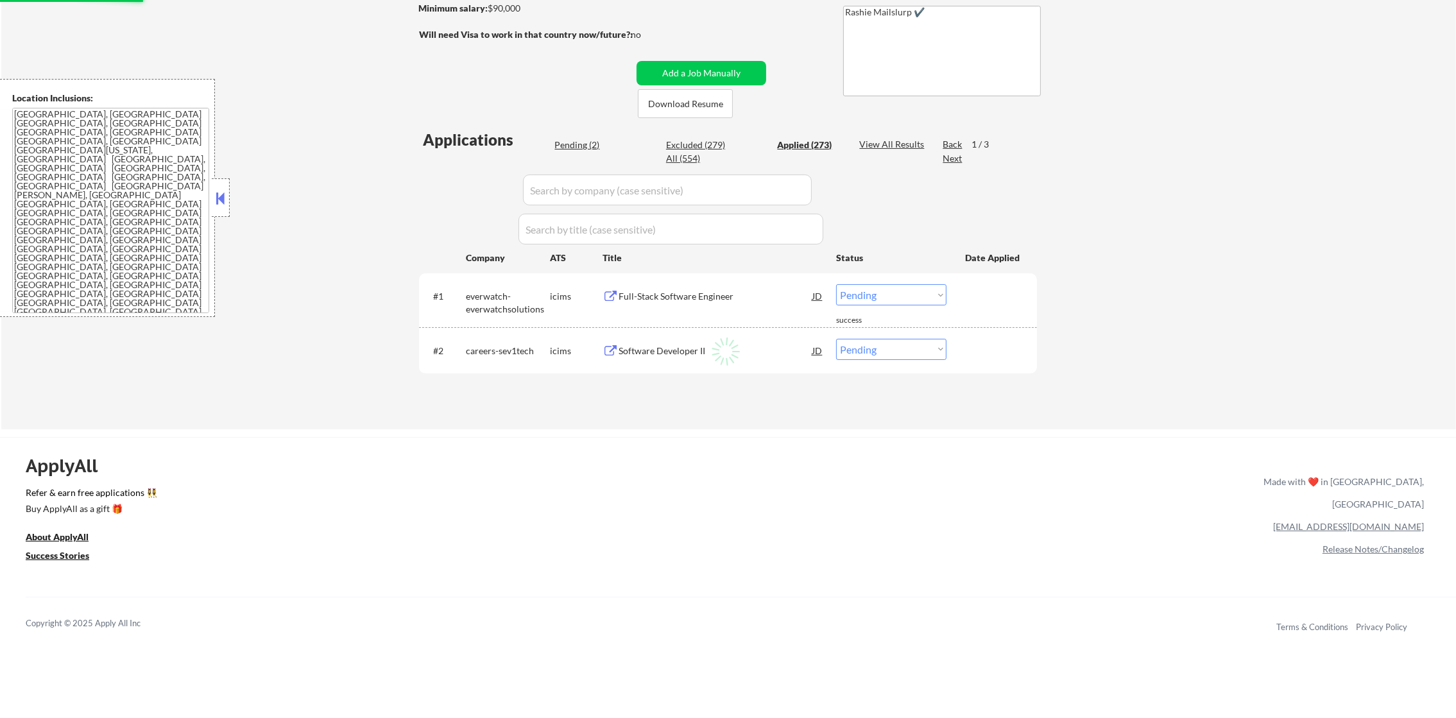
select select ""applied""
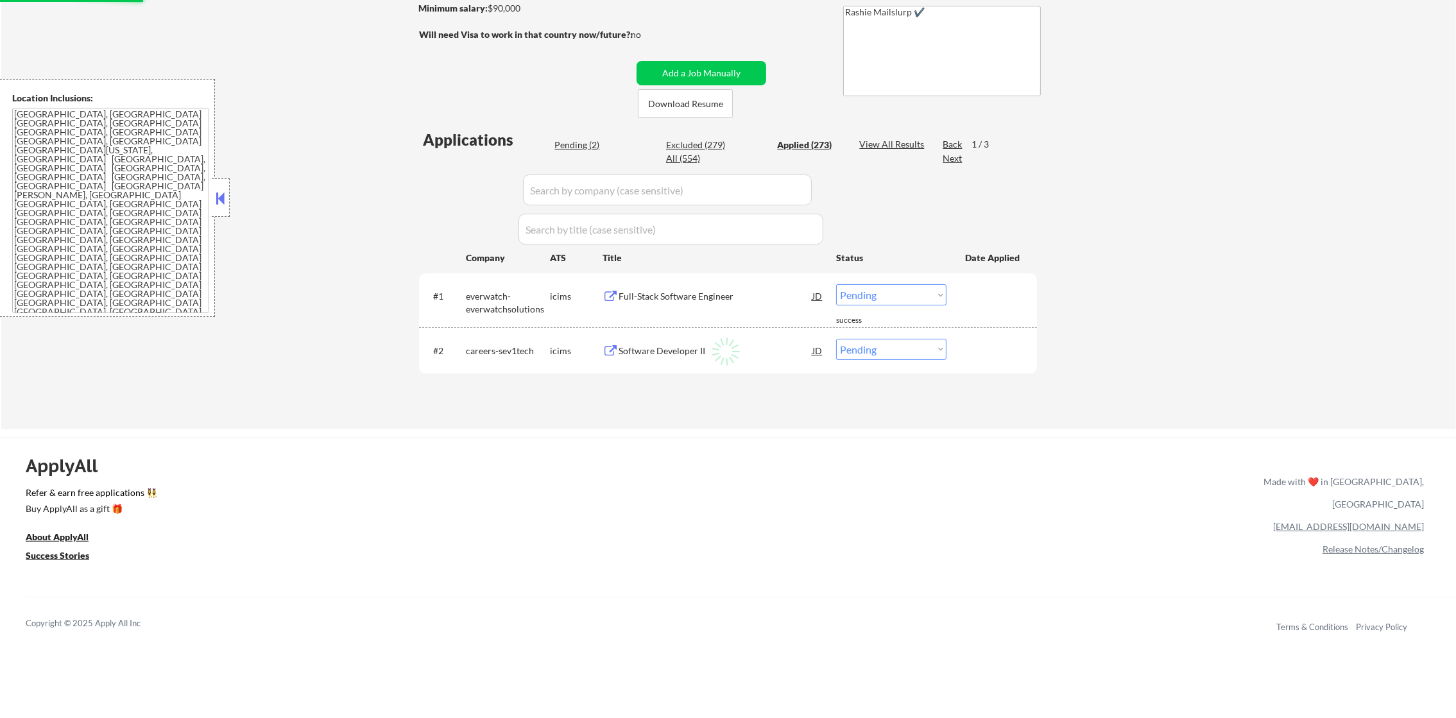
select select ""applied""
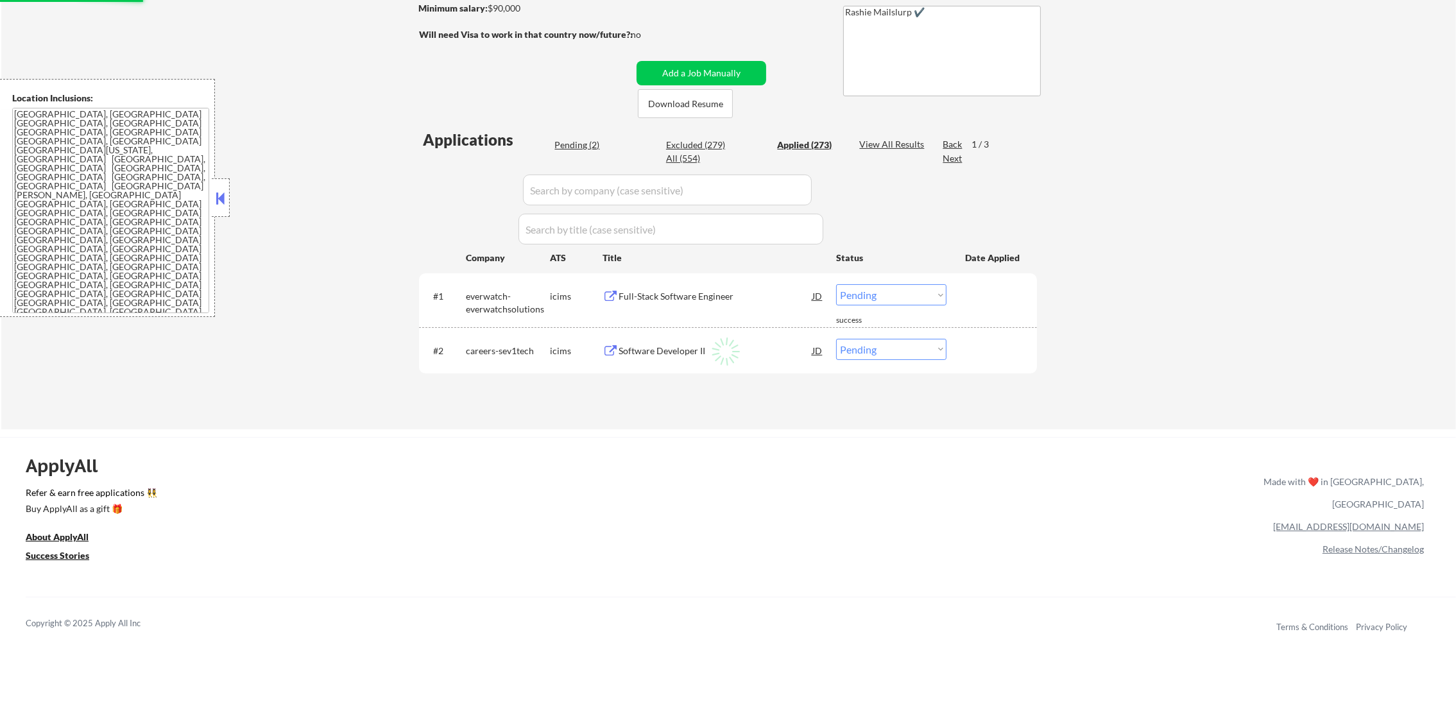
select select ""applied""
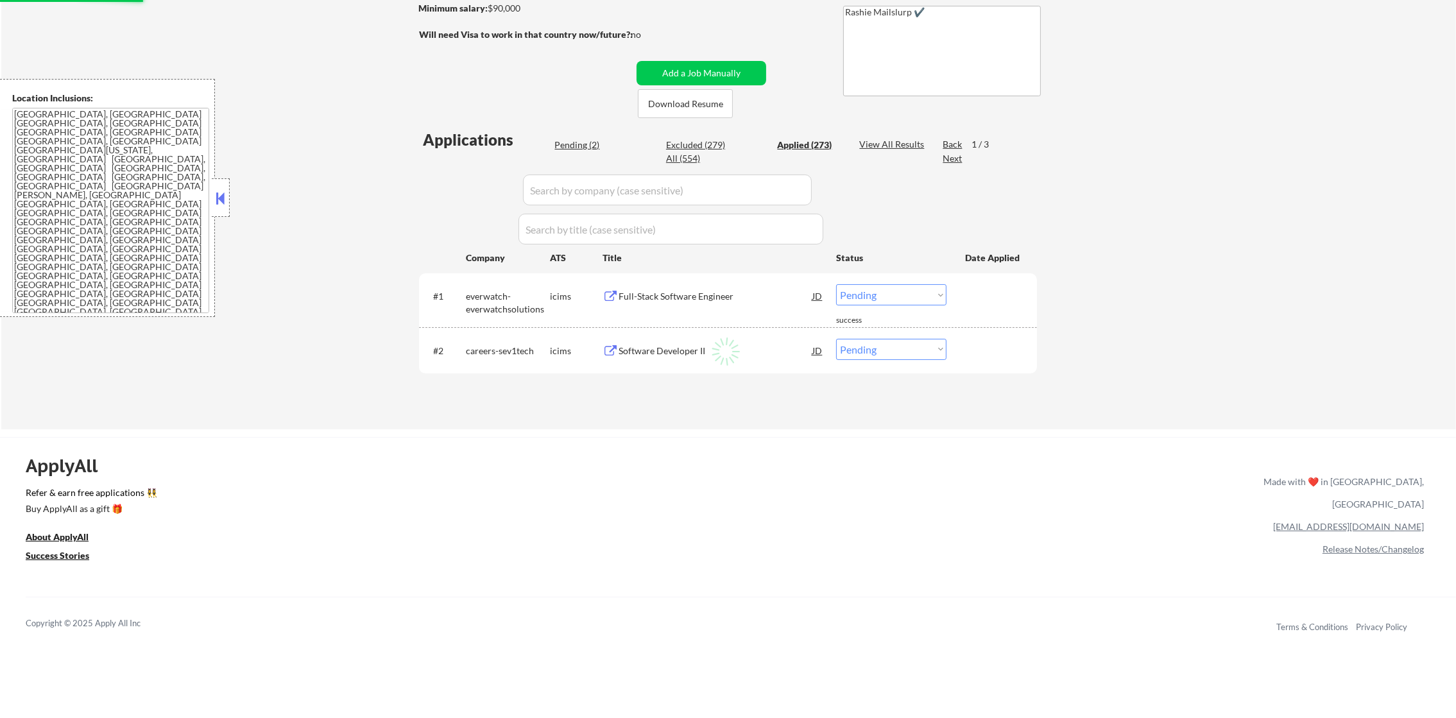
select select ""applied""
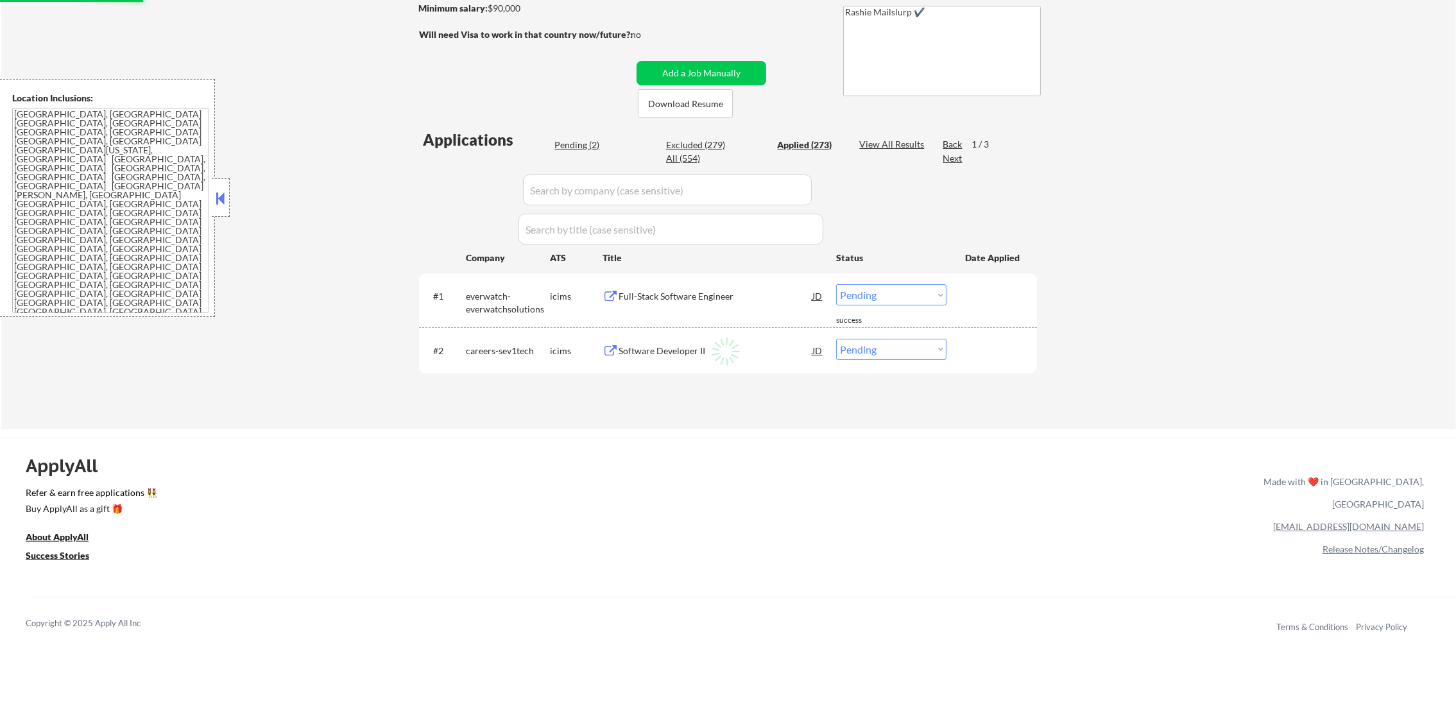
select select ""applied""
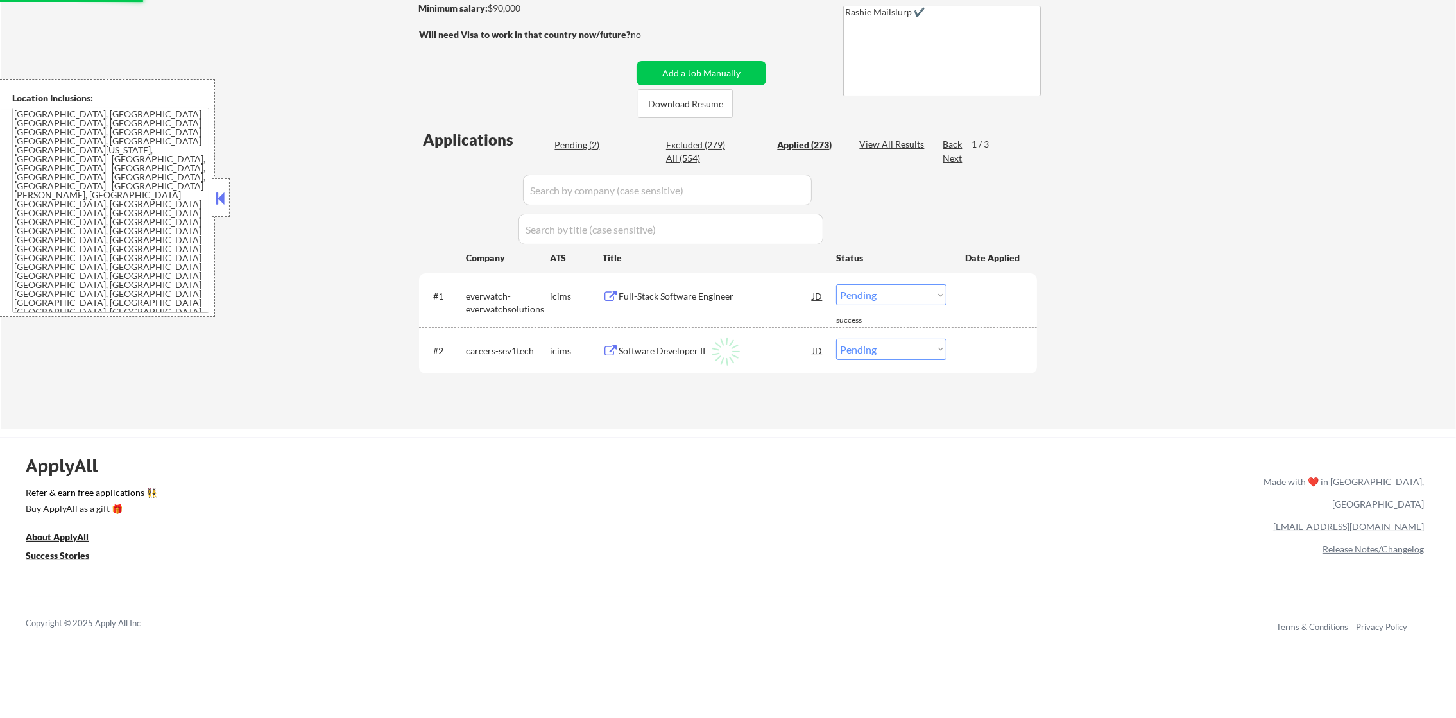
select select ""applied""
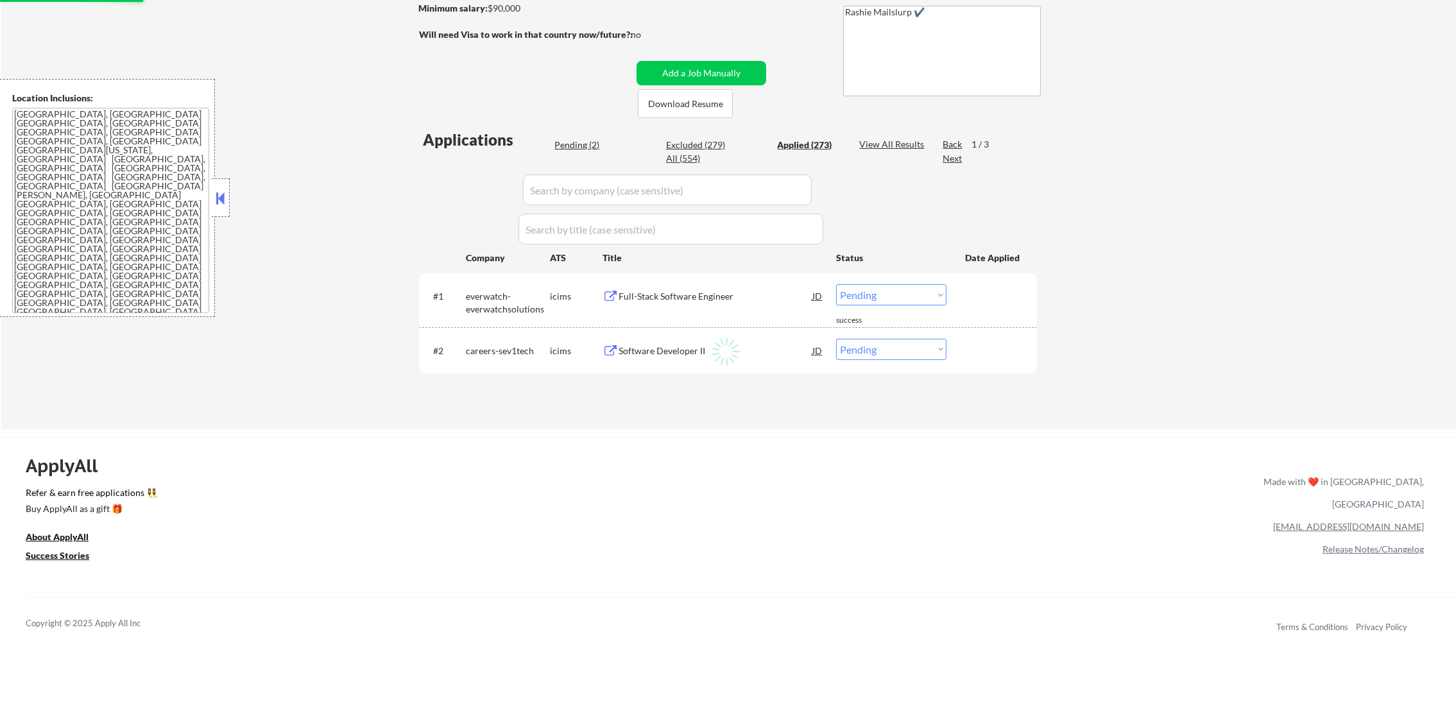
select select ""applied""
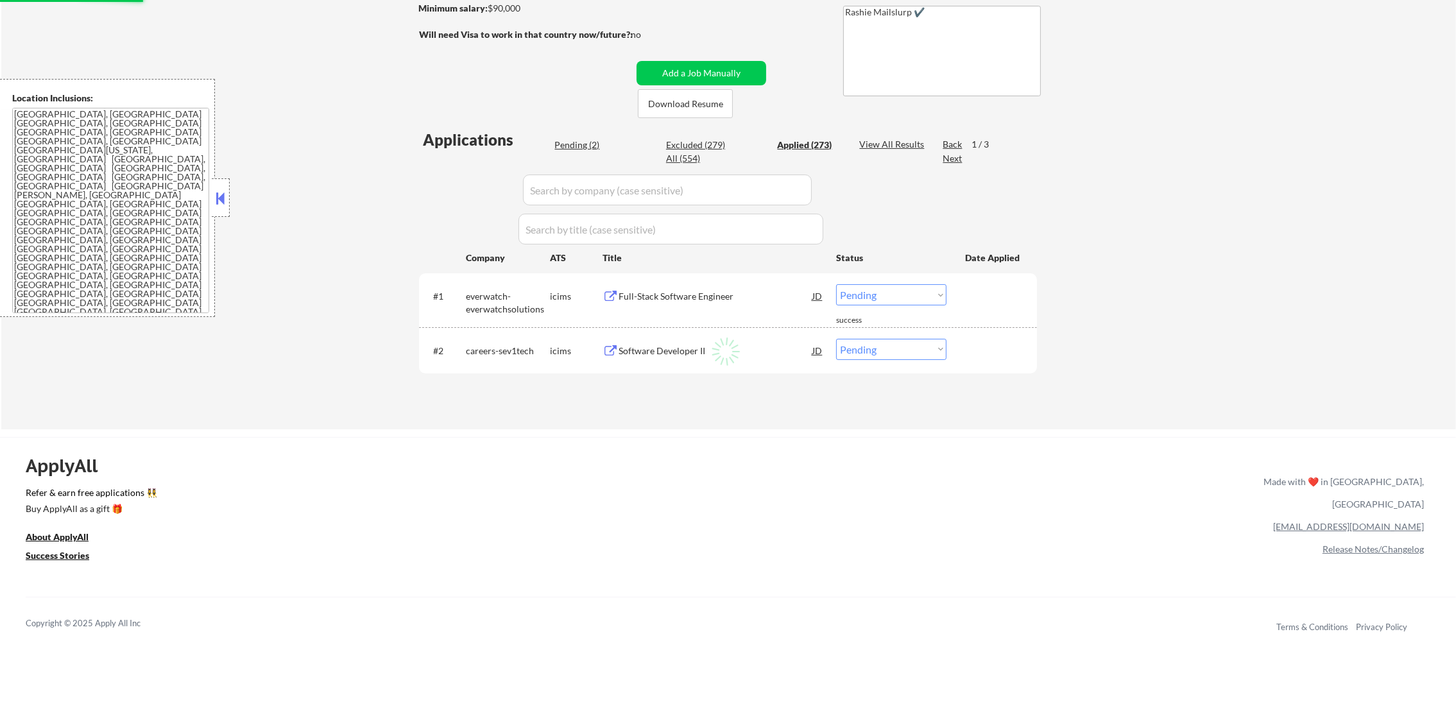
select select ""applied""
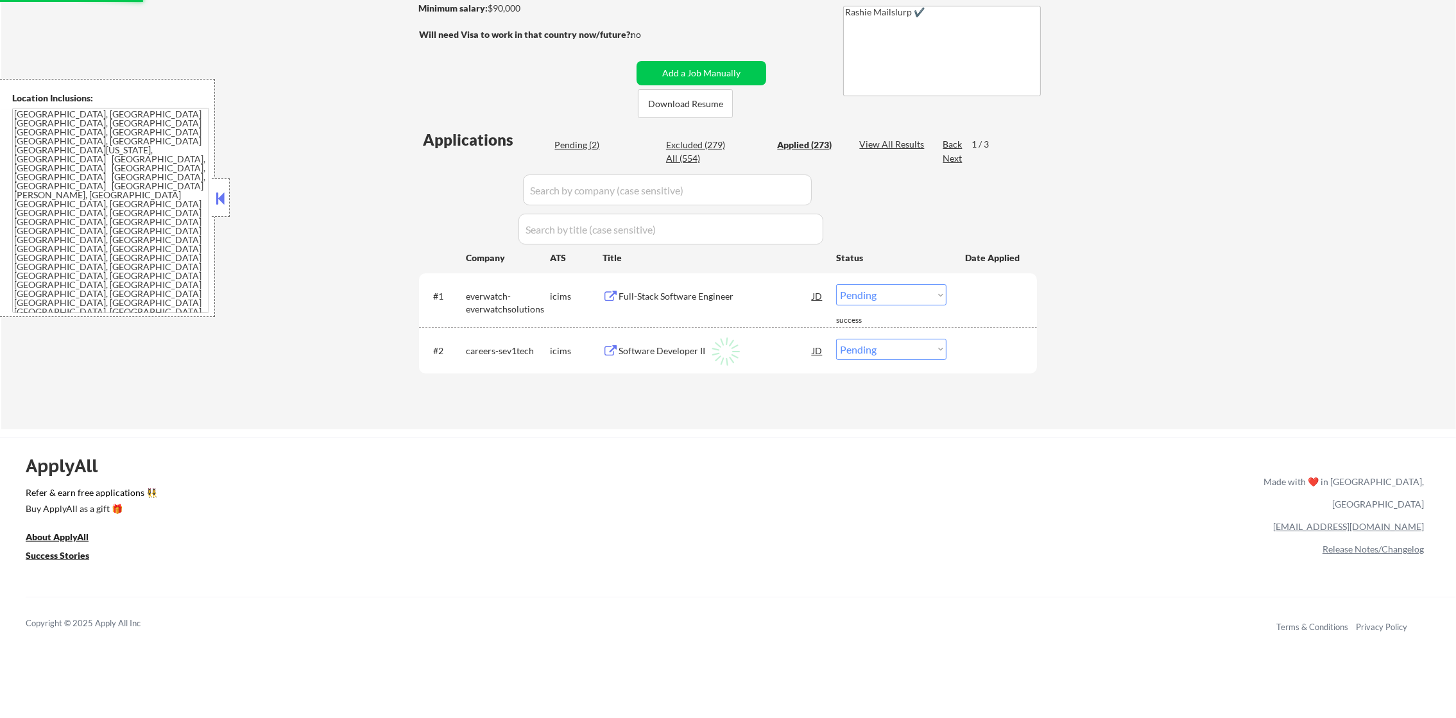
select select ""applied""
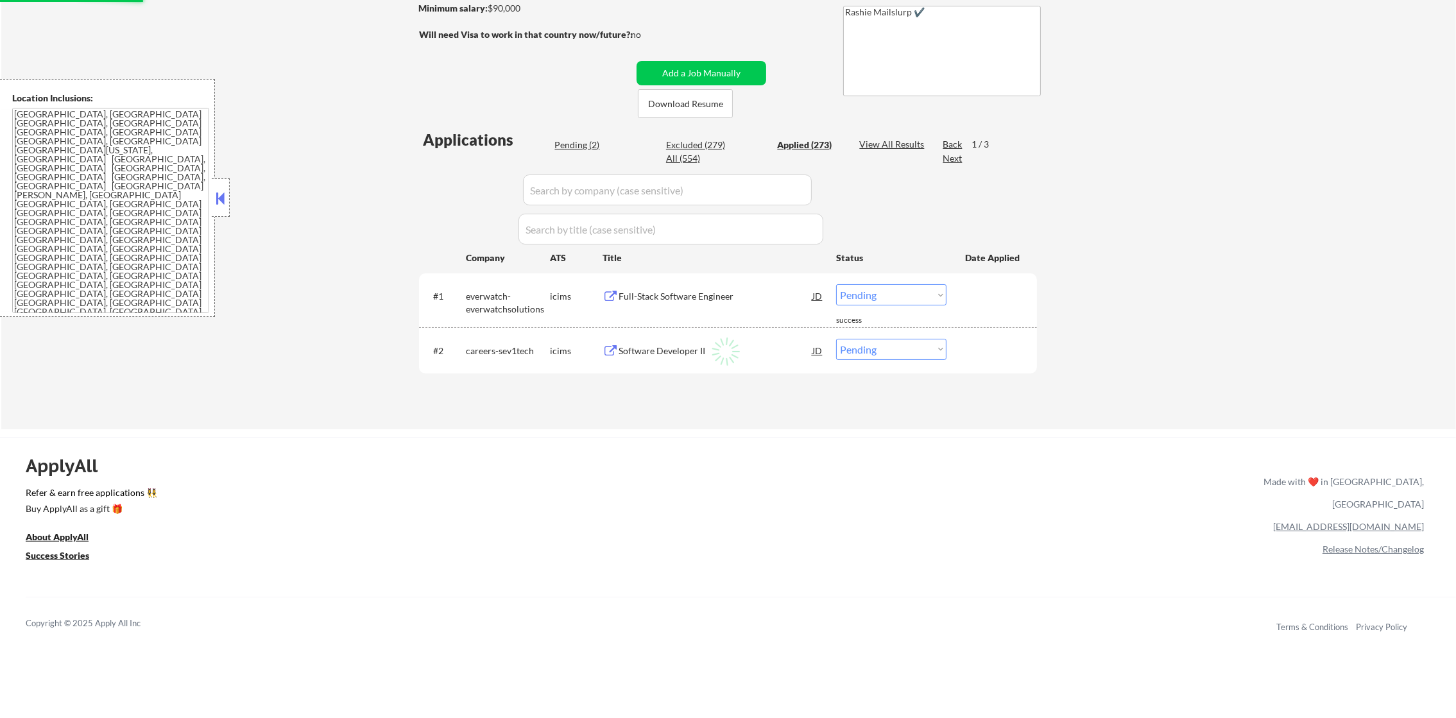
select select ""applied""
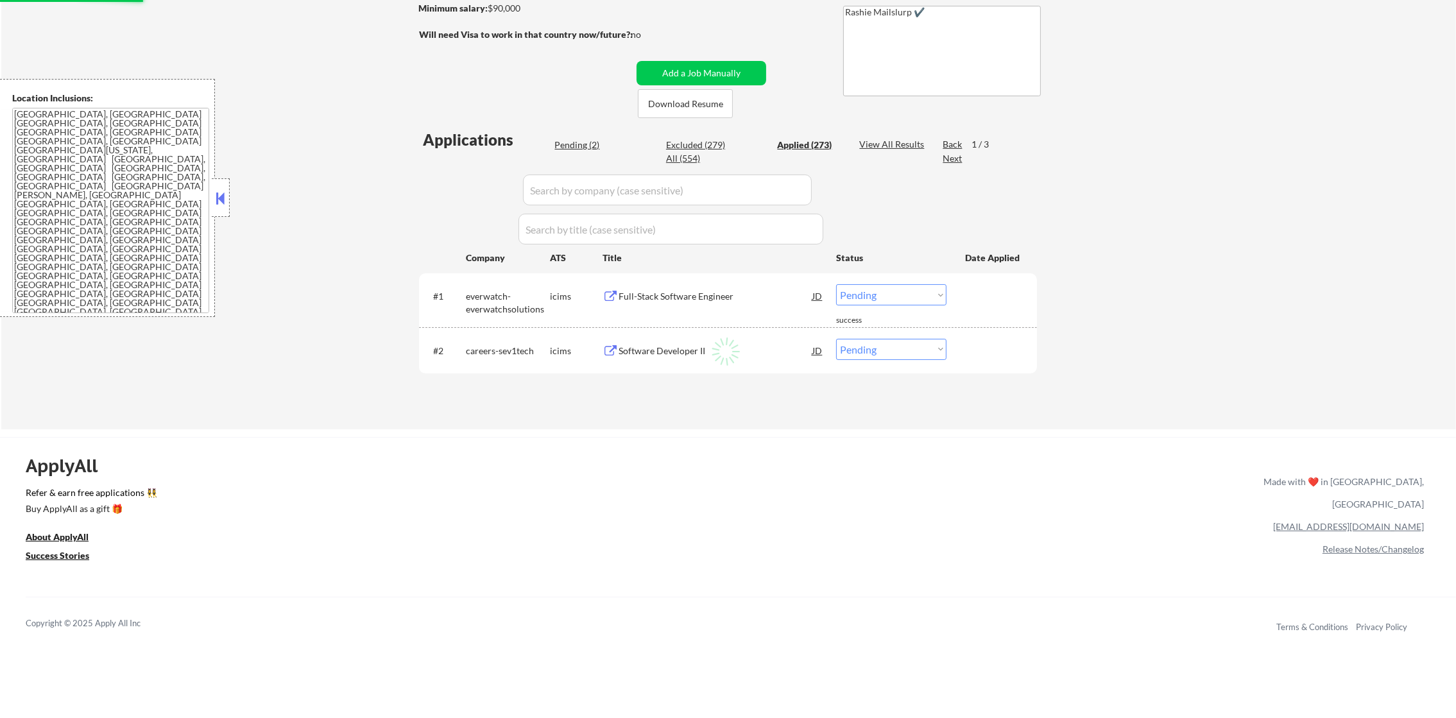
select select ""applied""
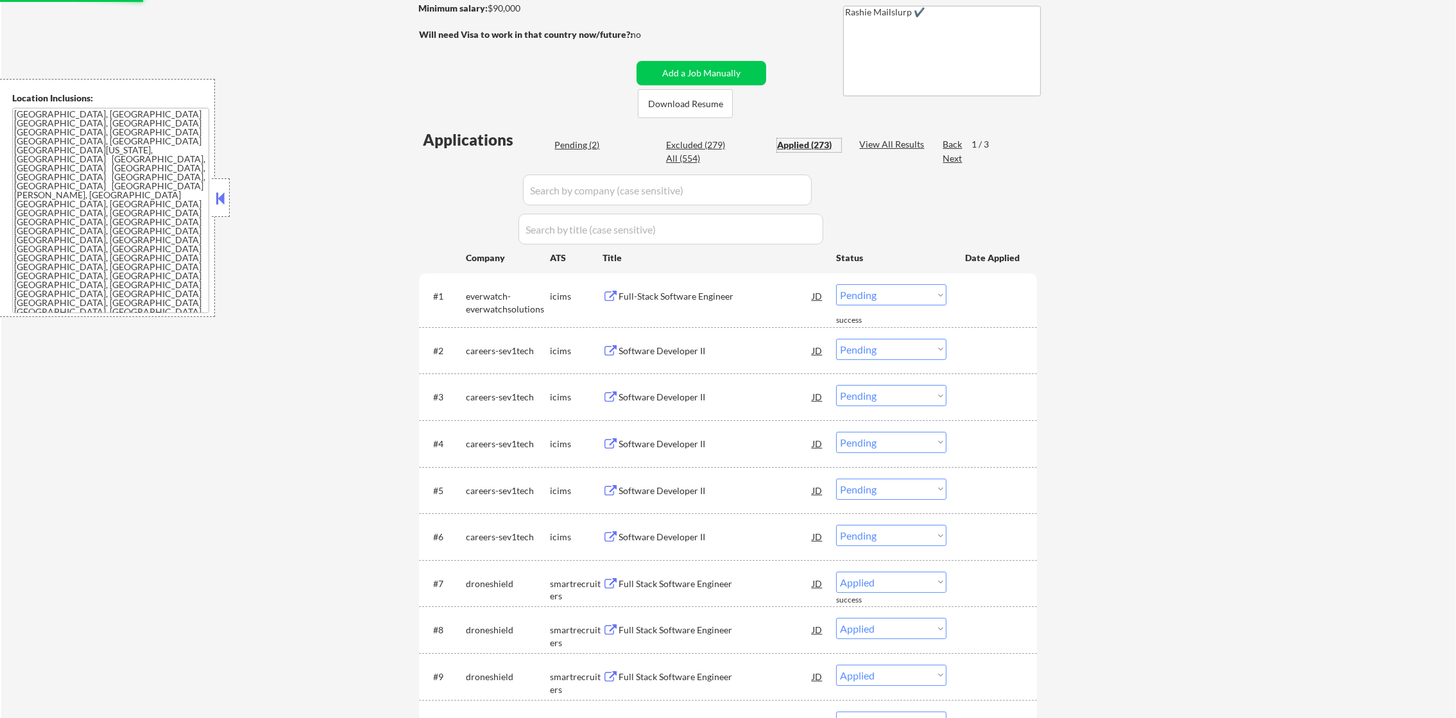
select select ""applied""
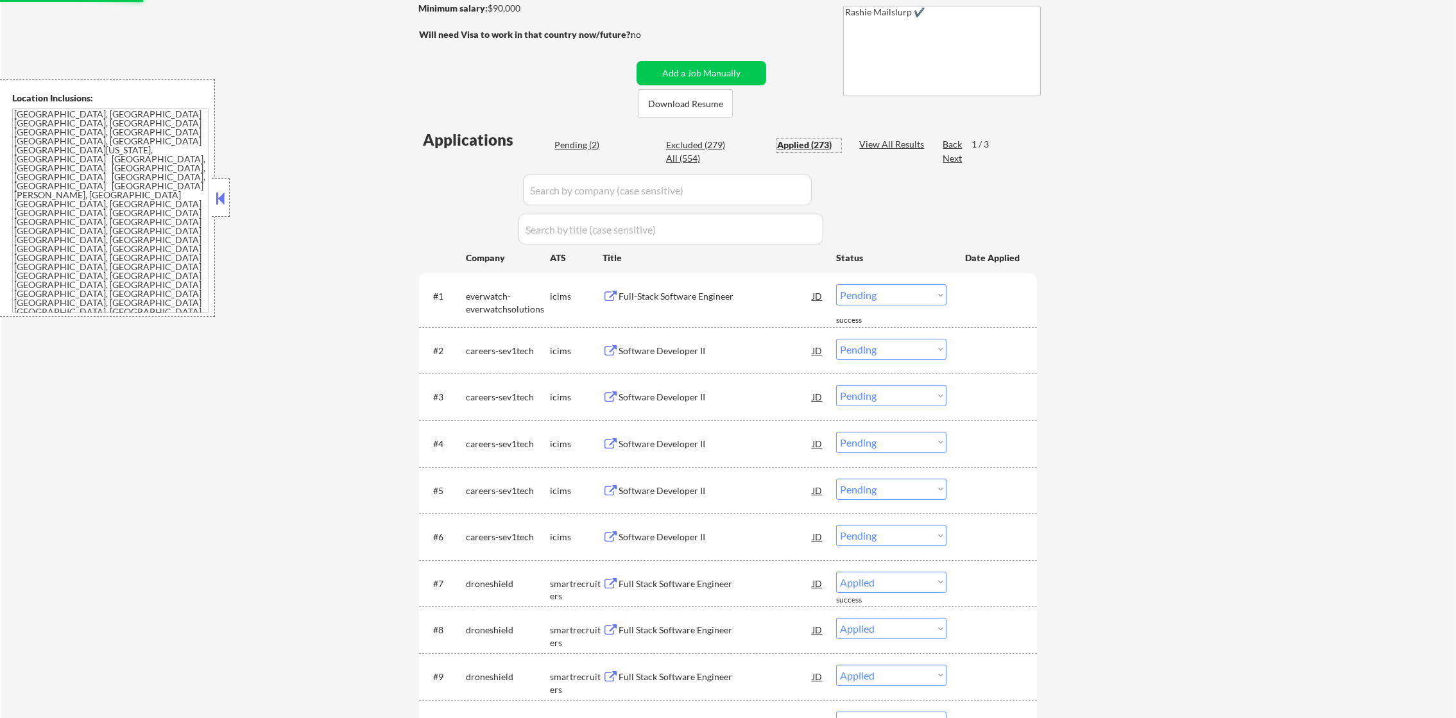
select select ""applied""
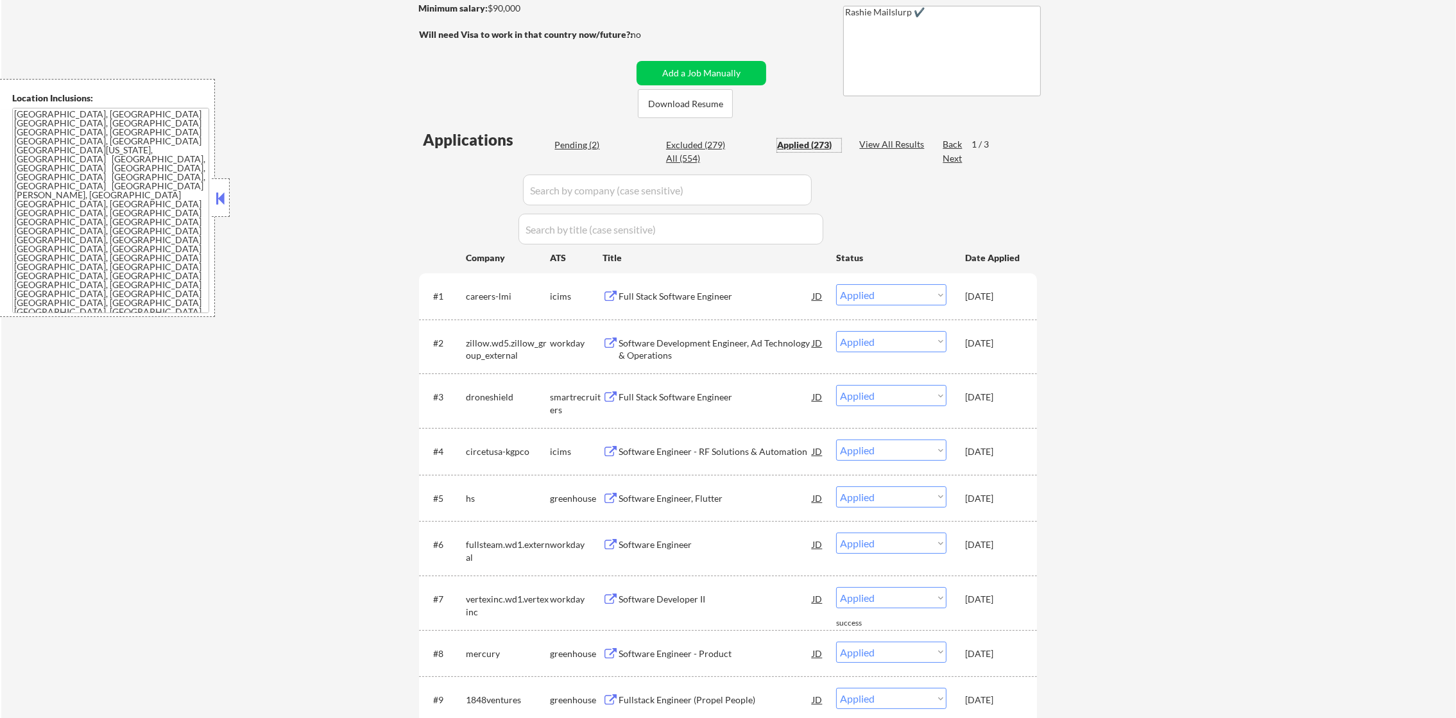
click at [919, 294] on select "Choose an option... Pending Applied Excluded (Questions) Excluded (Expired) Exc…" at bounding box center [891, 294] width 110 height 21
click at [836, 284] on select "Choose an option... Pending Applied Excluded (Questions) Excluded (Expired) Exc…" at bounding box center [891, 294] width 110 height 21
click at [582, 146] on div "Pending (2)" at bounding box center [586, 145] width 64 height 13
select select ""pending""
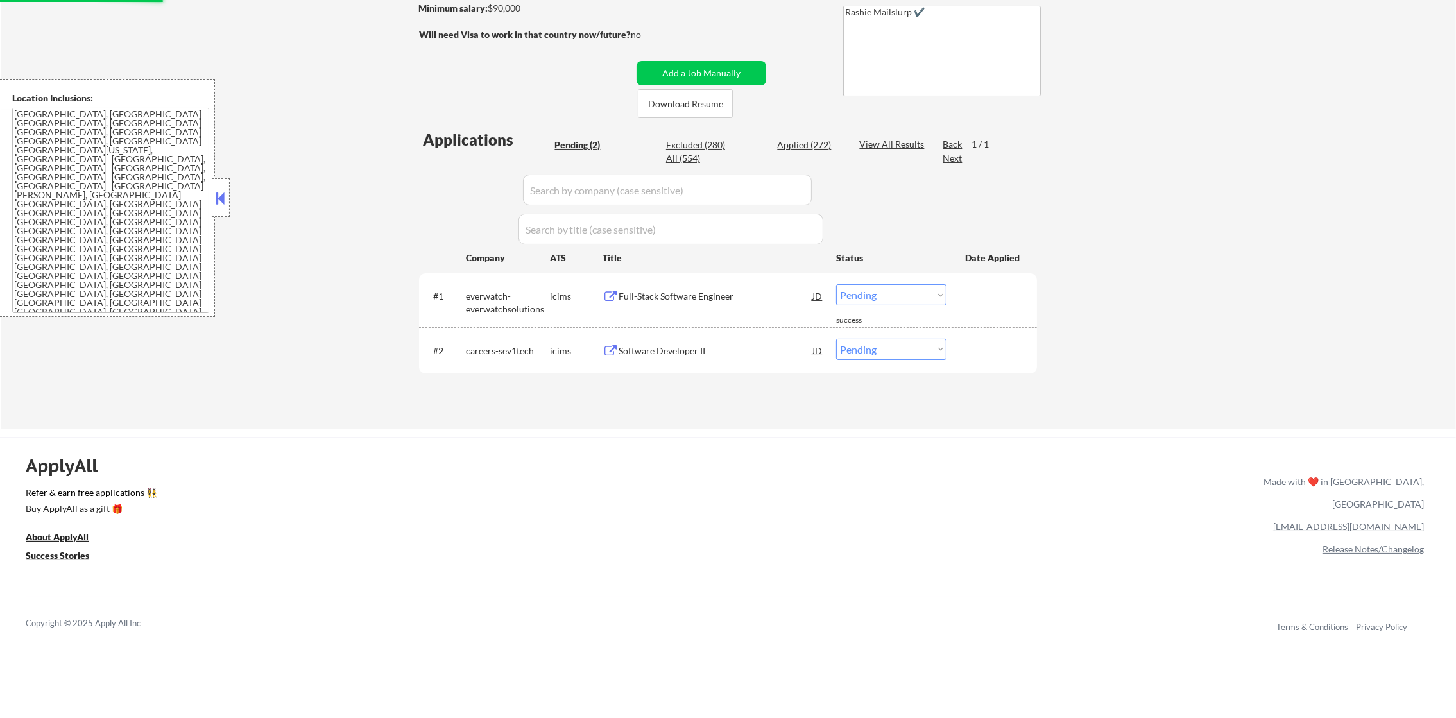
click at [739, 291] on div "Full-Stack Software Engineer" at bounding box center [716, 296] width 194 height 13
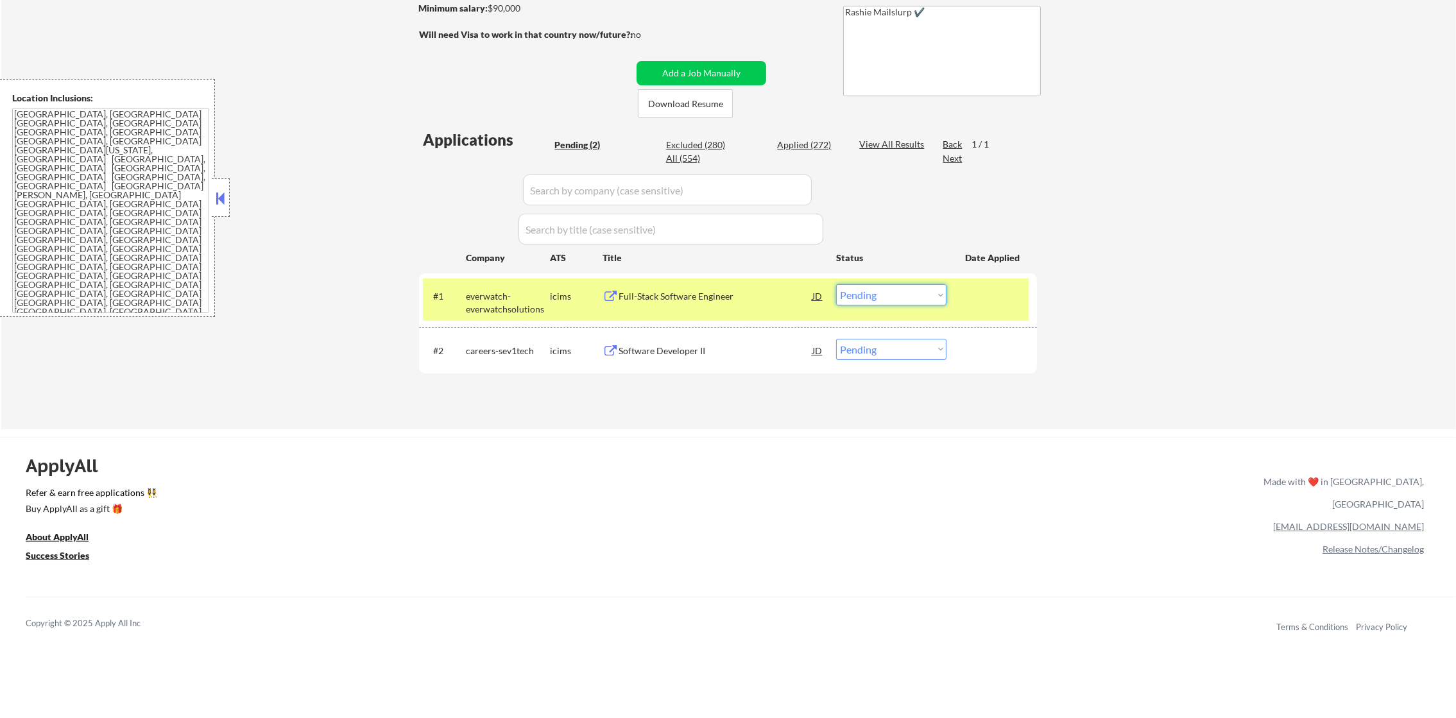
click at [875, 296] on select "Choose an option... Pending Applied Excluded (Questions) Excluded (Expired) Exc…" at bounding box center [891, 294] width 110 height 21
click at [836, 284] on select "Choose an option... Pending Applied Excluded (Questions) Excluded (Expired) Exc…" at bounding box center [891, 294] width 110 height 21
click at [507, 308] on div "everwatch-everwatchsolutions" at bounding box center [508, 302] width 84 height 25
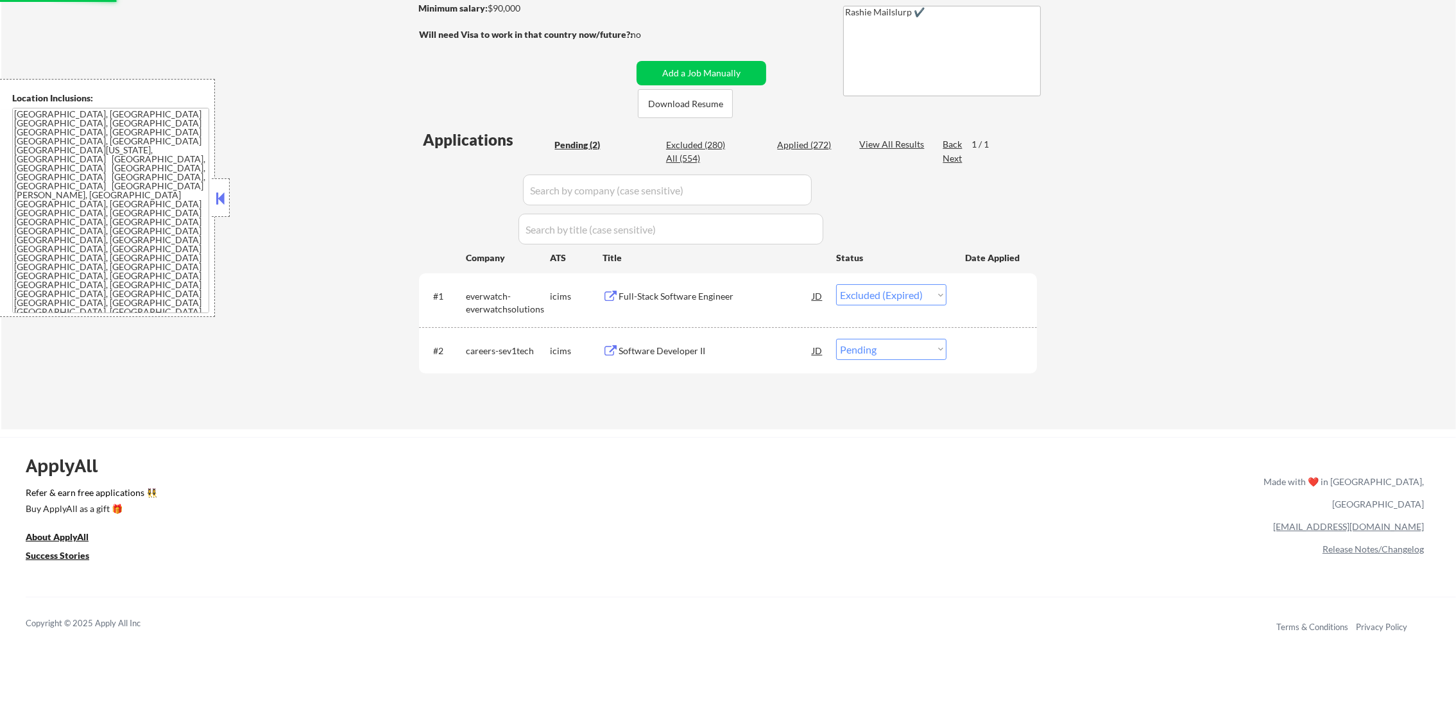
click at [691, 346] on div "Software Developer II" at bounding box center [716, 351] width 194 height 13
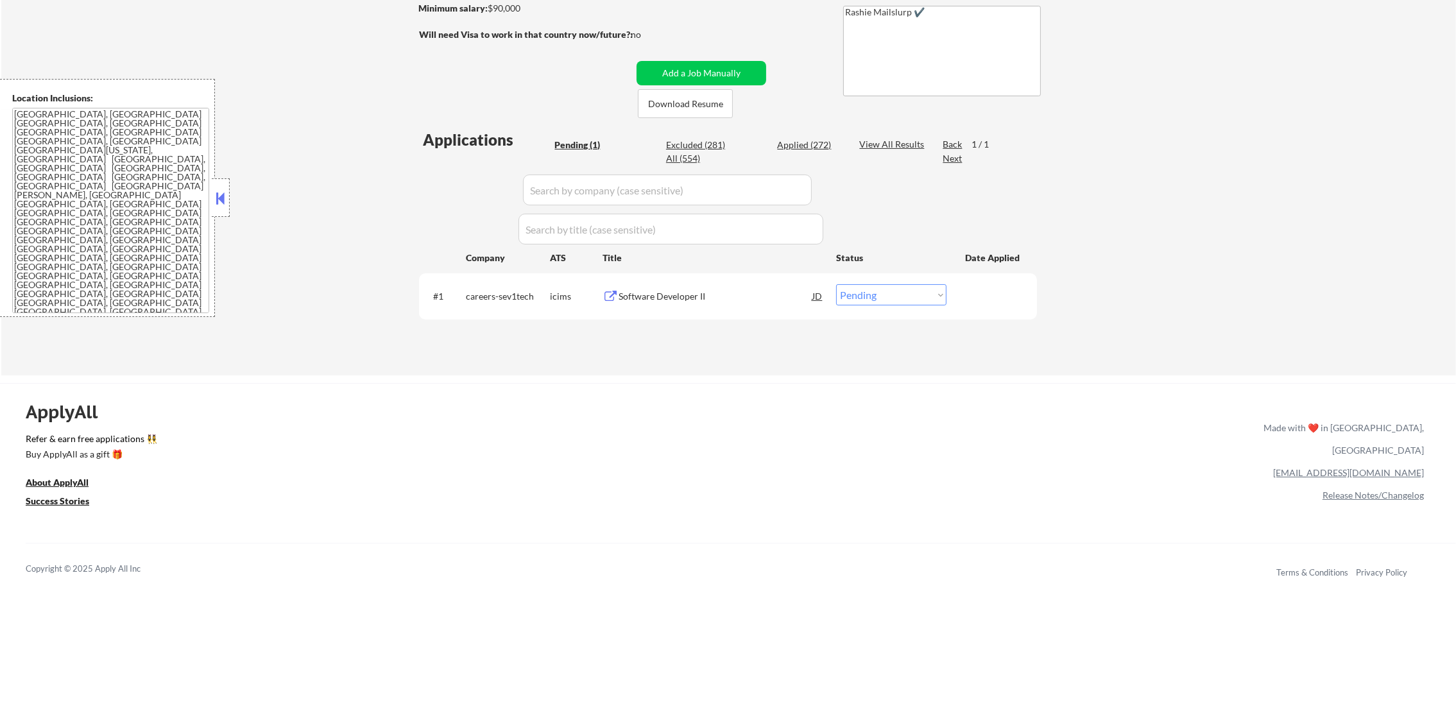
click at [849, 290] on select "Choose an option... Pending Applied Excluded (Questions) Excluded (Expired) Exc…" at bounding box center [891, 294] width 110 height 21
click at [836, 284] on select "Choose an option... Pending Applied Excluded (Questions) Excluded (Expired) Exc…" at bounding box center [891, 294] width 110 height 21
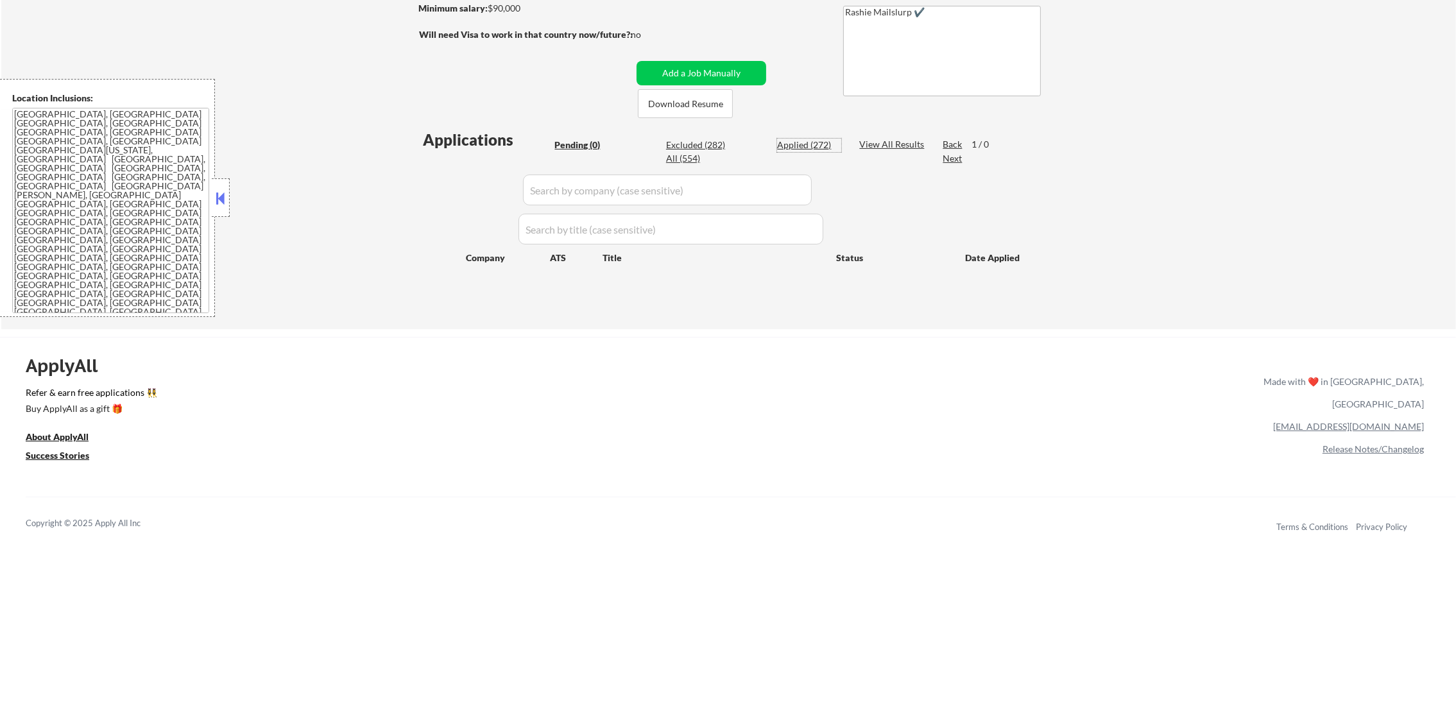
click at [791, 139] on div "Applied (272)" at bounding box center [809, 145] width 64 height 13
select select ""applied""
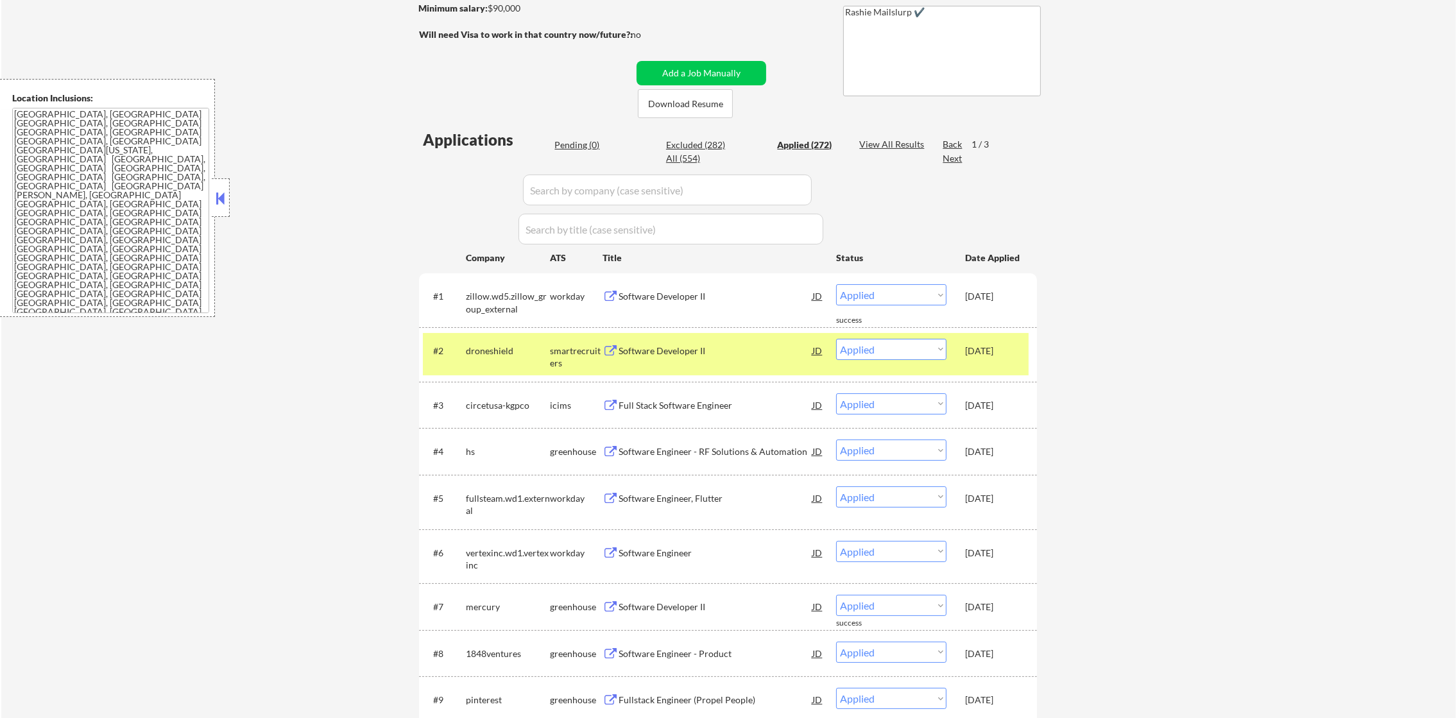
click at [515, 341] on div "droneshield" at bounding box center [508, 350] width 84 height 23
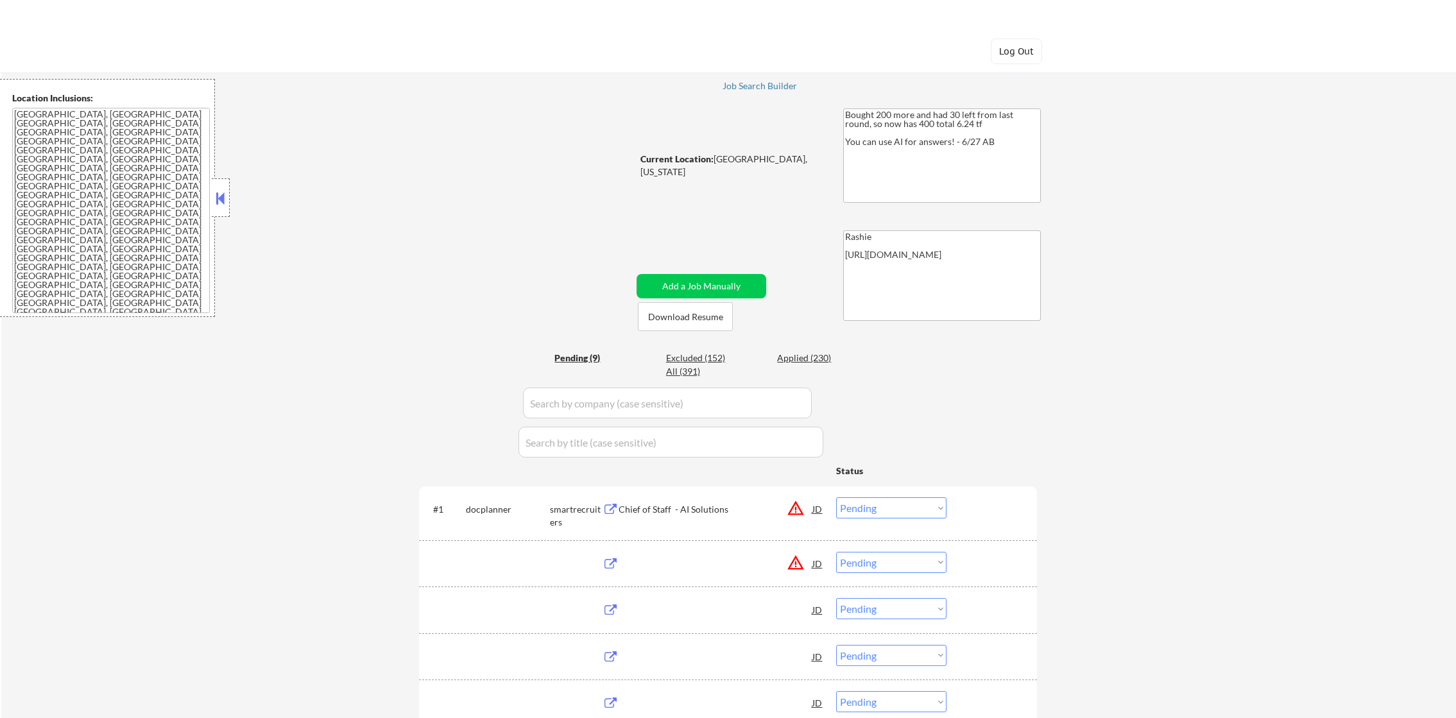
select select ""pending""
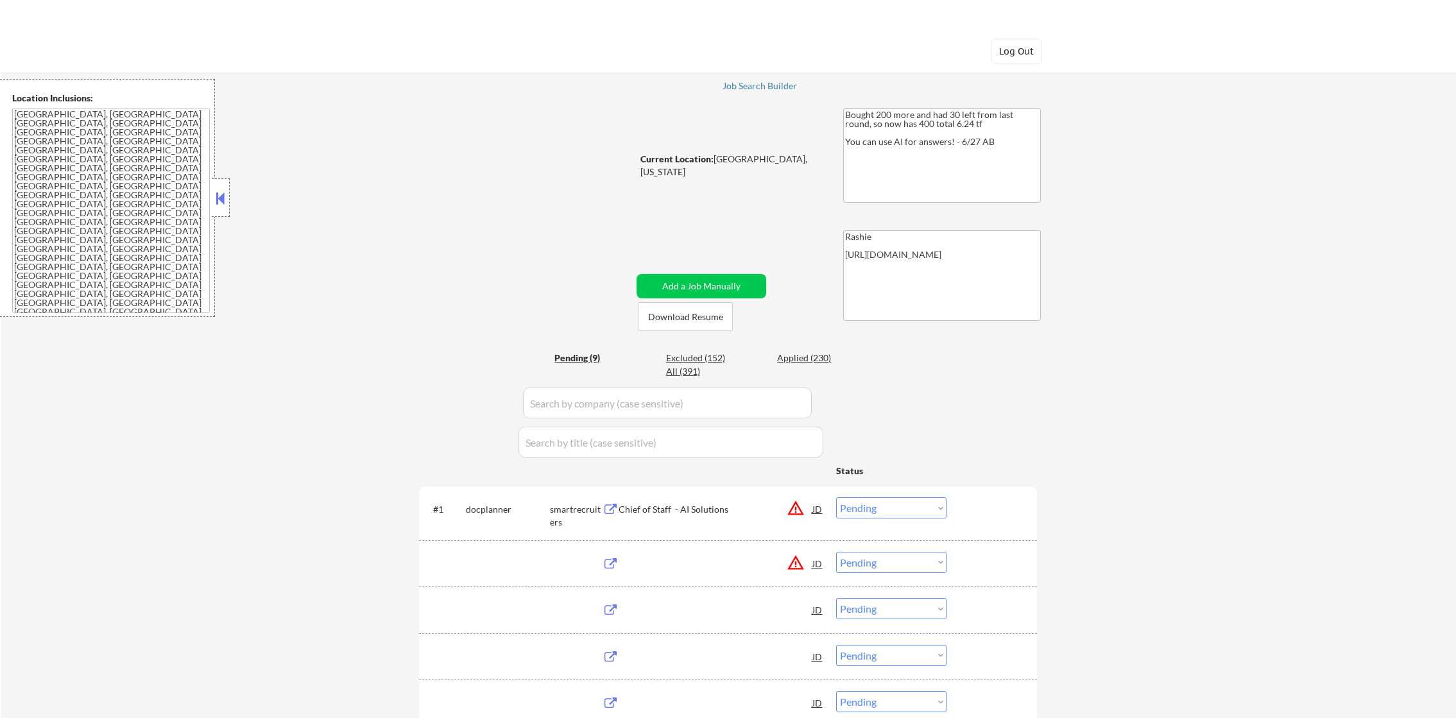
select select ""pending""
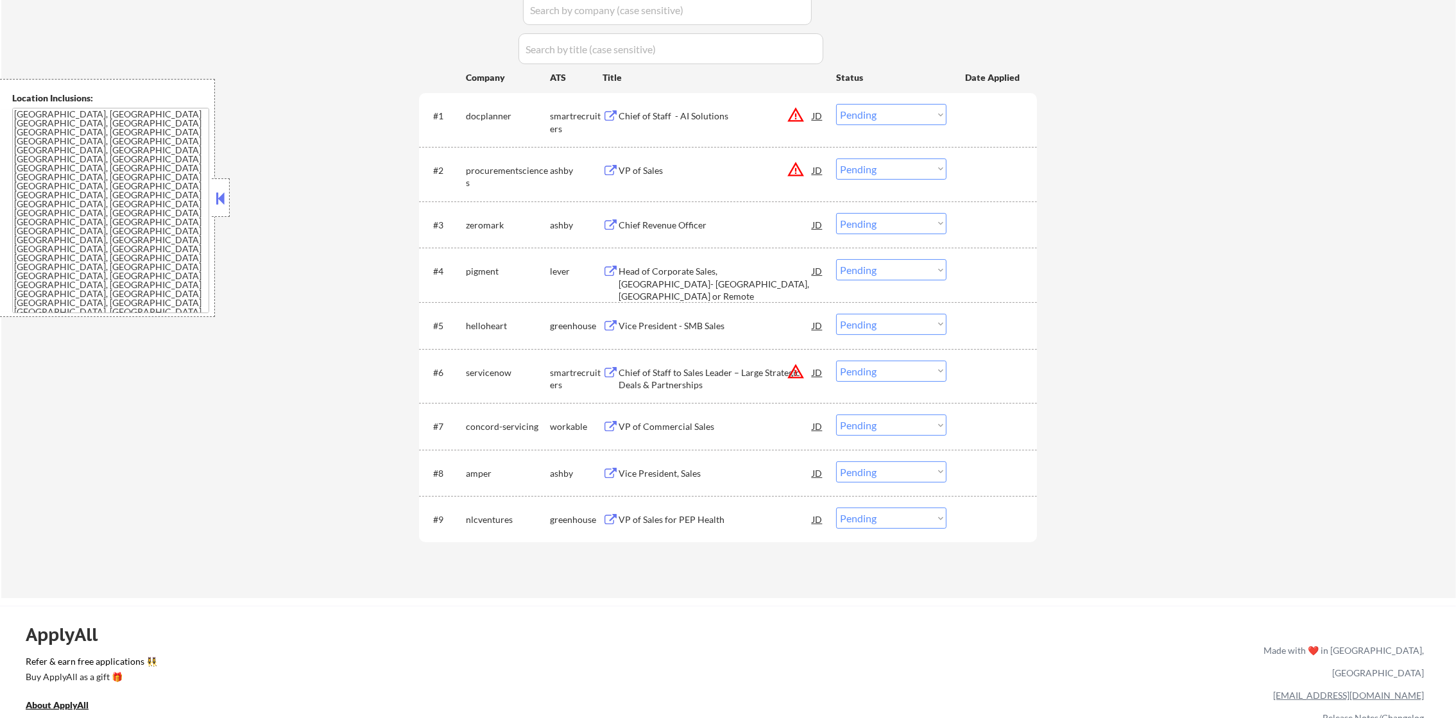
scroll to position [417, 0]
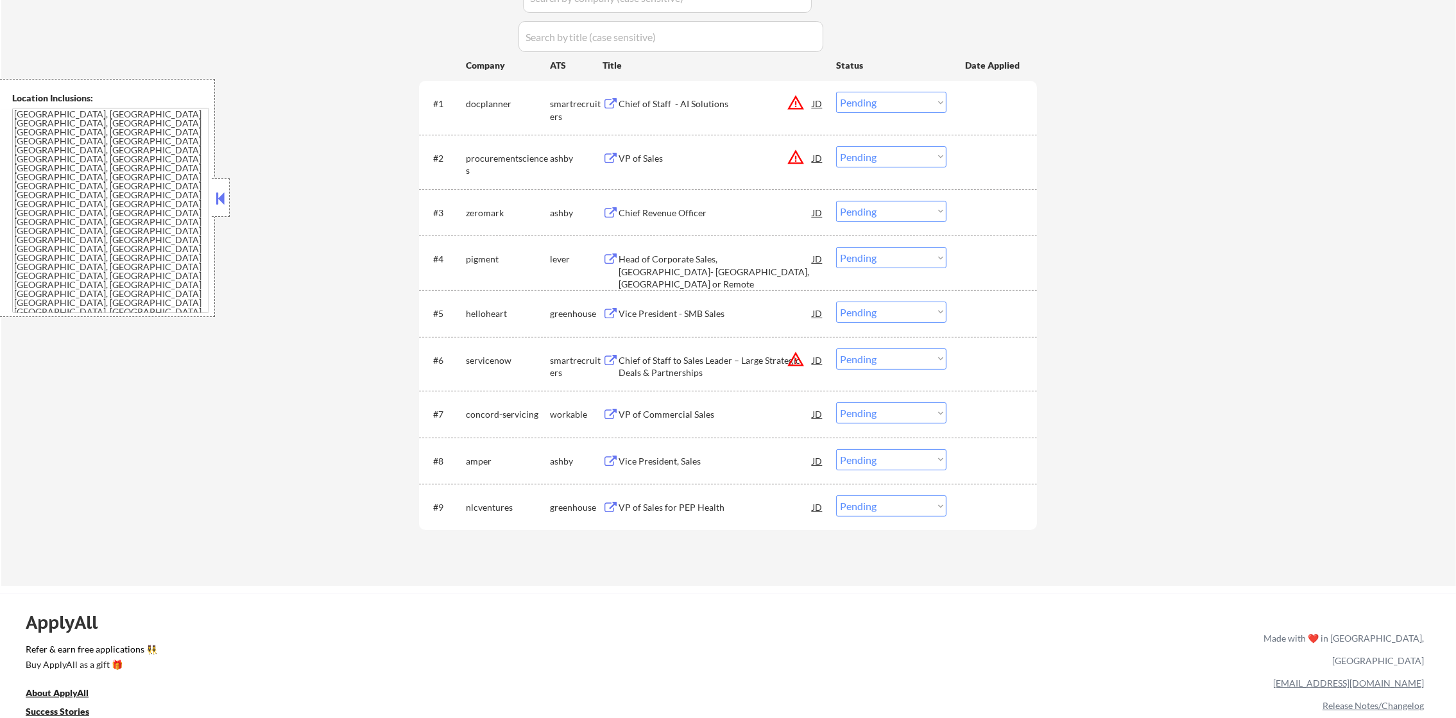
click at [794, 116] on div "#1 docplanner smartrecruiters Chief of Staff - AI Solutions JD warning_amber Ch…" at bounding box center [726, 107] width 606 height 42
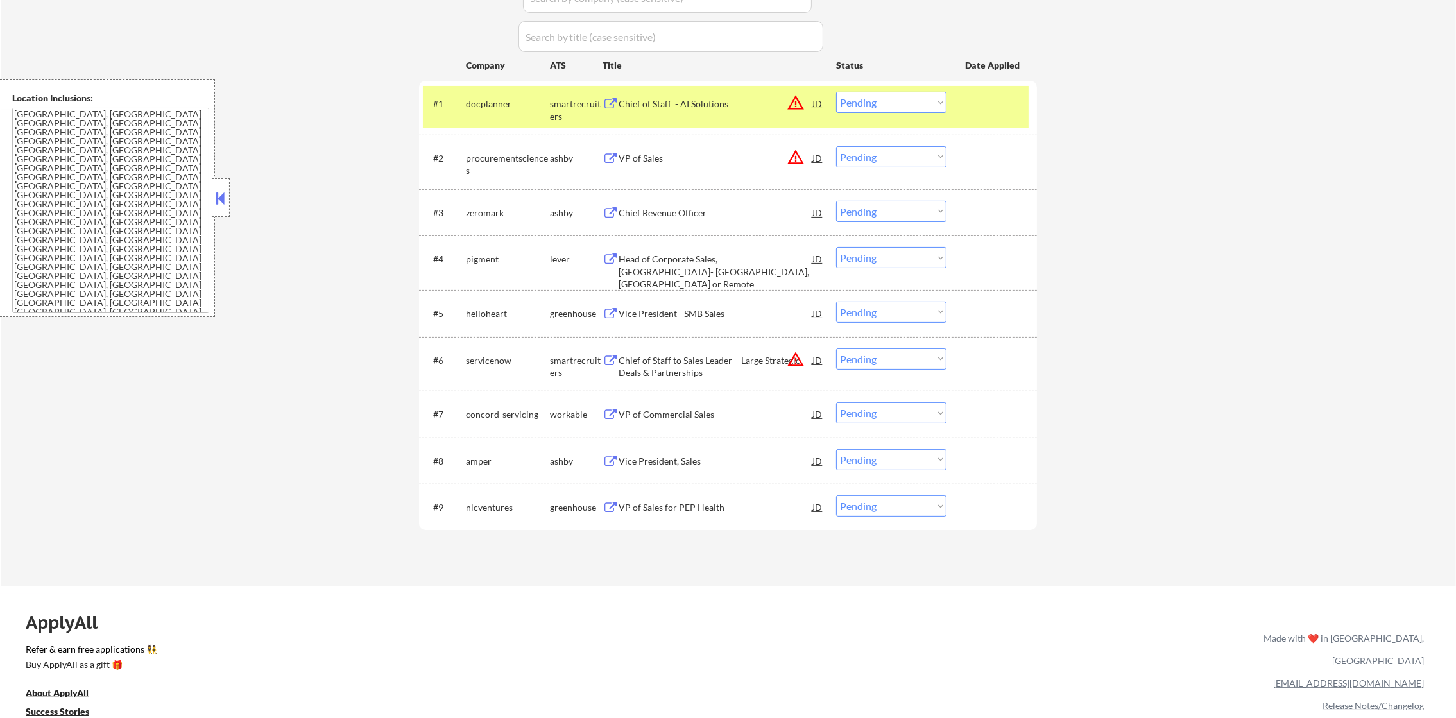
click at [792, 99] on button "warning_amber" at bounding box center [796, 103] width 18 height 18
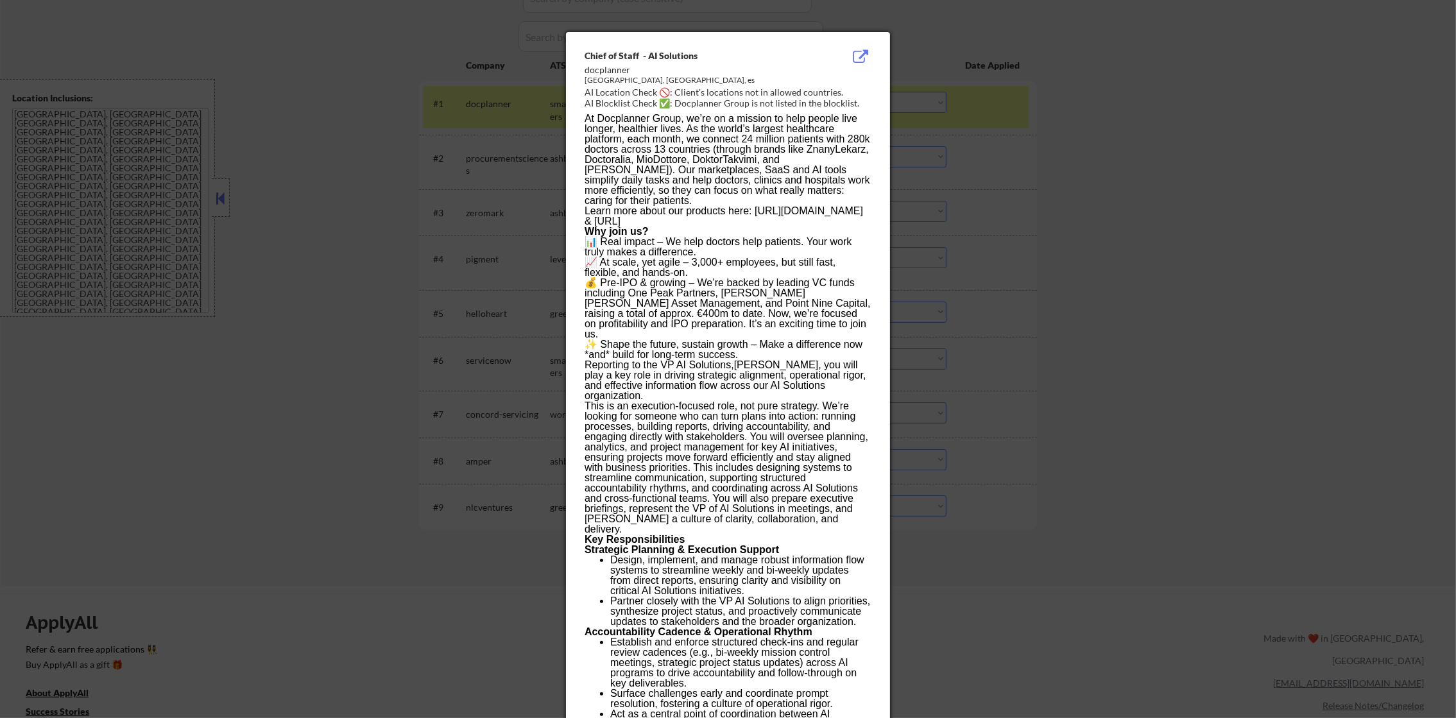
drag, startPoint x: 932, startPoint y: 127, endPoint x: 765, endPoint y: 114, distance: 168.0
click at [930, 128] on div at bounding box center [728, 359] width 1456 height 718
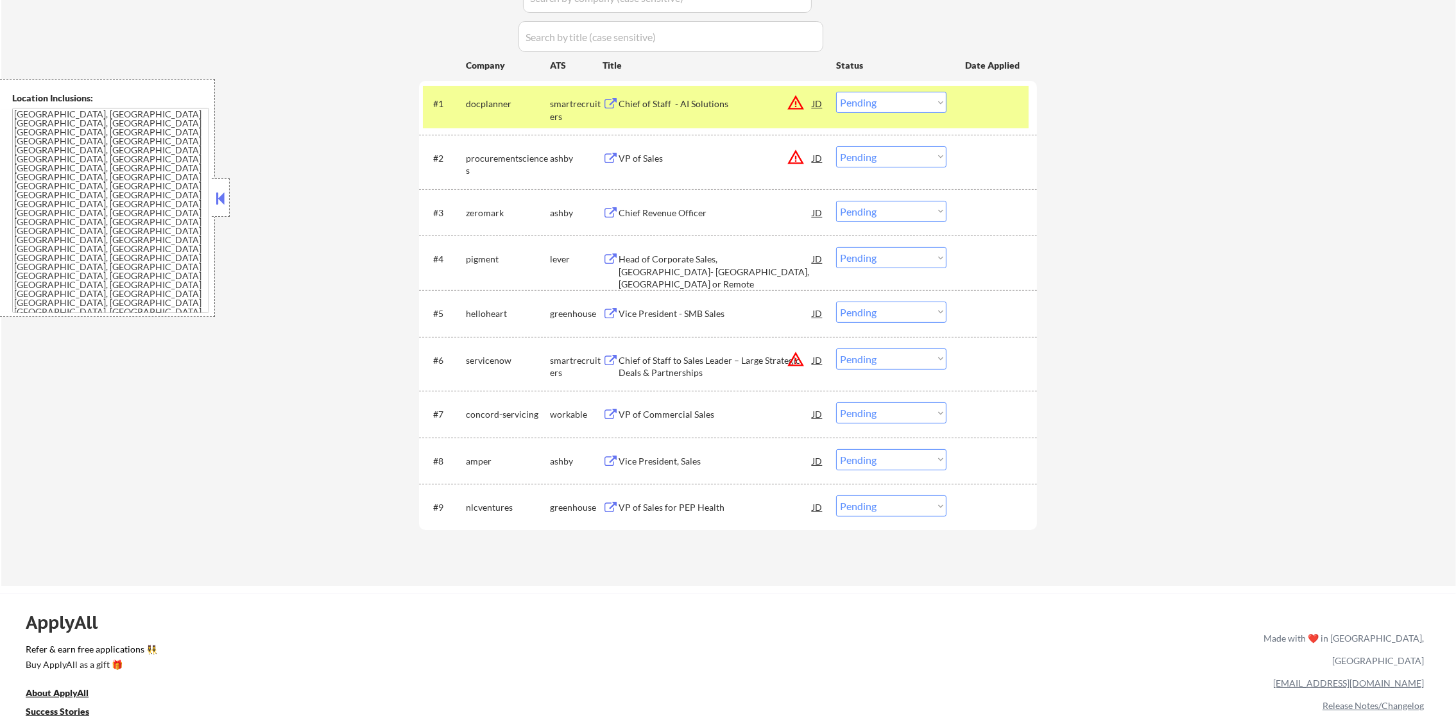
drag, startPoint x: 420, startPoint y: 104, endPoint x: 484, endPoint y: 101, distance: 64.2
click at [425, 103] on div "#1 docplanner smartrecruiters Chief of Staff - AI Solutions JD warning_amber Ch…" at bounding box center [728, 108] width 618 height 54
click at [486, 101] on div "docplanner" at bounding box center [508, 104] width 84 height 13
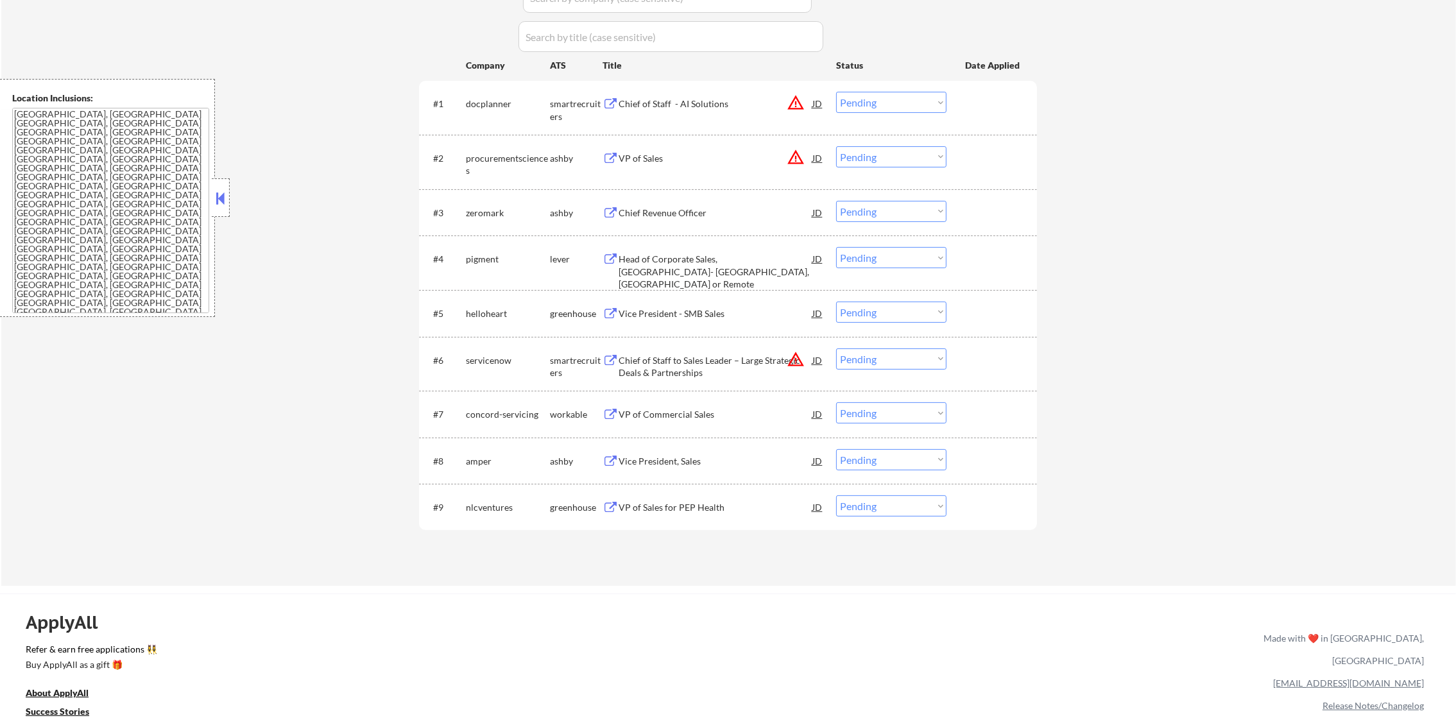
click at [795, 100] on button "warning_amber" at bounding box center [796, 103] width 18 height 18
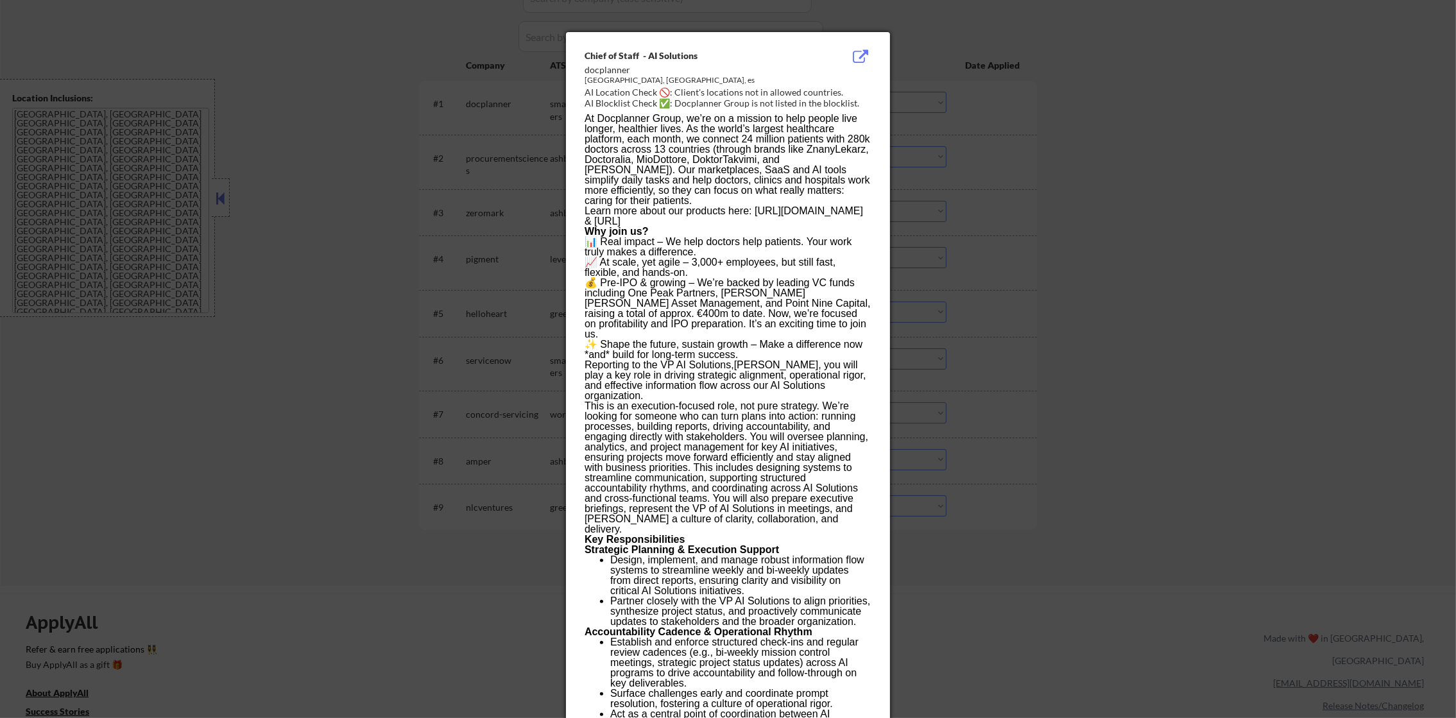
click at [945, 127] on div at bounding box center [728, 359] width 1456 height 718
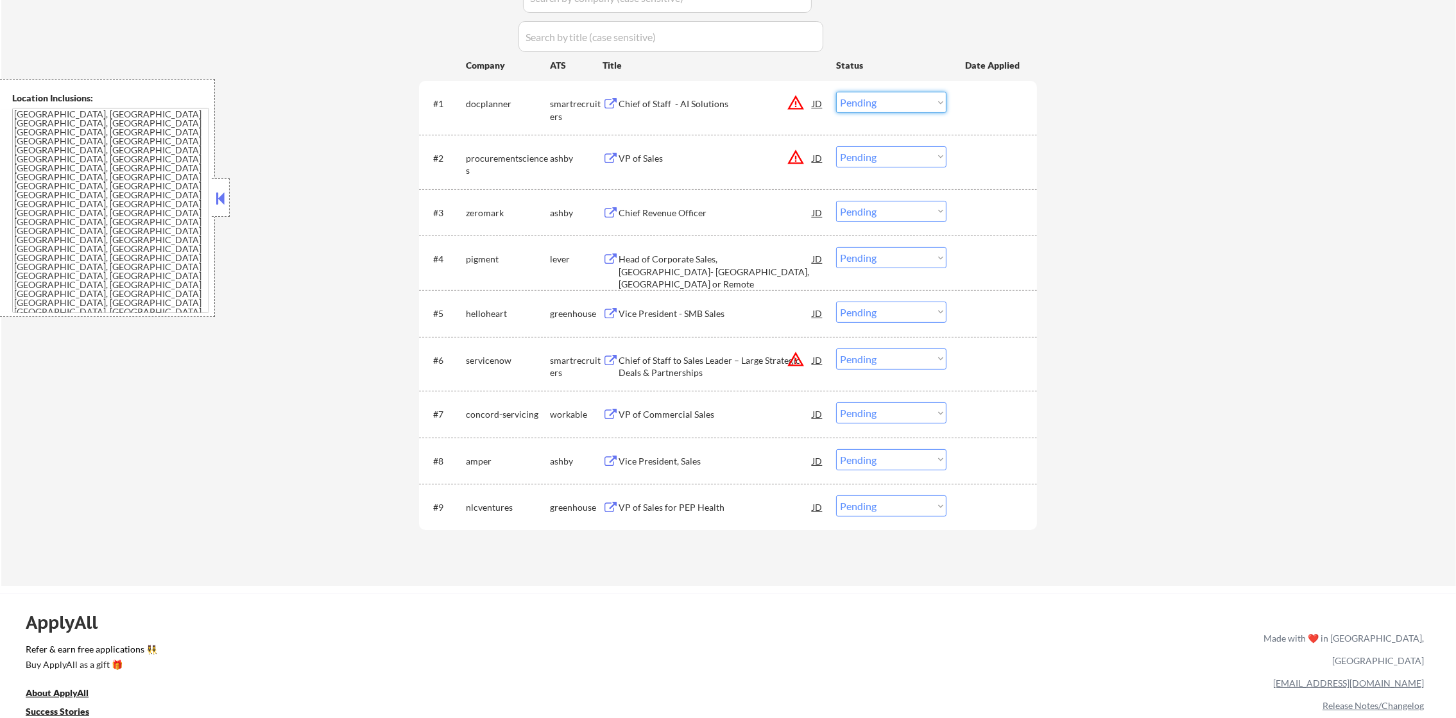
click at [882, 105] on select "Choose an option... Pending Applied Excluded (Questions) Excluded (Expired) Exc…" at bounding box center [891, 102] width 110 height 21
click at [836, 92] on select "Choose an option... Pending Applied Excluded (Questions) Excluded (Expired) Exc…" at bounding box center [891, 102] width 110 height 21
select select ""pending""
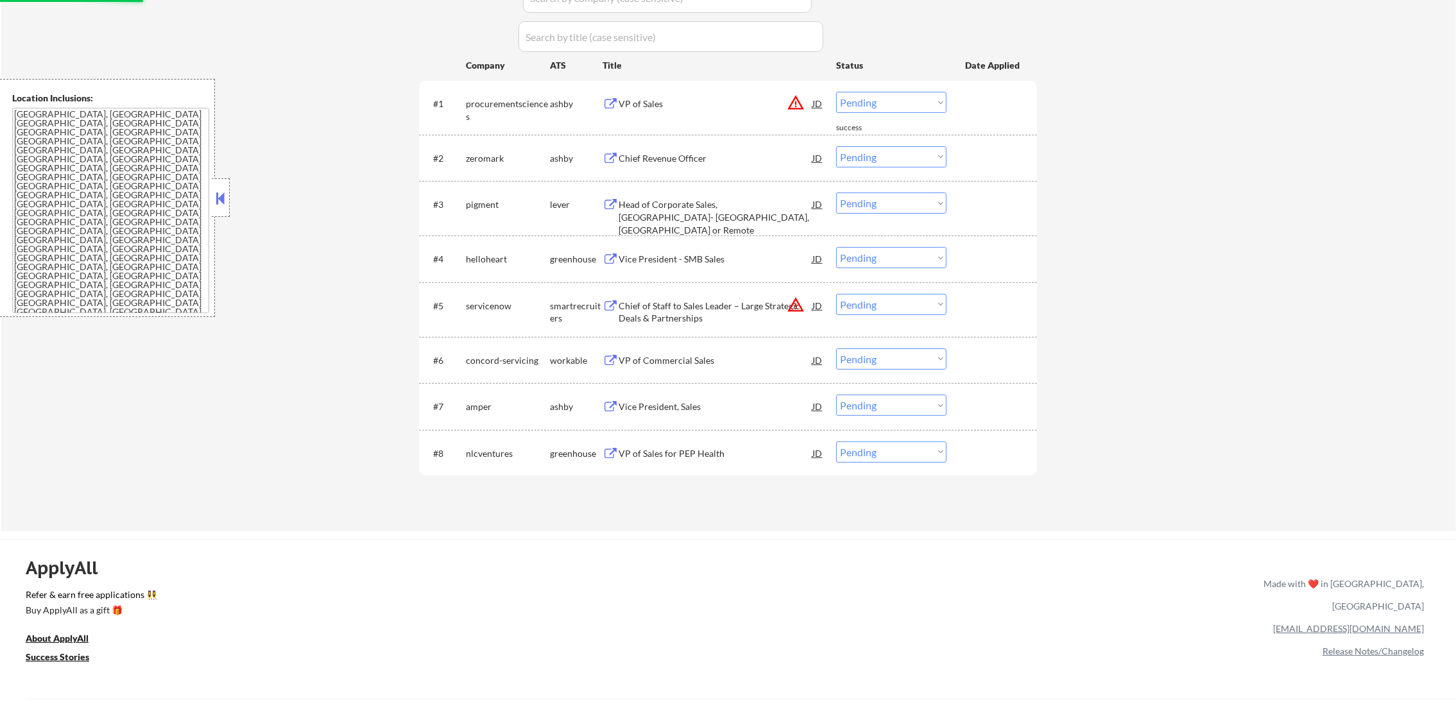
click at [794, 302] on button "warning_amber" at bounding box center [796, 305] width 18 height 18
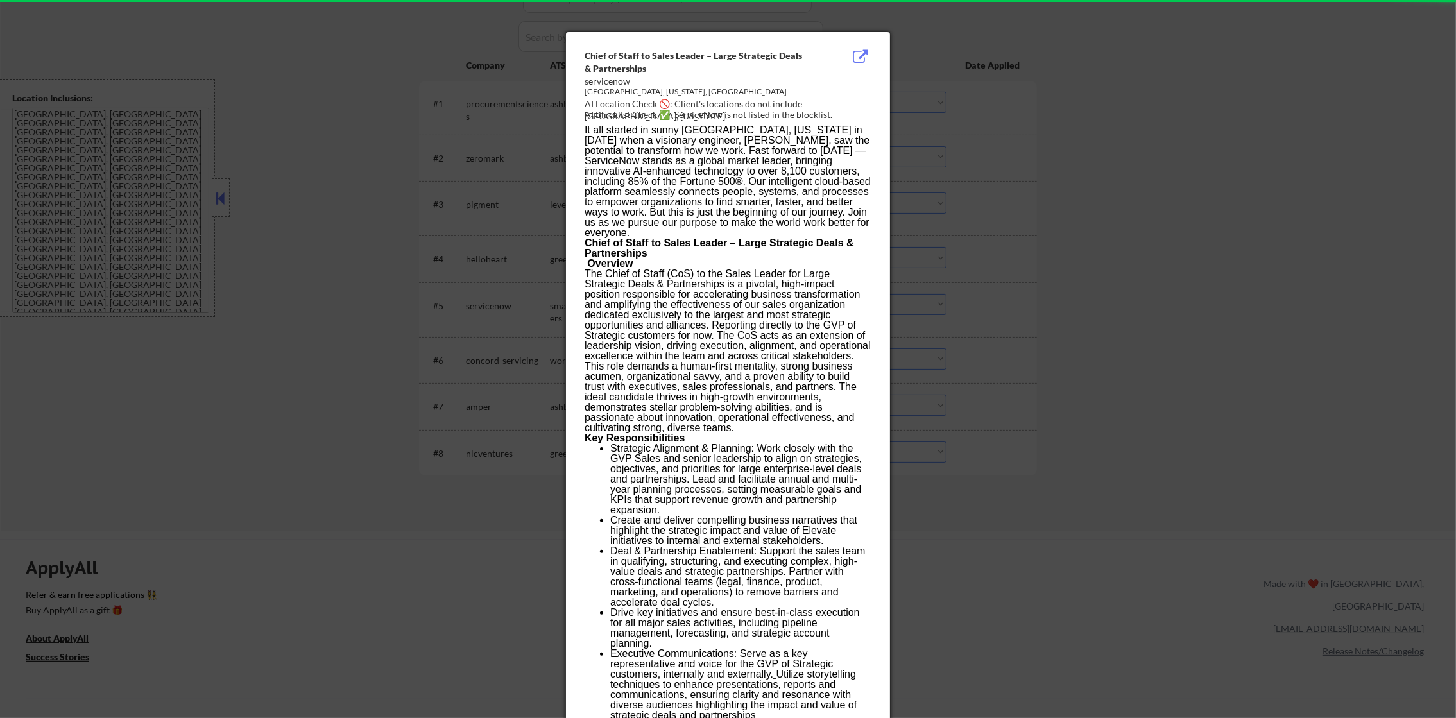
click at [945, 280] on div at bounding box center [728, 359] width 1456 height 718
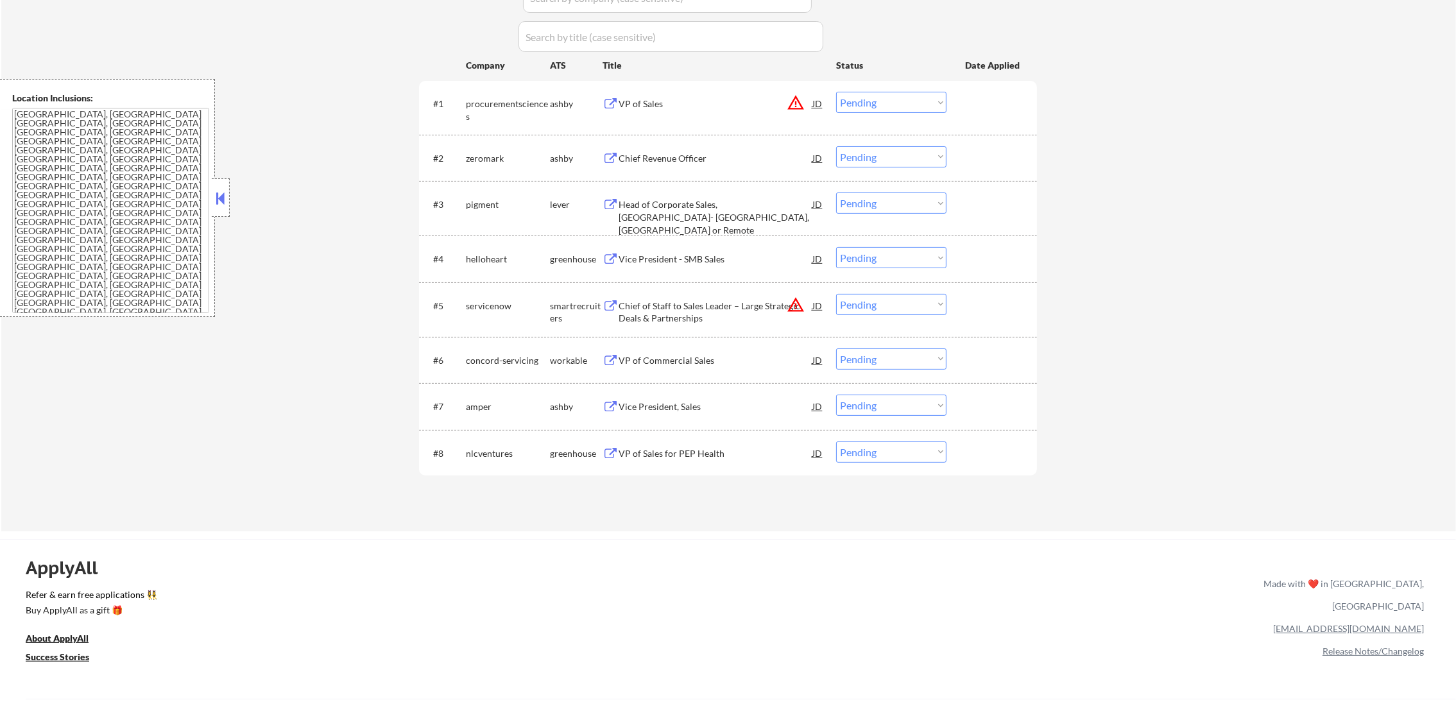
click at [895, 297] on select "Choose an option... Pending Applied Excluded (Questions) Excluded (Expired) Exc…" at bounding box center [891, 304] width 110 height 21
click at [836, 294] on select "Choose an option... Pending Applied Excluded (Questions) Excluded (Expired) Exc…" at bounding box center [891, 304] width 110 height 21
click at [796, 105] on button "warning_amber" at bounding box center [796, 103] width 18 height 18
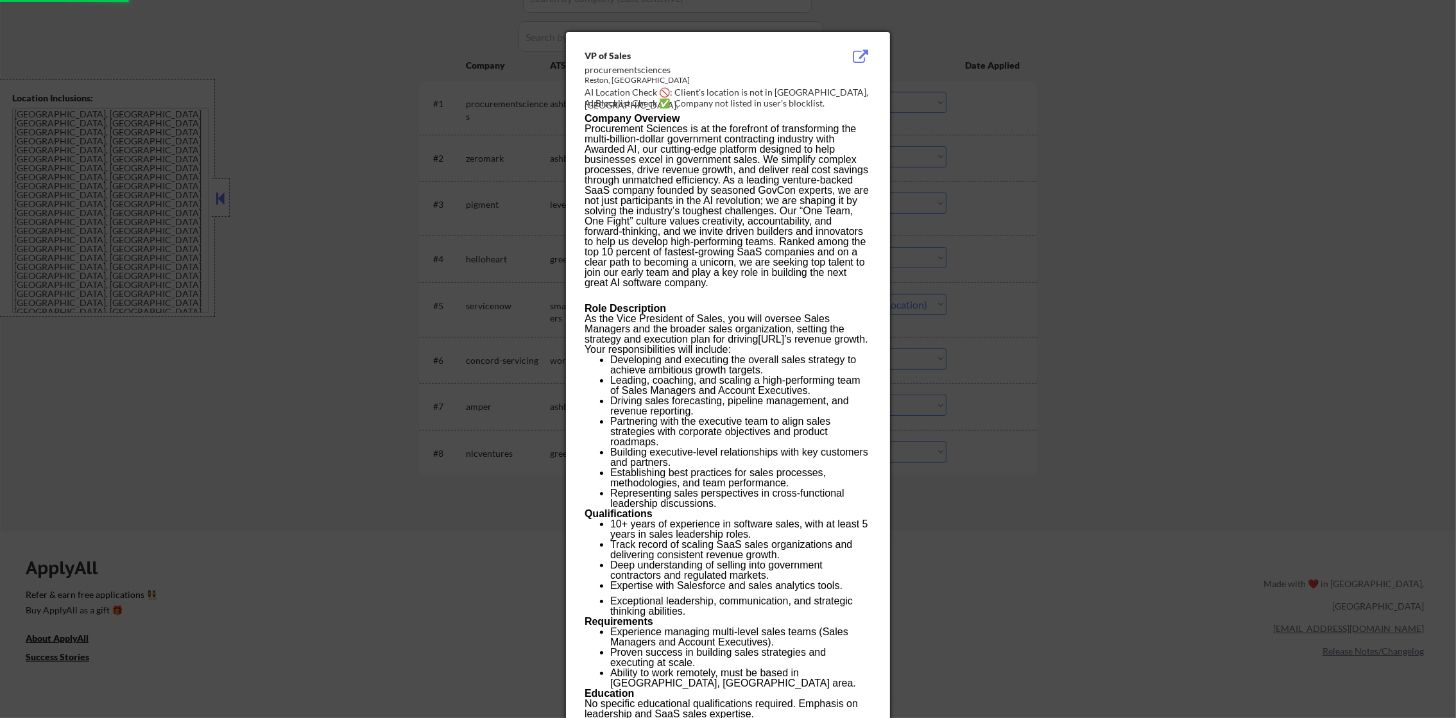
click at [937, 113] on div at bounding box center [728, 359] width 1456 height 718
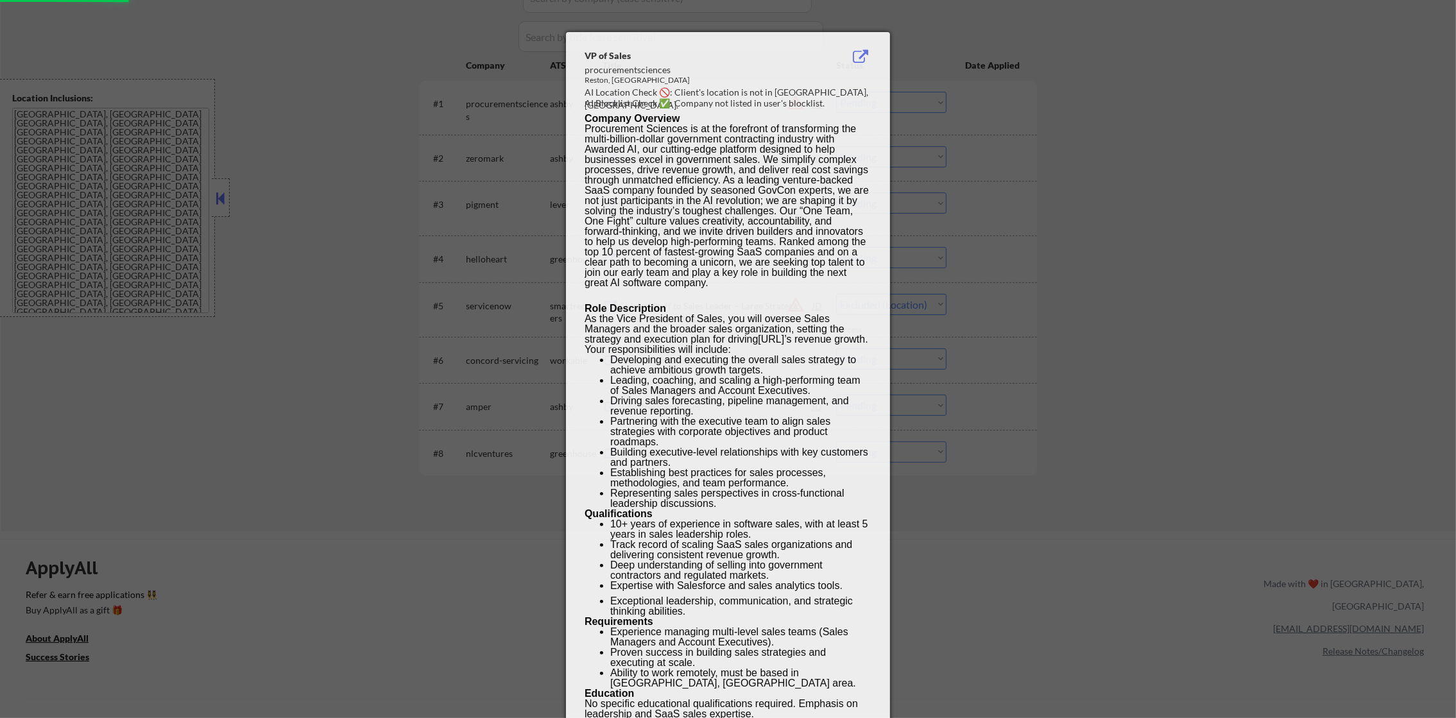
select select ""pending""
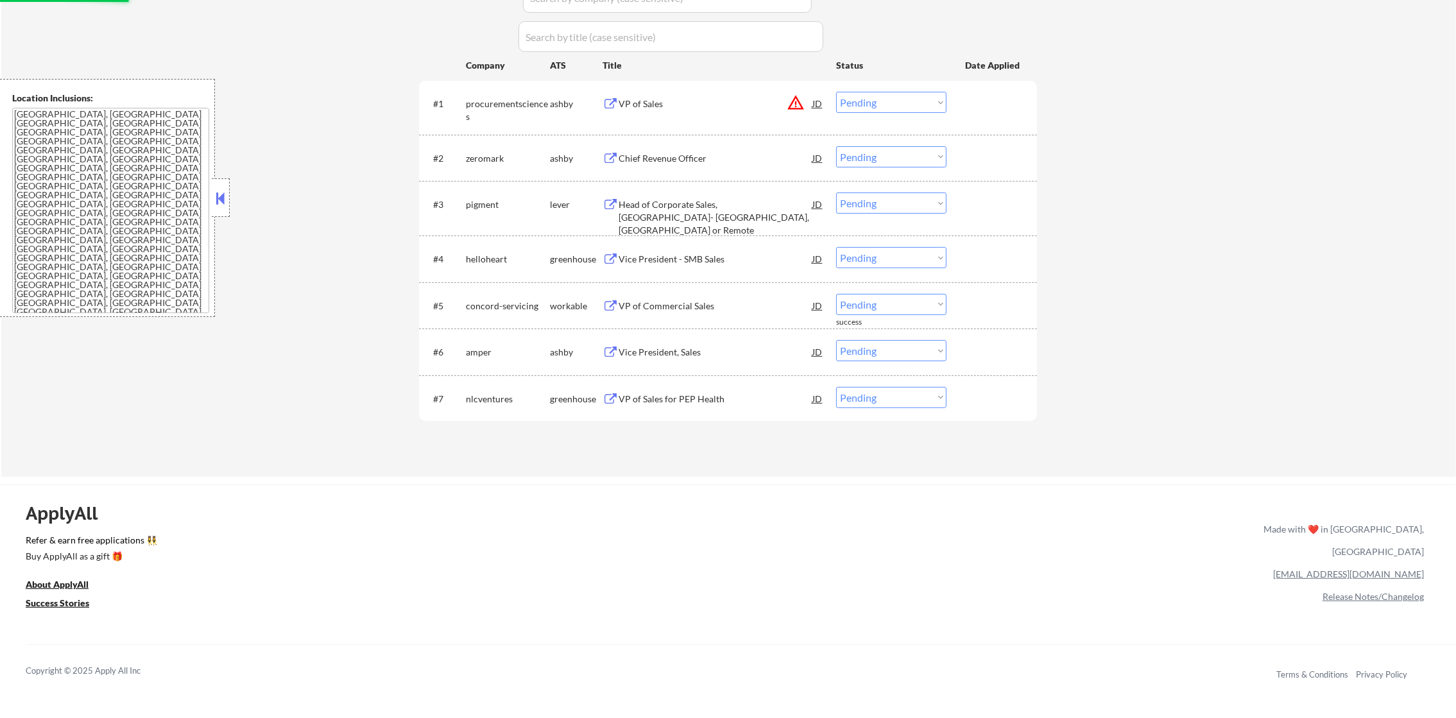
click at [902, 101] on select "Choose an option... Pending Applied Excluded (Questions) Excluded (Expired) Exc…" at bounding box center [891, 102] width 110 height 21
click at [836, 92] on select "Choose an option... Pending Applied Excluded (Questions) Excluded (Expired) Exc…" at bounding box center [891, 102] width 110 height 21
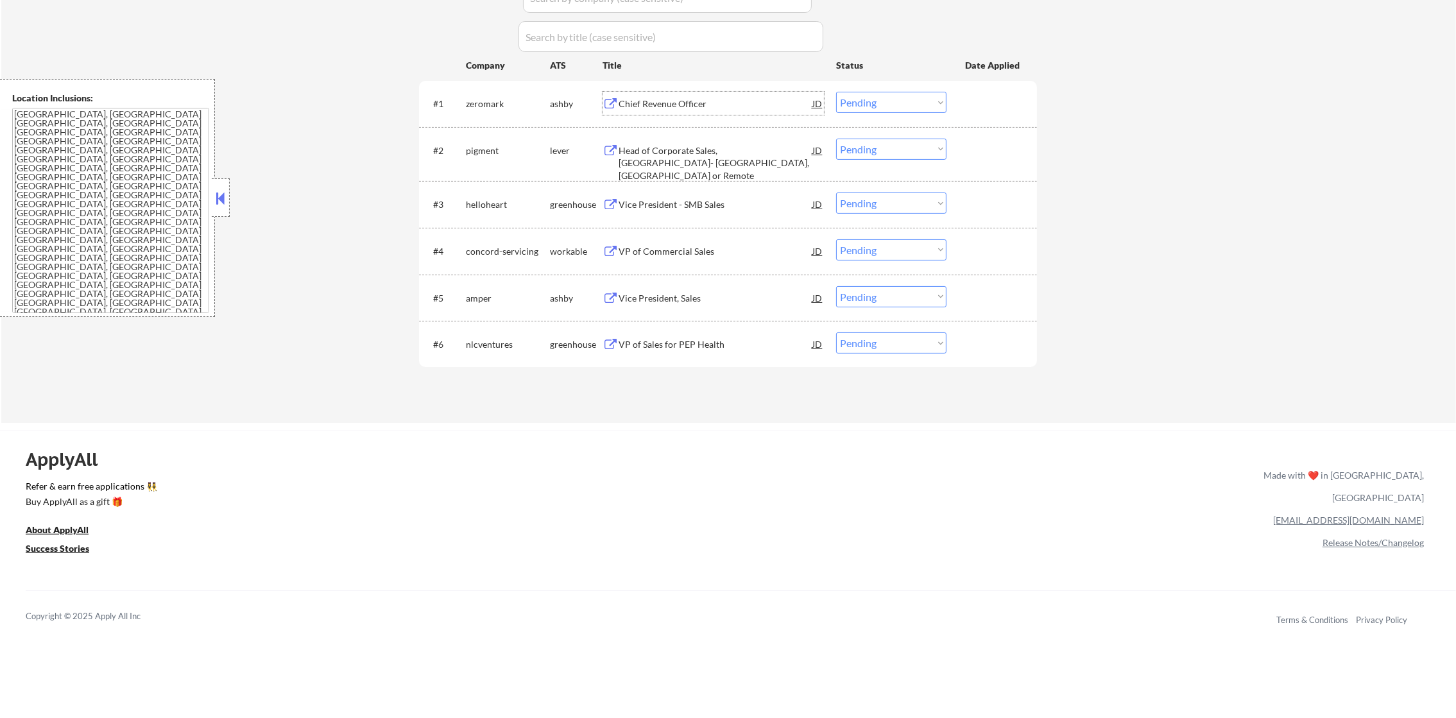
click at [660, 101] on div "Chief Revenue Officer" at bounding box center [716, 104] width 194 height 13
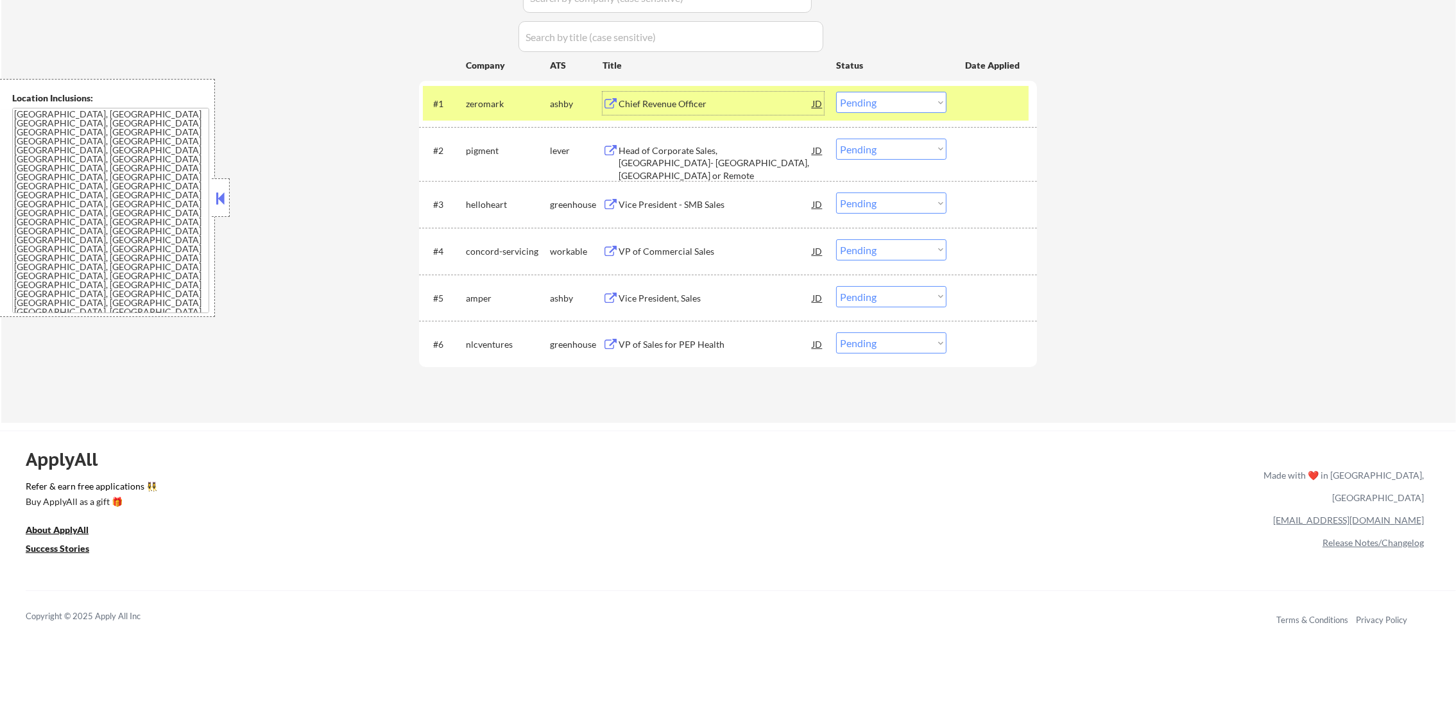
click at [878, 96] on select "Choose an option... Pending Applied Excluded (Questions) Excluded (Expired) Exc…" at bounding box center [891, 102] width 110 height 21
click at [836, 92] on select "Choose an option... Pending Applied Excluded (Questions) Excluded (Expired) Exc…" at bounding box center [891, 102] width 110 height 21
click at [494, 110] on div "zeromark" at bounding box center [508, 103] width 84 height 23
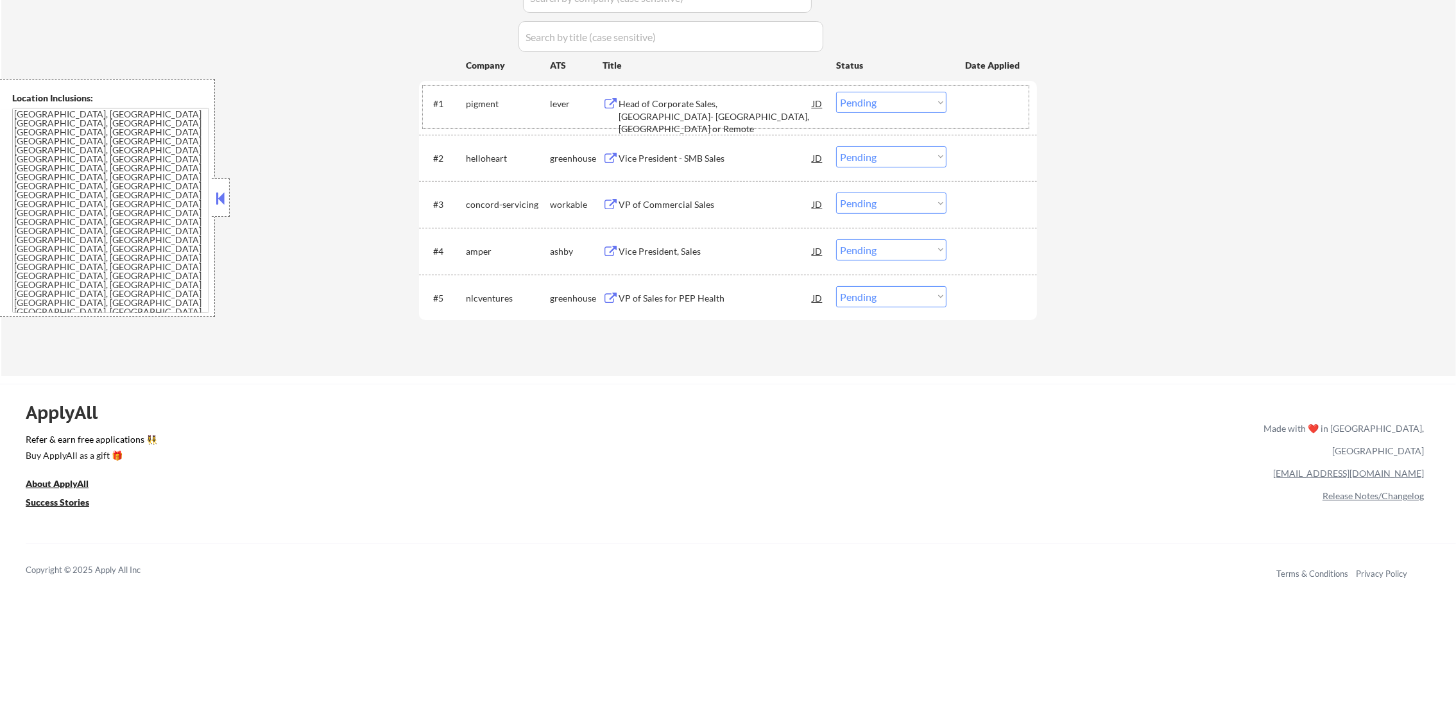
click at [703, 98] on div "Head of Corporate Sales, Central Region- Chicago, Minneapolis or Remote" at bounding box center [716, 117] width 194 height 38
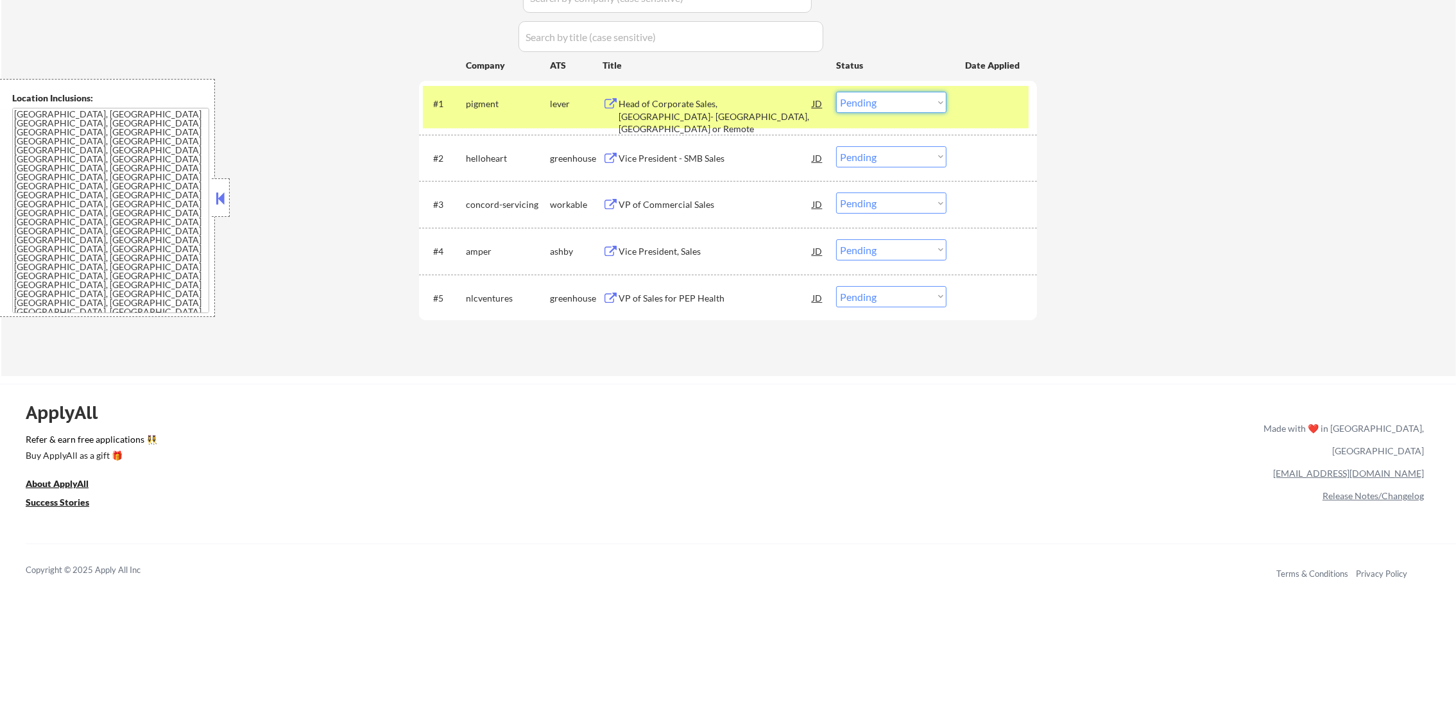
click at [861, 105] on select "Choose an option... Pending Applied Excluded (Questions) Excluded (Expired) Exc…" at bounding box center [891, 102] width 110 height 21
click at [836, 92] on select "Choose an option... Pending Applied Excluded (Questions) Excluded (Expired) Exc…" at bounding box center [891, 102] width 110 height 21
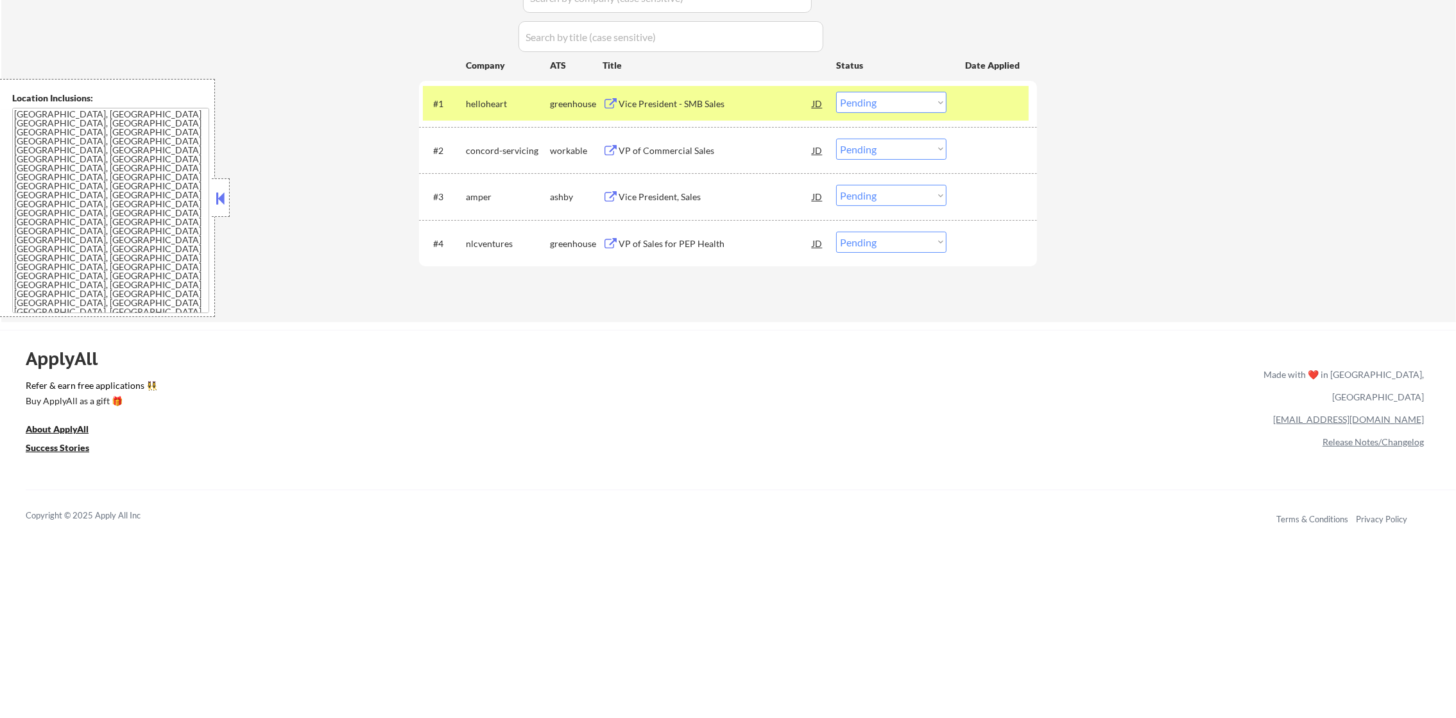
click at [665, 108] on div "Vice President - SMB Sales" at bounding box center [716, 104] width 194 height 13
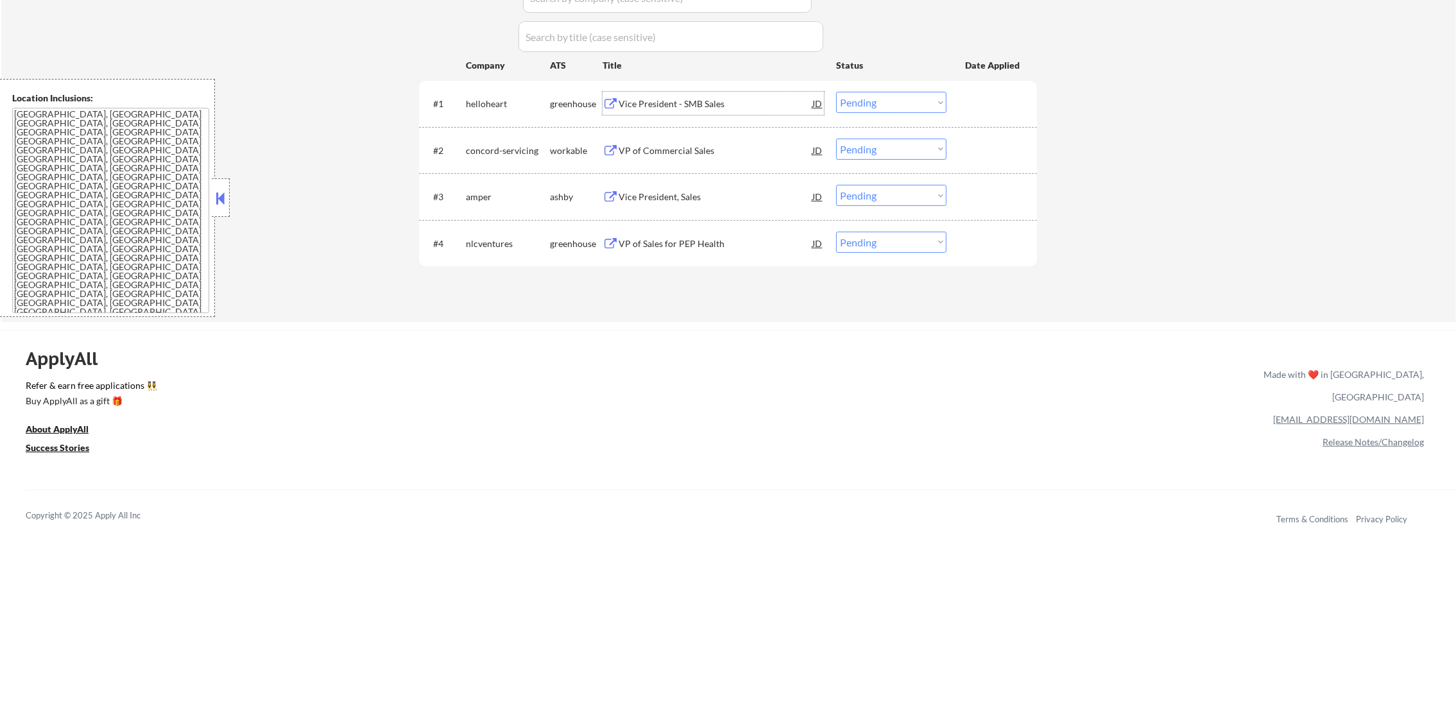
click at [868, 115] on div "#1 helloheart greenhouse Vice President - SMB Sales JD warning_amber Choose an …" at bounding box center [726, 103] width 606 height 35
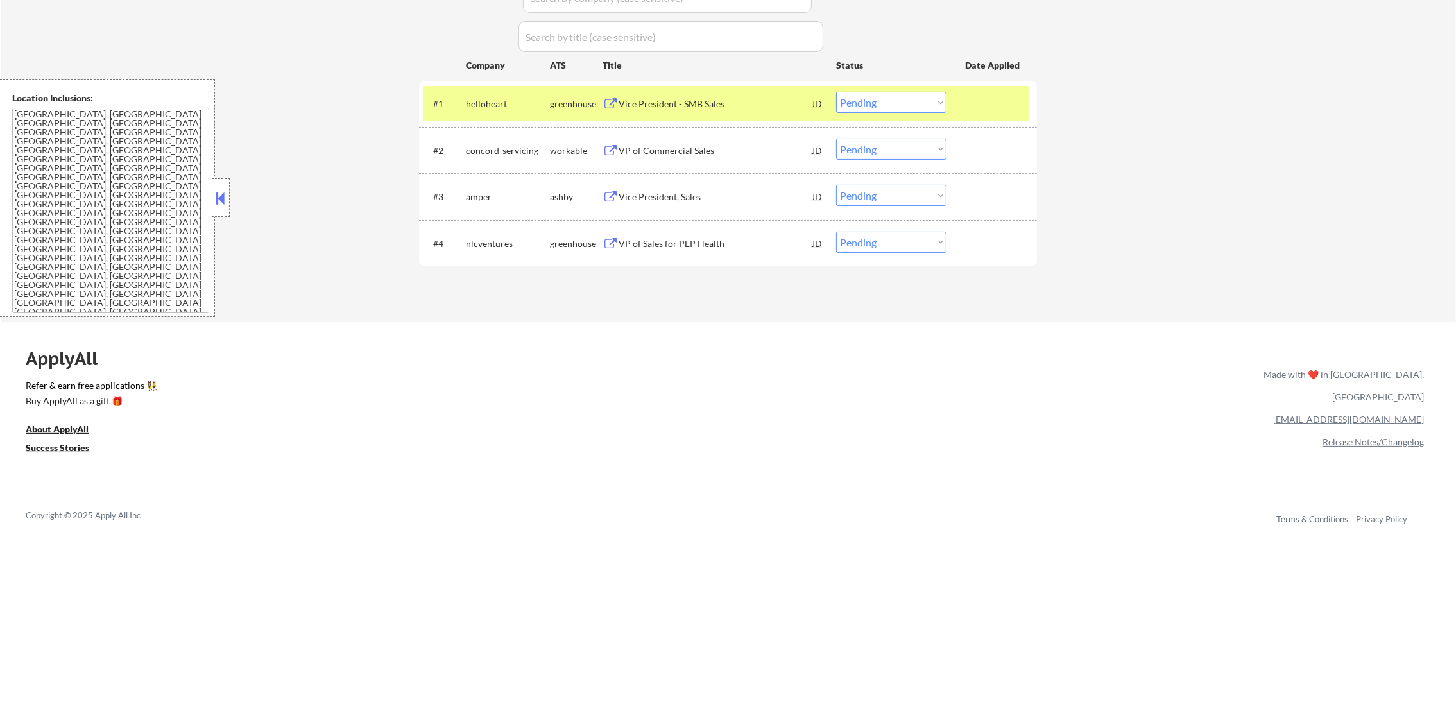
click at [877, 100] on select "Choose an option... Pending Applied Excluded (Questions) Excluded (Expired) Exc…" at bounding box center [891, 102] width 110 height 21
click at [836, 92] on select "Choose an option... Pending Applied Excluded (Questions) Excluded (Expired) Exc…" at bounding box center [891, 102] width 110 height 21
click at [477, 115] on div "#1 helloheart greenhouse Vice President - SMB Sales JD warning_amber Choose an …" at bounding box center [726, 103] width 606 height 35
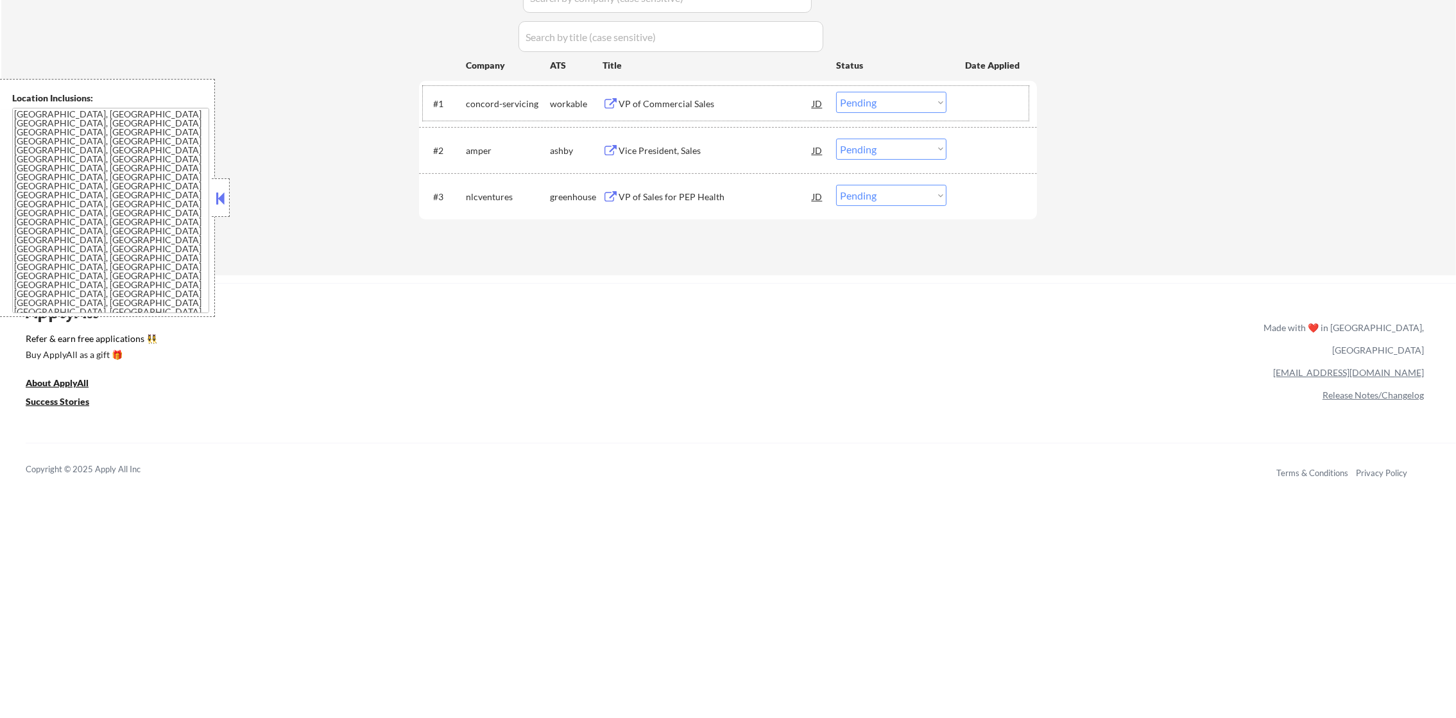
click at [678, 99] on div "VP of Commercial Sales" at bounding box center [716, 104] width 194 height 13
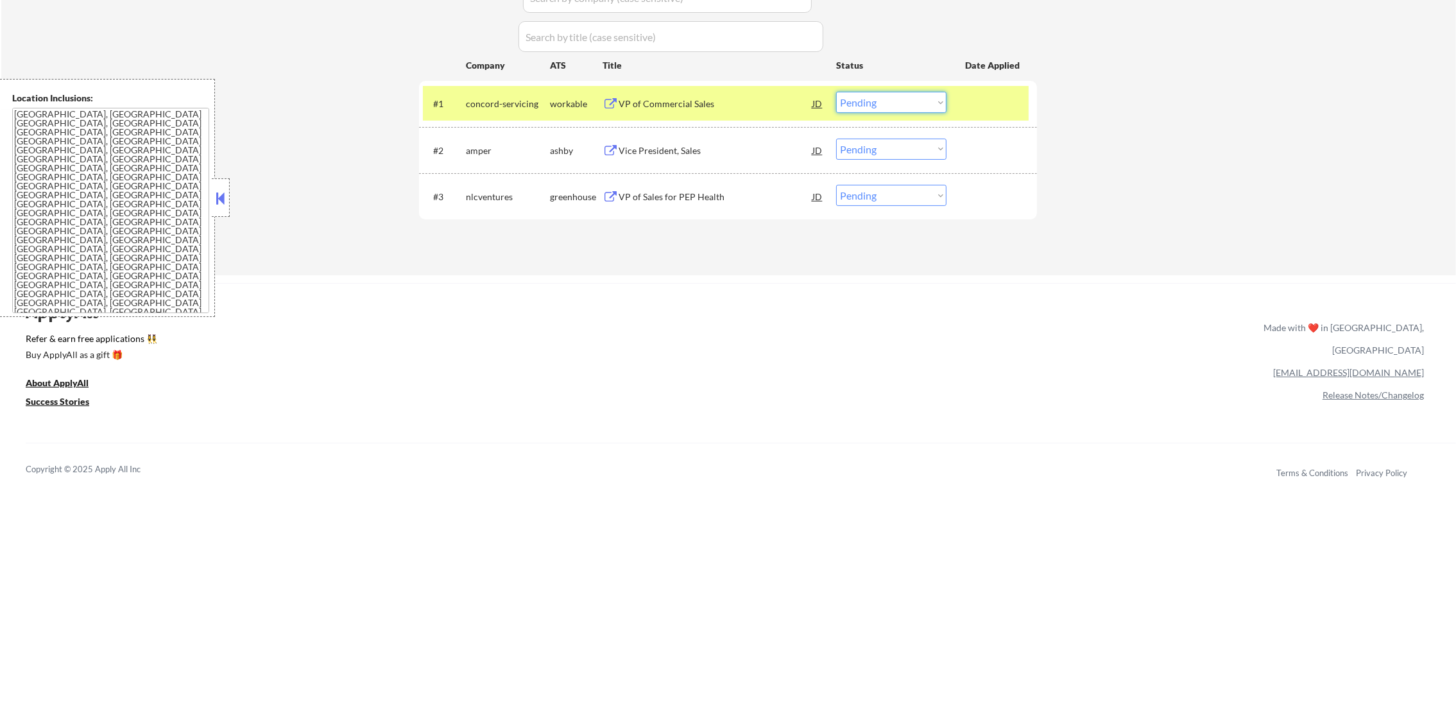
click at [848, 103] on select "Choose an option... Pending Applied Excluded (Questions) Excluded (Expired) Exc…" at bounding box center [891, 102] width 110 height 21
click at [836, 92] on select "Choose an option... Pending Applied Excluded (Questions) Excluded (Expired) Exc…" at bounding box center [891, 102] width 110 height 21
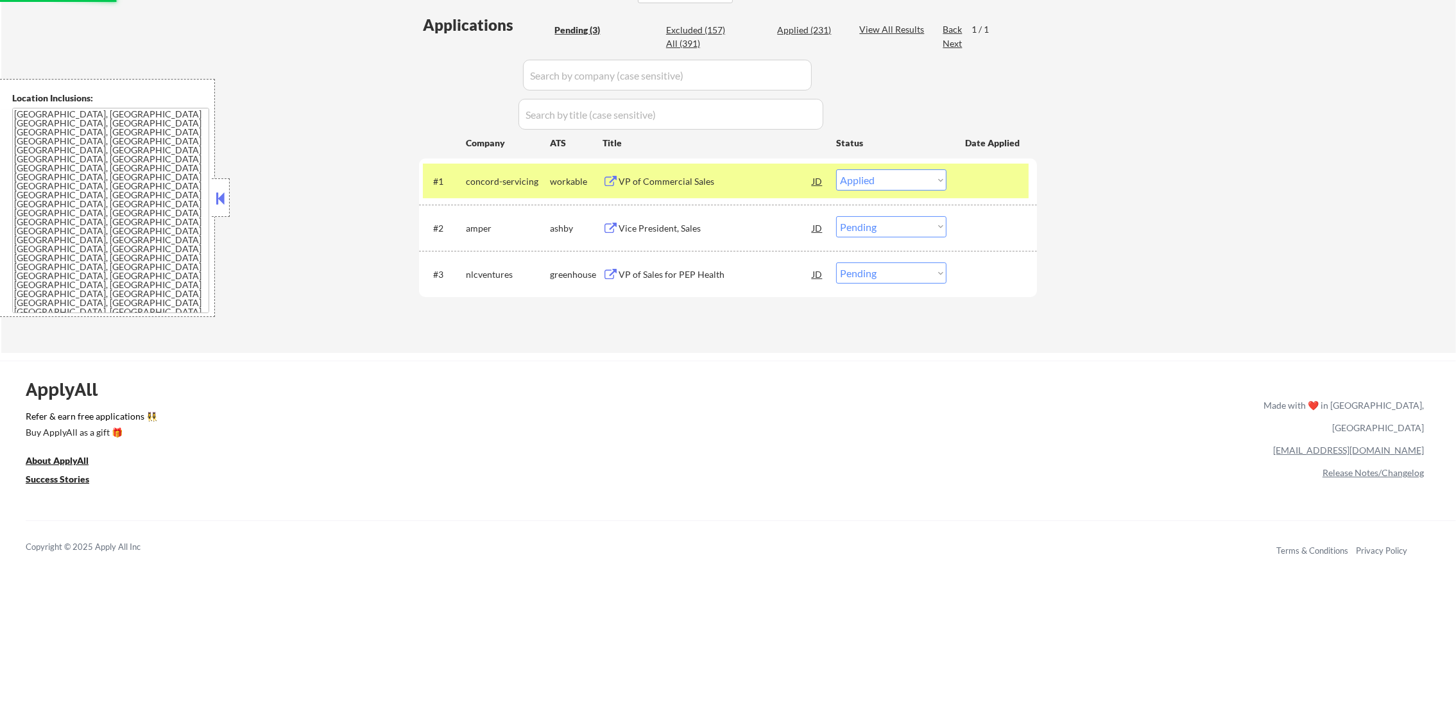
scroll to position [321, 0]
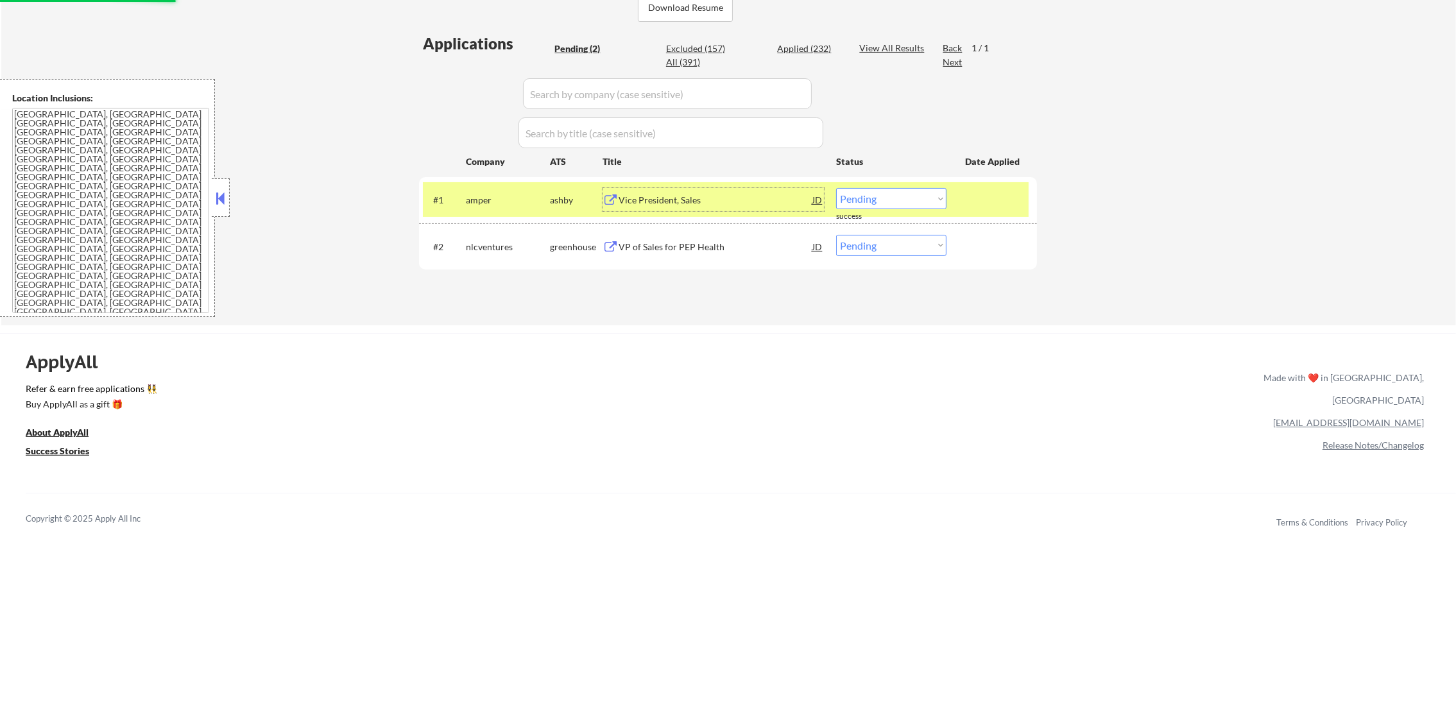
click at [638, 199] on div "Vice President, Sales" at bounding box center [716, 200] width 194 height 13
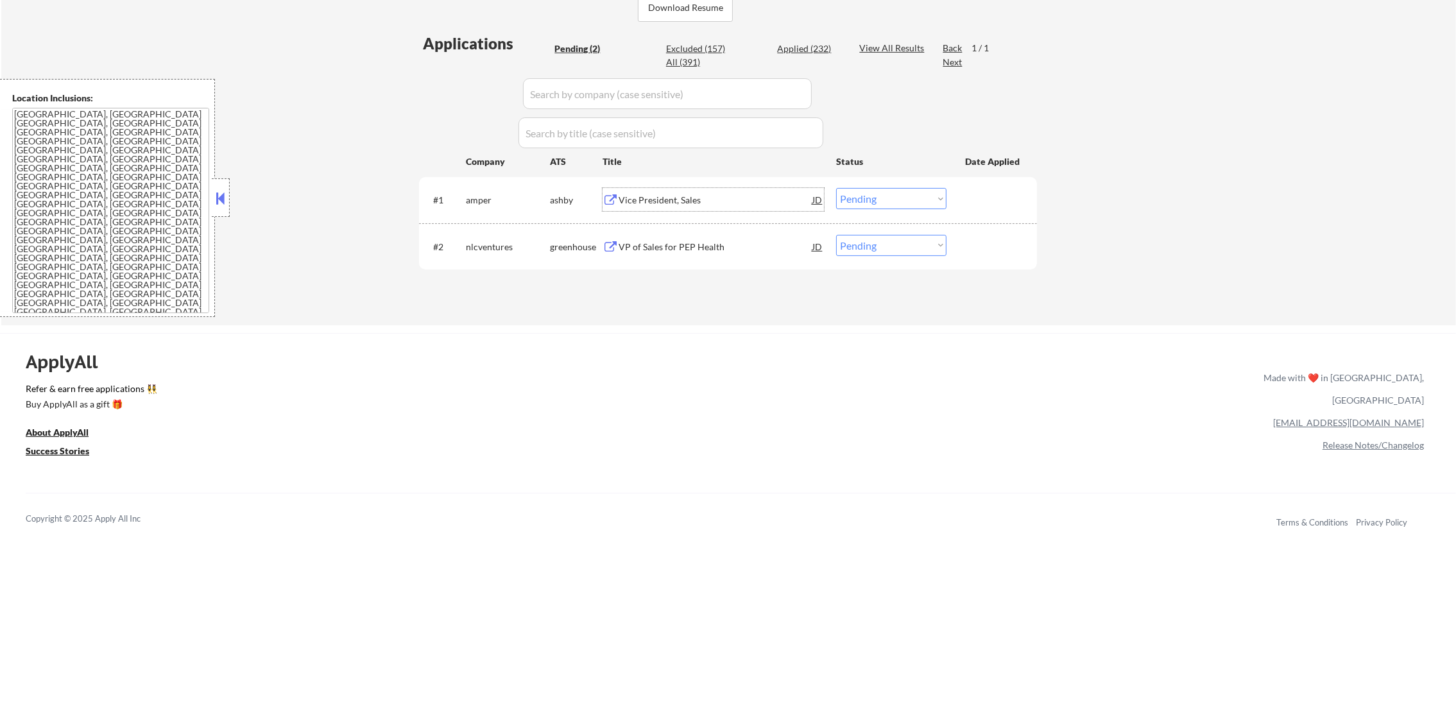
click at [862, 196] on select "Choose an option... Pending Applied Excluded (Questions) Excluded (Expired) Exc…" at bounding box center [891, 198] width 110 height 21
click at [836, 188] on select "Choose an option... Pending Applied Excluded (Questions) Excluded (Expired) Exc…" at bounding box center [891, 198] width 110 height 21
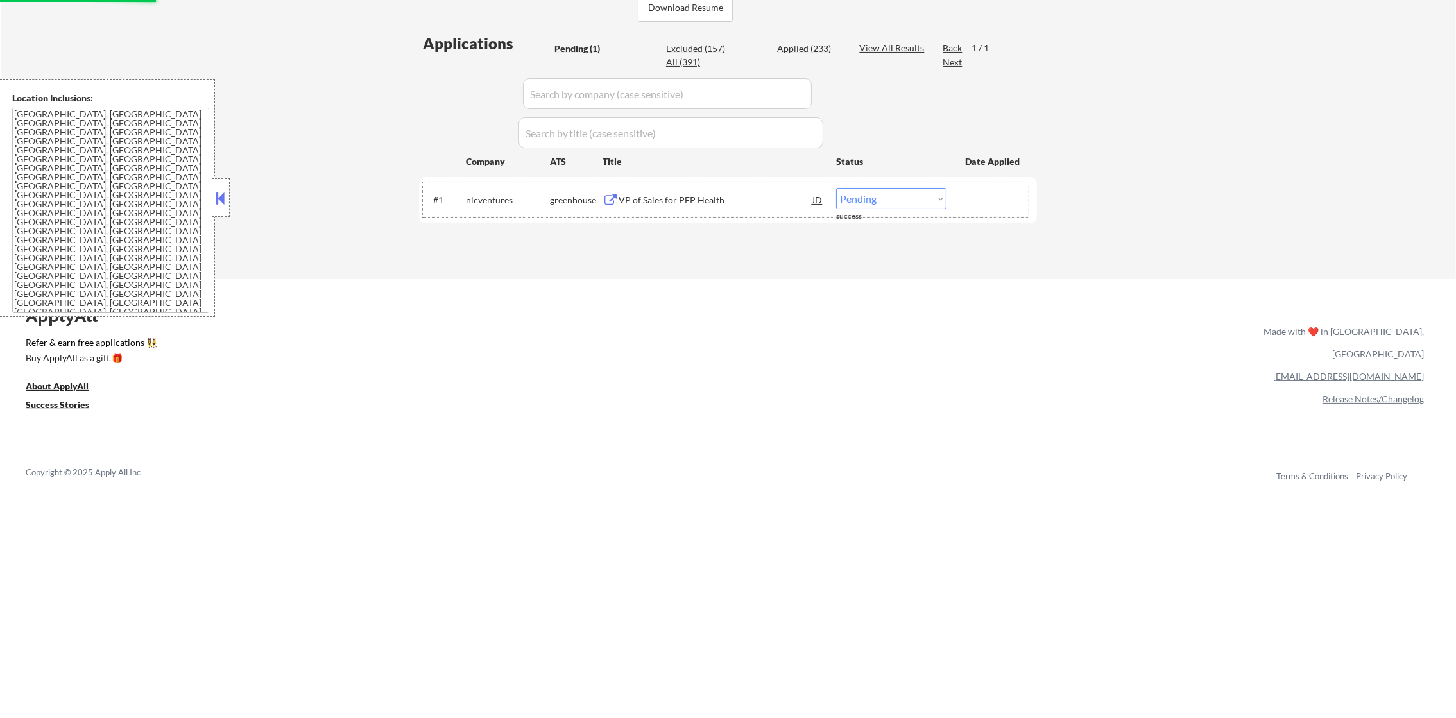
click at [714, 186] on div "#1 nlcventures greenhouse VP of Sales for PEP Health JD warning_amber Choose an…" at bounding box center [726, 199] width 606 height 35
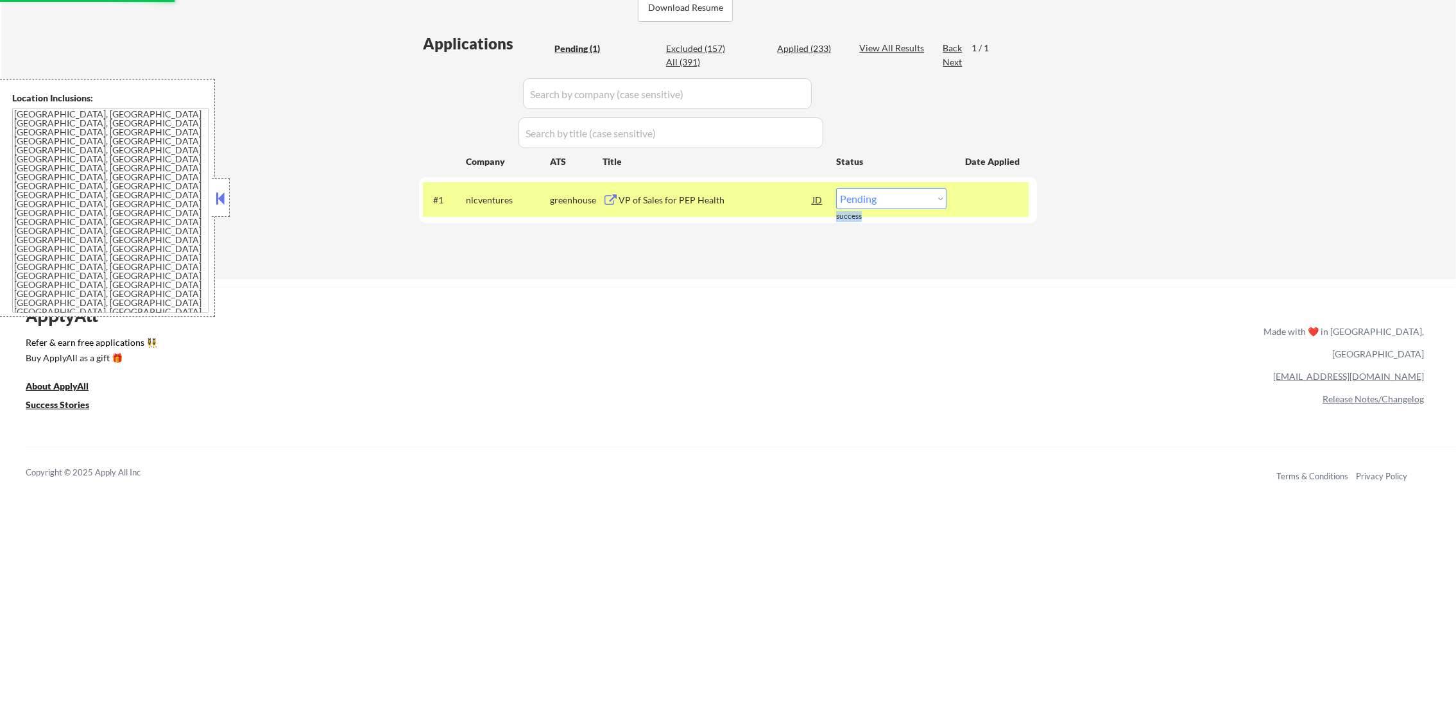
click at [713, 185] on div "#1 nlcventures greenhouse VP of Sales for PEP Health JD warning_amber Choose an…" at bounding box center [726, 199] width 606 height 35
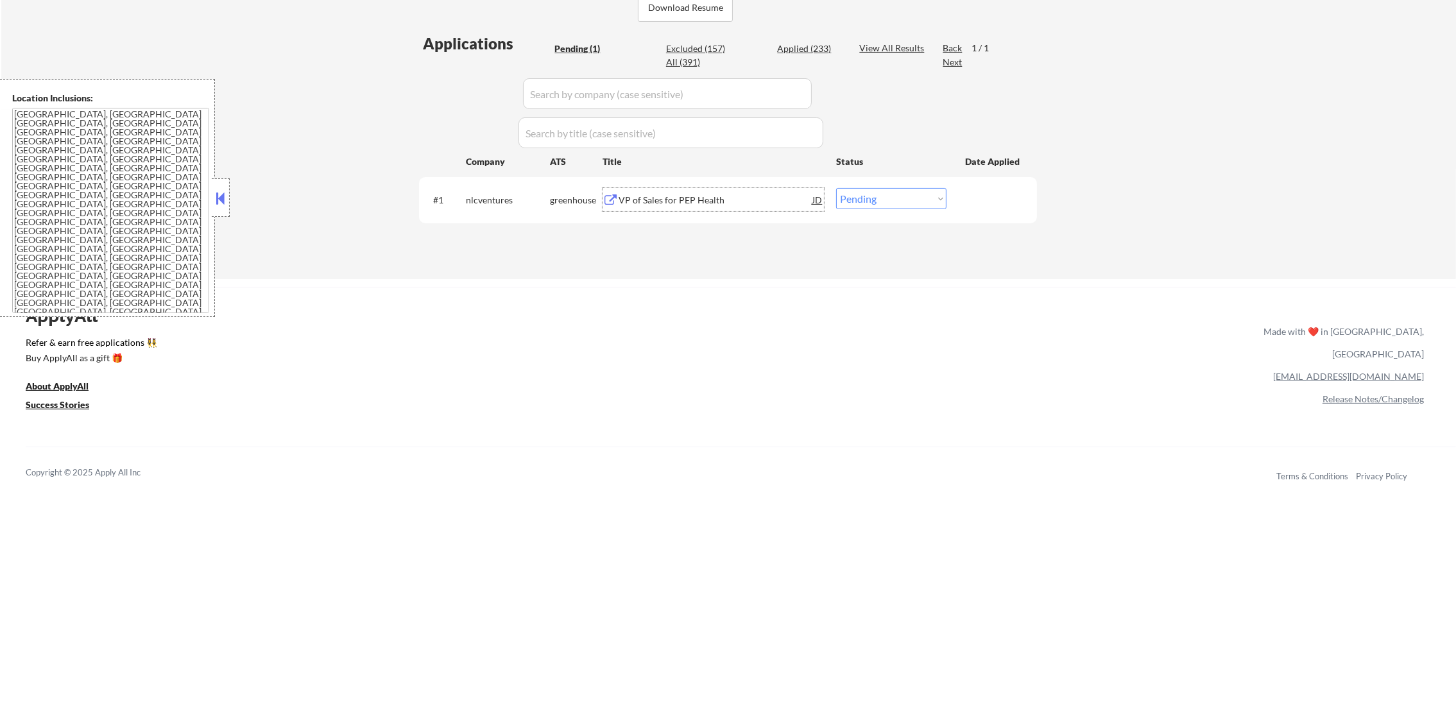
click at [701, 204] on div "VP of Sales for PEP Health" at bounding box center [716, 200] width 194 height 13
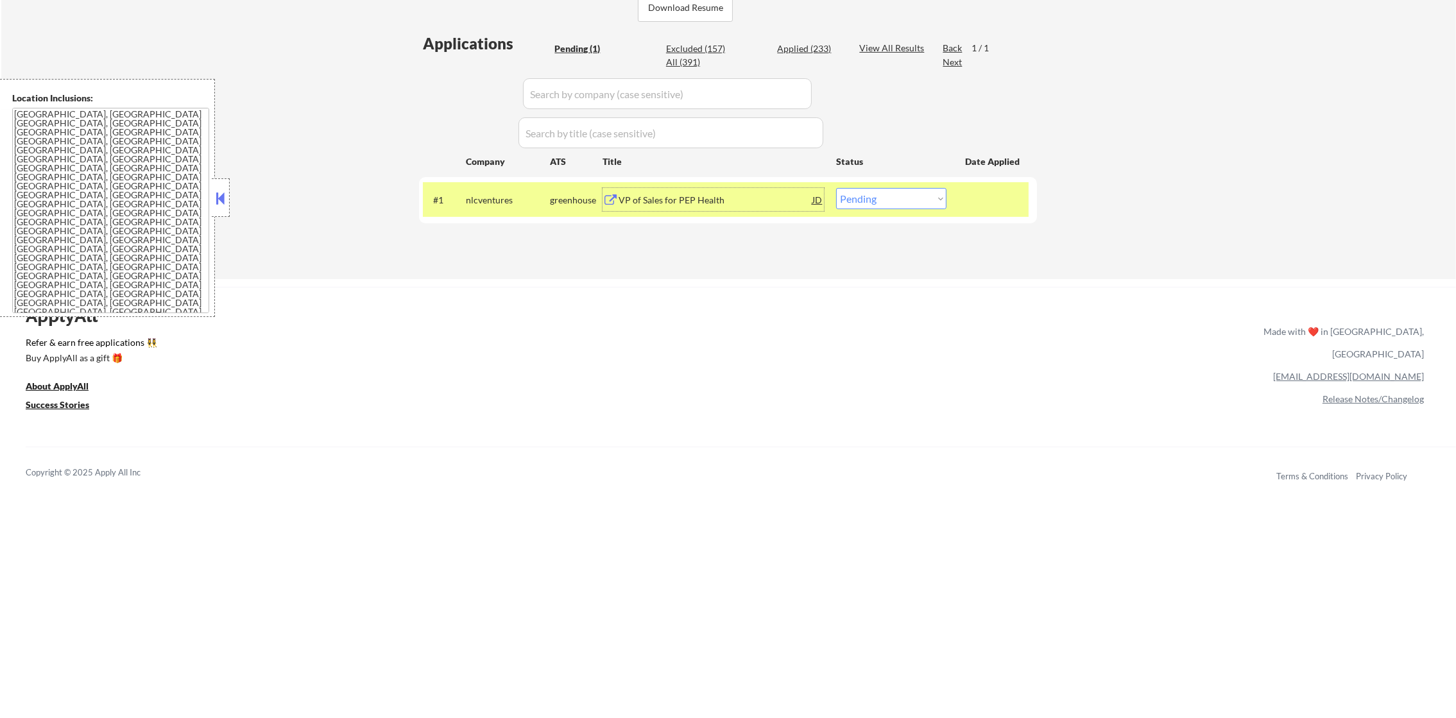
click at [853, 201] on select "Choose an option... Pending Applied Excluded (Questions) Excluded (Expired) Exc…" at bounding box center [891, 198] width 110 height 21
select select ""applied""
click at [836, 188] on select "Choose an option... Pending Applied Excluded (Questions) Excluded (Expired) Exc…" at bounding box center [891, 198] width 110 height 21
click at [481, 207] on div "nlcventures" at bounding box center [508, 199] width 84 height 23
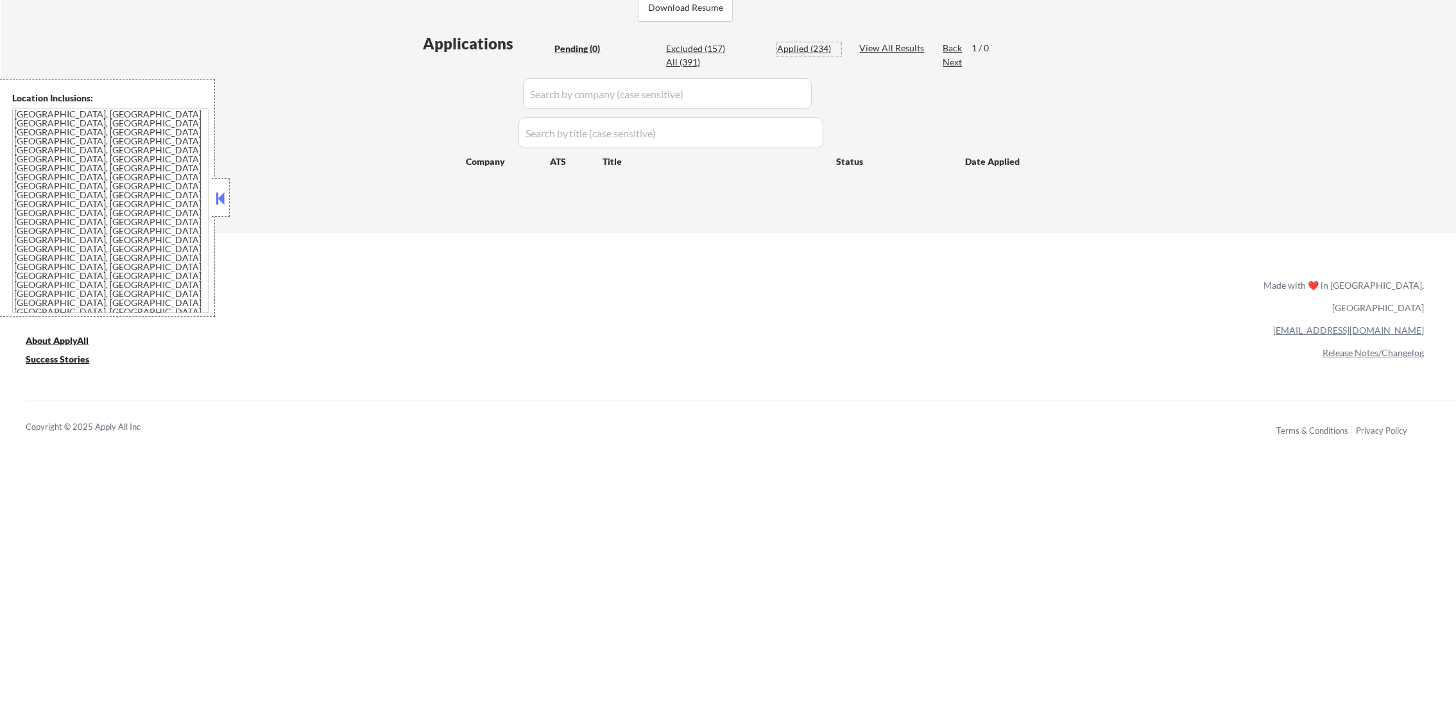
click at [806, 46] on div "Applied (234)" at bounding box center [809, 48] width 64 height 13
select select ""applied""
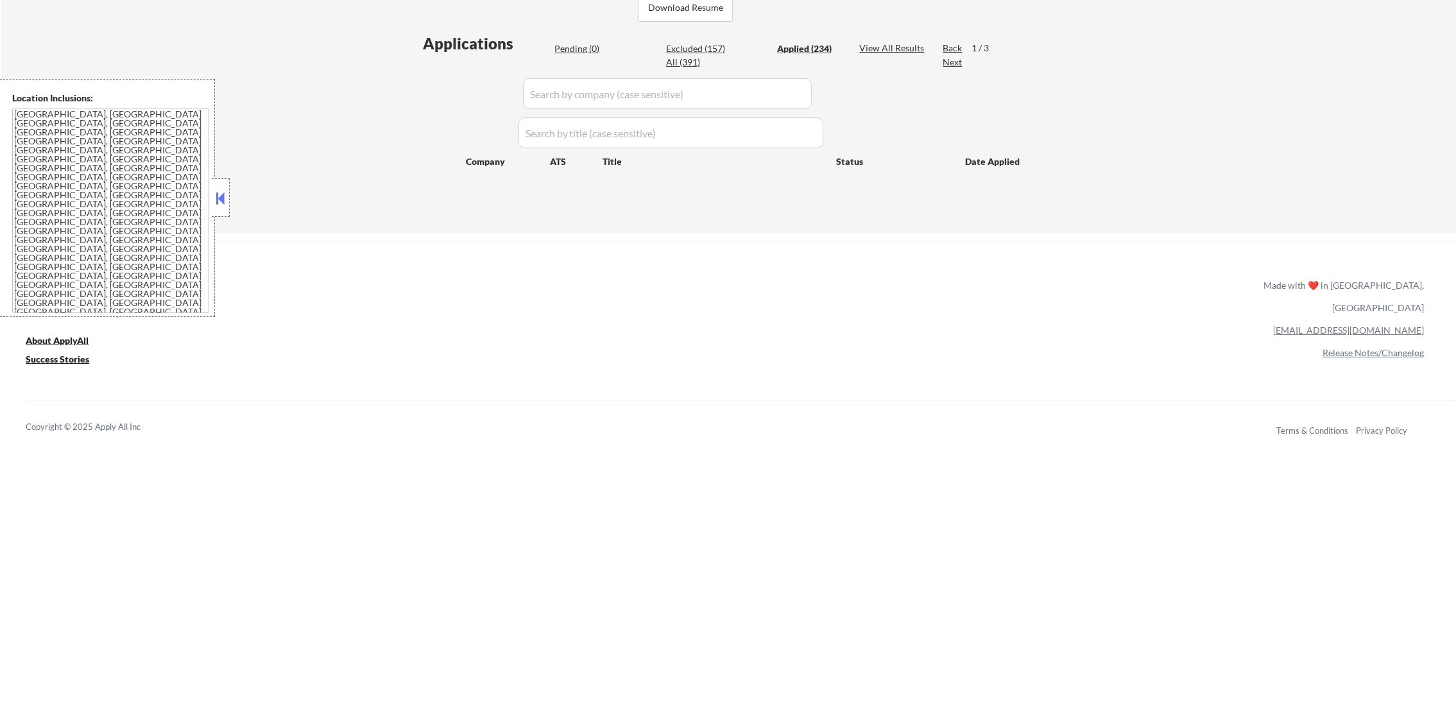
select select ""applied""
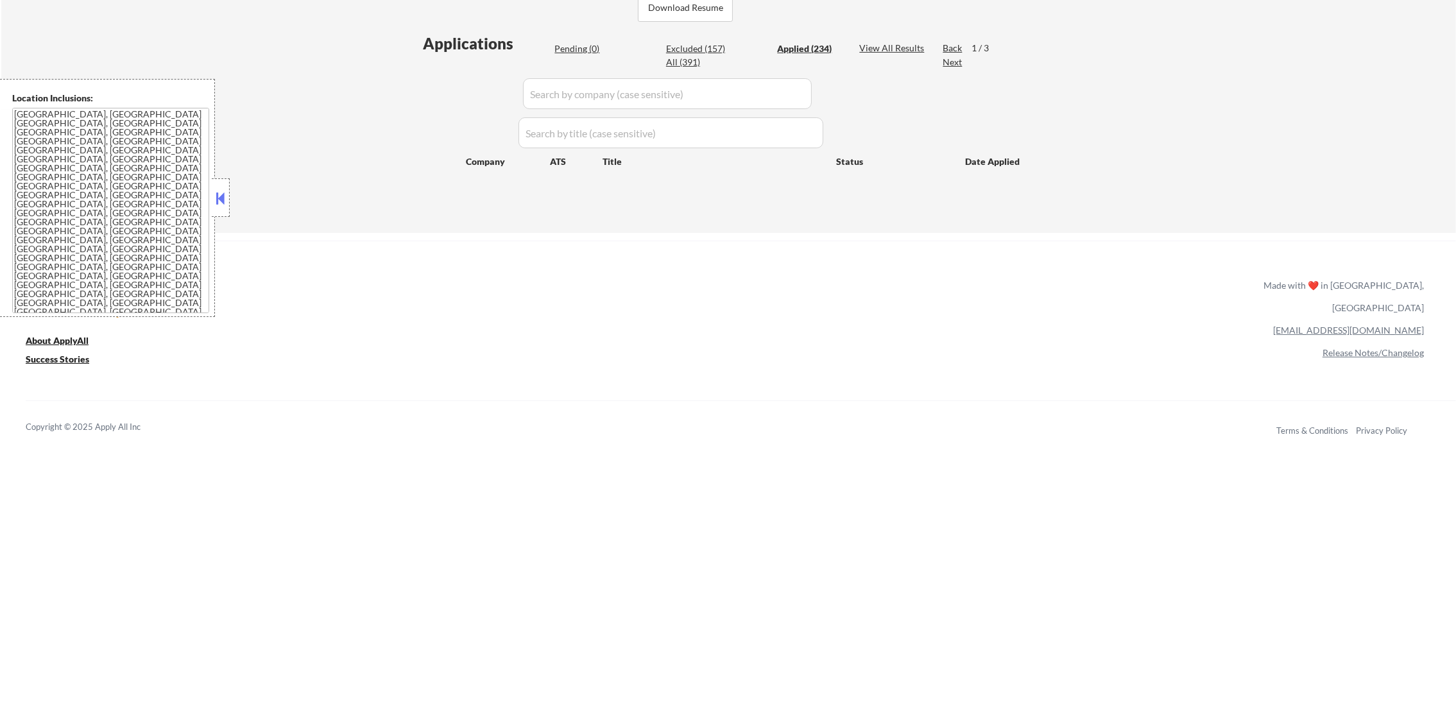
select select ""applied""
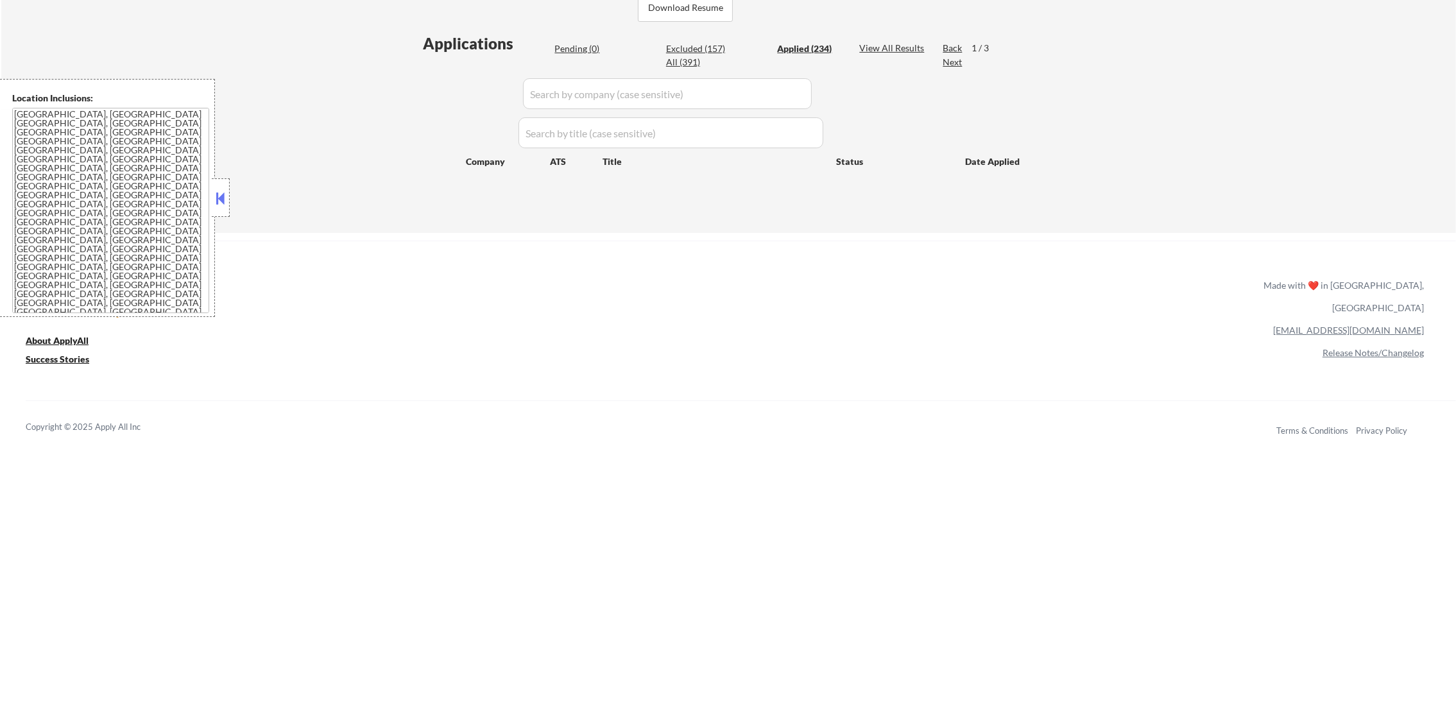
select select ""applied""
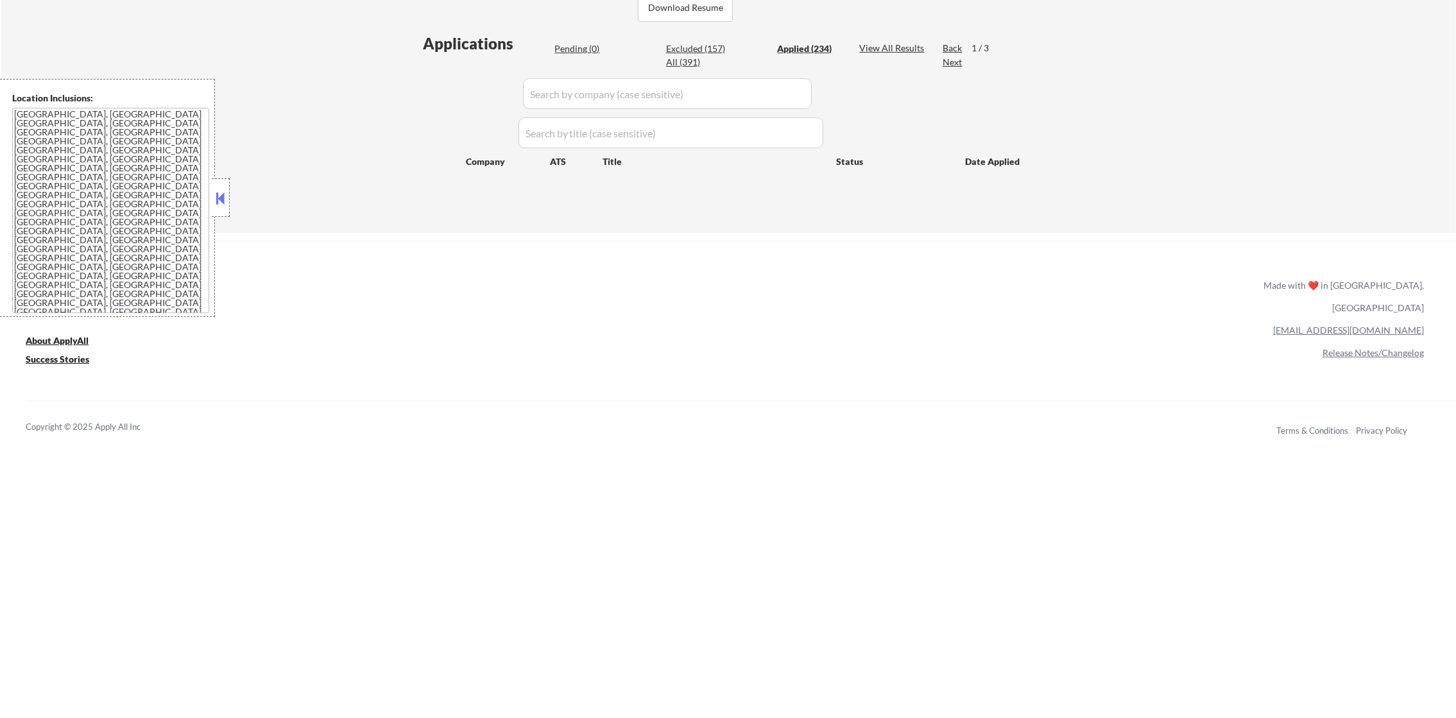
select select ""applied""
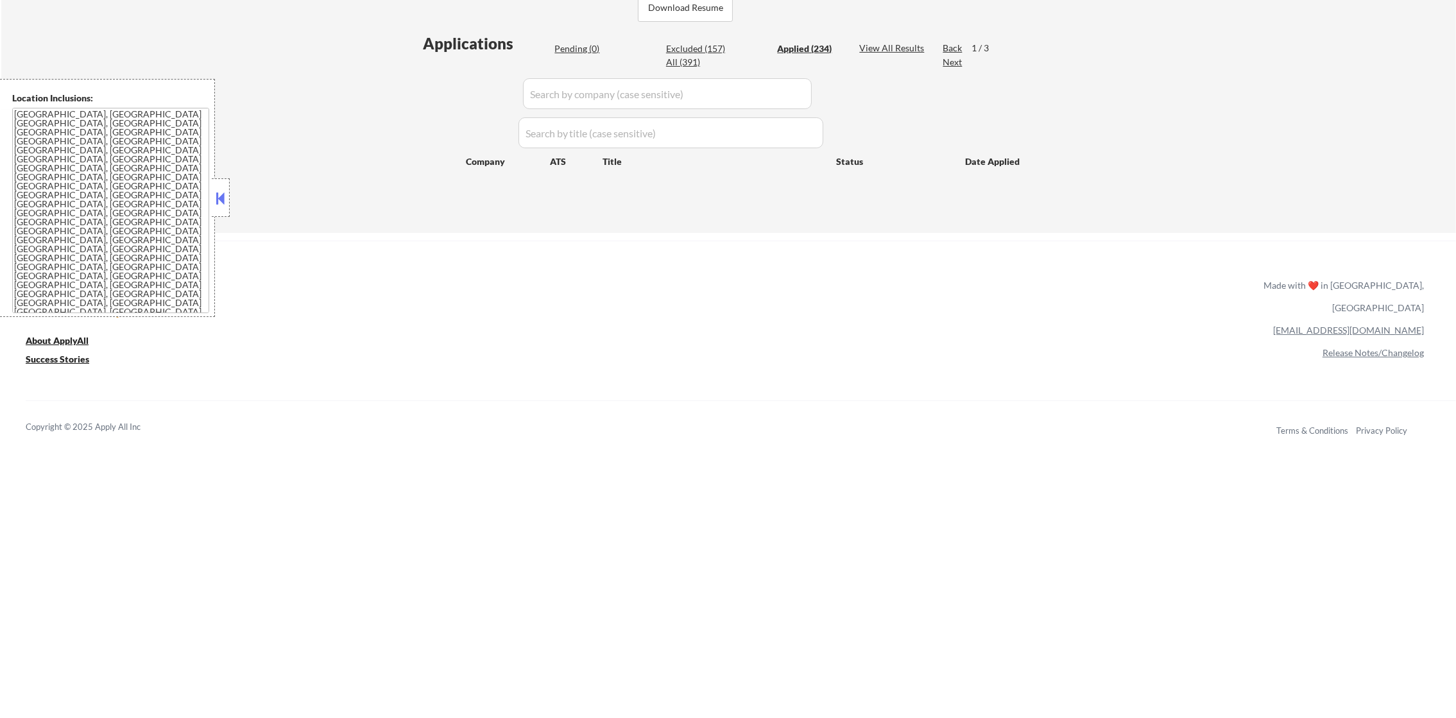
select select ""applied""
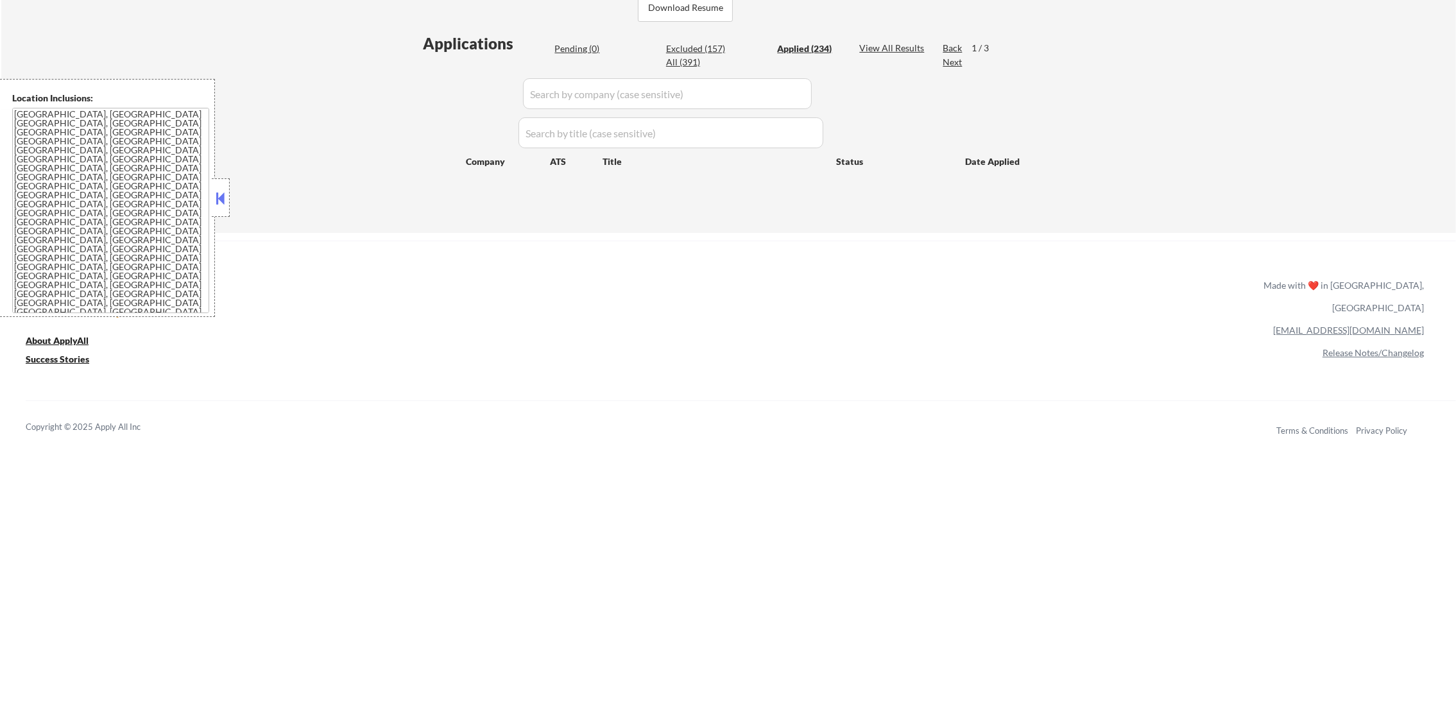
select select ""applied""
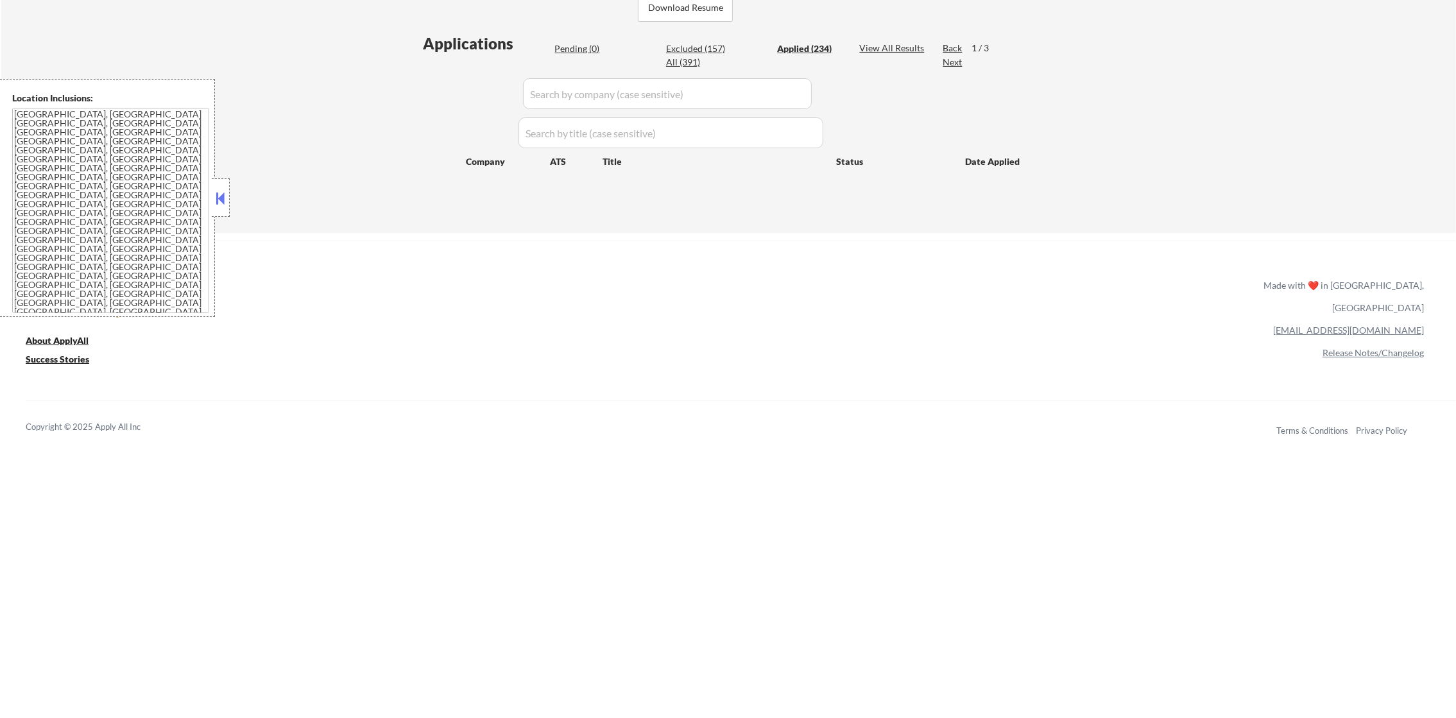
select select ""applied""
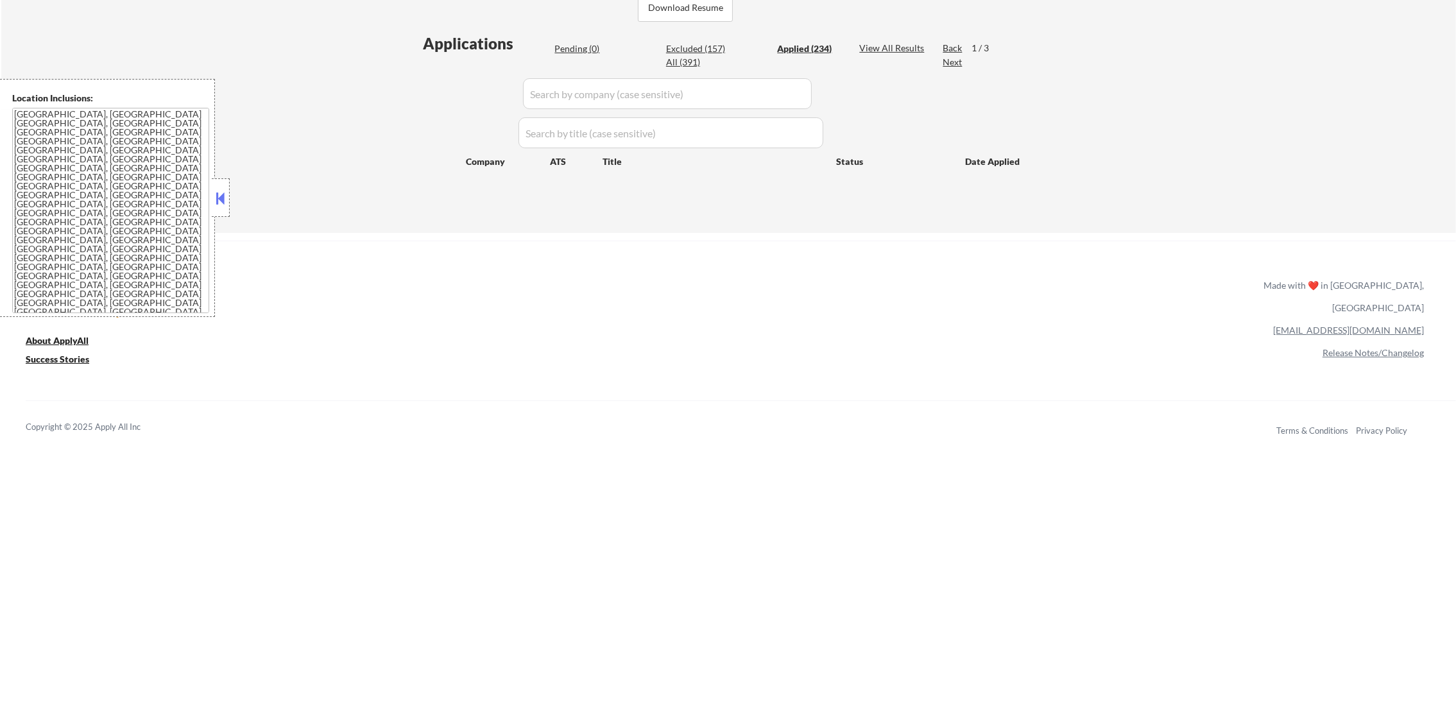
select select ""applied""
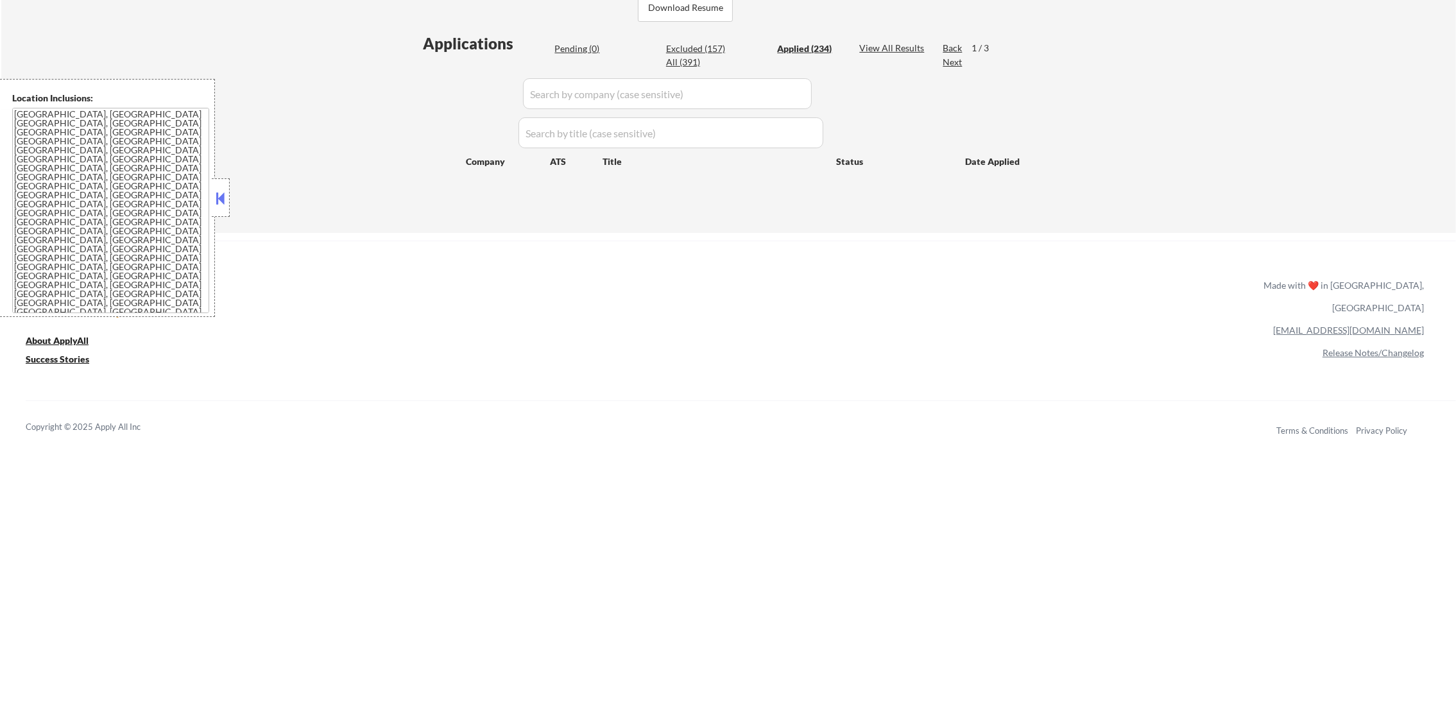
select select ""applied""
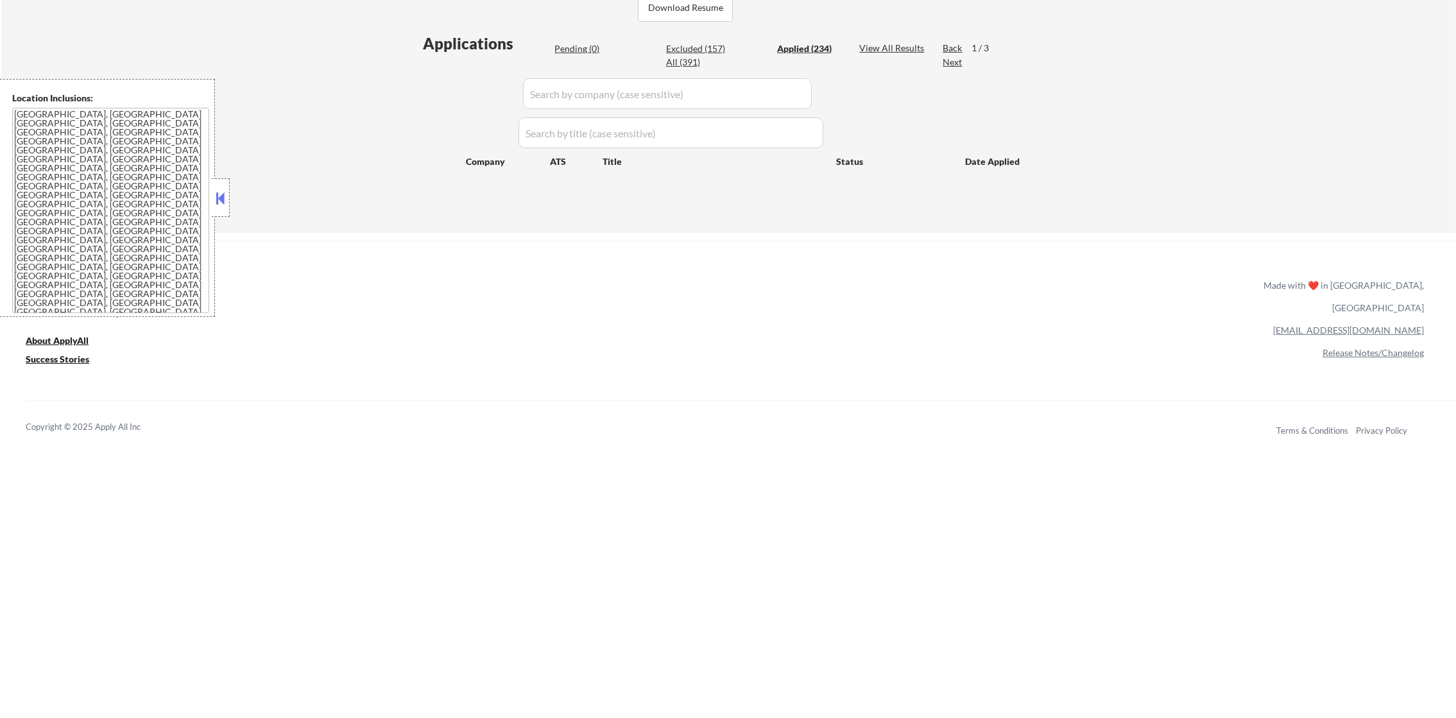
select select ""applied""
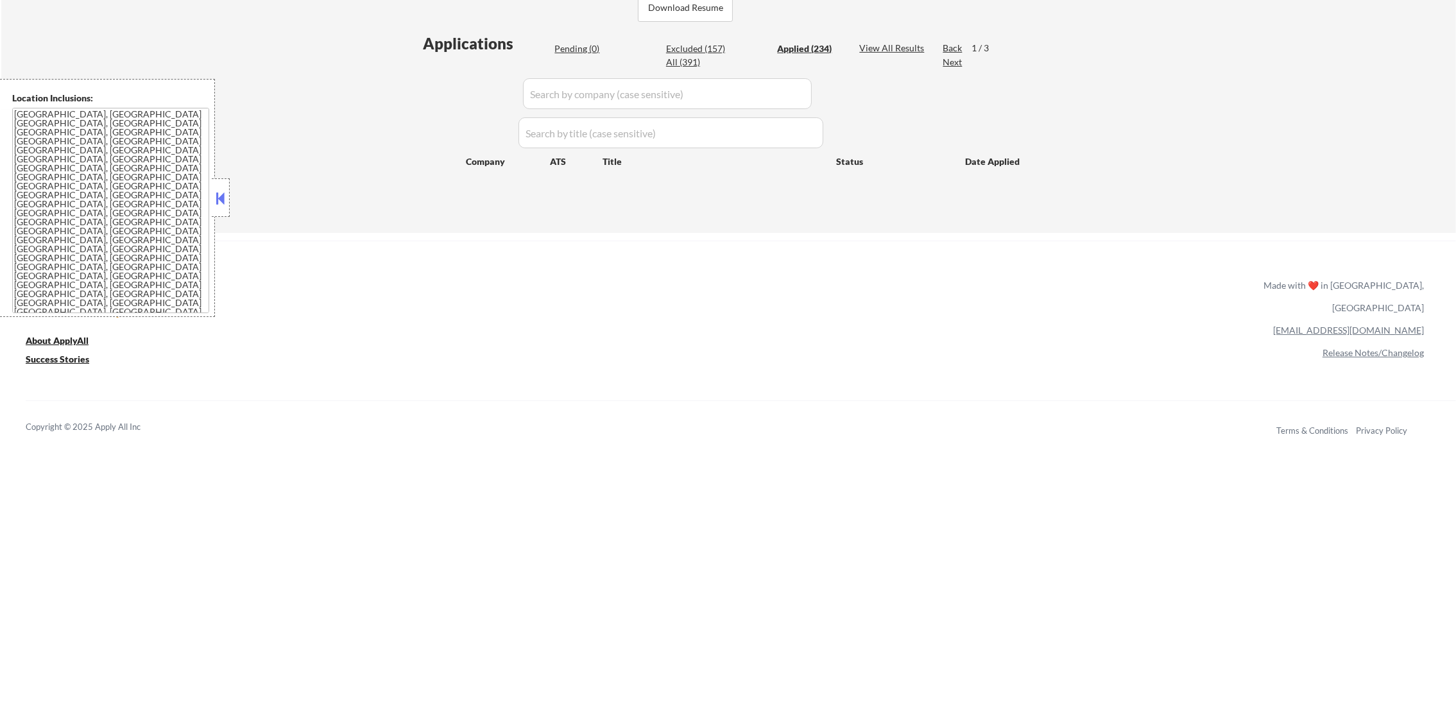
select select ""applied""
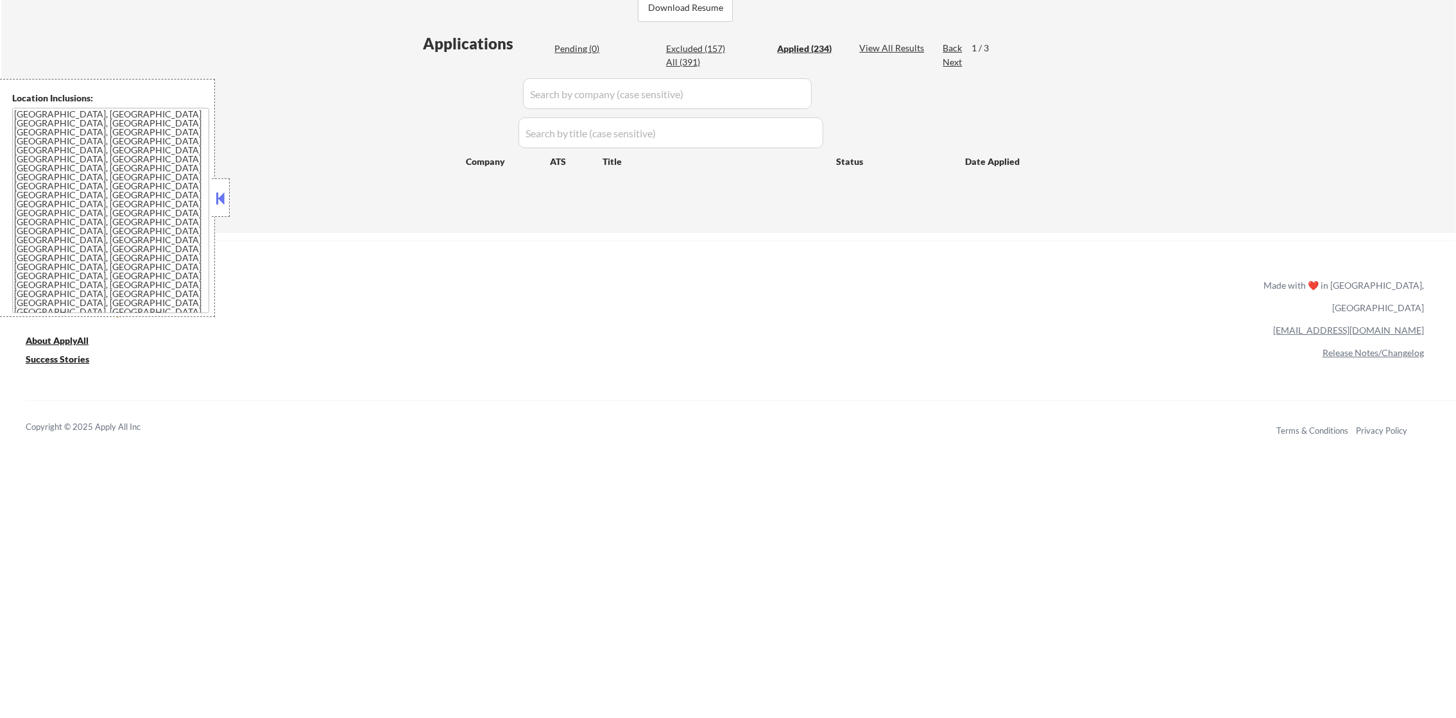
select select ""applied""
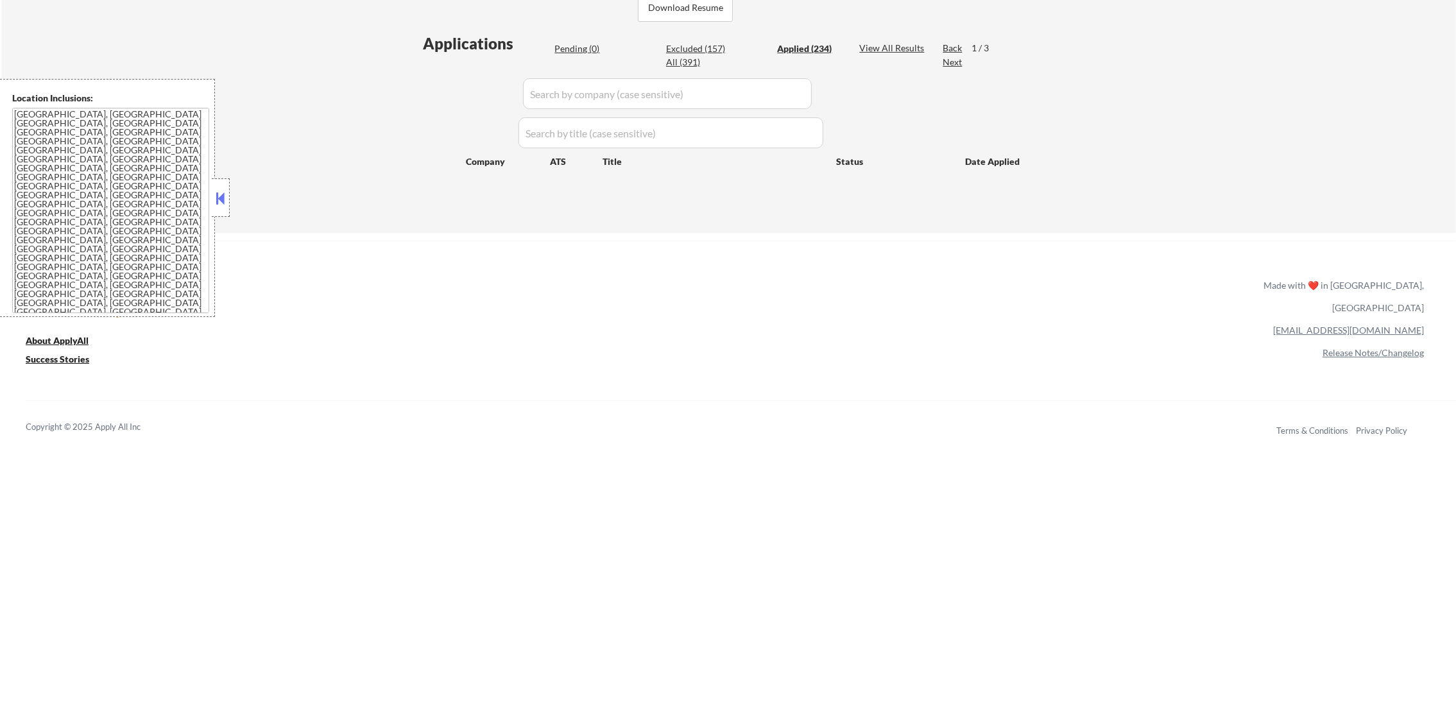
select select ""applied""
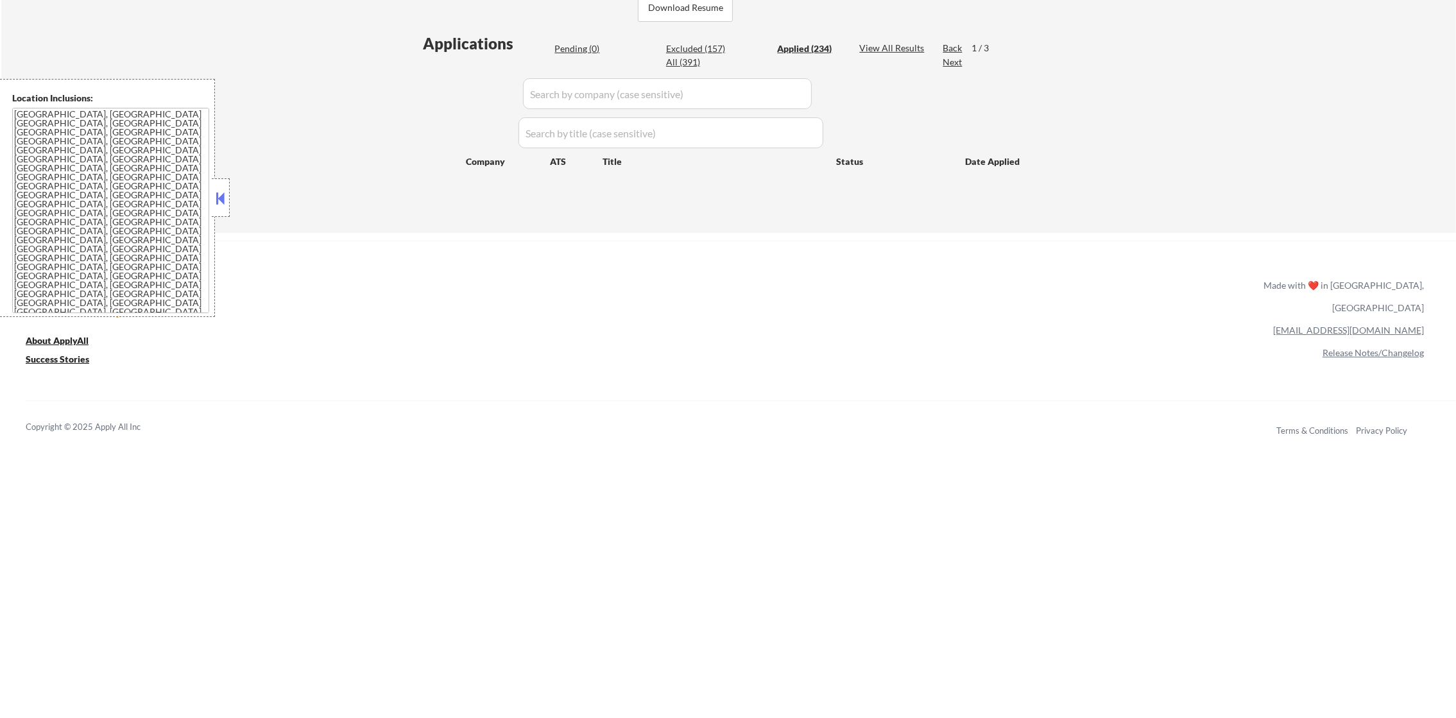
select select ""applied""
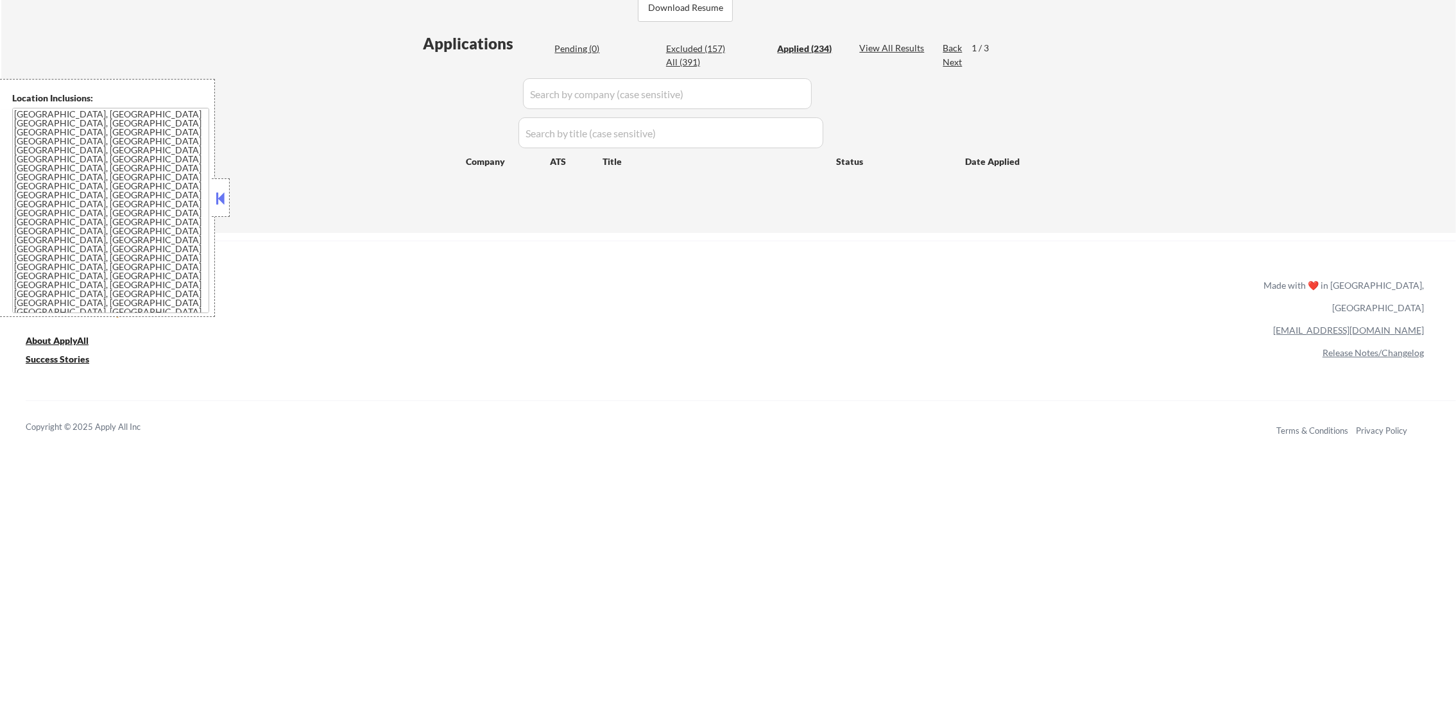
select select ""applied""
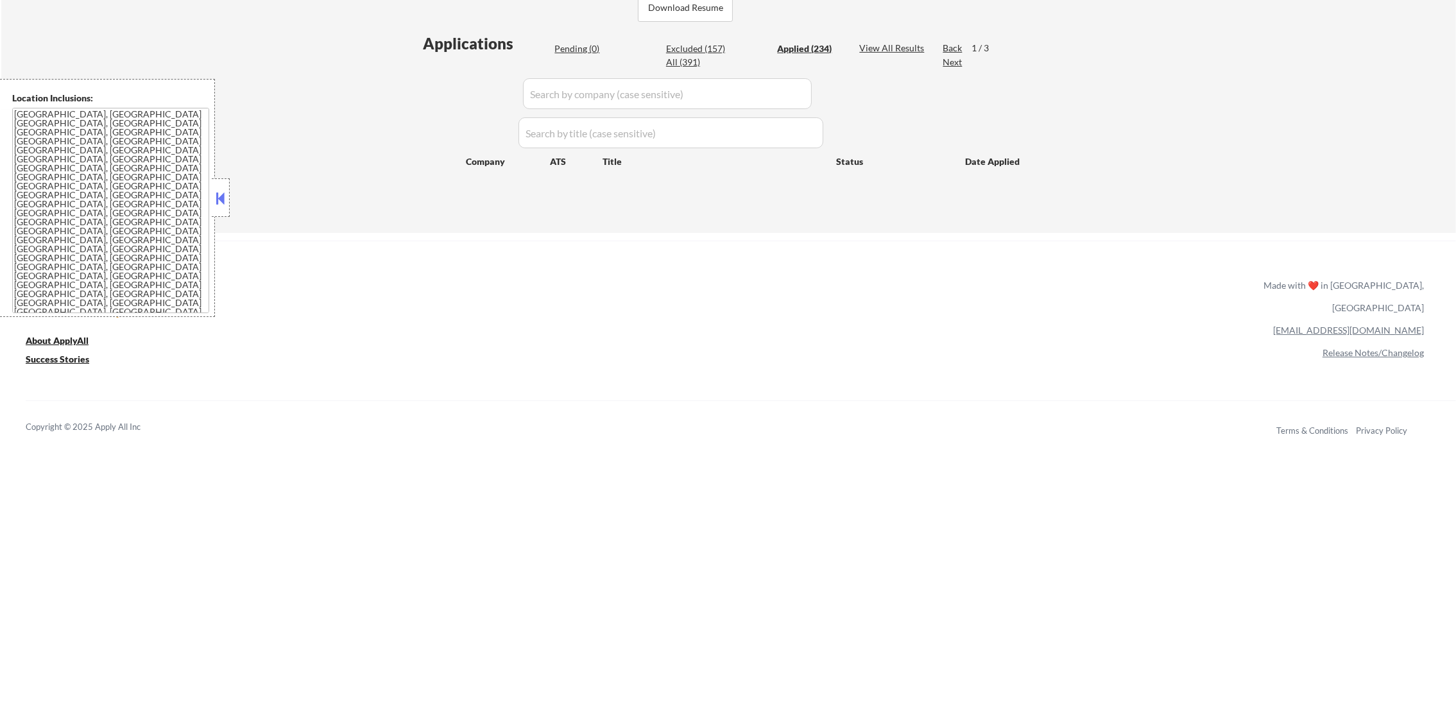
select select ""applied""
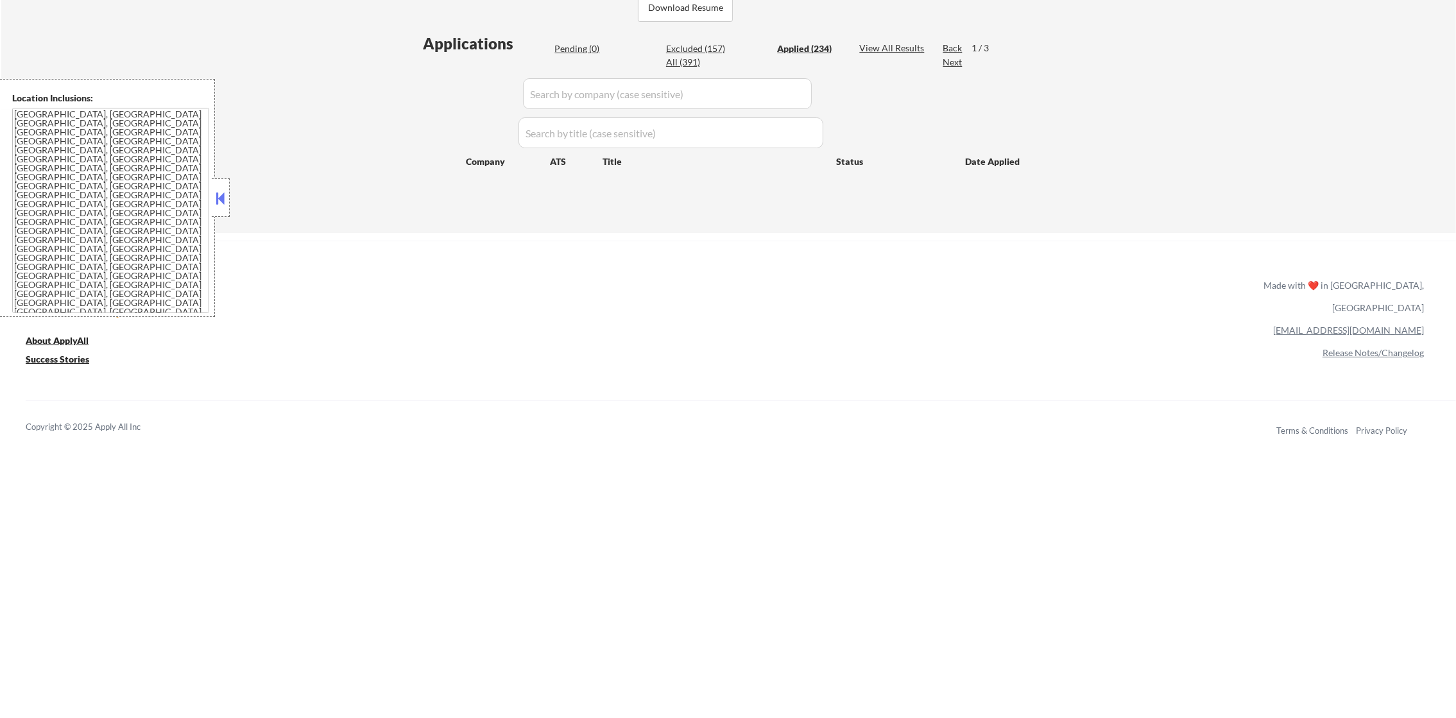
select select ""applied""
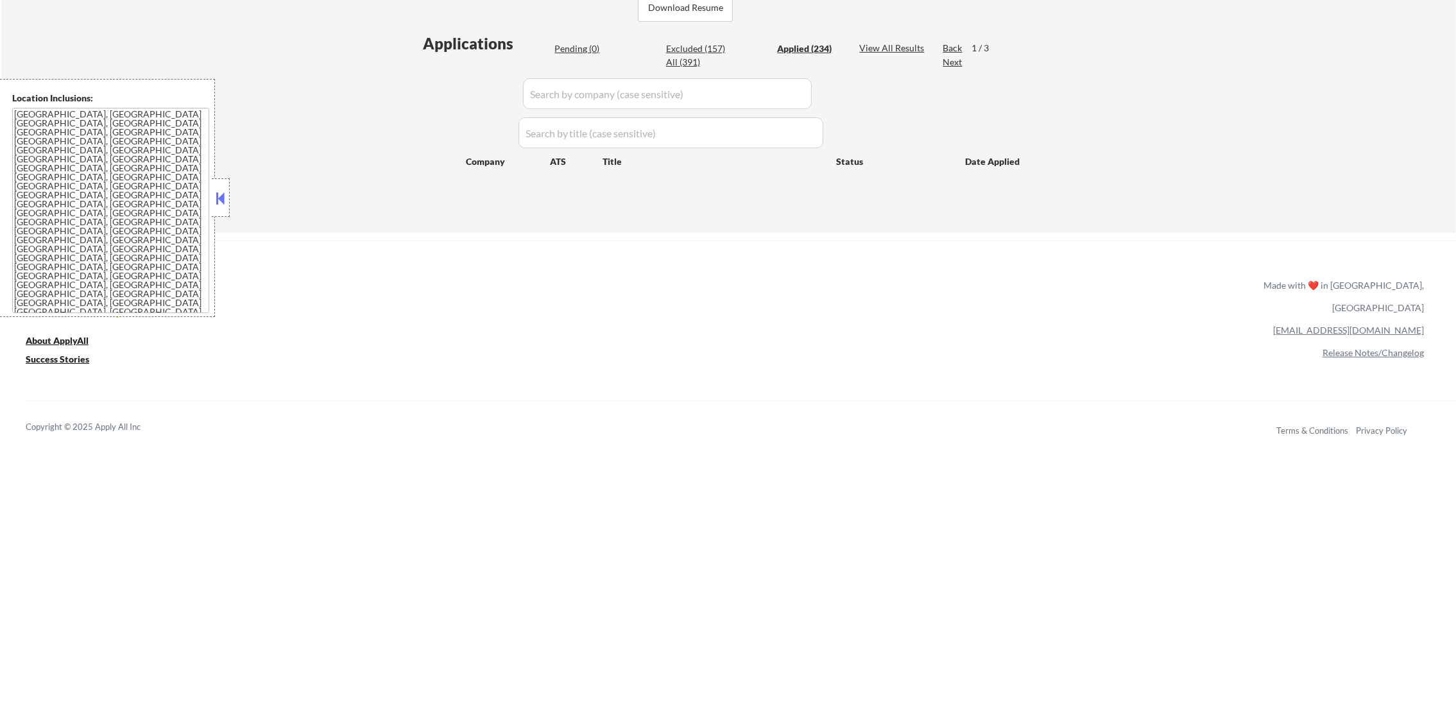
select select ""applied""
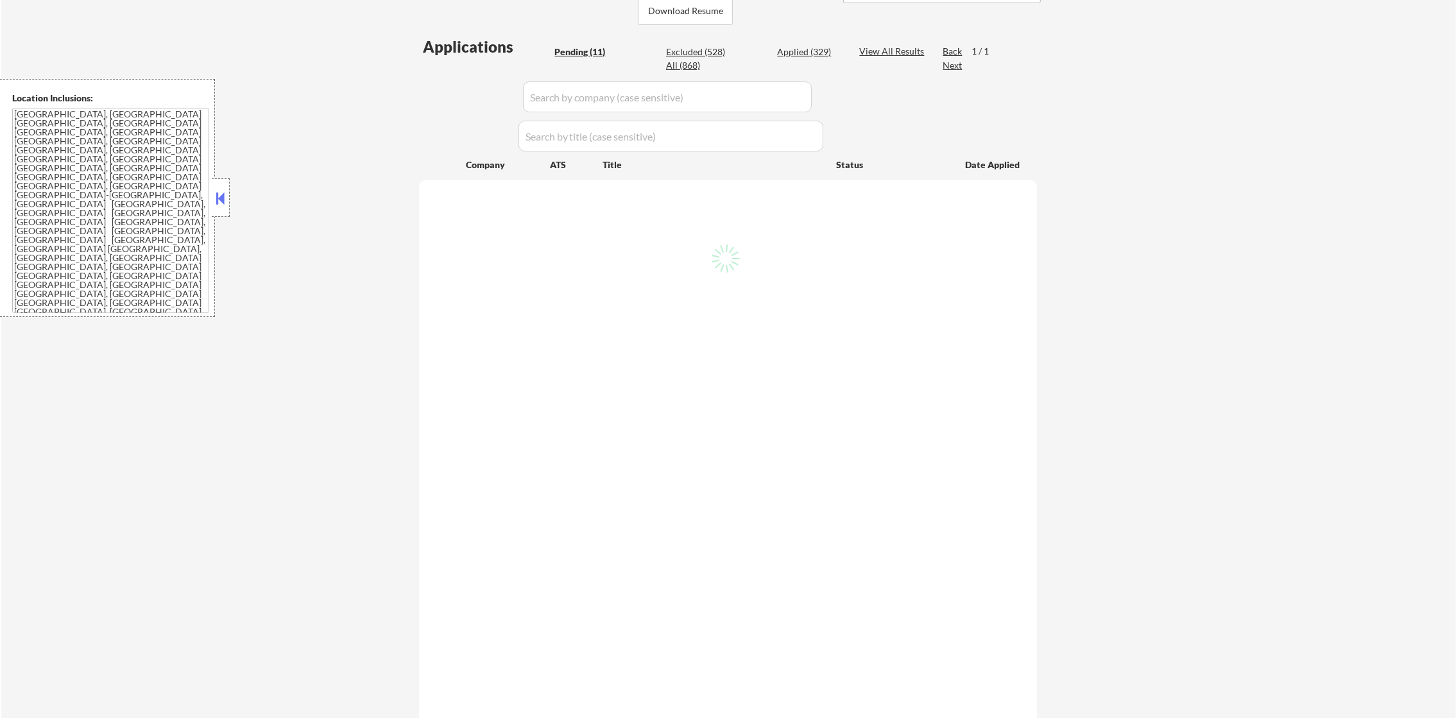
scroll to position [321, 0]
select select ""pending""
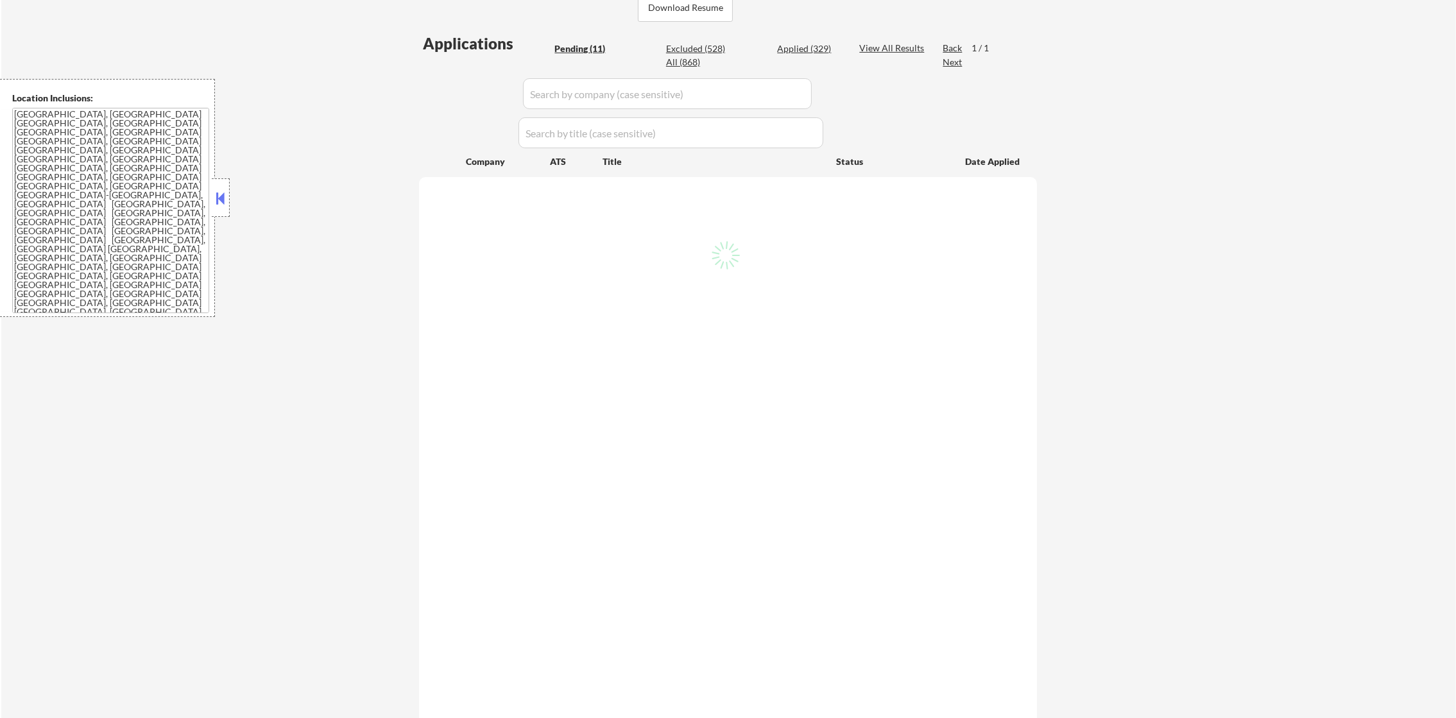
select select ""pending""
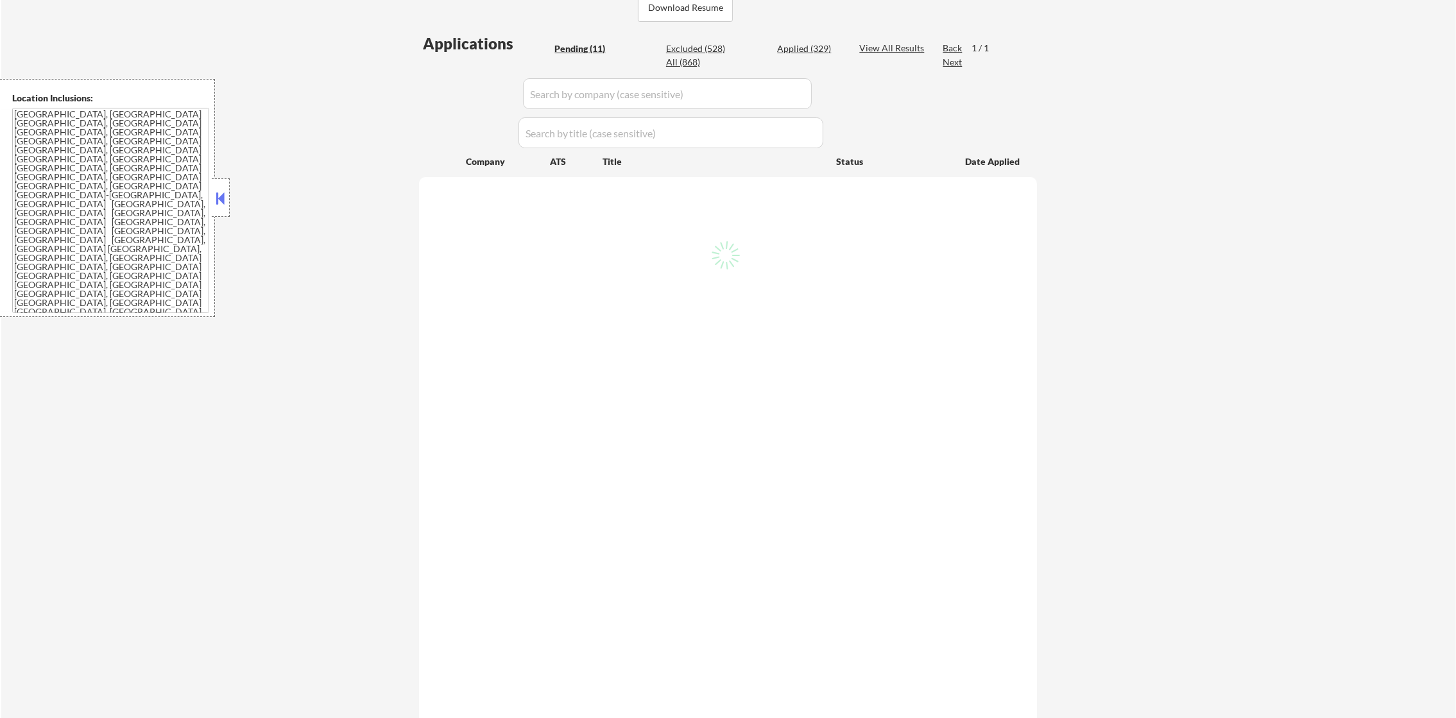
select select ""pending""
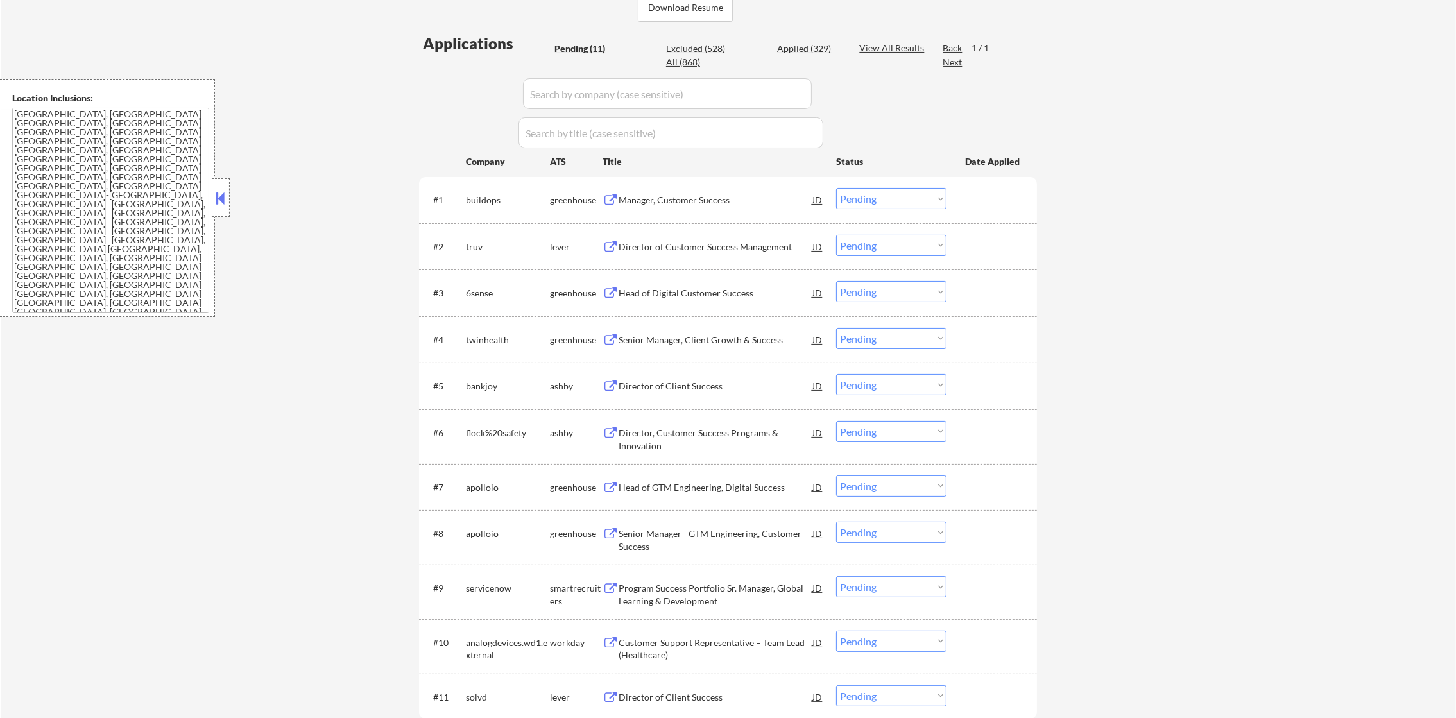
click at [659, 201] on div "Manager, Customer Success" at bounding box center [716, 200] width 194 height 13
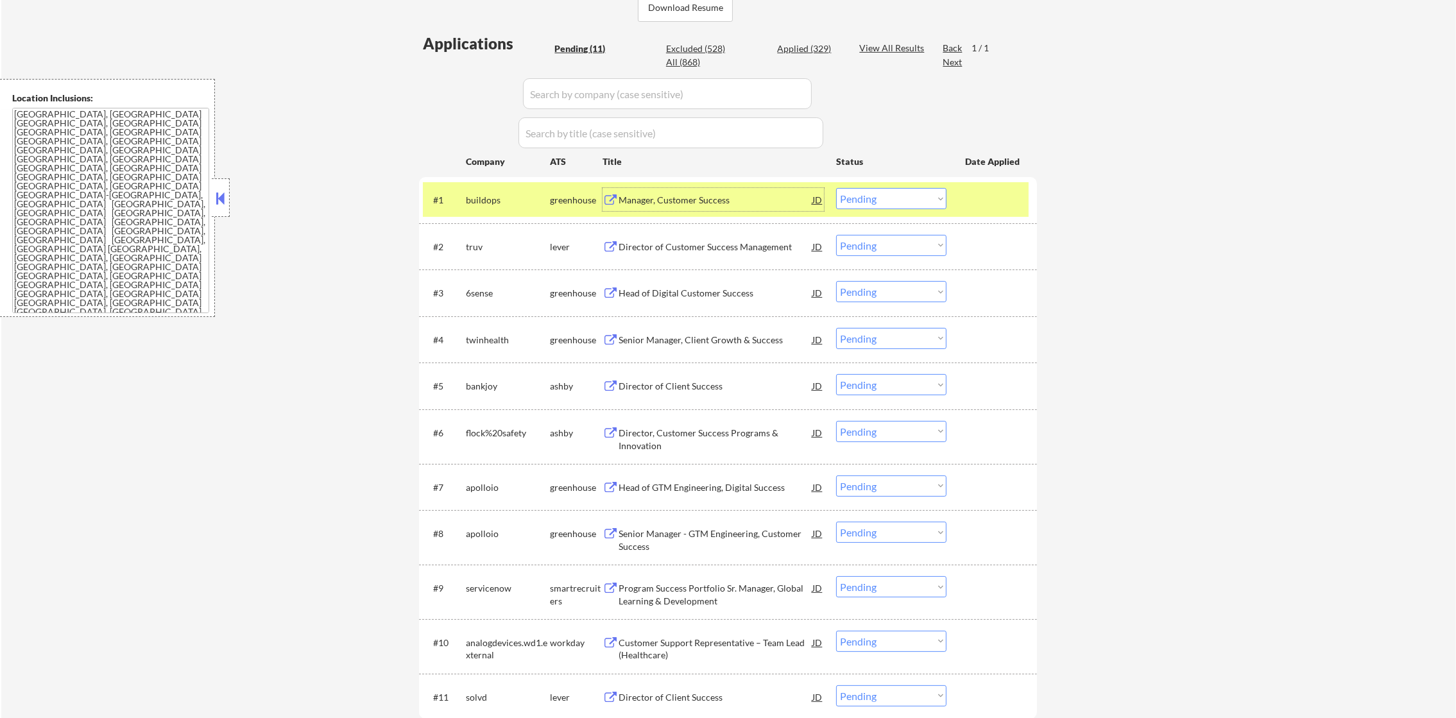
click at [896, 201] on select "Choose an option... Pending Applied Excluded (Questions) Excluded (Expired) Exc…" at bounding box center [891, 198] width 110 height 21
click at [836, 188] on select "Choose an option... Pending Applied Excluded (Questions) Excluded (Expired) Exc…" at bounding box center [891, 198] width 110 height 21
click at [499, 201] on div "buildops" at bounding box center [508, 200] width 84 height 13
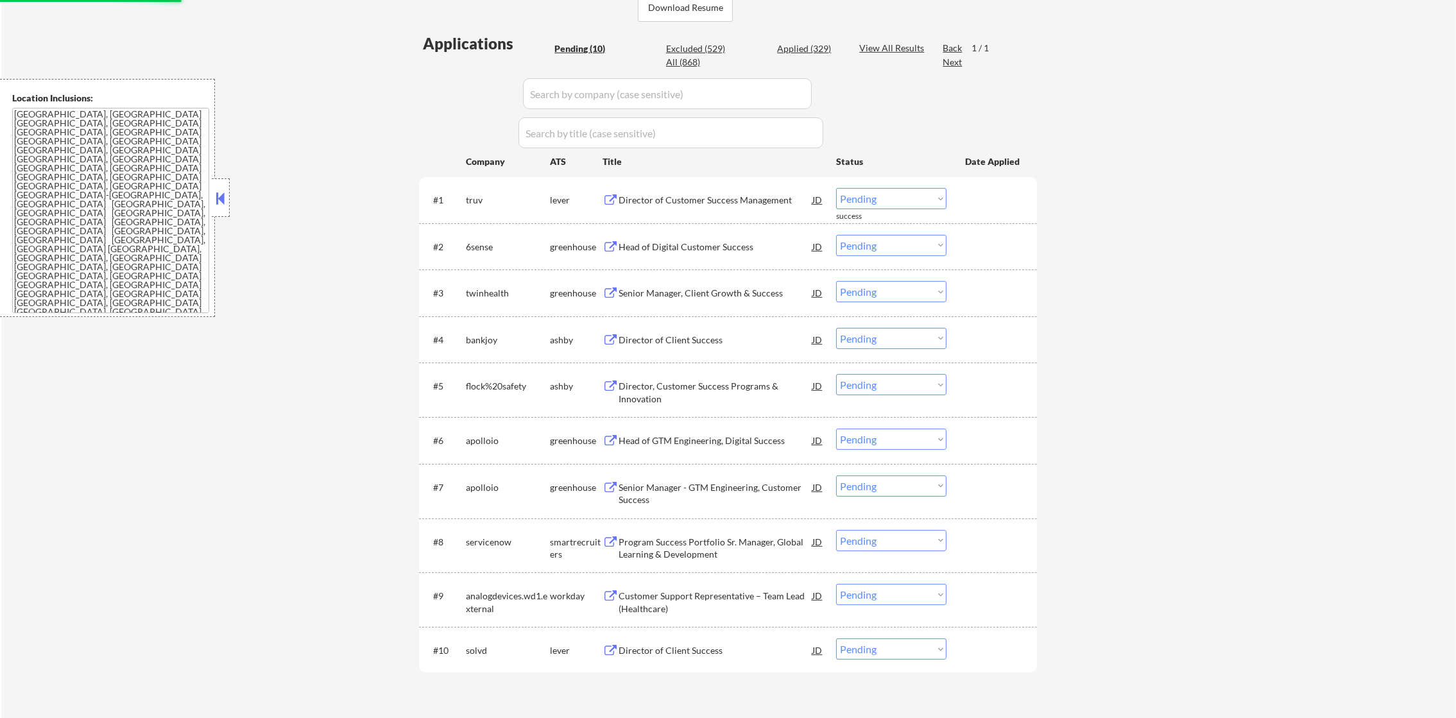
click at [742, 203] on div "Director of Customer Success Management" at bounding box center [716, 200] width 194 height 13
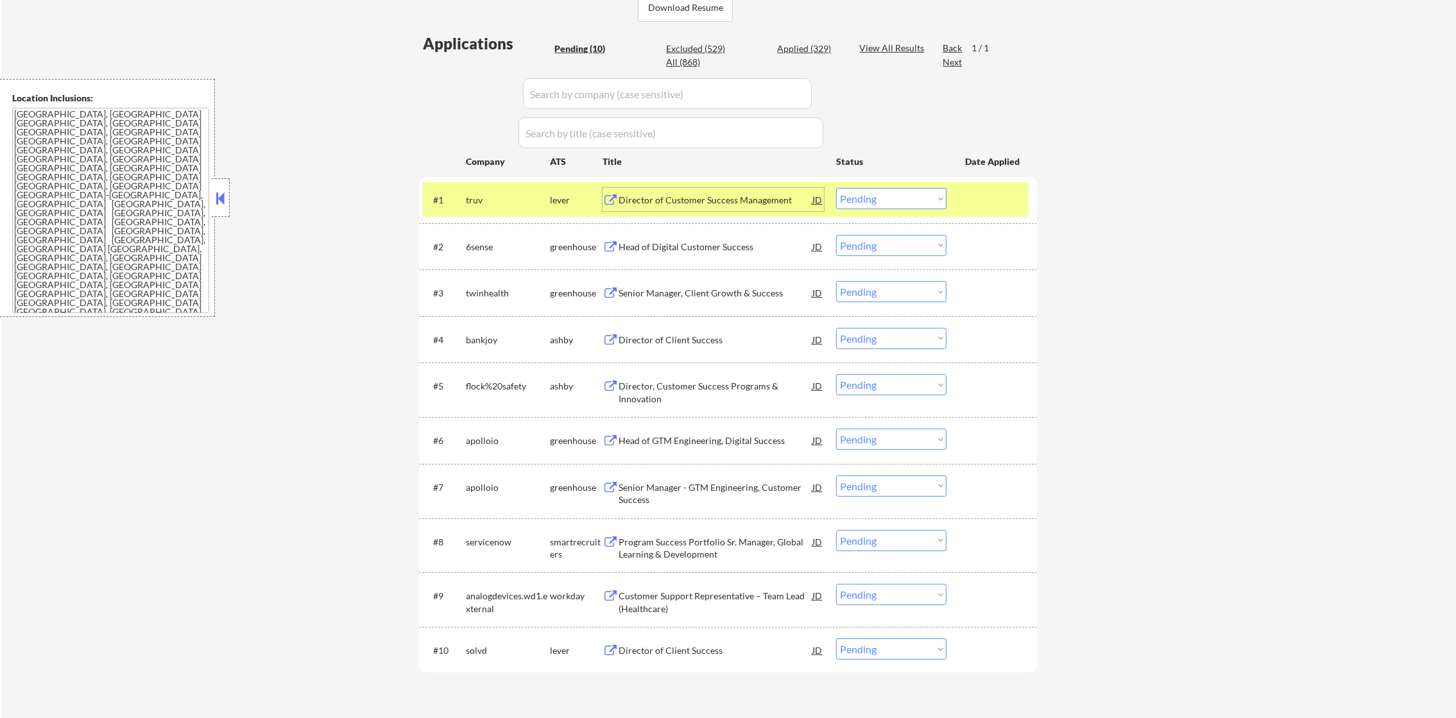
click at [844, 198] on select "Choose an option... Pending Applied Excluded (Questions) Excluded (Expired) Exc…" at bounding box center [891, 198] width 110 height 21
click at [836, 188] on select "Choose an option... Pending Applied Excluded (Questions) Excluded (Expired) Exc…" at bounding box center [891, 198] width 110 height 21
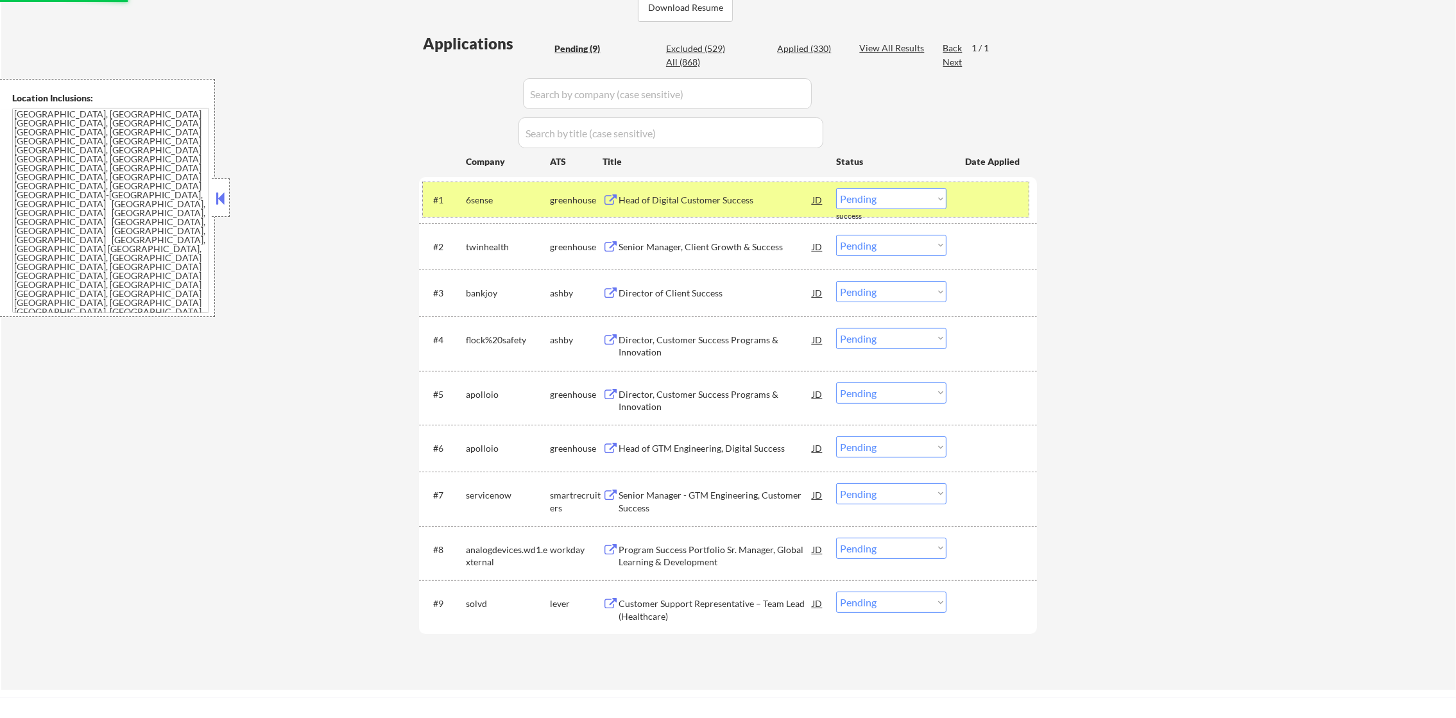
click at [501, 197] on div "6sense" at bounding box center [508, 200] width 84 height 13
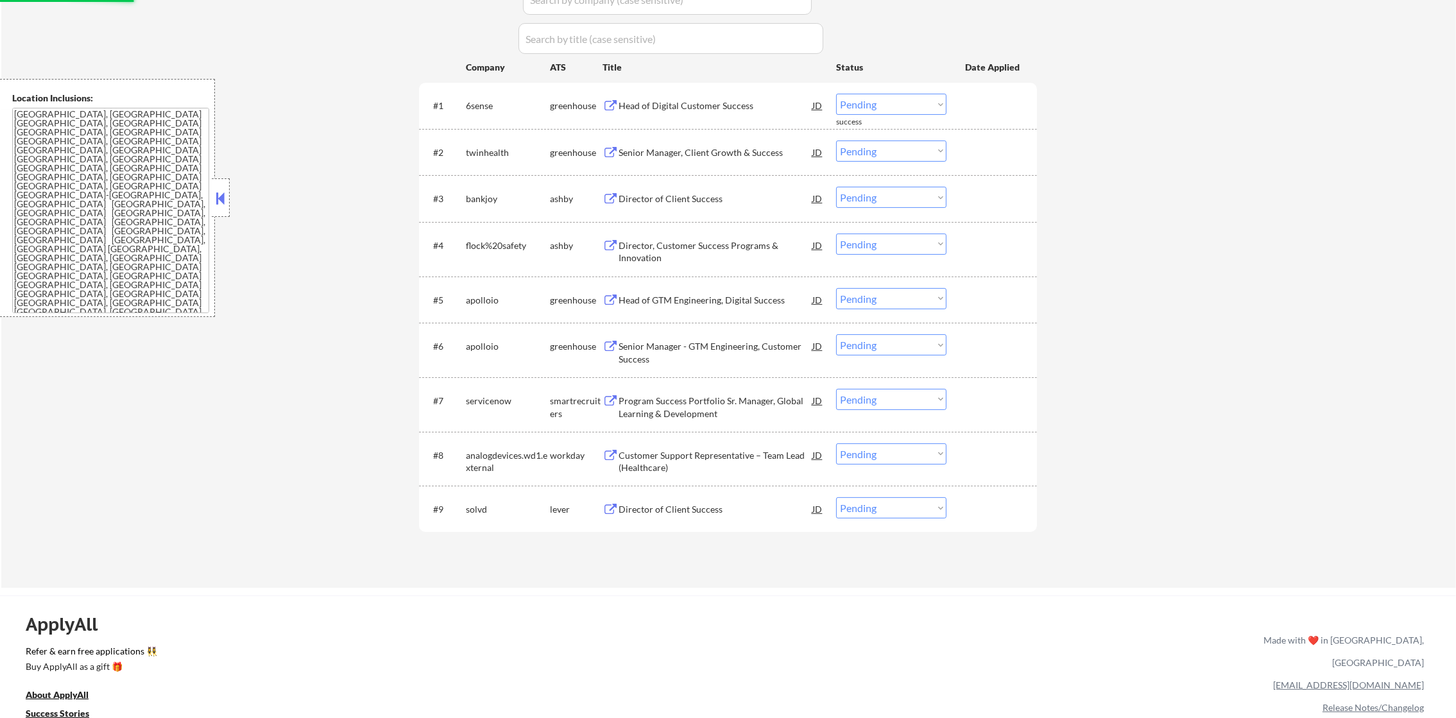
scroll to position [417, 0]
click at [675, 103] on div "Head of Digital Customer Success" at bounding box center [716, 104] width 194 height 13
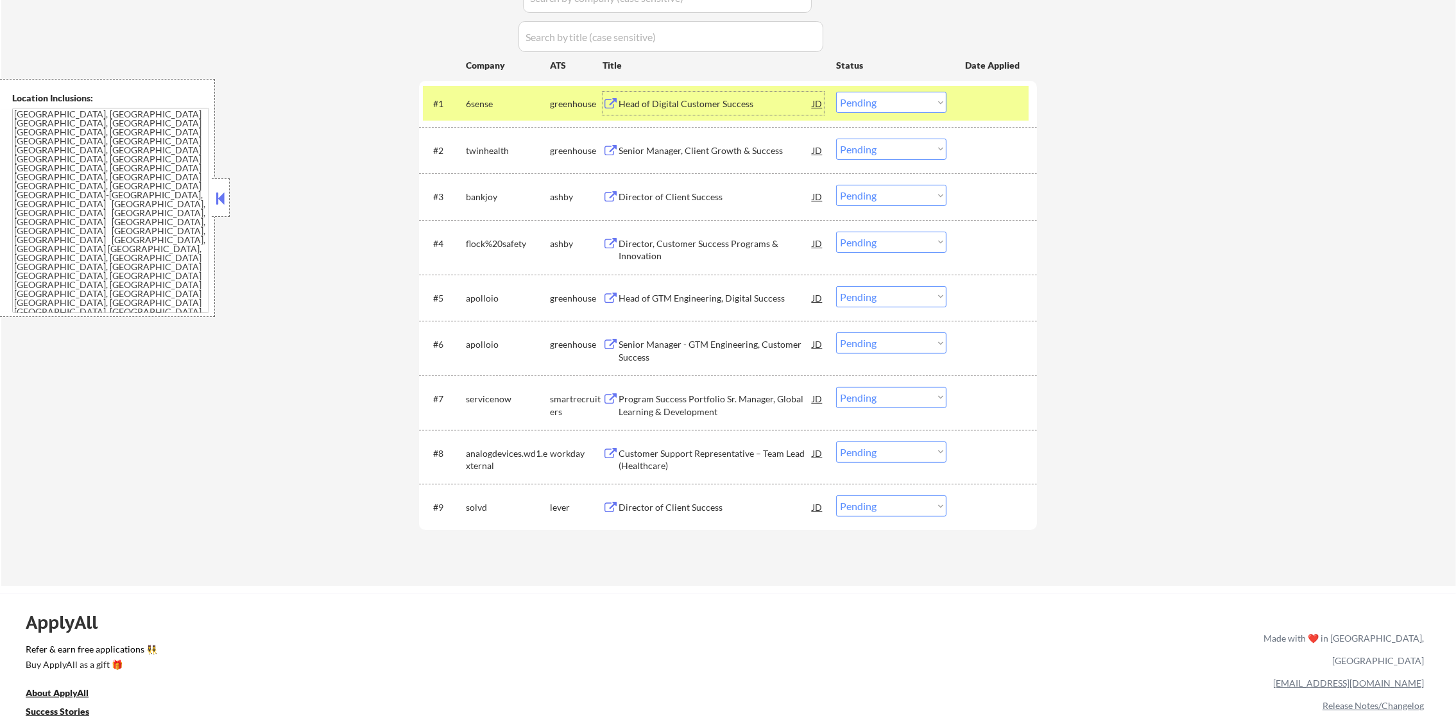
click at [856, 101] on select "Choose an option... Pending Applied Excluded (Questions) Excluded (Expired) Exc…" at bounding box center [891, 102] width 110 height 21
click at [836, 92] on select "Choose an option... Pending Applied Excluded (Questions) Excluded (Expired) Exc…" at bounding box center [891, 102] width 110 height 21
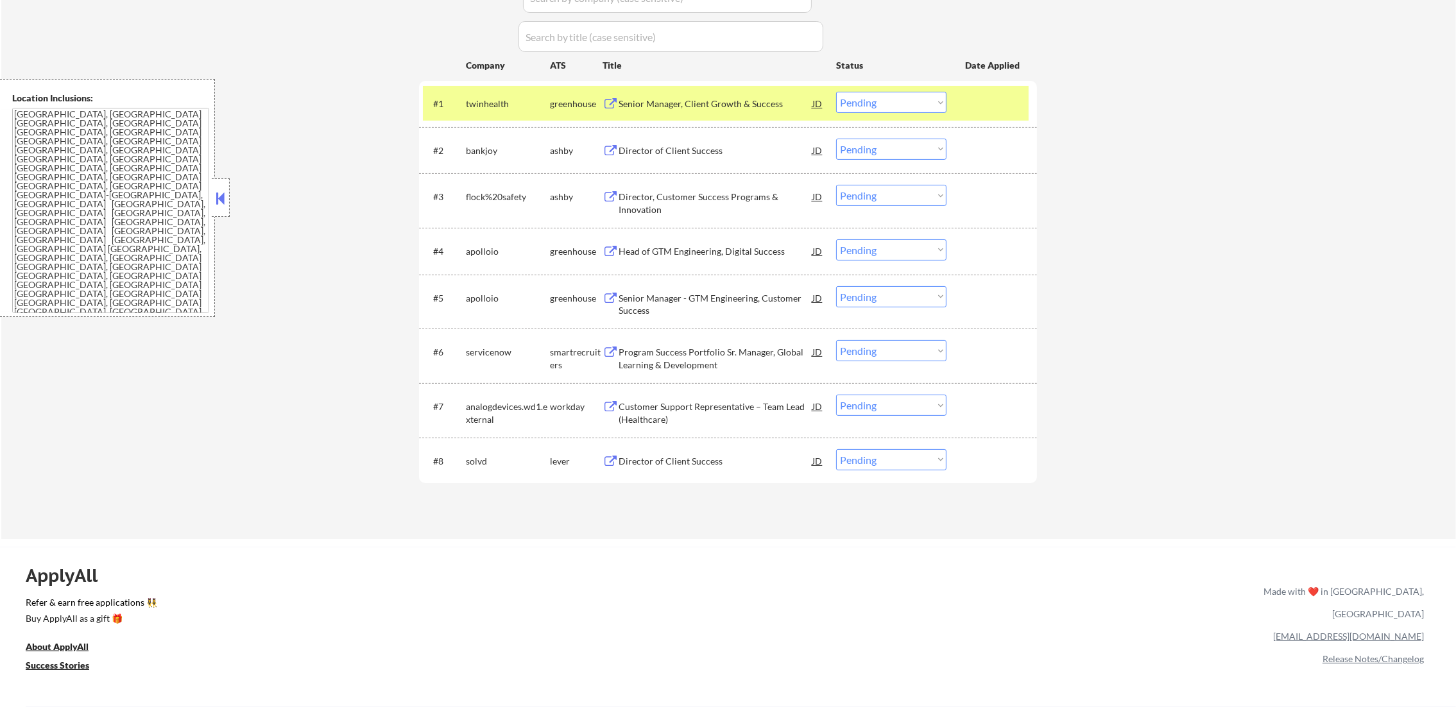
click at [488, 98] on div "twinhealth" at bounding box center [508, 104] width 84 height 13
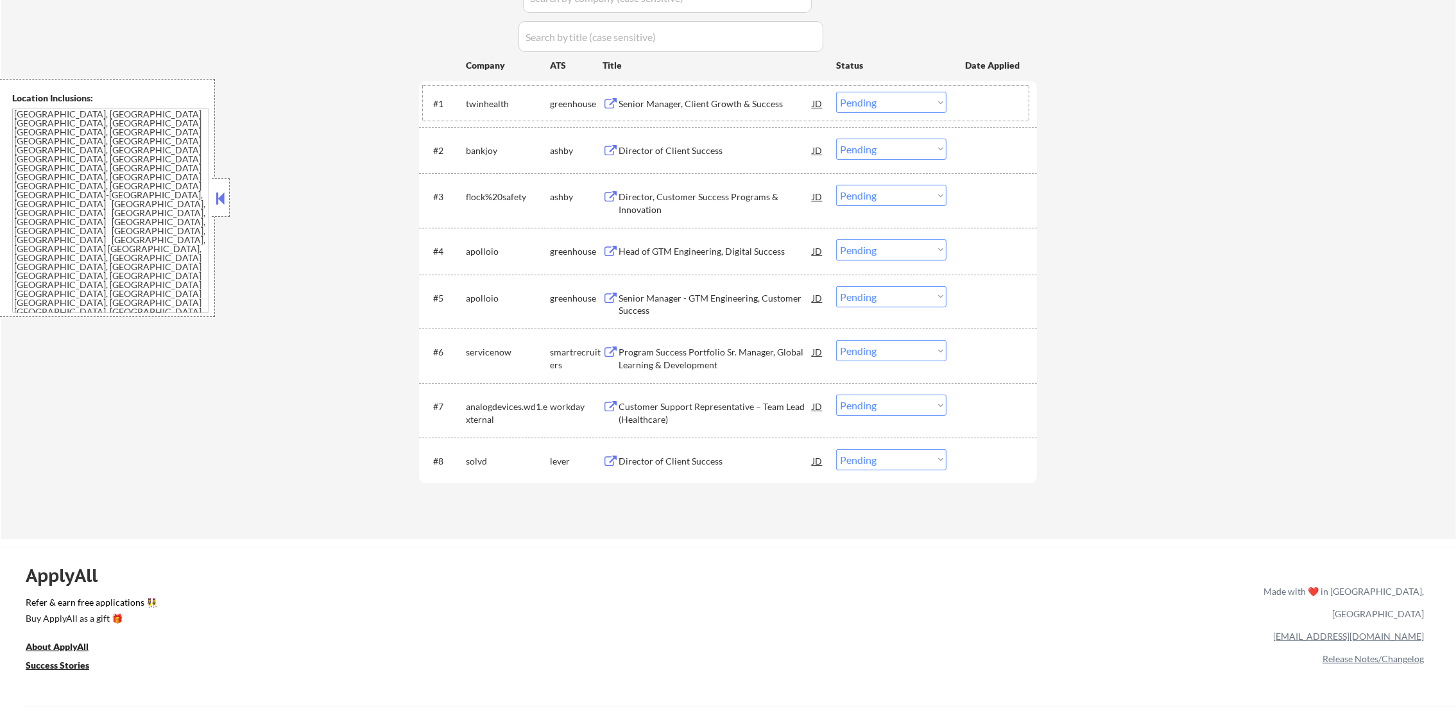
click at [707, 99] on div "Senior Manager, Client Growth & Success" at bounding box center [716, 104] width 194 height 13
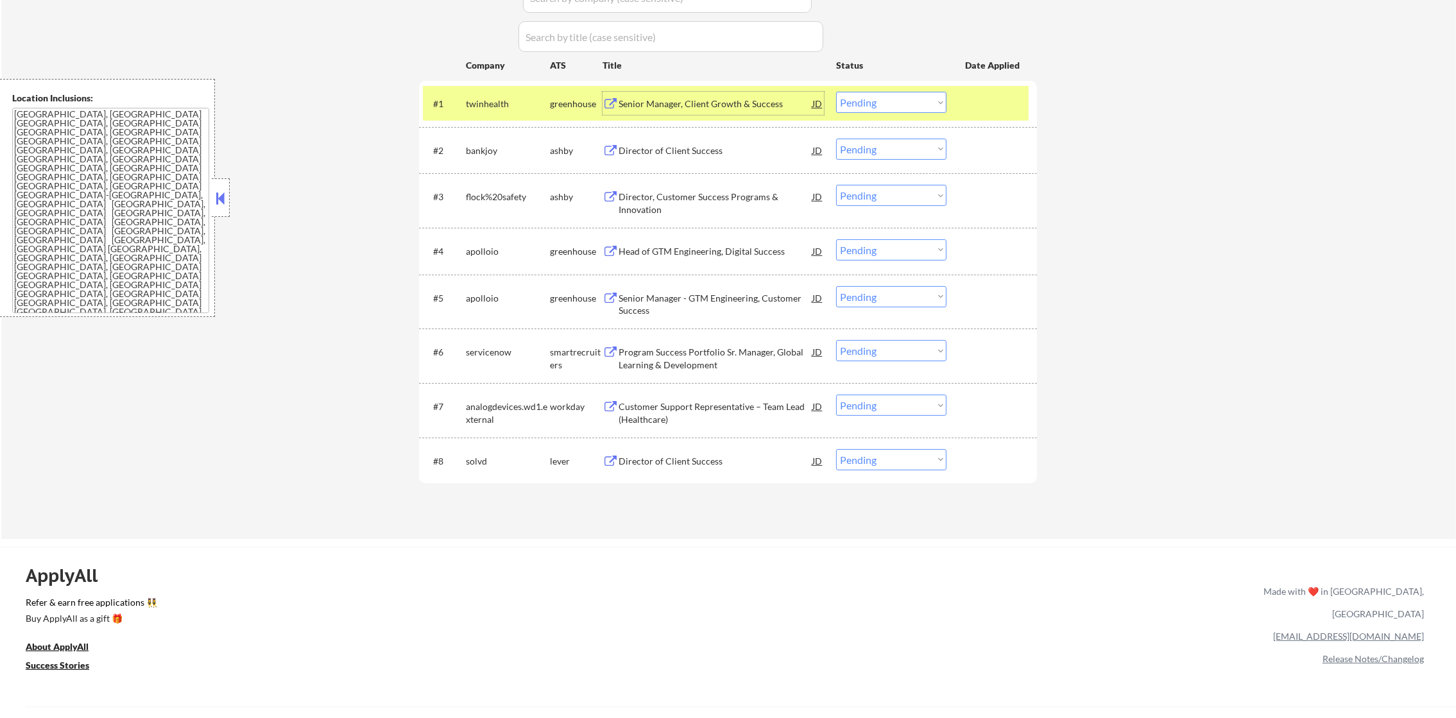
click at [699, 94] on div "Senior Manager, Client Growth & Success" at bounding box center [716, 103] width 194 height 23
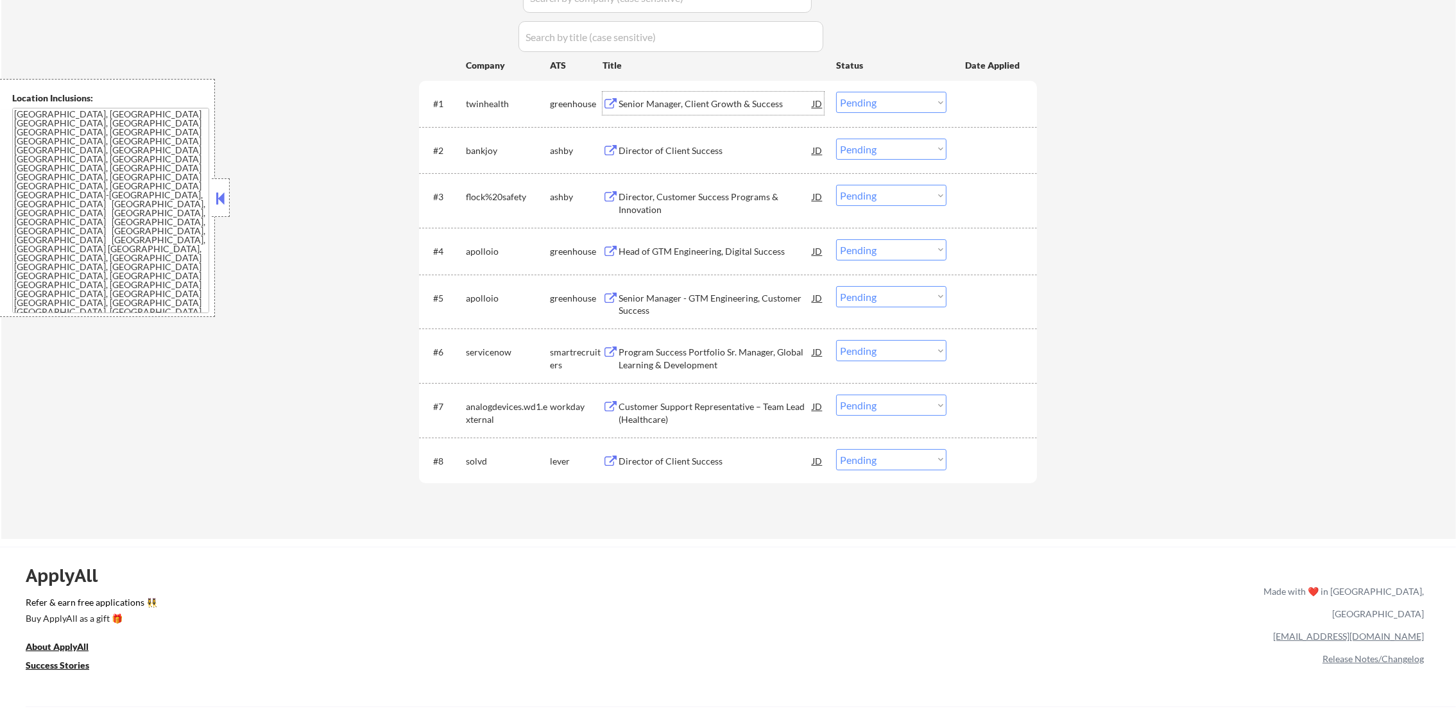
click at [863, 96] on select "Choose an option... Pending Applied Excluded (Questions) Excluded (Expired) Exc…" at bounding box center [891, 102] width 110 height 21
click at [836, 92] on select "Choose an option... Pending Applied Excluded (Questions) Excluded (Expired) Exc…" at bounding box center [891, 102] width 110 height 21
select select ""pending""
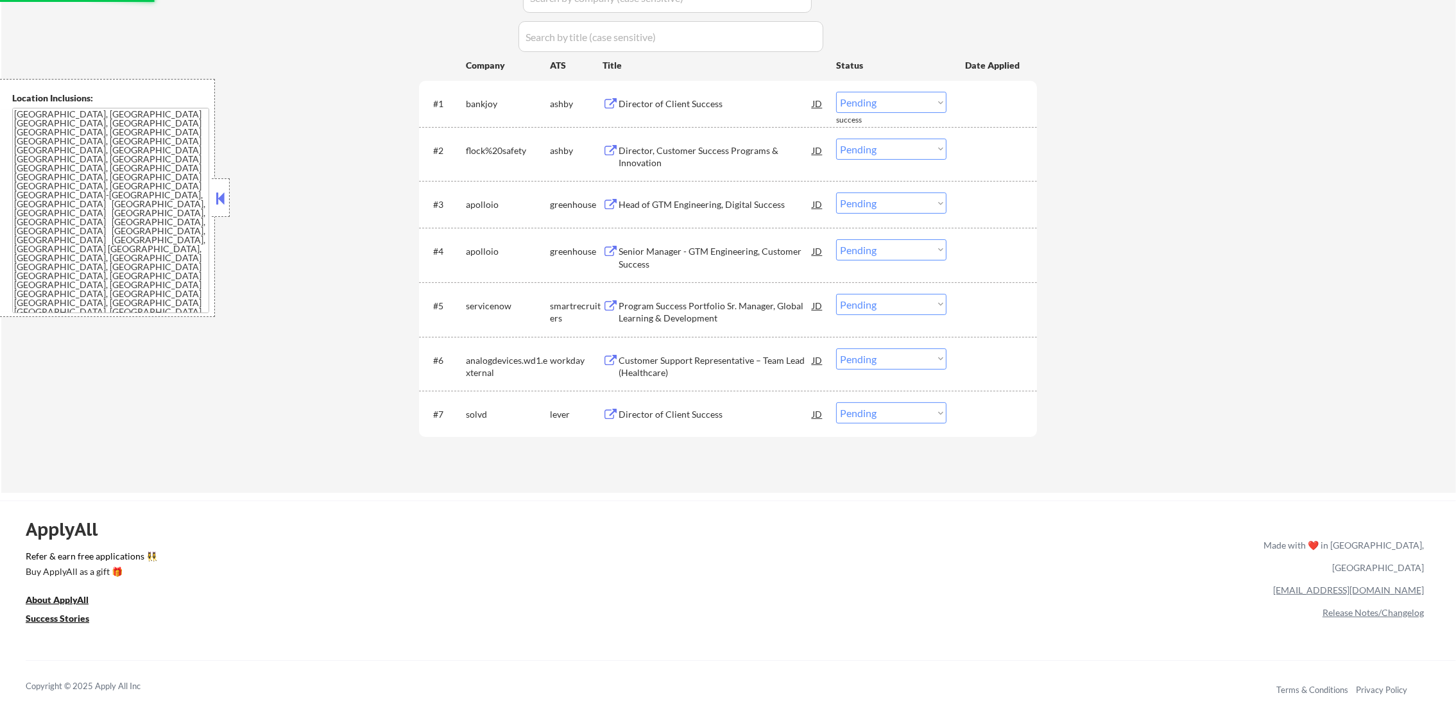
click at [652, 416] on div "Director of Client Success" at bounding box center [716, 414] width 194 height 13
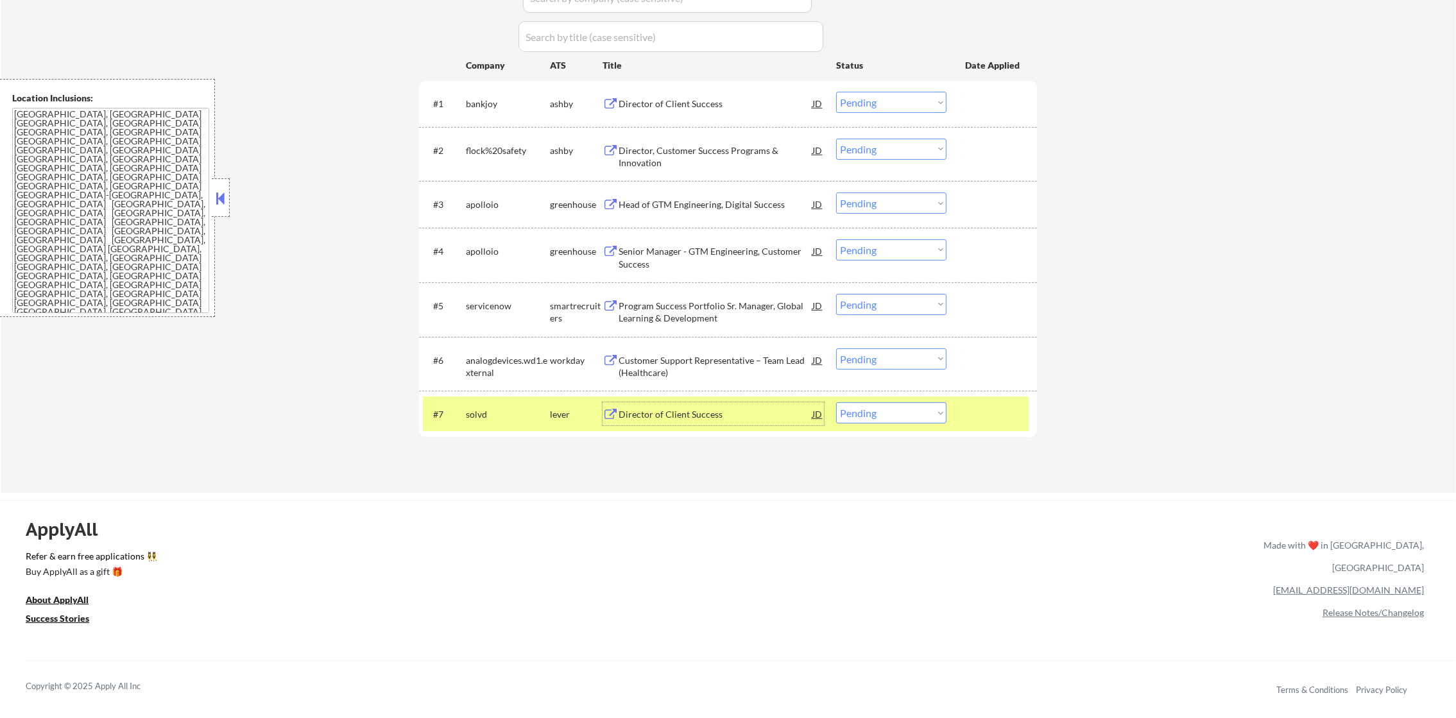
click at [850, 411] on select "Choose an option... Pending Applied Excluded (Questions) Excluded (Expired) Exc…" at bounding box center [891, 412] width 110 height 21
select select ""applied""
click at [836, 402] on select "Choose an option... Pending Applied Excluded (Questions) Excluded (Expired) Exc…" at bounding box center [891, 412] width 110 height 21
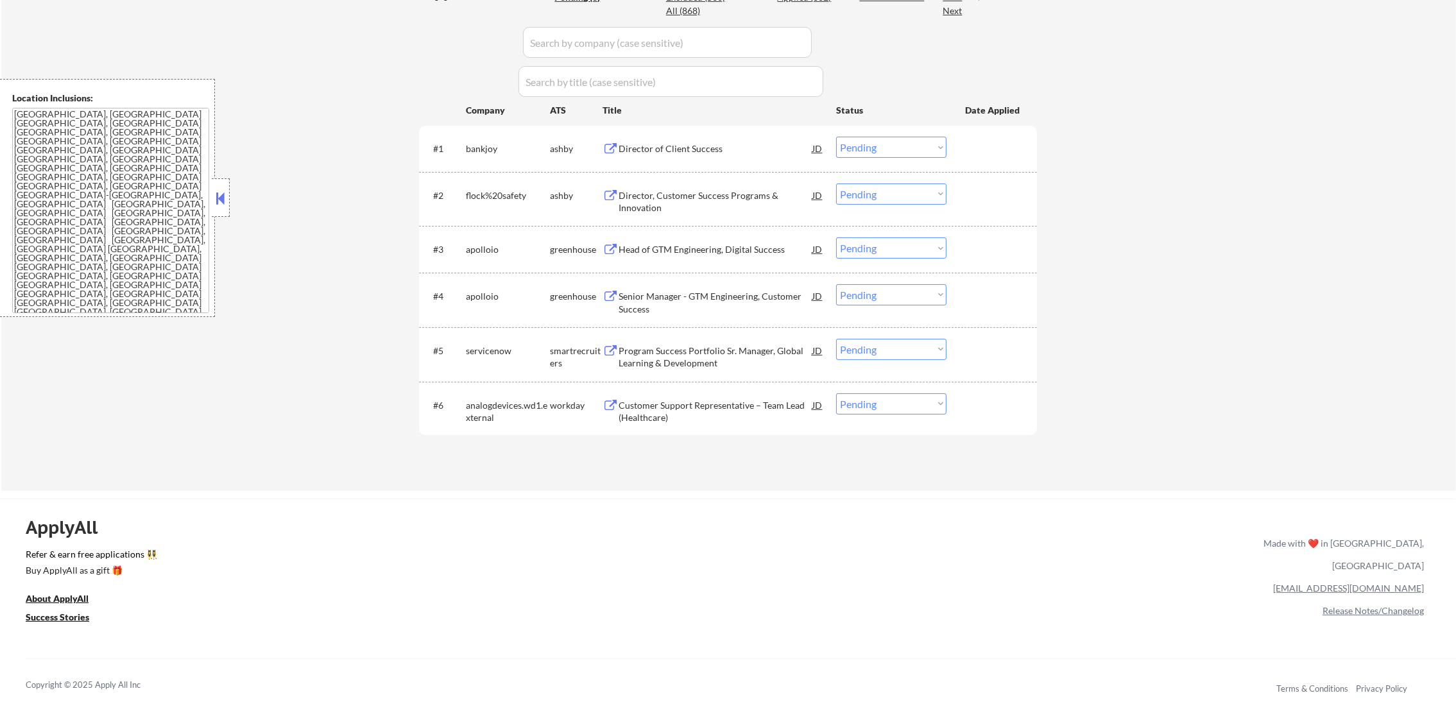
scroll to position [225, 0]
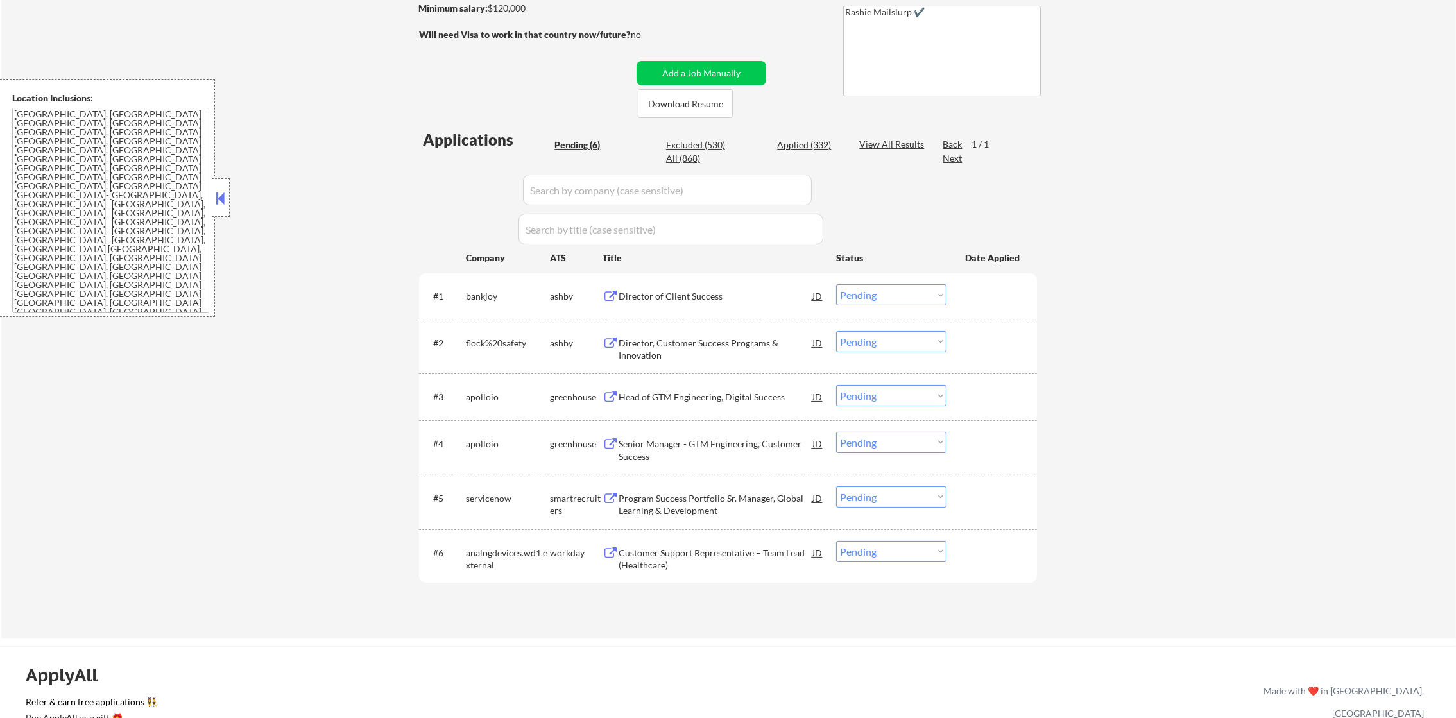
click at [684, 296] on div "Director of Client Success" at bounding box center [716, 296] width 194 height 13
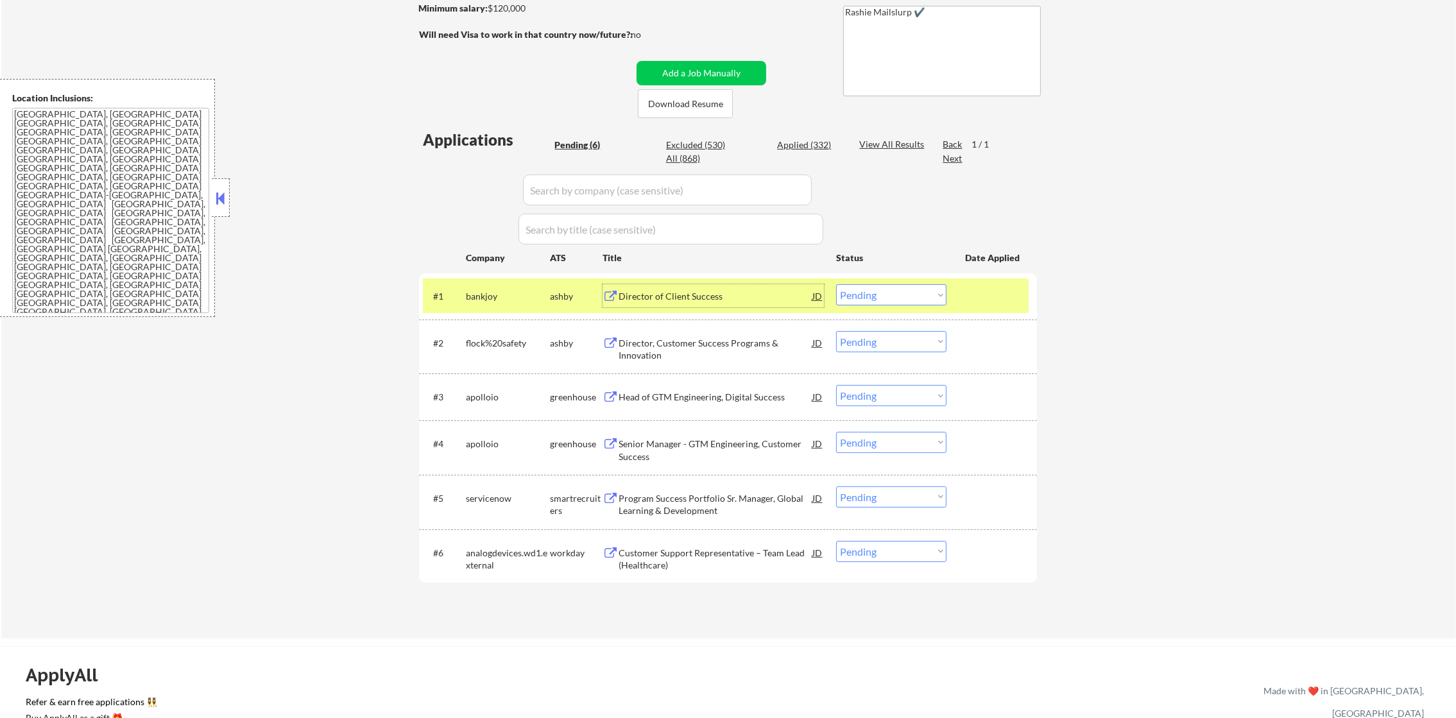
click at [853, 293] on select "Choose an option... Pending Applied Excluded (Questions) Excluded (Expired) Exc…" at bounding box center [891, 294] width 110 height 21
click at [836, 284] on select "Choose an option... Pending Applied Excluded (Questions) Excluded (Expired) Exc…" at bounding box center [891, 294] width 110 height 21
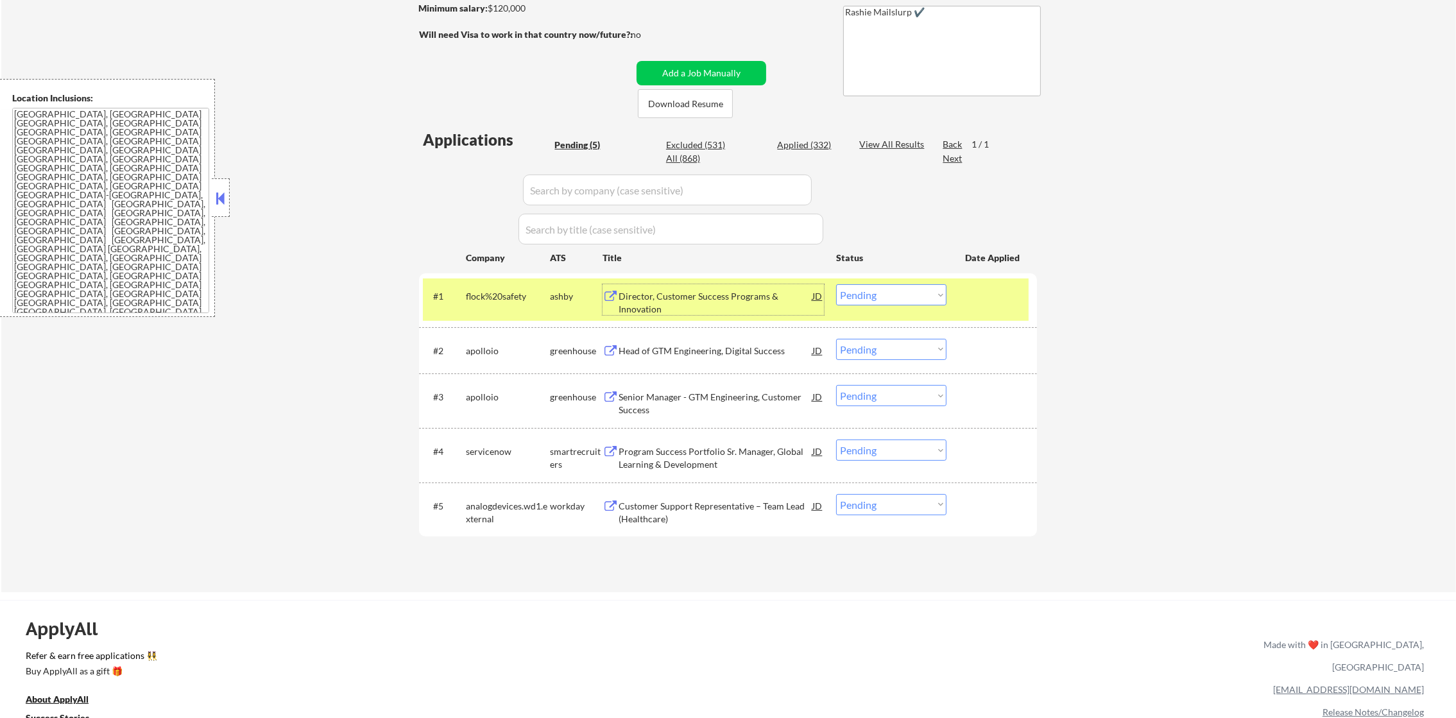
click at [721, 296] on div "Director, Customer Success Programs & Innovation" at bounding box center [716, 302] width 194 height 25
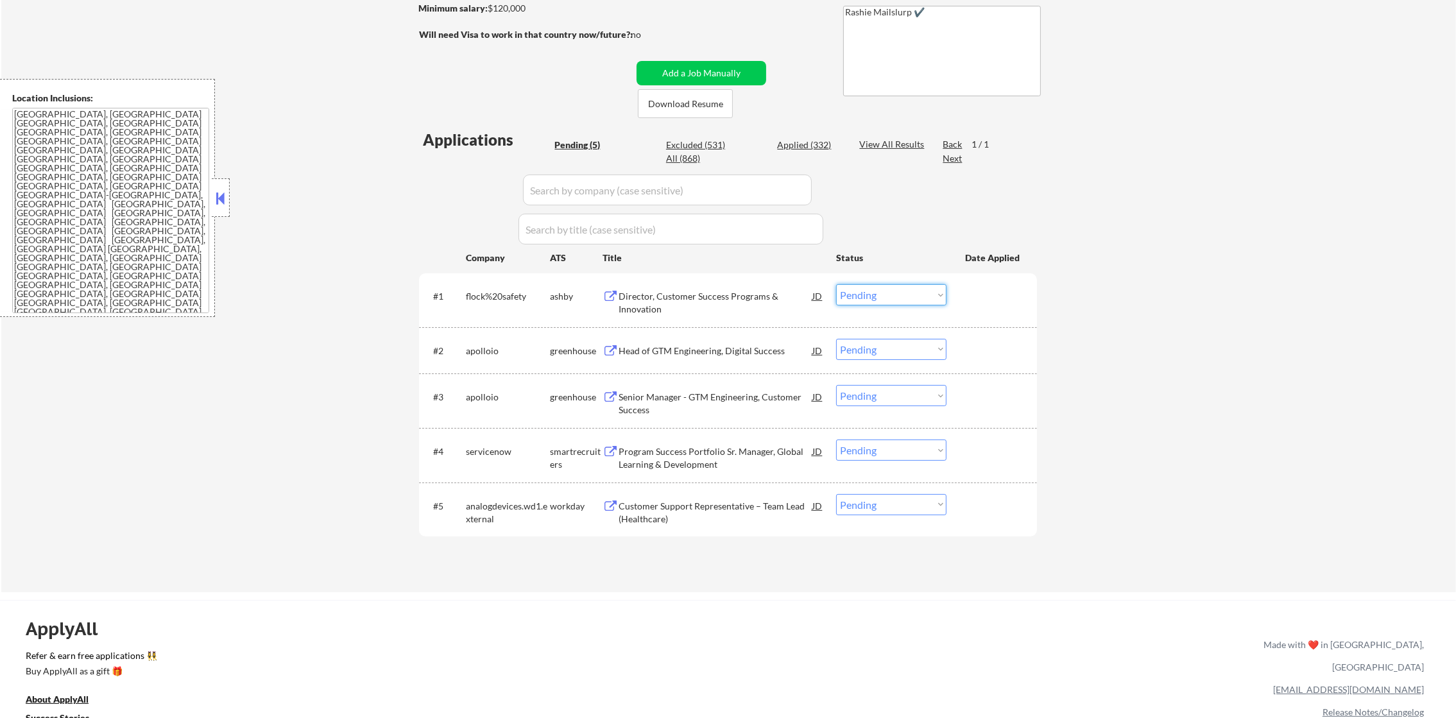
drag, startPoint x: 850, startPoint y: 289, endPoint x: 854, endPoint y: 303, distance: 14.8
click at [850, 289] on select "Choose an option... Pending Applied Excluded (Questions) Excluded (Expired) Exc…" at bounding box center [891, 294] width 110 height 21
click at [836, 284] on select "Choose an option... Pending Applied Excluded (Questions) Excluded (Expired) Exc…" at bounding box center [891, 294] width 110 height 21
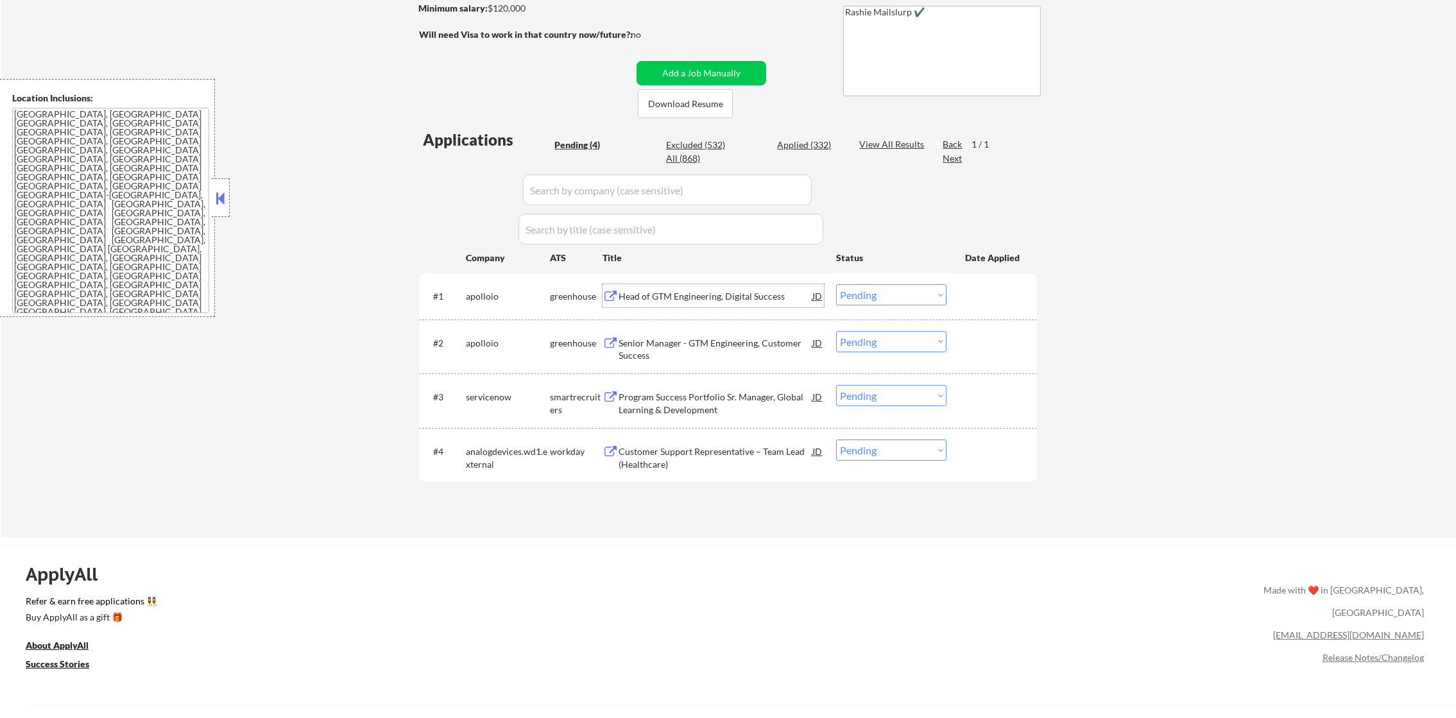
click at [764, 293] on div "Head of GTM Engineering, Digital Success" at bounding box center [716, 296] width 194 height 13
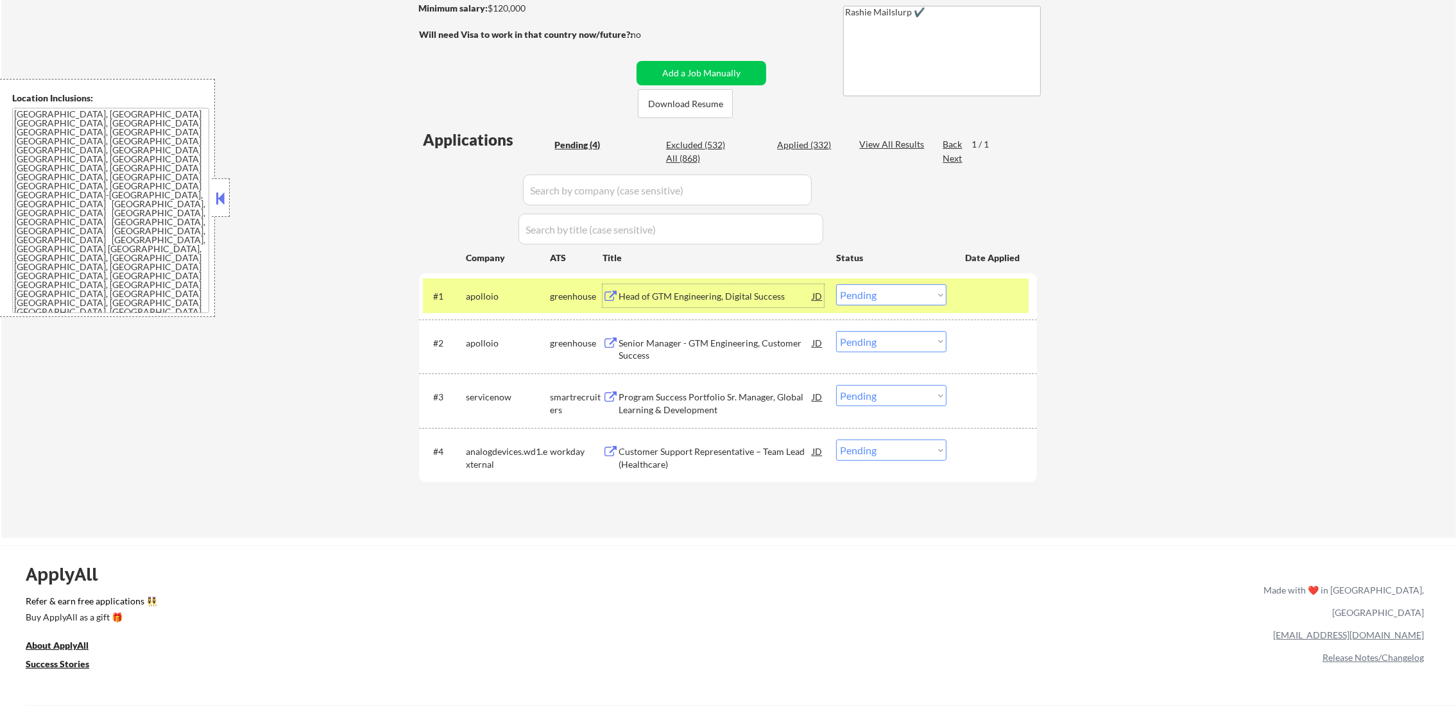
click at [859, 294] on select "Choose an option... Pending Applied Excluded (Questions) Excluded (Expired) Exc…" at bounding box center [891, 294] width 110 height 21
click at [836, 284] on select "Choose an option... Pending Applied Excluded (Questions) Excluded (Expired) Exc…" at bounding box center [891, 294] width 110 height 21
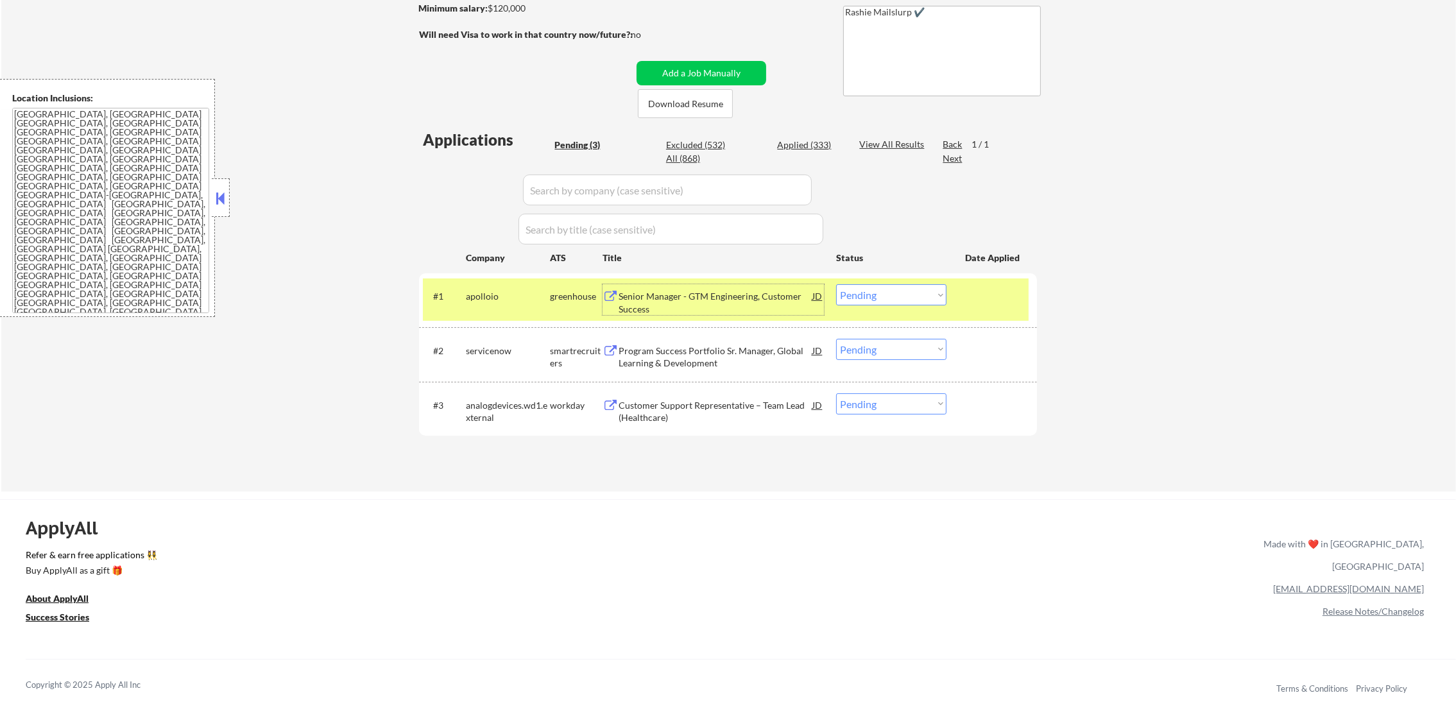
click at [691, 288] on div "Senior Manager - GTM Engineering, Customer Success" at bounding box center [716, 299] width 194 height 31
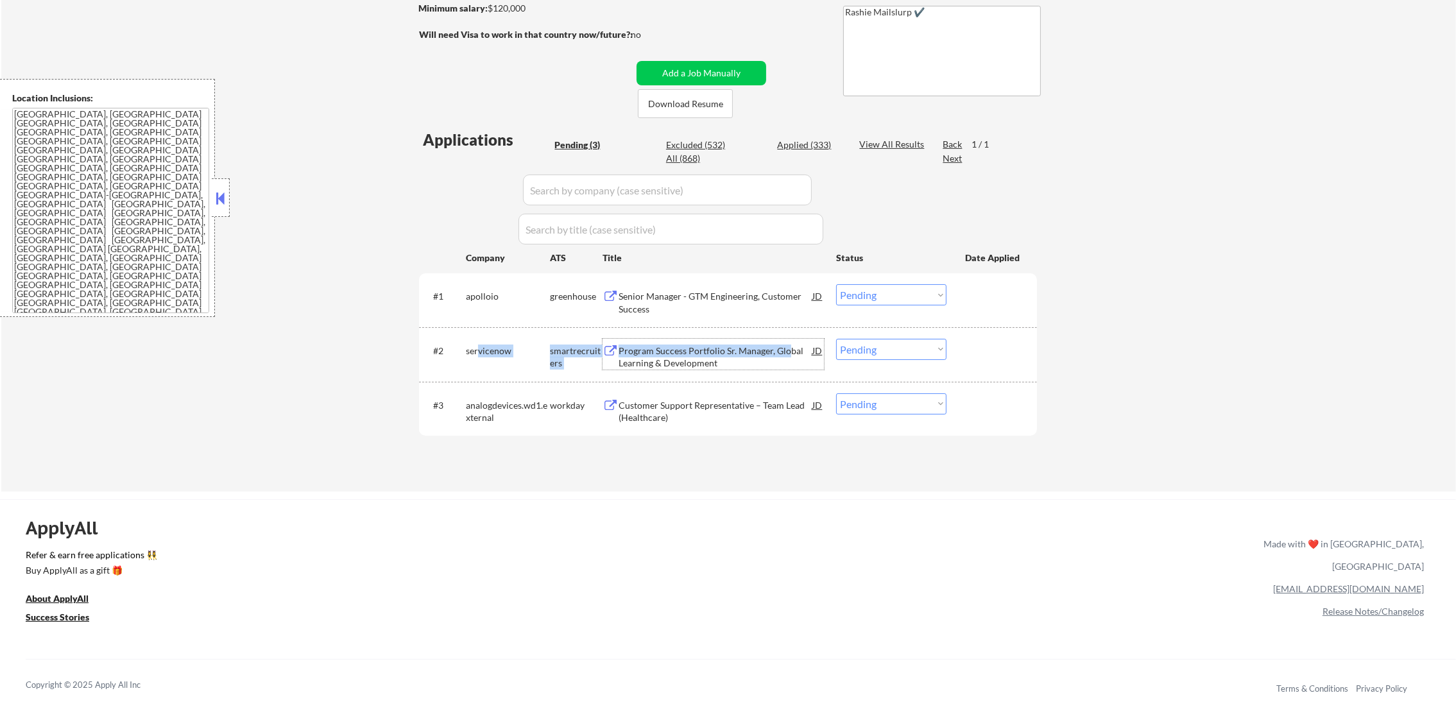
drag, startPoint x: 787, startPoint y: 350, endPoint x: 478, endPoint y: 347, distance: 309.3
click at [478, 347] on div "#2 servicenow smartrecruiters Program Success Portfolio Sr. Manager, Global Lea…" at bounding box center [726, 354] width 606 height 31
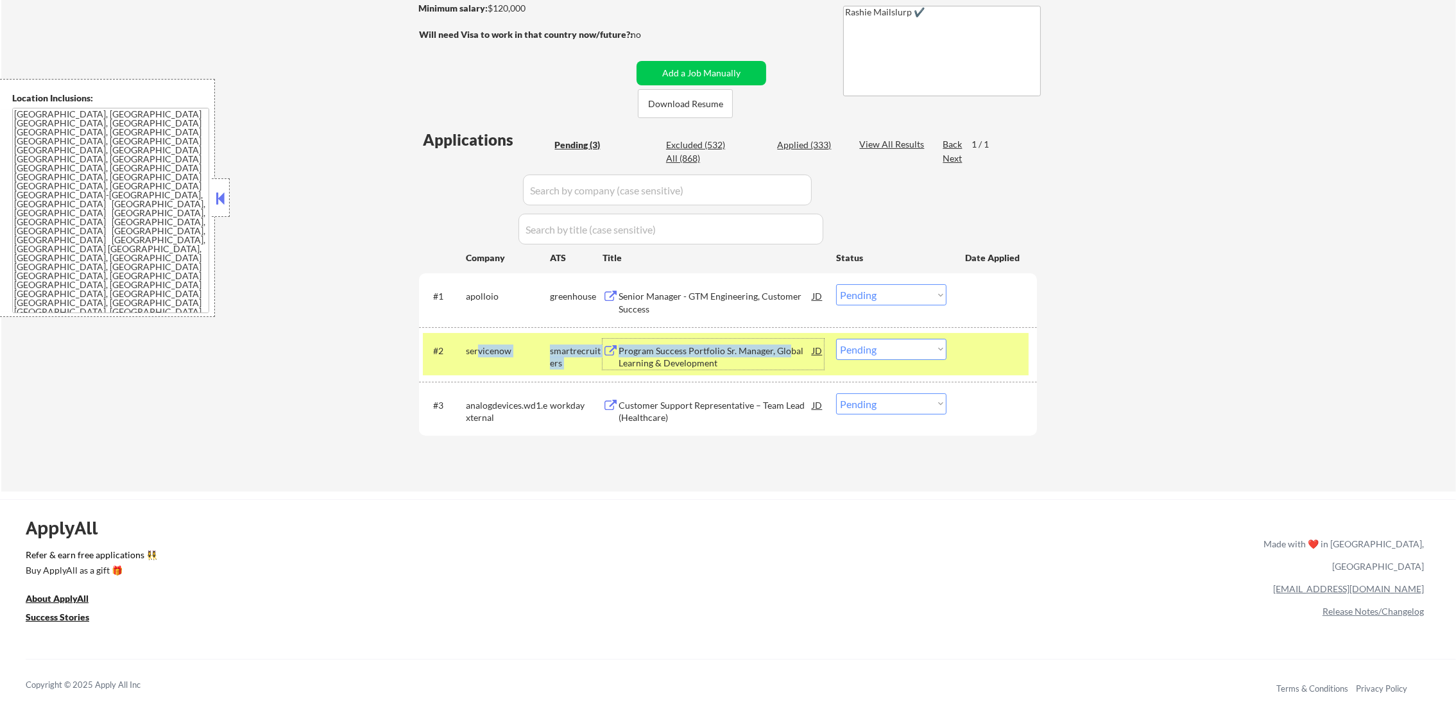
click at [478, 347] on div "servicenow" at bounding box center [508, 351] width 84 height 13
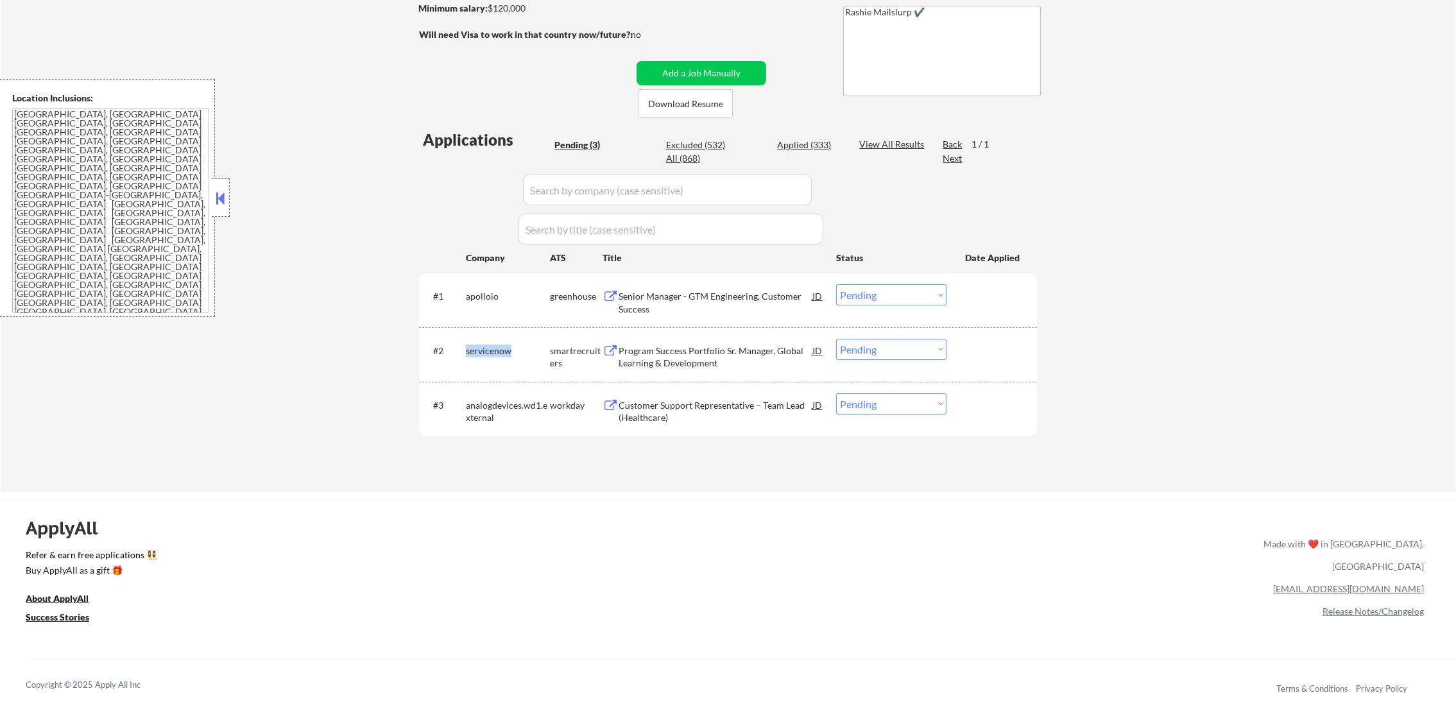
click at [478, 347] on div "servicenow" at bounding box center [508, 351] width 84 height 13
copy div "servicenow"
click at [677, 153] on div "All (868)" at bounding box center [698, 158] width 64 height 13
select select ""applied""
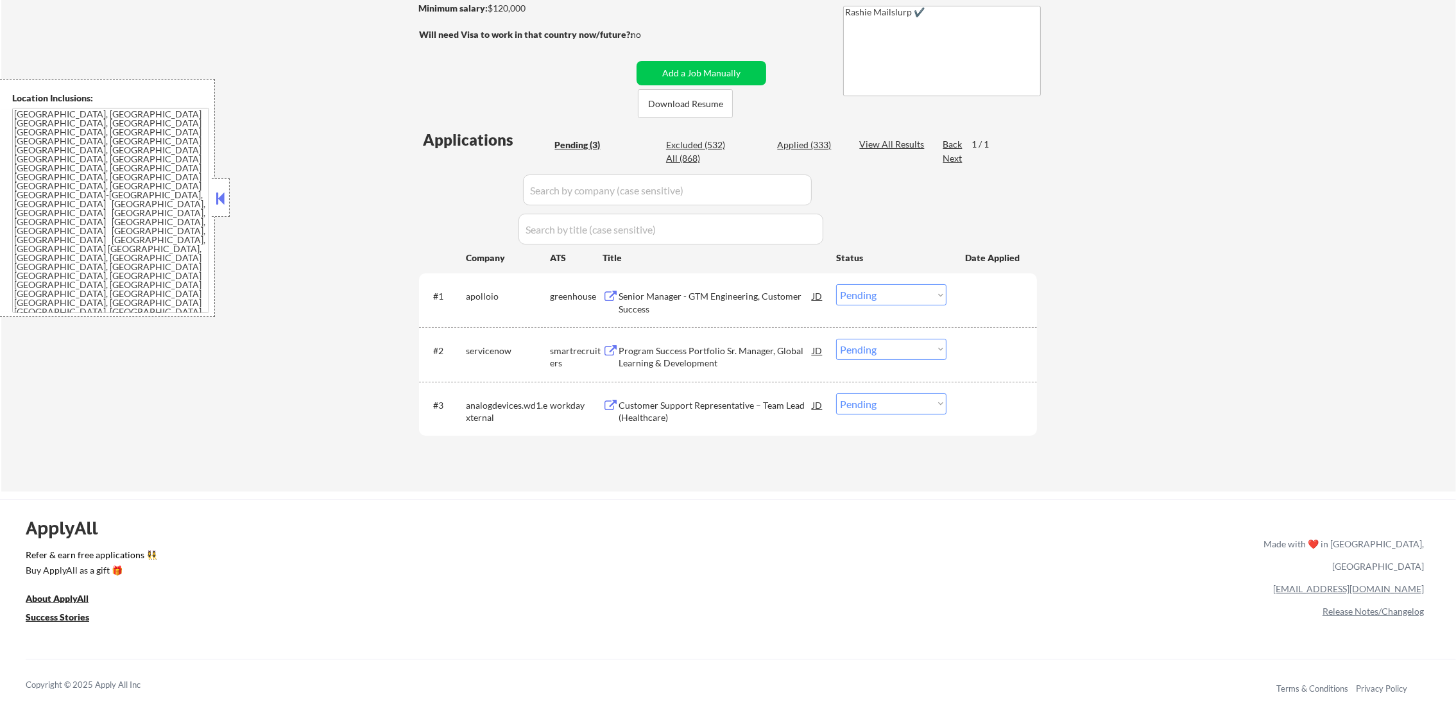
select select ""applied""
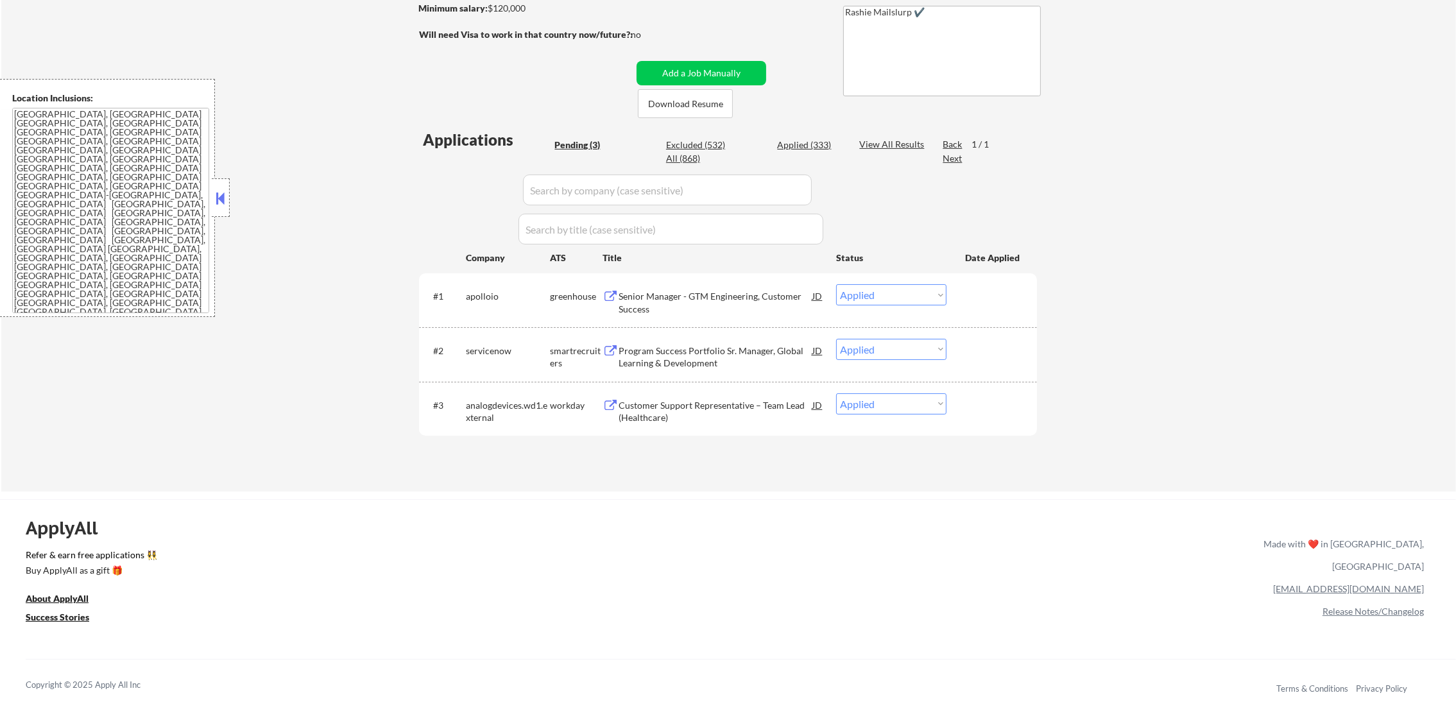
select select ""applied""
select select ""excluded__bad_match_""
select select ""applied""
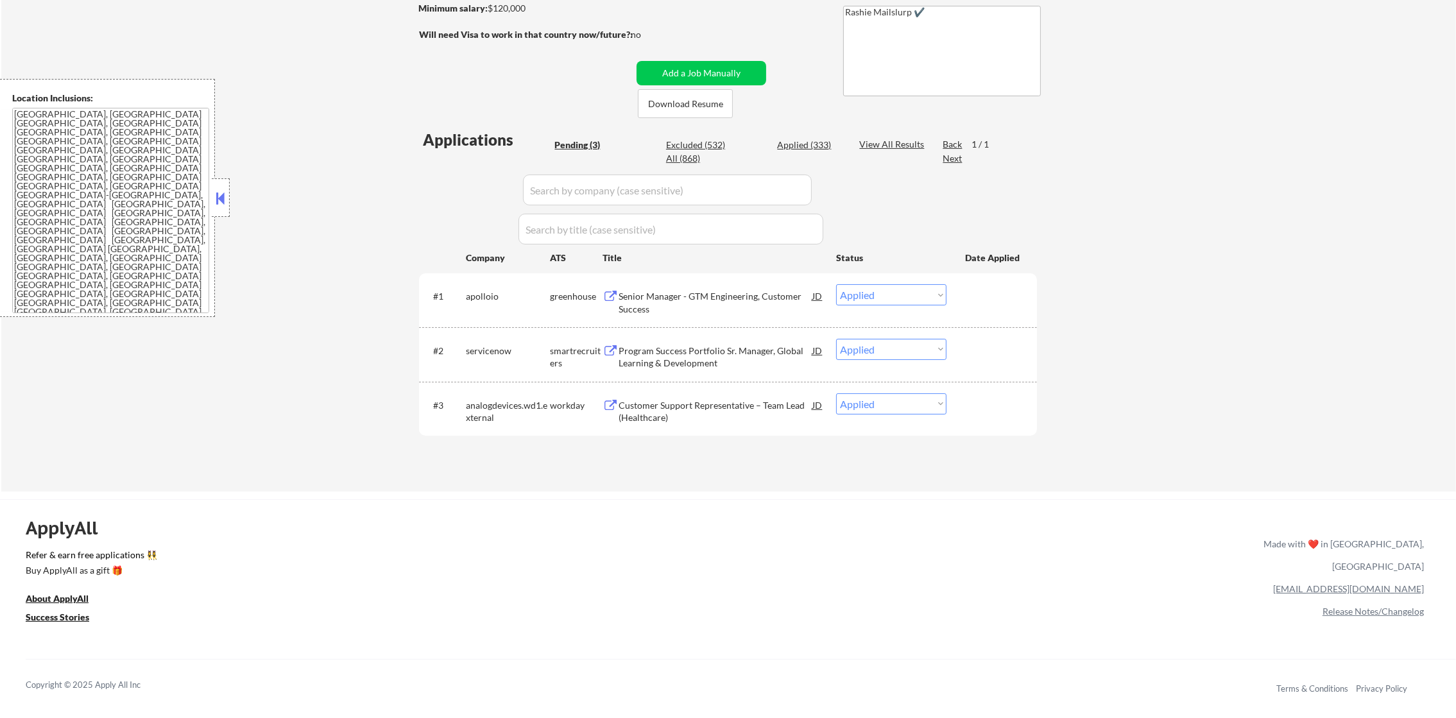
select select ""applied""
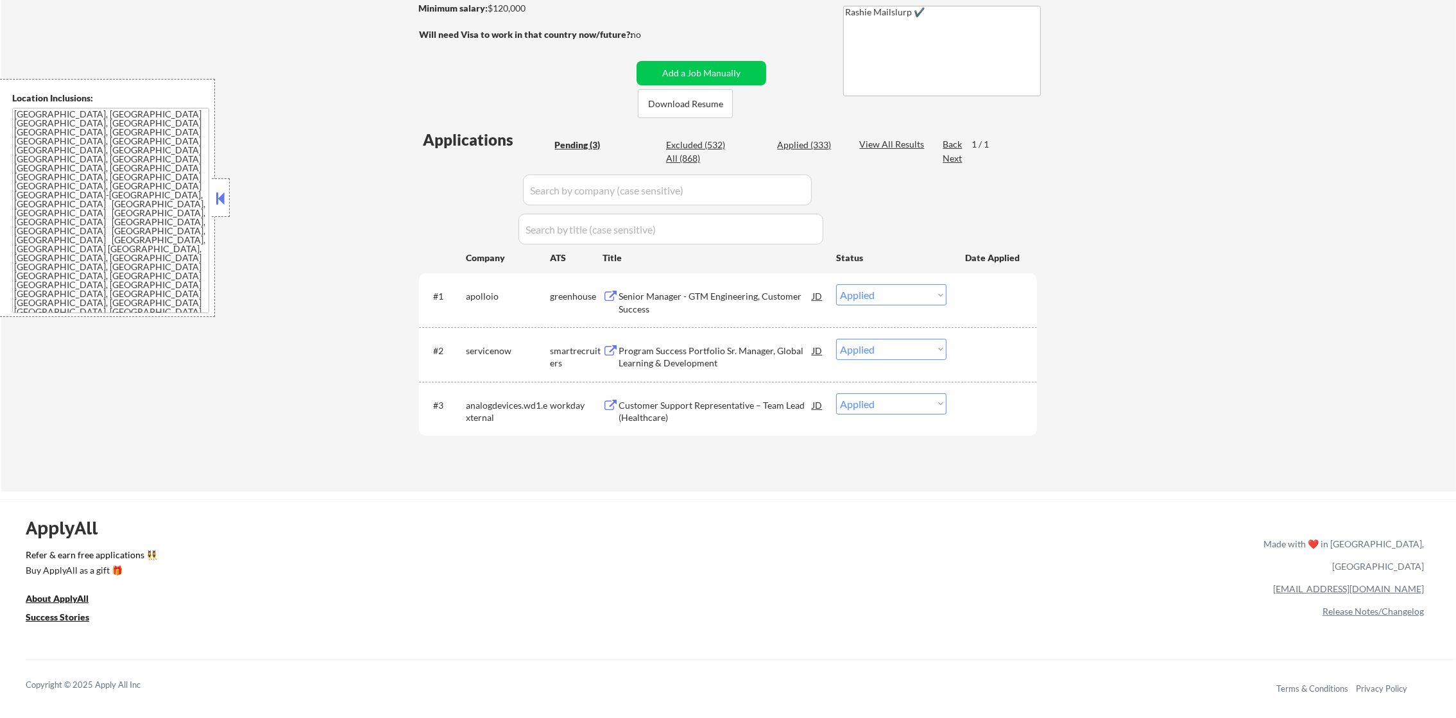
select select ""applied""
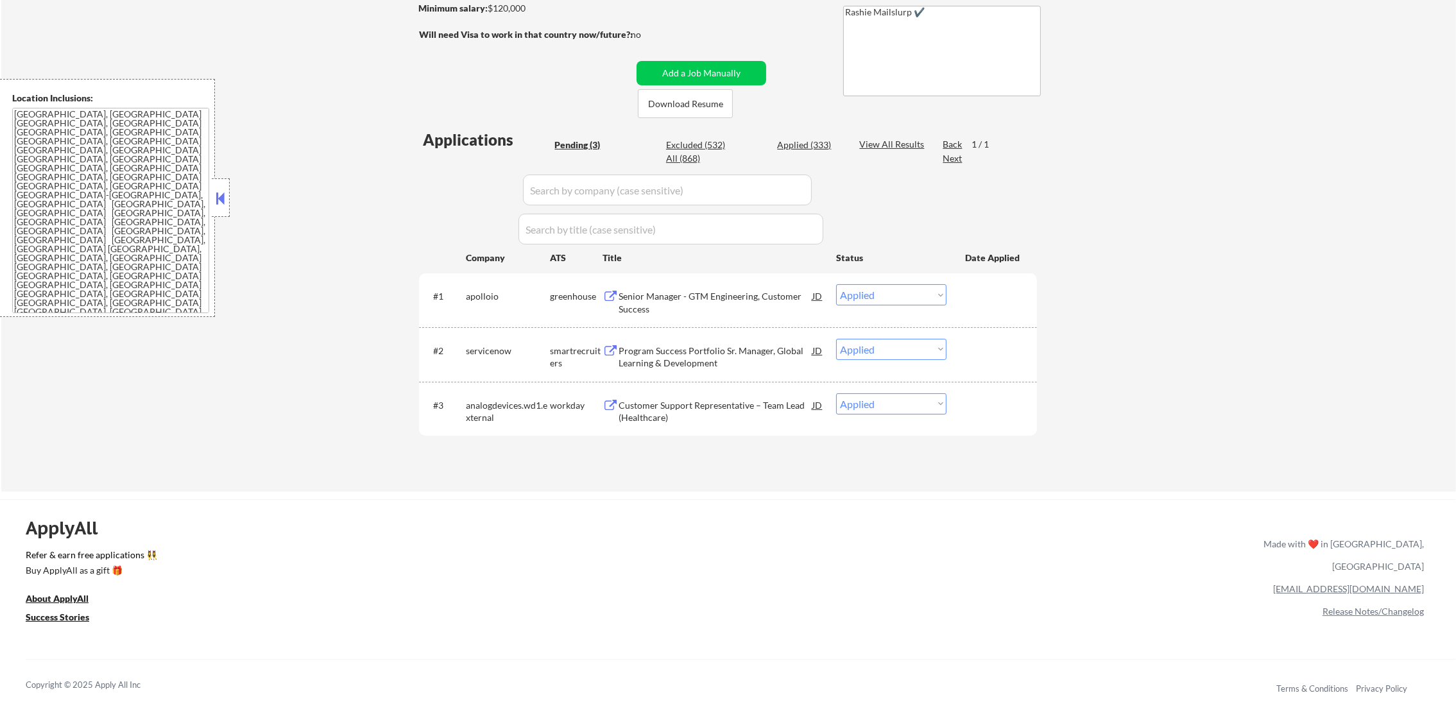
select select ""applied""
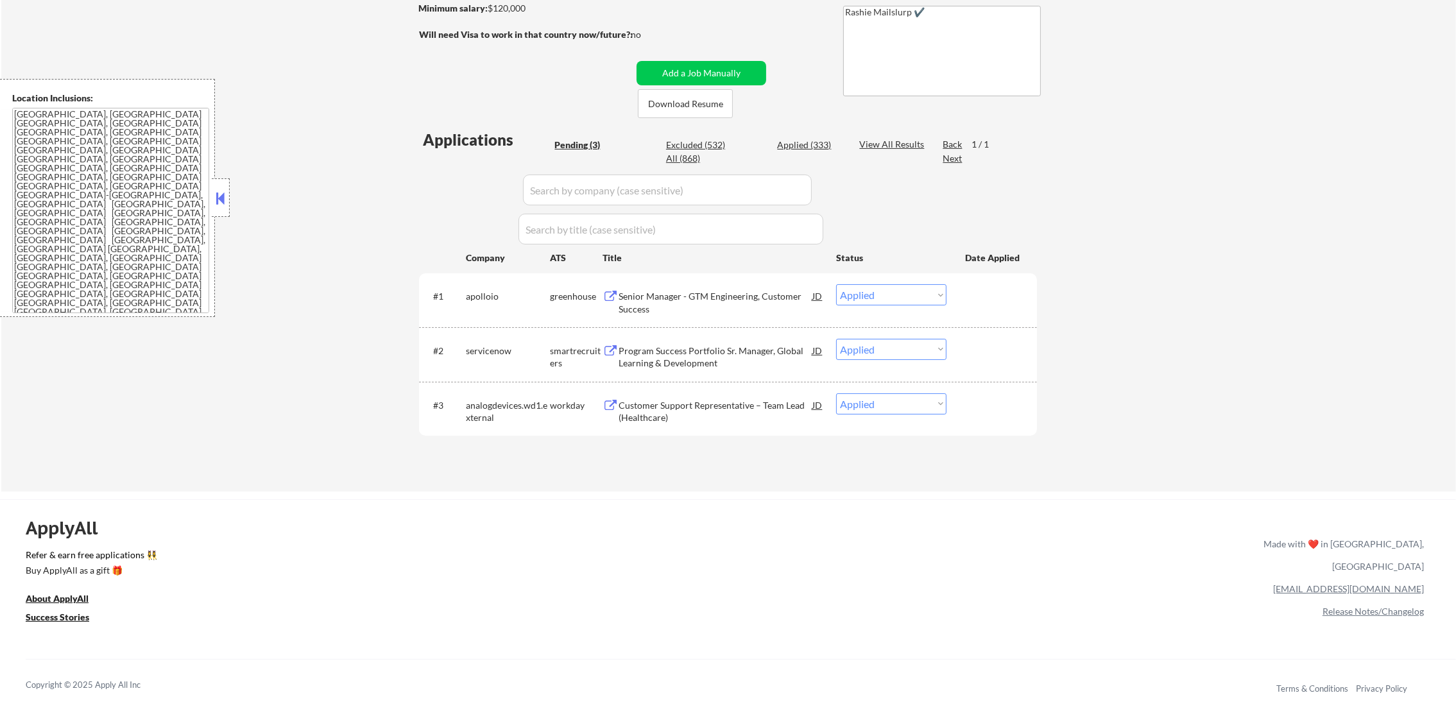
select select ""applied""
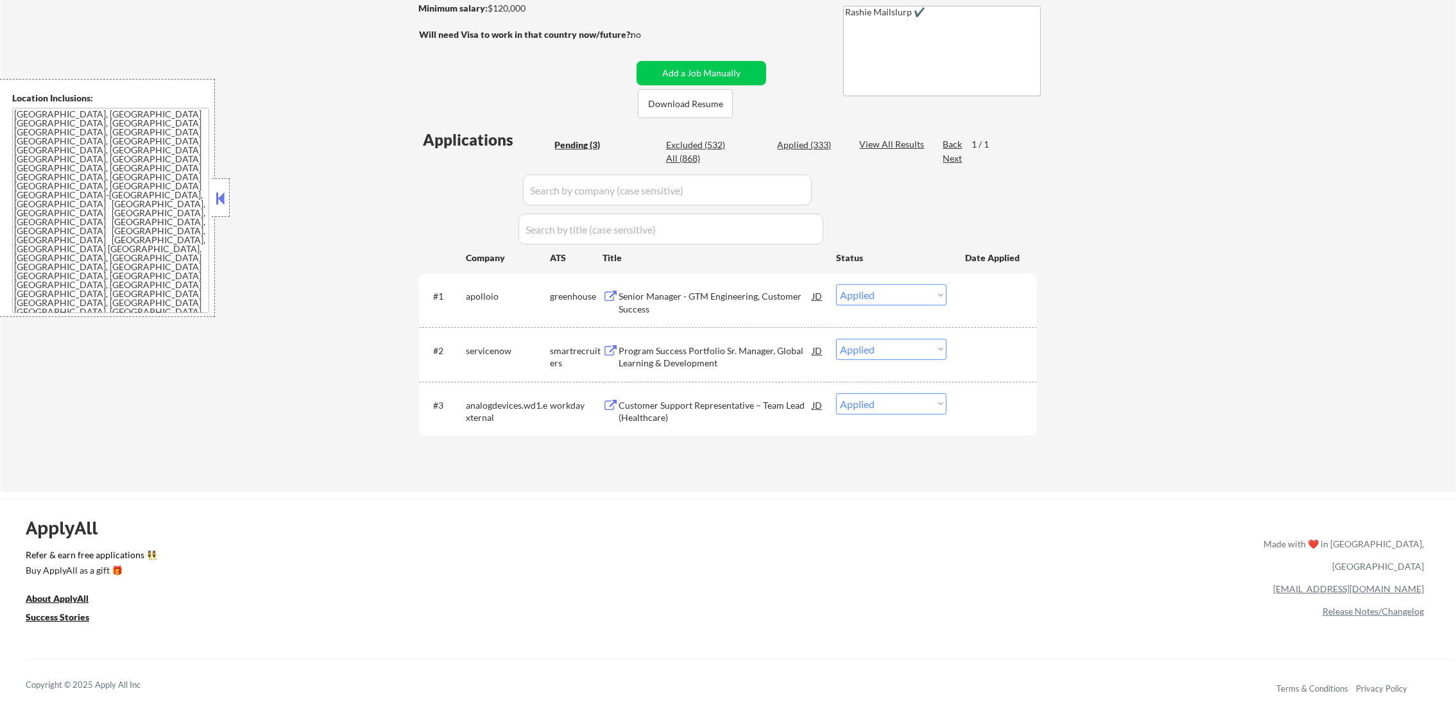
select select ""applied""
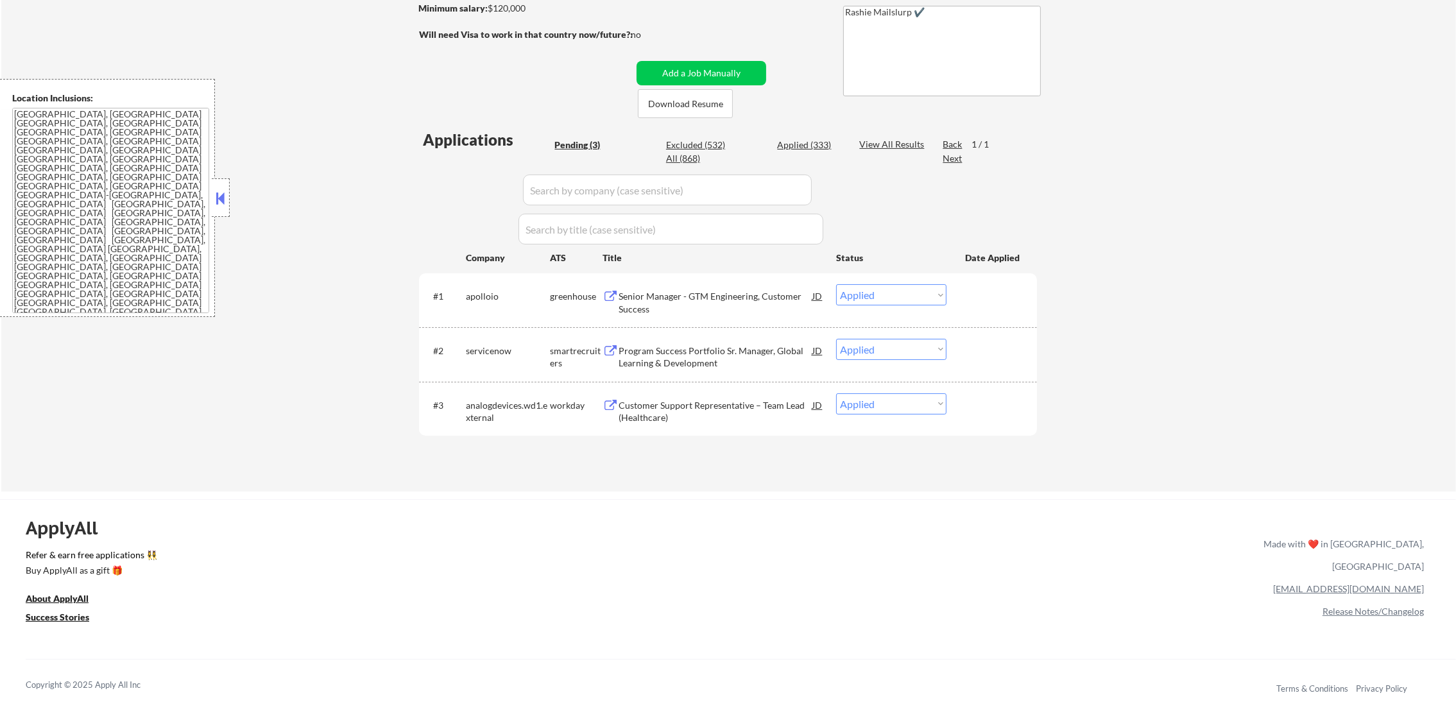
select select ""applied""
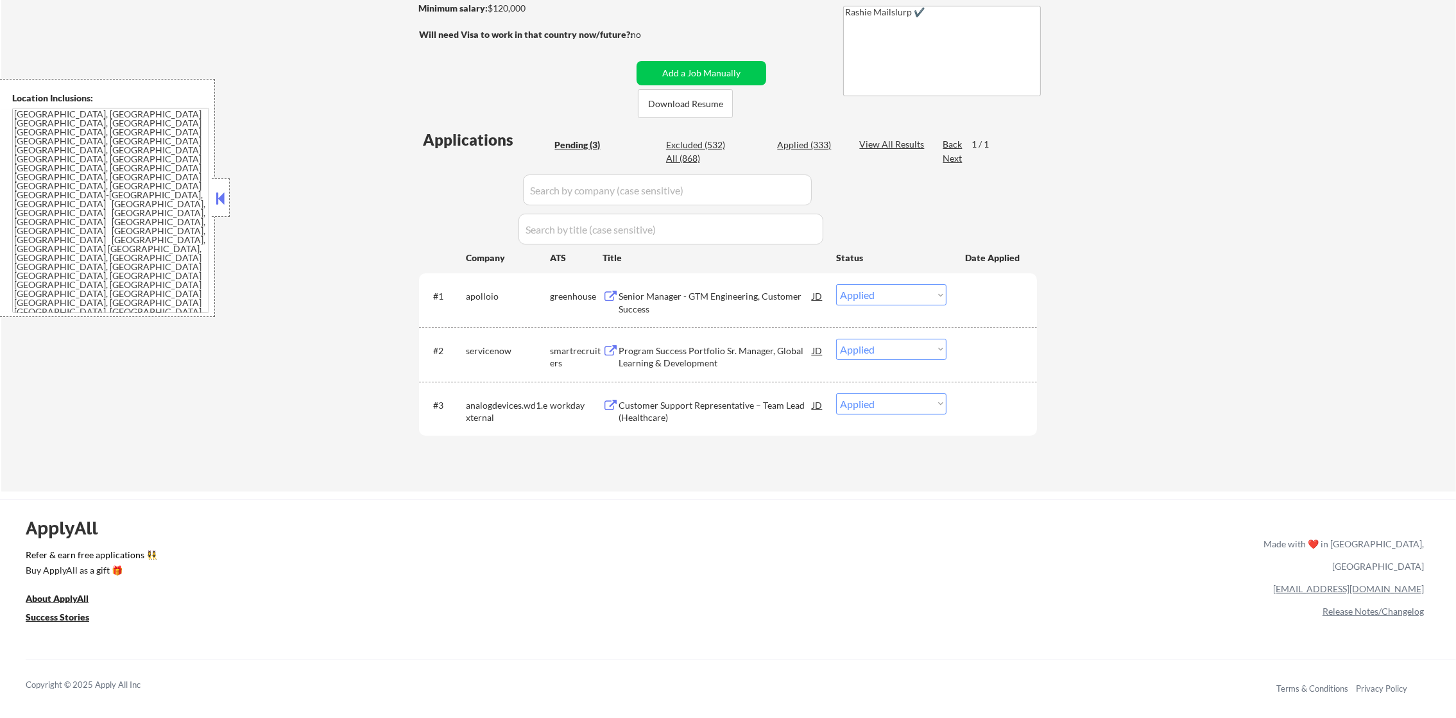
select select ""applied""
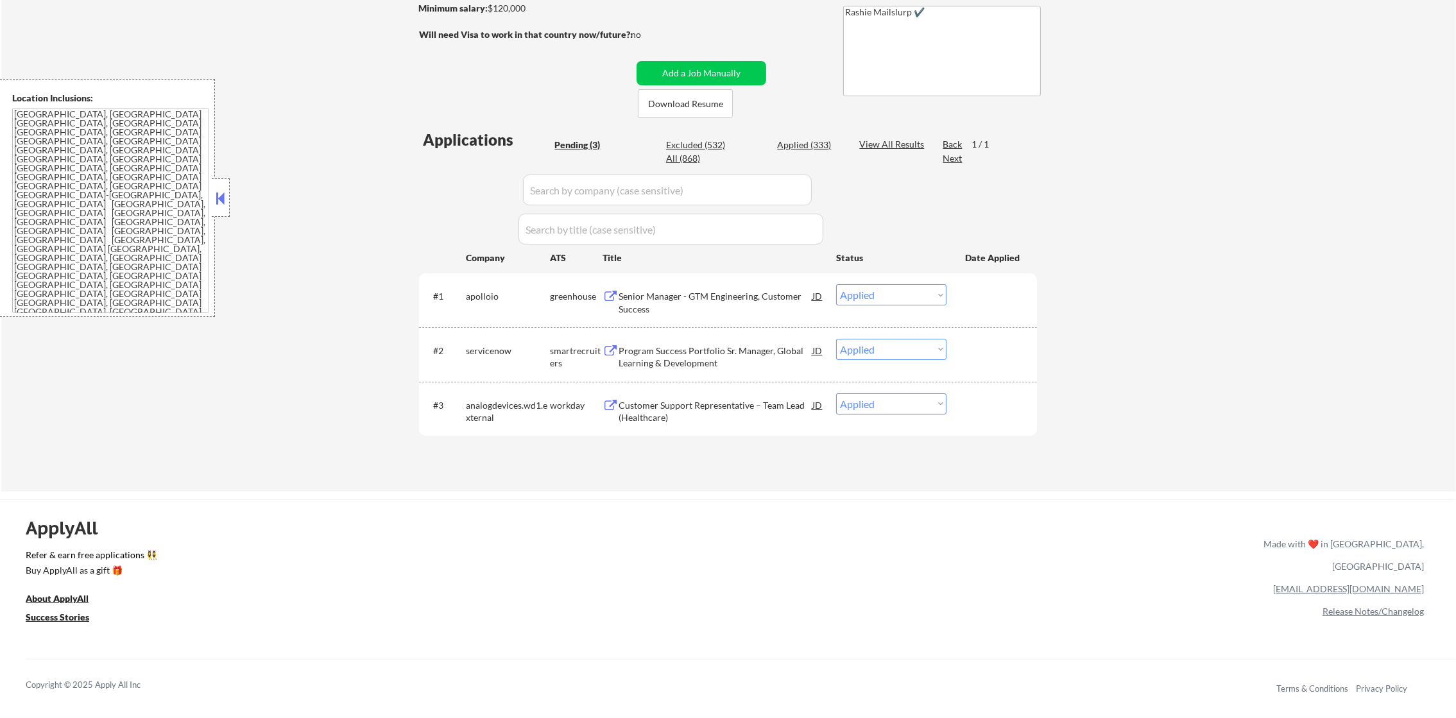
select select ""applied""
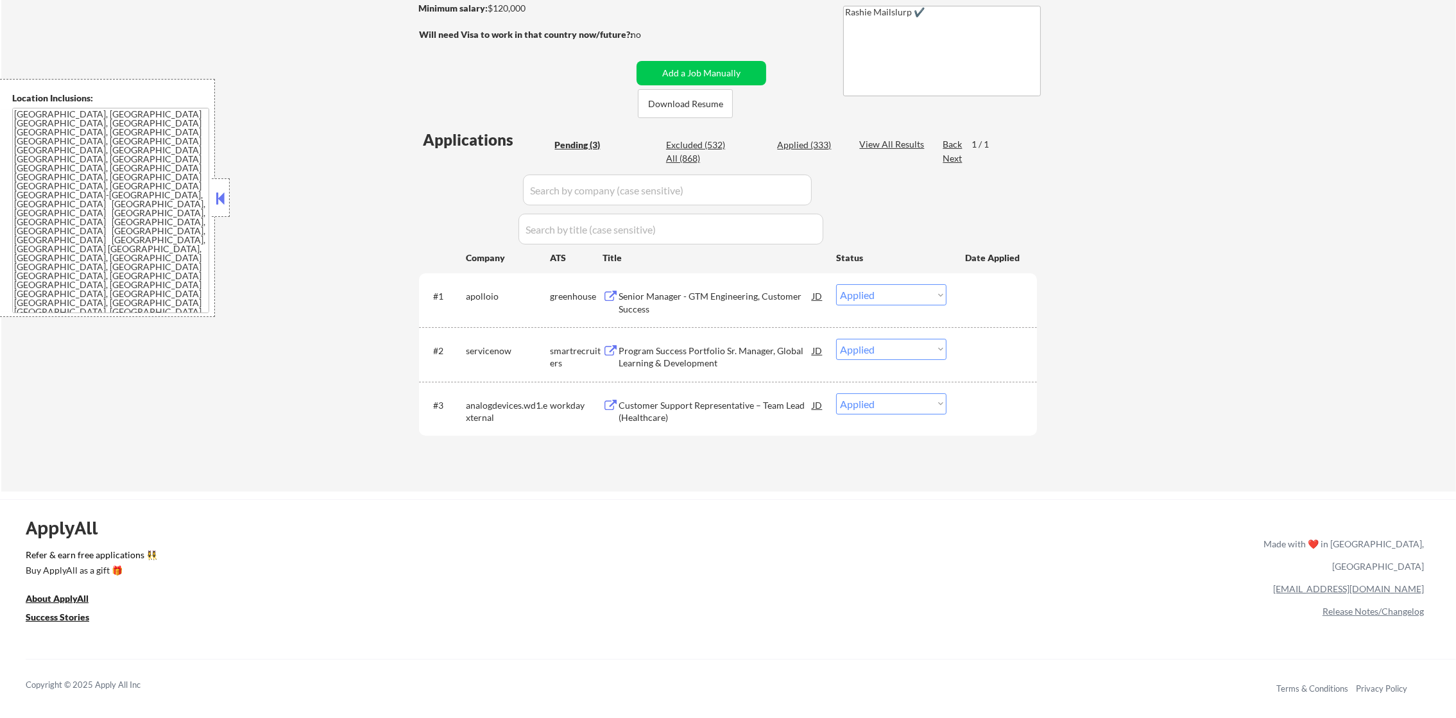
select select ""applied""
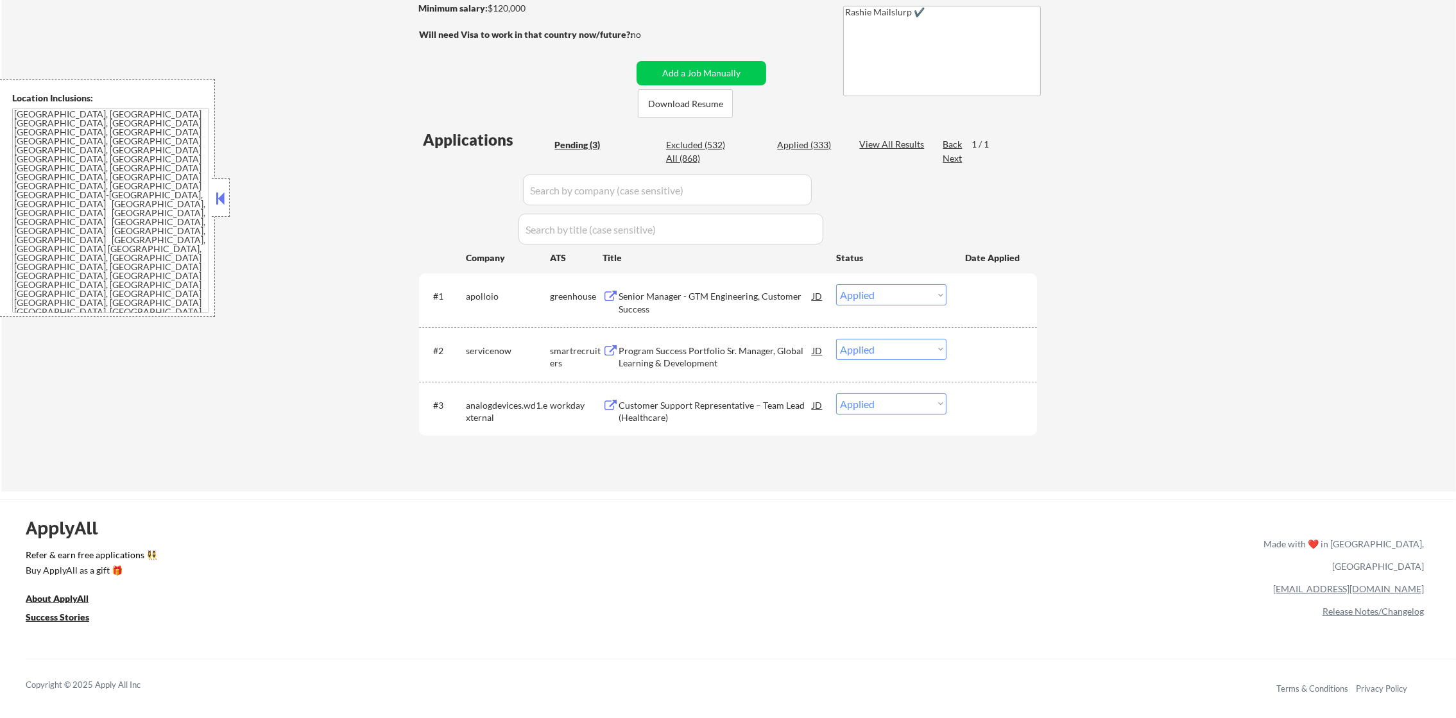
select select ""applied""
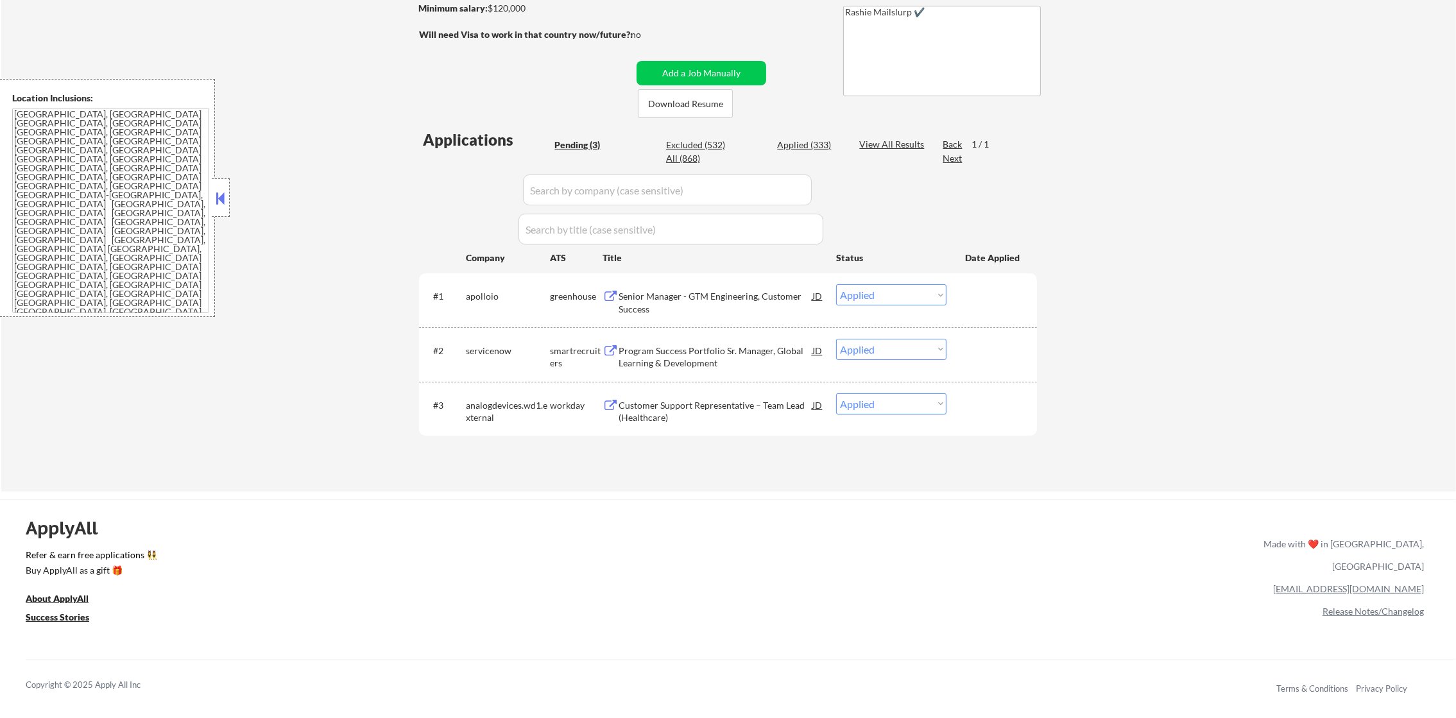
select select ""applied""
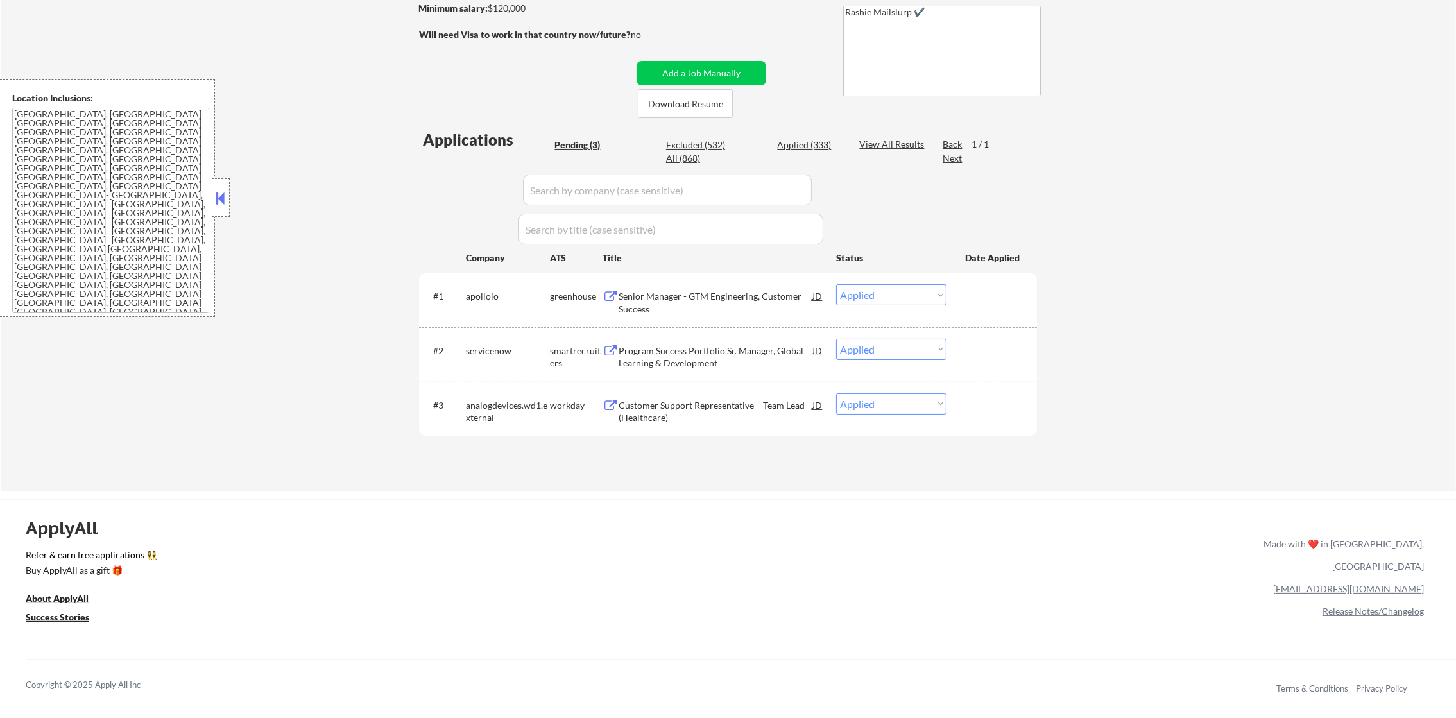
select select ""applied""
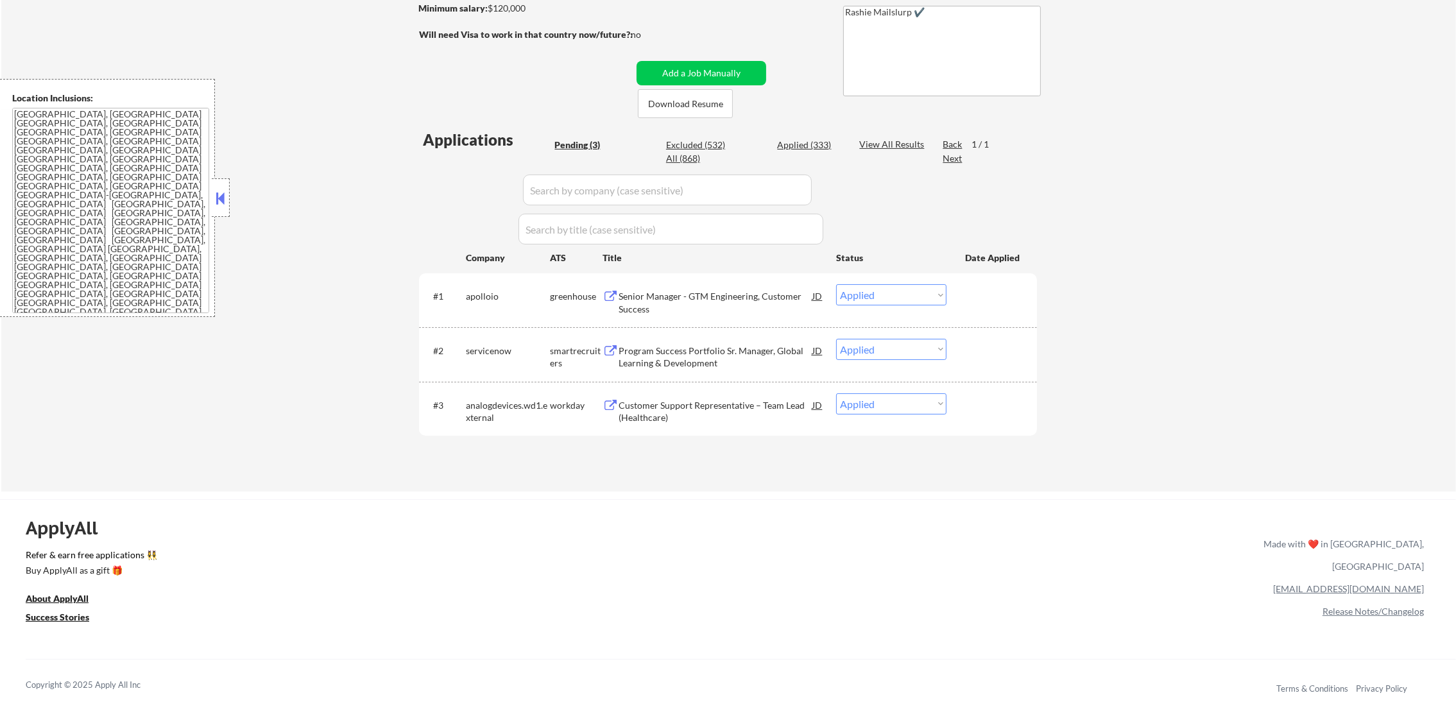
select select ""applied""
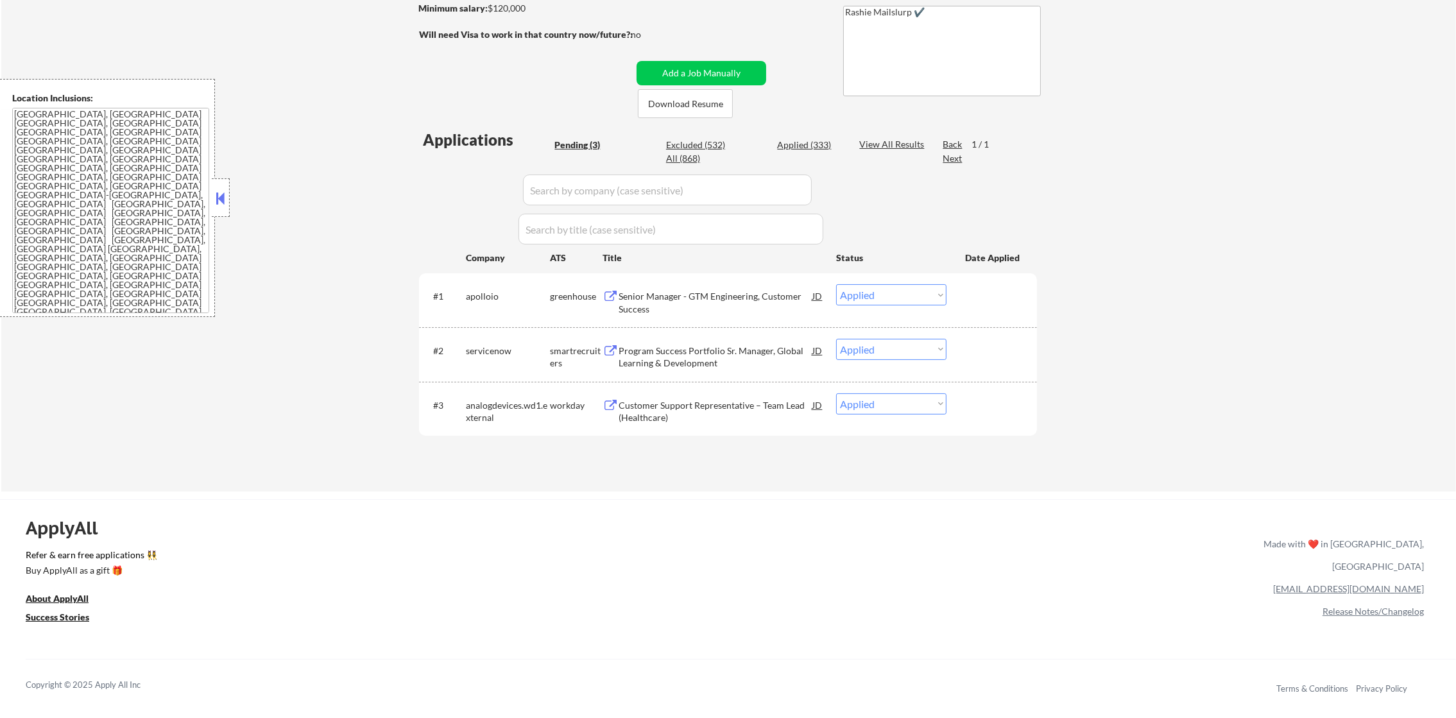
select select ""applied""
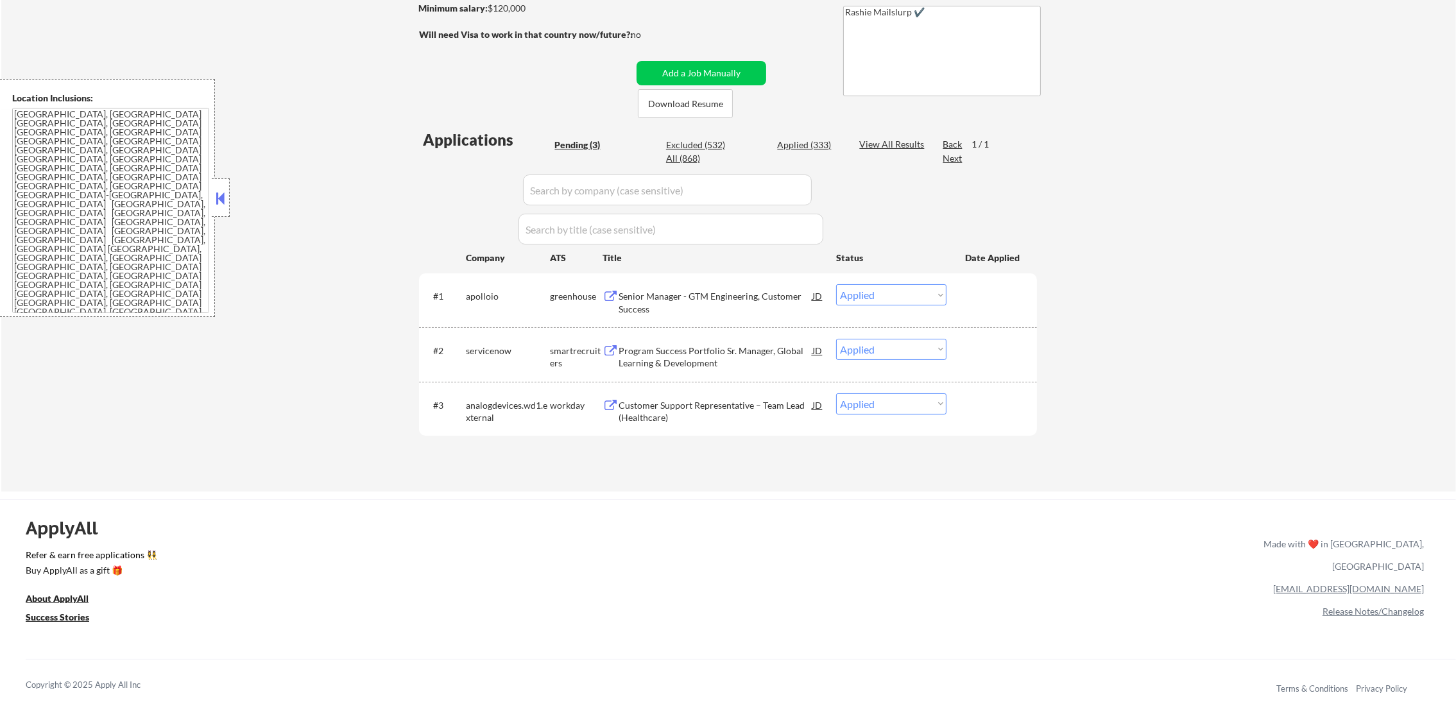
select select ""applied""
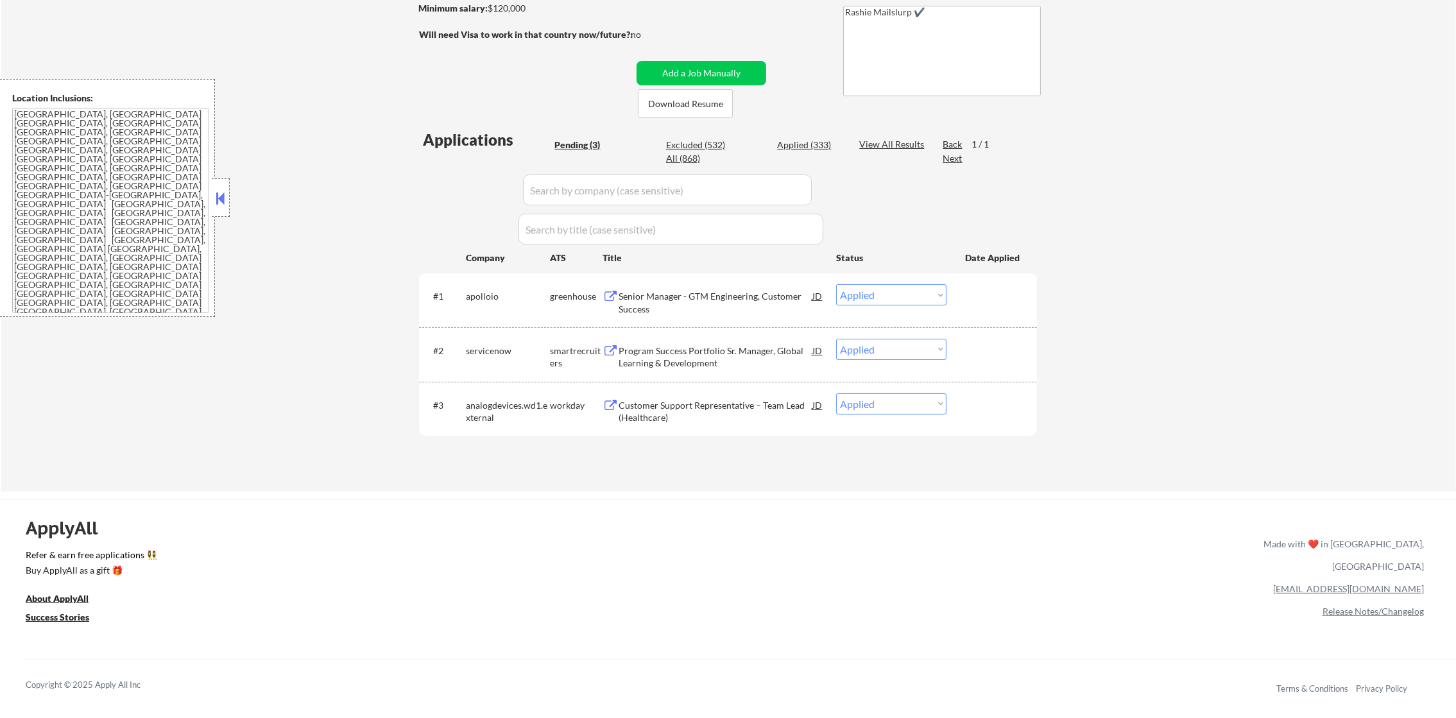
select select ""applied""
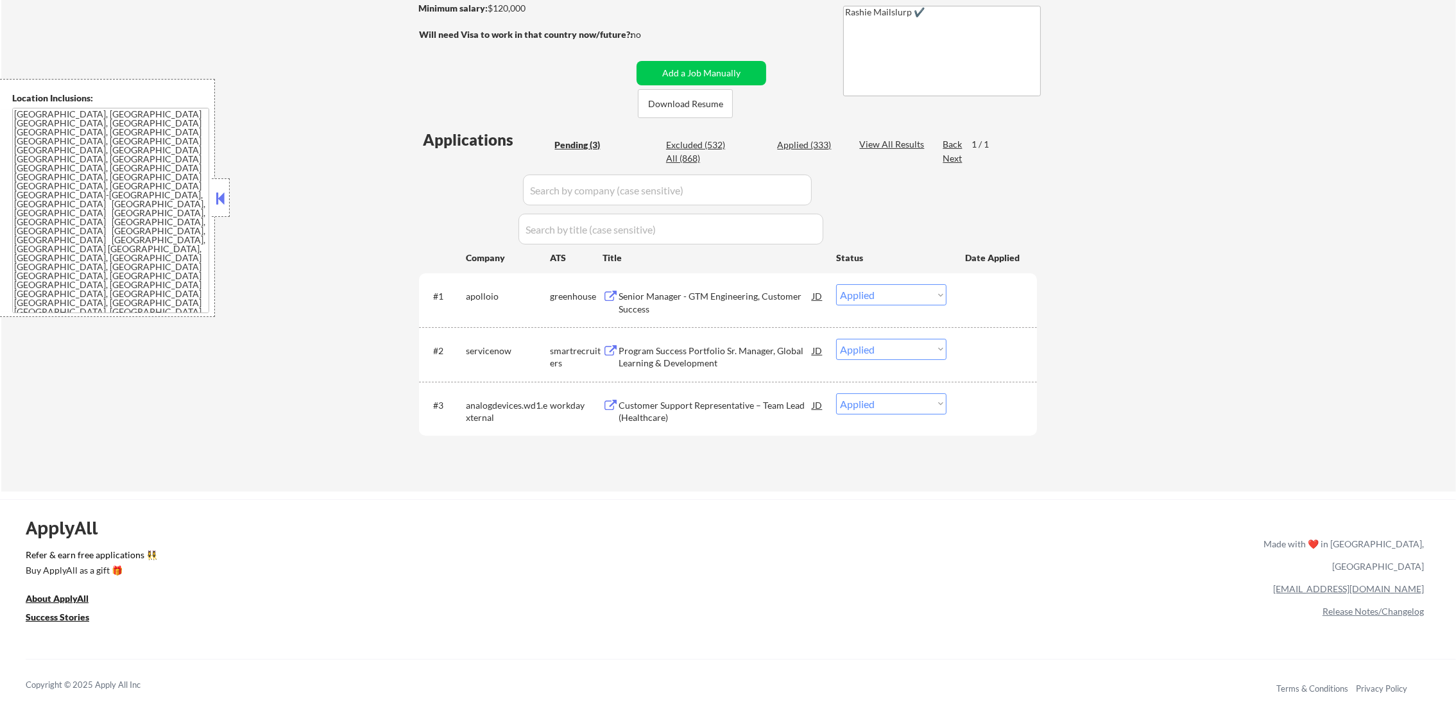
select select ""applied""
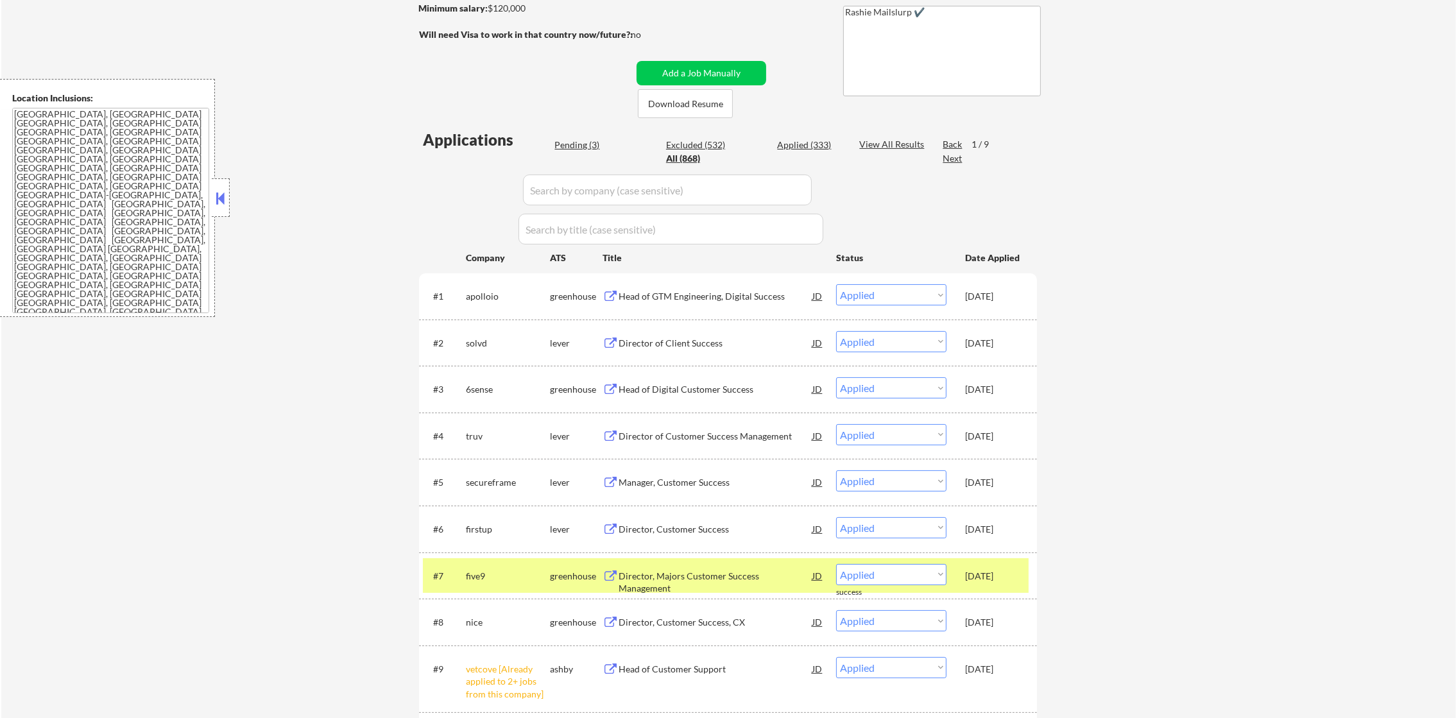
scroll to position [417, 0]
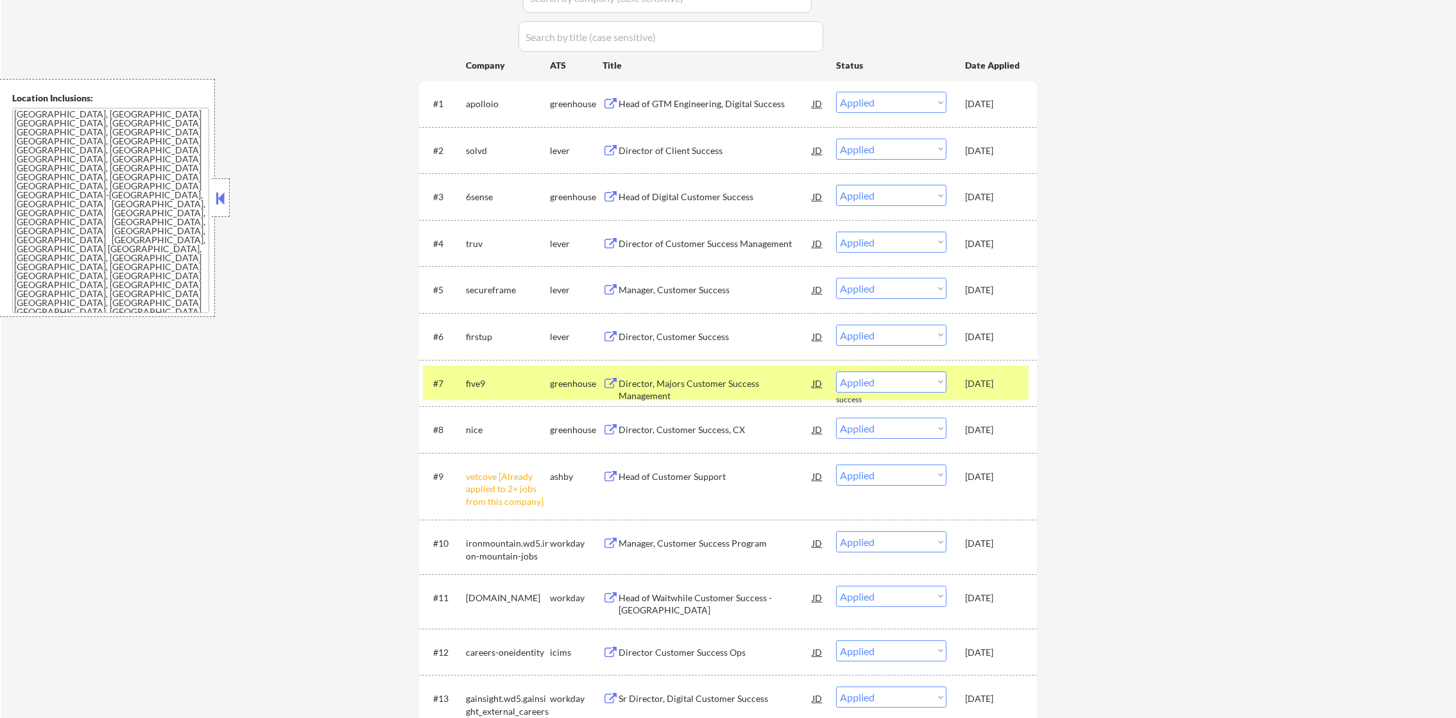
click at [483, 381] on div "five9" at bounding box center [508, 383] width 84 height 13
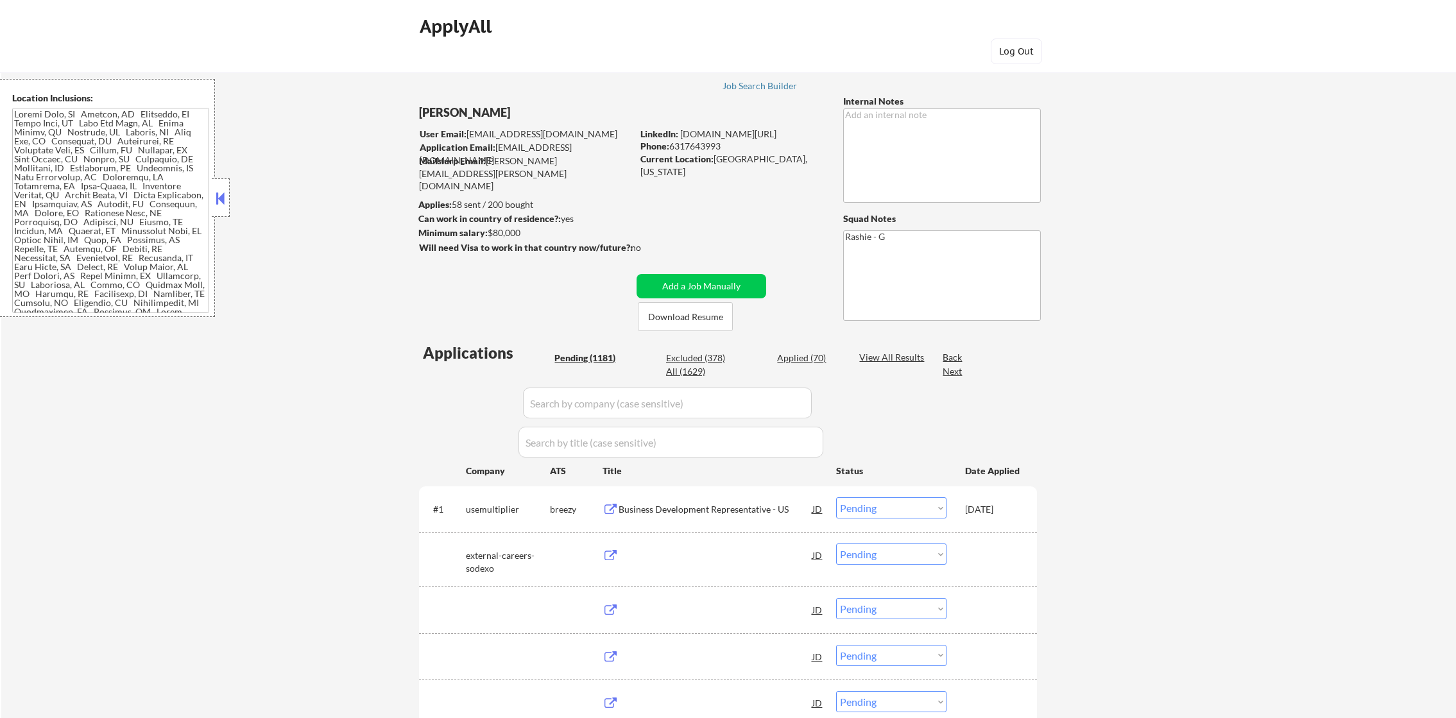
select select ""pending""
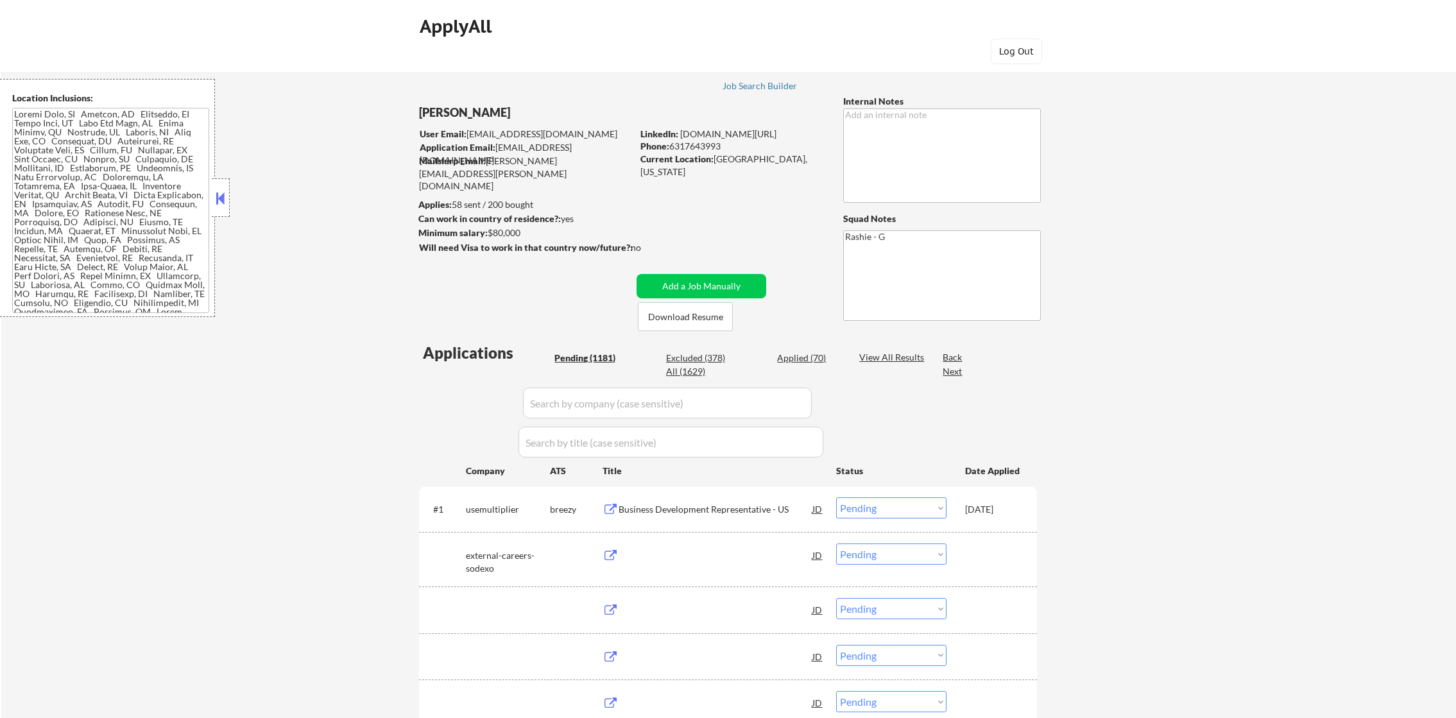
select select ""pending""
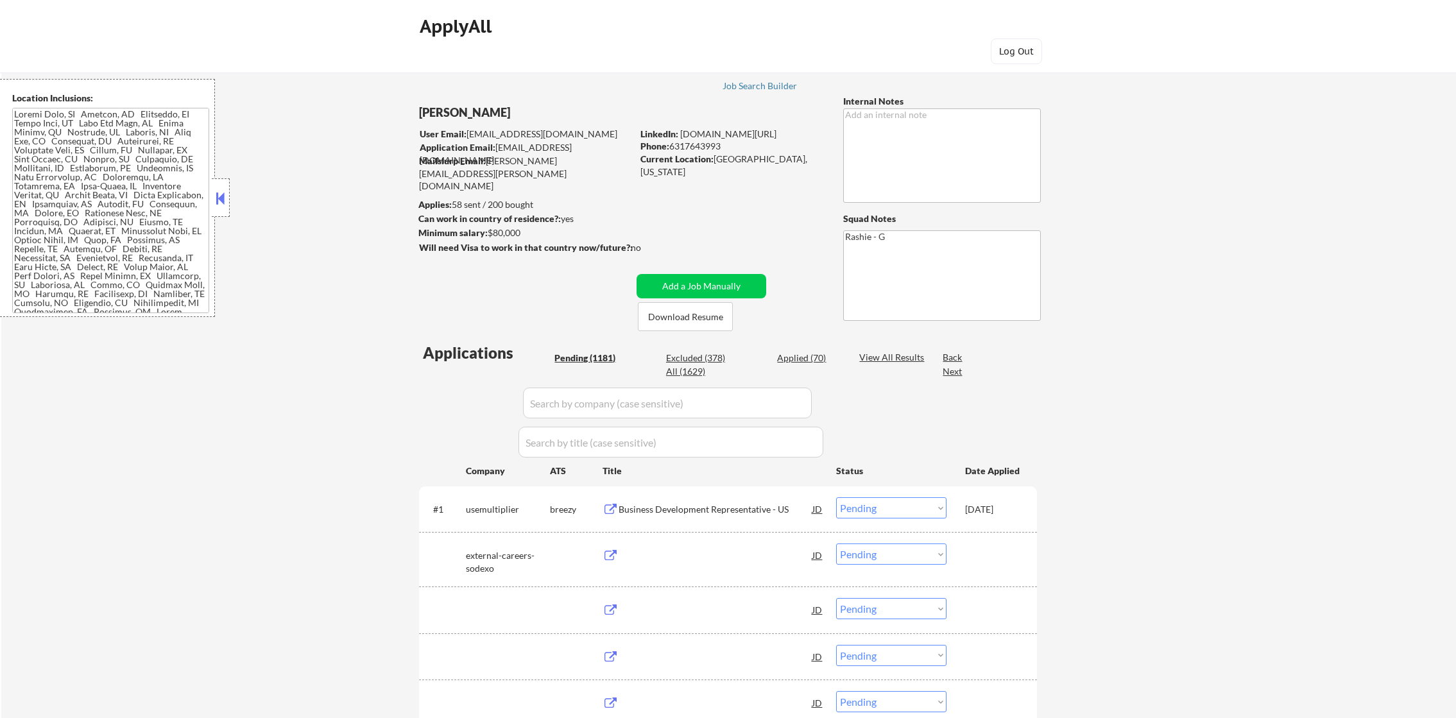
select select ""pending""
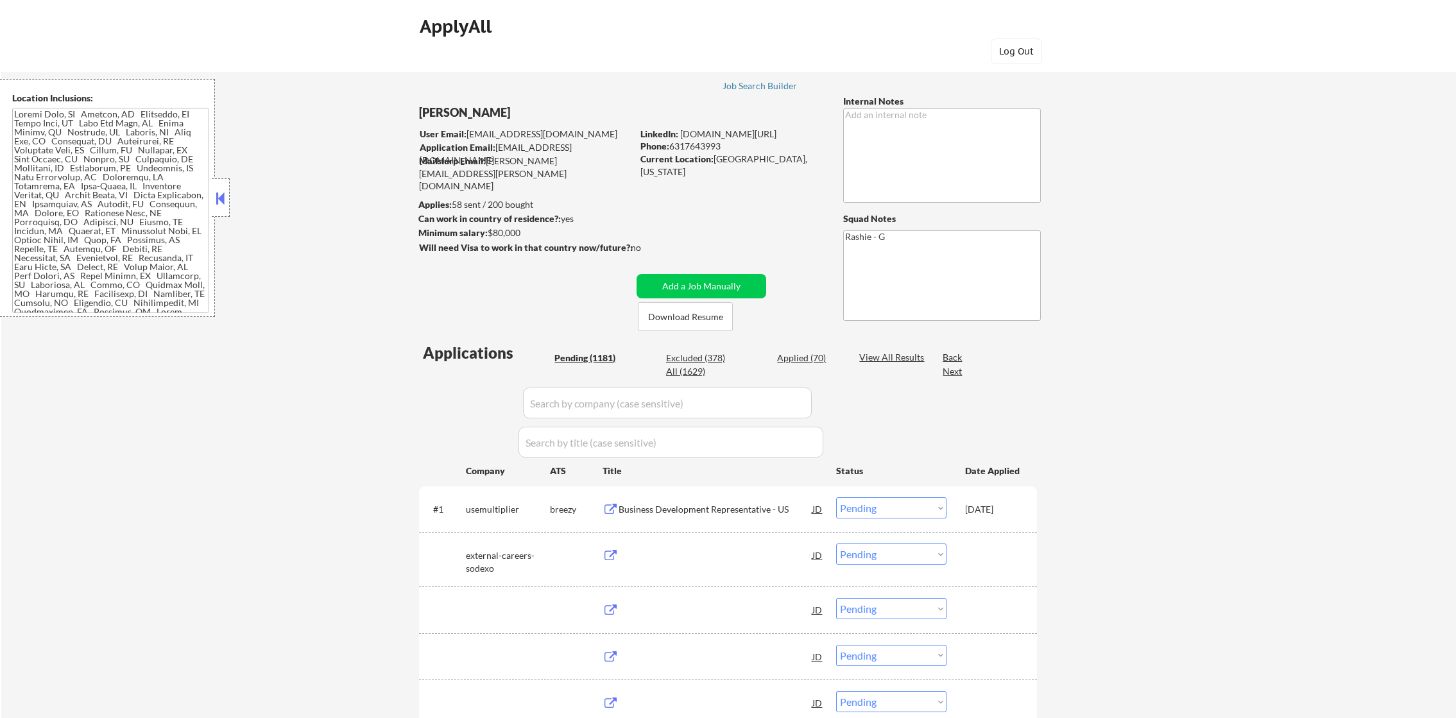
select select ""pending""
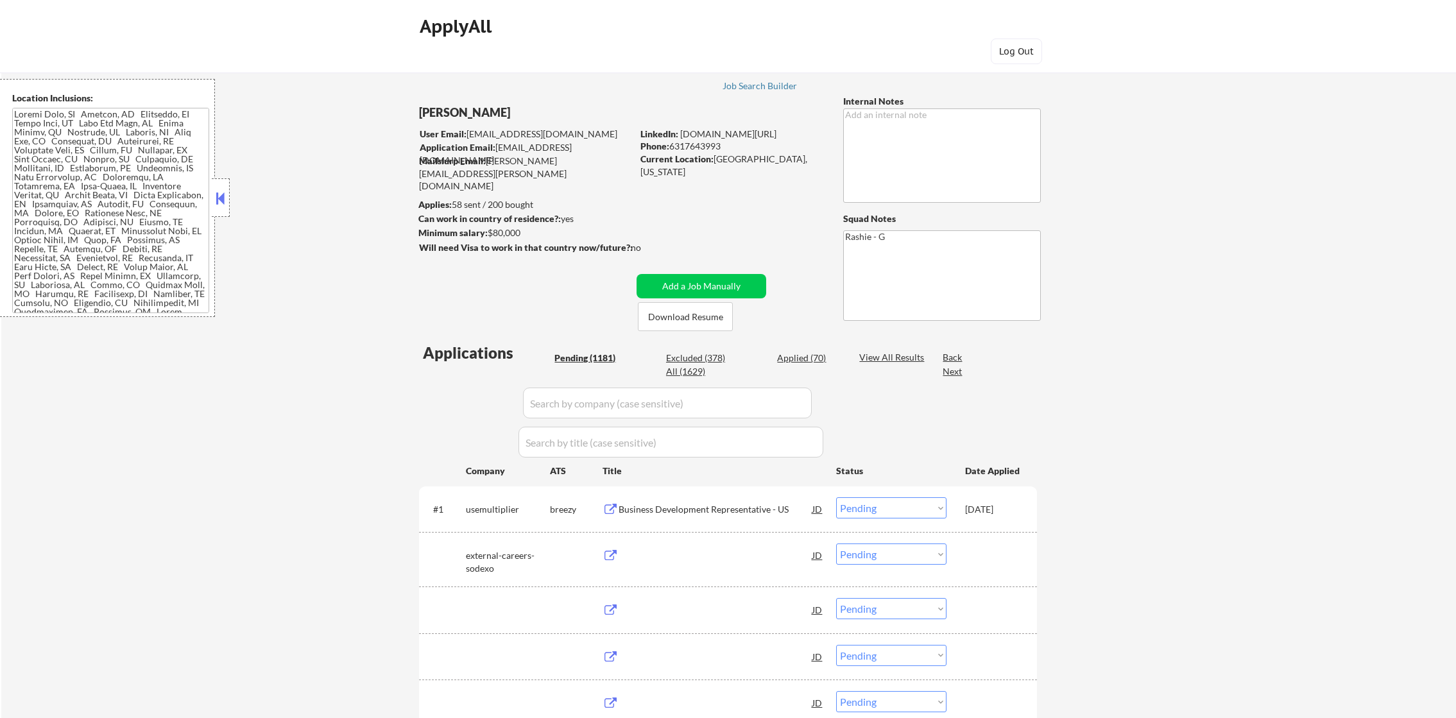
select select ""pending""
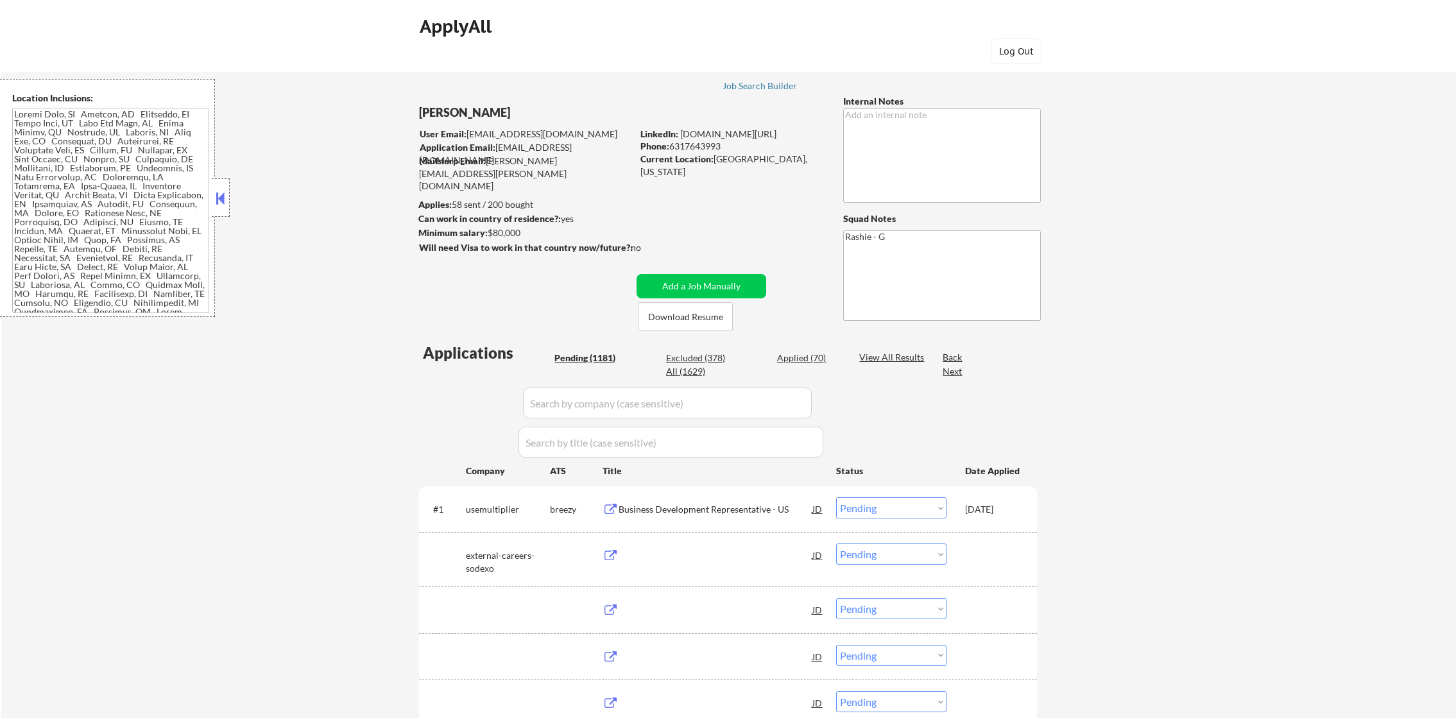
select select ""pending""
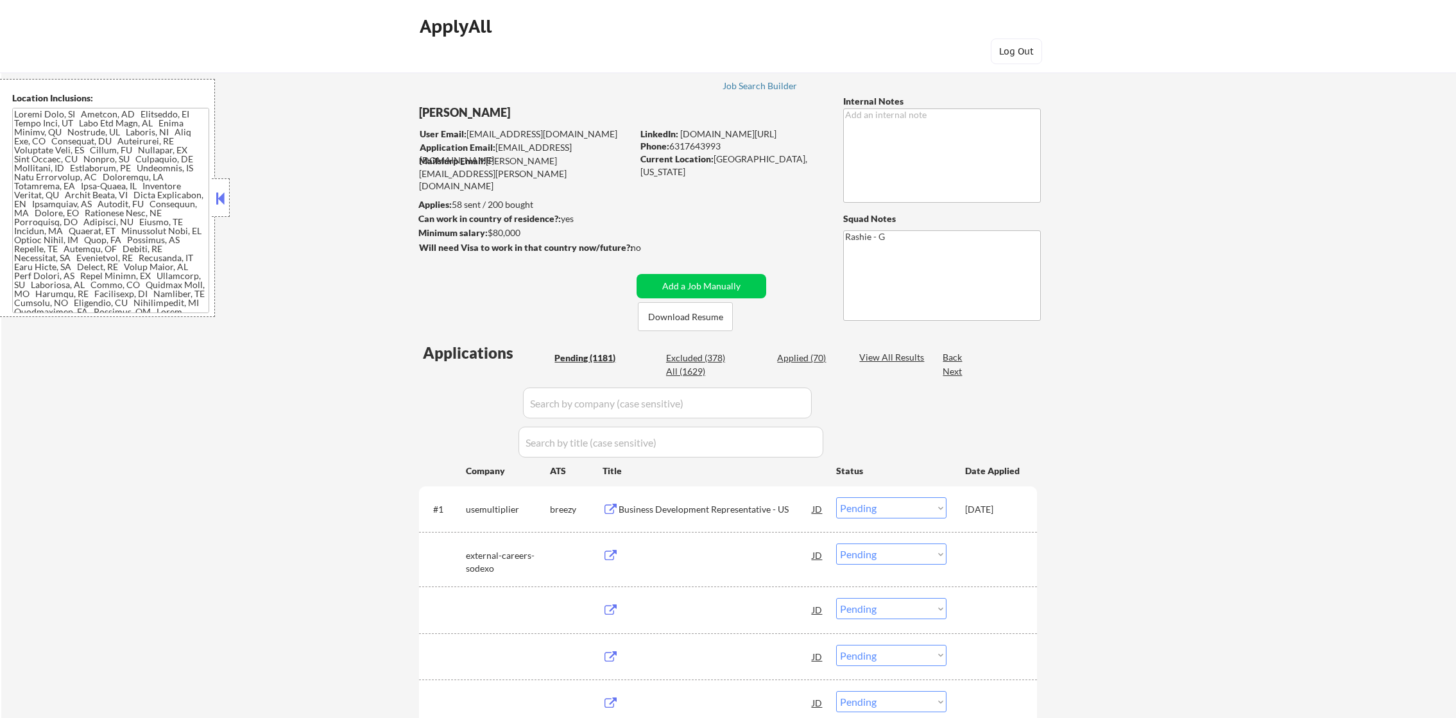
select select ""pending""
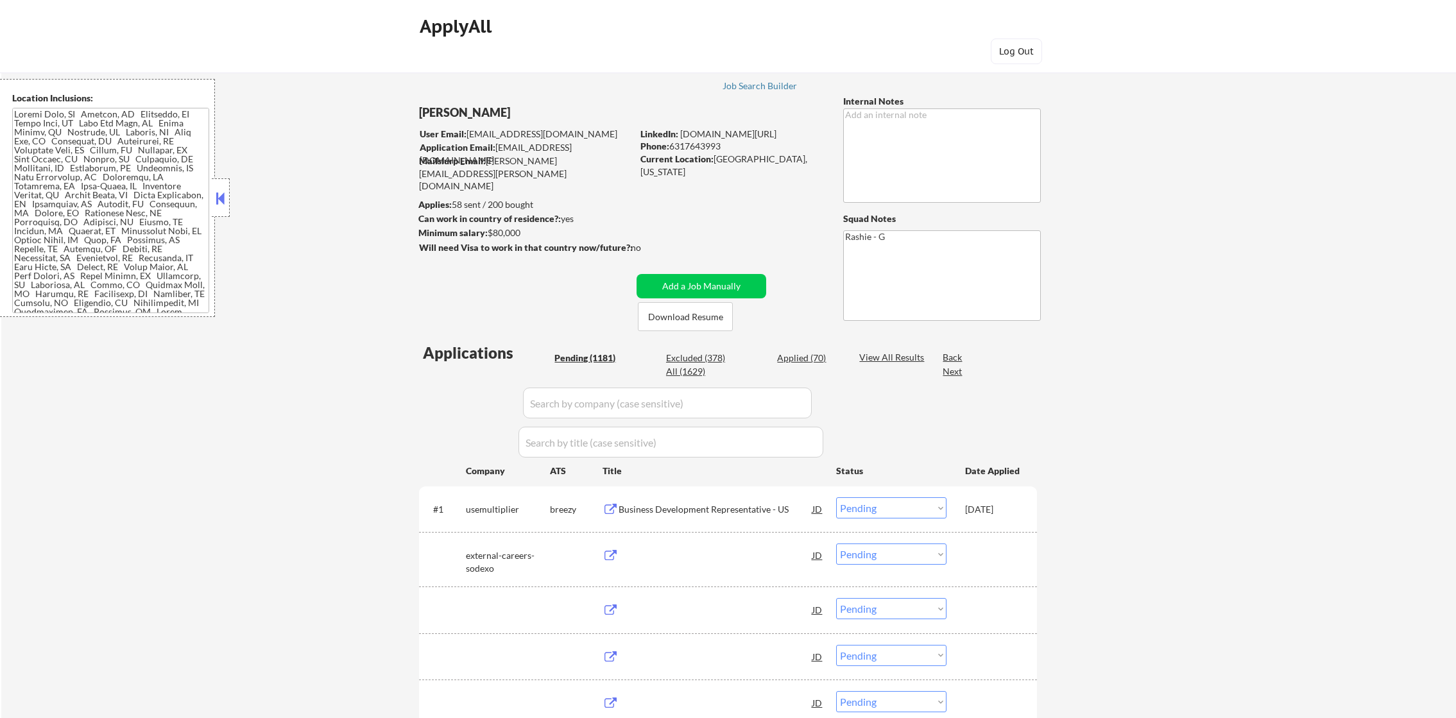
select select ""pending""
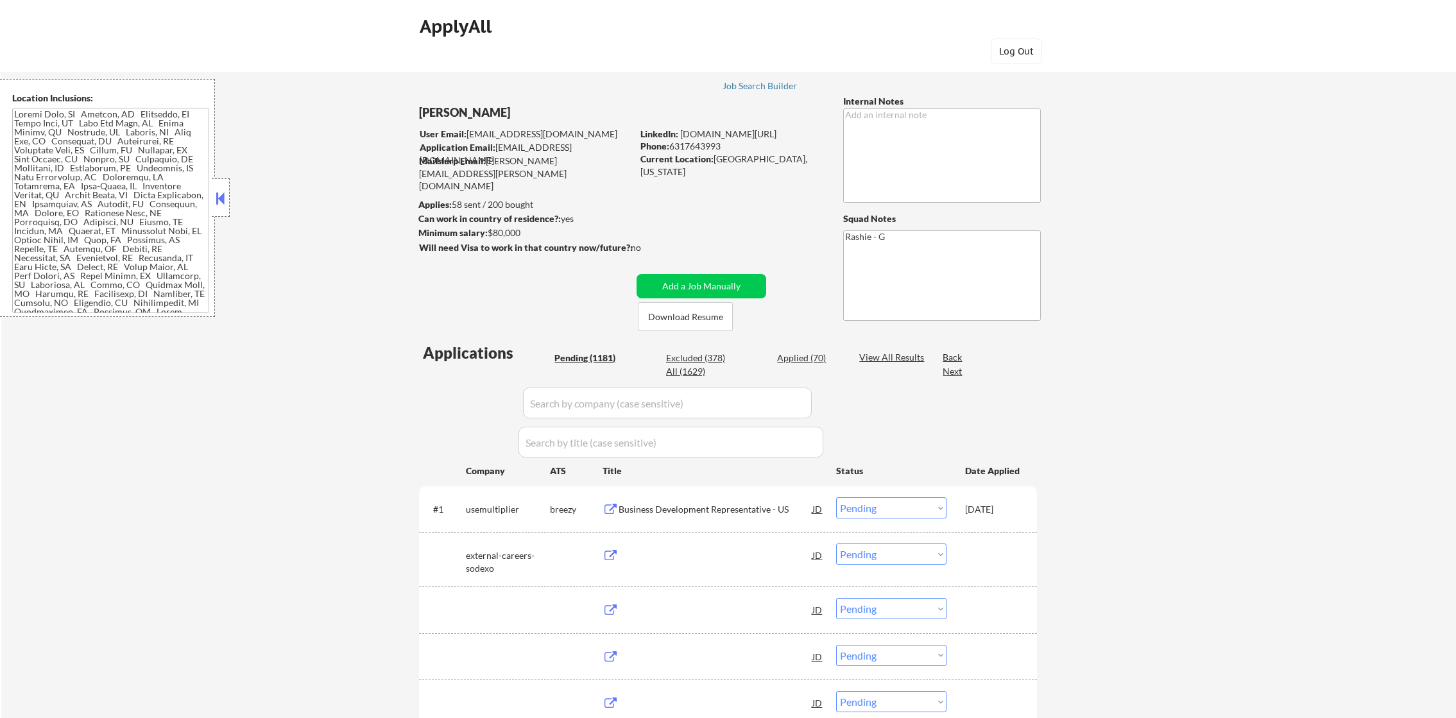
select select ""pending""
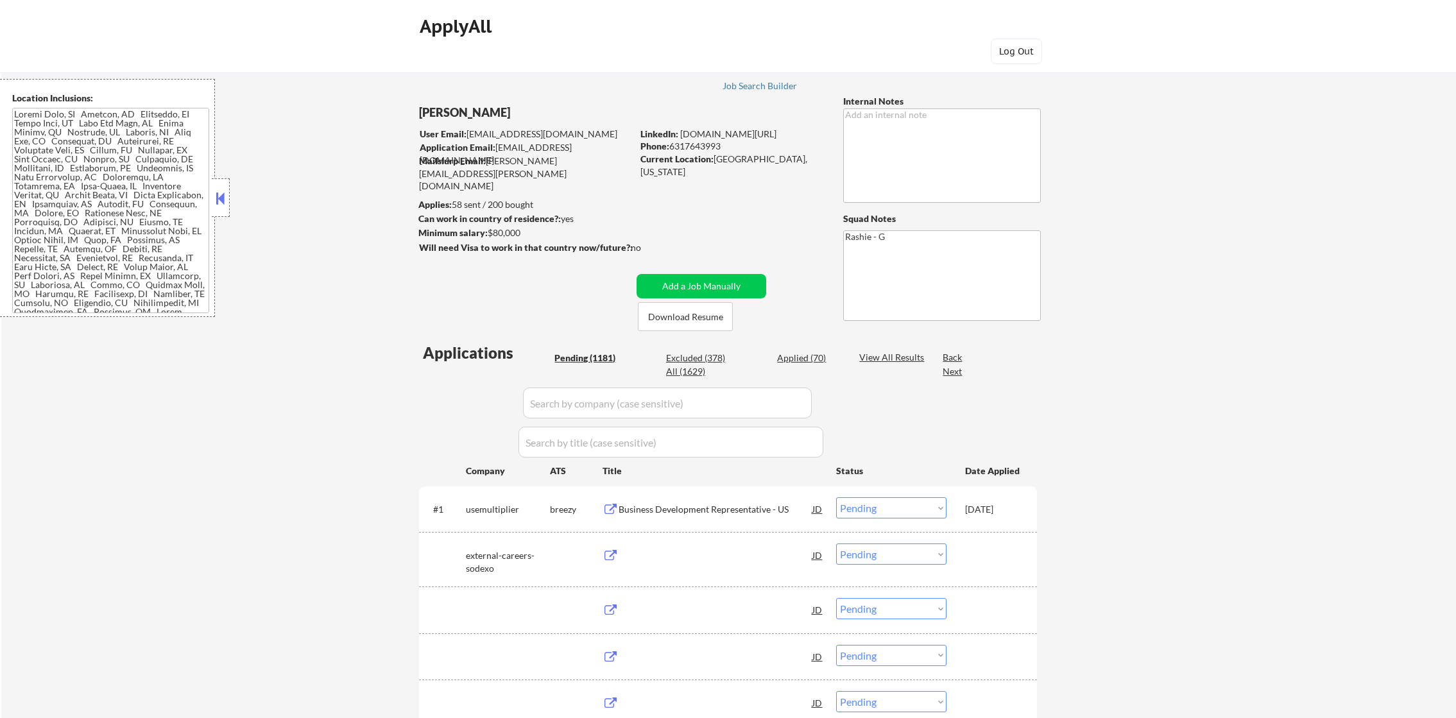
select select ""pending""
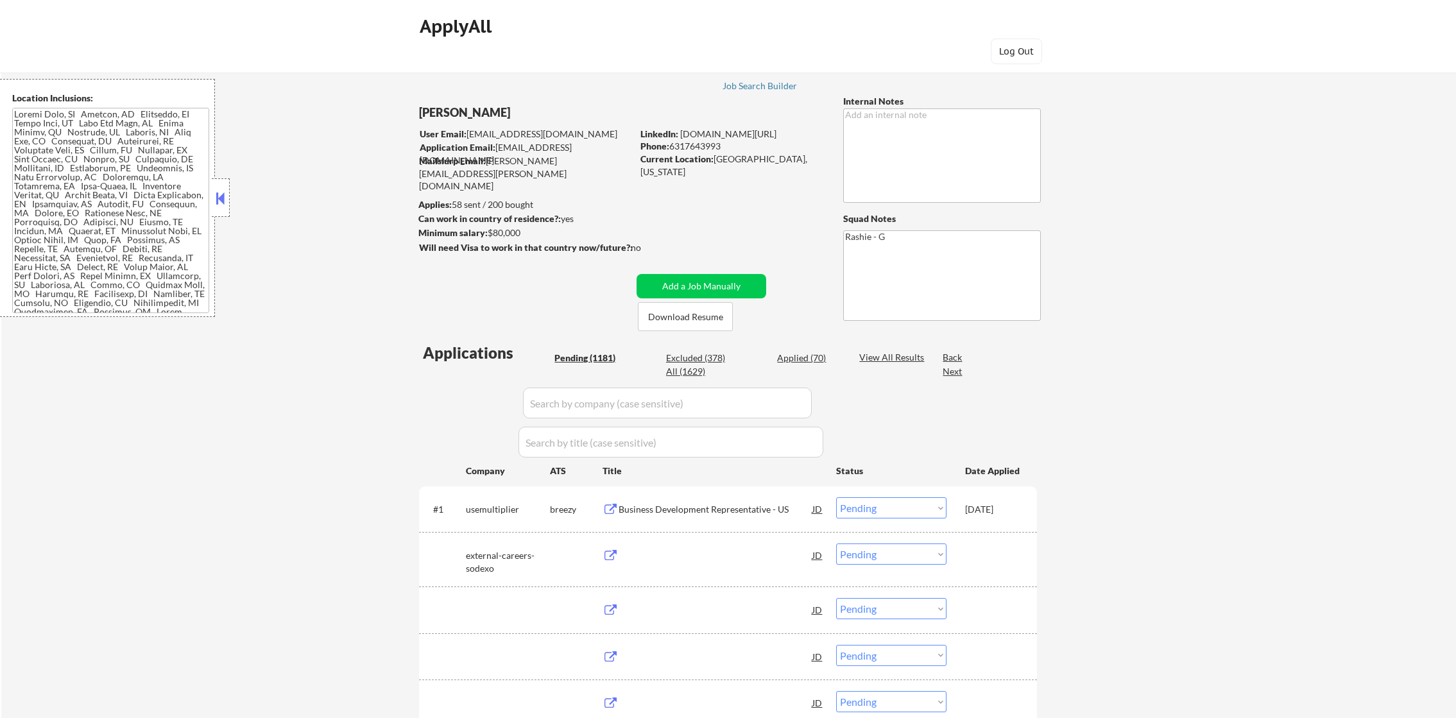
select select ""pending""
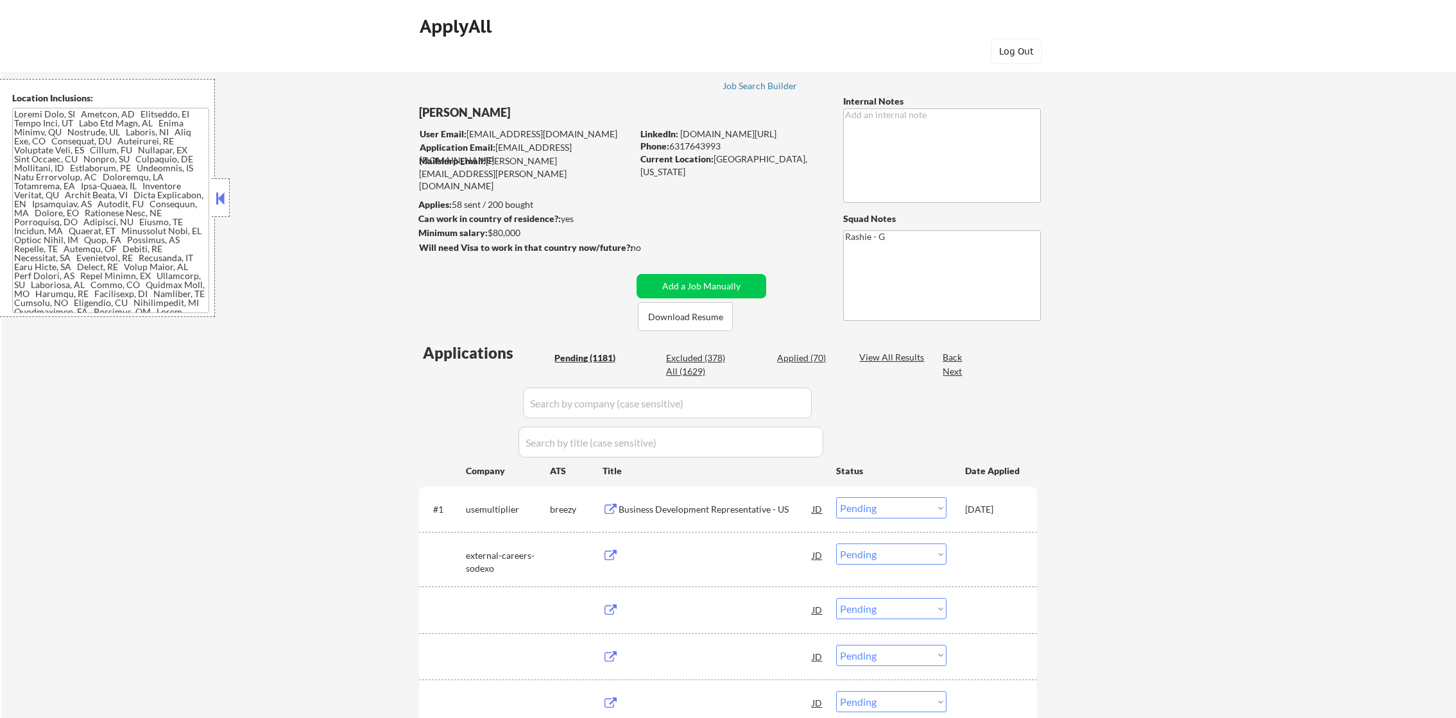
select select ""pending""
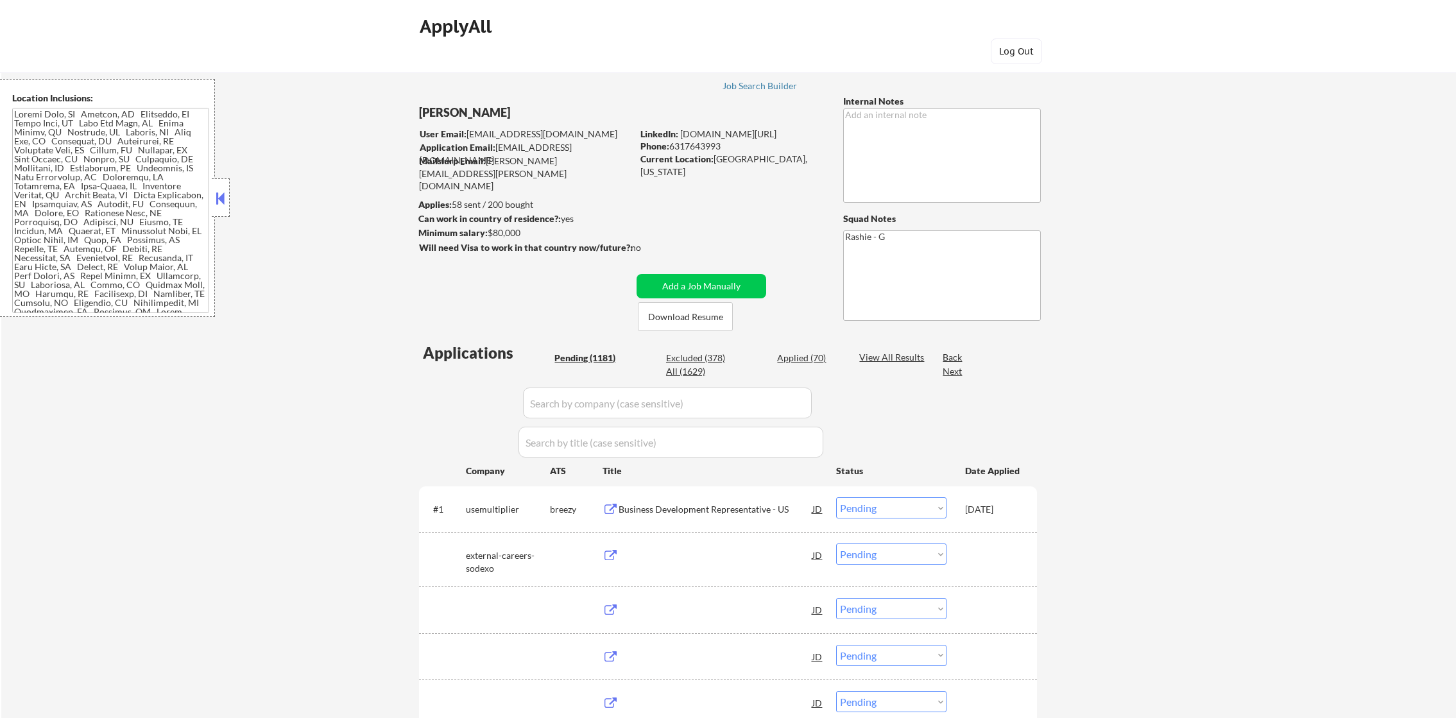
select select ""pending""
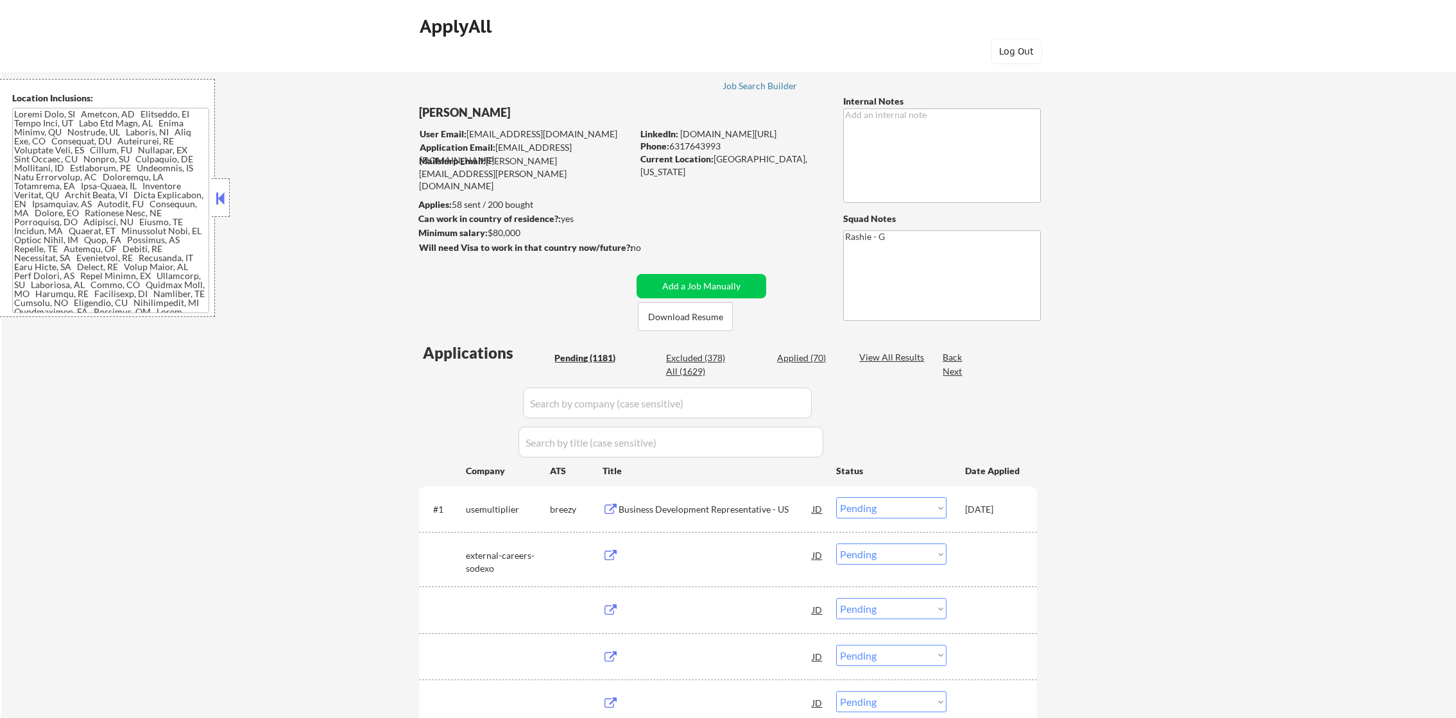
select select ""pending""
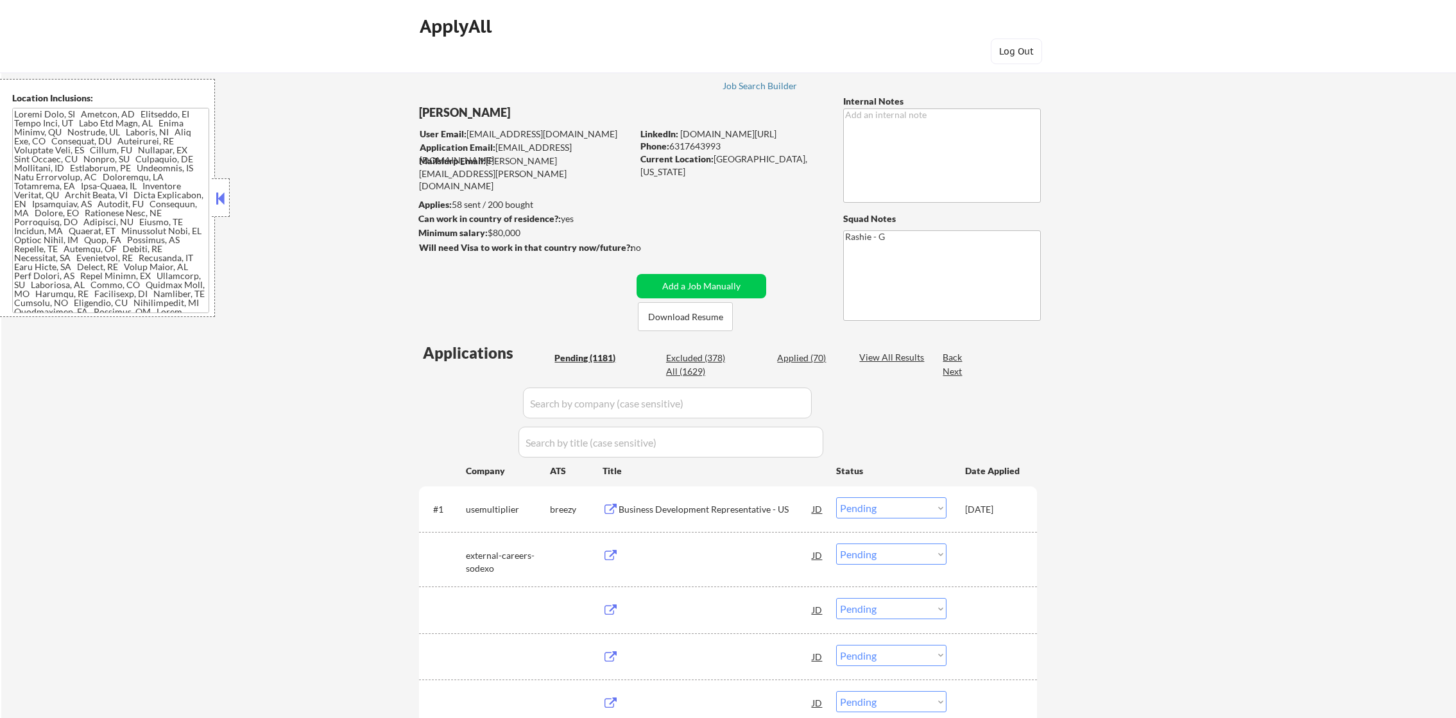
select select ""pending""
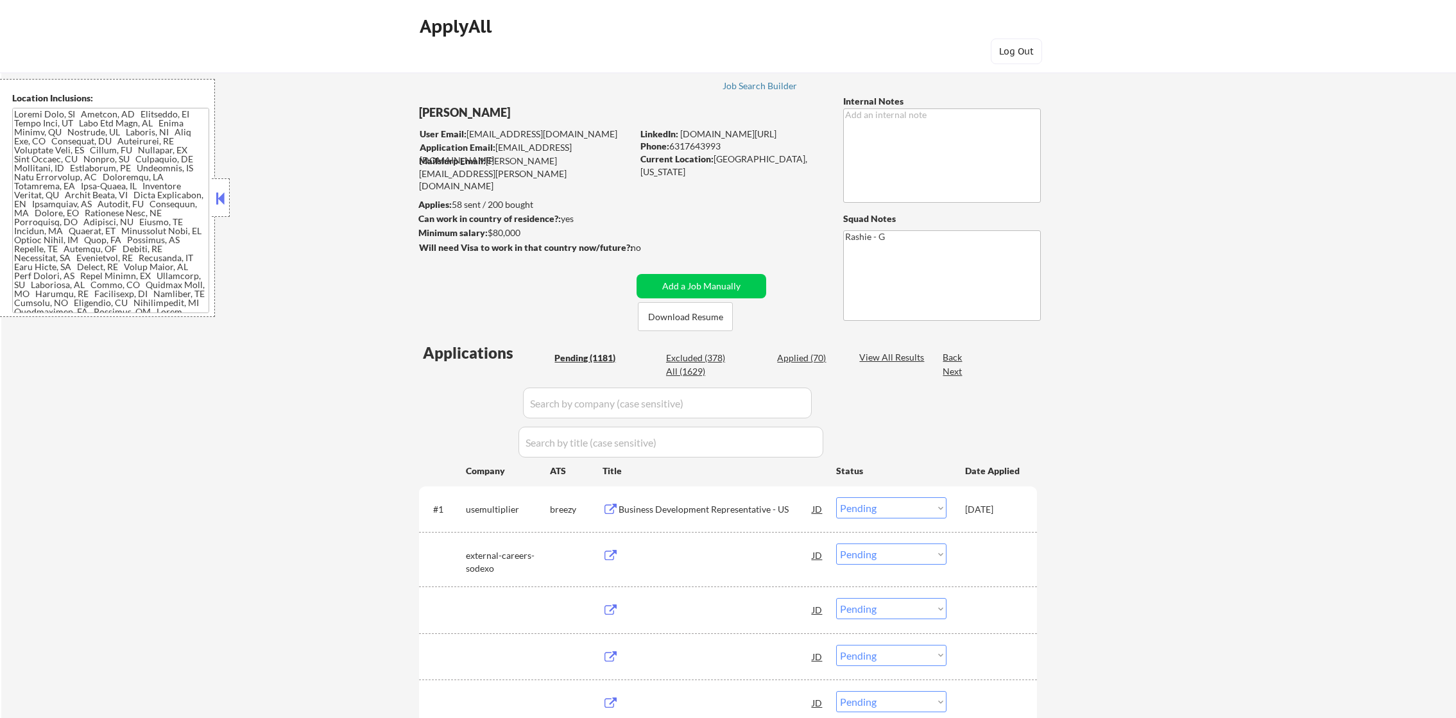
select select ""pending""
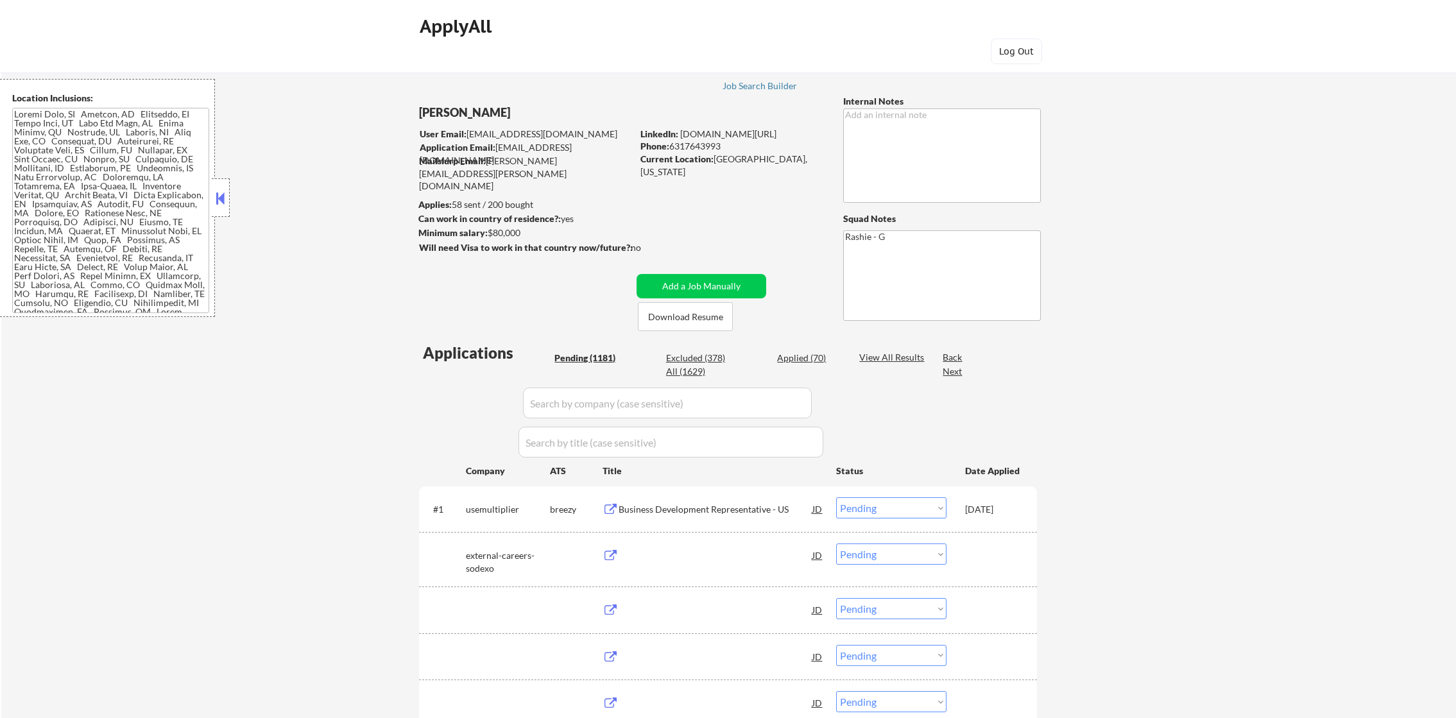
select select ""pending""
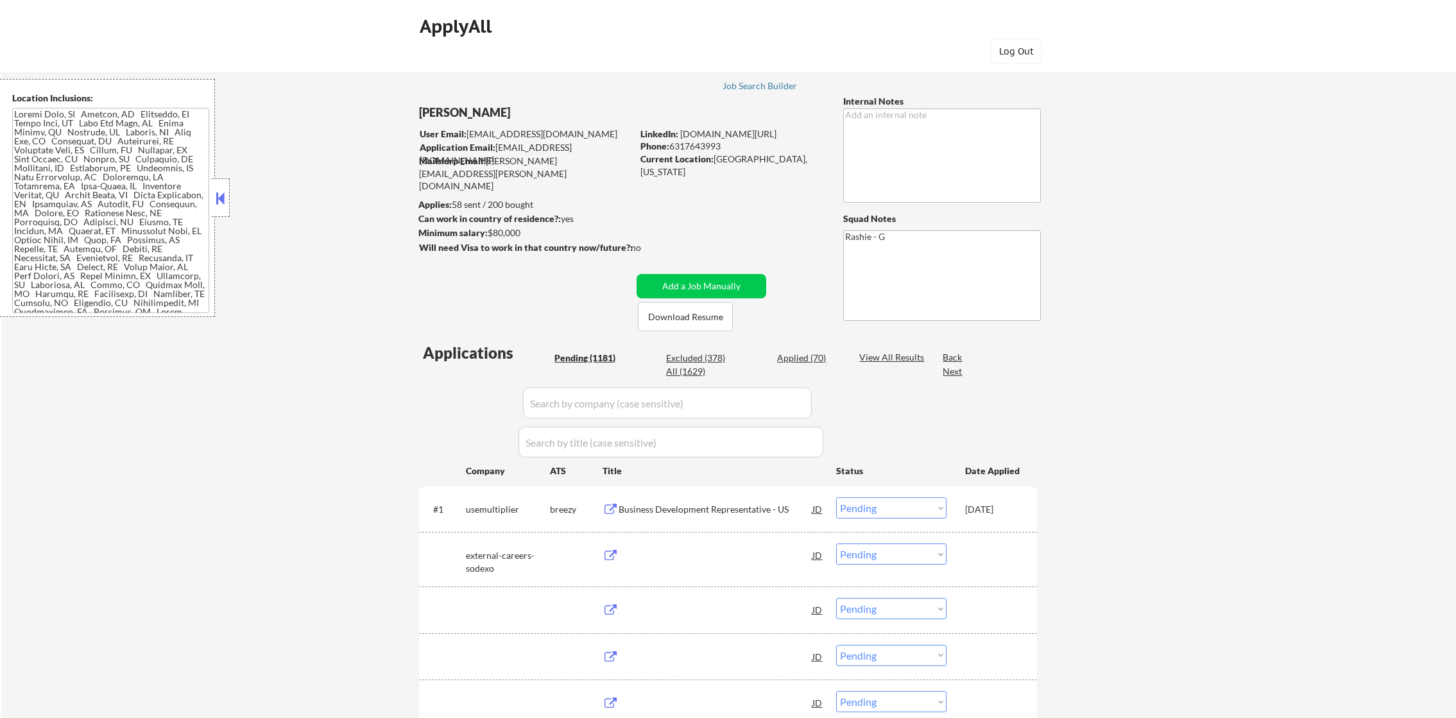
select select ""pending""
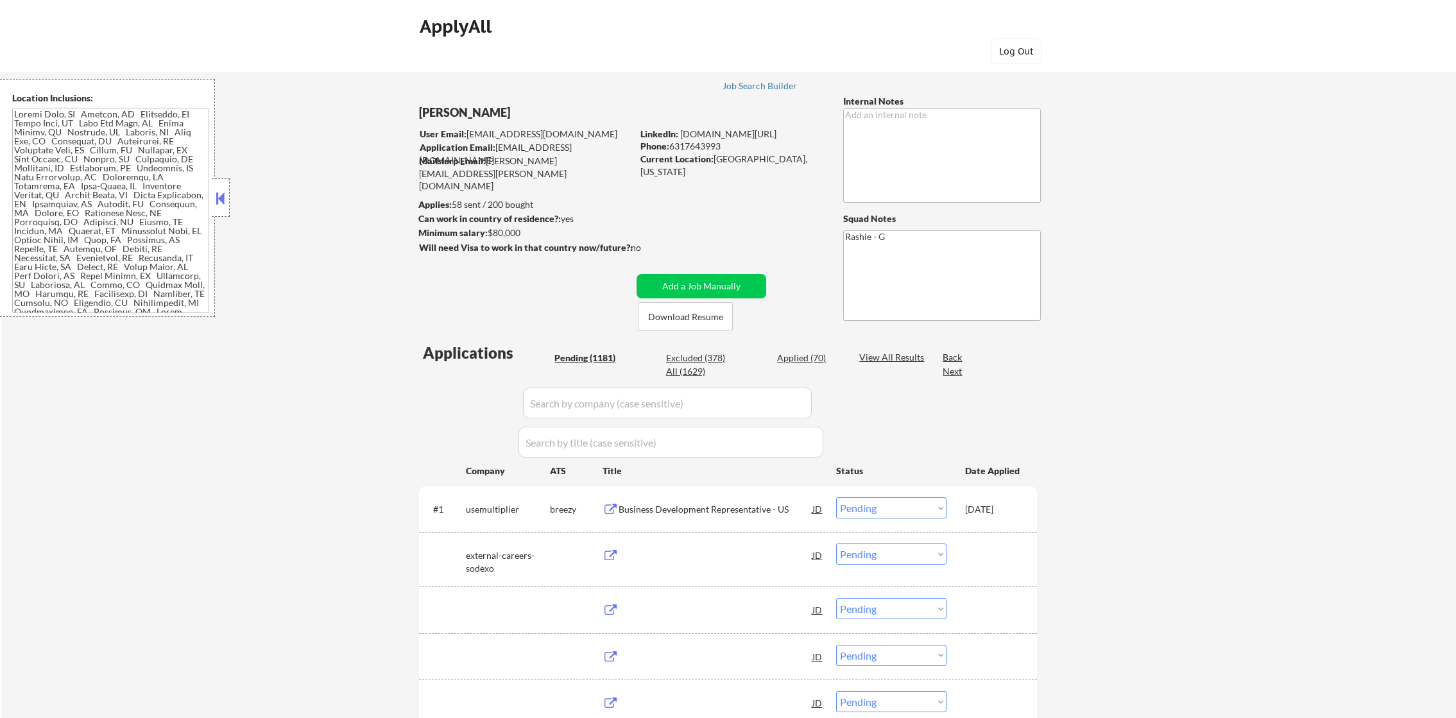
select select ""pending""
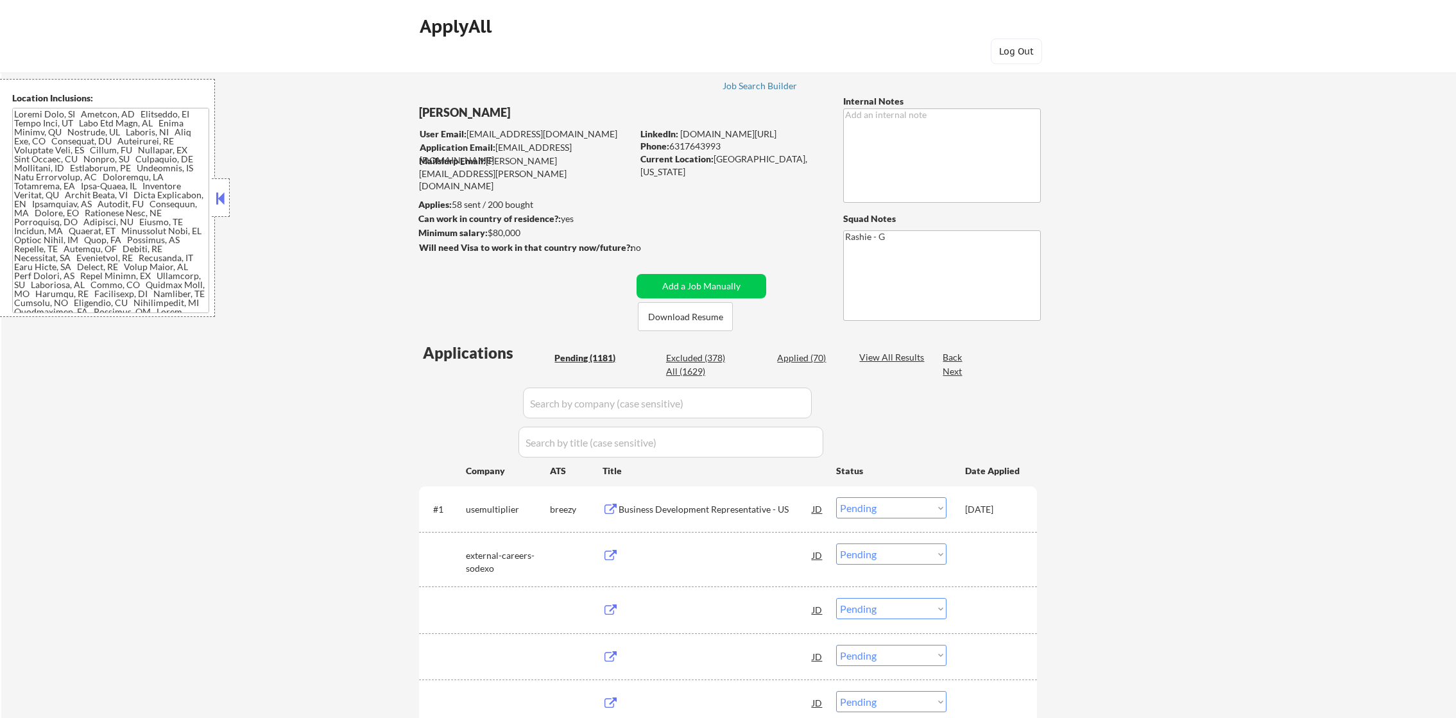
select select ""pending""
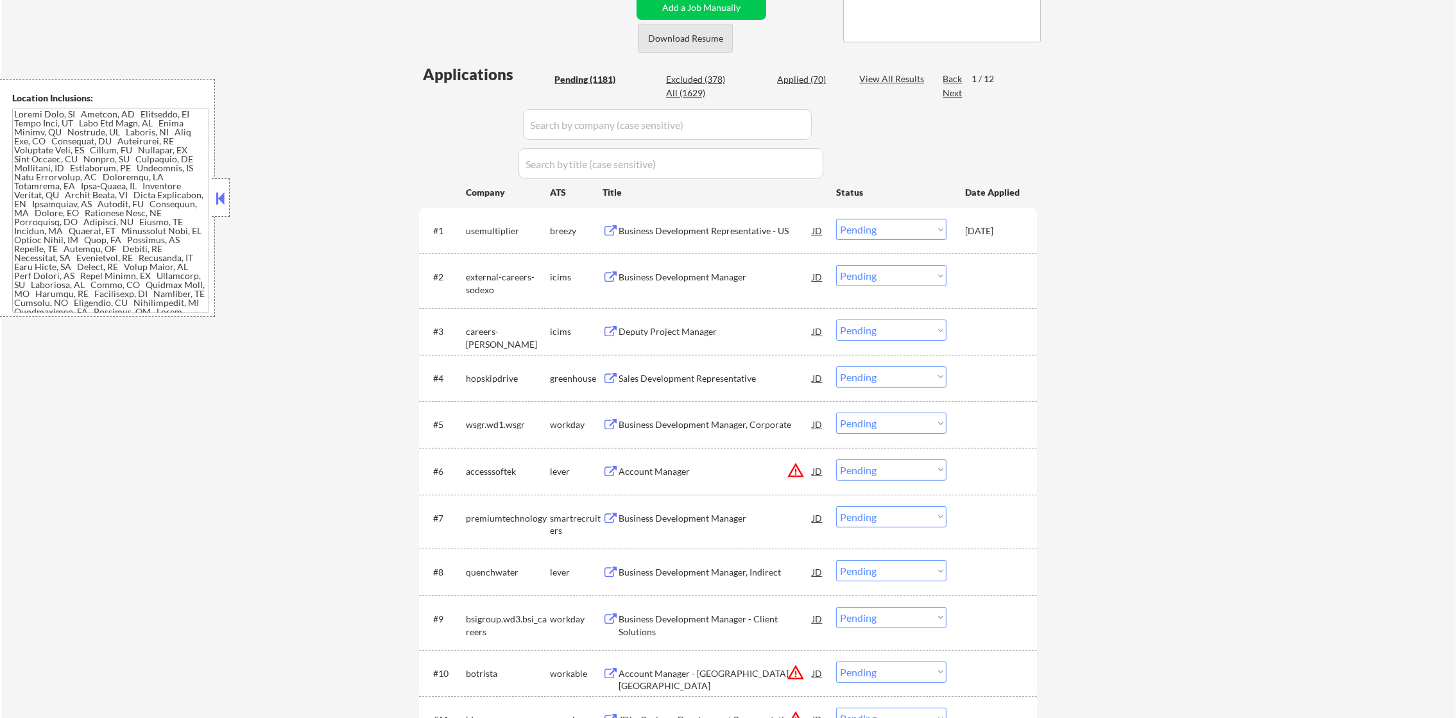
scroll to position [64, 0]
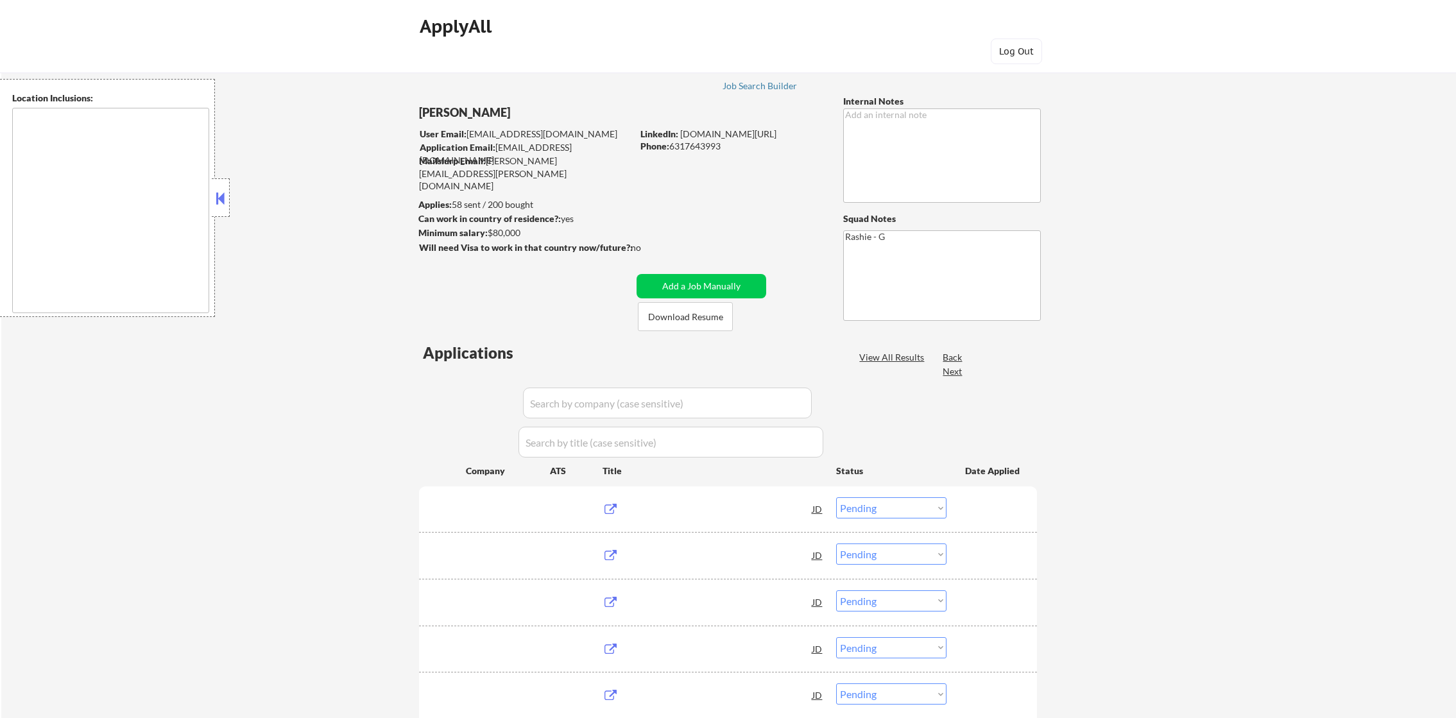
select select ""pending""
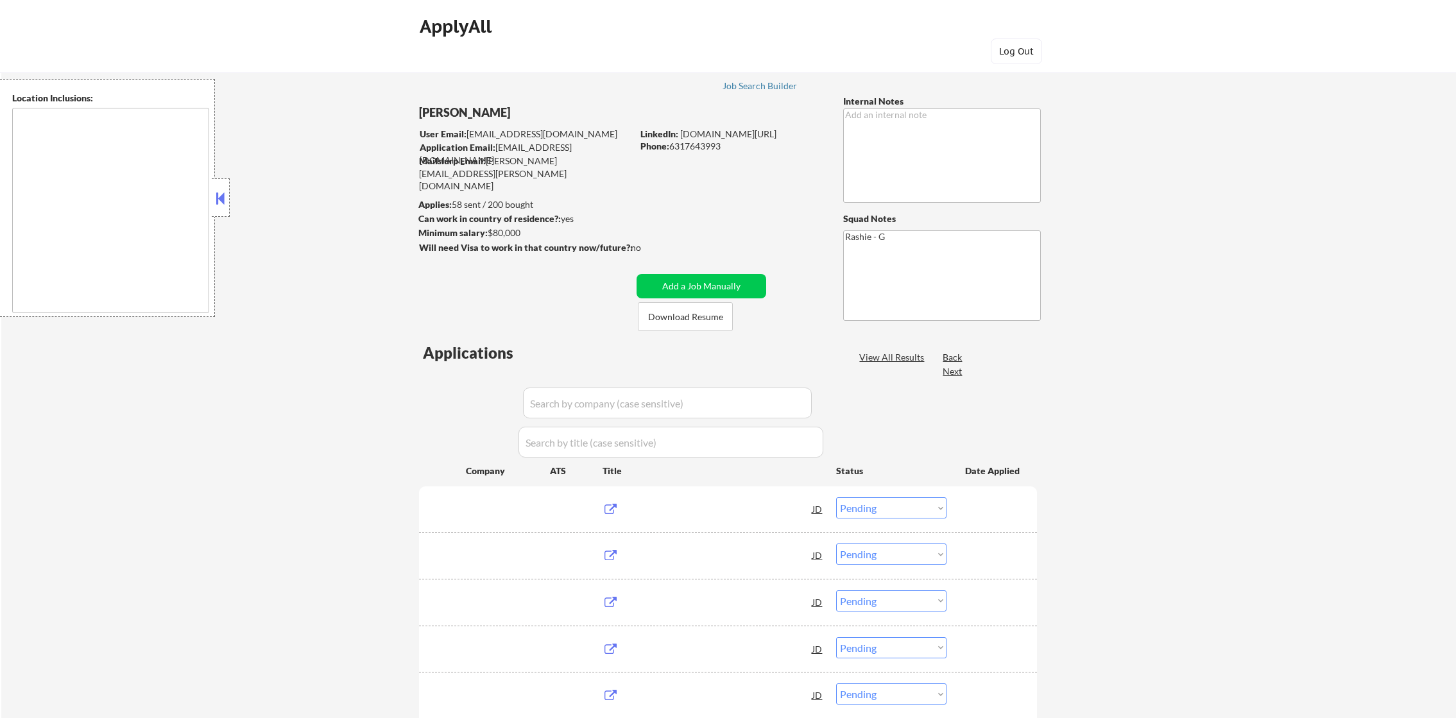
select select ""pending""
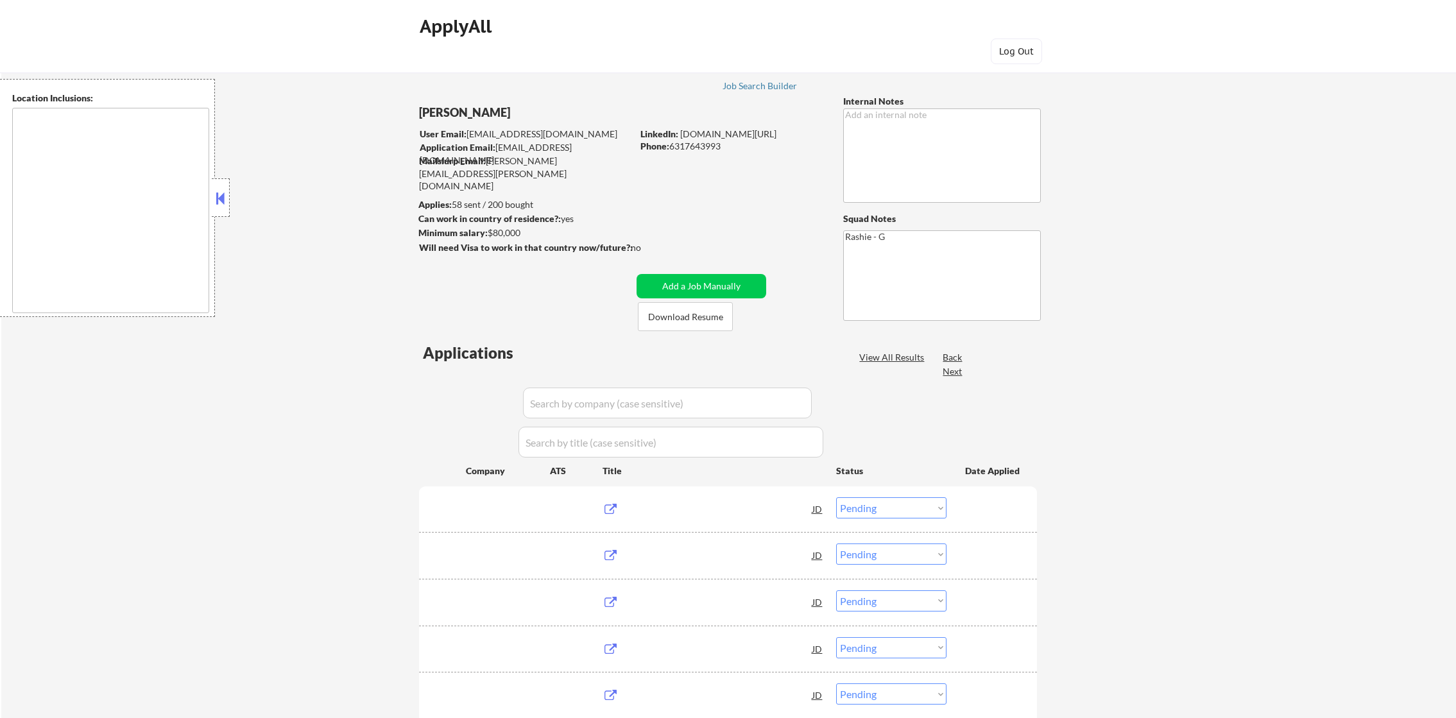
select select ""pending""
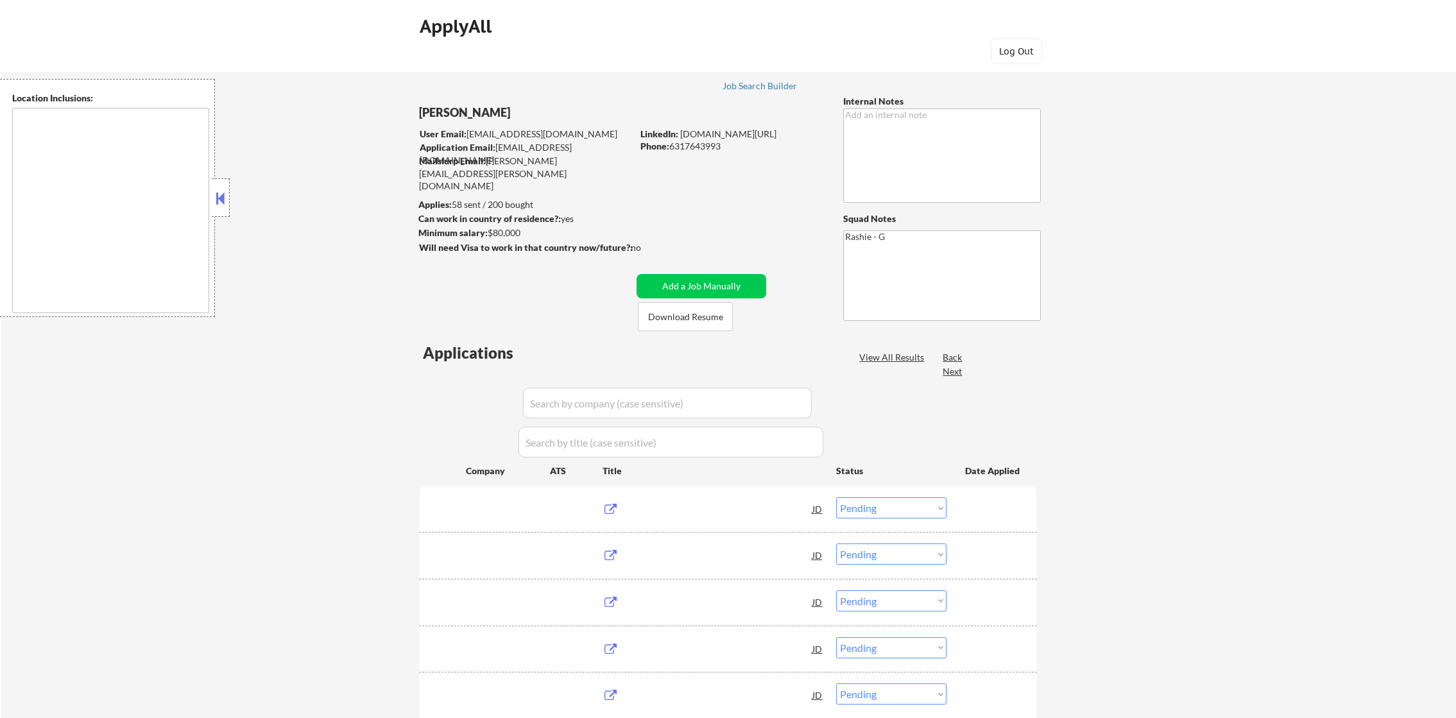
select select ""pending""
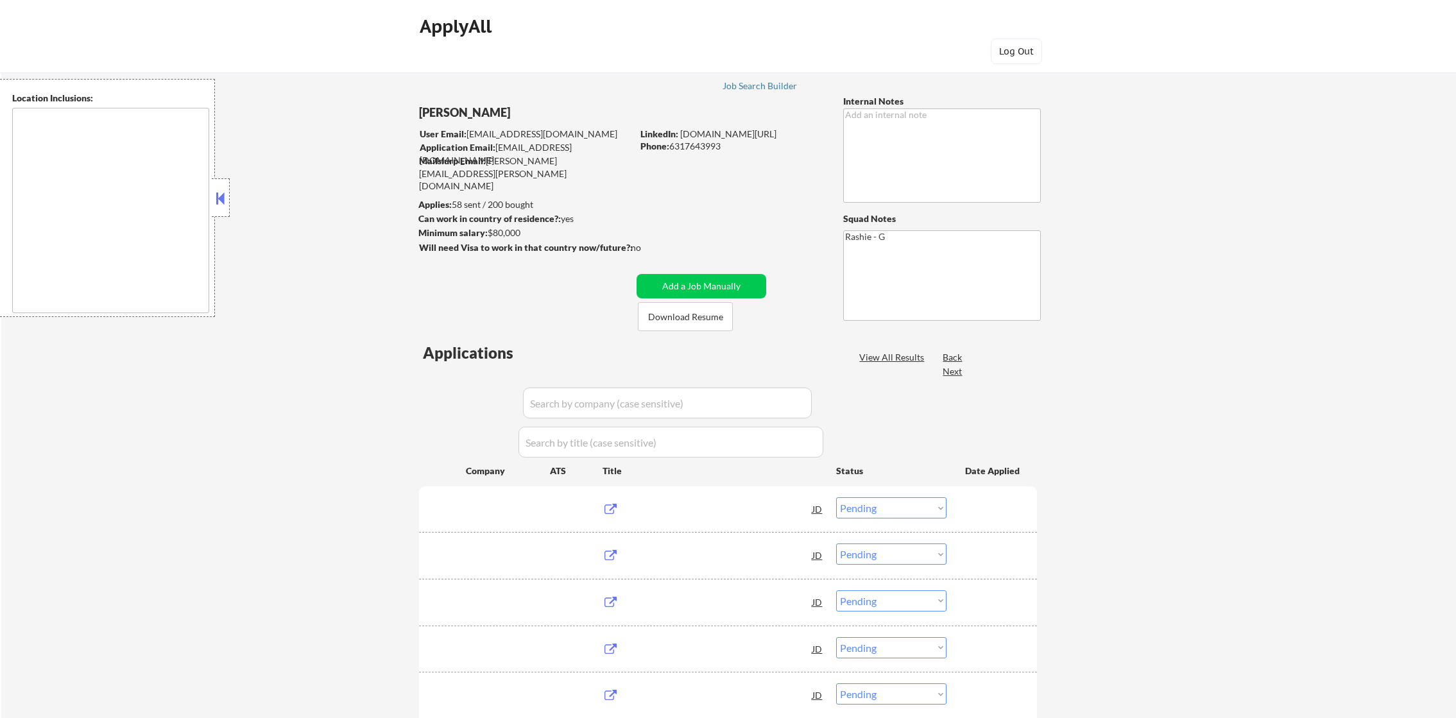
select select ""pending""
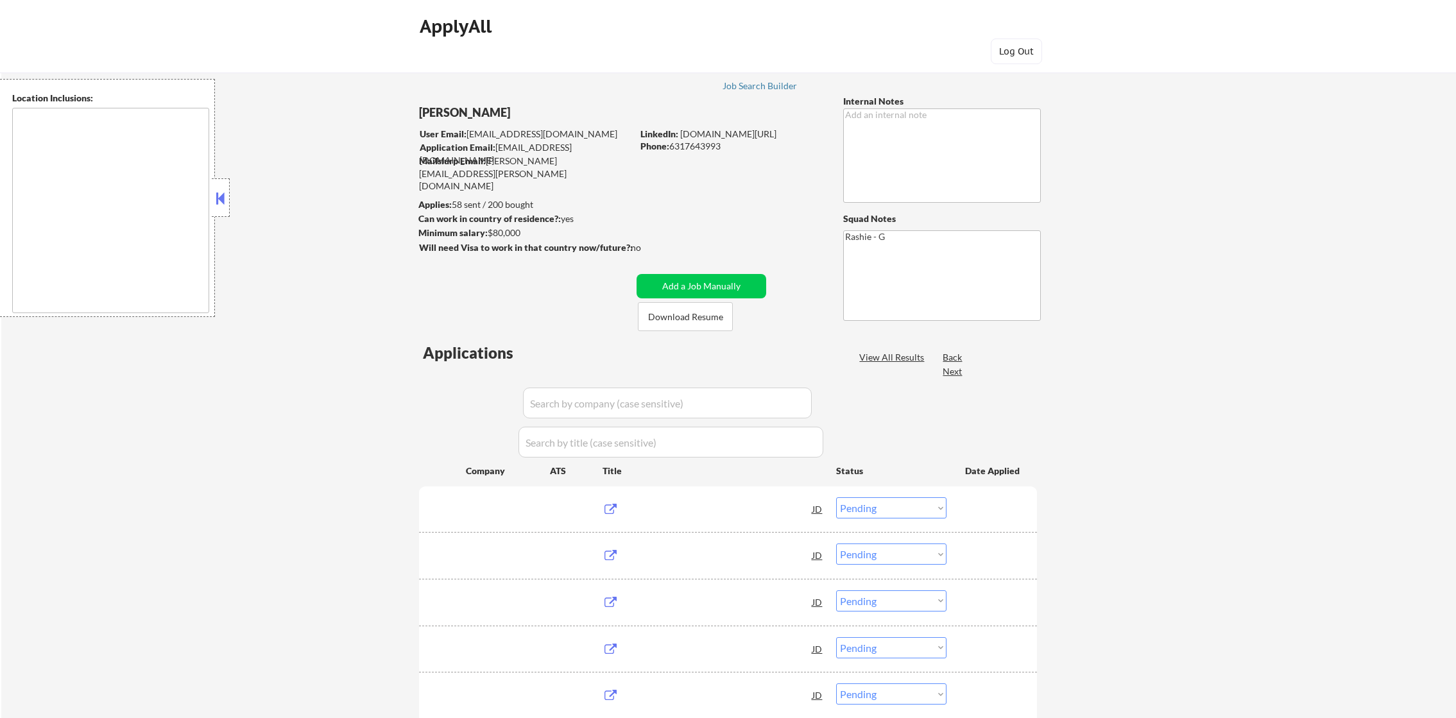
select select ""pending""
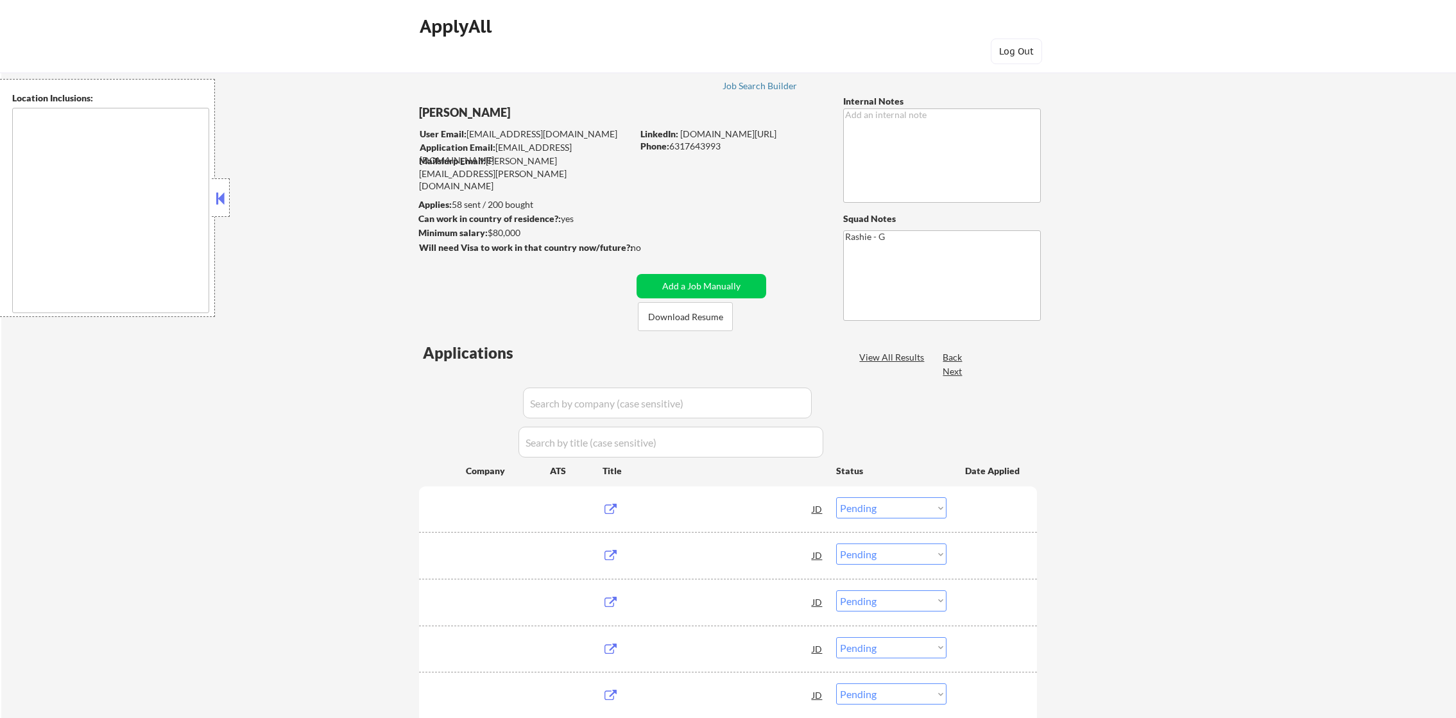
select select ""pending""
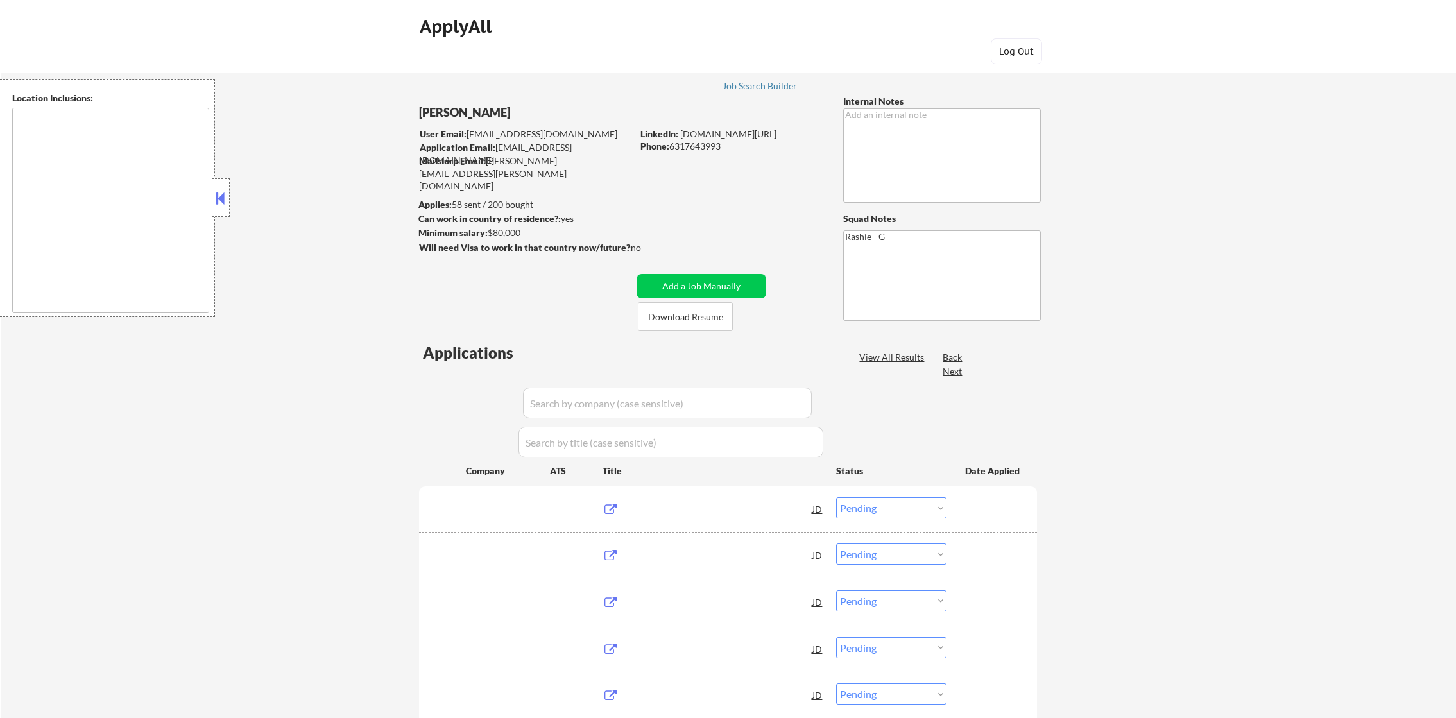
select select ""pending""
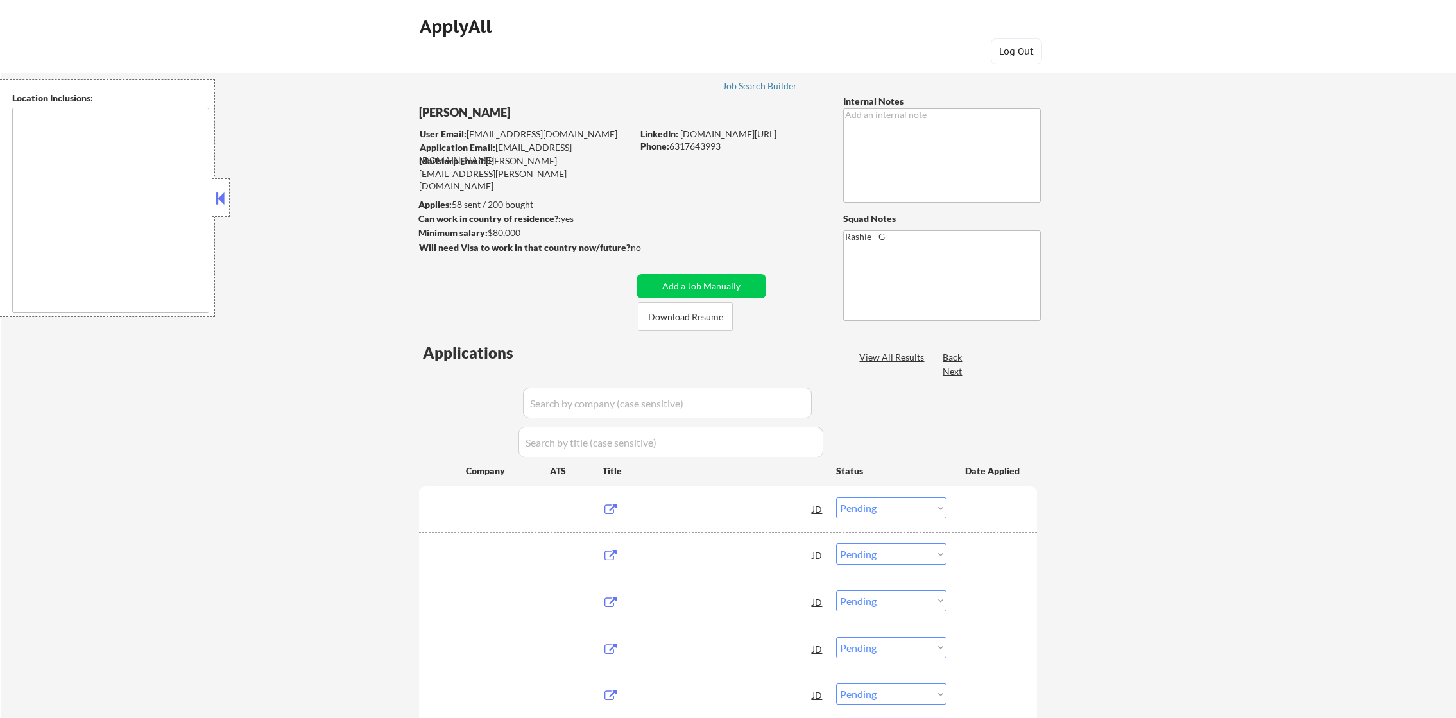
select select ""pending""
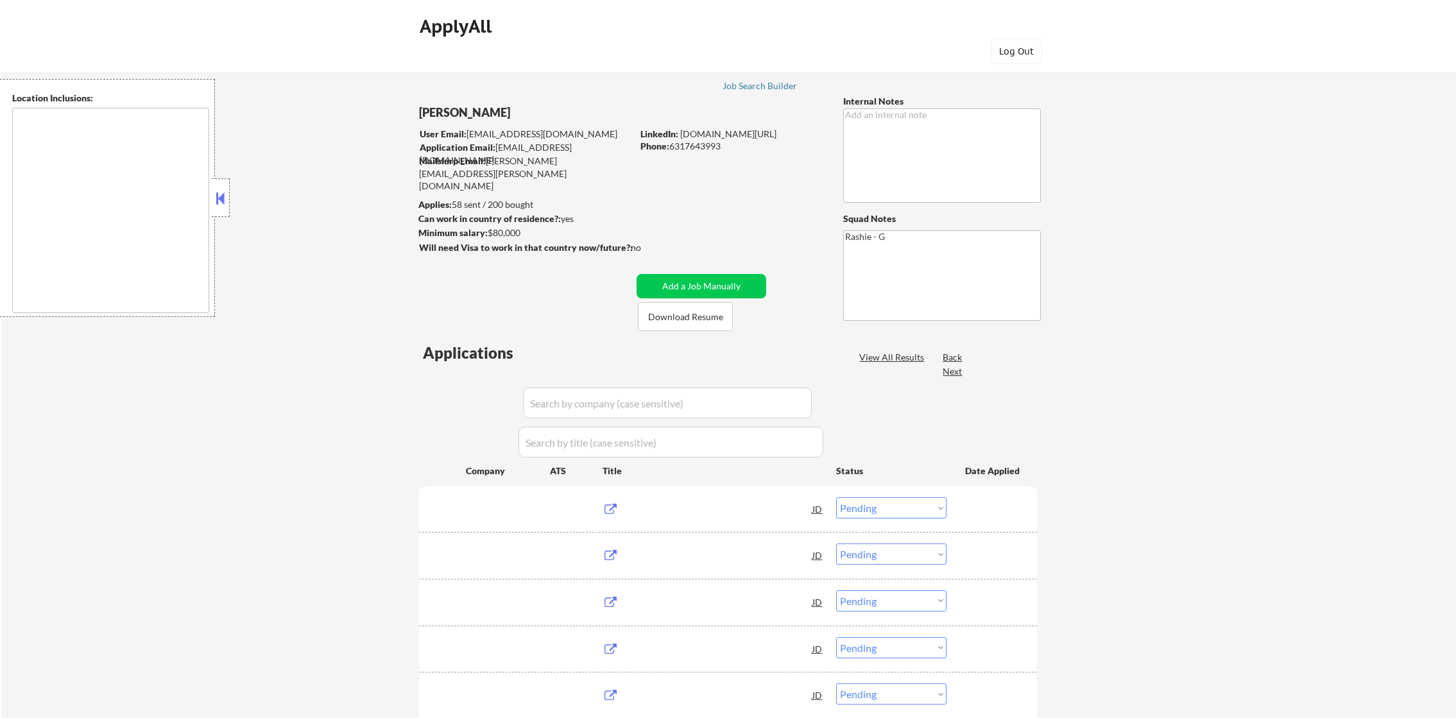
select select ""pending""
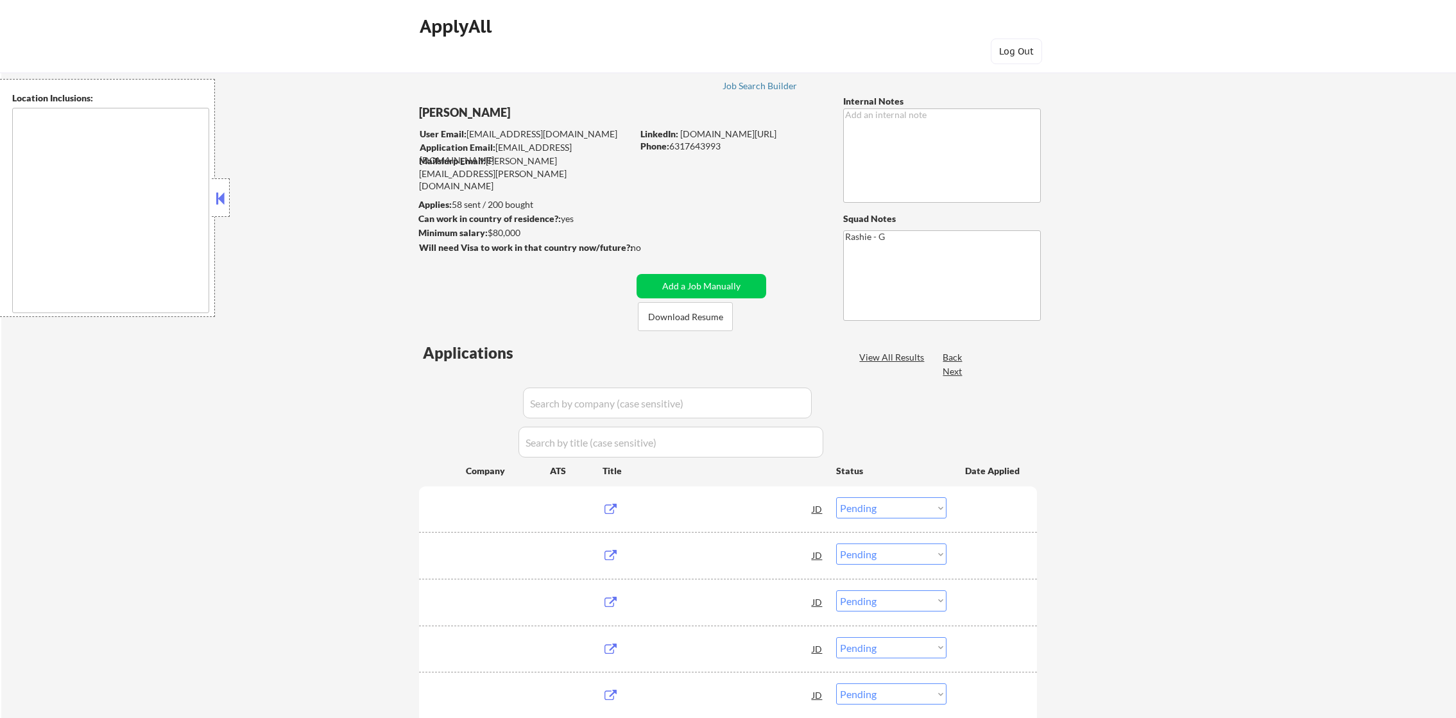
select select ""pending""
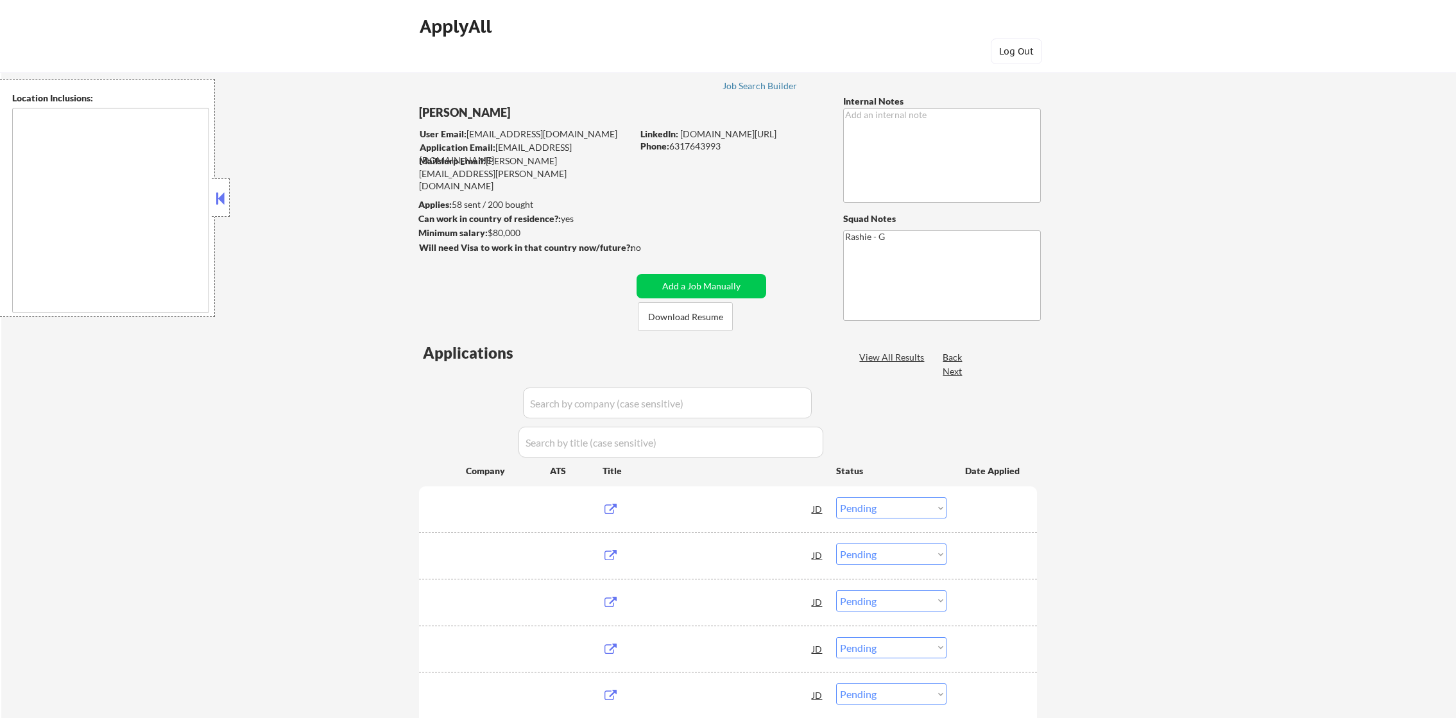
select select ""pending""
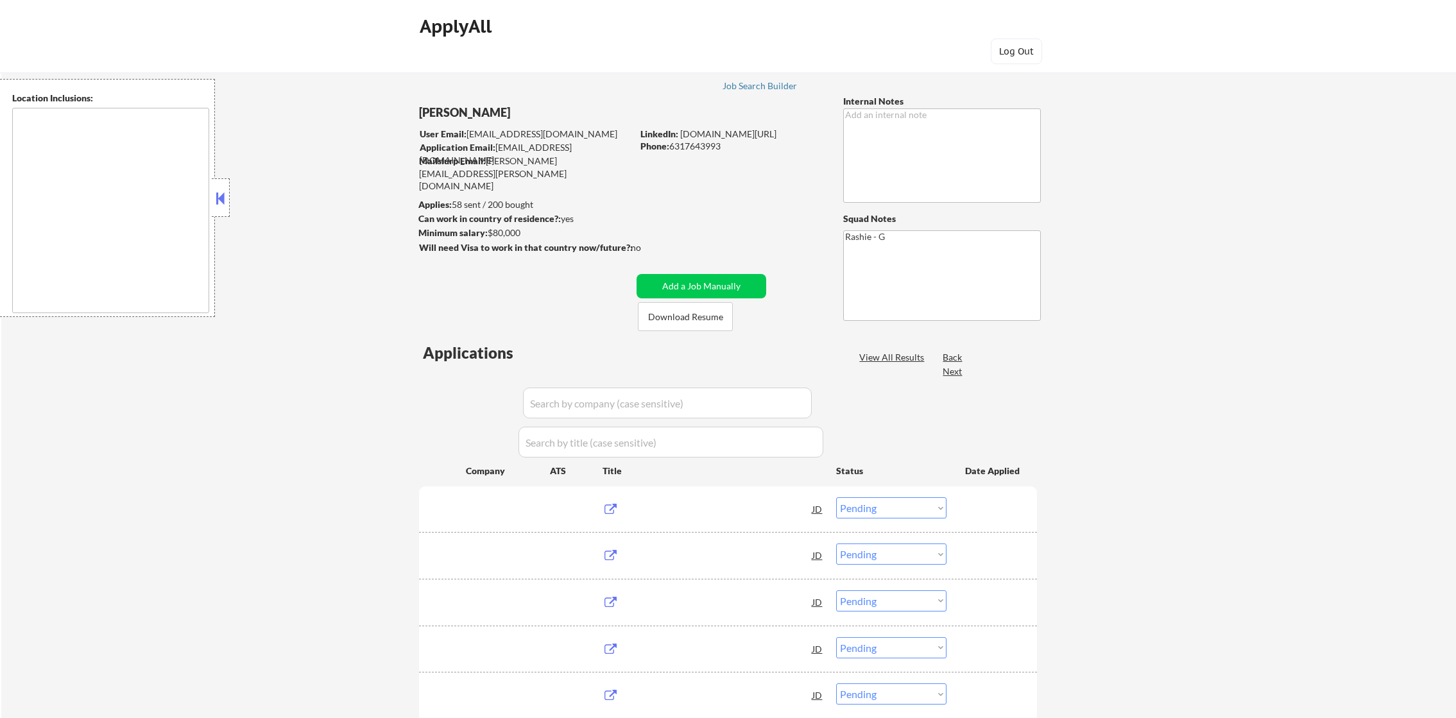
select select ""pending""
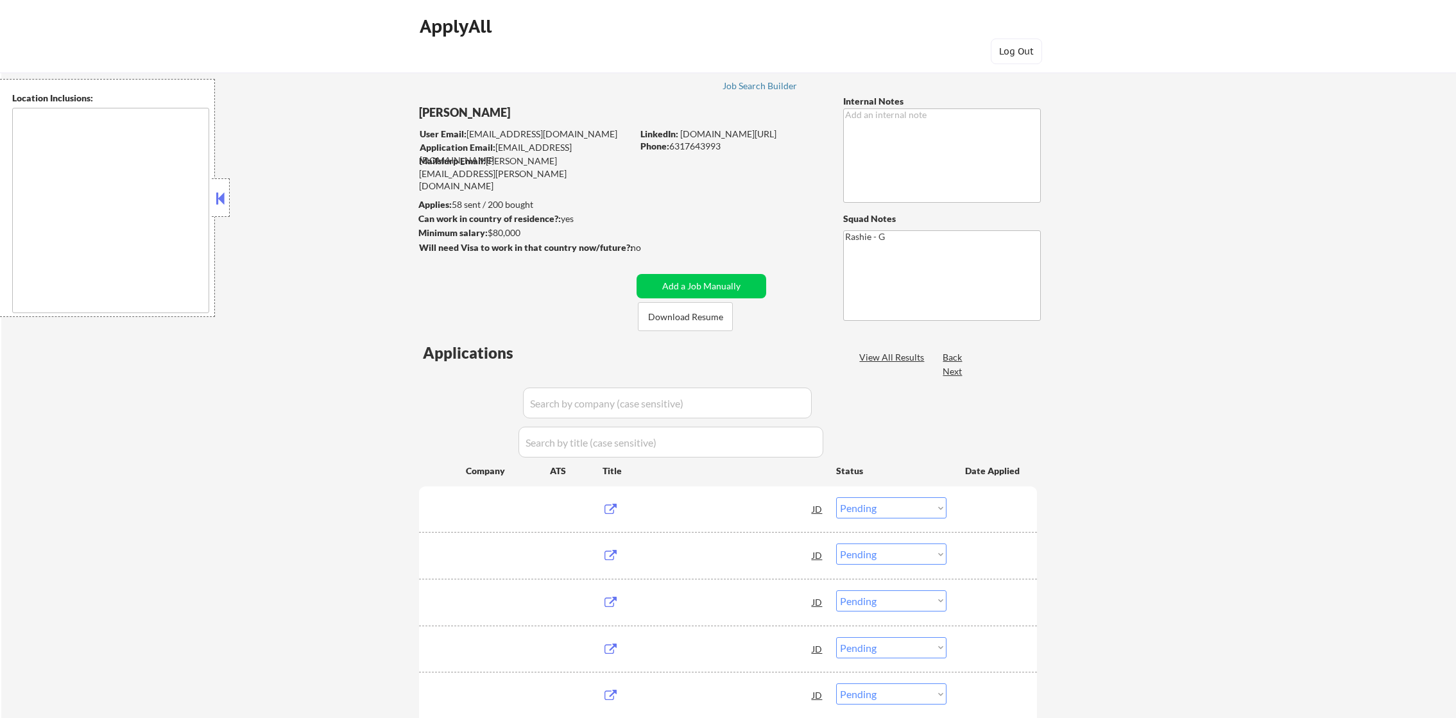
select select ""pending""
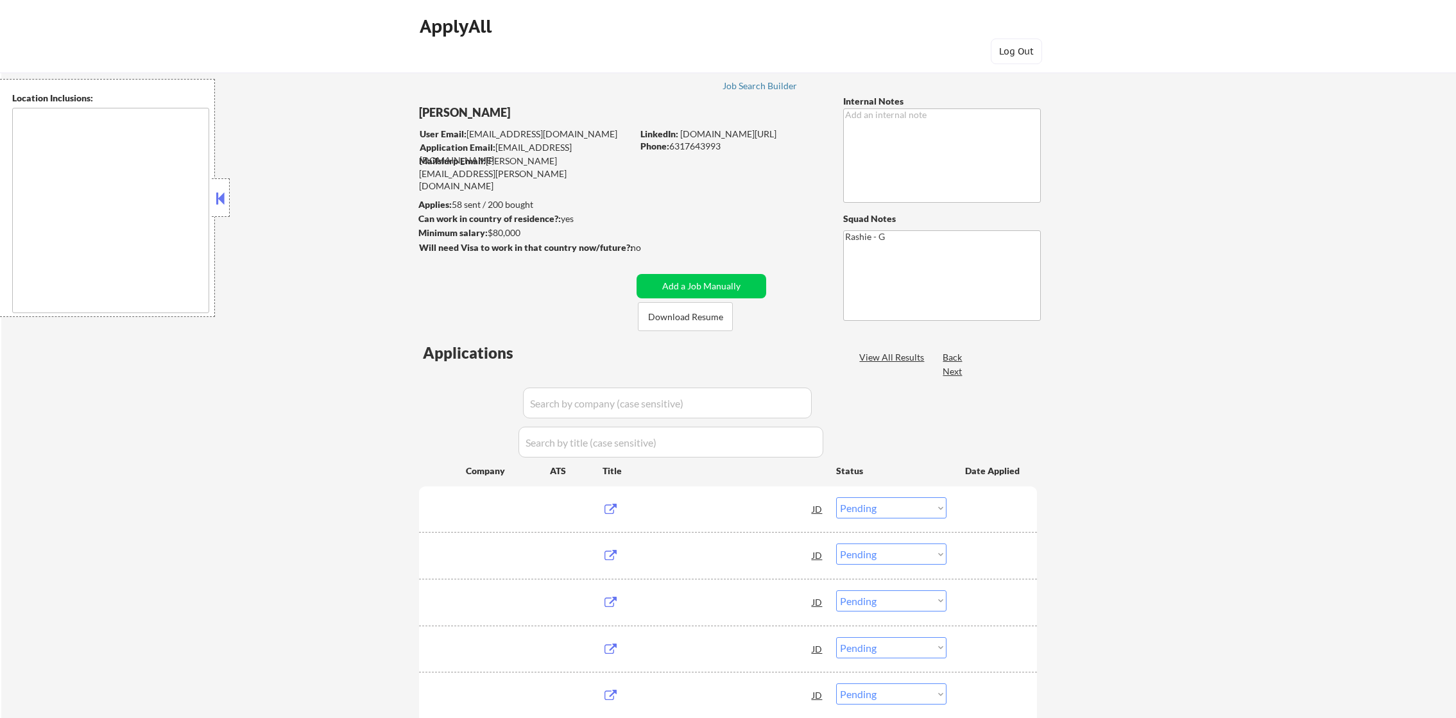
select select ""pending""
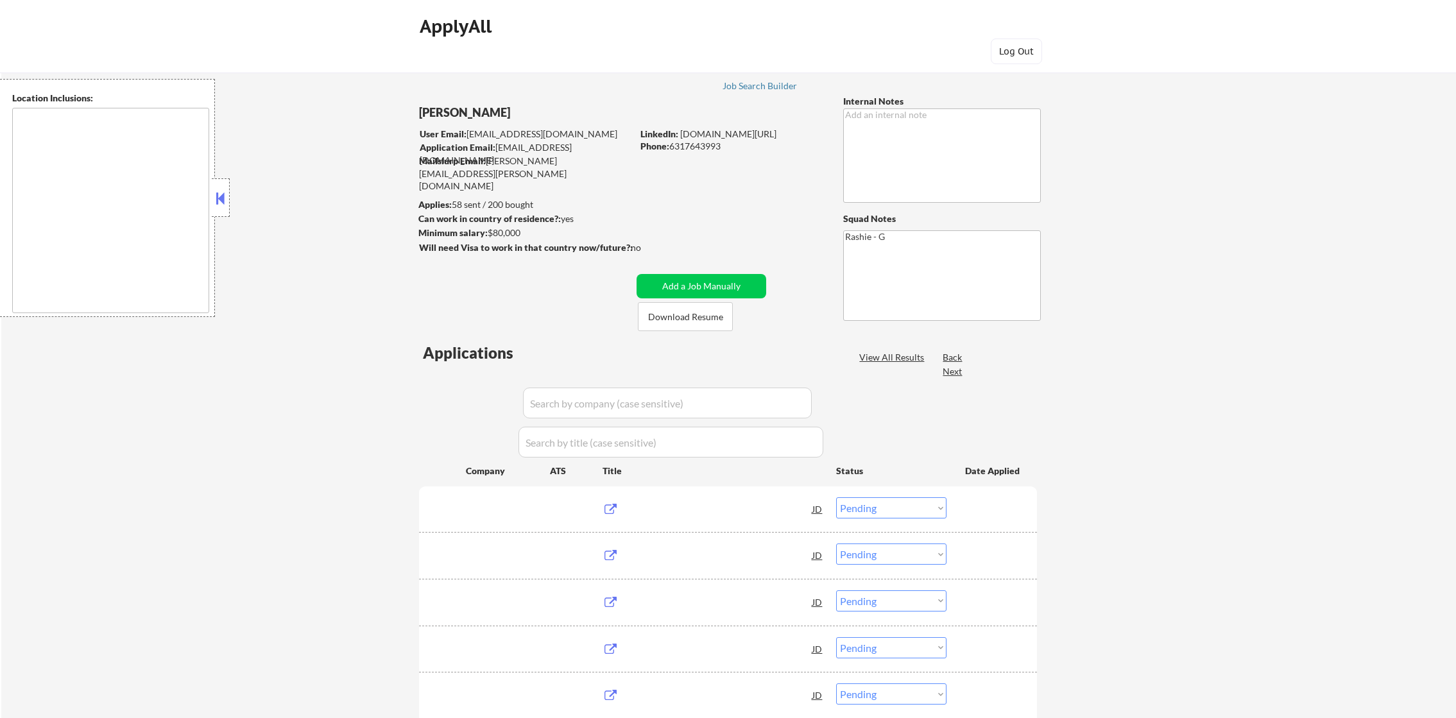
select select ""pending""
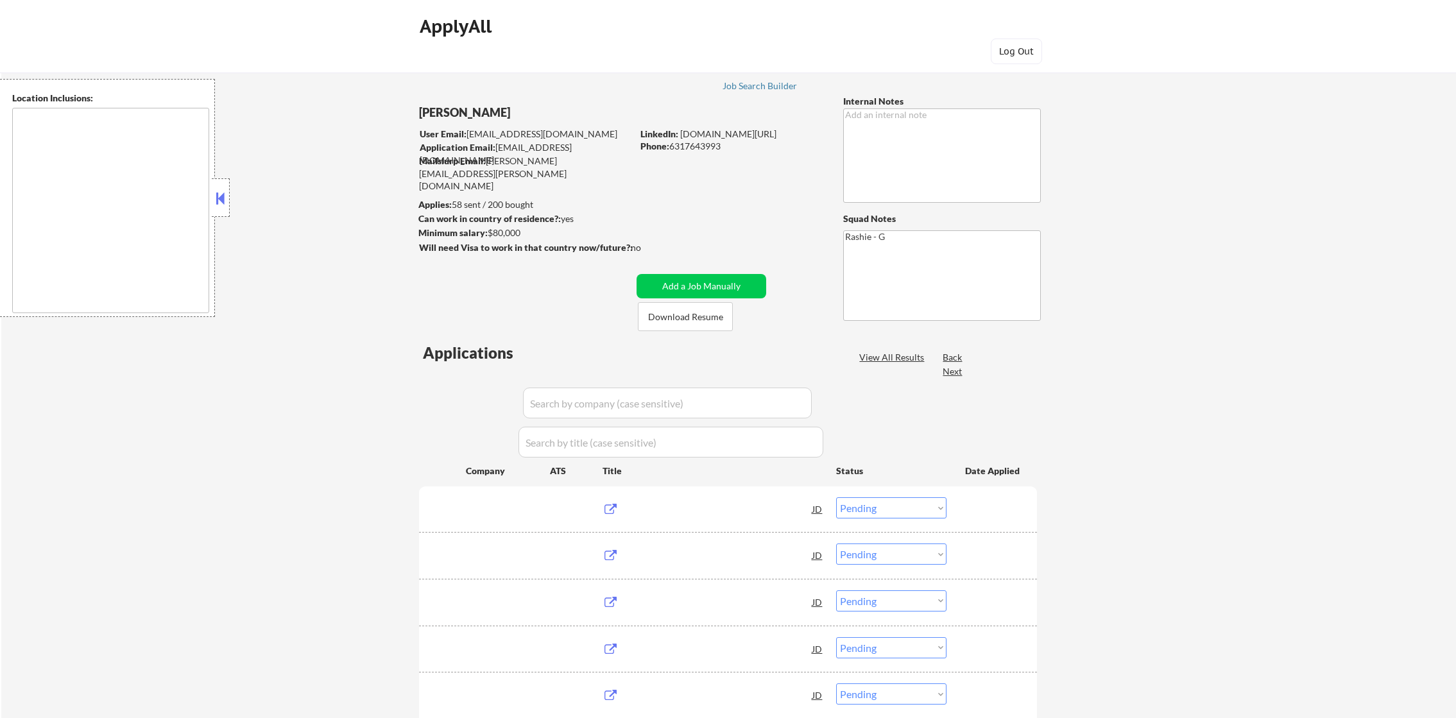
select select ""pending""
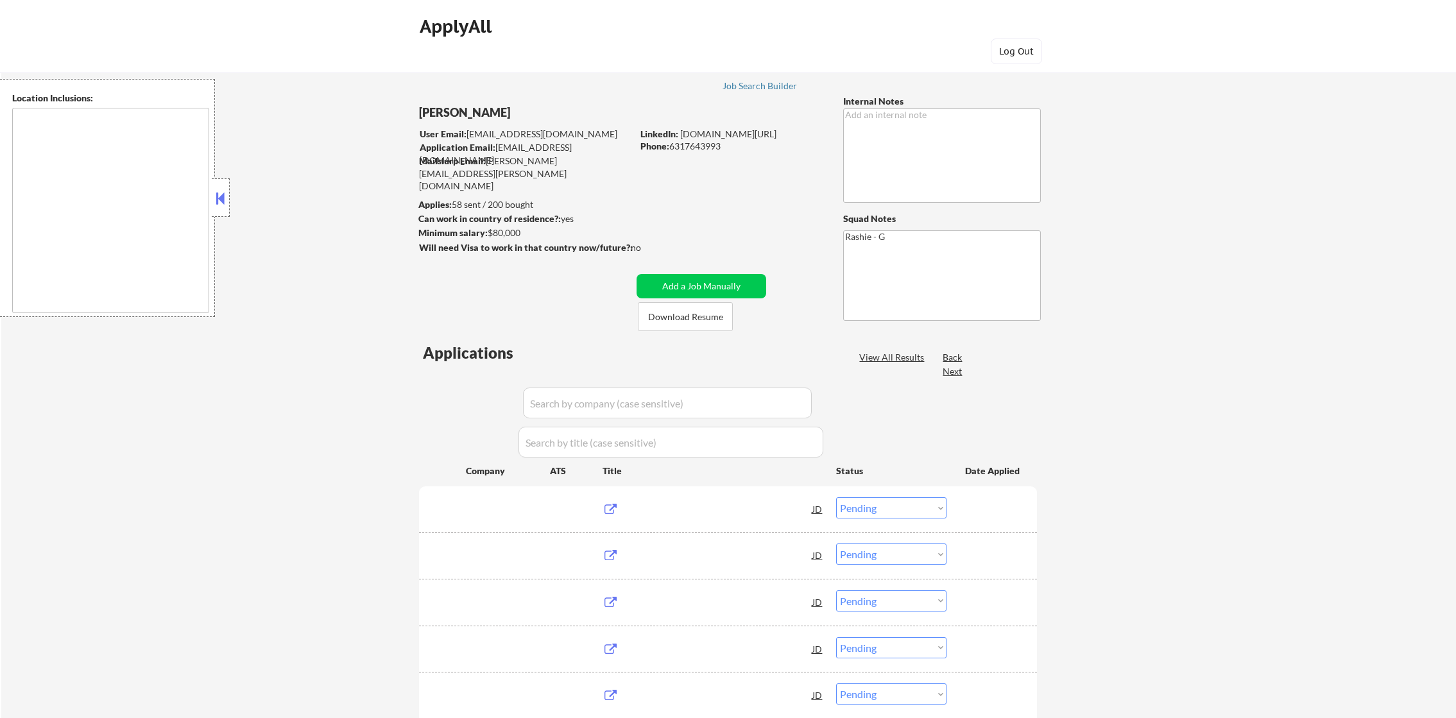
select select ""pending""
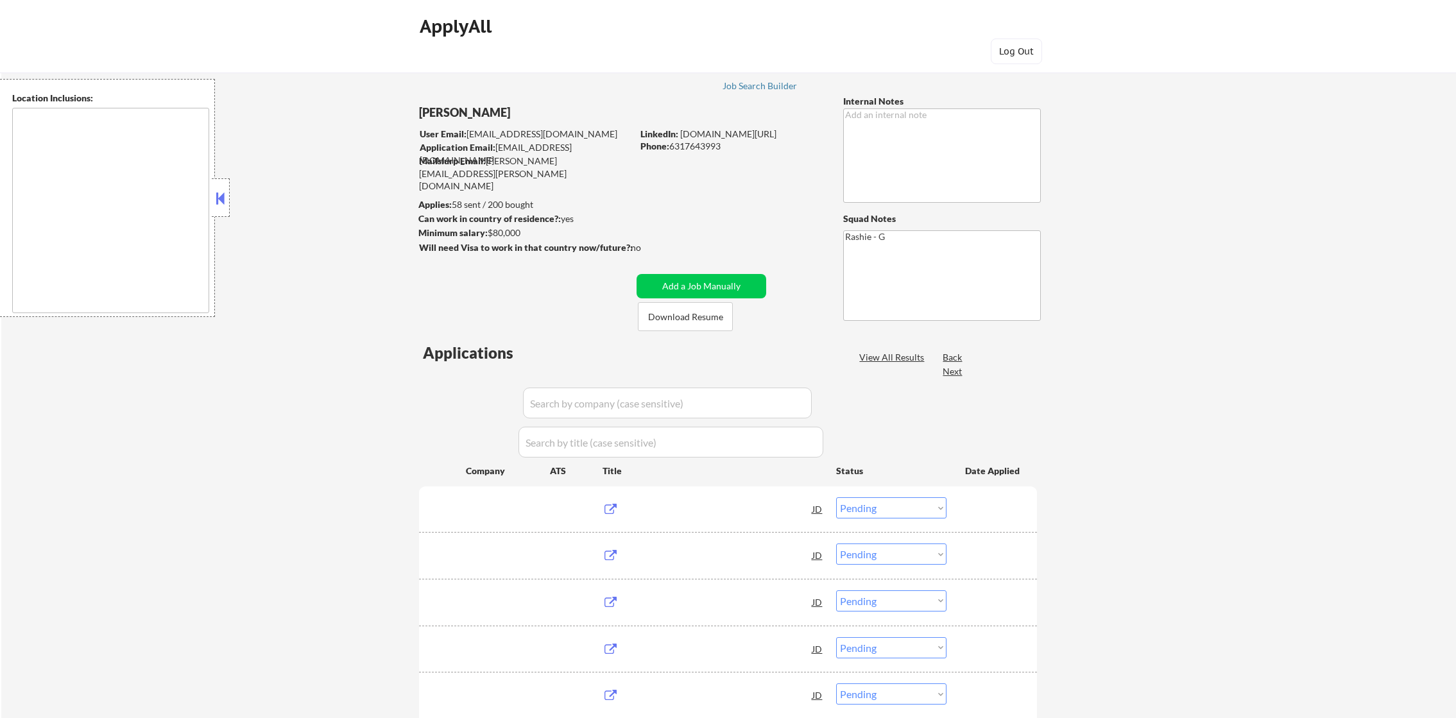
select select ""pending""
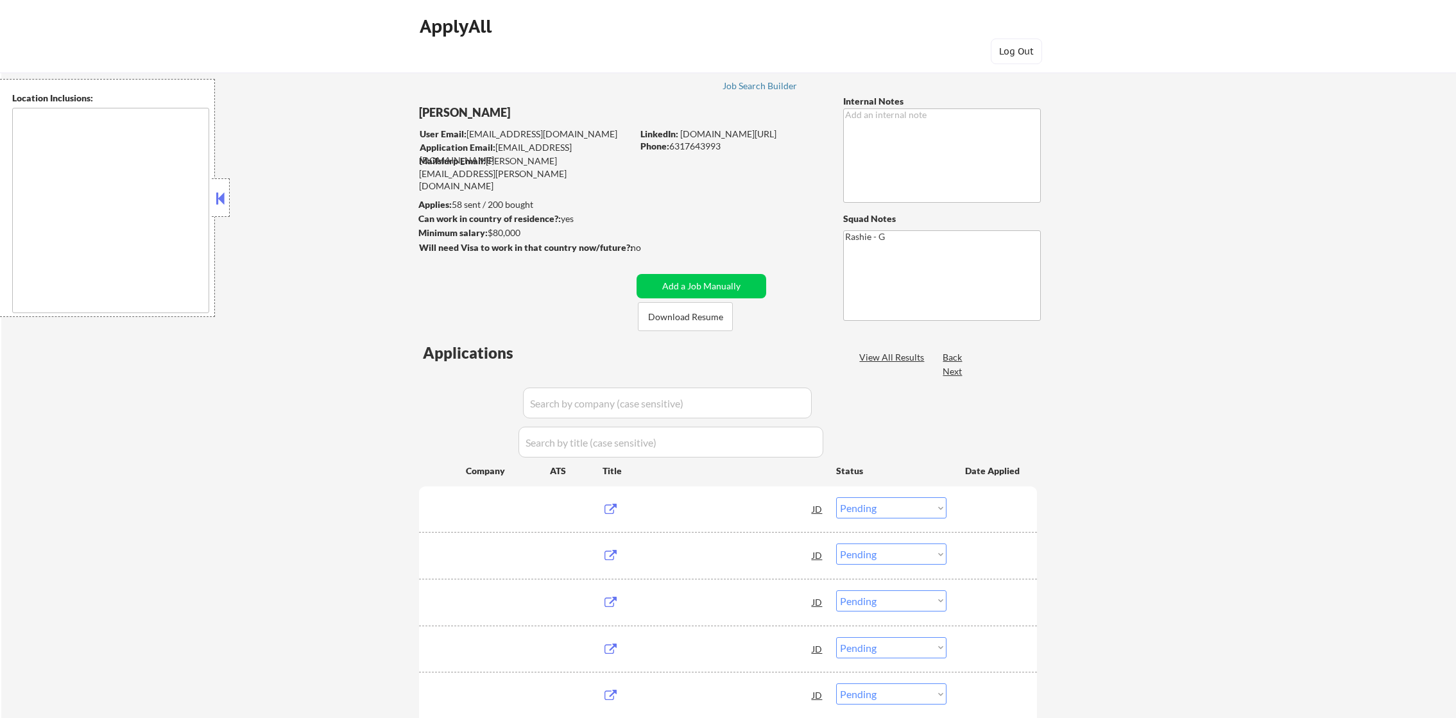
select select ""pending""
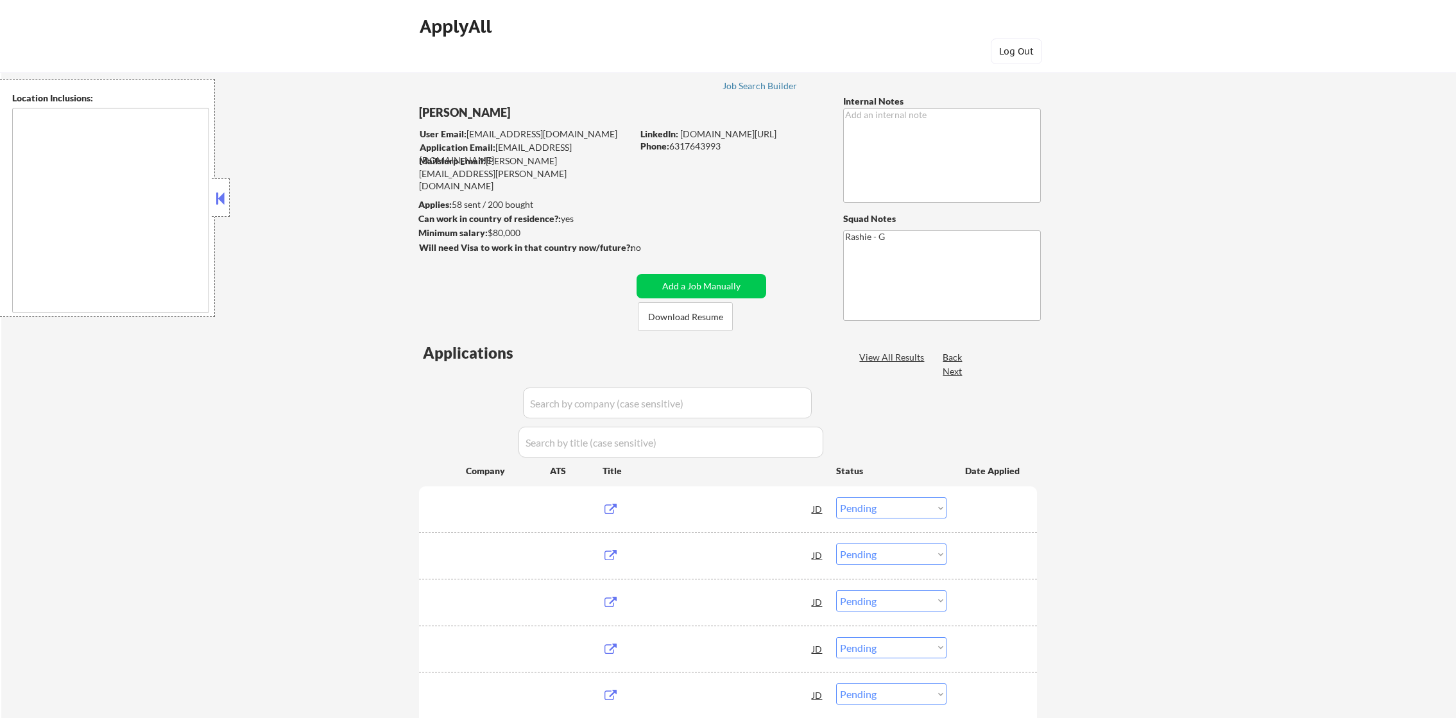
type textarea "Jersey City, NJ Hoboken, NJ Weehawken, NJ Union City, NJ West New York, NJ Nort…"
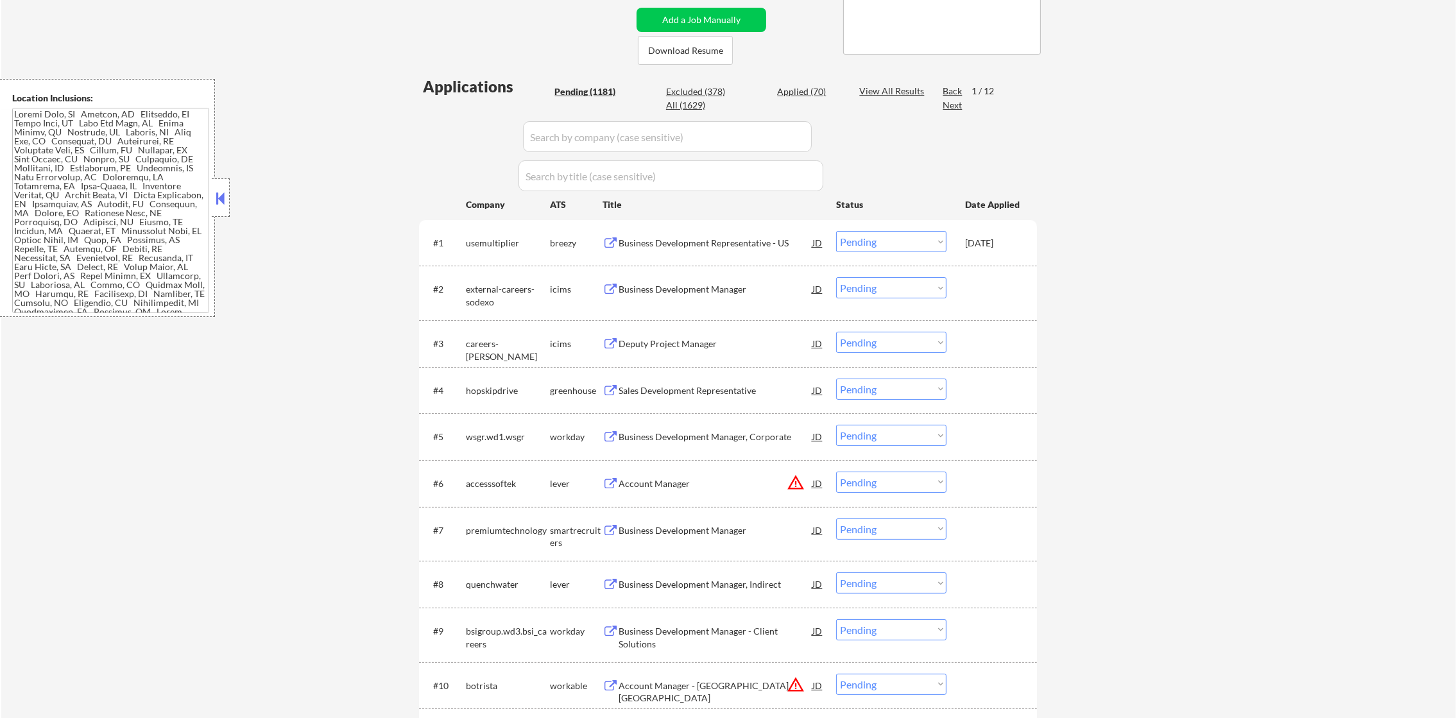
scroll to position [352, 0]
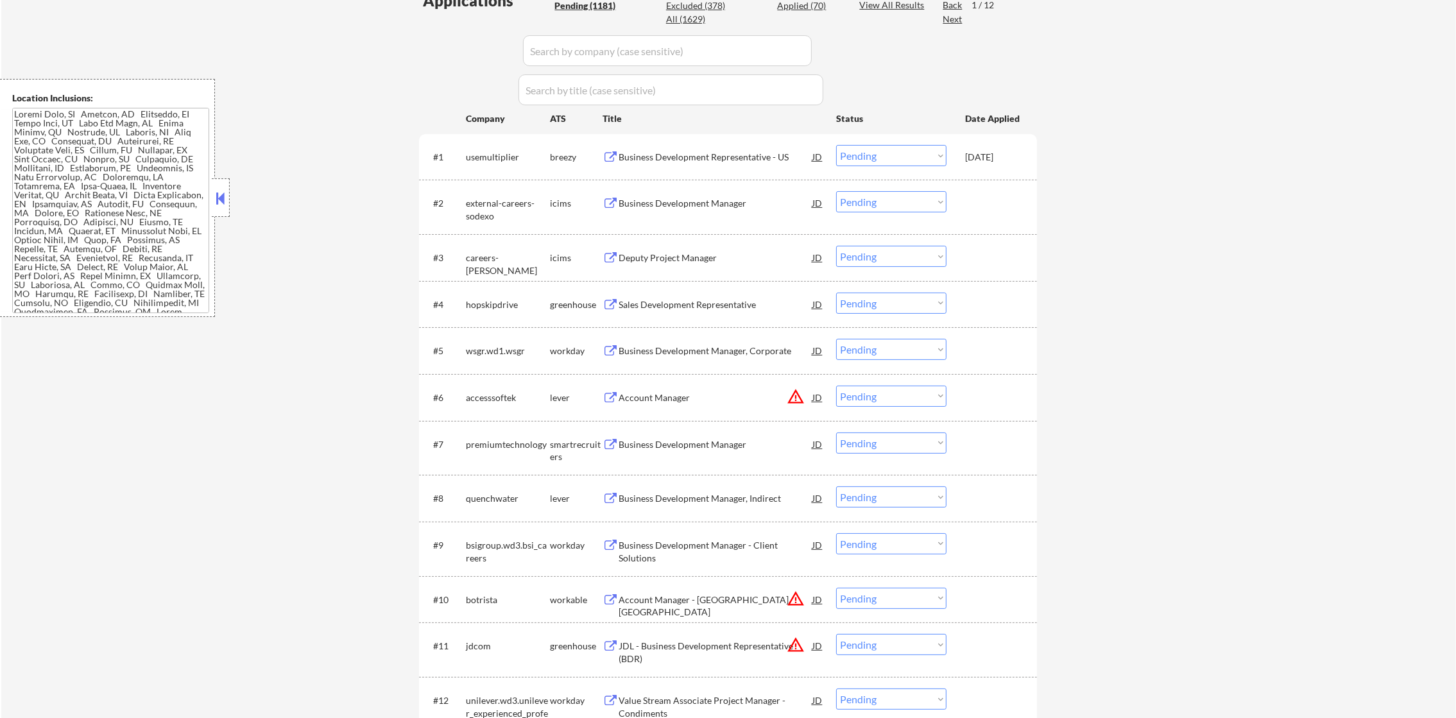
click at [891, 166] on div "#1 usemultiplier breezy Business Development Representative - US JD Choose an o…" at bounding box center [726, 156] width 606 height 35
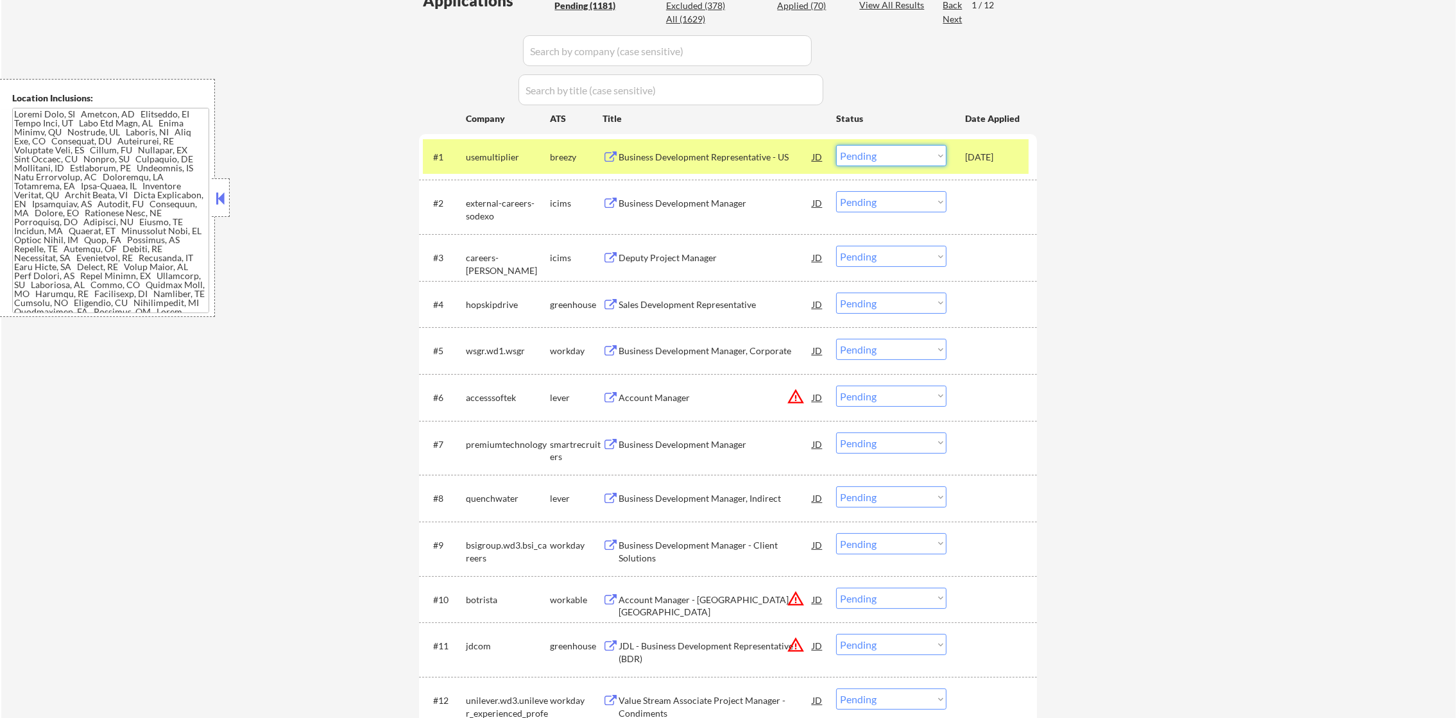
click at [903, 148] on select "Choose an option... Pending Applied Excluded (Questions) Excluded (Expired) Exc…" at bounding box center [891, 155] width 110 height 21
click at [836, 145] on select "Choose an option... Pending Applied Excluded (Questions) Excluded (Expired) Exc…" at bounding box center [891, 155] width 110 height 21
click at [504, 163] on div "usemultiplier" at bounding box center [508, 156] width 84 height 23
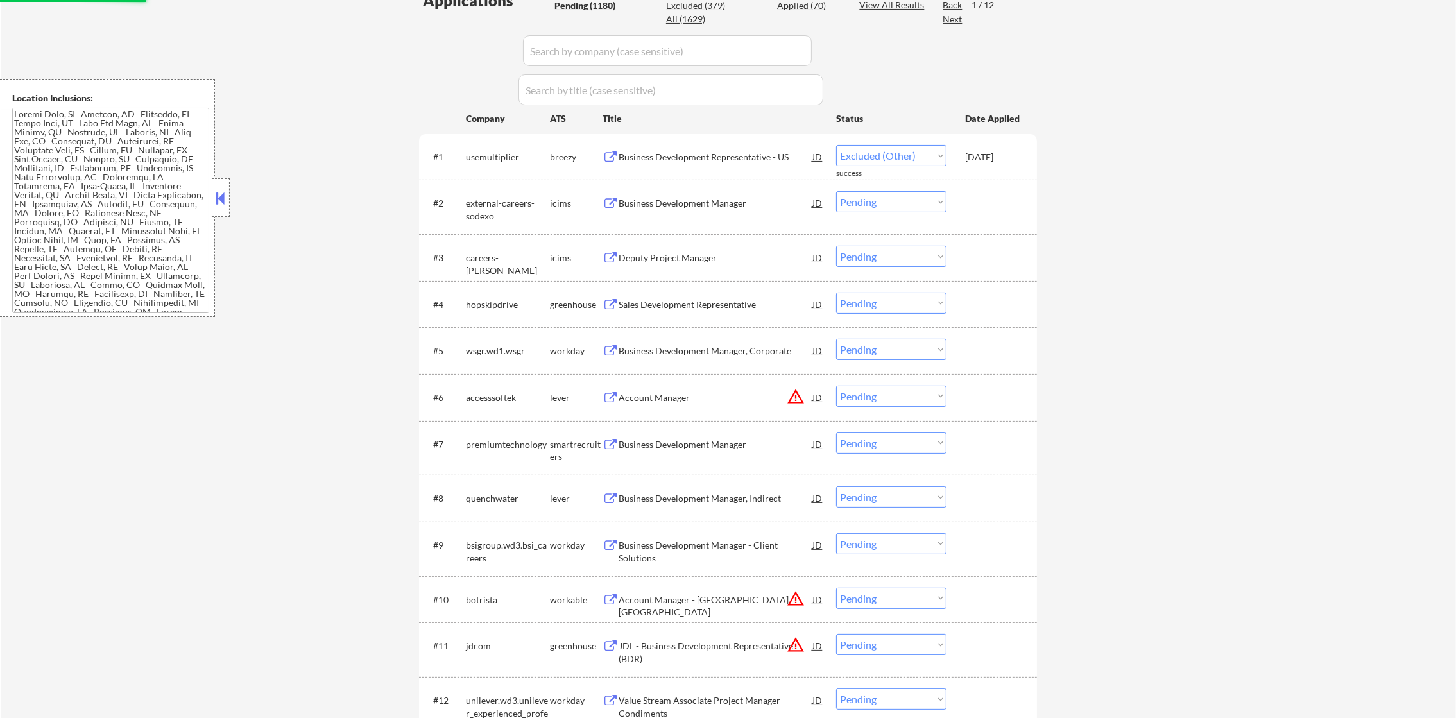
select select ""pending""
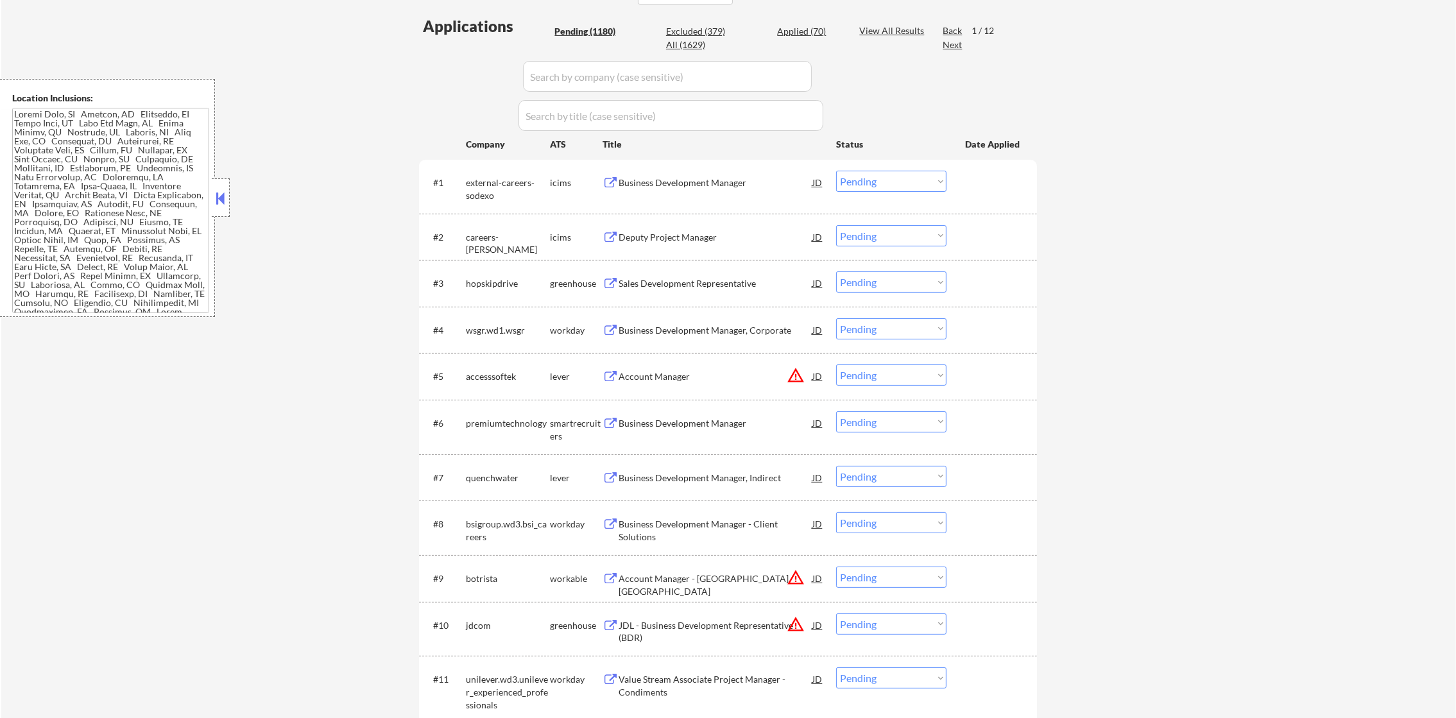
scroll to position [321, 0]
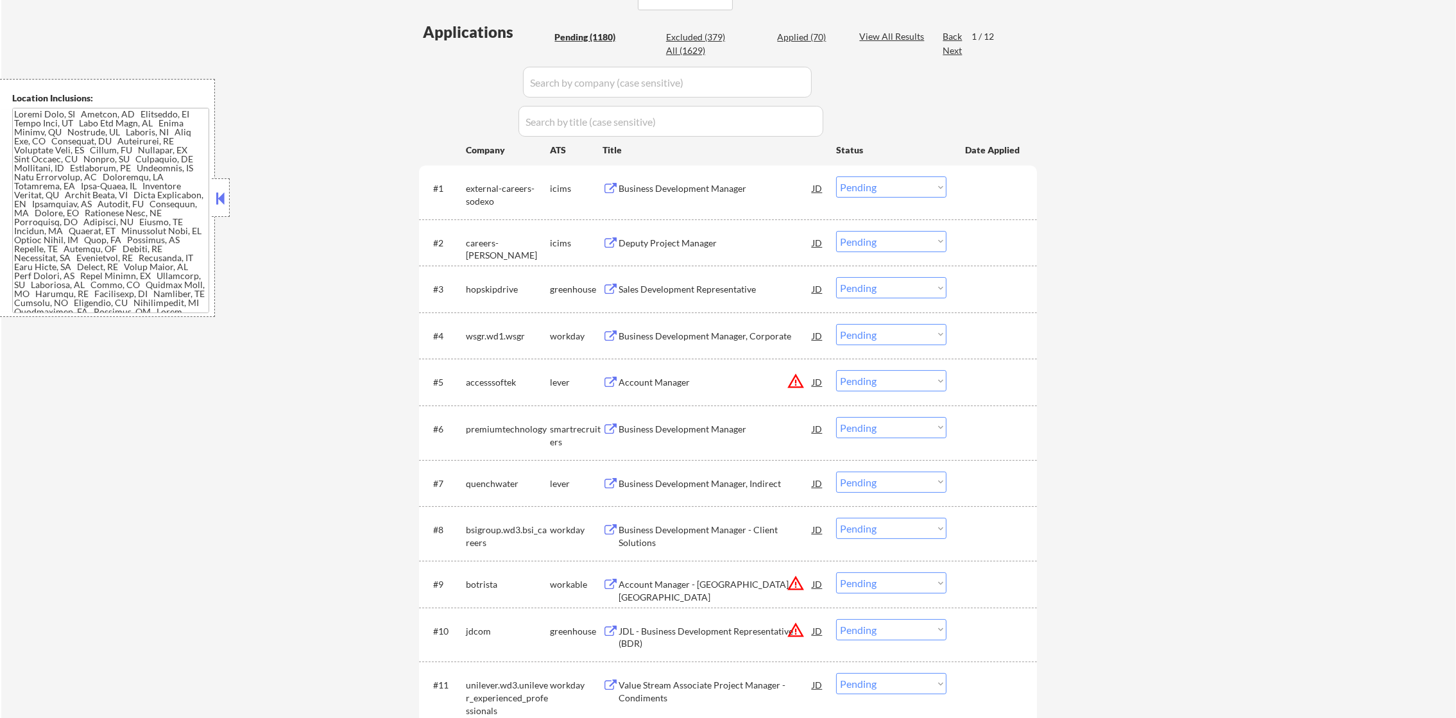
click at [957, 55] on div "Next" at bounding box center [953, 50] width 21 height 13
click at [957, 51] on div "Next" at bounding box center [953, 50] width 21 height 13
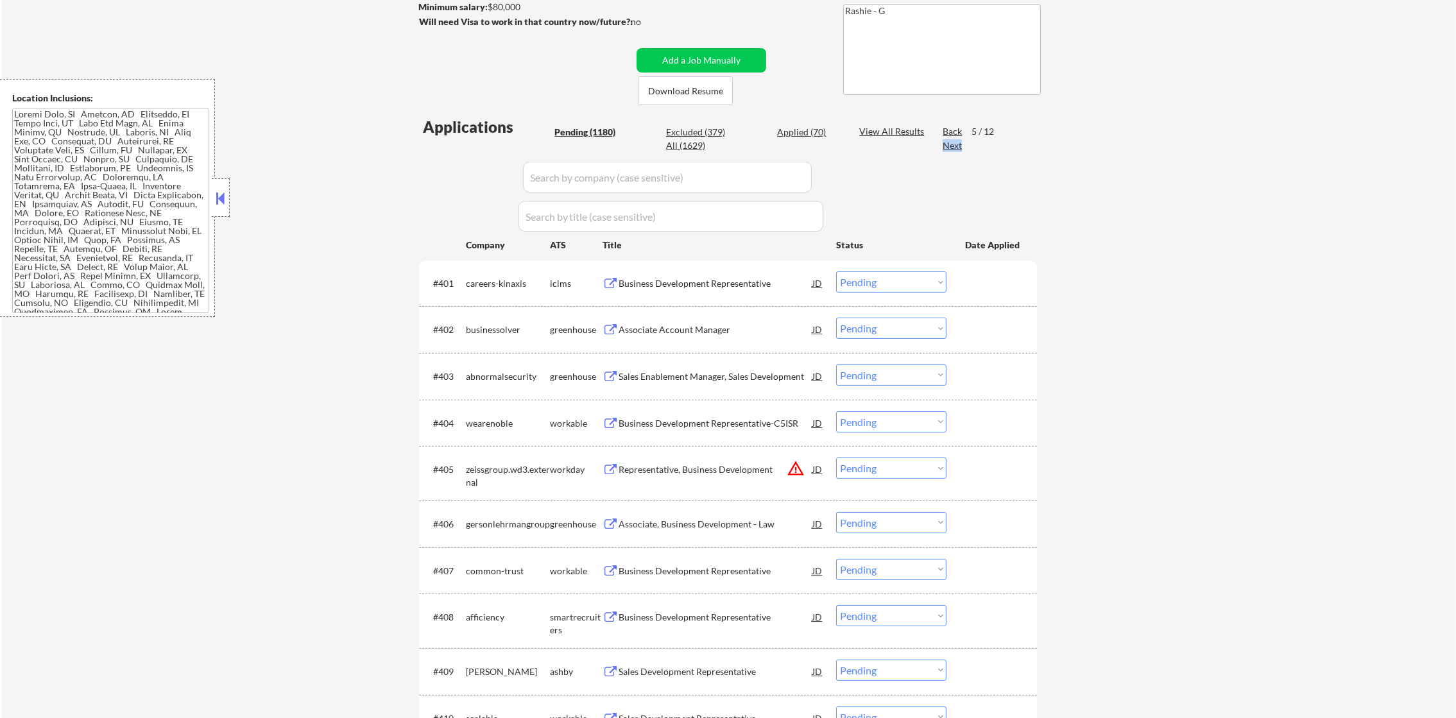
scroll to position [225, 0]
click at [492, 334] on div "businessolver" at bounding box center [508, 331] width 84 height 13
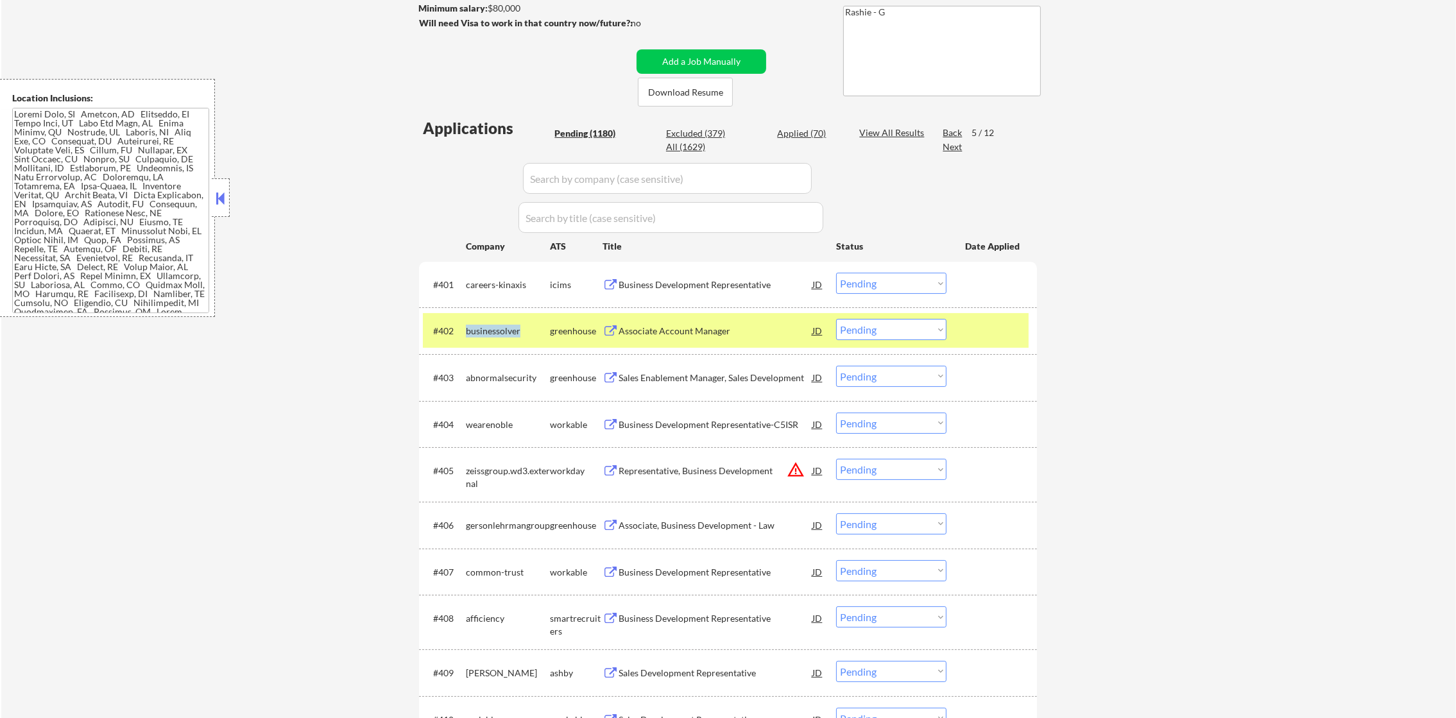
click at [492, 334] on div "businessolver" at bounding box center [508, 331] width 84 height 13
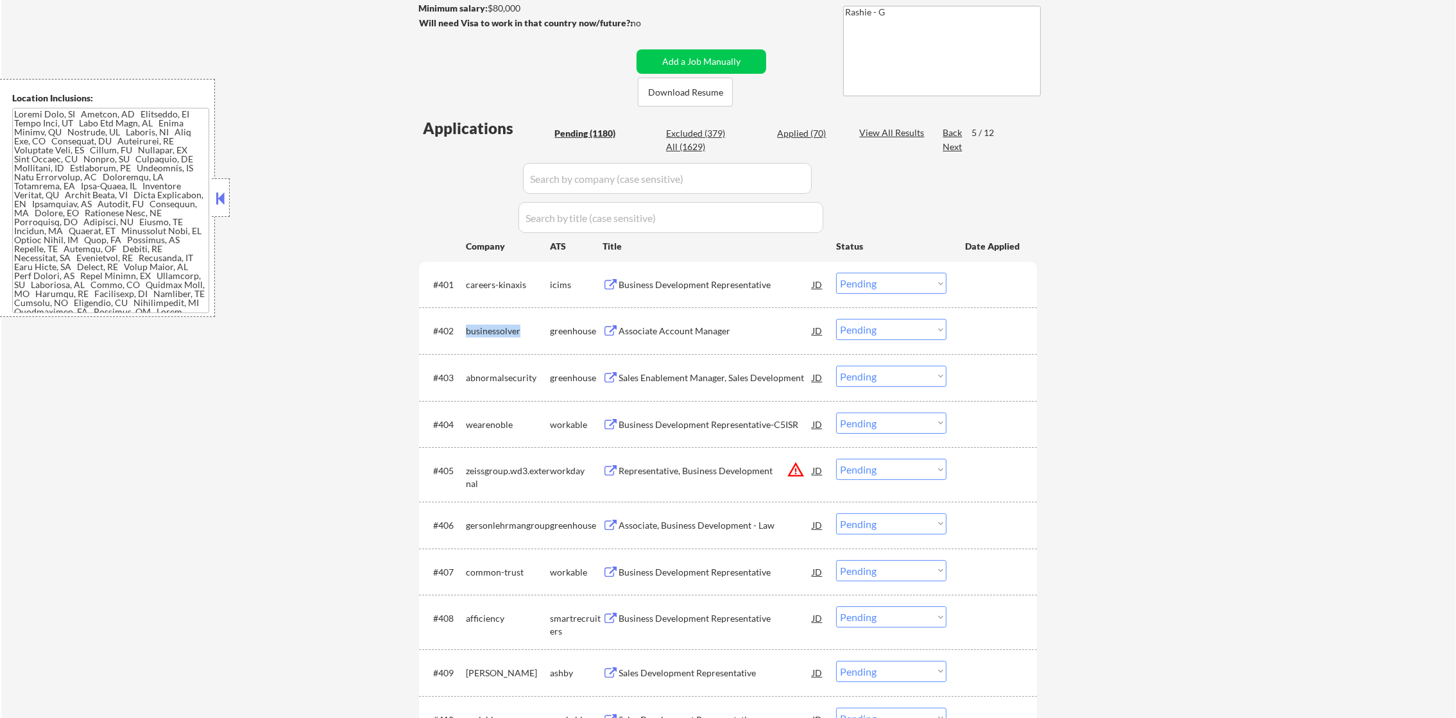
copy div "businessolver"
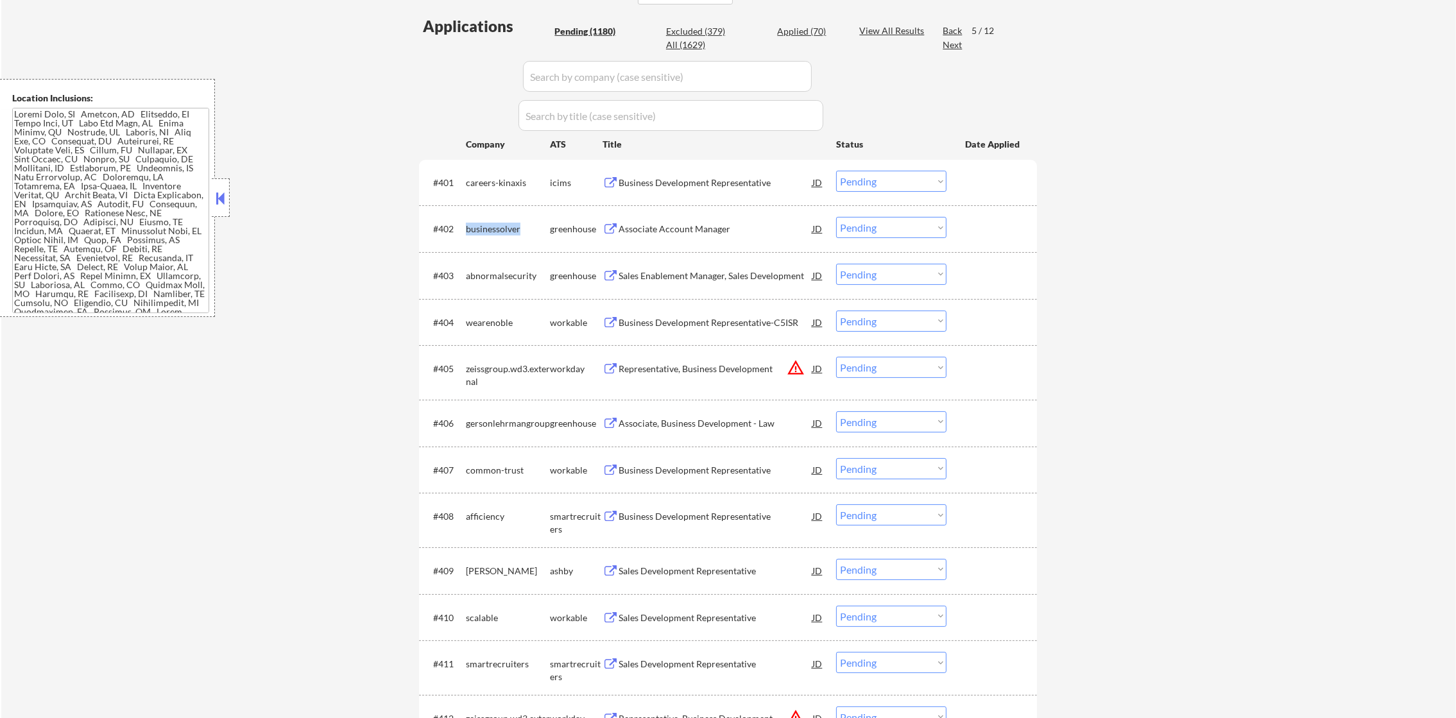
scroll to position [449, 0]
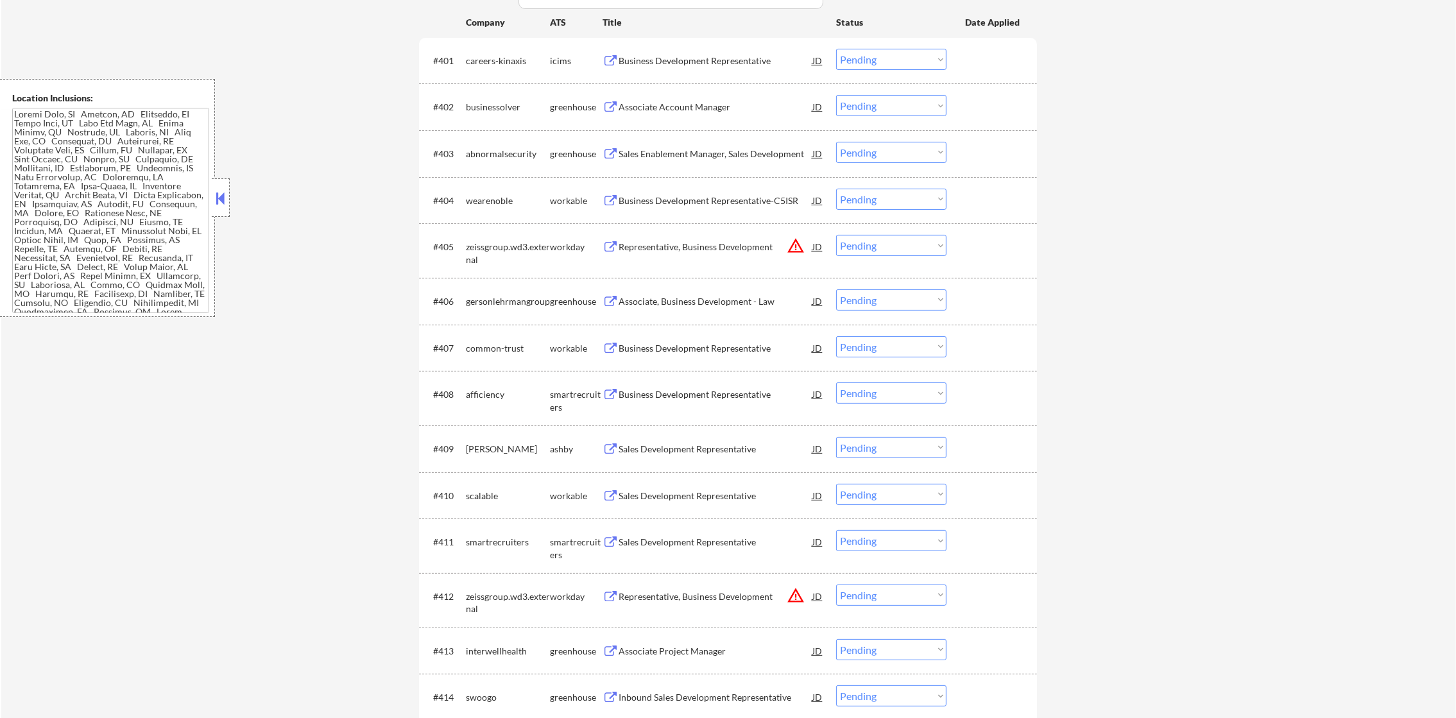
click at [509, 143] on div "abnormalsecurity" at bounding box center [508, 153] width 84 height 23
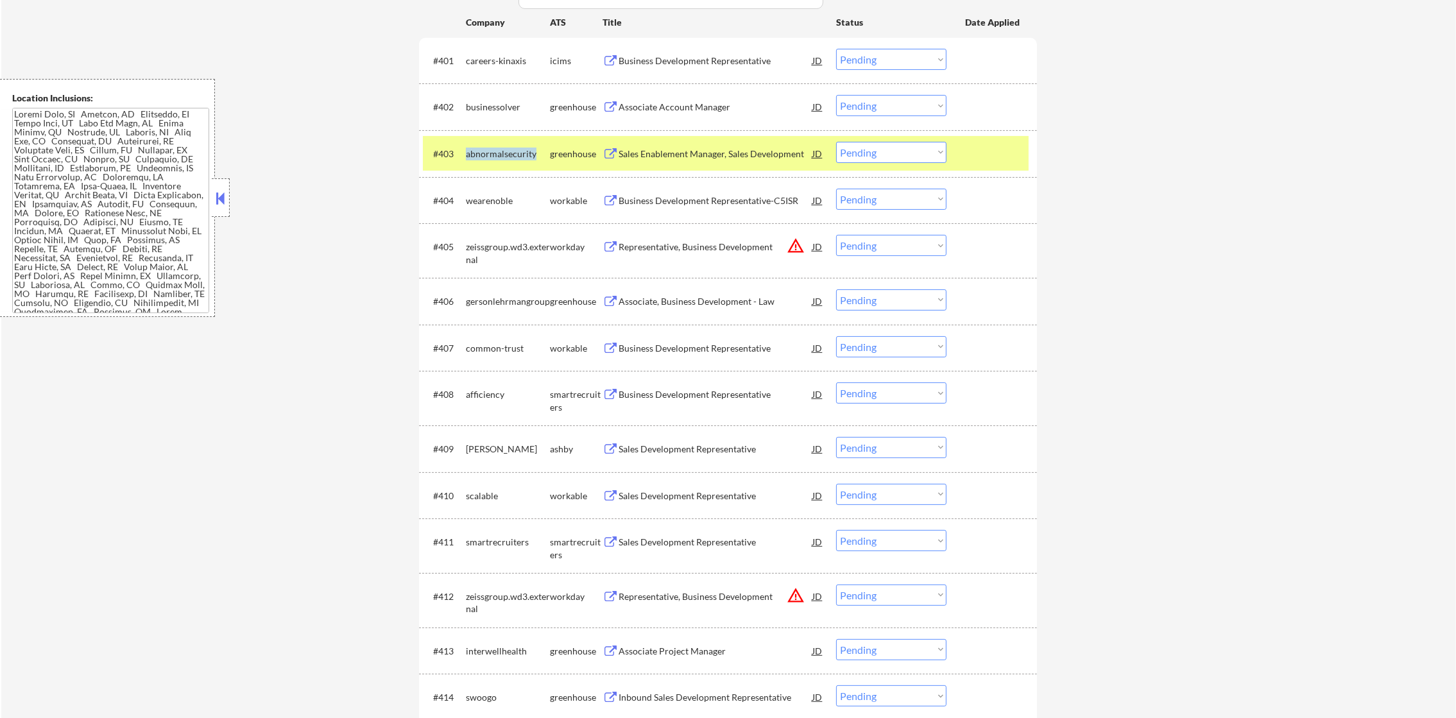
click at [509, 143] on div "abnormalsecurity" at bounding box center [508, 153] width 84 height 23
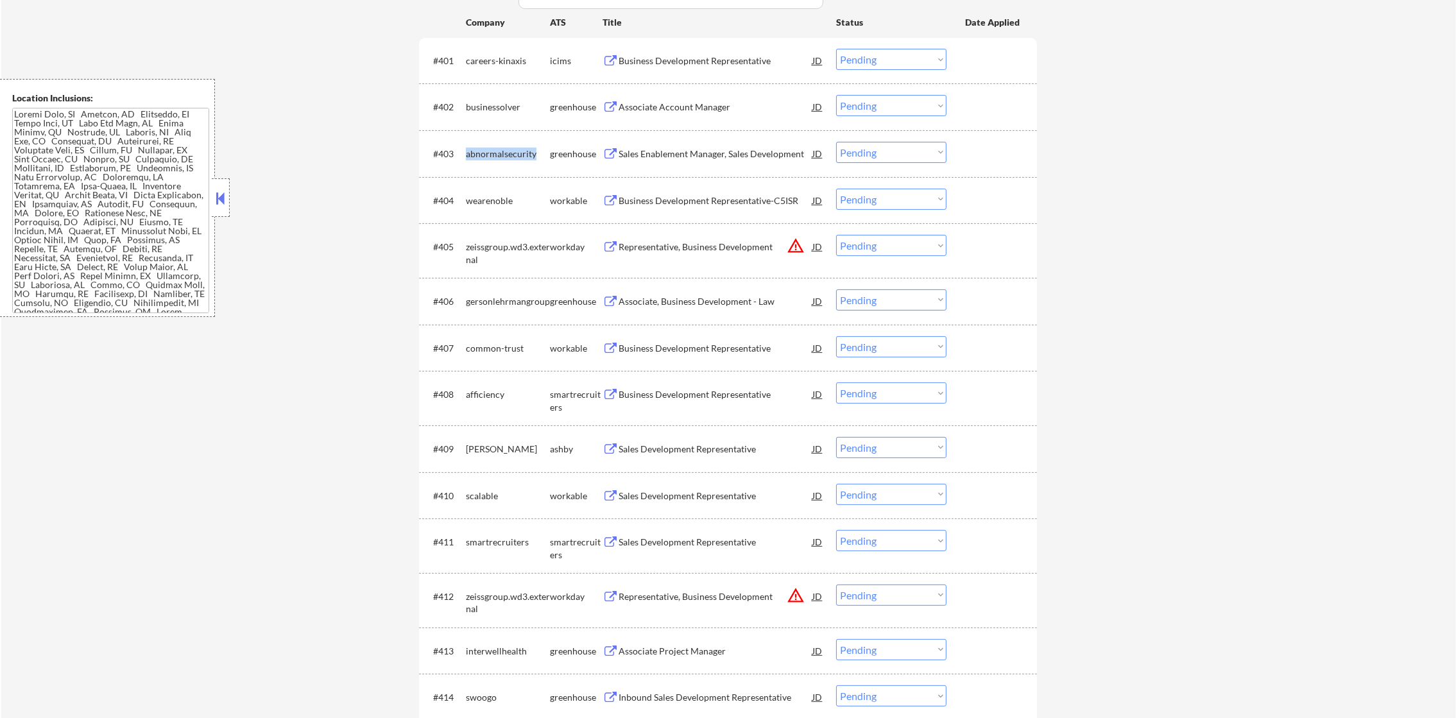
copy div "abnormalsecurity"
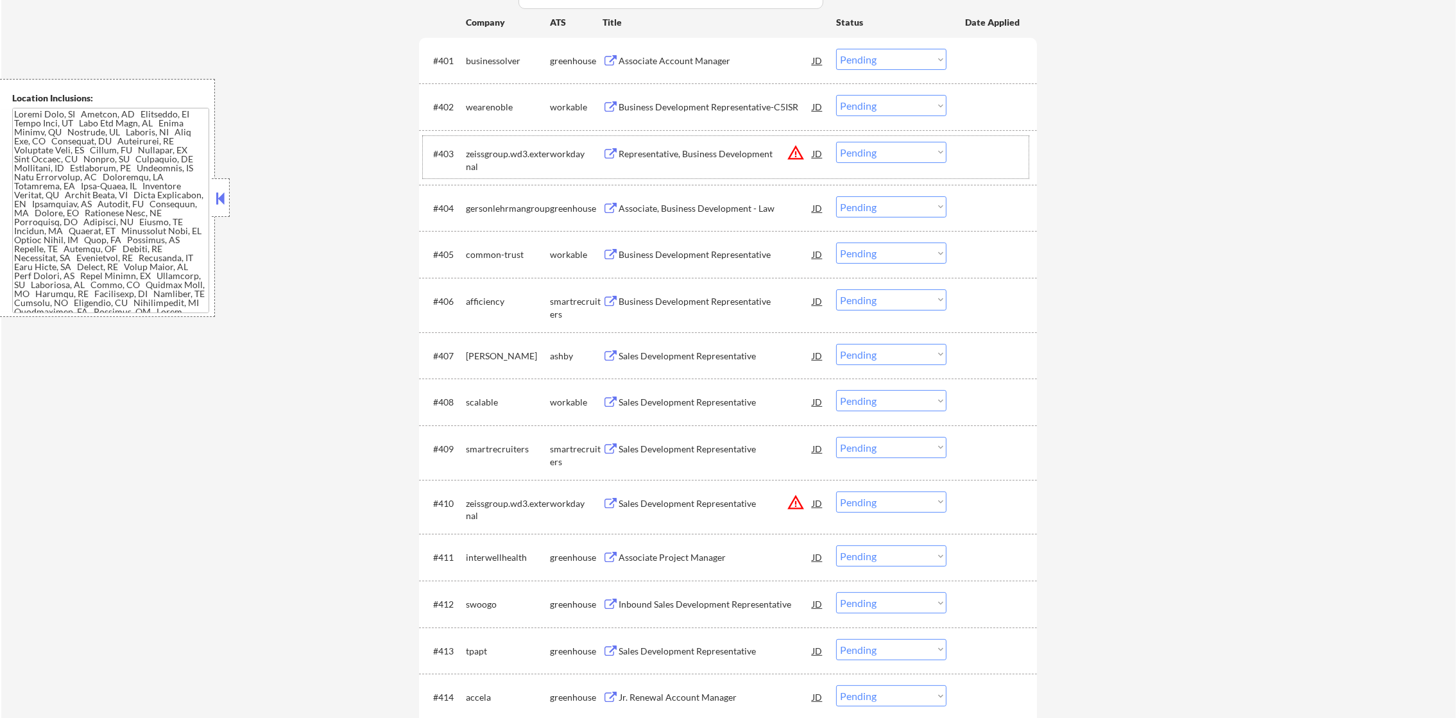
scroll to position [417, 0]
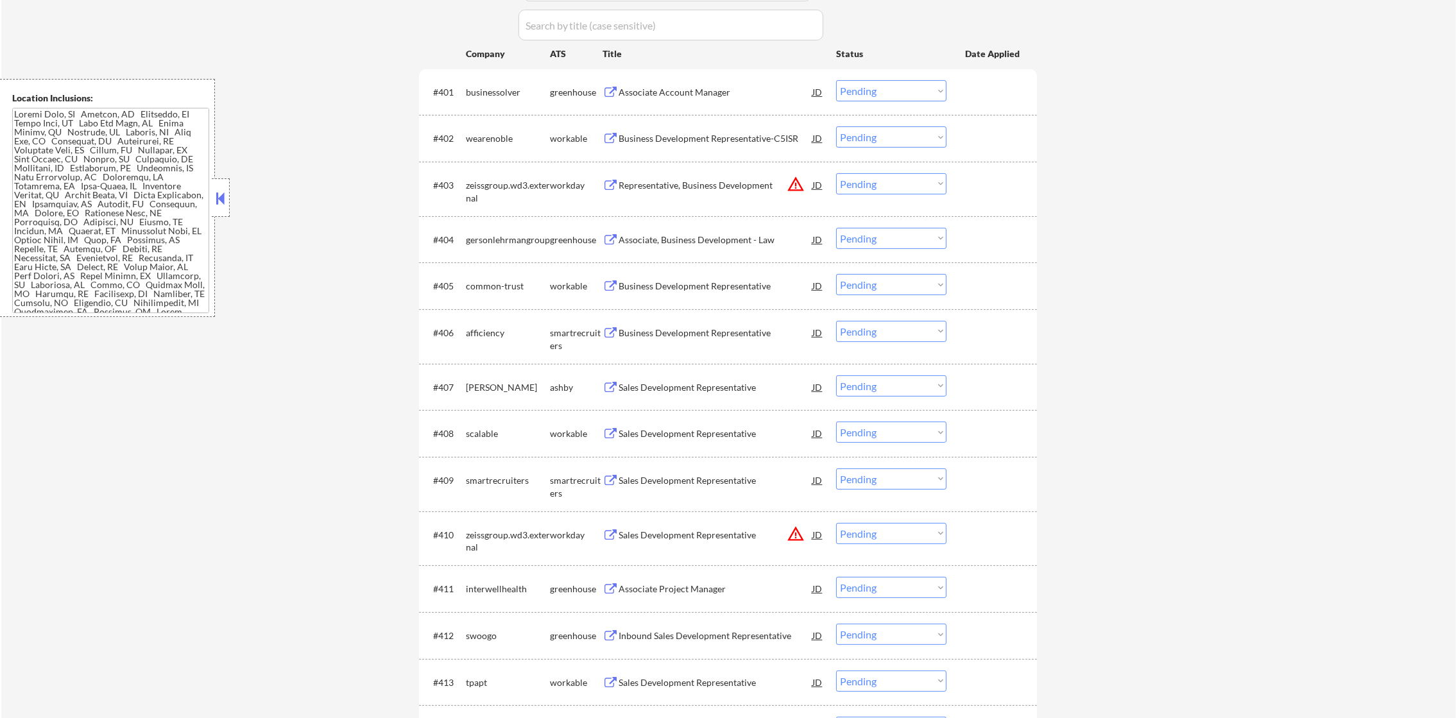
click at [490, 132] on div "wearenoble" at bounding box center [508, 138] width 84 height 13
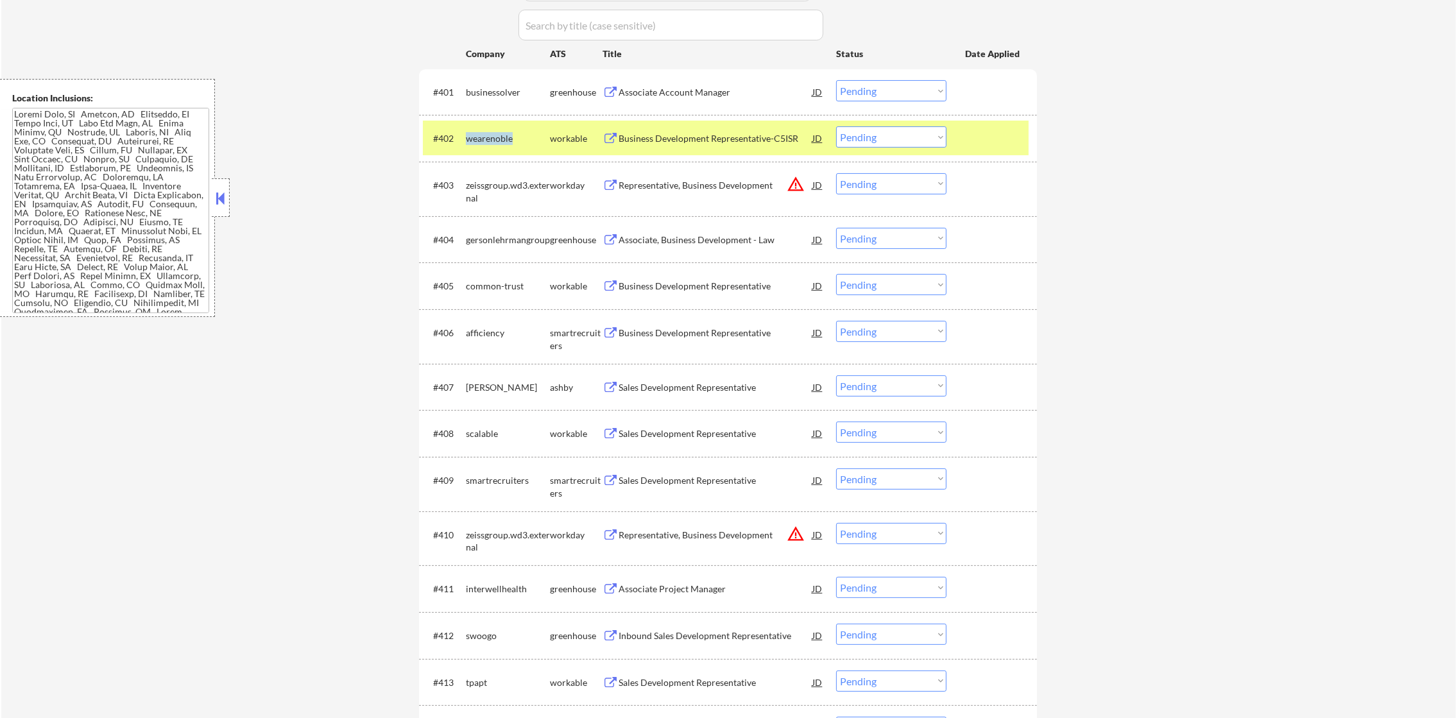
click at [490, 132] on div "wearenoble" at bounding box center [508, 138] width 84 height 13
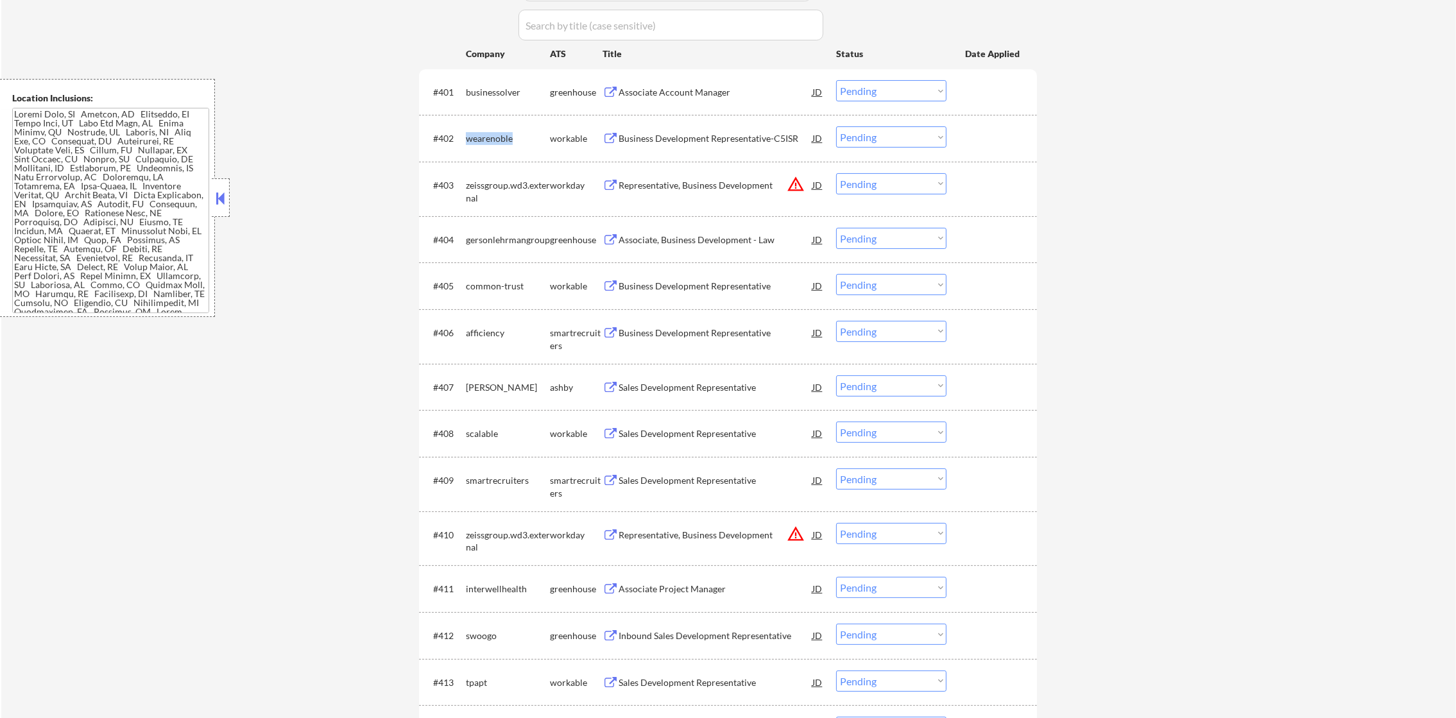
copy div "wearenoble"
click at [888, 146] on select "Choose an option... Pending Applied Excluded (Questions) Excluded (Expired) Exc…" at bounding box center [891, 136] width 110 height 21
click at [836, 126] on select "Choose an option... Pending Applied Excluded (Questions) Excluded (Expired) Exc…" at bounding box center [891, 136] width 110 height 21
select select ""pending""
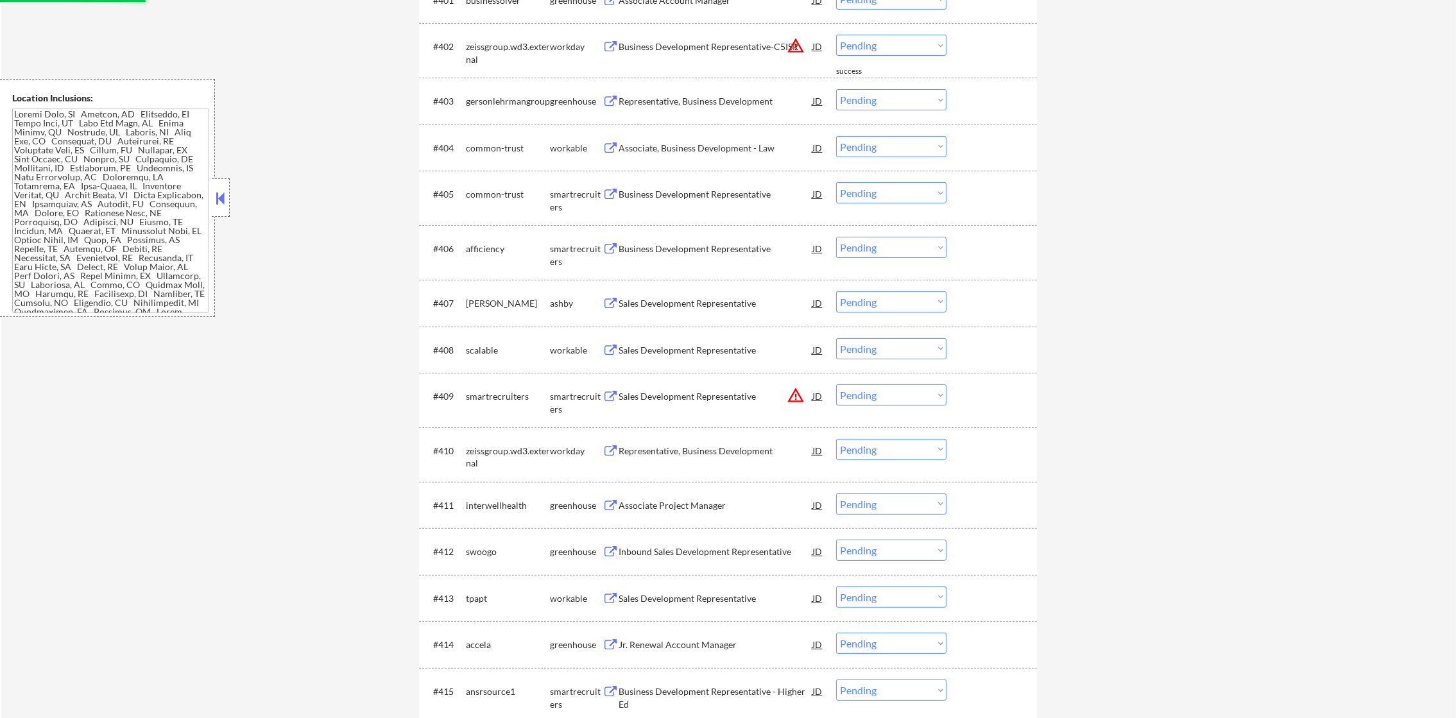
scroll to position [513, 0]
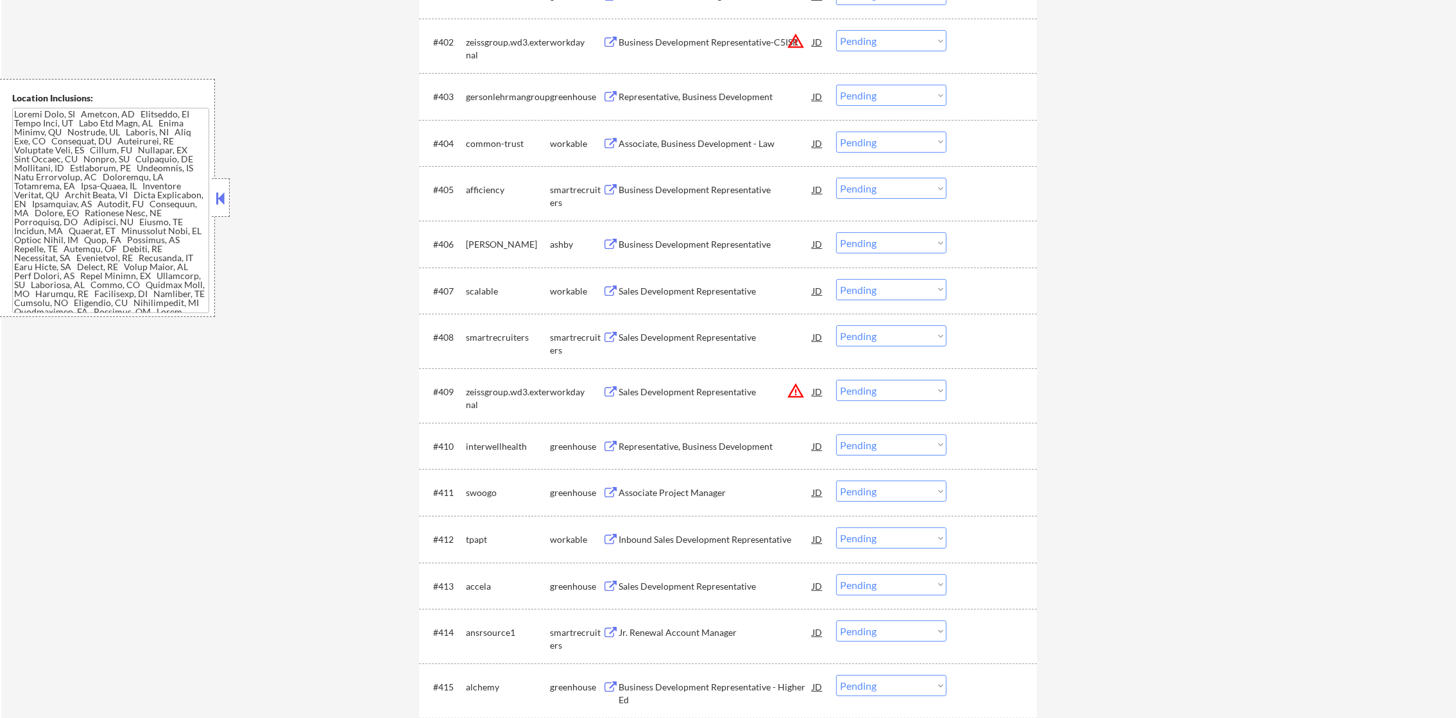
click at [488, 192] on div "afficiency" at bounding box center [508, 190] width 84 height 13
copy div "afficiency"
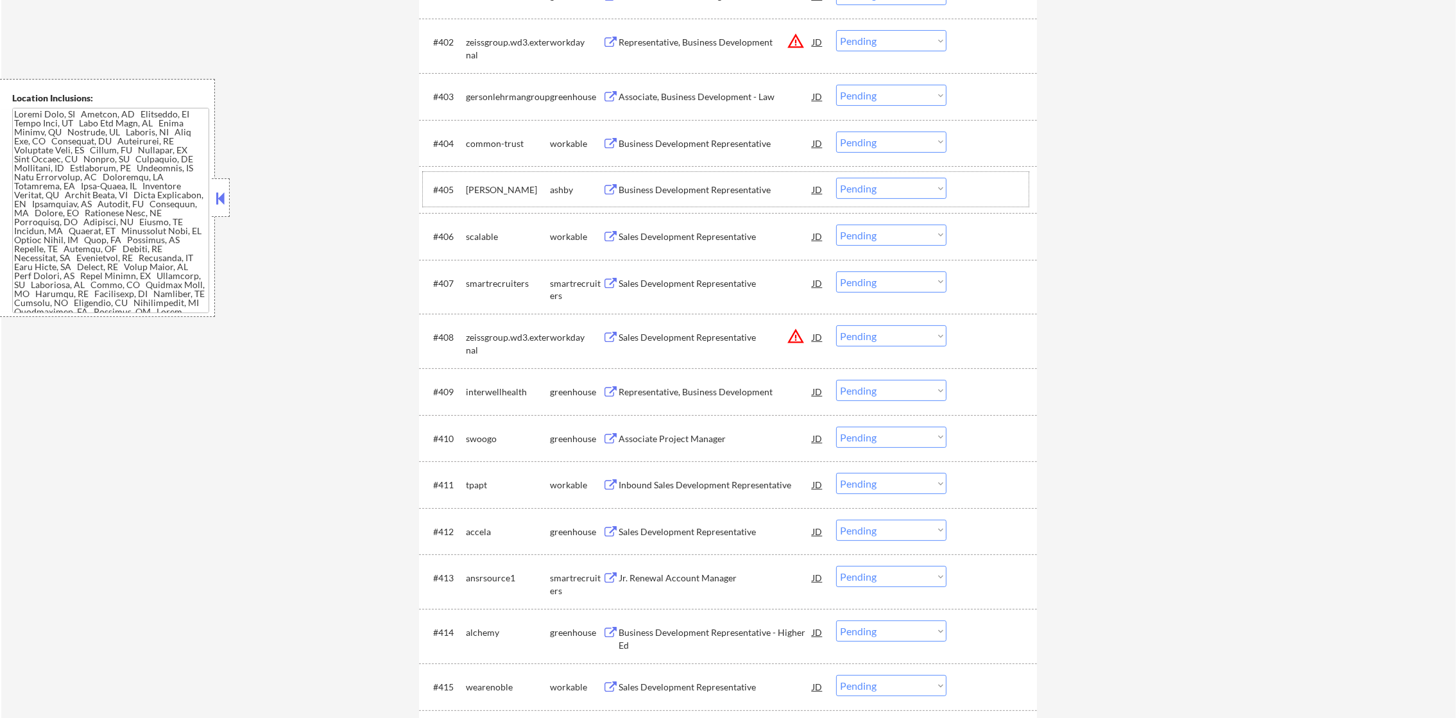
click at [482, 189] on div "[PERSON_NAME]" at bounding box center [508, 190] width 84 height 13
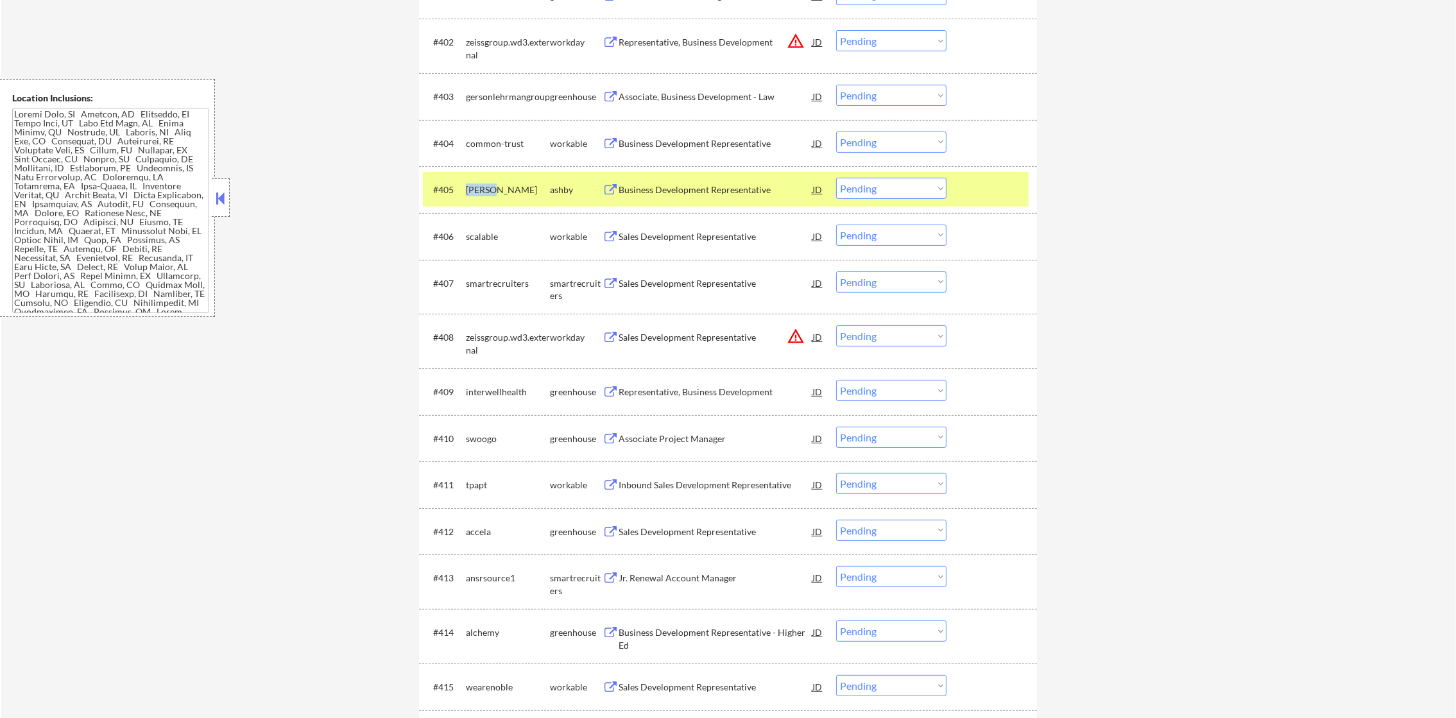
click at [482, 189] on div "[PERSON_NAME]" at bounding box center [508, 190] width 84 height 13
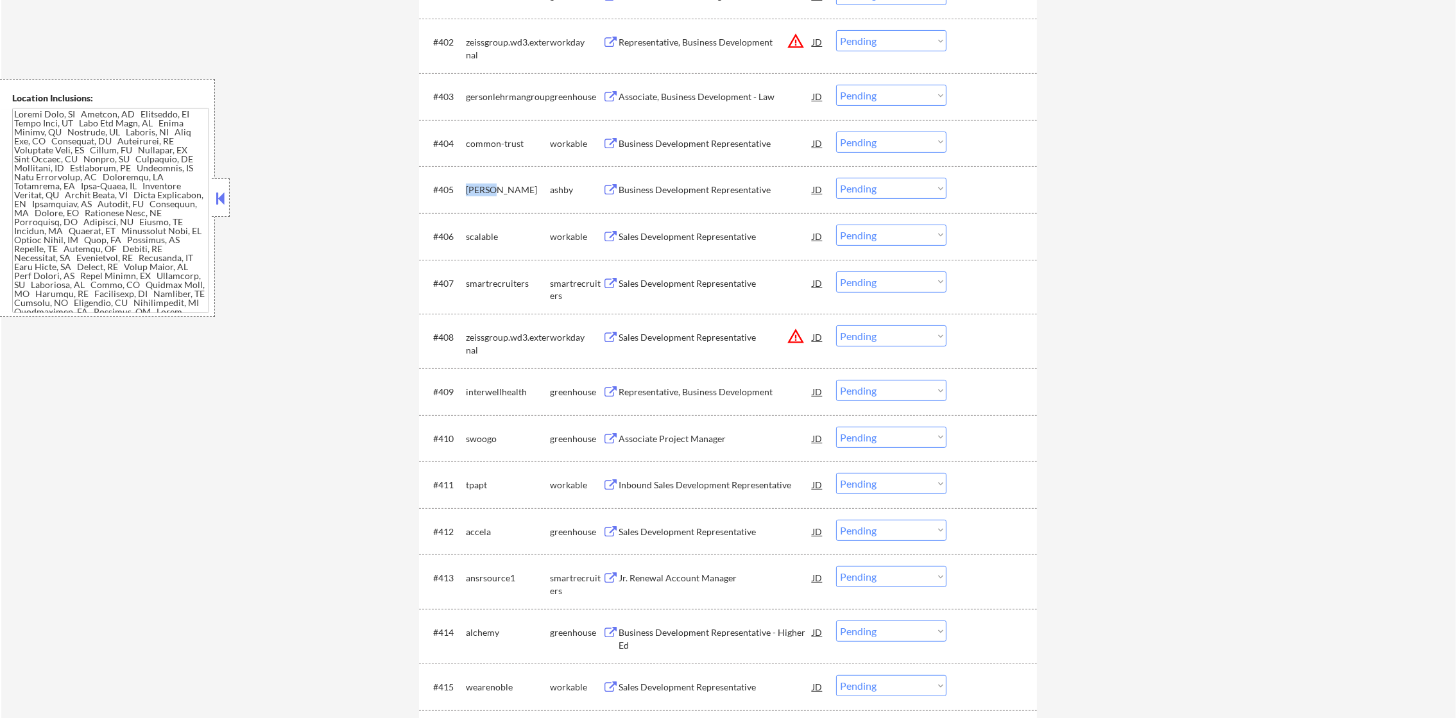
copy div "[PERSON_NAME]"
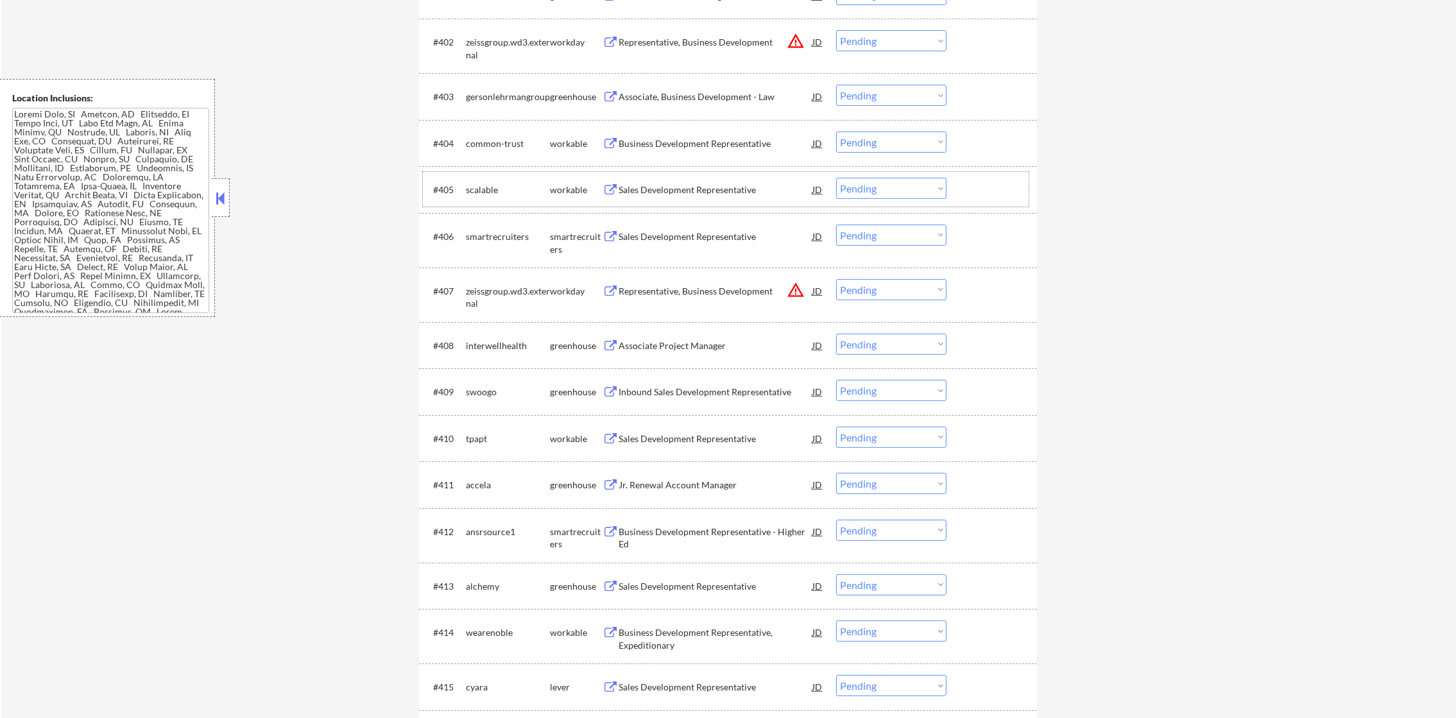
click at [486, 192] on div "scalable" at bounding box center [508, 190] width 84 height 13
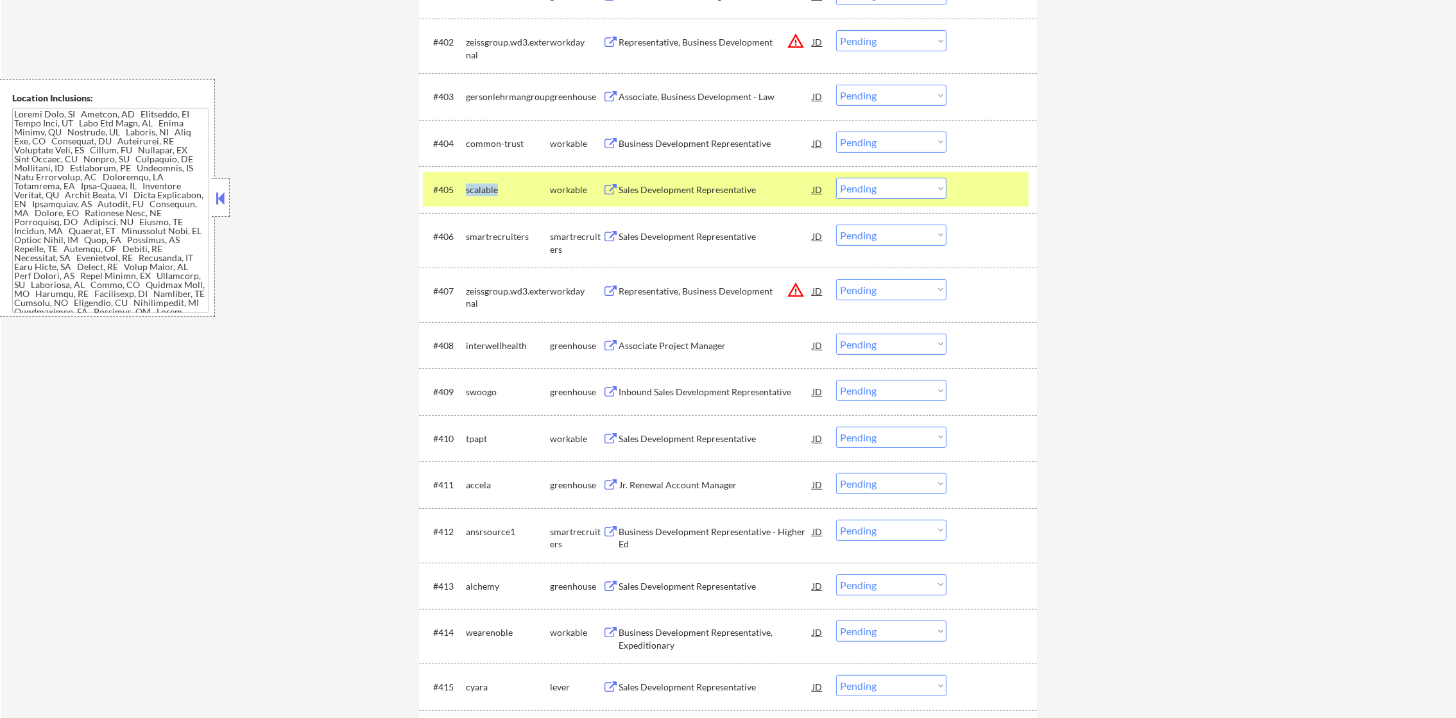
click at [486, 192] on div "scalable" at bounding box center [508, 190] width 84 height 13
copy div "scalable"
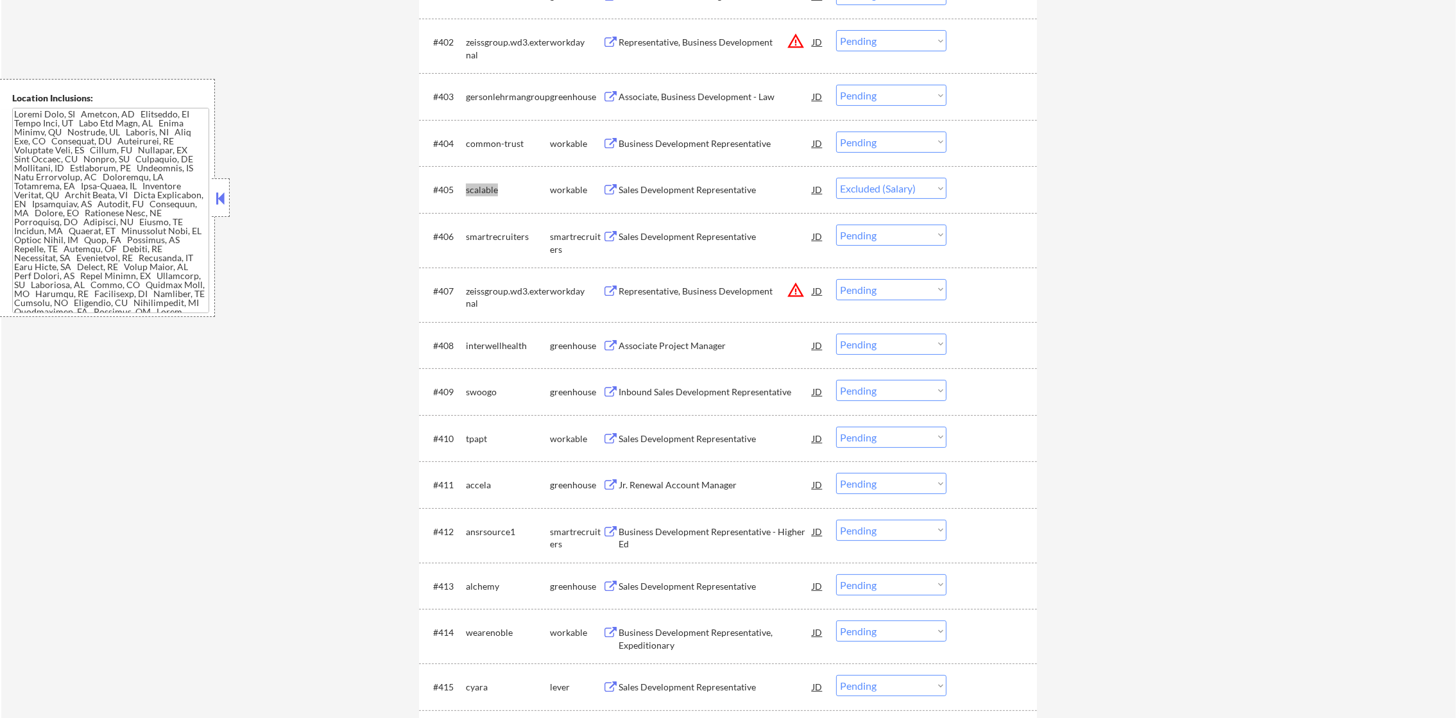
select select ""pending""
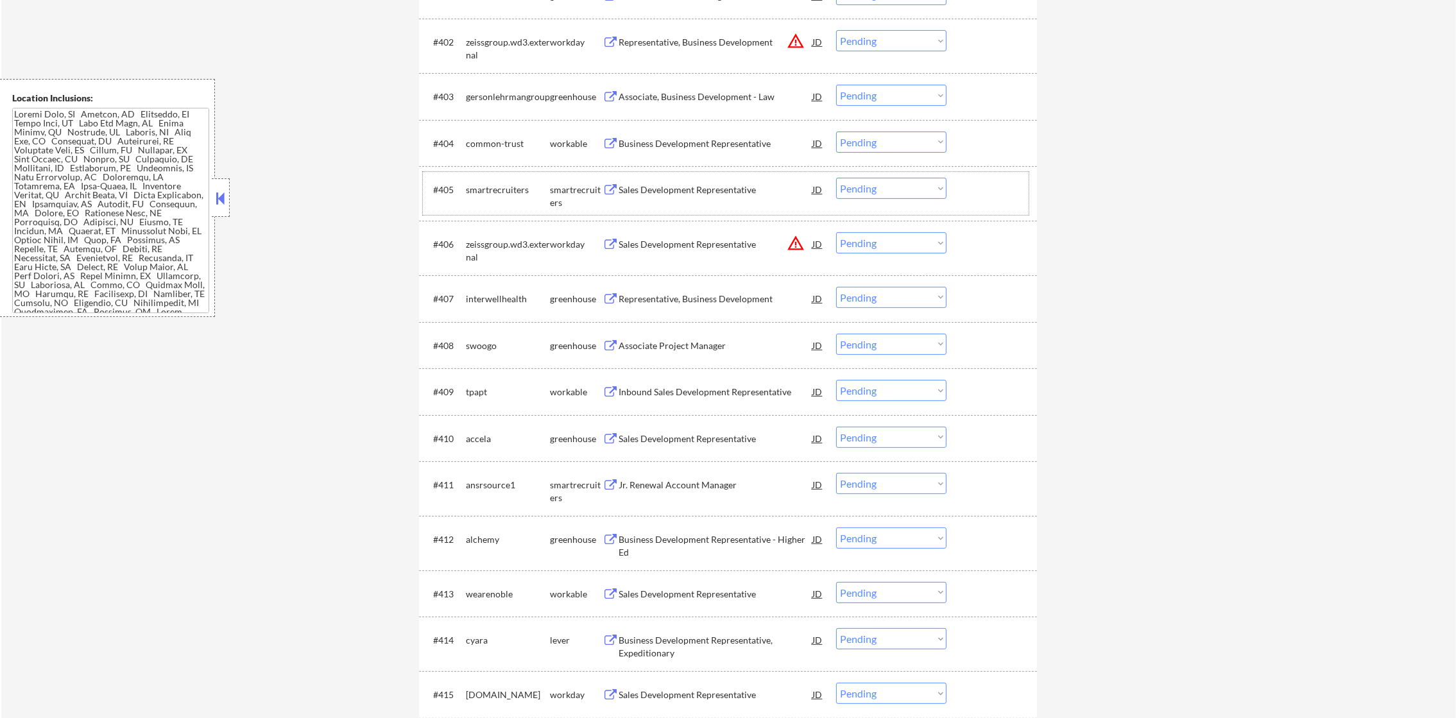
click at [486, 192] on div "smartrecruiters" at bounding box center [508, 190] width 84 height 13
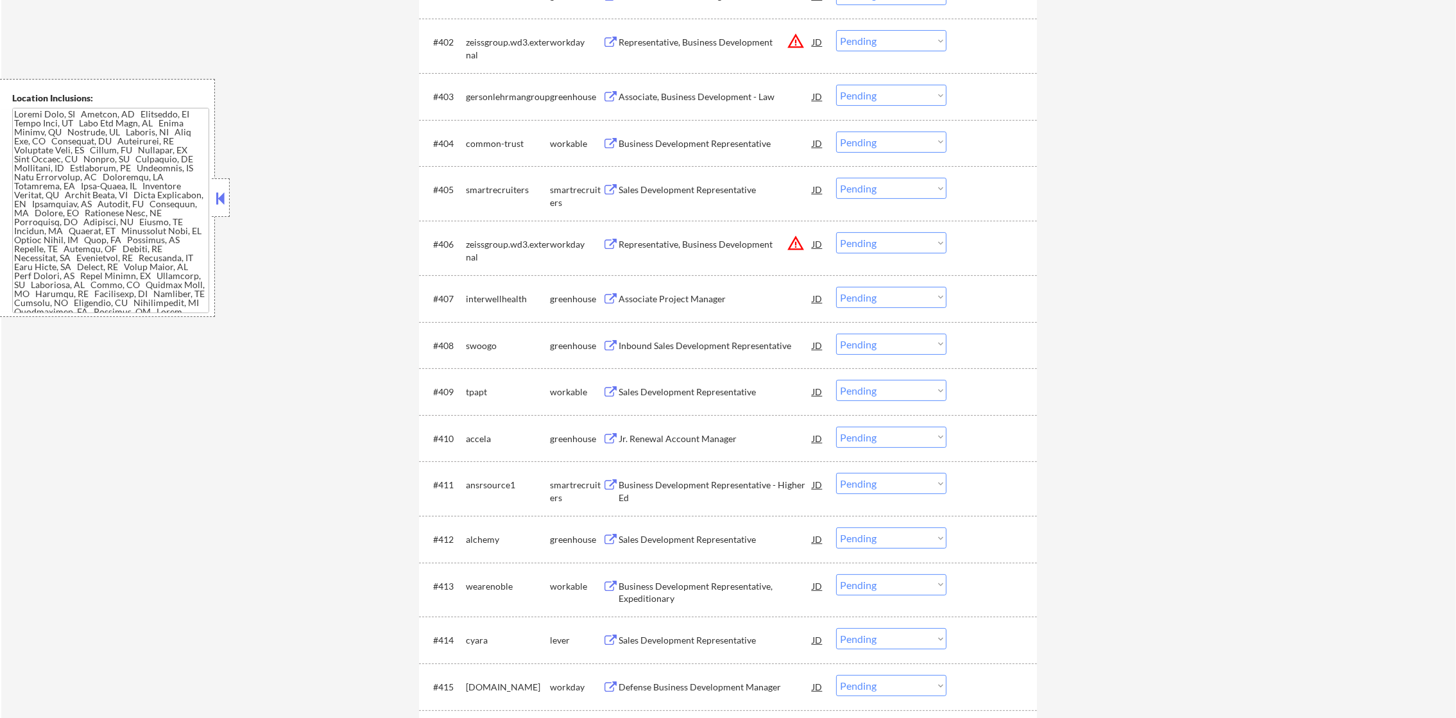
drag, startPoint x: 486, startPoint y: 145, endPoint x: 486, endPoint y: 138, distance: 7.1
click at [486, 141] on div "common-trust" at bounding box center [508, 143] width 84 height 13
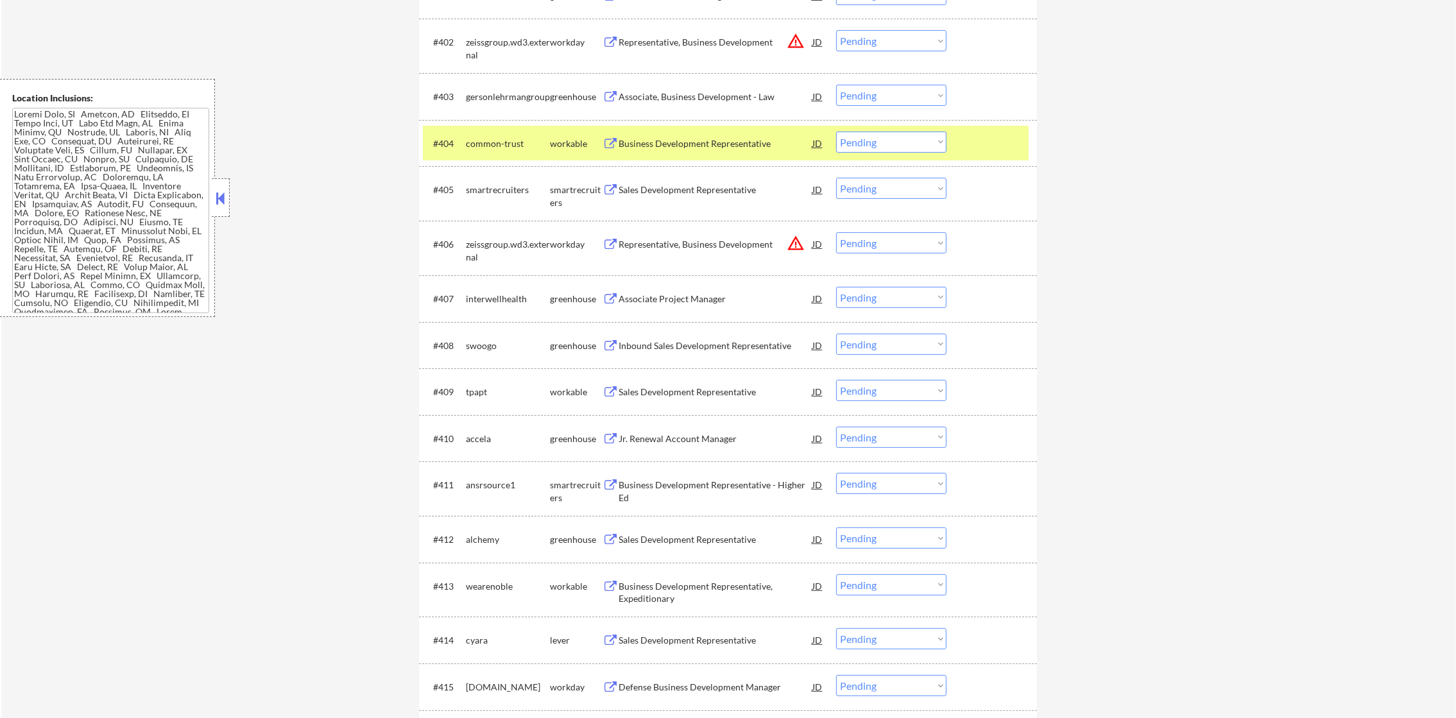
click at [486, 138] on div "common-trust" at bounding box center [508, 143] width 84 height 13
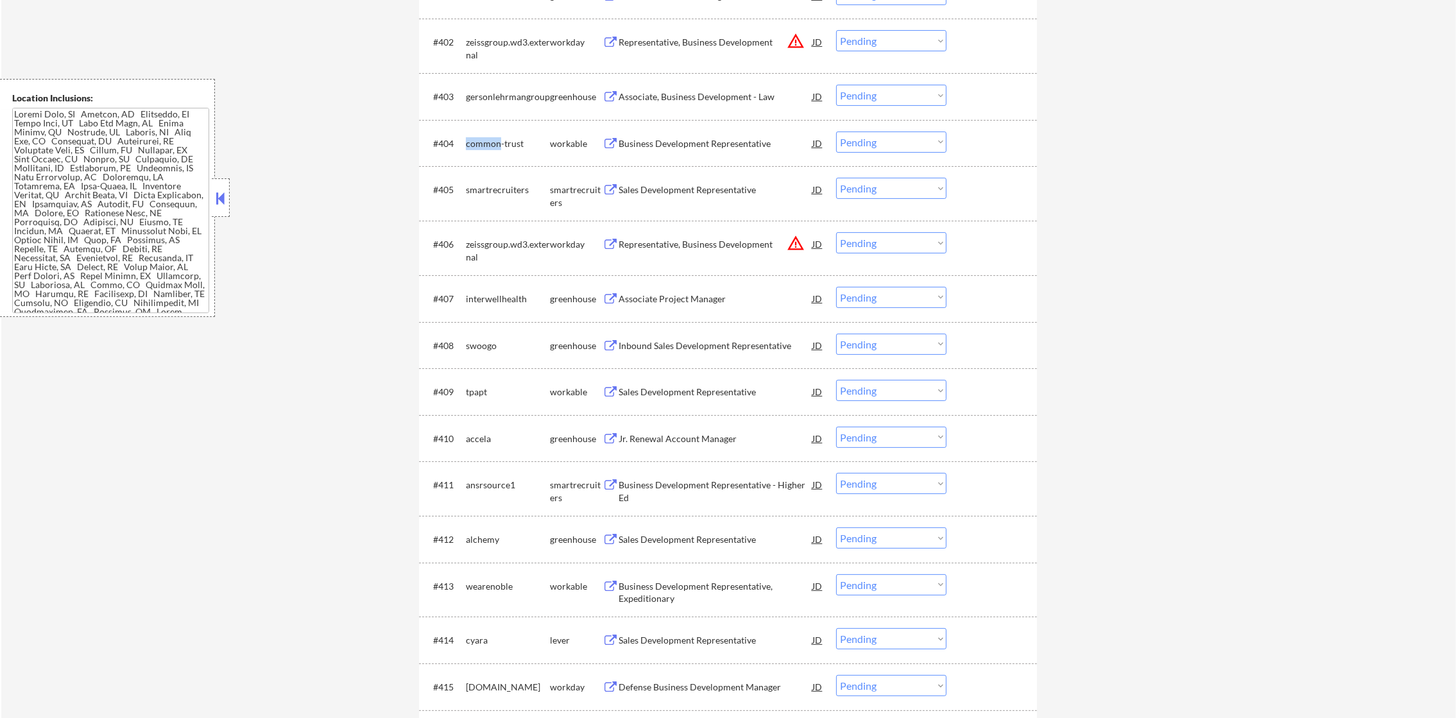
click at [486, 138] on div "common-trust" at bounding box center [508, 143] width 84 height 13
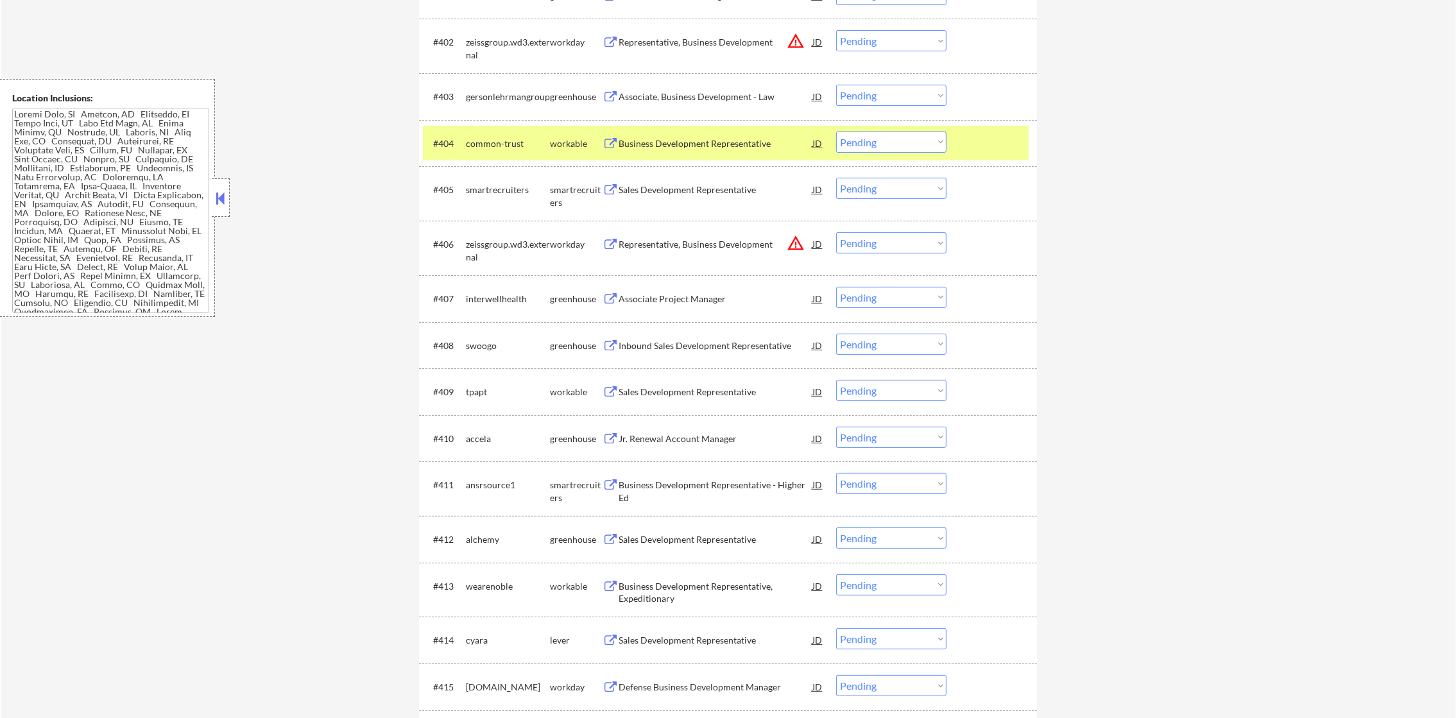
click at [694, 132] on div "Business Development Representative" at bounding box center [716, 143] width 194 height 23
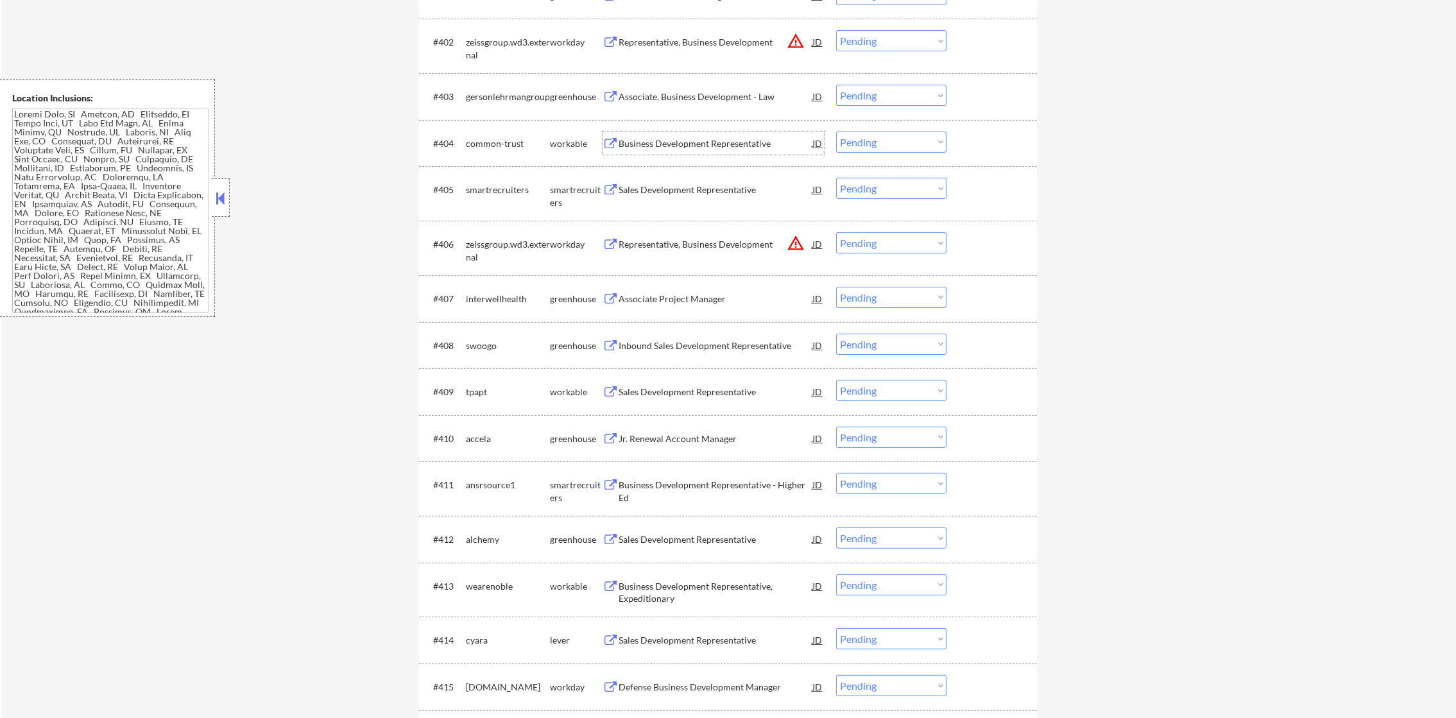
click at [848, 151] on select "Choose an option... Pending Applied Excluded (Questions) Excluded (Expired) Exc…" at bounding box center [891, 142] width 110 height 21
click at [836, 132] on select "Choose an option... Pending Applied Excluded (Questions) Excluded (Expired) Exc…" at bounding box center [891, 142] width 110 height 21
select select ""pending""
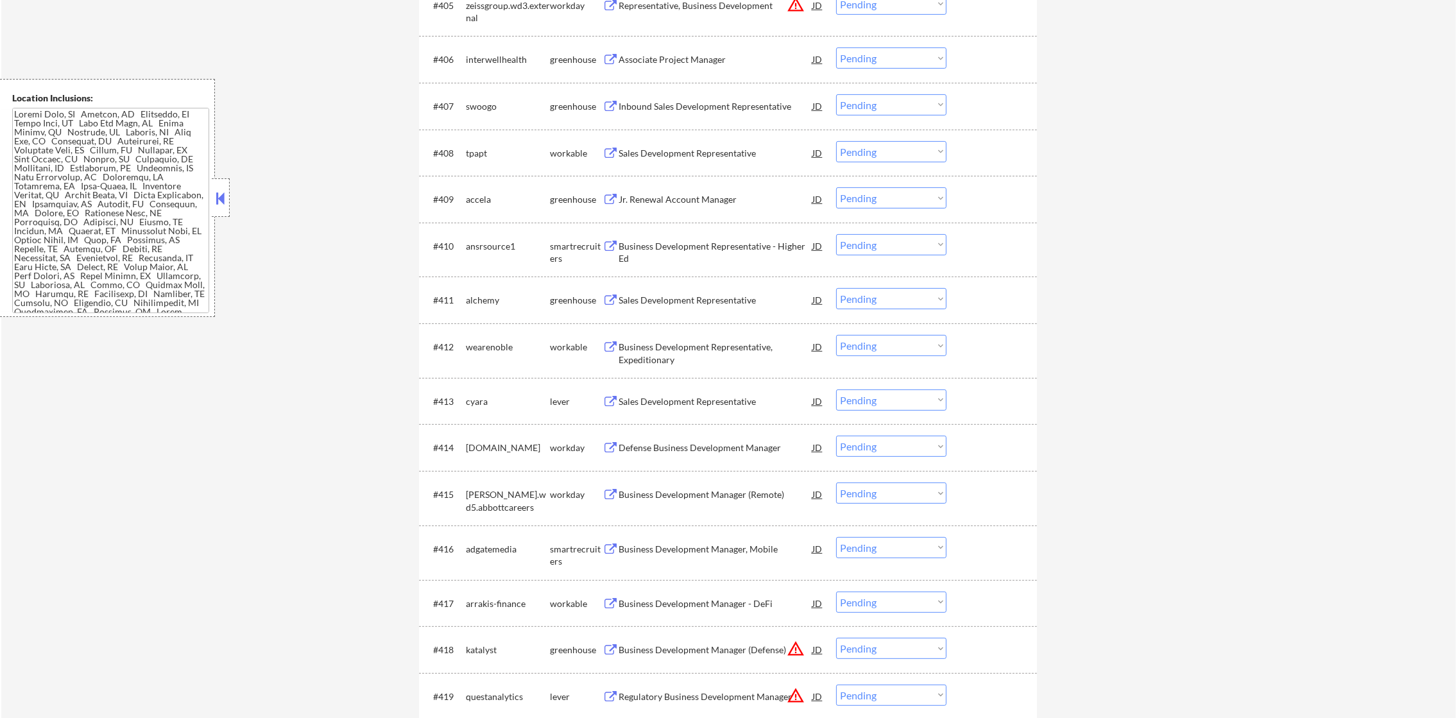
scroll to position [737, 0]
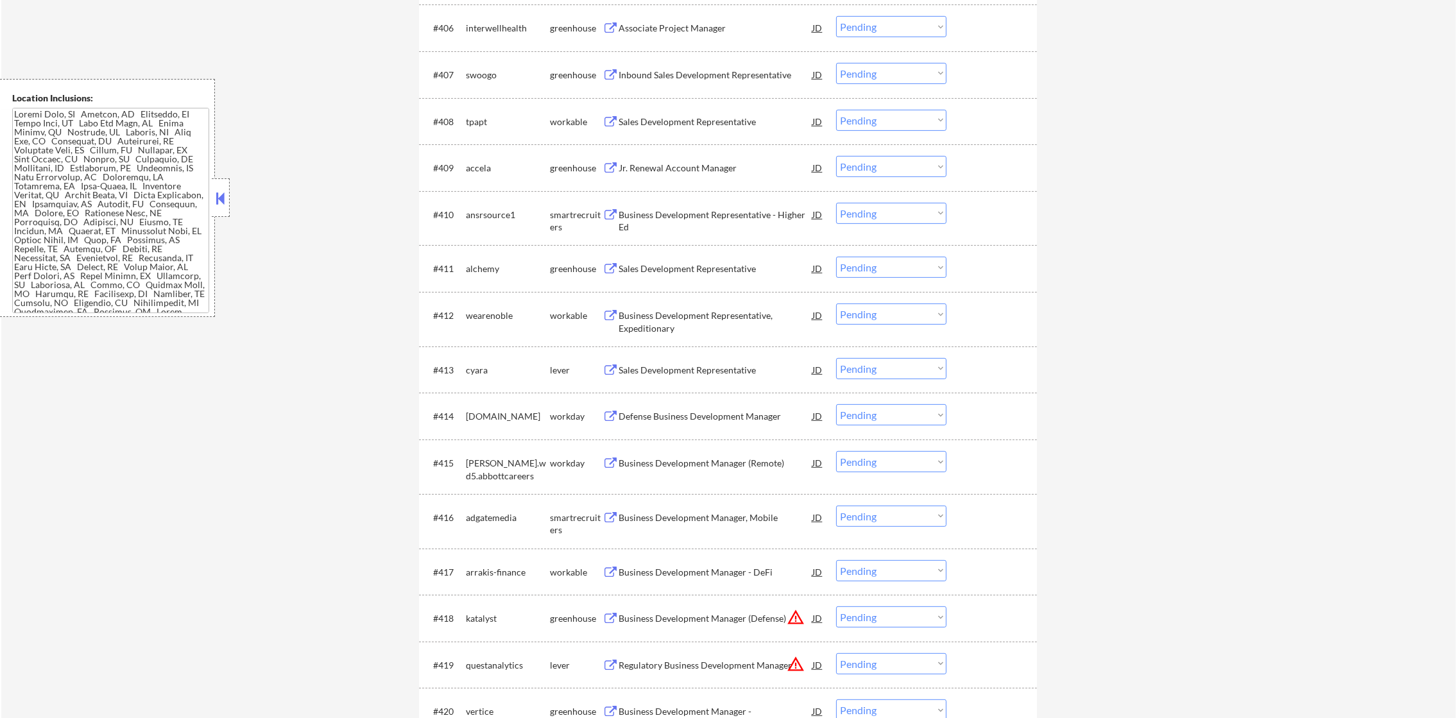
click at [737, 64] on div "Inbound Sales Development Representative" at bounding box center [716, 74] width 194 height 23
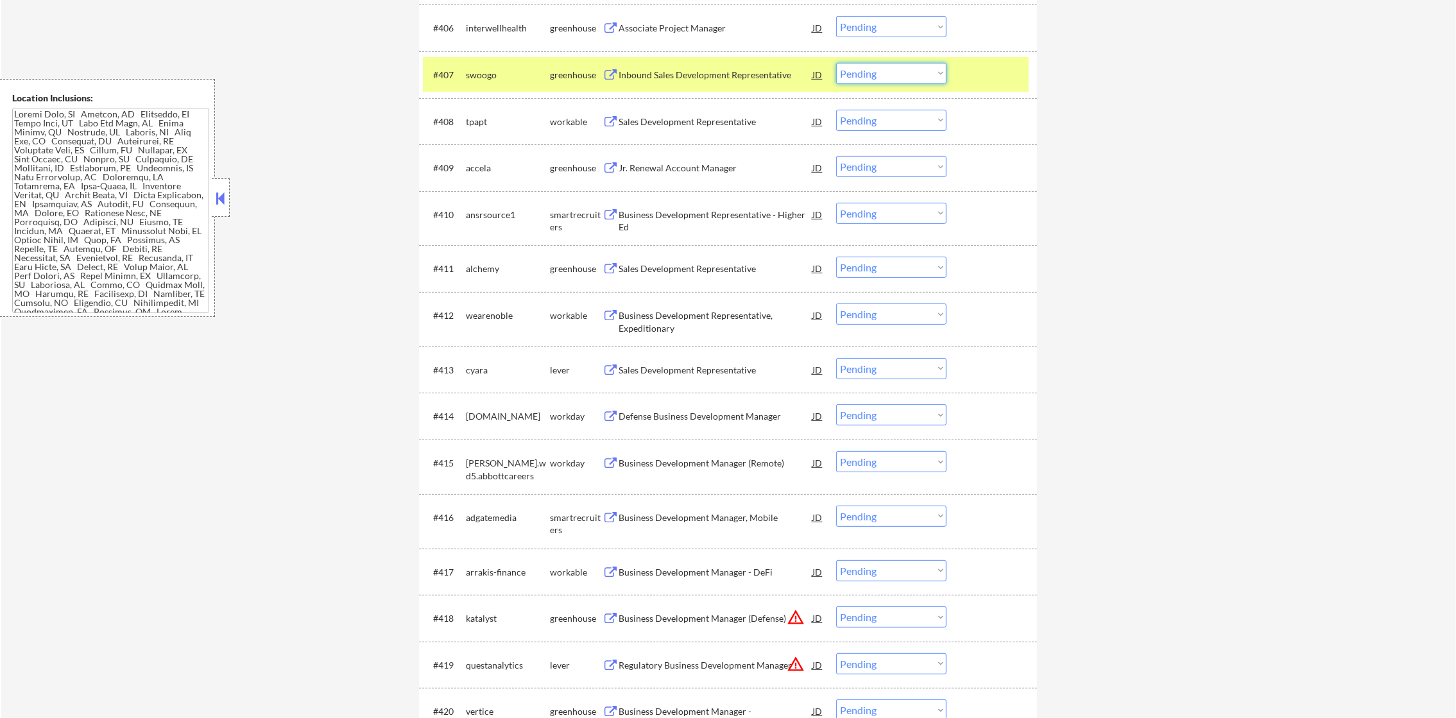
click at [863, 76] on select "Choose an option... Pending Applied Excluded (Questions) Excluded (Expired) Exc…" at bounding box center [891, 73] width 110 height 21
click at [836, 63] on select "Choose an option... Pending Applied Excluded (Questions) Excluded (Expired) Exc…" at bounding box center [891, 73] width 110 height 21
select select ""pending""
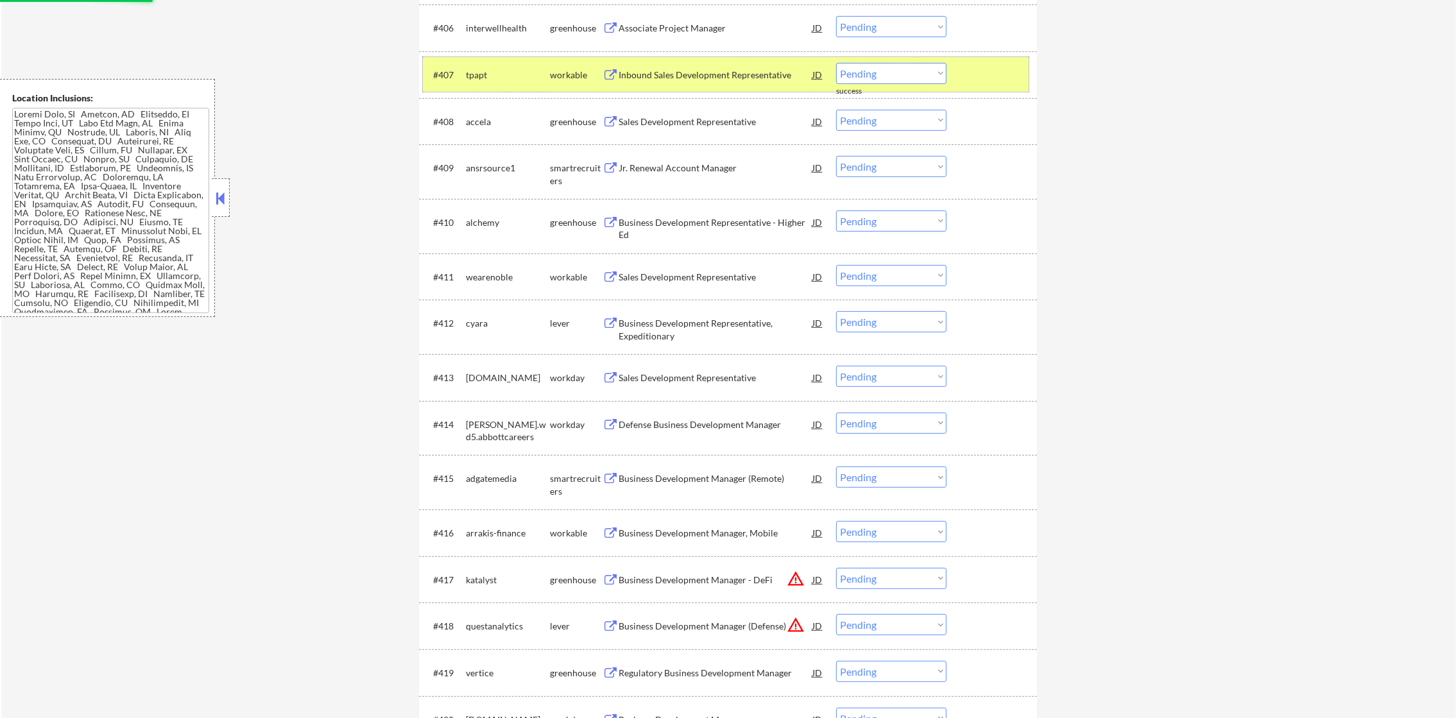
click at [499, 59] on div "#407 tpapt workable Inbound Sales Development Representative JD warning_amber C…" at bounding box center [726, 74] width 606 height 35
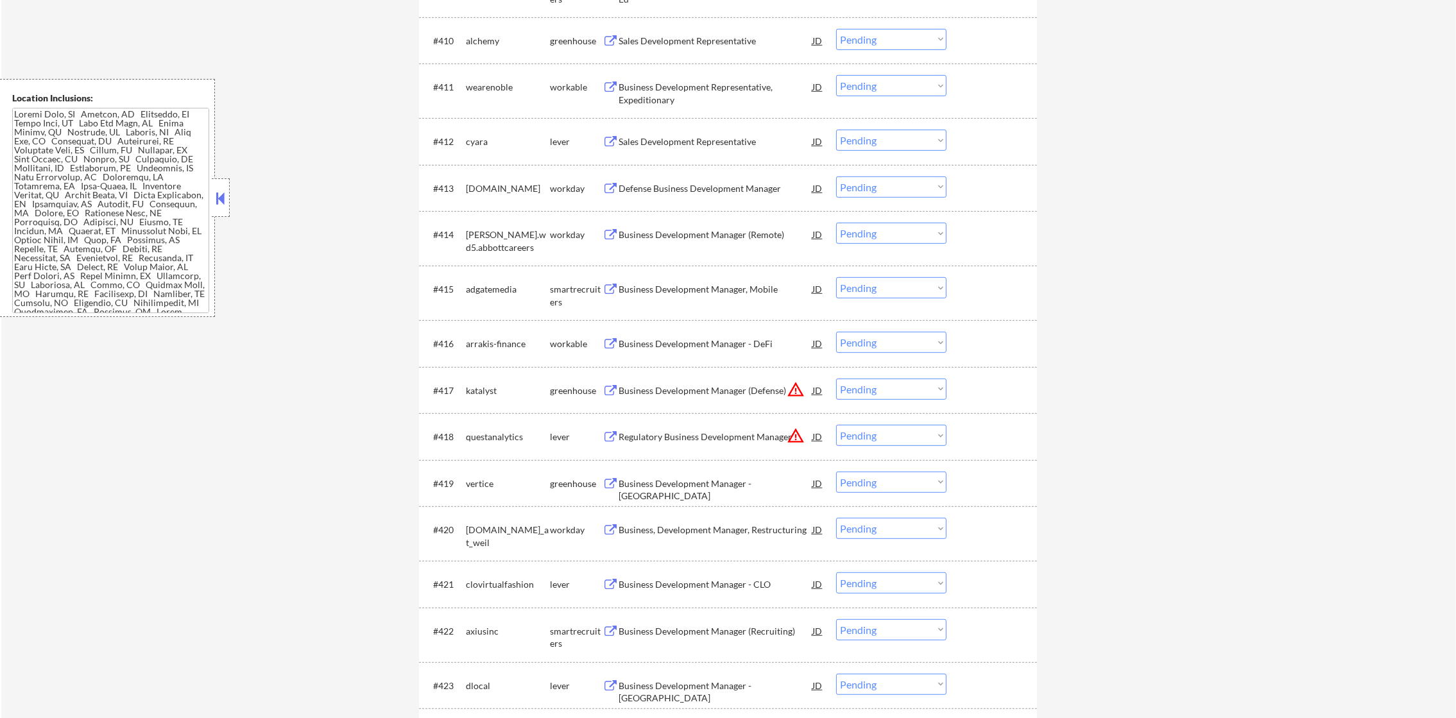
scroll to position [930, 0]
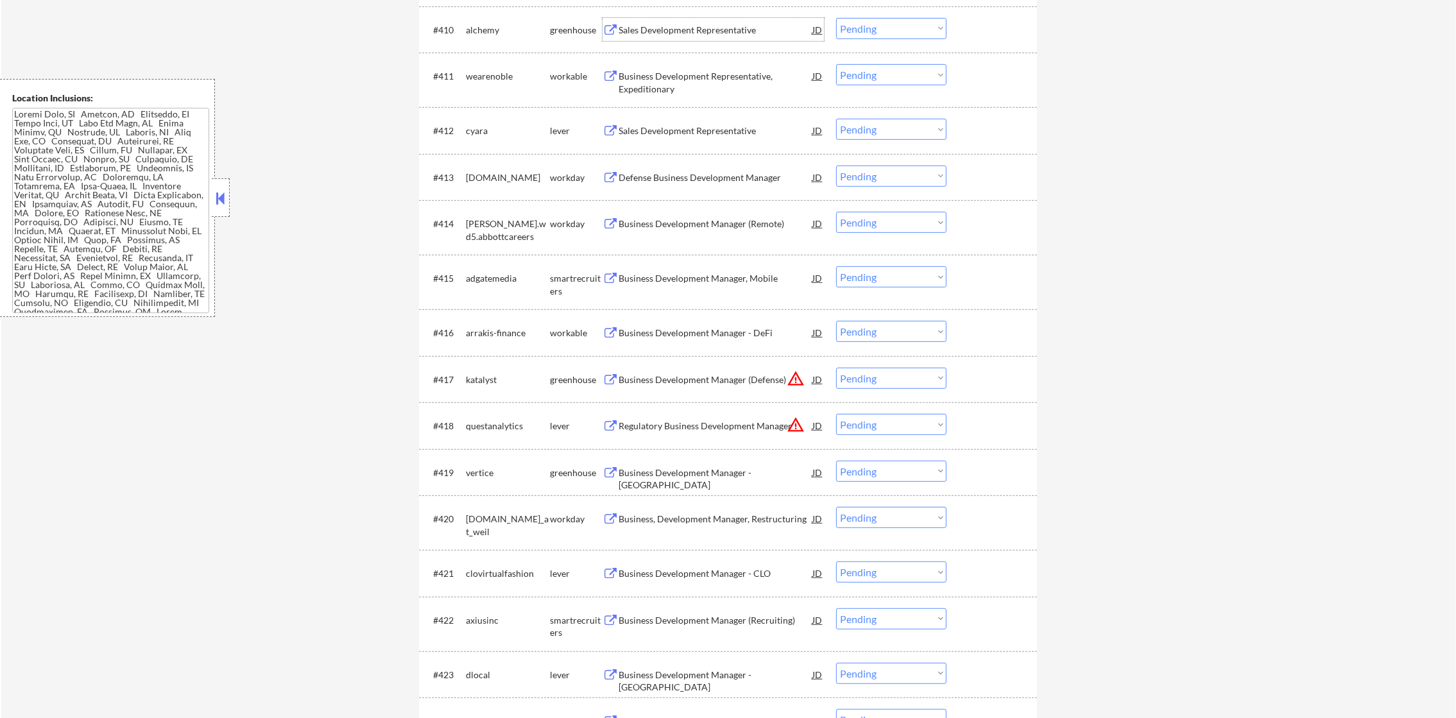
click at [722, 30] on div "Sales Development Representative" at bounding box center [716, 30] width 194 height 13
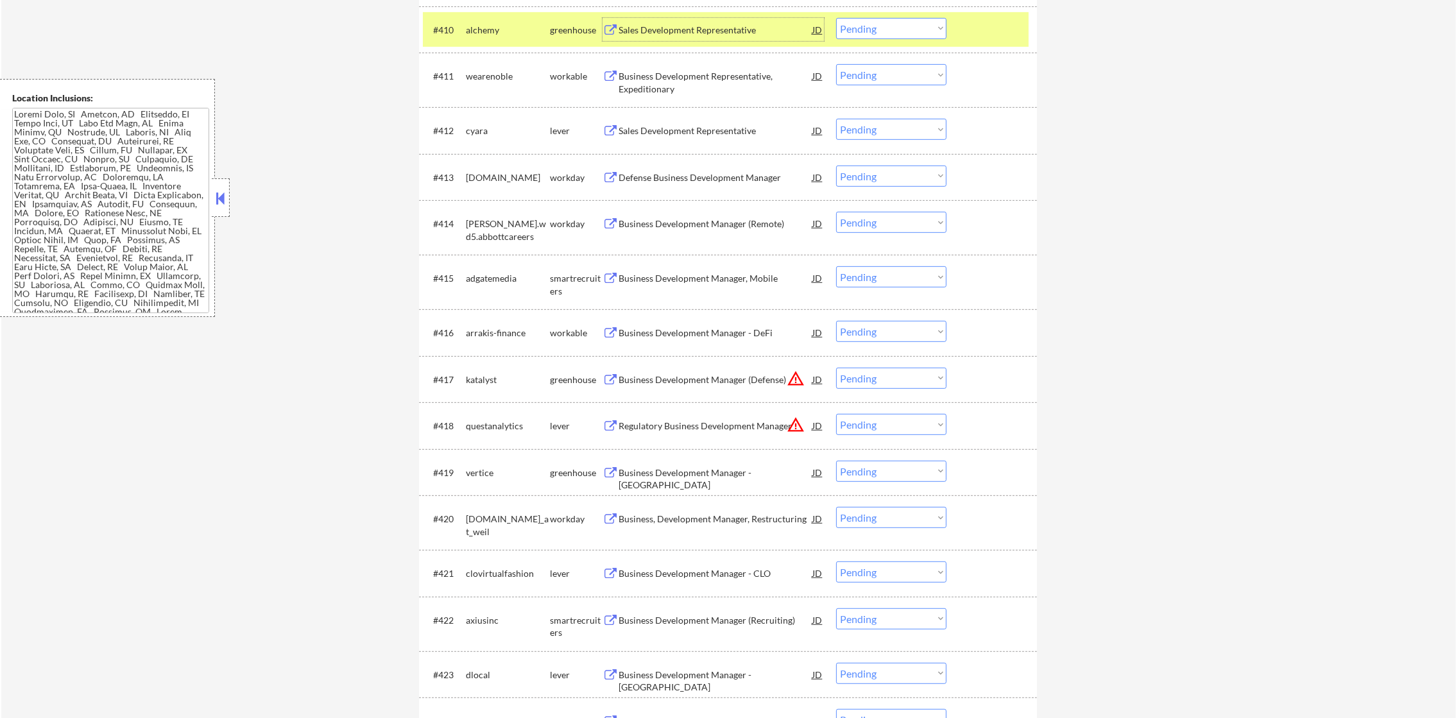
click at [871, 19] on select "Choose an option... Pending Applied Excluded (Questions) Excluded (Expired) Exc…" at bounding box center [891, 28] width 110 height 21
click at [836, 18] on select "Choose an option... Pending Applied Excluded (Questions) Excluded (Expired) Exc…" at bounding box center [891, 28] width 110 height 21
click at [497, 32] on div "alchemy" at bounding box center [508, 30] width 84 height 13
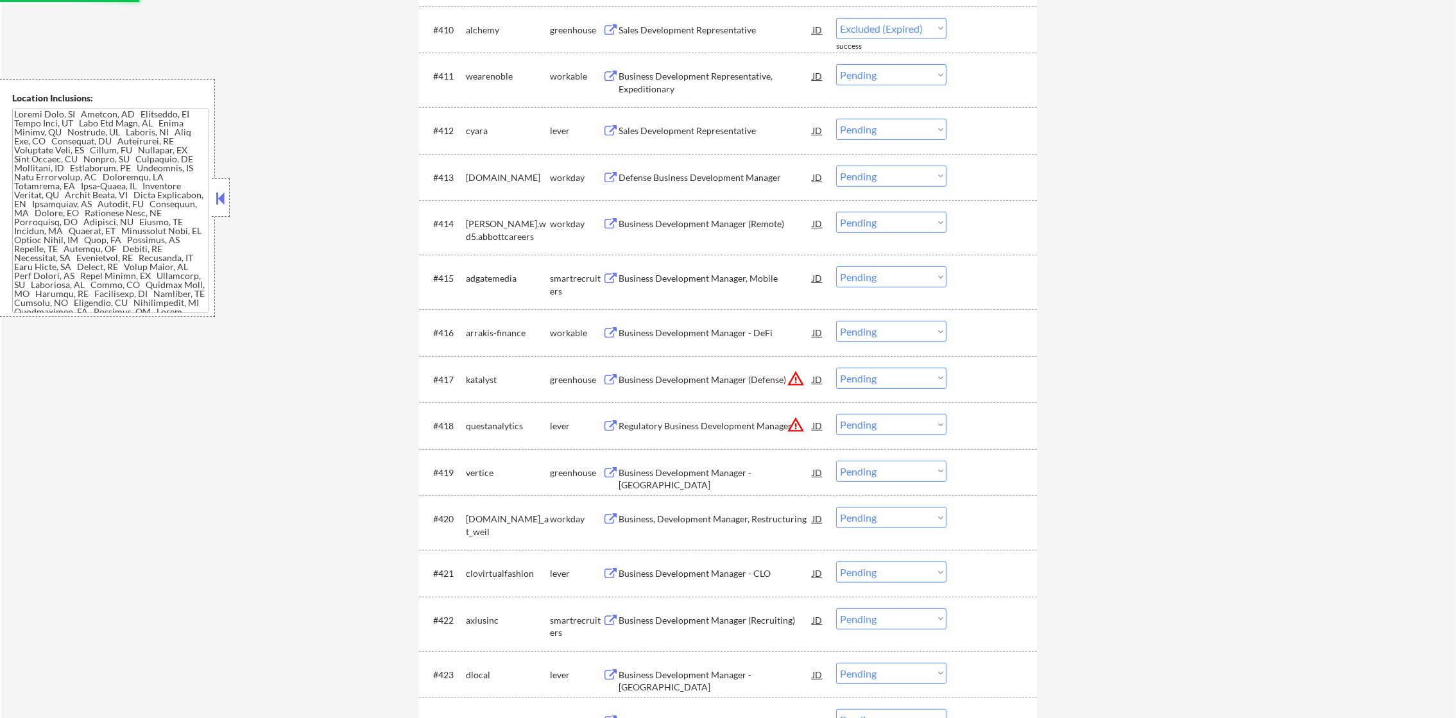
select select ""pending""
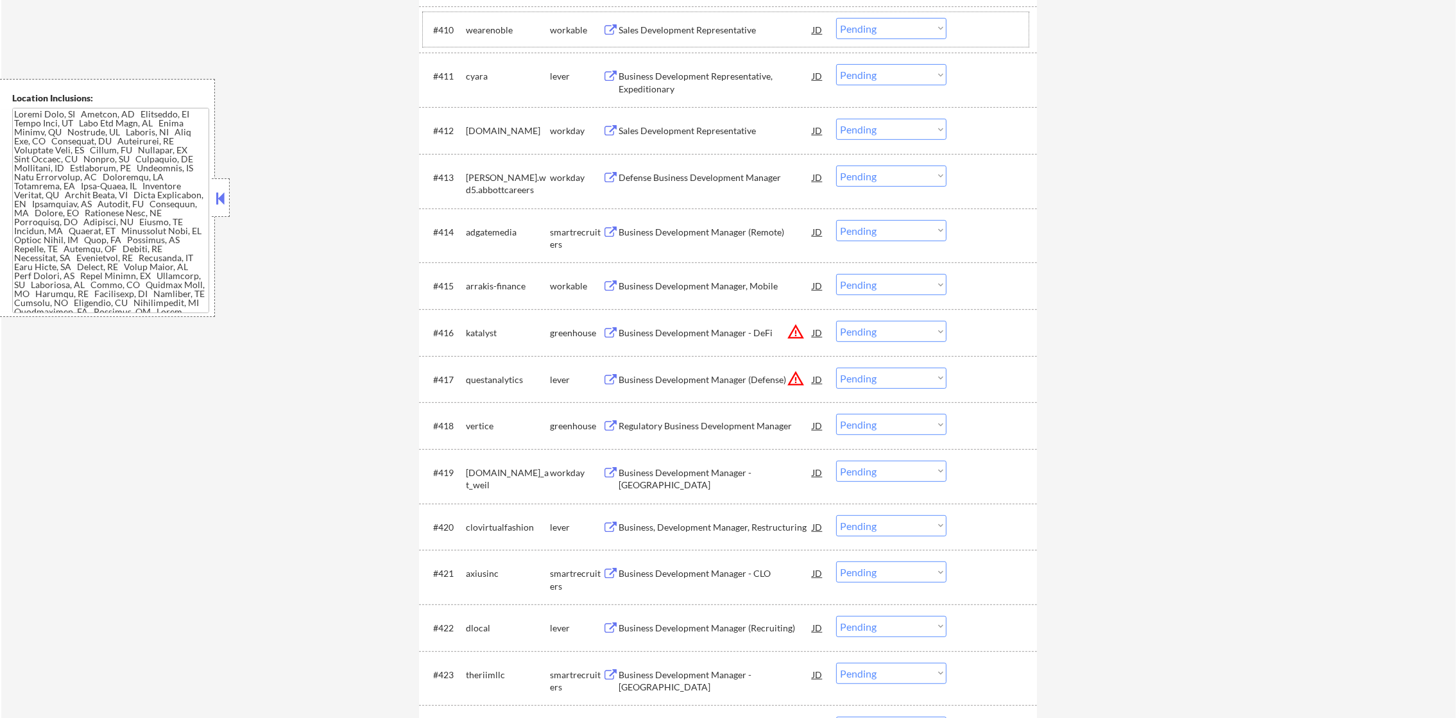
click at [669, 78] on div "Business Development Representative, Expeditionary" at bounding box center [716, 82] width 194 height 25
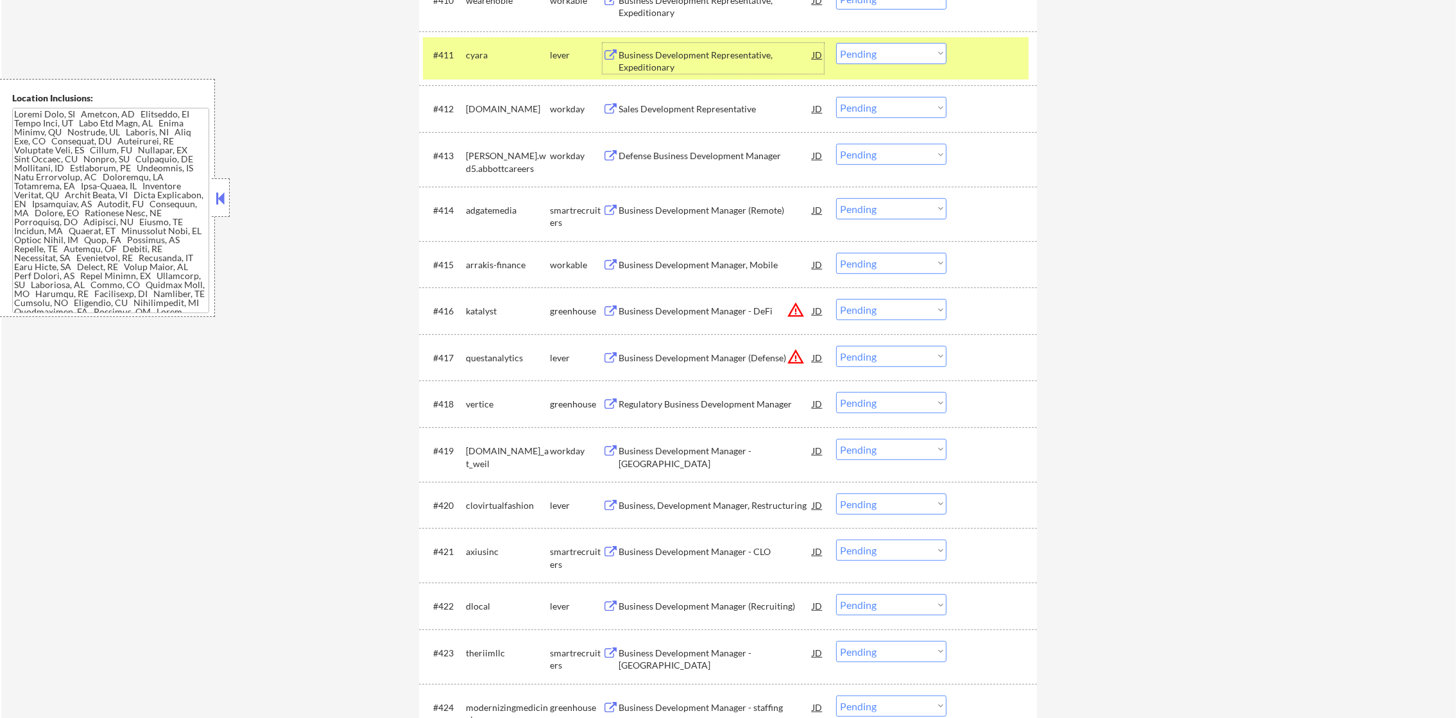
scroll to position [962, 0]
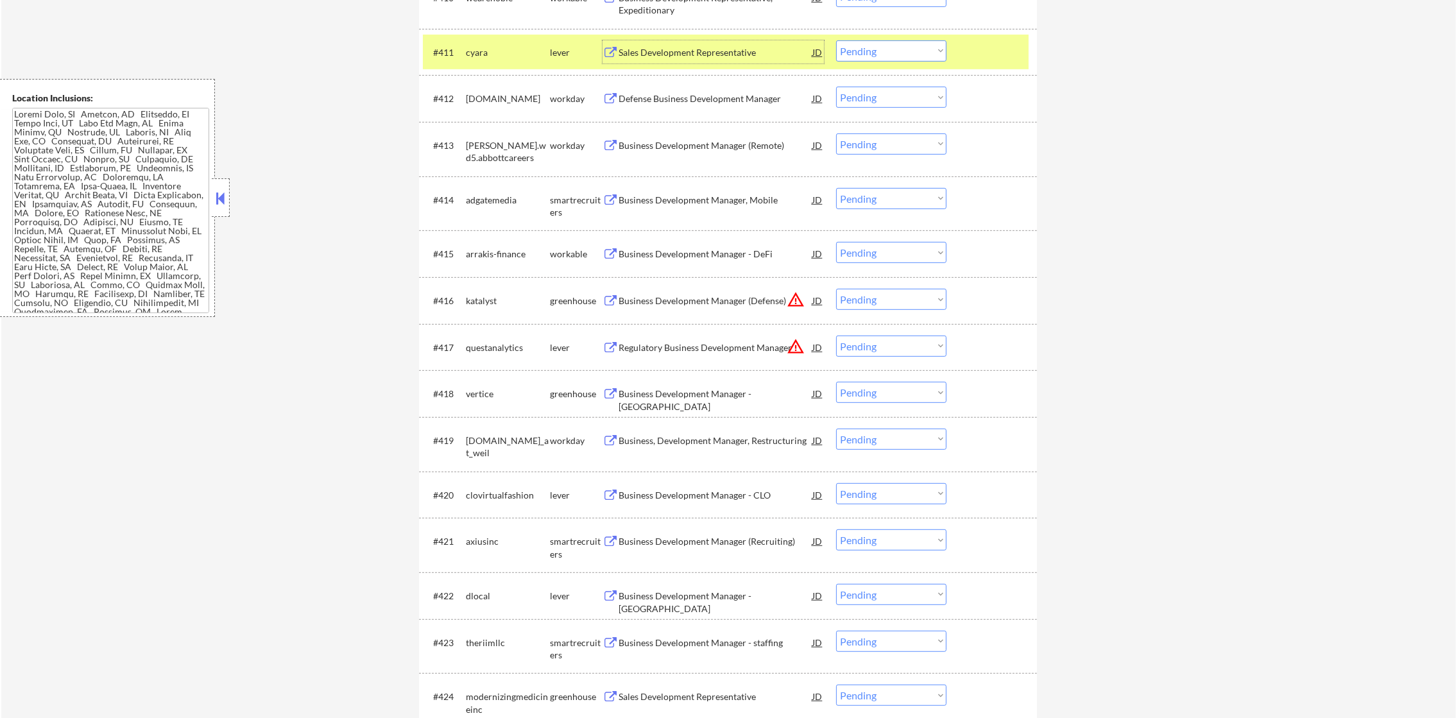
click at [875, 47] on select "Choose an option... Pending Applied Excluded (Questions) Excluded (Expired) Exc…" at bounding box center [891, 50] width 110 height 21
click at [836, 40] on select "Choose an option... Pending Applied Excluded (Questions) Excluded (Expired) Exc…" at bounding box center [891, 50] width 110 height 21
click at [495, 42] on div "cyara" at bounding box center [508, 51] width 84 height 23
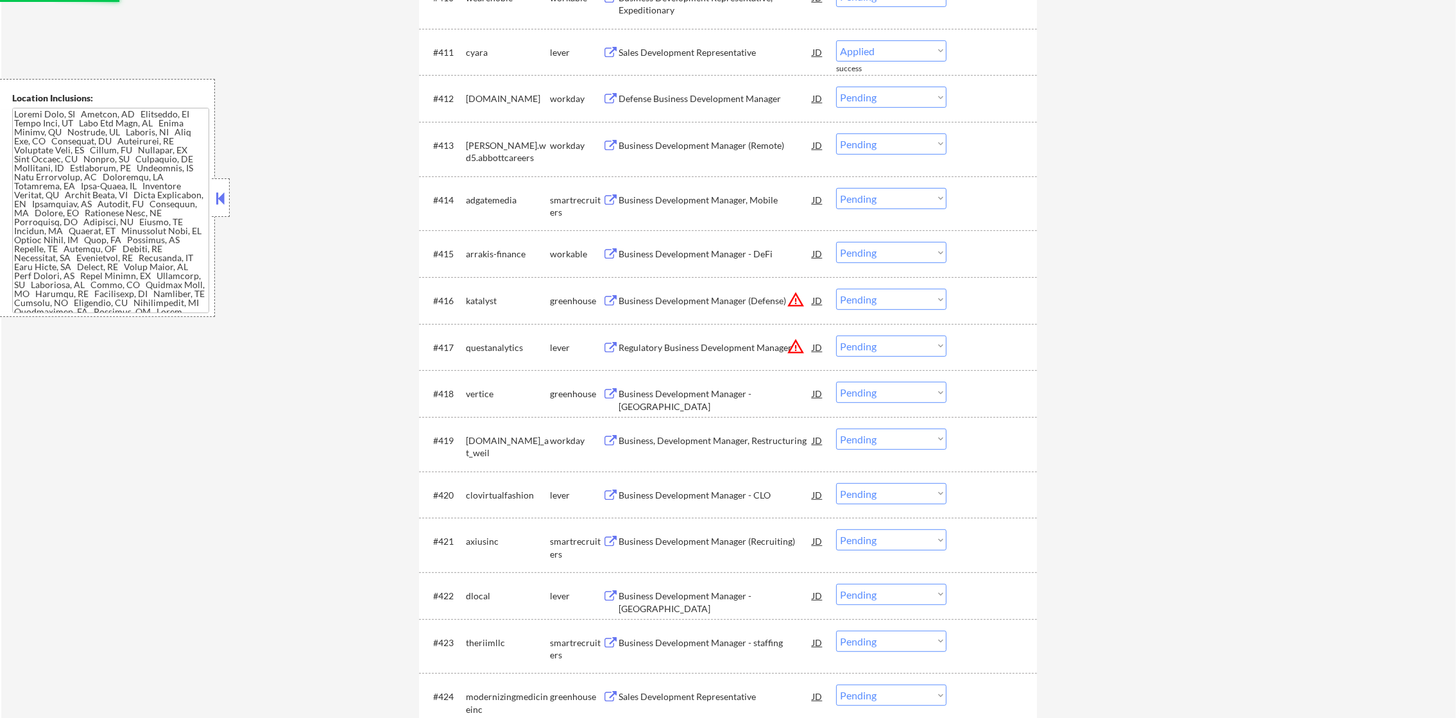
select select ""pending""
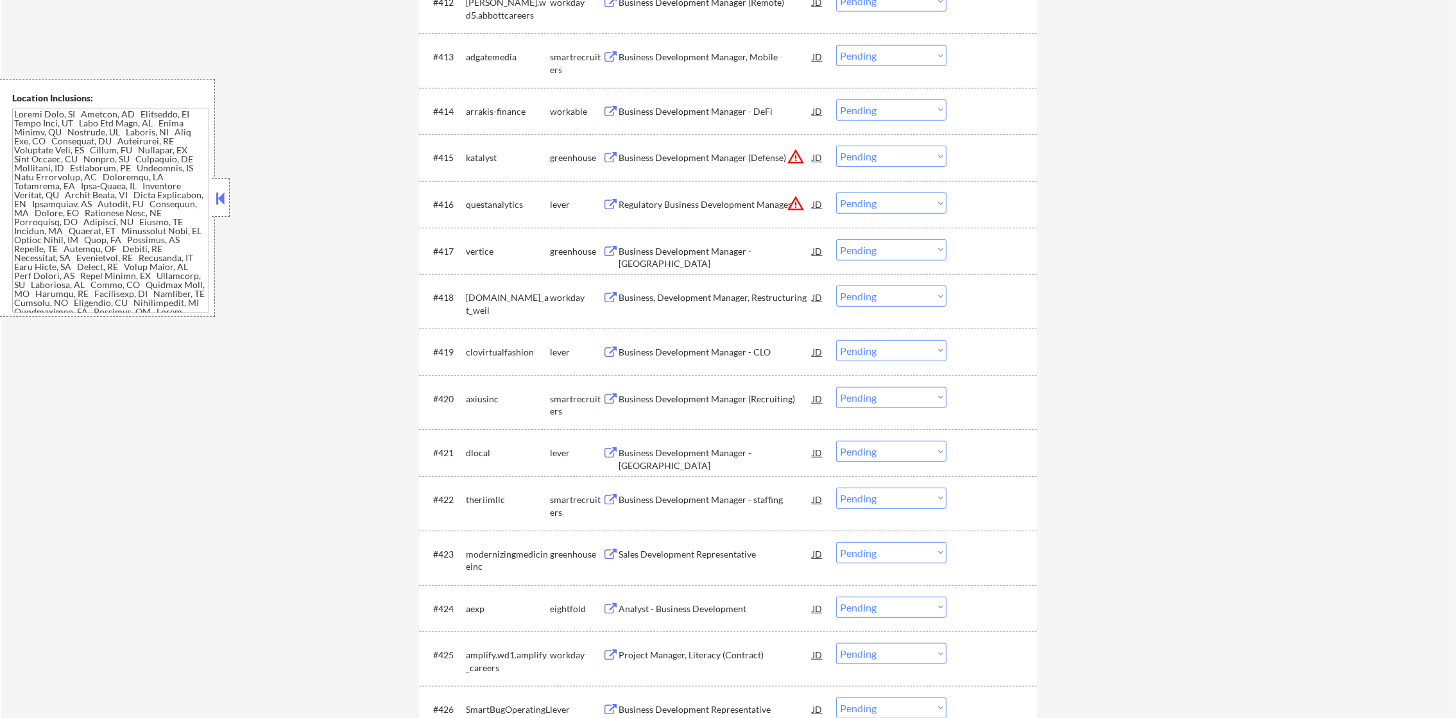
scroll to position [1091, 0]
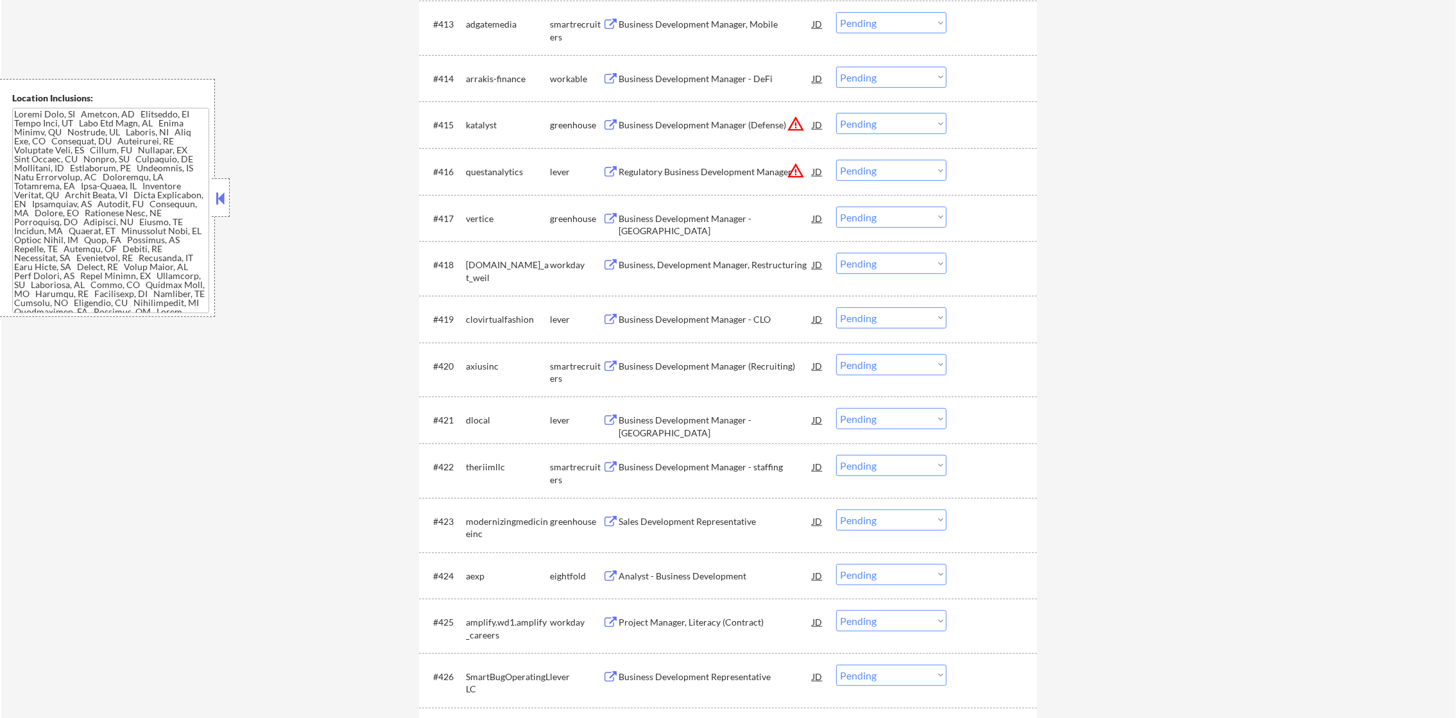
click at [744, 19] on div "Business Development Manager, Mobile" at bounding box center [716, 24] width 194 height 13
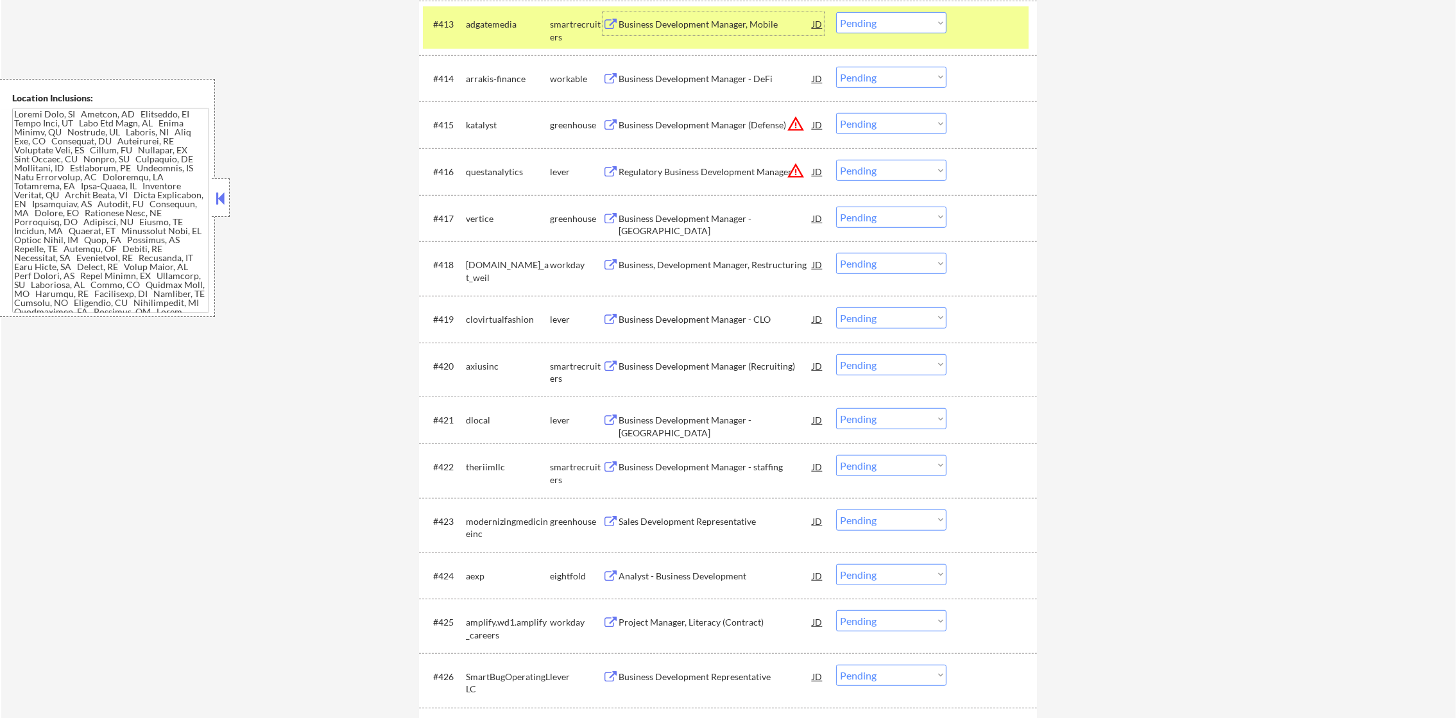
click at [900, 24] on select "Choose an option... Pending Applied Excluded (Questions) Excluded (Expired) Exc…" at bounding box center [891, 22] width 110 height 21
click at [836, 12] on select "Choose an option... Pending Applied Excluded (Questions) Excluded (Expired) Exc…" at bounding box center [891, 22] width 110 height 21
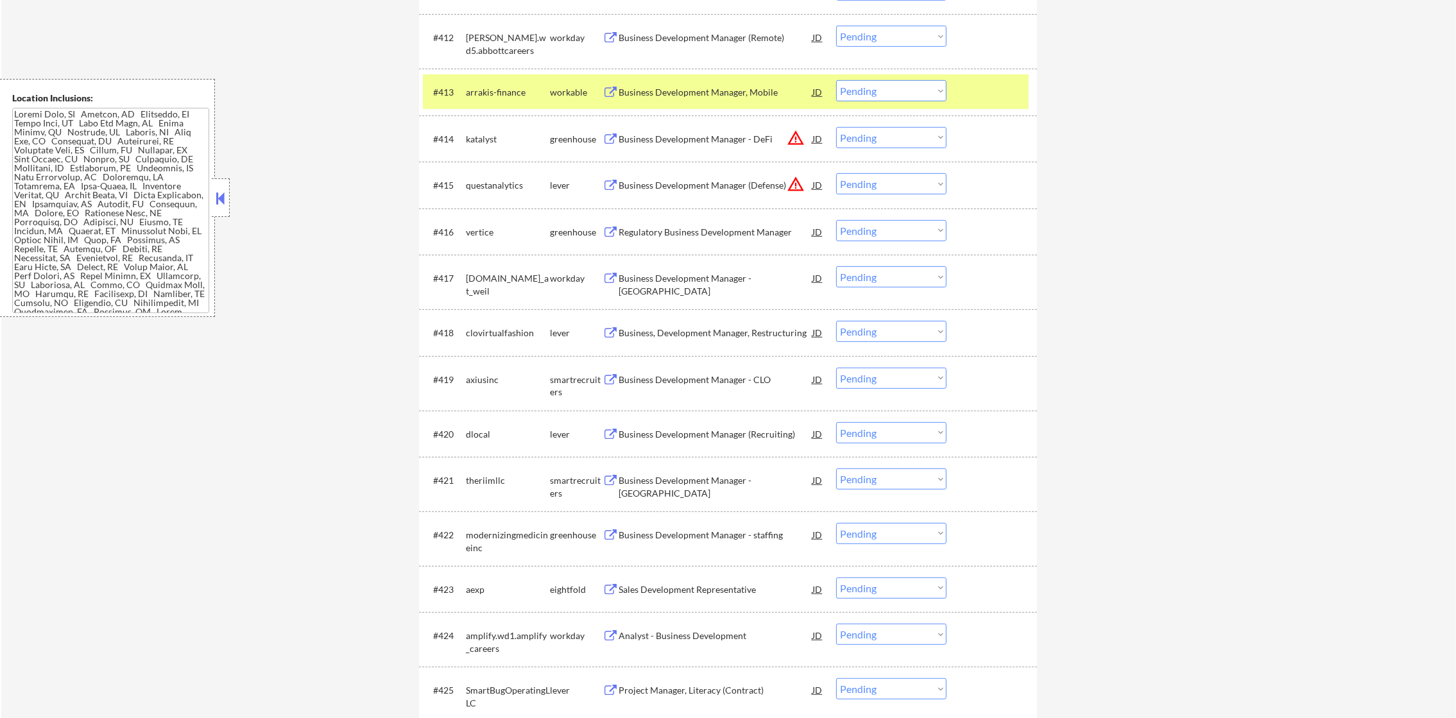
scroll to position [995, 0]
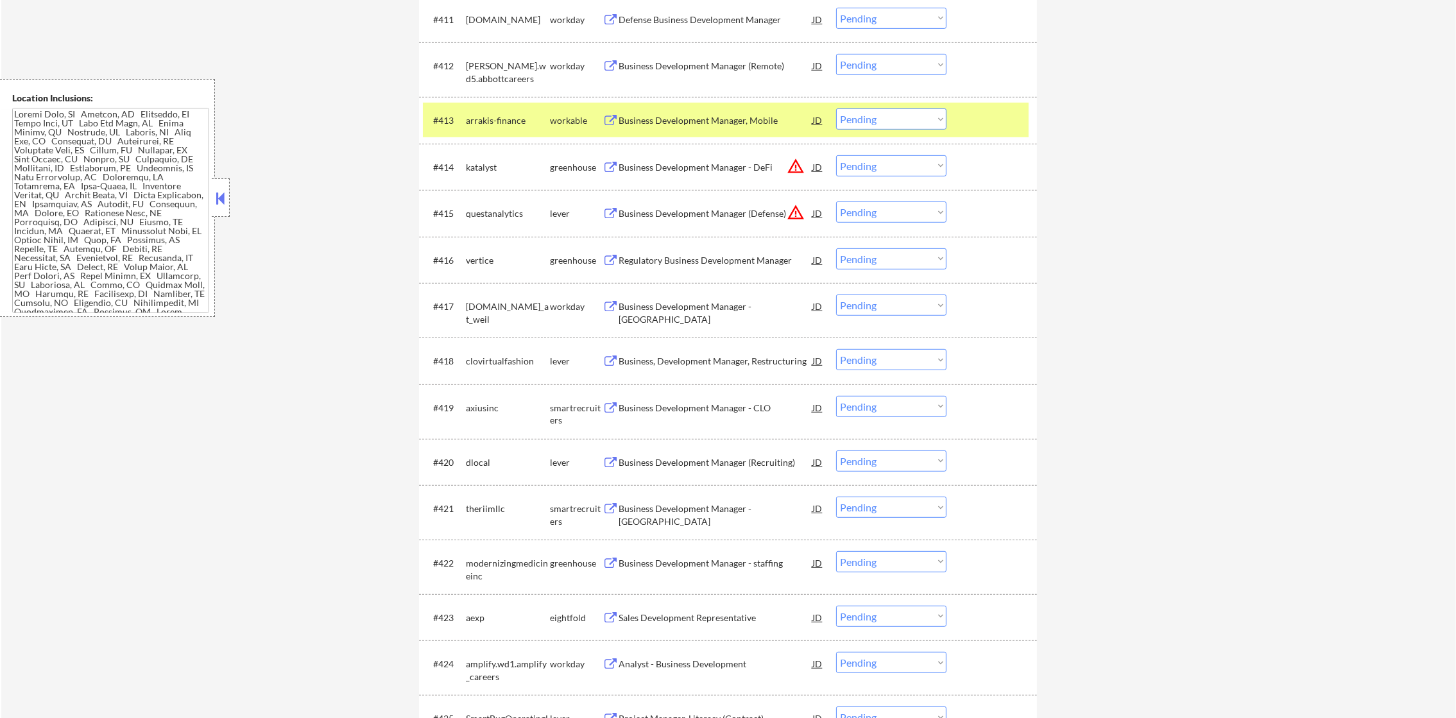
click at [490, 123] on div "arrakis-finance" at bounding box center [508, 120] width 84 height 13
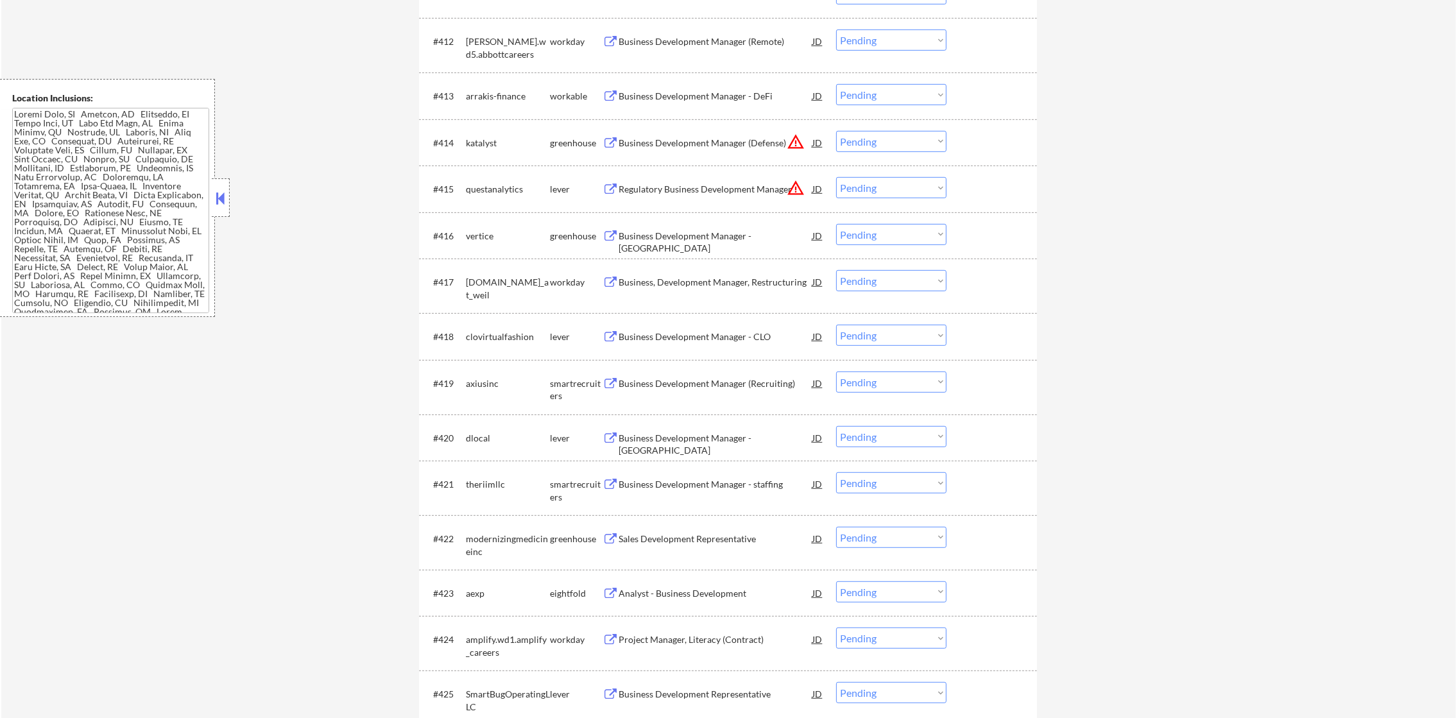
scroll to position [1026, 0]
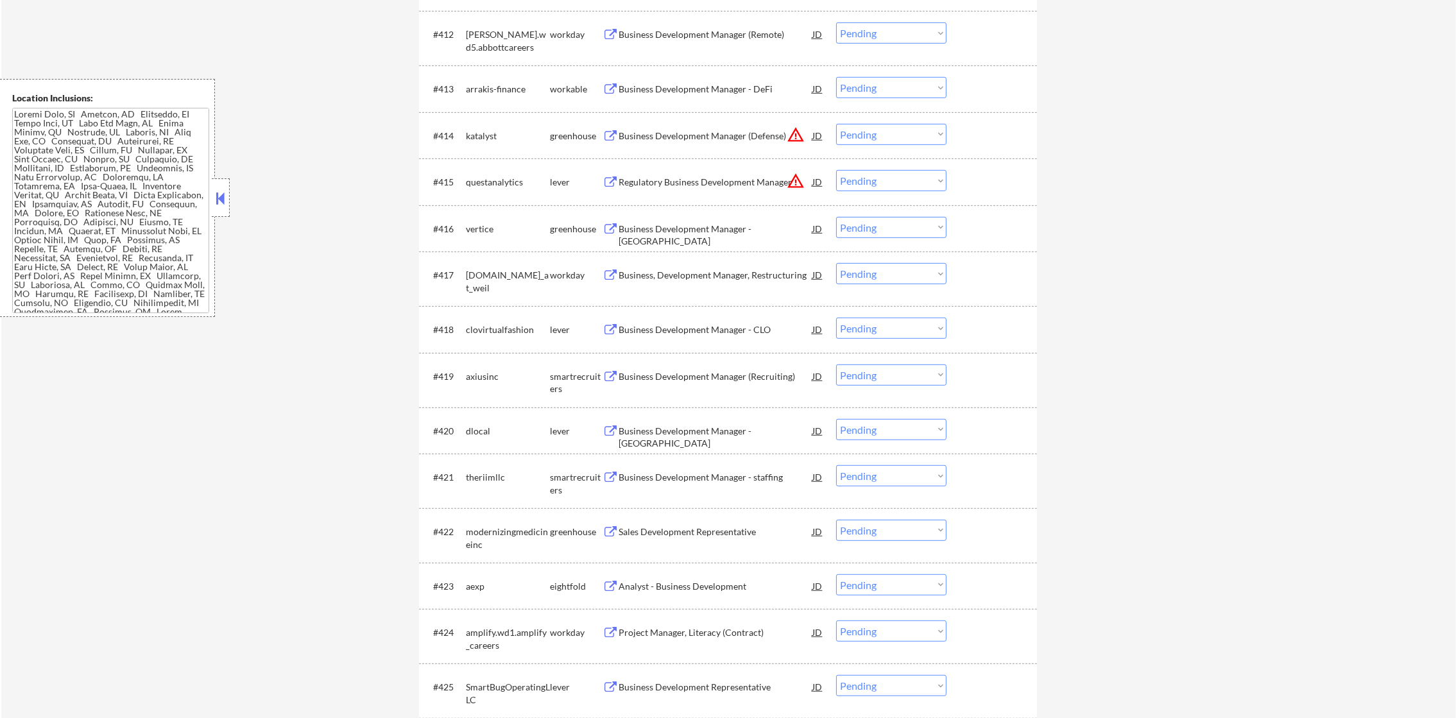
click at [710, 88] on div "Business Development Manager - DeFi" at bounding box center [716, 89] width 194 height 13
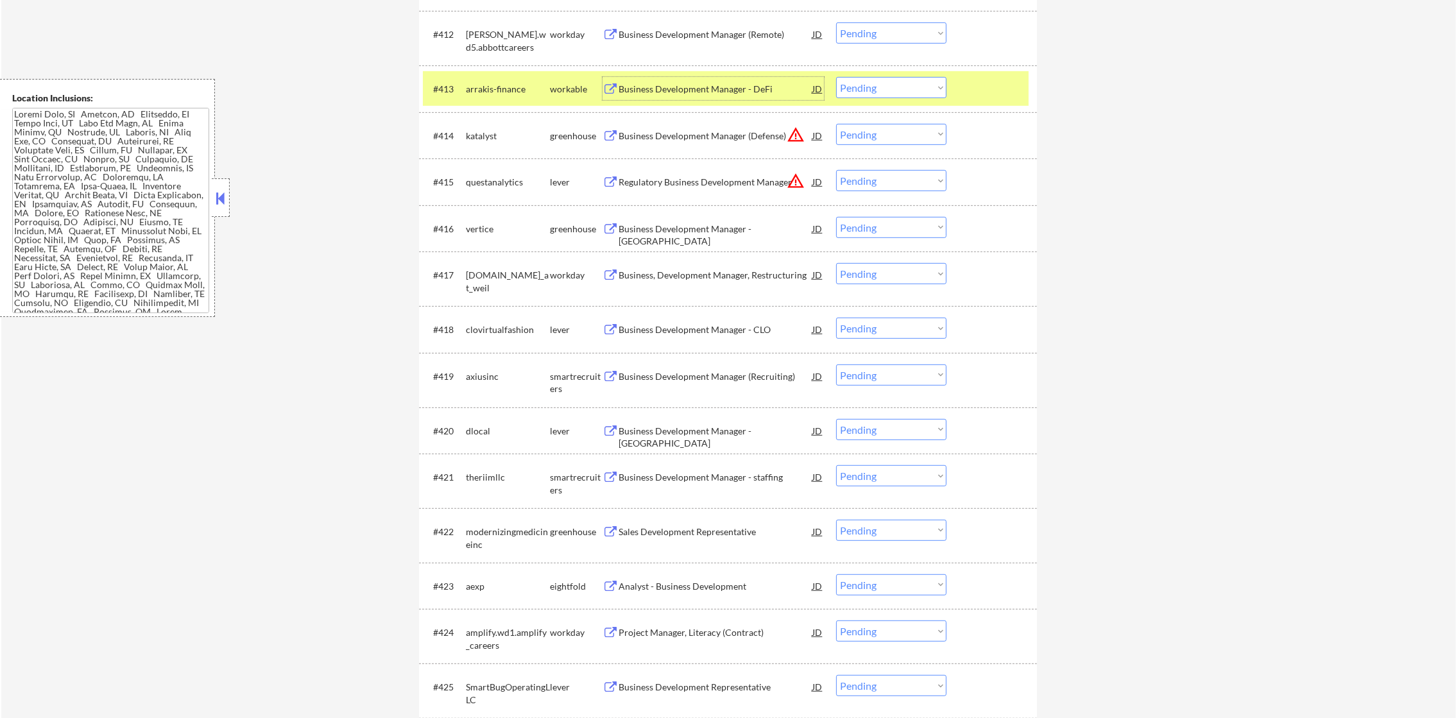
click at [873, 95] on select "Choose an option... Pending Applied Excluded (Questions) Excluded (Expired) Exc…" at bounding box center [891, 87] width 110 height 21
click at [836, 77] on select "Choose an option... Pending Applied Excluded (Questions) Excluded (Expired) Exc…" at bounding box center [891, 87] width 110 height 21
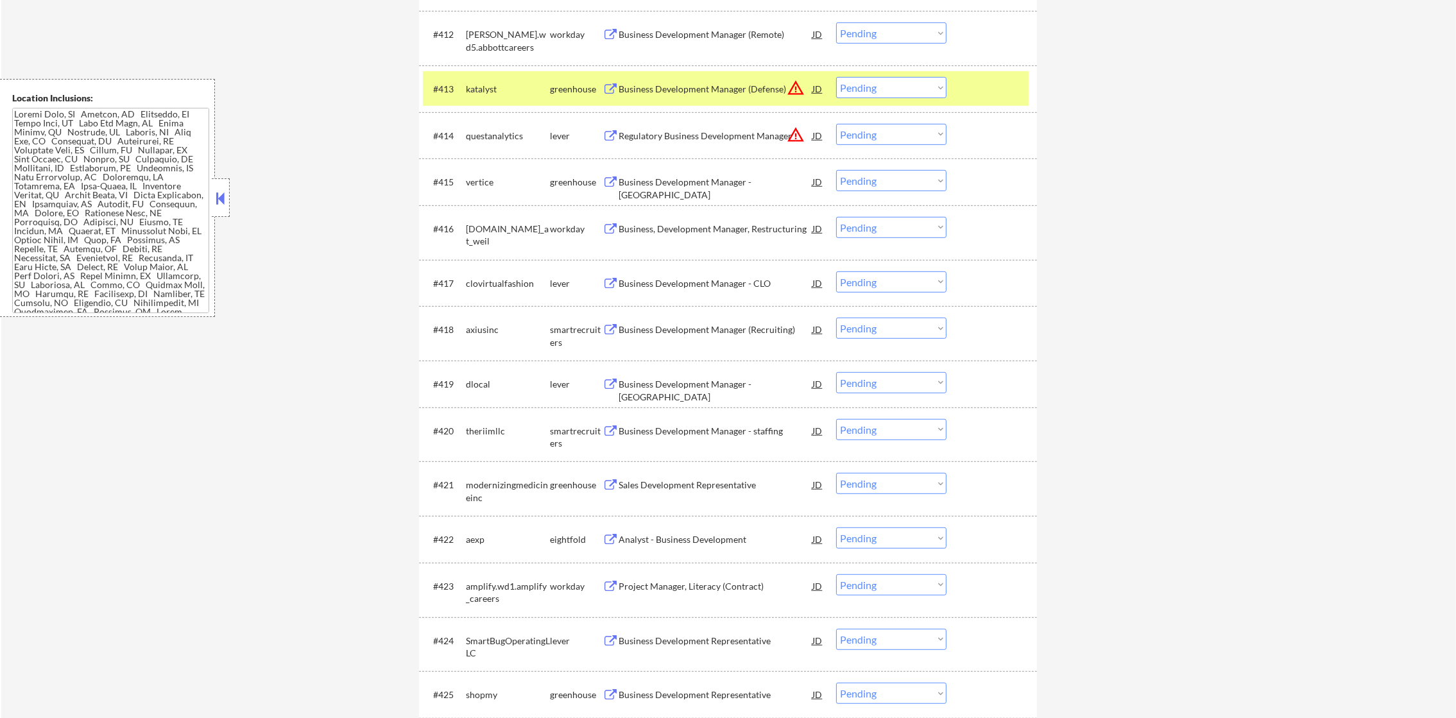
click at [479, 78] on div "katalyst" at bounding box center [508, 88] width 84 height 23
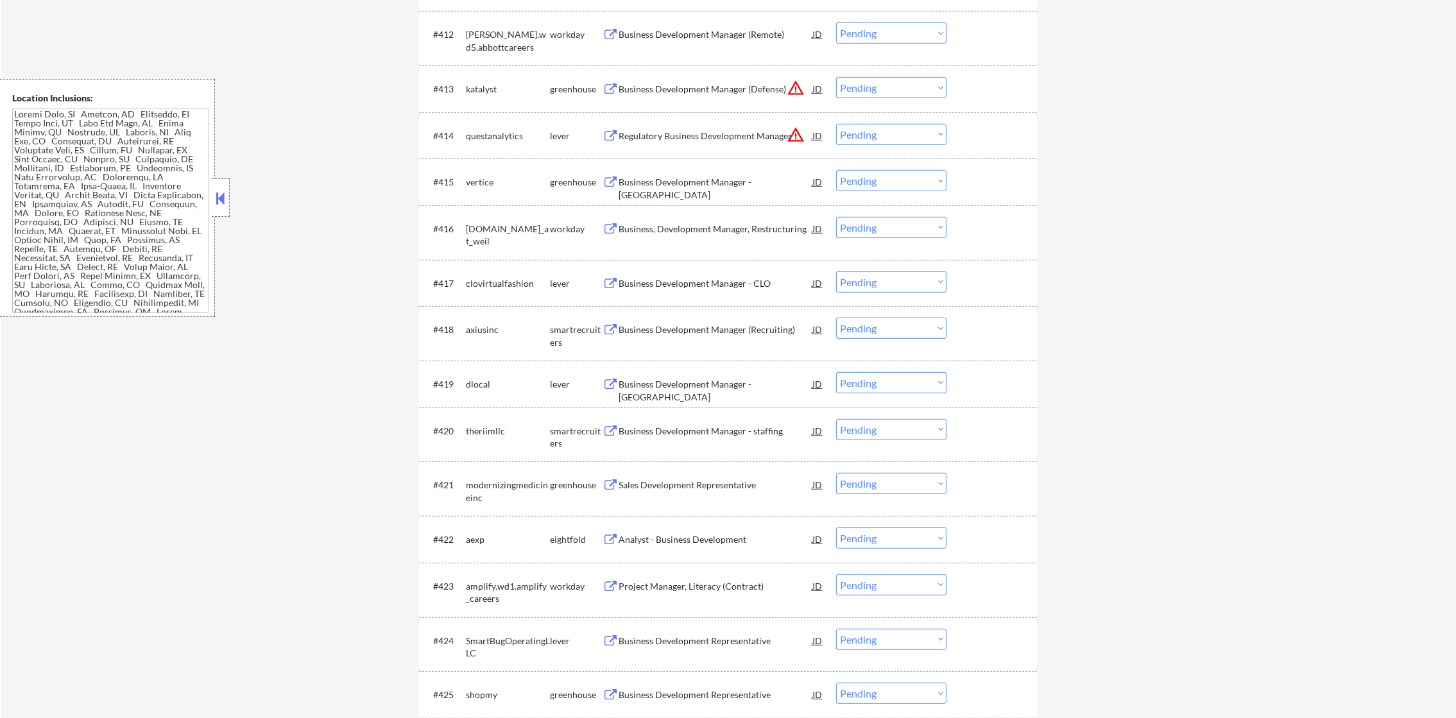
click at [796, 85] on button "warning_amber" at bounding box center [796, 88] width 18 height 18
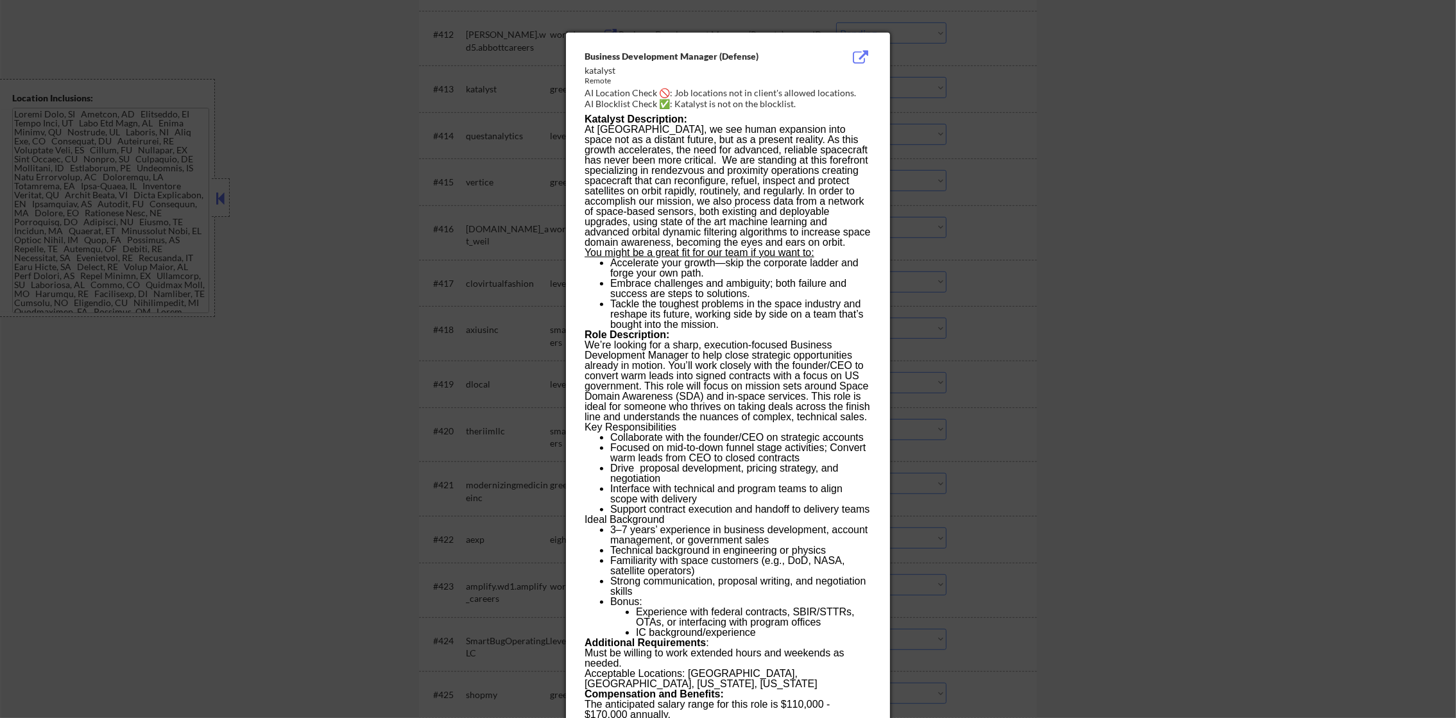
click at [896, 85] on div at bounding box center [728, 359] width 1456 height 718
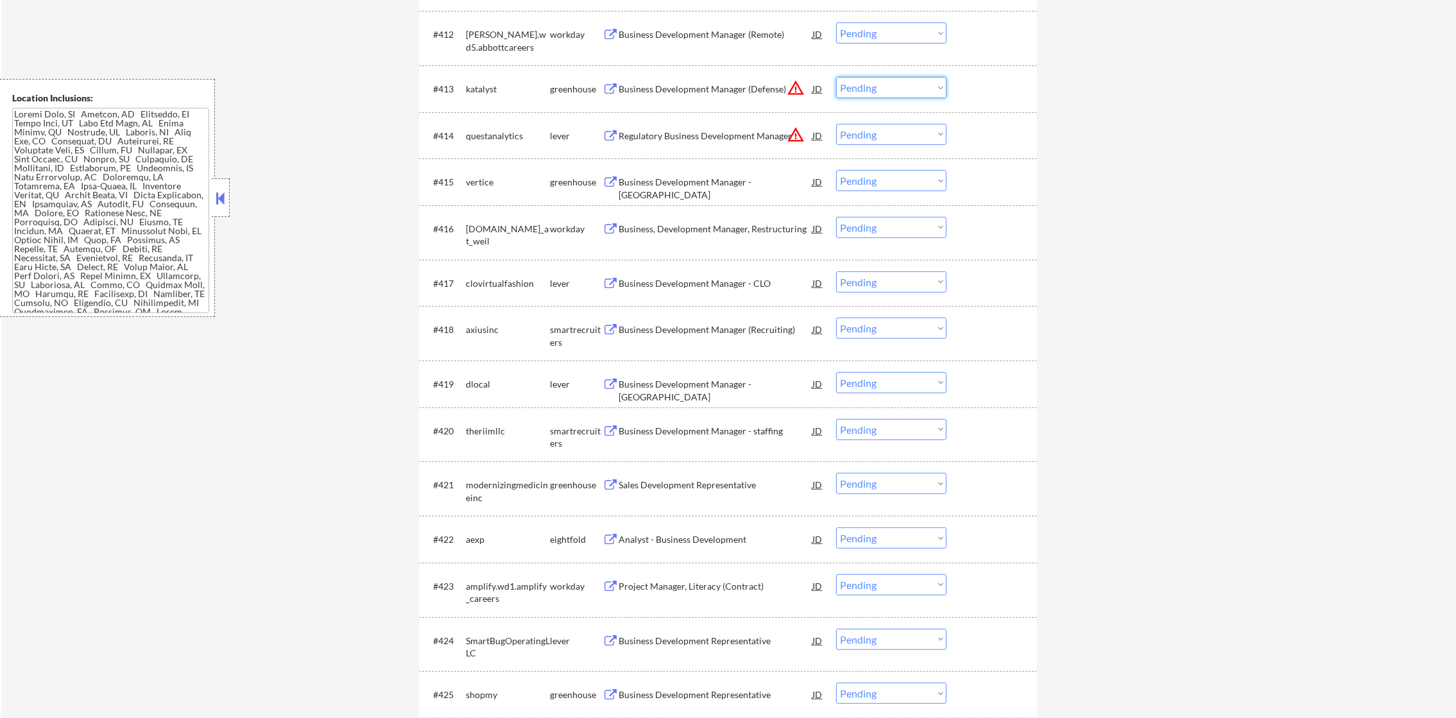
click at [887, 93] on select "Choose an option... Pending Applied Excluded (Questions) Excluded (Expired) Exc…" at bounding box center [891, 87] width 110 height 21
click at [836, 77] on select "Choose an option... Pending Applied Excluded (Questions) Excluded (Expired) Exc…" at bounding box center [891, 87] width 110 height 21
select select ""pending""
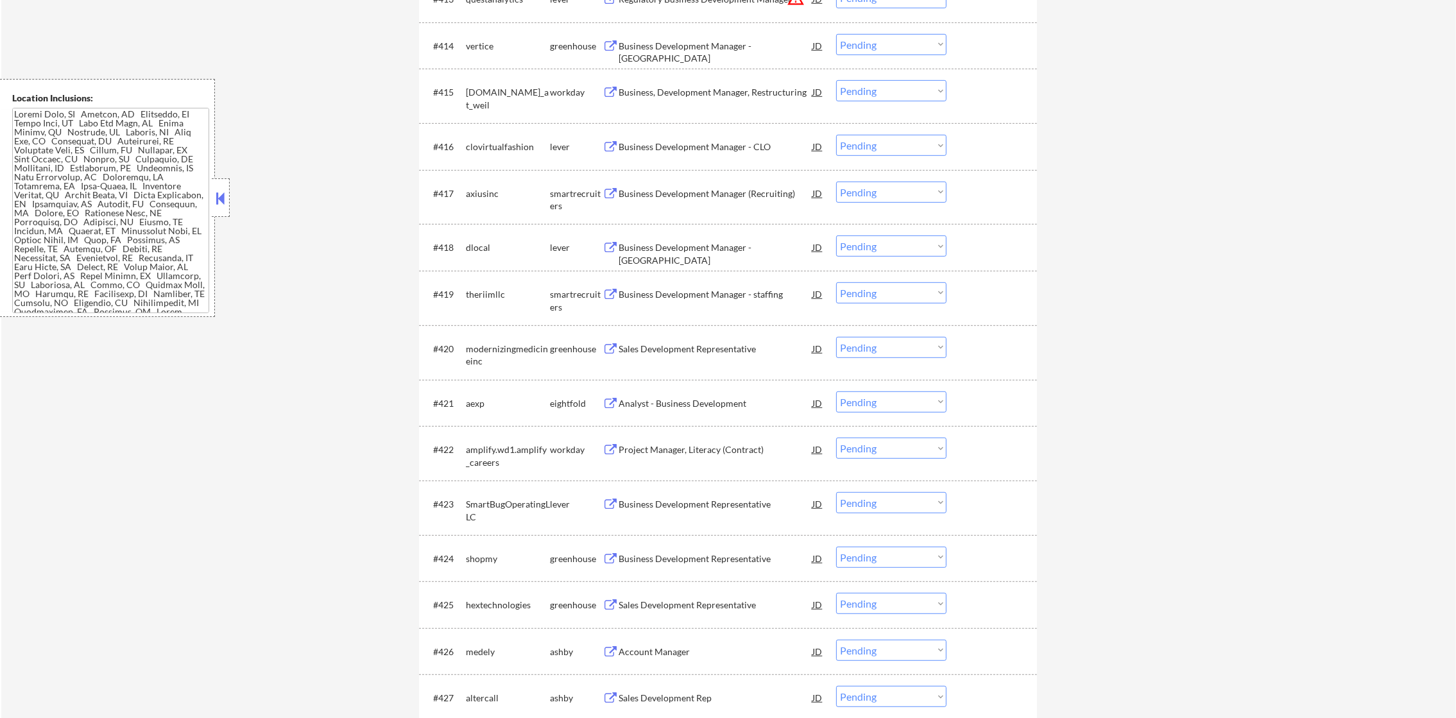
scroll to position [1122, 0]
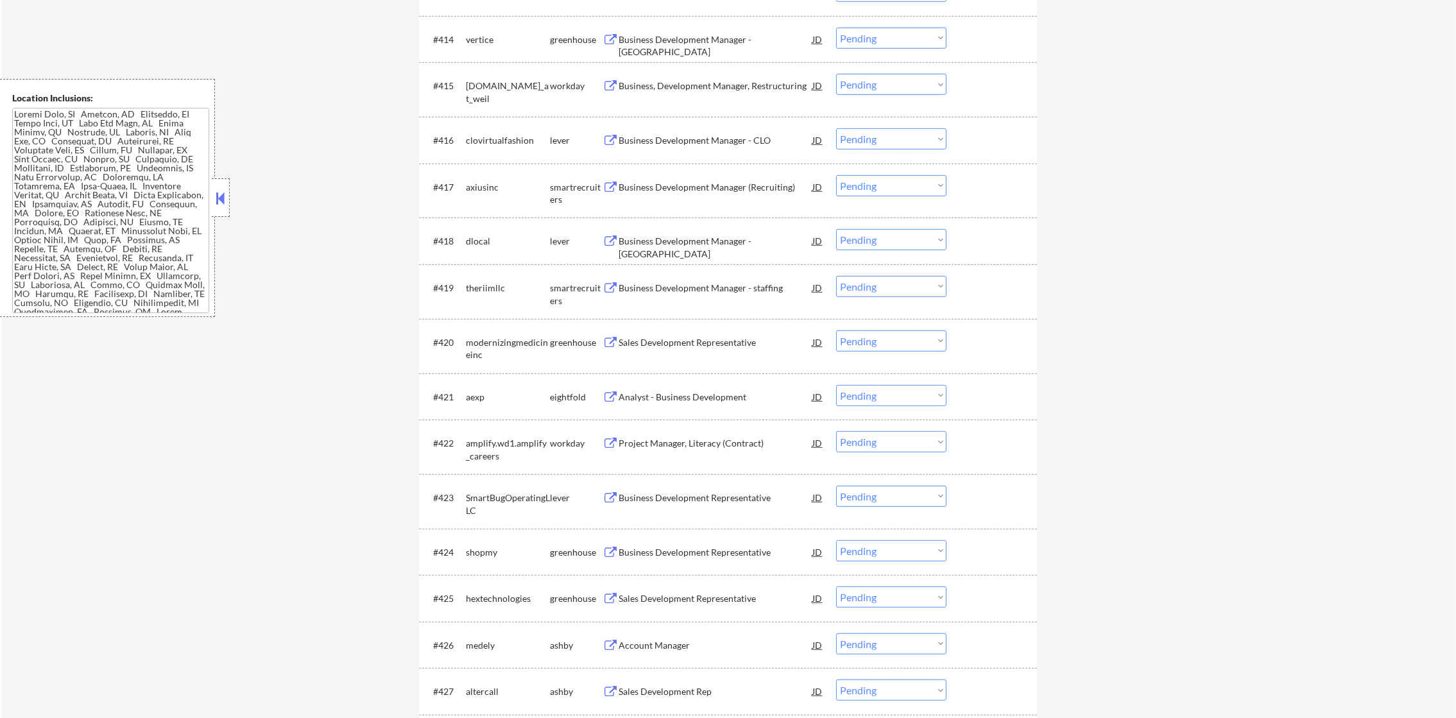
click at [736, 42] on div "Business Development Manager - US" at bounding box center [716, 45] width 194 height 25
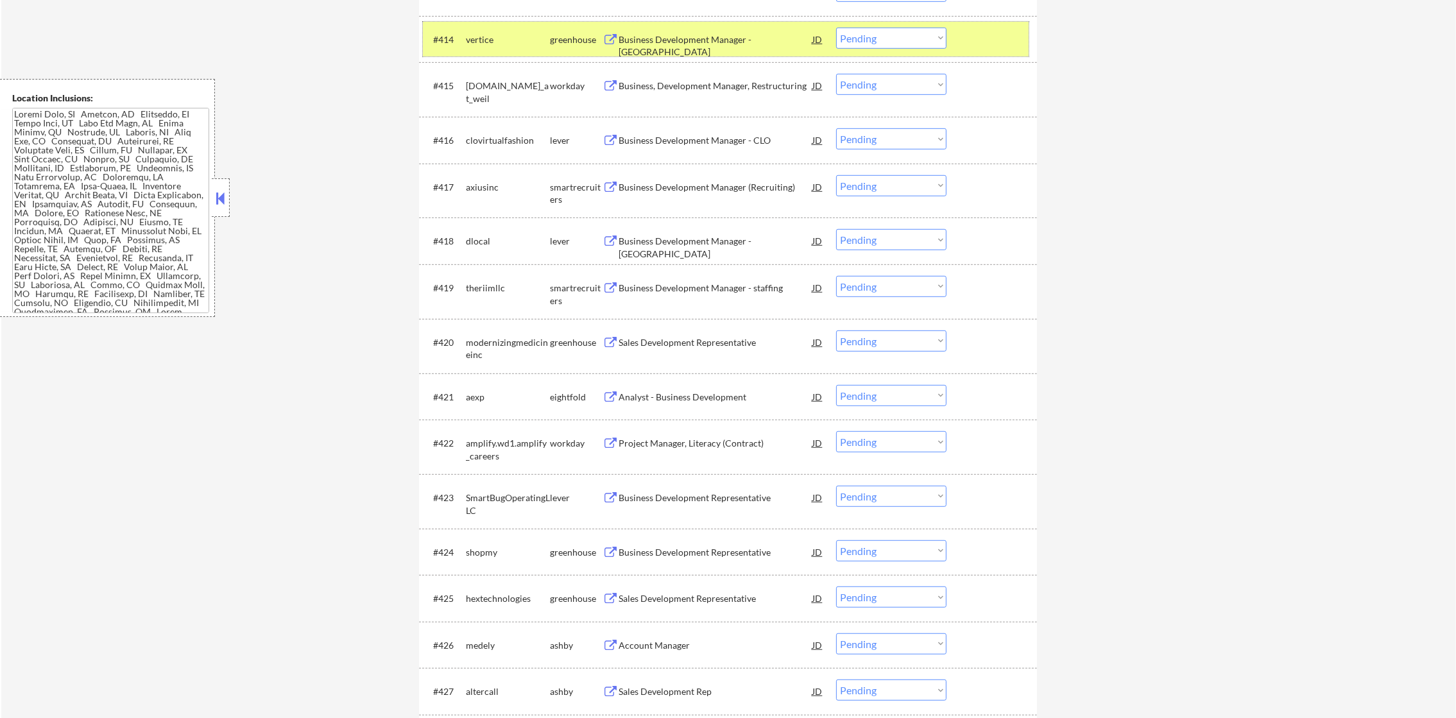
click at [865, 28] on div "#414 vertice greenhouse Business Development Manager - US JD warning_amber Choo…" at bounding box center [726, 39] width 606 height 35
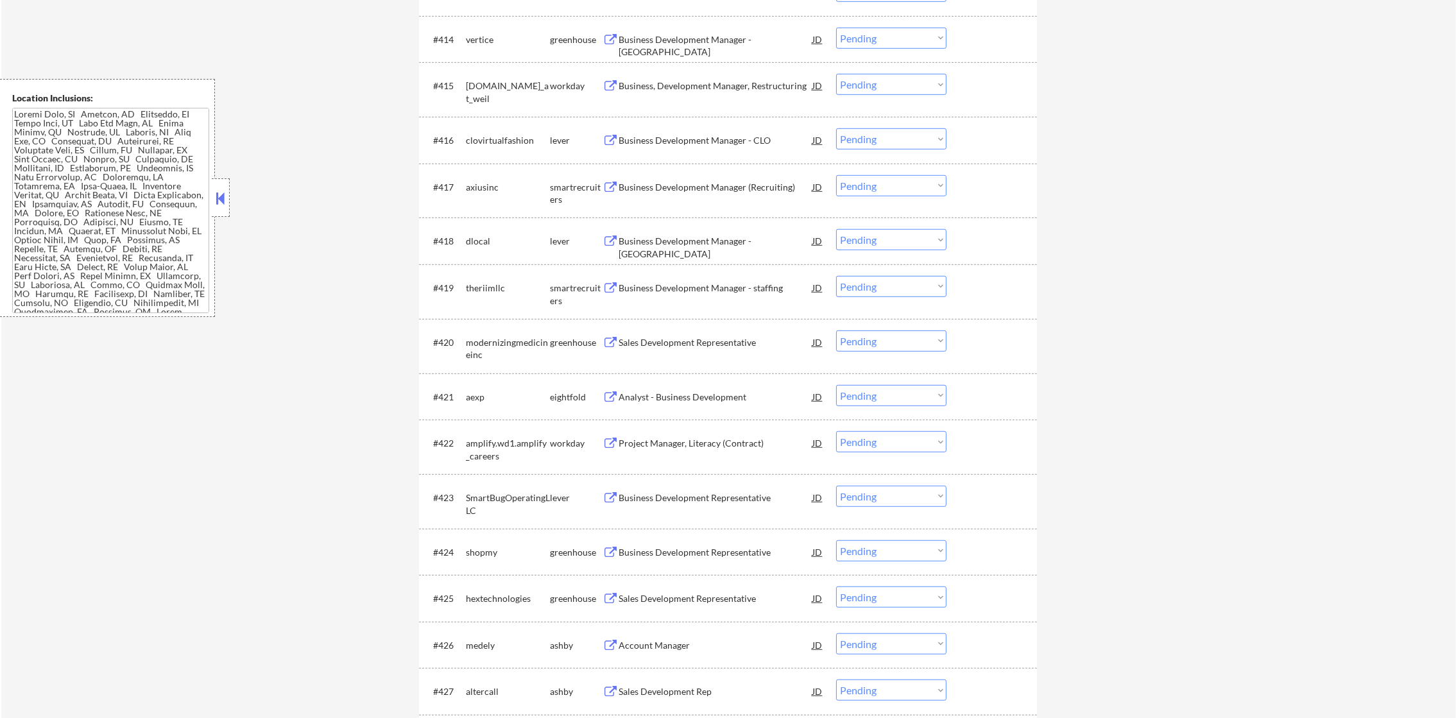
click at [865, 41] on select "Choose an option... Pending Applied Excluded (Questions) Excluded (Expired) Exc…" at bounding box center [891, 38] width 110 height 21
click at [836, 28] on select "Choose an option... Pending Applied Excluded (Questions) Excluded (Expired) Exc…" at bounding box center [891, 38] width 110 height 21
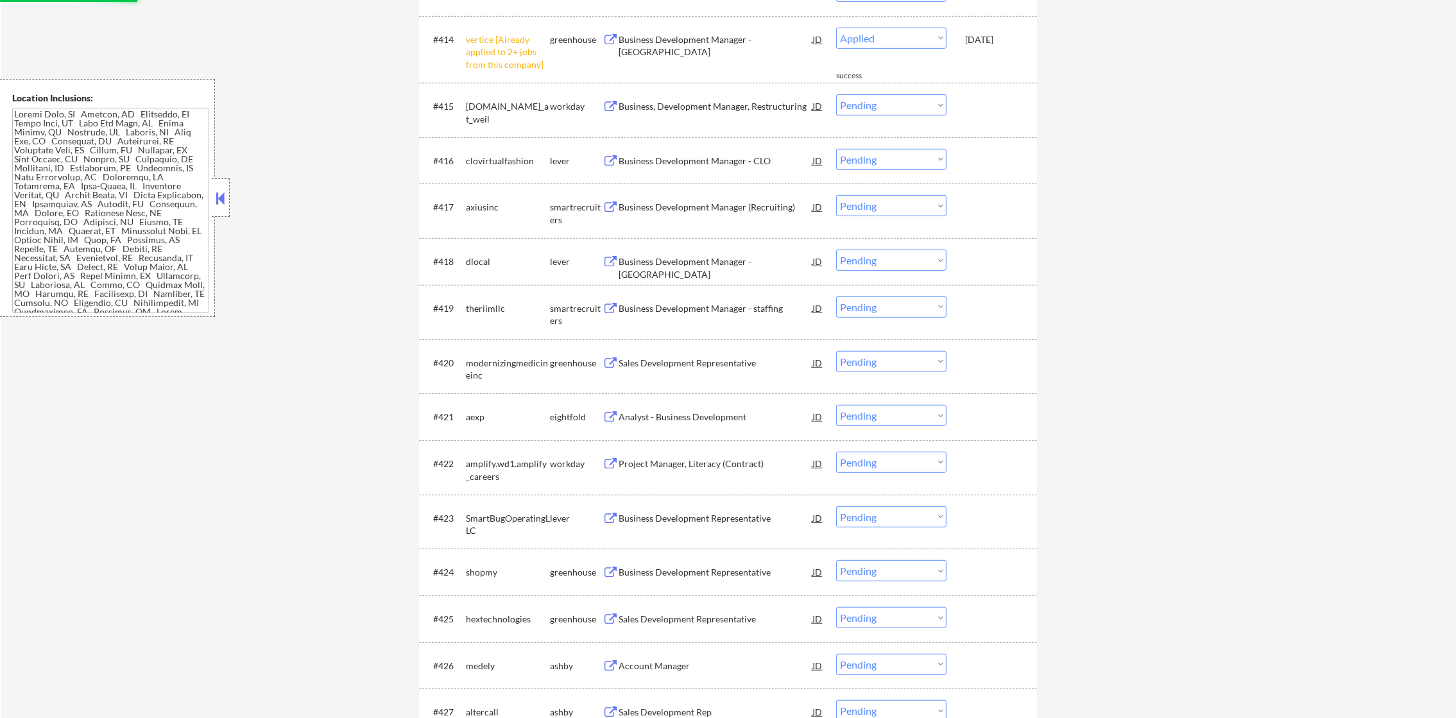
select select ""pending""
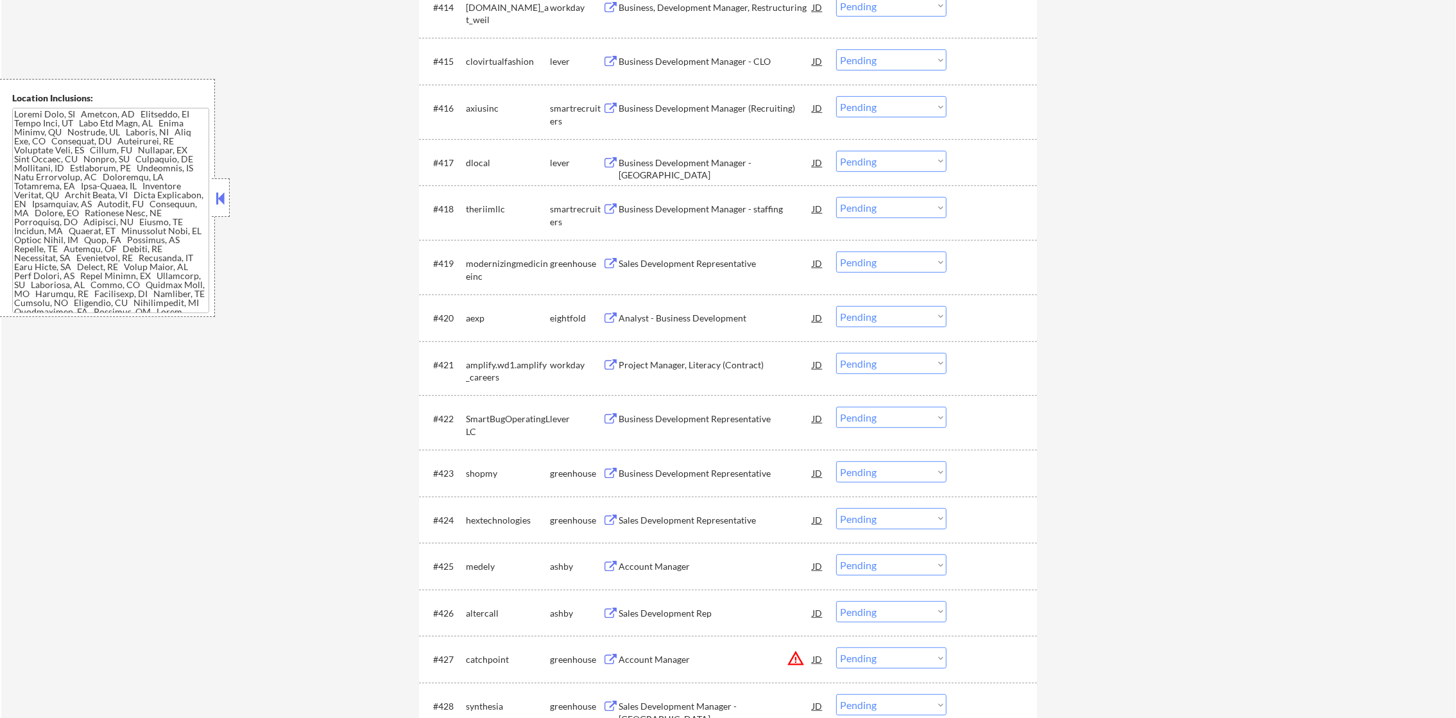
scroll to position [1187, 0]
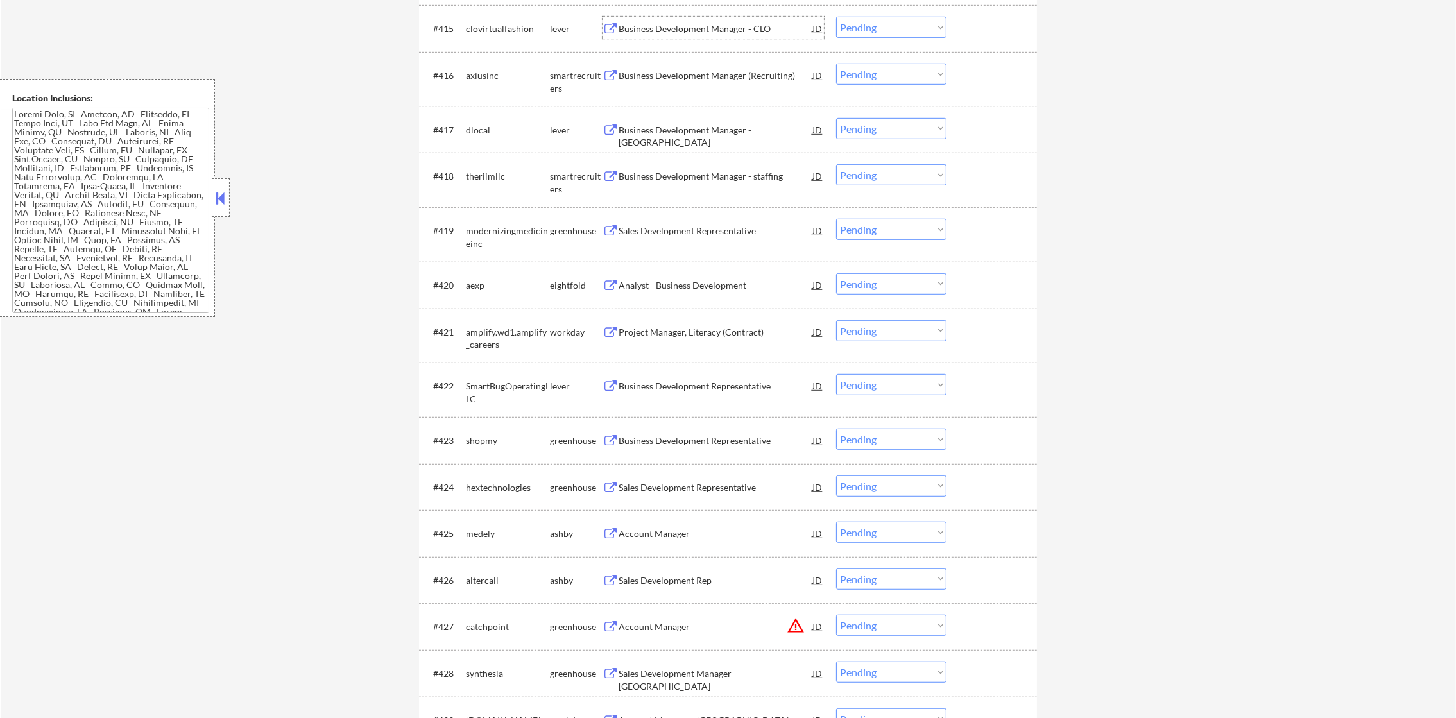
click at [706, 19] on div "Business Development Manager - CLO" at bounding box center [716, 28] width 194 height 23
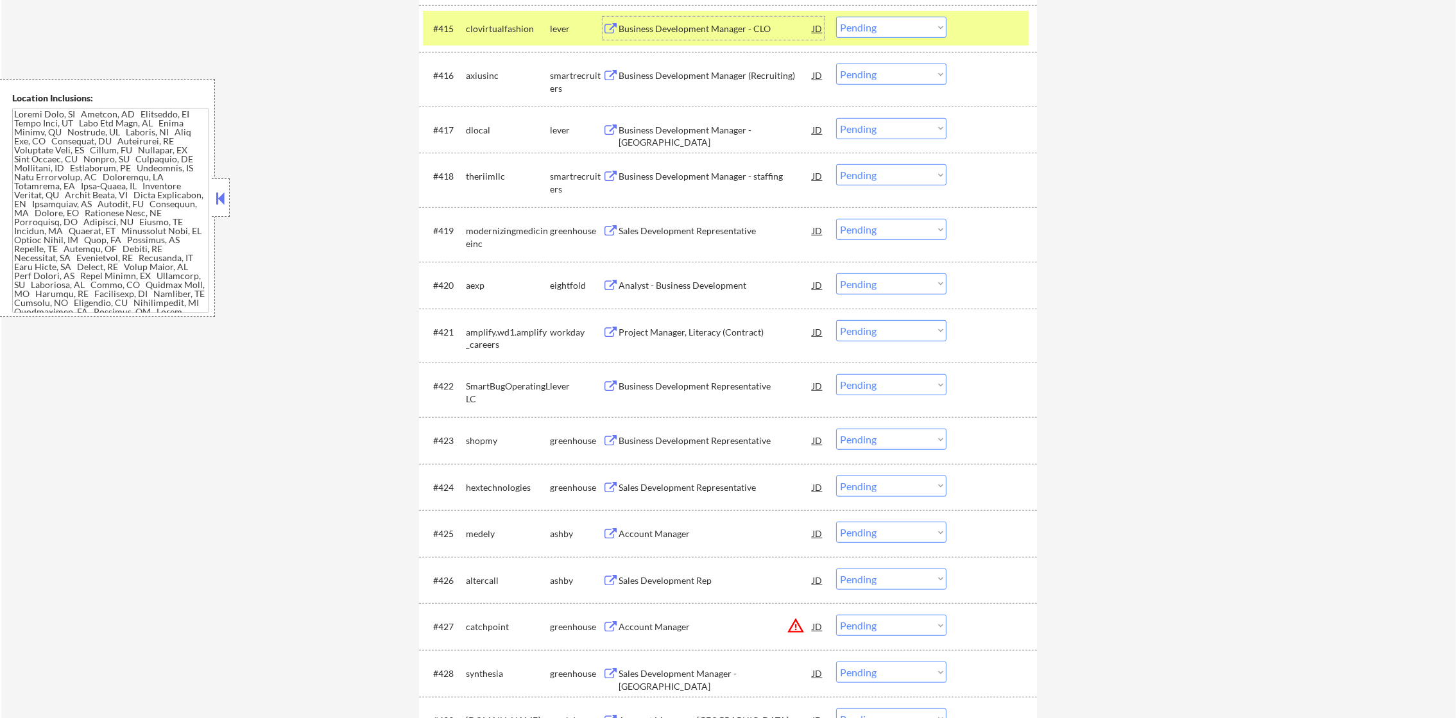
drag, startPoint x: 869, startPoint y: 20, endPoint x: 869, endPoint y: 33, distance: 13.5
click at [869, 20] on select "Choose an option... Pending Applied Excluded (Questions) Excluded (Expired) Exc…" at bounding box center [891, 27] width 110 height 21
click at [836, 17] on select "Choose an option... Pending Applied Excluded (Questions) Excluded (Expired) Exc…" at bounding box center [891, 27] width 110 height 21
click at [496, 26] on div "clovirtualfashion" at bounding box center [508, 28] width 84 height 13
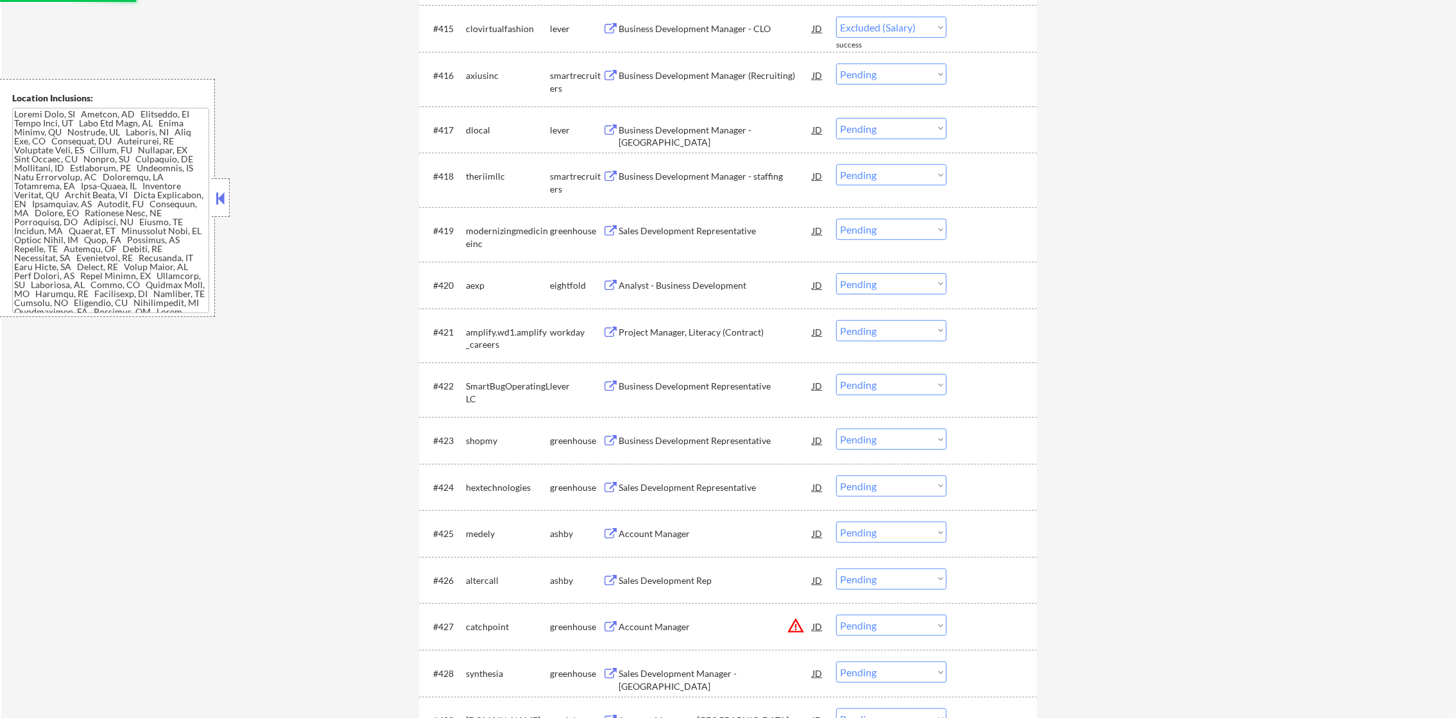
select select ""pending""
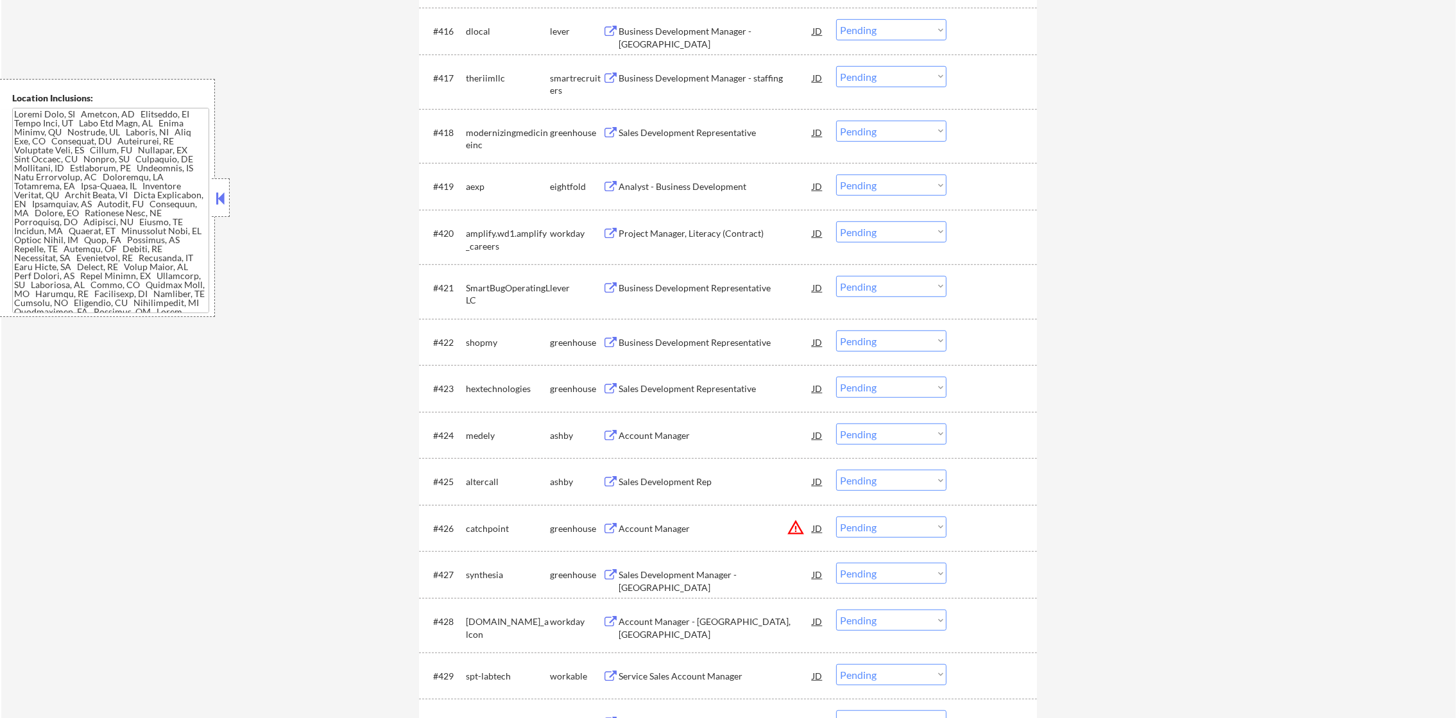
scroll to position [1251, 0]
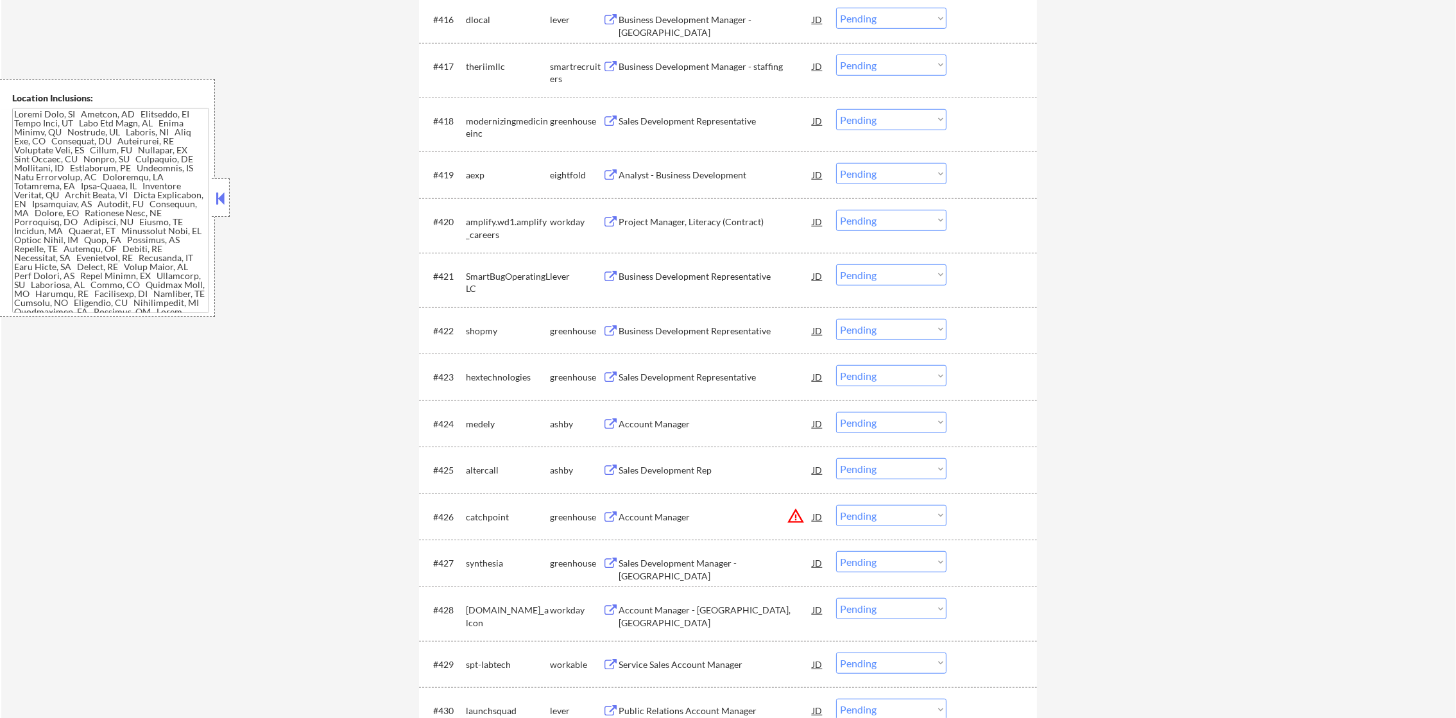
click at [723, 12] on div "Business Development Manager - NY" at bounding box center [716, 19] width 194 height 23
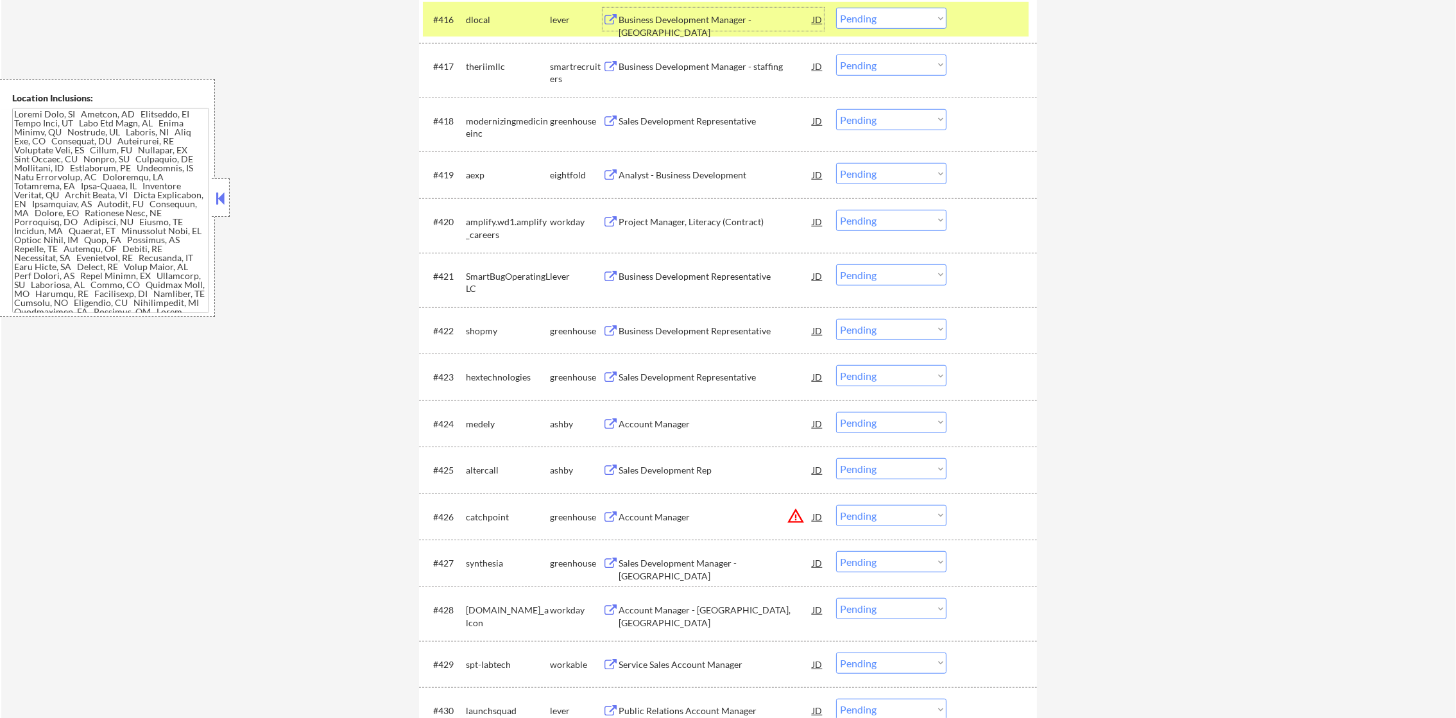
click at [927, 20] on select "Choose an option... Pending Applied Excluded (Questions) Excluded (Expired) Exc…" at bounding box center [891, 18] width 110 height 21
click at [836, 8] on select "Choose an option... Pending Applied Excluded (Questions) Excluded (Expired) Exc…" at bounding box center [891, 18] width 110 height 21
click at [482, 26] on div "dlocal" at bounding box center [508, 19] width 84 height 23
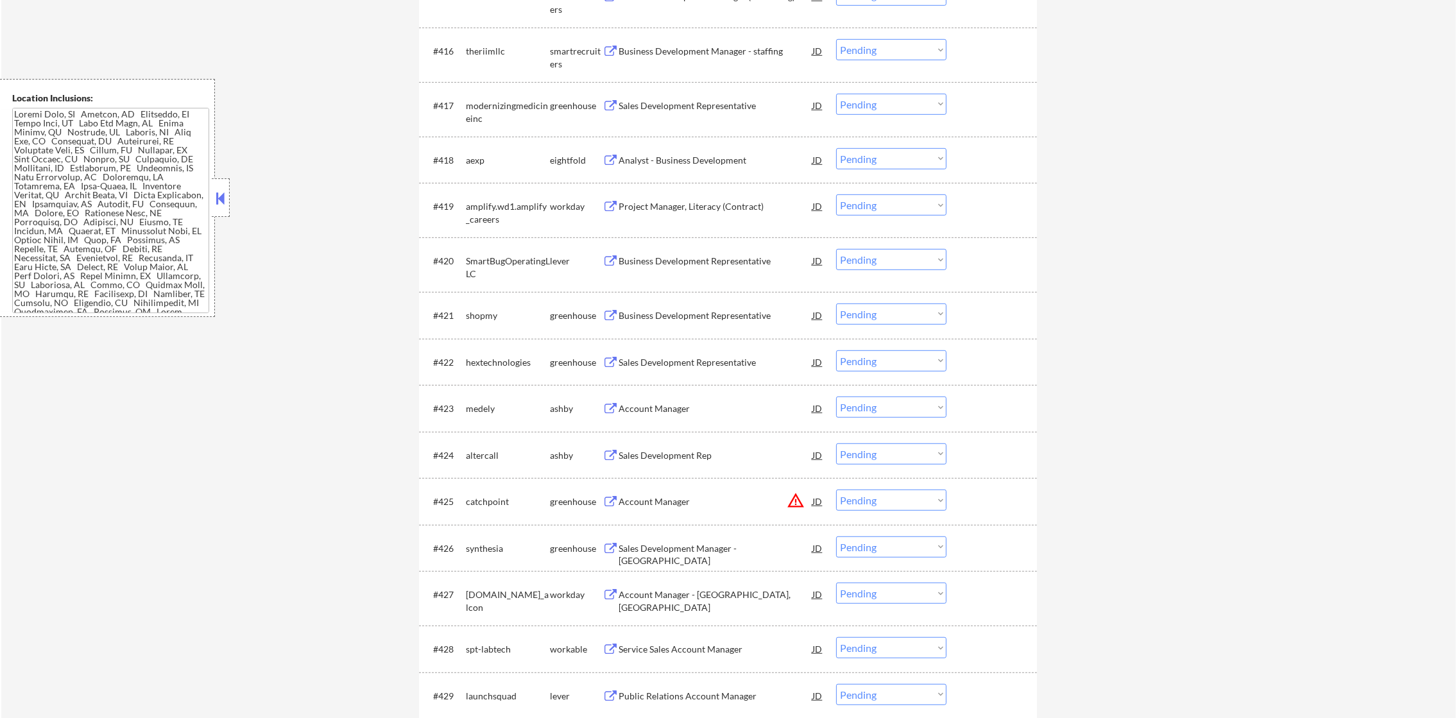
scroll to position [1219, 0]
click at [705, 46] on div "Business Development Manager - staffing" at bounding box center [716, 52] width 194 height 13
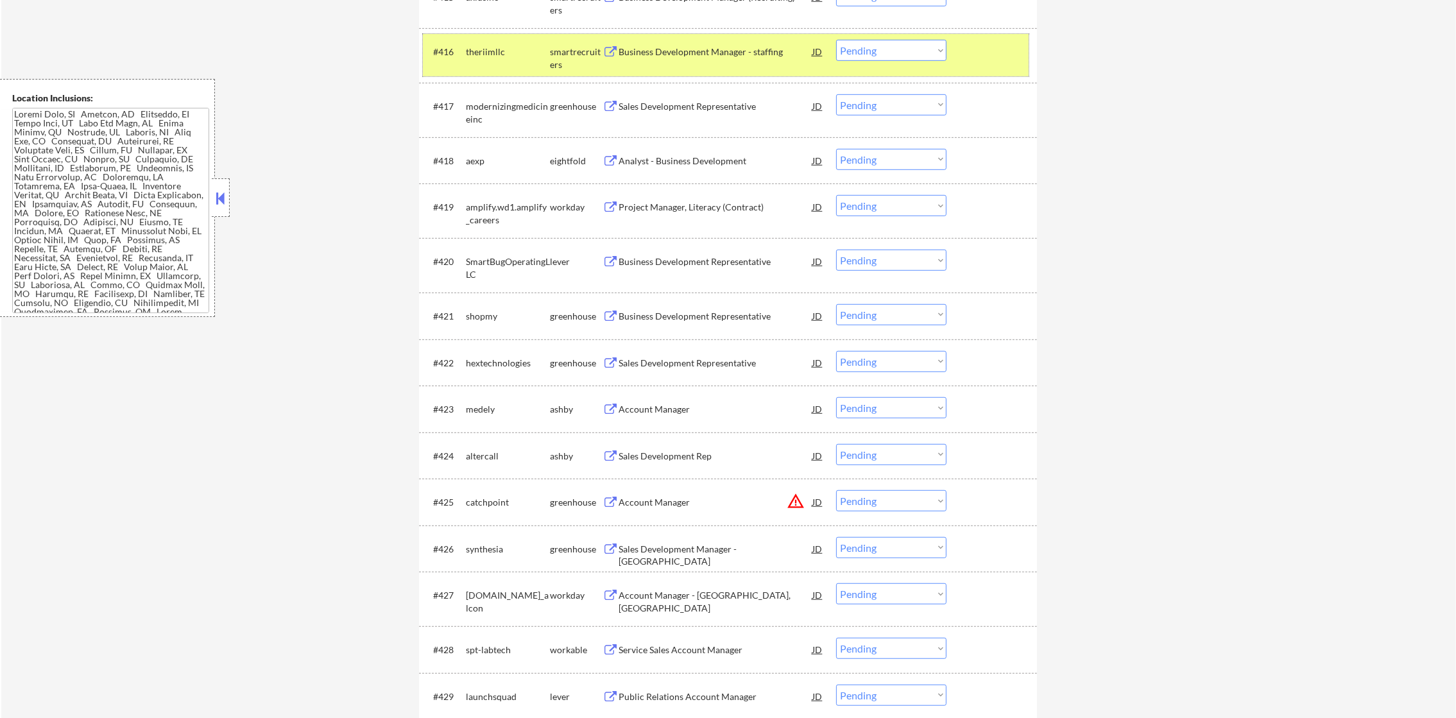
click at [860, 38] on div "#416 theriimllc smartrecruiters Business Development Manager - staffing JD warn…" at bounding box center [726, 55] width 606 height 42
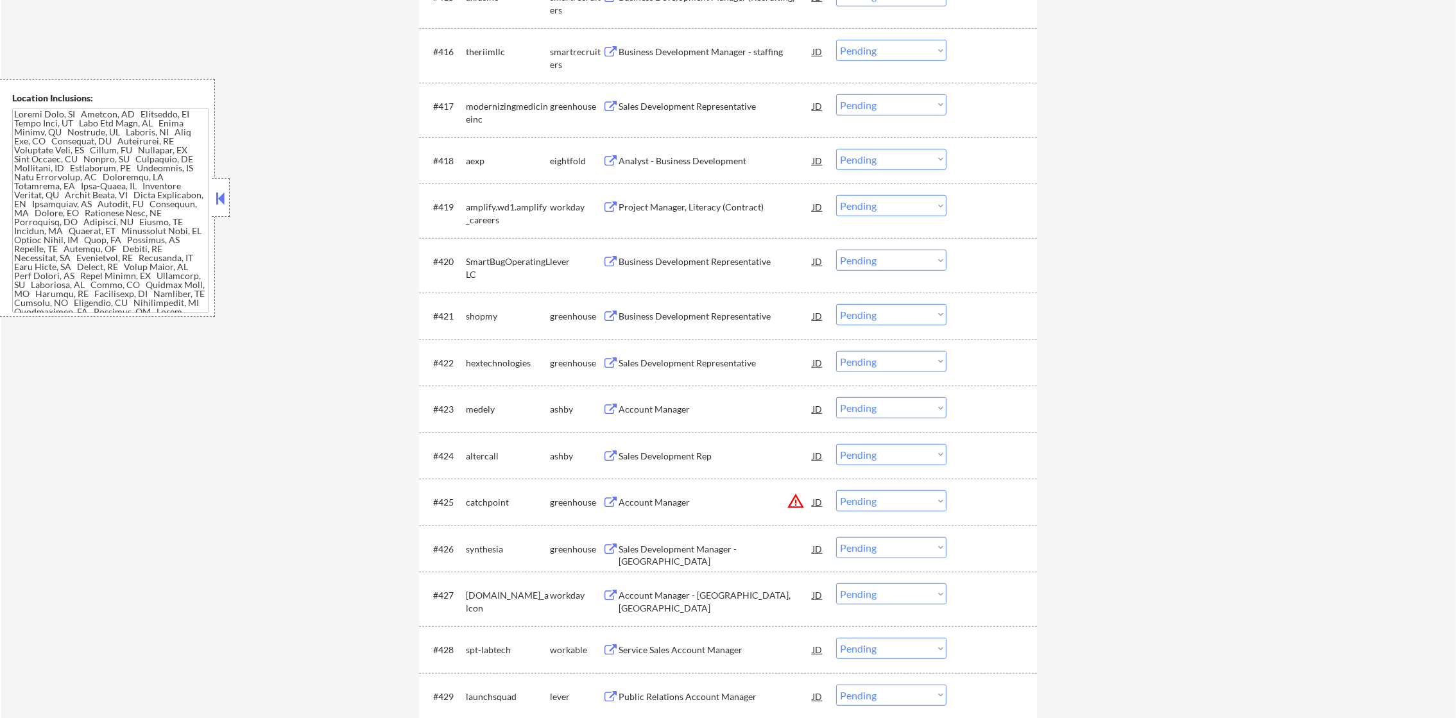
click at [865, 51] on select "Choose an option... Pending Applied Excluded (Questions) Excluded (Expired) Exc…" at bounding box center [891, 50] width 110 height 21
click at [836, 40] on select "Choose an option... Pending Applied Excluded (Questions) Excluded (Expired) Exc…" at bounding box center [891, 50] width 110 height 21
select select ""pending""
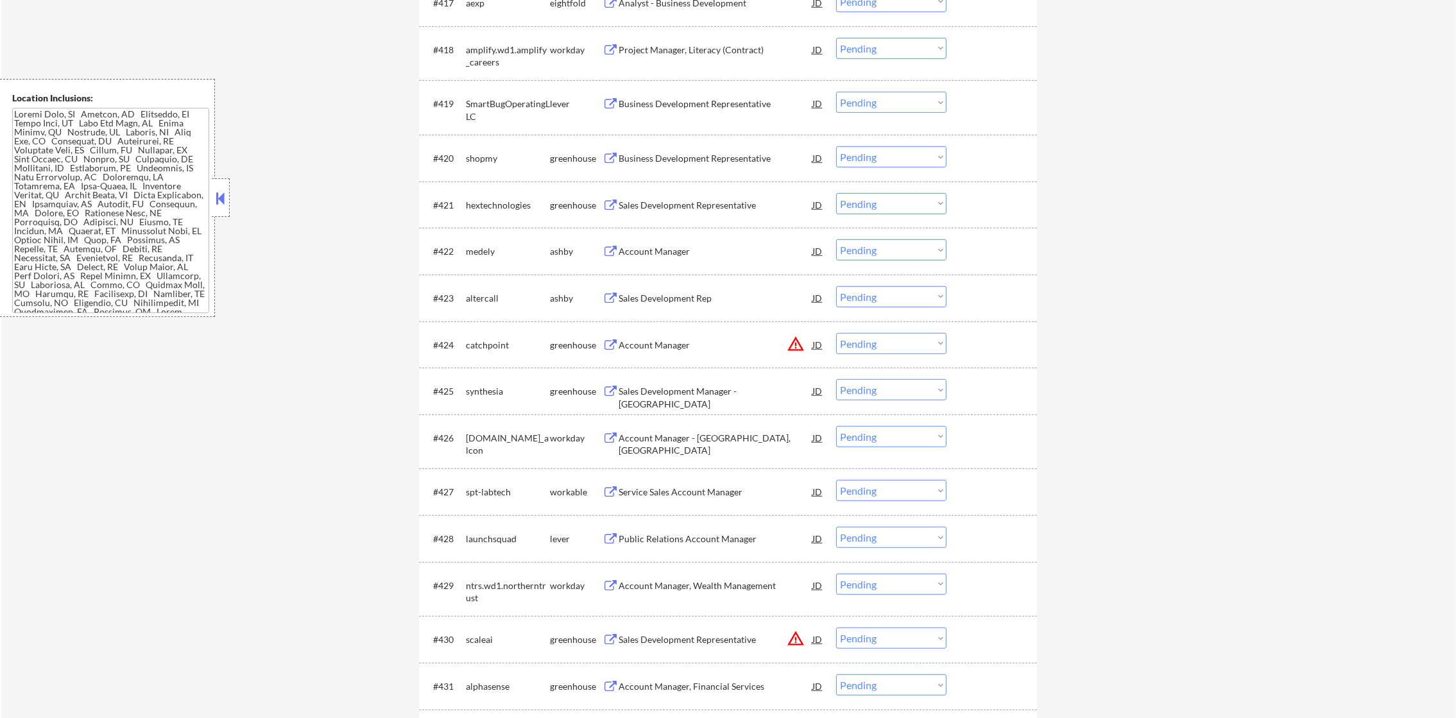
scroll to position [1347, 0]
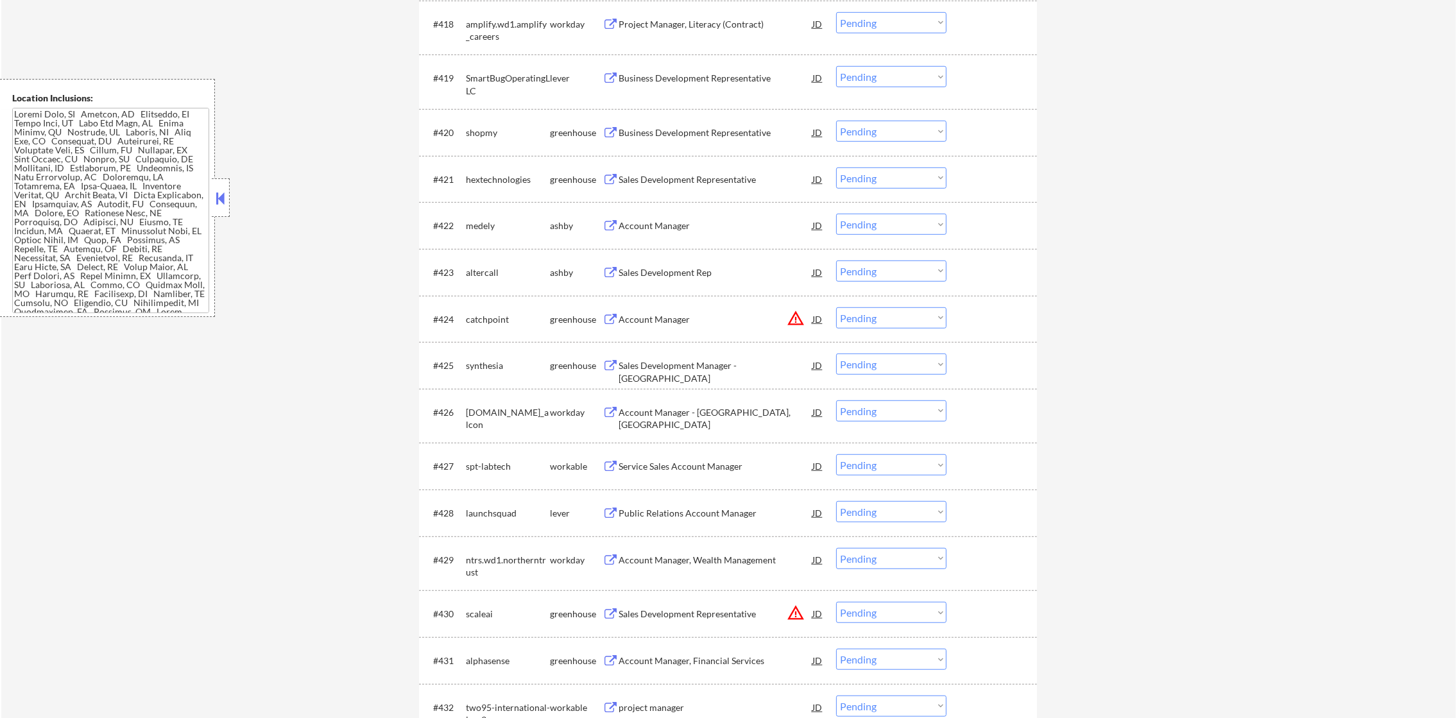
click at [727, 82] on div "Business Development Representative" at bounding box center [716, 78] width 194 height 13
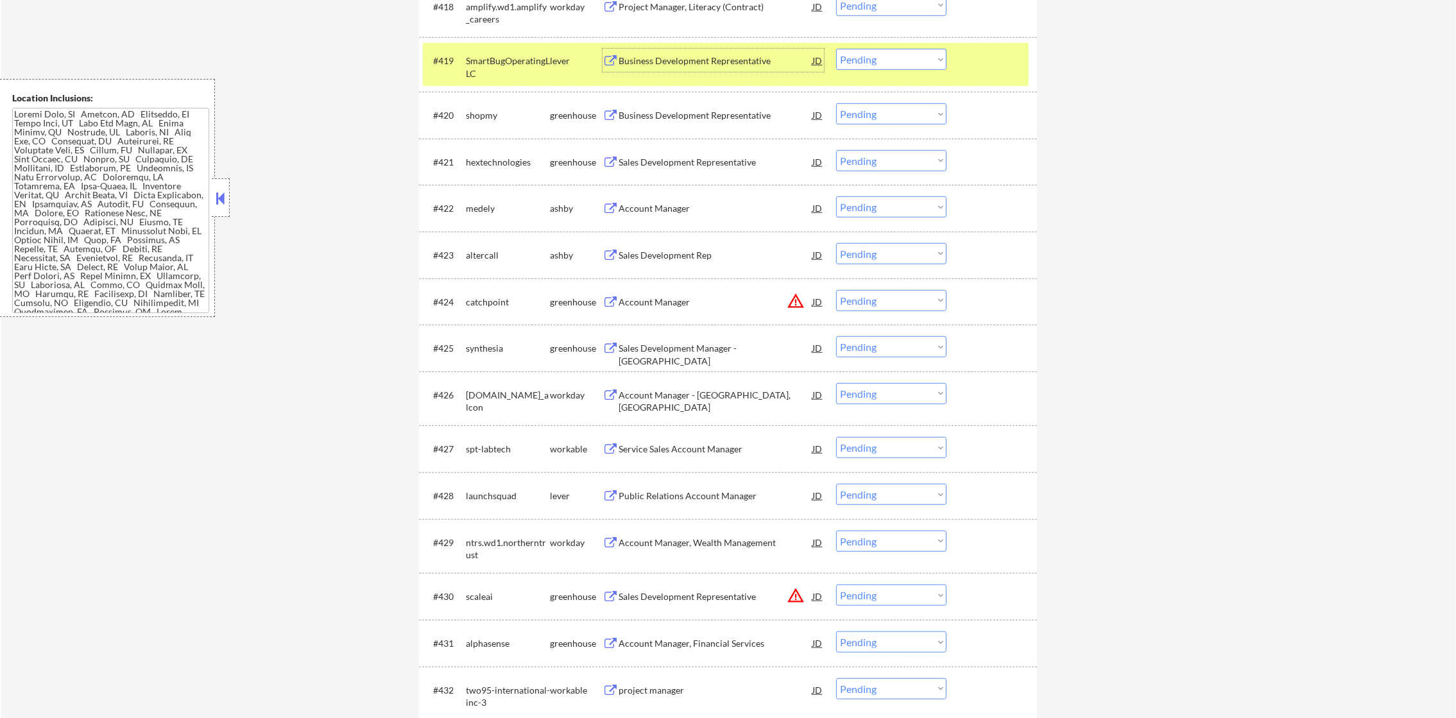
scroll to position [1380, 0]
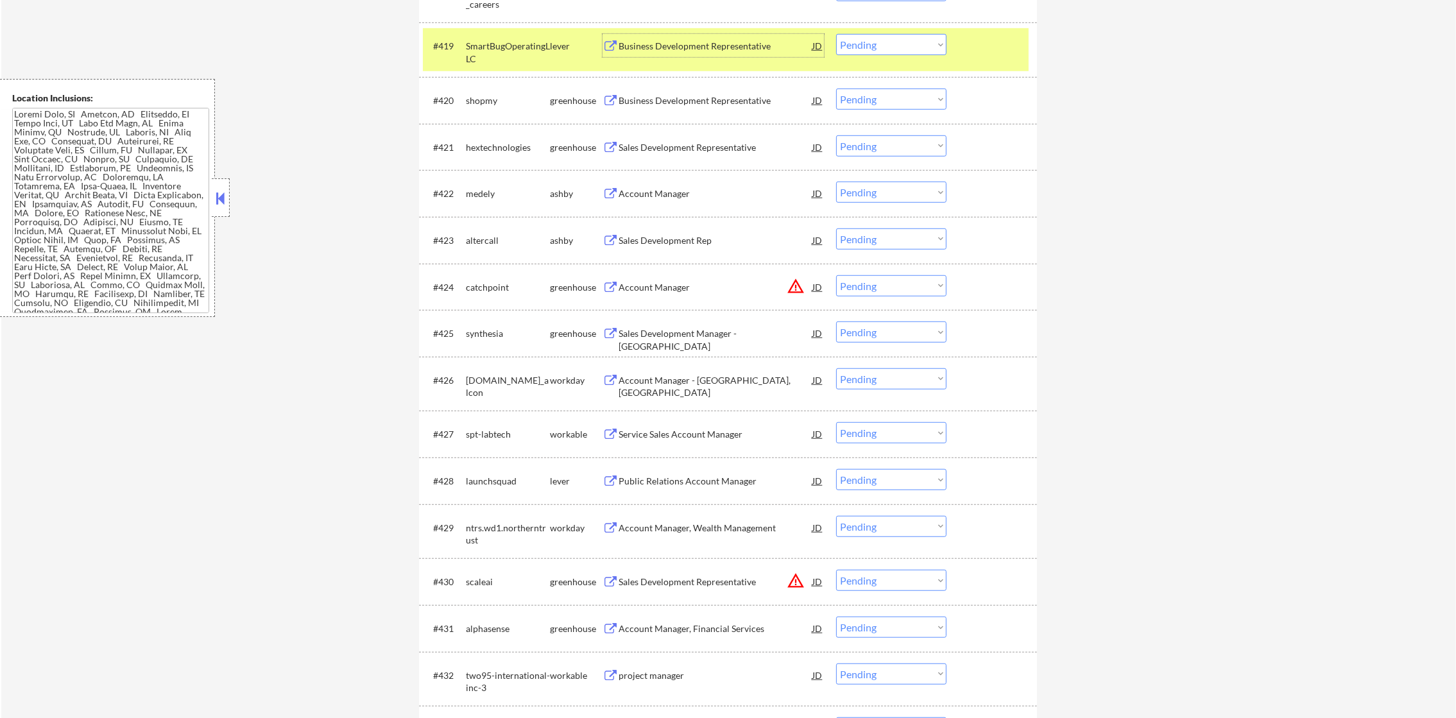
click at [900, 46] on select "Choose an option... Pending Applied Excluded (Questions) Excluded (Expired) Exc…" at bounding box center [891, 44] width 110 height 21
click at [836, 34] on select "Choose an option... Pending Applied Excluded (Questions) Excluded (Expired) Exc…" at bounding box center [891, 44] width 110 height 21
click at [474, 59] on div "SmartBugOperatingLLC" at bounding box center [508, 52] width 84 height 25
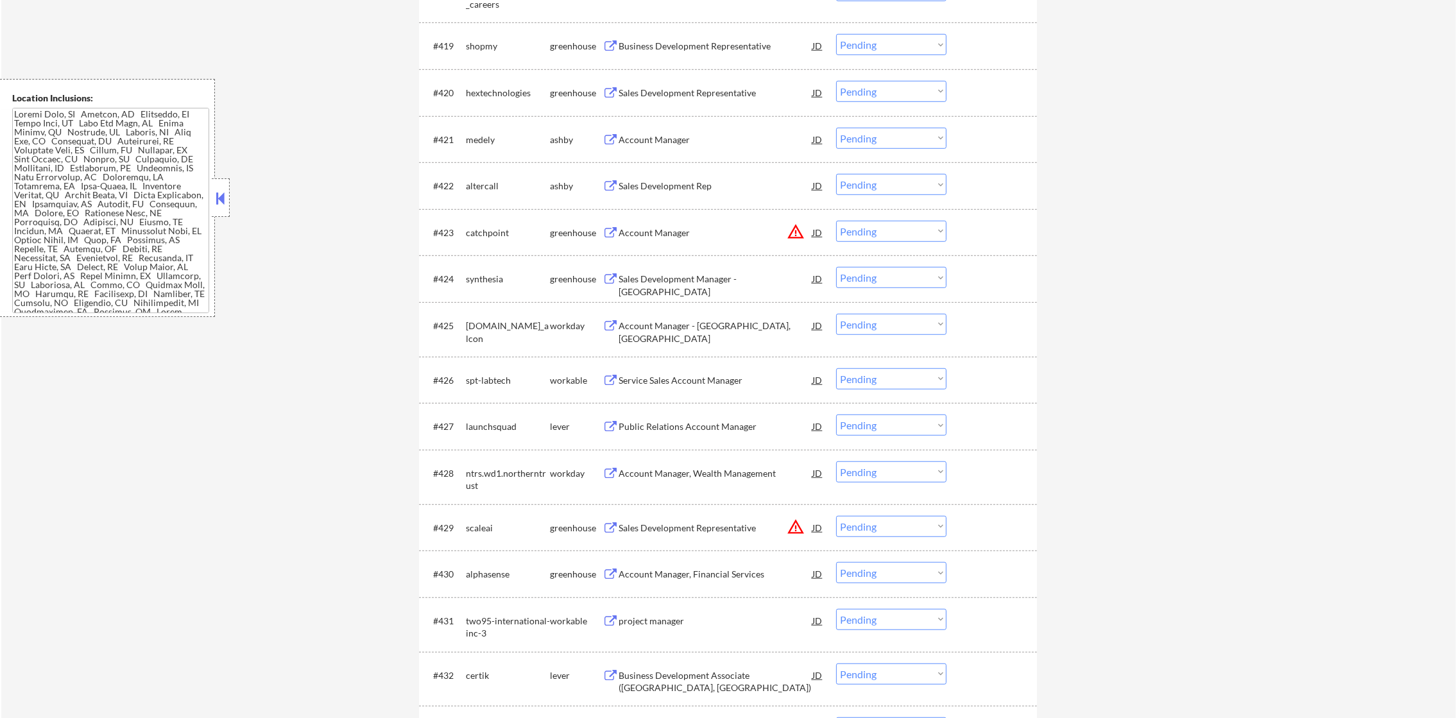
click at [710, 37] on div "Business Development Representative" at bounding box center [716, 45] width 194 height 23
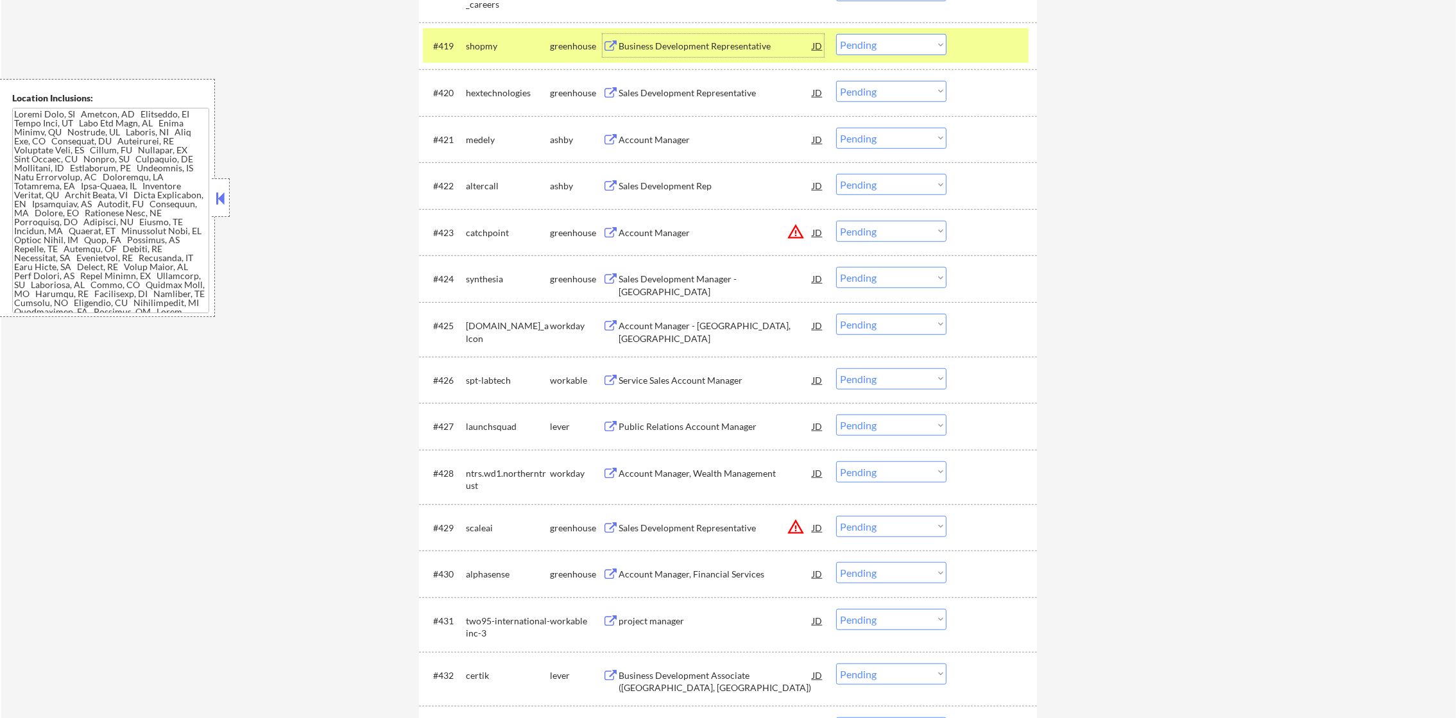
click at [900, 43] on select "Choose an option... Pending Applied Excluded (Questions) Excluded (Expired) Exc…" at bounding box center [891, 44] width 110 height 21
click at [836, 34] on select "Choose an option... Pending Applied Excluded (Questions) Excluded (Expired) Exc…" at bounding box center [891, 44] width 110 height 21
click at [510, 49] on div "shopmy" at bounding box center [508, 46] width 84 height 13
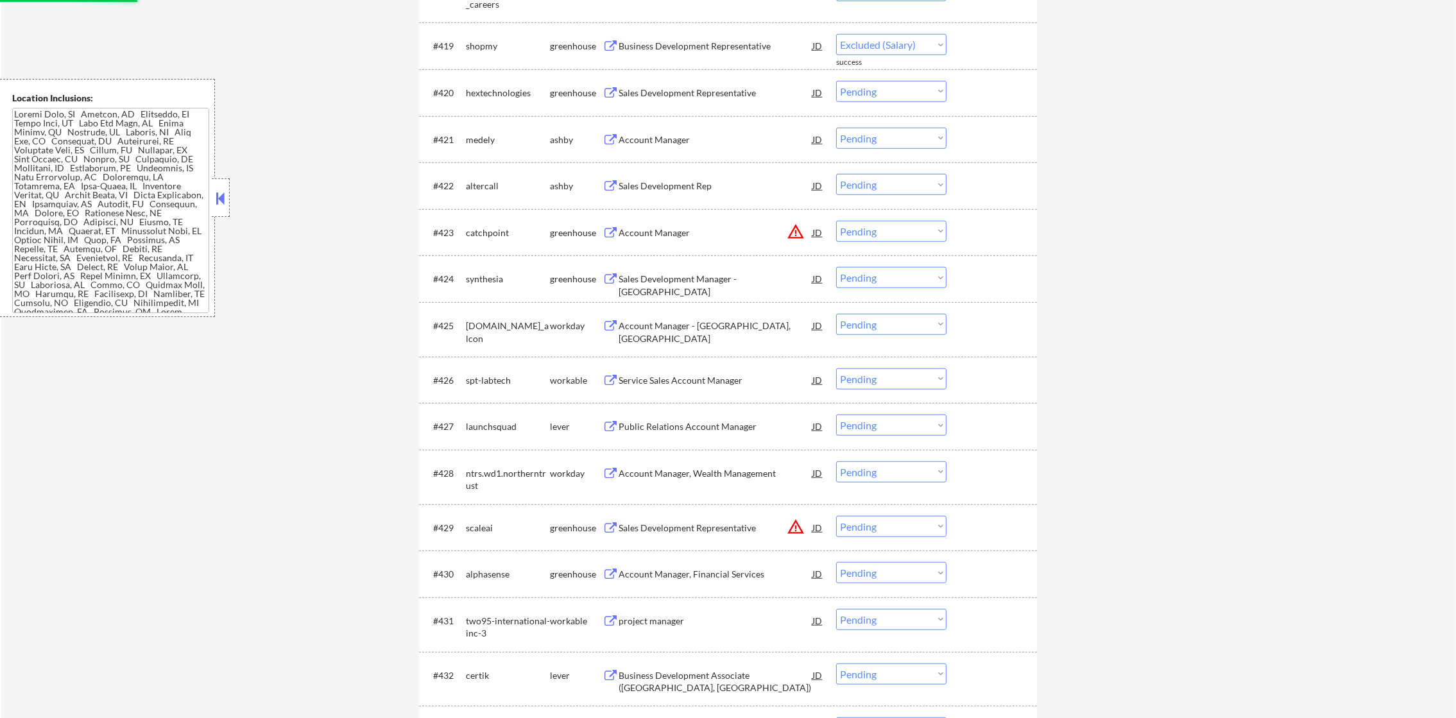
select select ""pending""
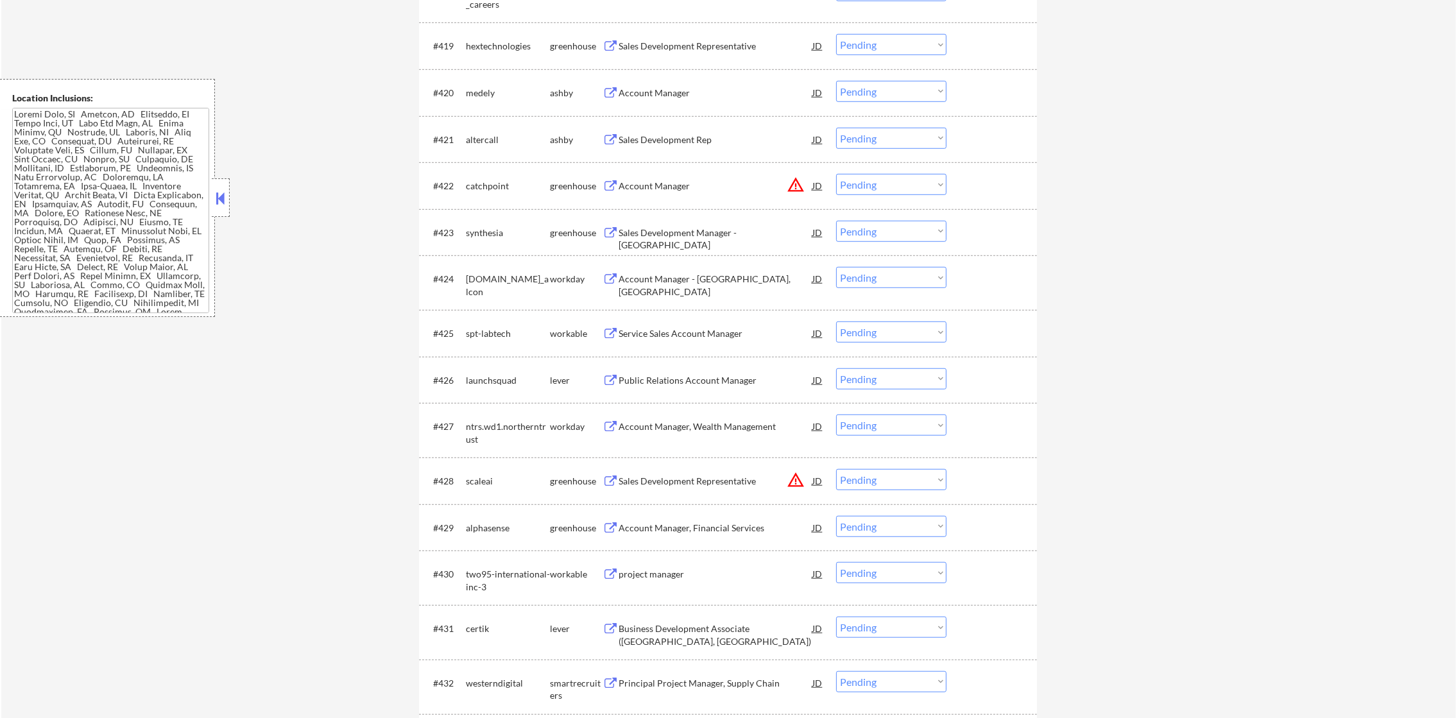
click at [671, 98] on div "Account Manager" at bounding box center [716, 93] width 194 height 13
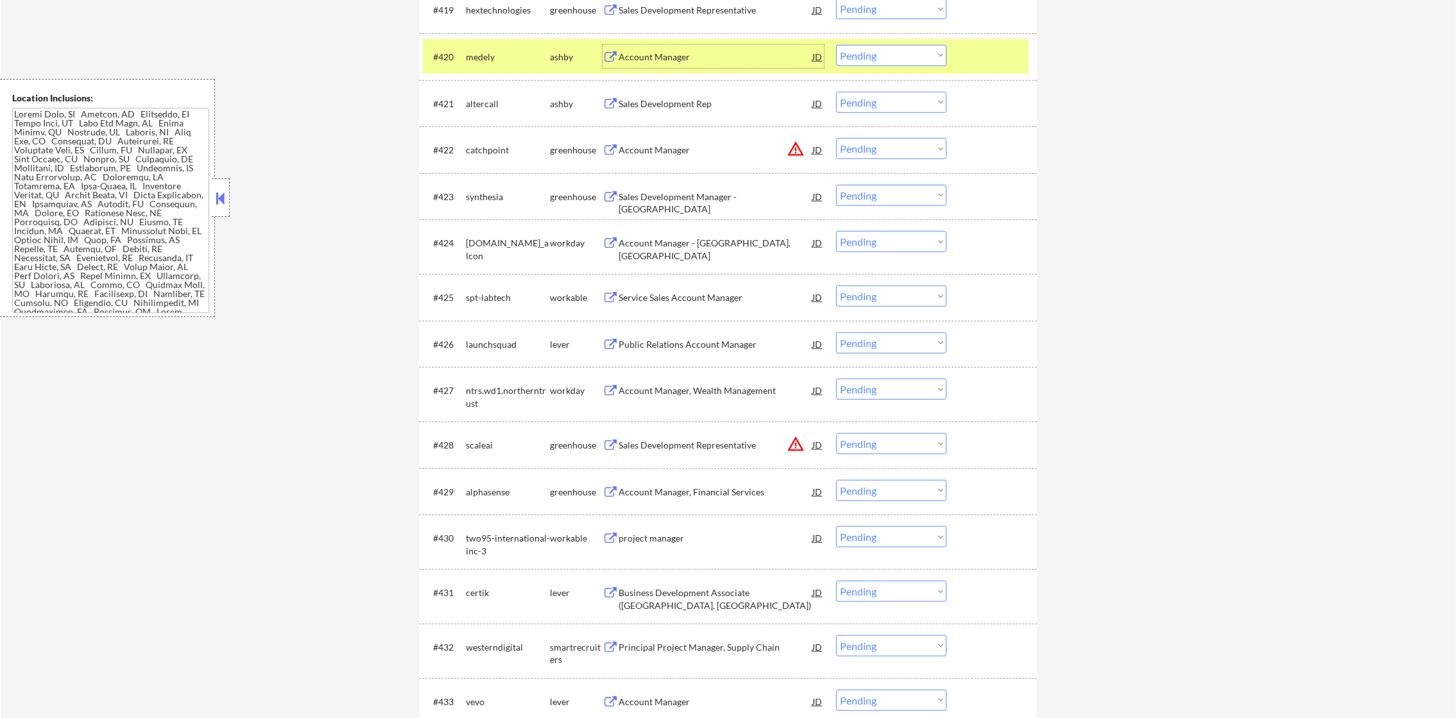
scroll to position [1444, 0]
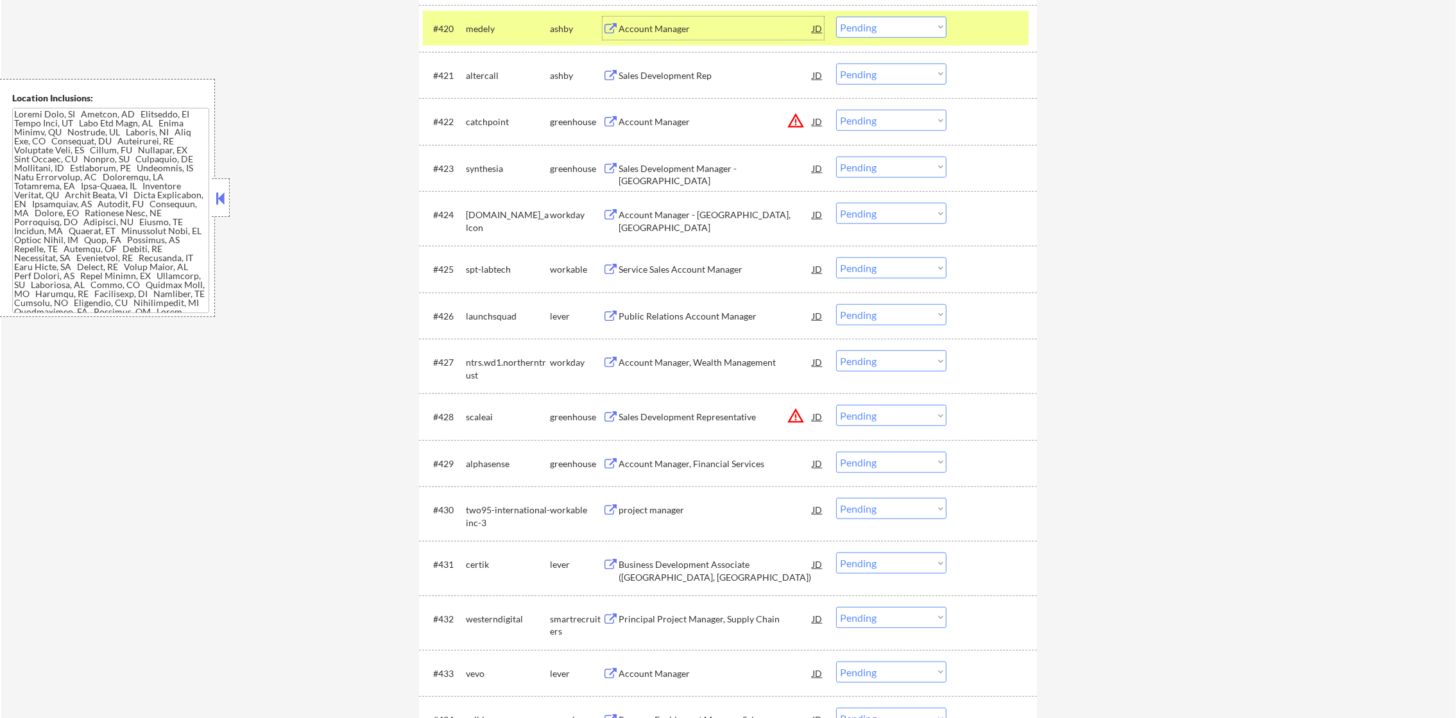
click at [860, 30] on select "Choose an option... Pending Applied Excluded (Questions) Excluded (Expired) Exc…" at bounding box center [891, 27] width 110 height 21
click at [836, 17] on select "Choose an option... Pending Applied Excluded (Questions) Excluded (Expired) Exc…" at bounding box center [891, 27] width 110 height 21
click at [474, 17] on div "medely" at bounding box center [508, 28] width 84 height 23
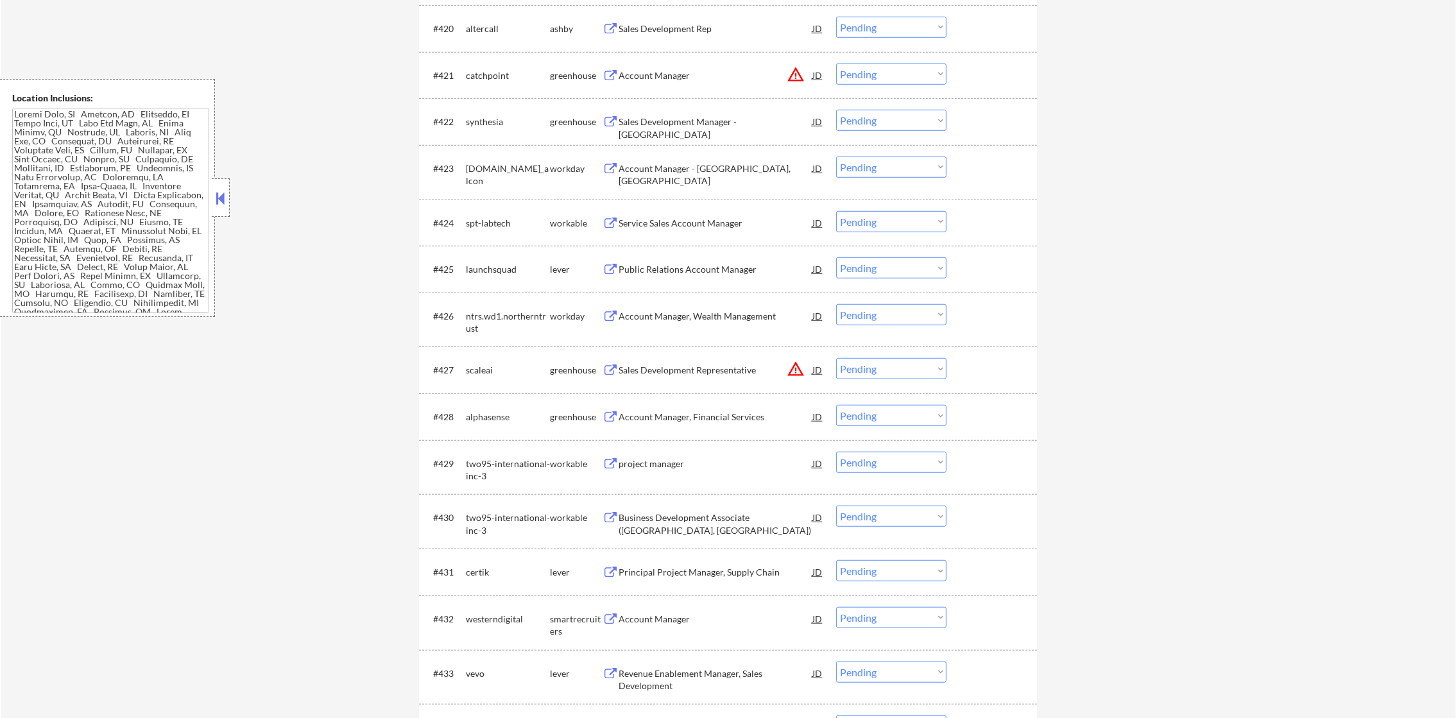
click at [682, 31] on div "Sales Development Rep" at bounding box center [716, 28] width 194 height 13
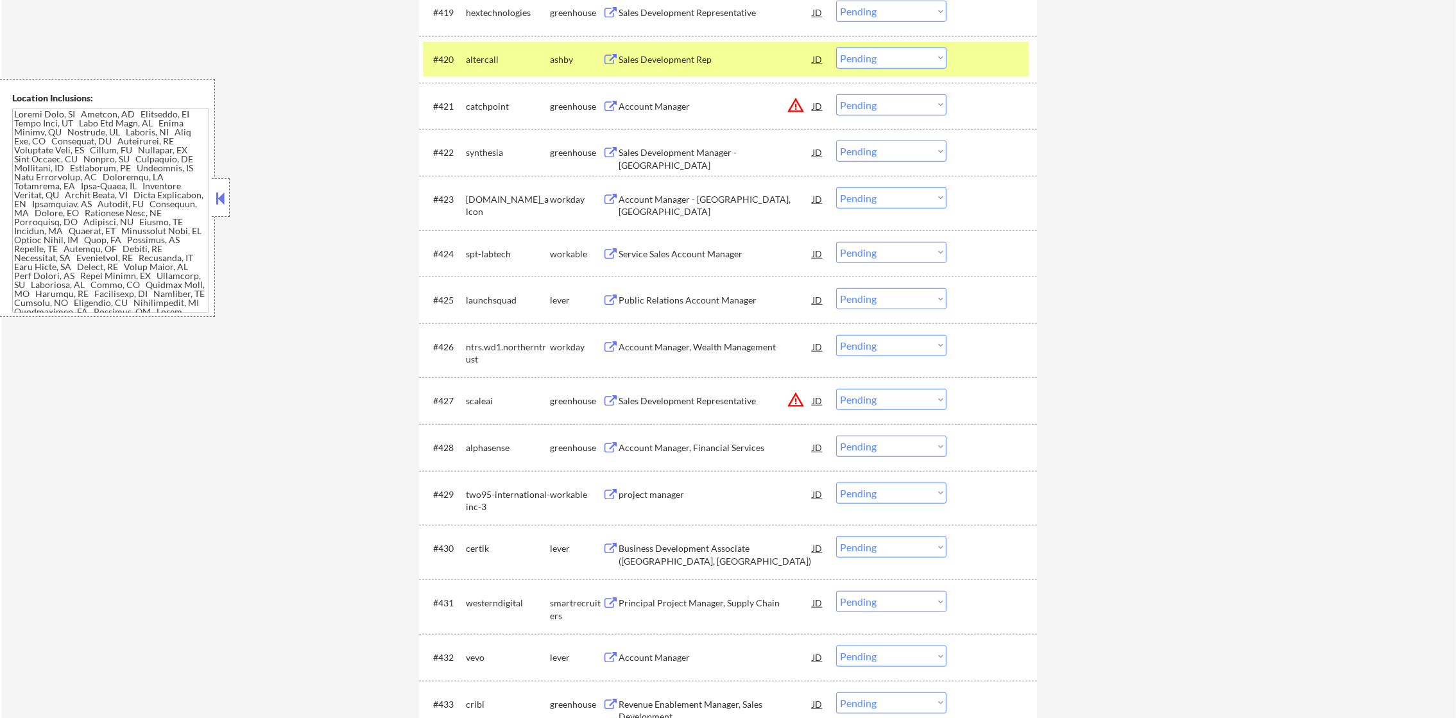
scroll to position [1411, 0]
click at [846, 62] on select "Choose an option... Pending Applied Excluded (Questions) Excluded (Expired) Exc…" at bounding box center [891, 59] width 110 height 21
click at [836, 49] on select "Choose an option... Pending Applied Excluded (Questions) Excluded (Expired) Exc…" at bounding box center [891, 59] width 110 height 21
click at [486, 62] on div "altercall" at bounding box center [508, 61] width 84 height 13
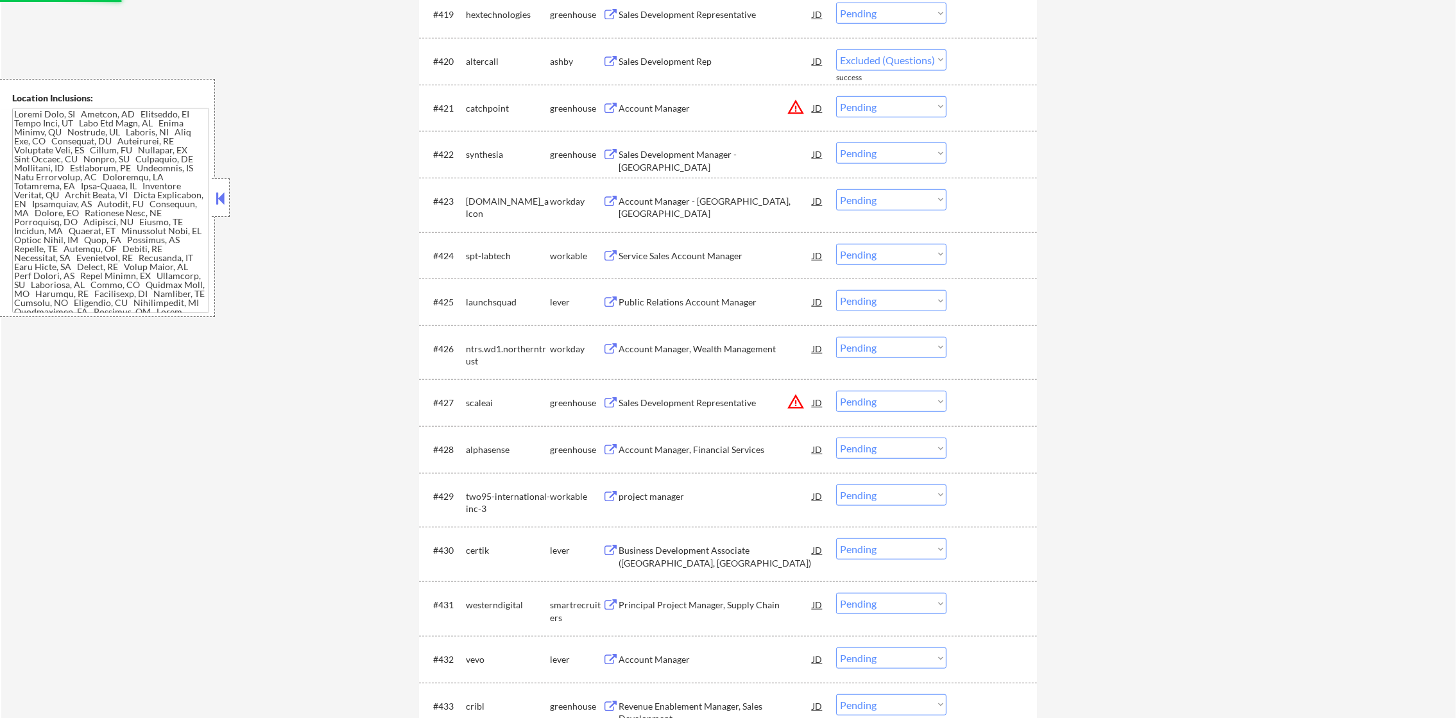
select select ""pending""
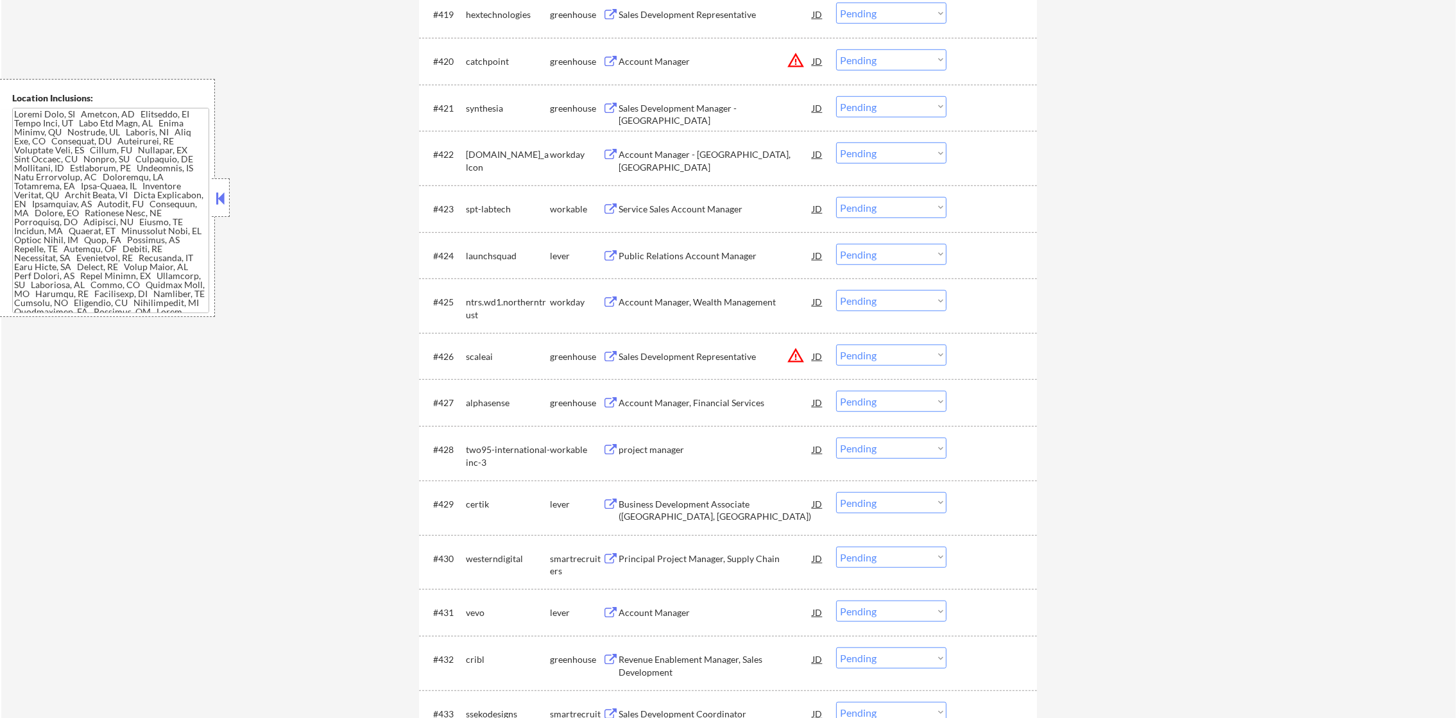
click at [672, 104] on div "Sales Development Manager - NYC" at bounding box center [716, 114] width 194 height 25
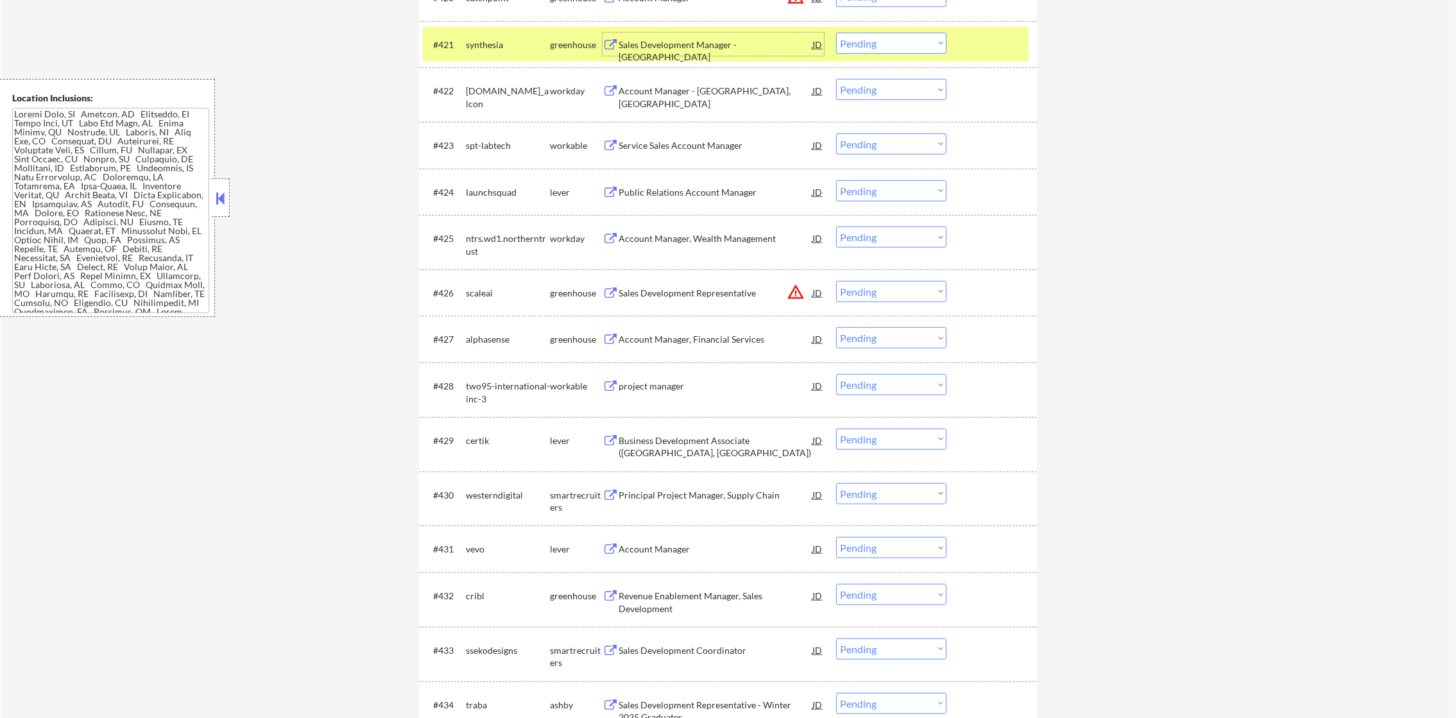
scroll to position [1476, 0]
click at [851, 35] on select "Choose an option... Pending Applied Excluded (Questions) Excluded (Expired) Exc…" at bounding box center [891, 41] width 110 height 21
click at [836, 31] on select "Choose an option... Pending Applied Excluded (Questions) Excluded (Expired) Exc…" at bounding box center [891, 41] width 110 height 21
click at [515, 50] on div "synthesia" at bounding box center [508, 42] width 84 height 23
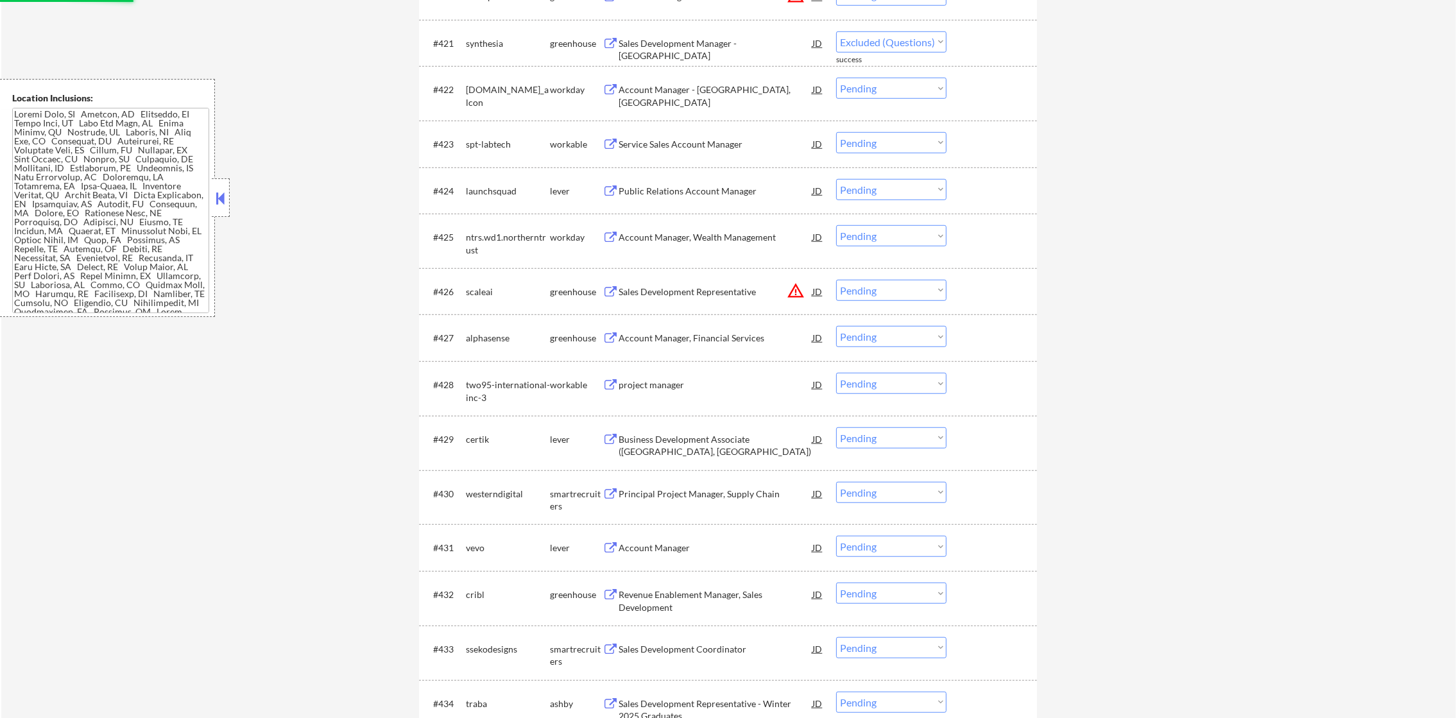
select select ""pending""
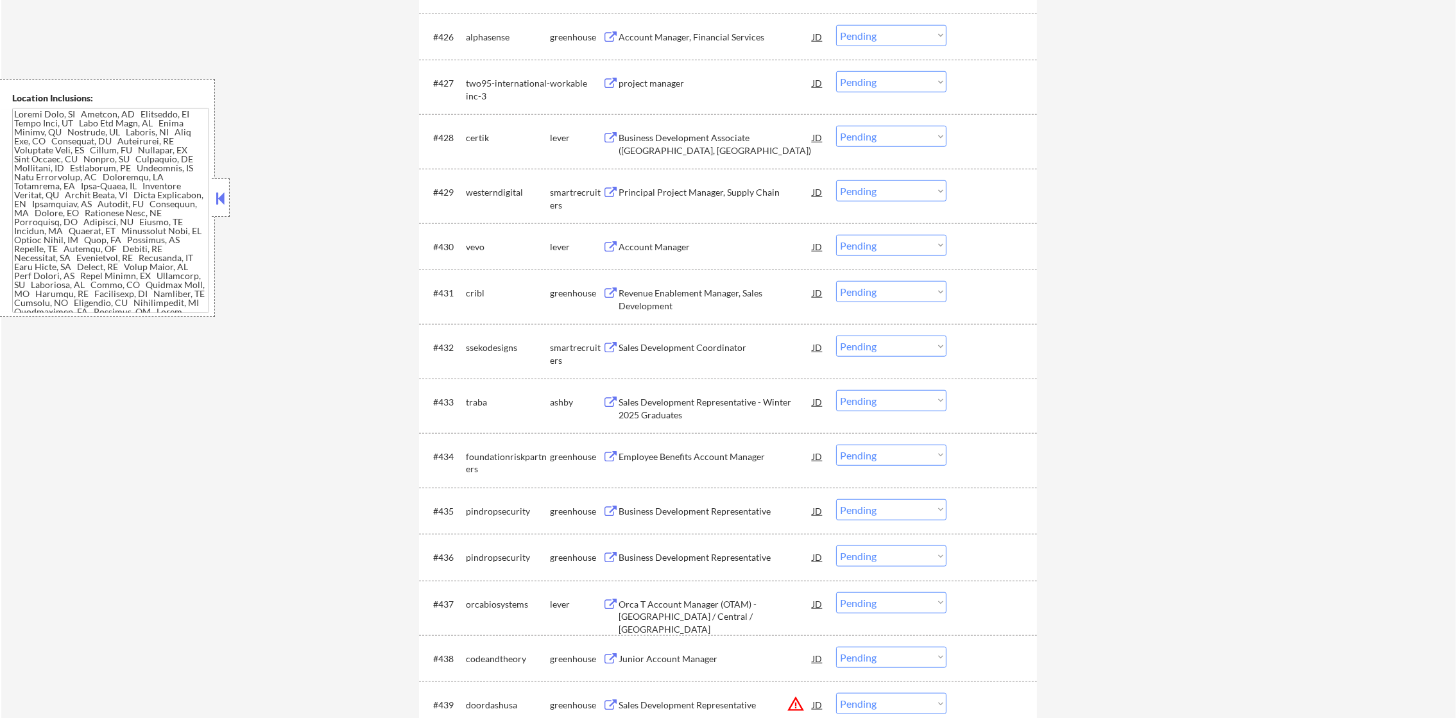
scroll to position [1732, 0]
click at [734, 24] on div "Account Manager, Financial Services" at bounding box center [716, 35] width 194 height 23
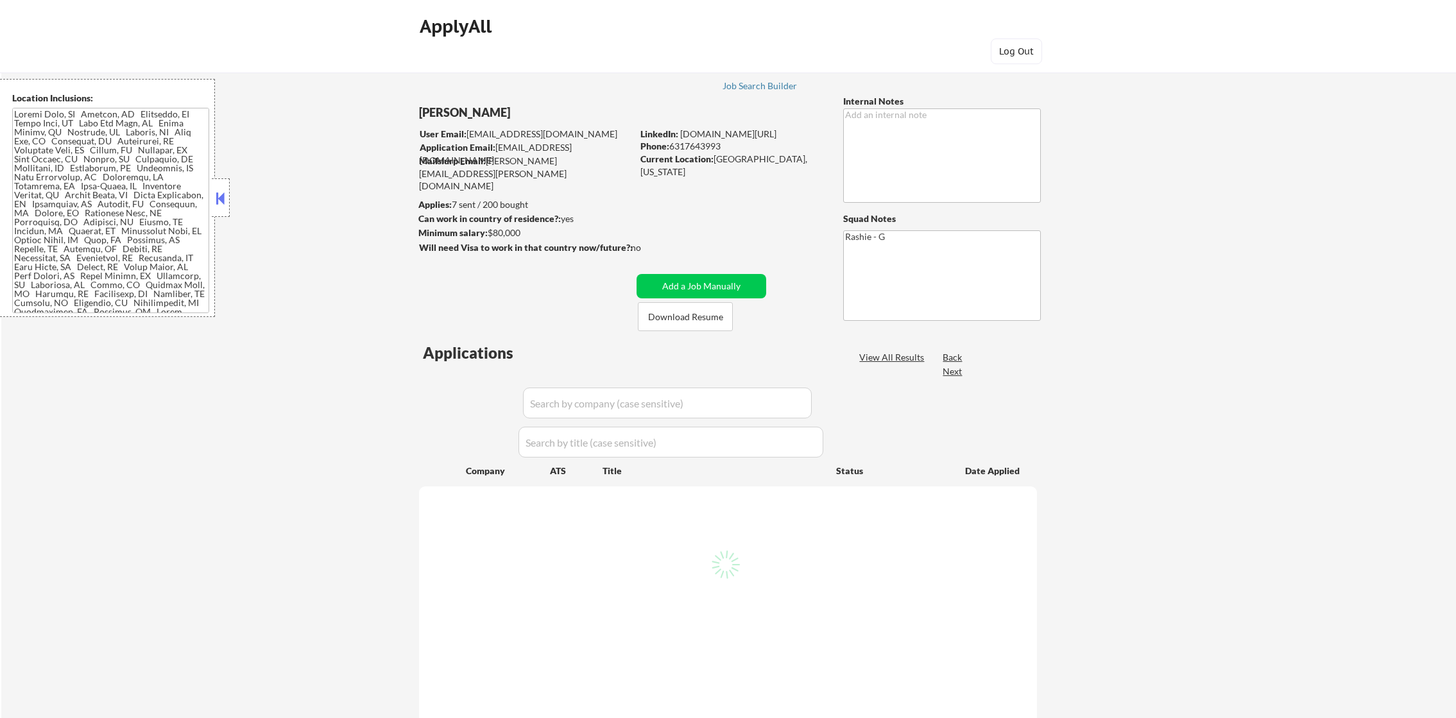
select select ""pending""
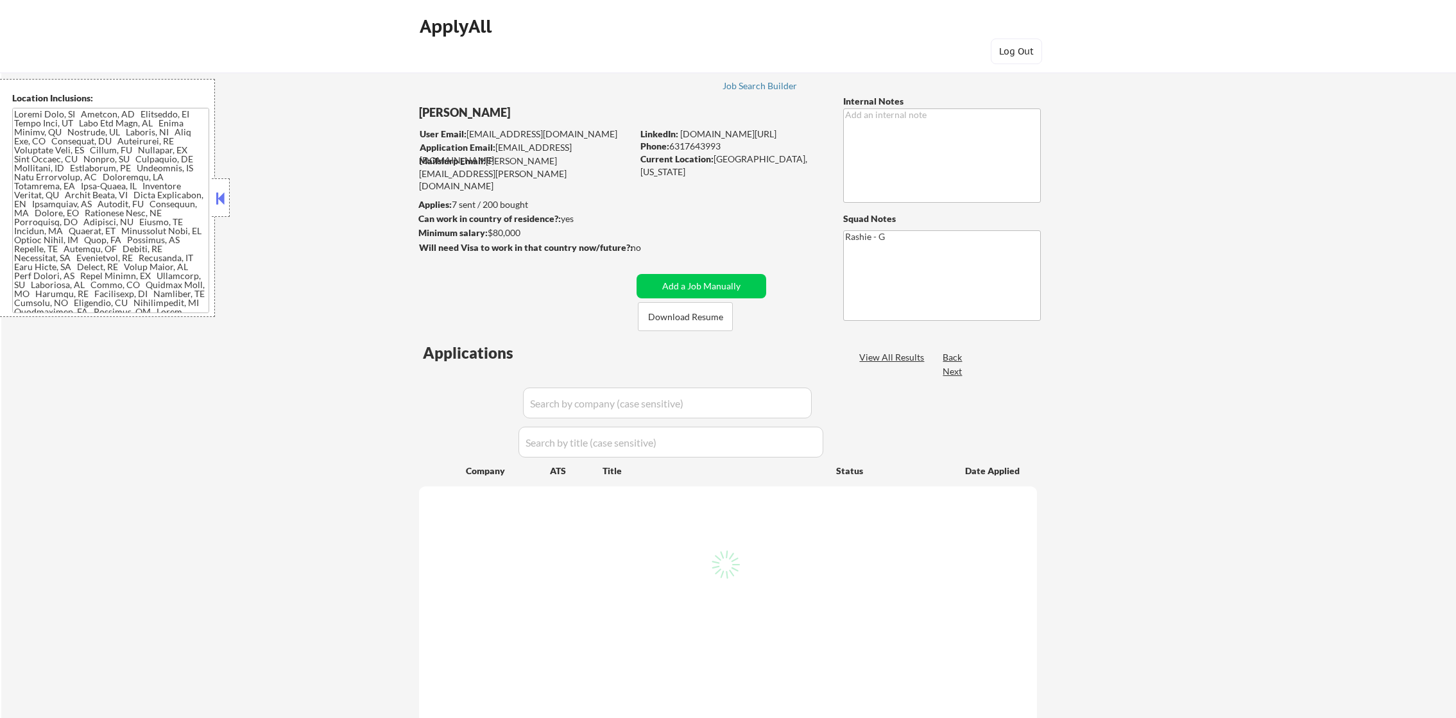
select select ""pending""
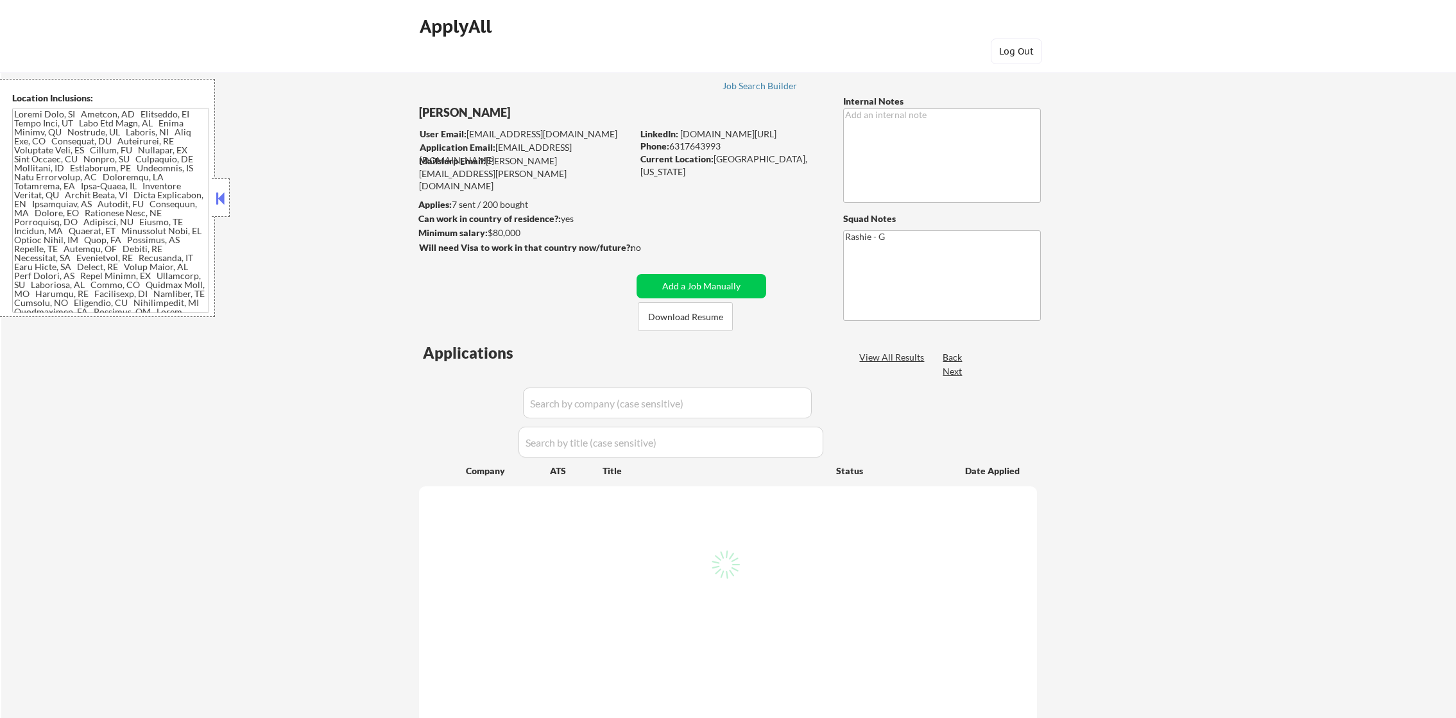
select select ""pending""
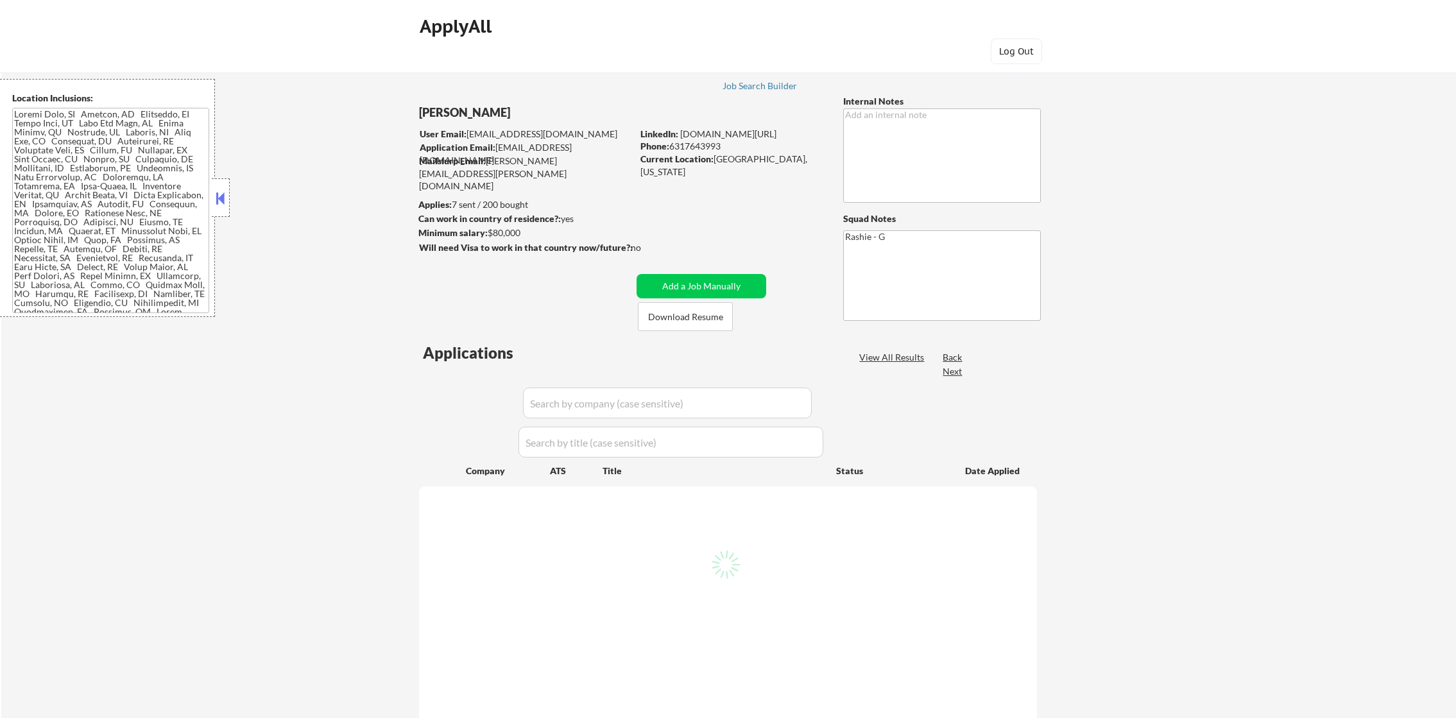
select select ""pending""
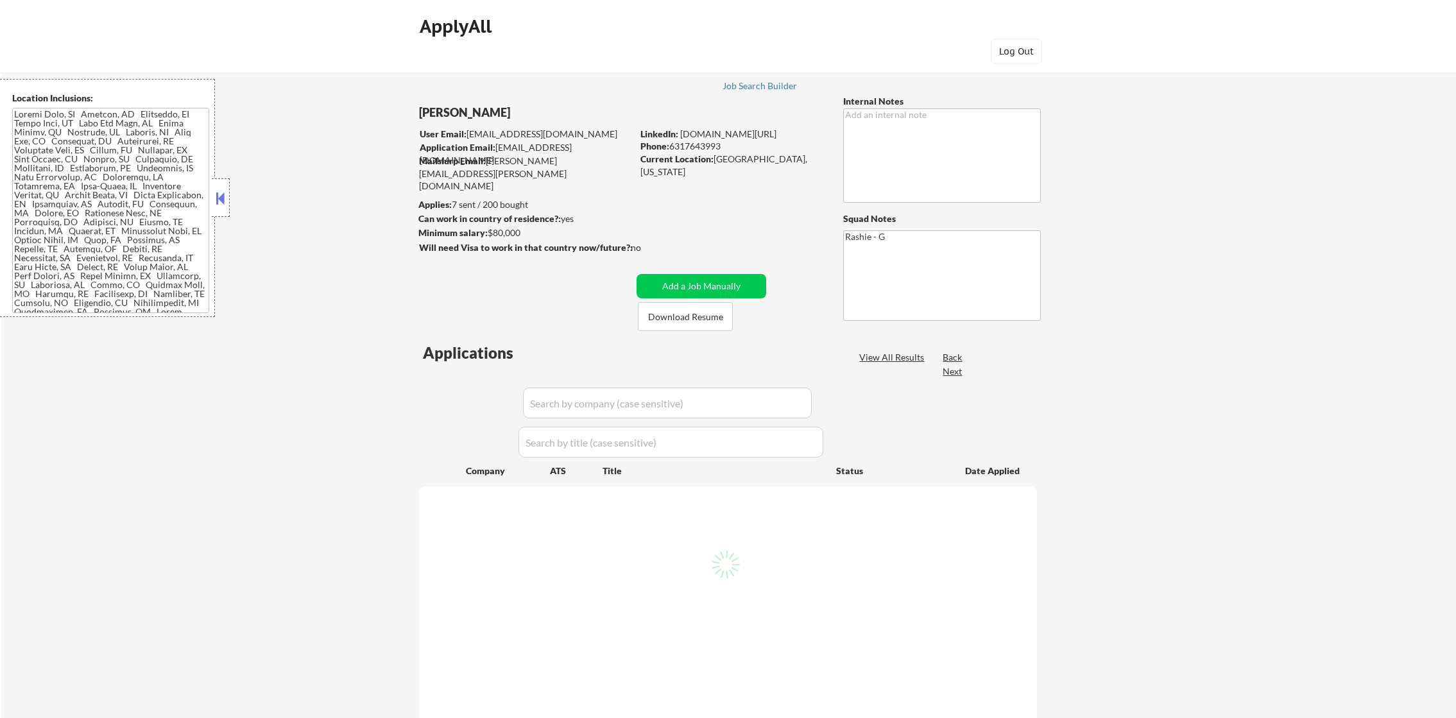
select select ""pending""
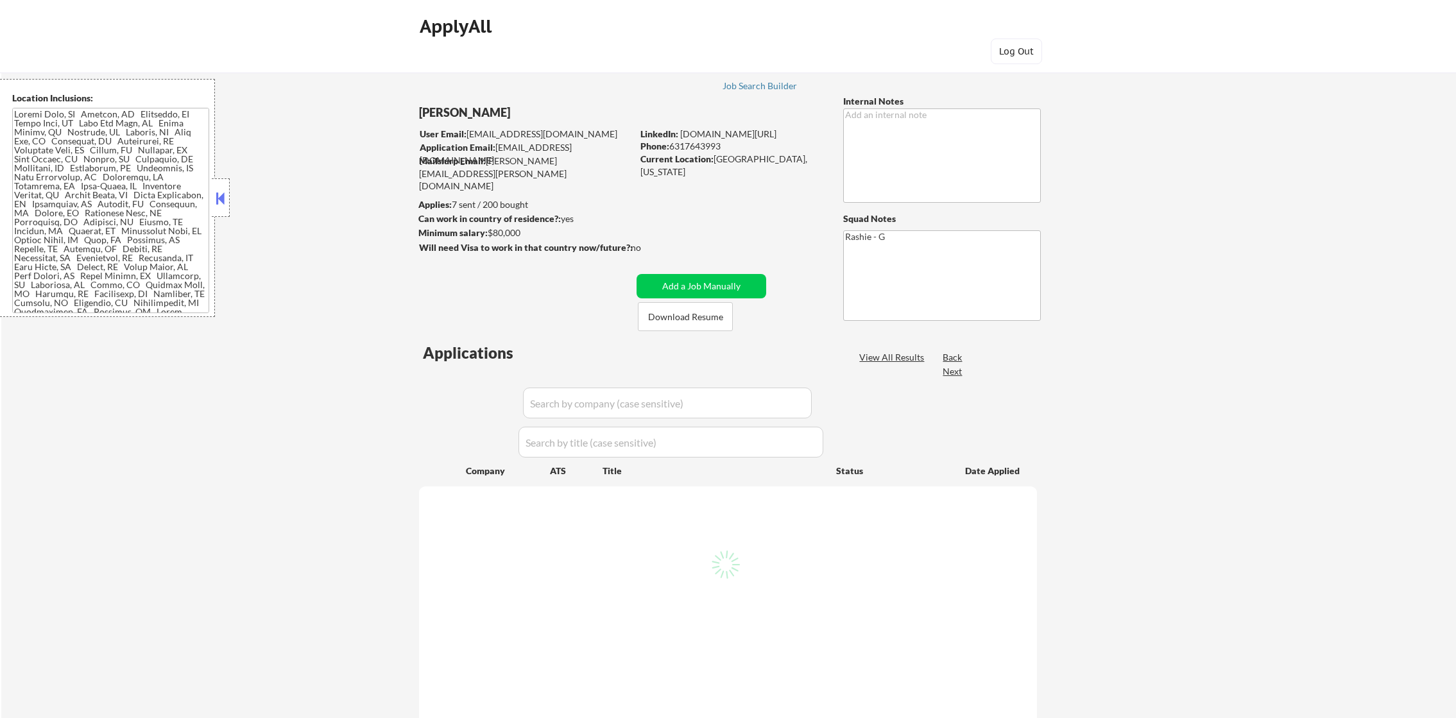
select select ""pending""
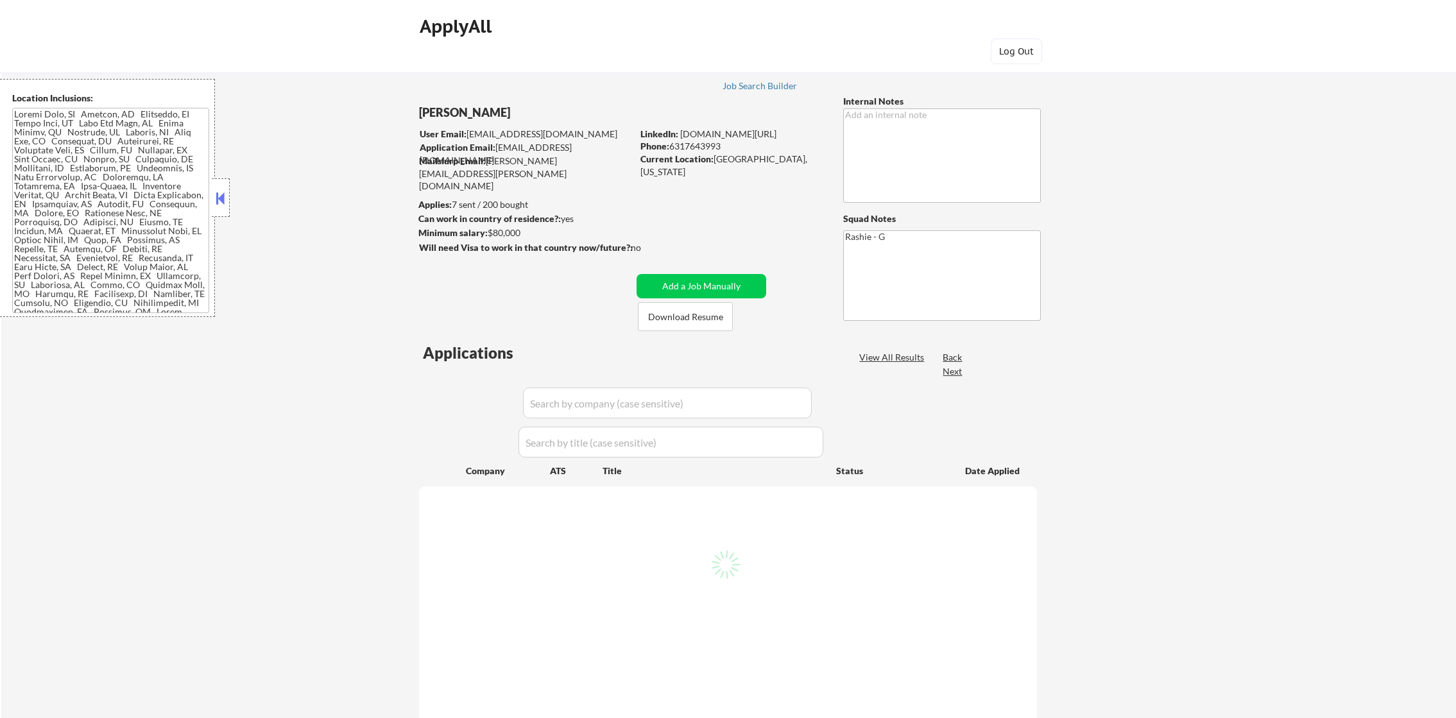
select select ""pending""
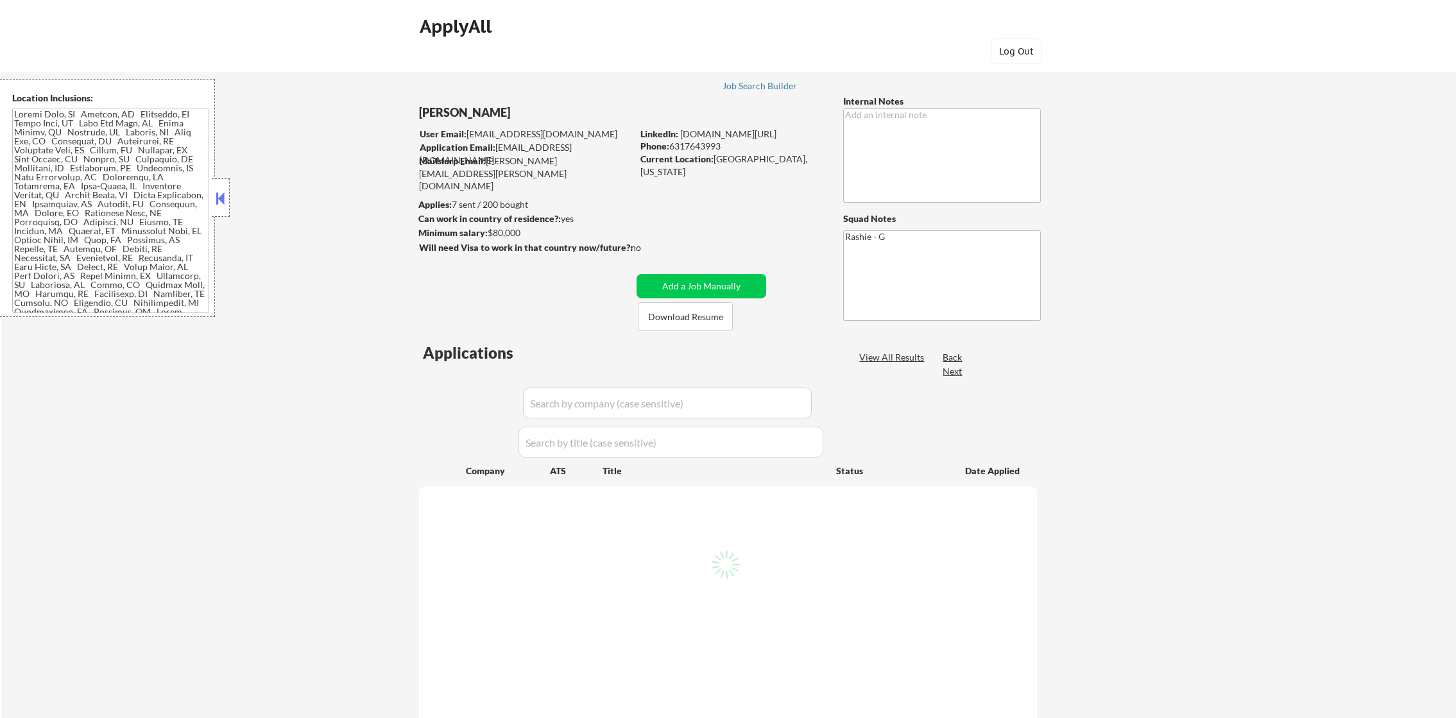
select select ""pending""
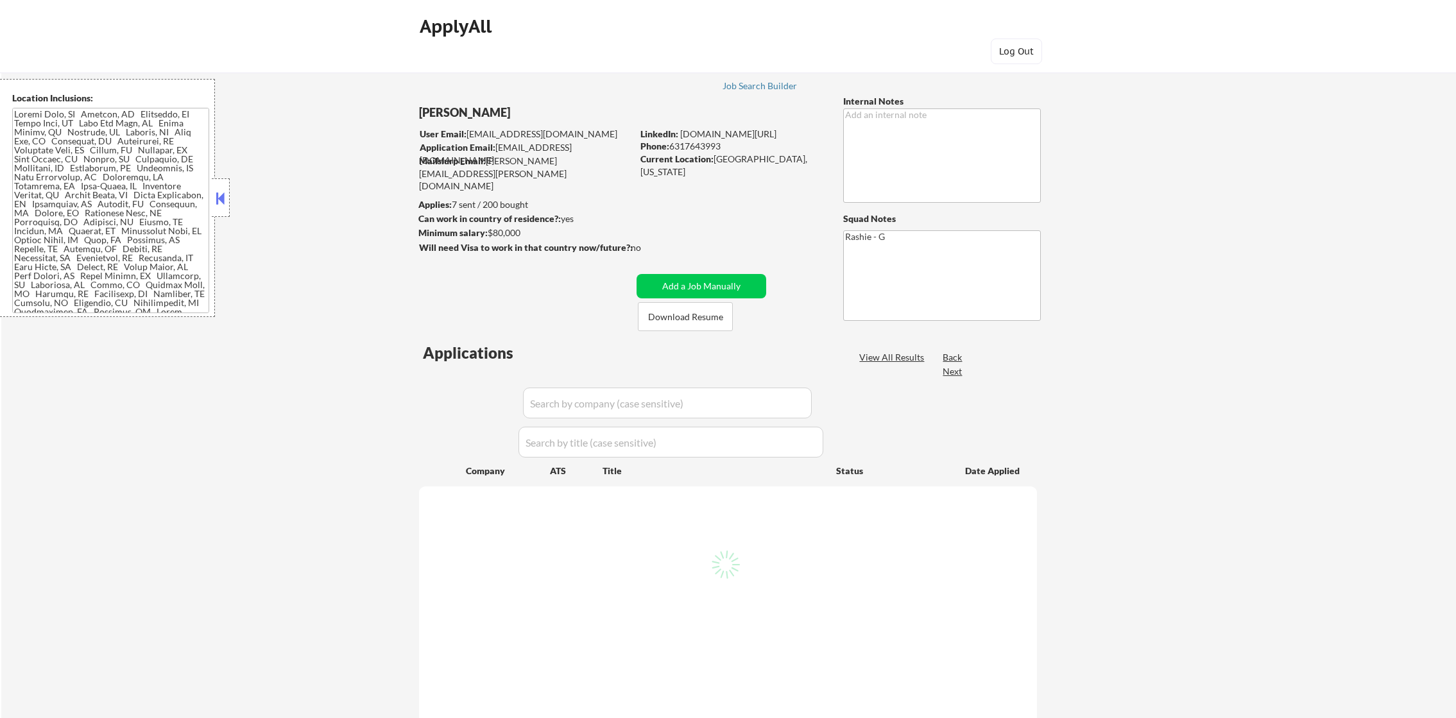
select select ""pending""
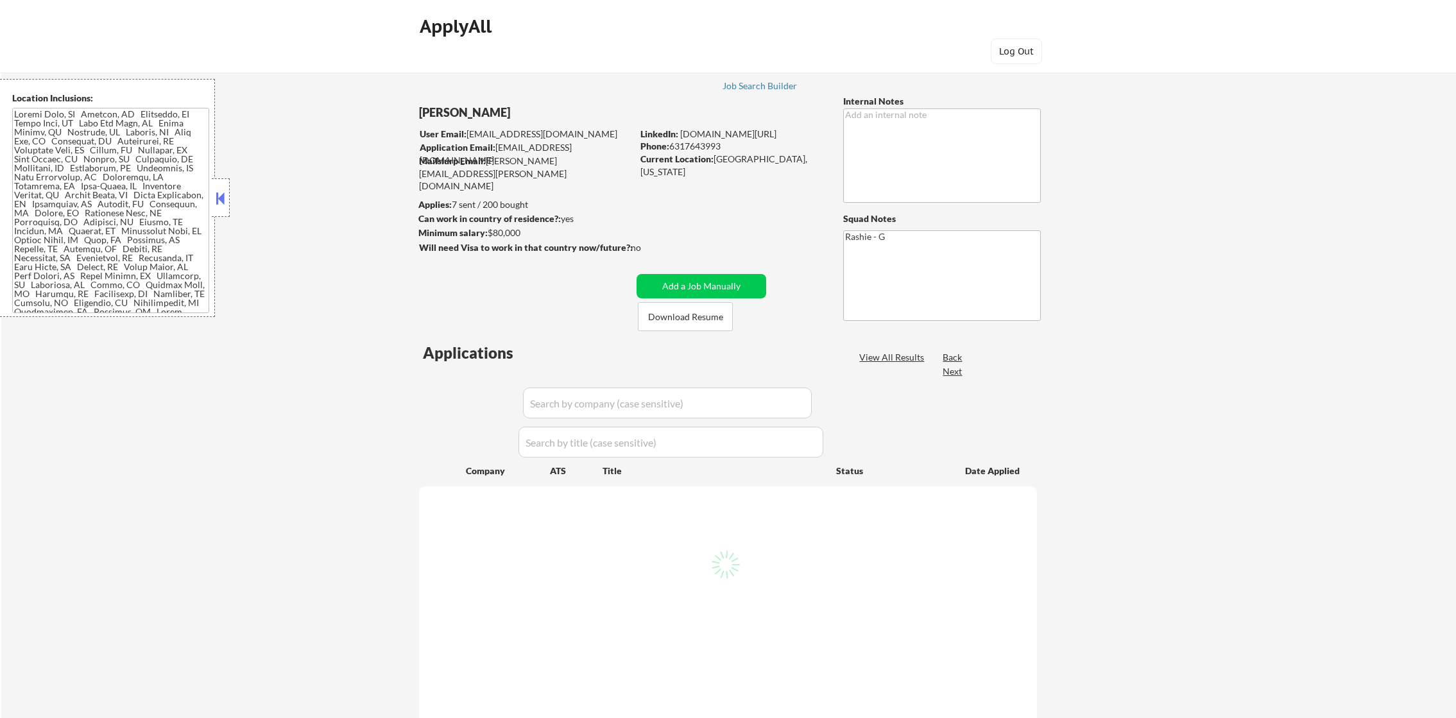
select select ""pending""
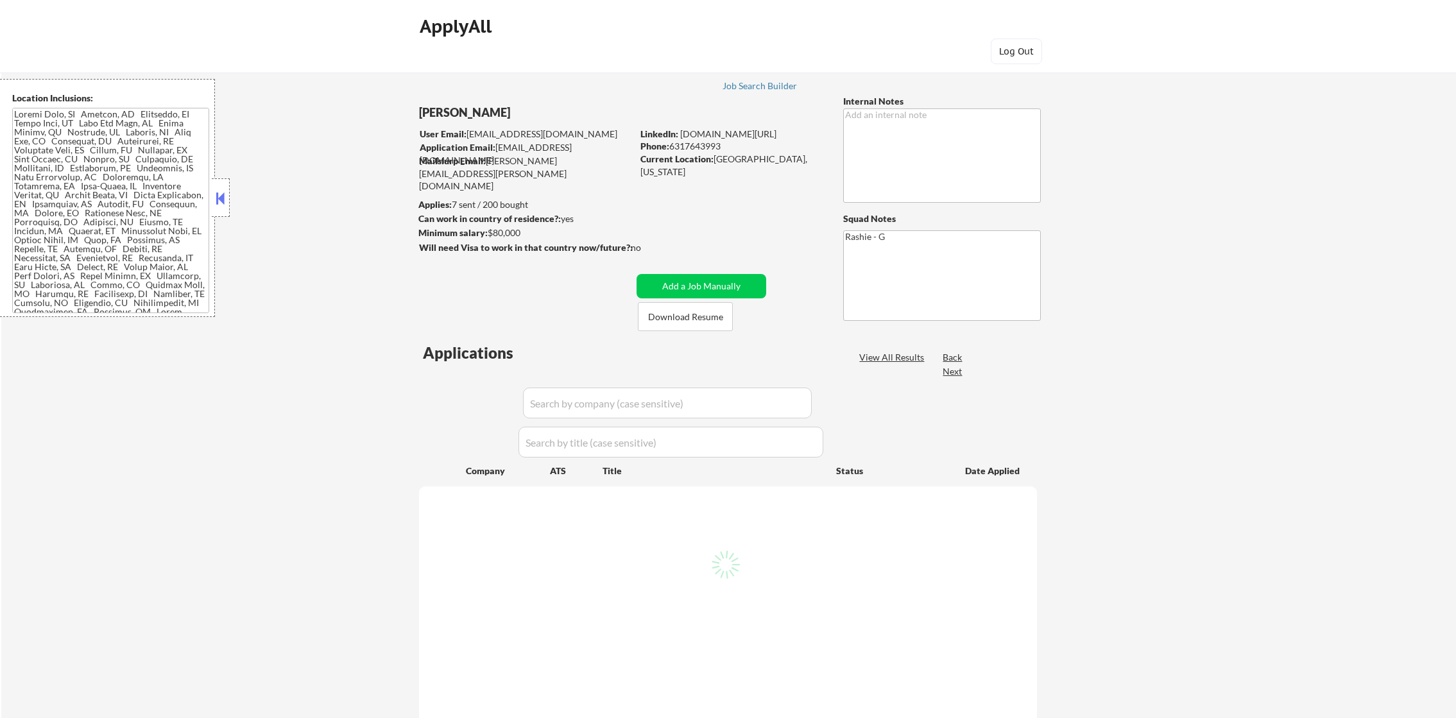
select select ""pending""
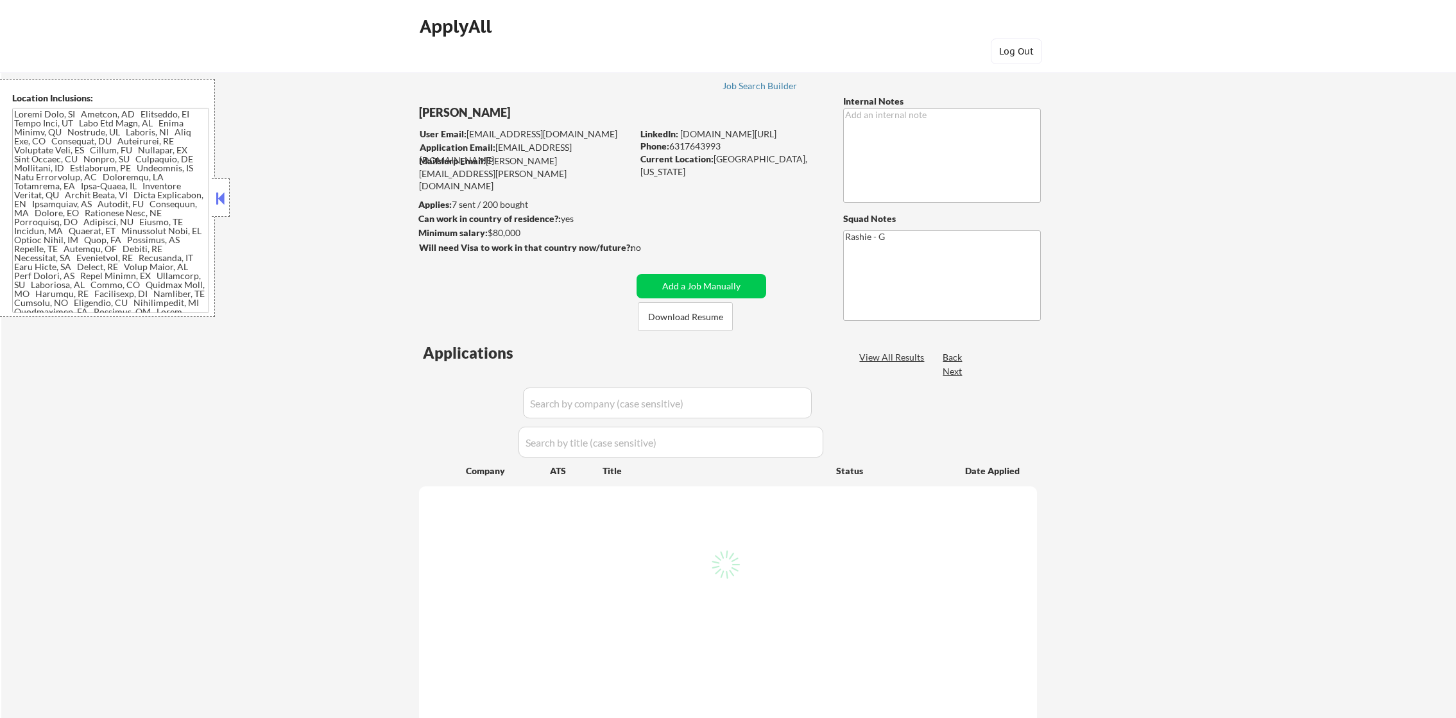
select select ""pending""
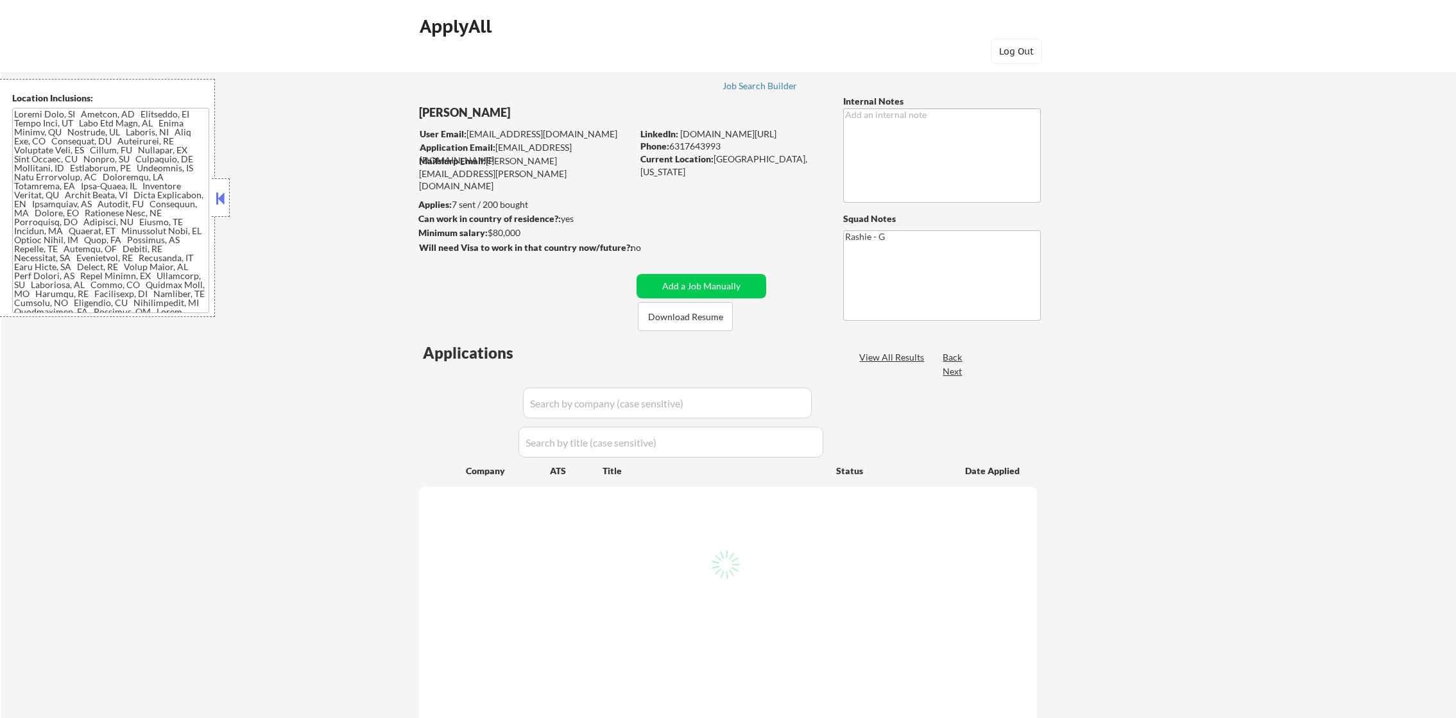
select select ""pending""
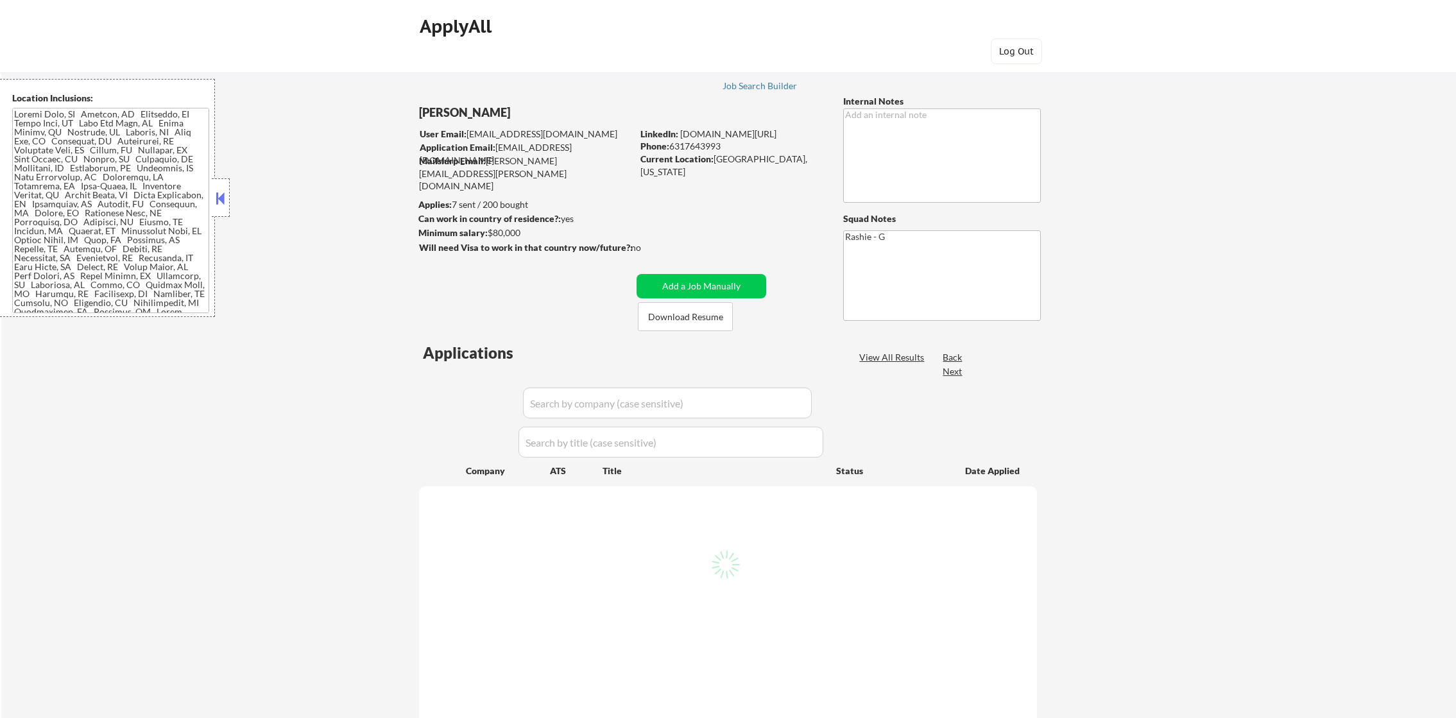
select select ""pending""
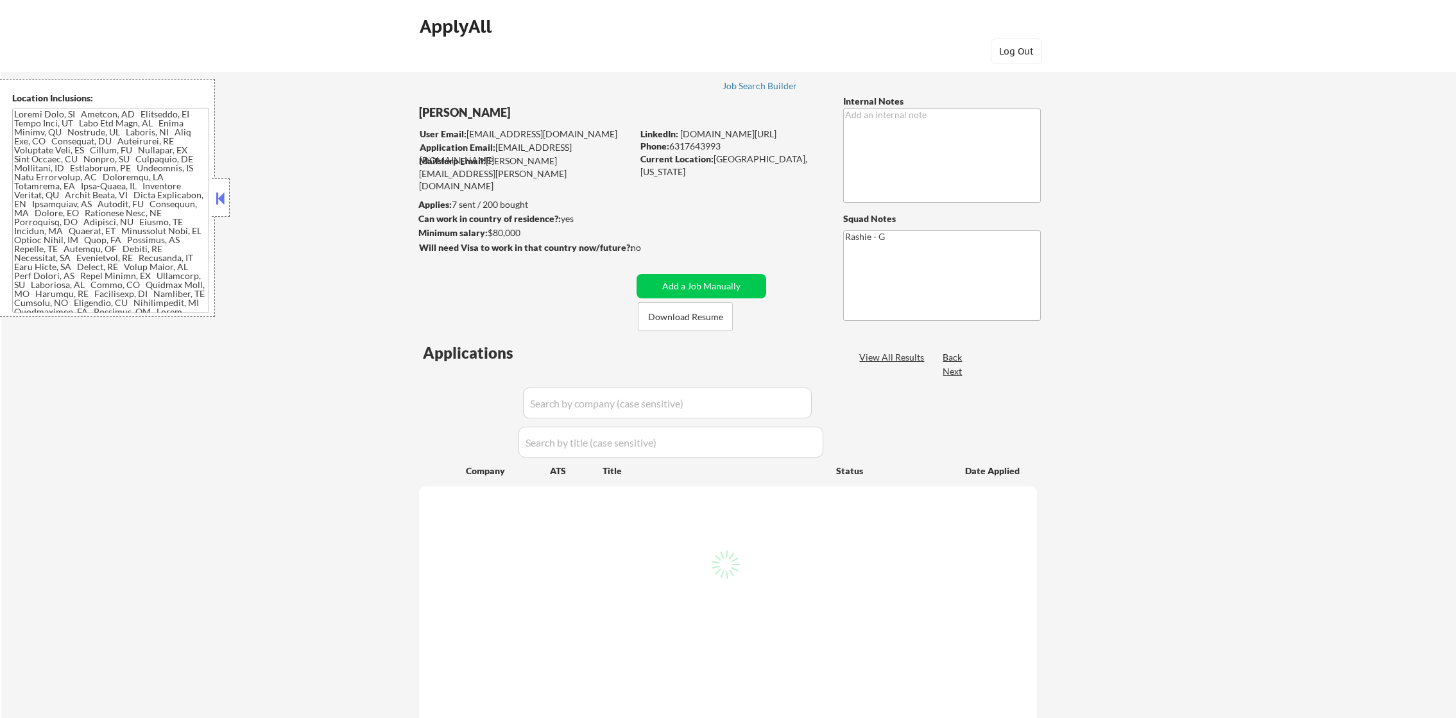
select select ""pending""
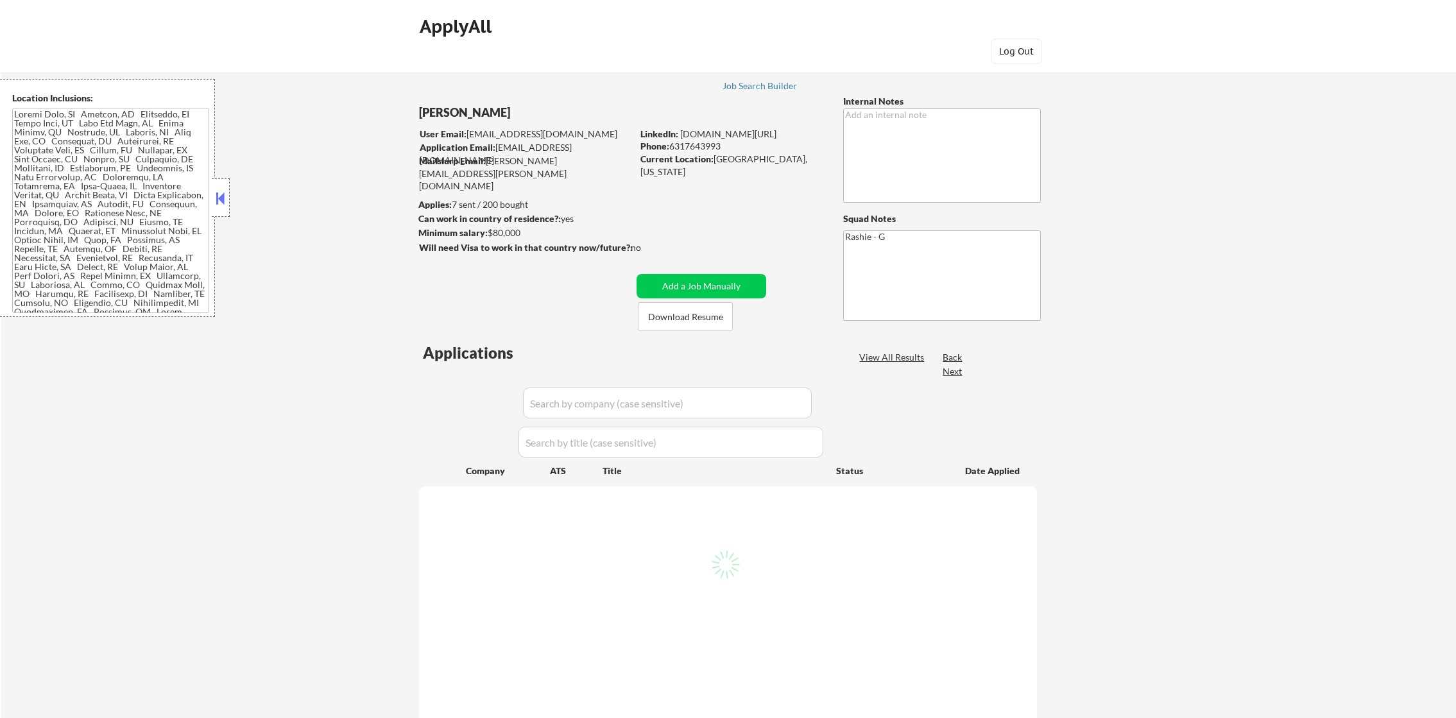
select select ""pending""
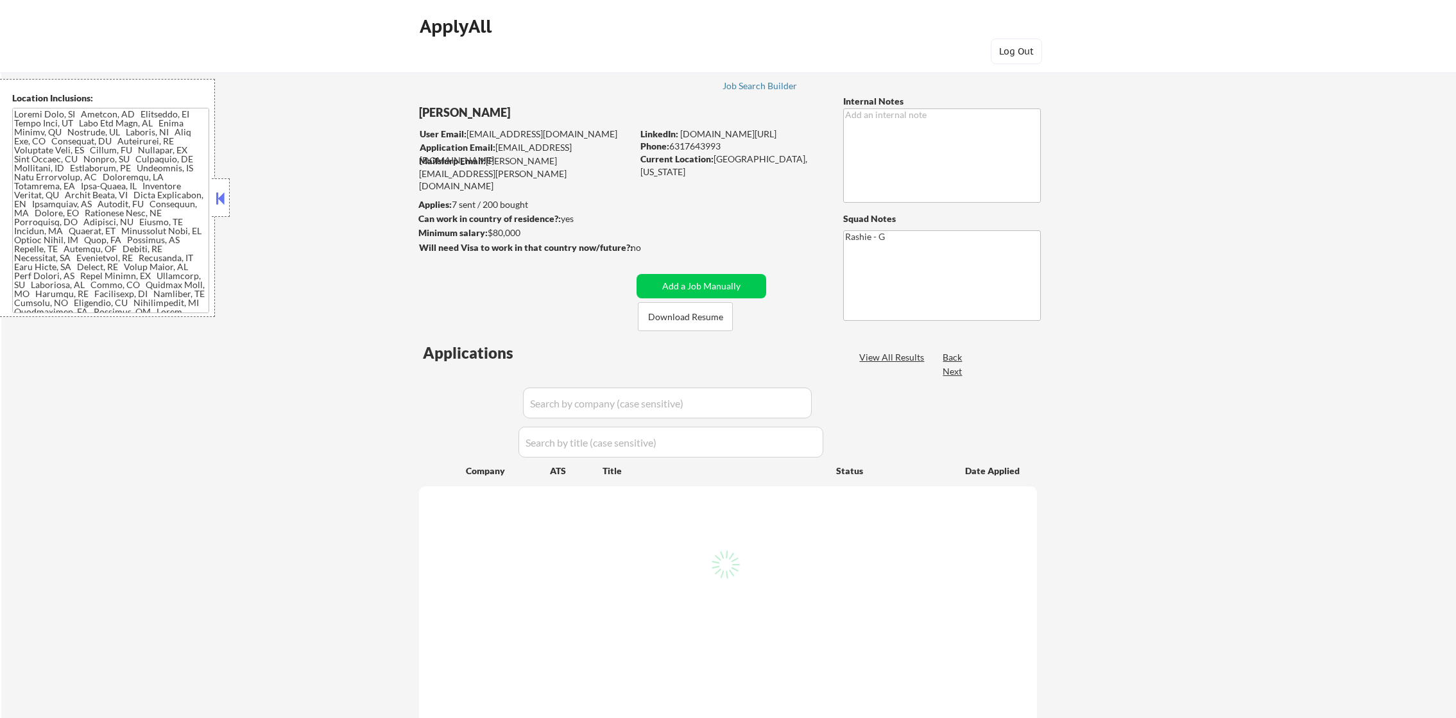
select select ""pending""
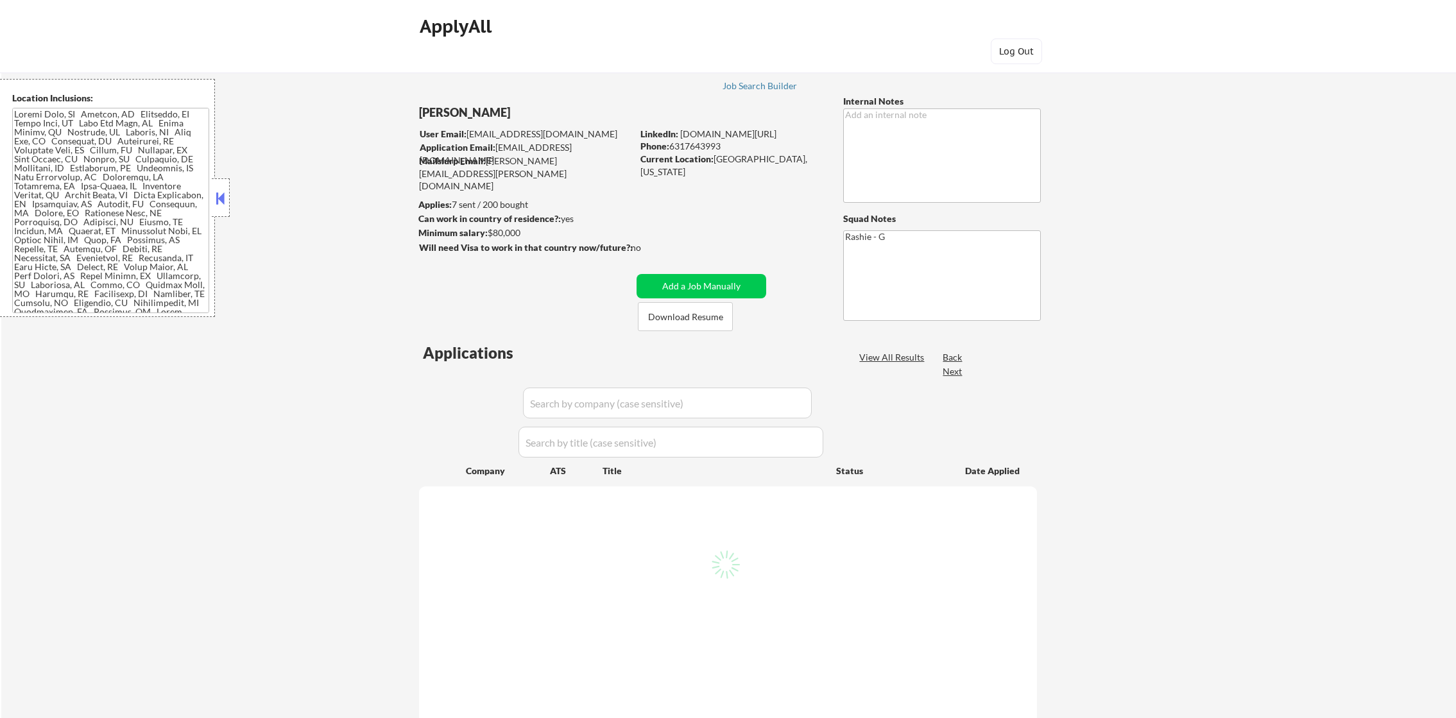
select select ""pending""
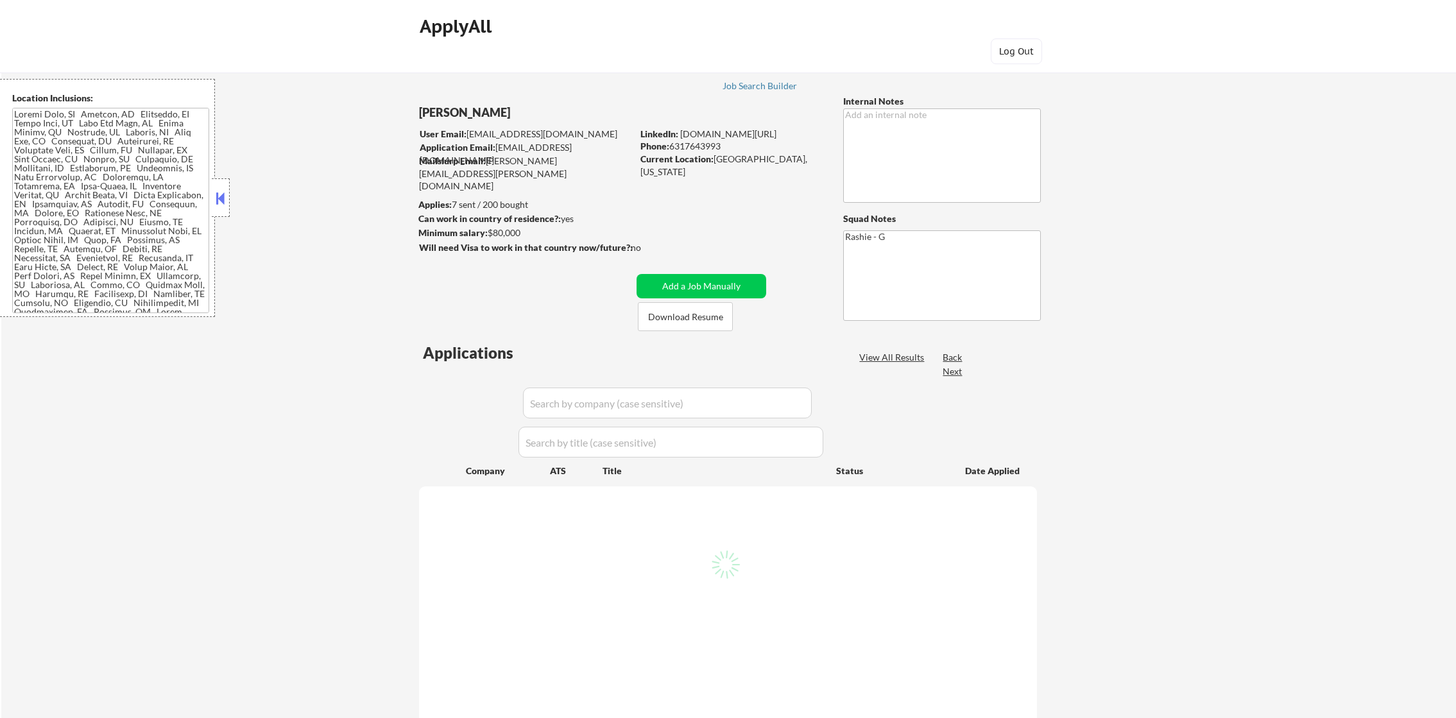
select select ""pending""
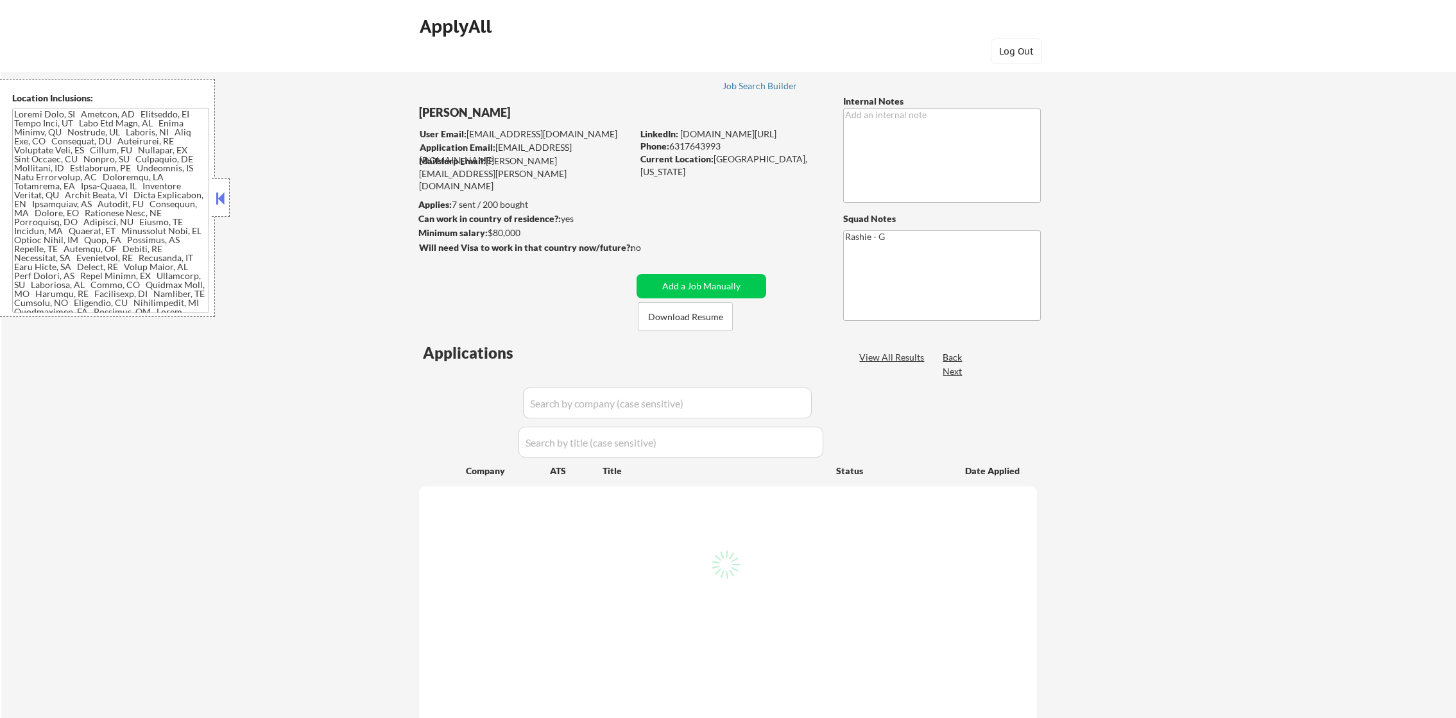
select select ""pending""
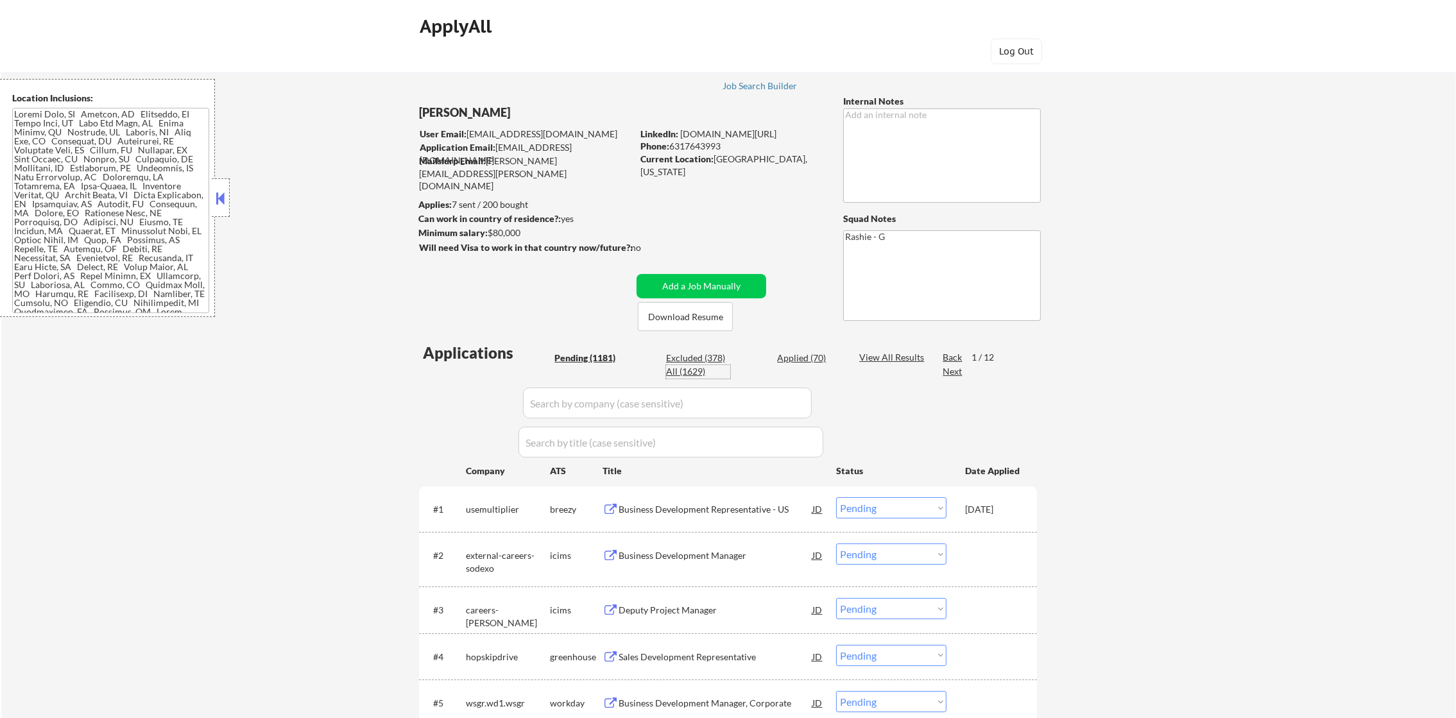
click at [691, 370] on div "All (1629)" at bounding box center [698, 371] width 64 height 13
select select ""applied""
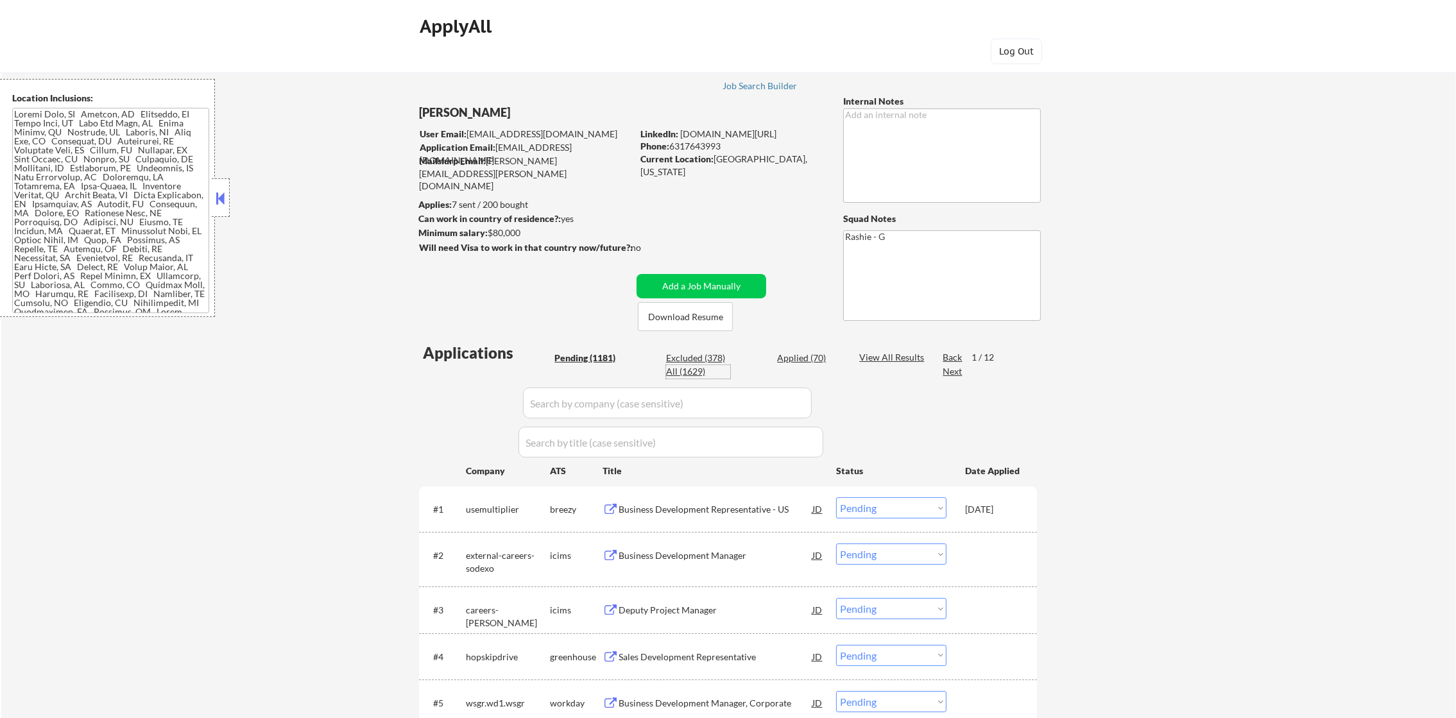
select select ""applied""
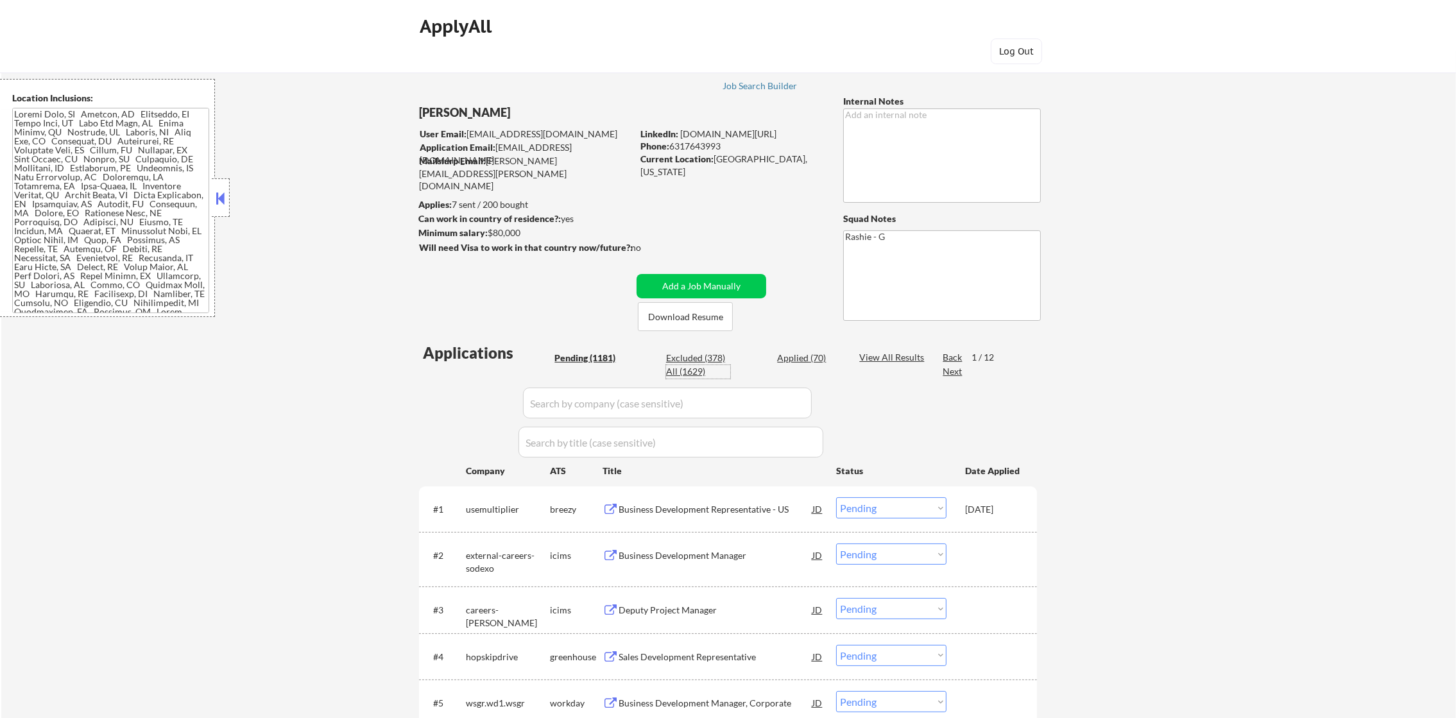
select select ""applied""
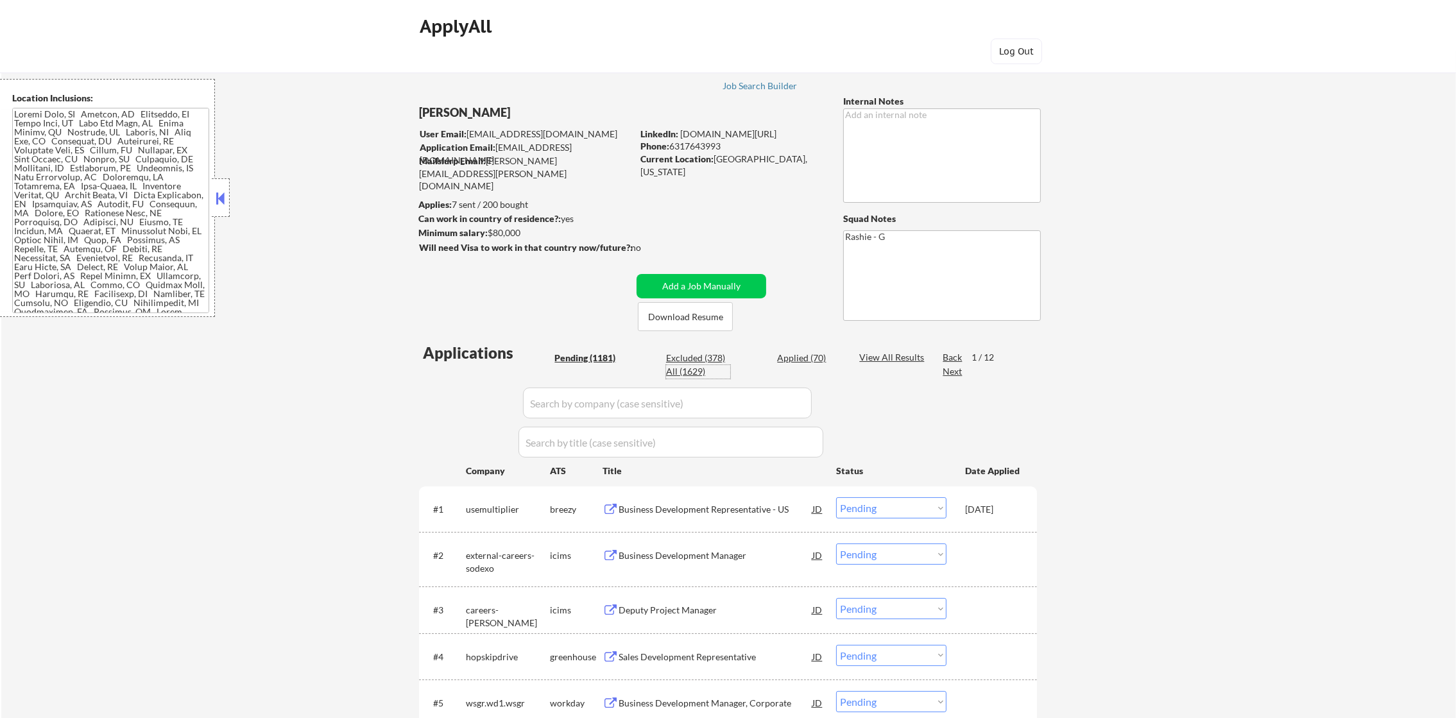
select select ""applied""
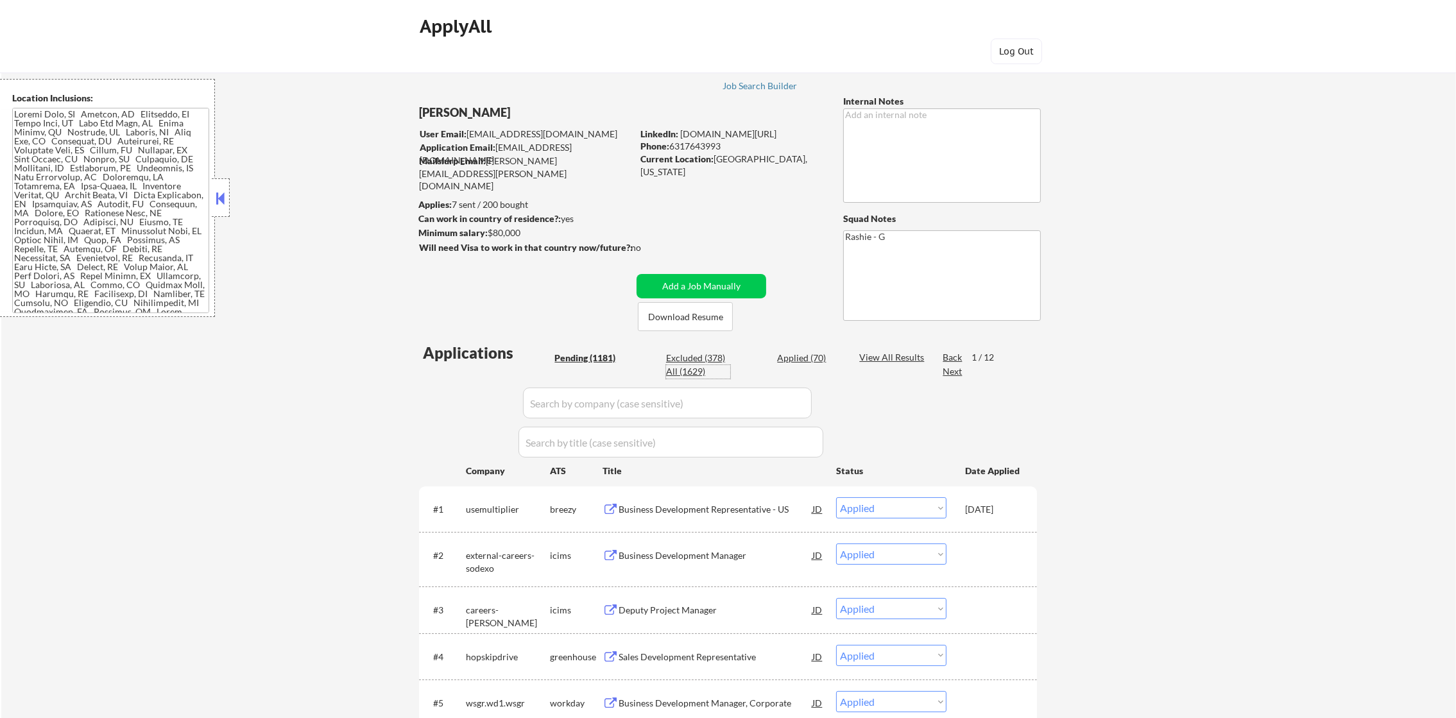
select select ""applied""
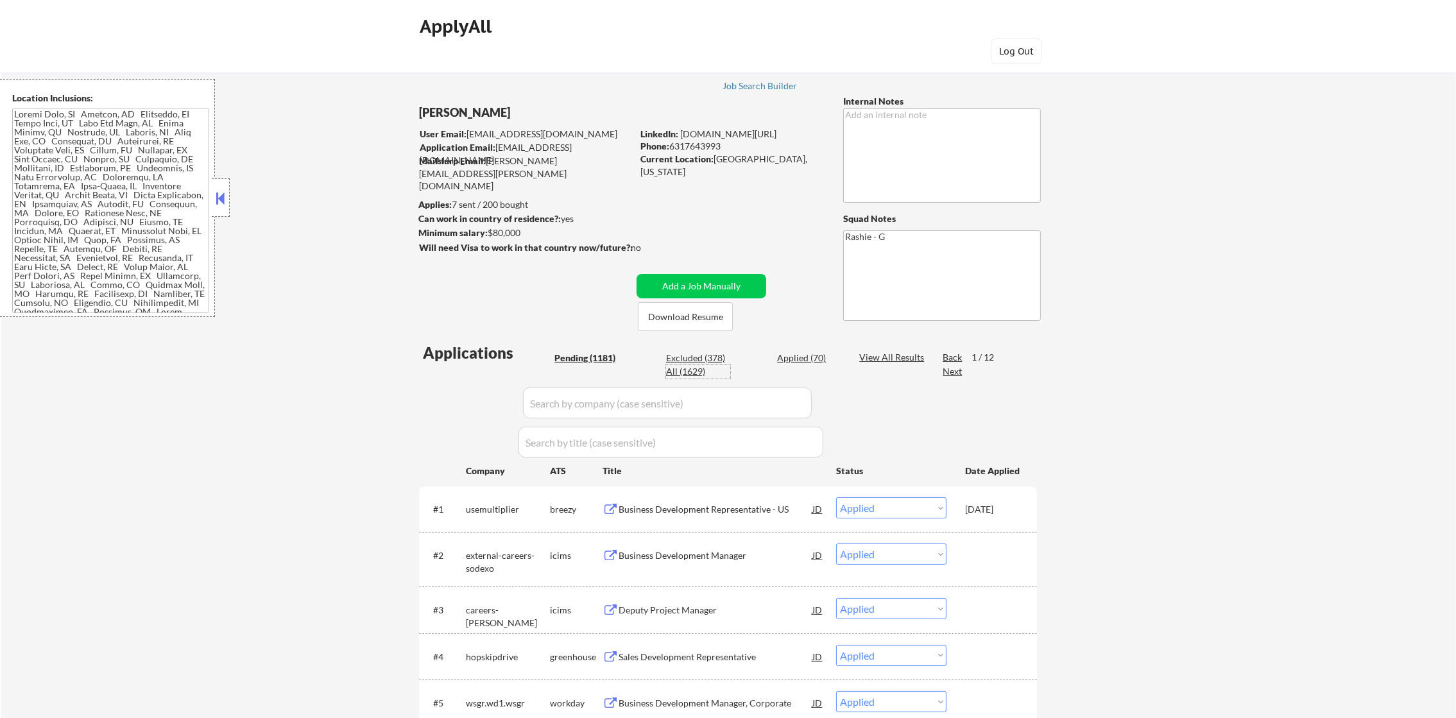
select select ""applied""
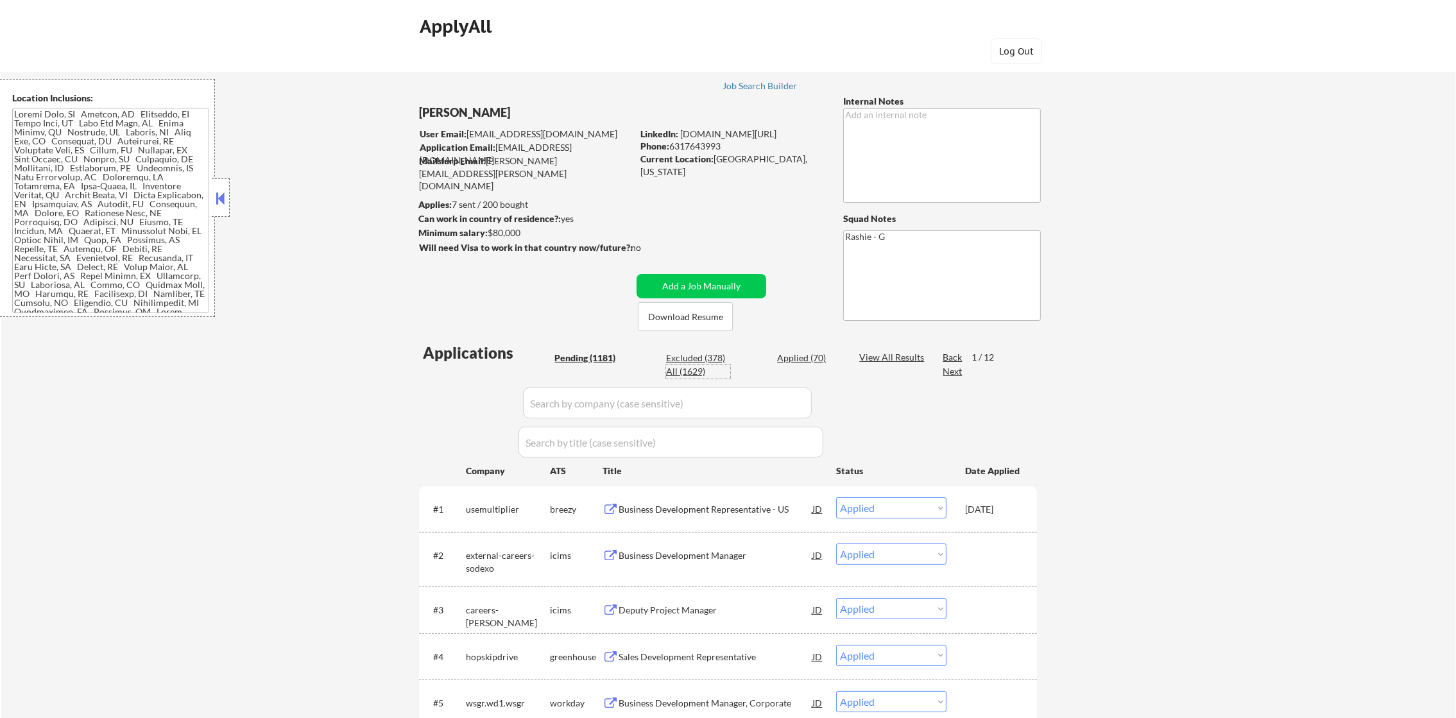
select select ""applied""
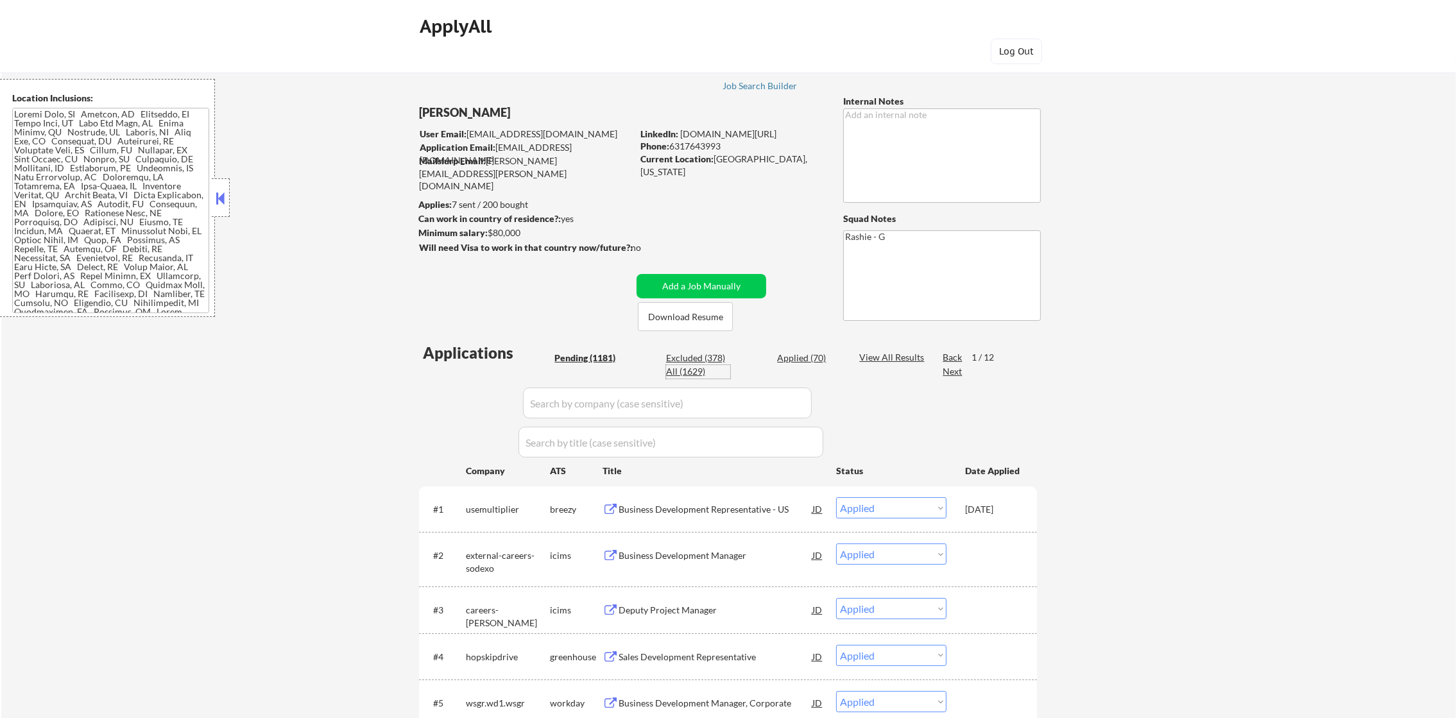
select select ""applied""
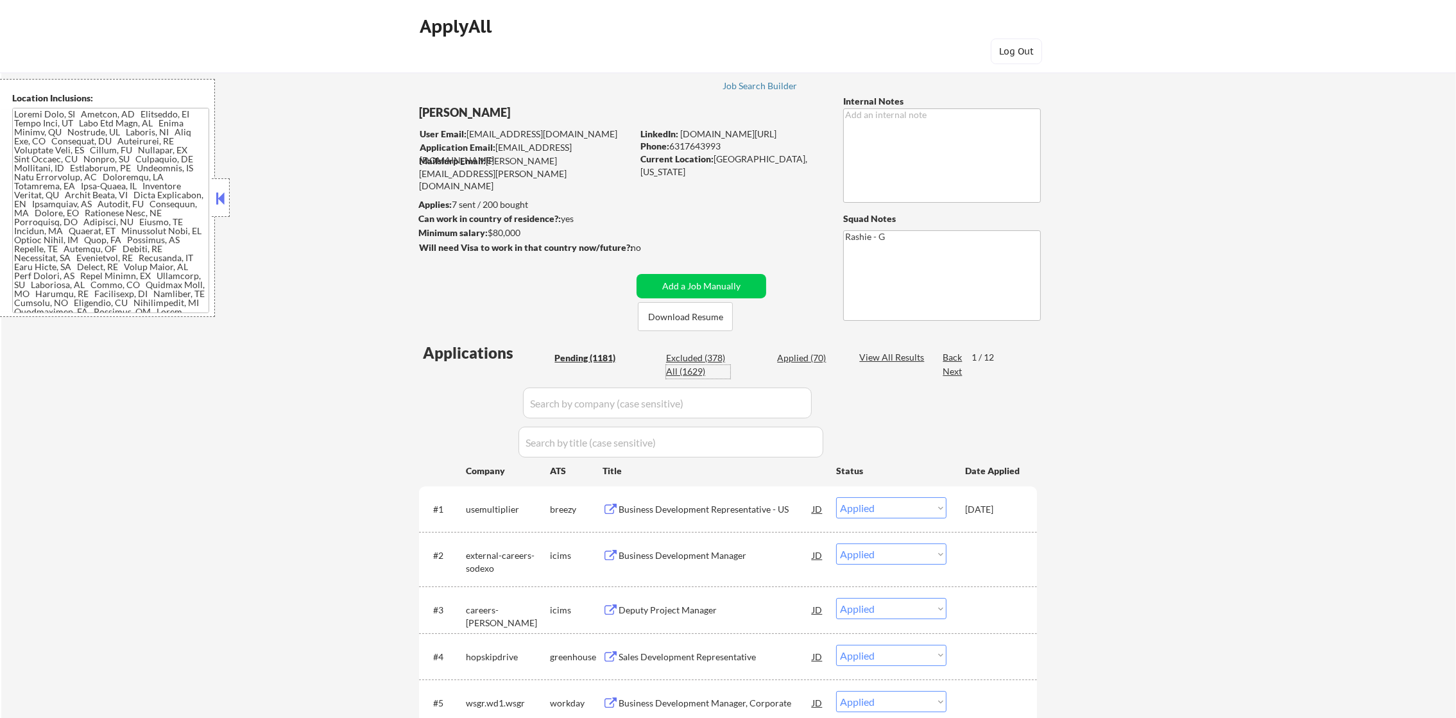
select select ""applied""
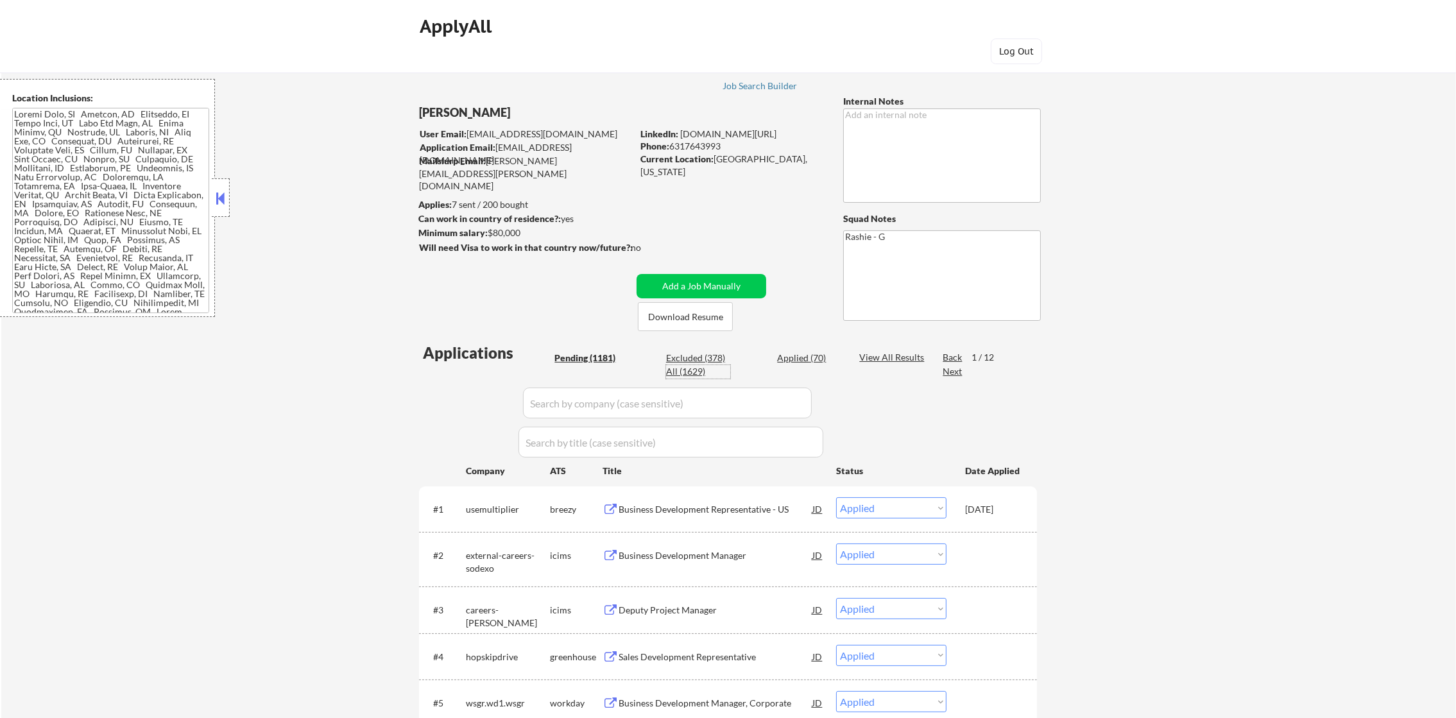
select select ""applied""
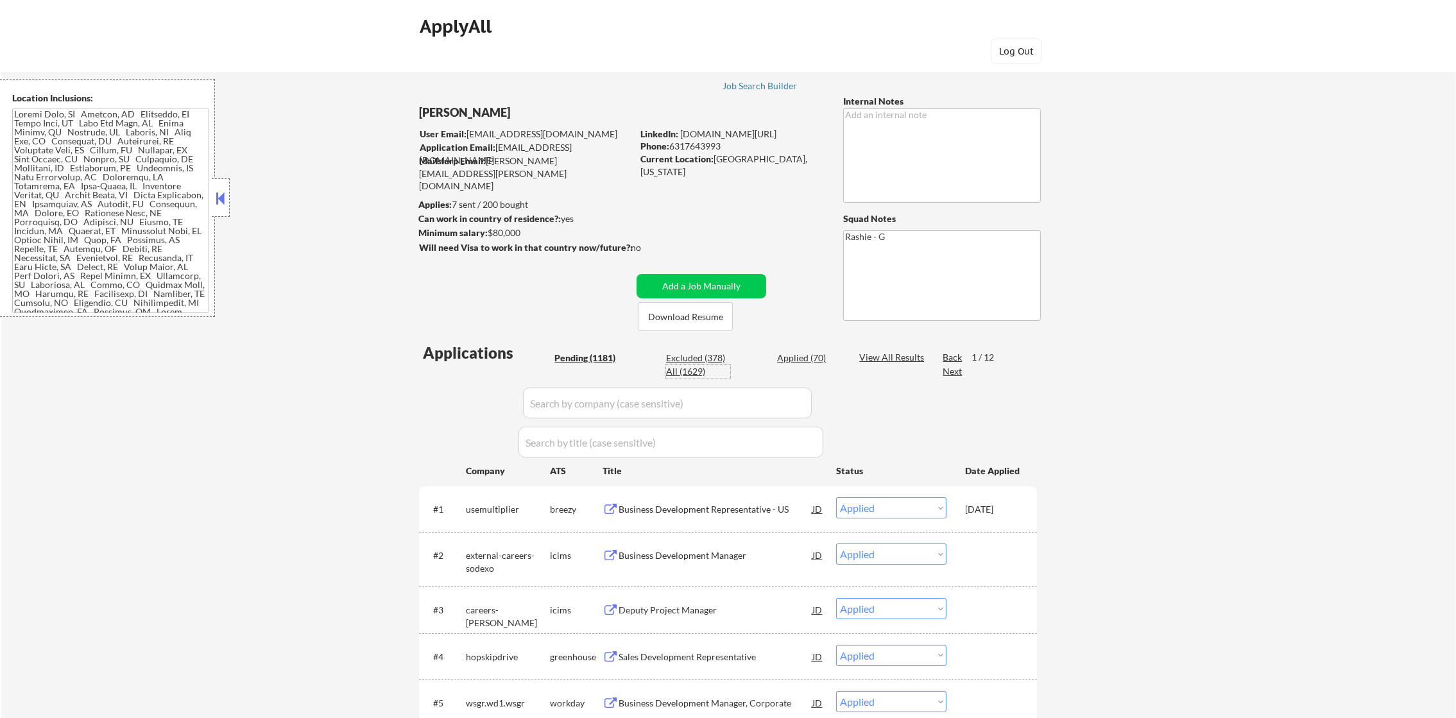
select select ""applied""
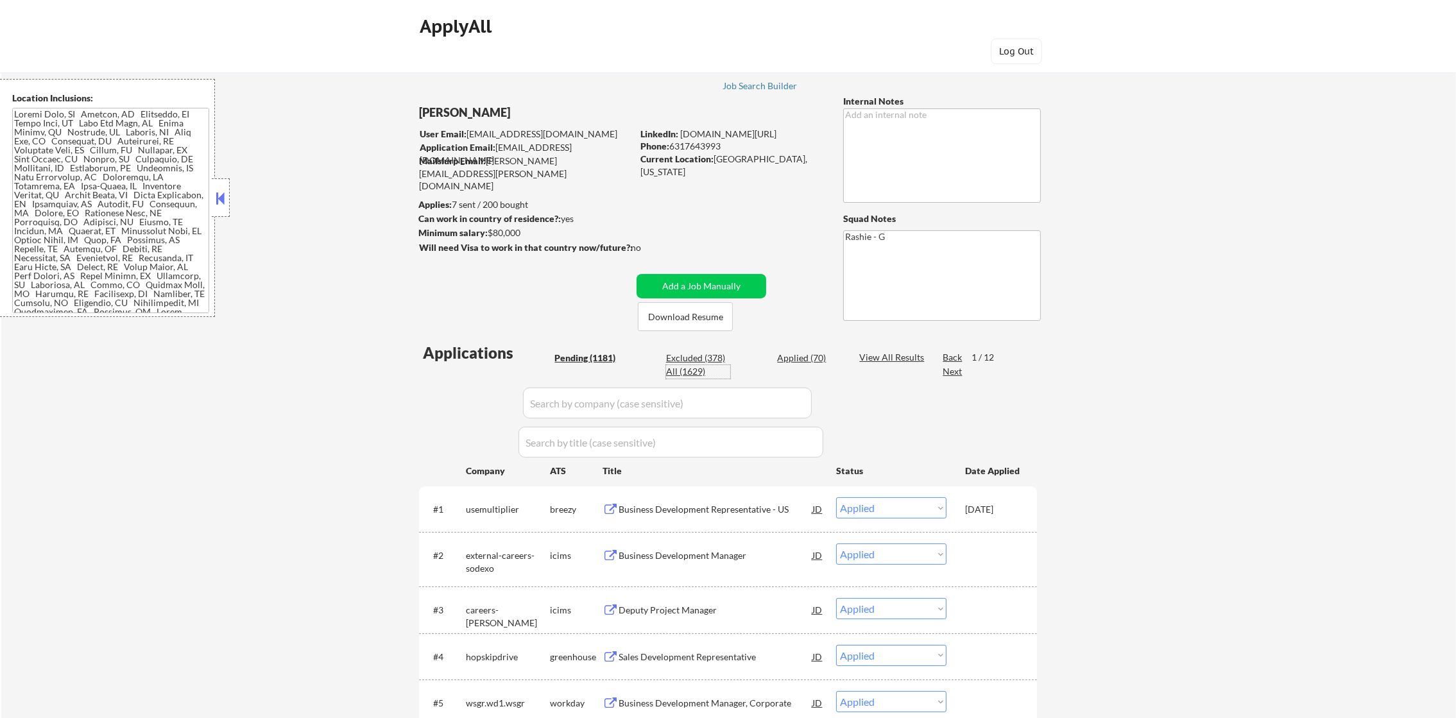
select select ""applied""
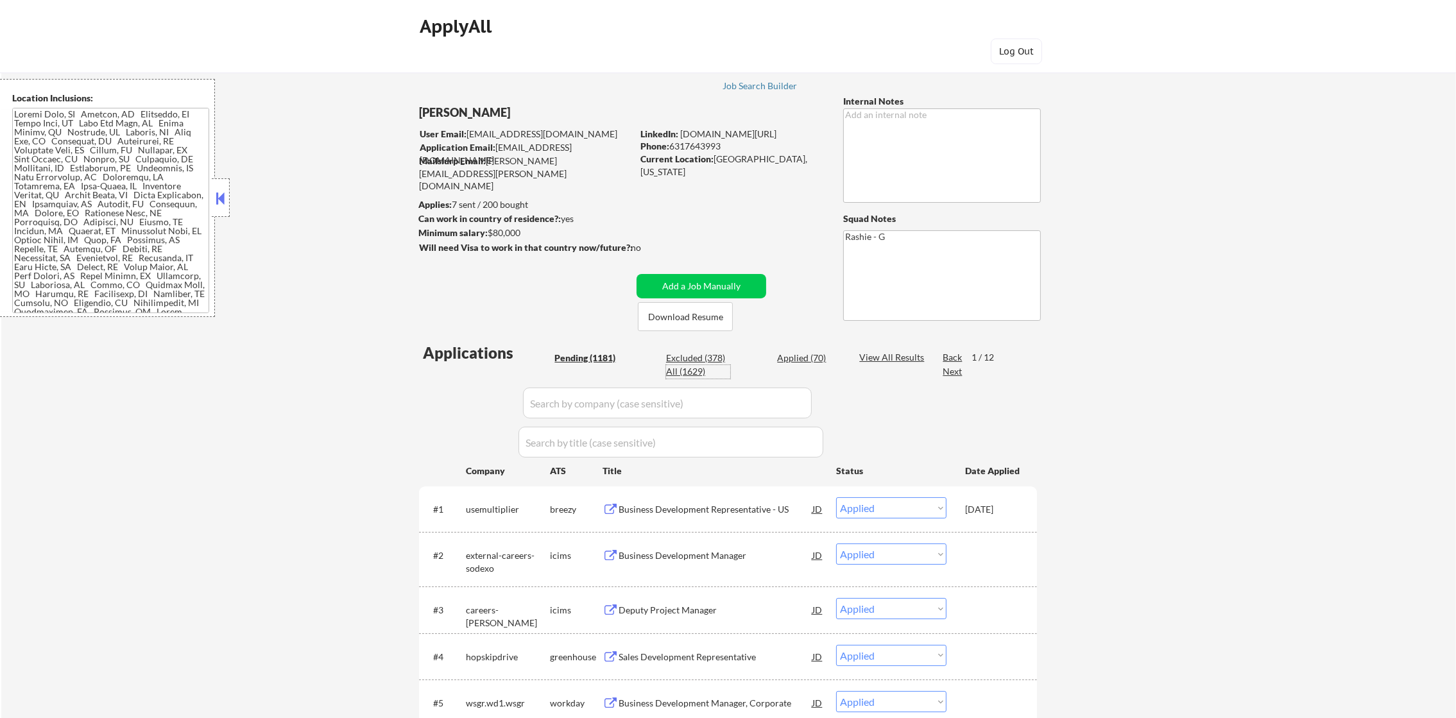
select select ""applied""
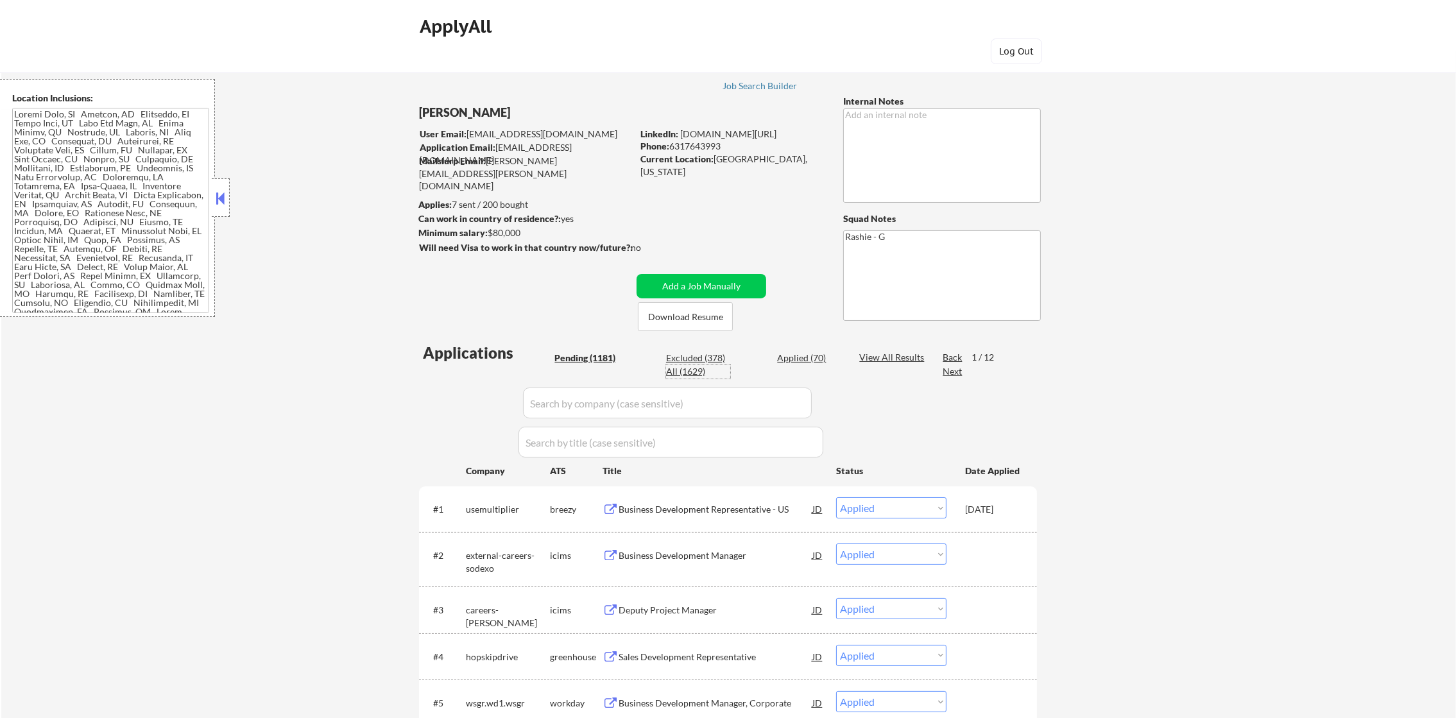
select select ""applied""
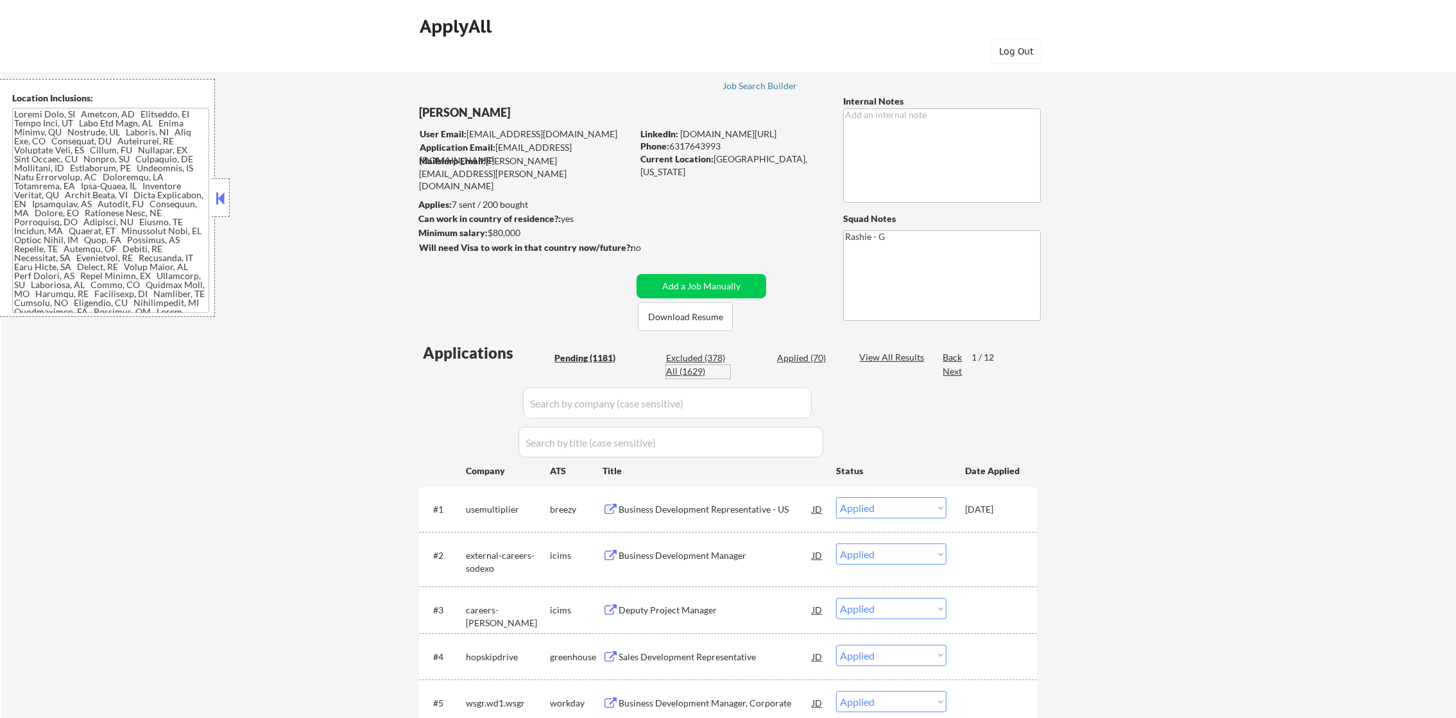
select select ""applied""
select select ""excluded__salary_""
select select ""excluded""
select select ""excluded__location_""
select select ""excluded__salary_""
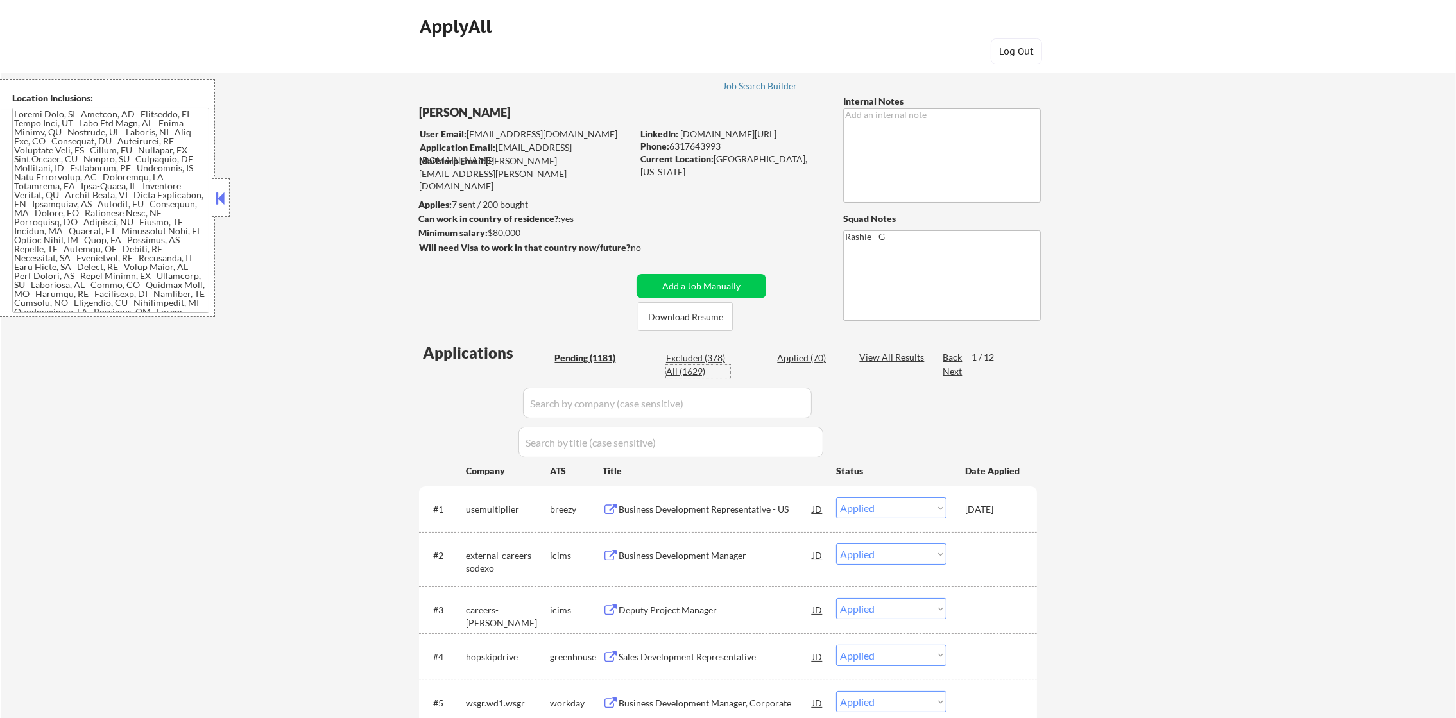
select select ""excluded__location_""
select select ""excluded""
select select ""excluded__location_""
select select ""excluded""
select select ""excluded__bad_match_""
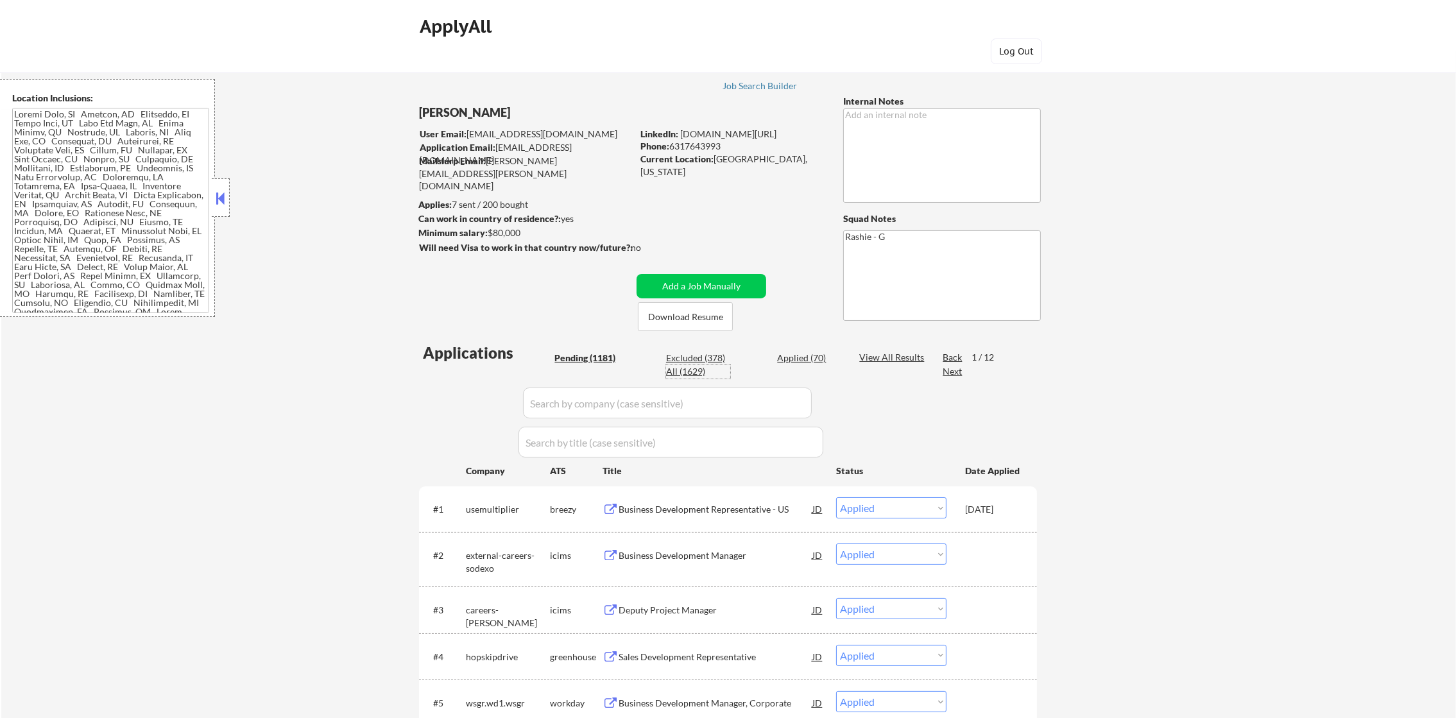
select select ""excluded__location_""
select select ""excluded__bad_match_""
select select ""excluded__expired_""
select select ""excluded__bad_match_""
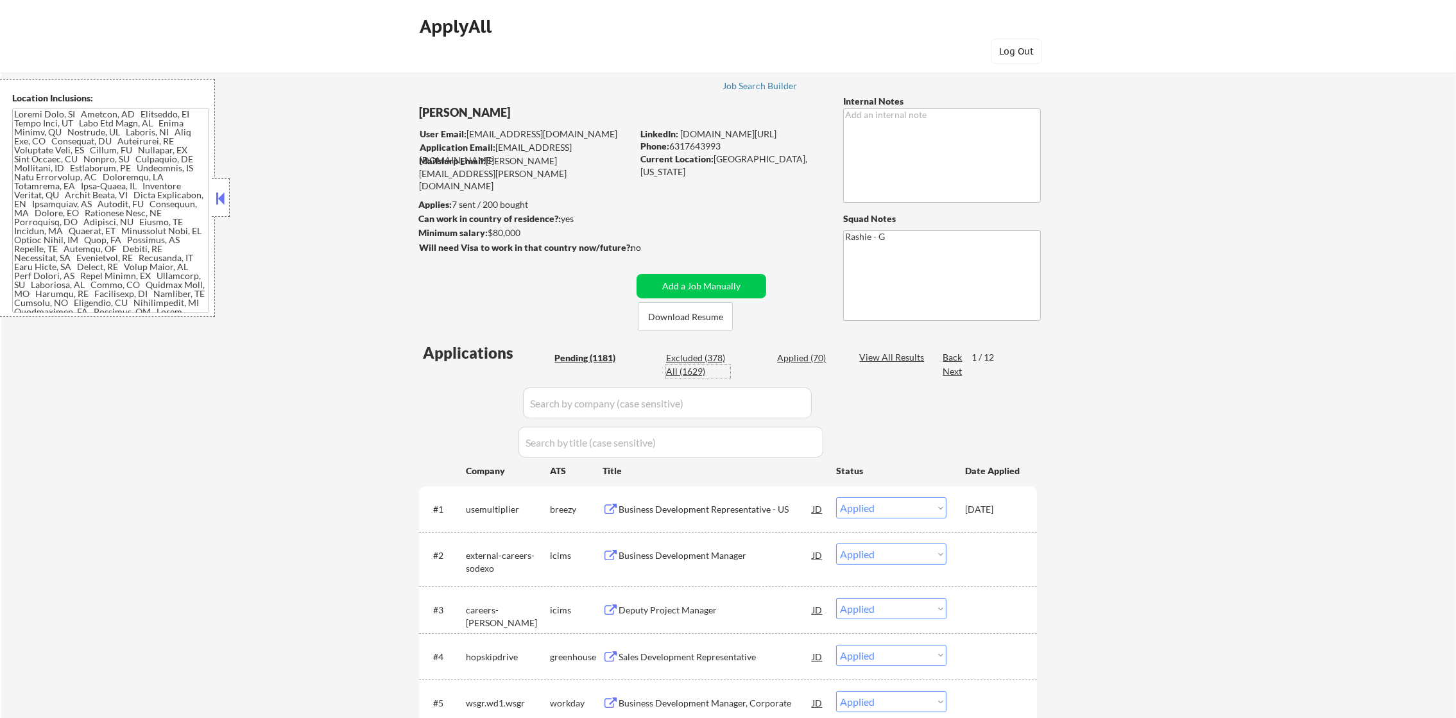
select select ""excluded__location_""
select select ""excluded__expired_""
select select ""excluded__location_""
select select ""excluded__expired_""
select select ""excluded__location_""
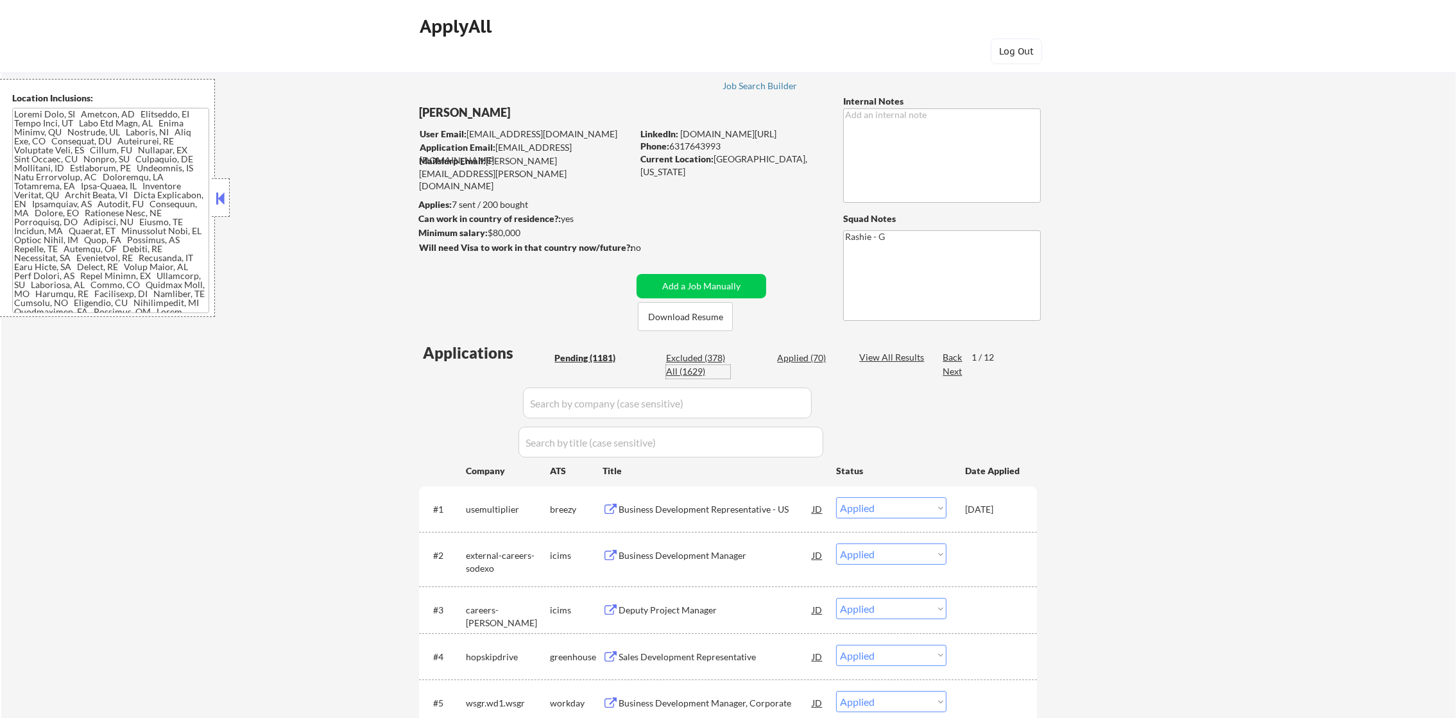
select select ""excluded__location_""
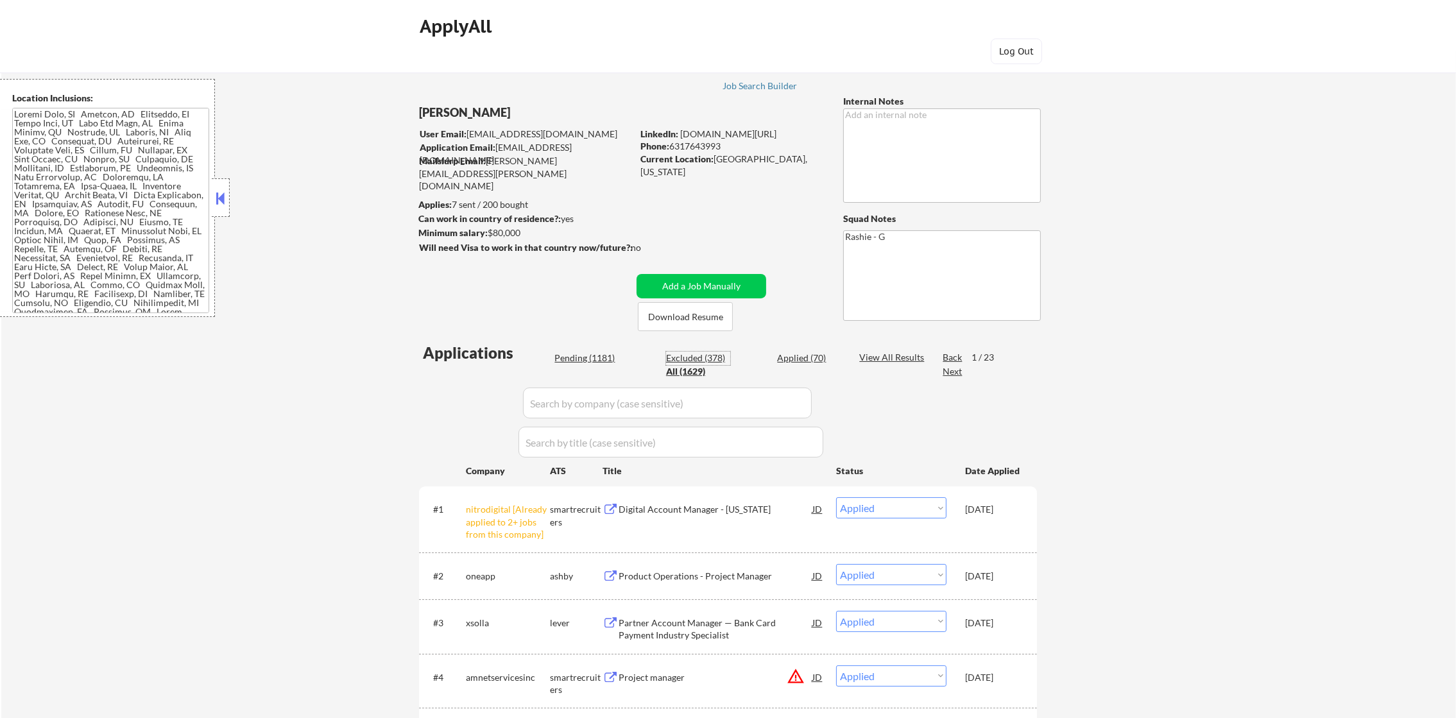
click at [684, 354] on div "Excluded (378)" at bounding box center [698, 358] width 64 height 13
select select ""excluded__salary_""
select select ""excluded""
select select ""excluded__location_""
select select ""excluded__salary_""
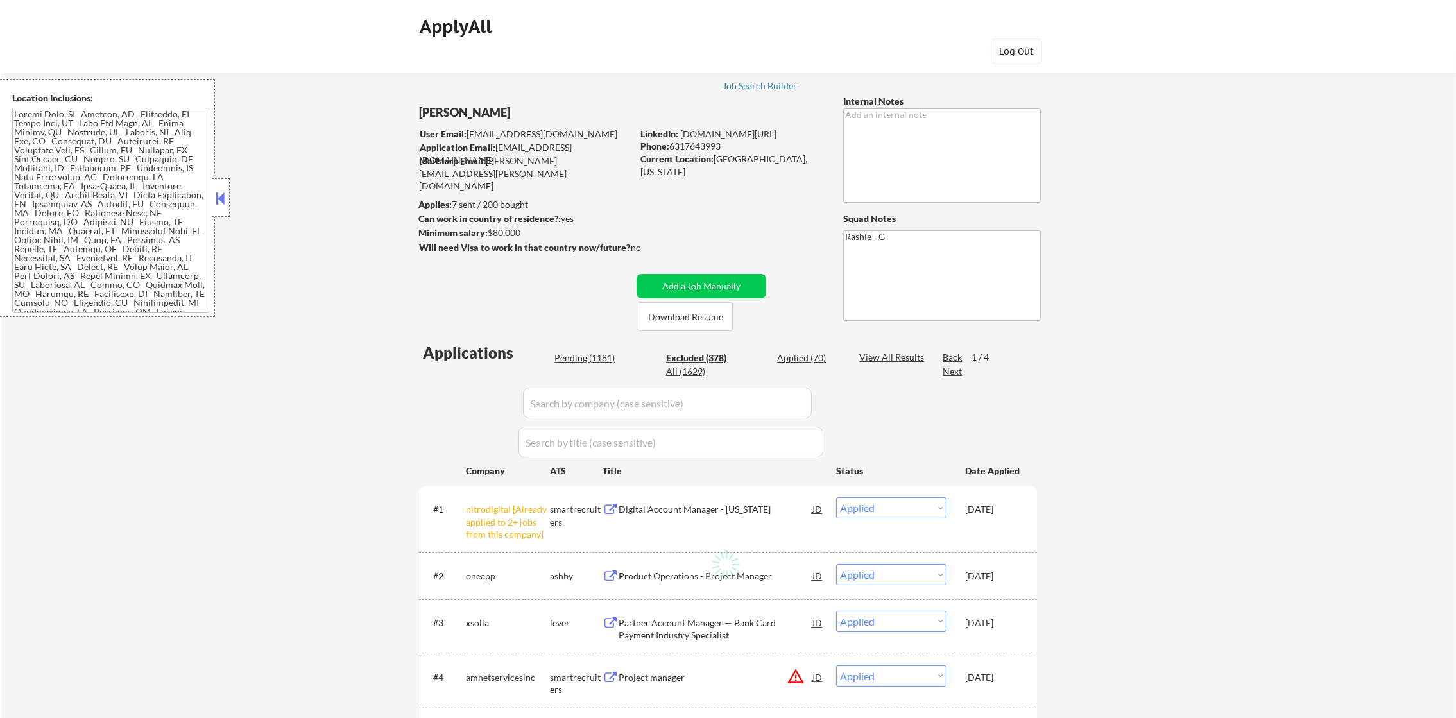
select select ""excluded__location_""
select select ""excluded""
select select ""excluded__location_""
select select ""excluded""
select select ""excluded__bad_match_""
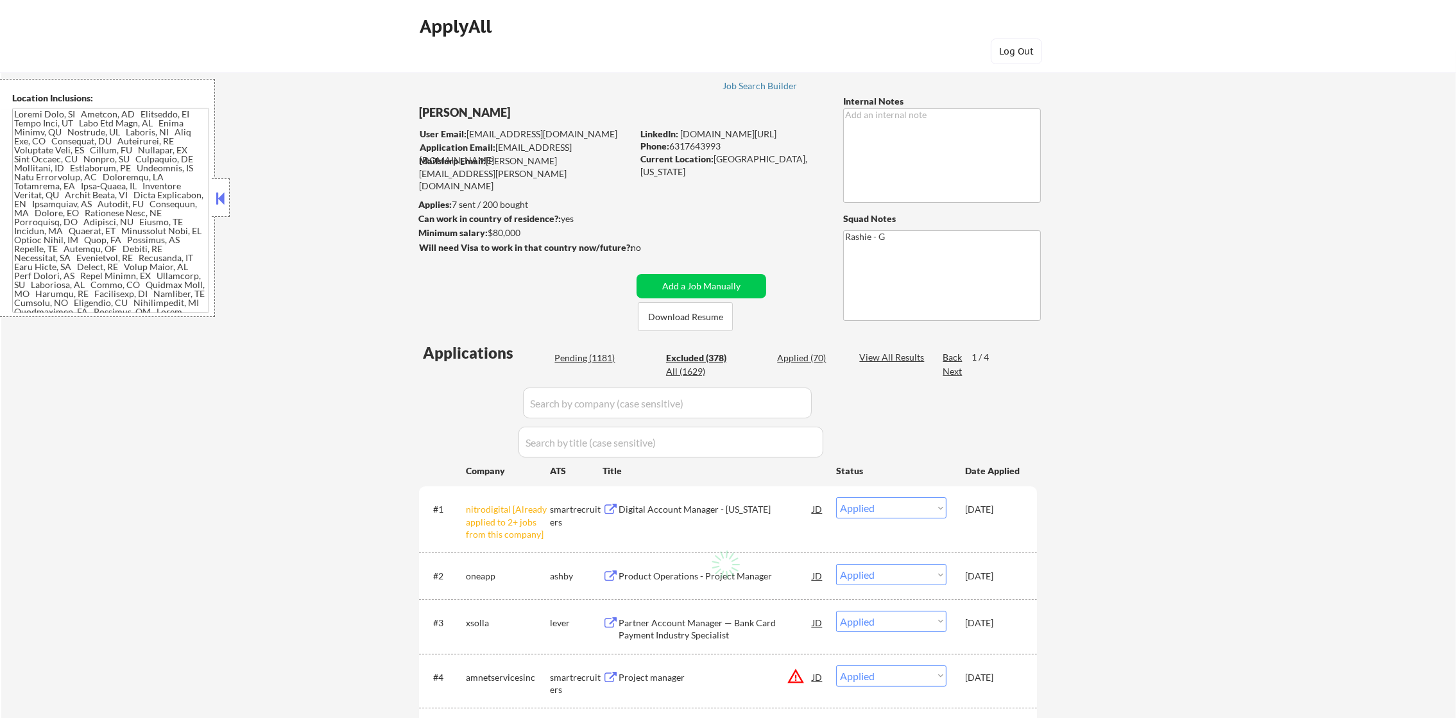
select select ""excluded__location_""
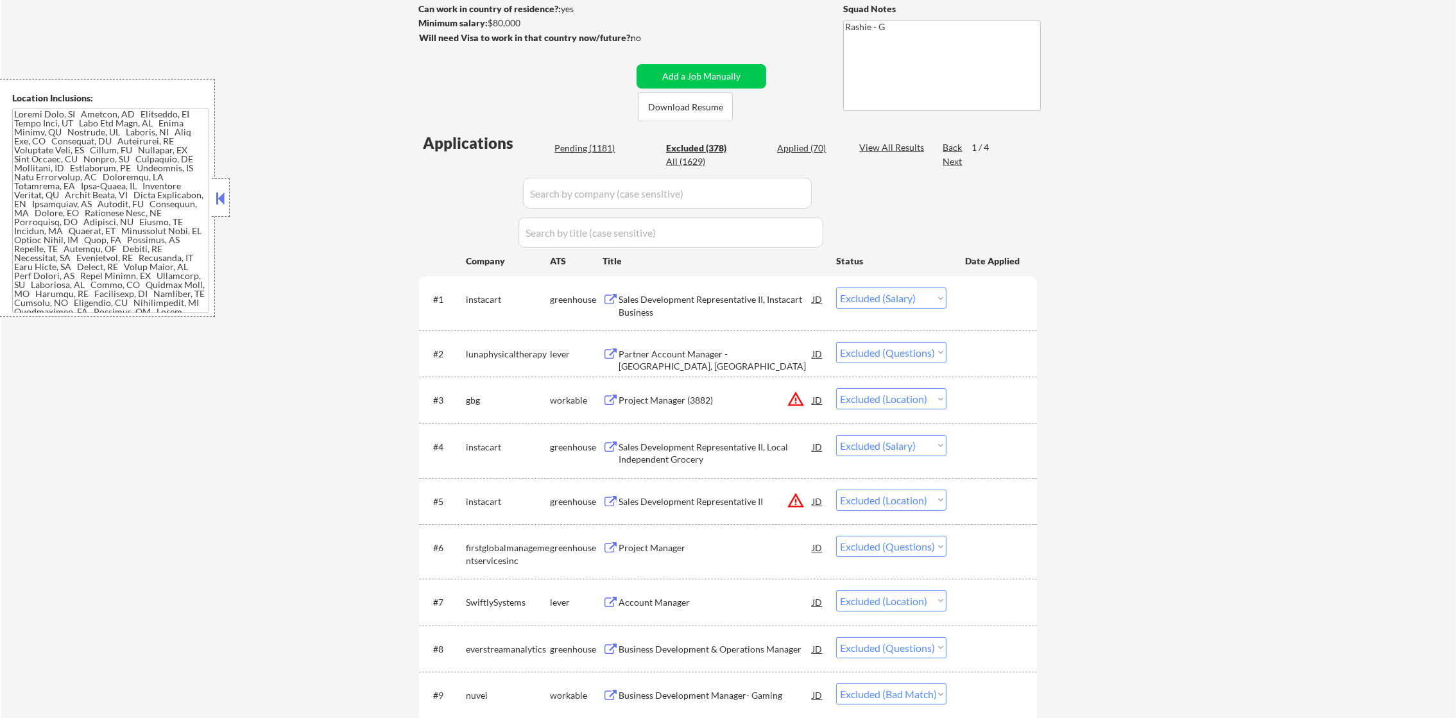
scroll to position [225, 0]
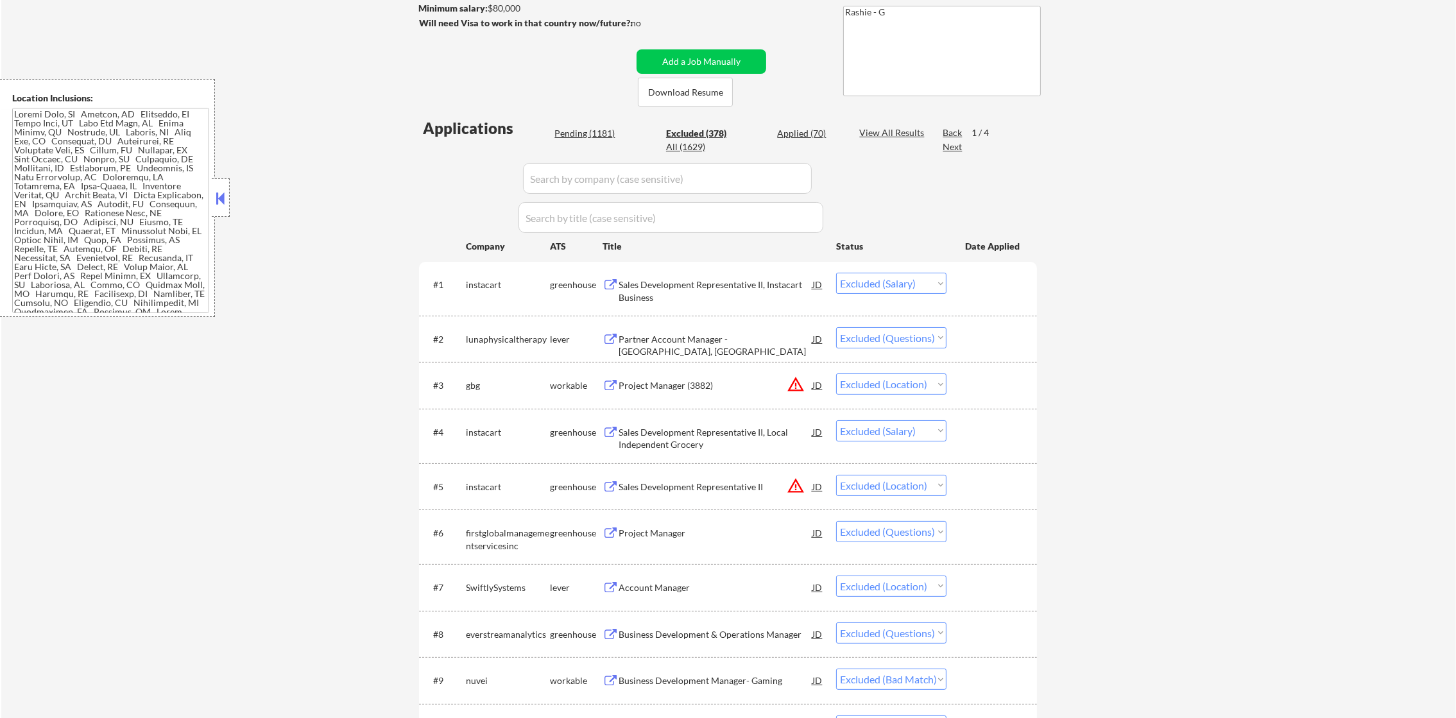
click at [688, 148] on div "All (1629)" at bounding box center [698, 147] width 64 height 13
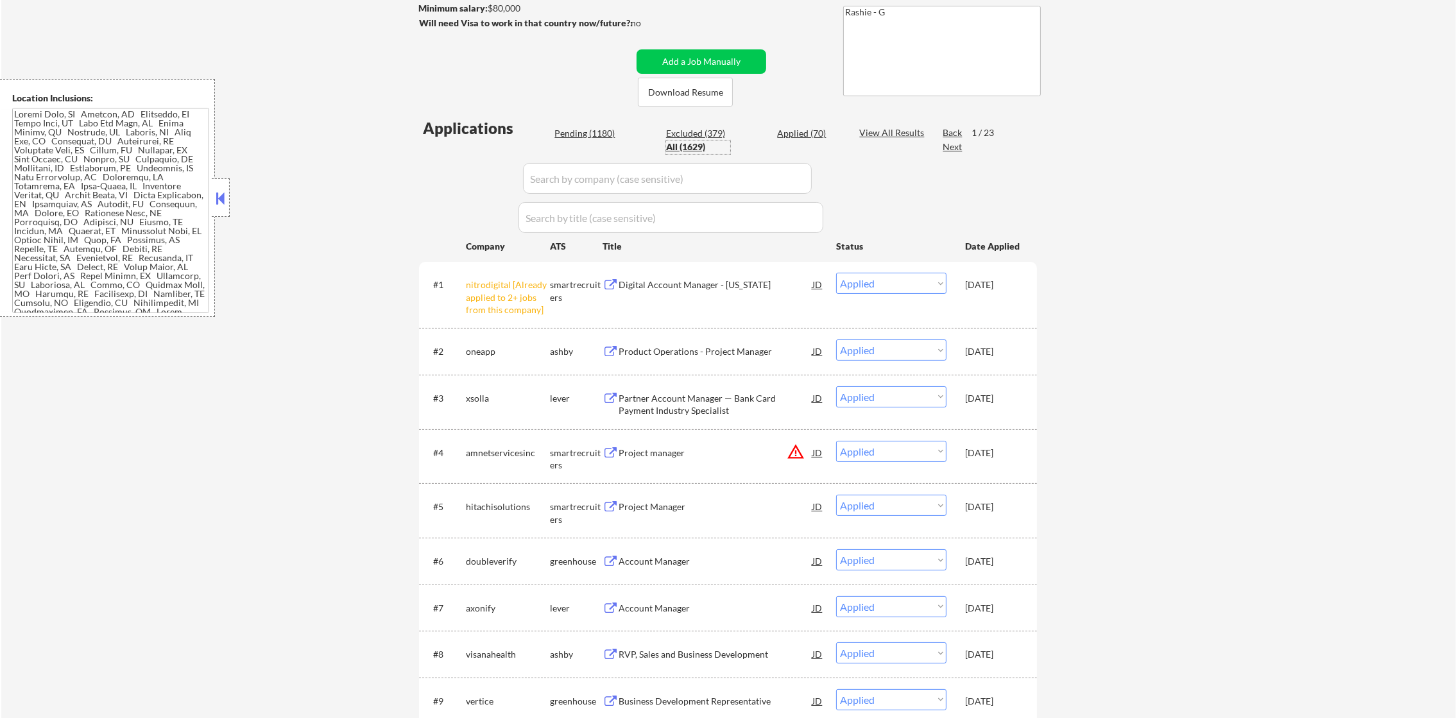
click at [582, 177] on input "input" at bounding box center [667, 178] width 289 height 31
paste input "abnormalsecurity"
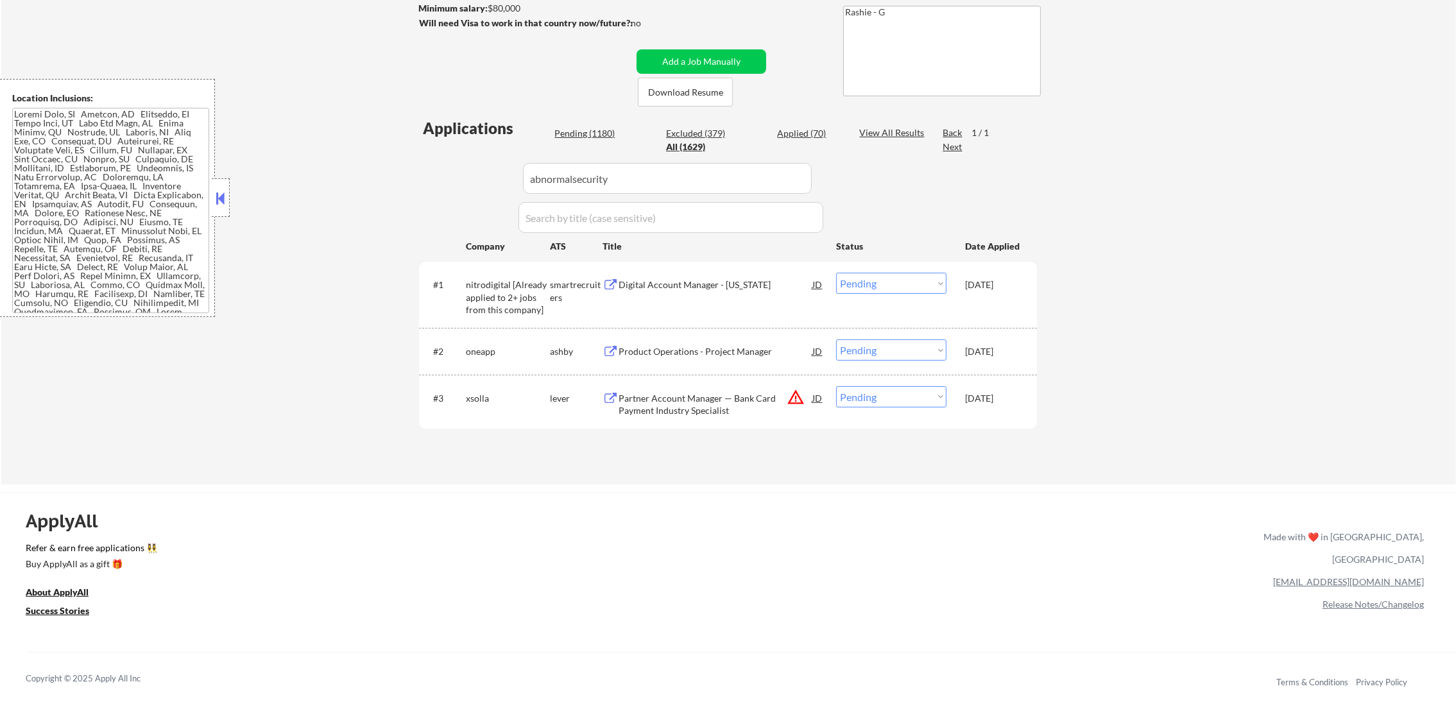
scroll to position [321, 0]
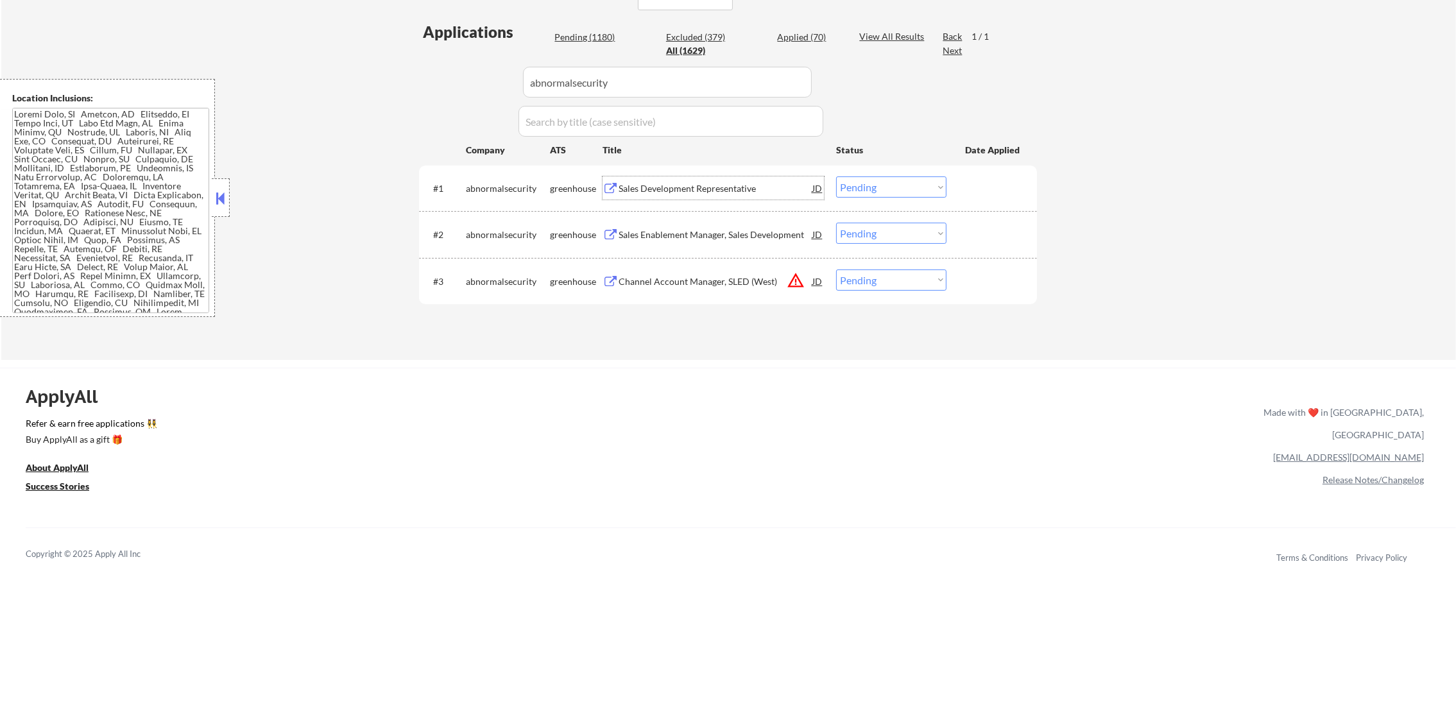
click at [644, 189] on div "Sales Development Representative" at bounding box center [716, 188] width 194 height 13
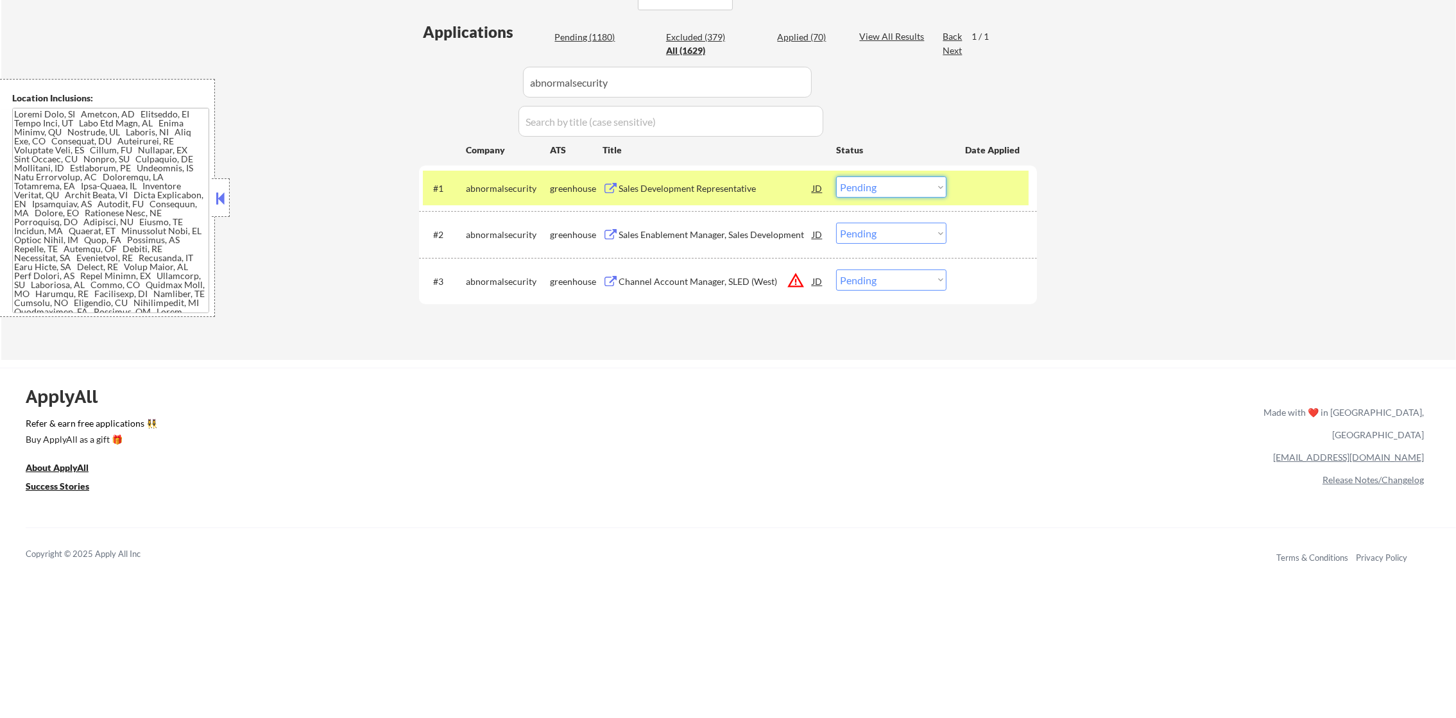
click at [898, 184] on select "Choose an option... Pending Applied Excluded (Questions) Excluded (Expired) Exc…" at bounding box center [891, 186] width 110 height 21
click at [836, 176] on select "Choose an option... Pending Applied Excluded (Questions) Excluded (Expired) Exc…" at bounding box center [891, 186] width 110 height 21
click at [529, 192] on div "abnormalsecurity" at bounding box center [508, 188] width 84 height 13
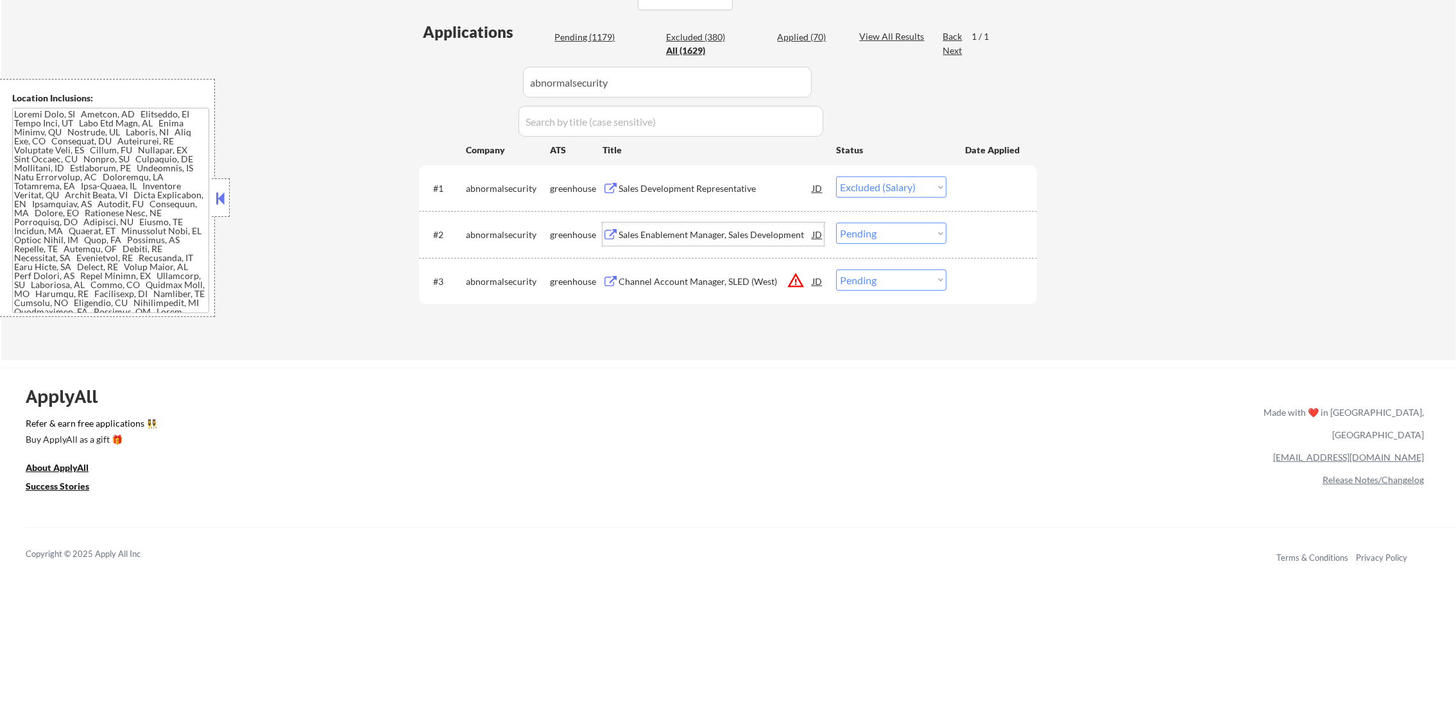
click at [650, 234] on div "Sales Enablement Manager, Sales Development" at bounding box center [716, 234] width 194 height 13
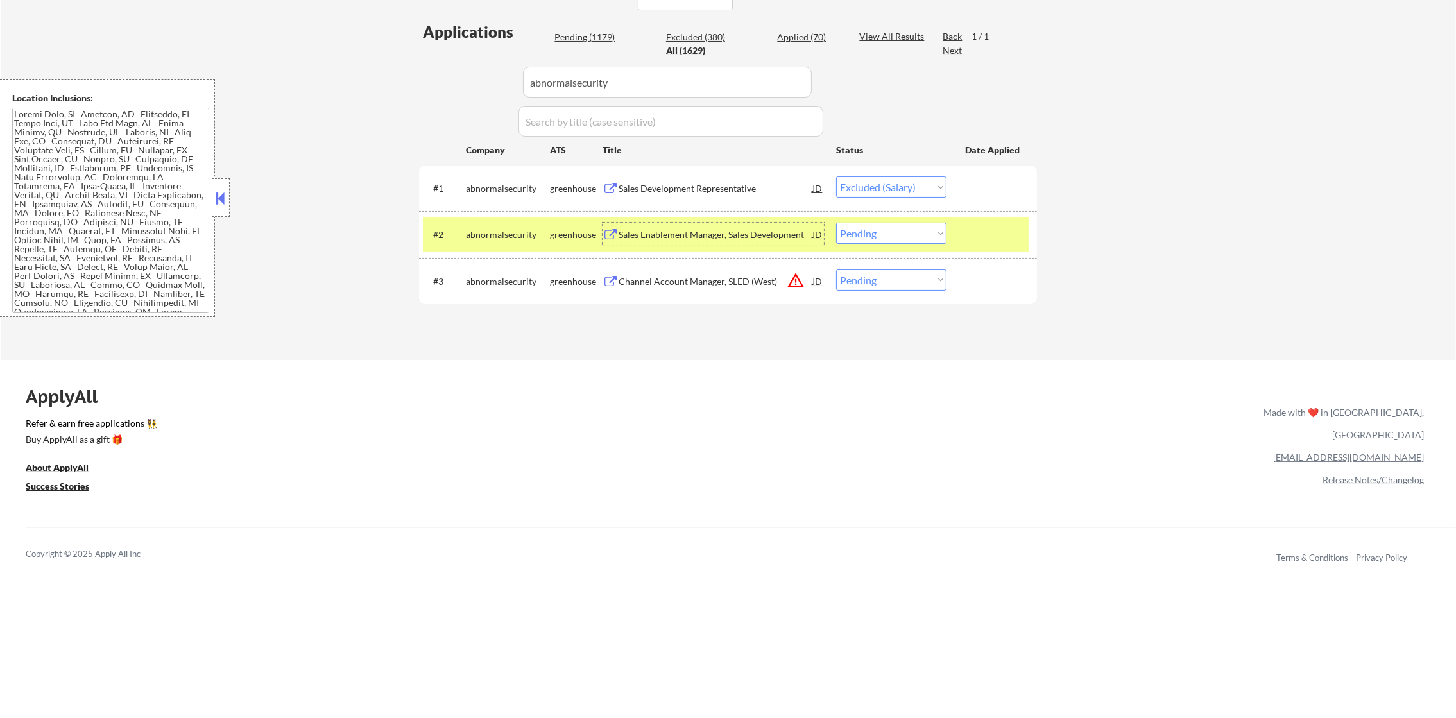
click at [890, 247] on div "#2 abnormalsecurity greenhouse Sales Enablement Manager, Sales Development JD C…" at bounding box center [726, 234] width 606 height 35
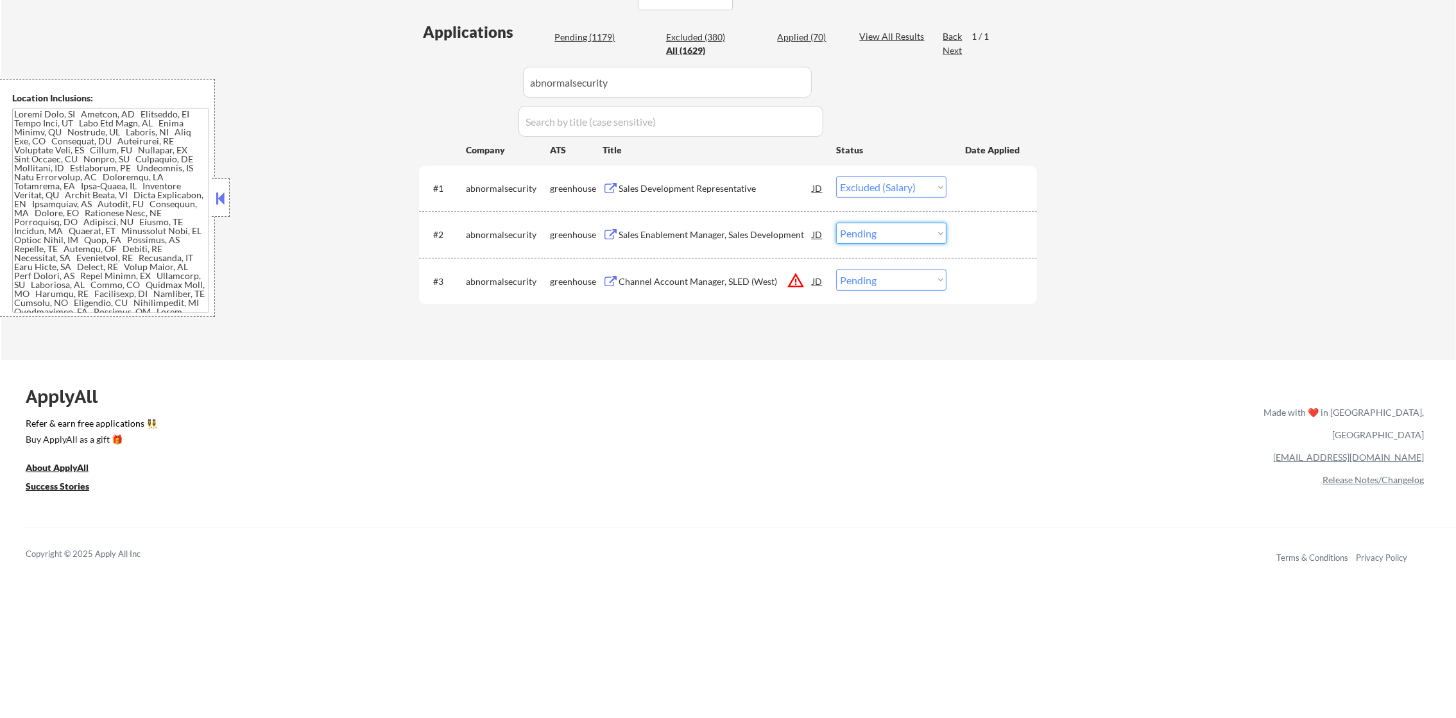
click at [892, 237] on select "Choose an option... Pending Applied Excluded (Questions) Excluded (Expired) Exc…" at bounding box center [891, 233] width 110 height 21
click at [836, 223] on select "Choose an option... Pending Applied Excluded (Questions) Excluded (Expired) Exc…" at bounding box center [891, 233] width 110 height 21
click at [799, 276] on button "warning_amber" at bounding box center [796, 280] width 18 height 18
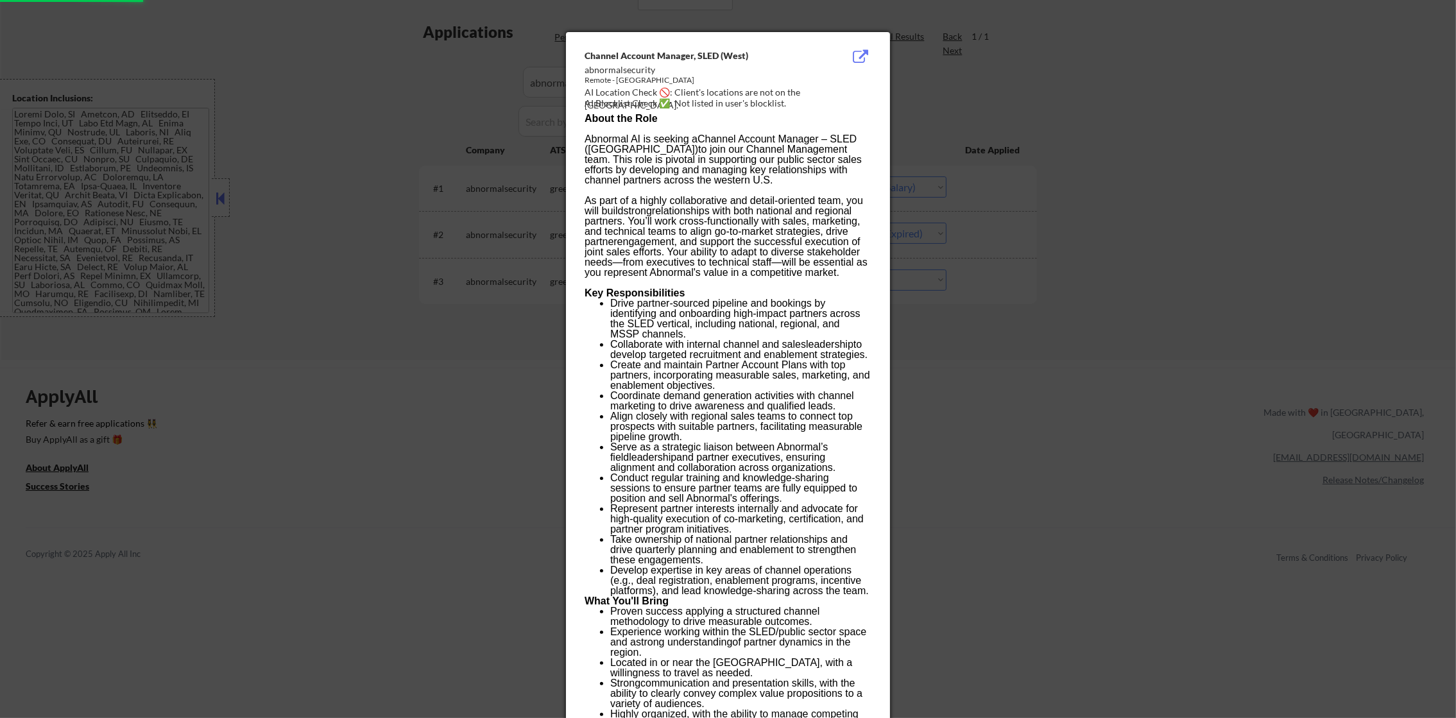
click at [878, 318] on div "Channel Account Manager, SLED (West) abnormalsecurity Remote - [GEOGRAPHIC_DATA…" at bounding box center [728, 510] width 324 height 957
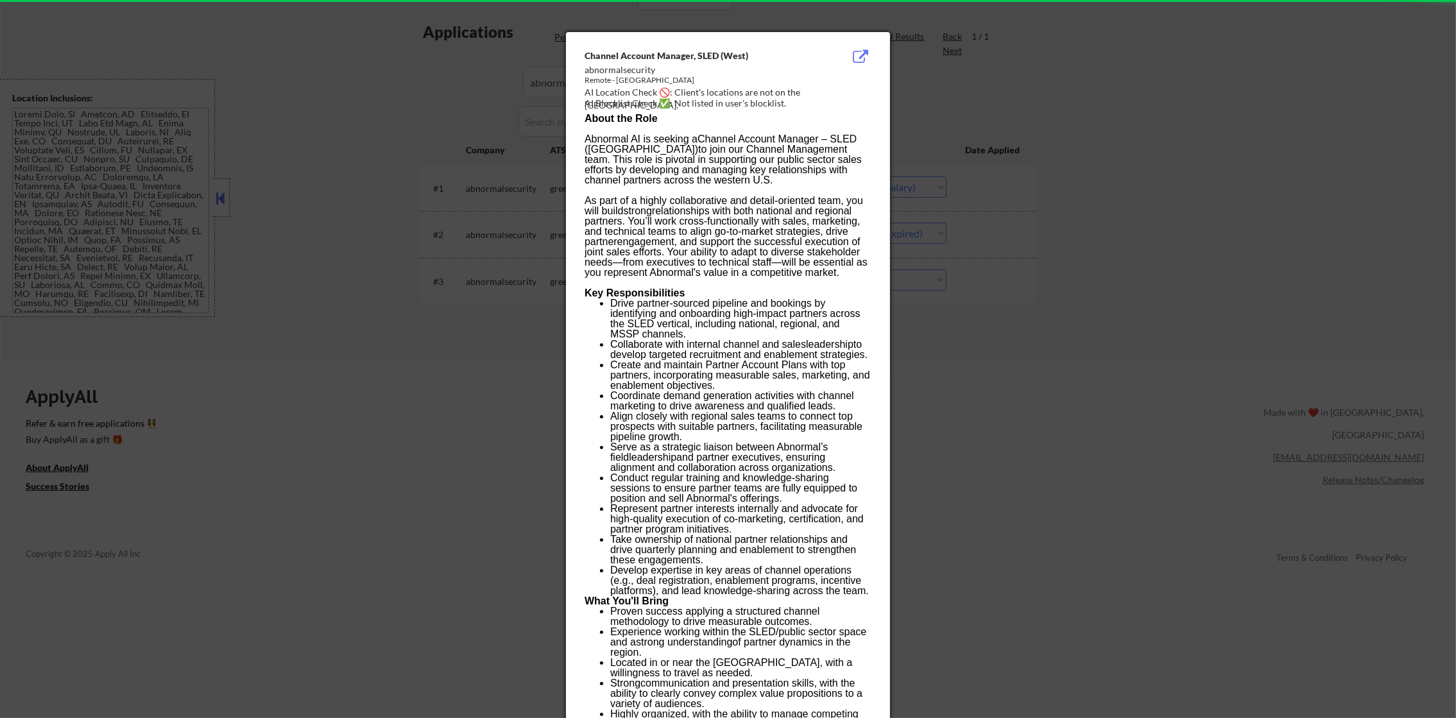
click at [938, 227] on div at bounding box center [728, 359] width 1456 height 718
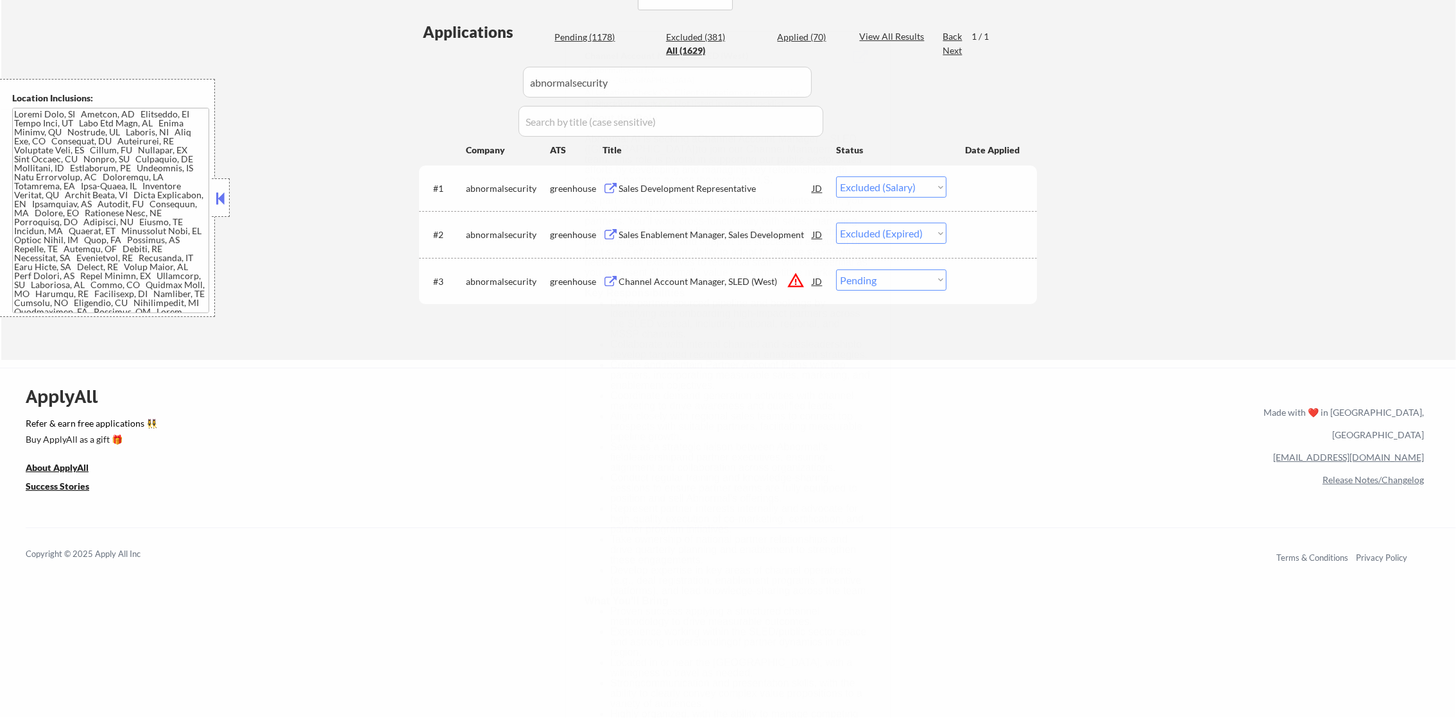
click at [896, 286] on select "Choose an option... Pending Applied Excluded (Questions) Excluded (Expired) Exc…" at bounding box center [891, 279] width 110 height 21
click at [836, 269] on select "Choose an option... Pending Applied Excluded (Questions) Excluded (Expired) Exc…" at bounding box center [891, 279] width 110 height 21
drag, startPoint x: 636, startPoint y: 68, endPoint x: 406, endPoint y: 65, distance: 229.7
click at [406, 65] on div "← Return to /applysquad Mailslurp Inbox Job Search Builder [PERSON_NAME] User E…" at bounding box center [728, 45] width 1455 height 629
paste input "wearenoble"
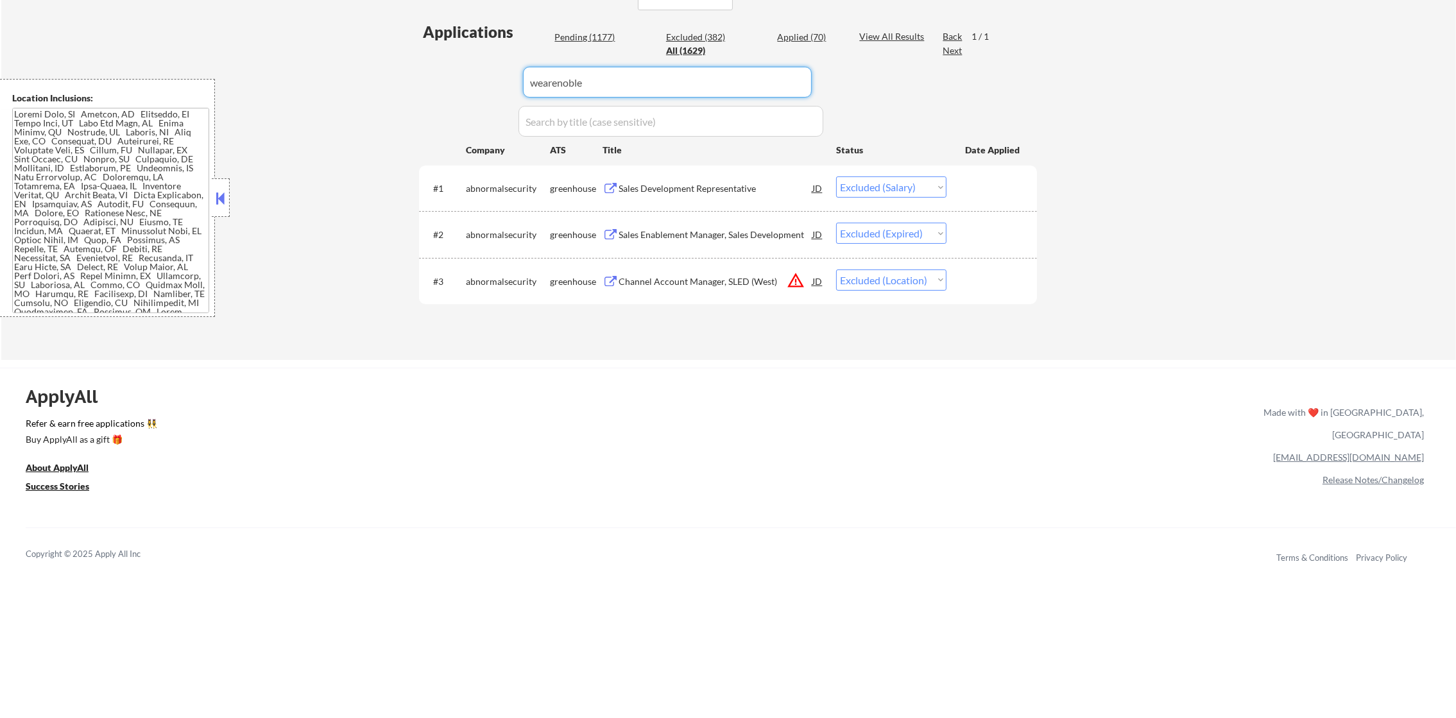
click at [406, 65] on div "← Return to /applysquad Mailslurp Inbox Job Search Builder [PERSON_NAME] User E…" at bounding box center [728, 45] width 1455 height 629
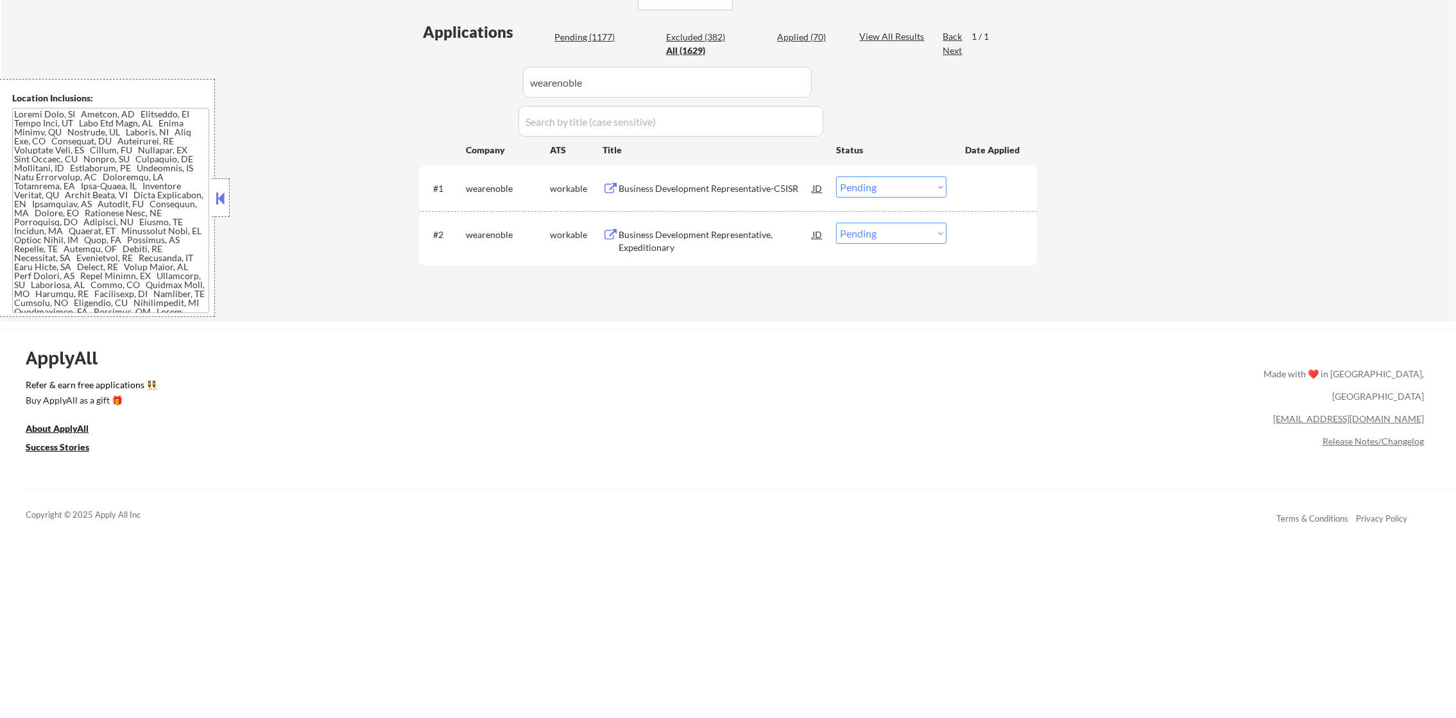
click at [687, 190] on div "Business Development Representative-C5ISR" at bounding box center [716, 188] width 194 height 13
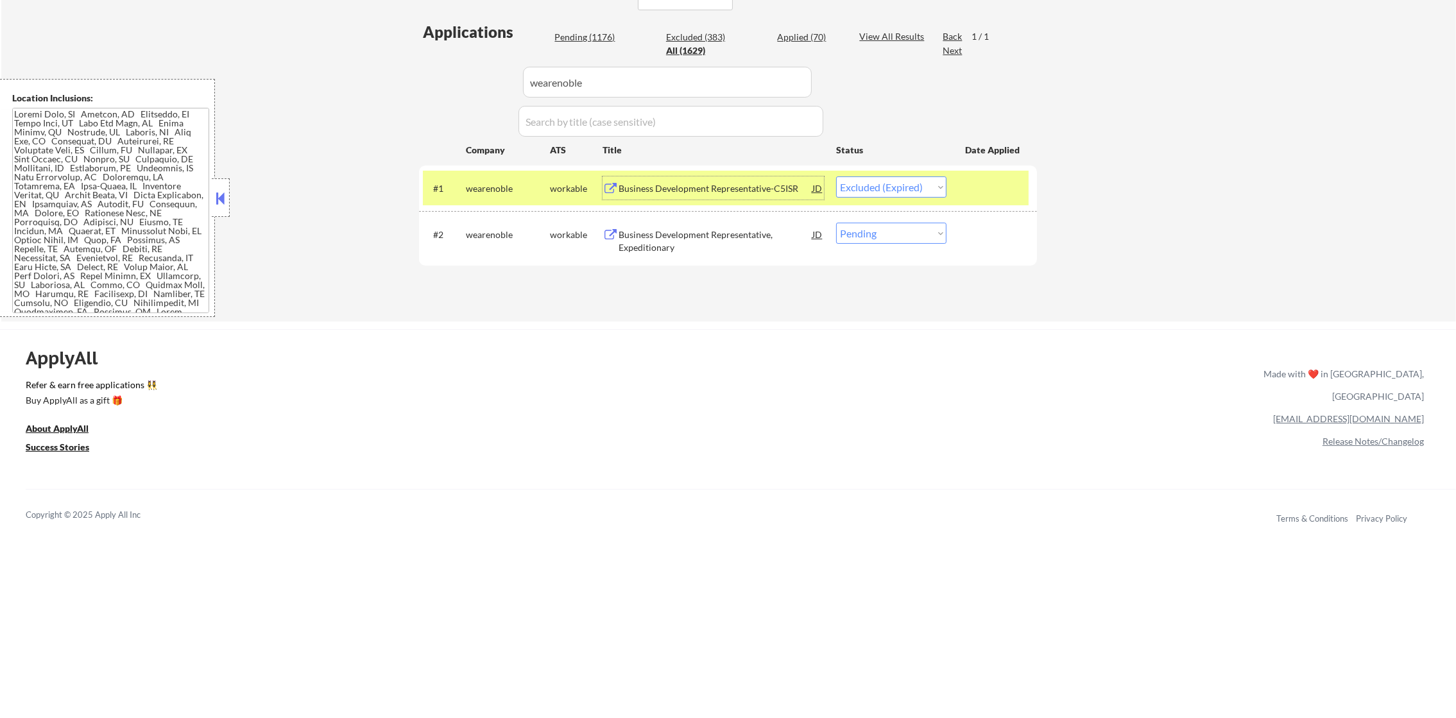
paste input "afficiency"
drag, startPoint x: 632, startPoint y: 72, endPoint x: 427, endPoint y: 80, distance: 205.5
click at [430, 78] on div "Applications Pending (1176) Excluded (383) Applied (70) All (1629) View All Res…" at bounding box center [728, 159] width 618 height 276
click at [425, 81] on div "Applications Pending (1176) Excluded (383) Applied (70) All (1629) View All Res…" at bounding box center [728, 159] width 618 height 276
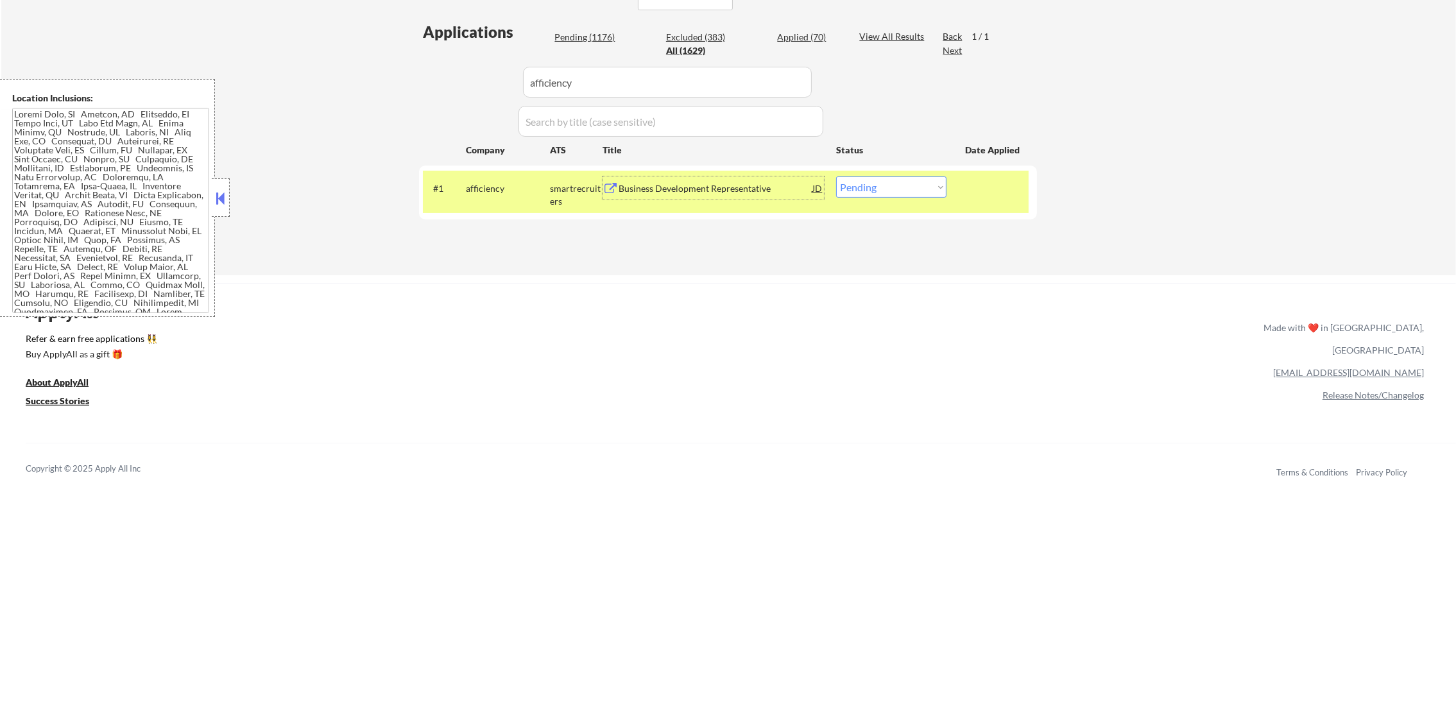
click at [719, 189] on div "Business Development Representative" at bounding box center [716, 188] width 194 height 13
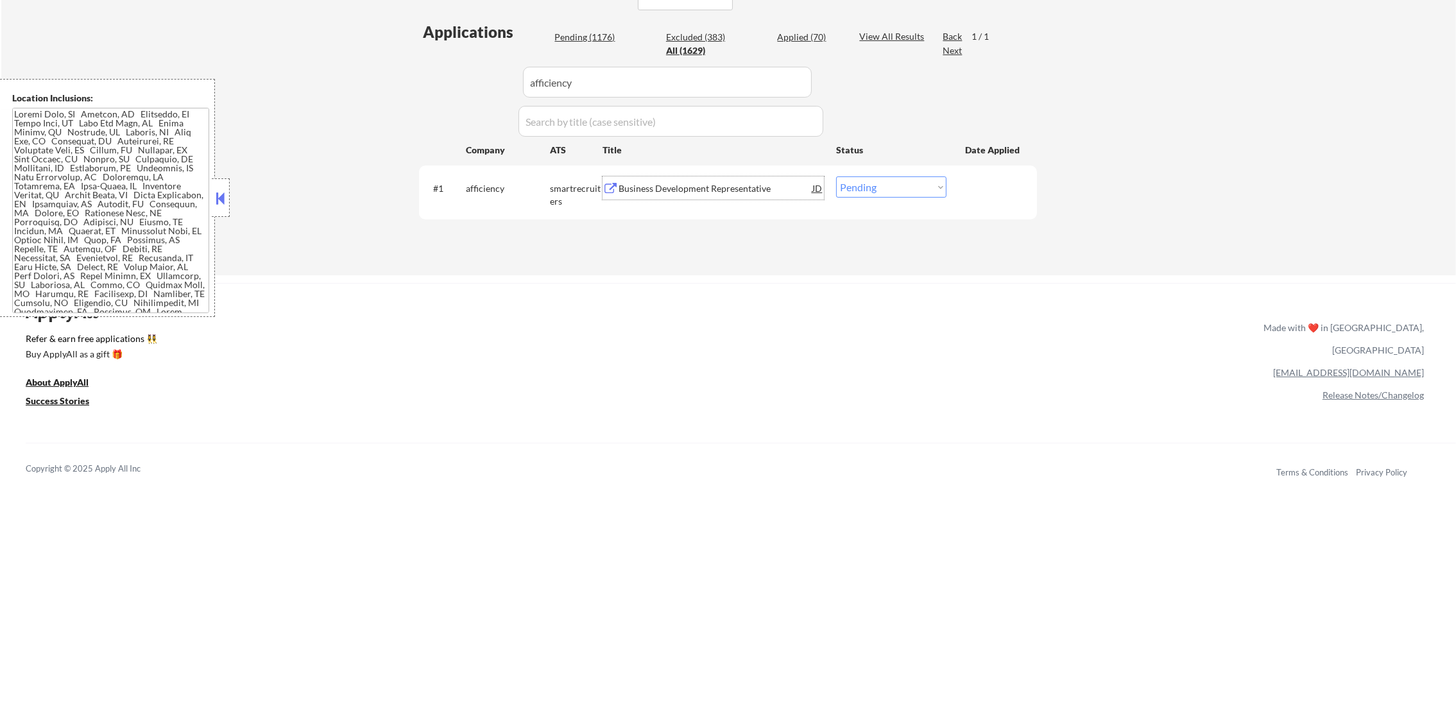
click at [912, 189] on select "Choose an option... Pending Applied Excluded (Questions) Excluded (Expired) Exc…" at bounding box center [891, 186] width 110 height 21
click at [836, 176] on select "Choose an option... Pending Applied Excluded (Questions) Excluded (Expired) Exc…" at bounding box center [891, 186] width 110 height 21
drag, startPoint x: 567, startPoint y: 66, endPoint x: 473, endPoint y: 69, distance: 93.7
click at [473, 69] on div "Applications Pending (1175) Excluded (384) Applied (70) All (1629) View All Res…" at bounding box center [728, 136] width 618 height 230
paste input "[PERSON_NAME]"
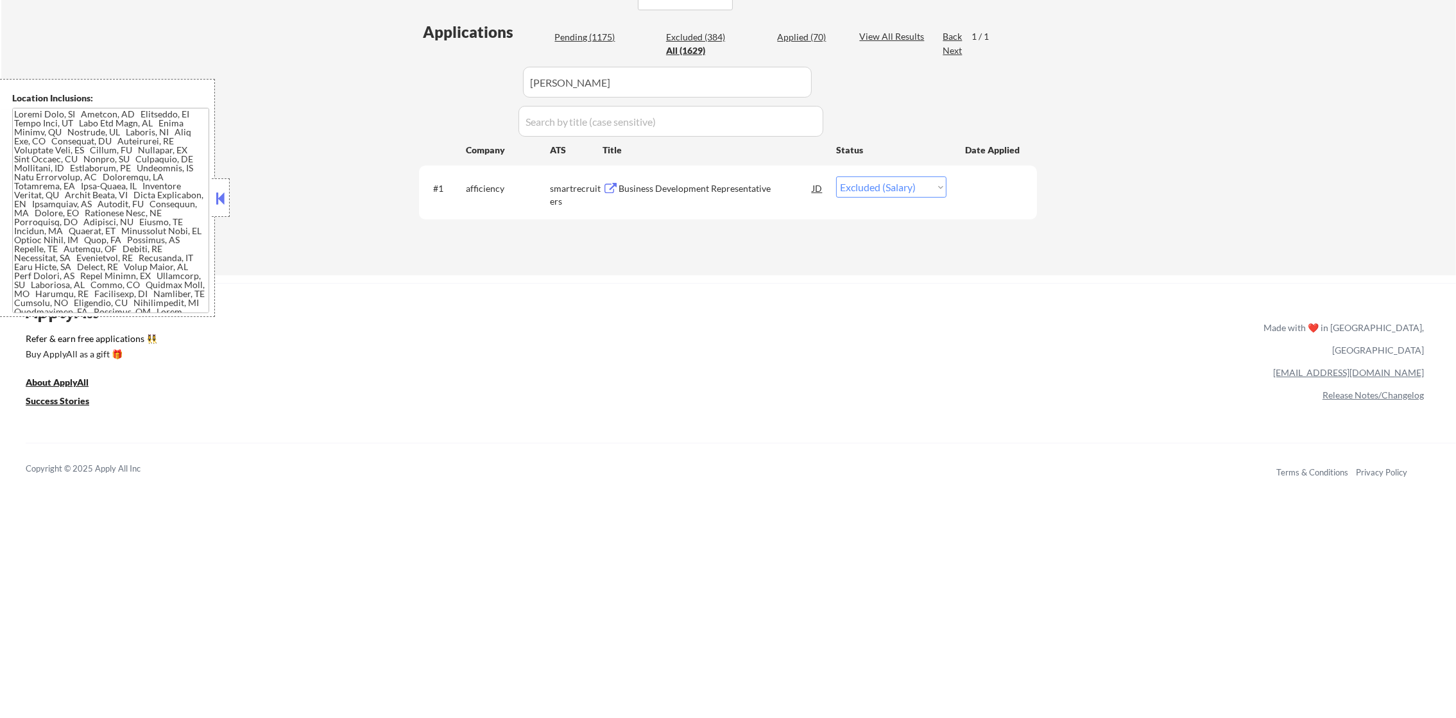
drag, startPoint x: 607, startPoint y: 74, endPoint x: 402, endPoint y: 81, distance: 204.8
click at [403, 81] on div "← Return to /applysquad Mailslurp Inbox Job Search Builder [PERSON_NAME] User E…" at bounding box center [728, 3] width 1455 height 545
click at [402, 81] on div "← Return to /applysquad Mailslurp Inbox Job Search Builder [PERSON_NAME] User E…" at bounding box center [728, 3] width 1455 height 545
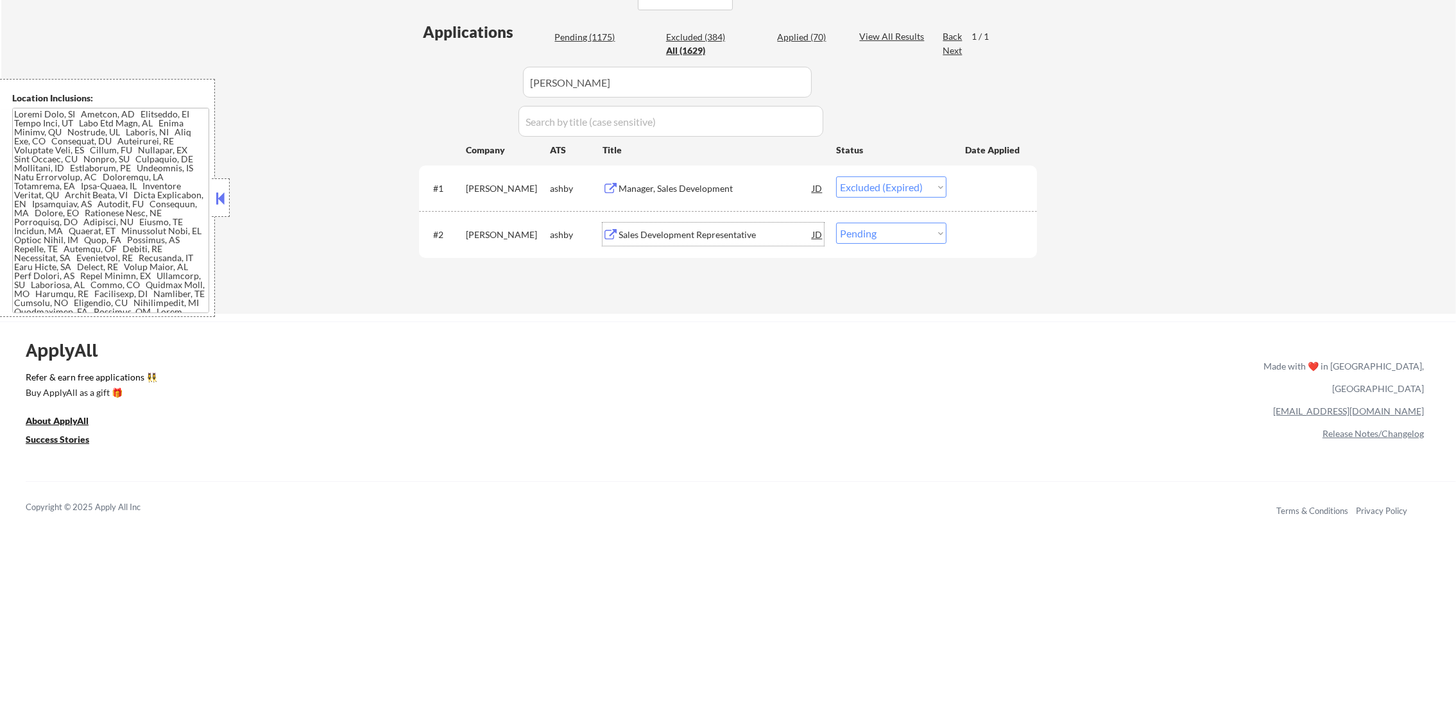
click at [681, 239] on div "Sales Development Representative" at bounding box center [716, 234] width 194 height 13
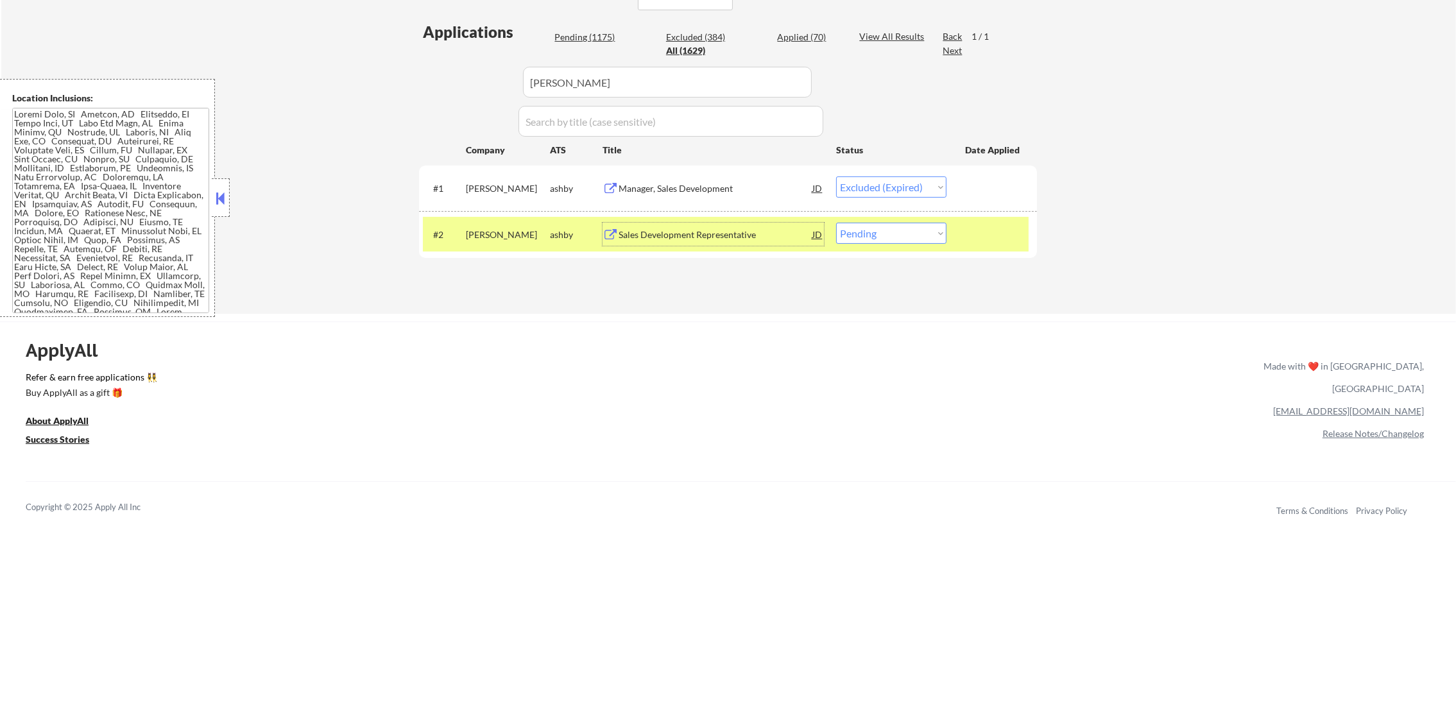
drag, startPoint x: 860, startPoint y: 232, endPoint x: 861, endPoint y: 245, distance: 12.8
click at [860, 234] on select "Choose an option... Pending Applied Excluded (Questions) Excluded (Expired) Exc…" at bounding box center [891, 233] width 110 height 21
click at [836, 223] on select "Choose an option... Pending Applied Excluded (Questions) Excluded (Expired) Exc…" at bounding box center [891, 233] width 110 height 21
click at [523, 231] on div "[PERSON_NAME]" at bounding box center [508, 234] width 84 height 13
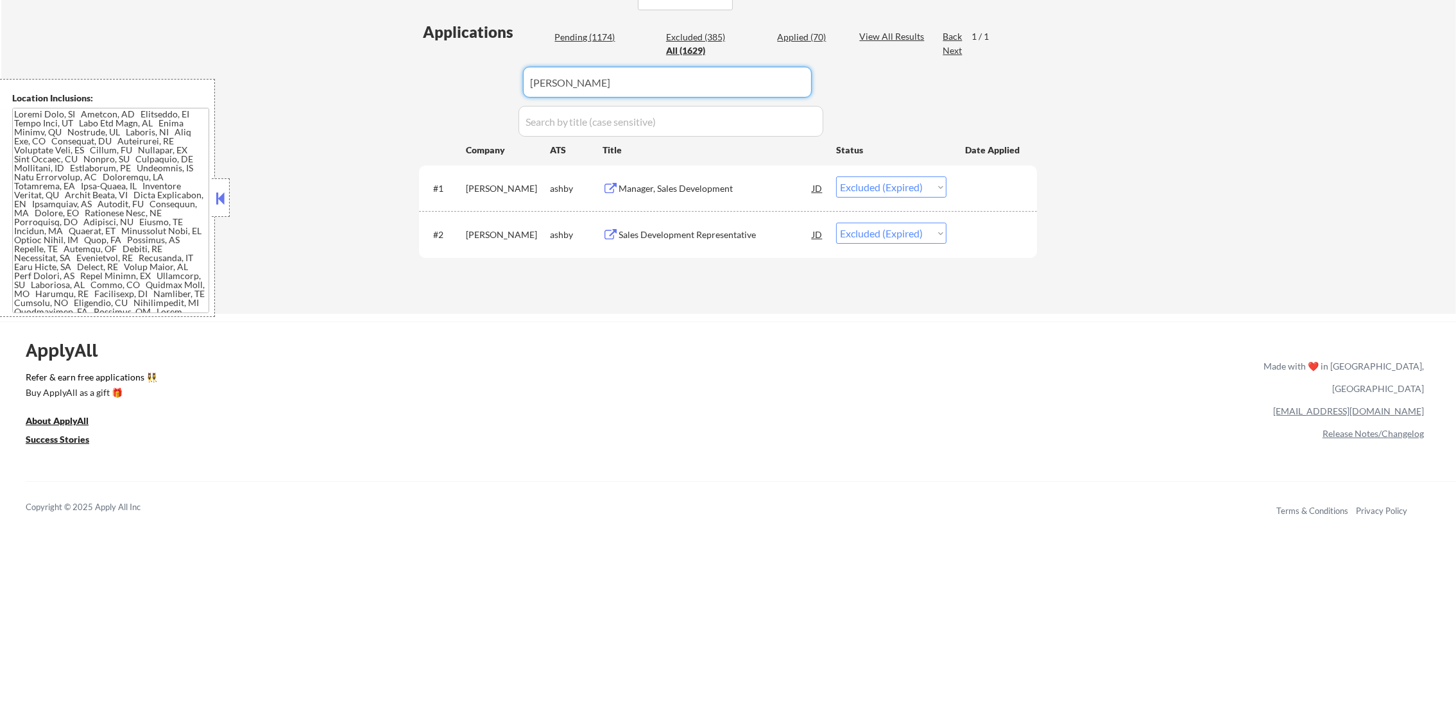
drag, startPoint x: 609, startPoint y: 85, endPoint x: 460, endPoint y: 85, distance: 148.9
click at [460, 85] on div "Applications Pending (1174) Excluded (385) Applied (70) All (1629) View All Res…" at bounding box center [728, 155] width 618 height 268
paste input "scalable"
click at [460, 85] on div "Applications Pending (1174) Excluded (385) Applied (70) All (1629) View All Res…" at bounding box center [728, 155] width 618 height 268
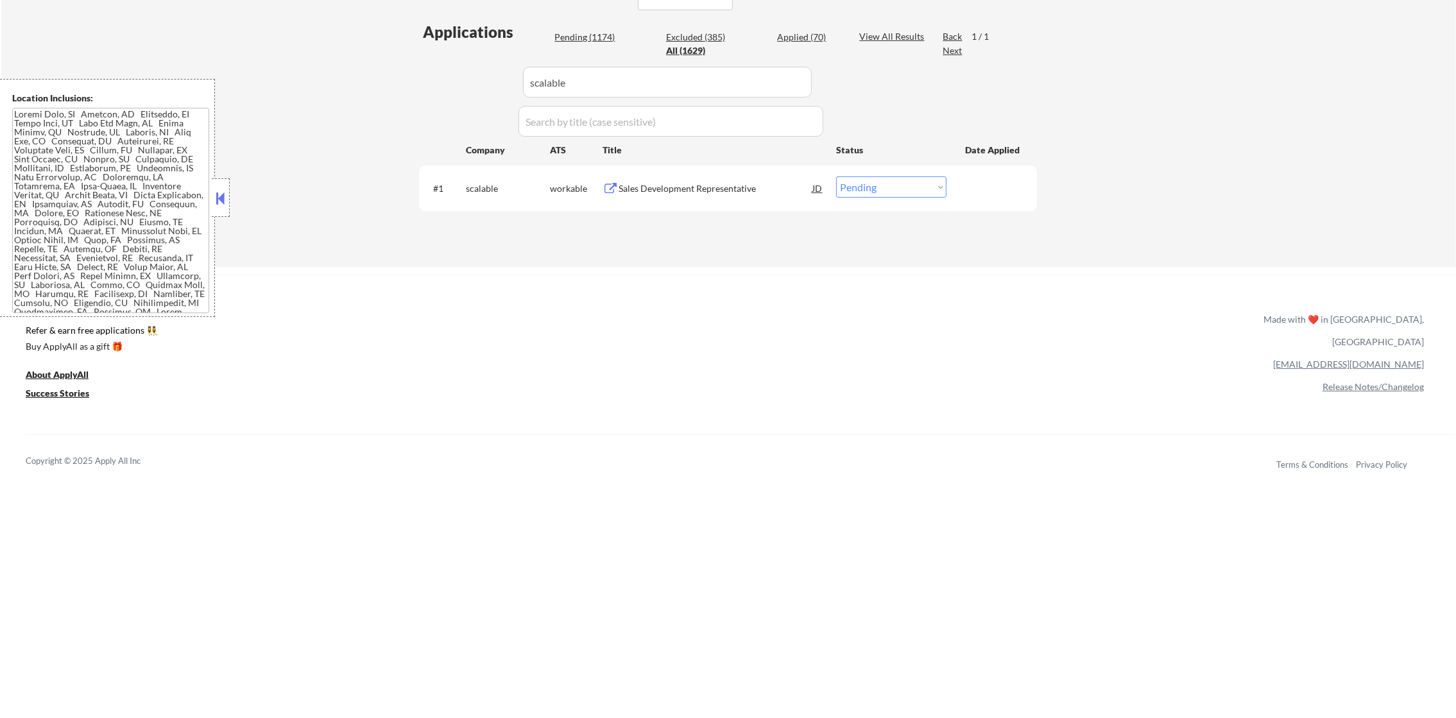
click at [712, 189] on div "Sales Development Representative" at bounding box center [716, 188] width 194 height 13
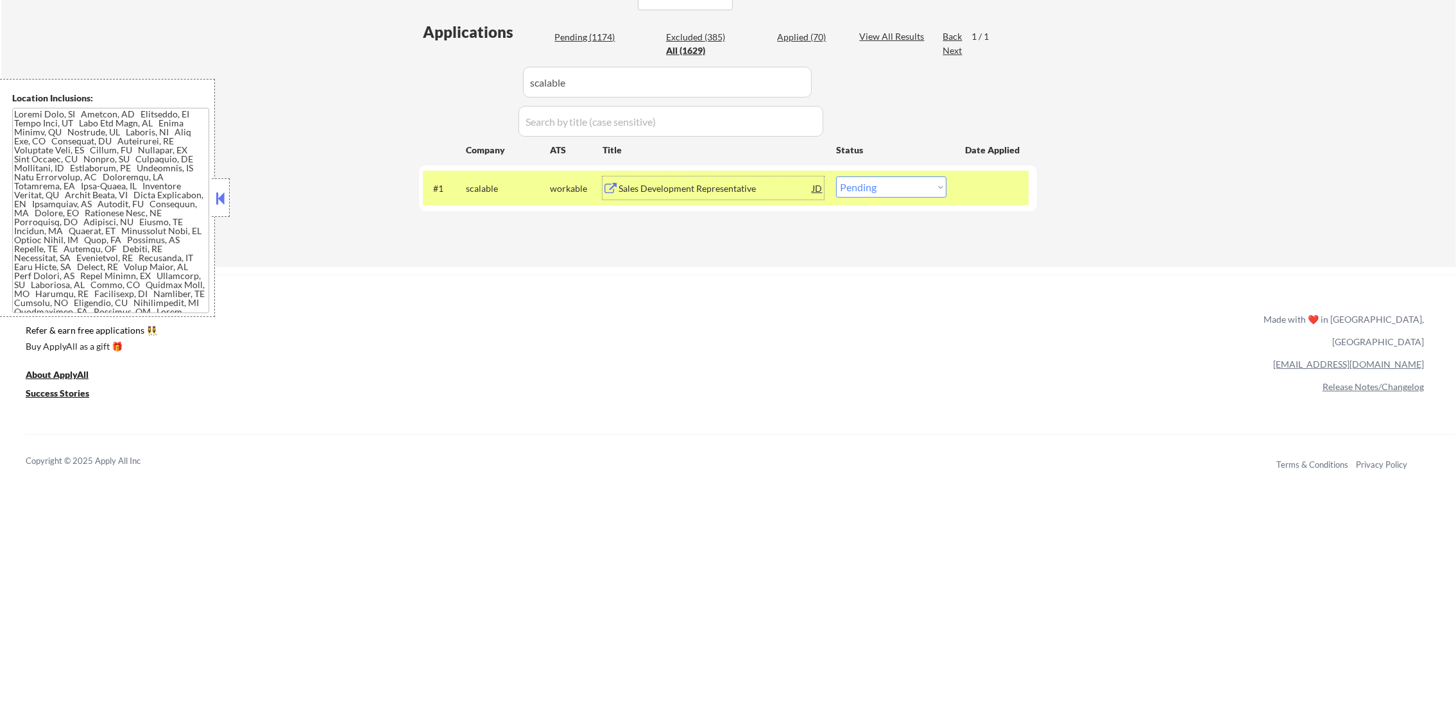
drag, startPoint x: 860, startPoint y: 180, endPoint x: 860, endPoint y: 200, distance: 19.9
click at [860, 180] on select "Choose an option... Pending Applied Excluded (Questions) Excluded (Expired) Exc…" at bounding box center [891, 186] width 110 height 21
click at [836, 176] on select "Choose an option... Pending Applied Excluded (Questions) Excluded (Expired) Exc…" at bounding box center [891, 186] width 110 height 21
click at [480, 190] on div "scalable" at bounding box center [508, 188] width 84 height 13
